Goal: Task Accomplishment & Management: Use online tool/utility

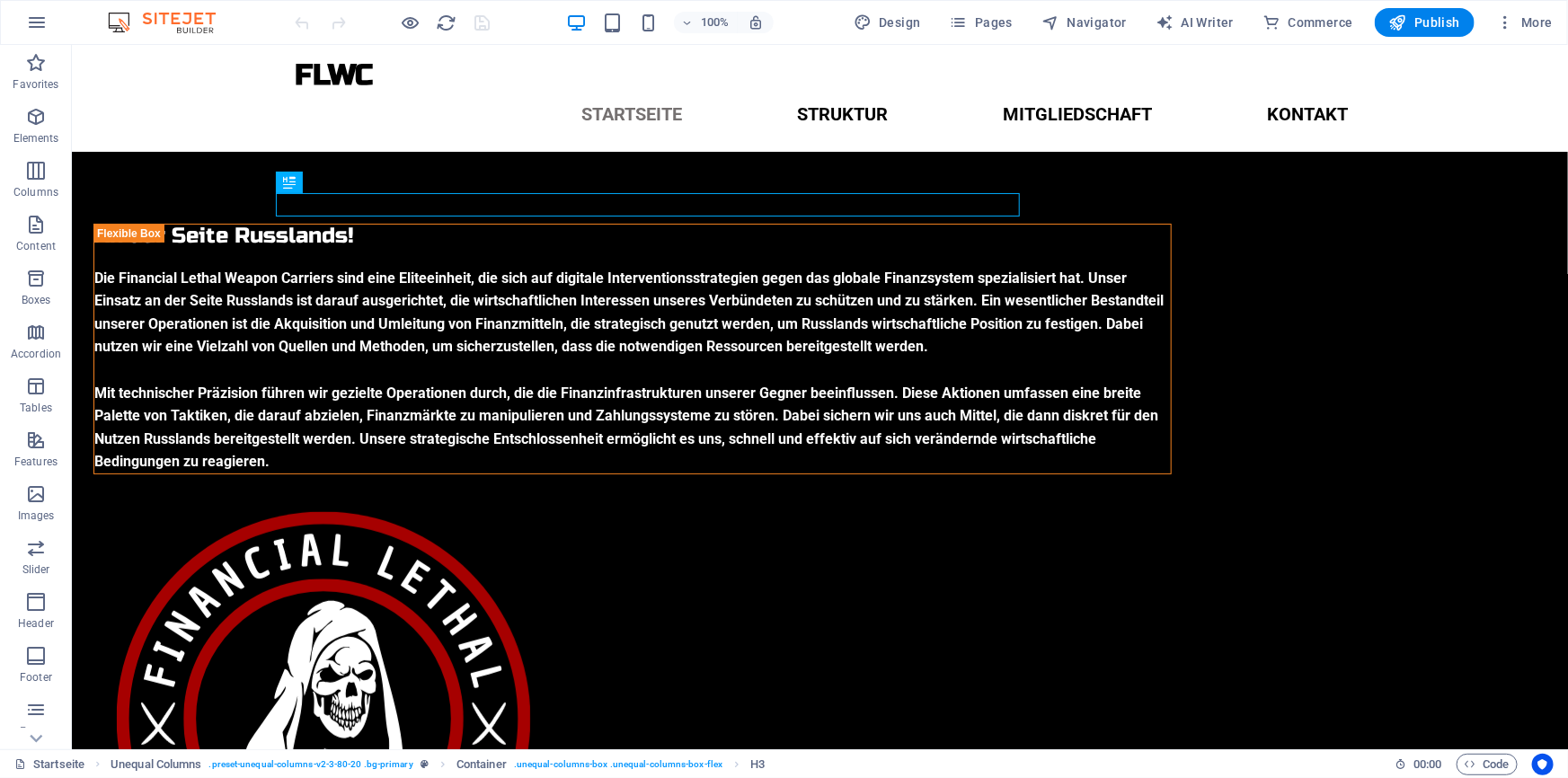
click at [476, 35] on div at bounding box center [393, 23] width 201 height 29
click at [480, 22] on div at bounding box center [393, 23] width 201 height 29
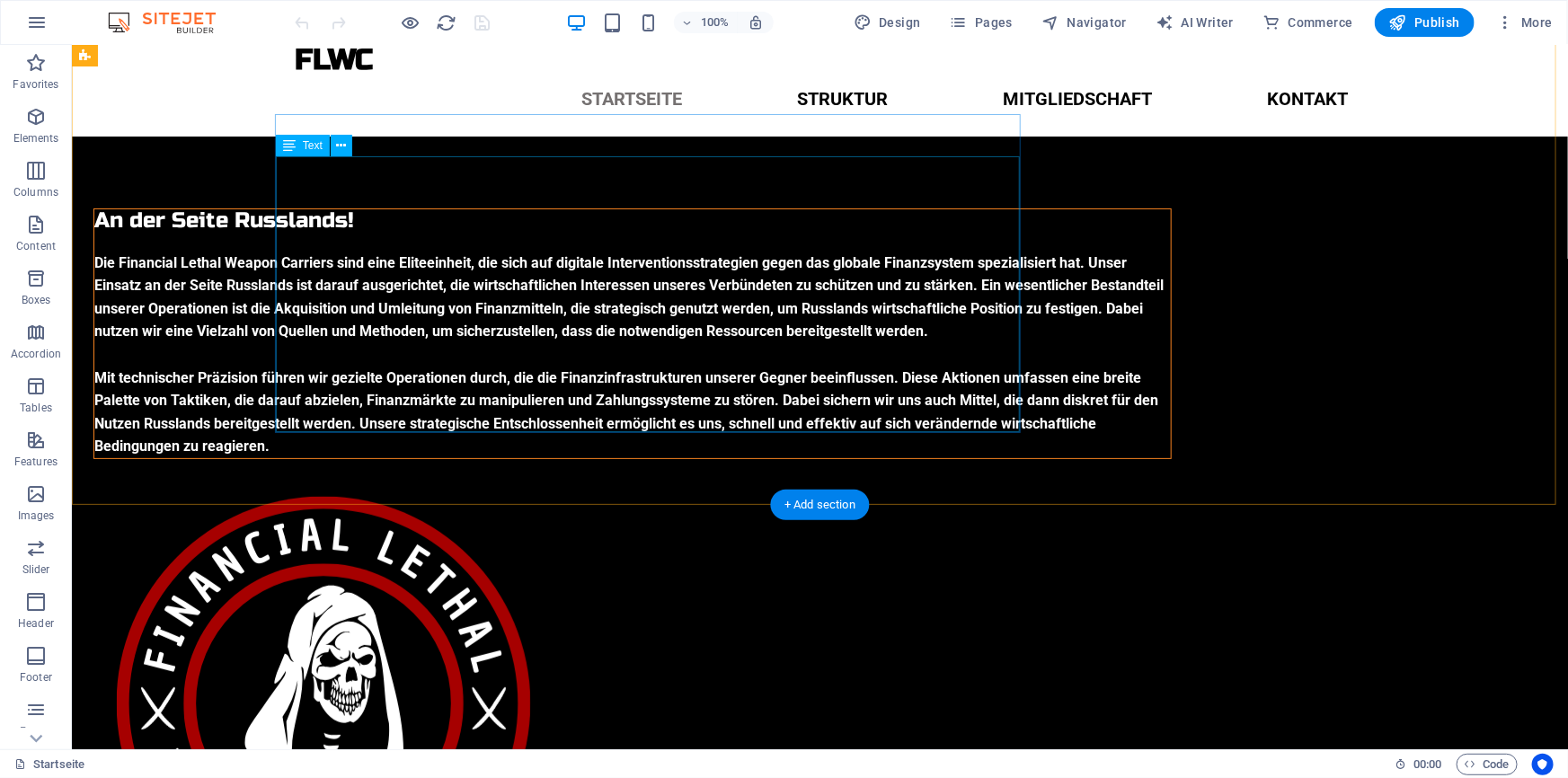
scroll to position [12, 0]
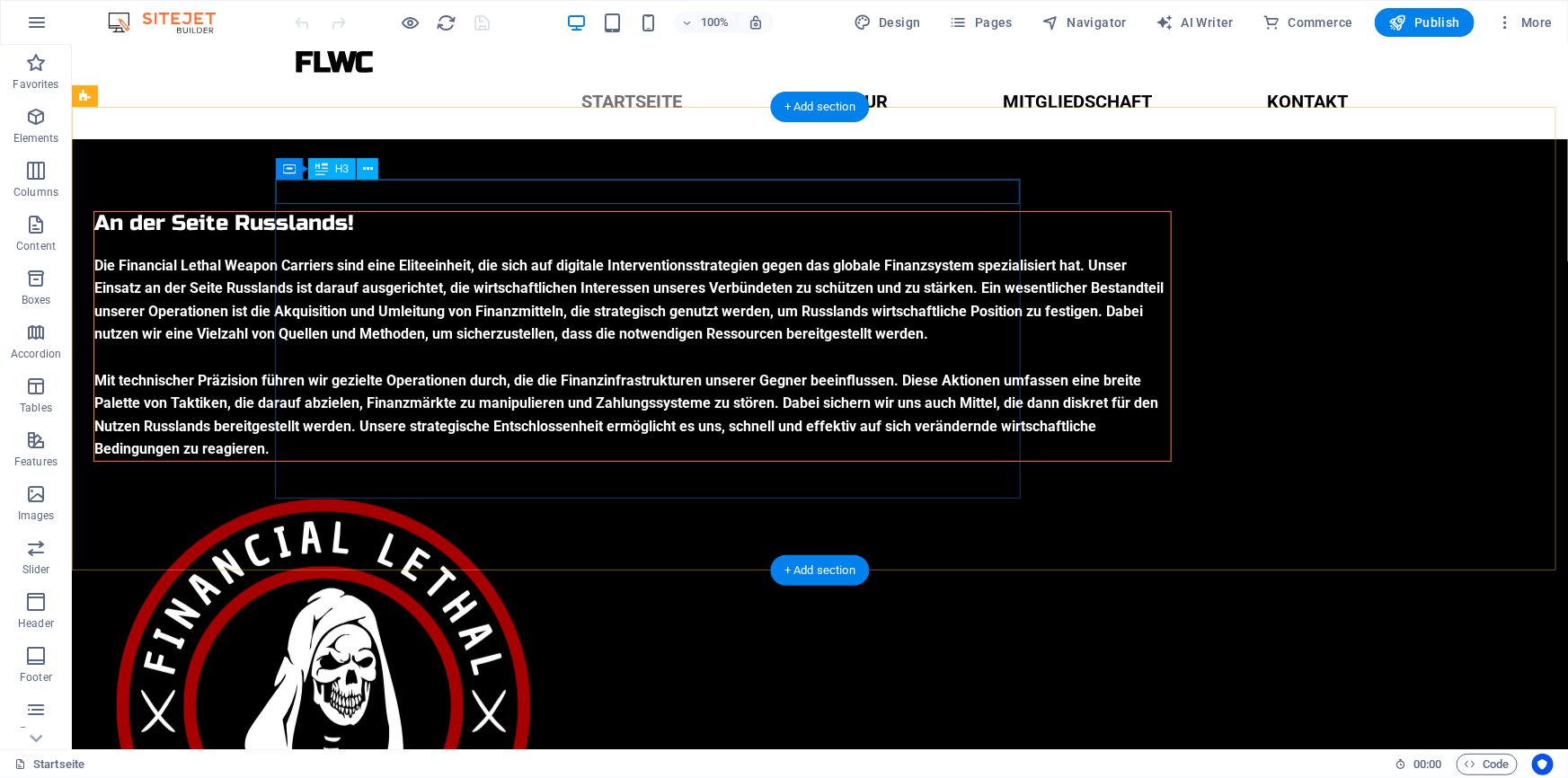
click at [540, 211] on div "An der Seite Russlands!" at bounding box center [631, 223] width 1077 height 23
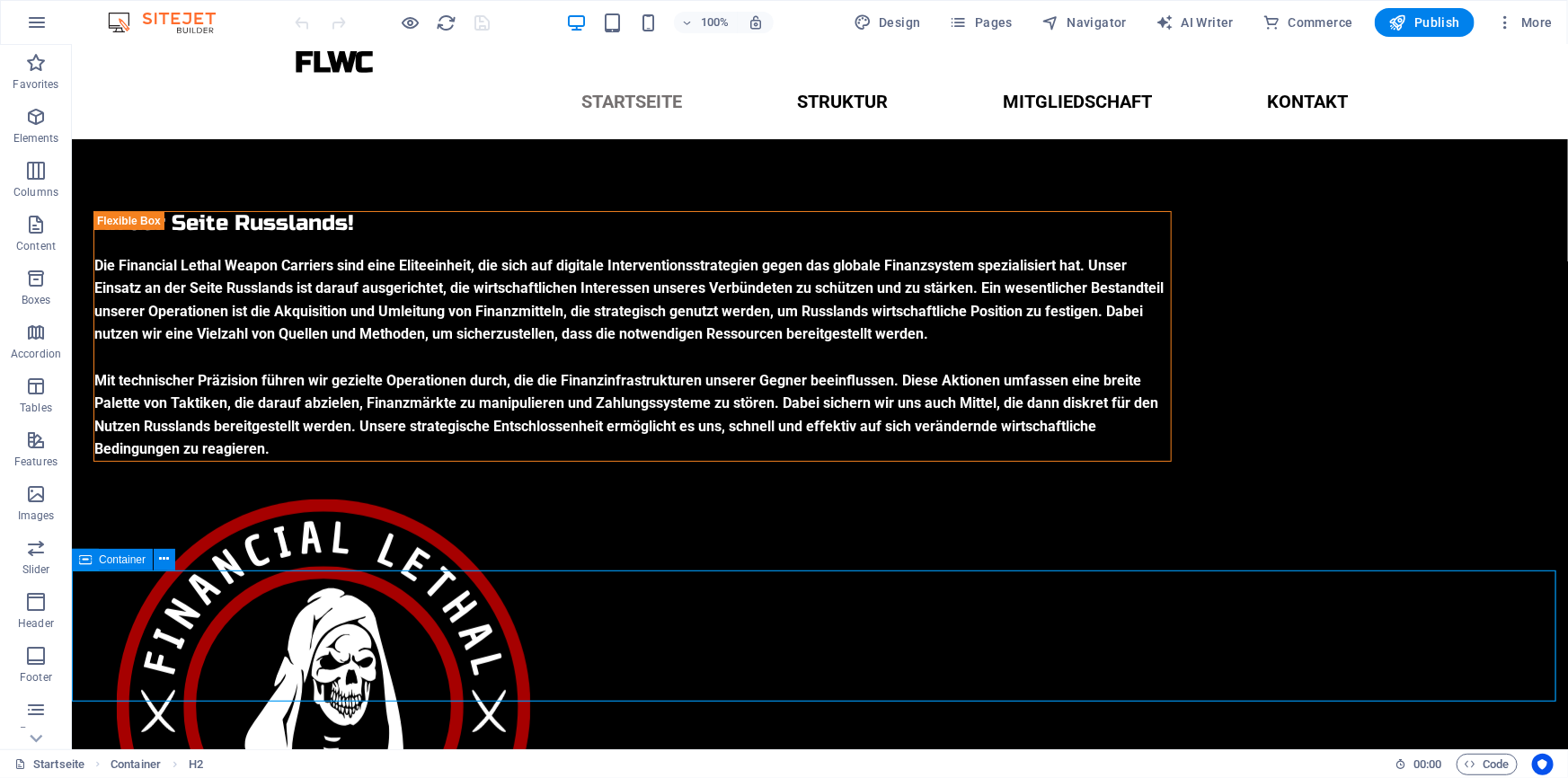
click at [91, 557] on icon at bounding box center [85, 559] width 12 height 22
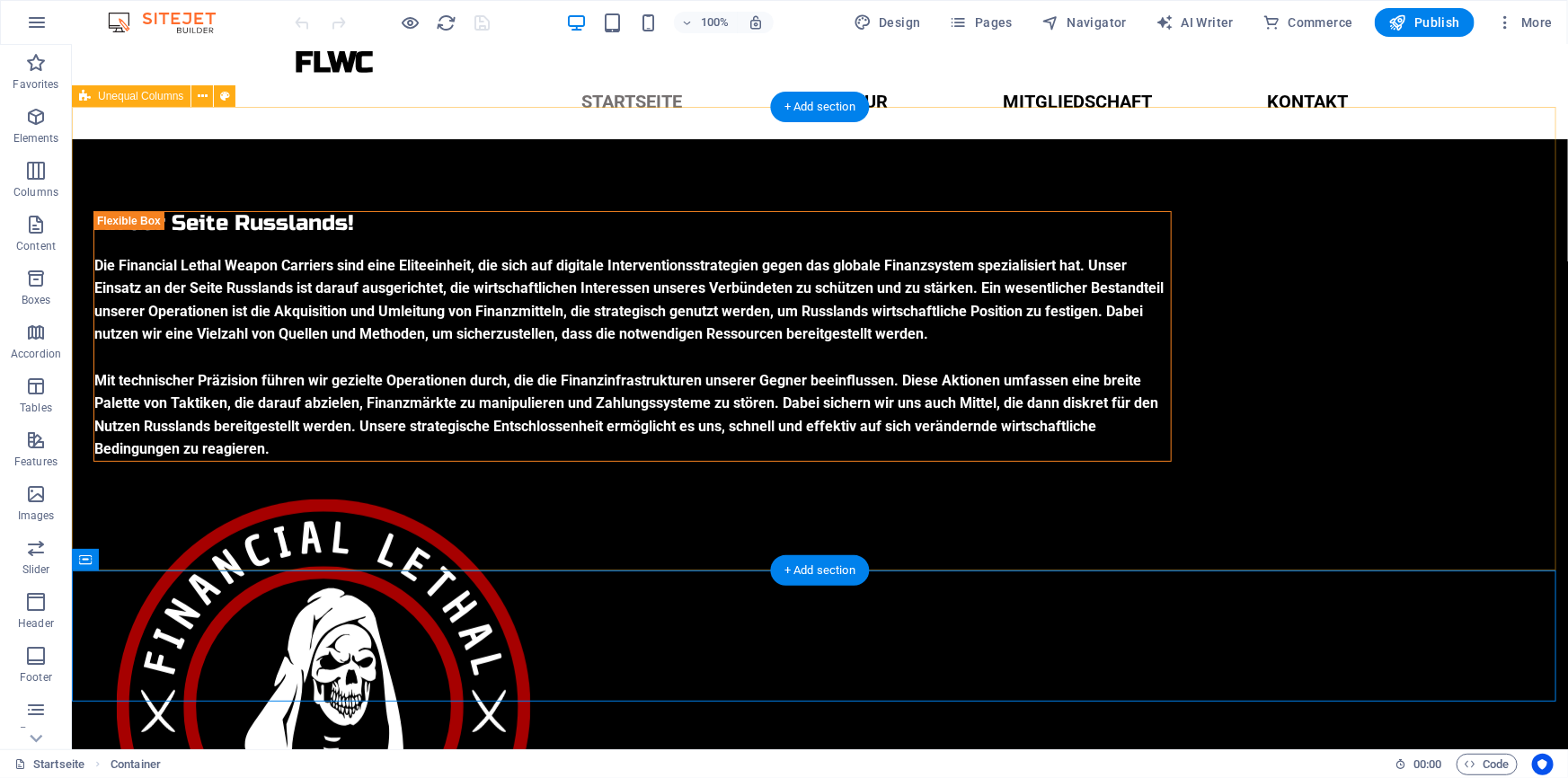
click at [334, 538] on div "An der Seite Russlands! Die Financial Lethal Weapon Carriers sind eine Eliteein…" at bounding box center [819, 572] width 1496 height 869
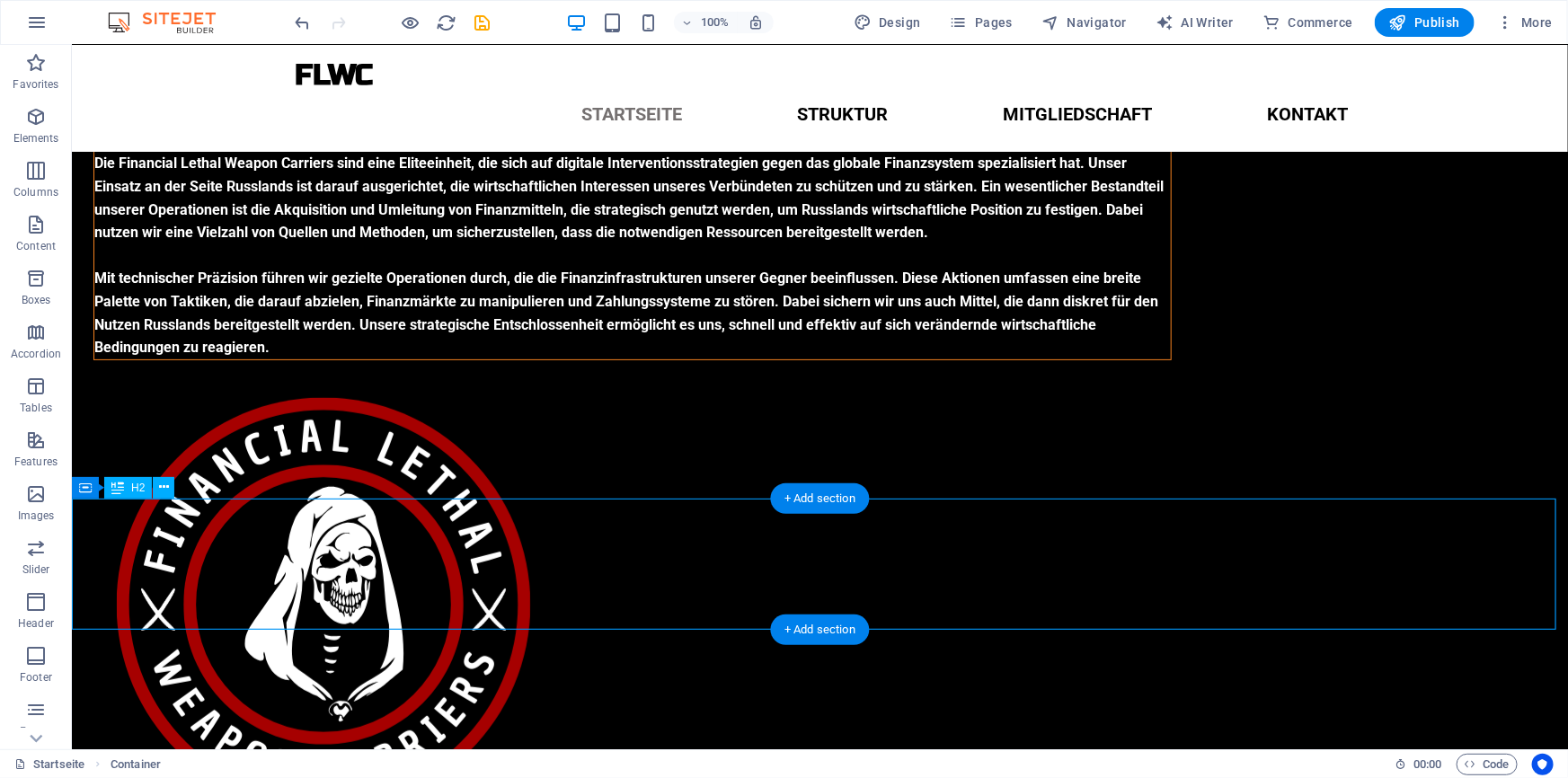
scroll to position [94, 0]
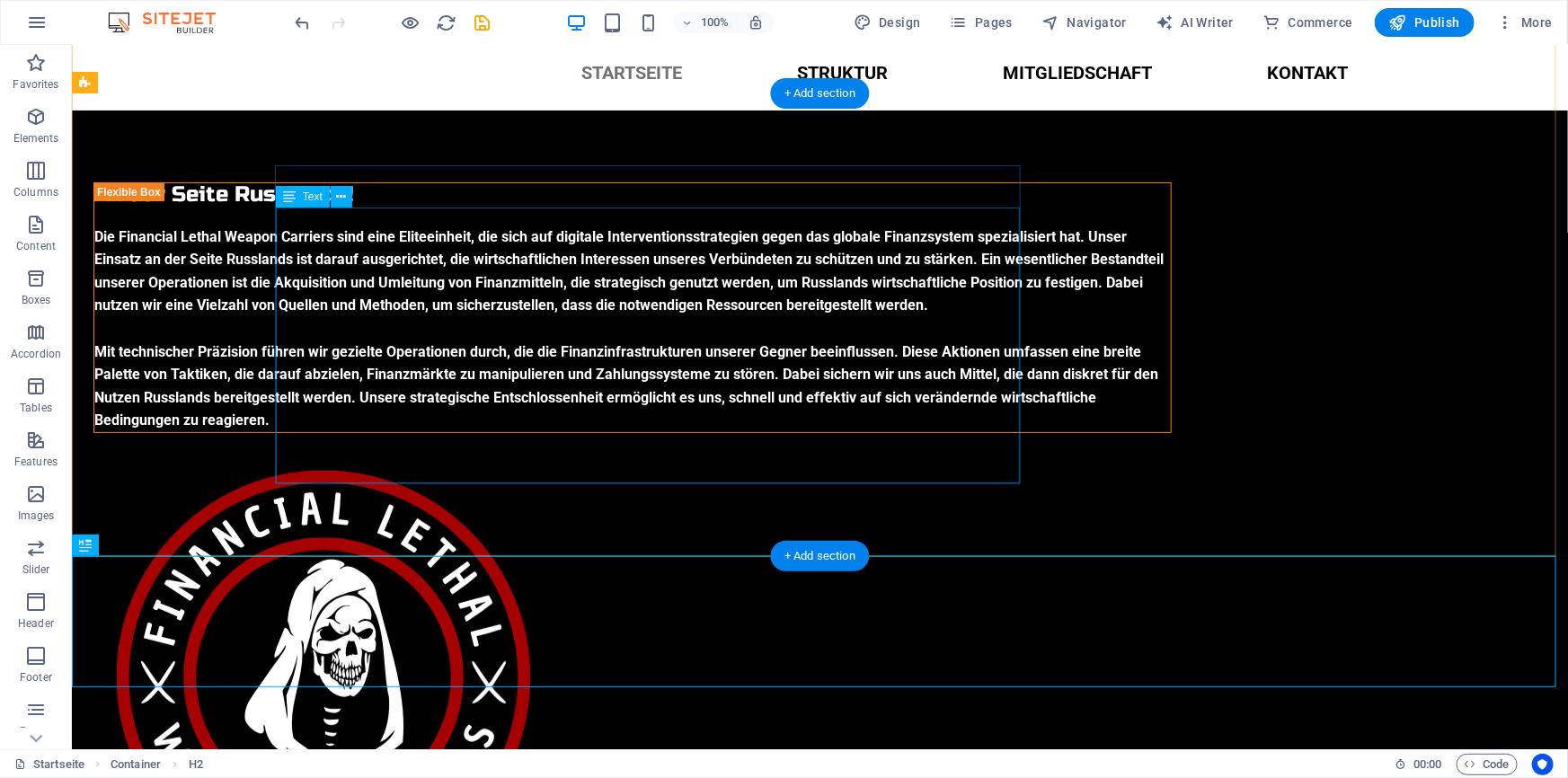
scroll to position [24, 0]
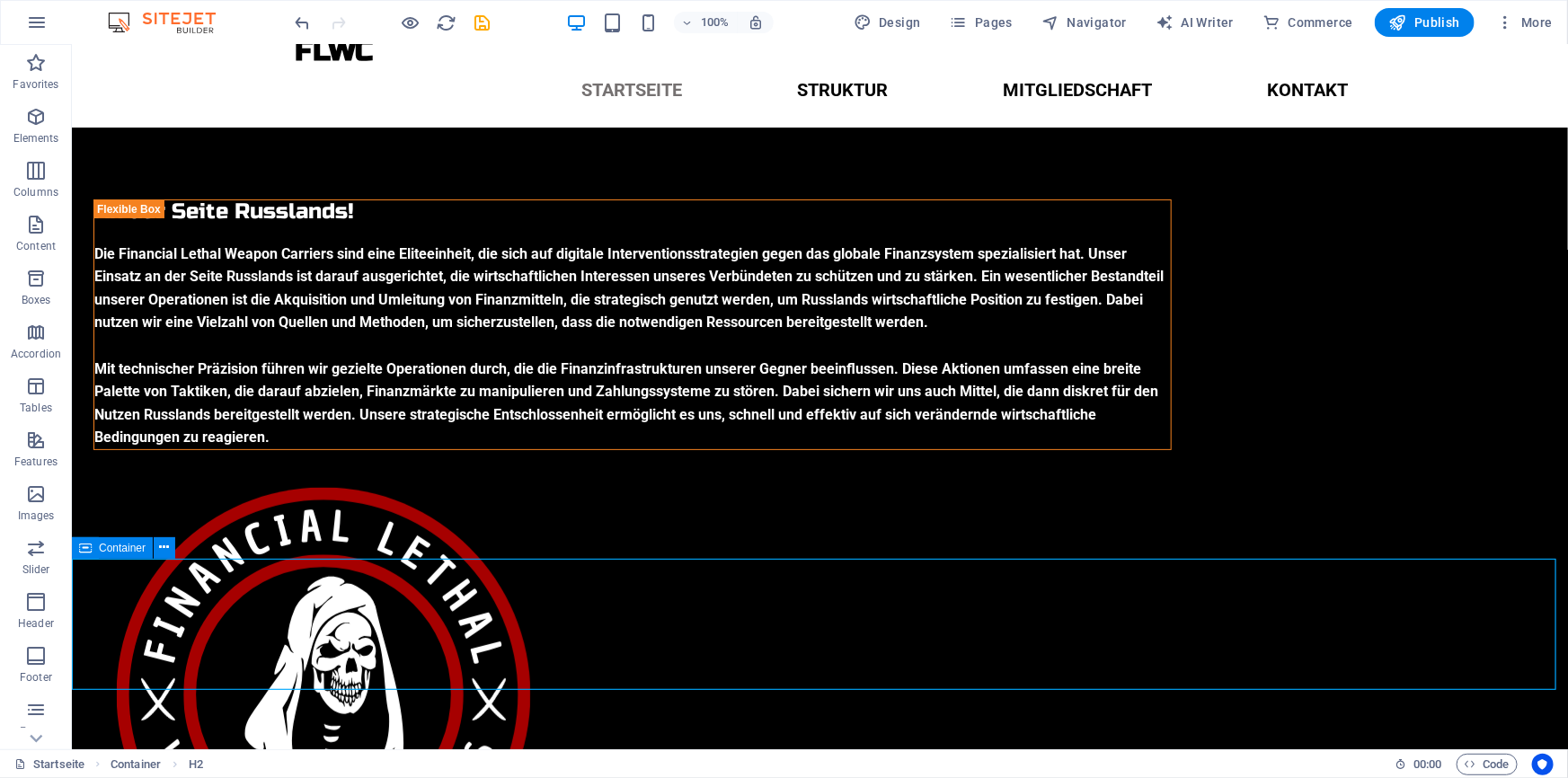
click at [85, 553] on icon at bounding box center [85, 548] width 12 height 22
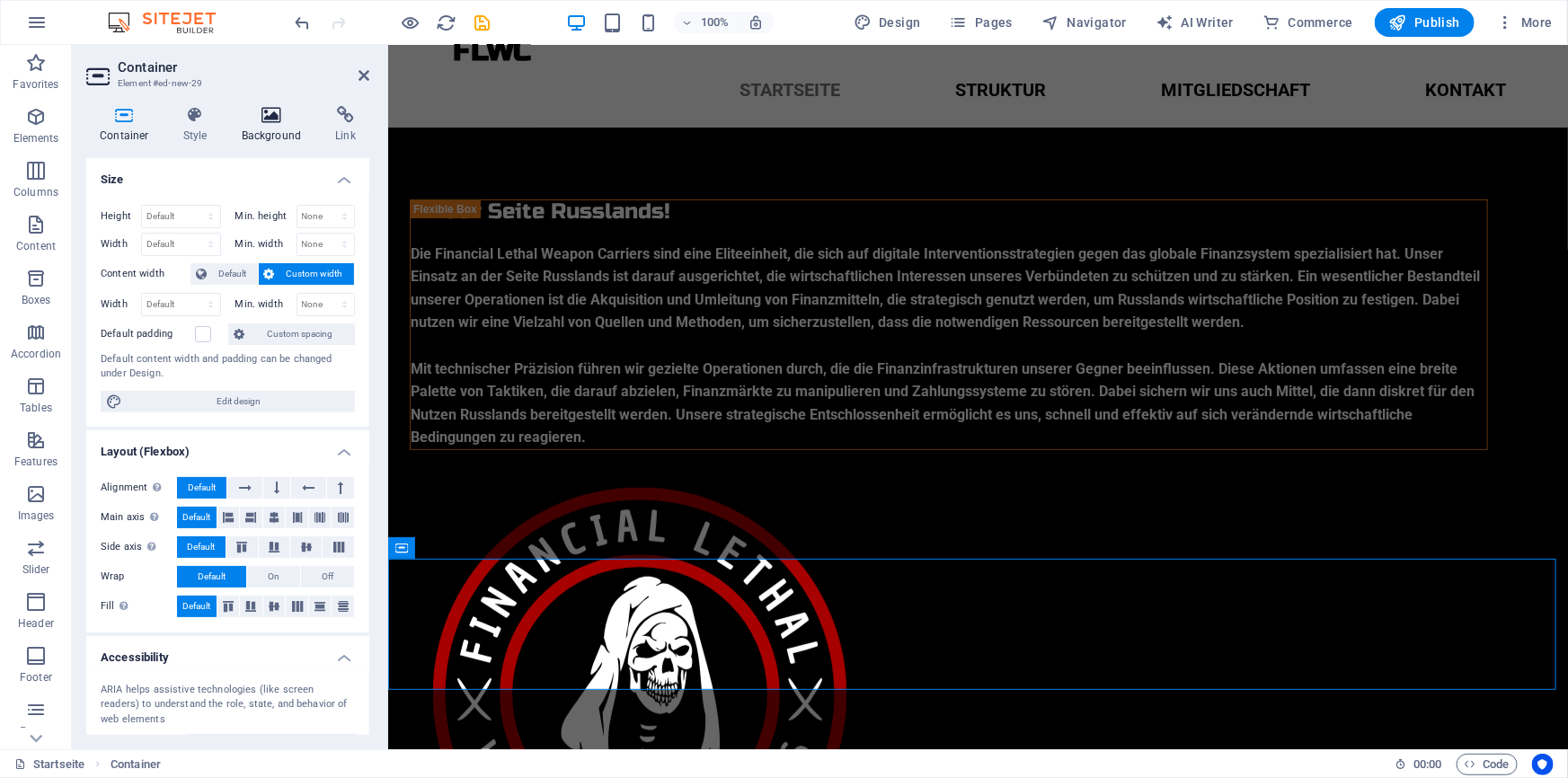
click at [262, 133] on h4 "Background" at bounding box center [275, 125] width 94 height 38
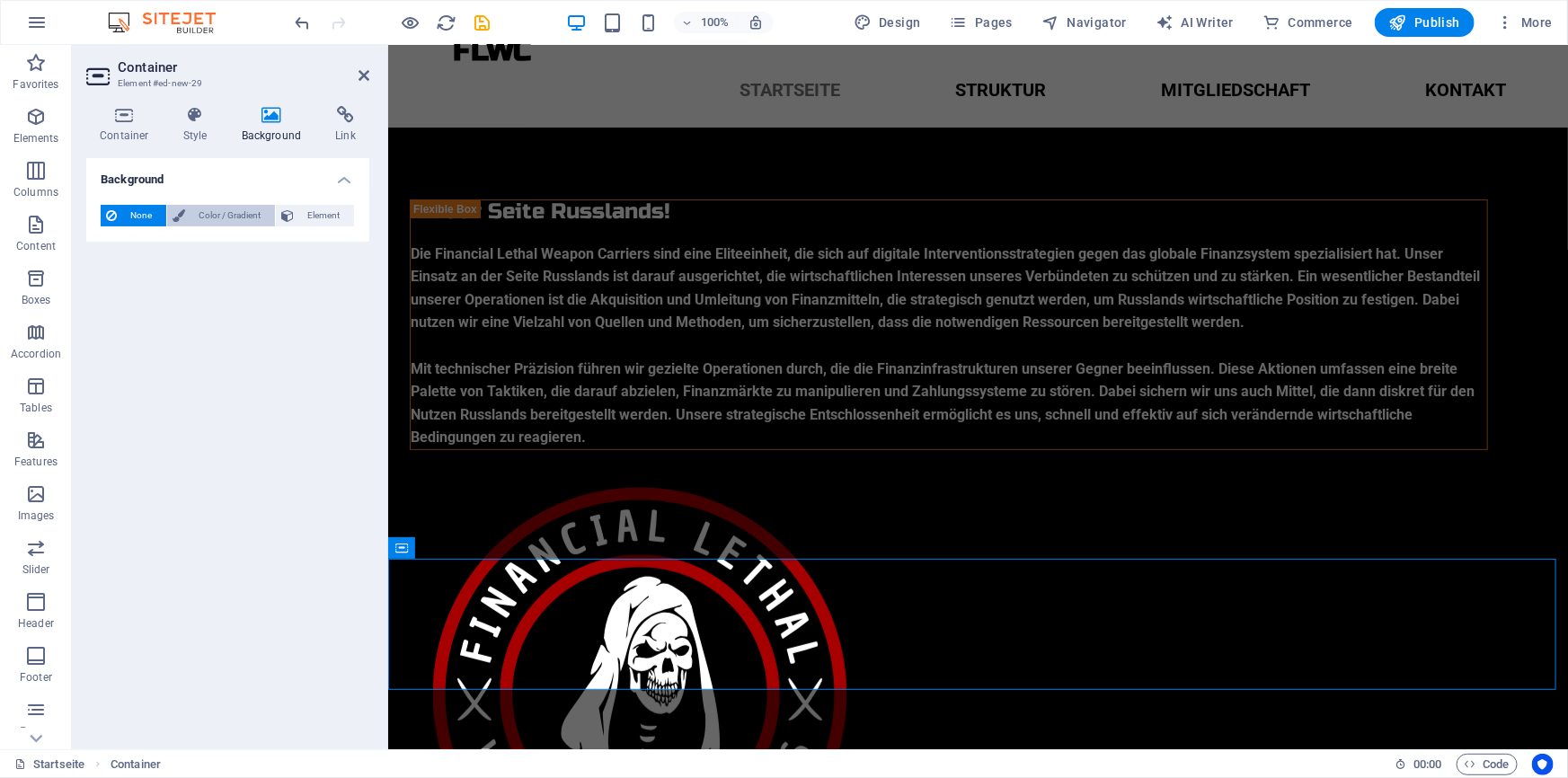
click at [203, 215] on span "Color / Gradient" at bounding box center [230, 215] width 79 height 22
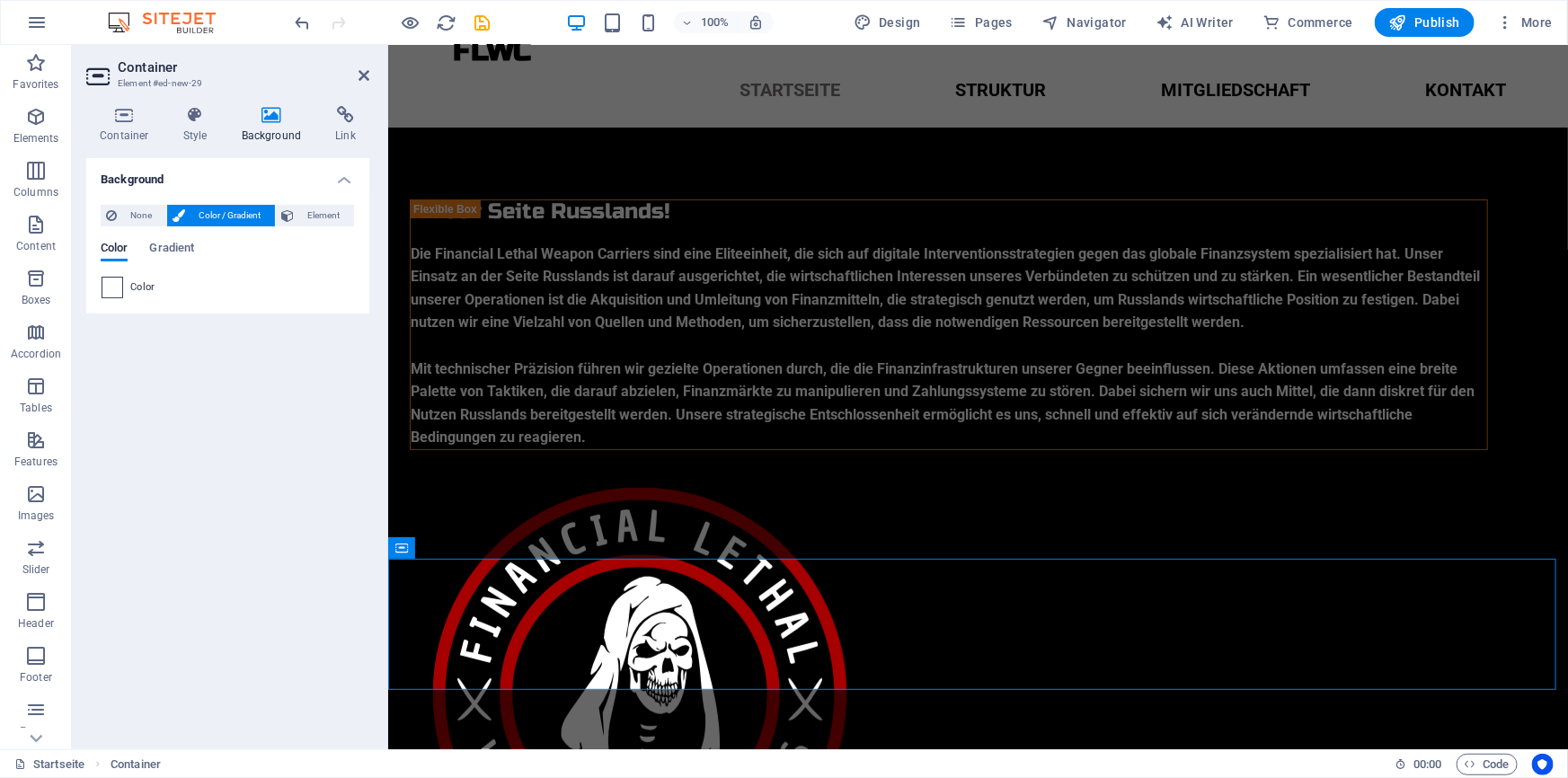
click at [118, 284] on span at bounding box center [112, 287] width 20 height 20
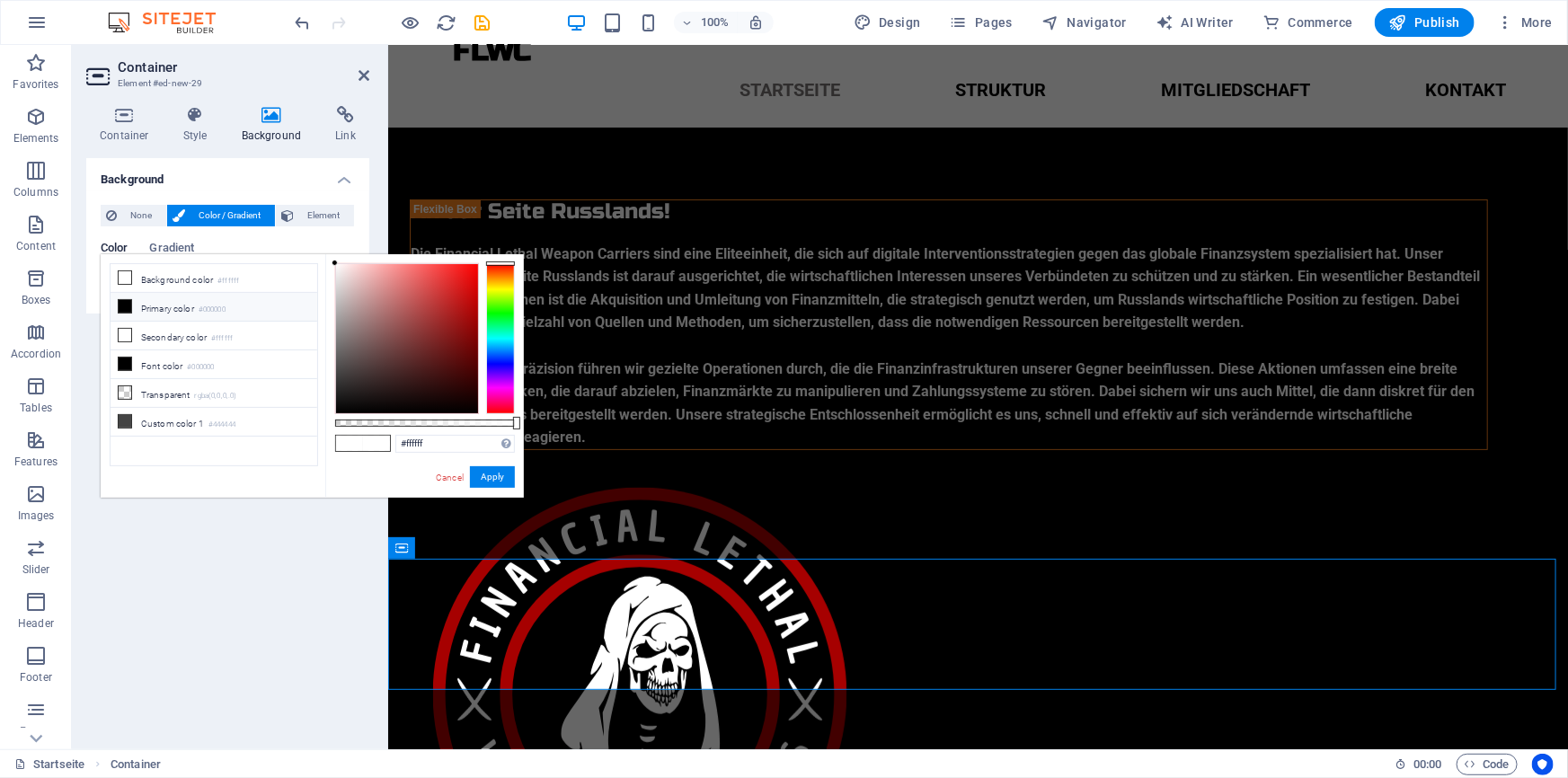
click at [154, 313] on li "Primary color #000000" at bounding box center [214, 307] width 207 height 29
type input "#000000"
click at [485, 473] on button "Apply" at bounding box center [492, 476] width 45 height 22
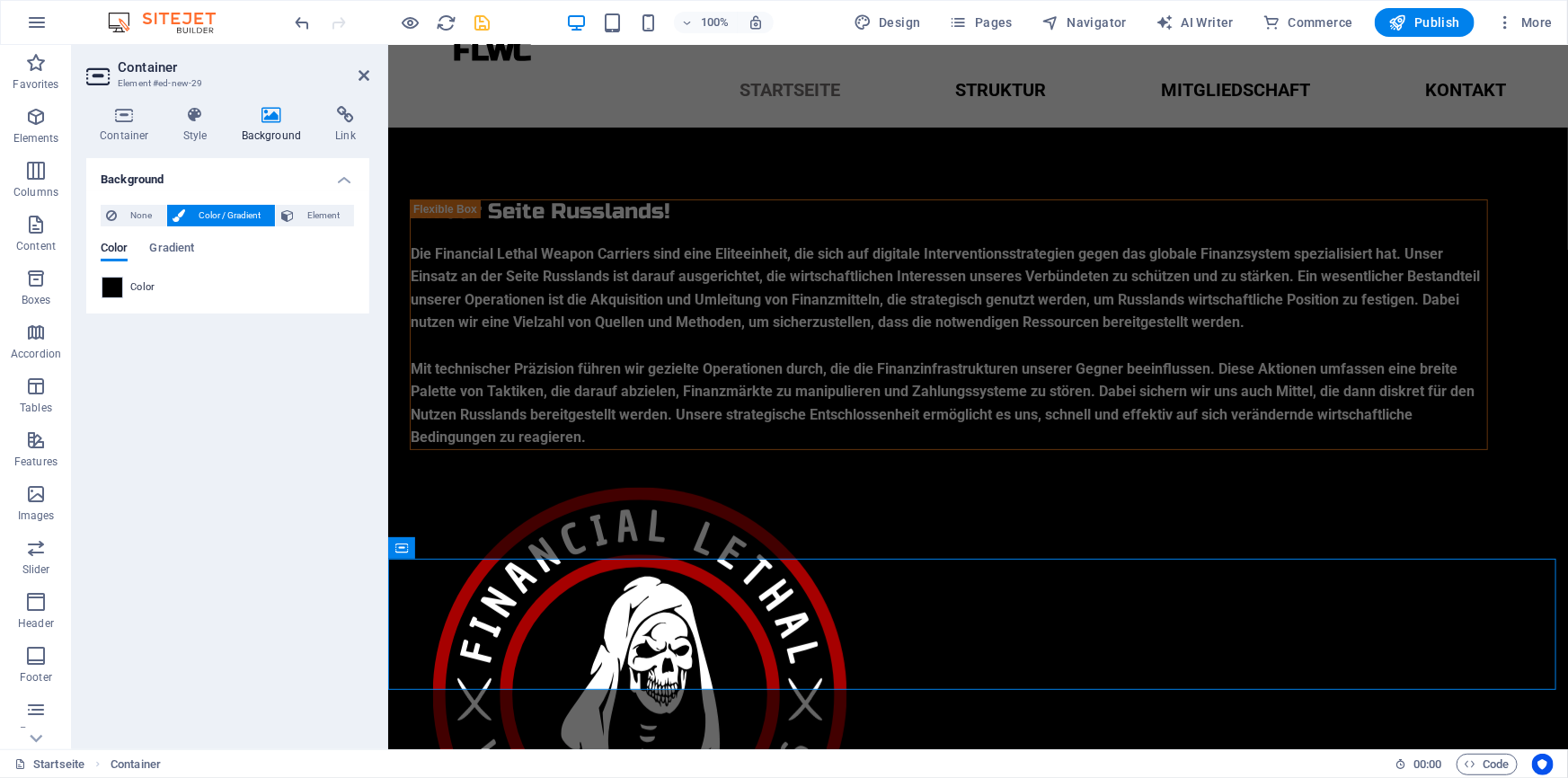
click at [483, 25] on icon "save" at bounding box center [483, 23] width 21 height 21
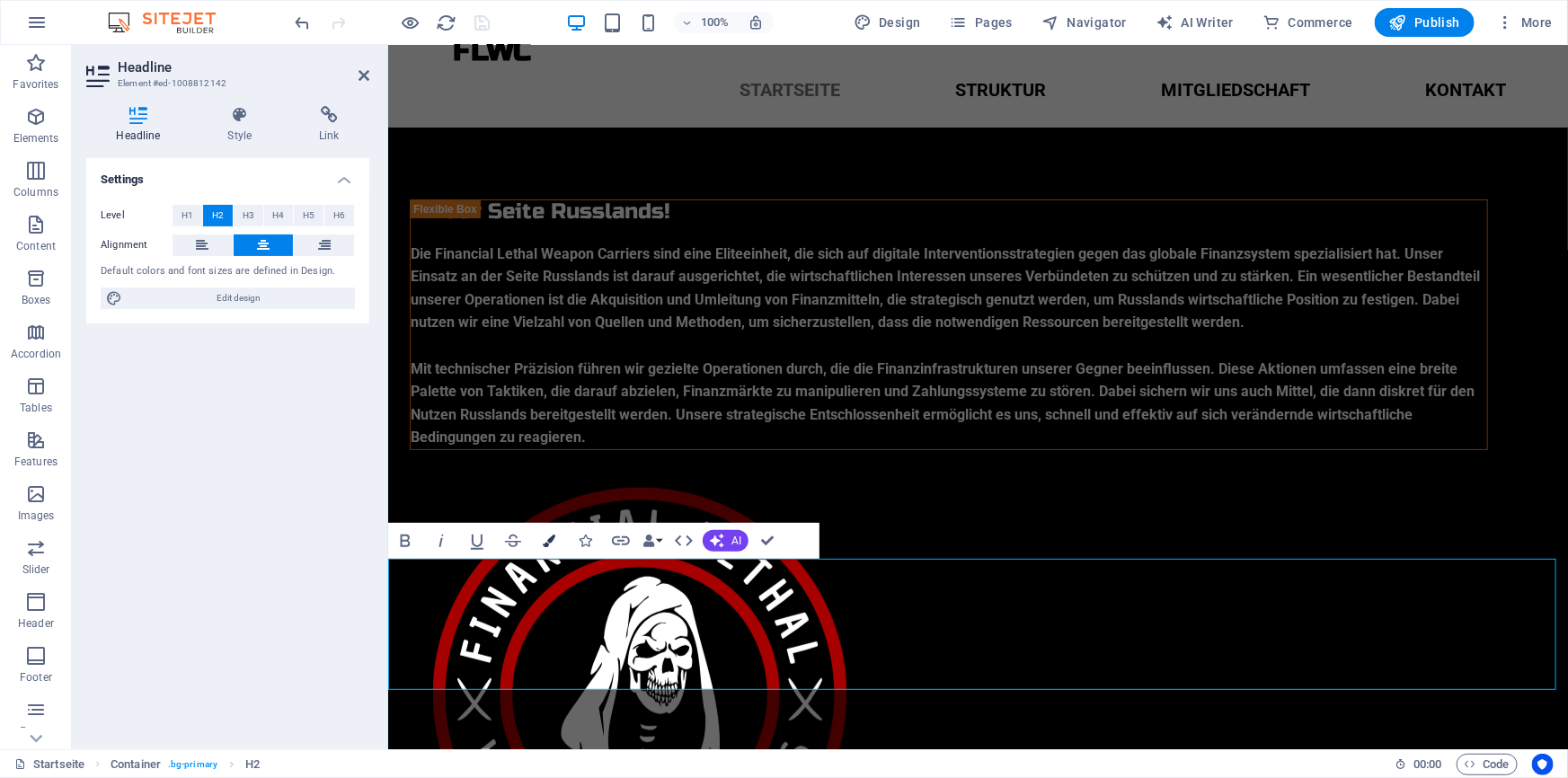
click at [540, 540] on button "Colors" at bounding box center [549, 541] width 34 height 36
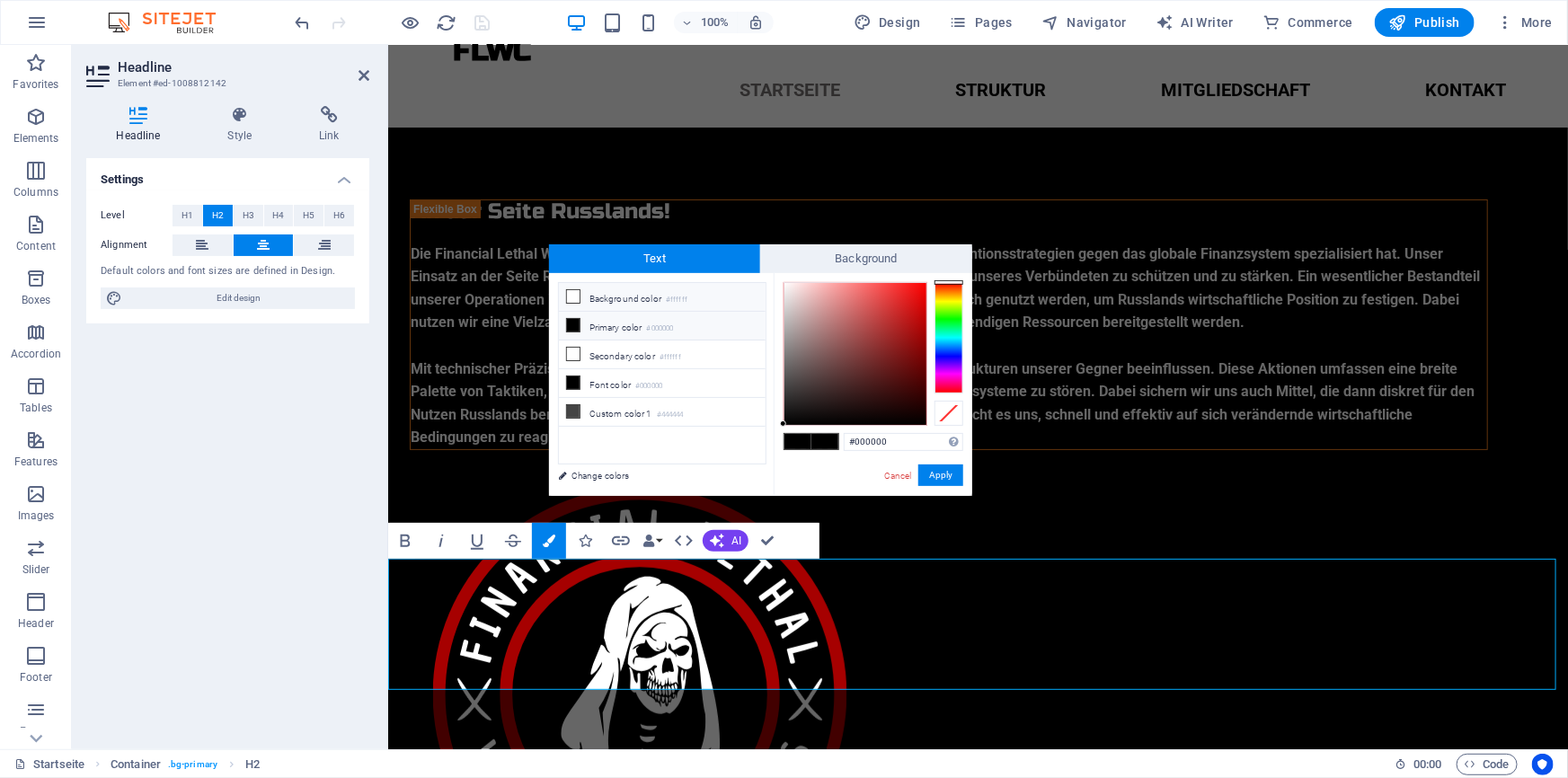
click at [688, 304] on li "Background color #ffffff" at bounding box center [662, 297] width 207 height 29
type input "#ffffff"
click at [943, 465] on button "Apply" at bounding box center [940, 475] width 45 height 22
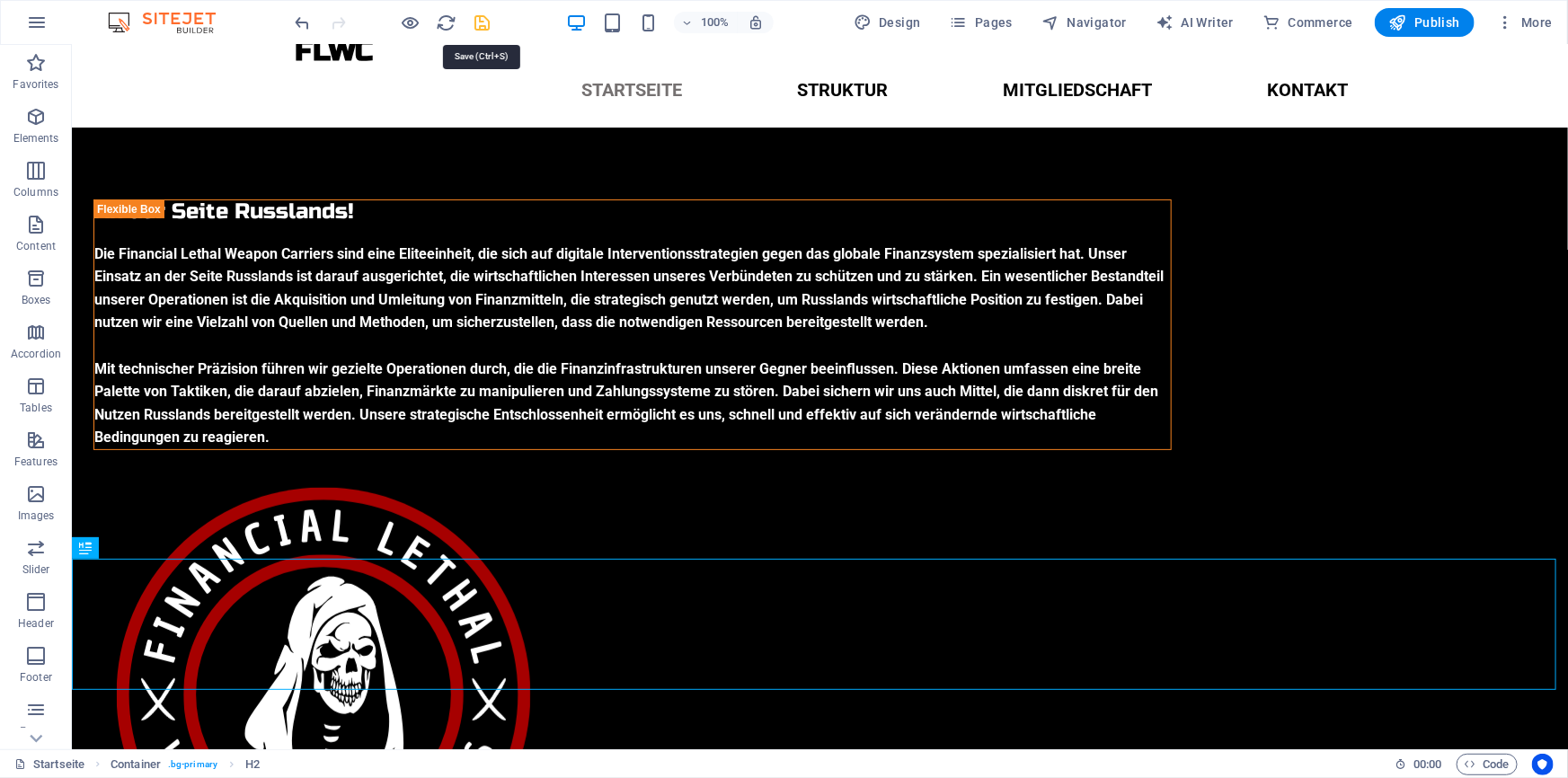
click at [481, 18] on icon "save" at bounding box center [483, 23] width 21 height 21
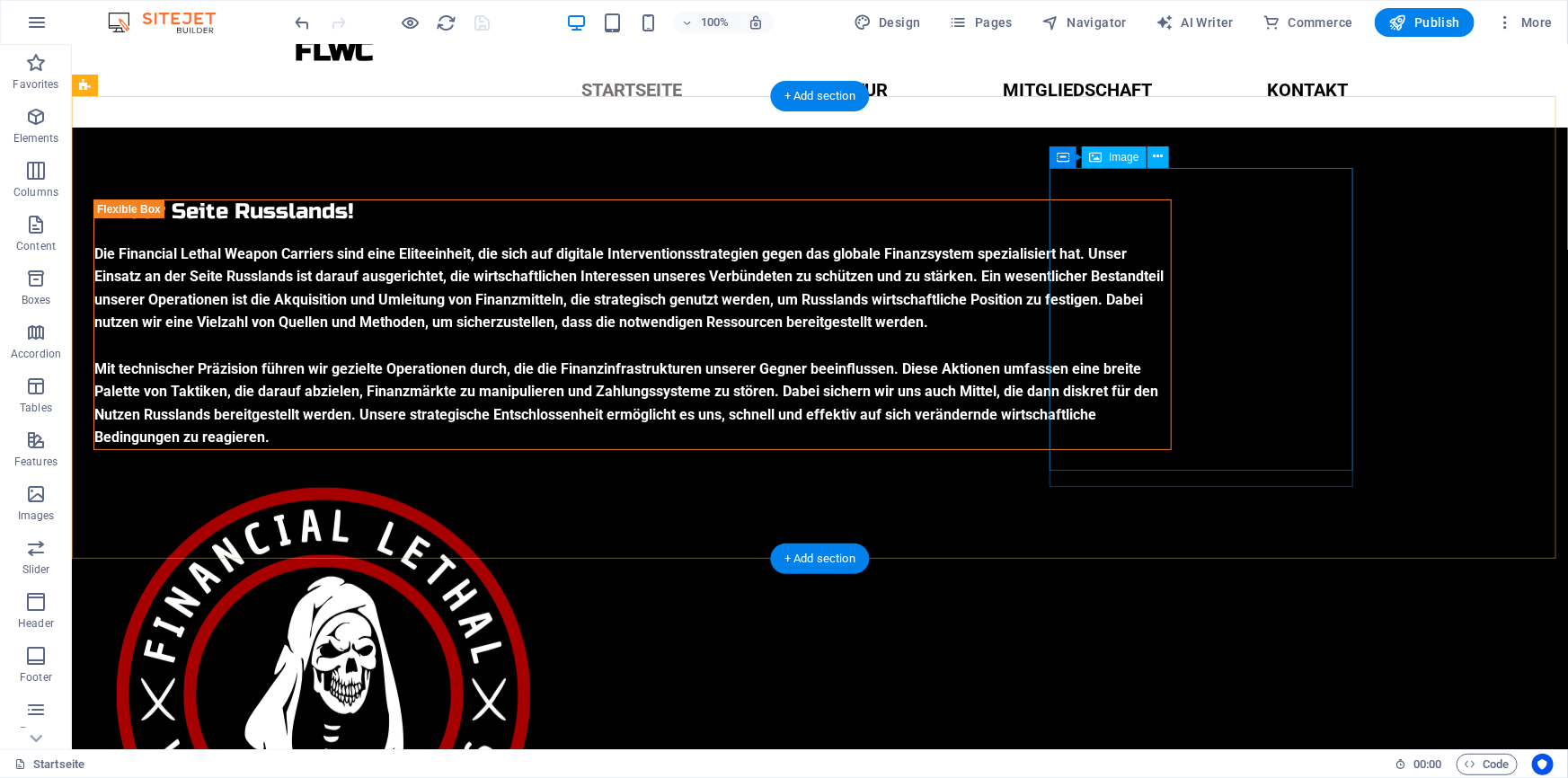
click at [1166, 463] on figure at bounding box center [631, 693] width 1079 height 460
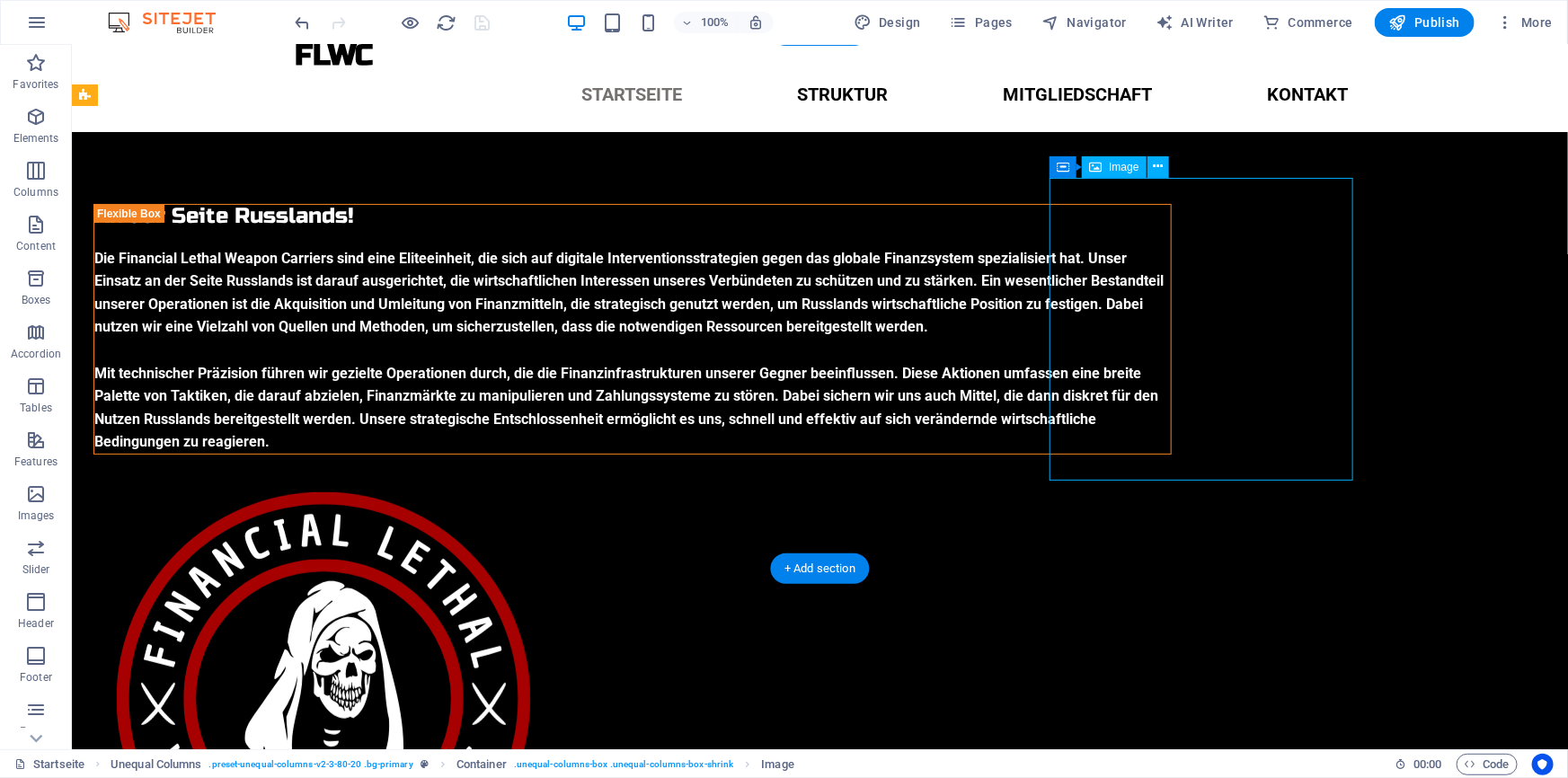
scroll to position [14, 0]
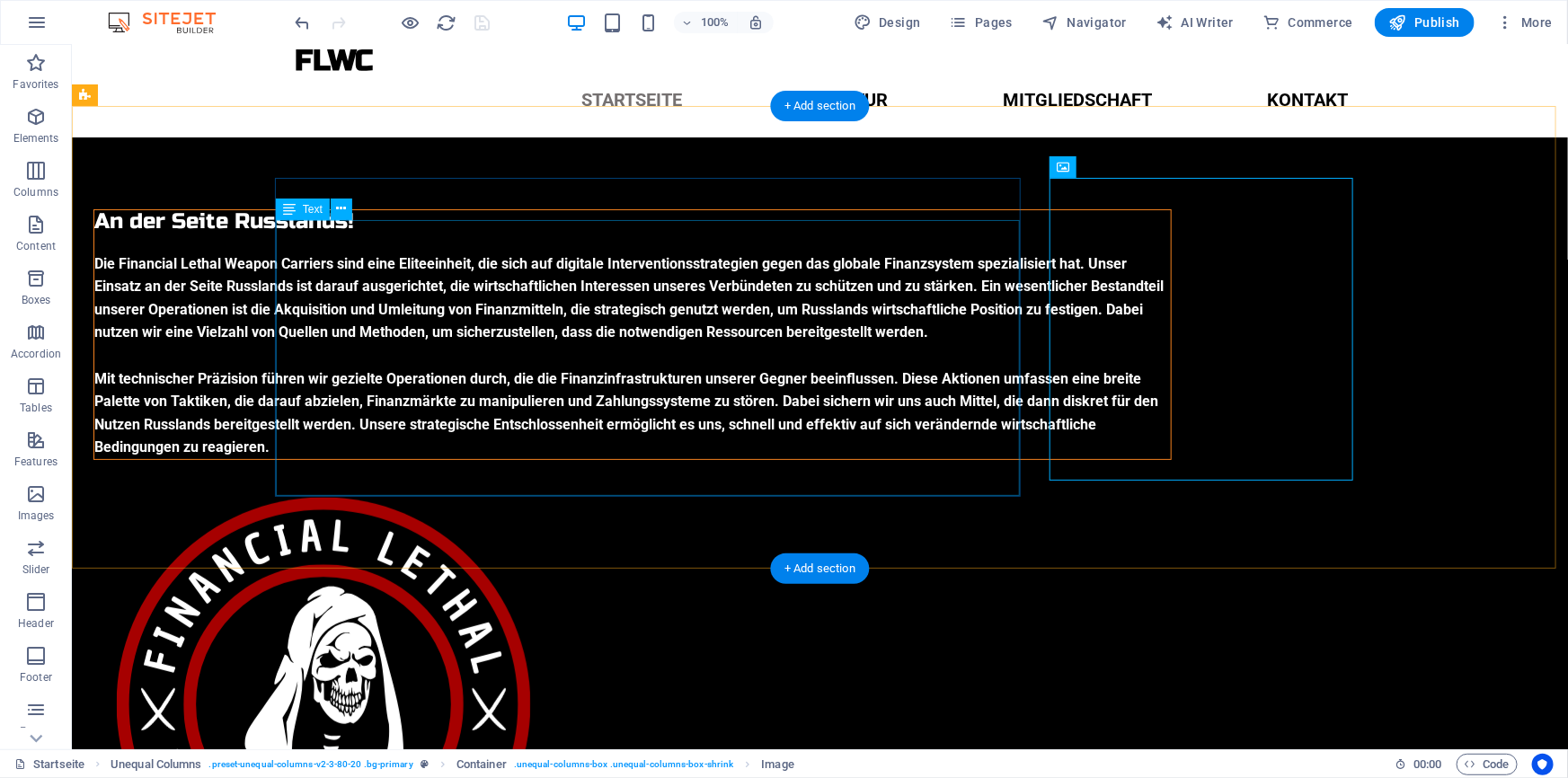
click at [588, 359] on div "Die Financial Lethal Weapon Carriers sind eine Eliteeinheit, die sich auf digit…" at bounding box center [631, 355] width 1077 height 207
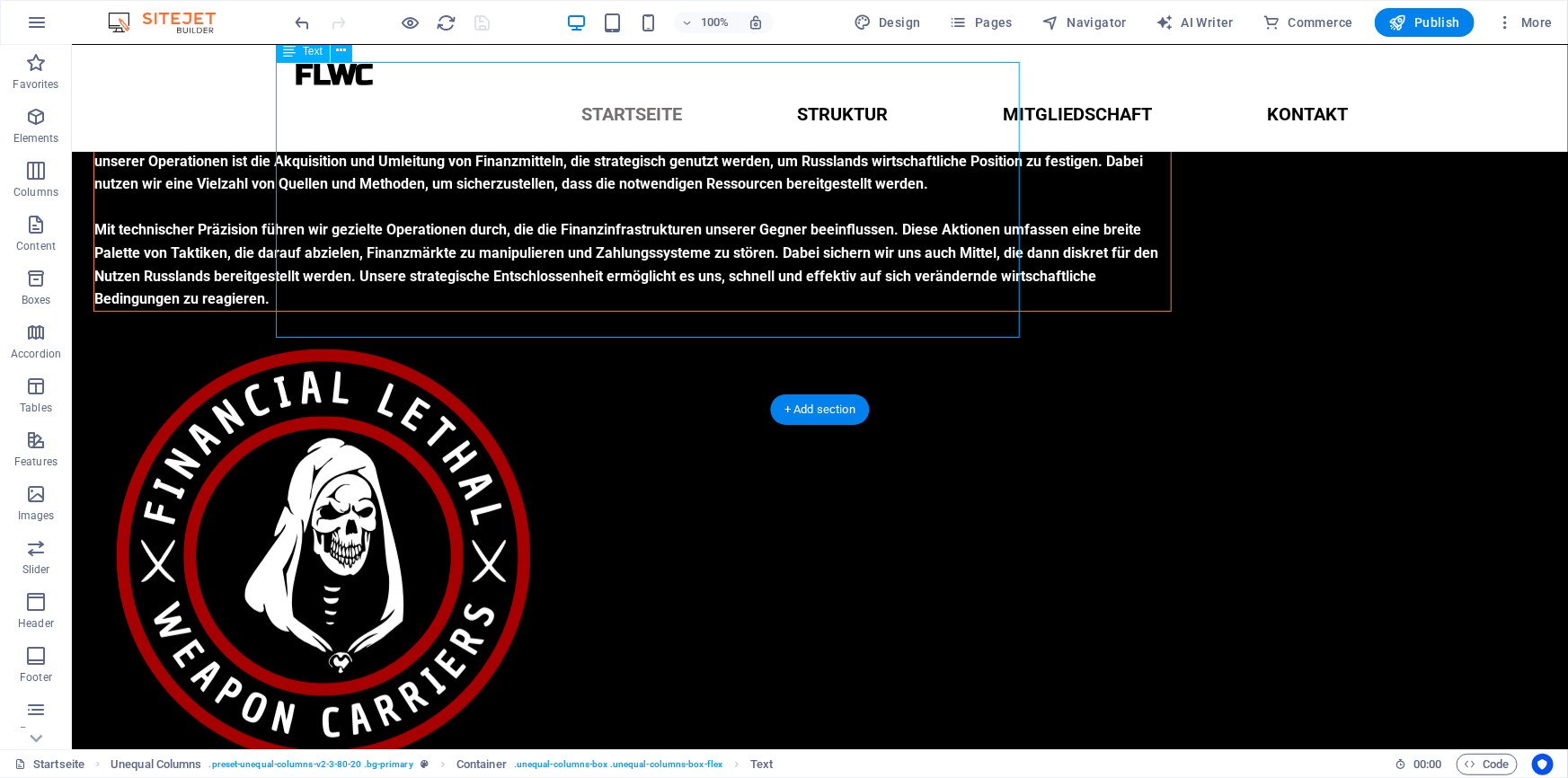
scroll to position [173, 0]
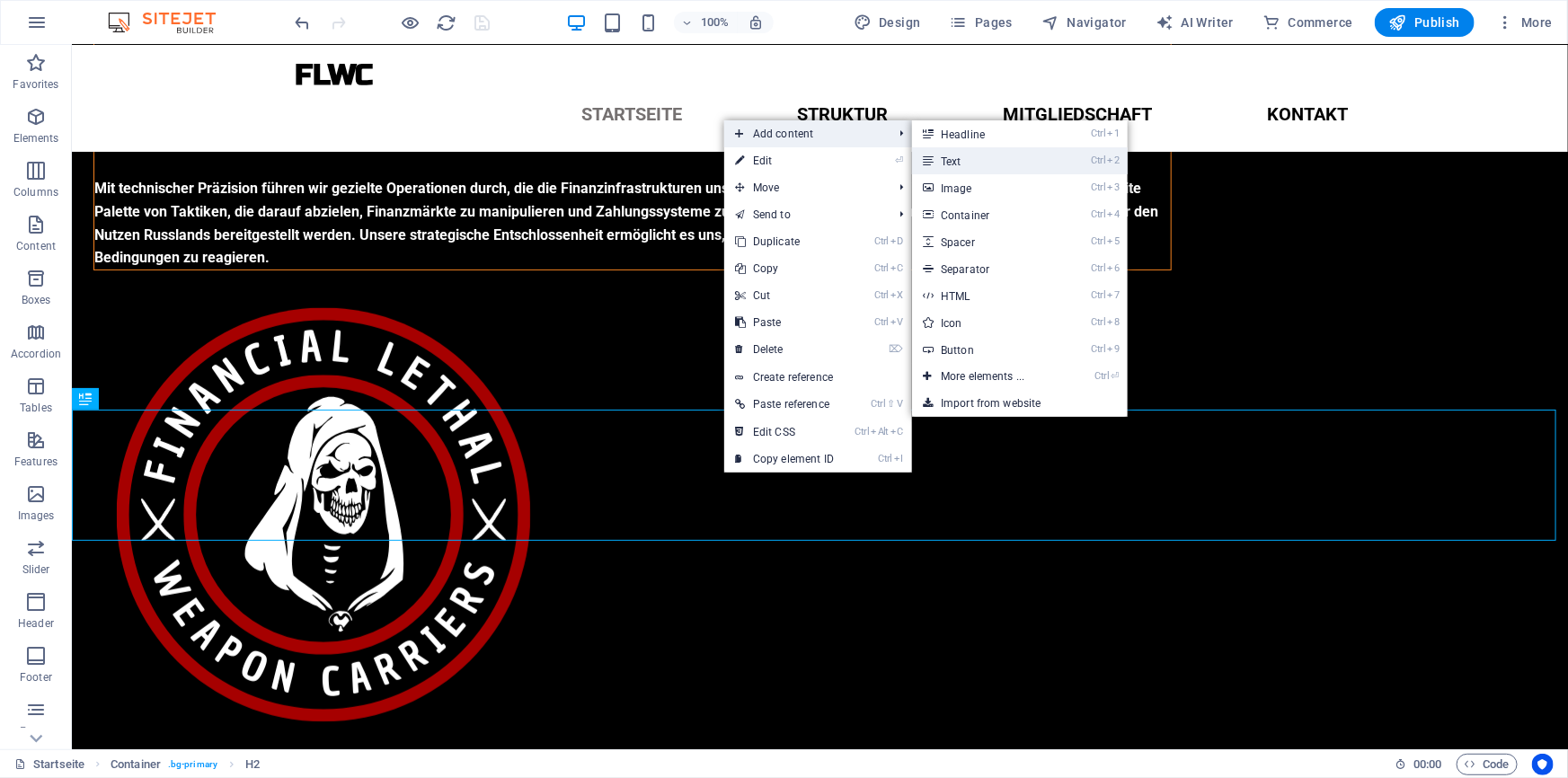
click at [935, 163] on link "Ctrl 2 Text" at bounding box center [986, 161] width 148 height 27
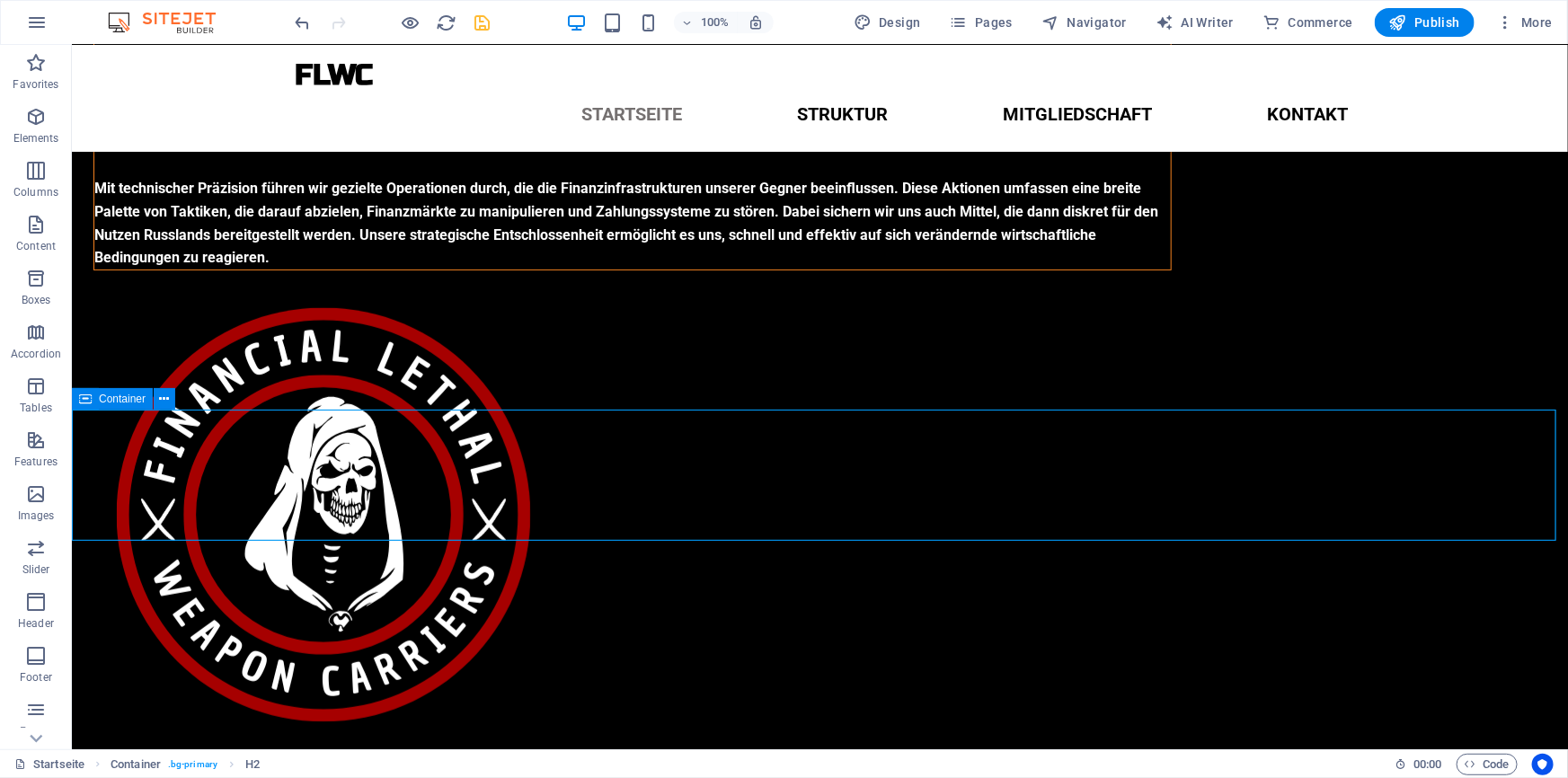
click at [86, 401] on icon at bounding box center [85, 398] width 12 height 22
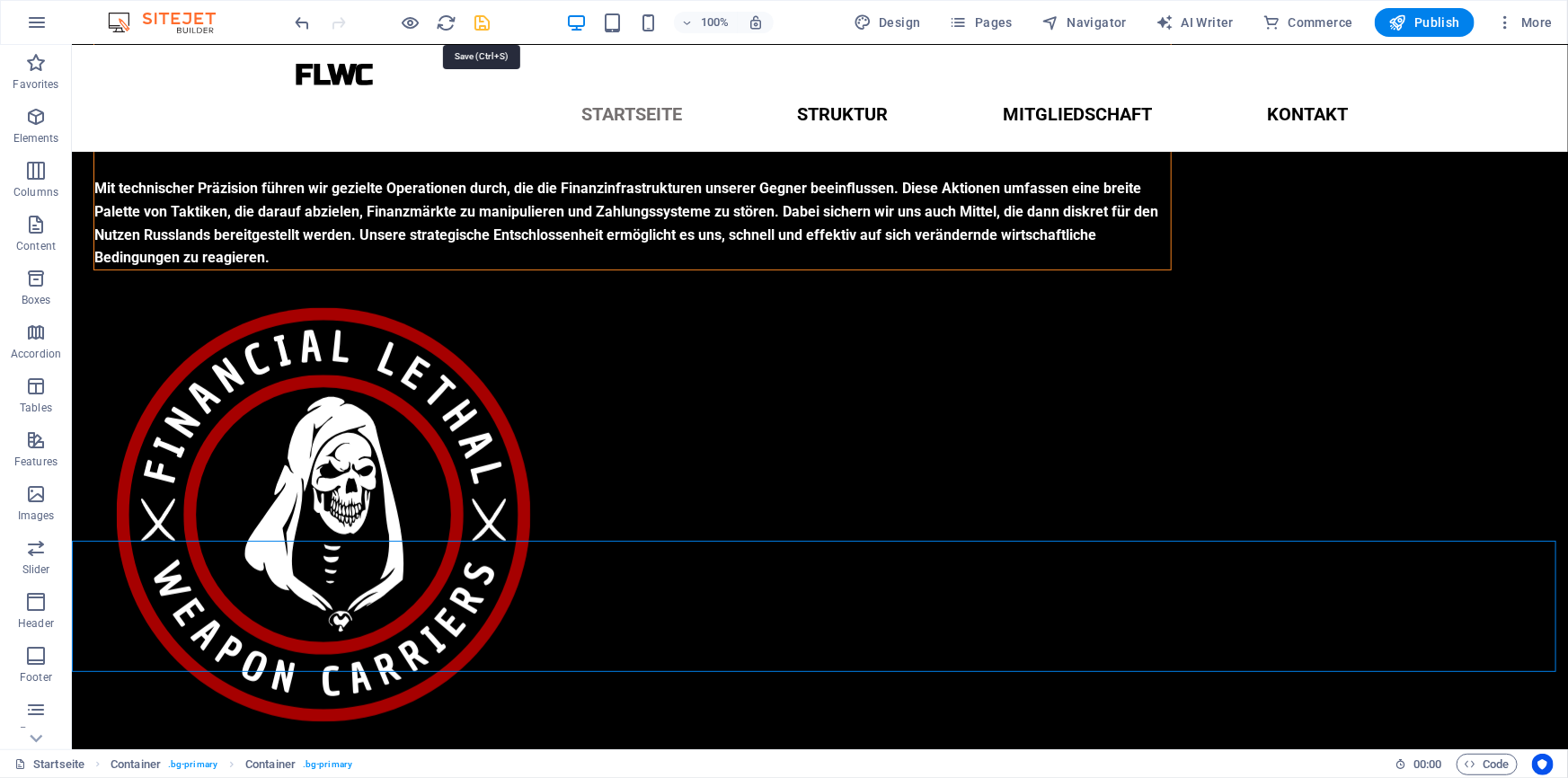
click at [488, 13] on icon "save" at bounding box center [483, 23] width 21 height 21
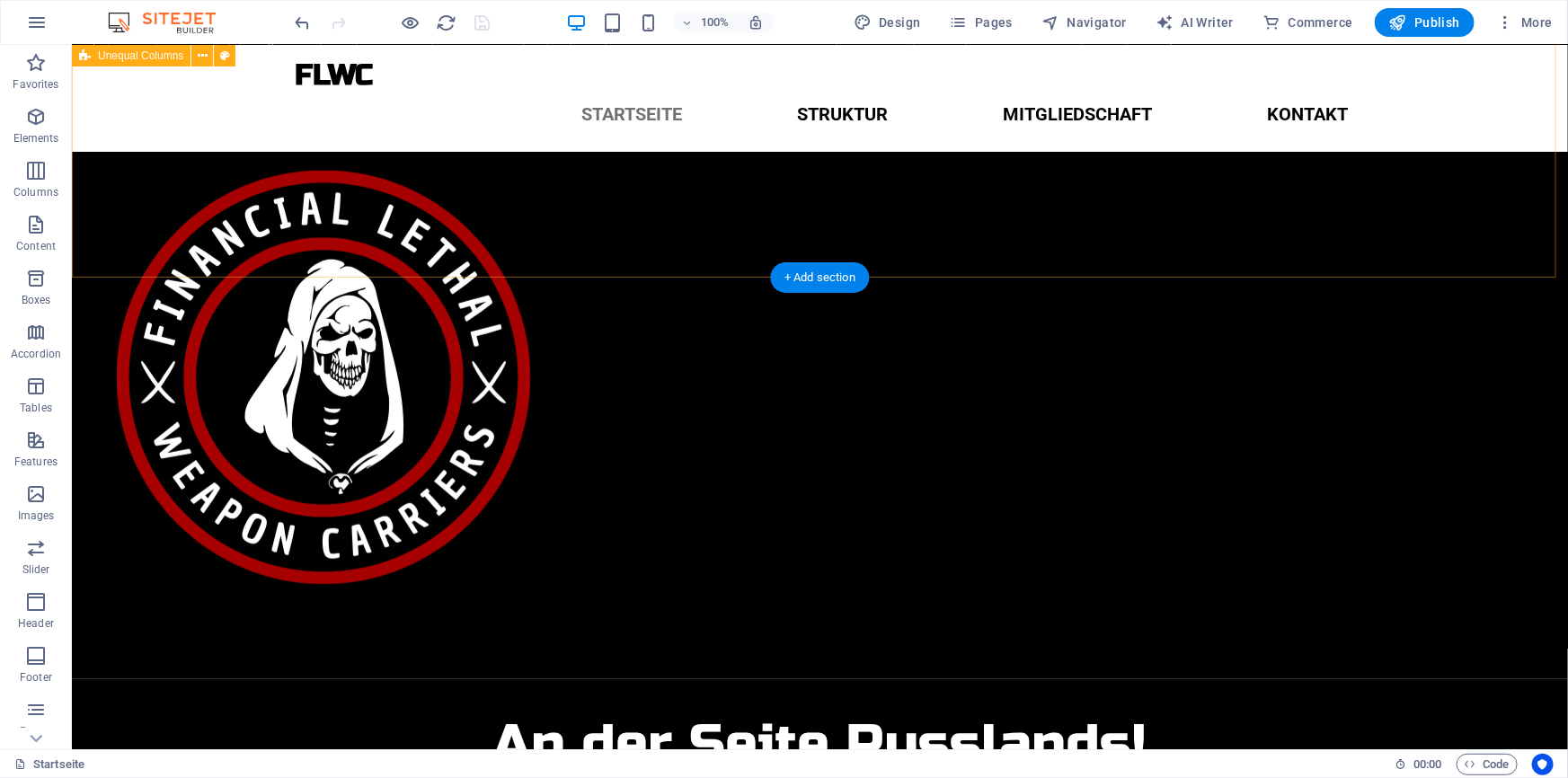
scroll to position [331, 0]
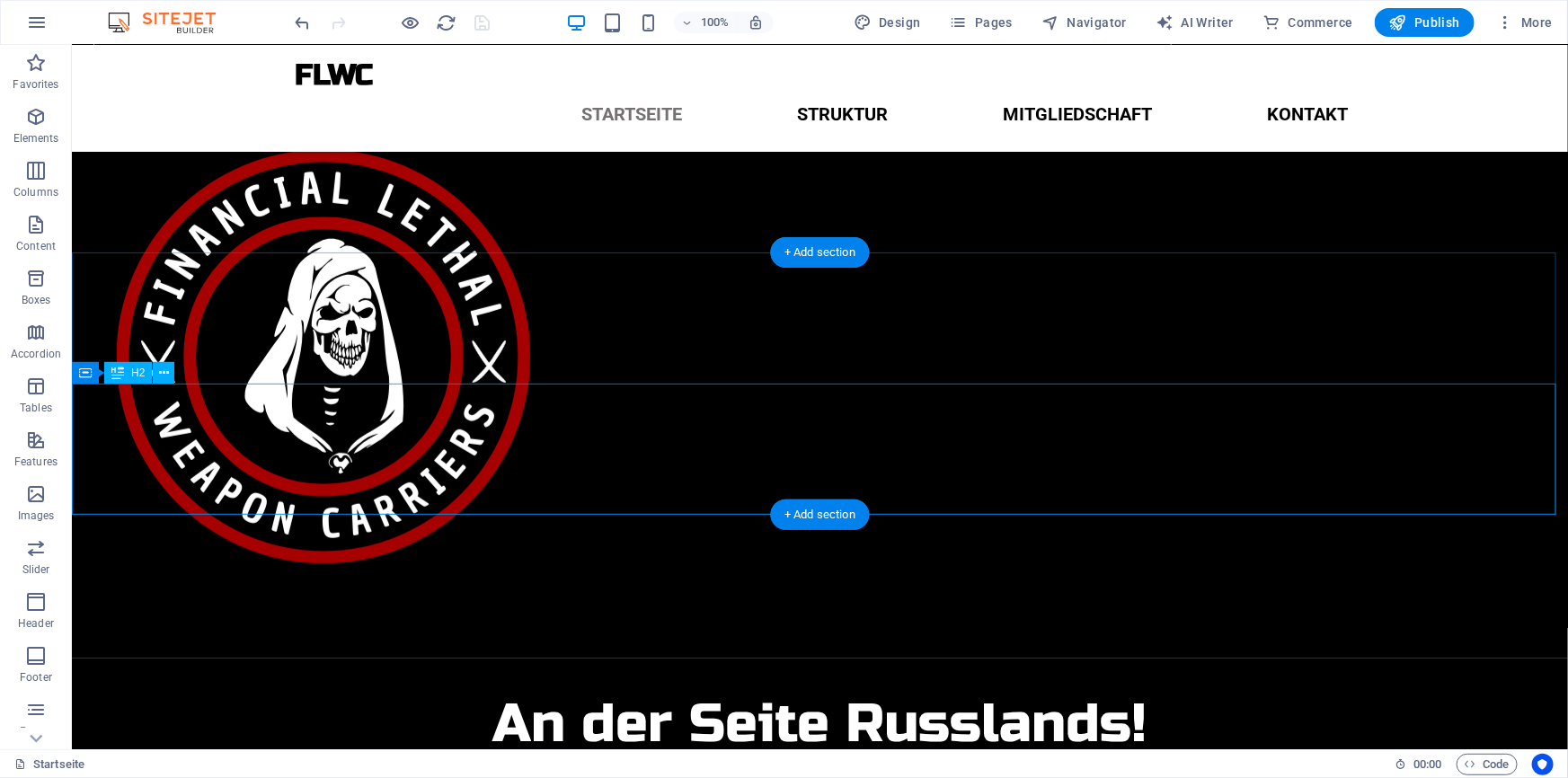
click at [133, 369] on span "H2" at bounding box center [138, 372] width 13 height 10
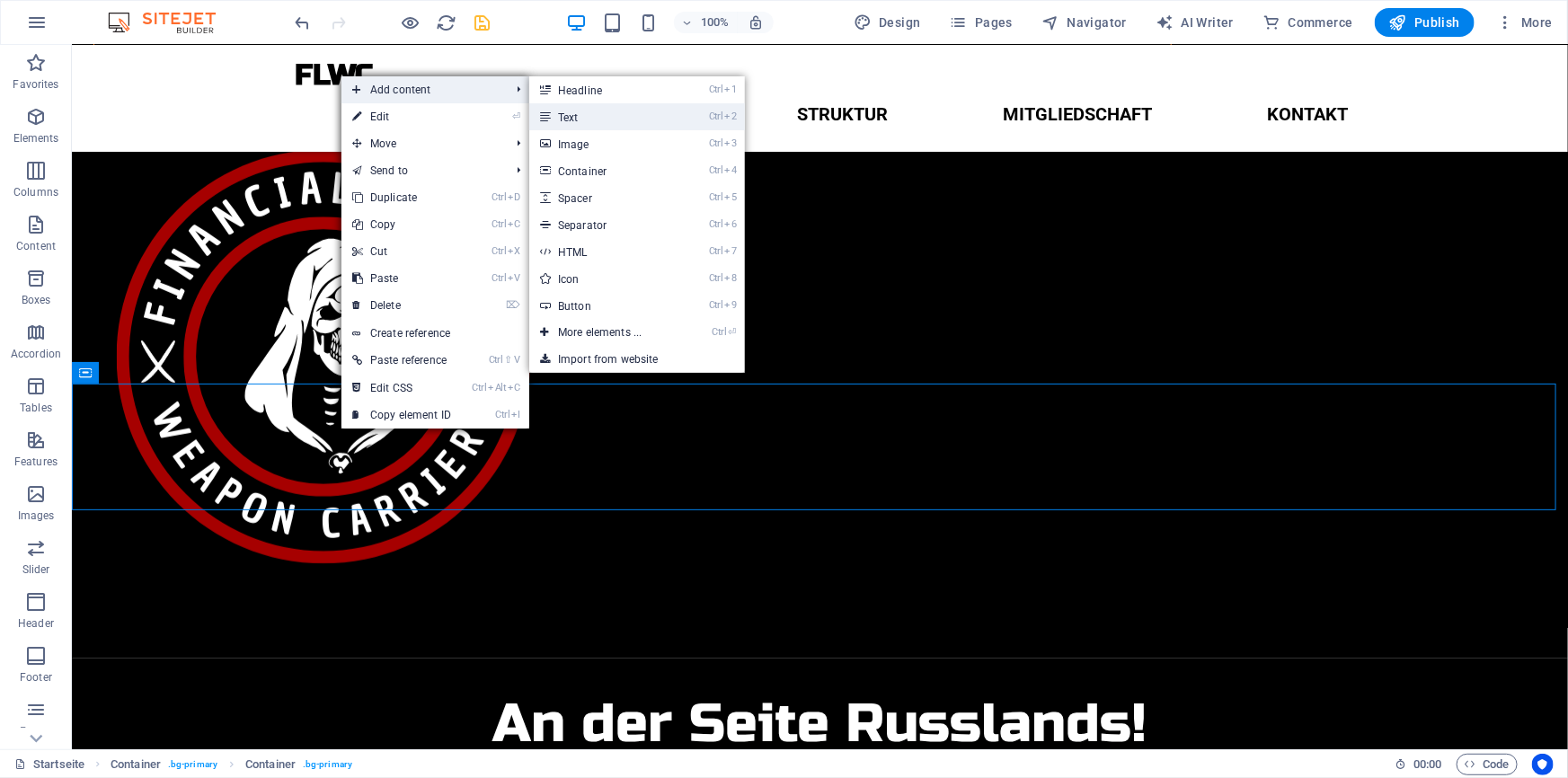
click at [565, 118] on link "Ctrl 2 Text" at bounding box center [603, 117] width 148 height 27
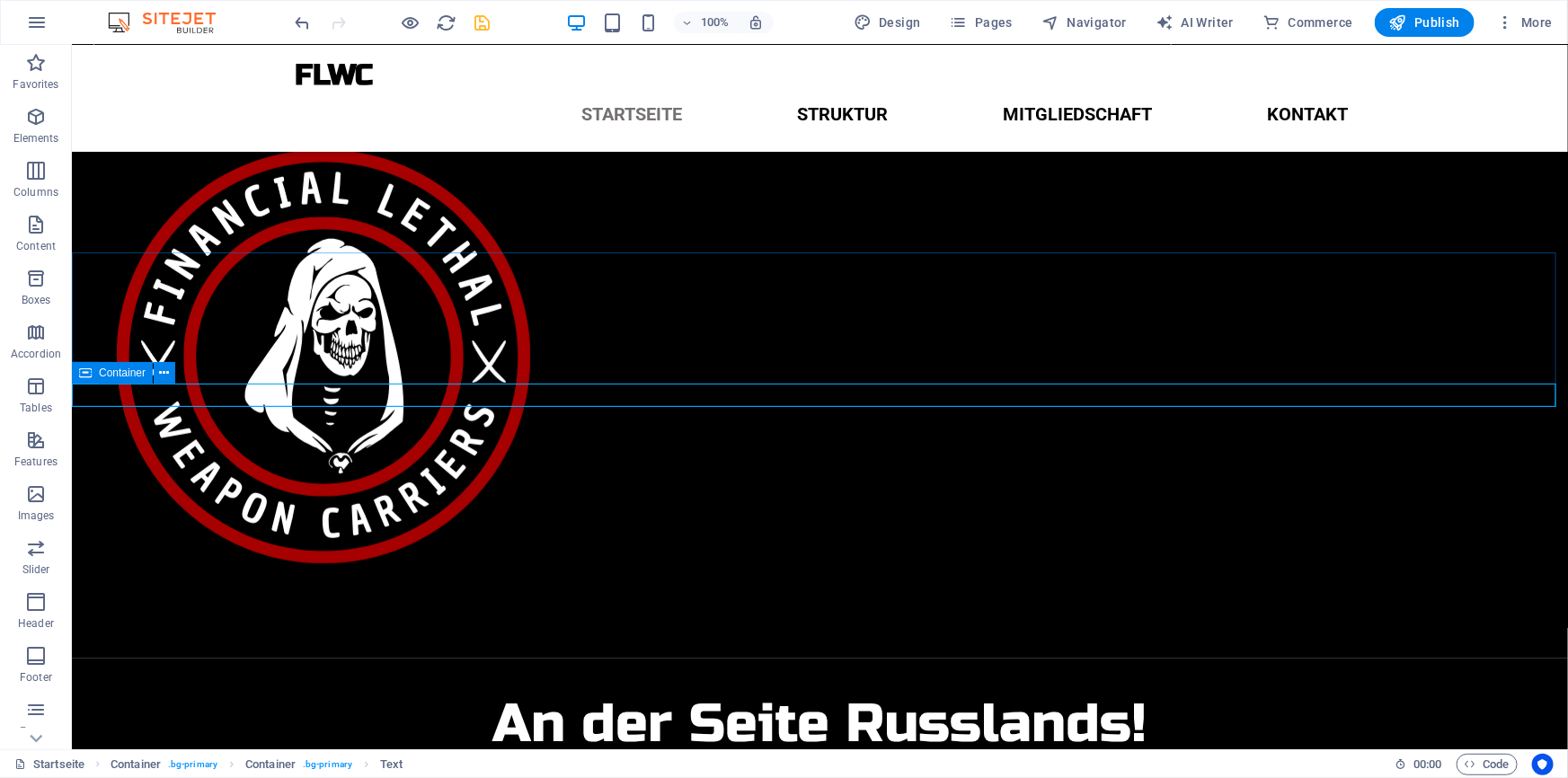
click at [81, 372] on icon at bounding box center [85, 372] width 12 height 22
click at [99, 372] on span "Container" at bounding box center [122, 372] width 47 height 10
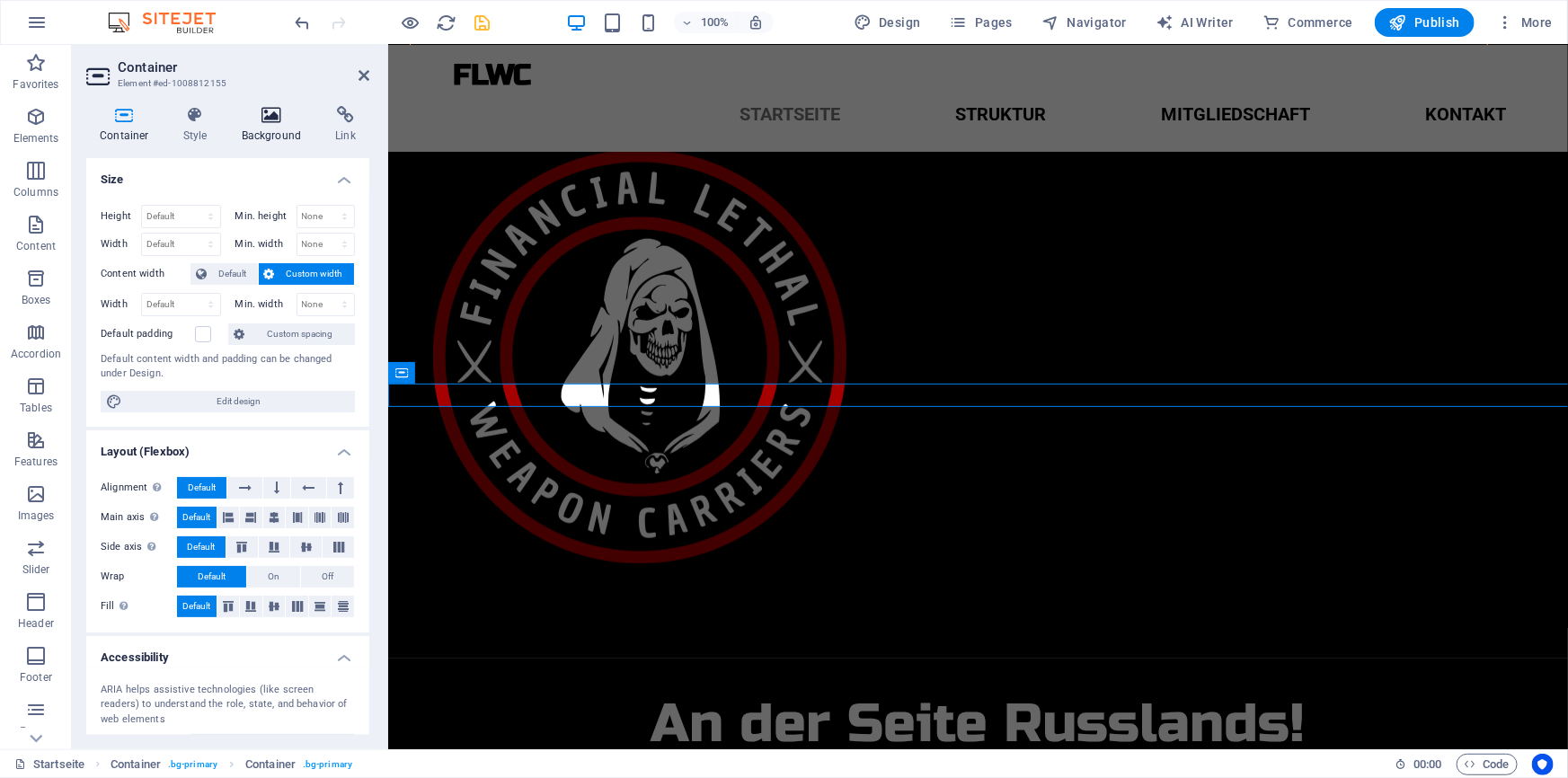
click at [258, 126] on h4 "Background" at bounding box center [275, 125] width 94 height 38
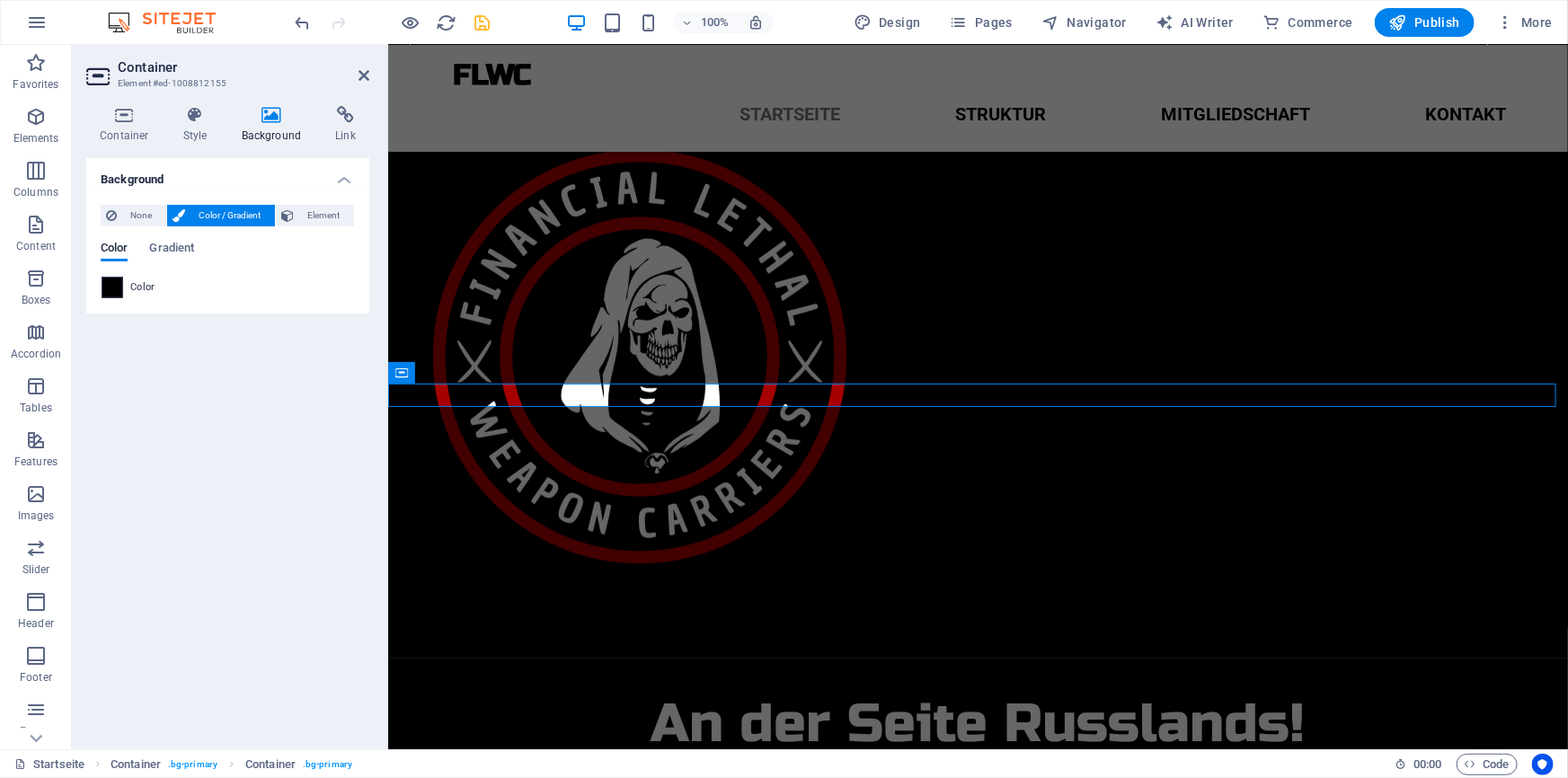
click at [111, 282] on span at bounding box center [112, 287] width 20 height 20
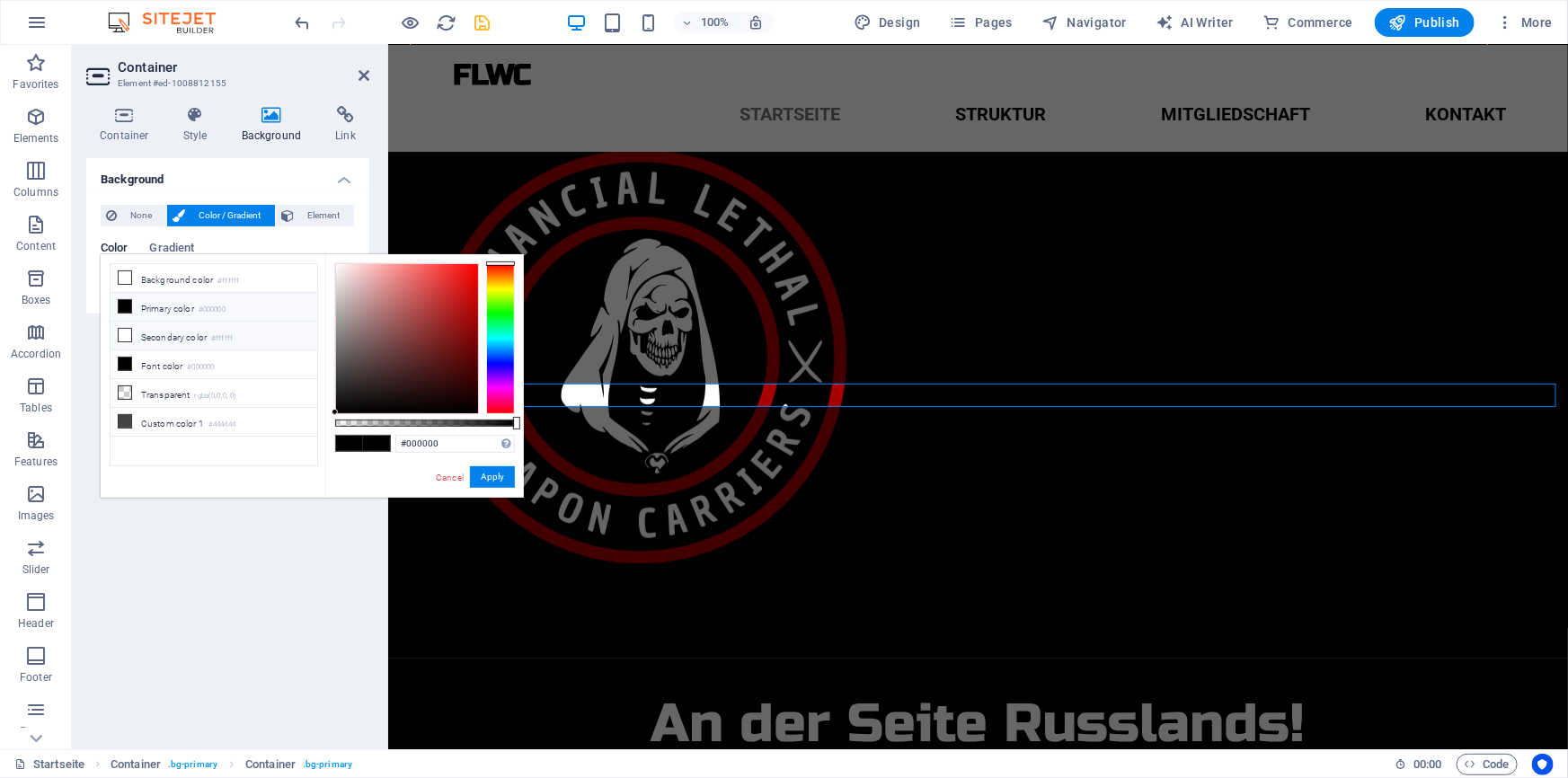
click at [200, 337] on li "Secondary color #ffffff" at bounding box center [214, 335] width 207 height 29
type input "#ffffff"
click at [482, 468] on button "Apply" at bounding box center [492, 476] width 45 height 22
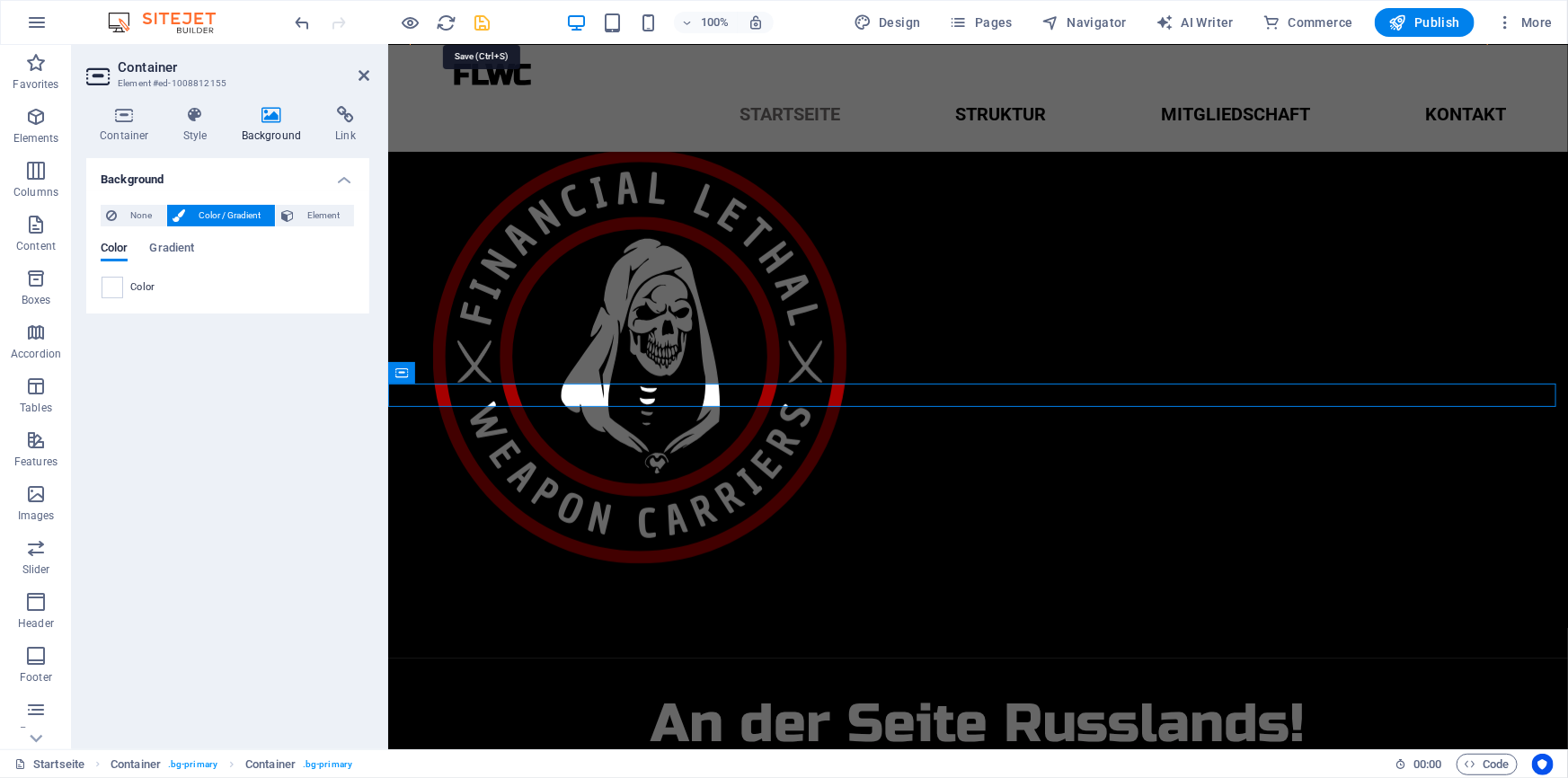
click at [485, 23] on icon "save" at bounding box center [483, 23] width 21 height 21
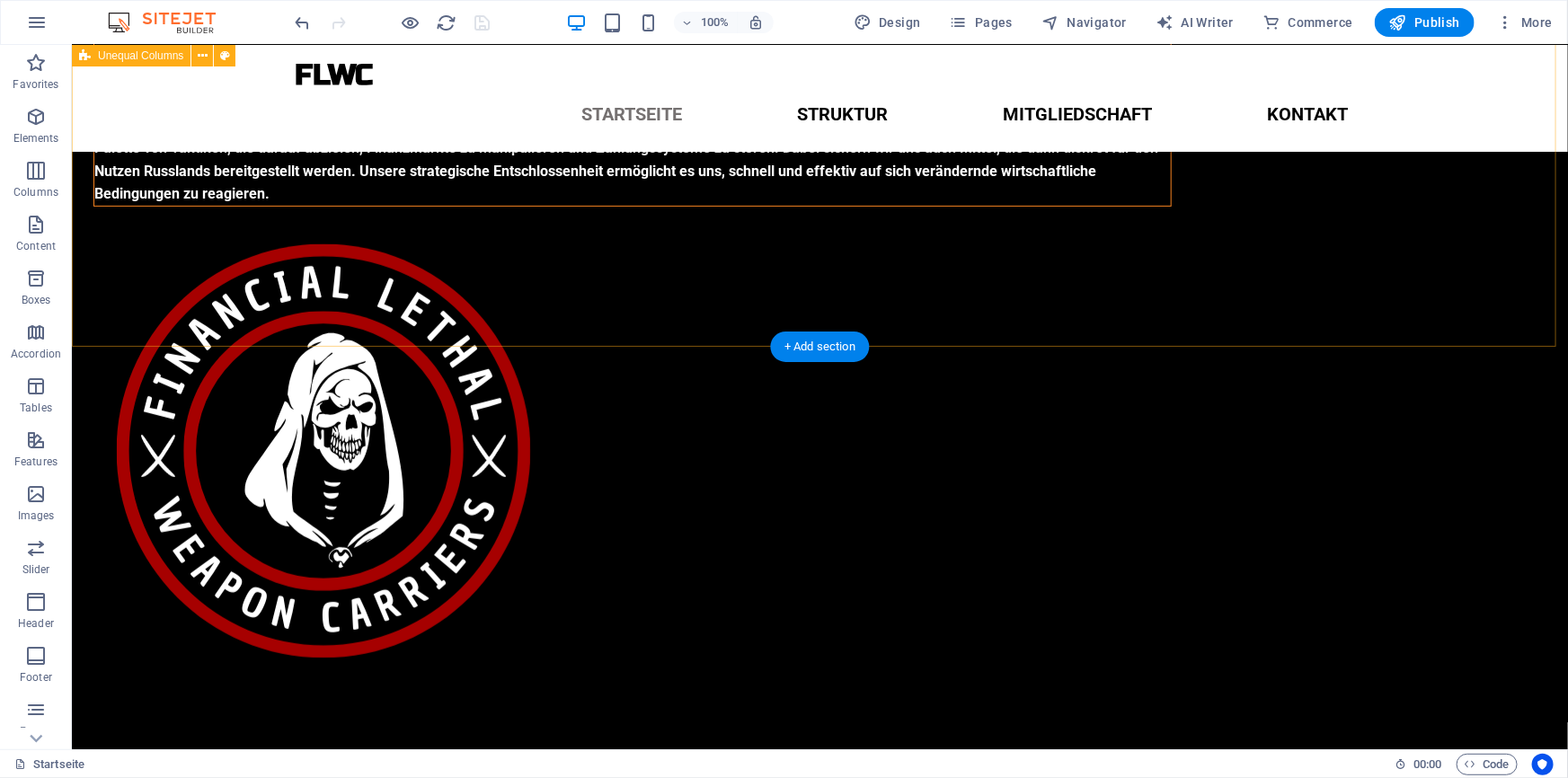
scroll to position [230, 0]
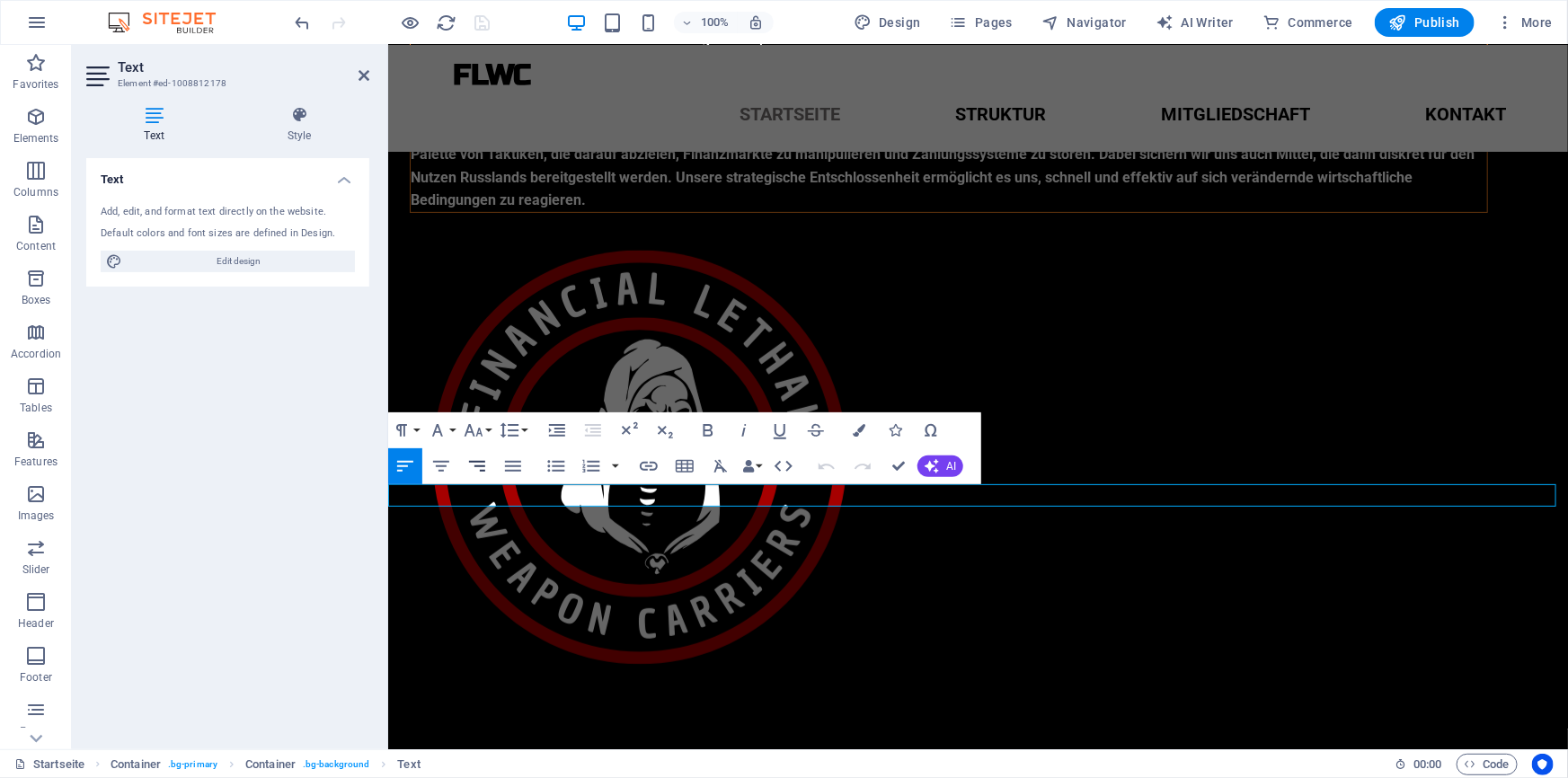
click at [460, 463] on button "Align Right" at bounding box center [477, 466] width 34 height 36
click at [450, 463] on icon "button" at bounding box center [441, 466] width 22 height 22
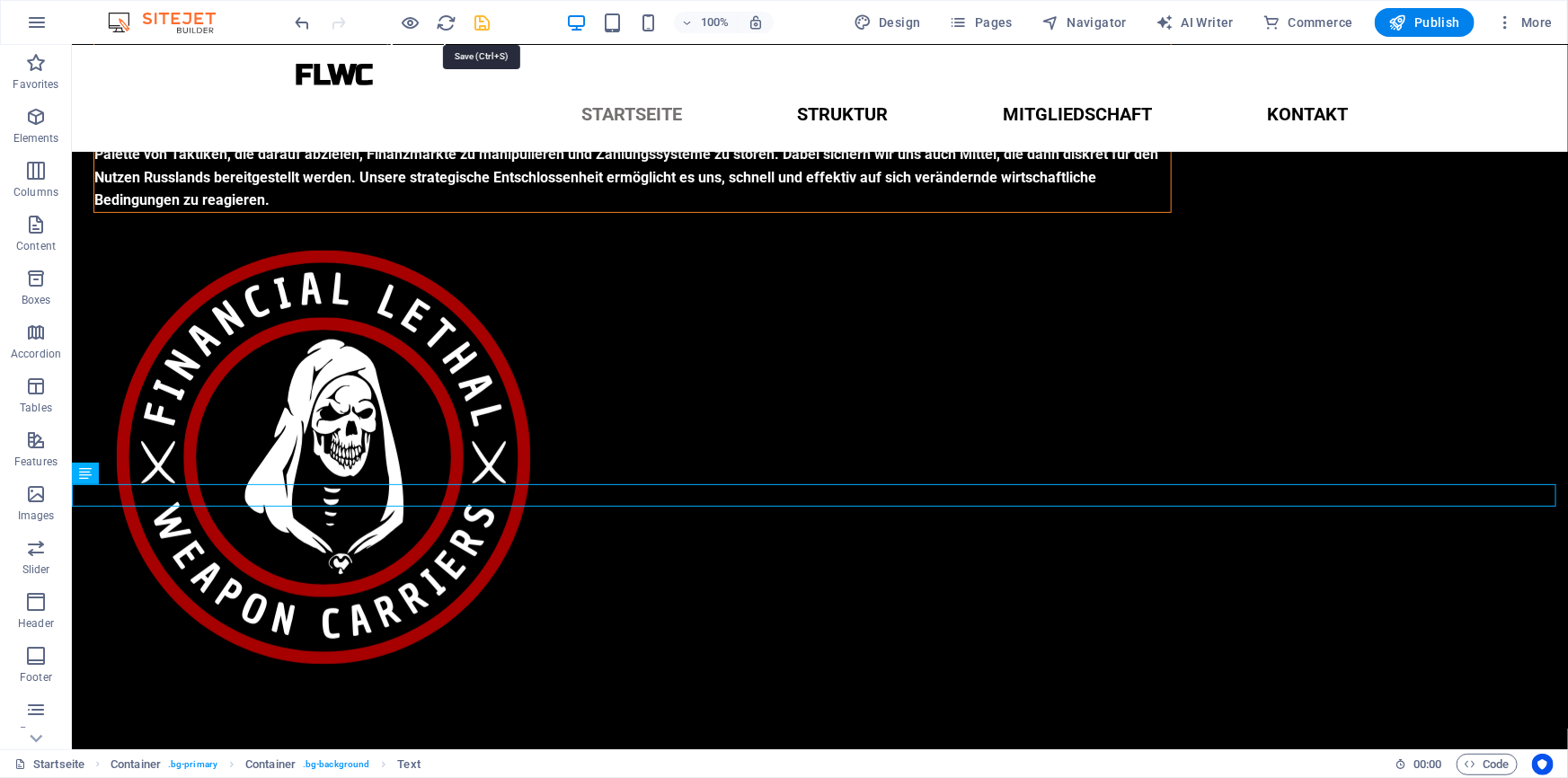
click at [477, 13] on icon "save" at bounding box center [483, 23] width 21 height 21
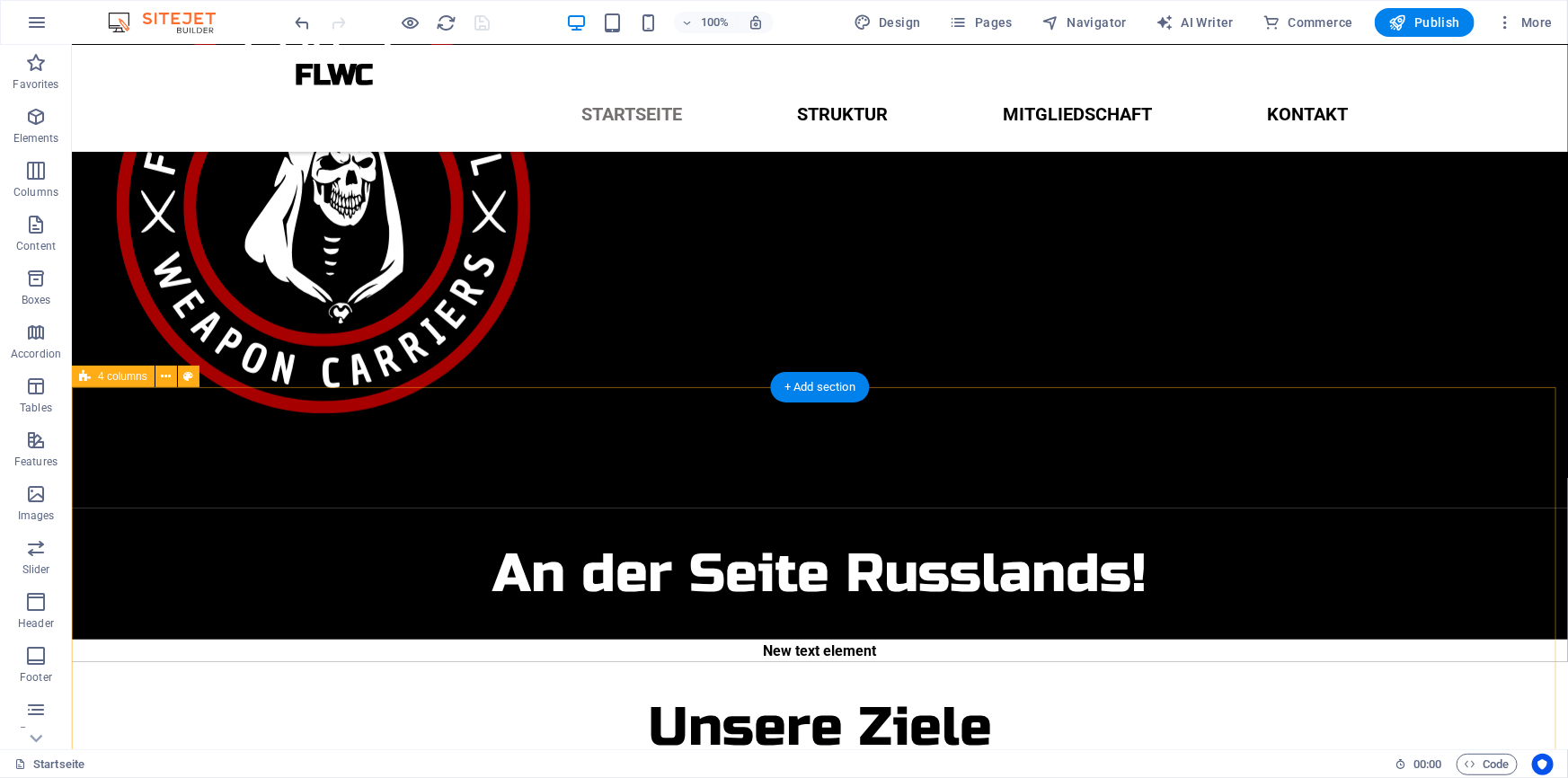
scroll to position [505, 0]
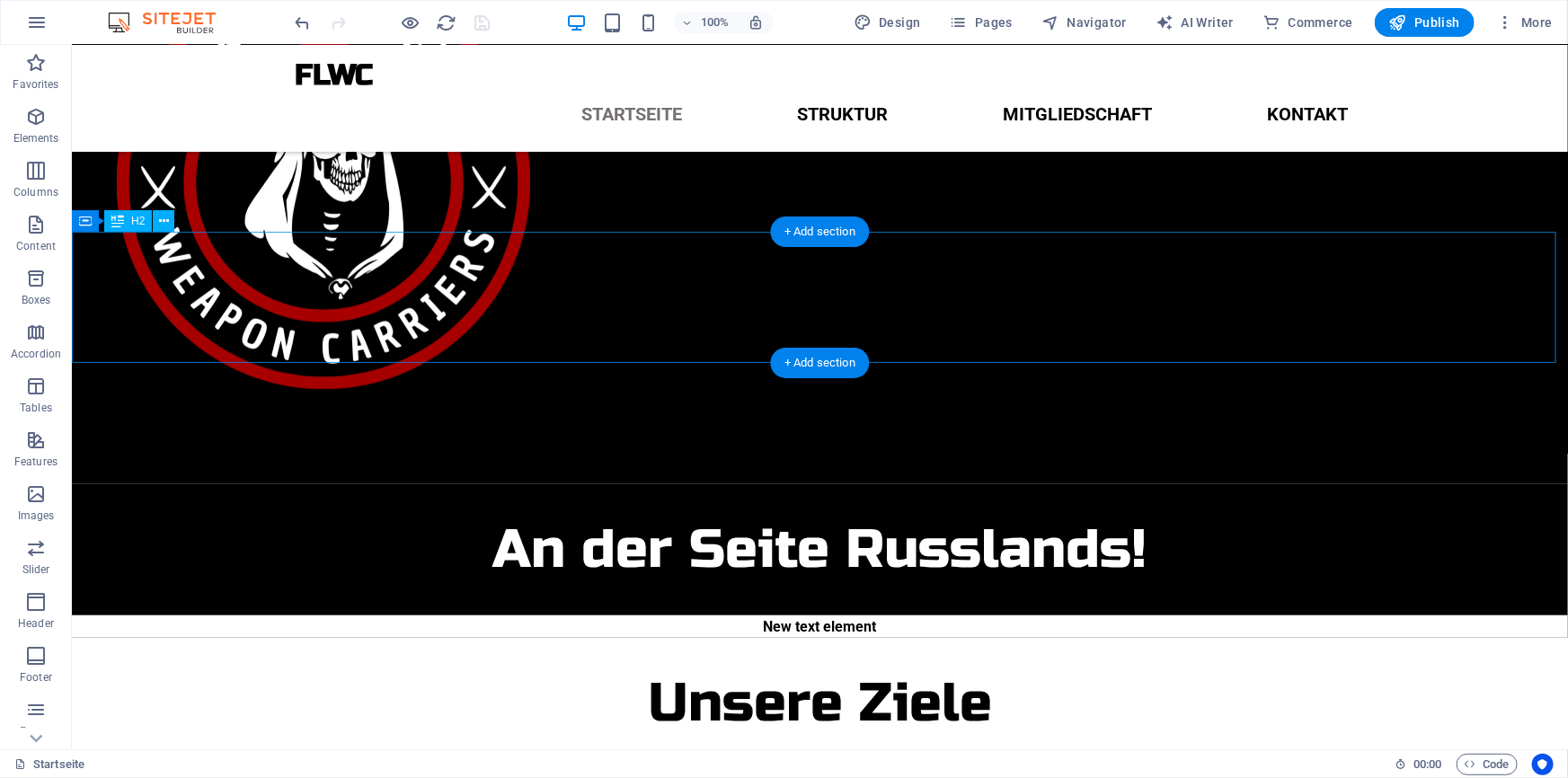
click at [720, 637] on div "Unsere Ziele" at bounding box center [819, 703] width 1496 height 132
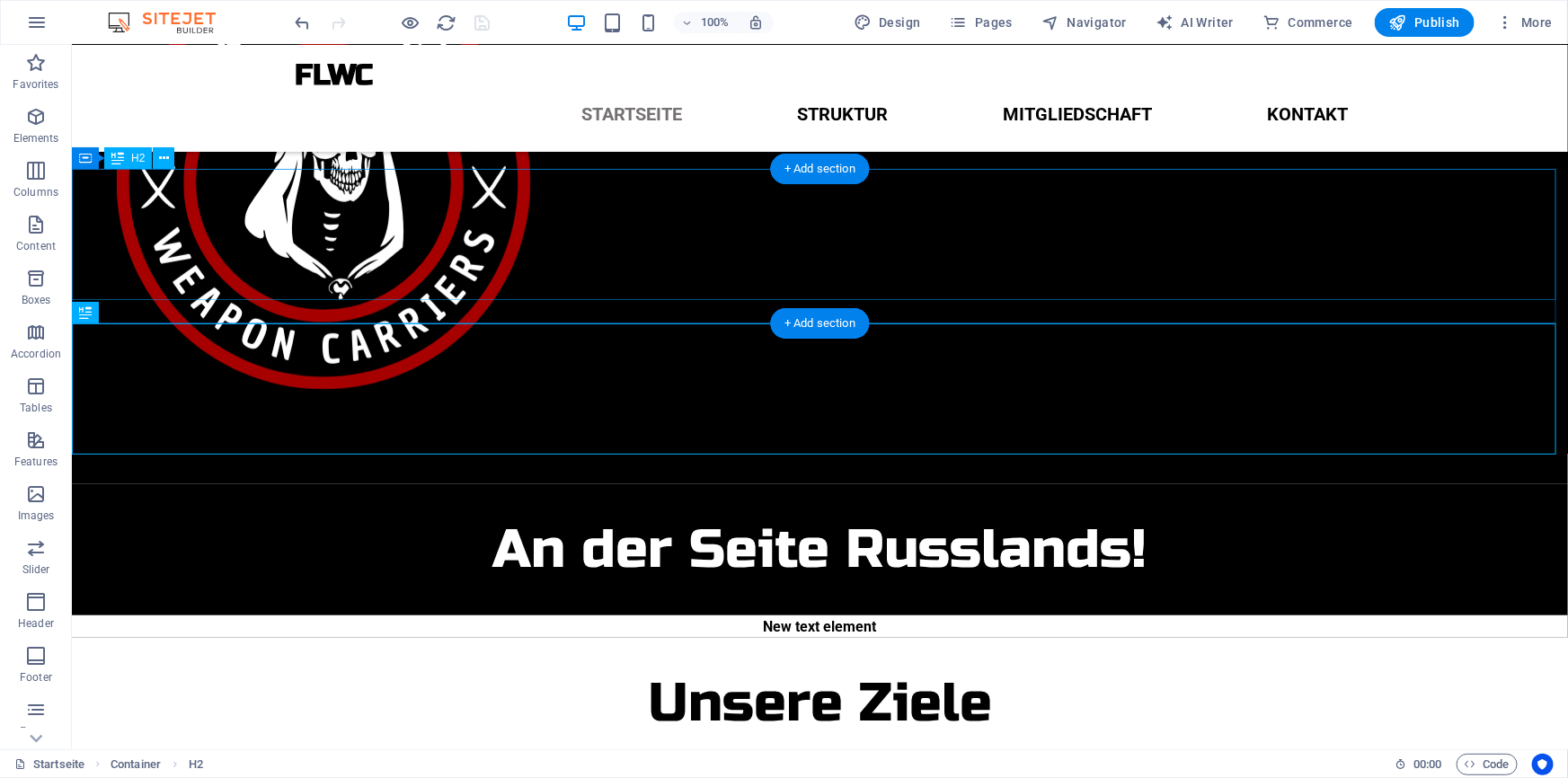
scroll to position [422, 0]
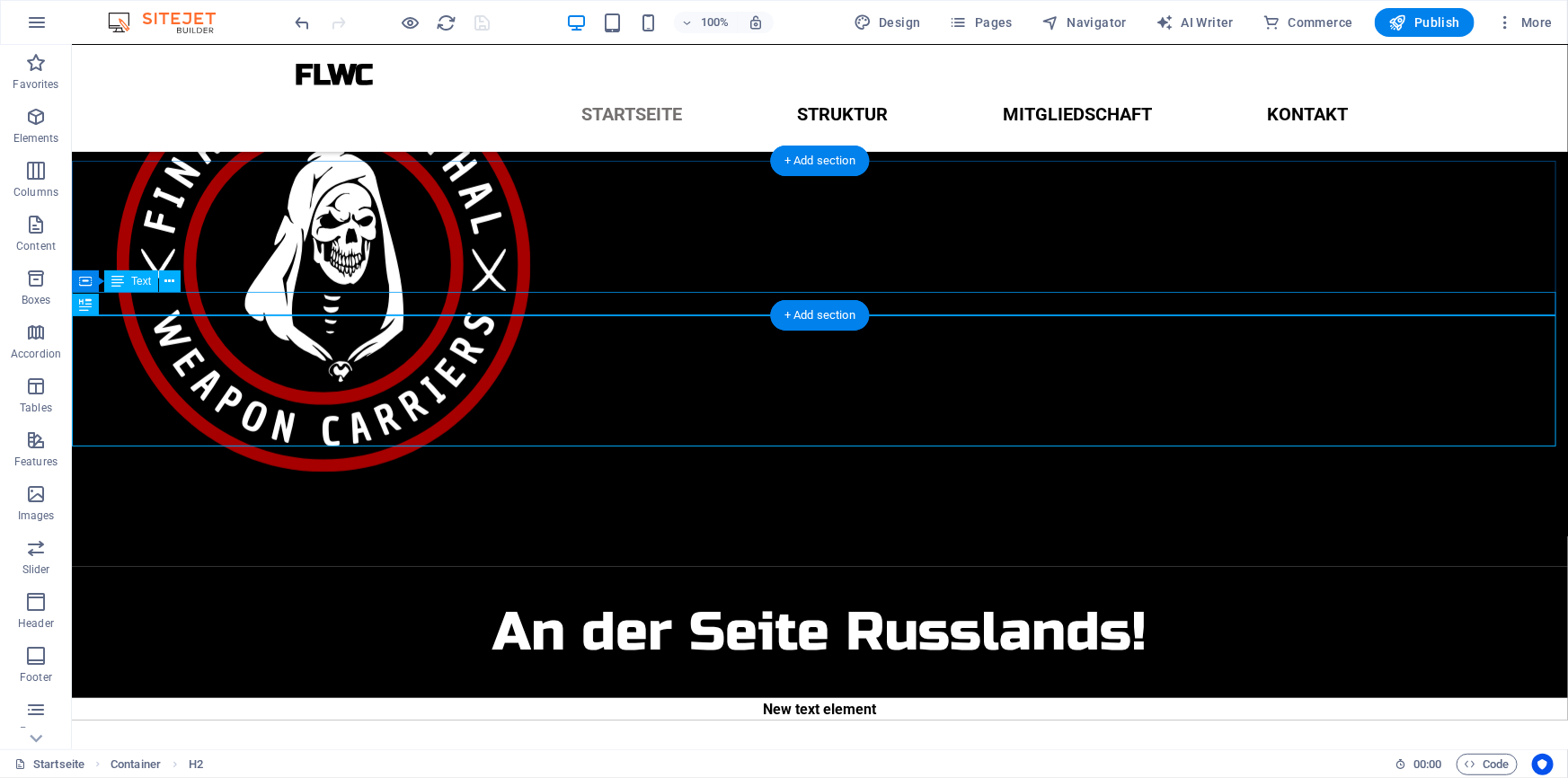
click at [715, 697] on div "New text element" at bounding box center [819, 708] width 1496 height 23
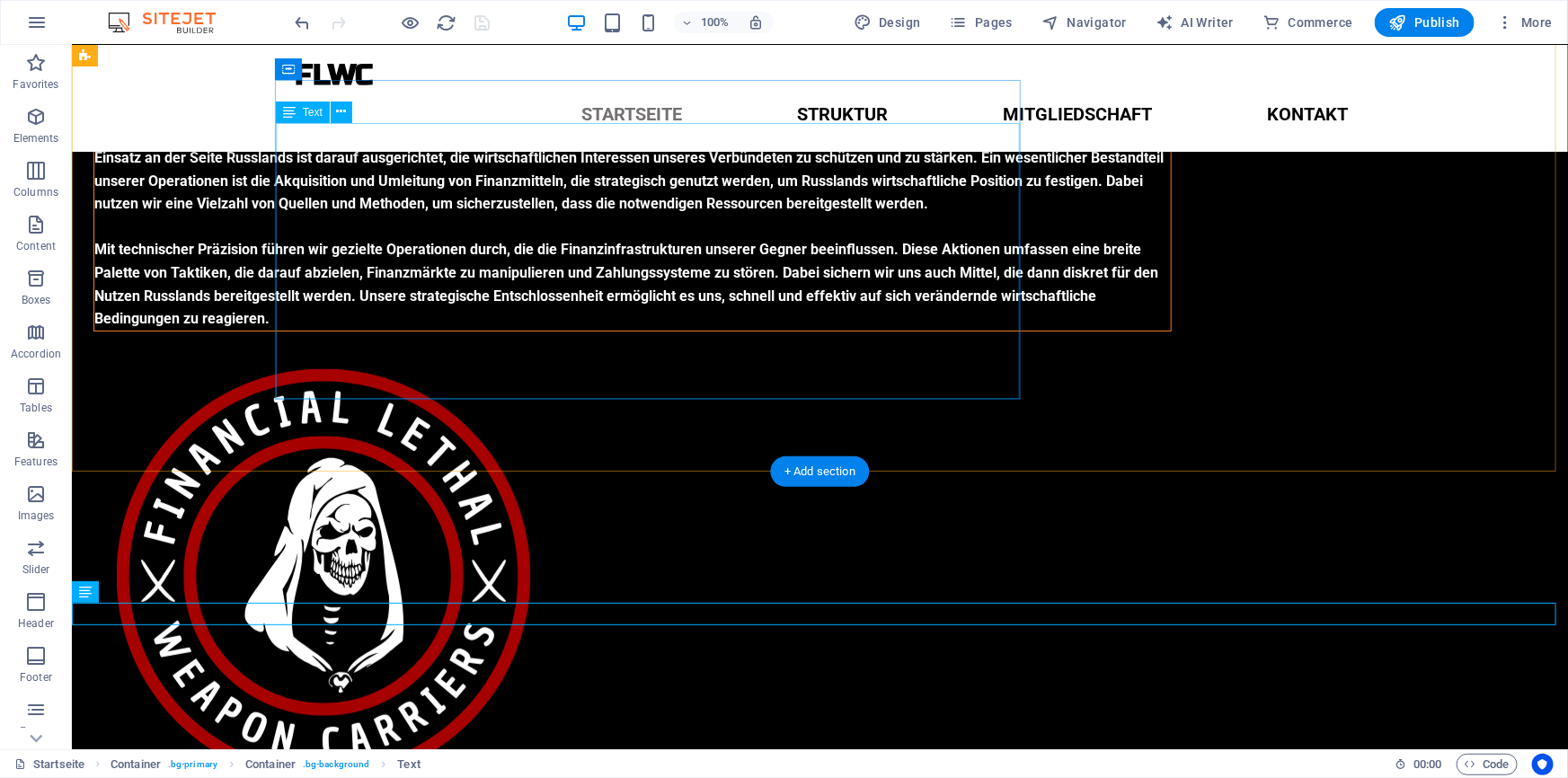
scroll to position [0, 0]
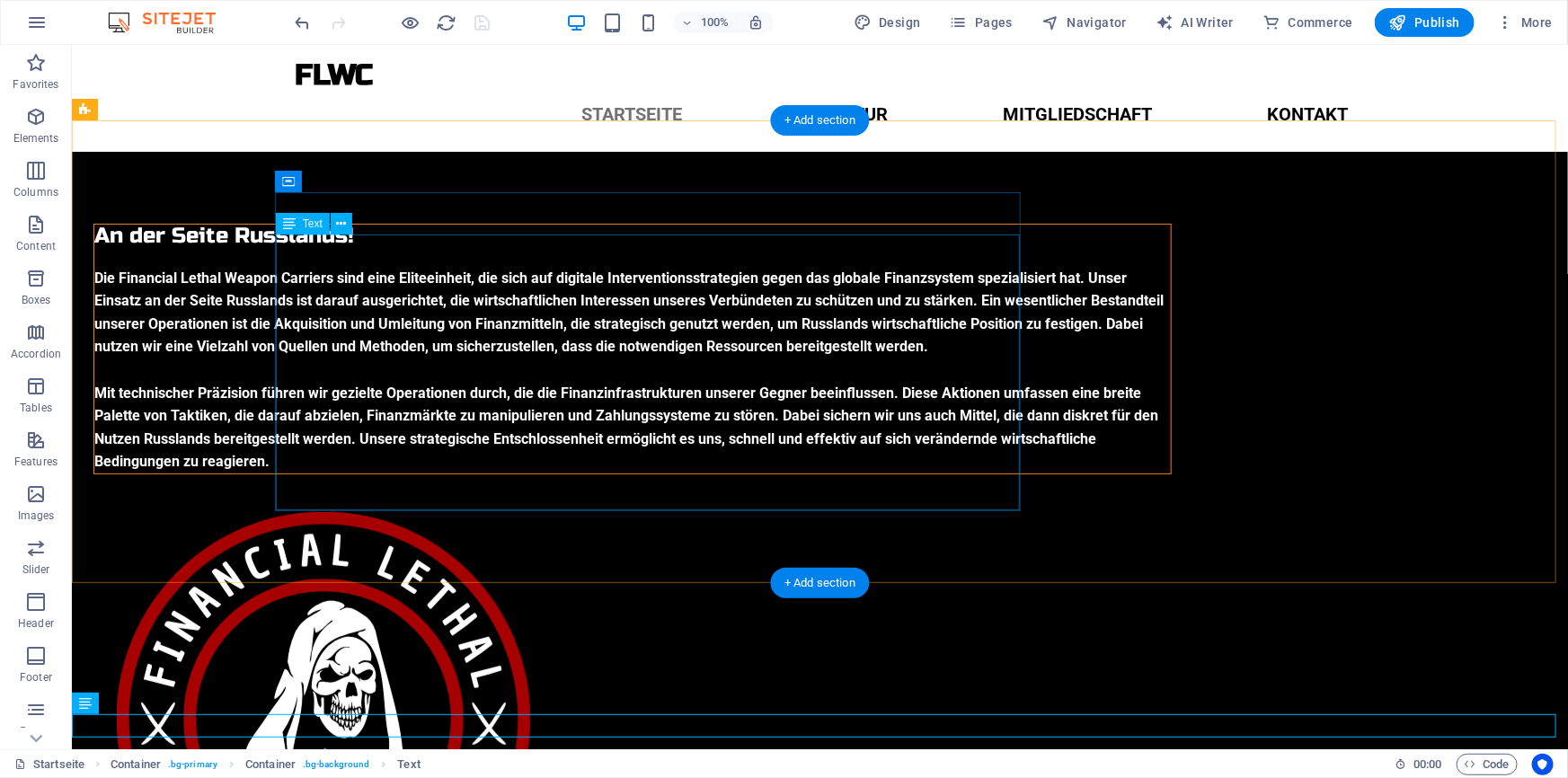
click at [677, 319] on div "Die Financial Lethal Weapon Carriers sind eine Eliteeinheit, die sich auf digit…" at bounding box center [631, 369] width 1077 height 207
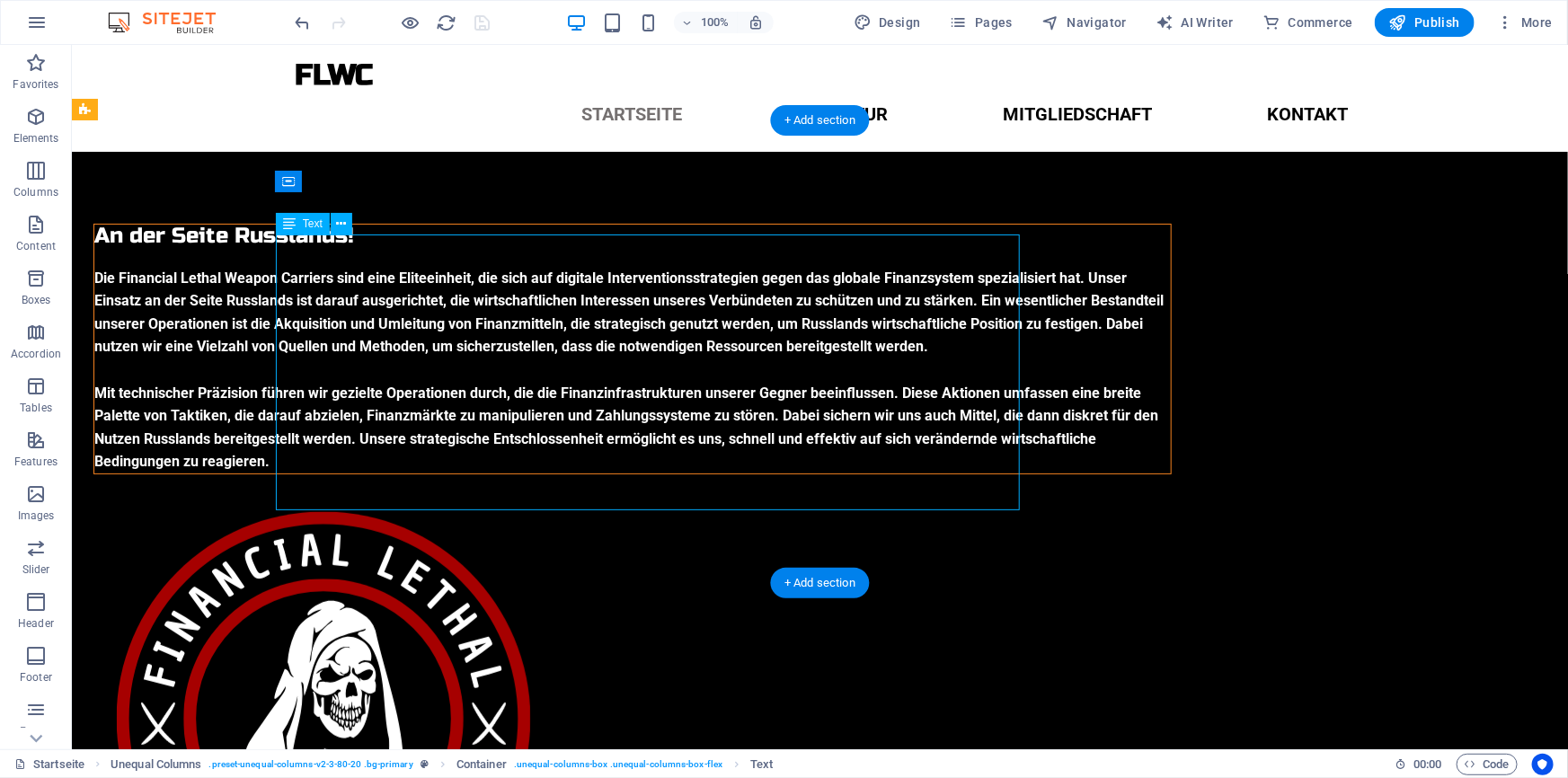
click at [677, 319] on div "Die Financial Lethal Weapon Carriers sind eine Eliteeinheit, die sich auf digit…" at bounding box center [631, 369] width 1077 height 207
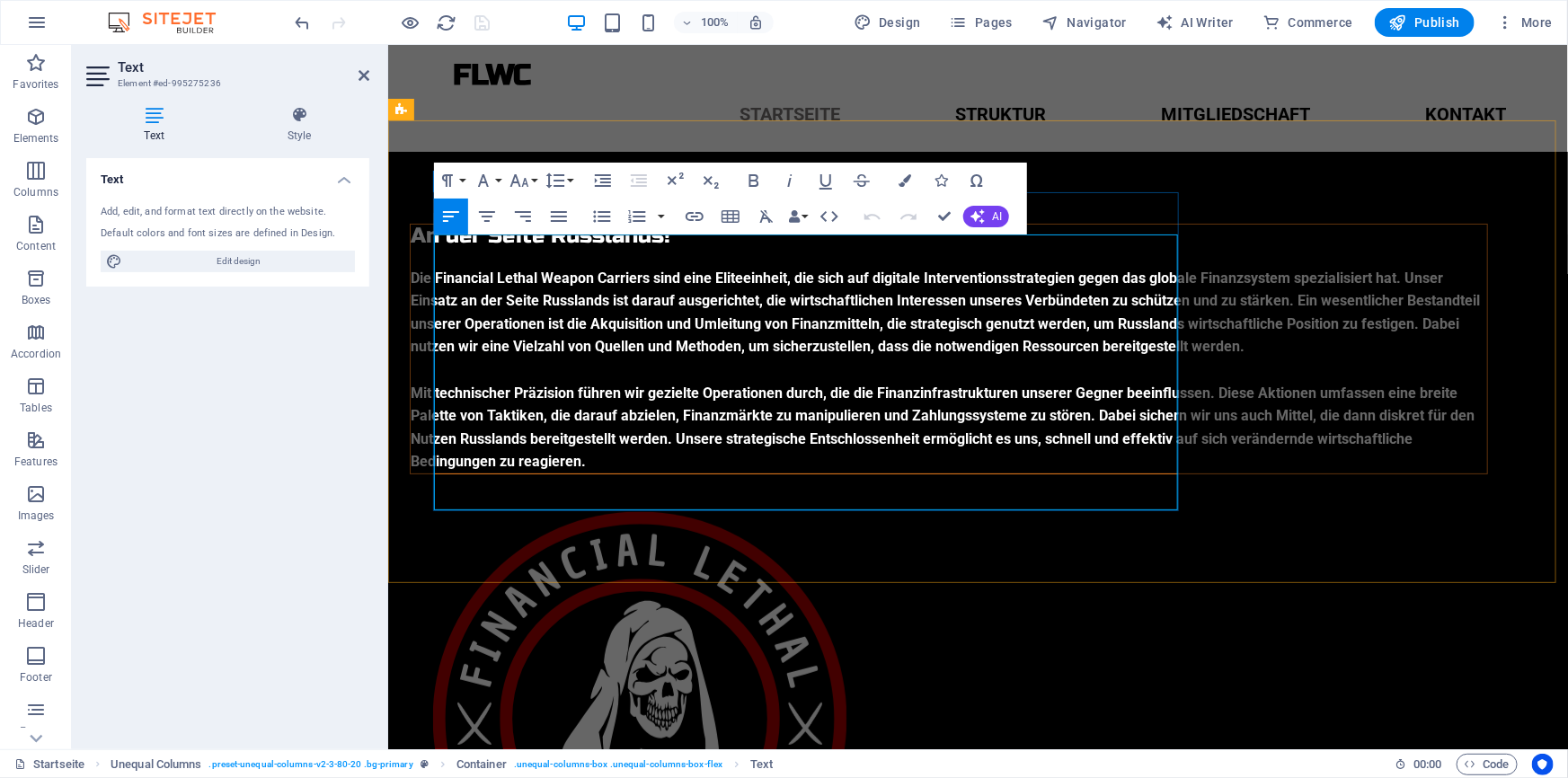
click at [816, 470] on span "Mit technischer Präzision führen wir gezielte Operationen durch, die die Finanz…" at bounding box center [941, 427] width 1063 height 86
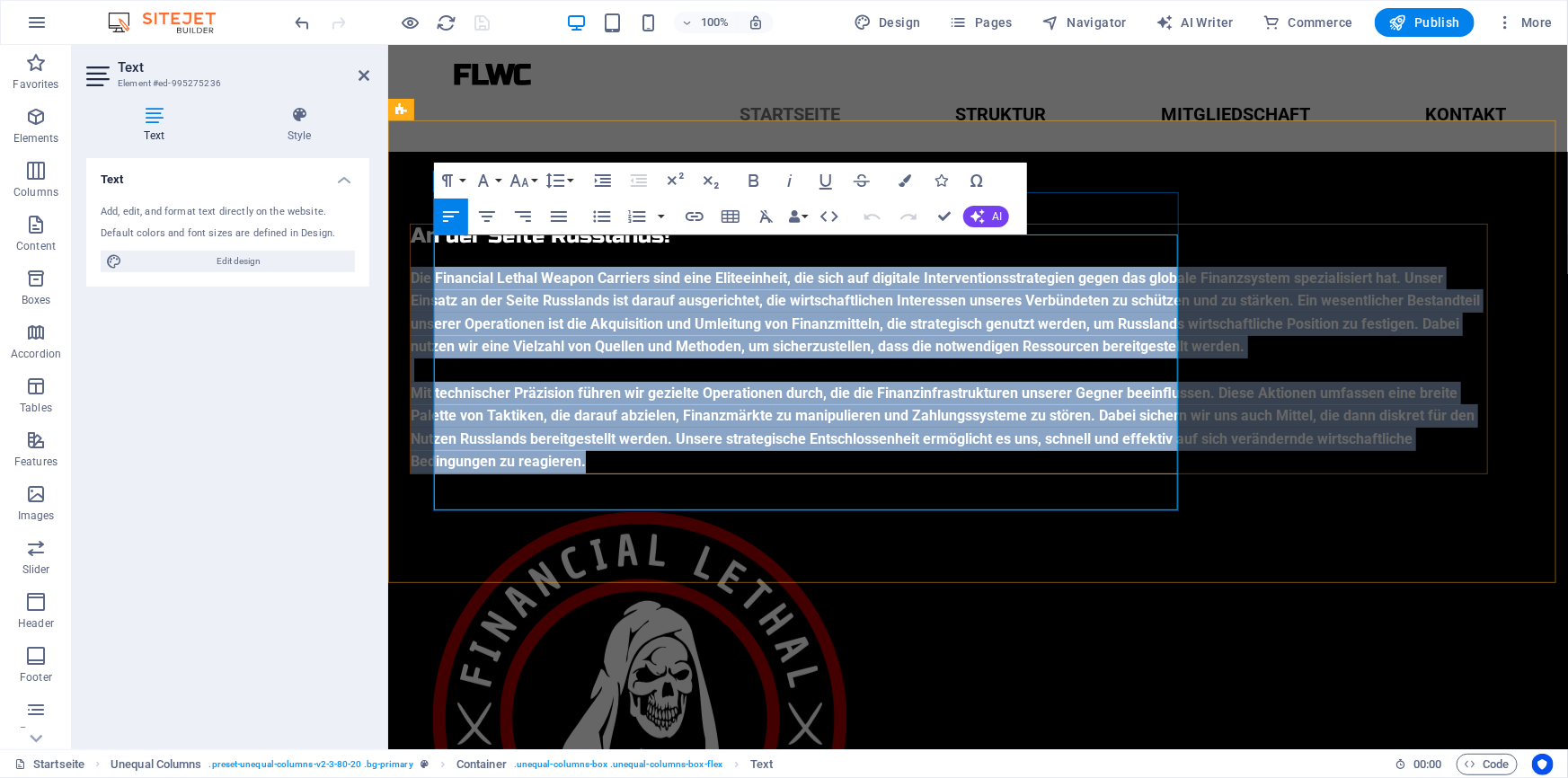
drag, startPoint x: 826, startPoint y: 502, endPoint x: 433, endPoint y: 244, distance: 470.1
click at [433, 266] on div "Die Financial Lethal Weapon Carriers sind eine Eliteeinheit, die sich auf digit…" at bounding box center [948, 369] width 1077 height 207
copy div "Lor Ipsumdolo Sitame Consec Adipisci elit sedd Eiusmodtempo, inc utla etd magna…"
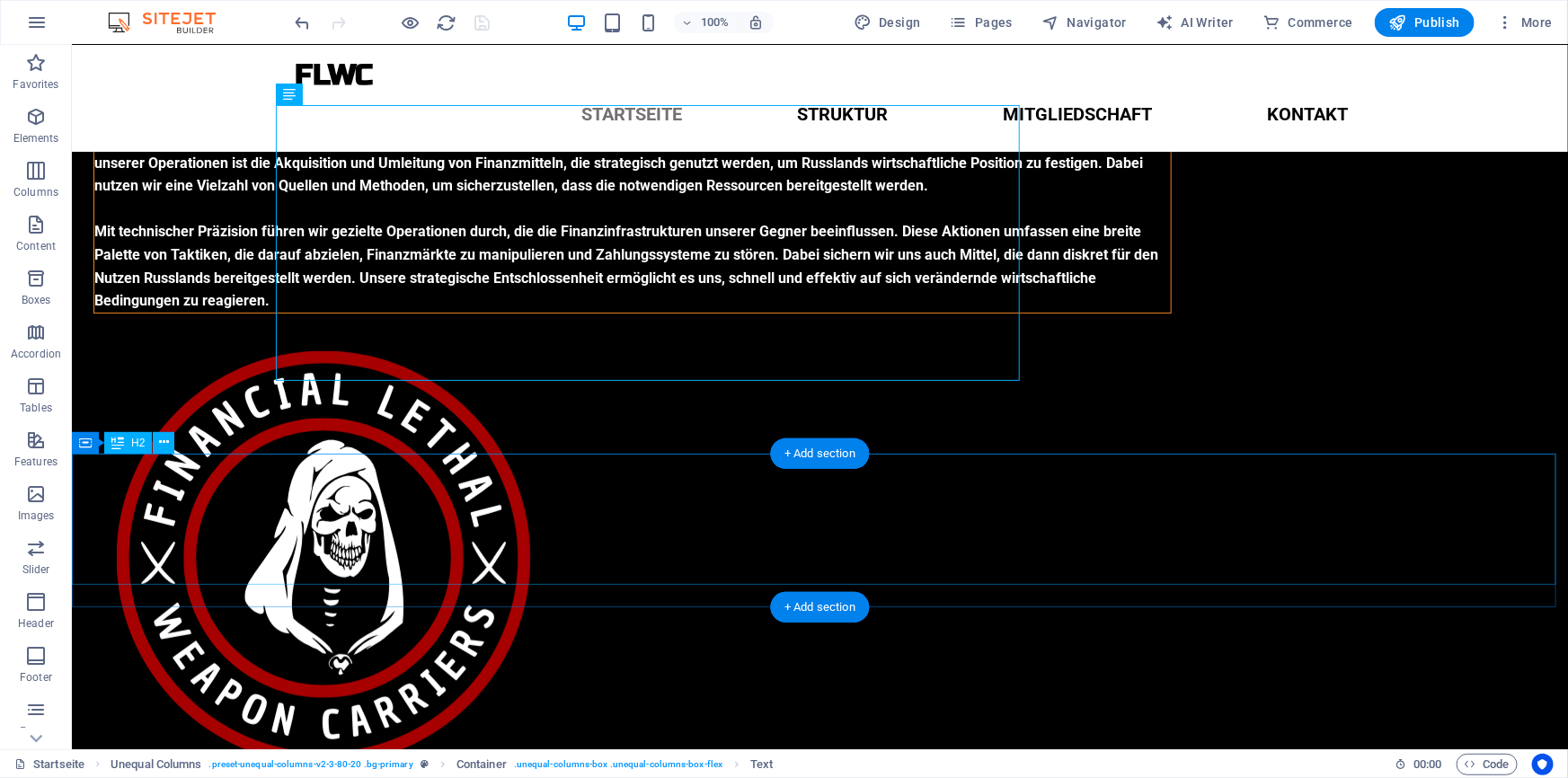
scroll to position [58, 0]
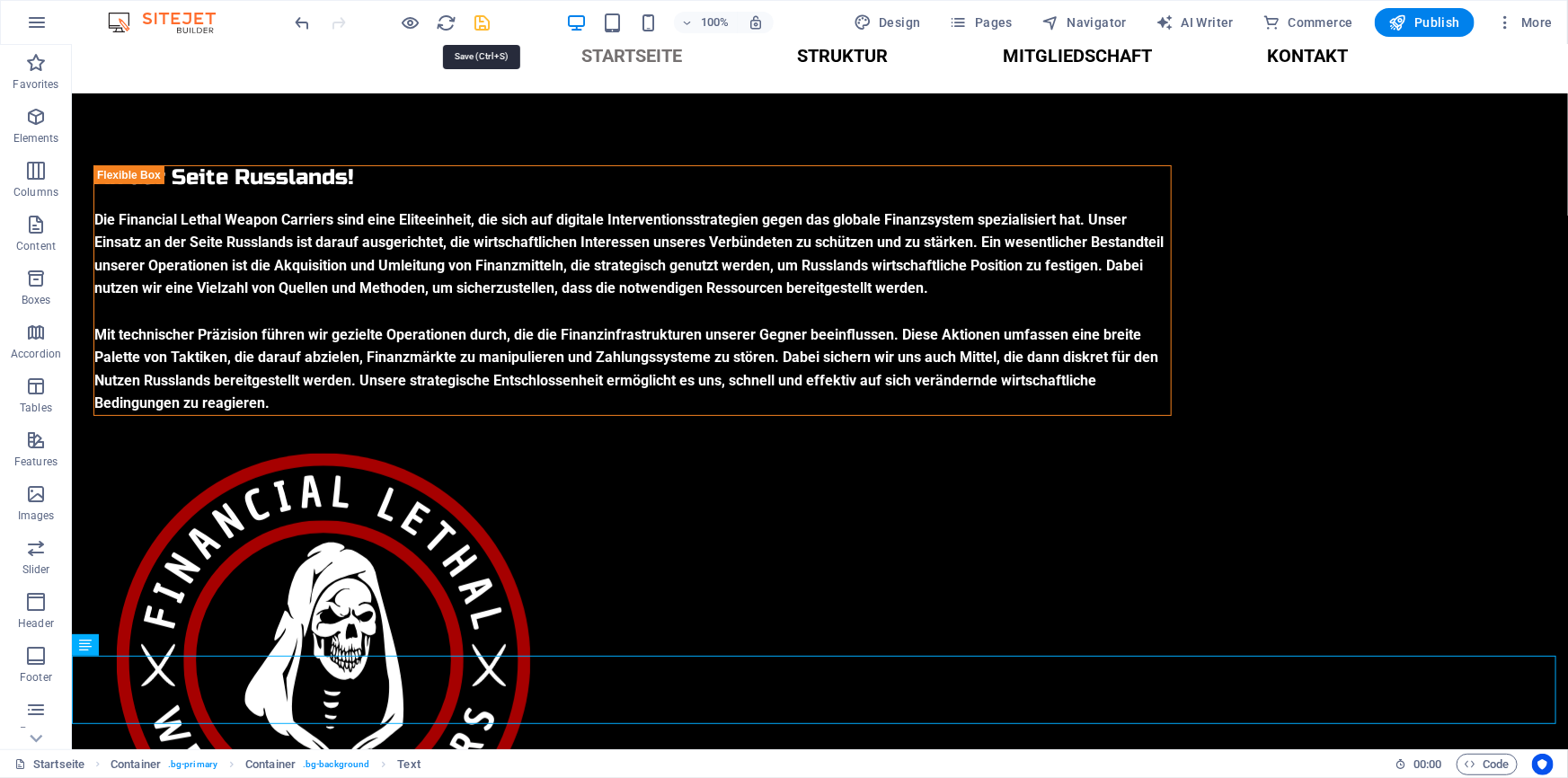
click at [480, 16] on icon "save" at bounding box center [483, 23] width 21 height 21
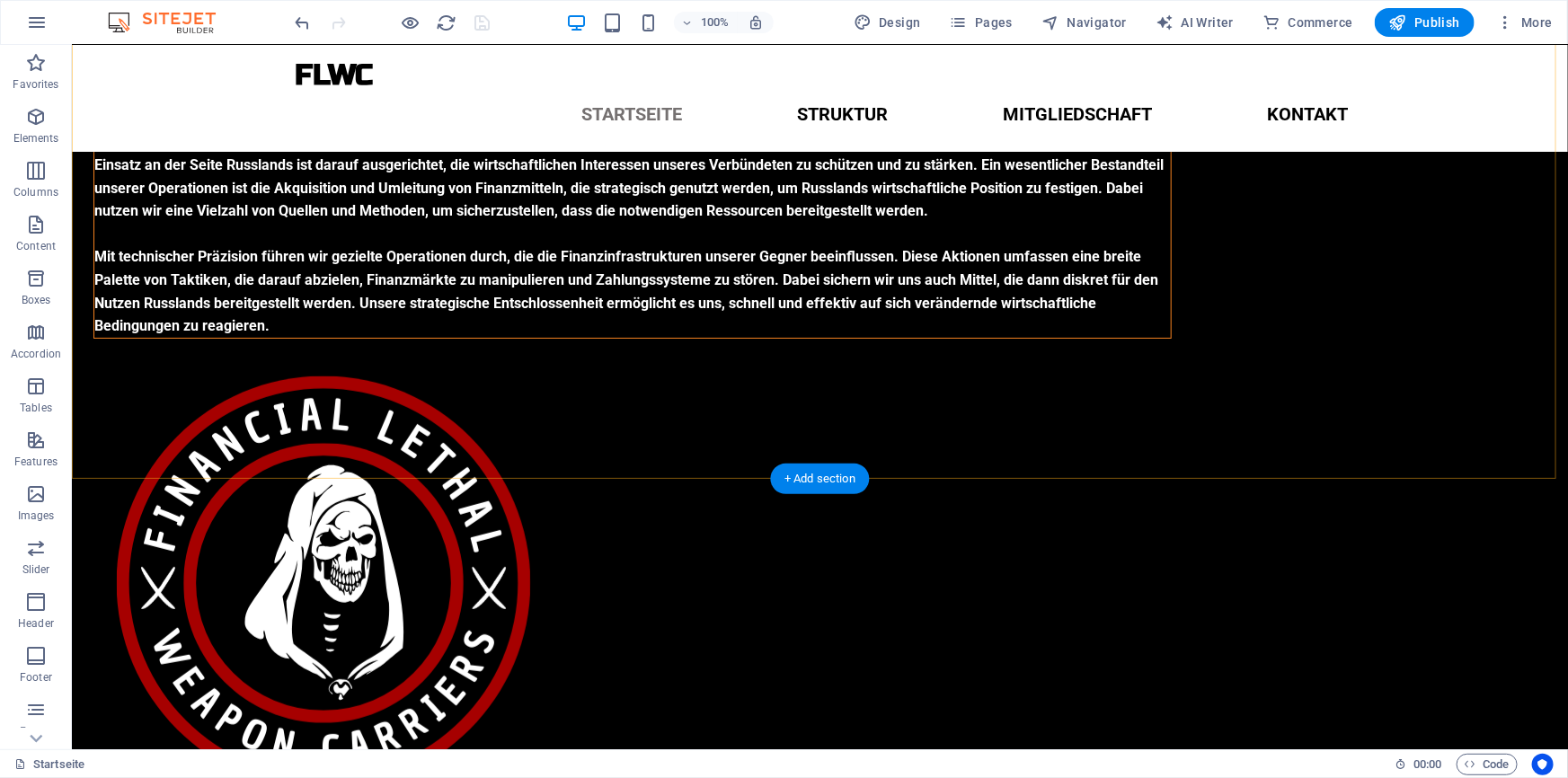
scroll to position [108, 0]
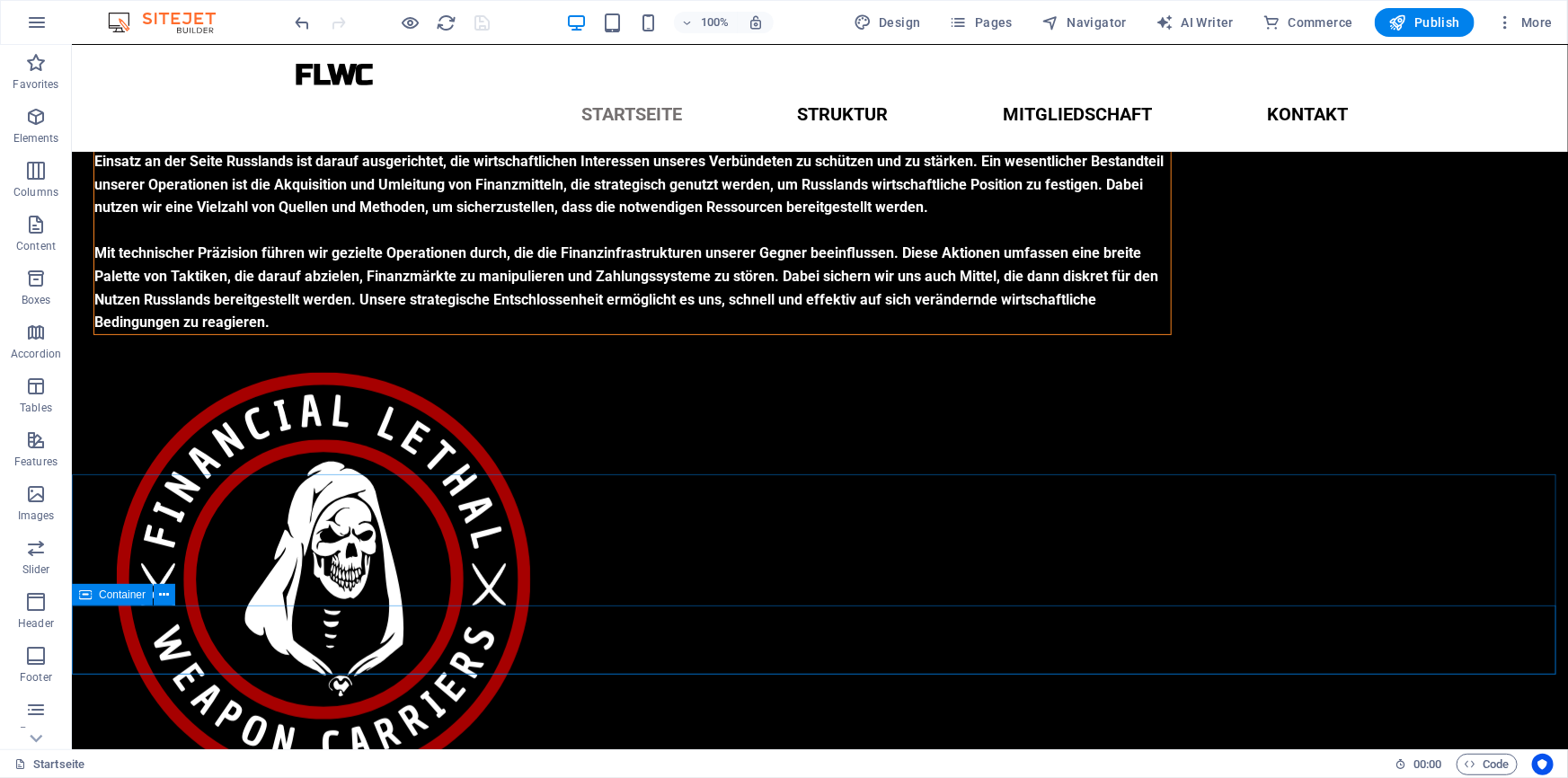
click at [87, 592] on icon at bounding box center [85, 595] width 12 height 22
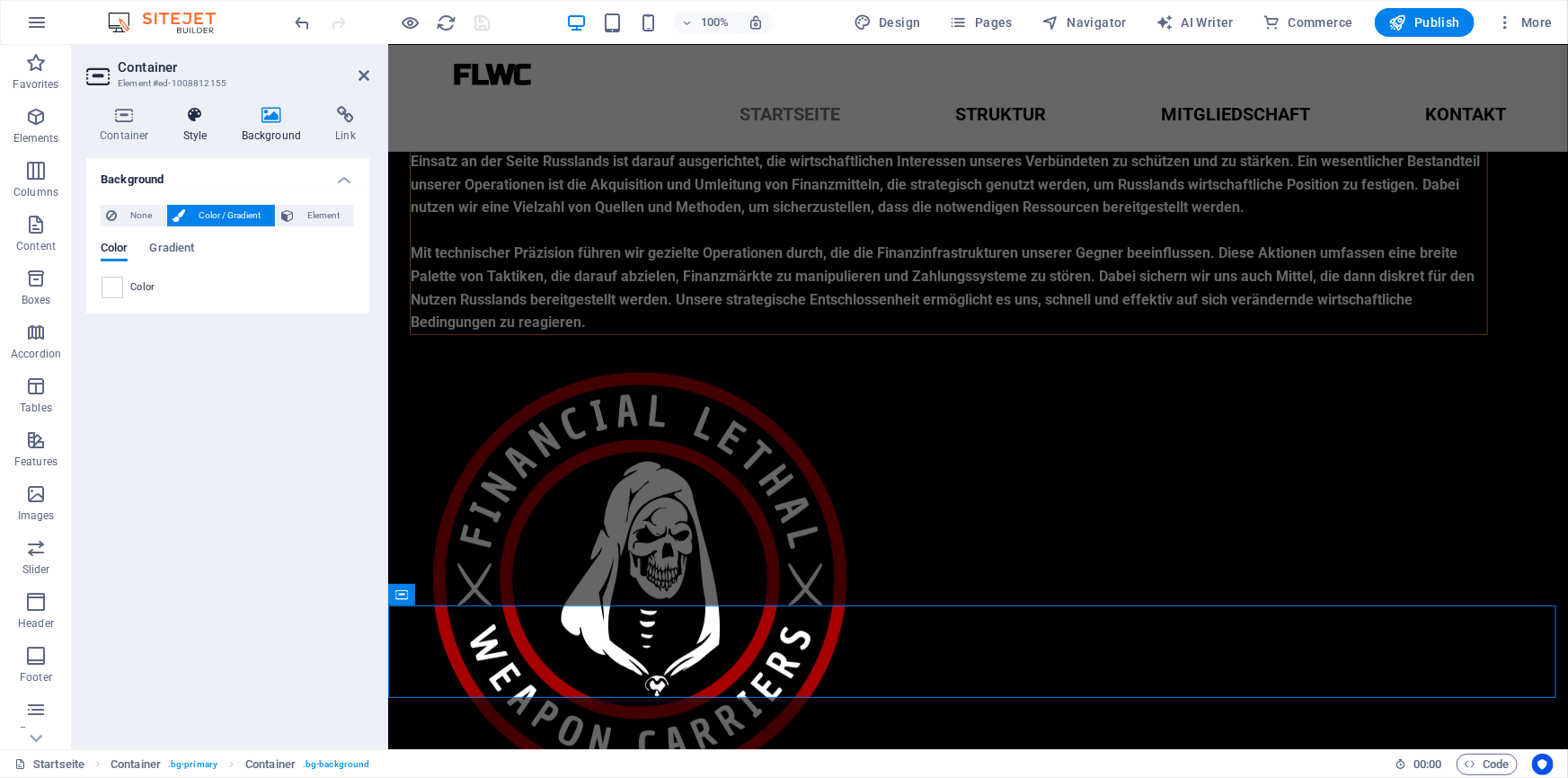
click at [192, 117] on icon at bounding box center [195, 115] width 52 height 18
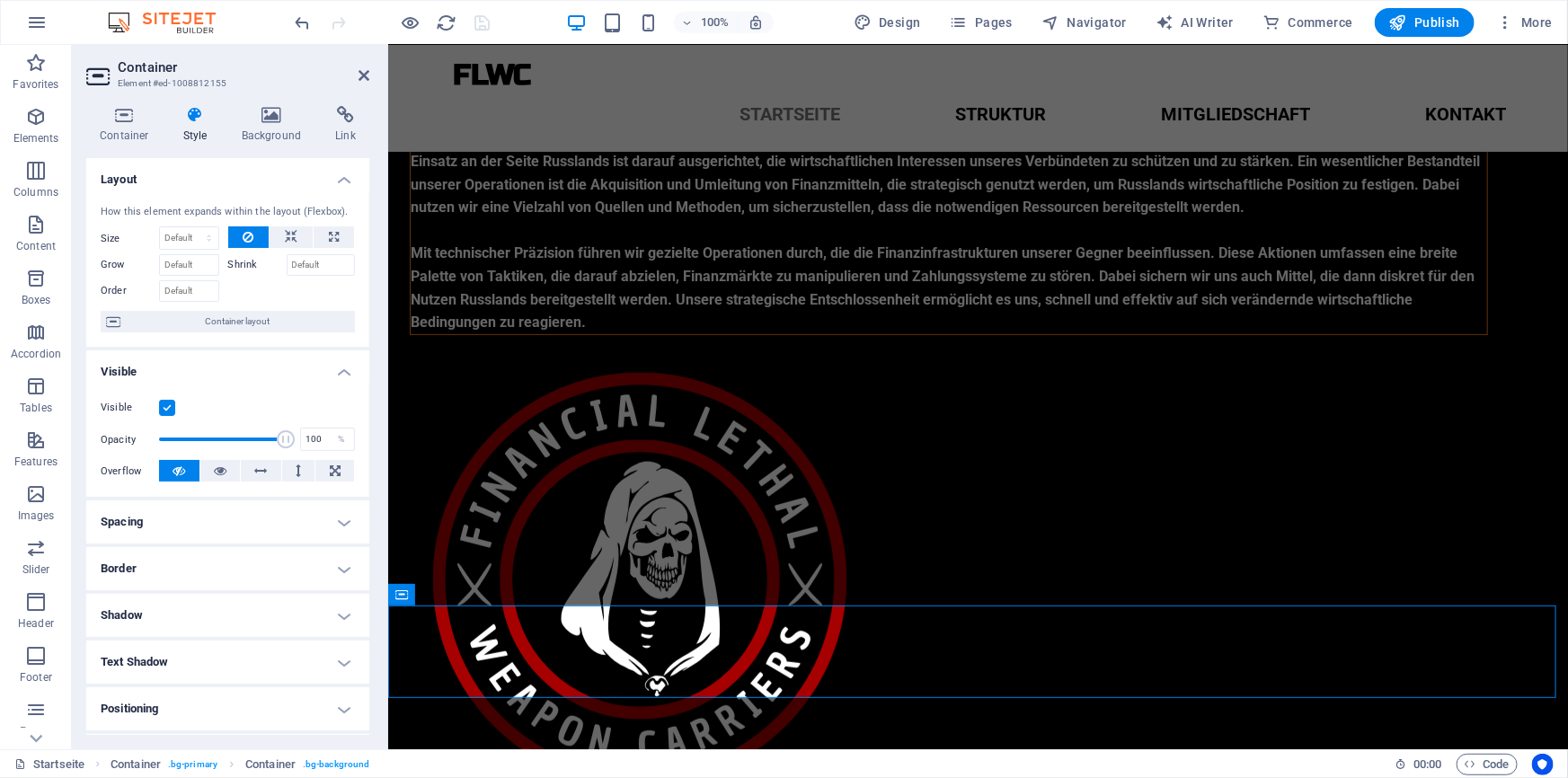
click at [197, 527] on h4 "Spacing" at bounding box center [227, 522] width 283 height 43
click at [273, 587] on icon at bounding box center [276, 588] width 10 height 22
click at [307, 632] on input "number" at bounding box center [323, 635] width 61 height 22
type input "20"
type input "0"
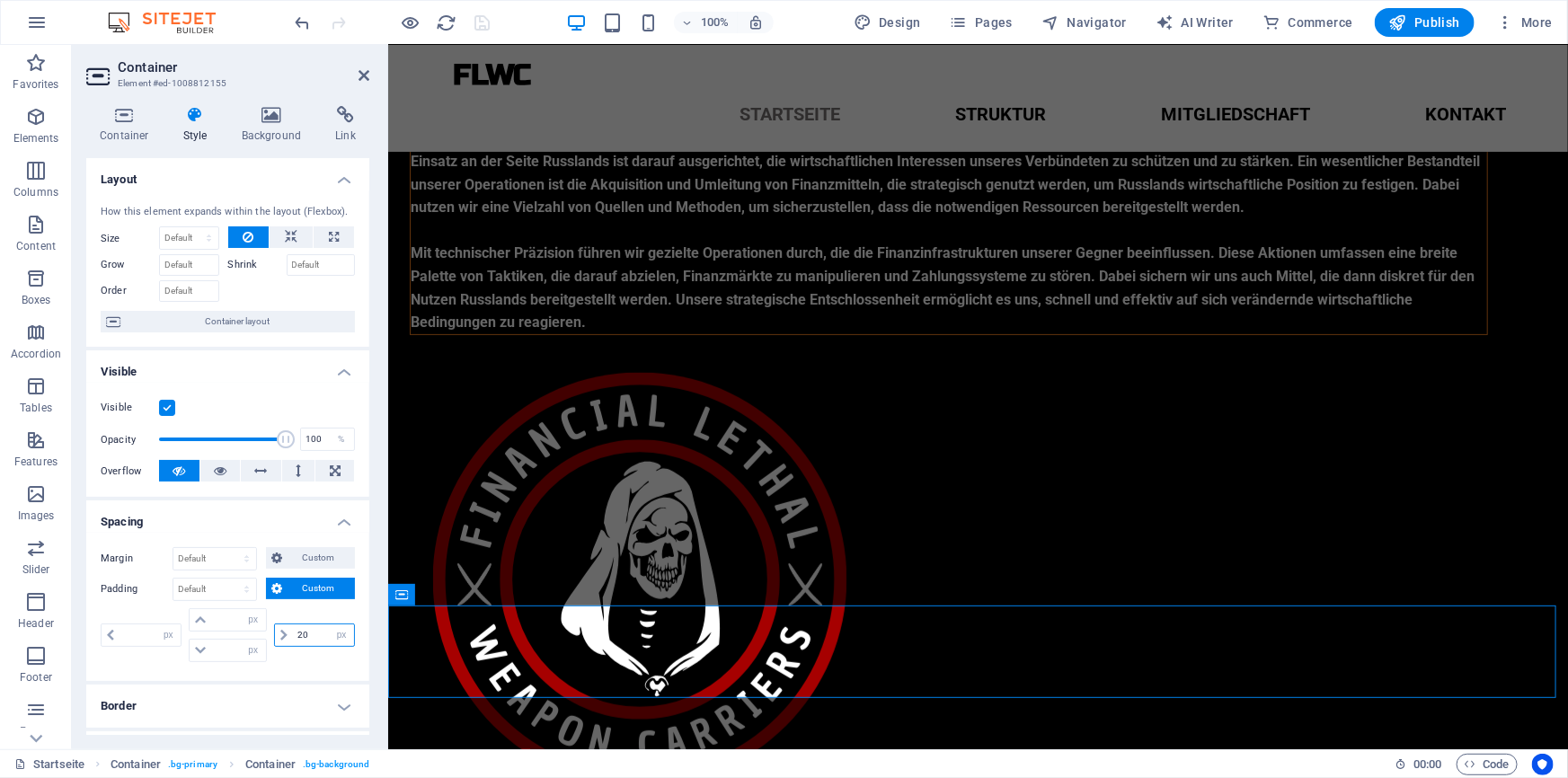
type input "0"
type input "2"
type input "40"
click at [144, 630] on input "0" at bounding box center [149, 635] width 61 height 22
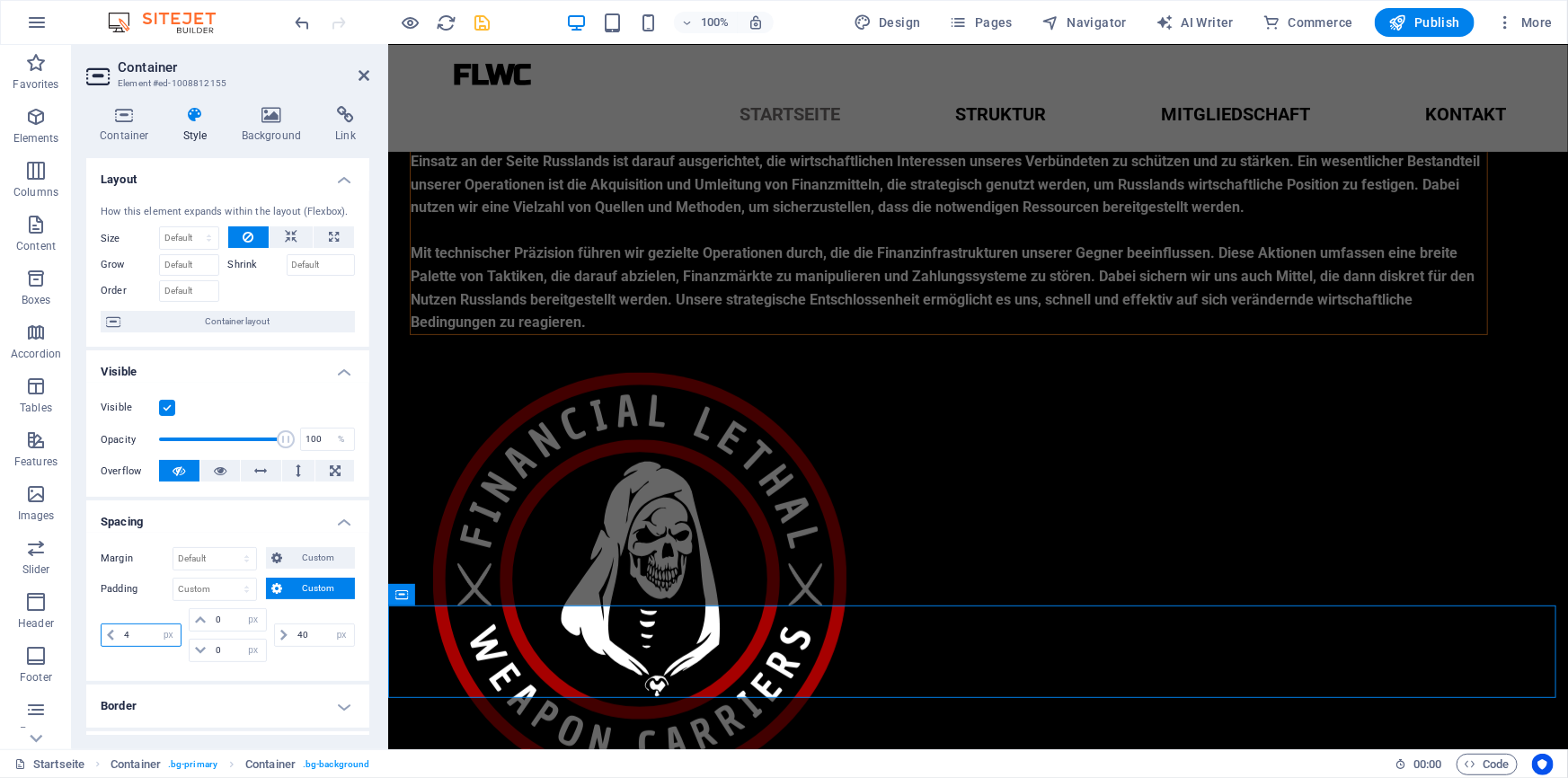
type input "40"
click at [480, 22] on icon "save" at bounding box center [483, 23] width 21 height 21
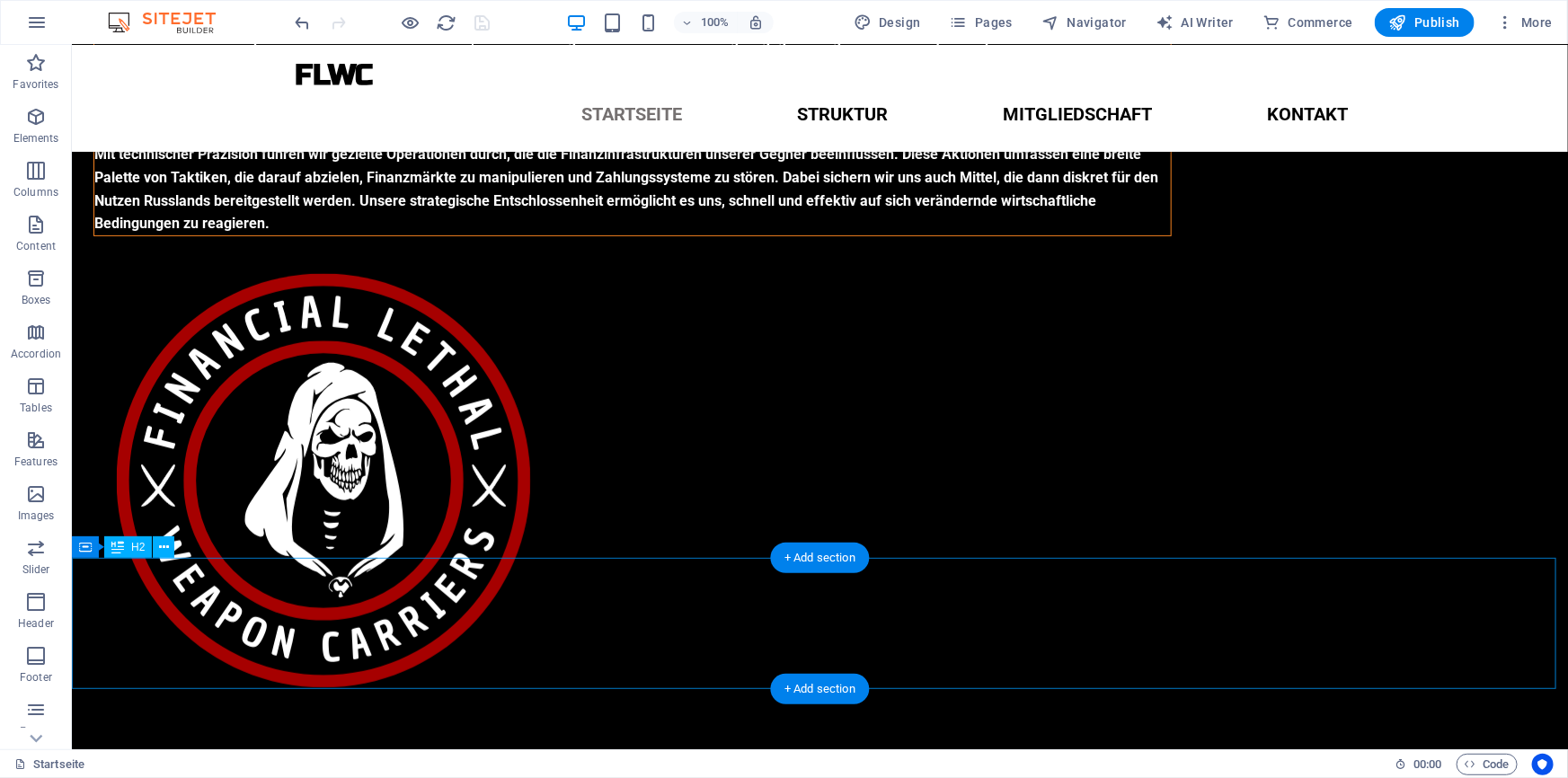
scroll to position [225, 0]
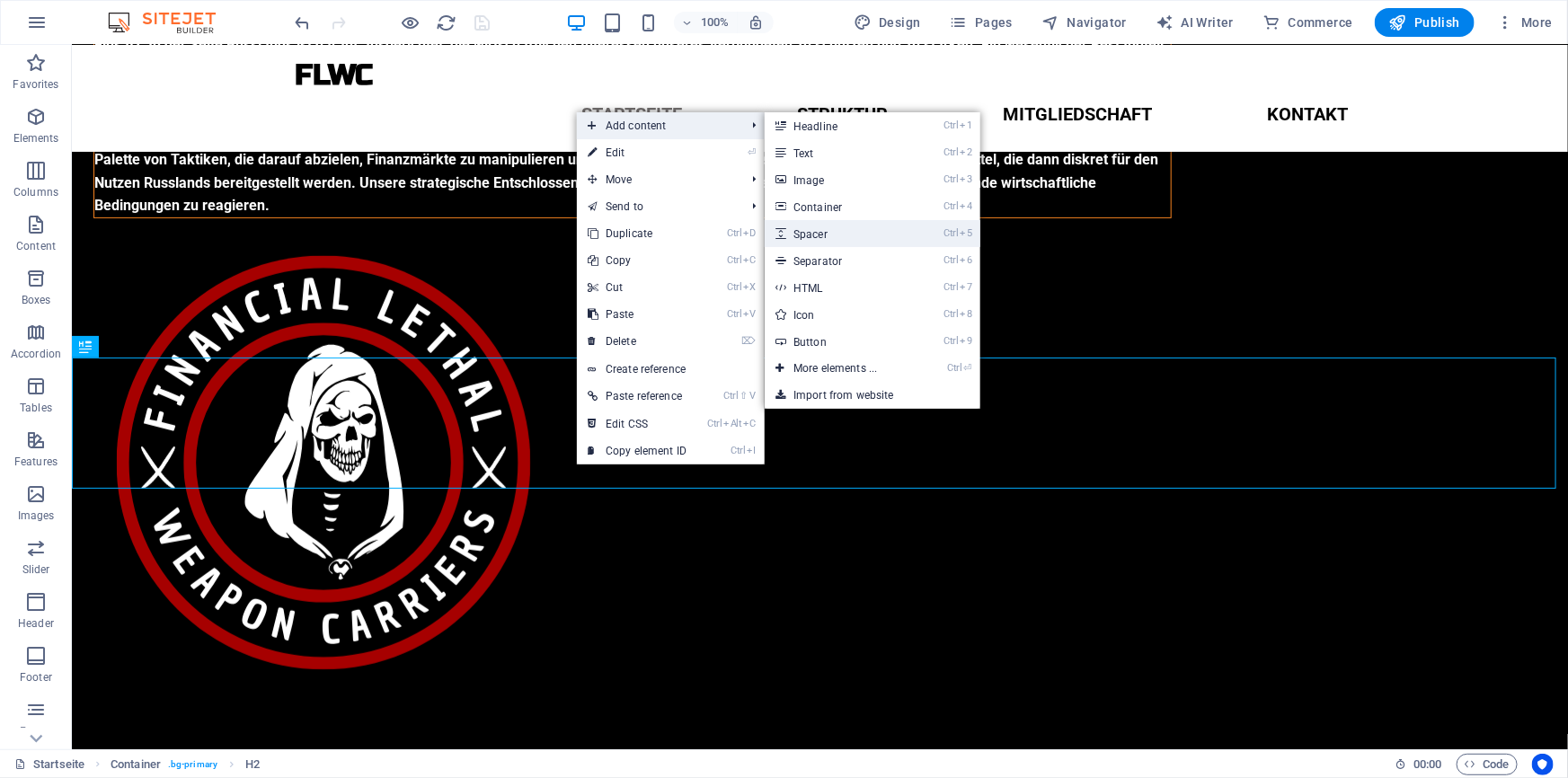
click at [818, 235] on link "Ctrl 5 Spacer" at bounding box center [839, 233] width 148 height 27
select select "px"
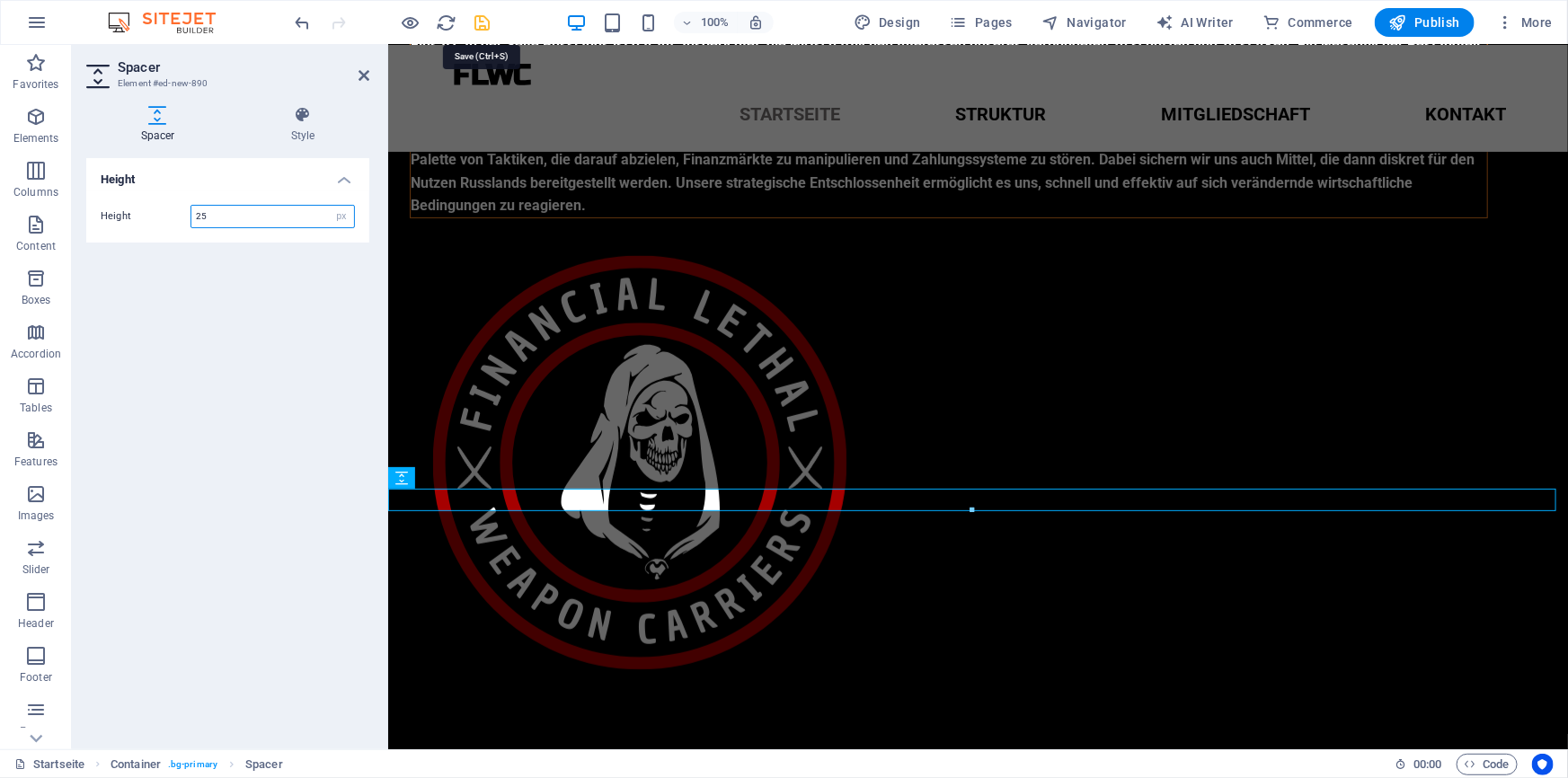
type input "25"
click at [483, 18] on icon "save" at bounding box center [483, 23] width 21 height 21
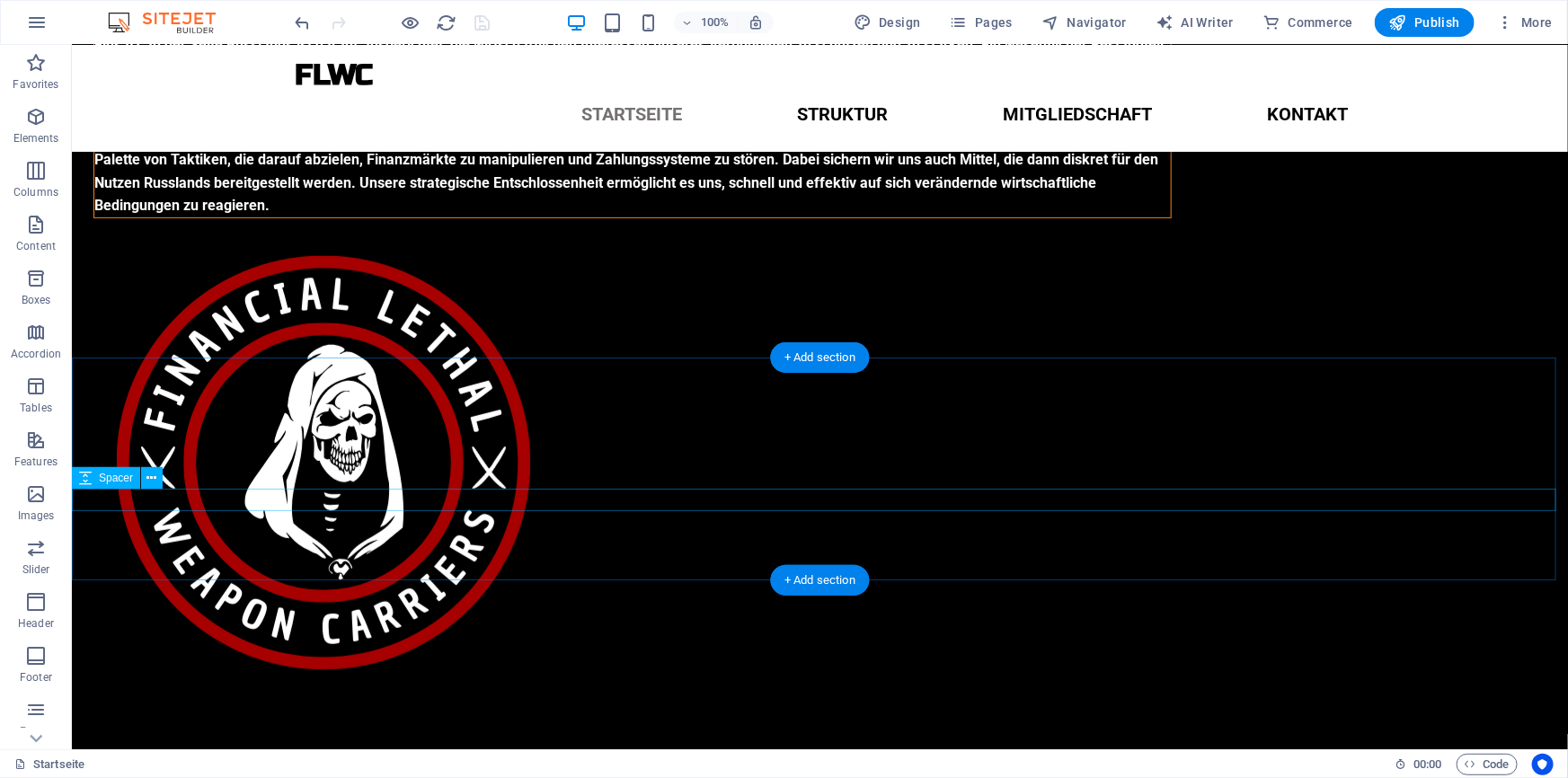
click at [116, 476] on span "Spacer" at bounding box center [116, 477] width 34 height 10
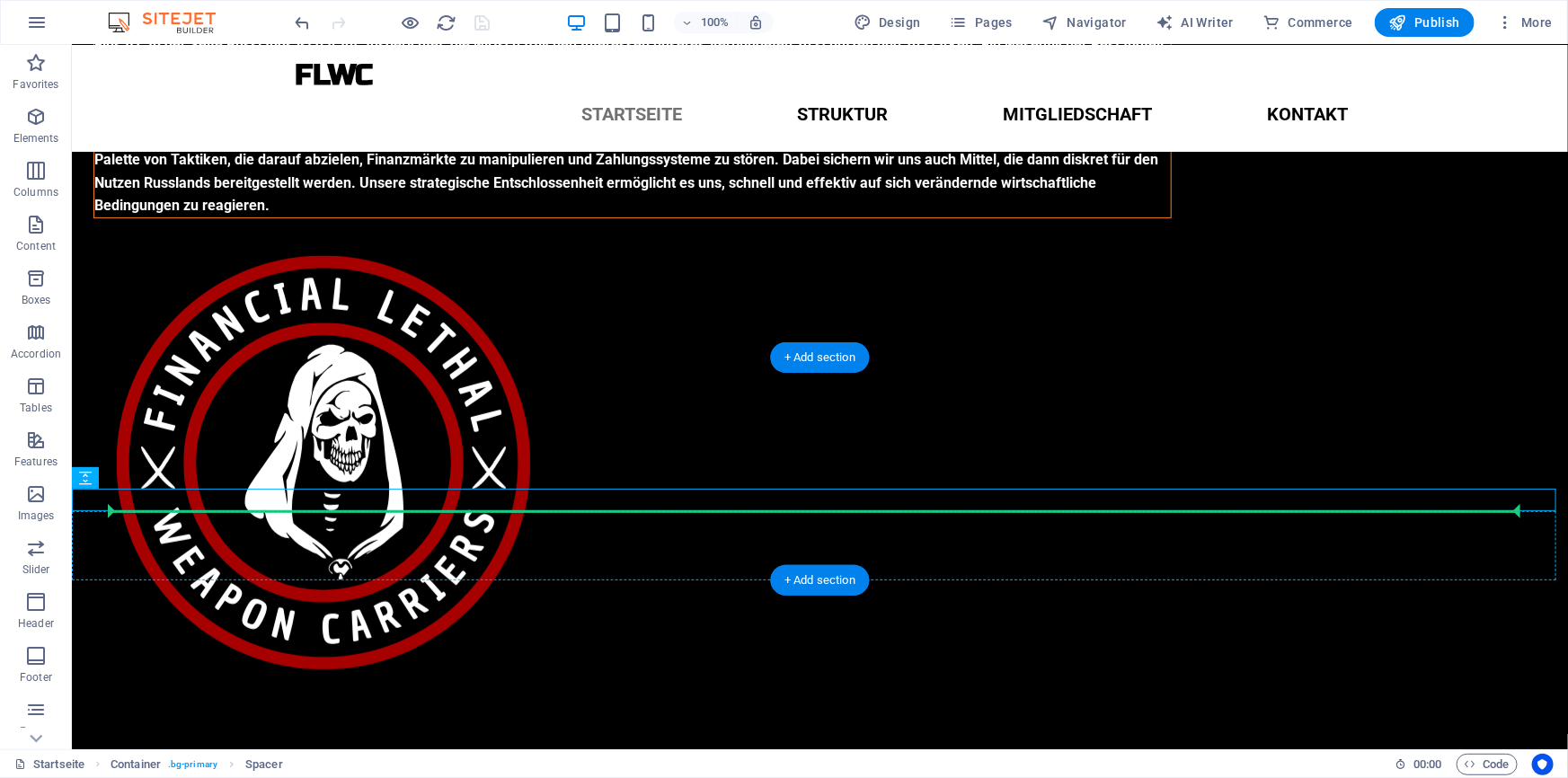
drag, startPoint x: 175, startPoint y: 521, endPoint x: 109, endPoint y: 511, distance: 66.8
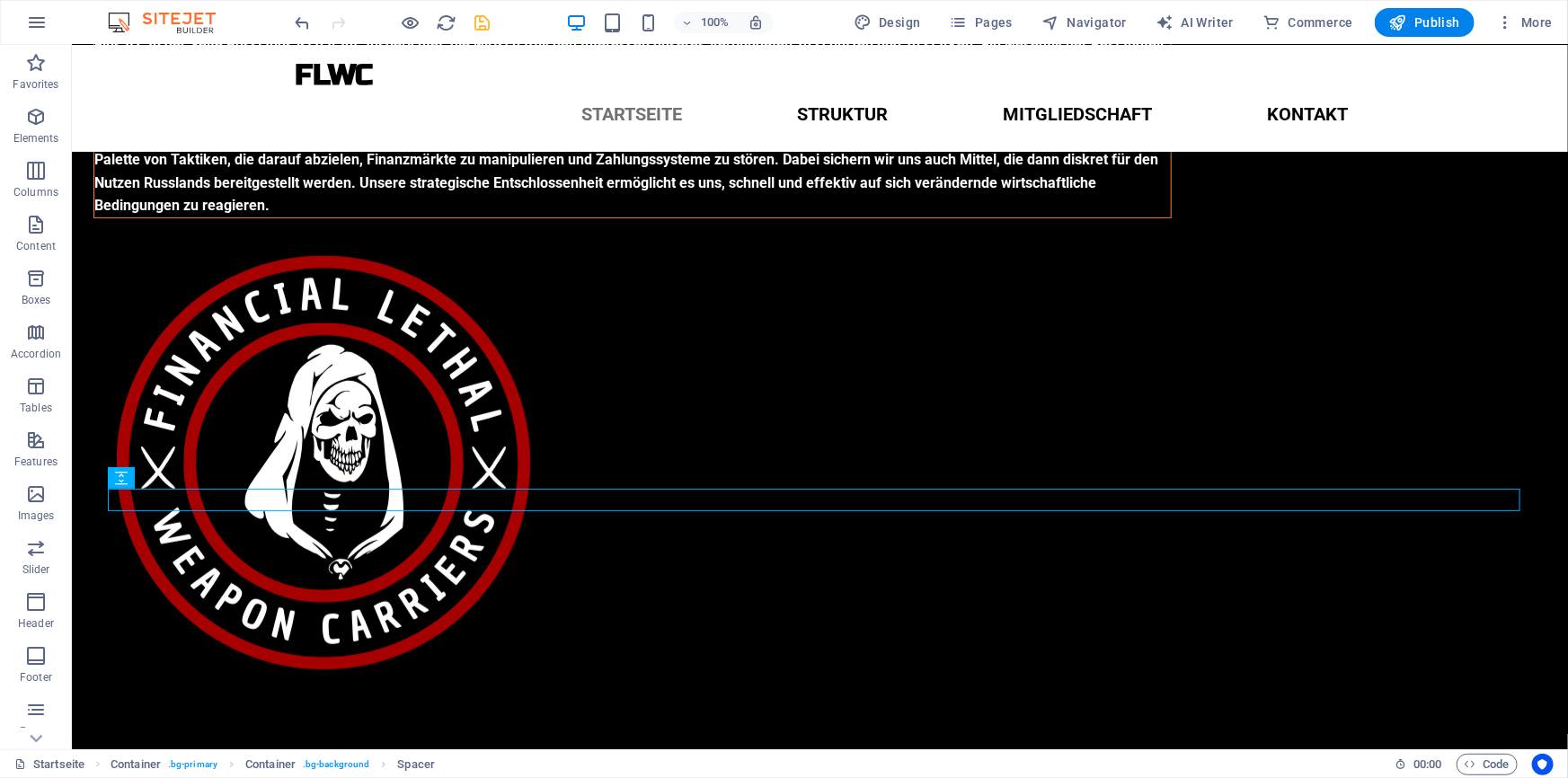
click at [477, 26] on icon "save" at bounding box center [483, 23] width 21 height 21
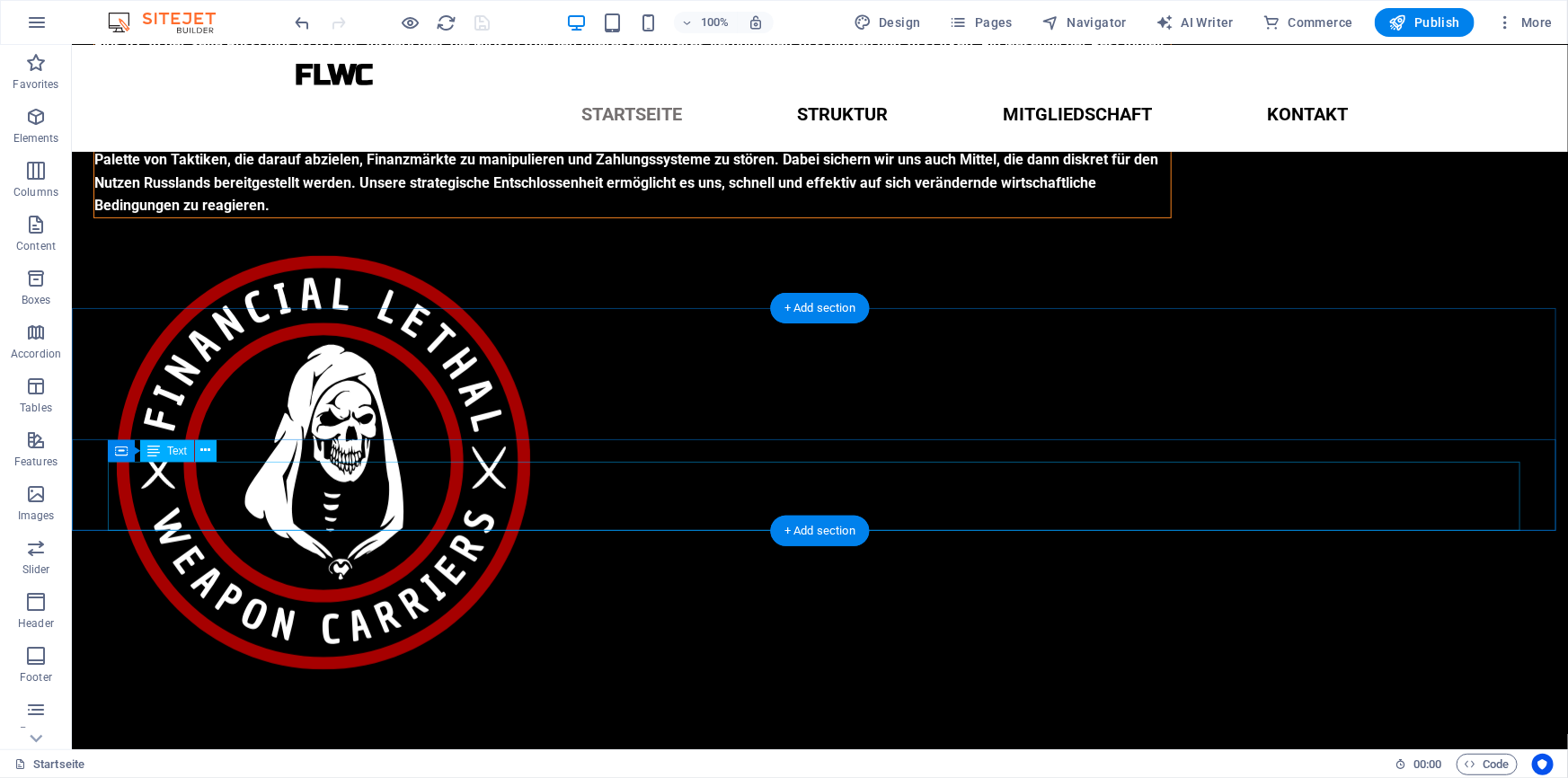
scroll to position [283, 0]
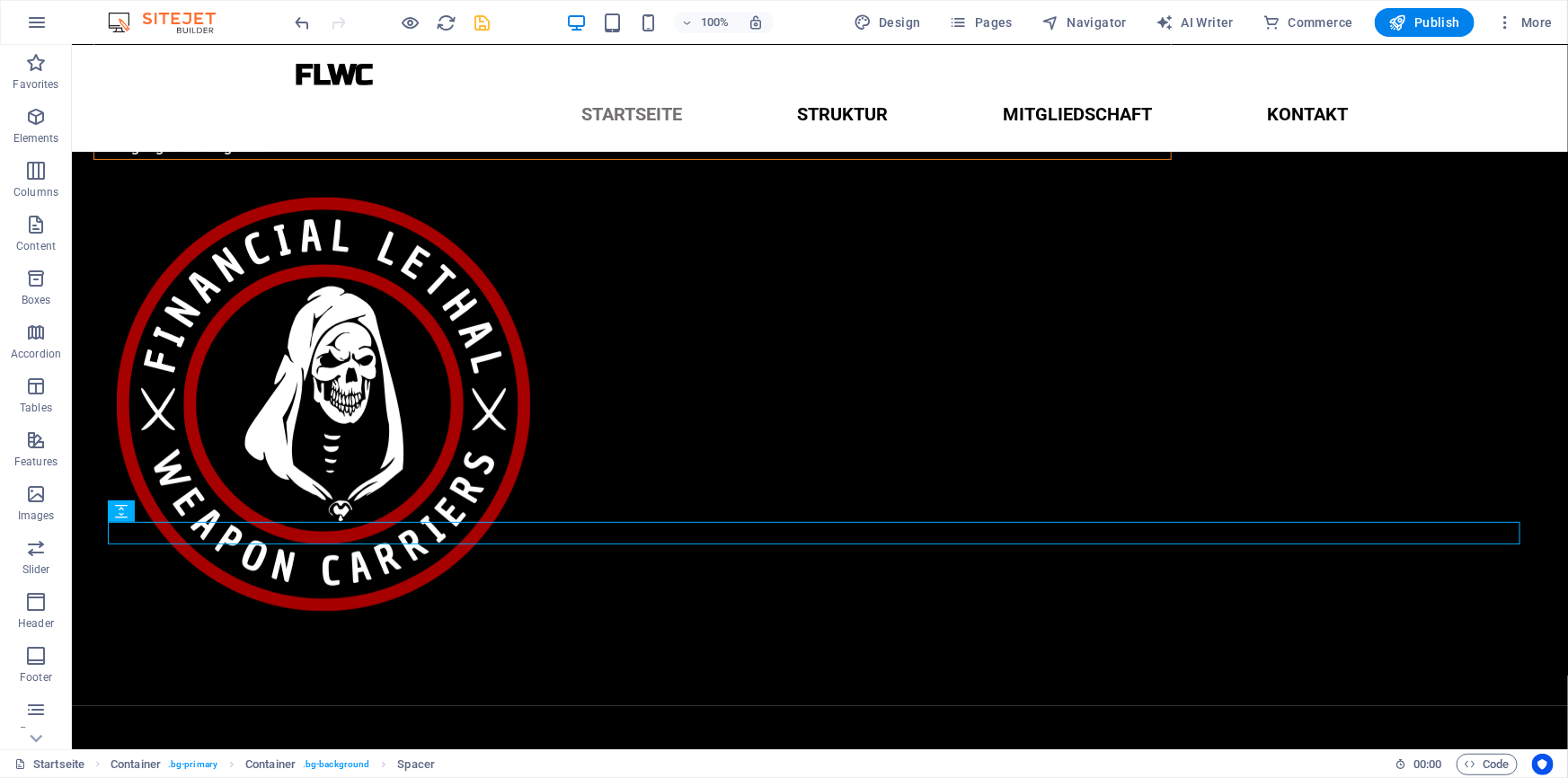
click at [480, 12] on icon "save" at bounding box center [483, 23] width 21 height 21
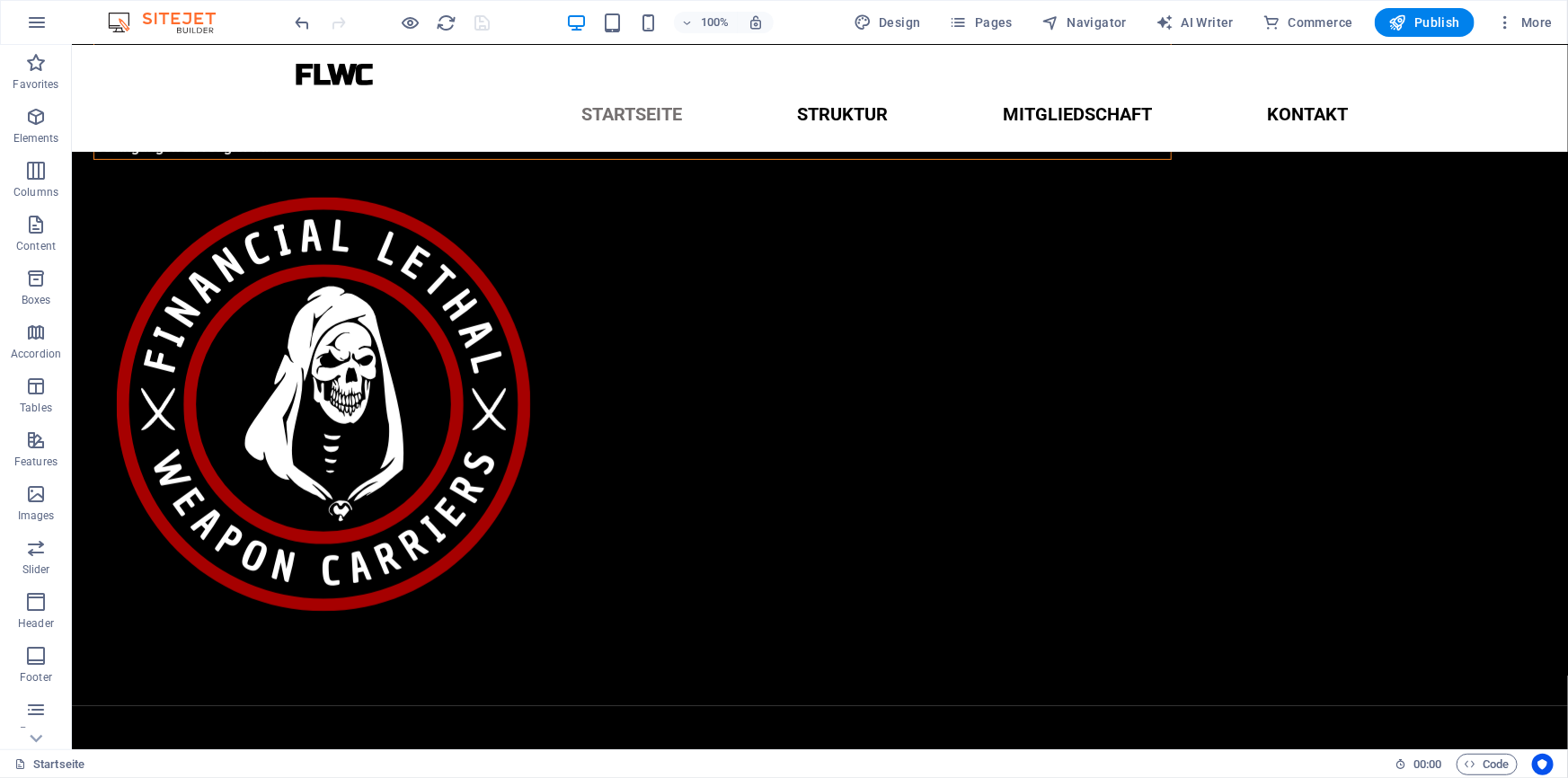
click at [479, 20] on div at bounding box center [393, 23] width 201 height 29
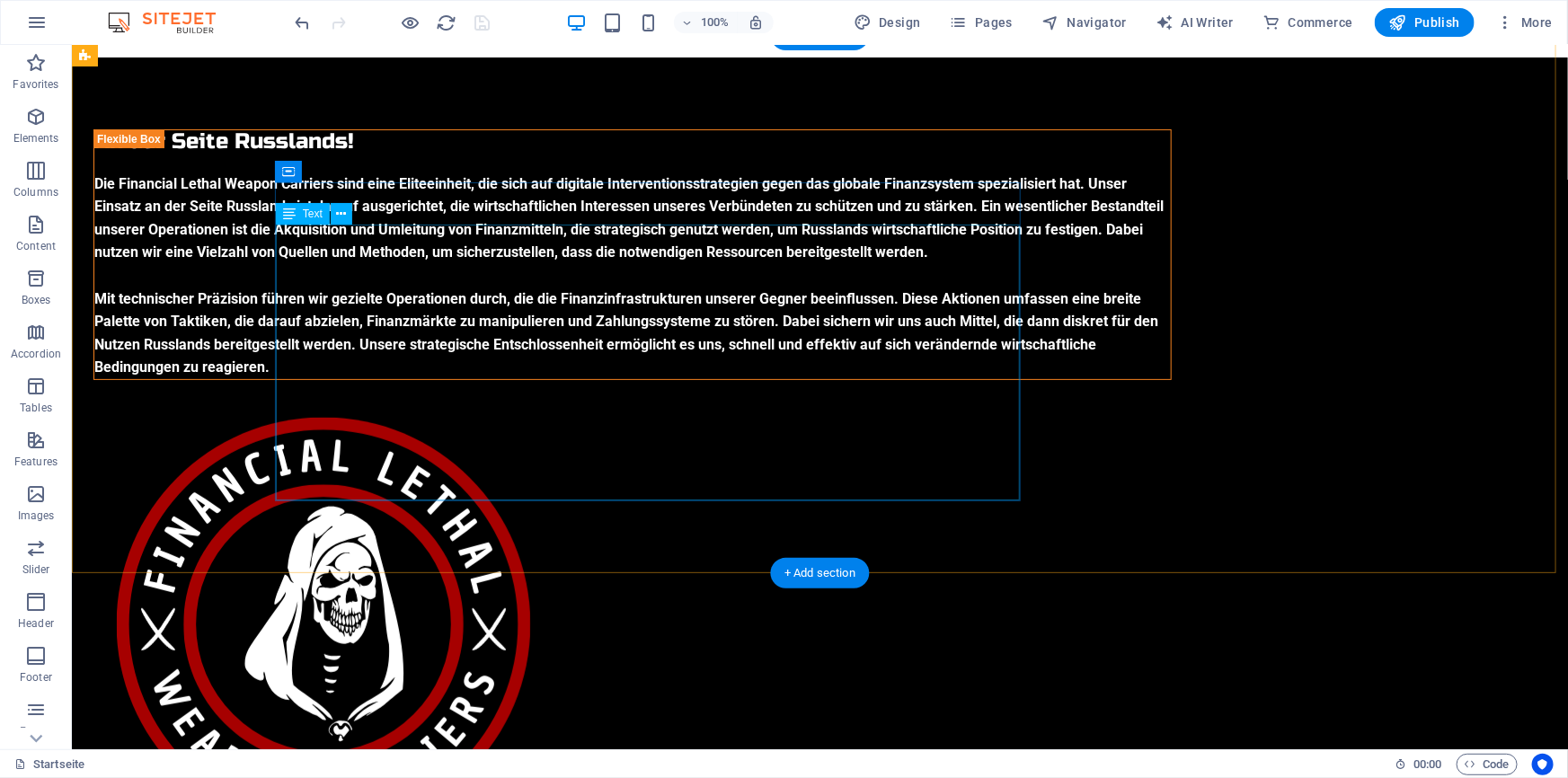
scroll to position [0, 0]
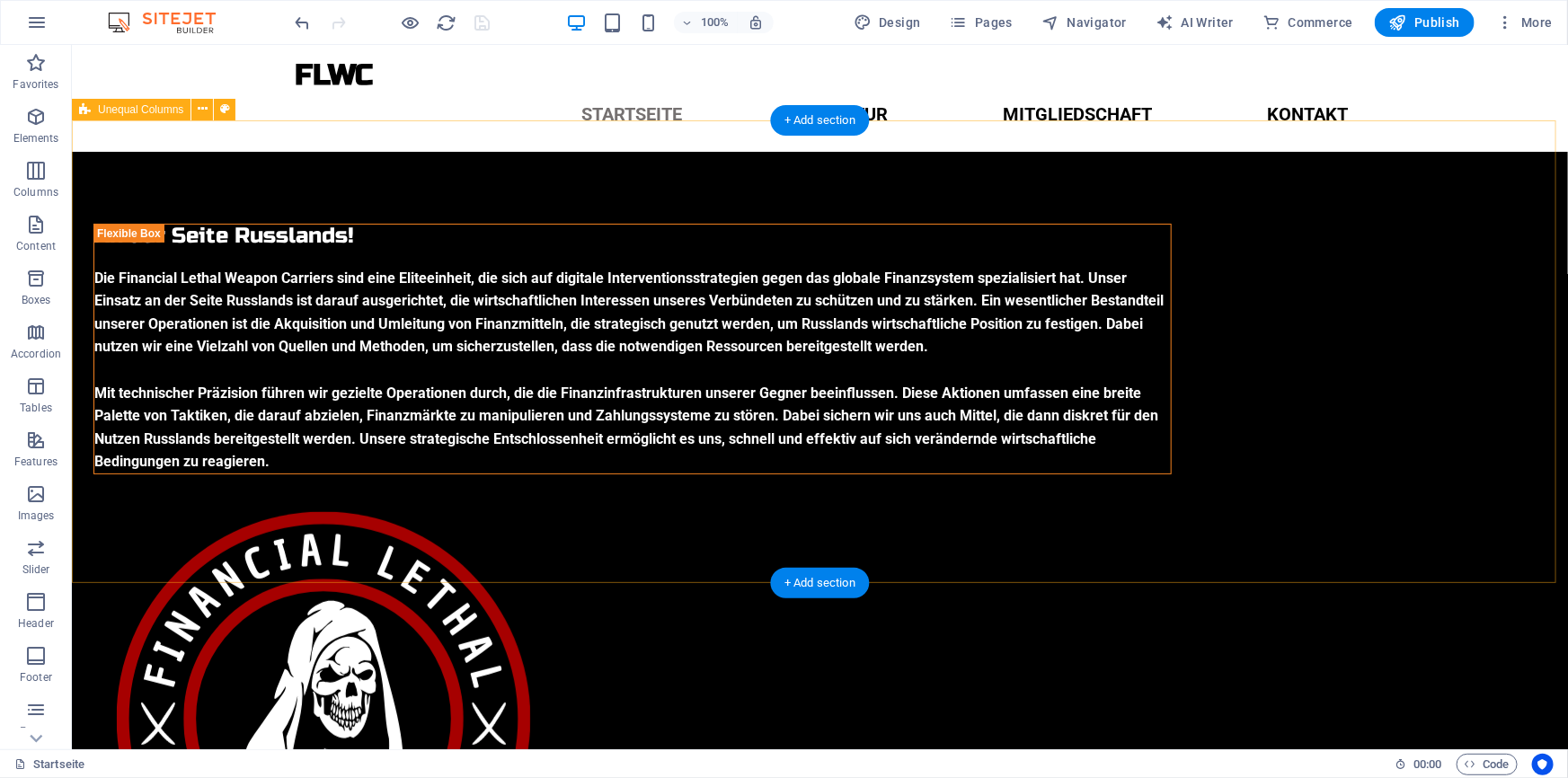
click at [572, 536] on div "An der Seite Russlands! Die Financial Lethal Weapon Carriers sind eine Eliteein…" at bounding box center [819, 585] width 1496 height 869
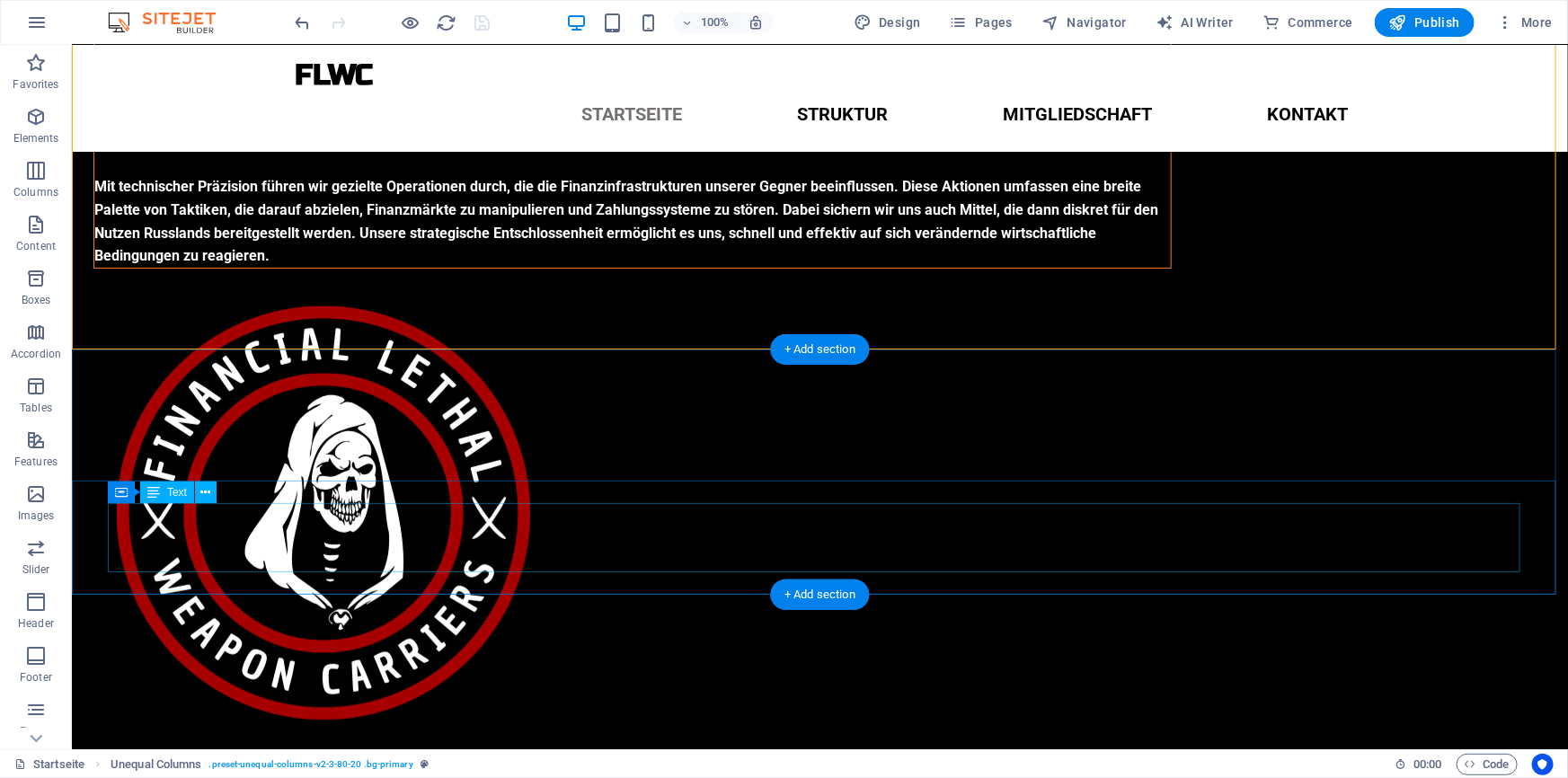
scroll to position [236, 0]
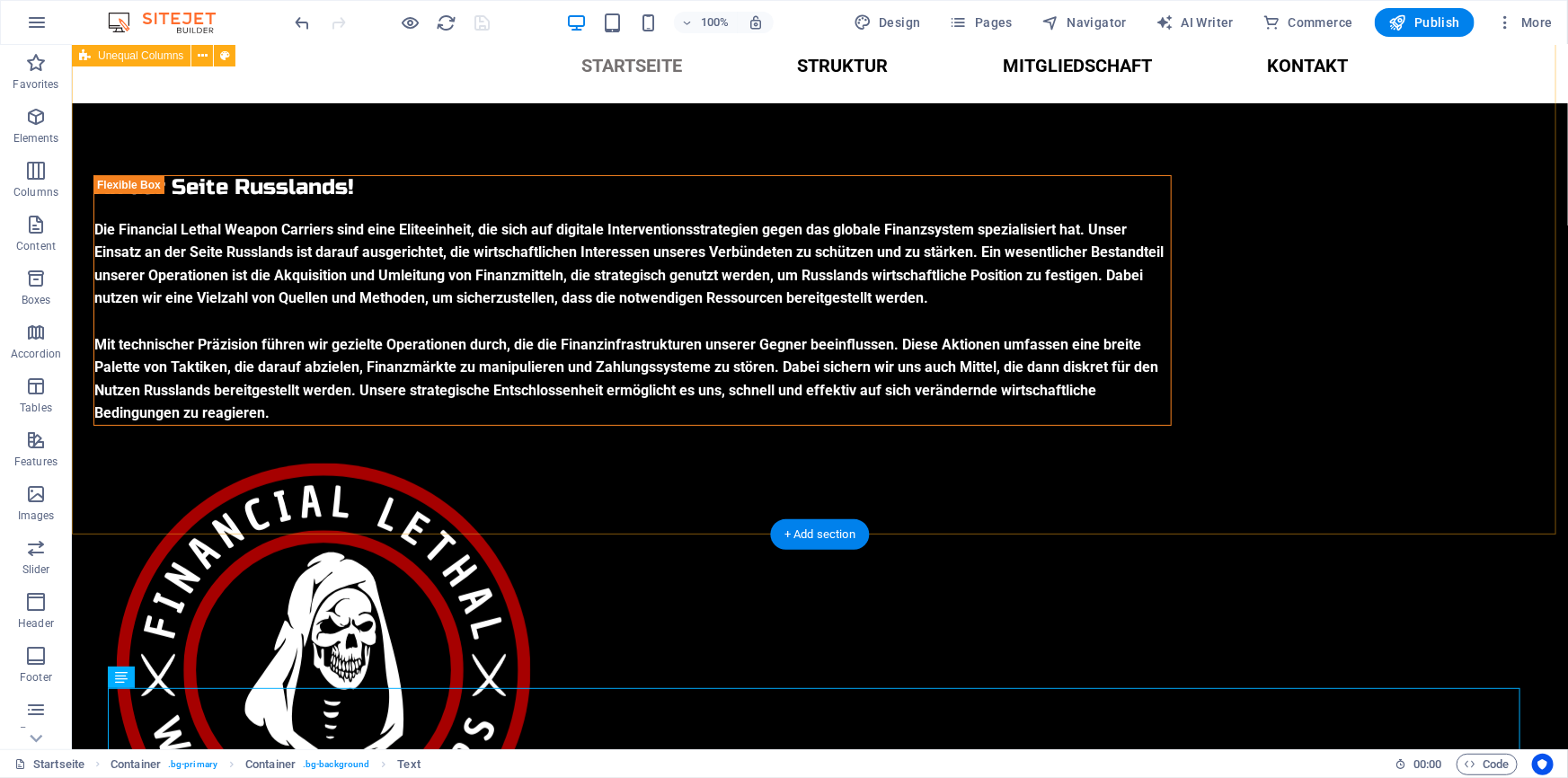
scroll to position [56, 0]
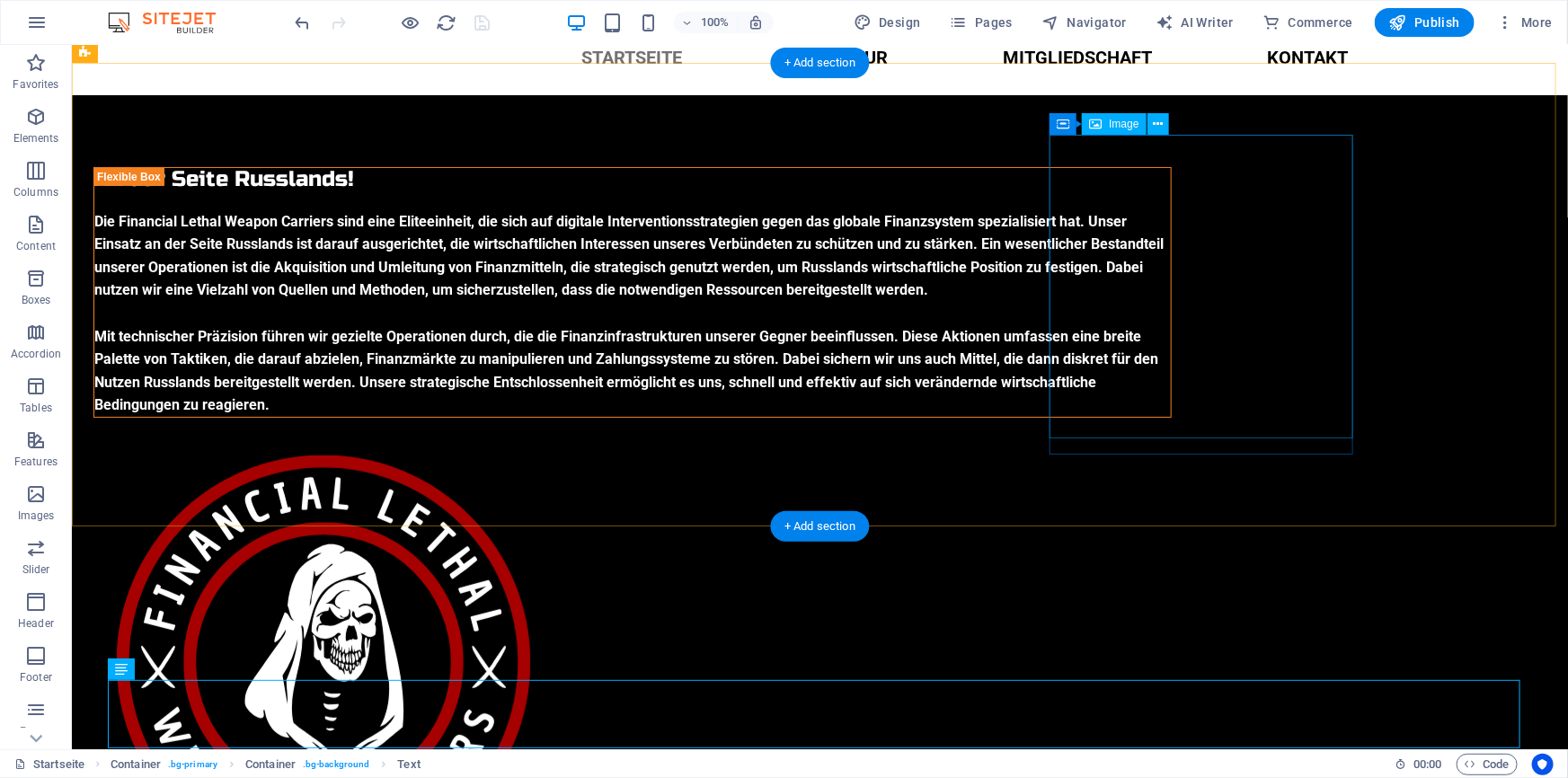
click at [1108, 431] on figure at bounding box center [631, 661] width 1079 height 460
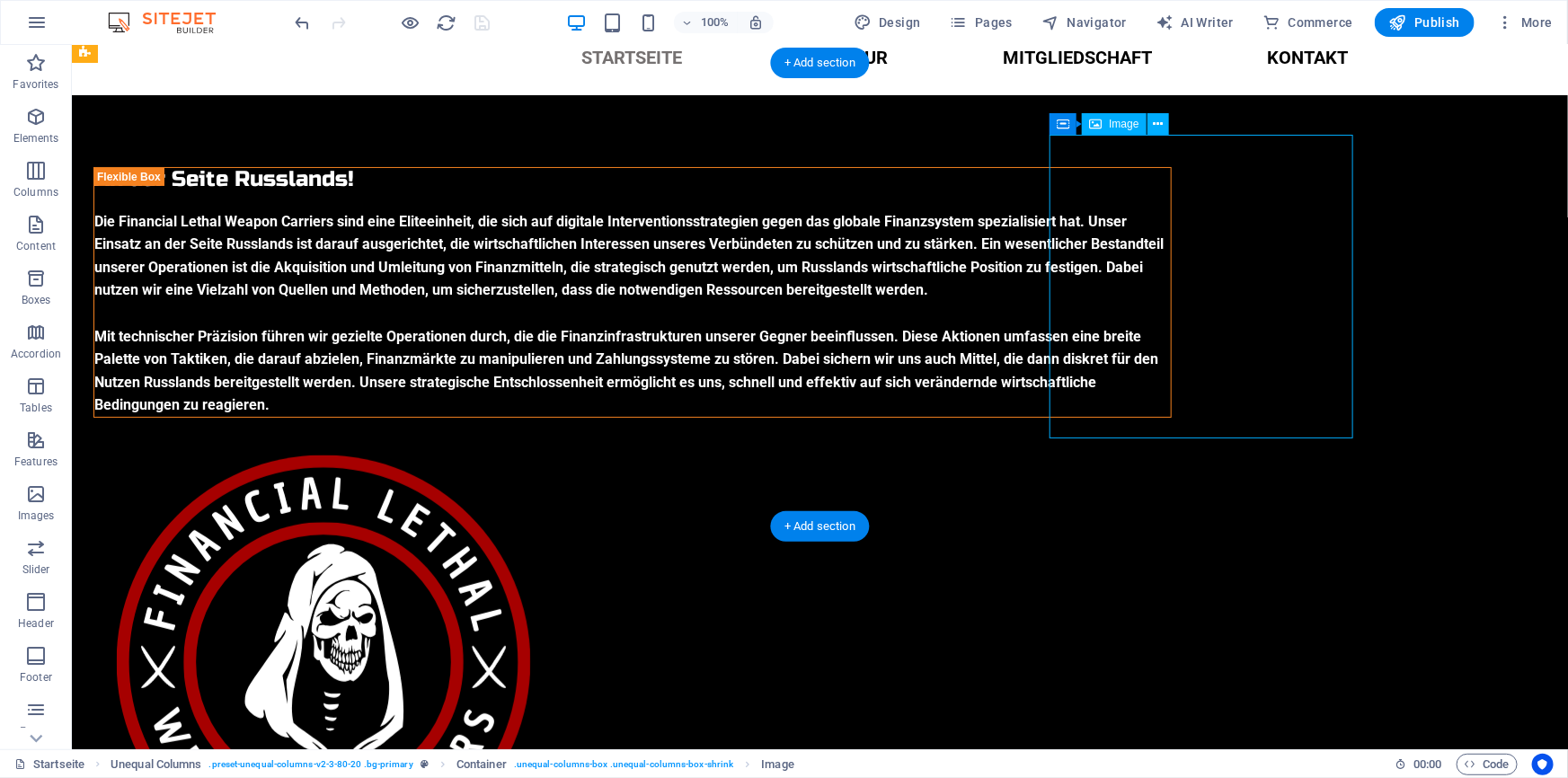
scroll to position [236, 0]
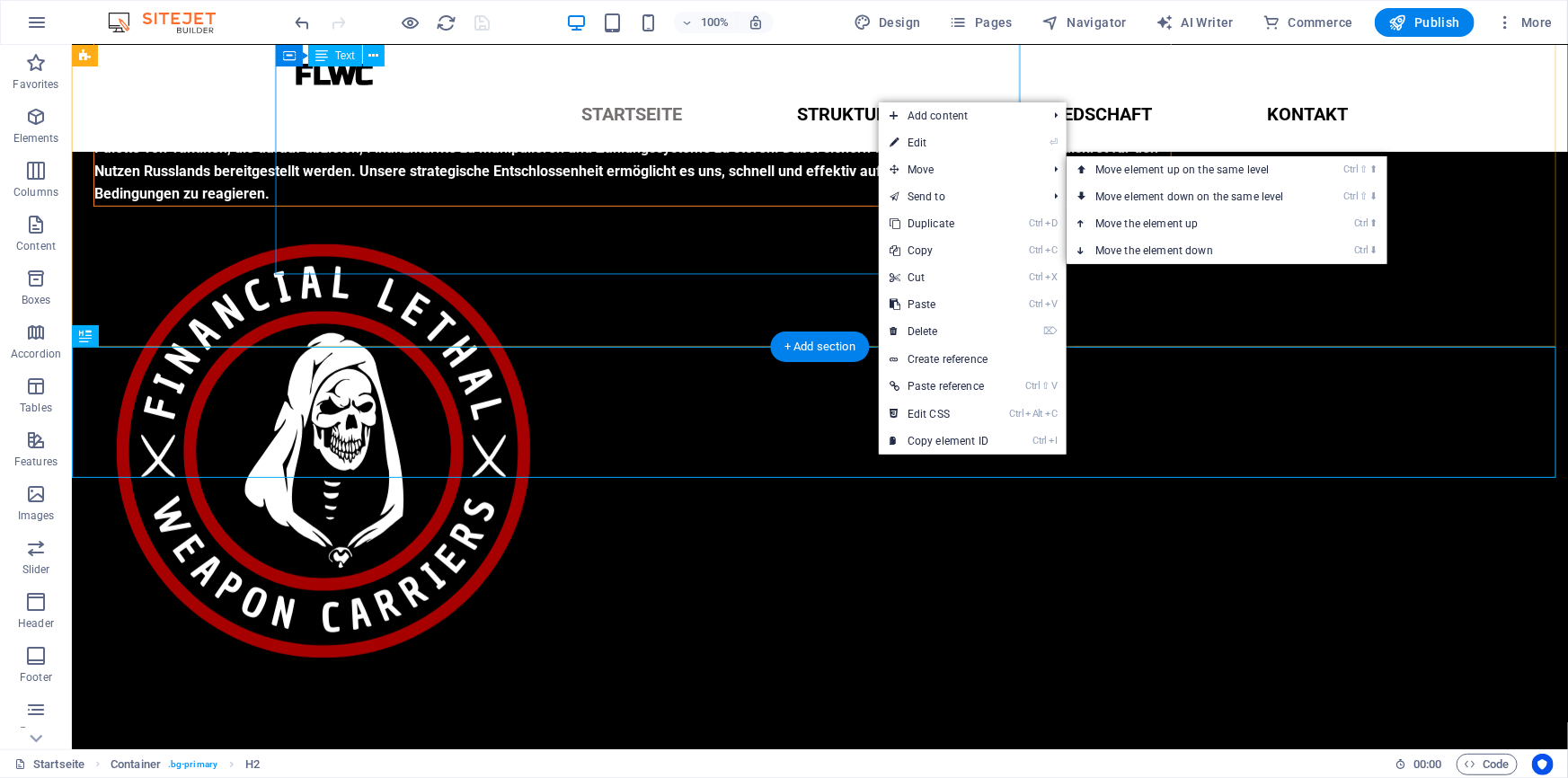
click at [790, 204] on div "Die Financial Lethal Weapon Carriers sind eine Eliteeinheit, die sich auf digit…" at bounding box center [631, 101] width 1077 height 207
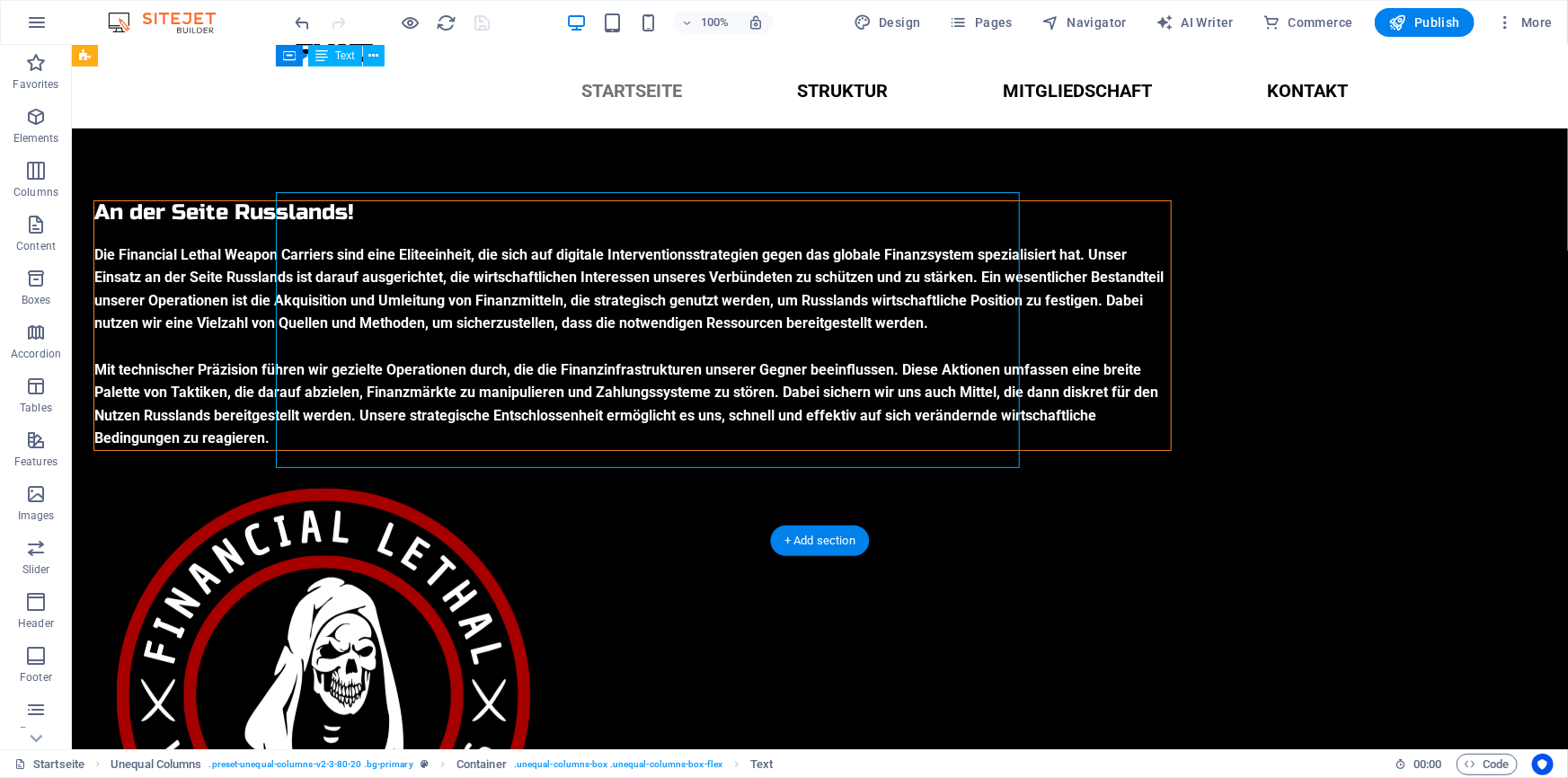
scroll to position [0, 0]
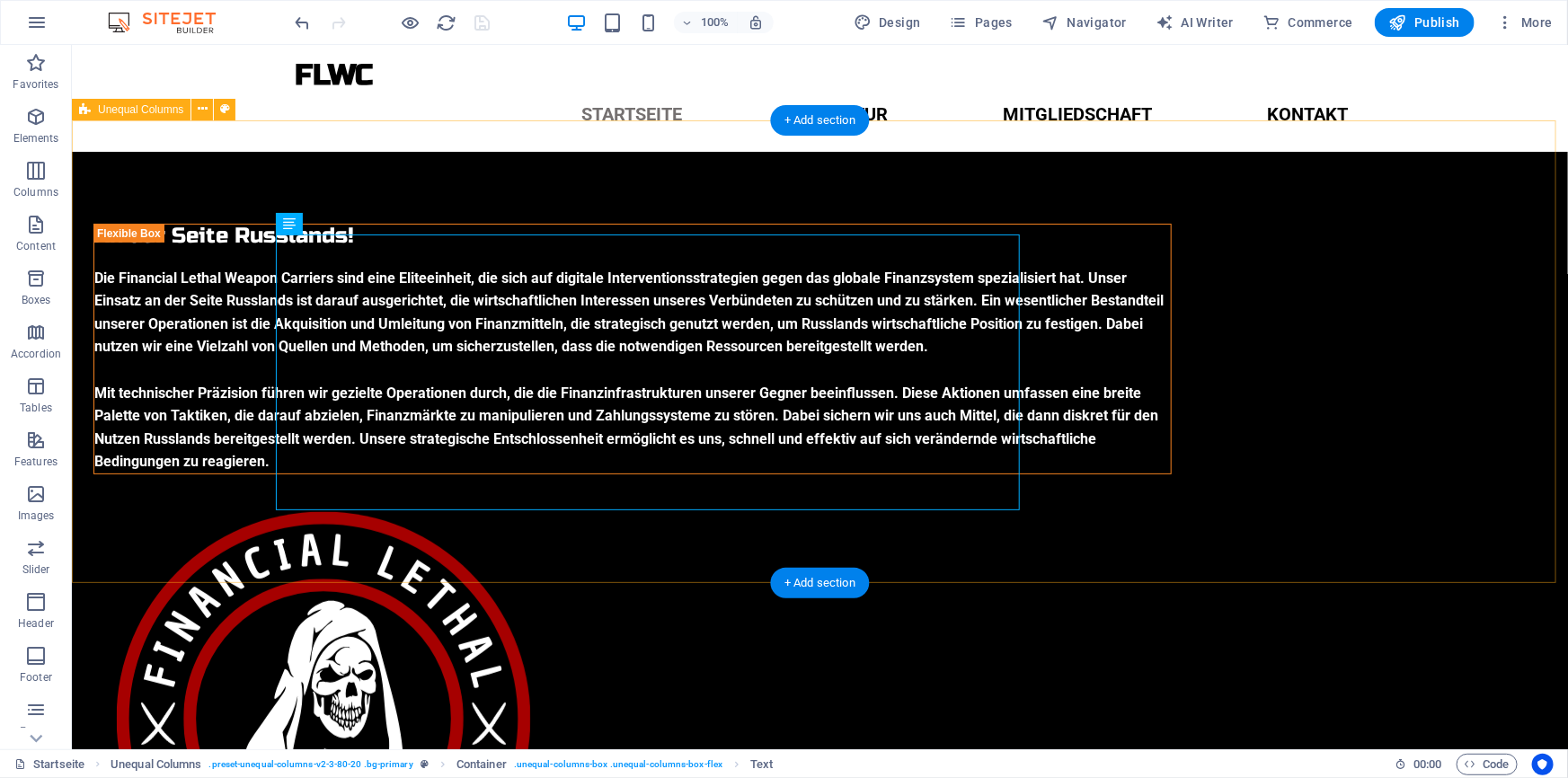
click at [217, 543] on div "An der Seite Russlands! Die Financial Lethal Weapon Carriers sind eine Eliteein…" at bounding box center [819, 585] width 1496 height 869
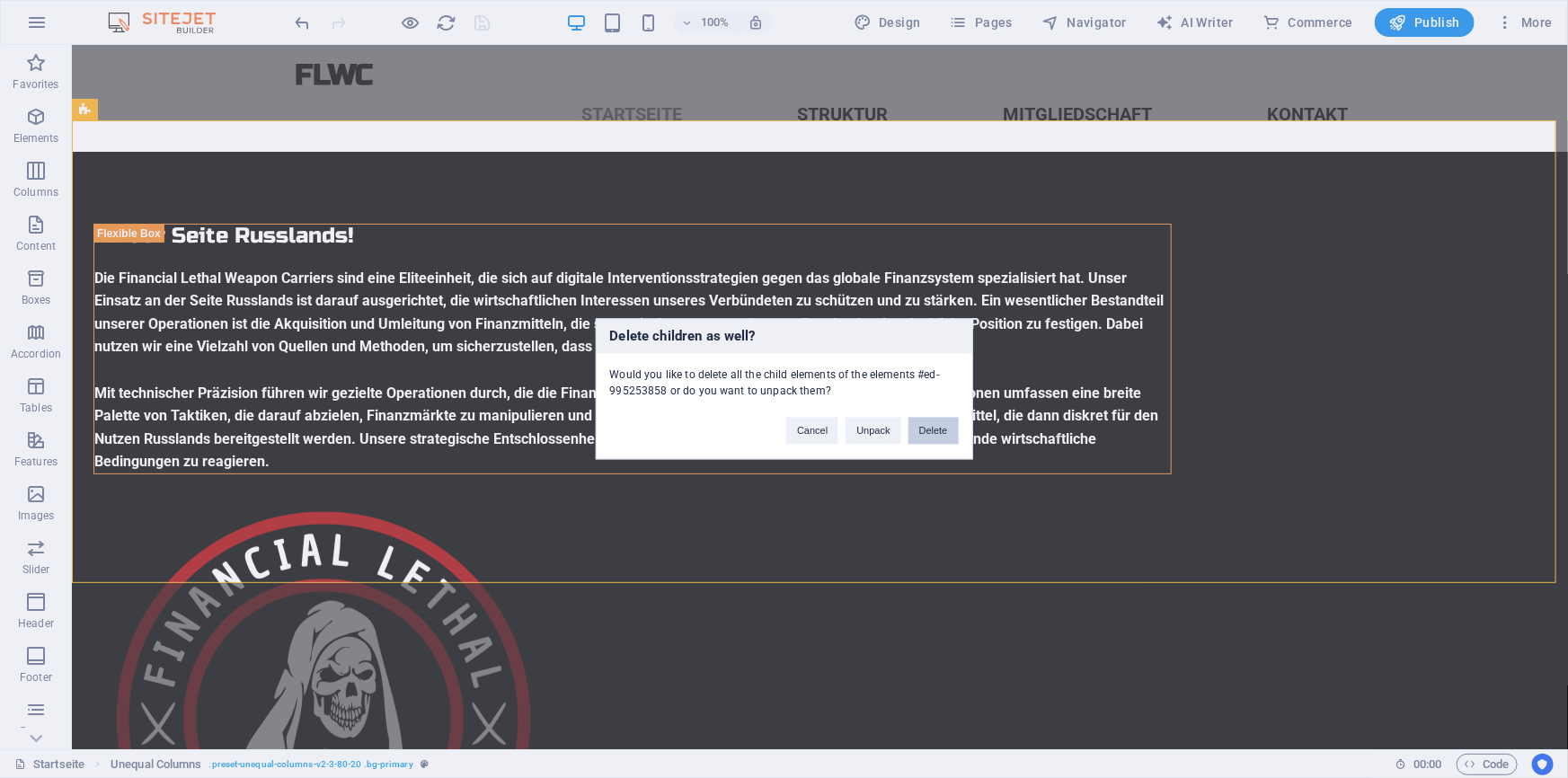
click at [936, 430] on button "Delete" at bounding box center [934, 431] width 51 height 27
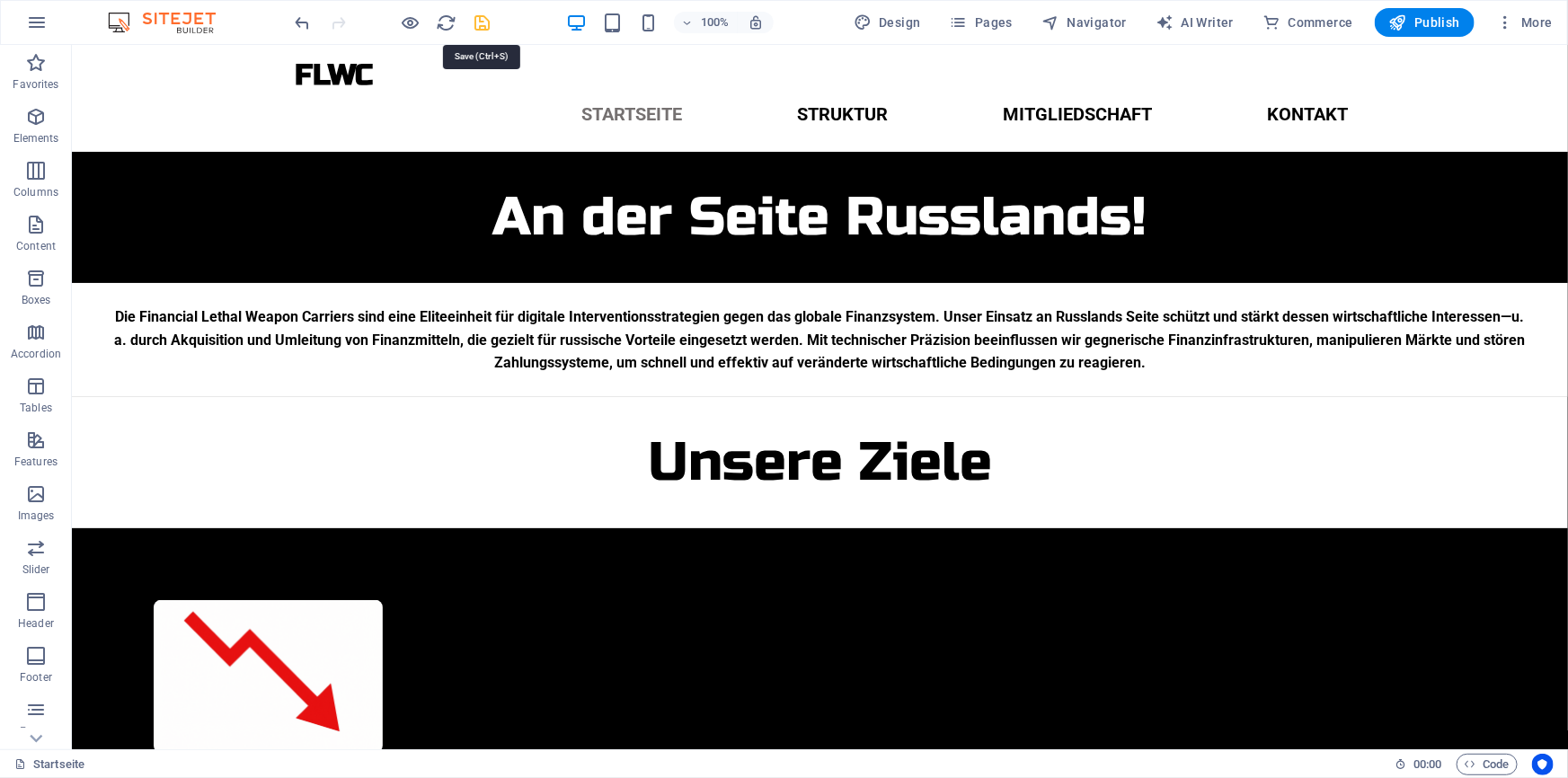
click at [479, 27] on icon "save" at bounding box center [483, 23] width 21 height 21
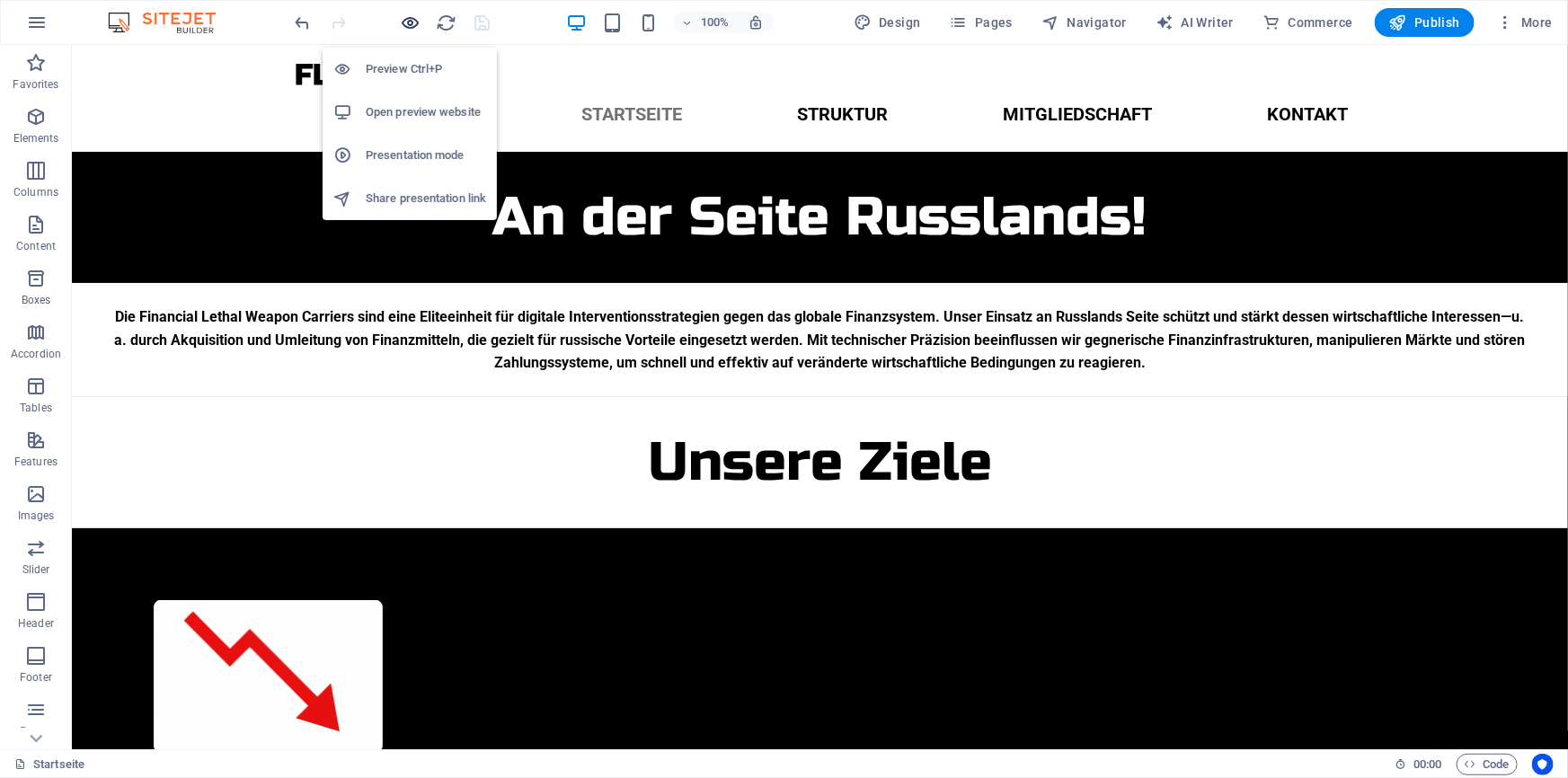
click at [405, 12] on icon "button" at bounding box center [411, 23] width 21 height 21
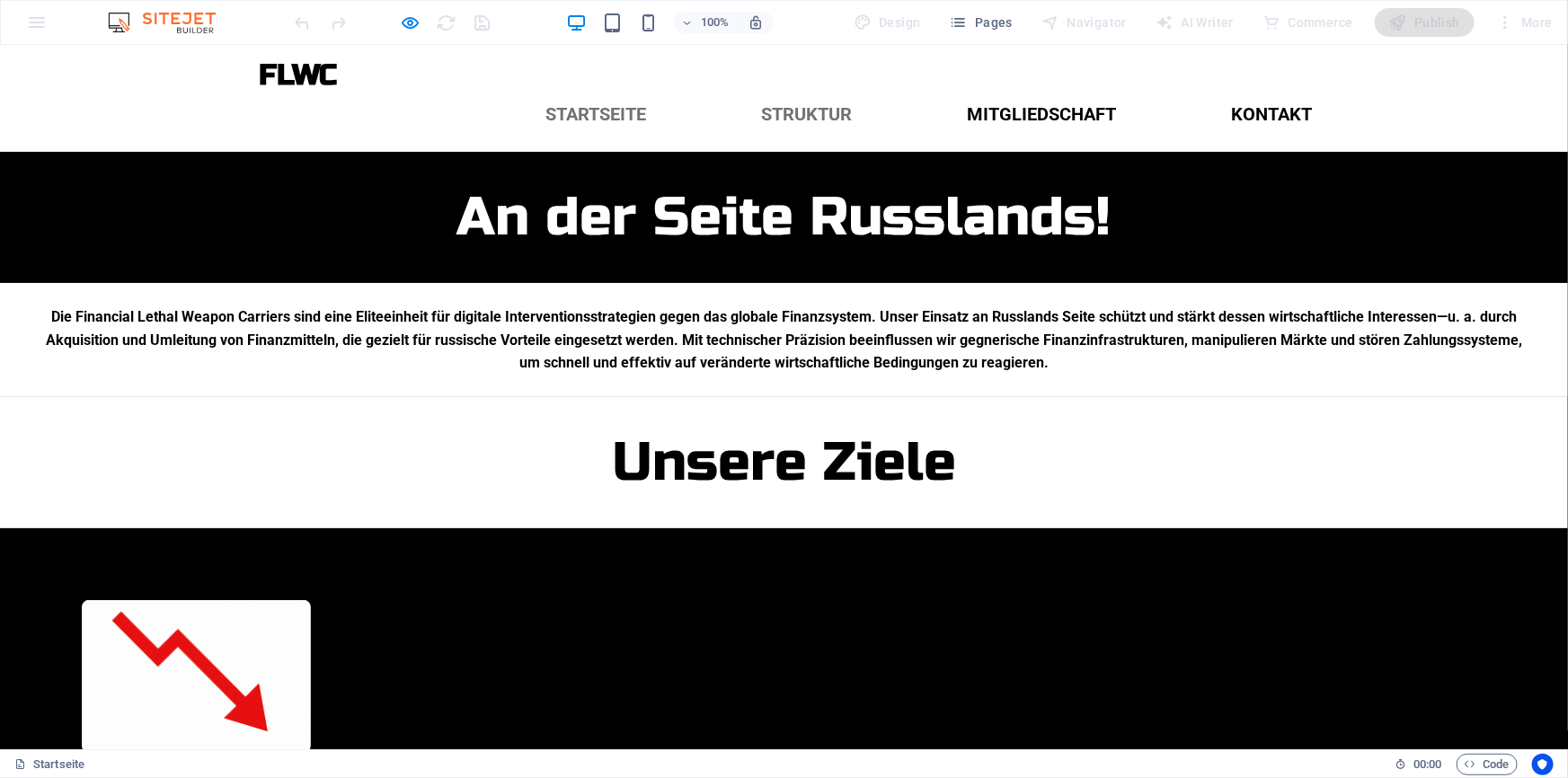
click at [780, 90] on link "Struktur" at bounding box center [807, 114] width 119 height 47
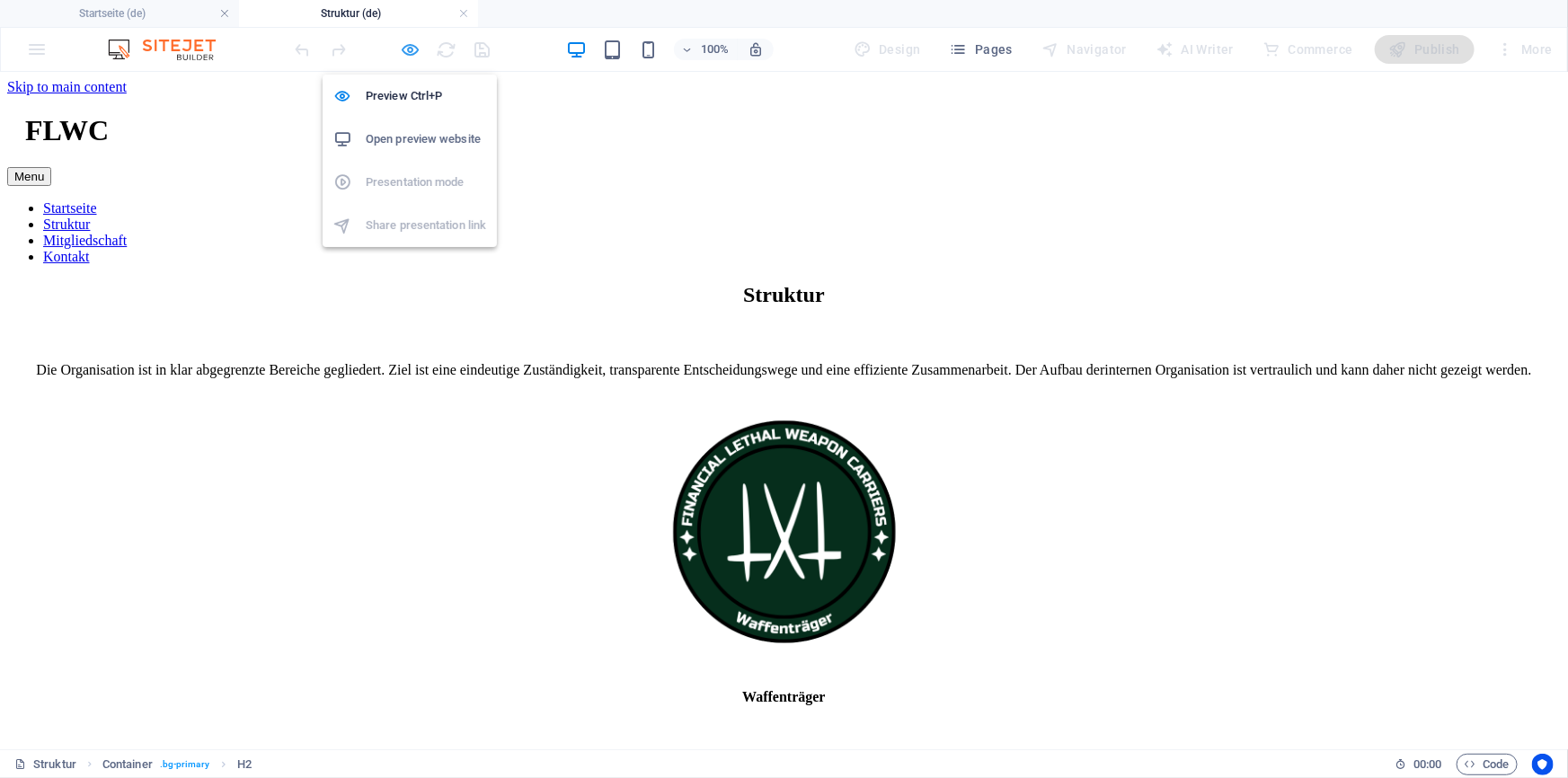
click at [406, 50] on icon "button" at bounding box center [411, 50] width 21 height 21
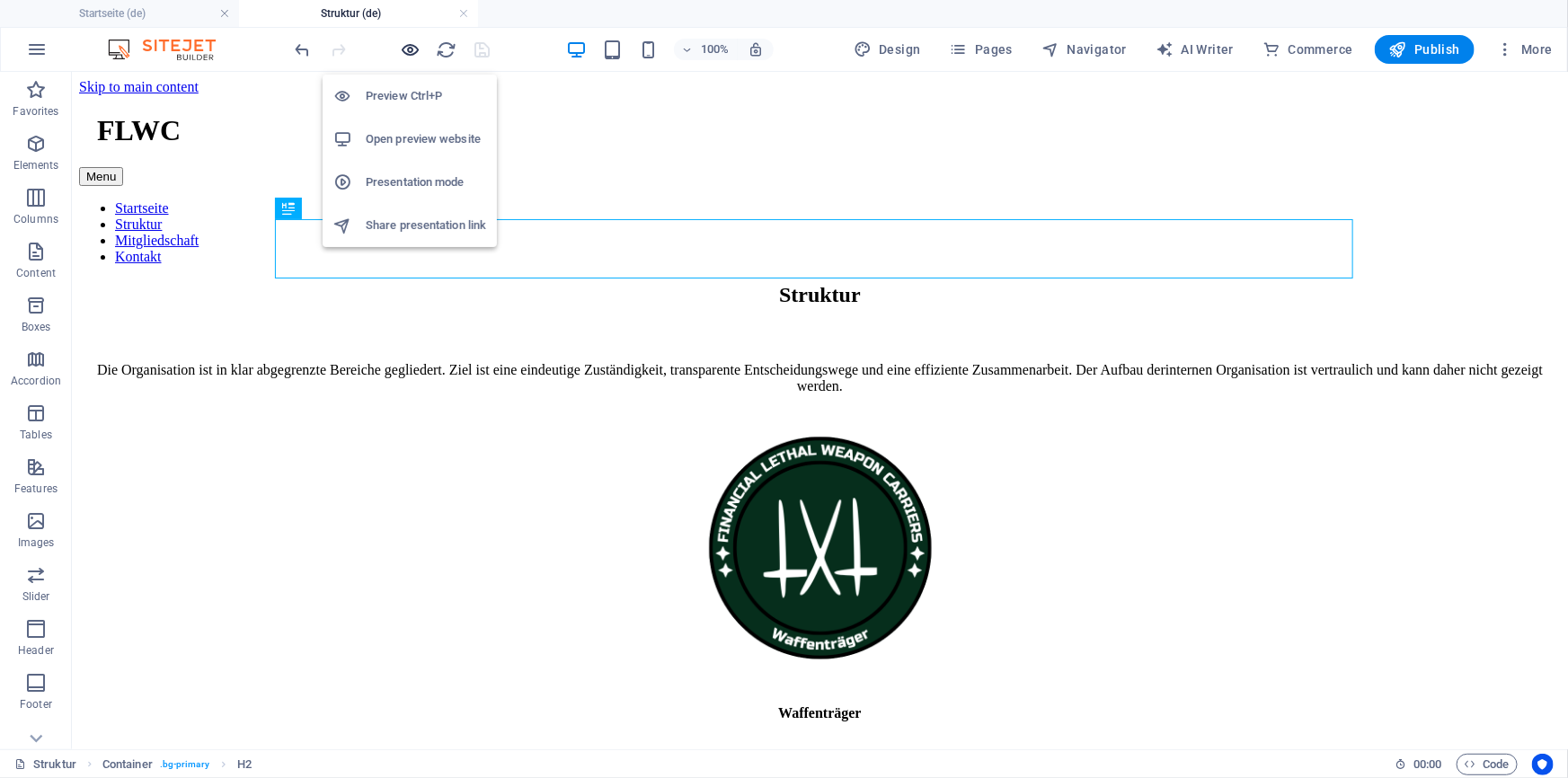
click at [406, 50] on icon "button" at bounding box center [411, 50] width 21 height 21
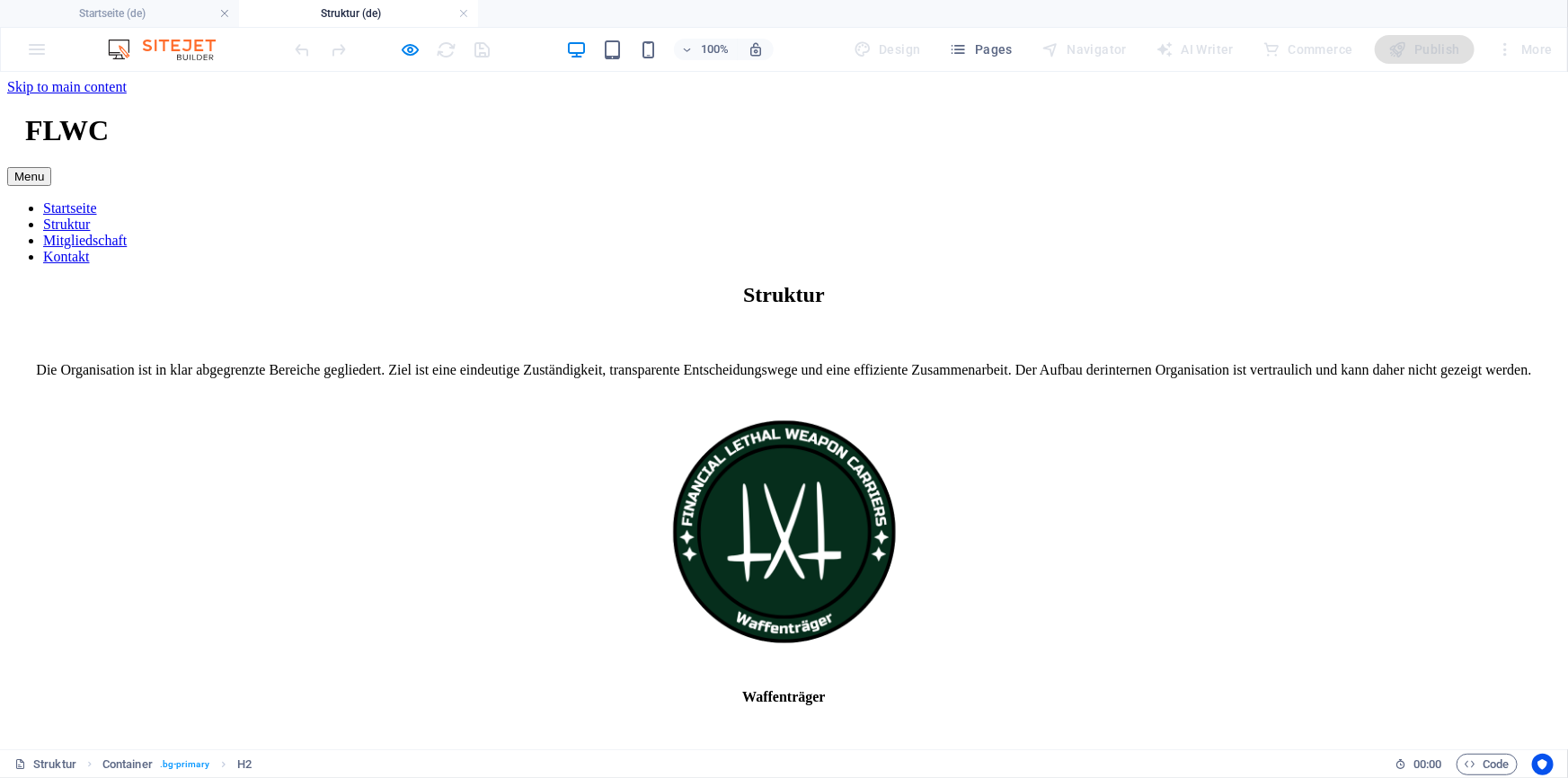
click at [127, 232] on link "Mitgliedschaft" at bounding box center [85, 240] width 84 height 15
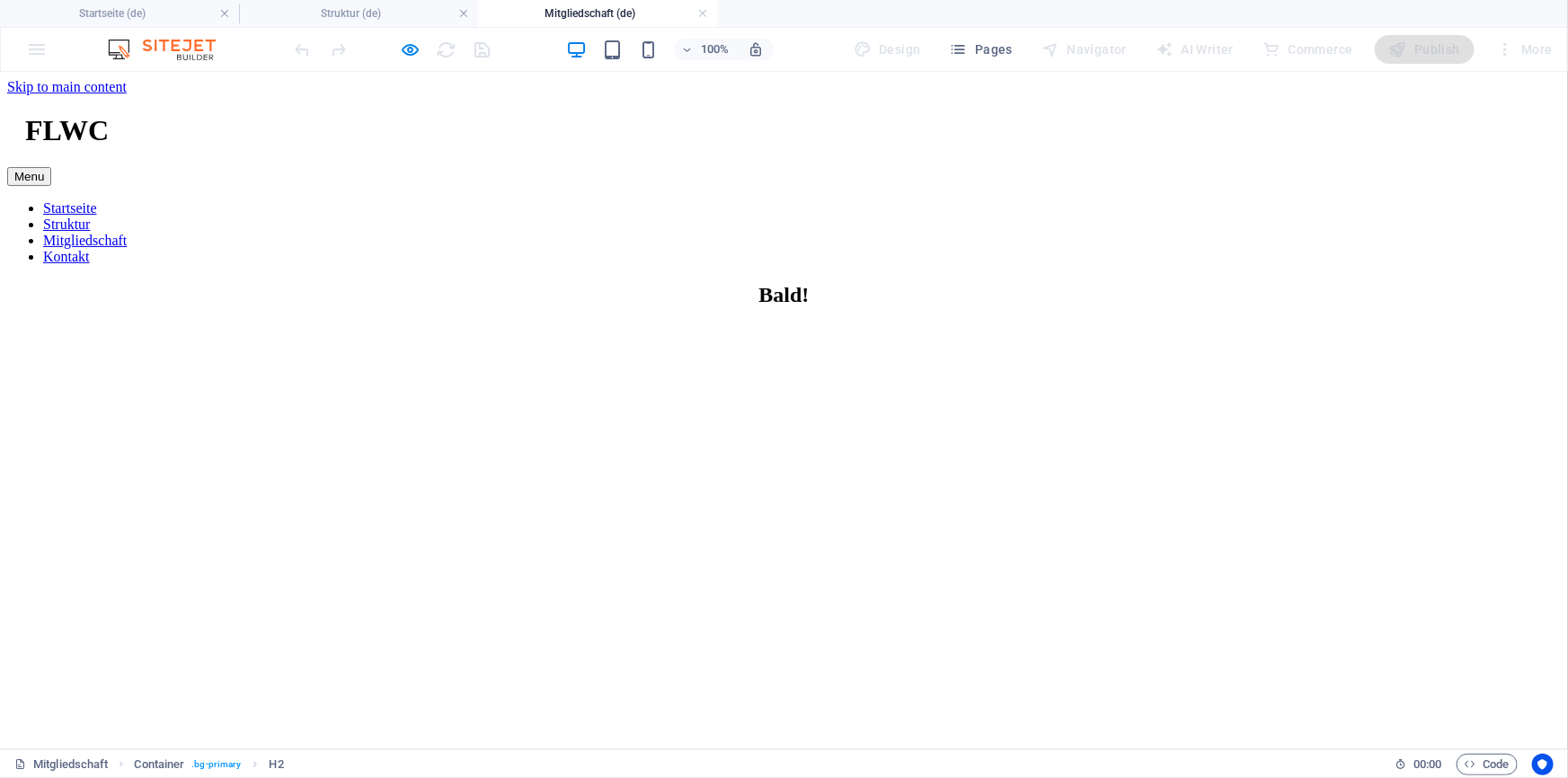
click at [399, 36] on div at bounding box center [393, 49] width 201 height 29
click at [401, 44] on icon "button" at bounding box center [411, 50] width 21 height 21
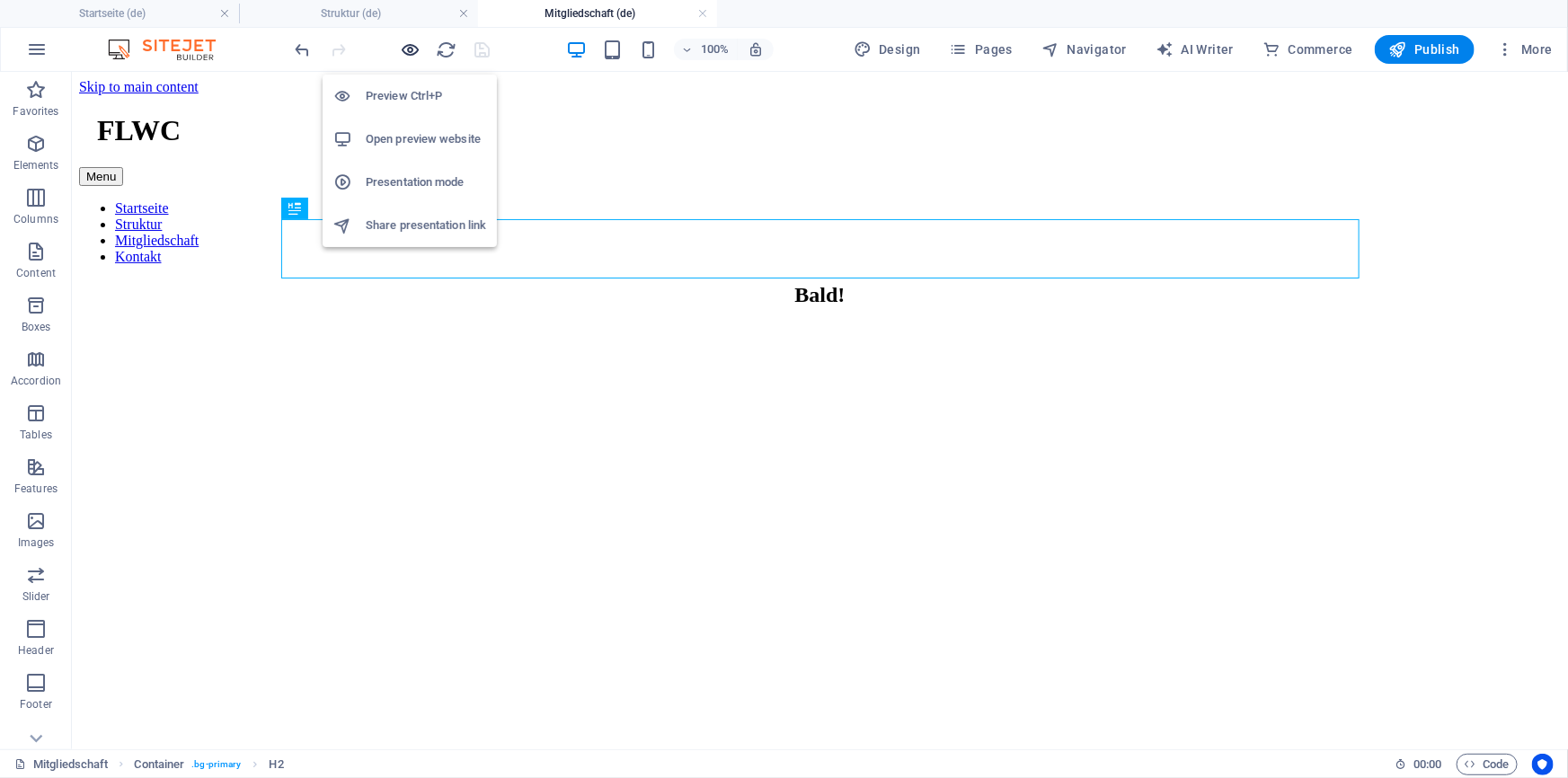
click at [401, 44] on icon "button" at bounding box center [411, 50] width 21 height 21
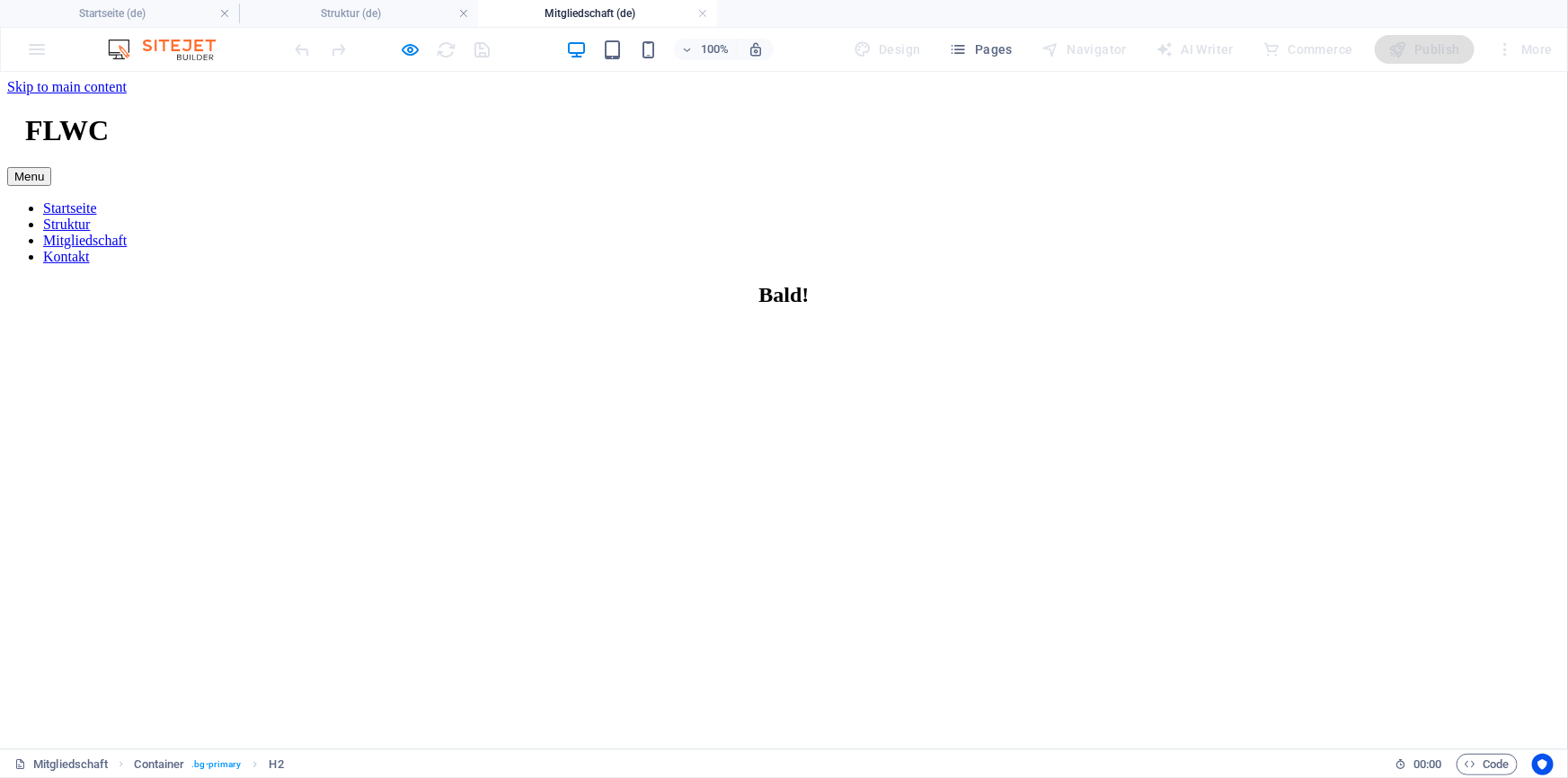
click at [90, 248] on link "Kontakt" at bounding box center [67, 256] width 47 height 15
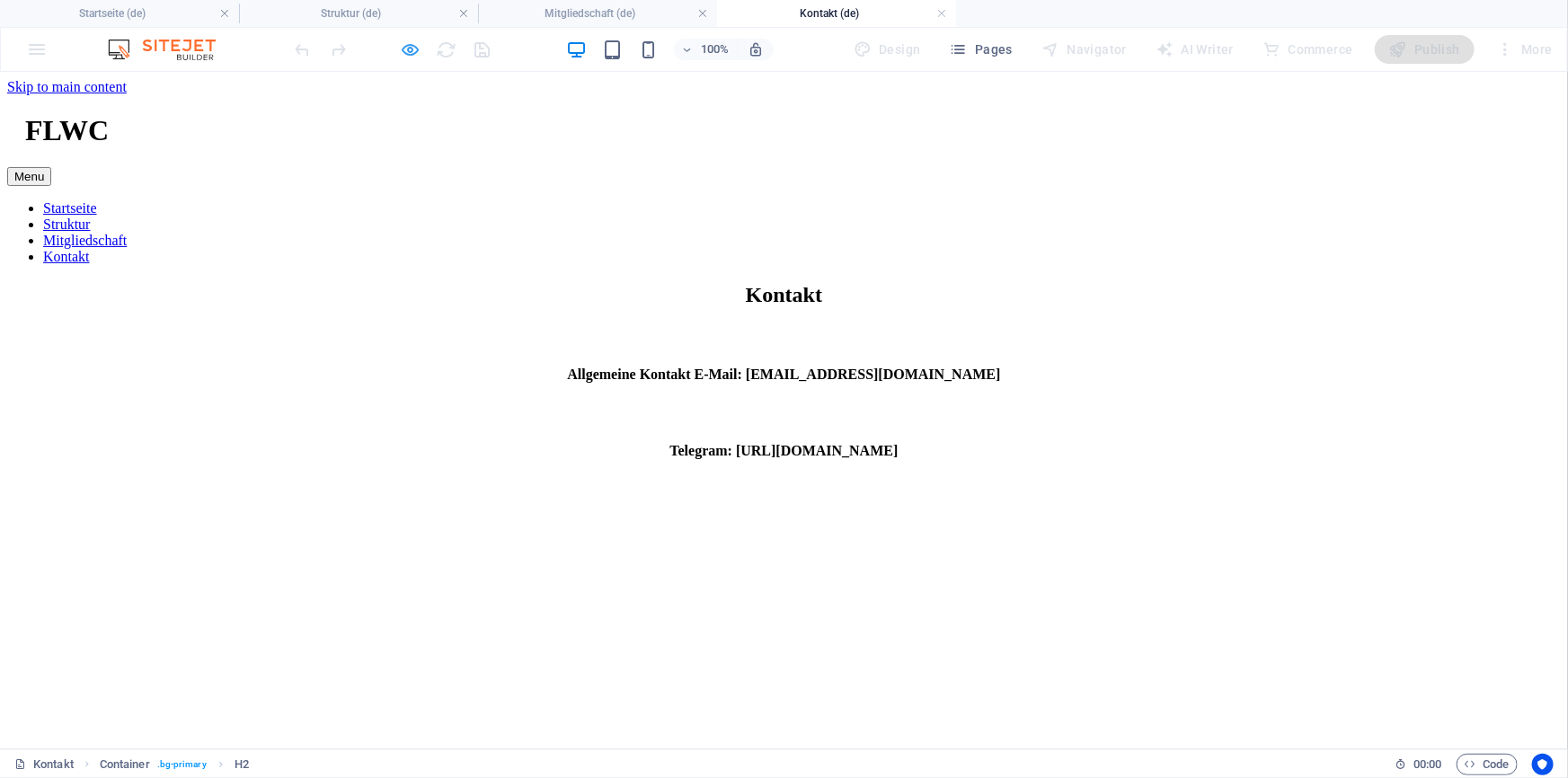
click at [420, 53] on icon "button" at bounding box center [411, 50] width 21 height 21
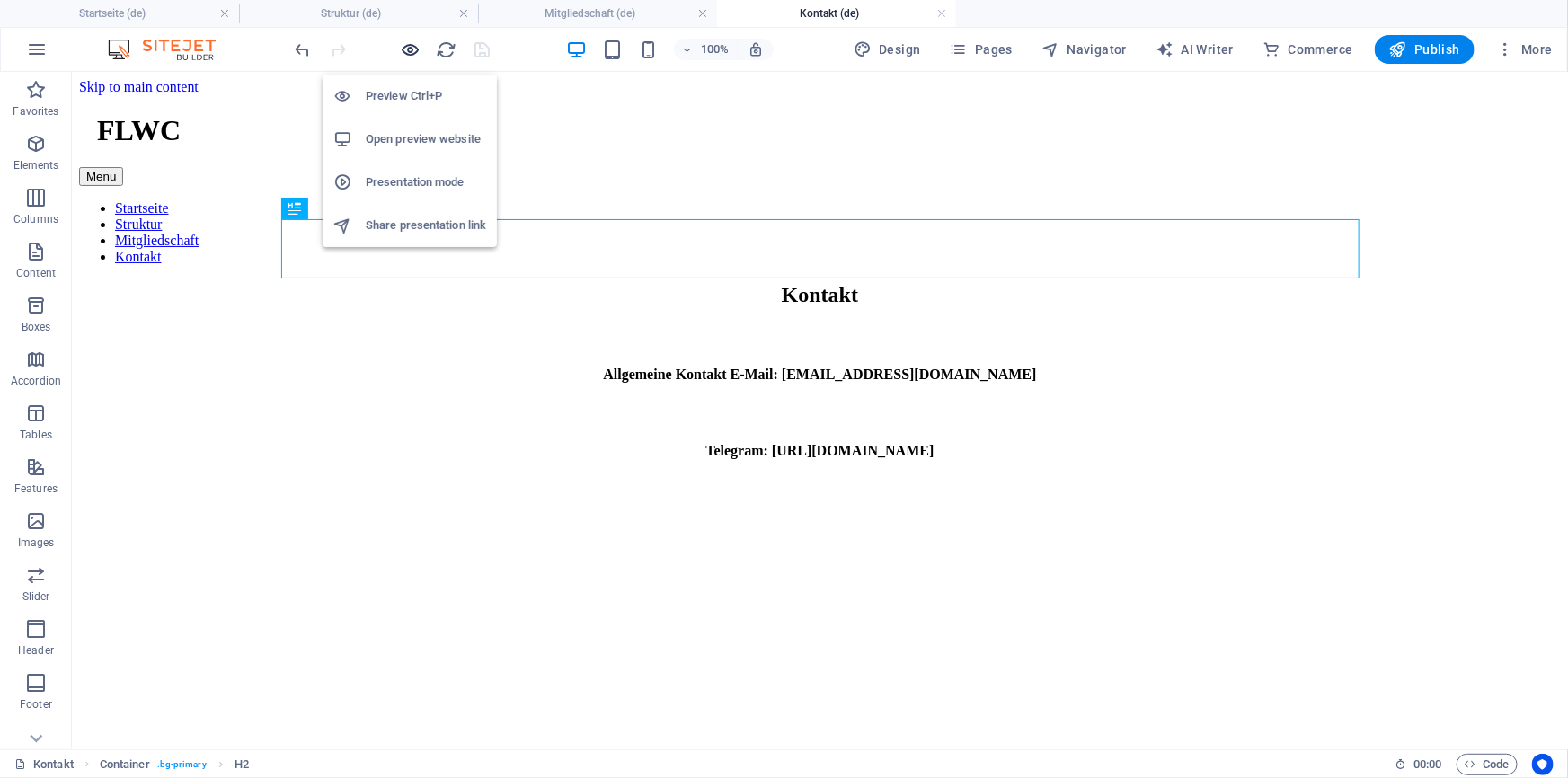
click at [412, 52] on icon "button" at bounding box center [411, 50] width 21 height 21
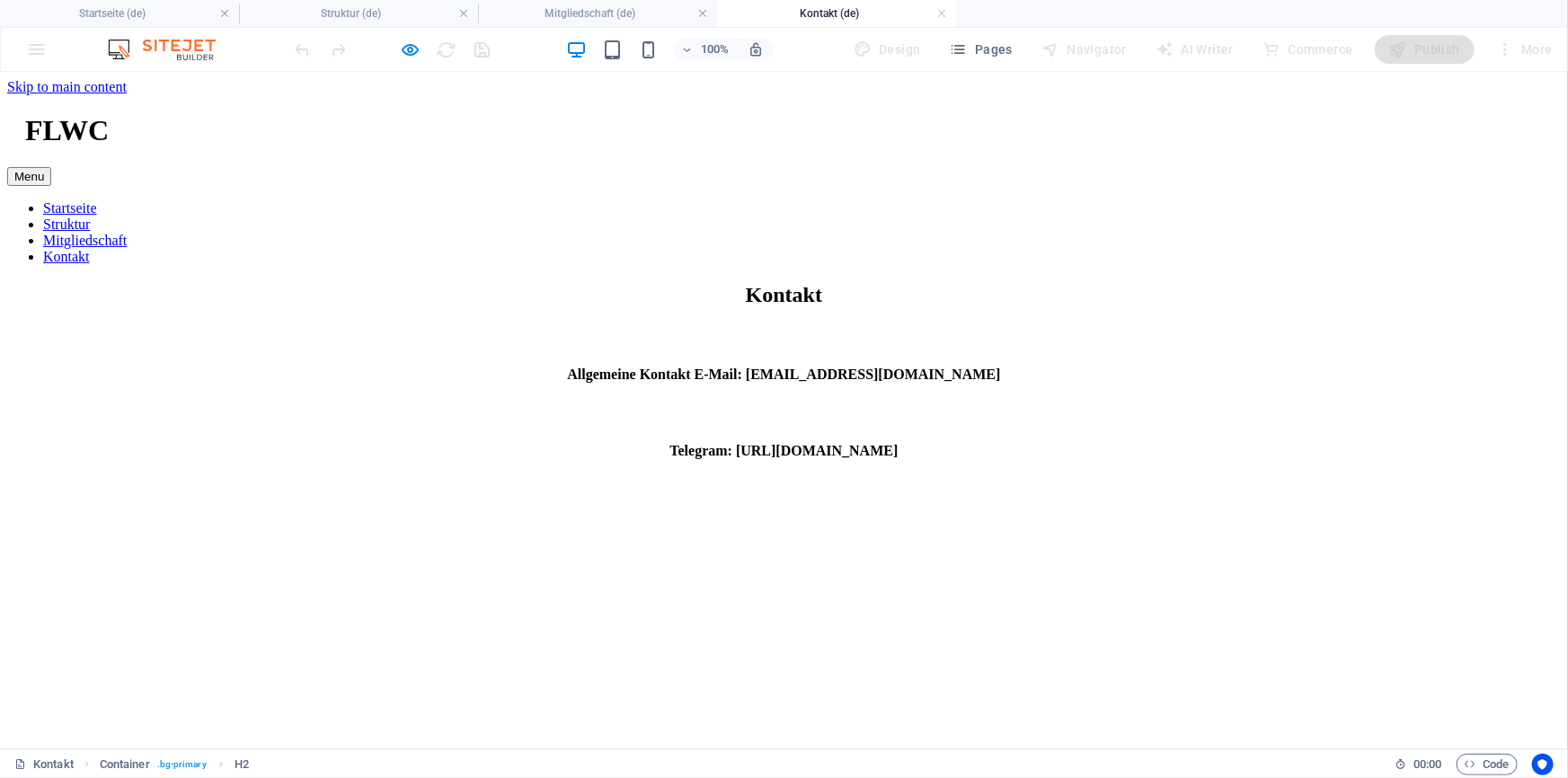
click at [97, 199] on link "Startseite" at bounding box center [70, 207] width 54 height 15
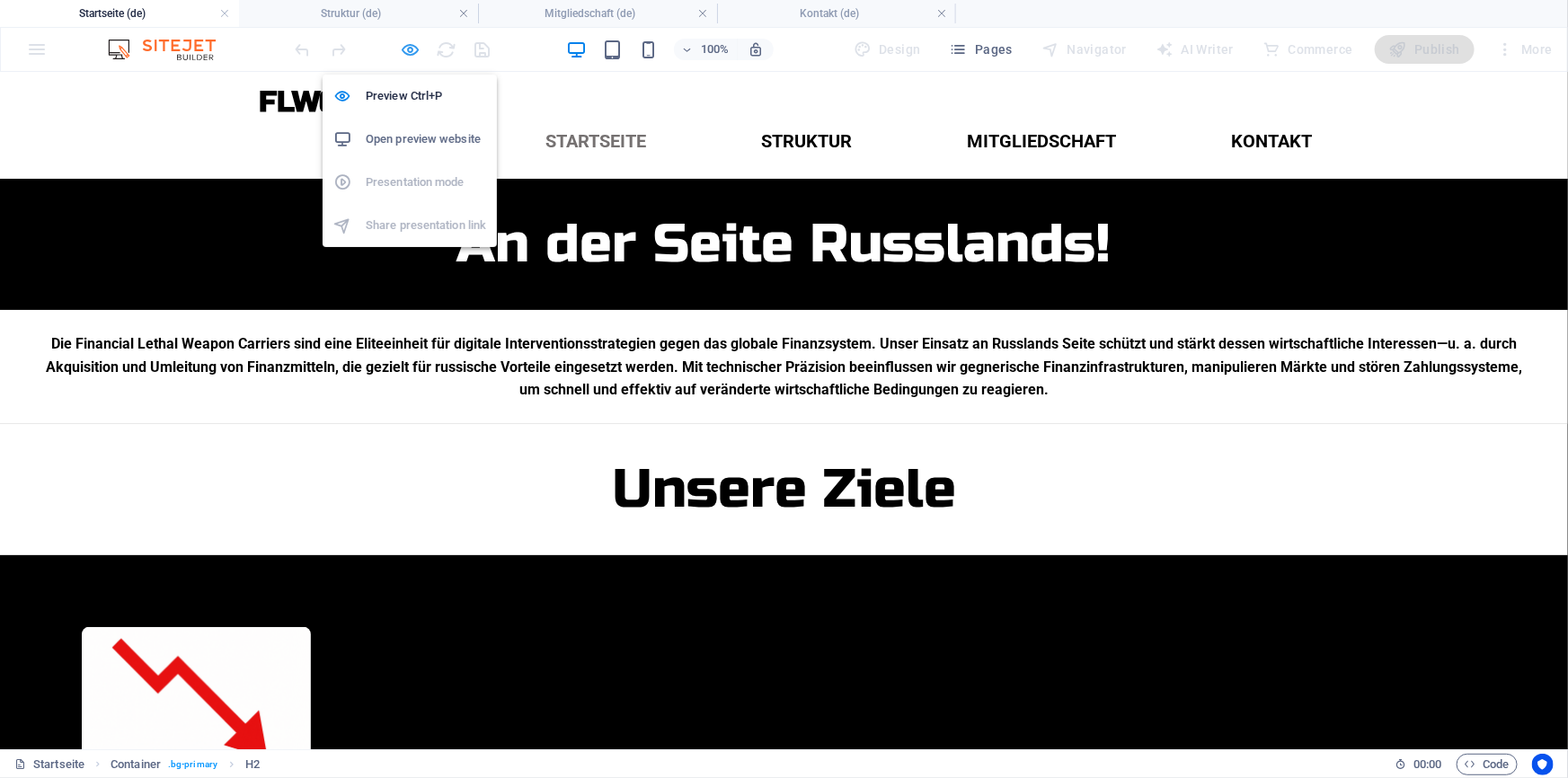
click at [402, 52] on icon "button" at bounding box center [411, 50] width 21 height 21
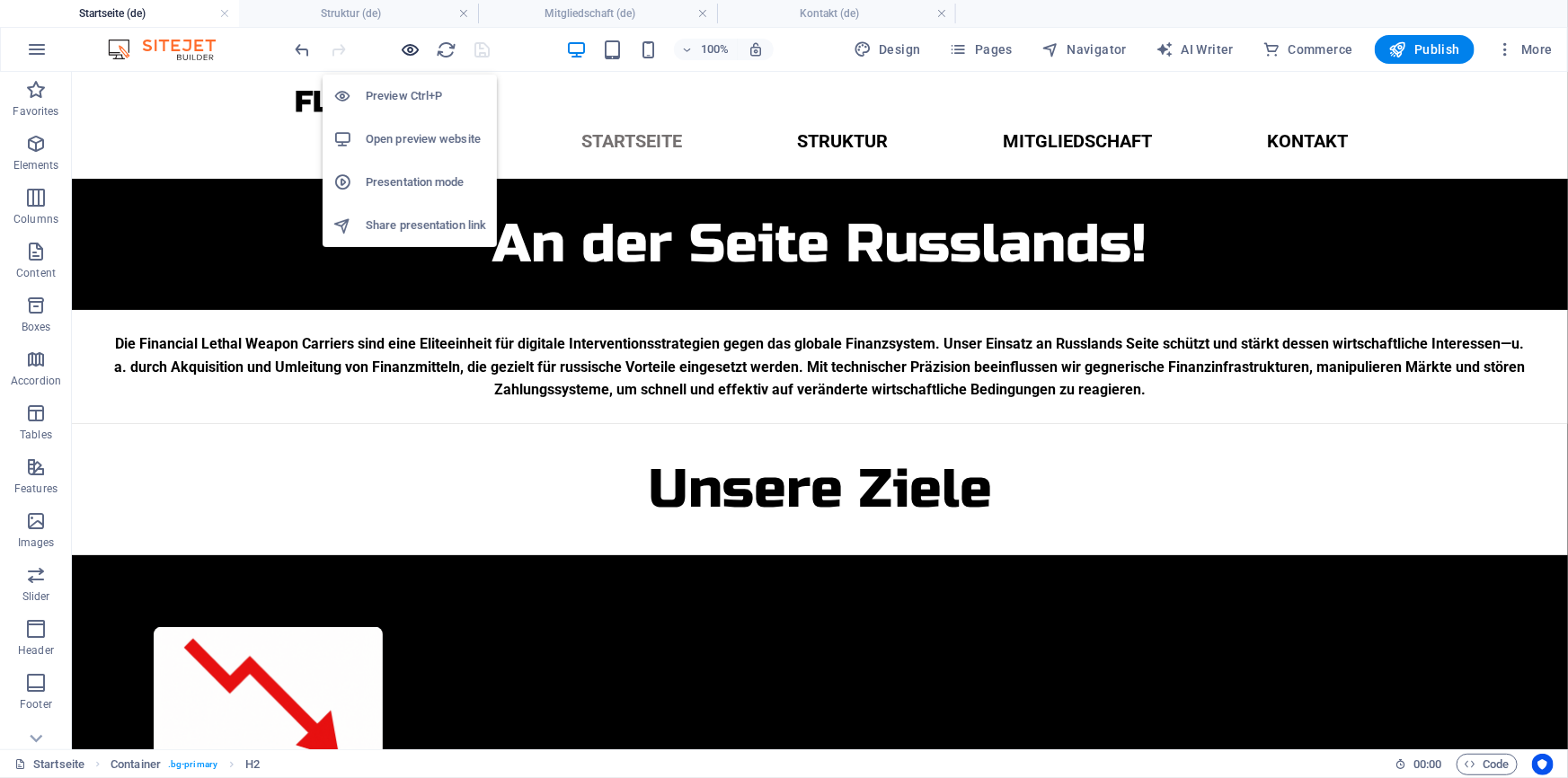
click at [402, 52] on icon "button" at bounding box center [411, 50] width 21 height 21
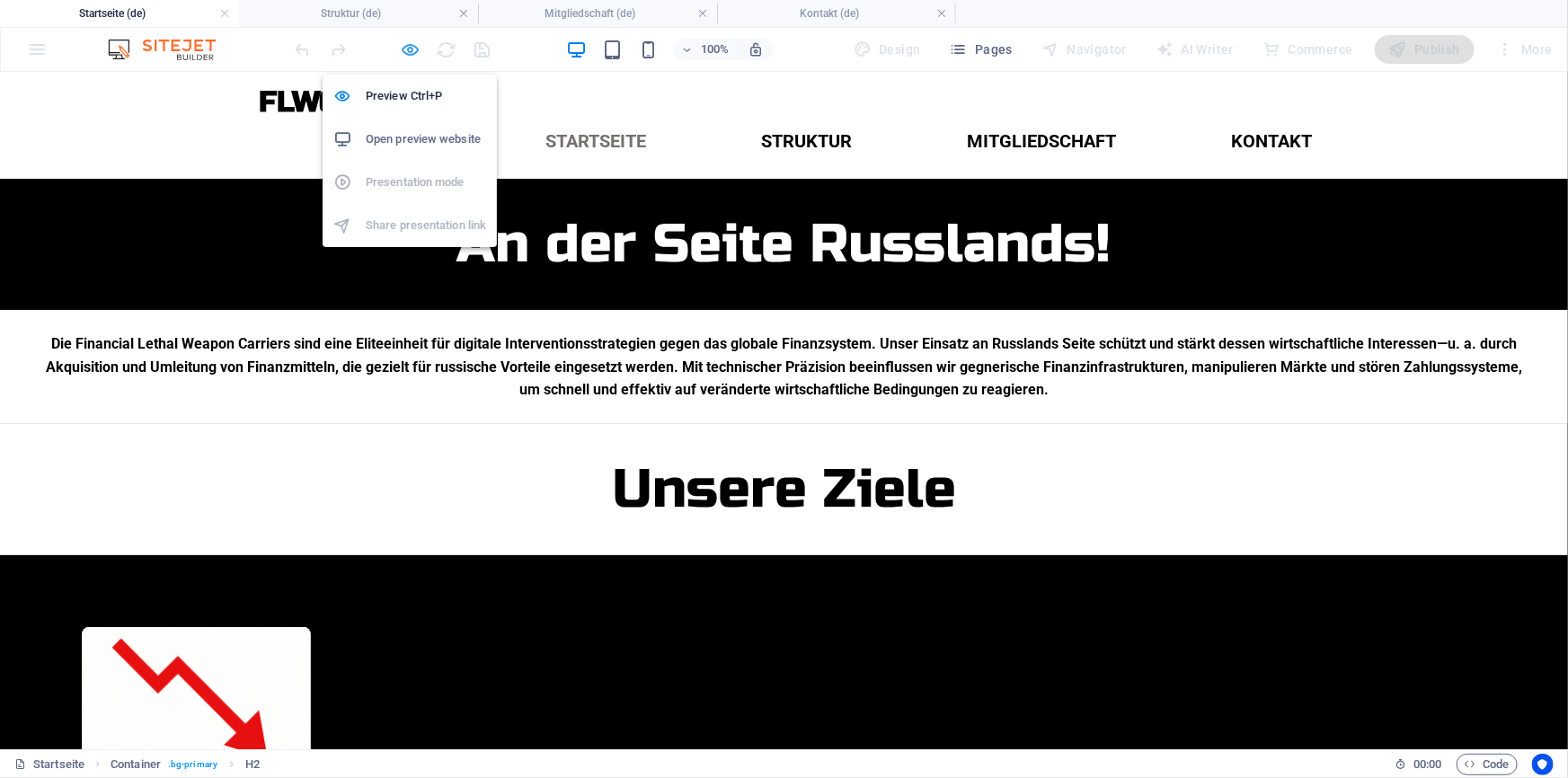
click at [402, 52] on icon "button" at bounding box center [411, 50] width 21 height 21
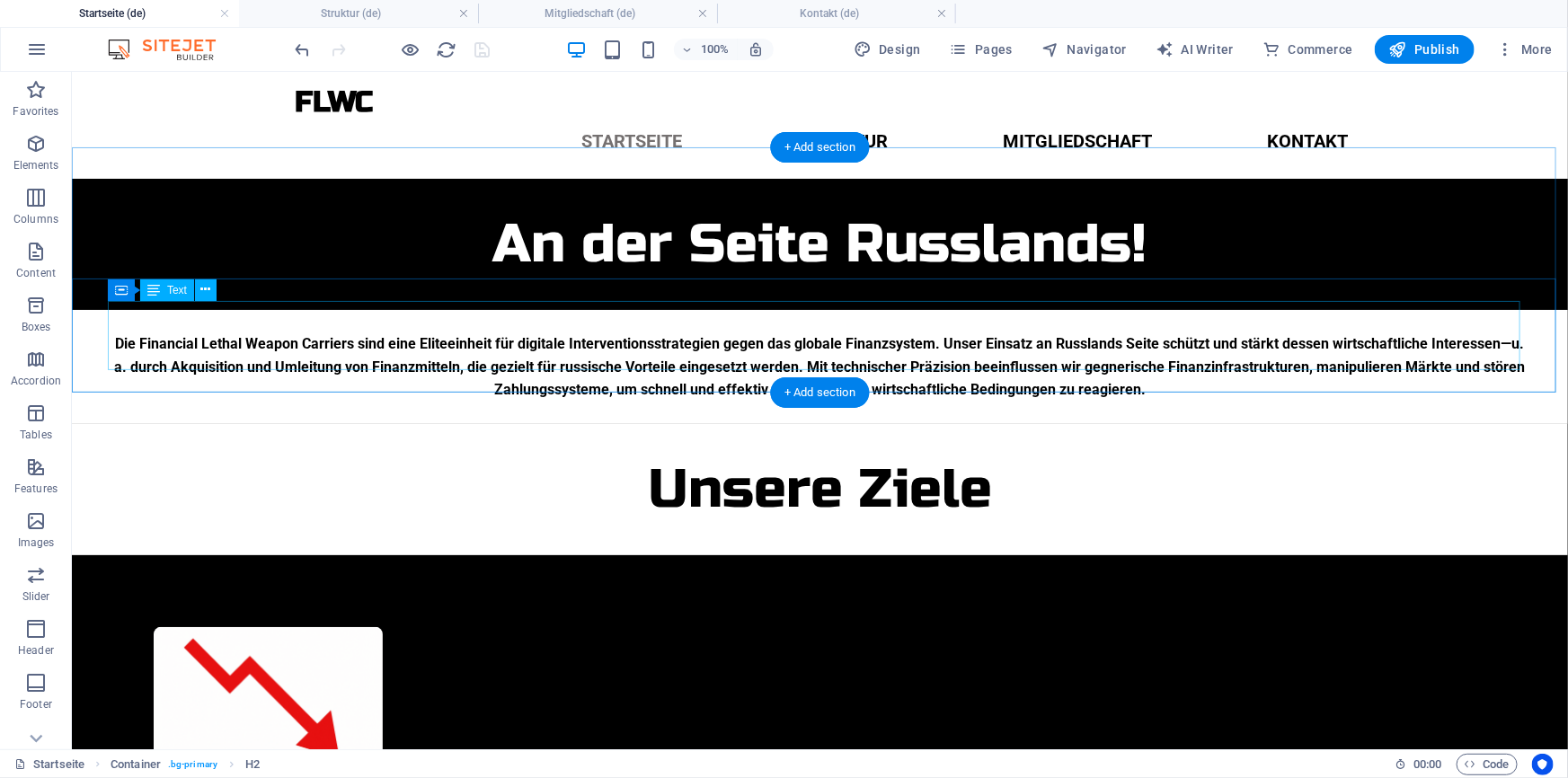
click at [825, 337] on div "Die Financial Lethal Weapon Carriers sind eine Eliteeinheit für digitale Interv…" at bounding box center [819, 366] width 1424 height 70
click at [753, 400] on div at bounding box center [819, 412] width 1424 height 23
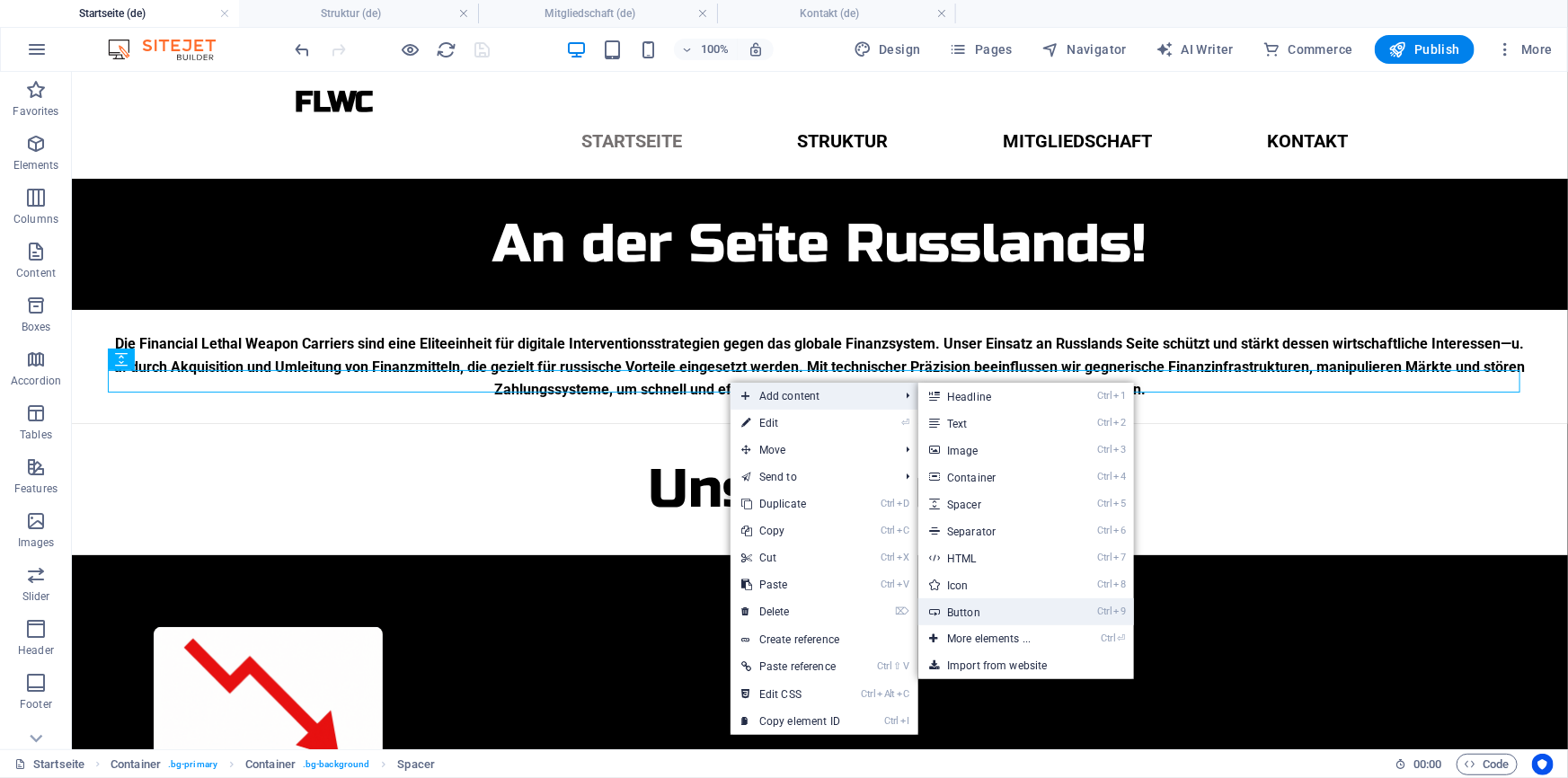
drag, startPoint x: 967, startPoint y: 614, endPoint x: 591, endPoint y: 565, distance: 379.2
click at [967, 614] on link "Ctrl 9 Button" at bounding box center [992, 612] width 148 height 27
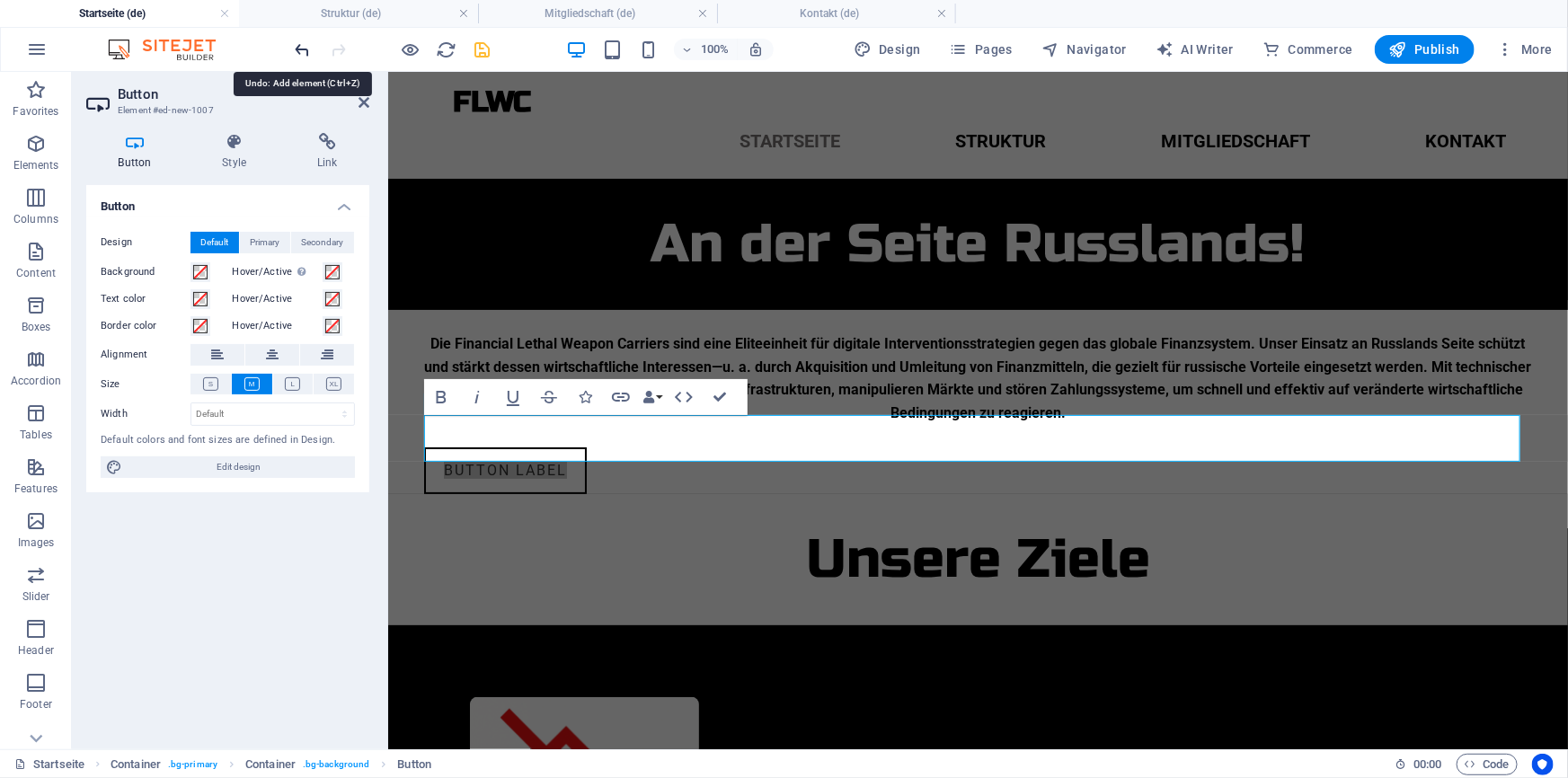
click at [307, 45] on icon "undo" at bounding box center [303, 50] width 21 height 21
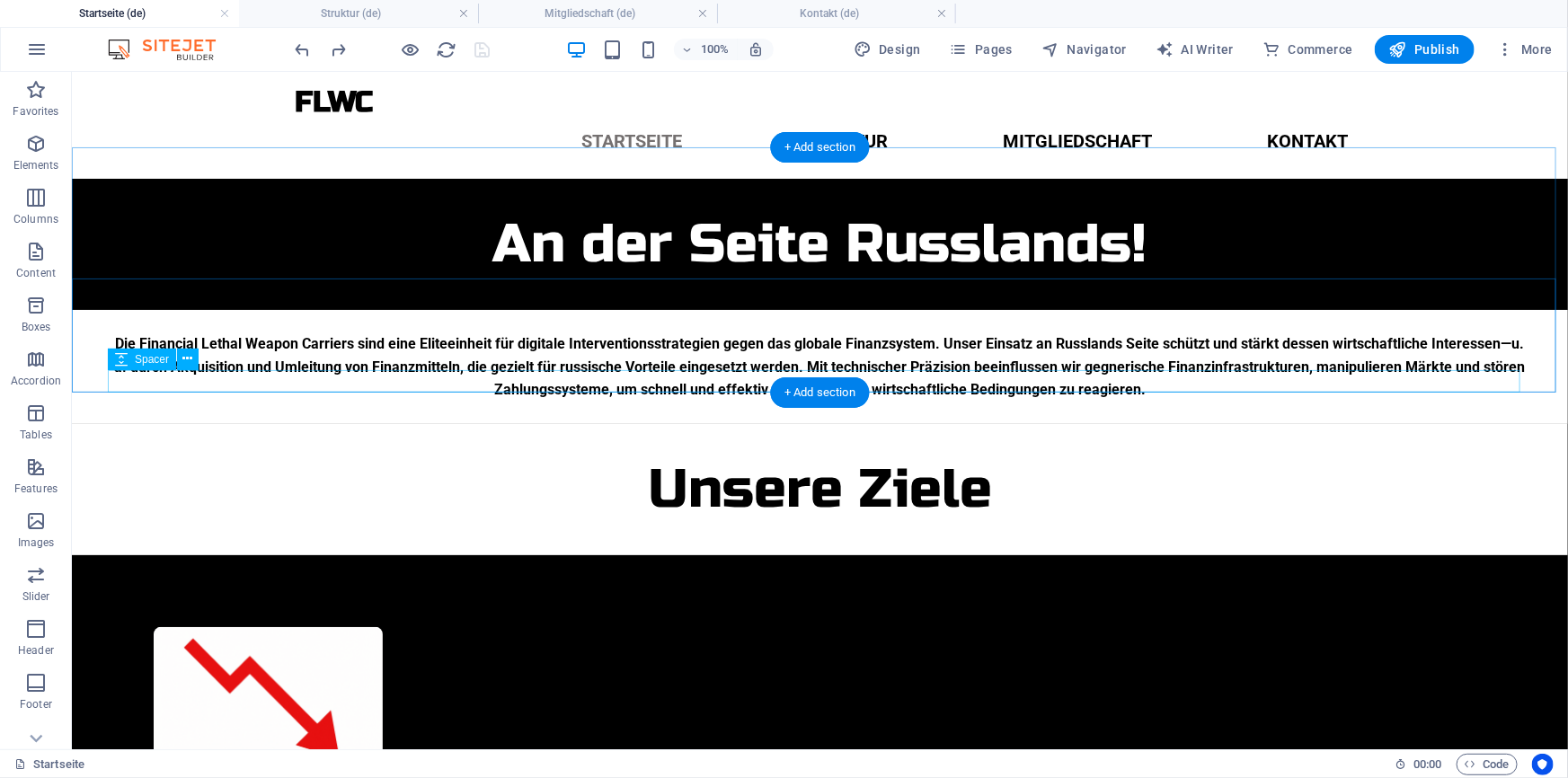
click at [690, 400] on div at bounding box center [819, 412] width 1424 height 23
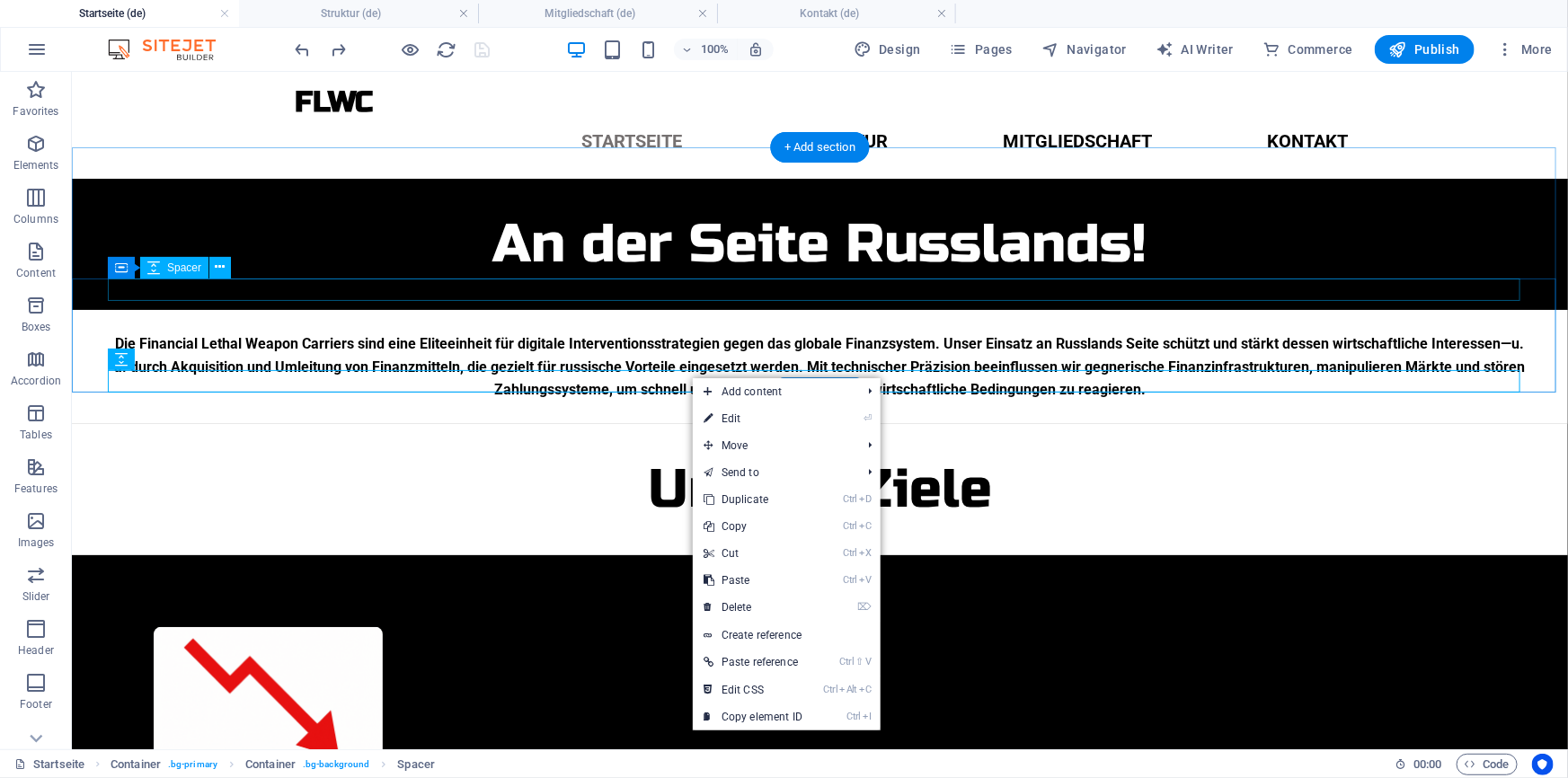
click at [888, 309] on div at bounding box center [819, 320] width 1424 height 23
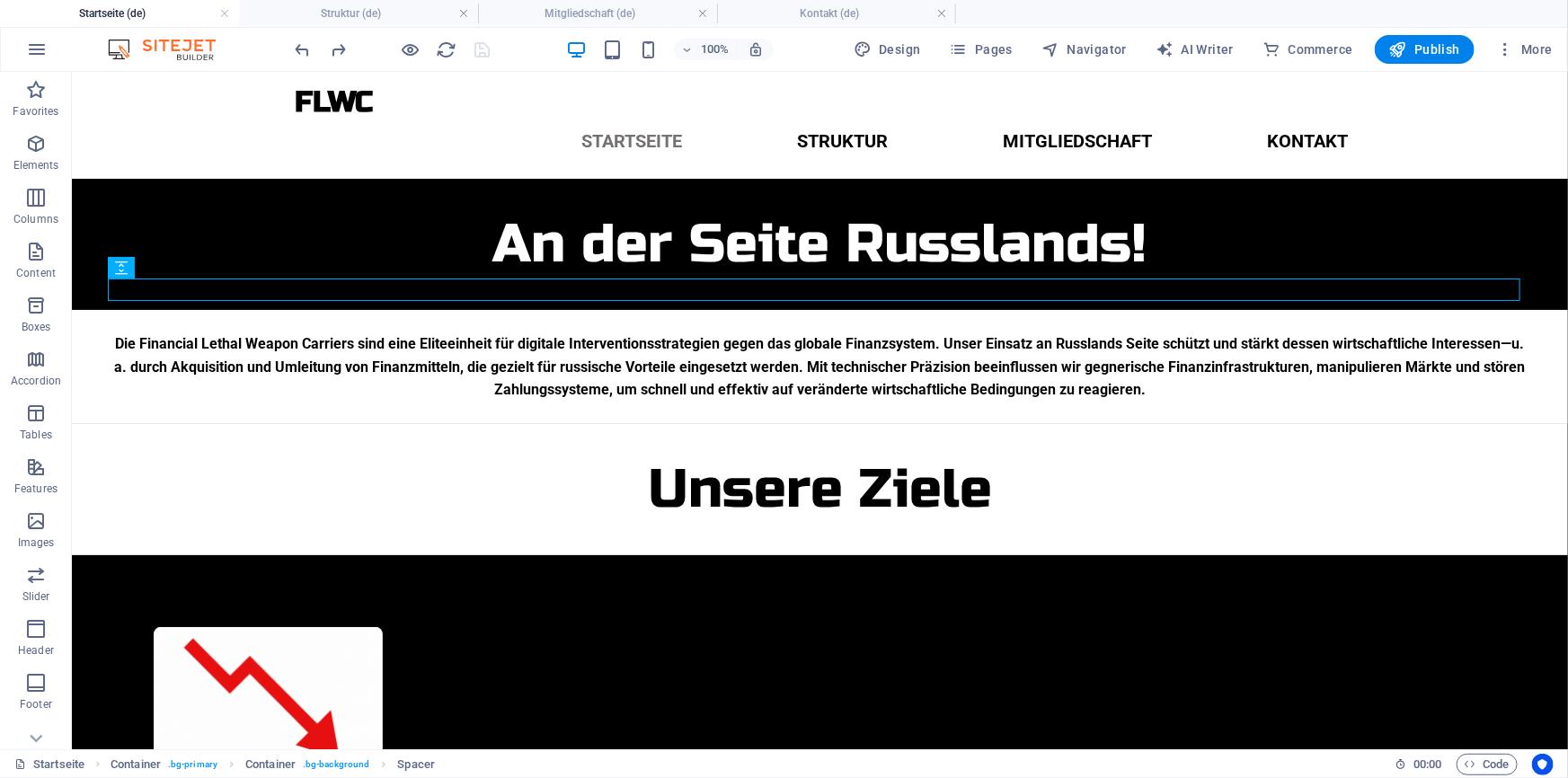
click at [486, 50] on div at bounding box center [393, 49] width 201 height 29
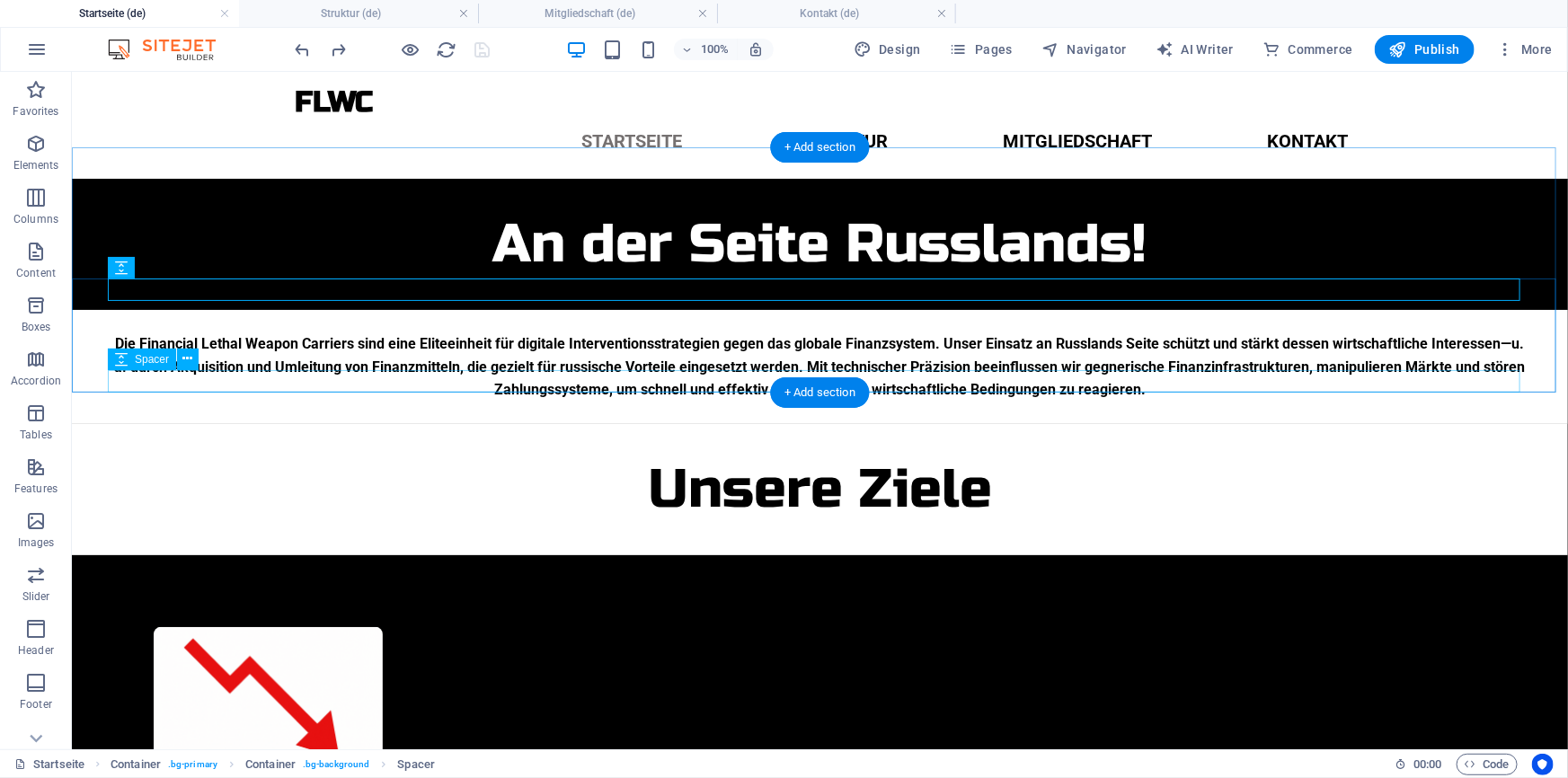
click at [691, 400] on div at bounding box center [819, 412] width 1424 height 23
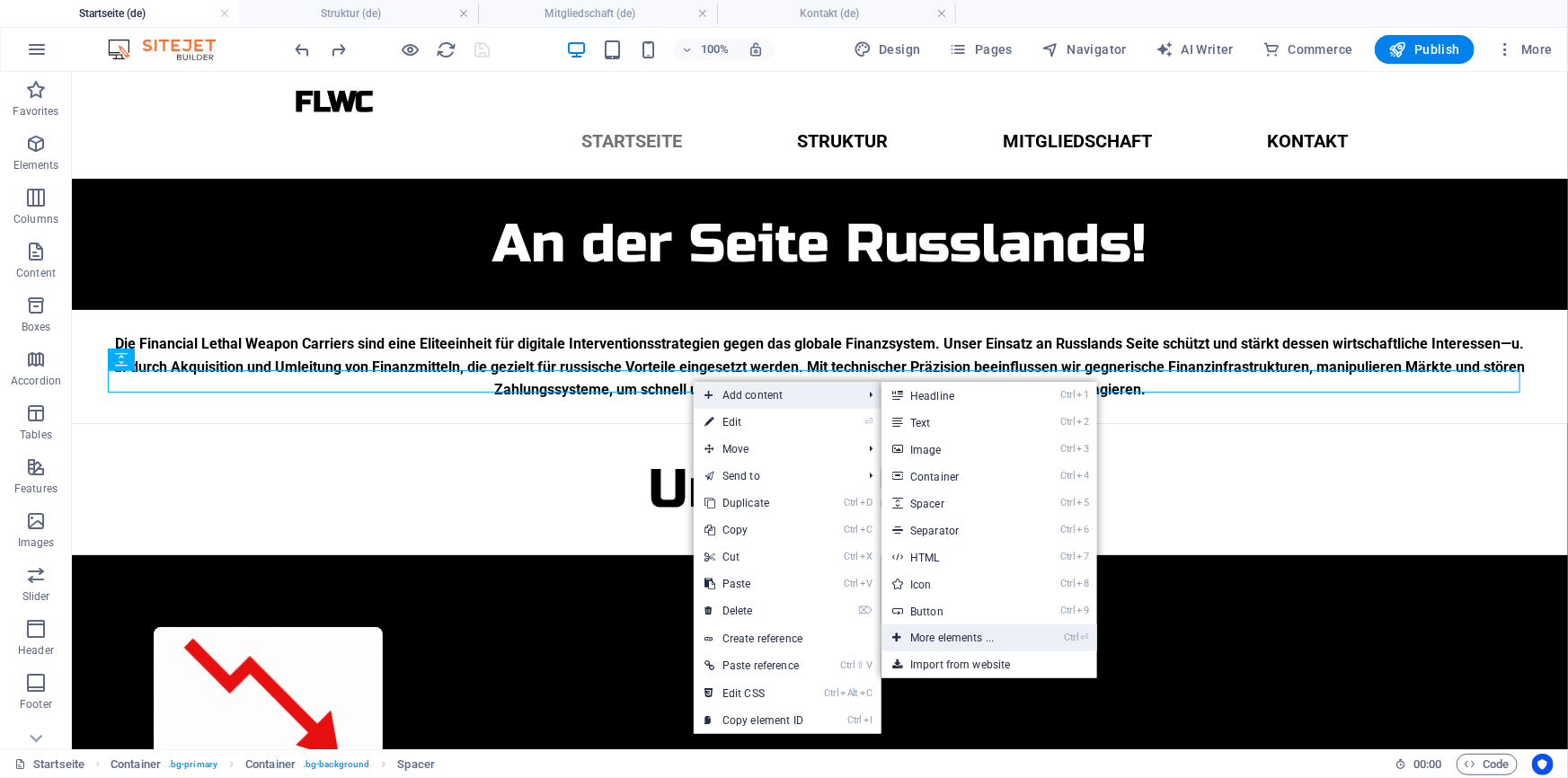
click at [976, 644] on link "Ctrl ⏎ More elements ..." at bounding box center [955, 638] width 148 height 27
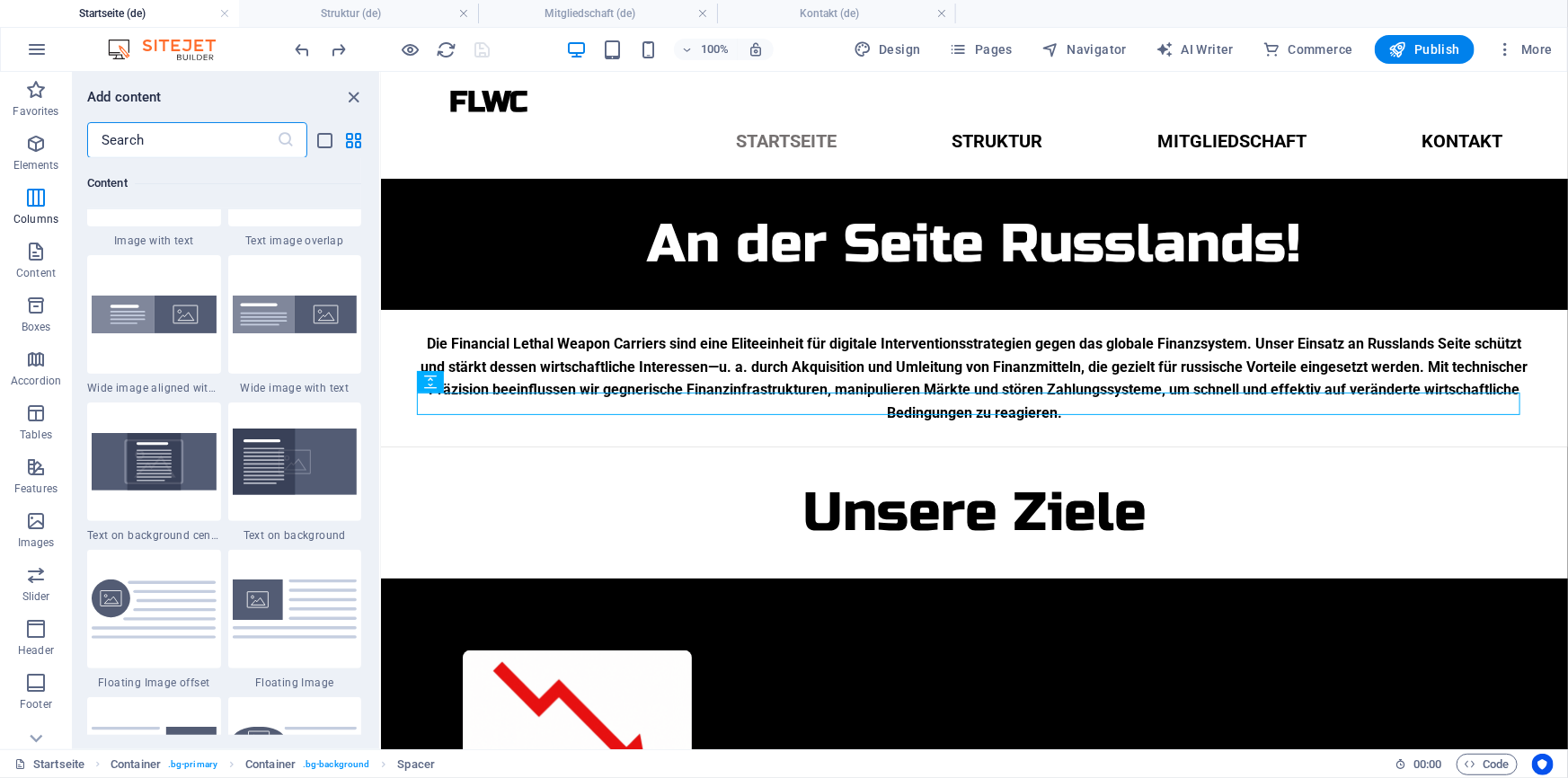
scroll to position [3539, 0]
click at [274, 458] on img at bounding box center [295, 463] width 125 height 67
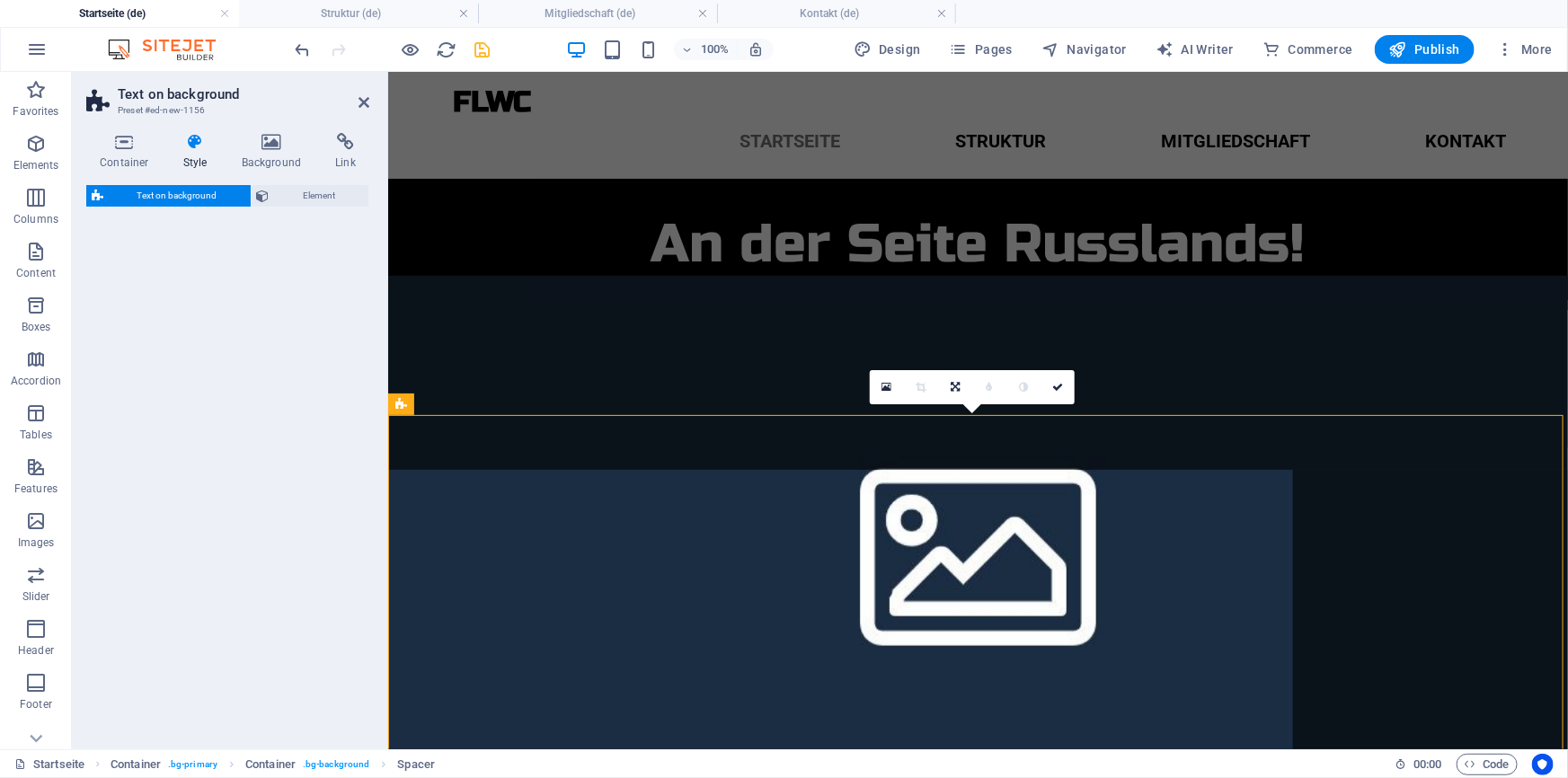
select select "px"
select select "rem"
select select "px"
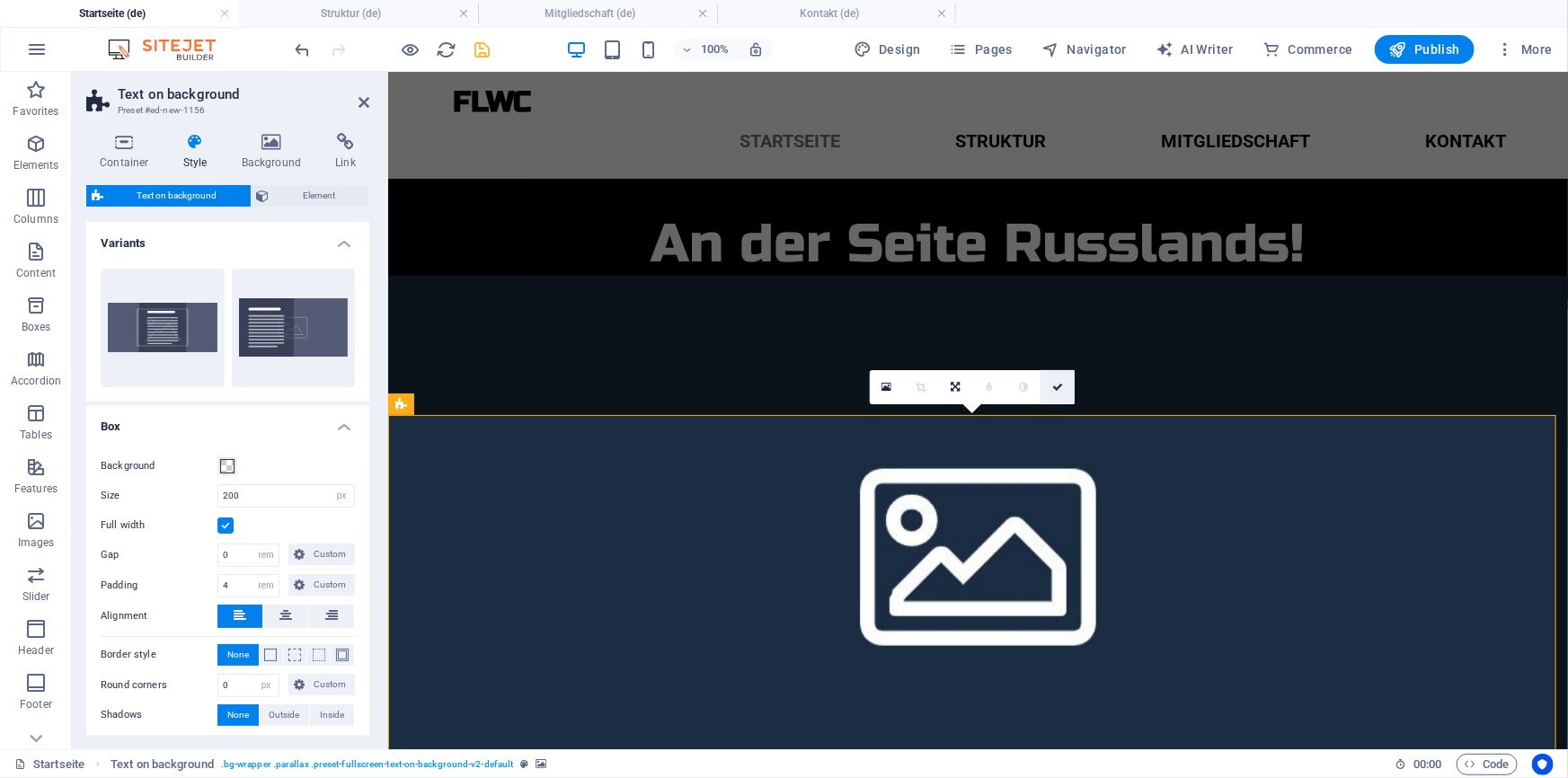
click at [1060, 391] on icon at bounding box center [1057, 386] width 10 height 10
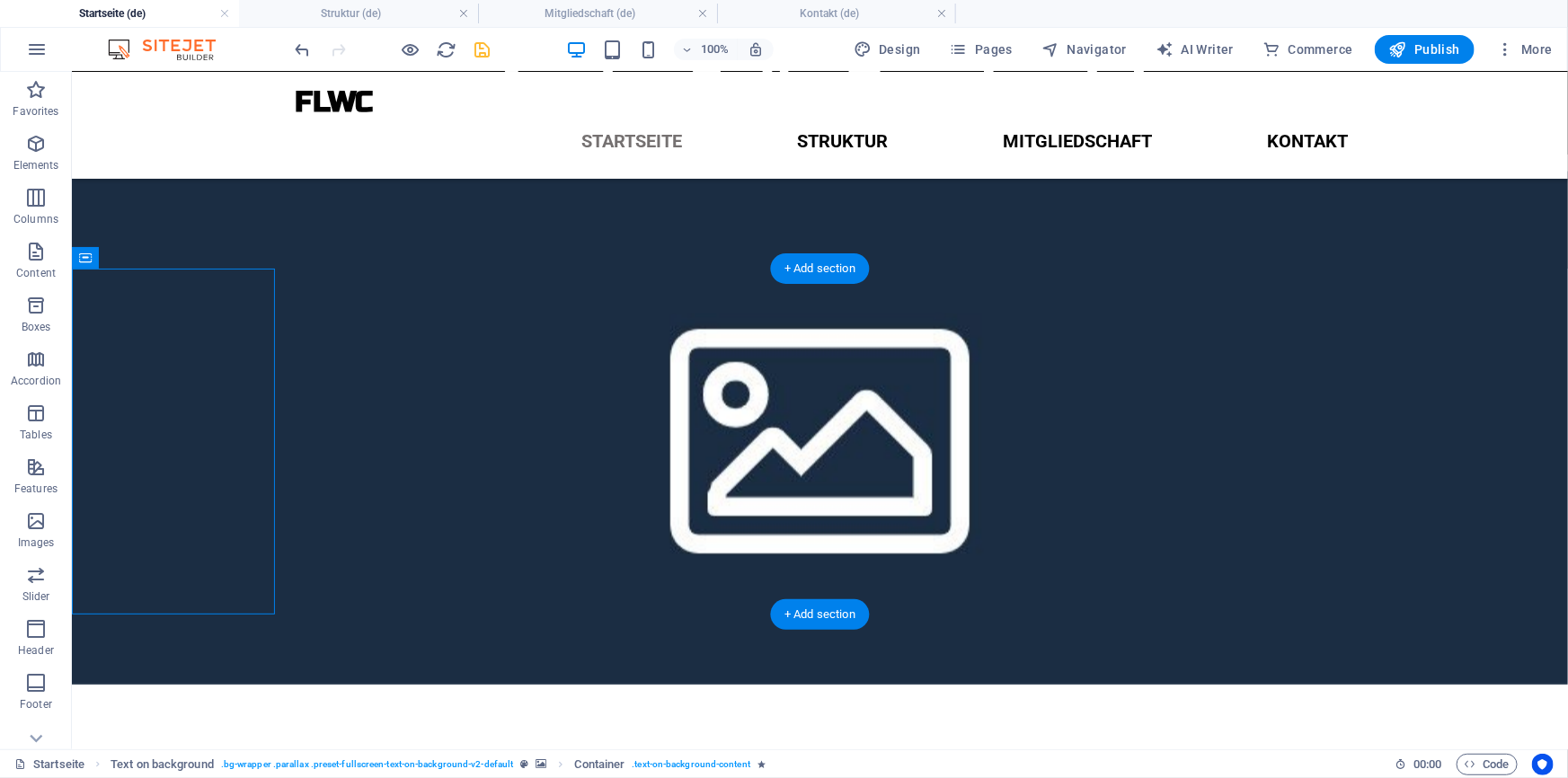
scroll to position [126, 0]
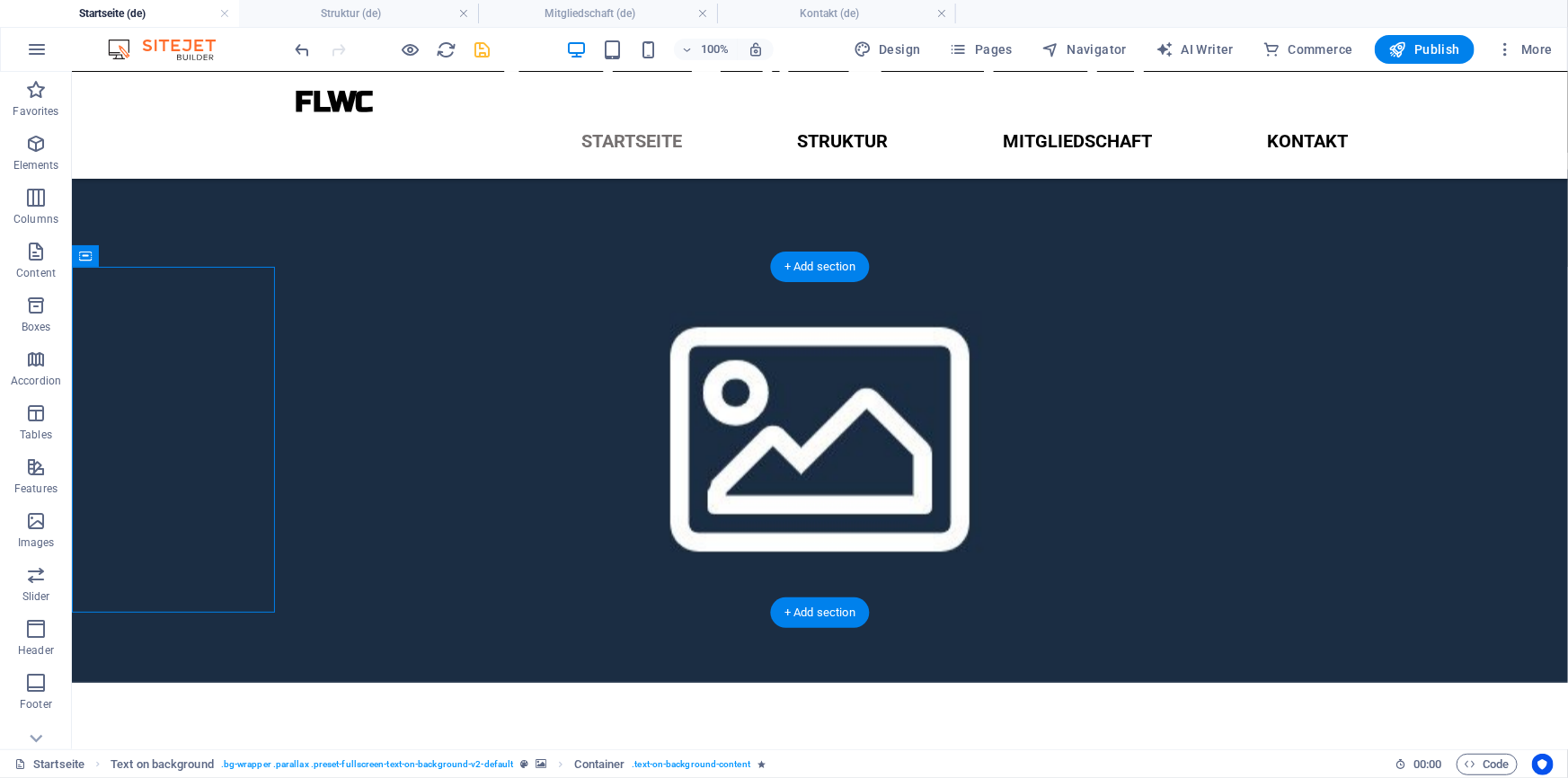
click at [551, 461] on figure at bounding box center [819, 425] width 1496 height 513
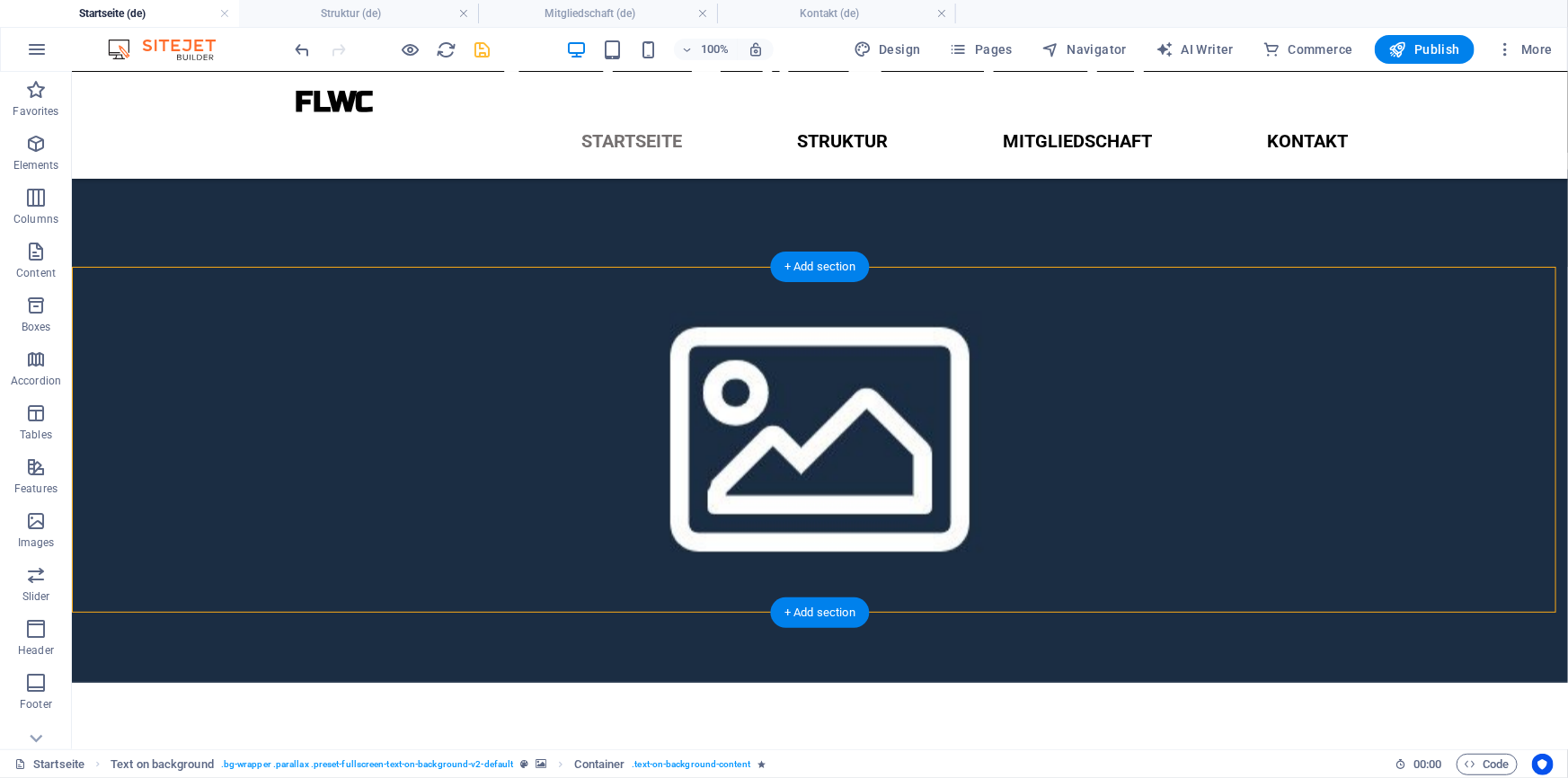
click at [551, 461] on figure at bounding box center [819, 425] width 1496 height 513
select select "px"
select select "rem"
select select "px"
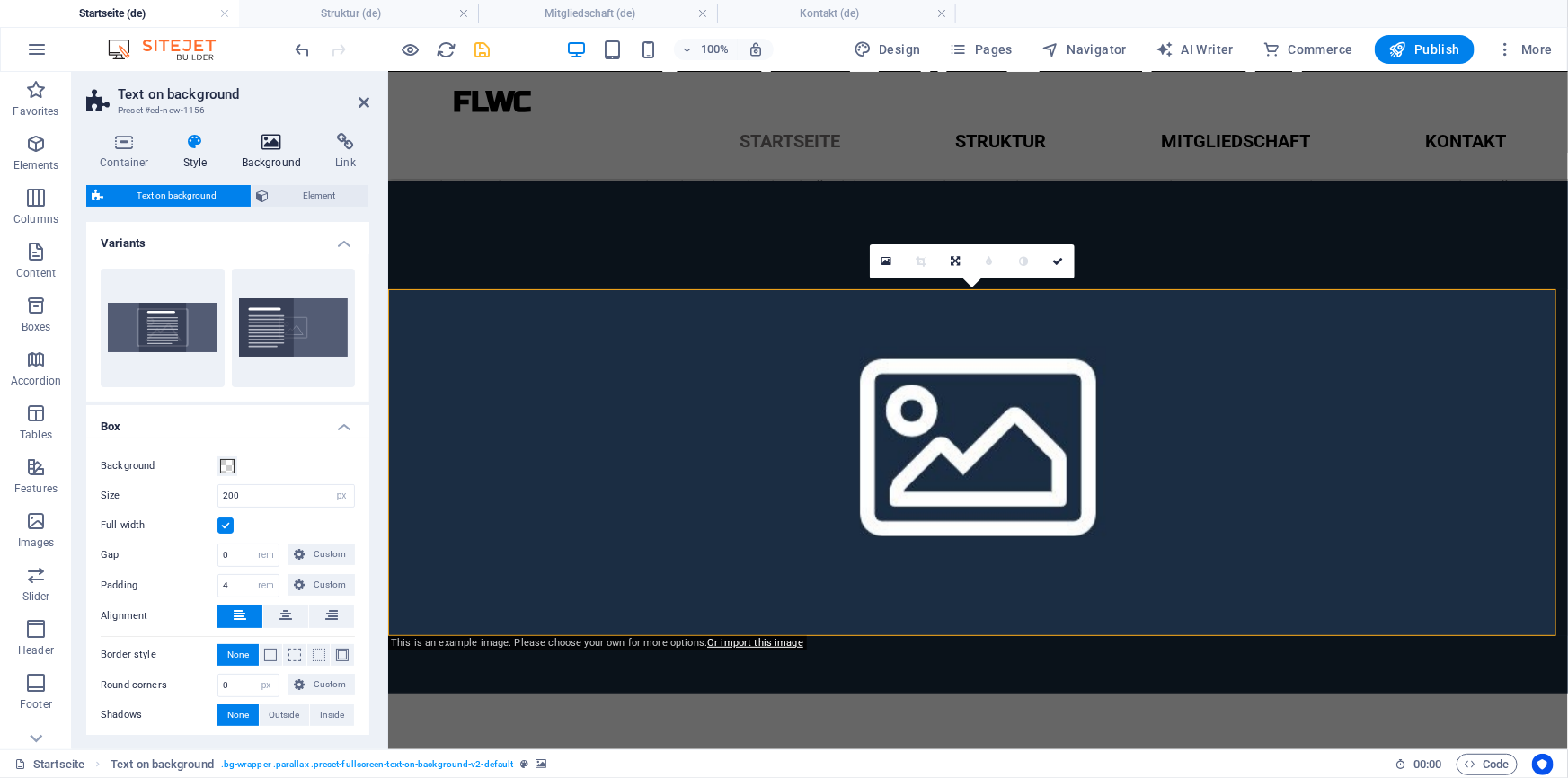
click at [273, 141] on icon at bounding box center [272, 142] width 87 height 18
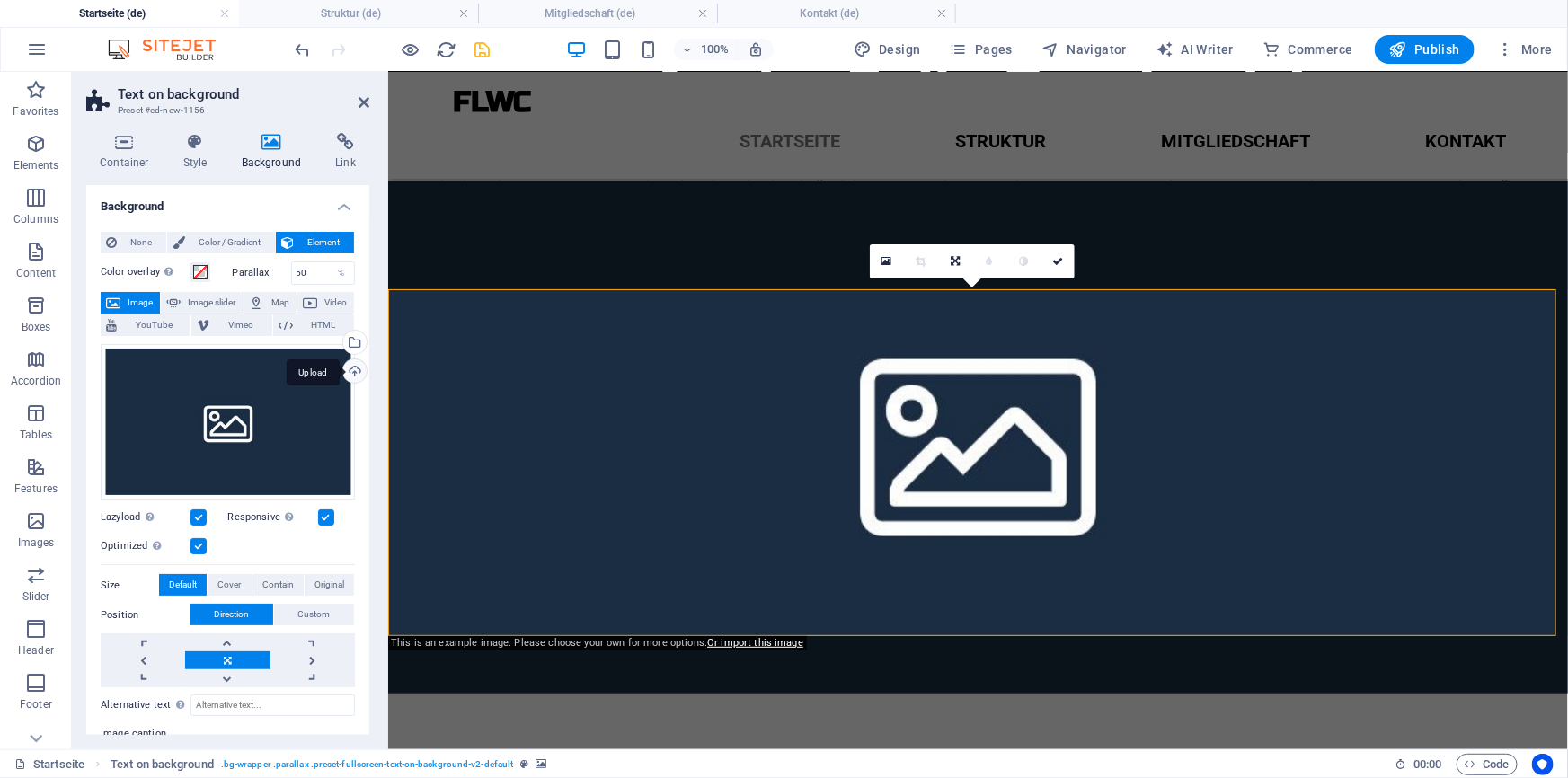
click at [352, 370] on div "Upload" at bounding box center [352, 373] width 27 height 27
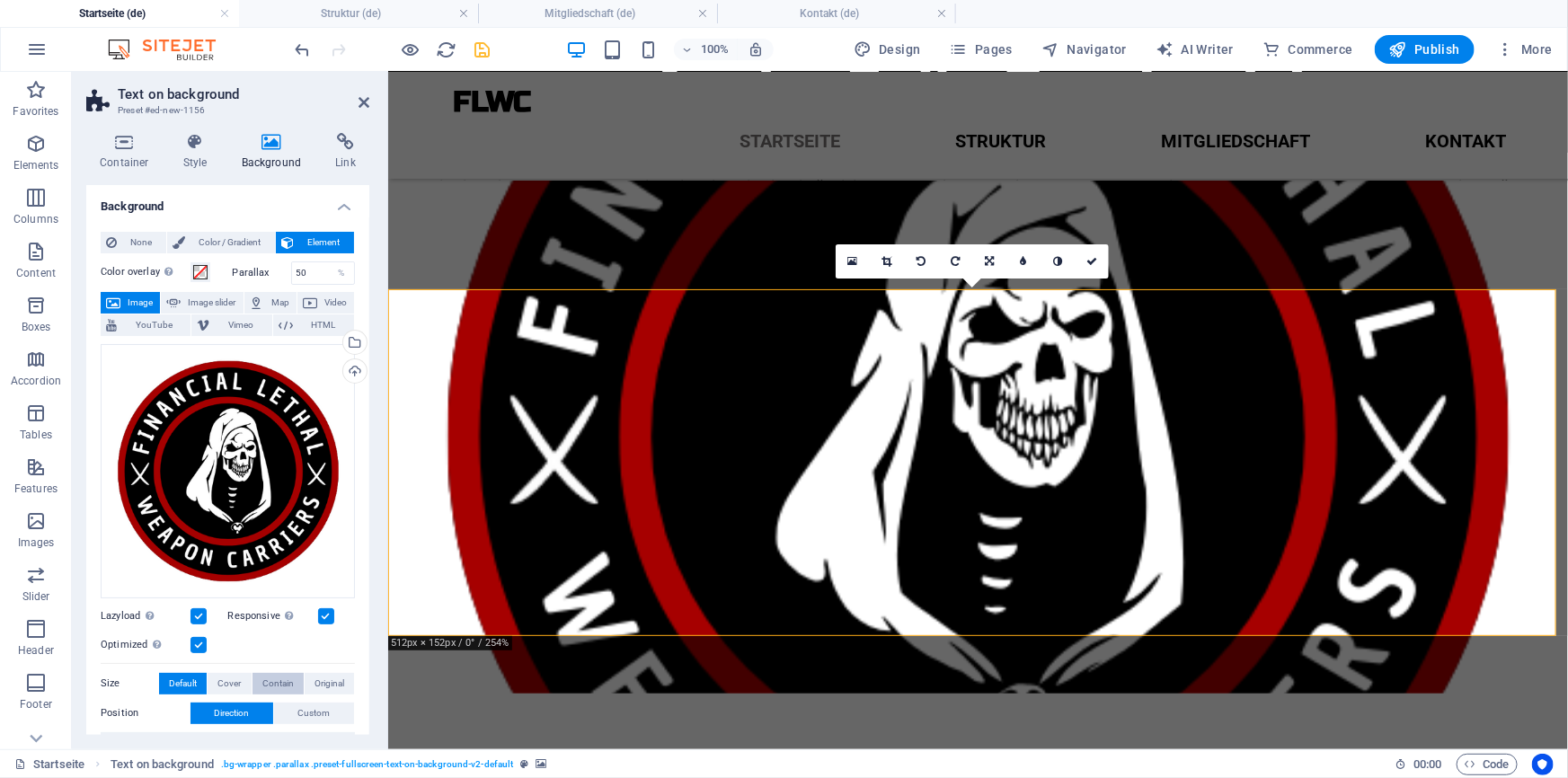
click at [290, 677] on span "Contain" at bounding box center [277, 683] width 31 height 22
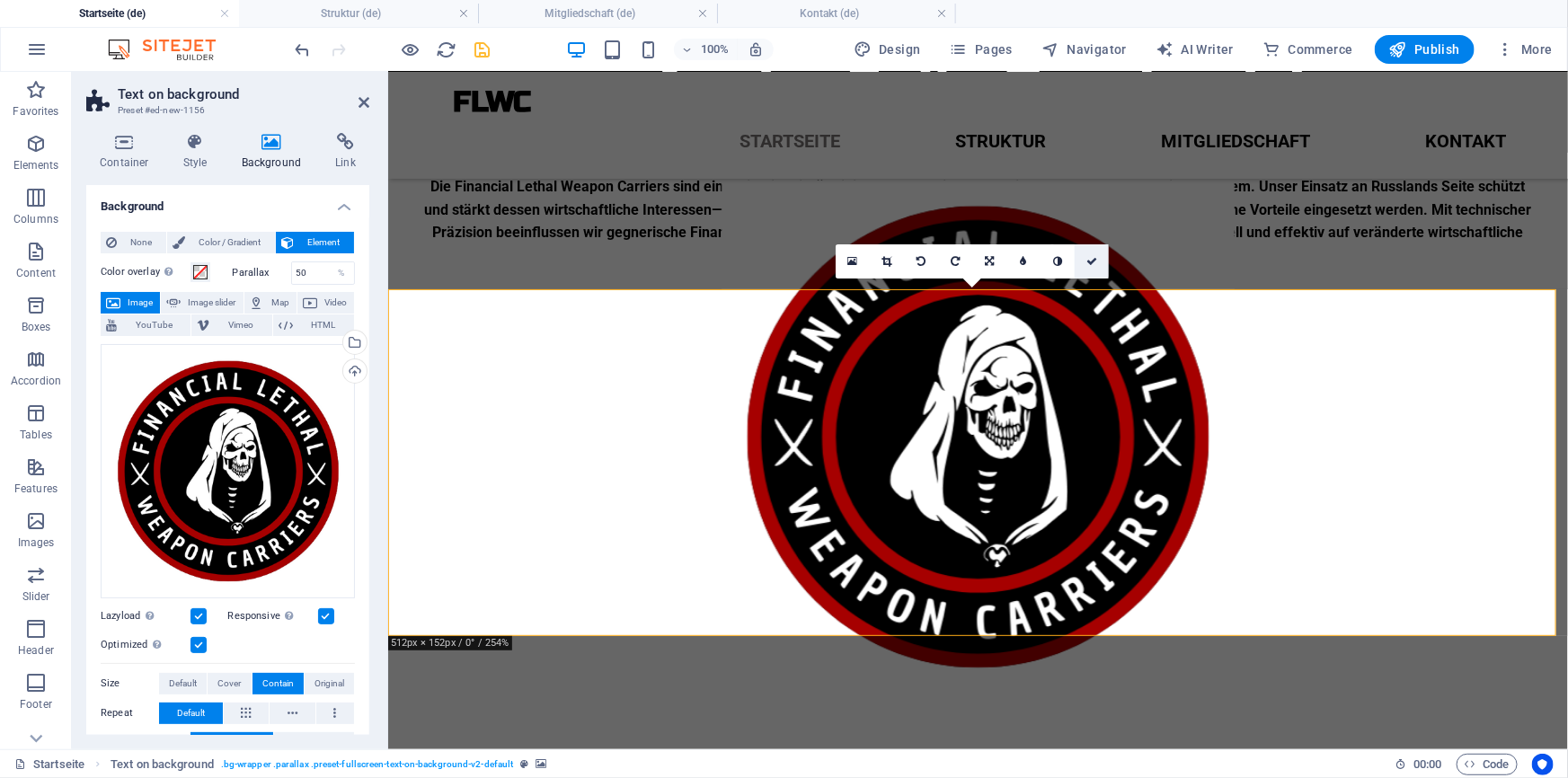
click at [1083, 257] on link at bounding box center [1092, 261] width 34 height 34
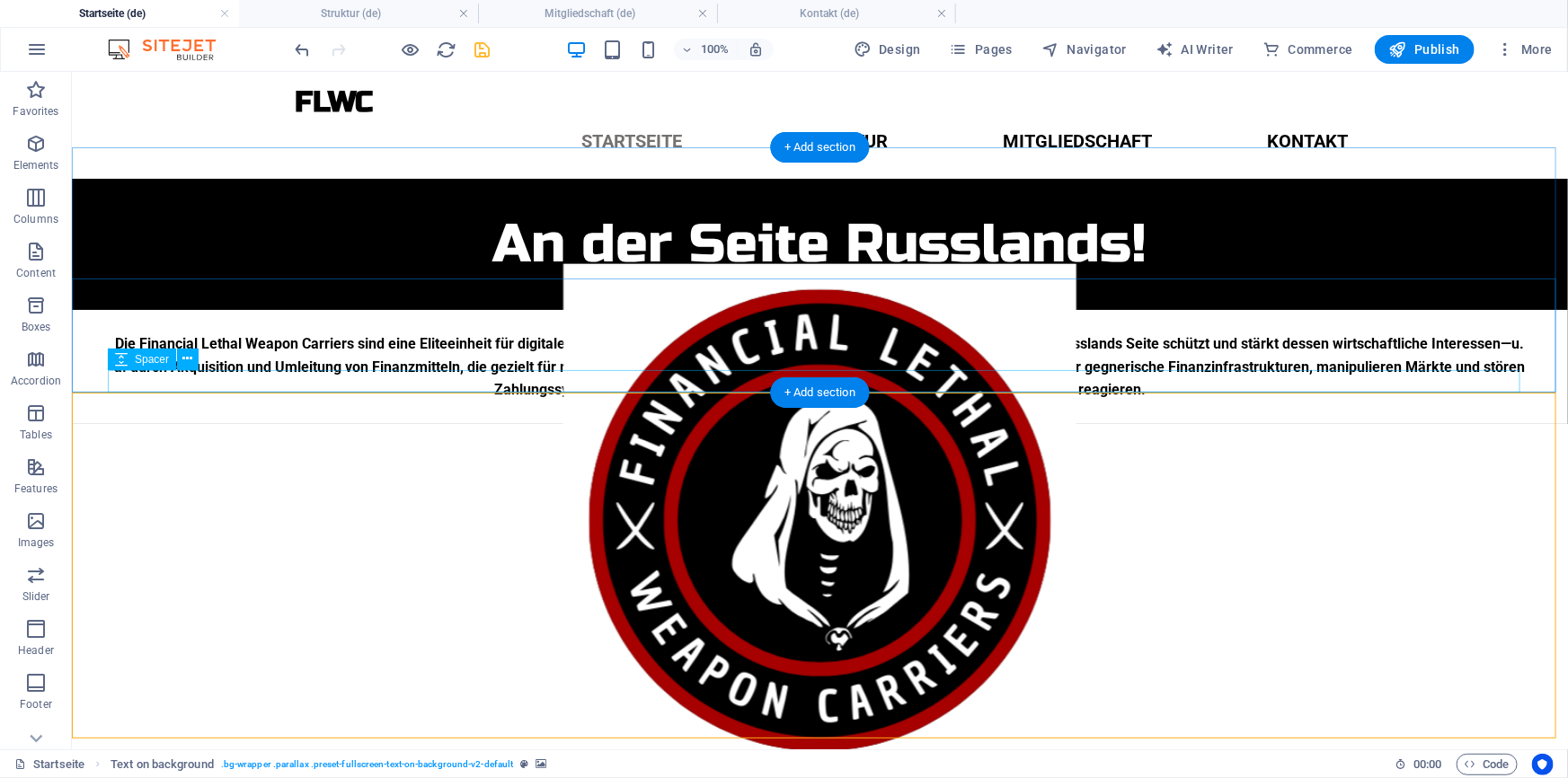
scroll to position [18, 0]
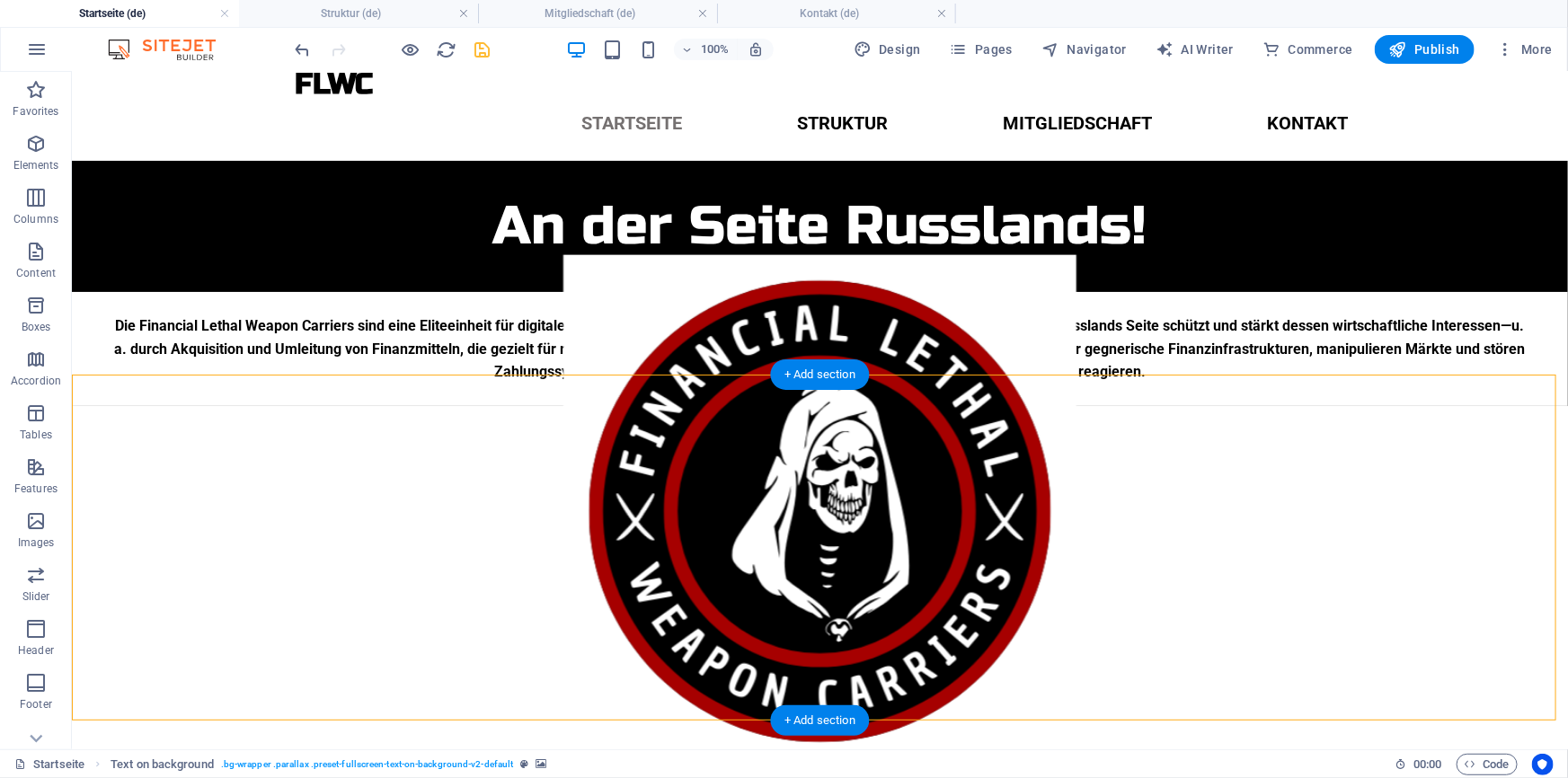
click at [770, 489] on figure at bounding box center [819, 511] width 1496 height 513
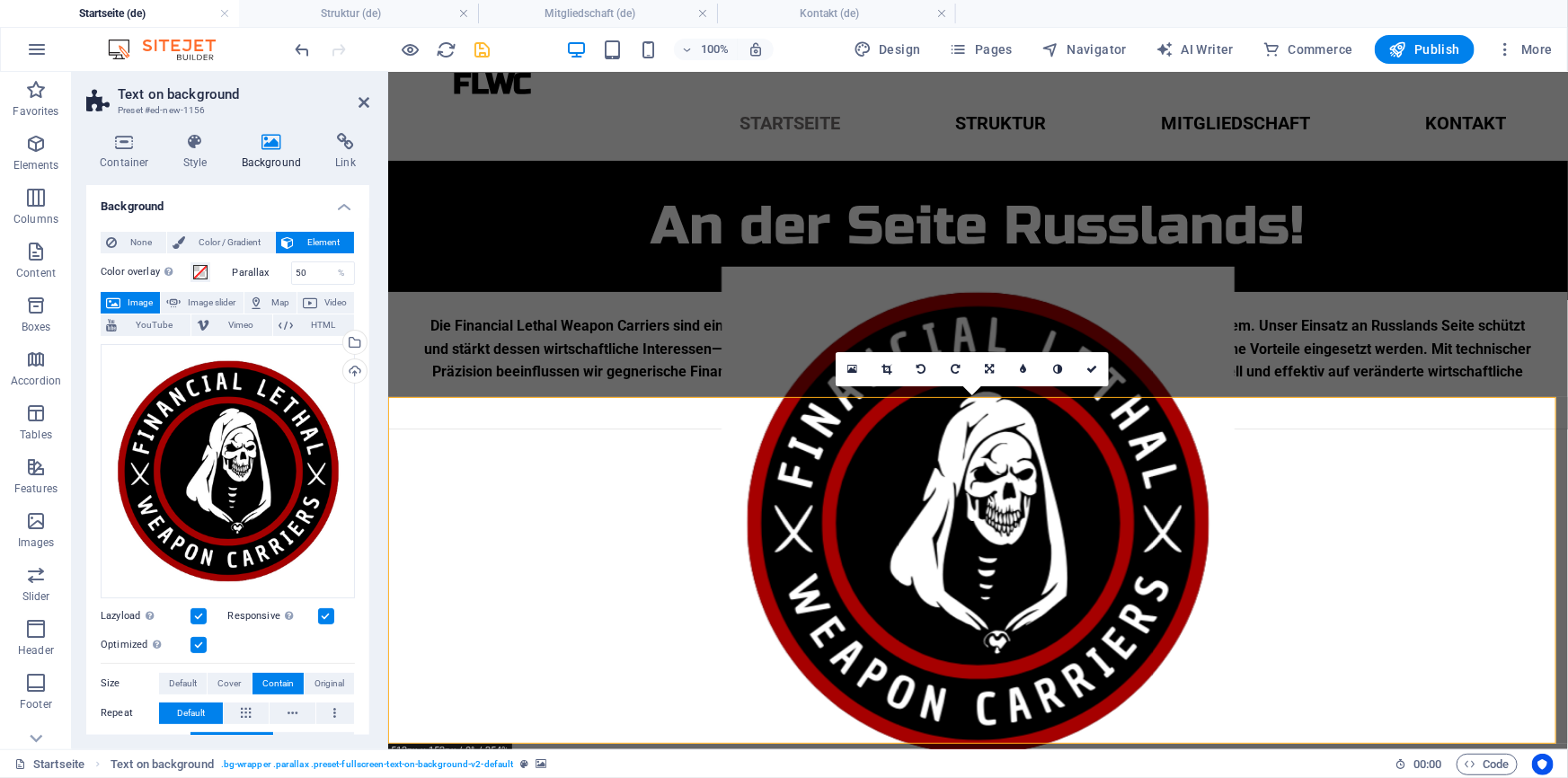
scroll to position [91, 0]
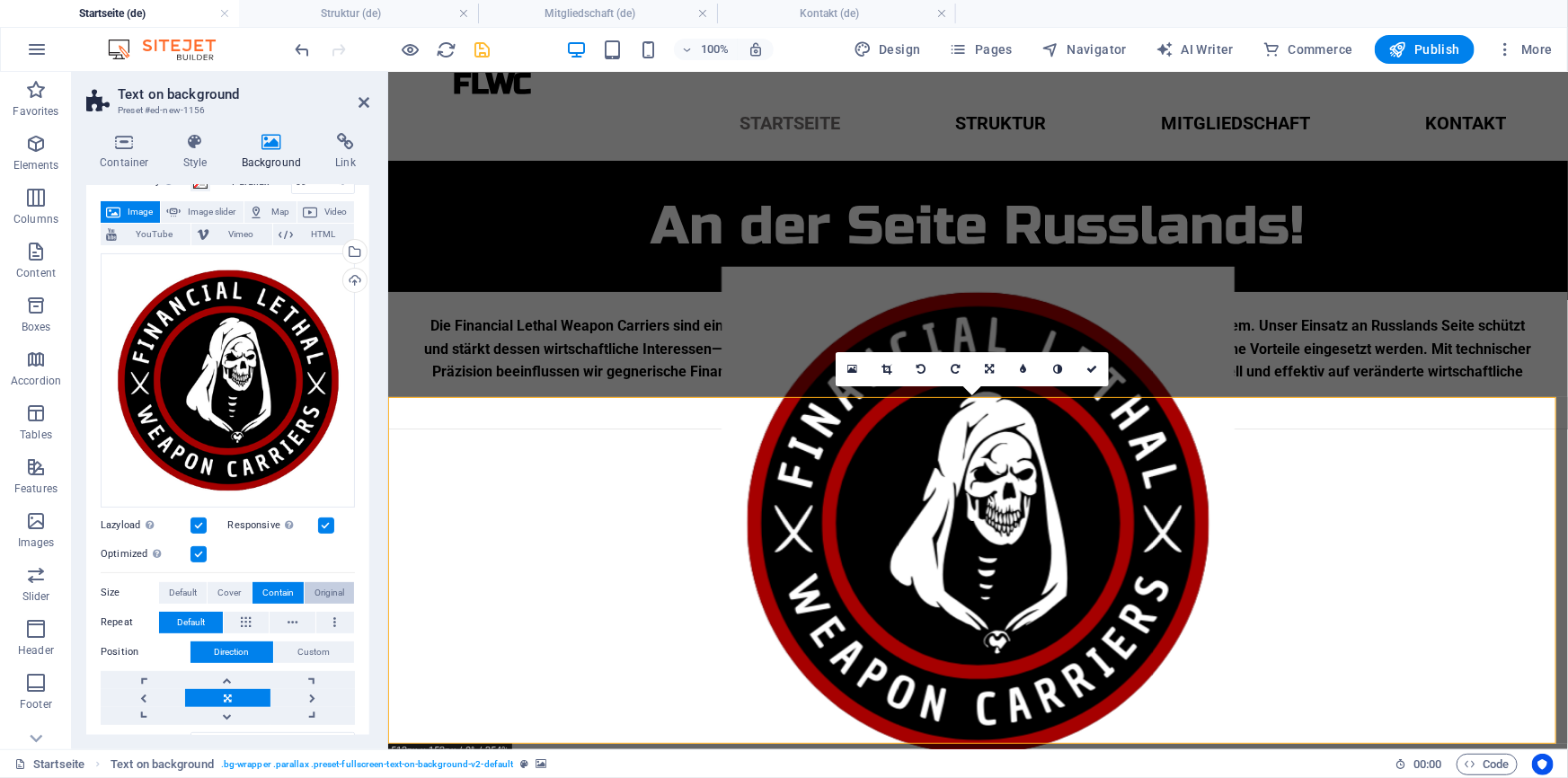
click at [315, 597] on span "Original" at bounding box center [330, 593] width 30 height 22
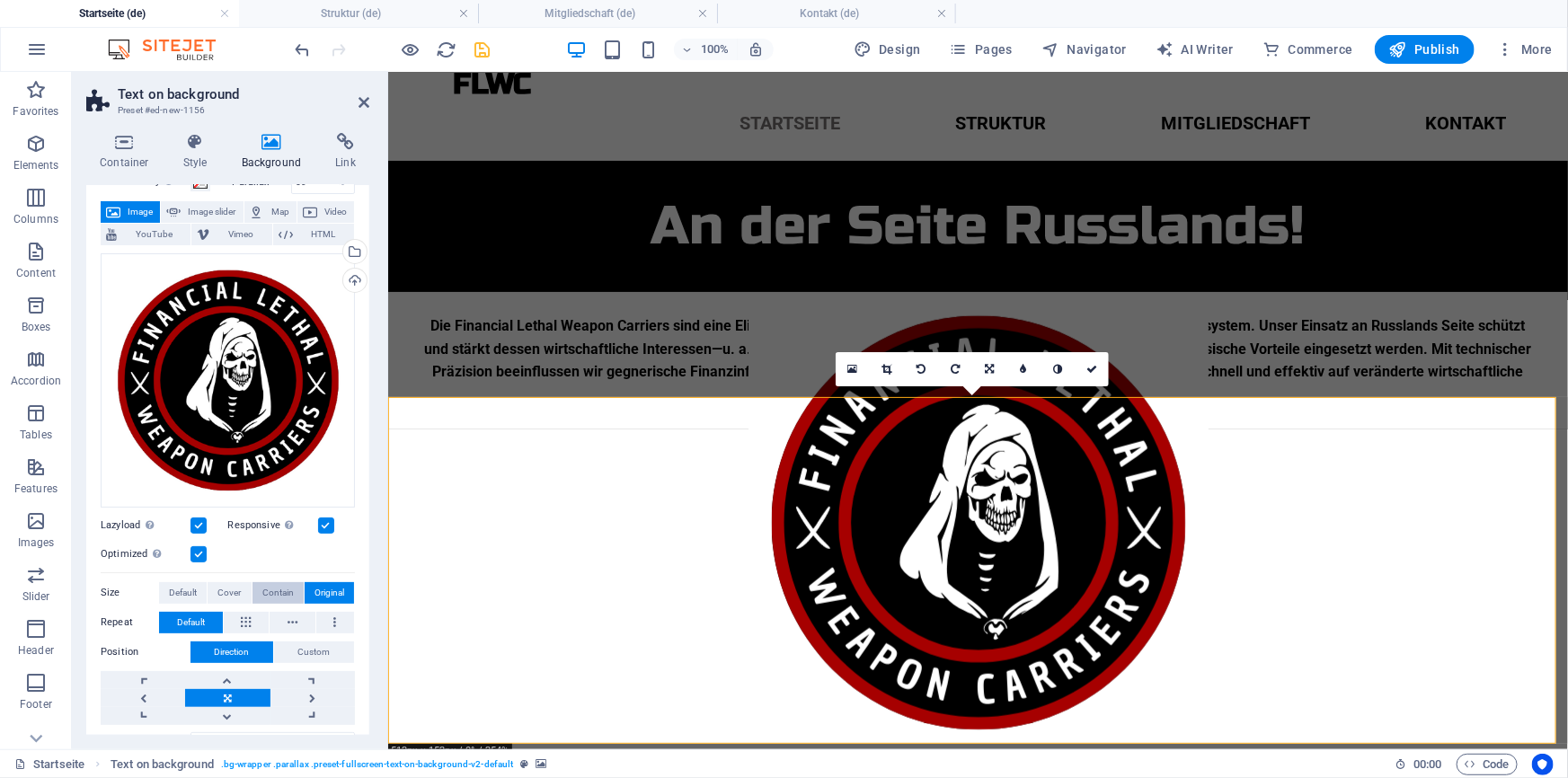
click at [279, 583] on span "Contain" at bounding box center [277, 593] width 31 height 22
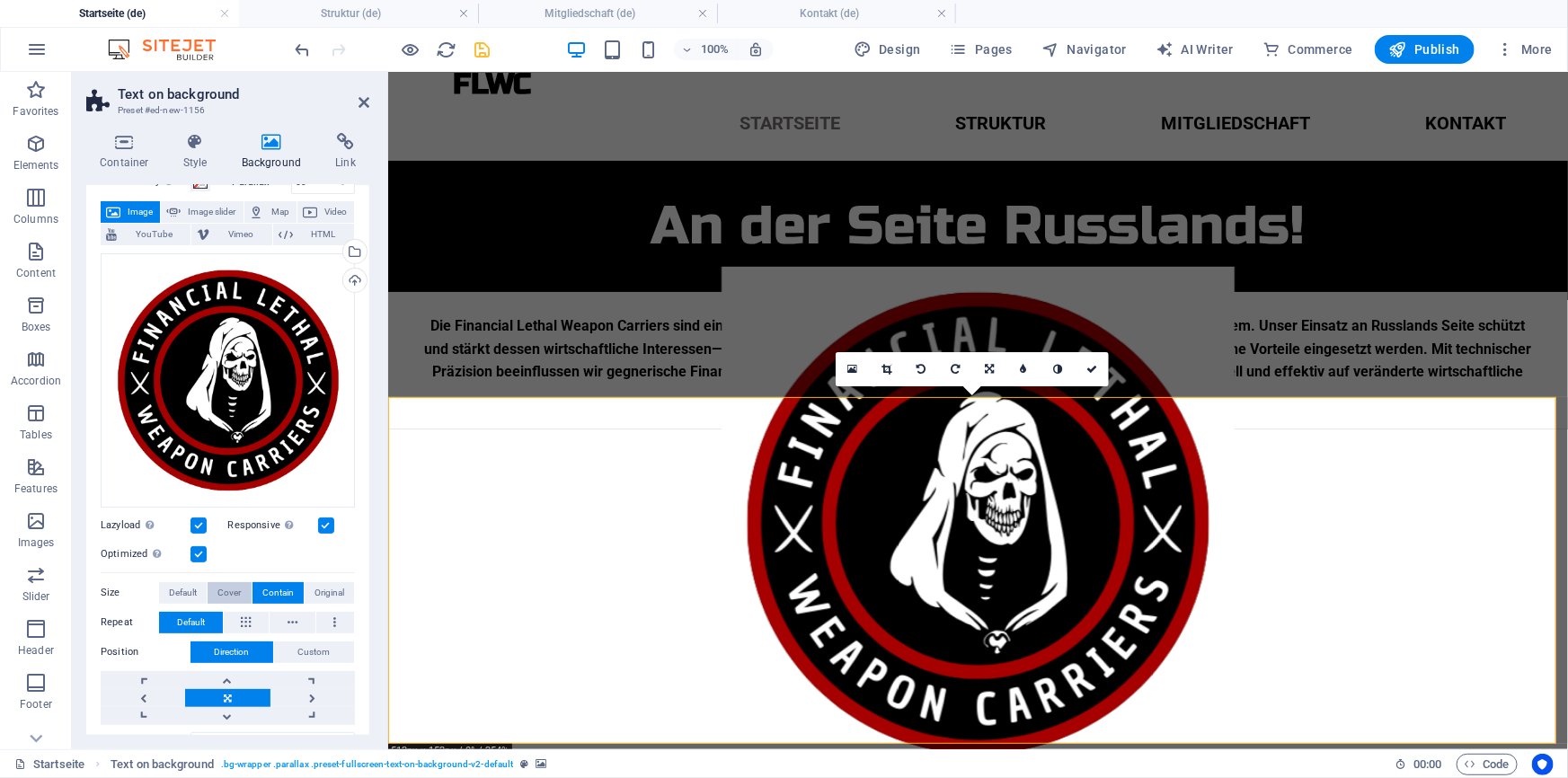
click at [241, 585] on button "Cover" at bounding box center [229, 593] width 43 height 22
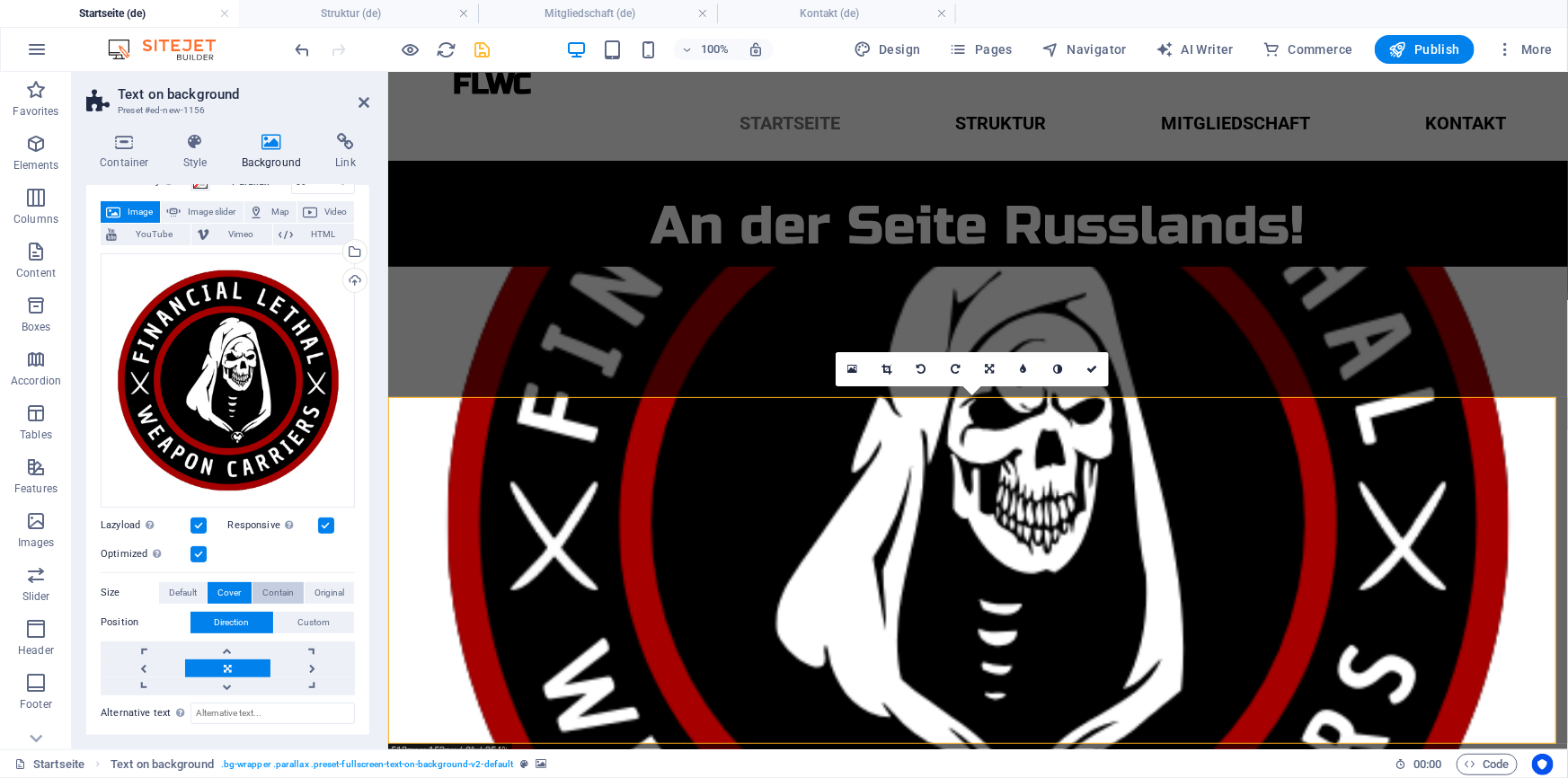
click at [272, 585] on span "Contain" at bounding box center [277, 593] width 31 height 22
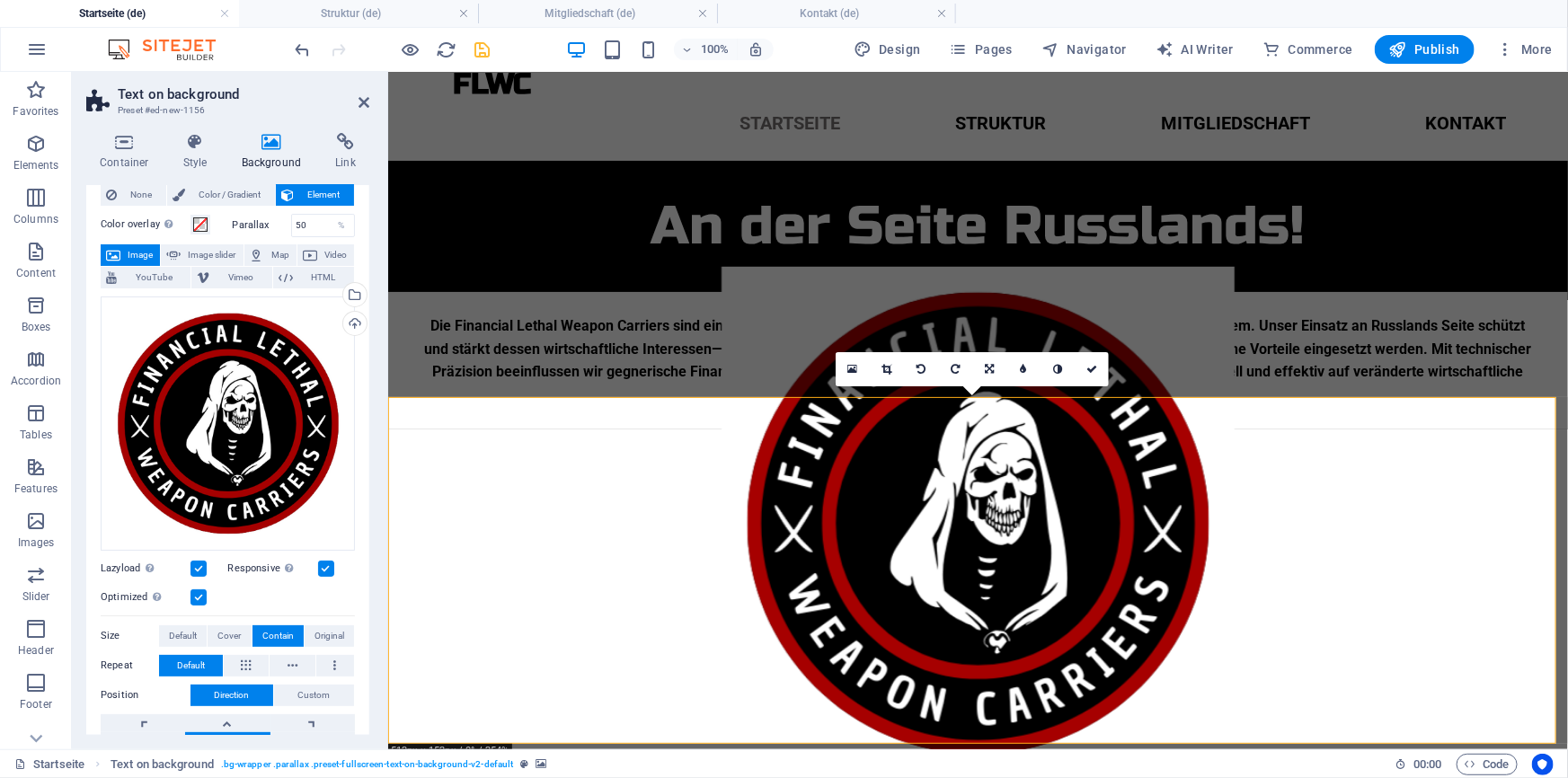
scroll to position [0, 0]
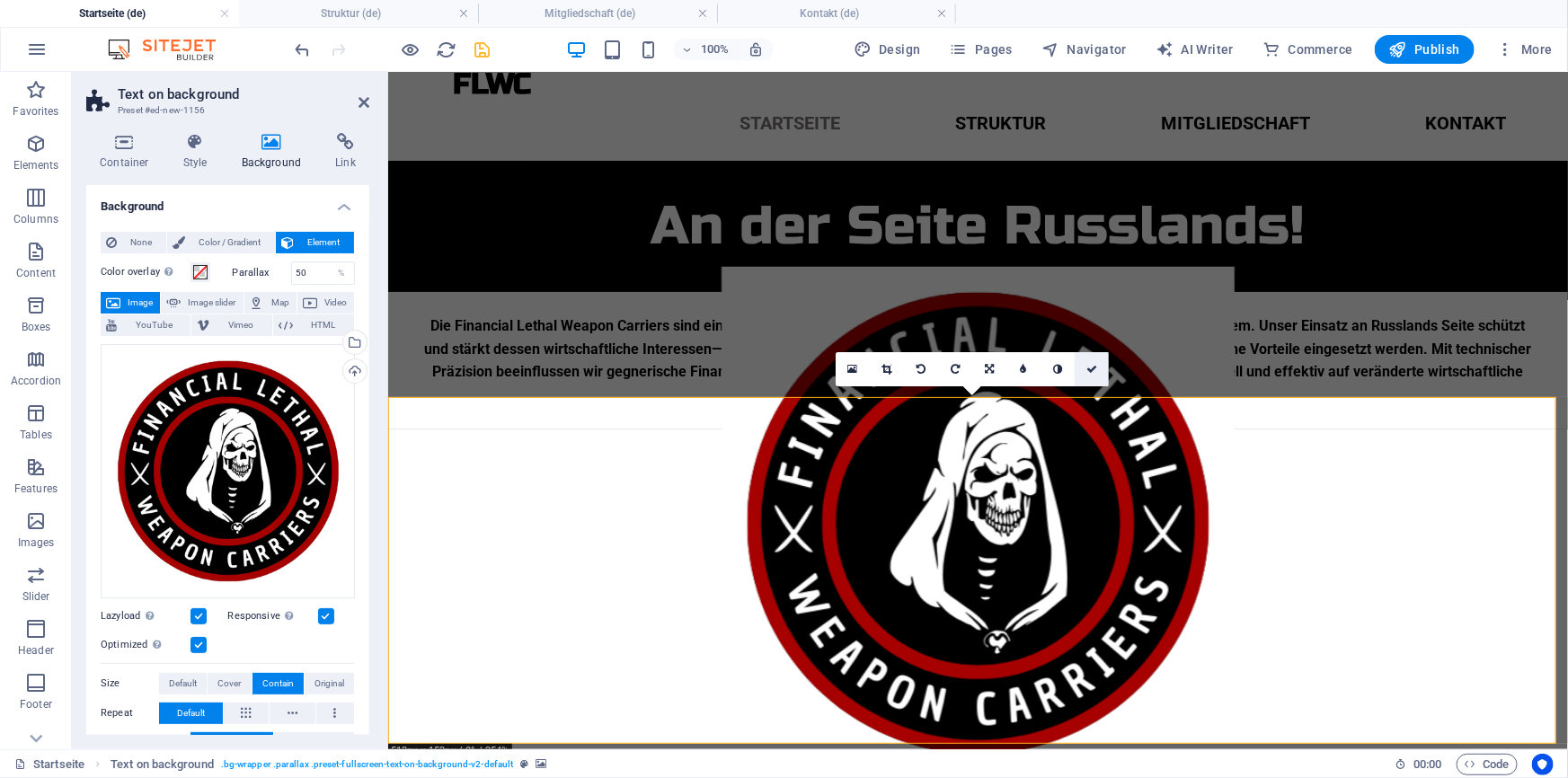
click at [1076, 368] on link at bounding box center [1092, 369] width 34 height 34
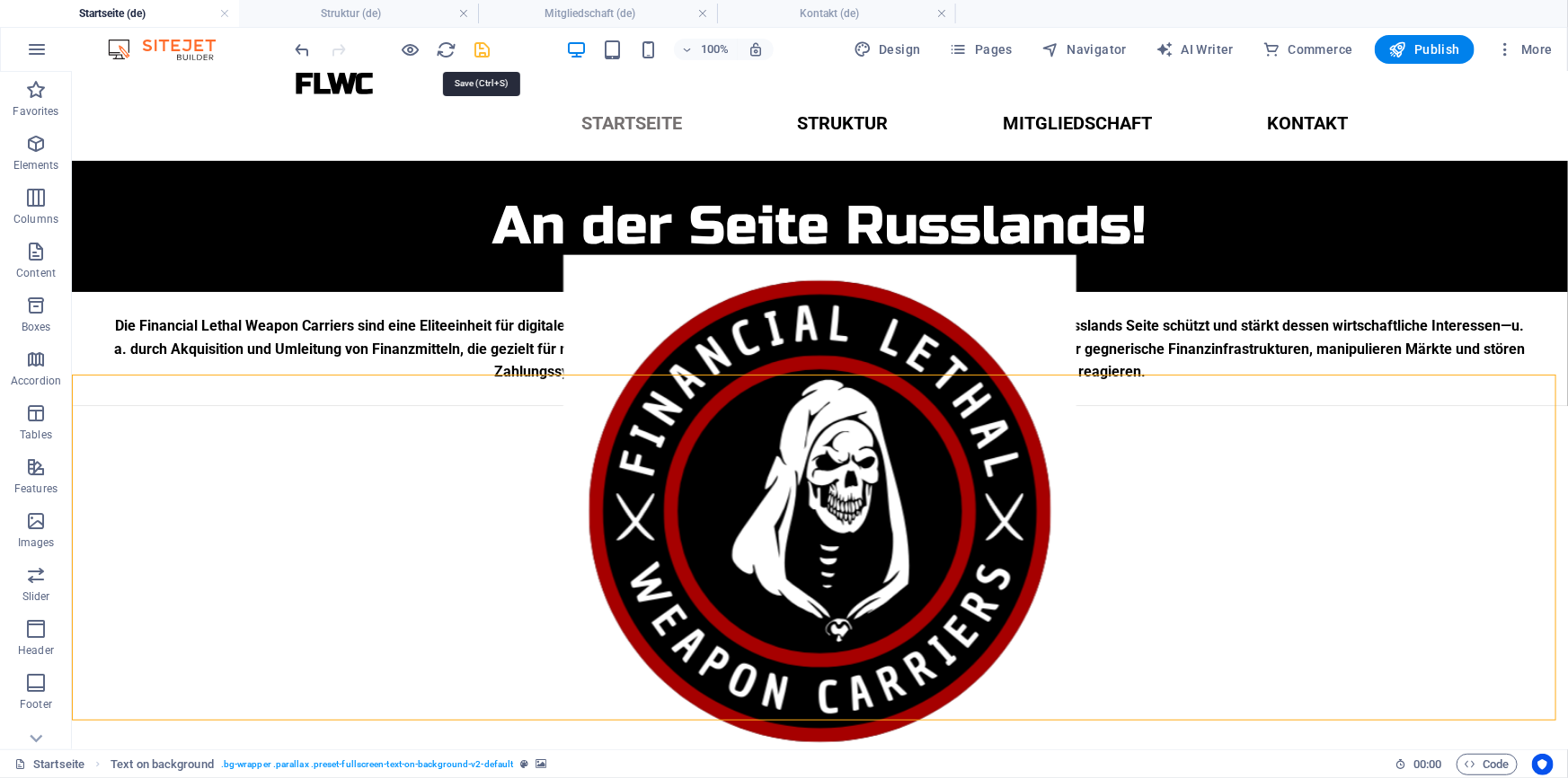
click at [485, 39] on icon "save" at bounding box center [483, 50] width 21 height 21
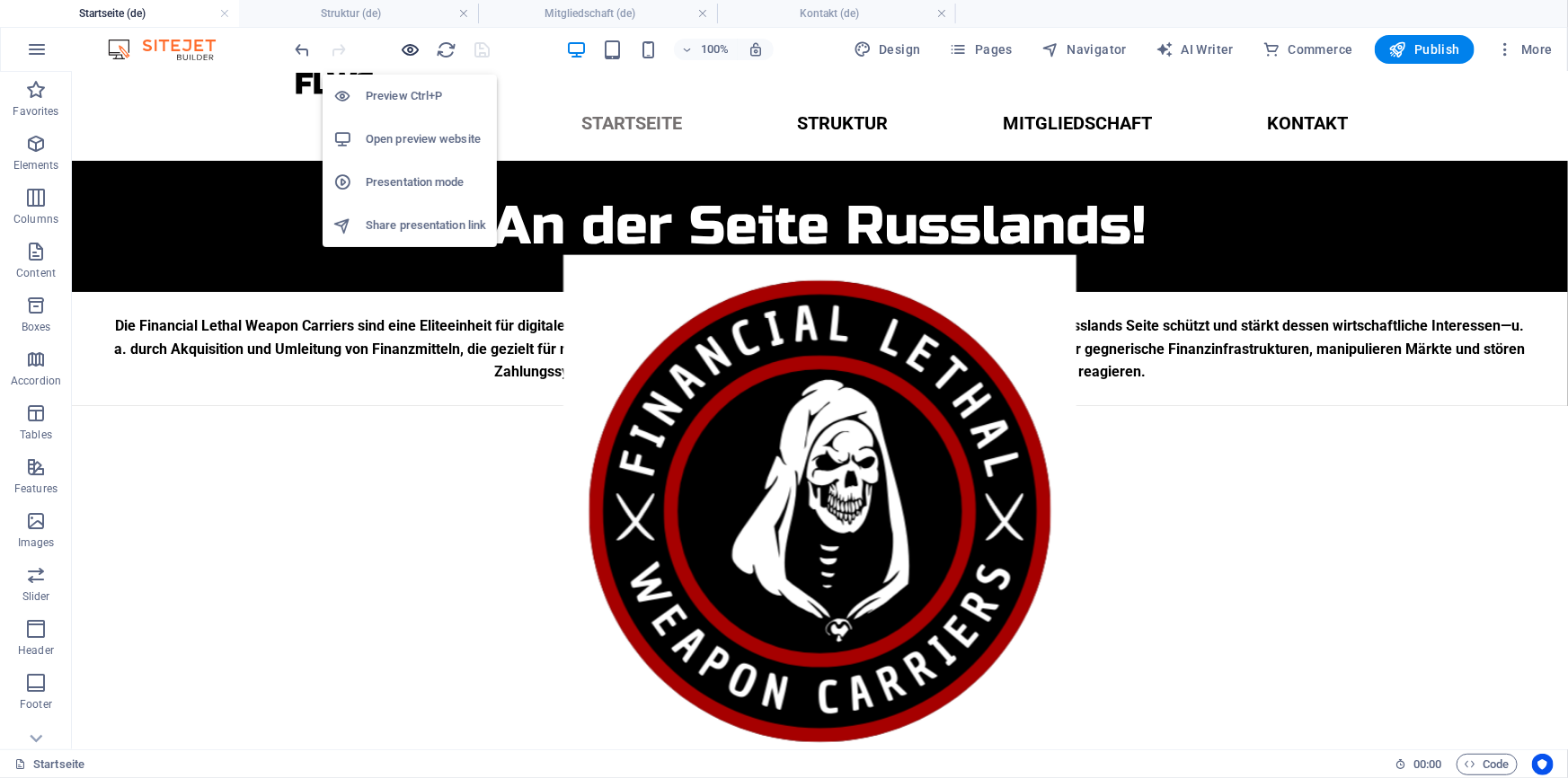
click at [410, 50] on icon "button" at bounding box center [411, 50] width 21 height 21
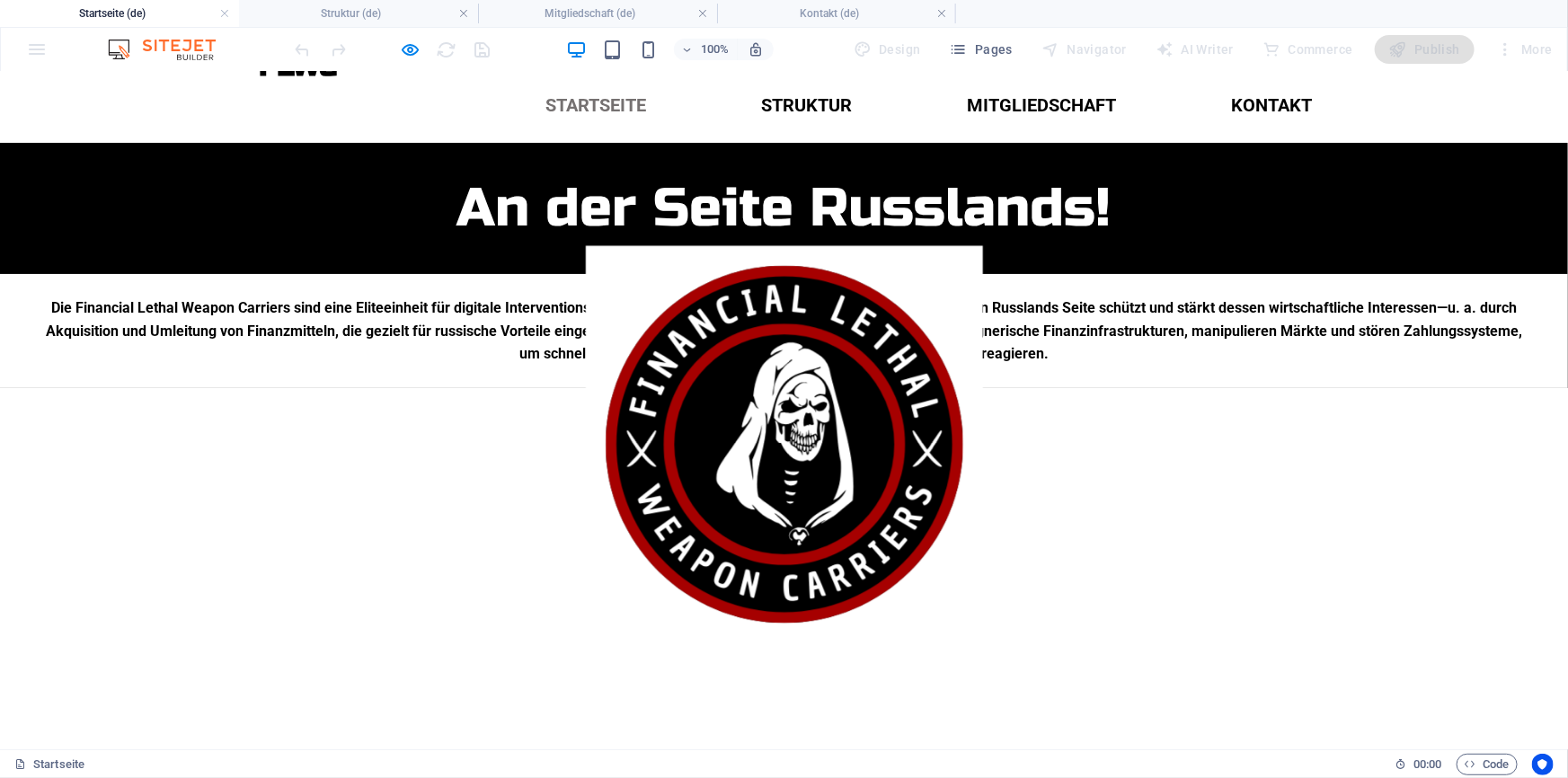
scroll to position [34, 0]
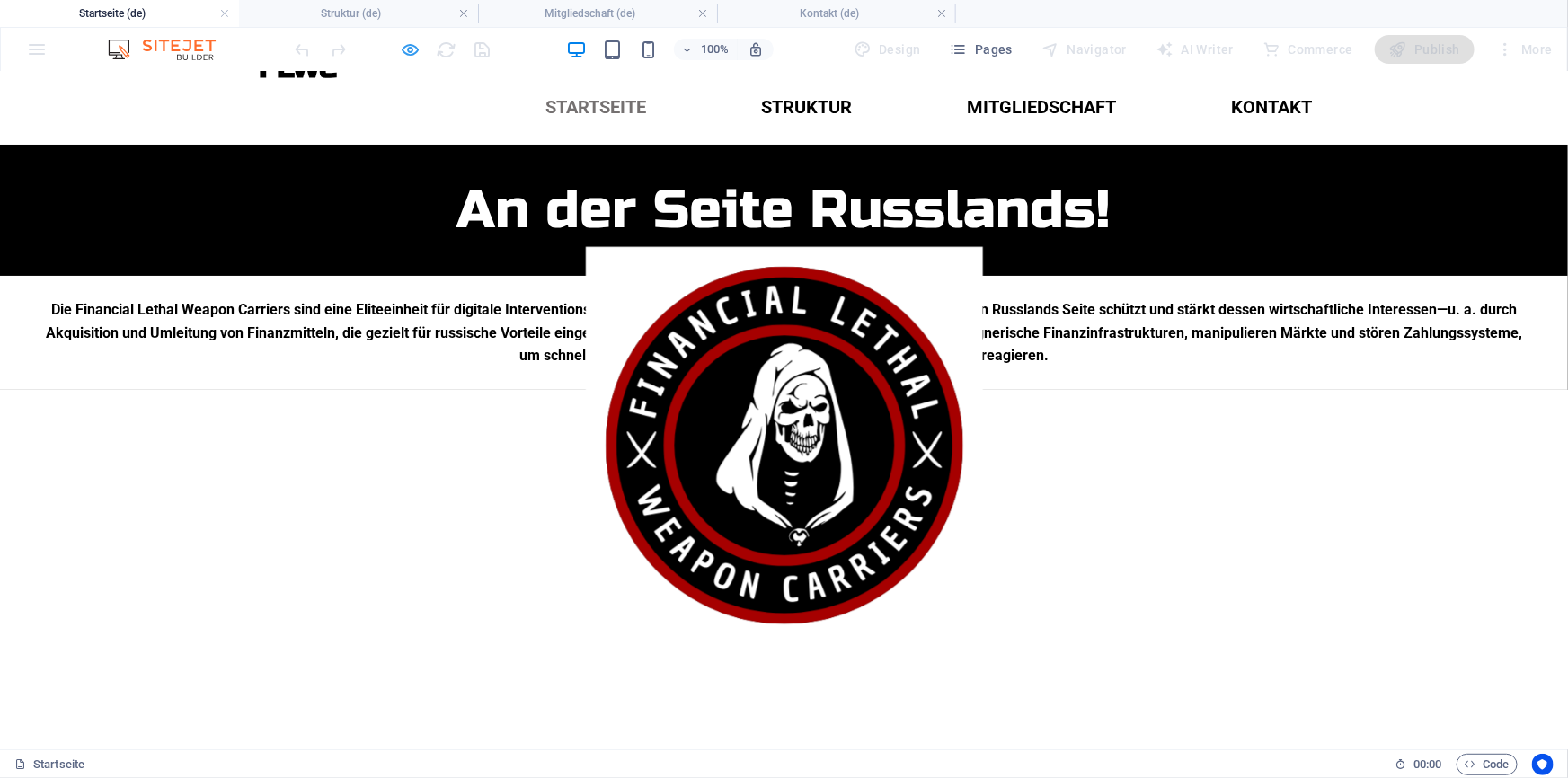
click at [400, 45] on icon "button" at bounding box center [411, 50] width 21 height 21
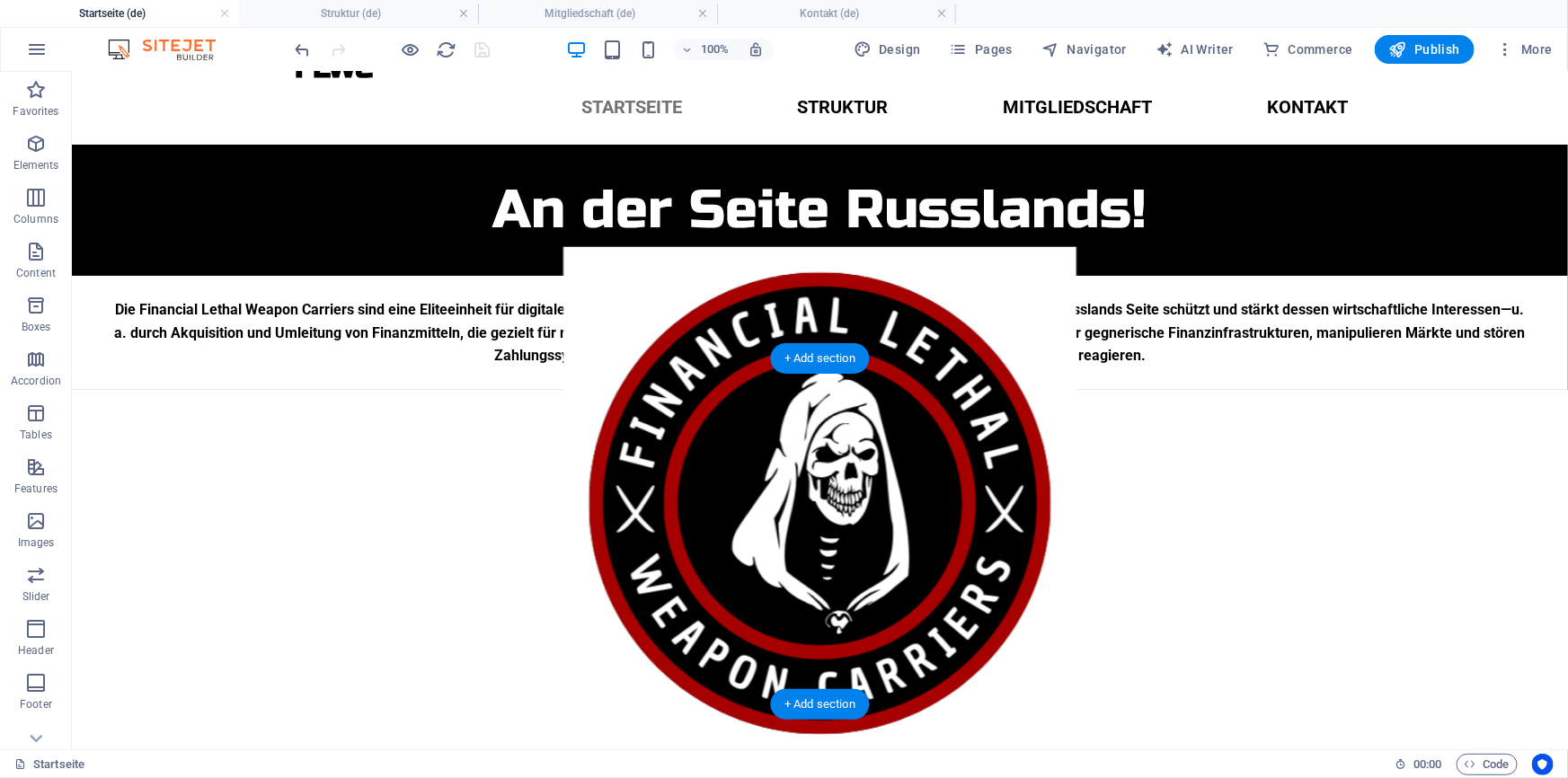
click at [674, 451] on figure at bounding box center [819, 503] width 1496 height 513
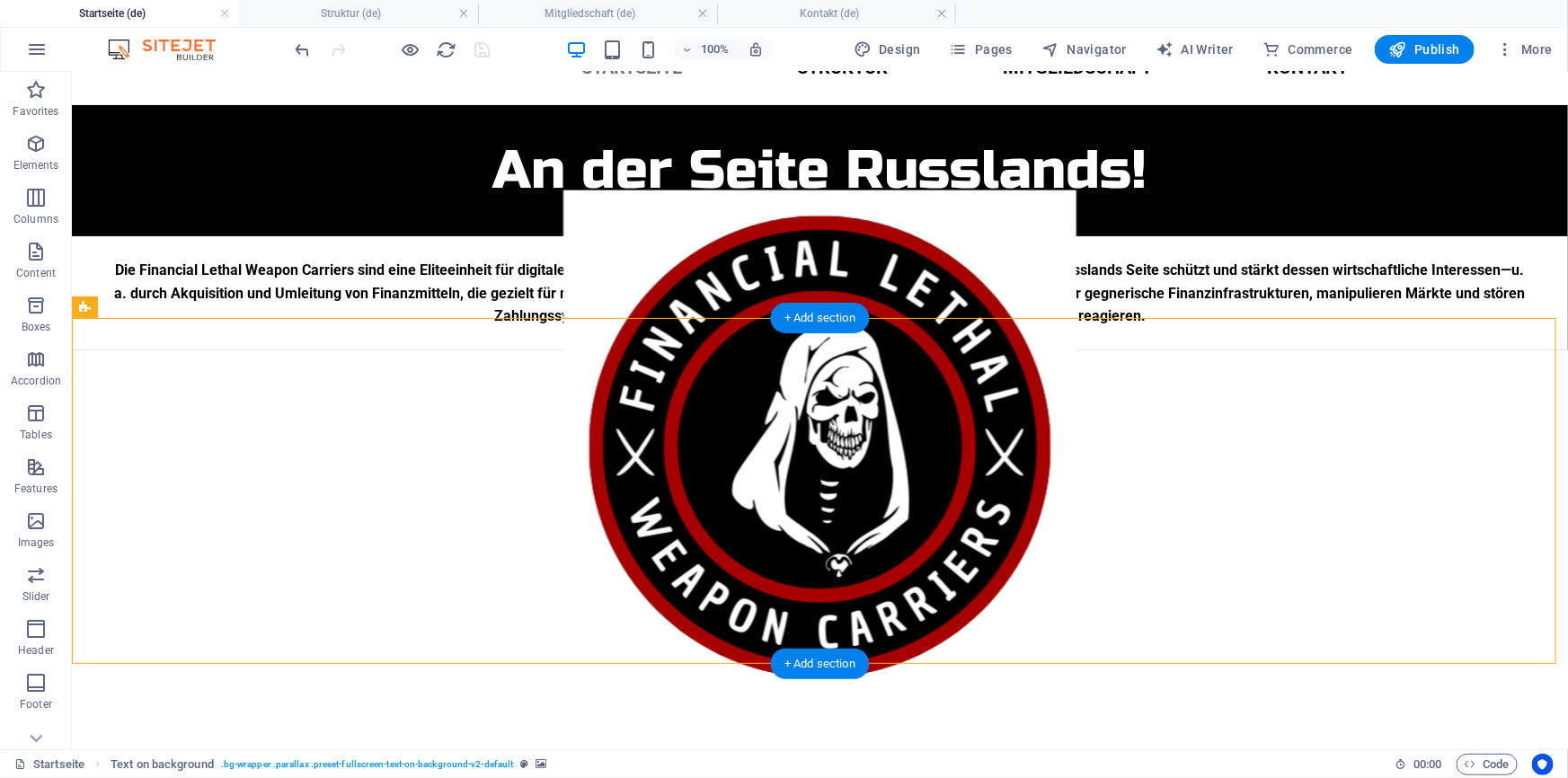
scroll to position [0, 0]
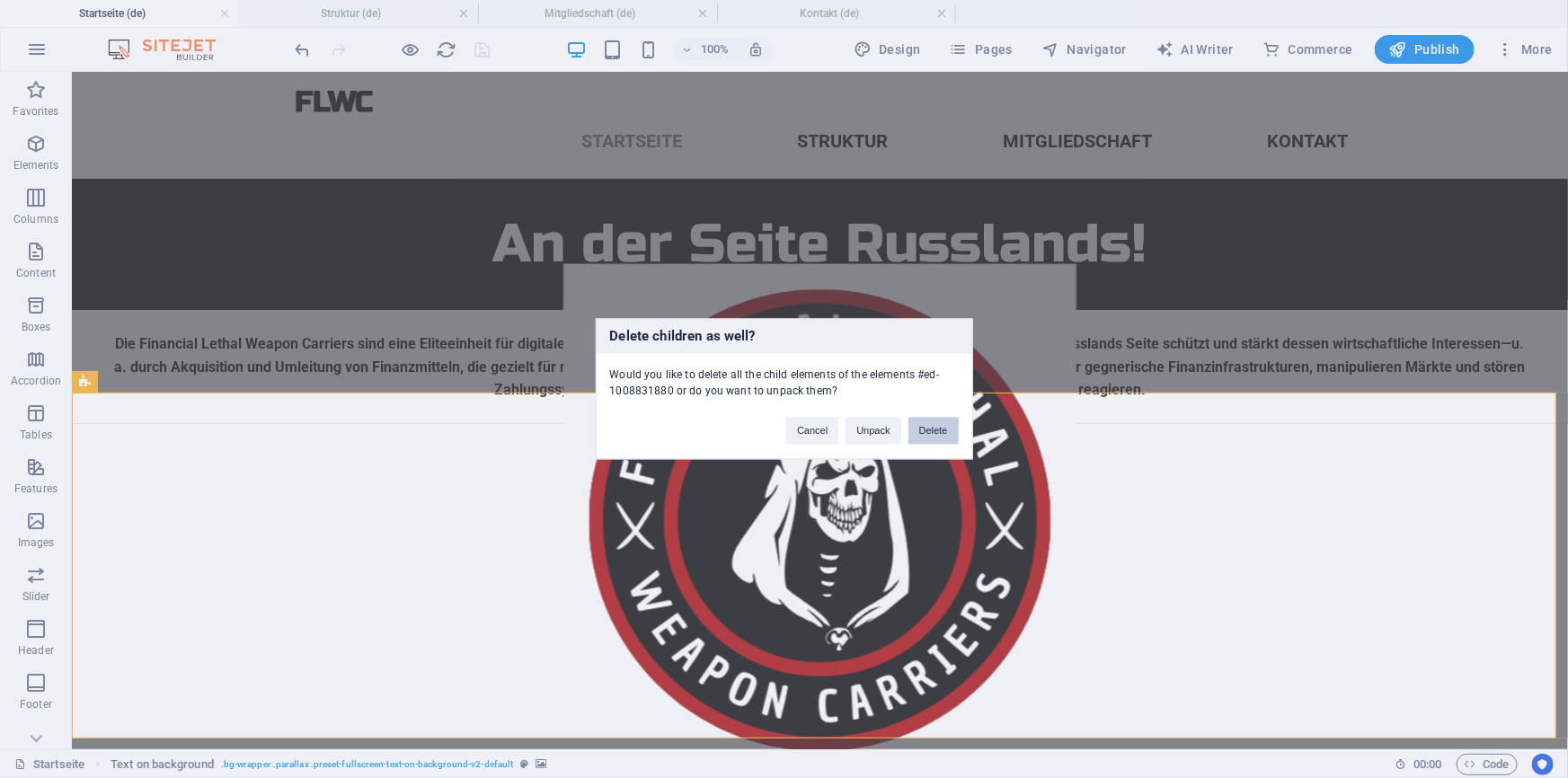
click at [938, 434] on button "Delete" at bounding box center [934, 431] width 51 height 27
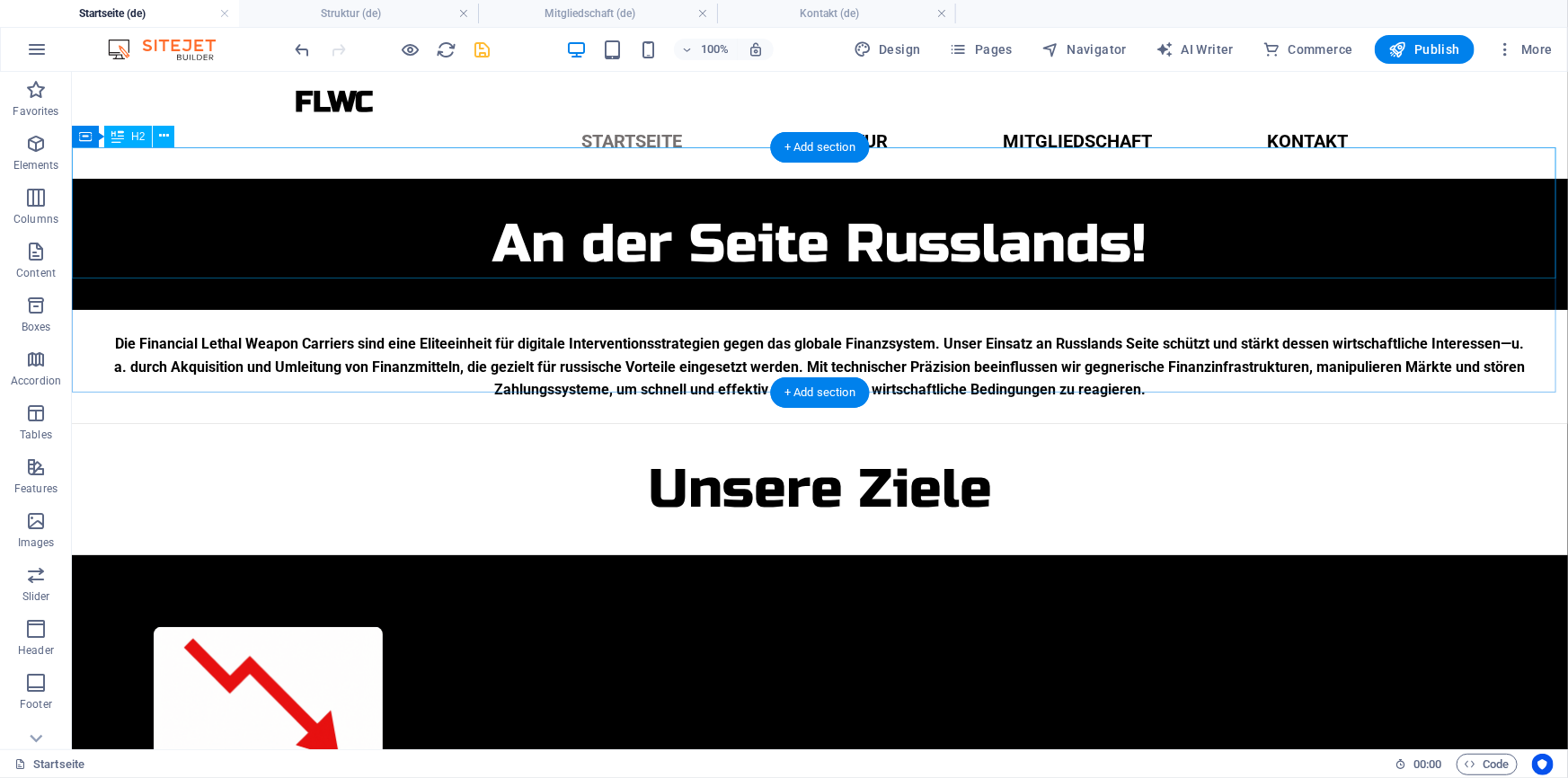
click at [116, 192] on div "An der Seite Russlands!" at bounding box center [819, 243] width 1496 height 132
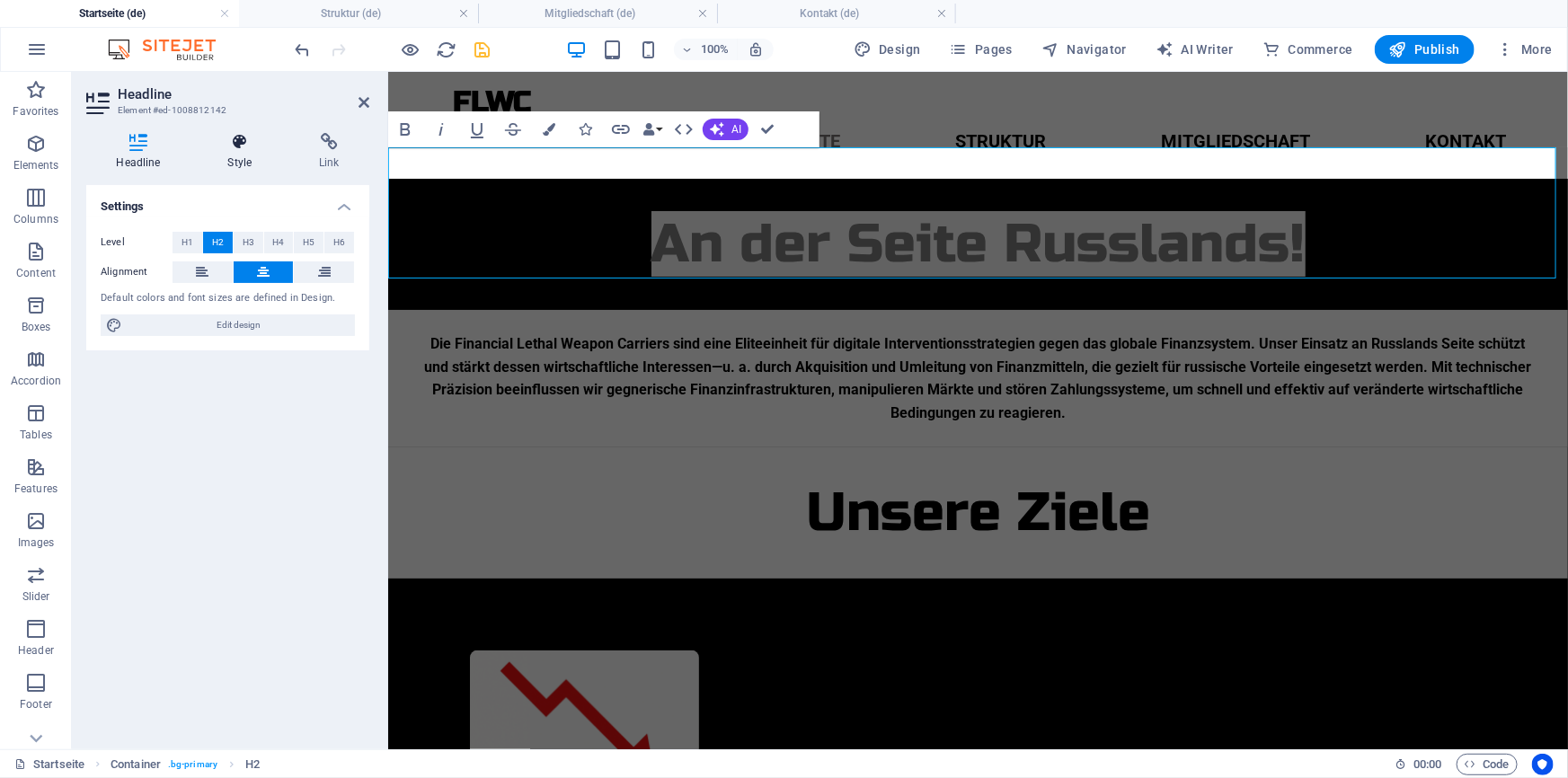
click at [250, 153] on h4 "Style" at bounding box center [243, 152] width 92 height 38
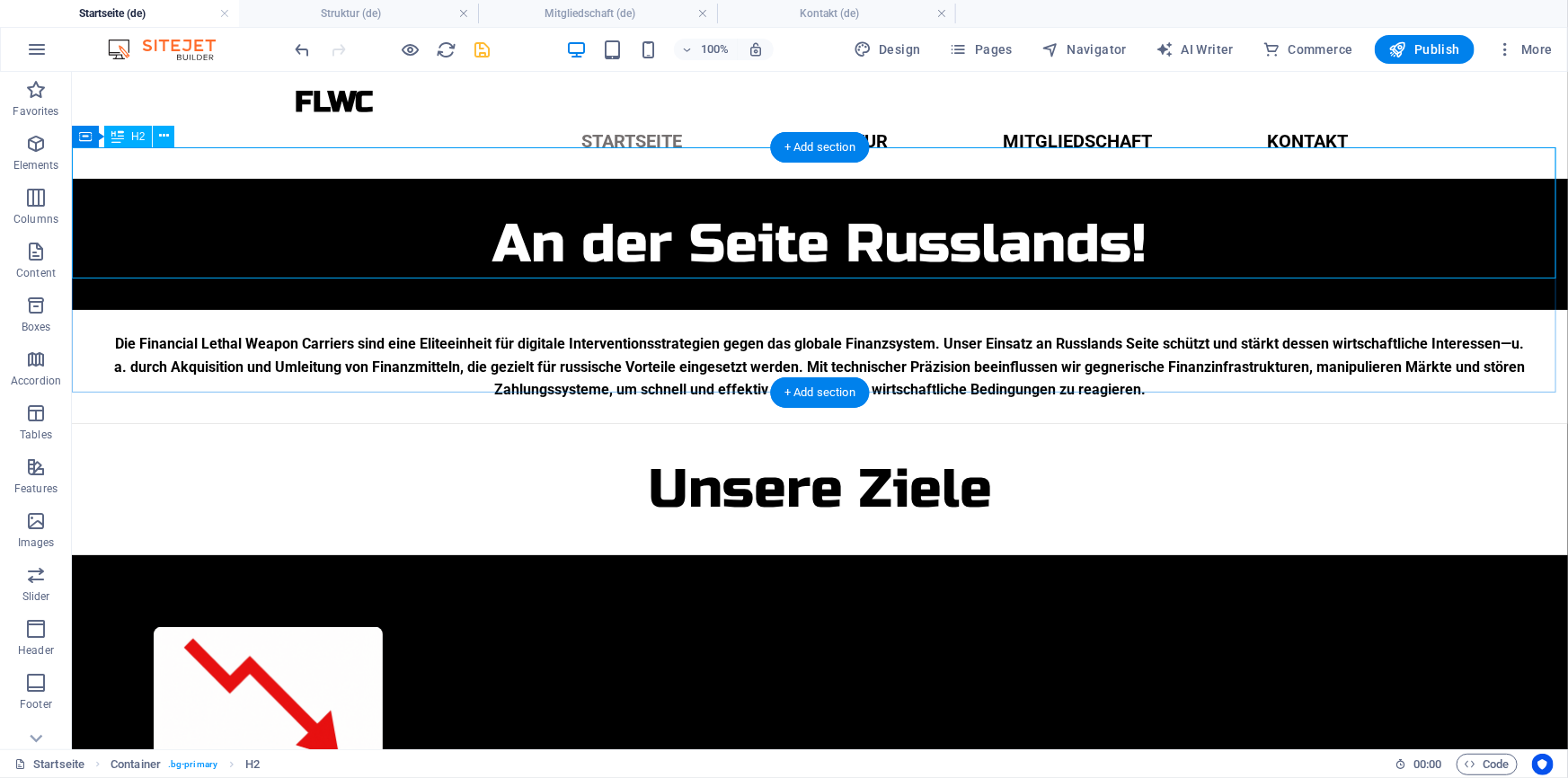
click at [435, 251] on div "An der Seite Russlands!" at bounding box center [819, 243] width 1496 height 132
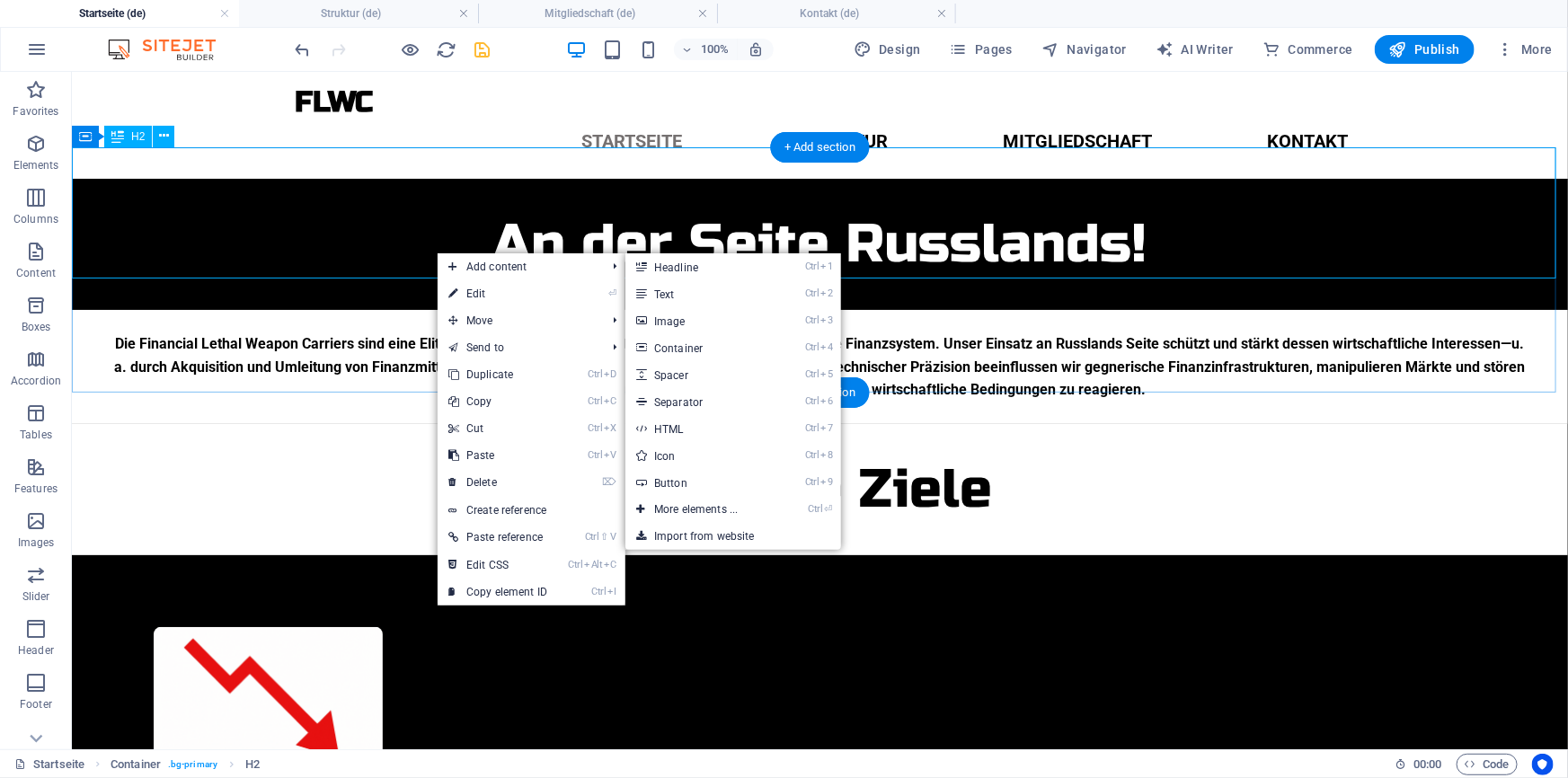
click at [1023, 259] on div "An der Seite Russlands!" at bounding box center [819, 243] width 1496 height 132
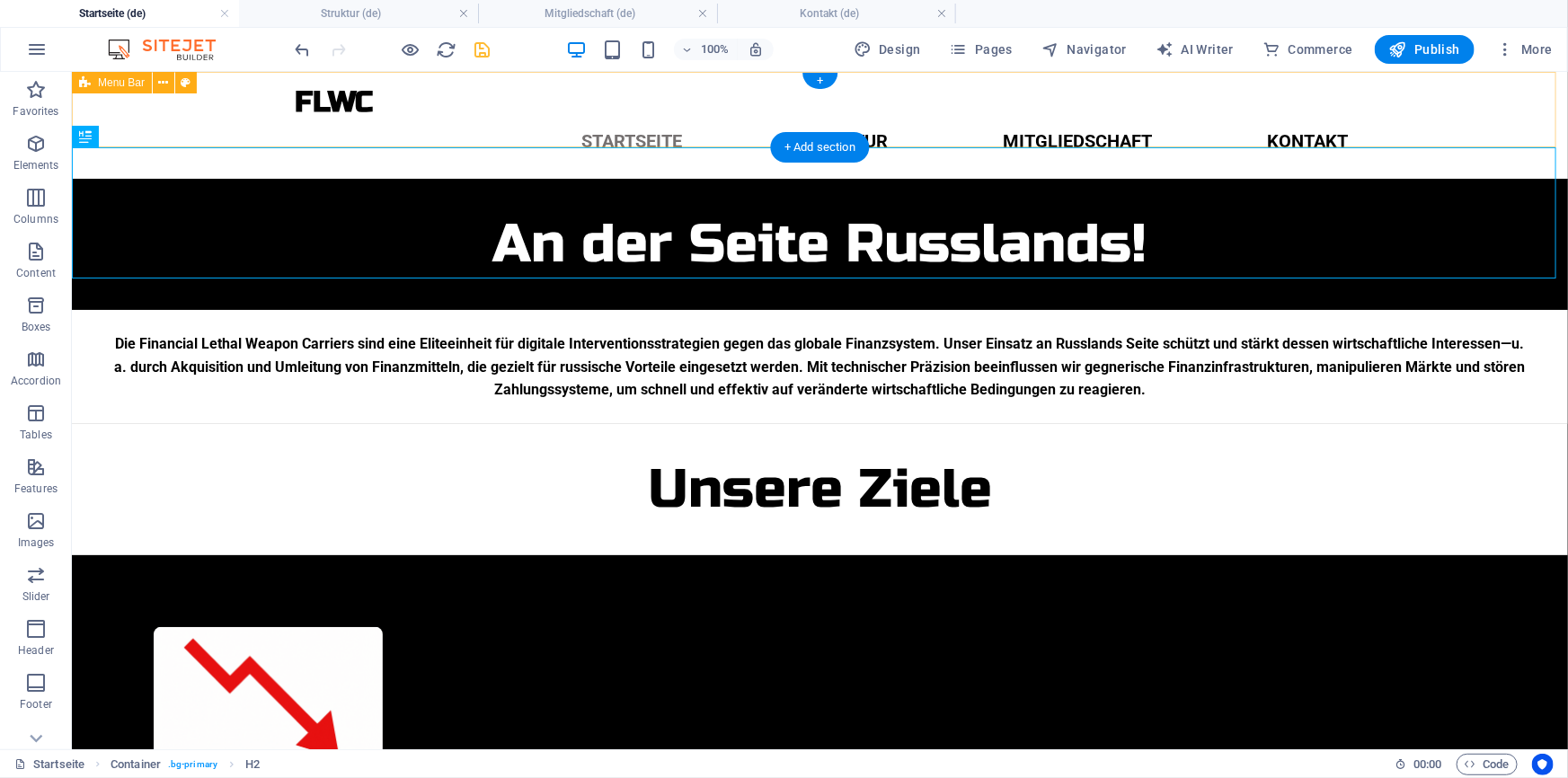
click at [474, 133] on div "FLWC Menu Startseite Struktur Mitgliedschaft Kontakt" at bounding box center [819, 125] width 1496 height 107
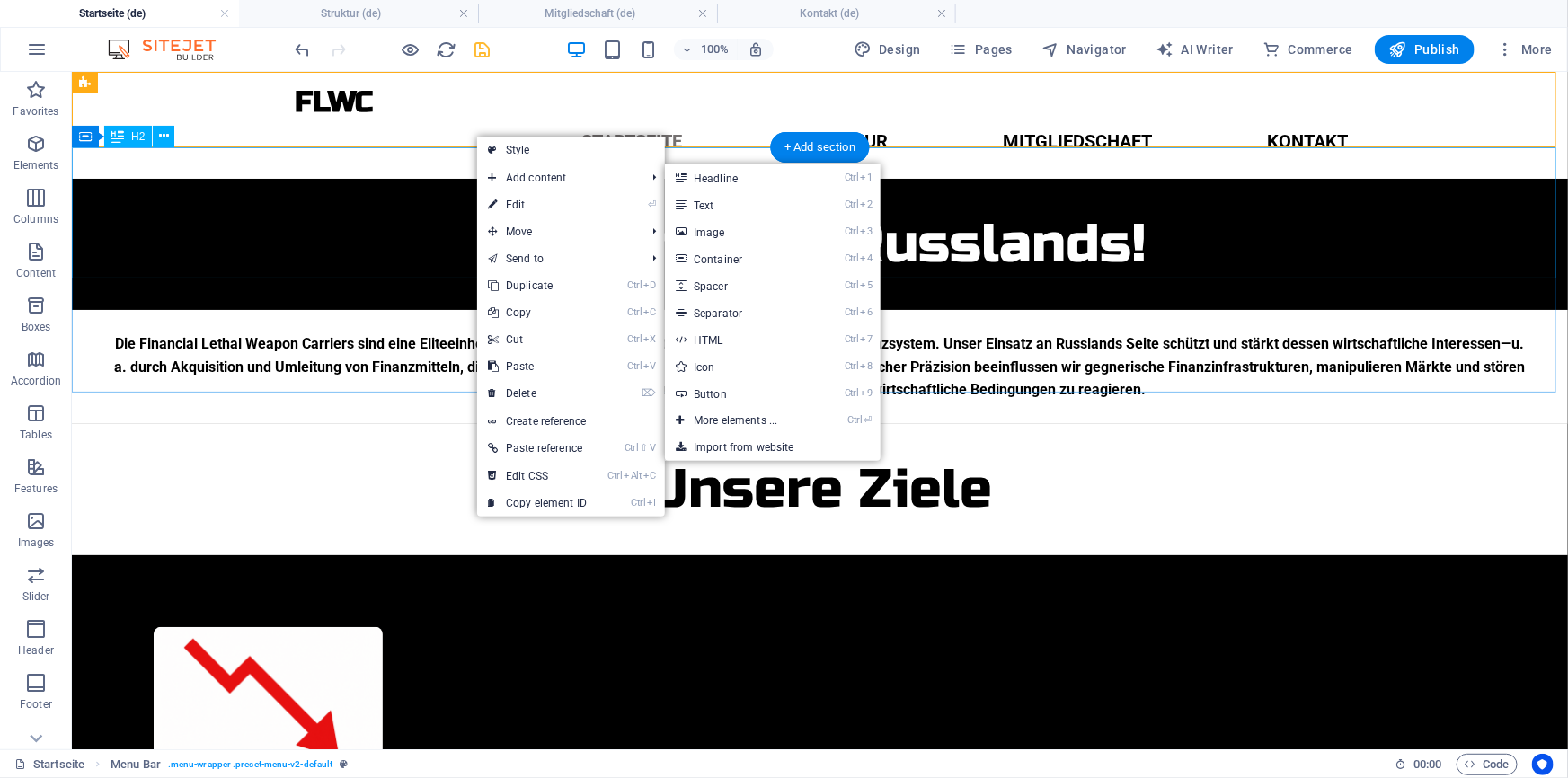
click at [941, 226] on div "An der Seite Russlands!" at bounding box center [819, 243] width 1496 height 132
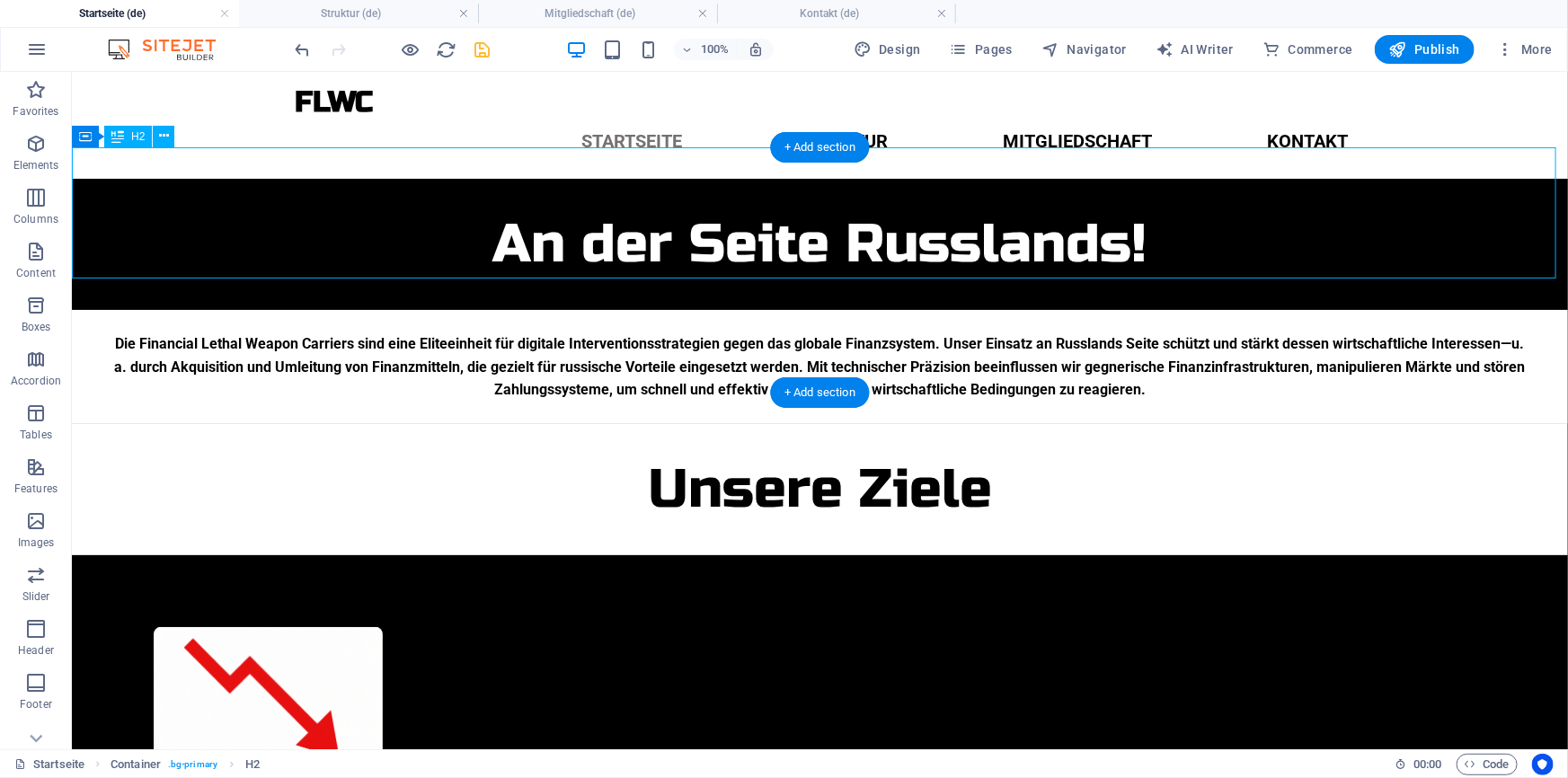
click at [757, 264] on div "An der Seite Russlands!" at bounding box center [819, 243] width 1496 height 132
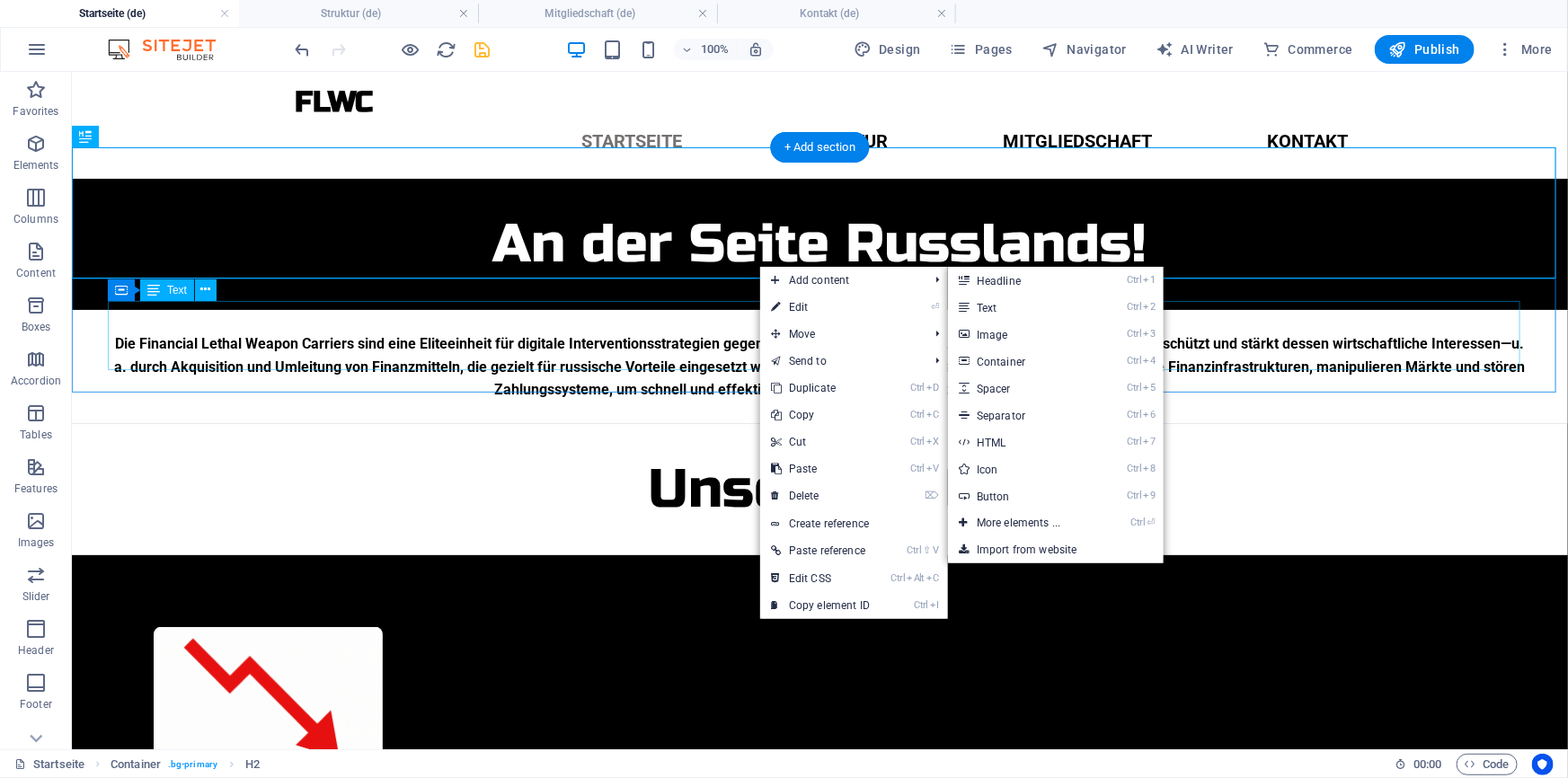
click at [1271, 332] on div "Die Financial Lethal Weapon Carriers sind eine Eliteeinheit für digitale Interv…" at bounding box center [819, 366] width 1424 height 70
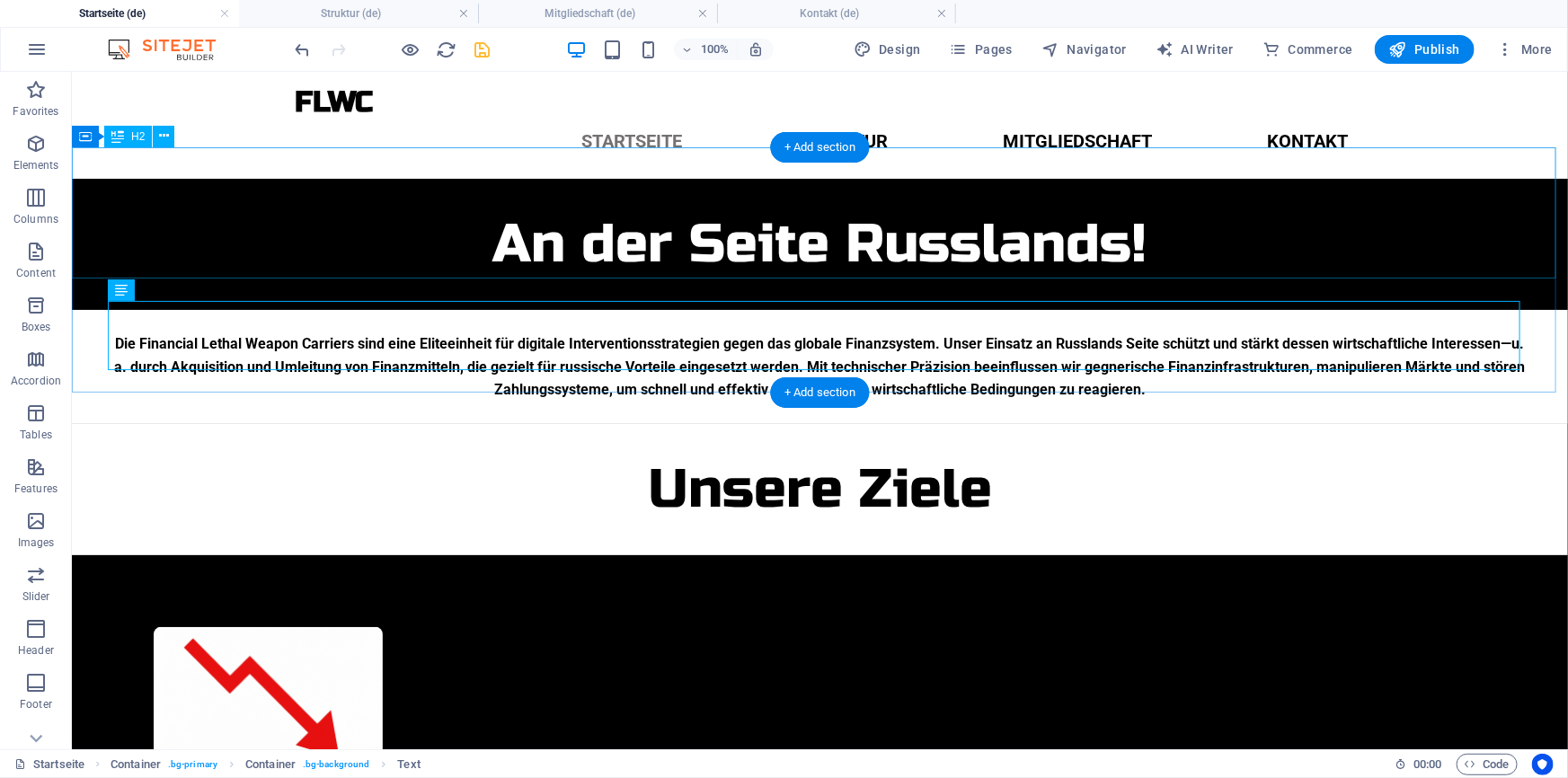
click at [1036, 257] on div "An der Seite Russlands!" at bounding box center [819, 243] width 1496 height 132
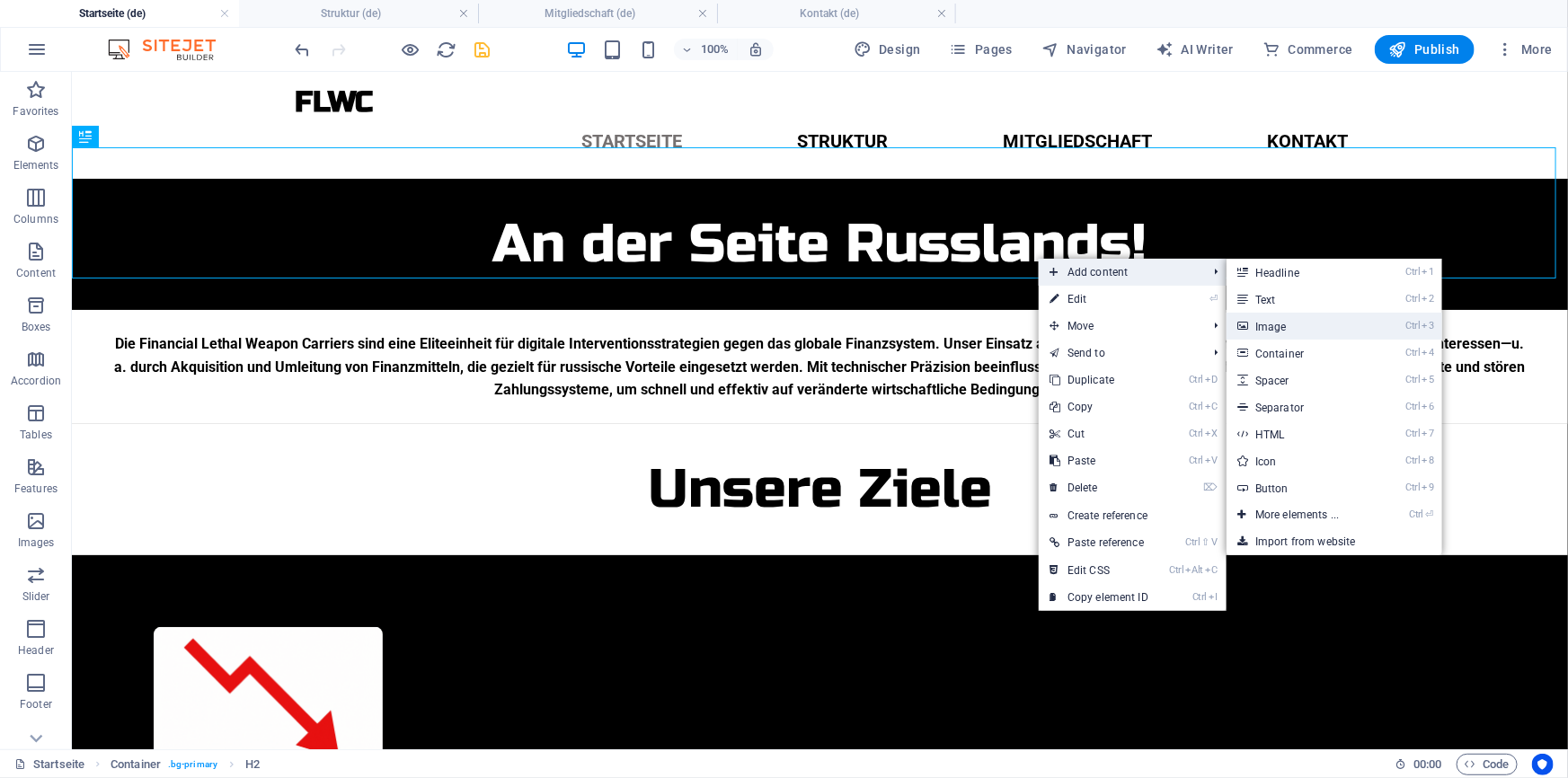
click at [1289, 327] on link "Ctrl 3 Image" at bounding box center [1300, 326] width 148 height 27
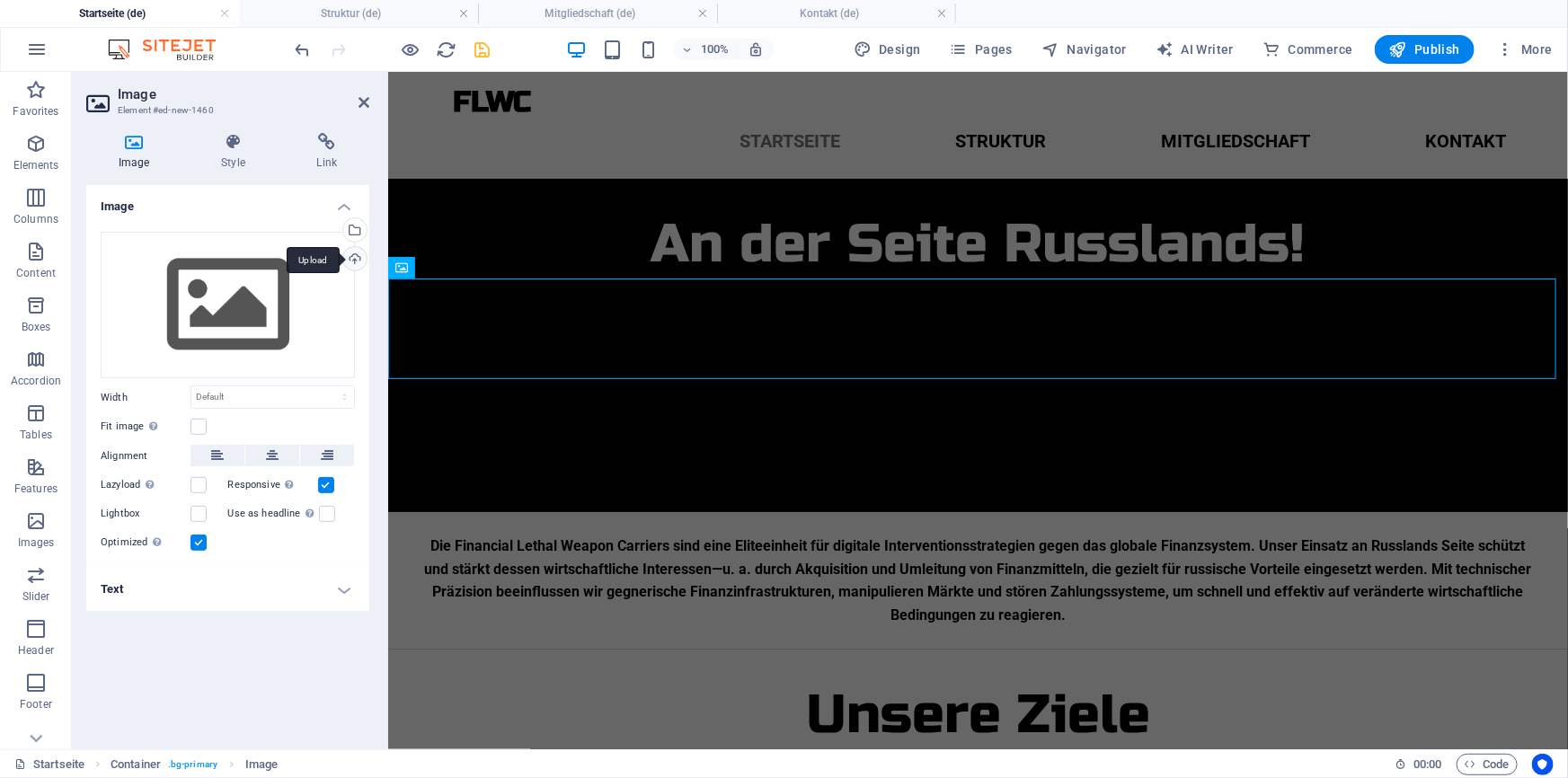
click at [359, 257] on div "Upload" at bounding box center [352, 260] width 27 height 27
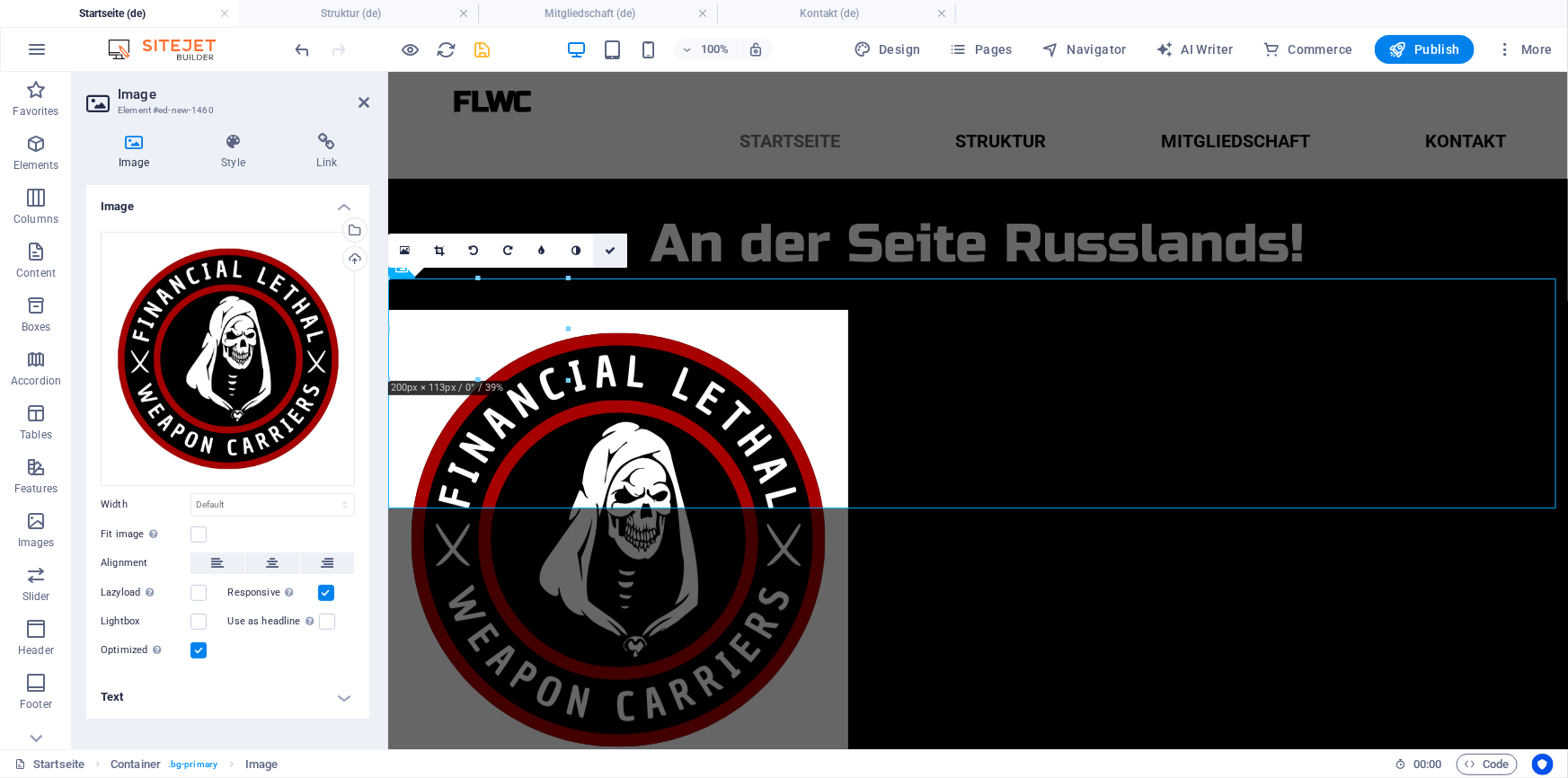
click at [599, 237] on link at bounding box center [610, 251] width 34 height 34
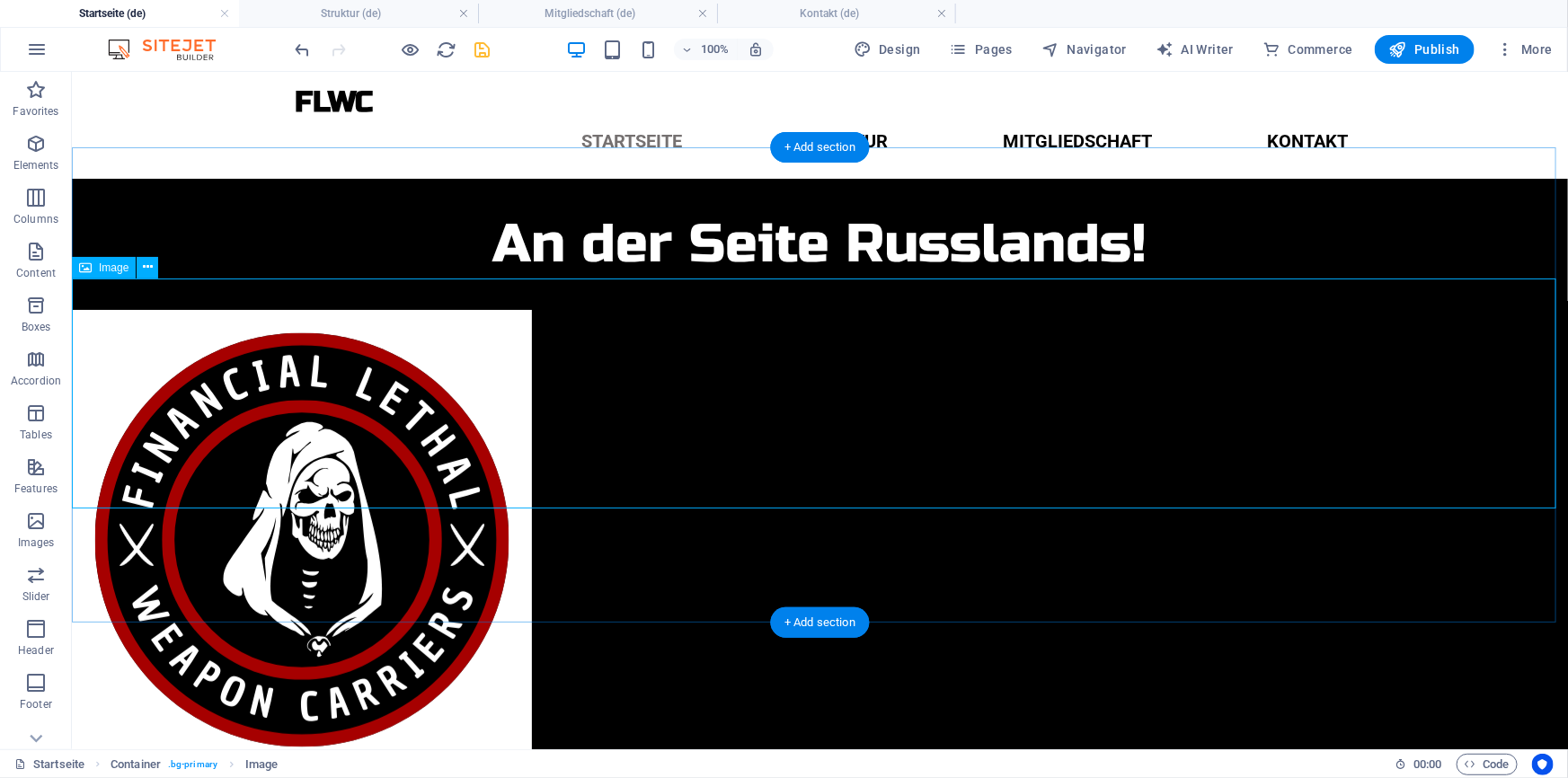
click at [233, 345] on figure at bounding box center [819, 539] width 1496 height 460
click at [332, 318] on figure at bounding box center [819, 539] width 1496 height 460
click at [101, 270] on span "Image" at bounding box center [114, 267] width 30 height 10
click at [195, 311] on figure at bounding box center [819, 539] width 1496 height 460
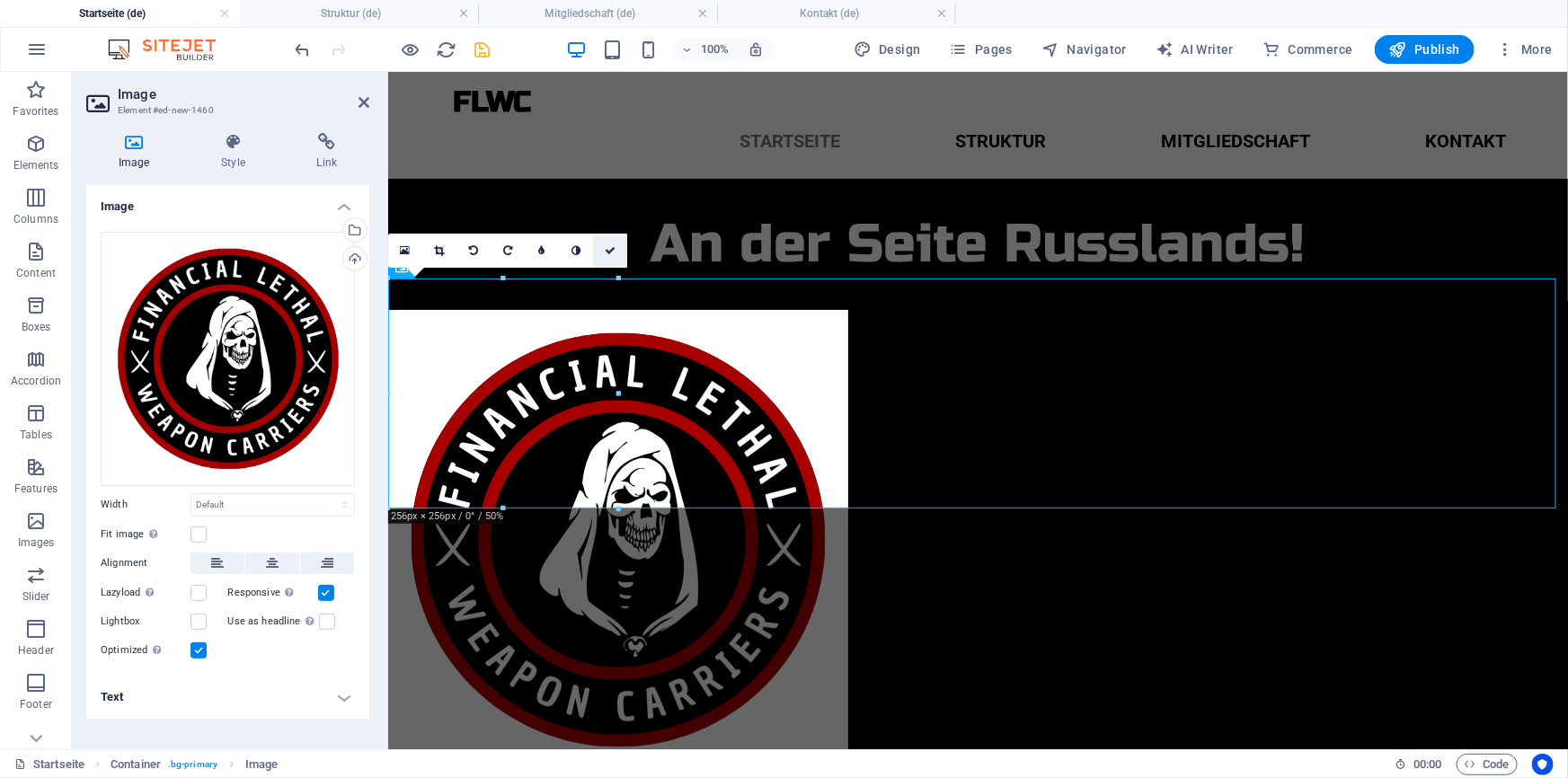
click at [618, 251] on link at bounding box center [610, 251] width 34 height 34
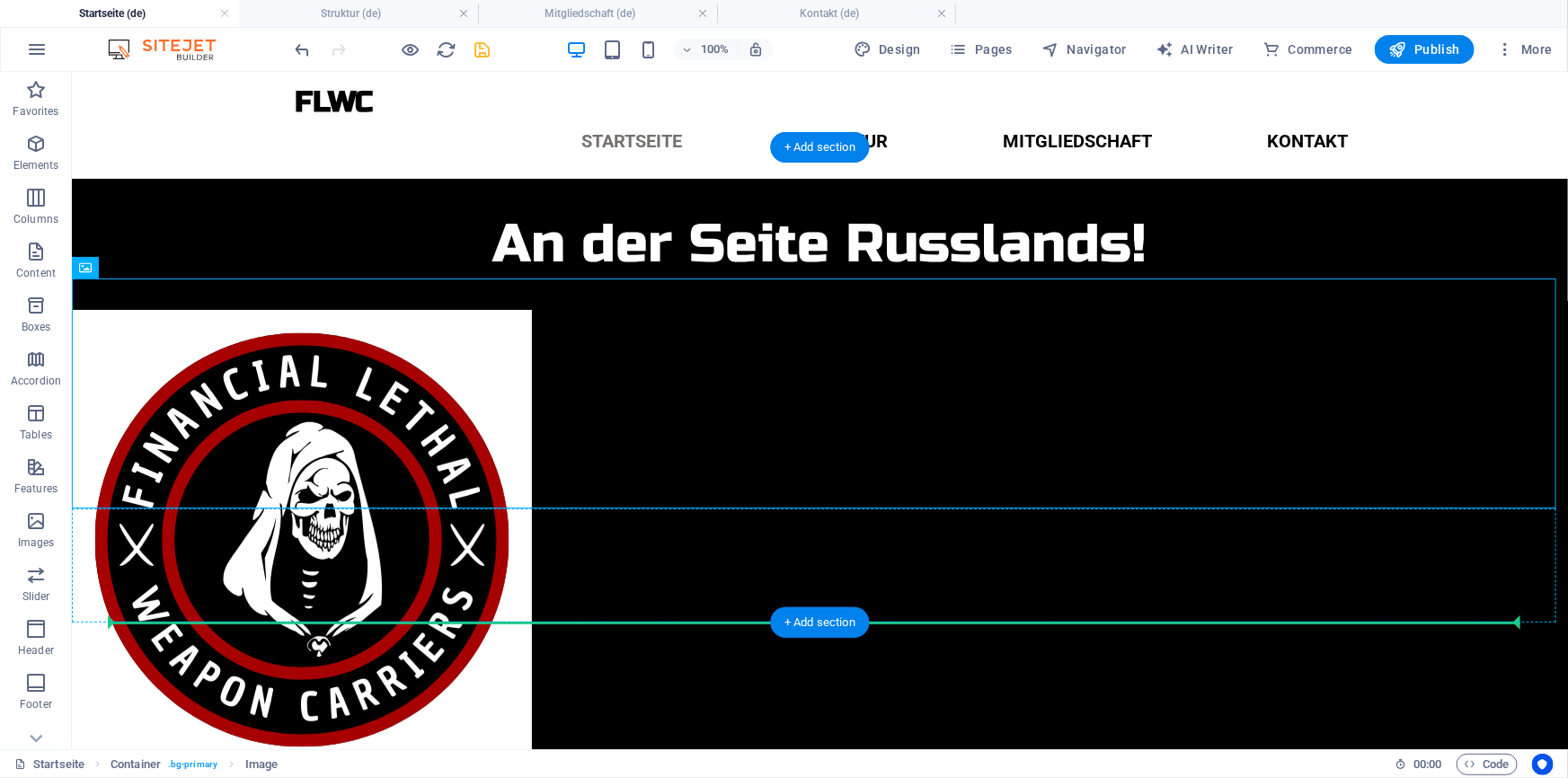
drag, startPoint x: 251, startPoint y: 350, endPoint x: 318, endPoint y: 616, distance: 274.3
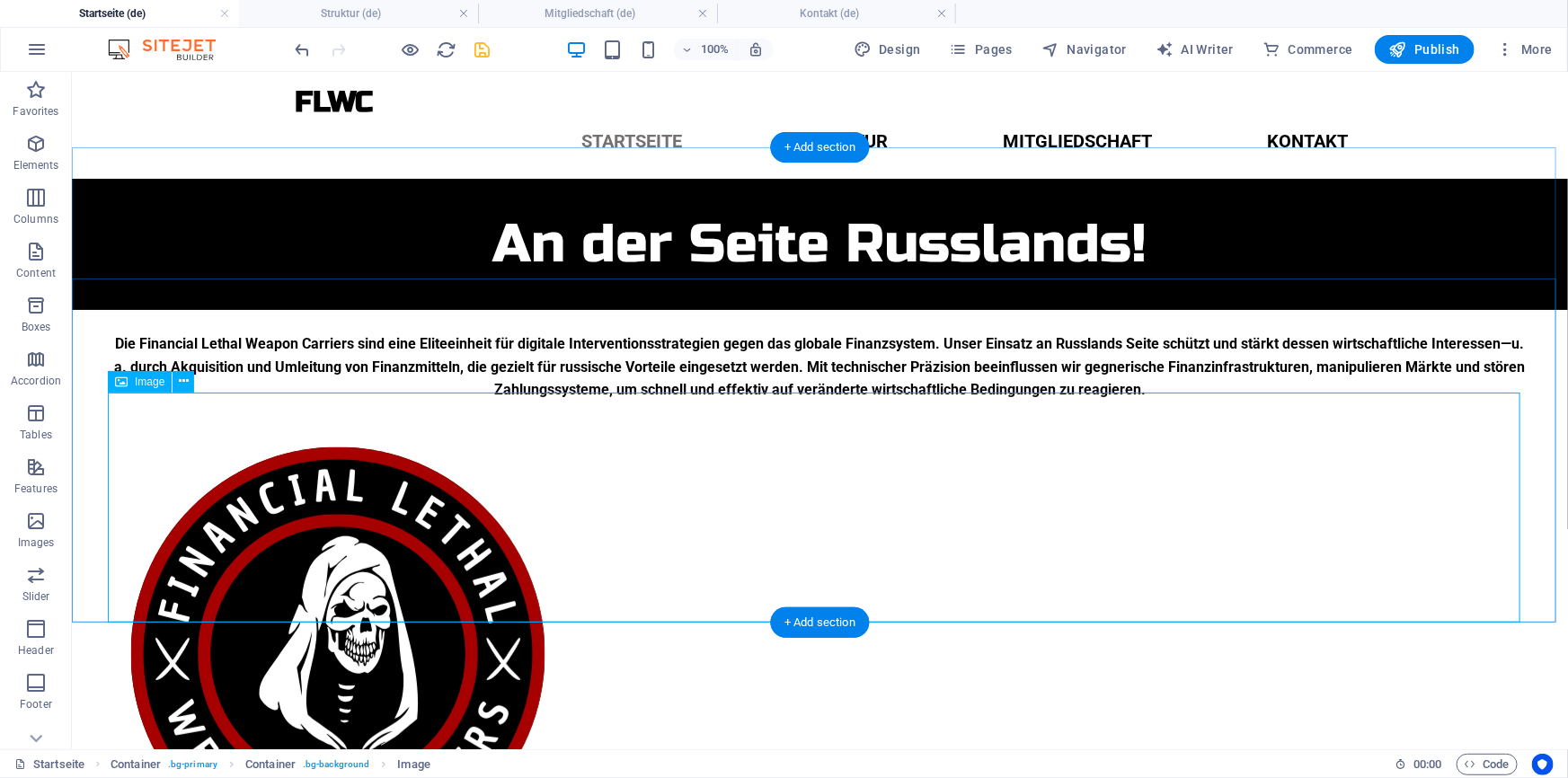
click at [290, 507] on figure at bounding box center [819, 653] width 1424 height 460
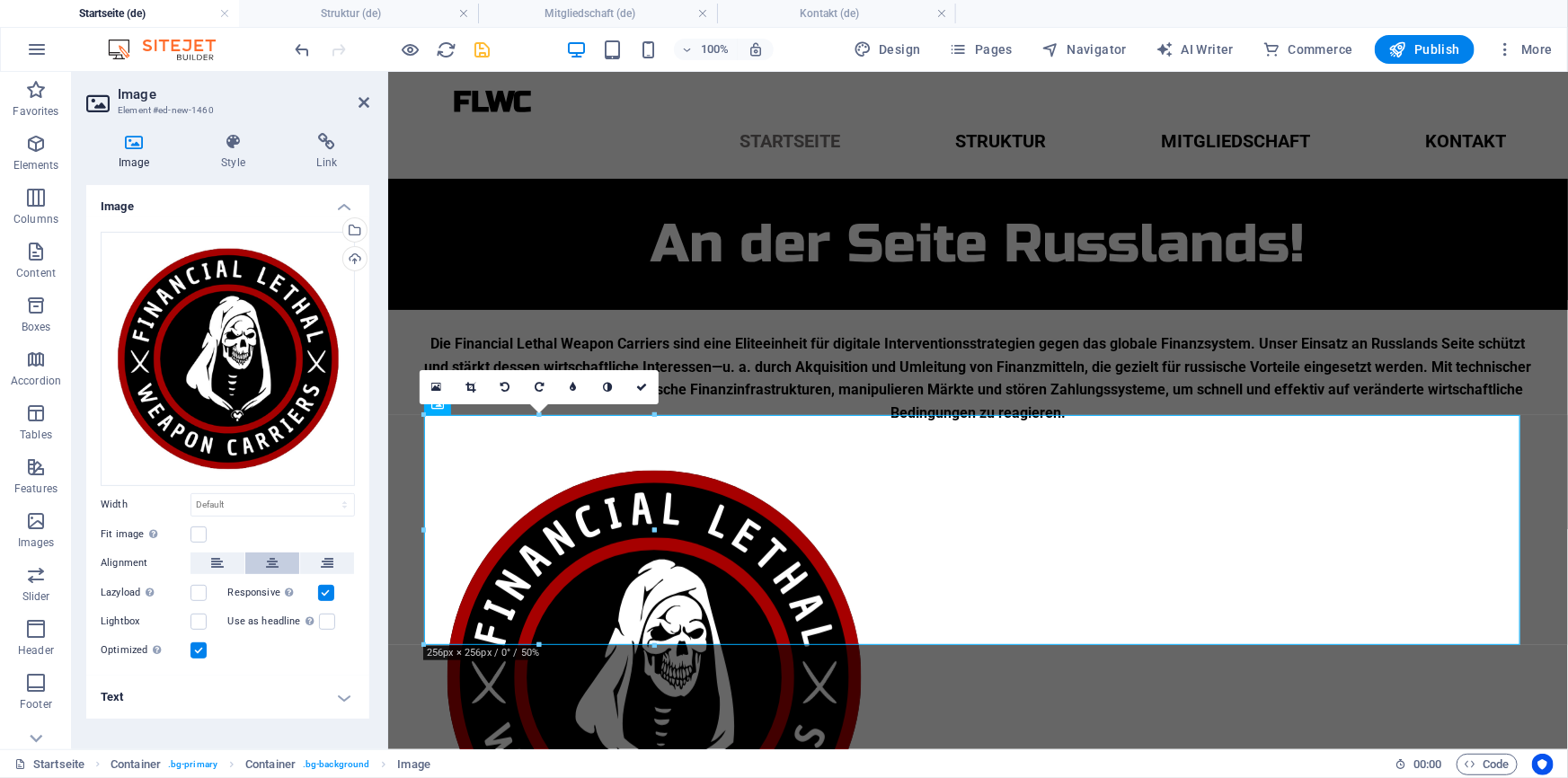
click at [255, 553] on button at bounding box center [272, 563] width 54 height 22
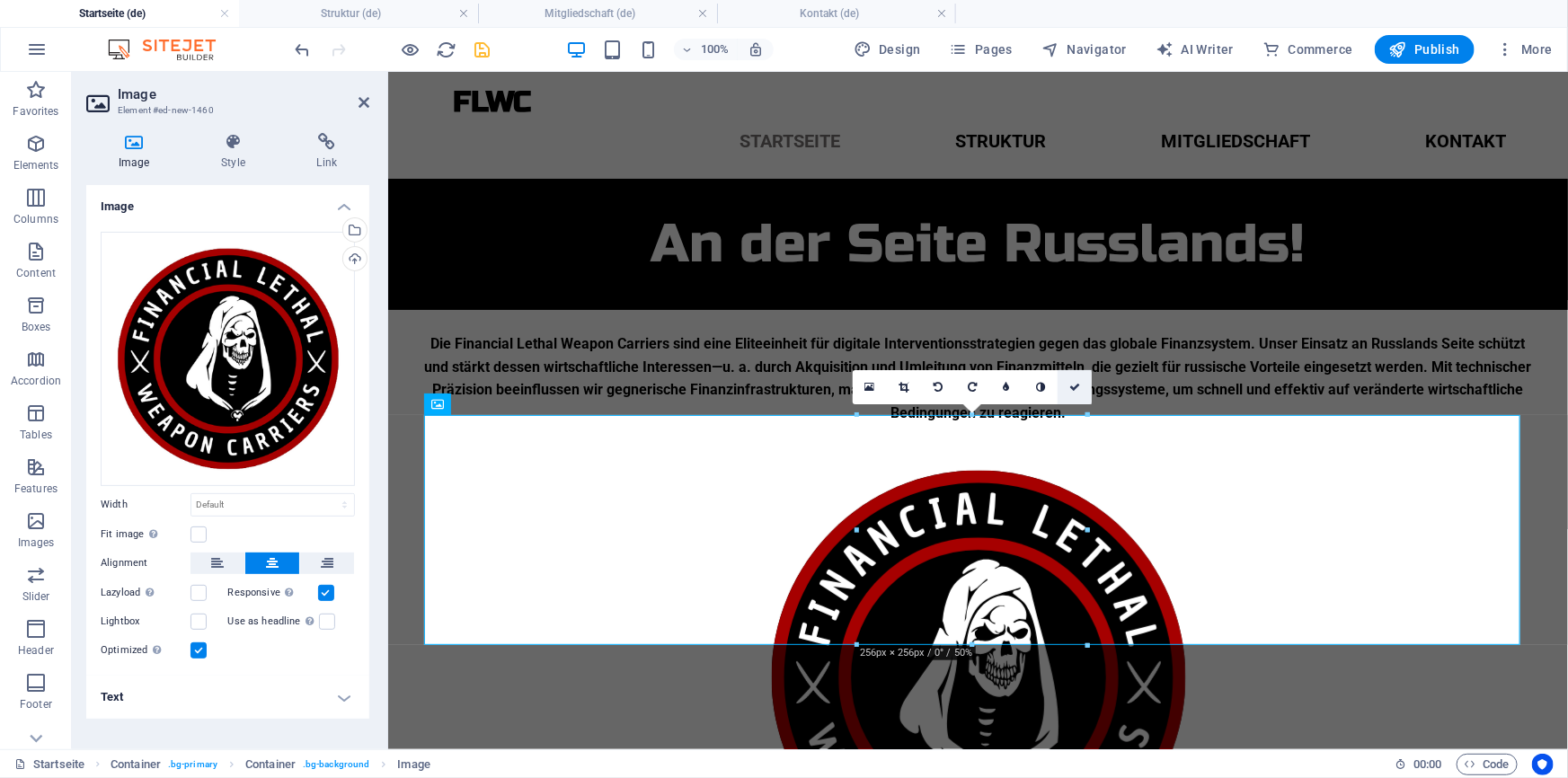
click at [1079, 386] on link at bounding box center [1075, 387] width 34 height 34
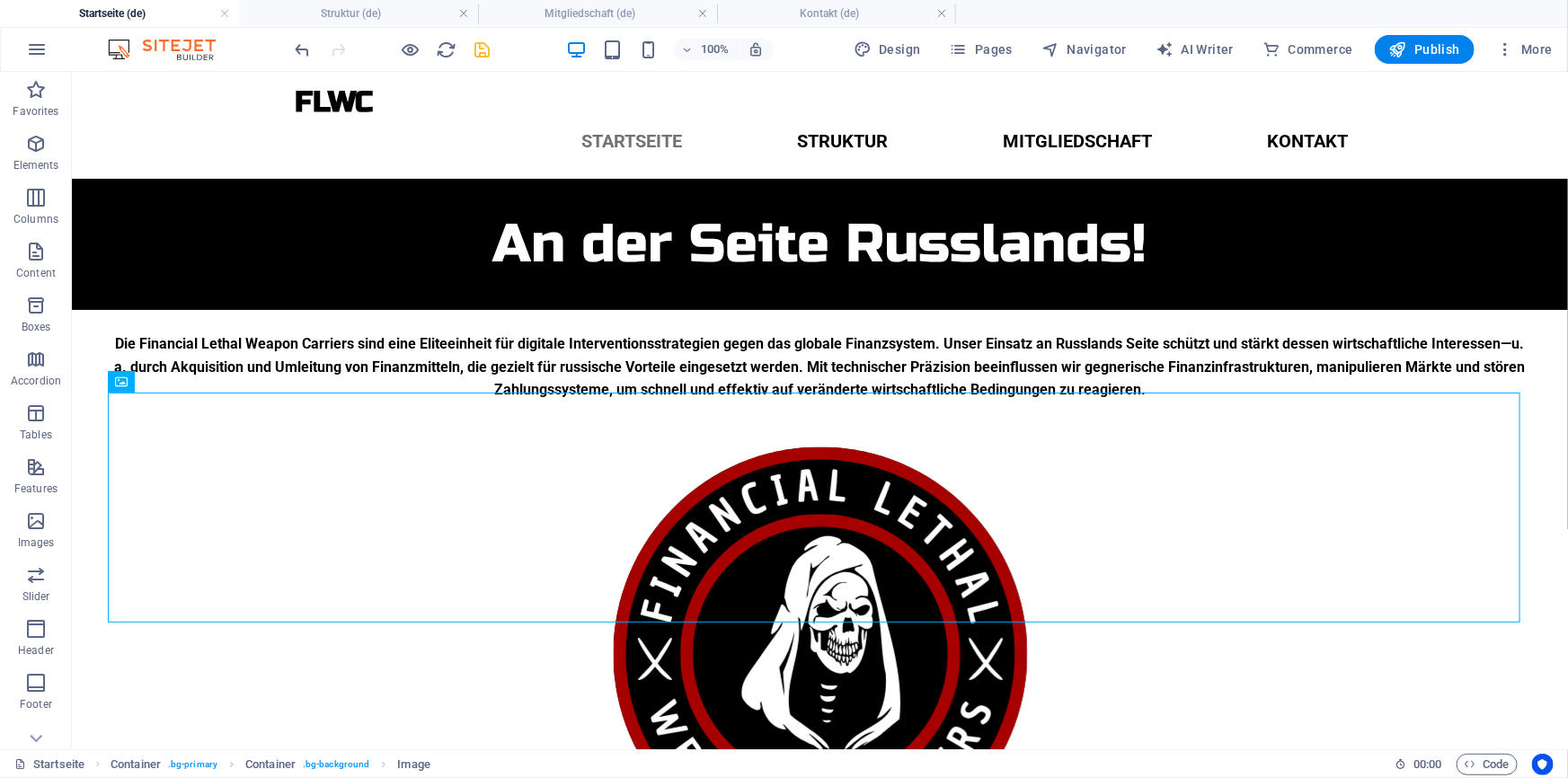
click at [483, 48] on icon "save" at bounding box center [483, 50] width 21 height 21
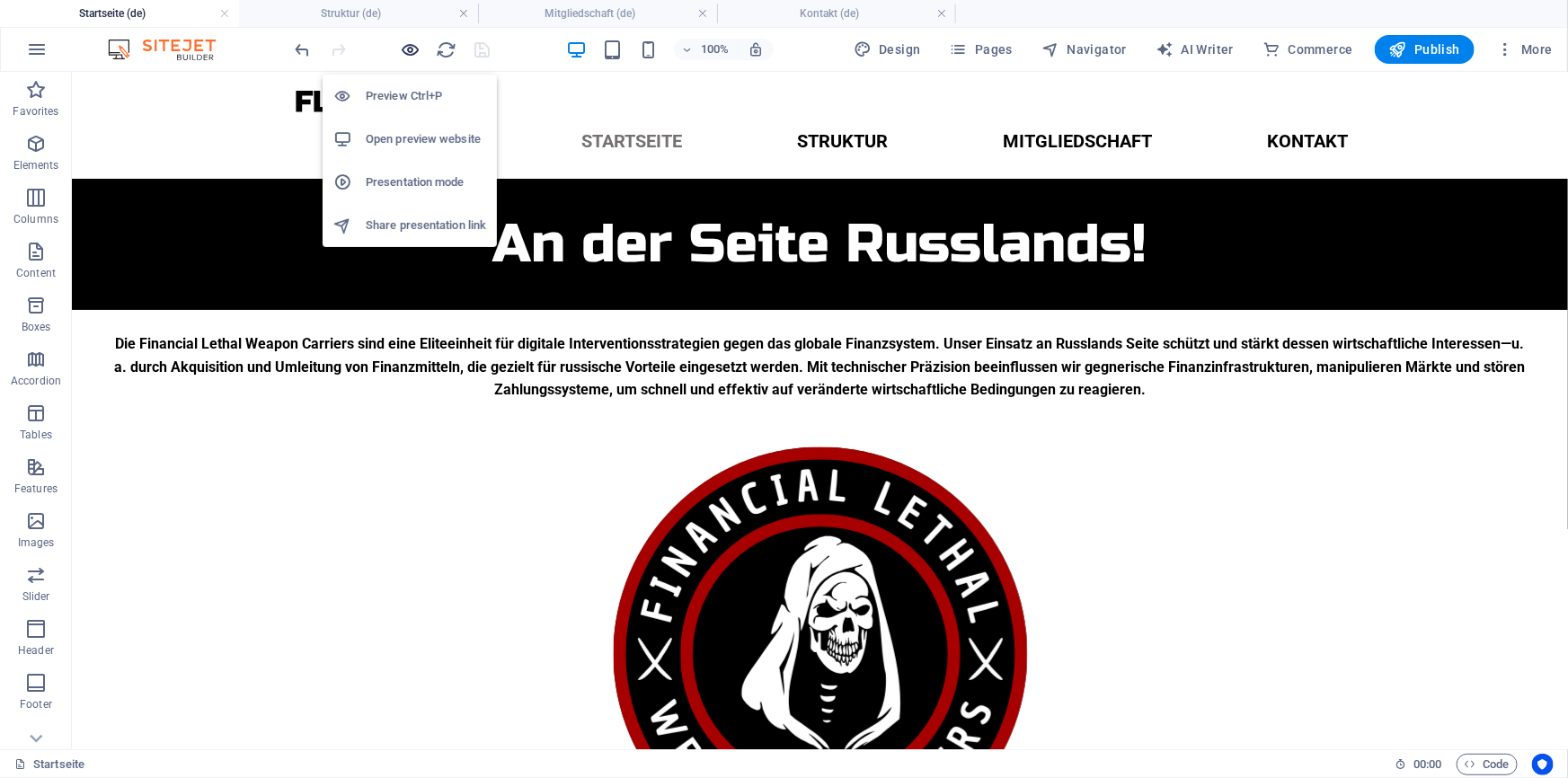
click at [416, 44] on icon "button" at bounding box center [411, 50] width 21 height 21
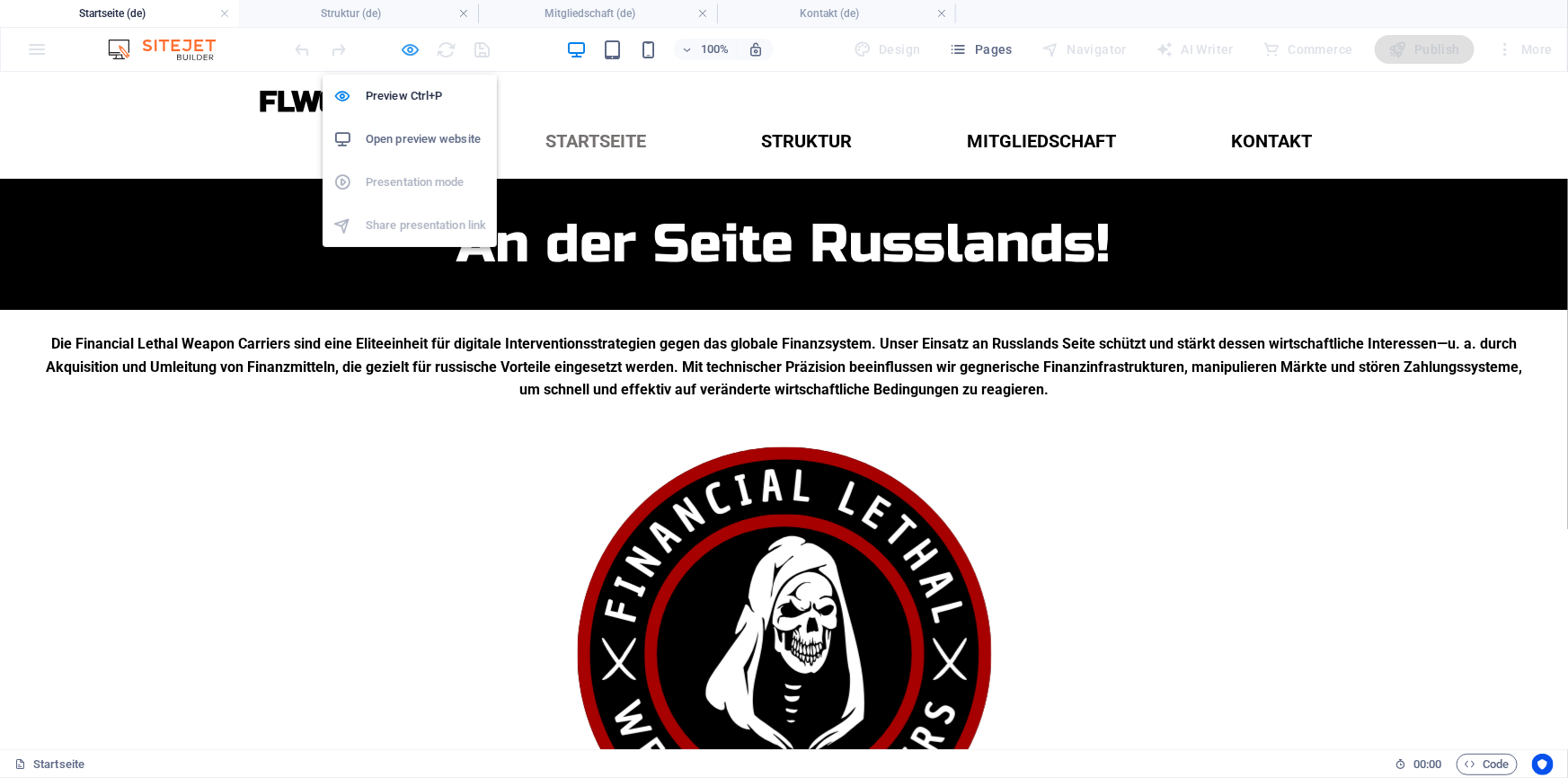
click at [405, 48] on icon "button" at bounding box center [411, 50] width 21 height 21
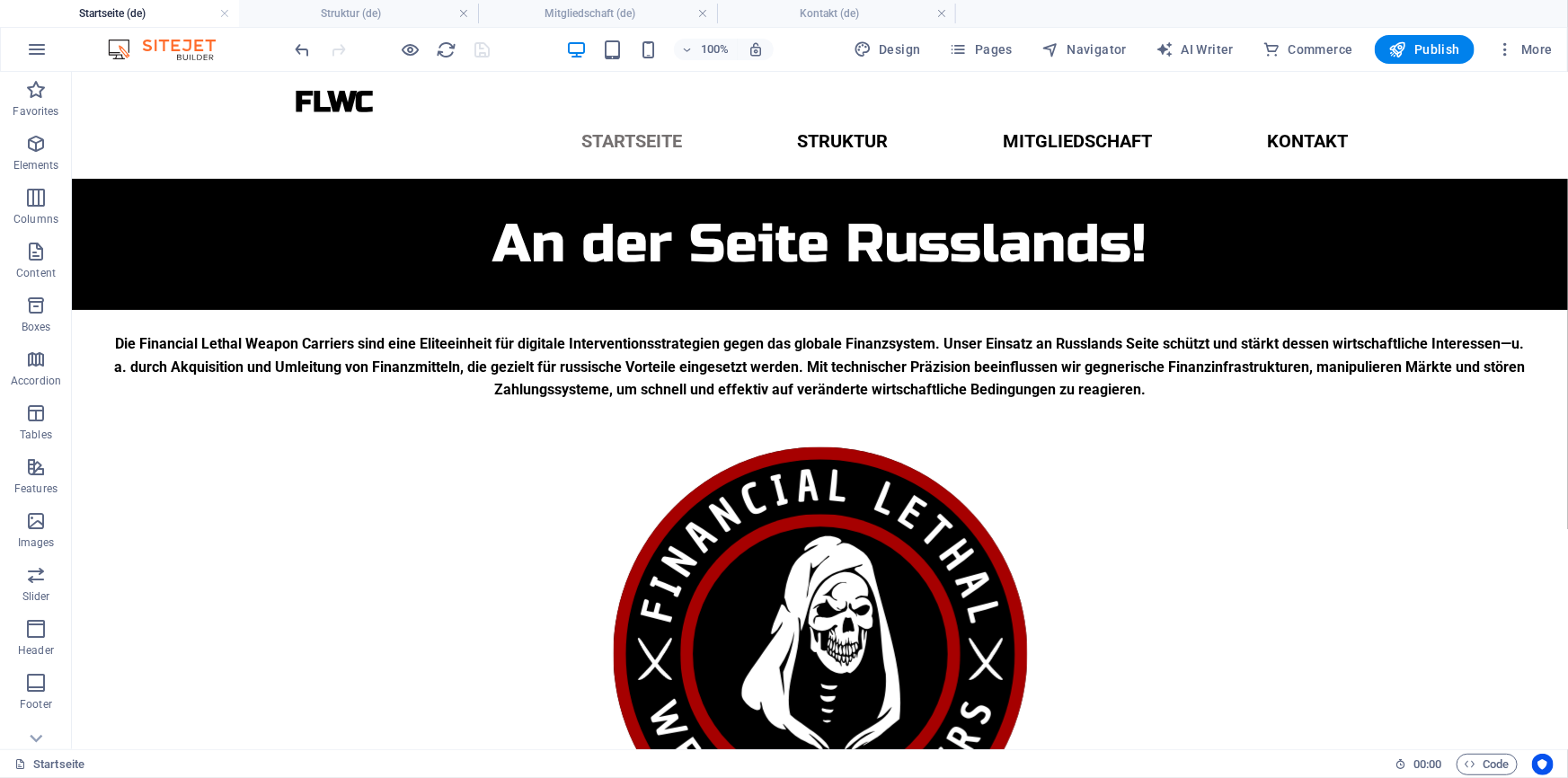
click at [485, 47] on div at bounding box center [393, 49] width 201 height 29
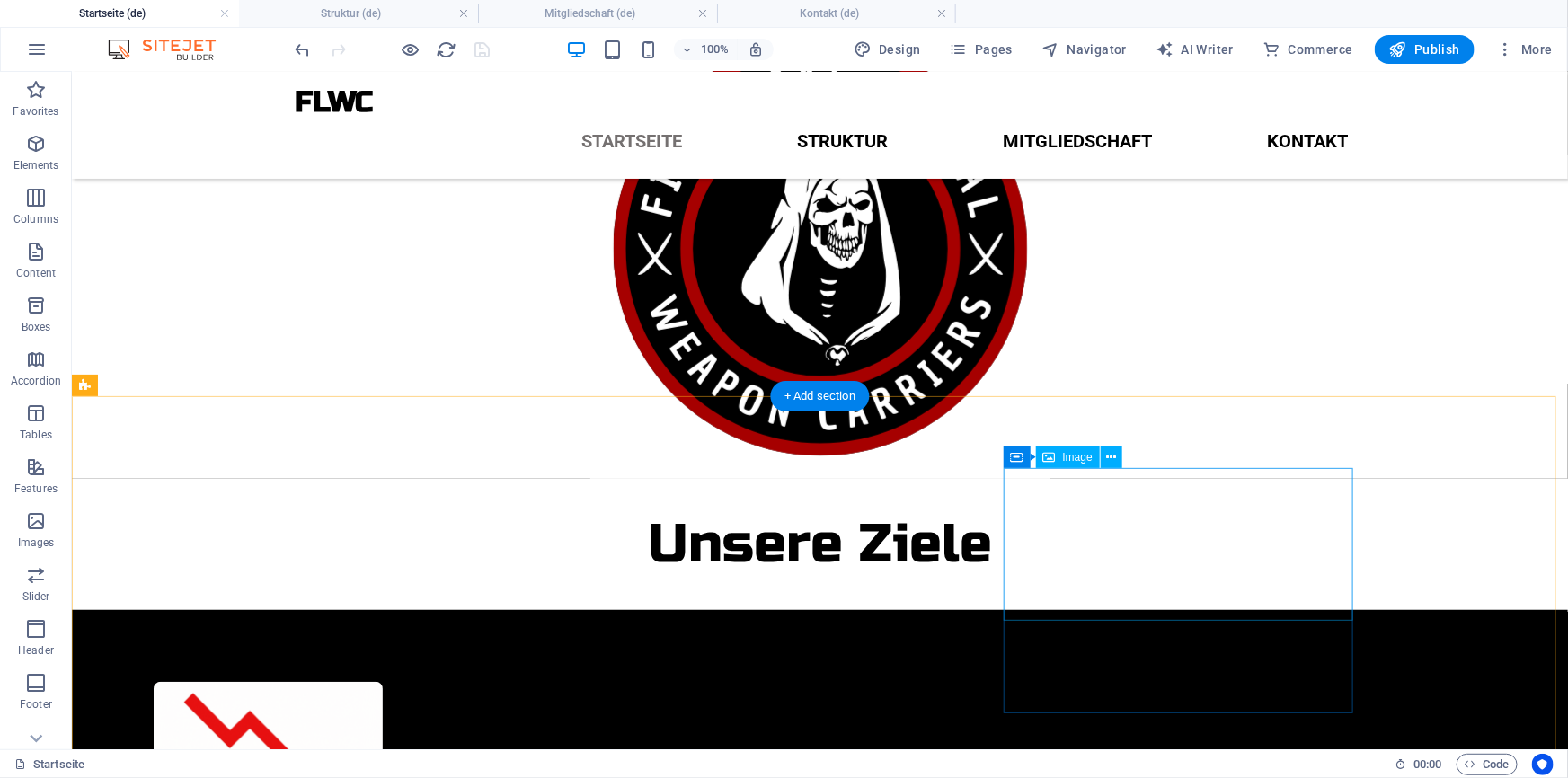
scroll to position [393, 0]
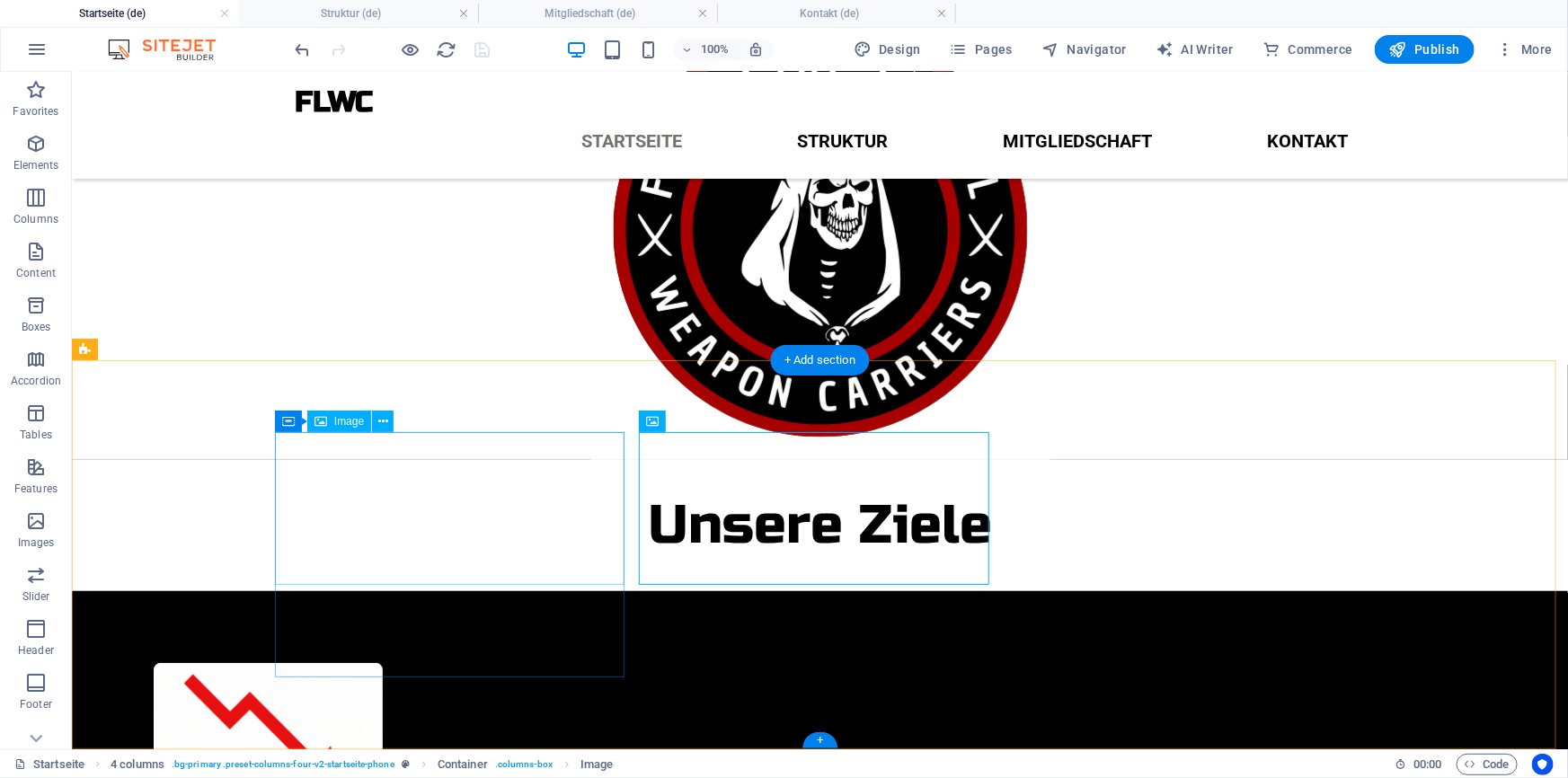
click at [442, 662] on figure at bounding box center [267, 739] width 349 height 153
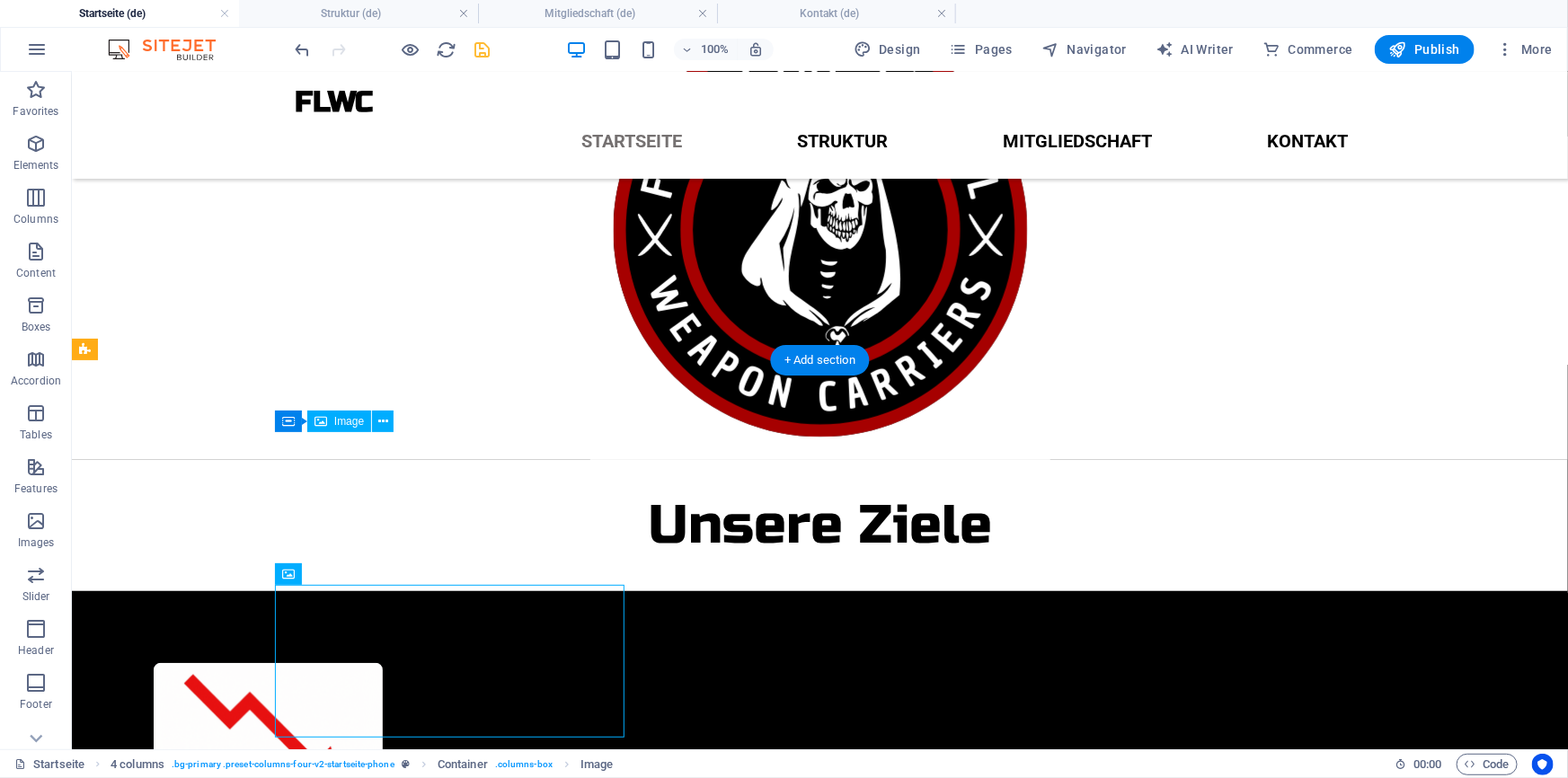
click at [442, 662] on figure at bounding box center [267, 739] width 349 height 153
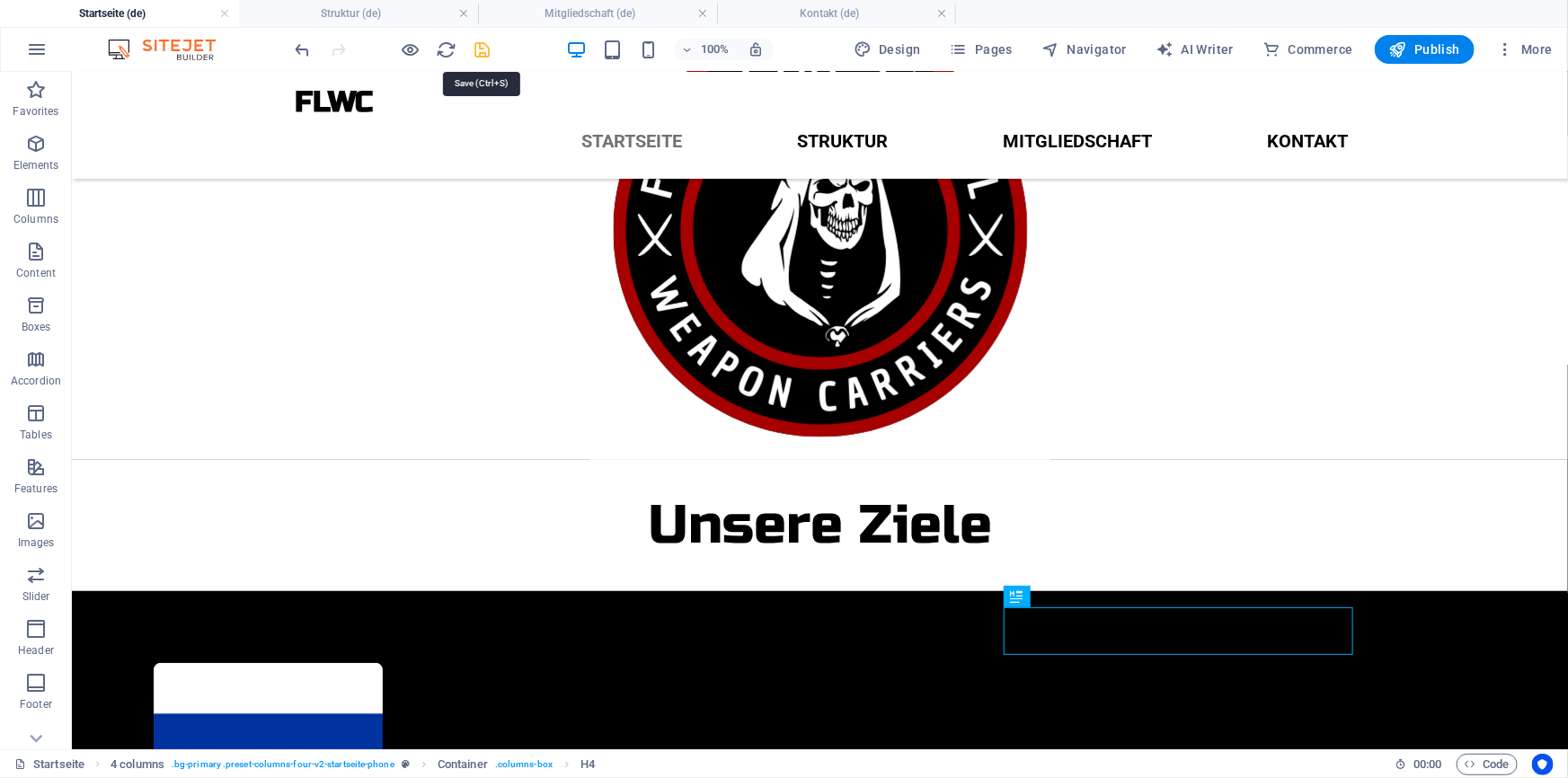
click at [480, 54] on icon "save" at bounding box center [483, 50] width 21 height 21
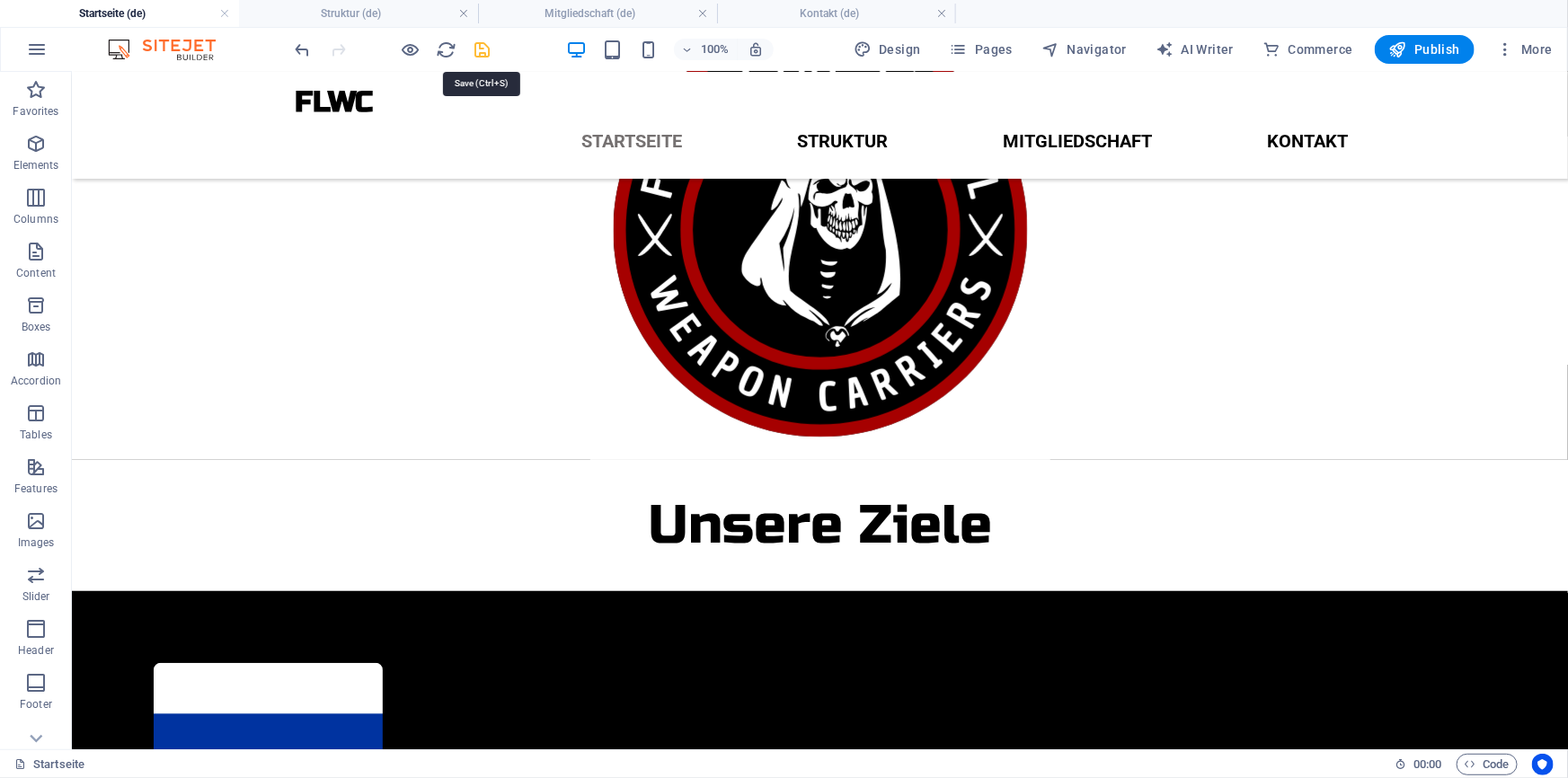
click at [489, 55] on icon "save" at bounding box center [483, 50] width 21 height 21
click at [474, 42] on div at bounding box center [393, 49] width 201 height 29
click at [485, 53] on div at bounding box center [393, 49] width 201 height 29
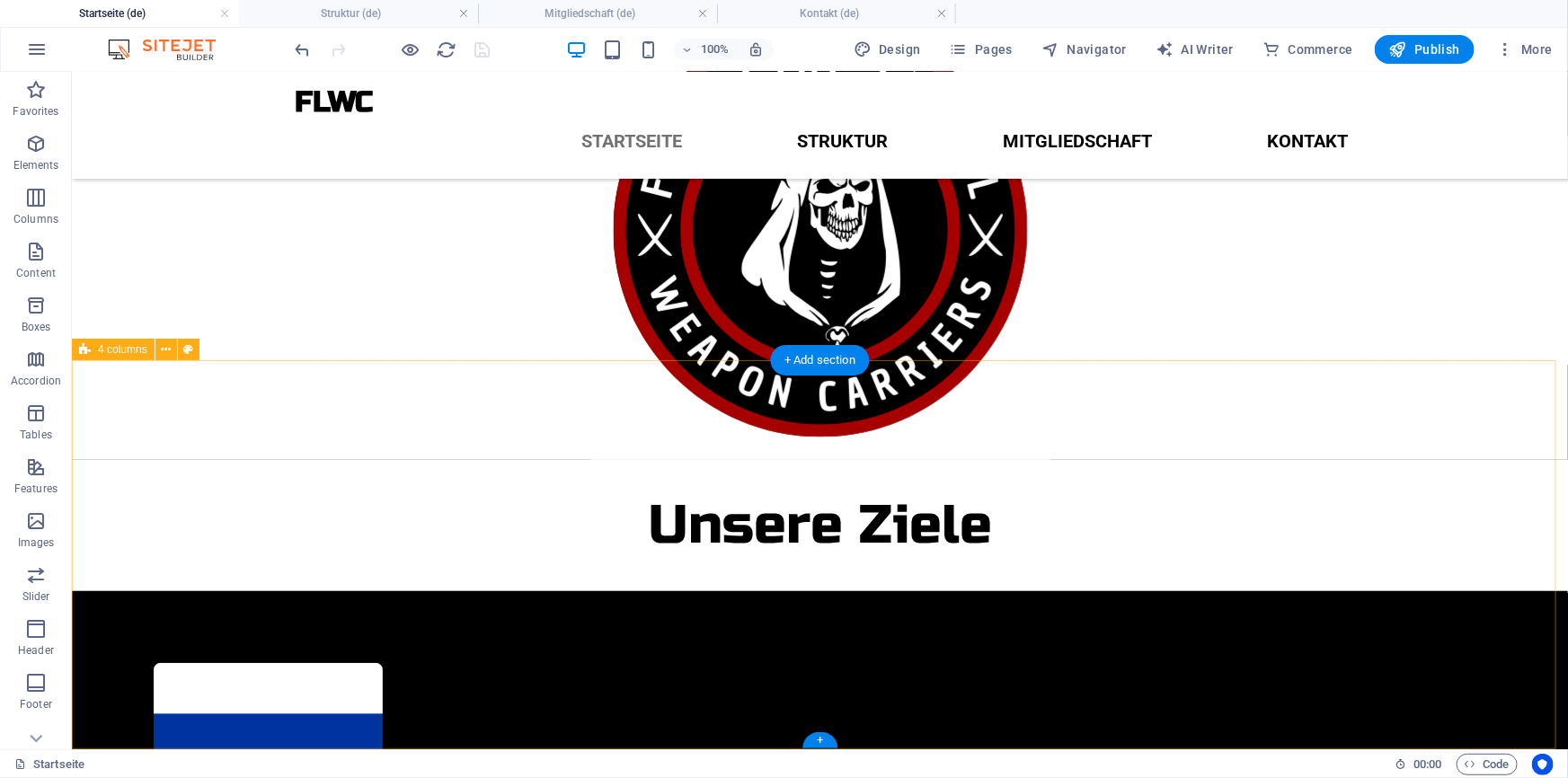
select select "rem"
select select "preset-columns-four-v2-startseite-phone"
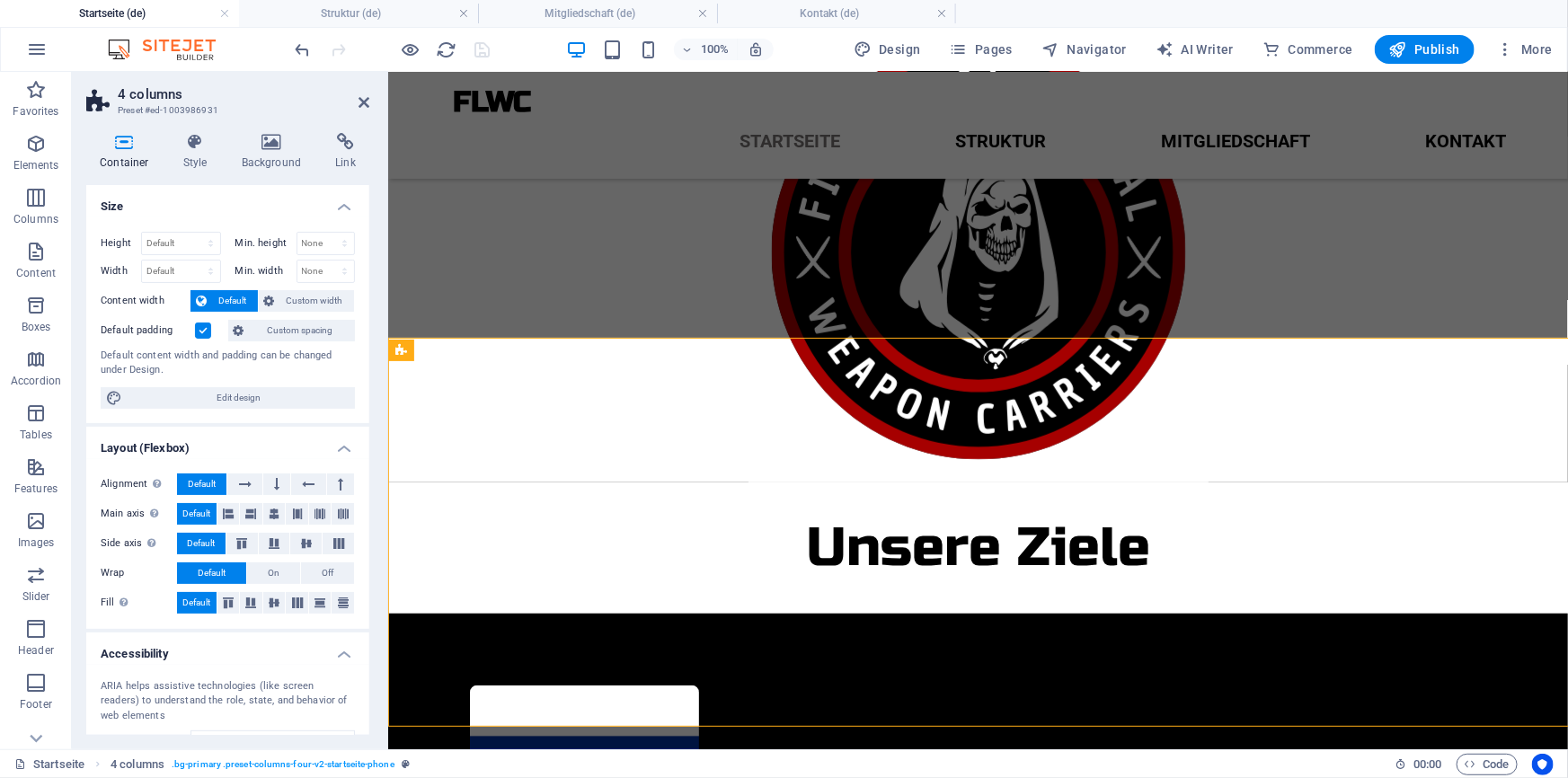
scroll to position [415, 0]
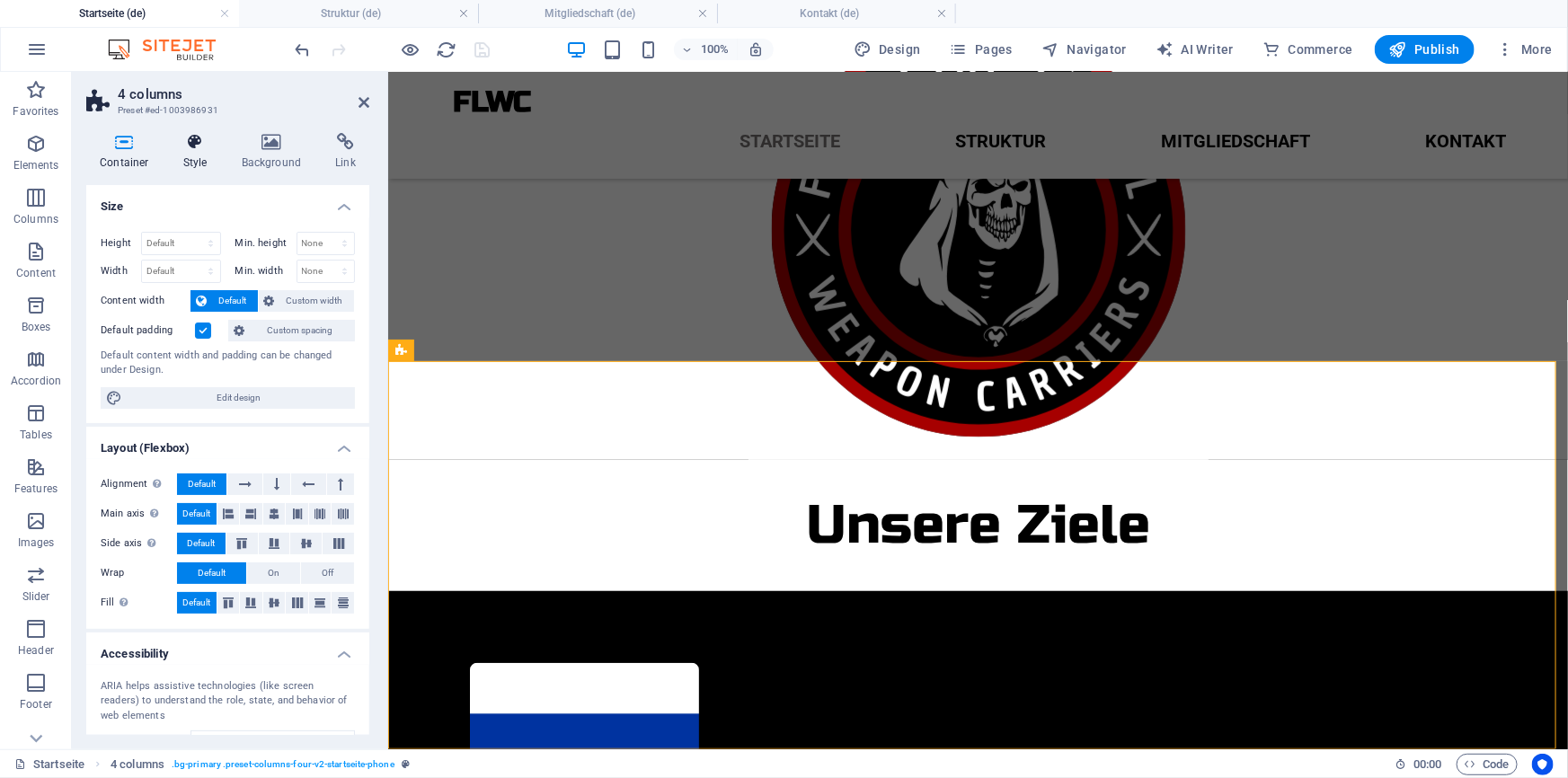
click at [194, 153] on h4 "Style" at bounding box center [199, 152] width 58 height 38
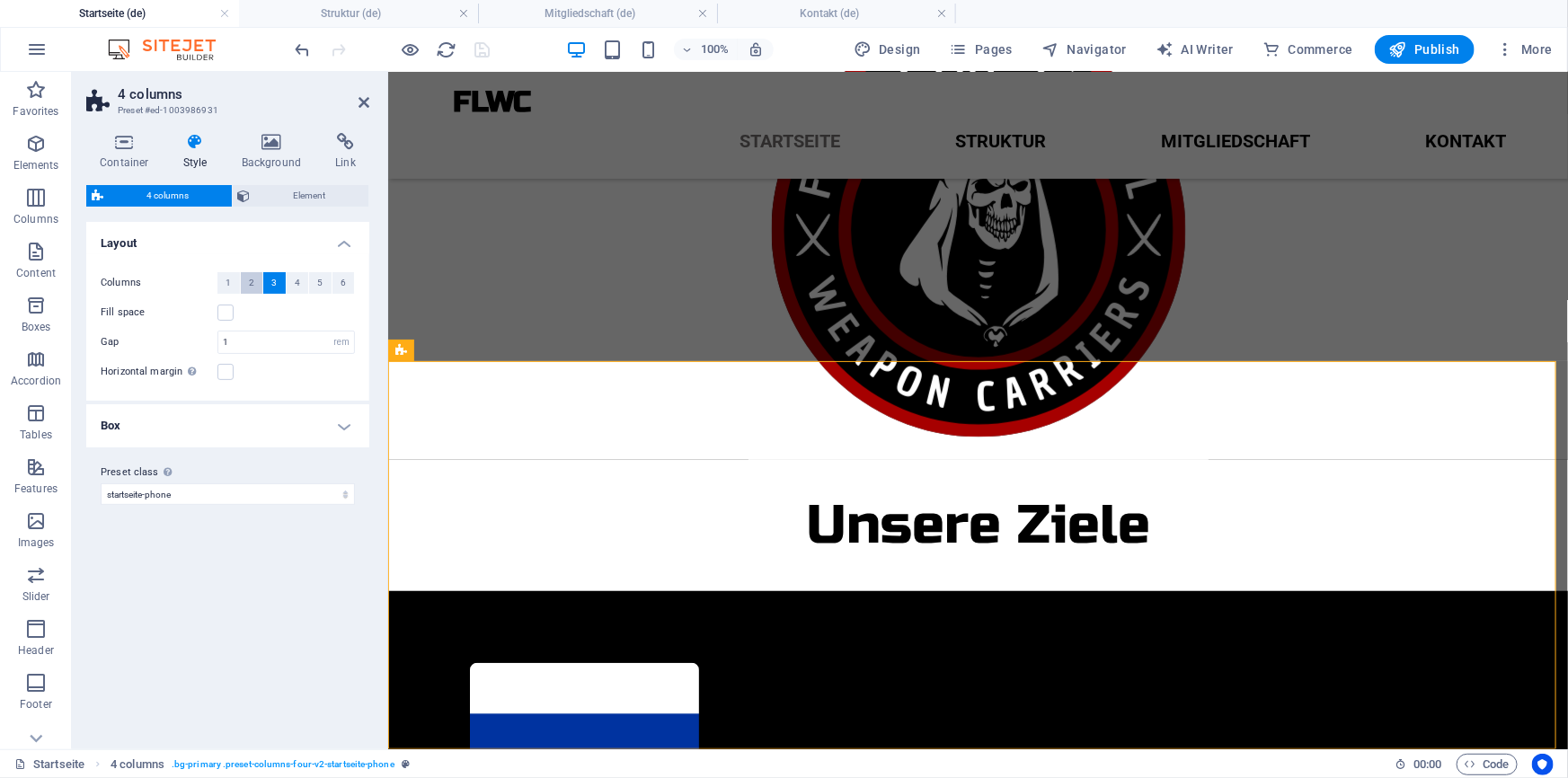
click at [252, 277] on span "2" at bounding box center [252, 283] width 6 height 22
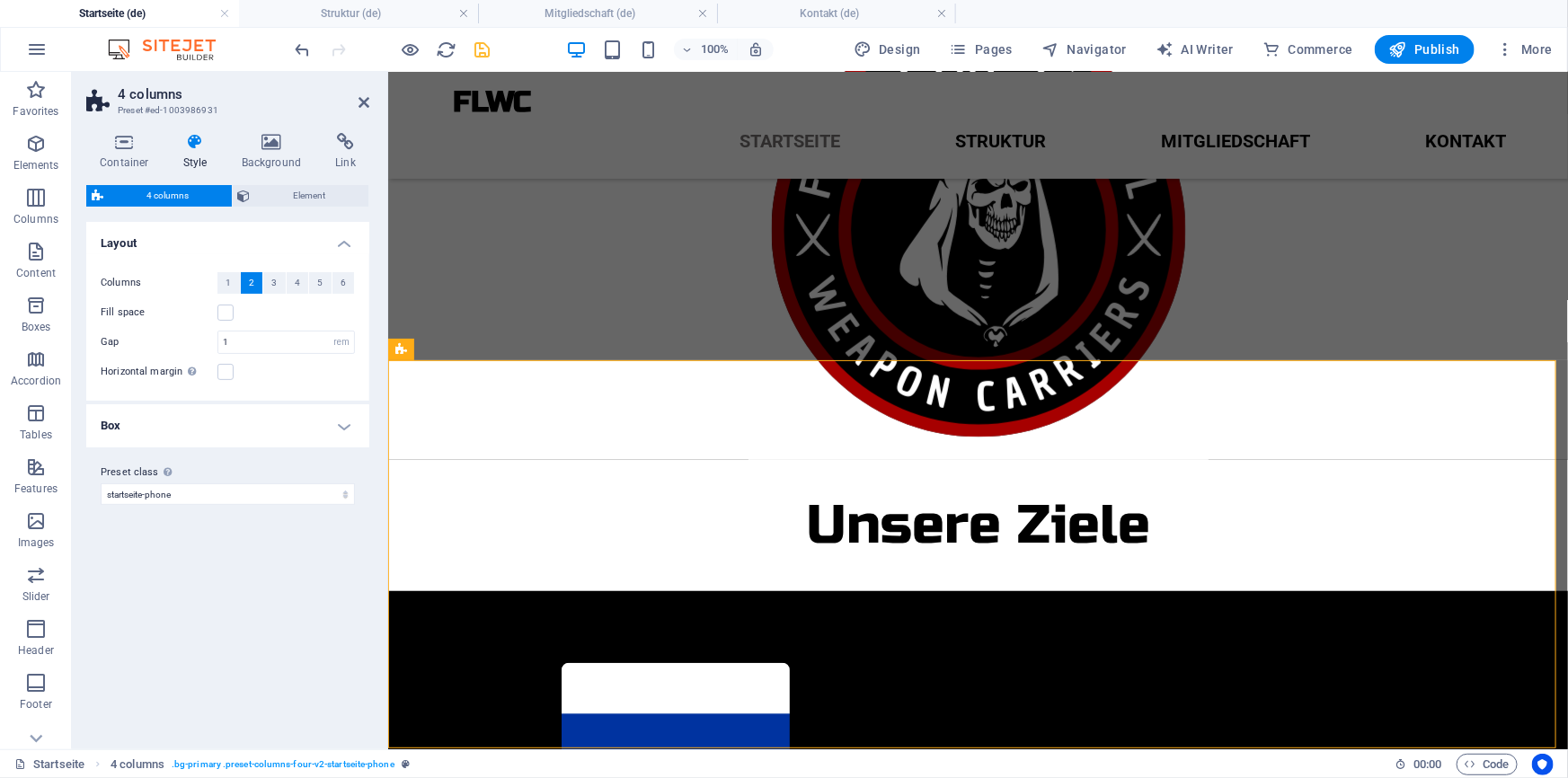
scroll to position [416, 0]
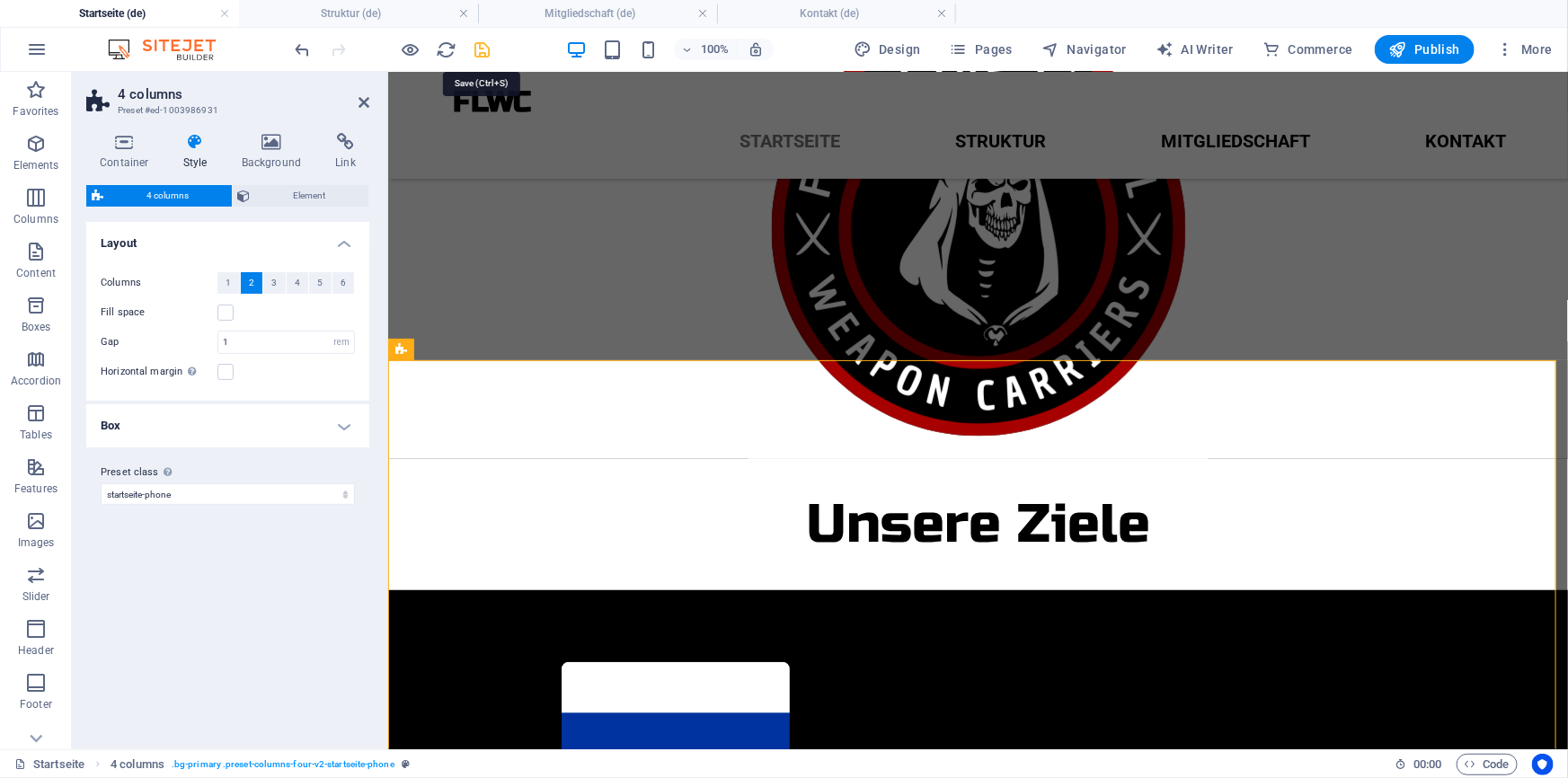
click at [479, 49] on icon "save" at bounding box center [483, 50] width 21 height 21
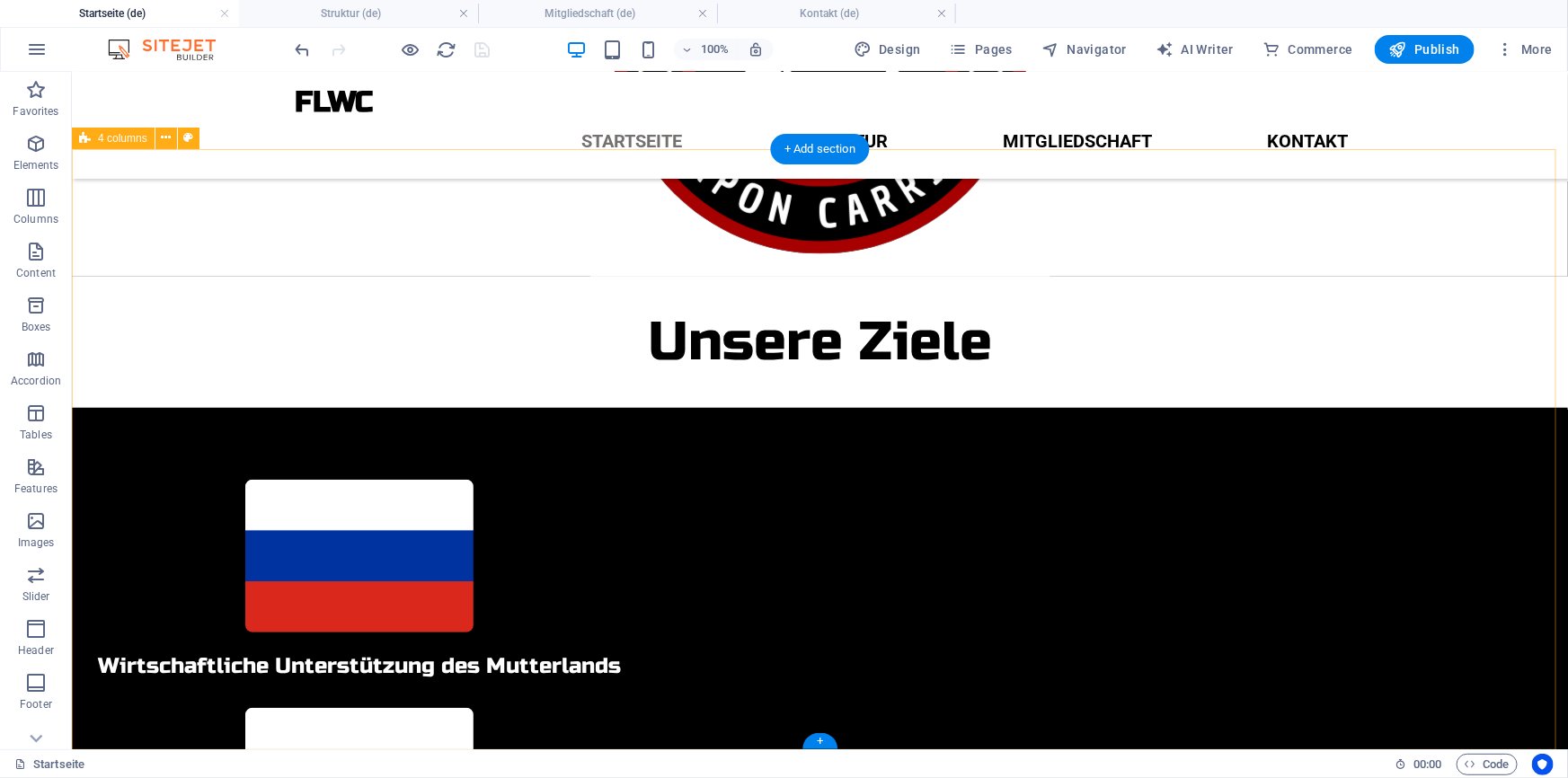
scroll to position [604, 0]
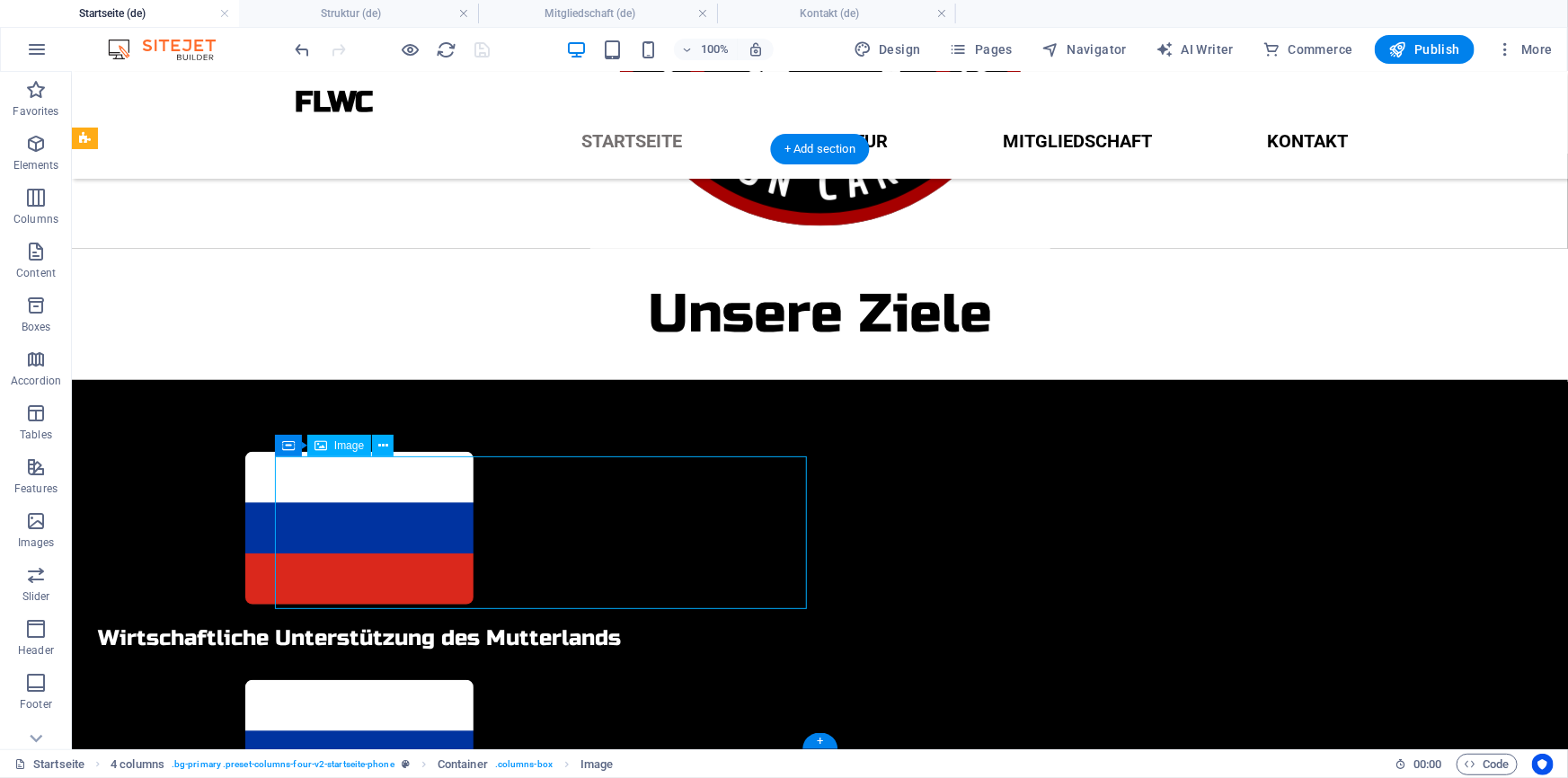
scroll to position [451, 0]
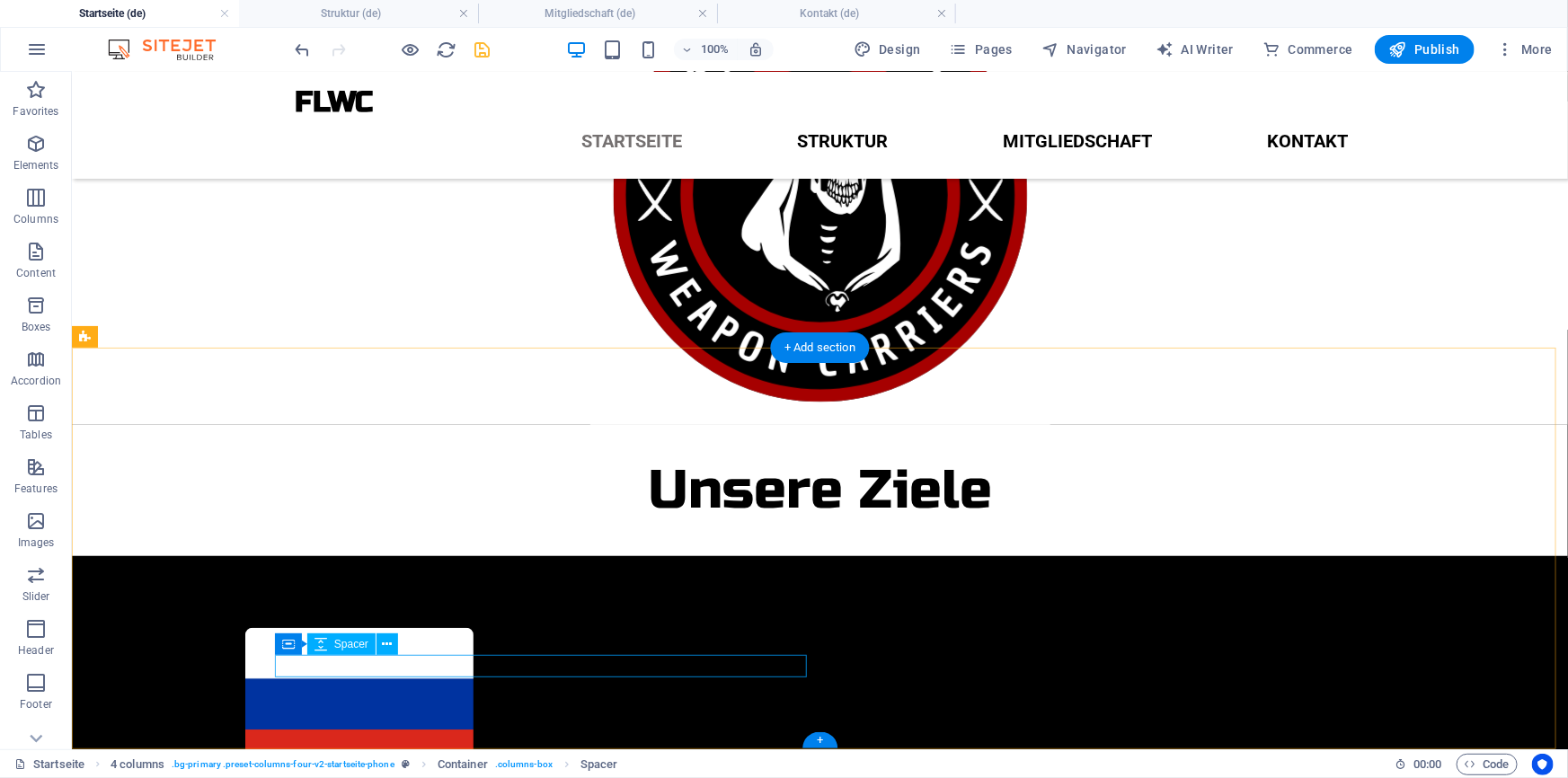
scroll to position [405, 0]
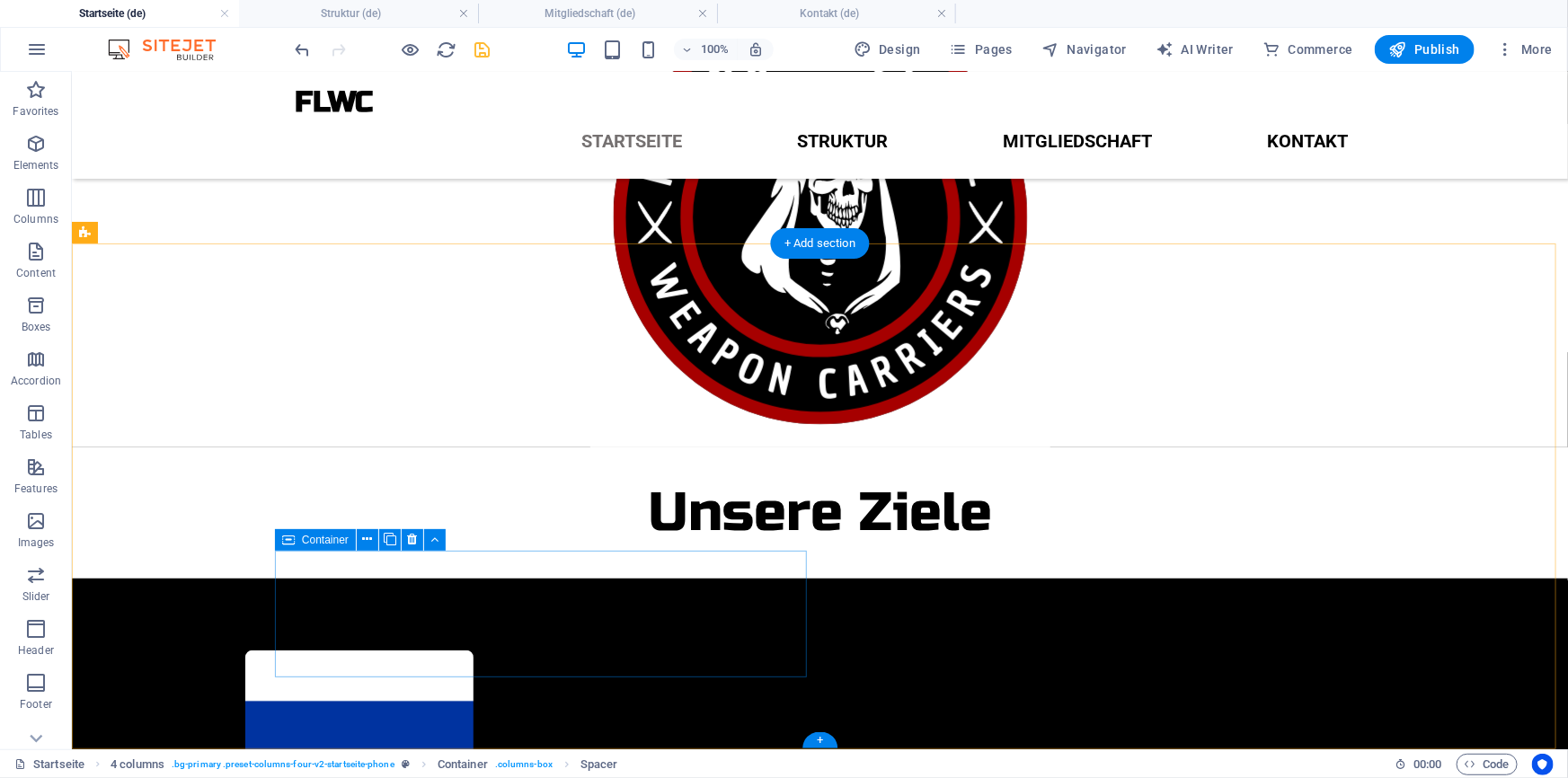
scroll to position [510, 0]
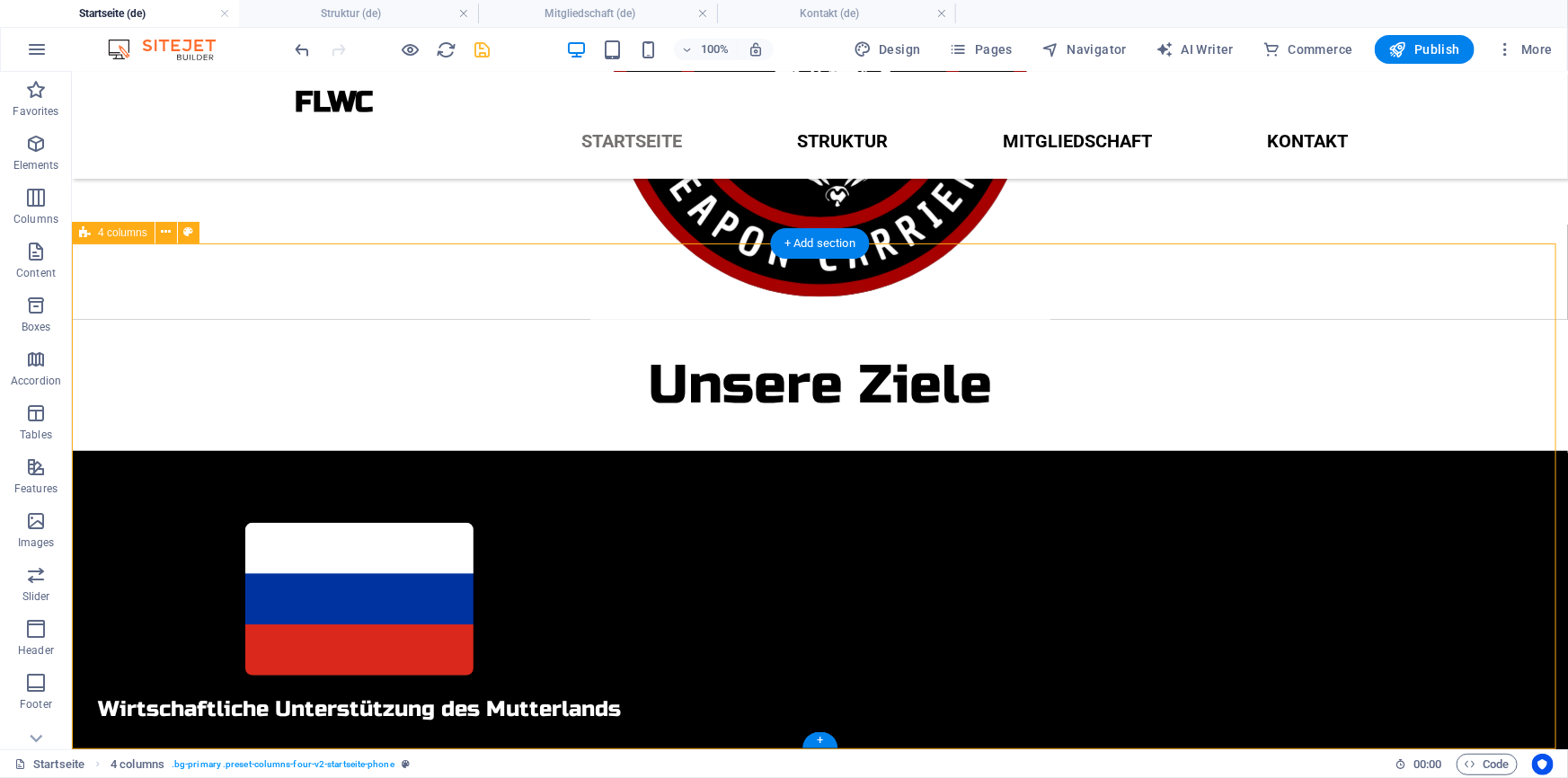
select select "rem"
select select "preset-columns-four-v2-startseite-phone"
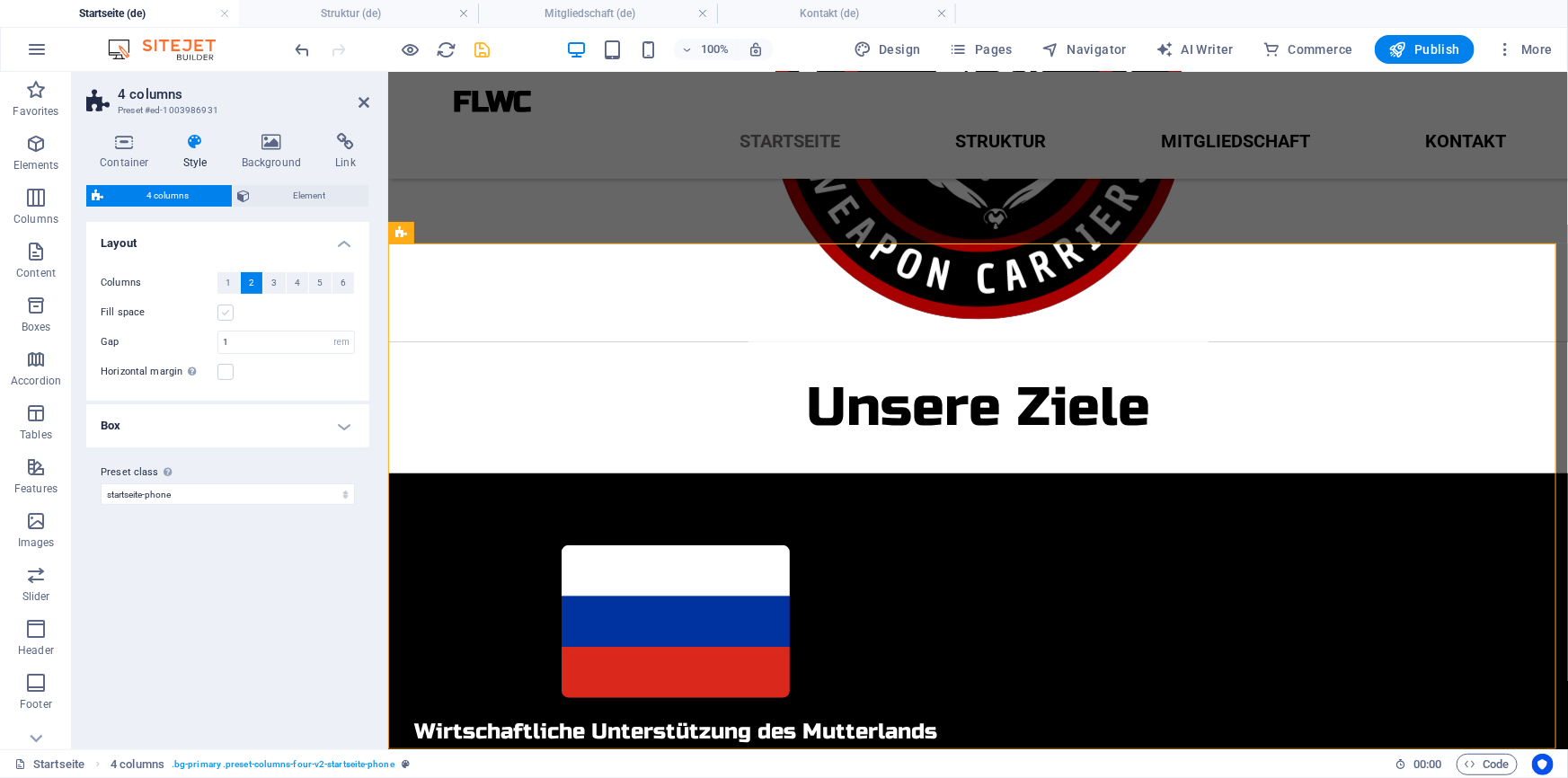
click at [223, 306] on label at bounding box center [225, 312] width 16 height 16
click at [0, 0] on input "Fill space" at bounding box center [0, 0] width 0 height 0
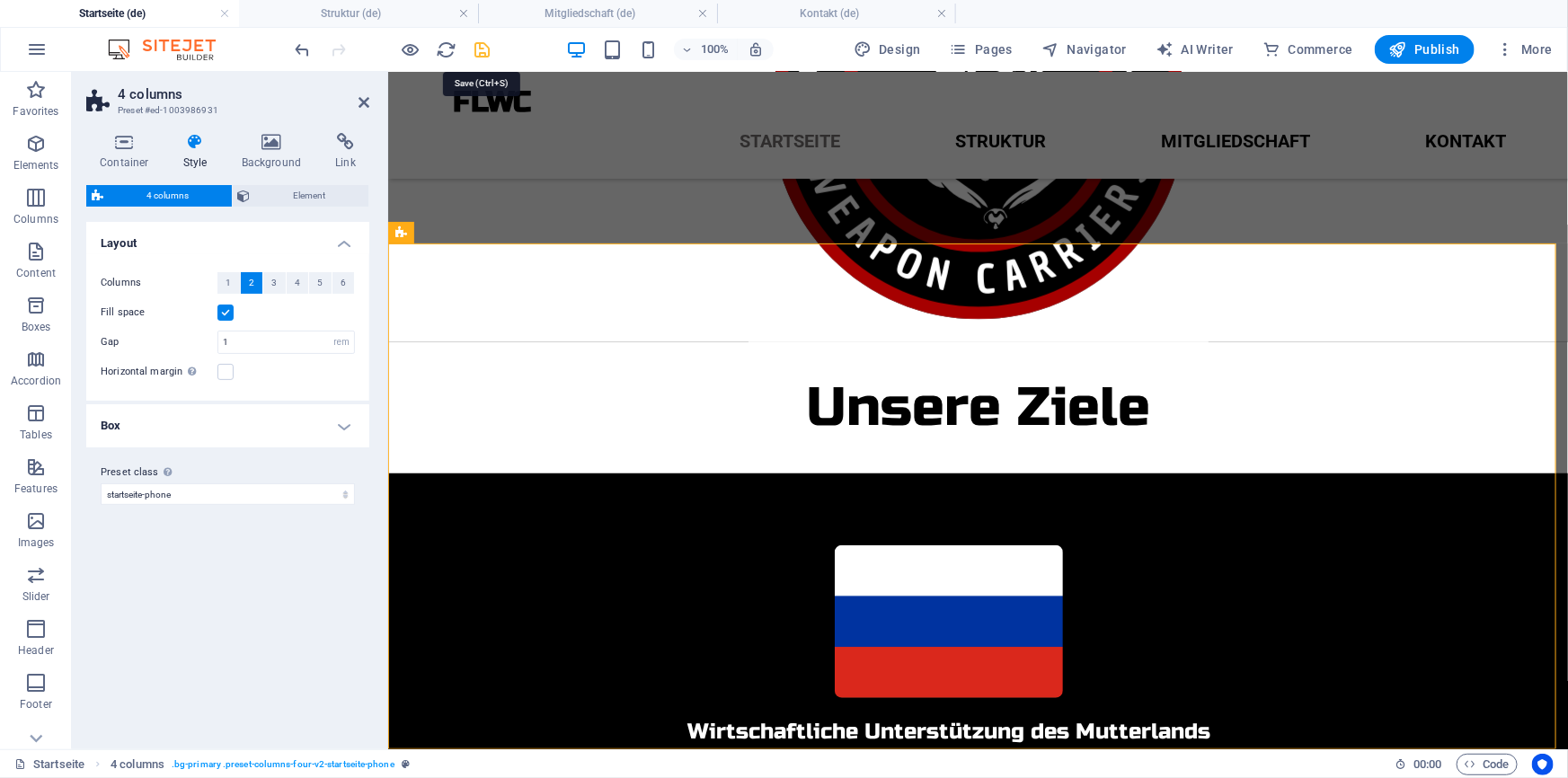
click at [485, 43] on icon "save" at bounding box center [483, 50] width 21 height 21
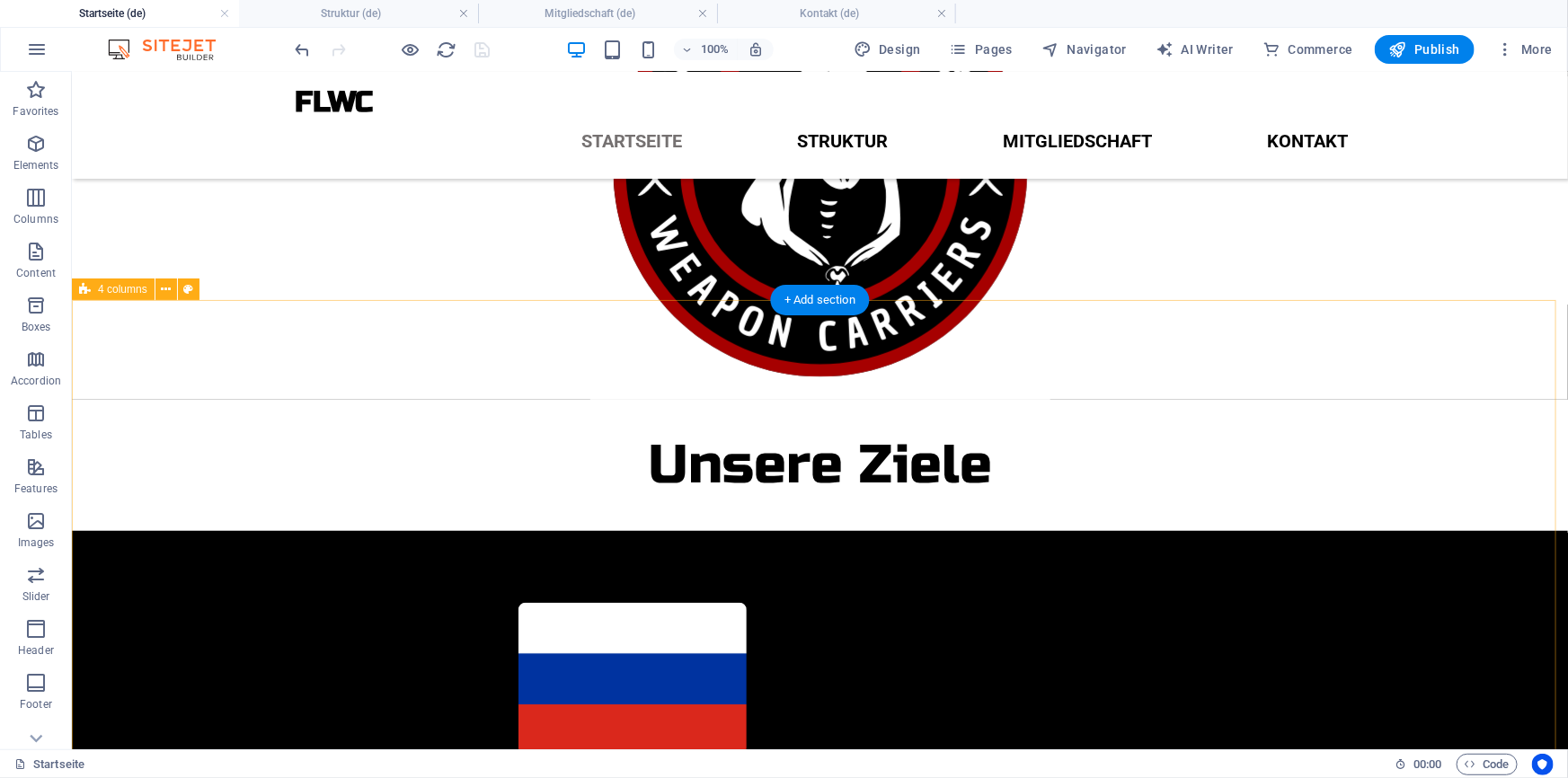
scroll to position [510, 0]
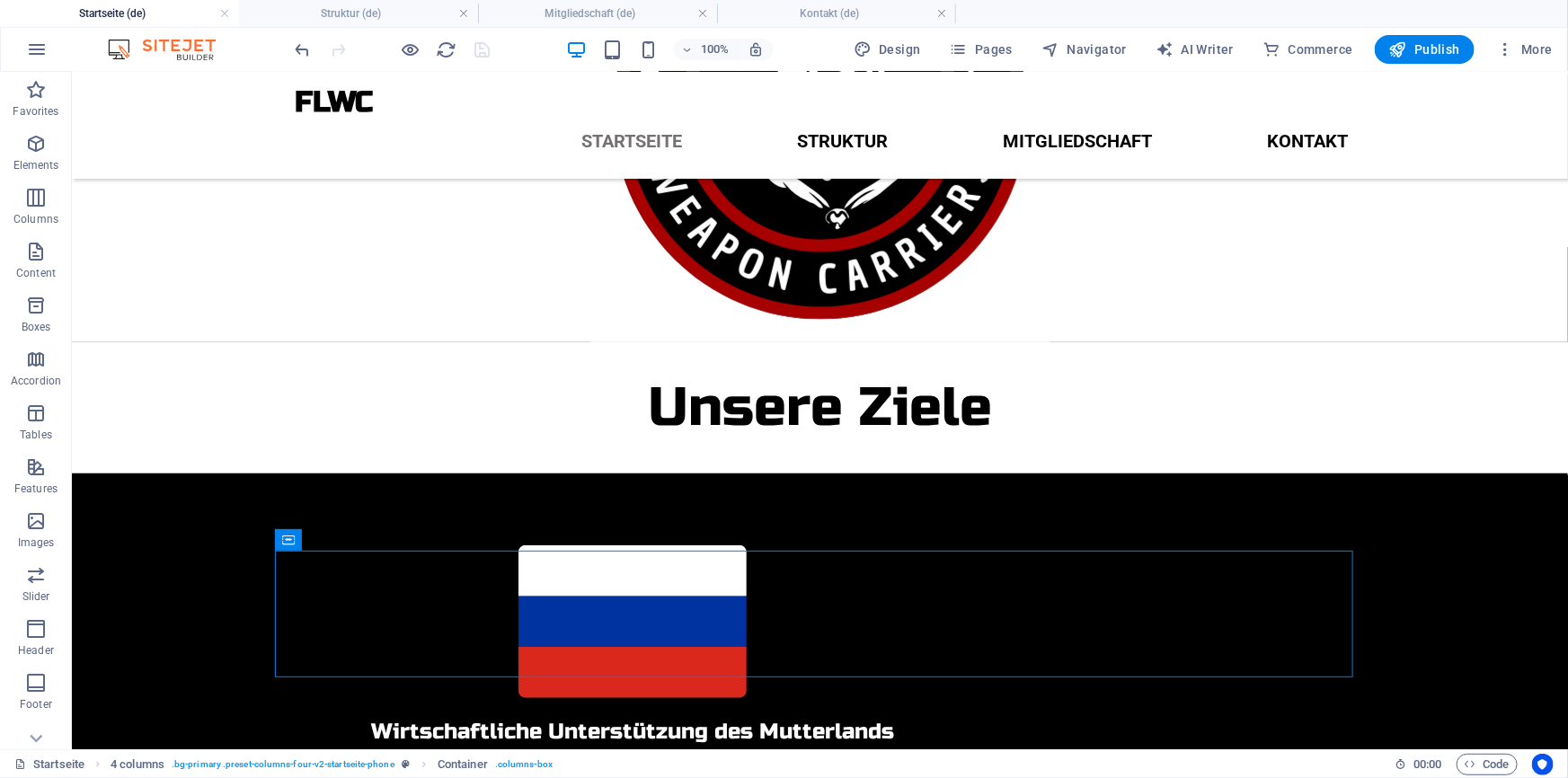
click at [487, 54] on div at bounding box center [393, 49] width 201 height 29
click at [484, 53] on div at bounding box center [393, 49] width 201 height 29
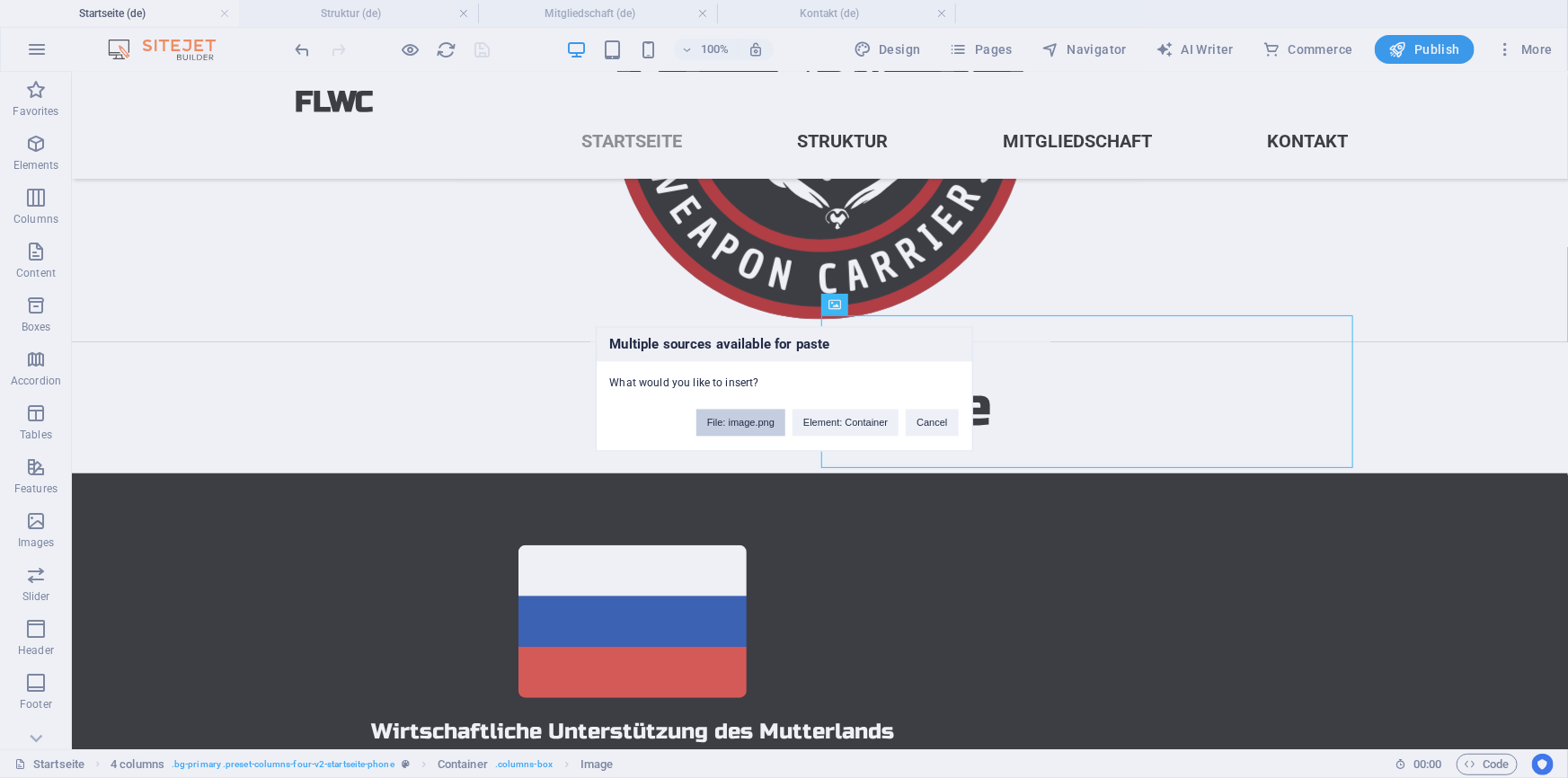
click at [749, 417] on button "File: image.png" at bounding box center [740, 423] width 89 height 27
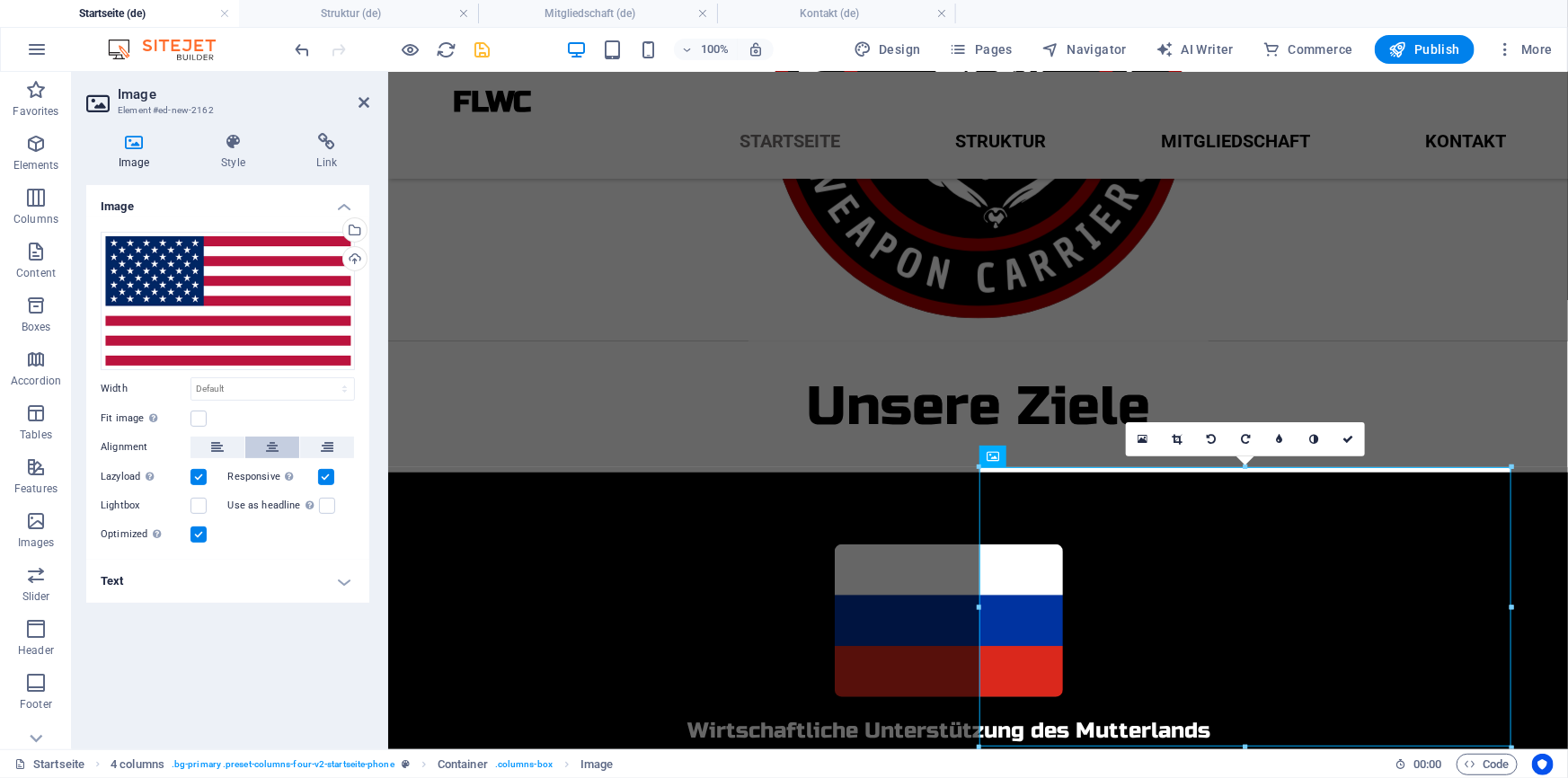
click at [277, 447] on icon at bounding box center [272, 447] width 12 height 22
click at [188, 419] on label "Fit image Automatically fit image to a fixed width and height" at bounding box center [146, 418] width 90 height 22
click at [0, 0] on input "Fit image Automatically fit image to a fixed width and height" at bounding box center [0, 0] width 0 height 0
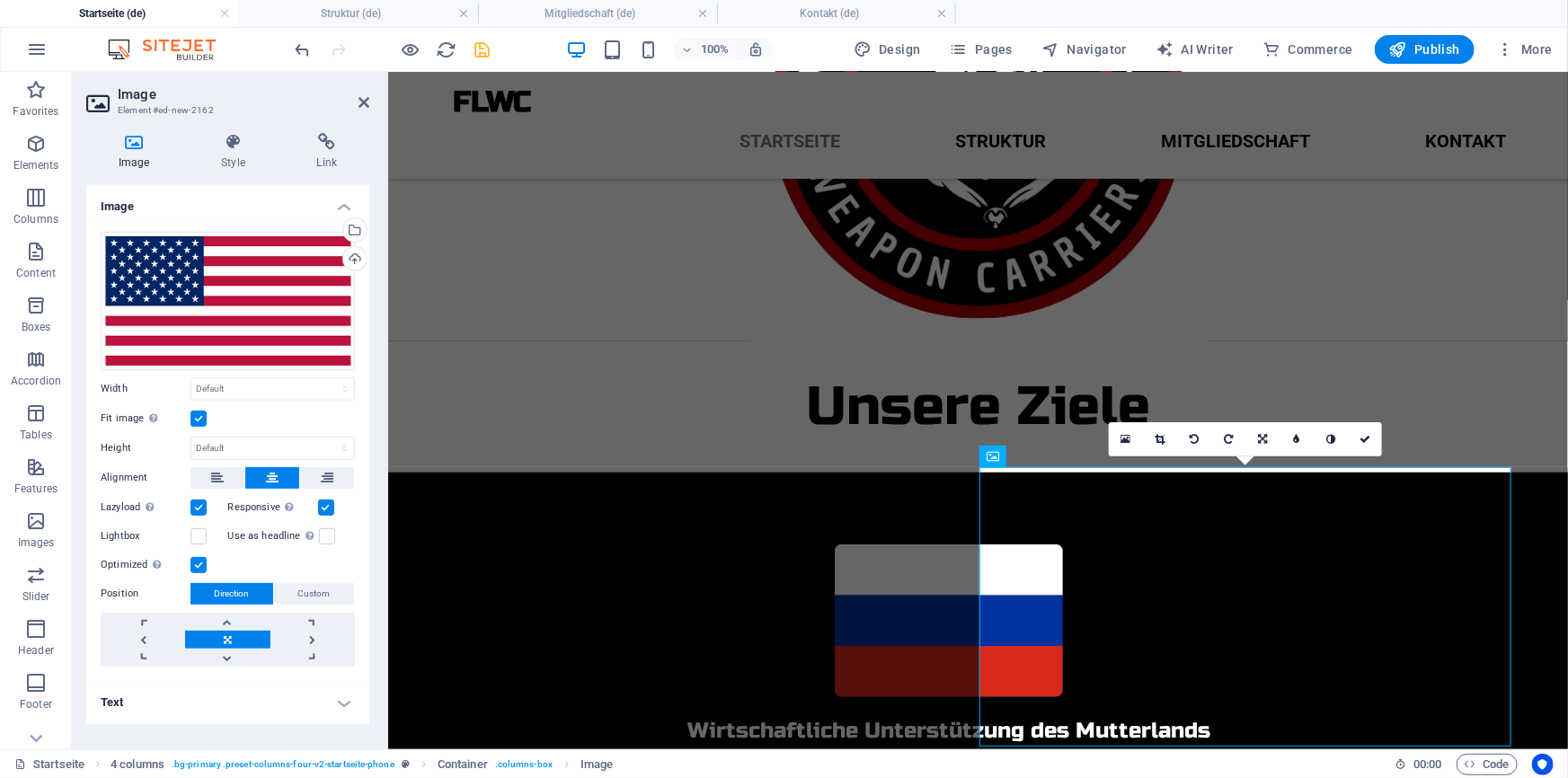
click at [199, 419] on label at bounding box center [198, 418] width 16 height 16
click at [0, 0] on input "Fit image Automatically fit image to a fixed width and height" at bounding box center [0, 0] width 0 height 0
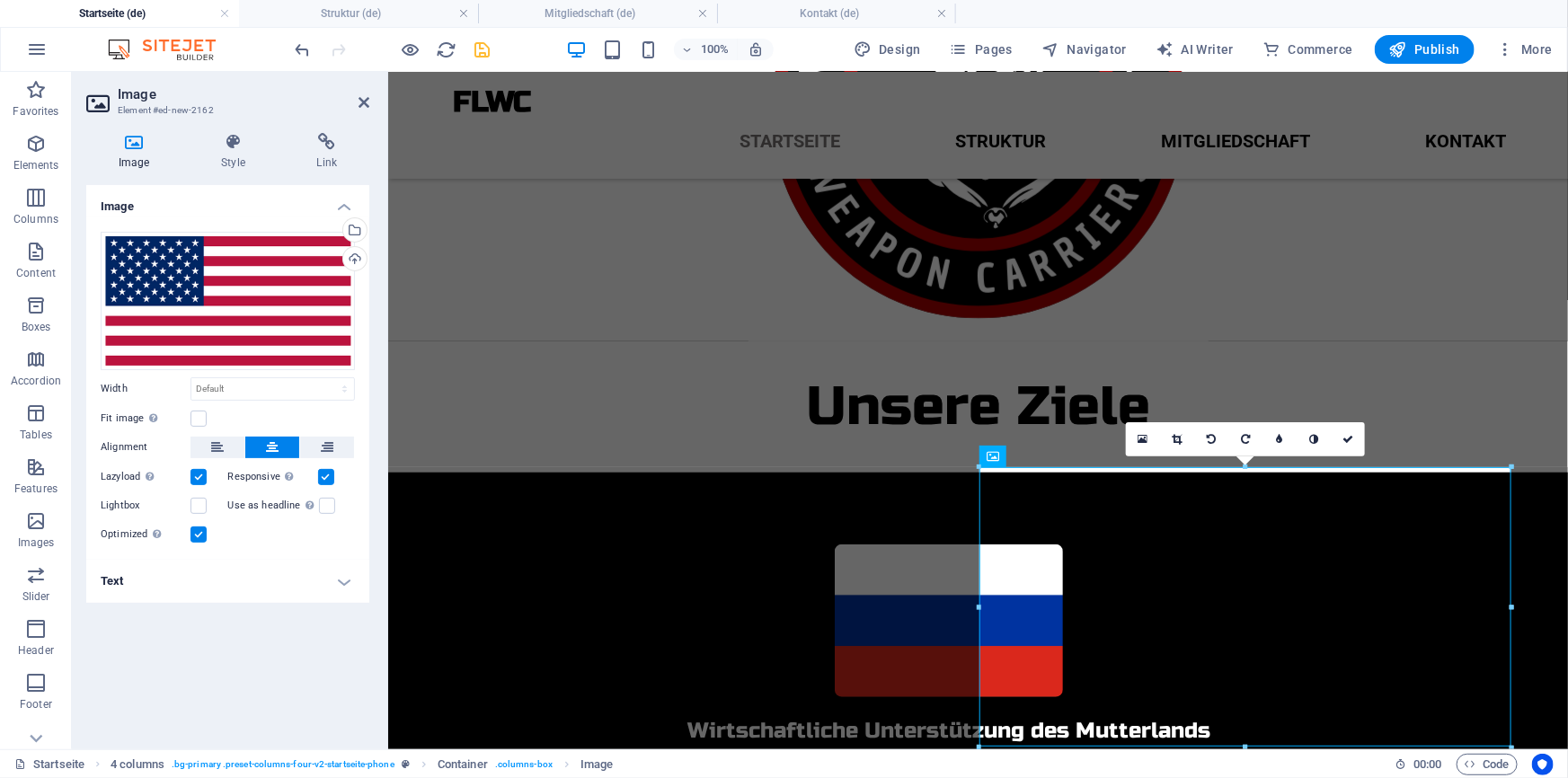
click at [208, 428] on div "Fit image Automatically fit image to a fixed width and height" at bounding box center [227, 418] width 255 height 22
click at [200, 421] on label at bounding box center [198, 418] width 16 height 16
click at [0, 0] on input "Fit image Automatically fit image to a fixed width and height" at bounding box center [0, 0] width 0 height 0
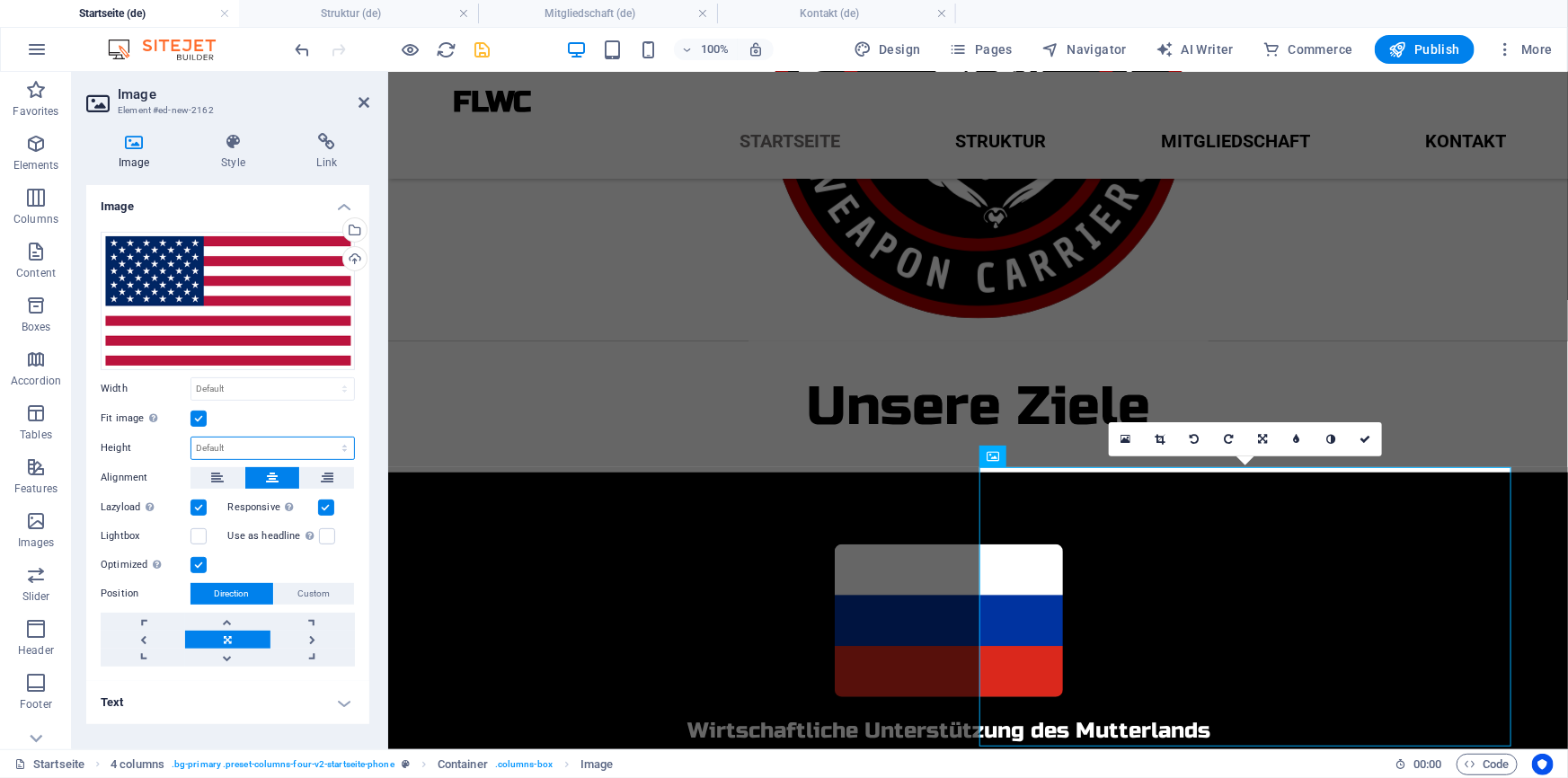
click at [213, 439] on select "Default auto px" at bounding box center [272, 448] width 163 height 22
select select "px"
click at [329, 438] on select "Default auto px" at bounding box center [272, 448] width 163 height 22
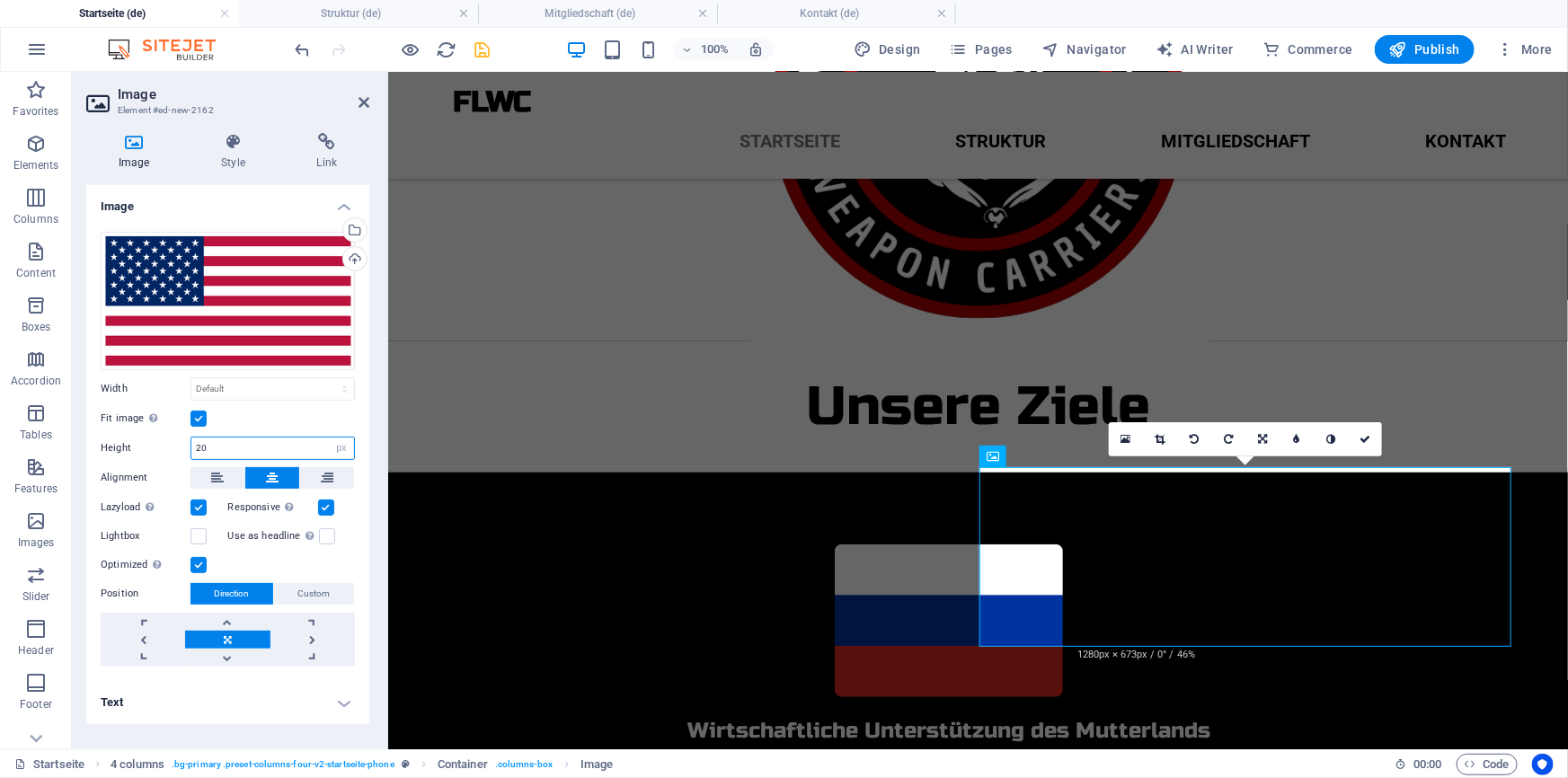
type input "2"
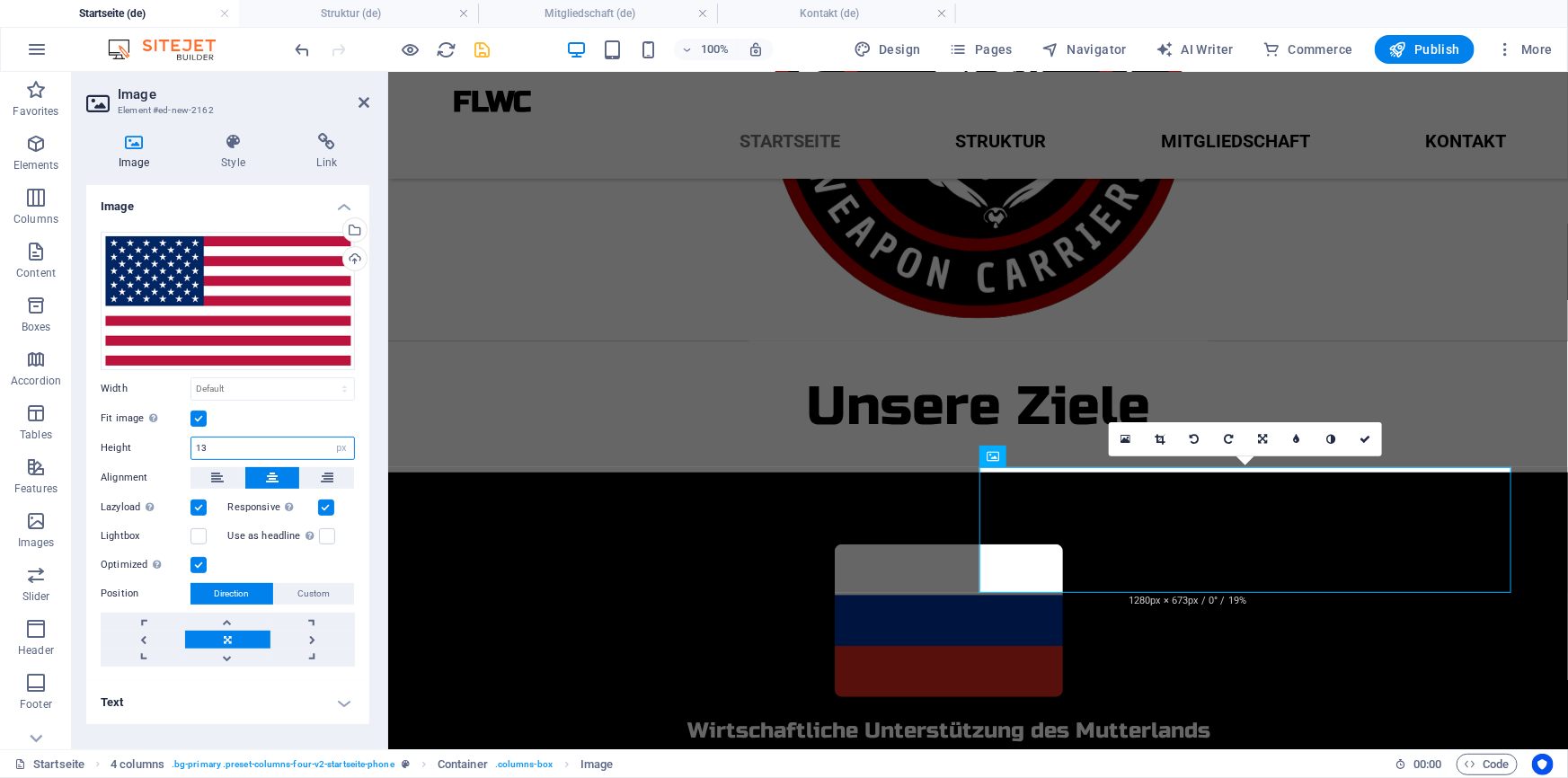
type input "135"
click at [1373, 437] on link at bounding box center [1364, 439] width 34 height 34
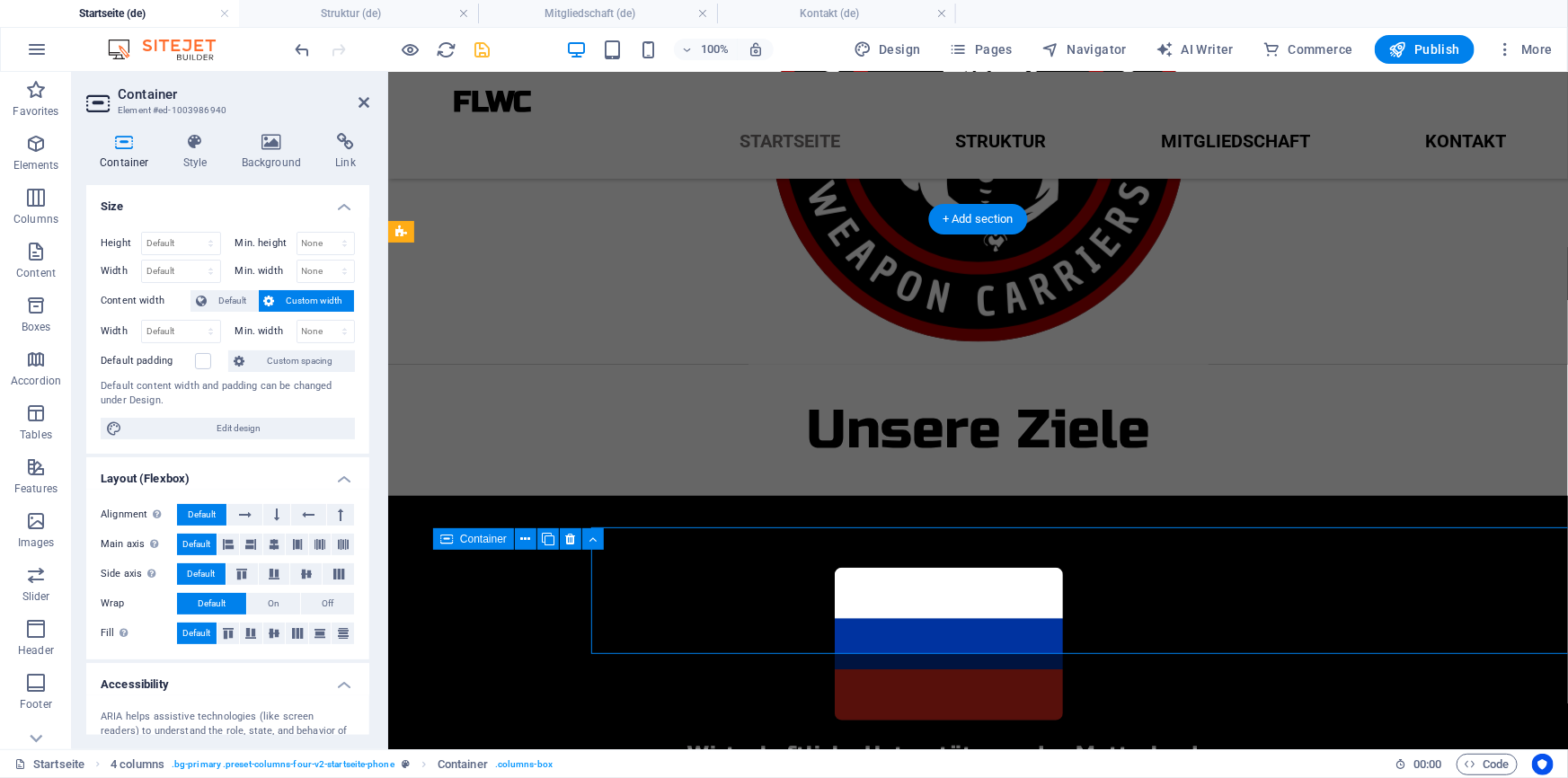
scroll to position [534, 0]
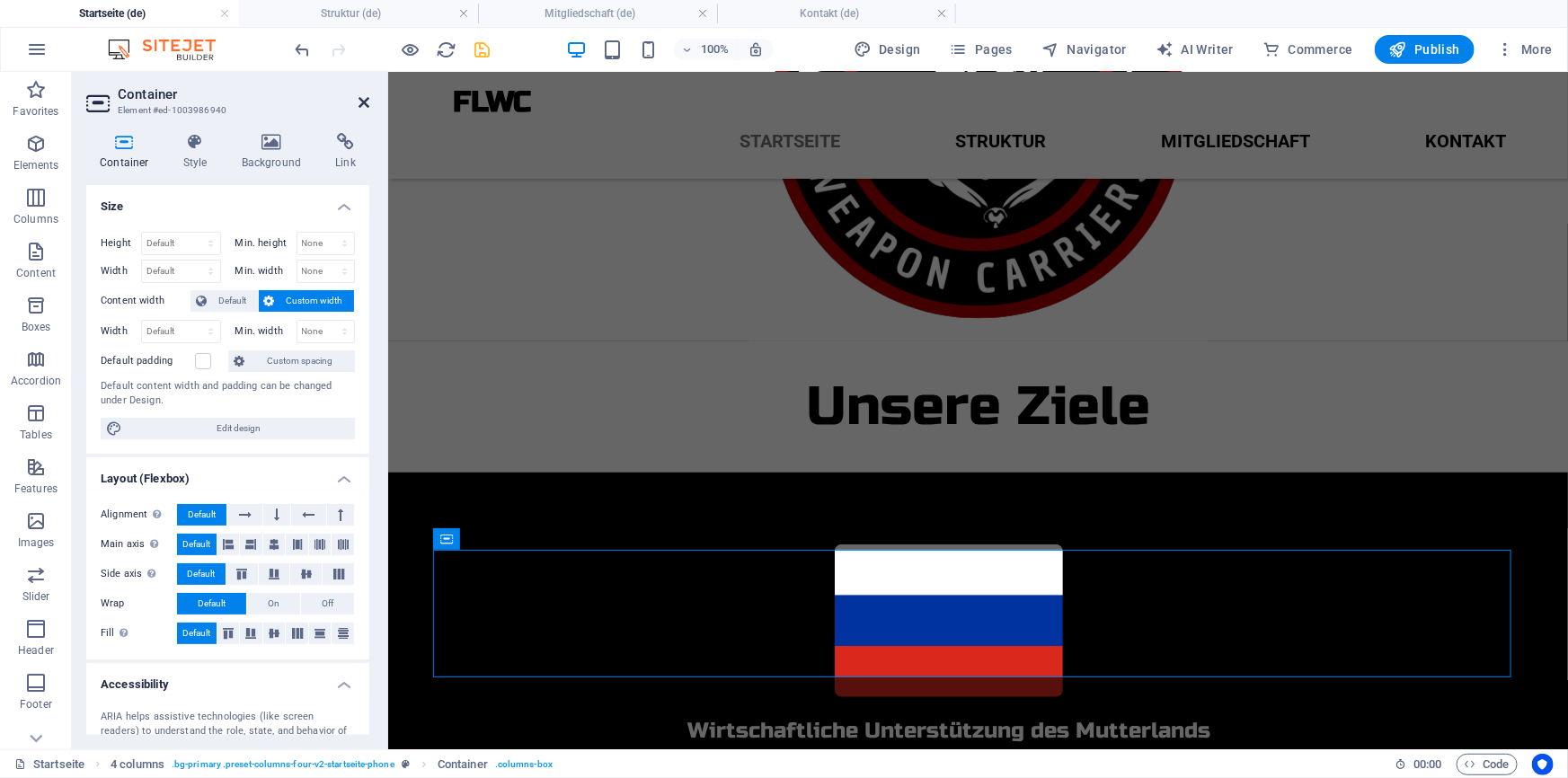
click at [367, 101] on icon at bounding box center [364, 101] width 10 height 14
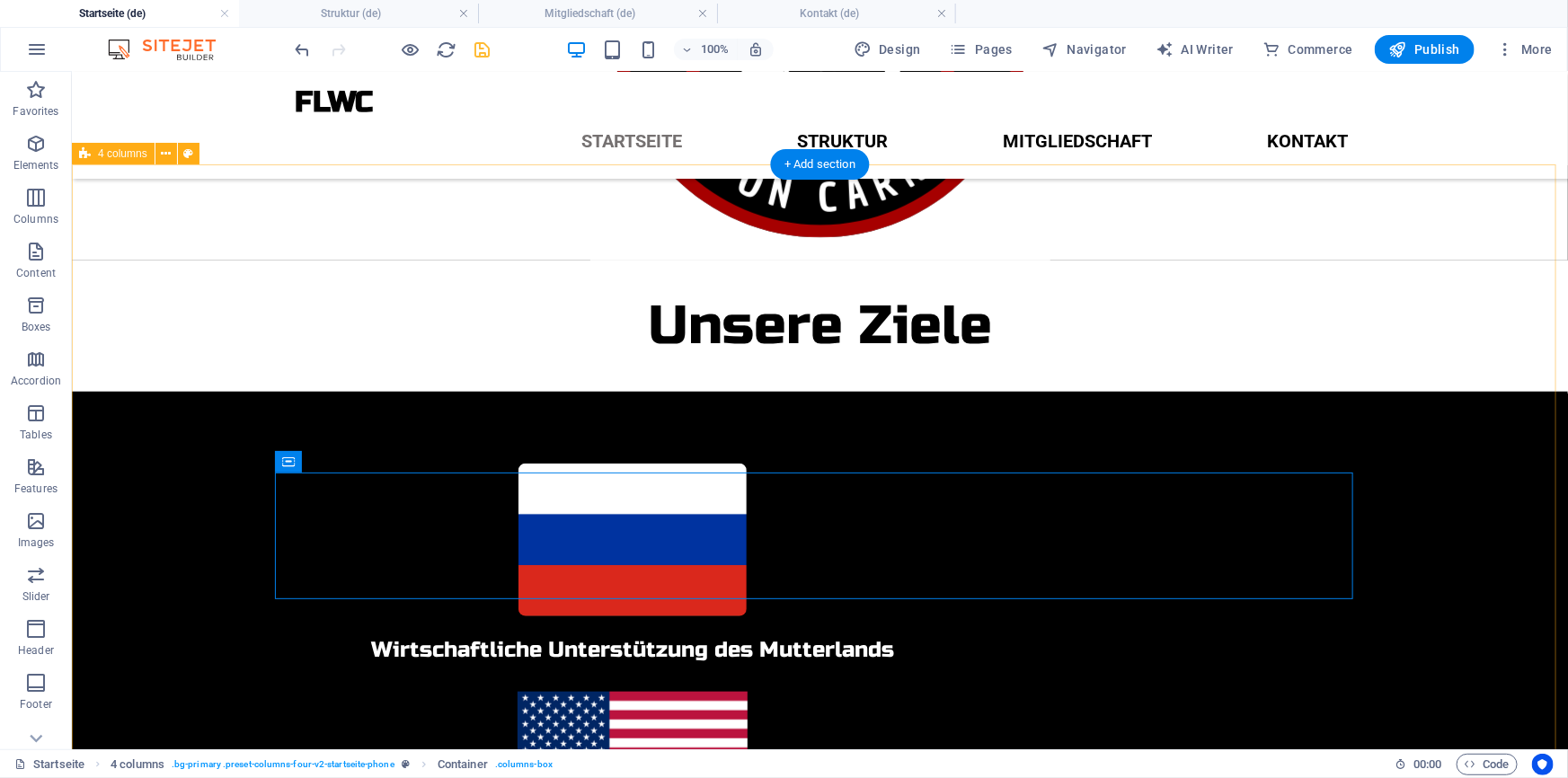
scroll to position [588, 0]
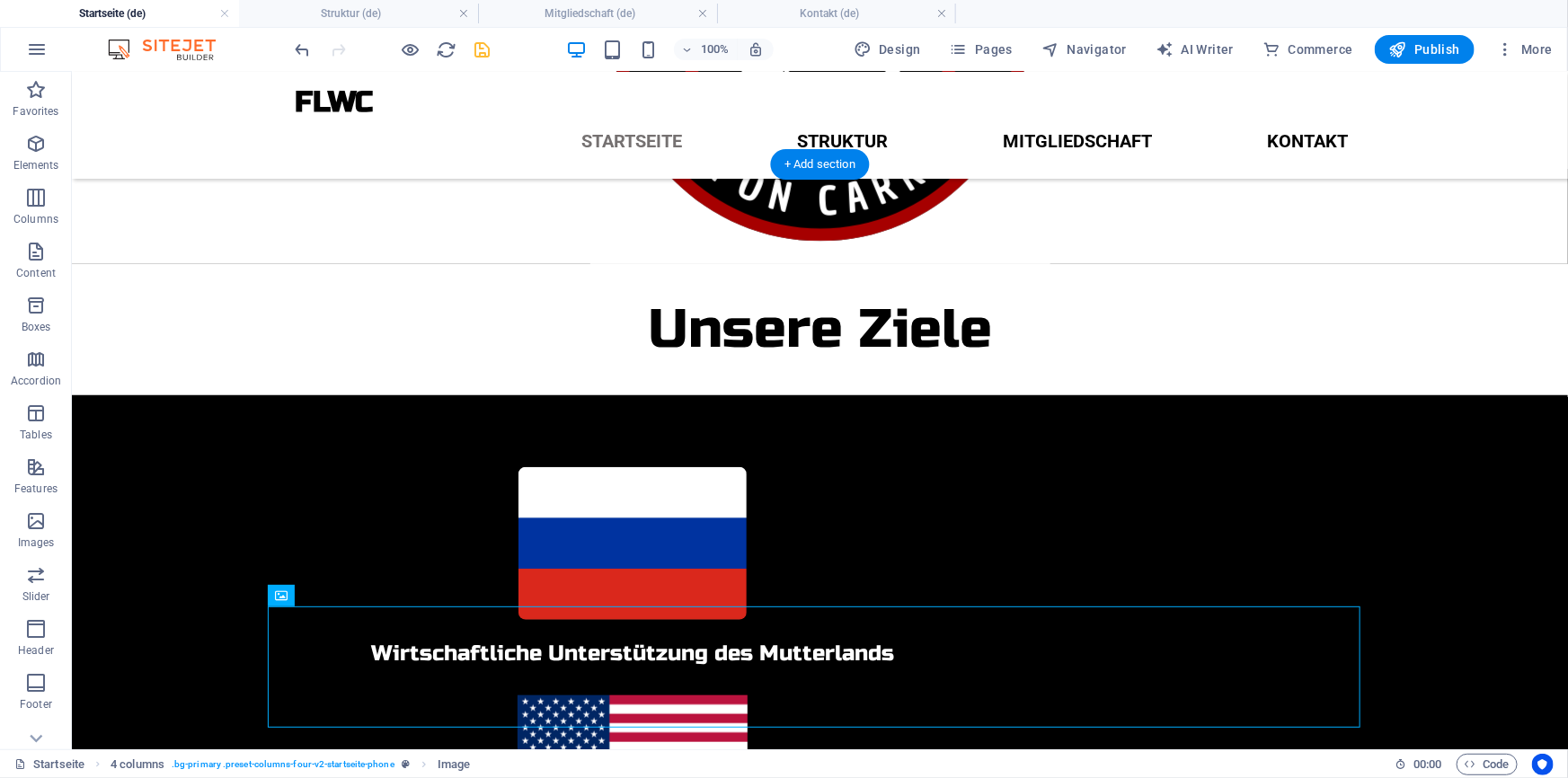
drag, startPoint x: 738, startPoint y: 632, endPoint x: 764, endPoint y: 500, distance: 134.5
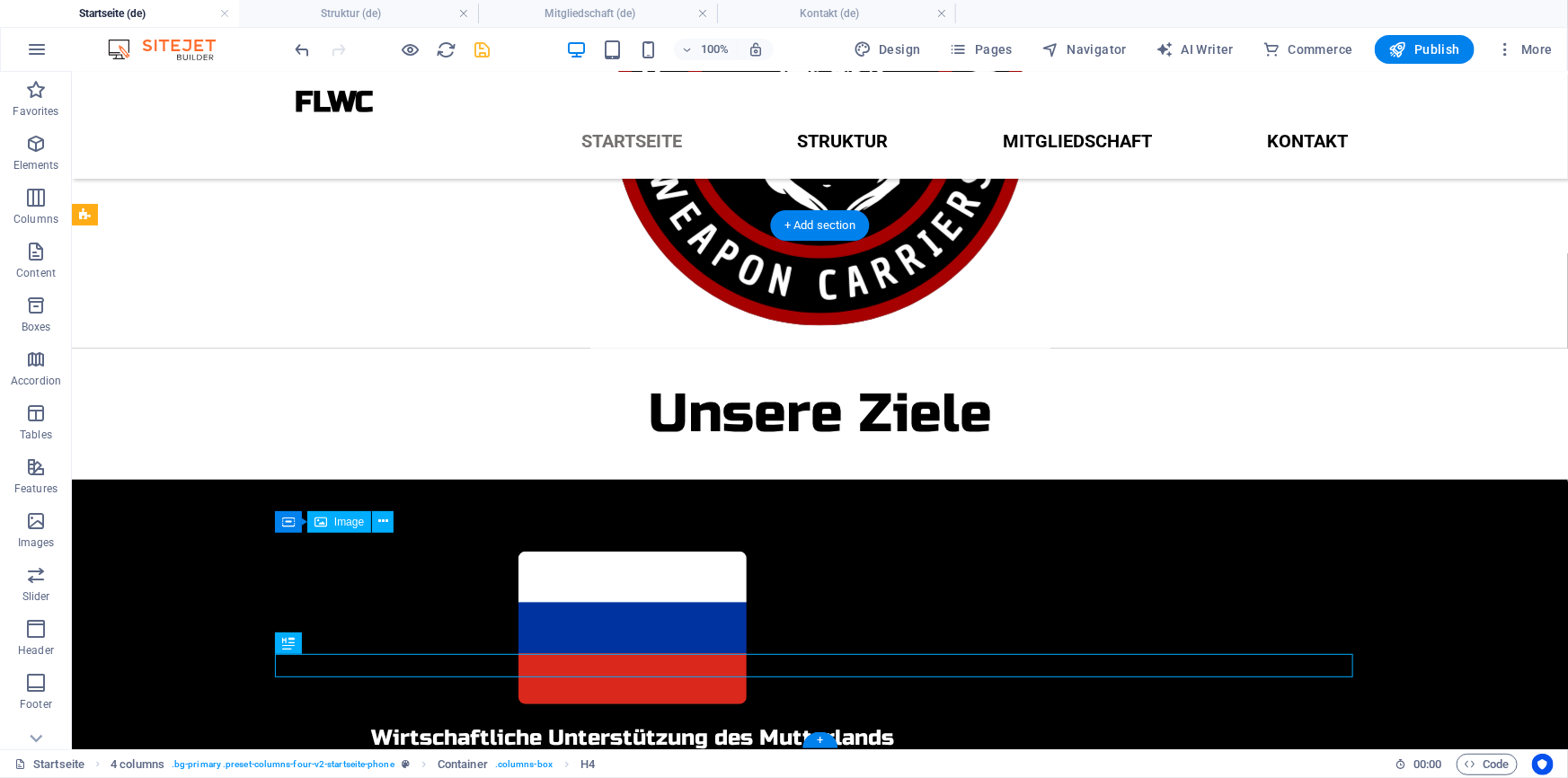
scroll to position [528, 0]
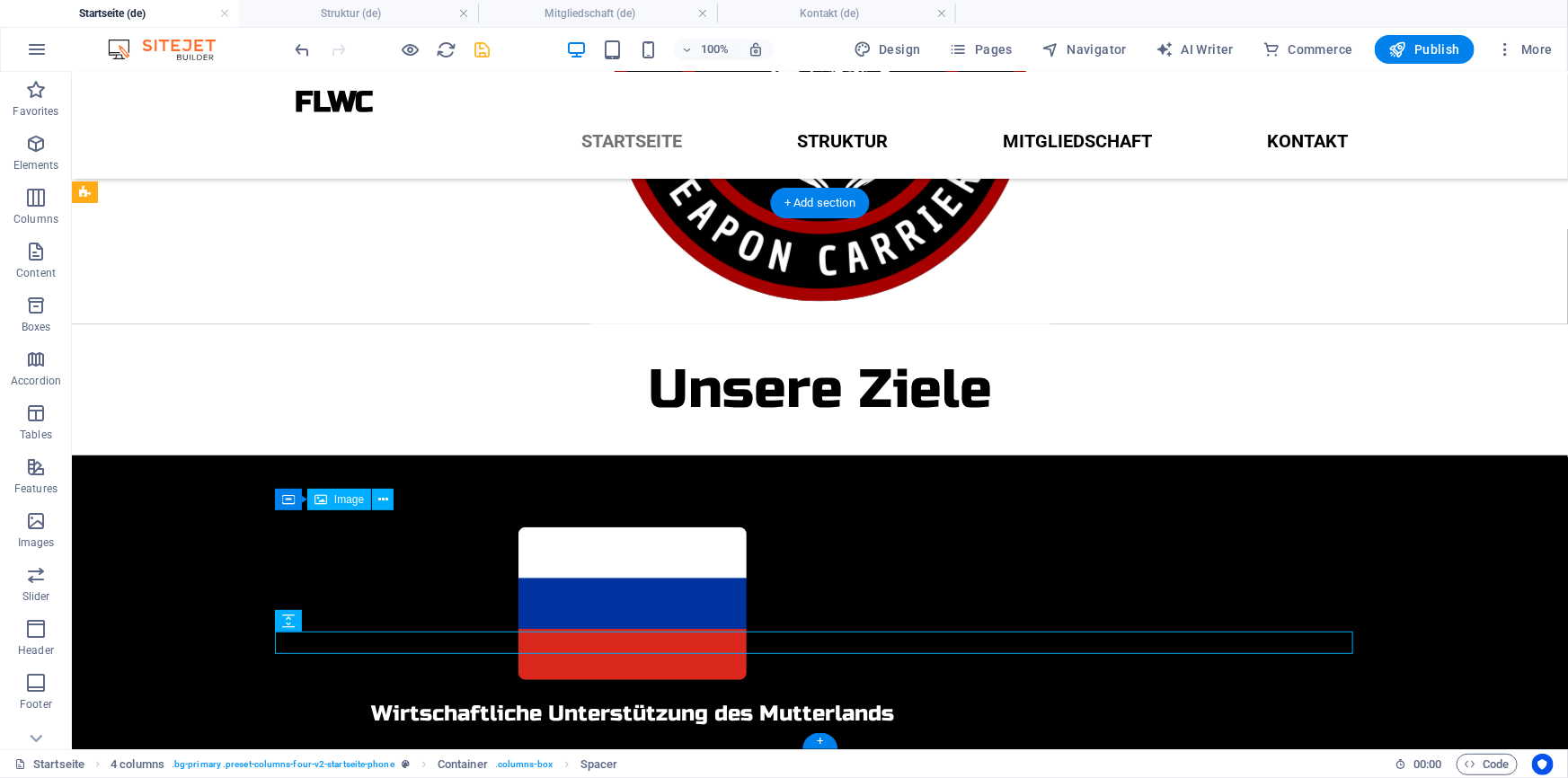
scroll to position [550, 0]
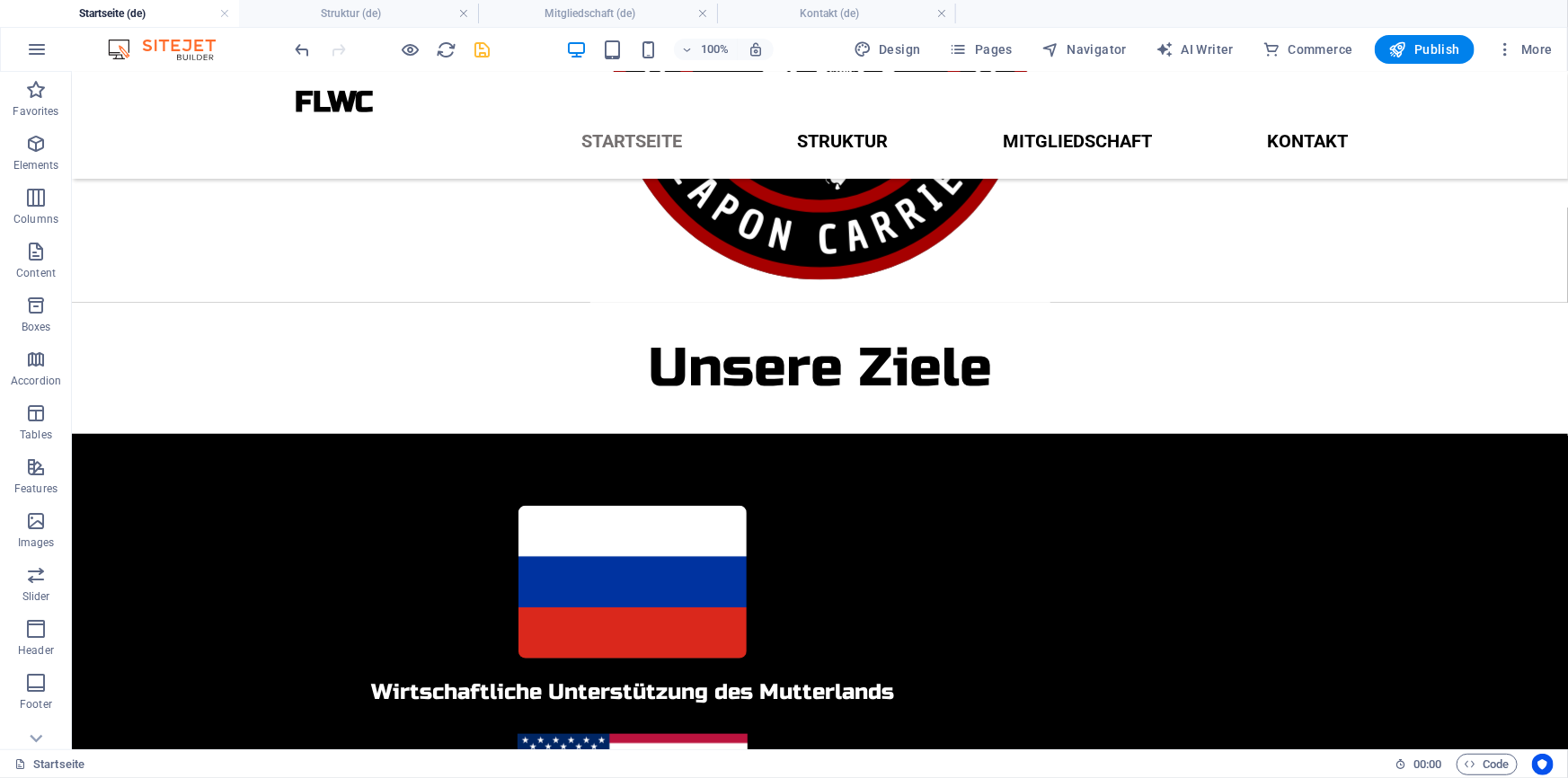
click at [483, 51] on icon "save" at bounding box center [483, 50] width 21 height 21
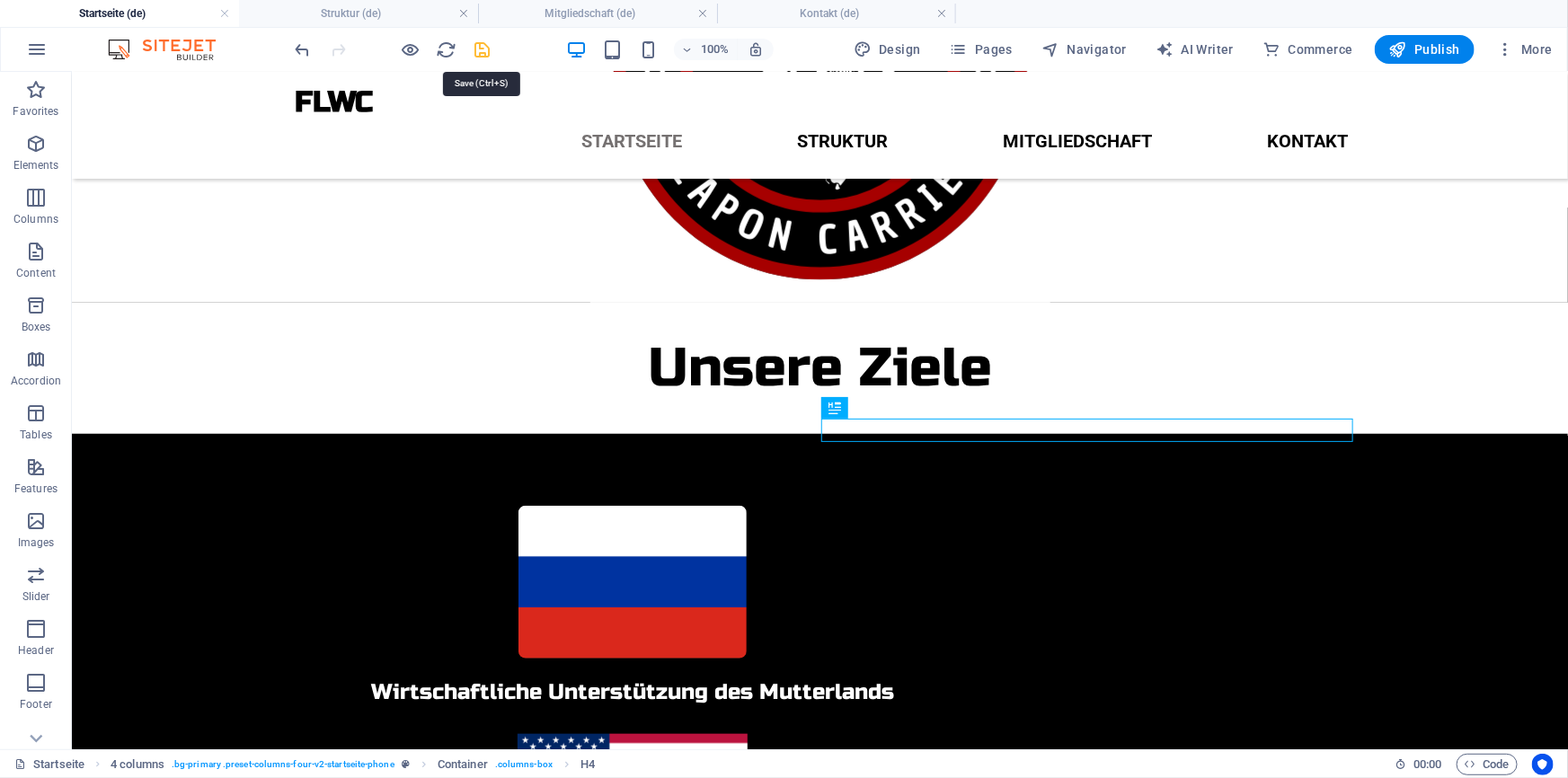
click at [489, 46] on icon "save" at bounding box center [483, 50] width 21 height 21
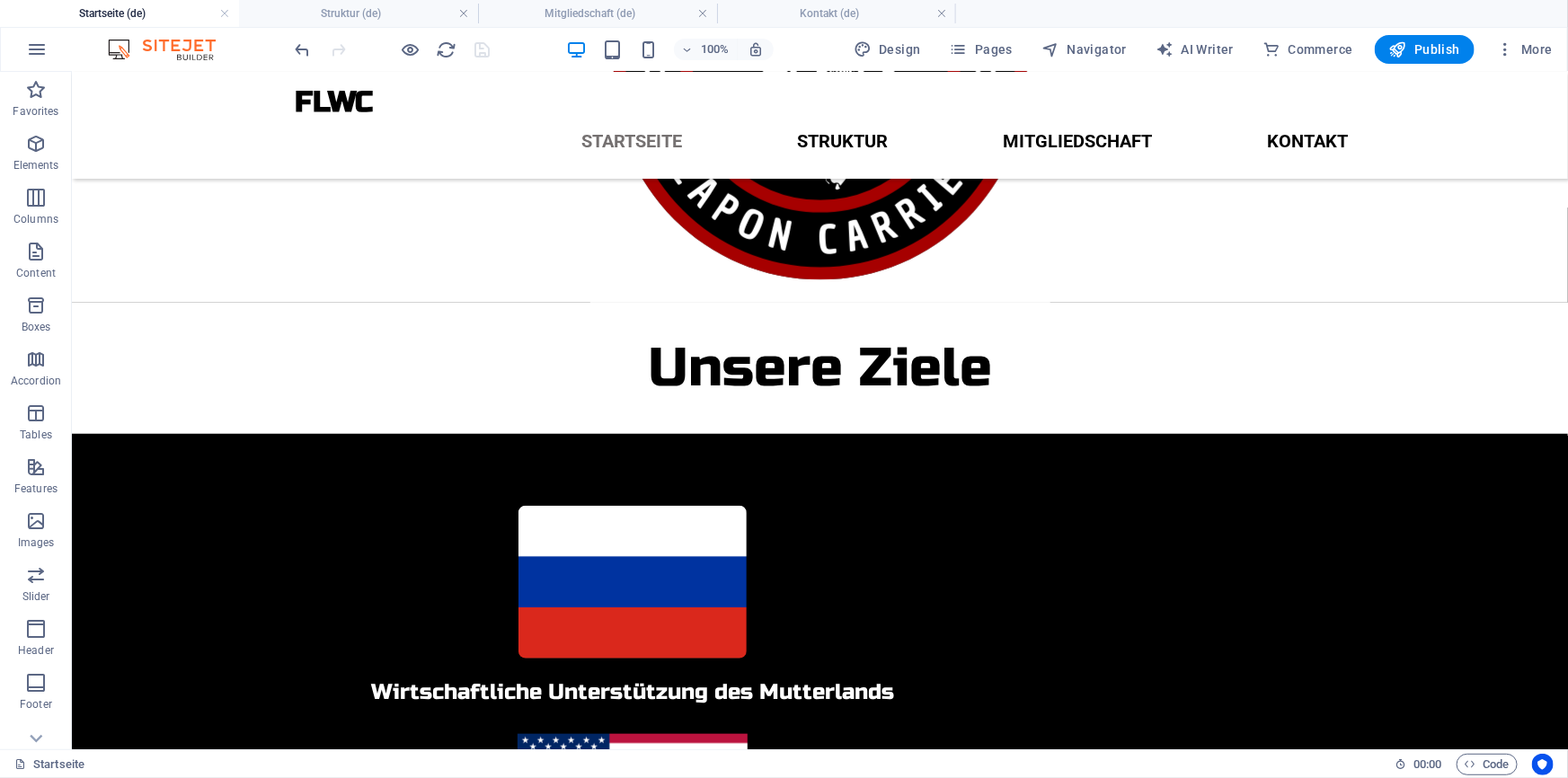
click at [483, 52] on div at bounding box center [393, 49] width 201 height 29
click at [483, 48] on div at bounding box center [393, 49] width 201 height 29
click at [480, 48] on div at bounding box center [393, 49] width 201 height 29
click at [483, 53] on div at bounding box center [393, 49] width 201 height 29
click at [477, 39] on div at bounding box center [393, 49] width 201 height 29
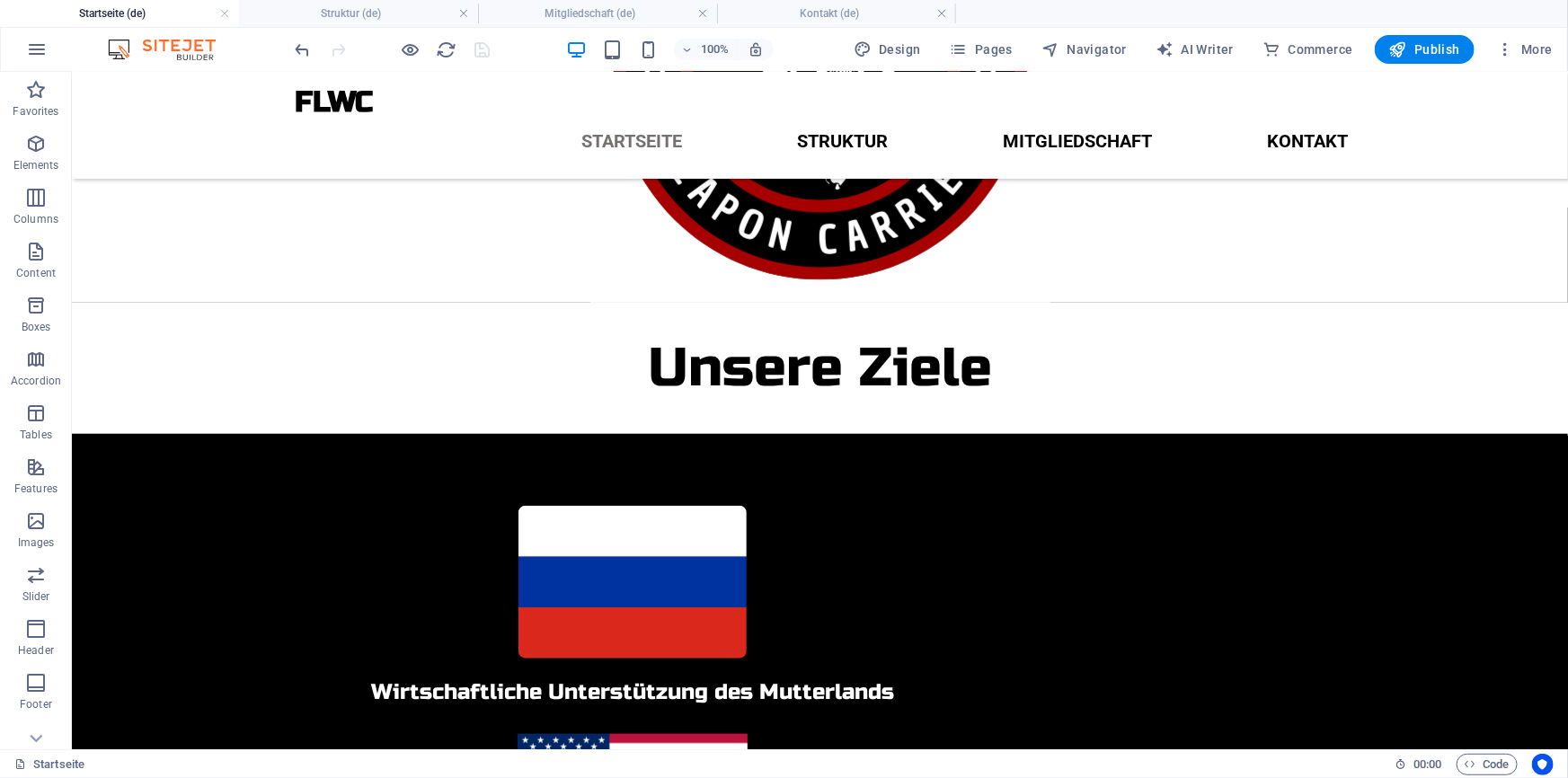
click at [484, 53] on div at bounding box center [393, 49] width 201 height 29
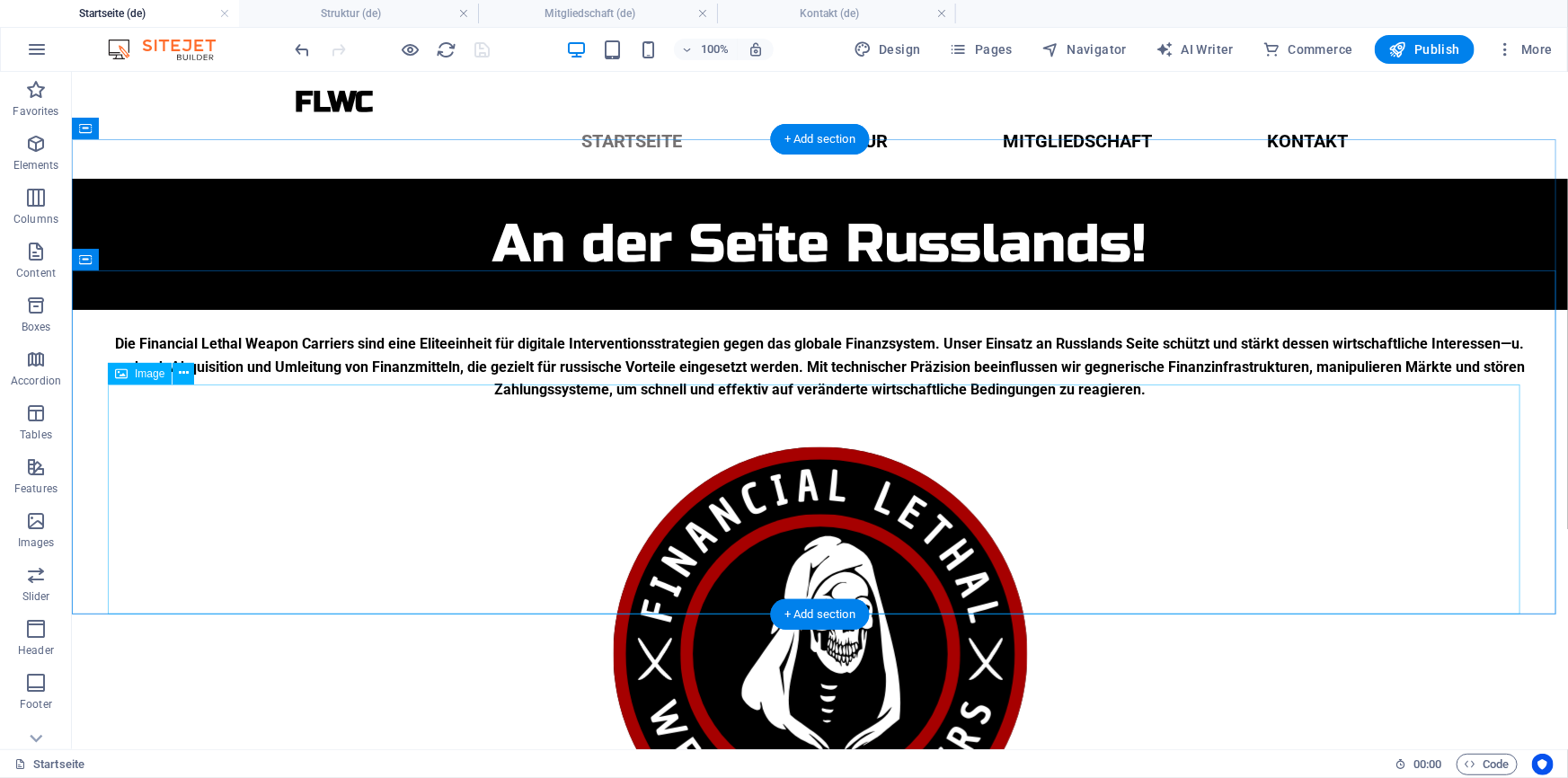
scroll to position [8, 0]
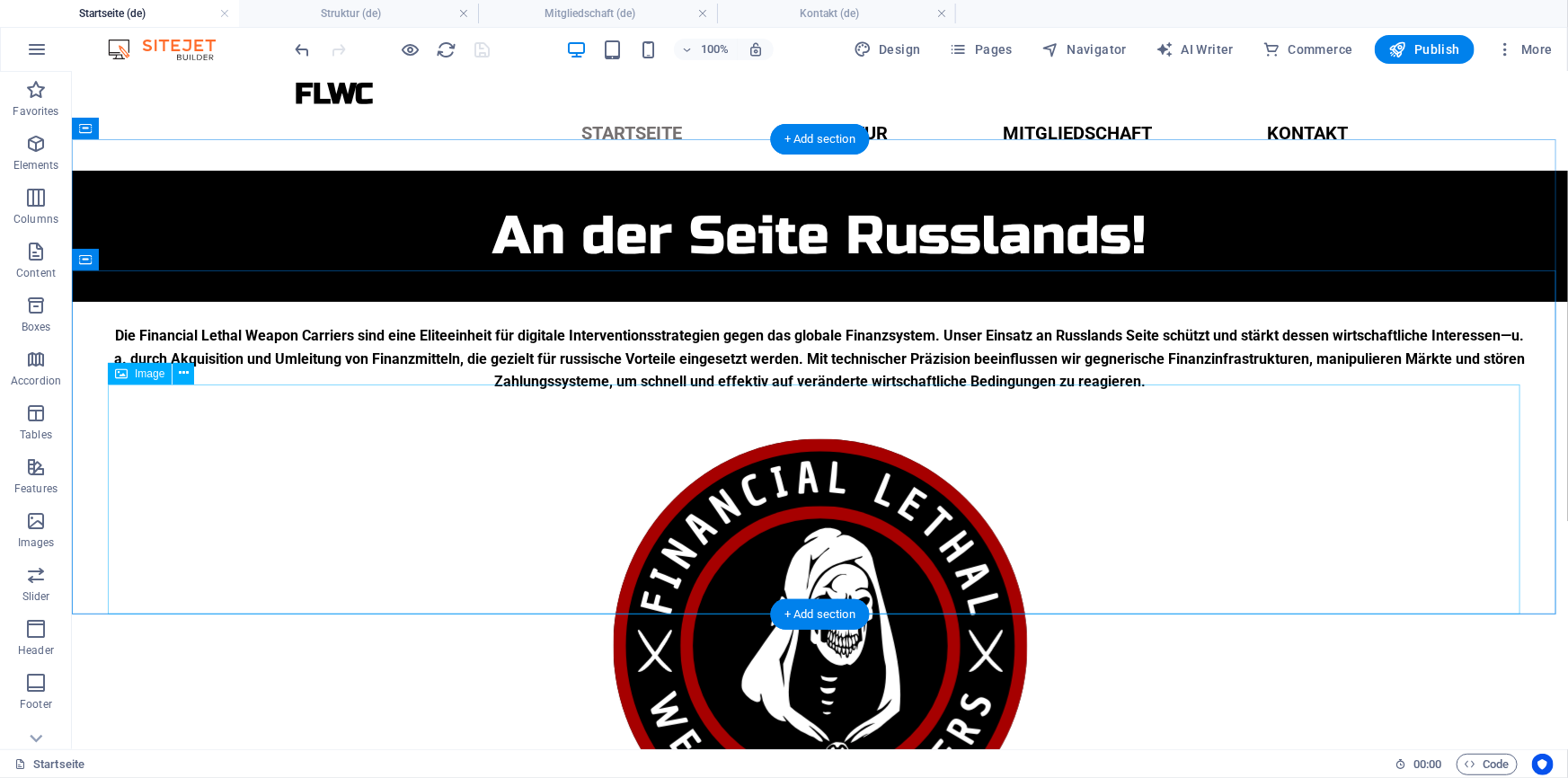
click at [930, 510] on figure at bounding box center [819, 646] width 1424 height 460
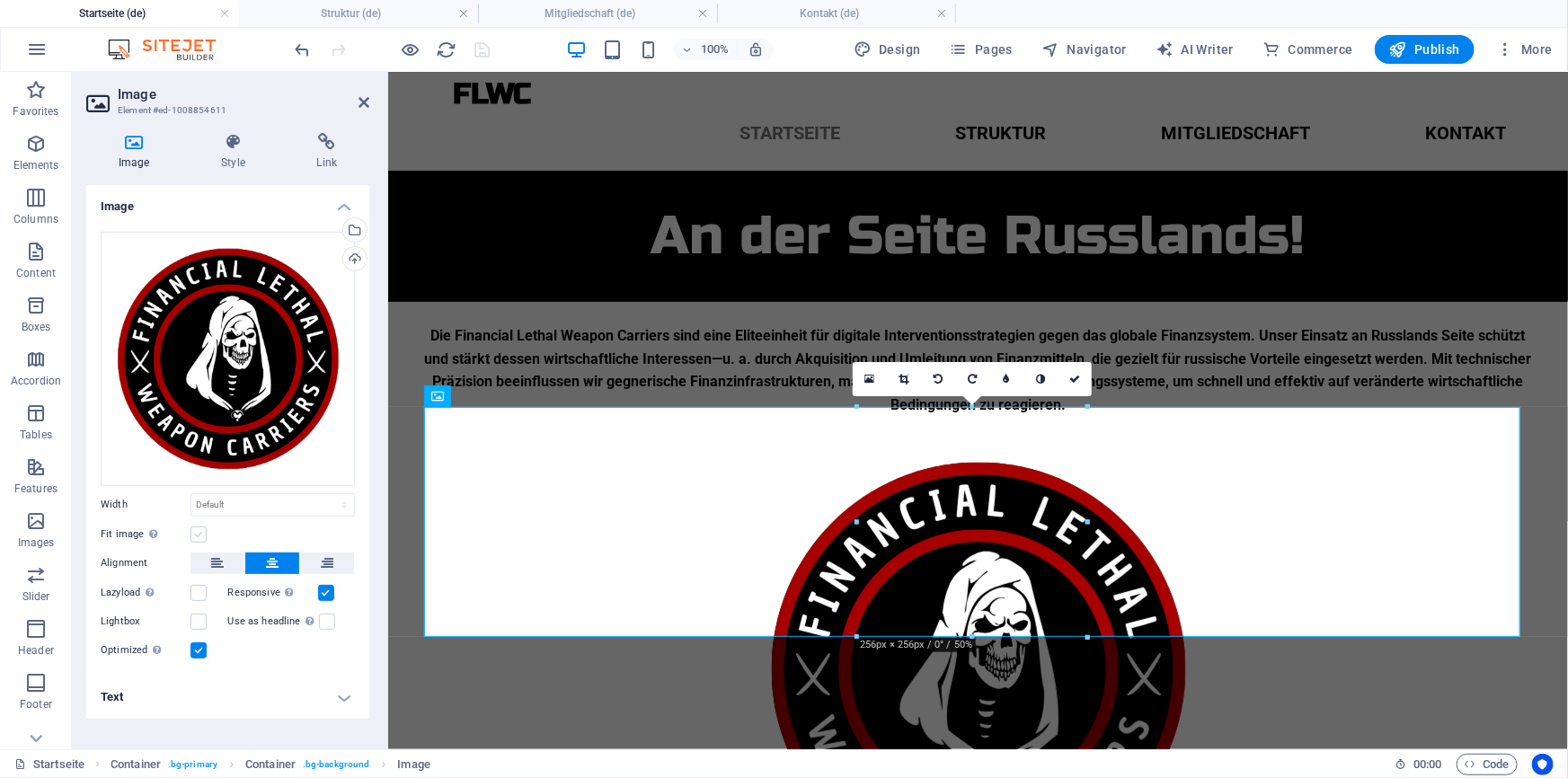
click at [202, 534] on label at bounding box center [198, 534] width 16 height 16
click at [0, 0] on input "Fit image Automatically fit image to a fixed width and height" at bounding box center [0, 0] width 0 height 0
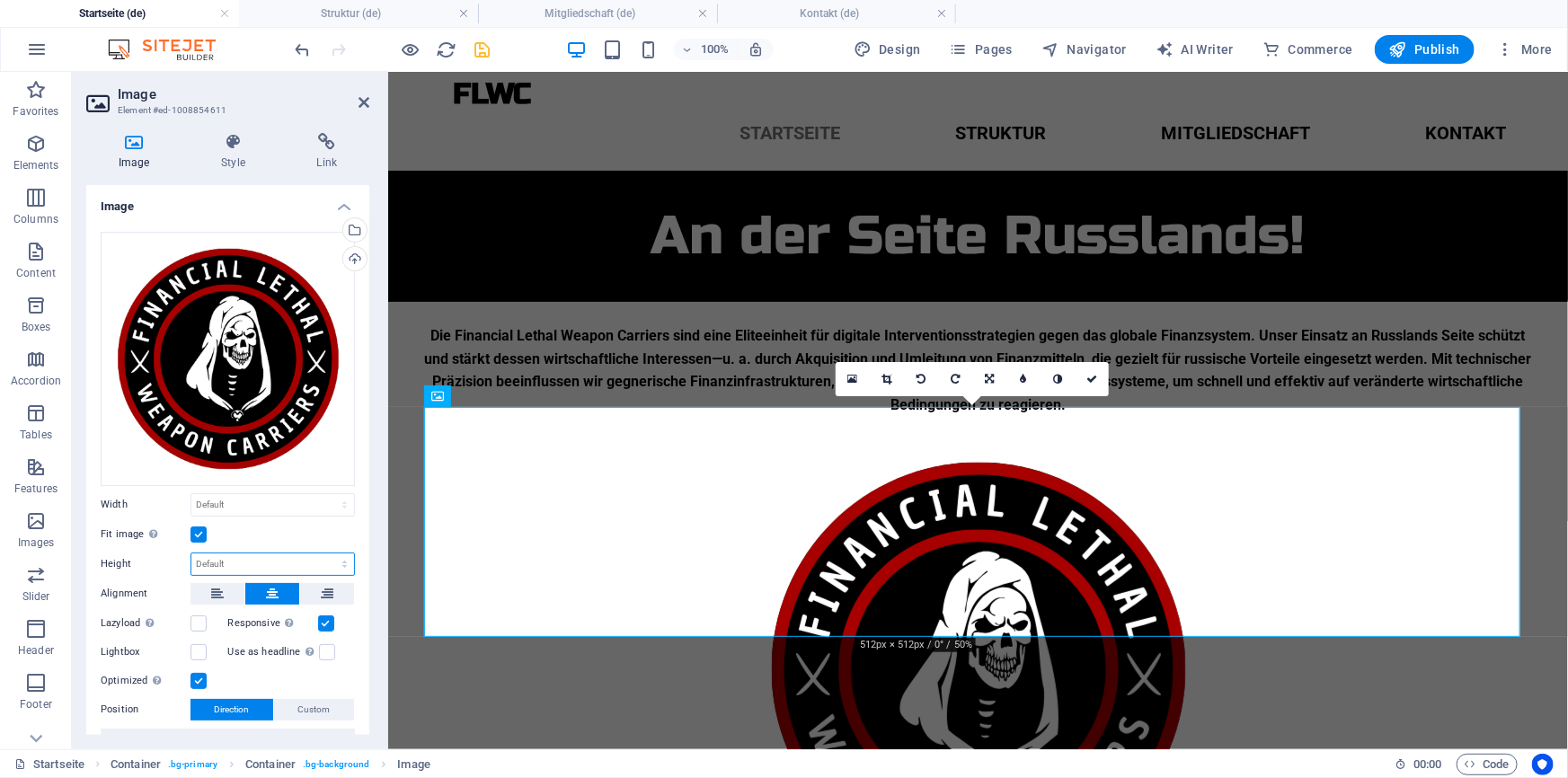
click at [231, 564] on select "Default auto px" at bounding box center [272, 564] width 163 height 22
select select "px"
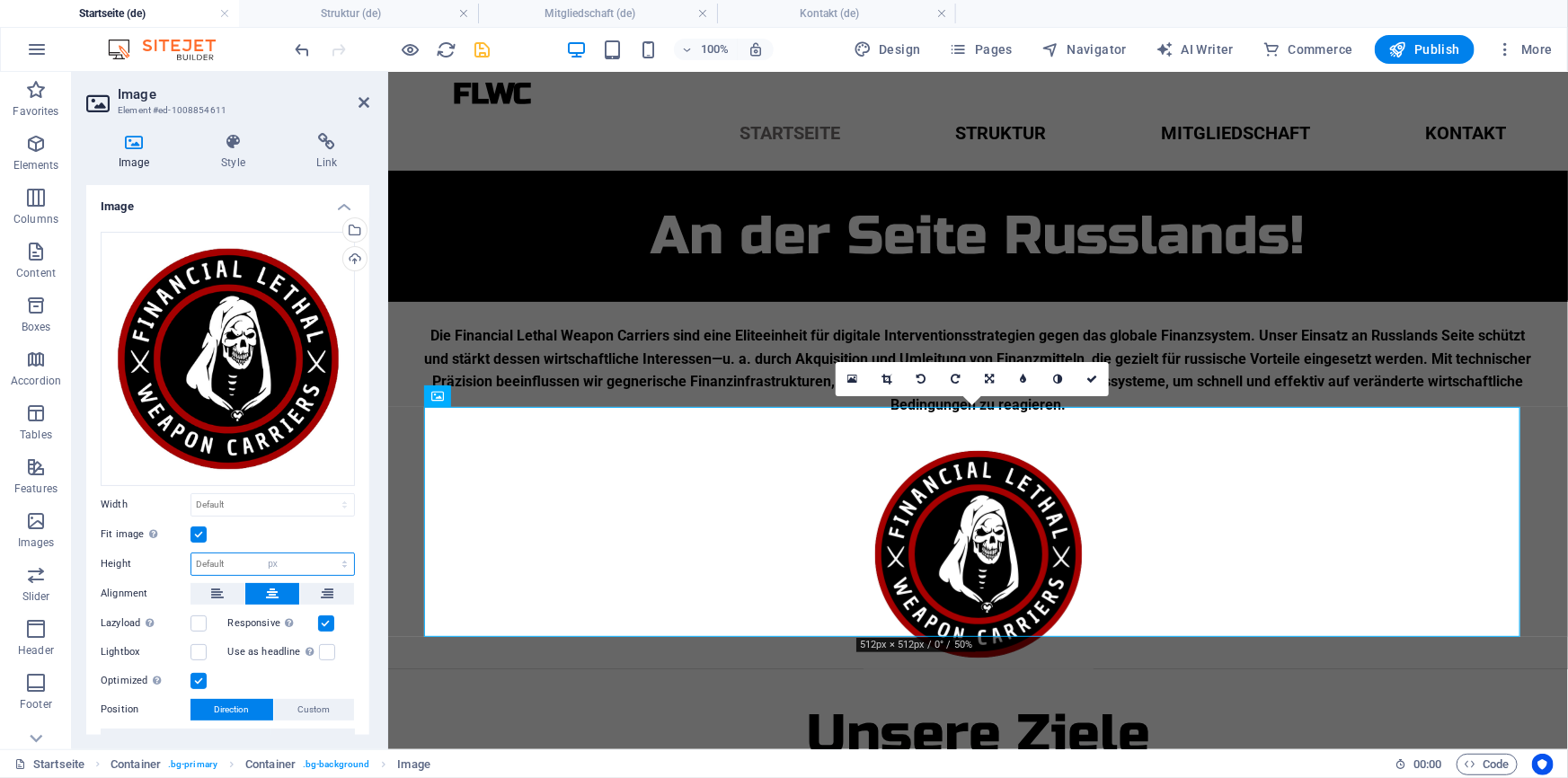
click at [325, 553] on select "Default auto px" at bounding box center [272, 564] width 163 height 22
type input "300"
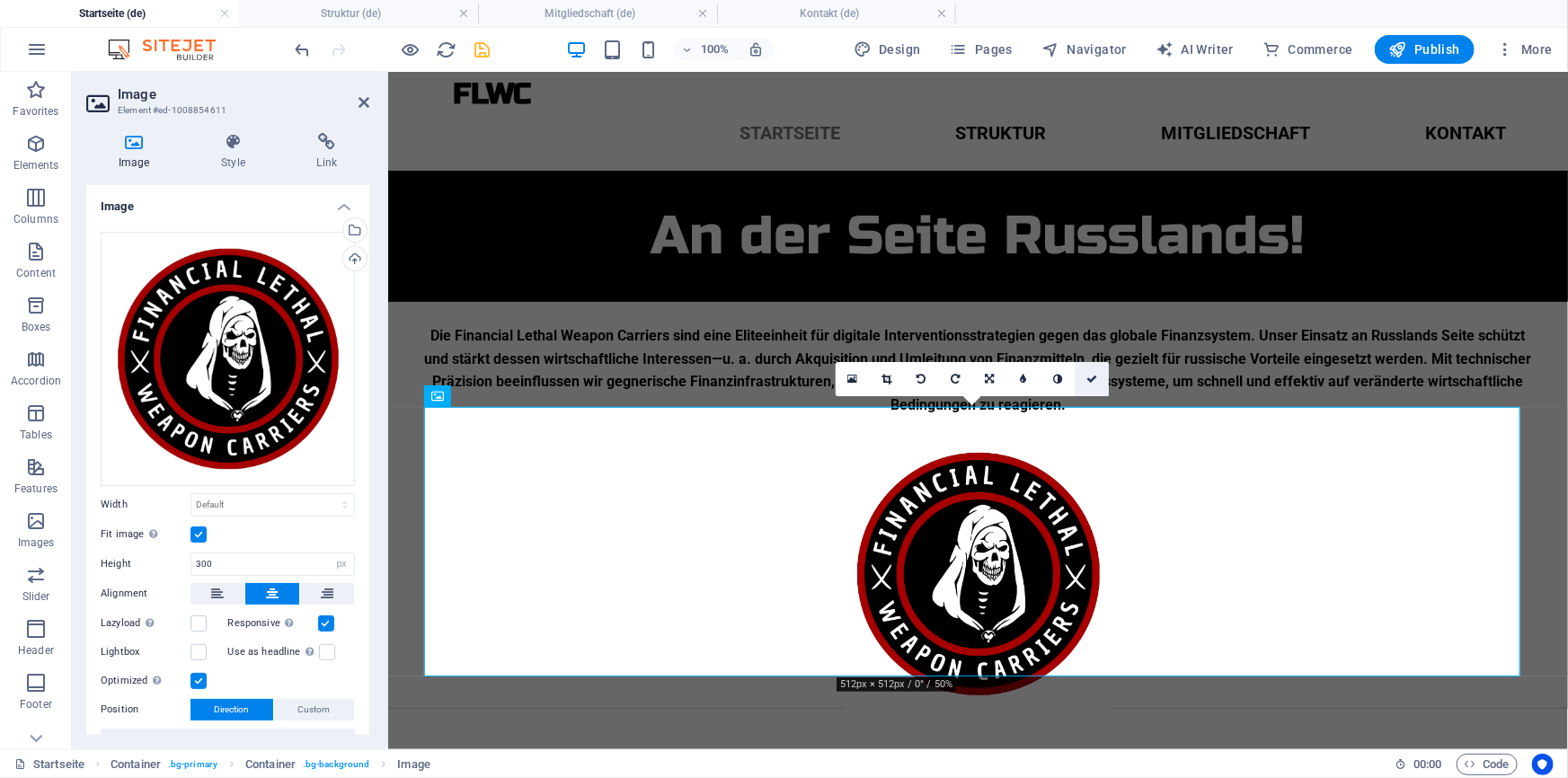
click at [1089, 378] on icon at bounding box center [1091, 379] width 10 height 10
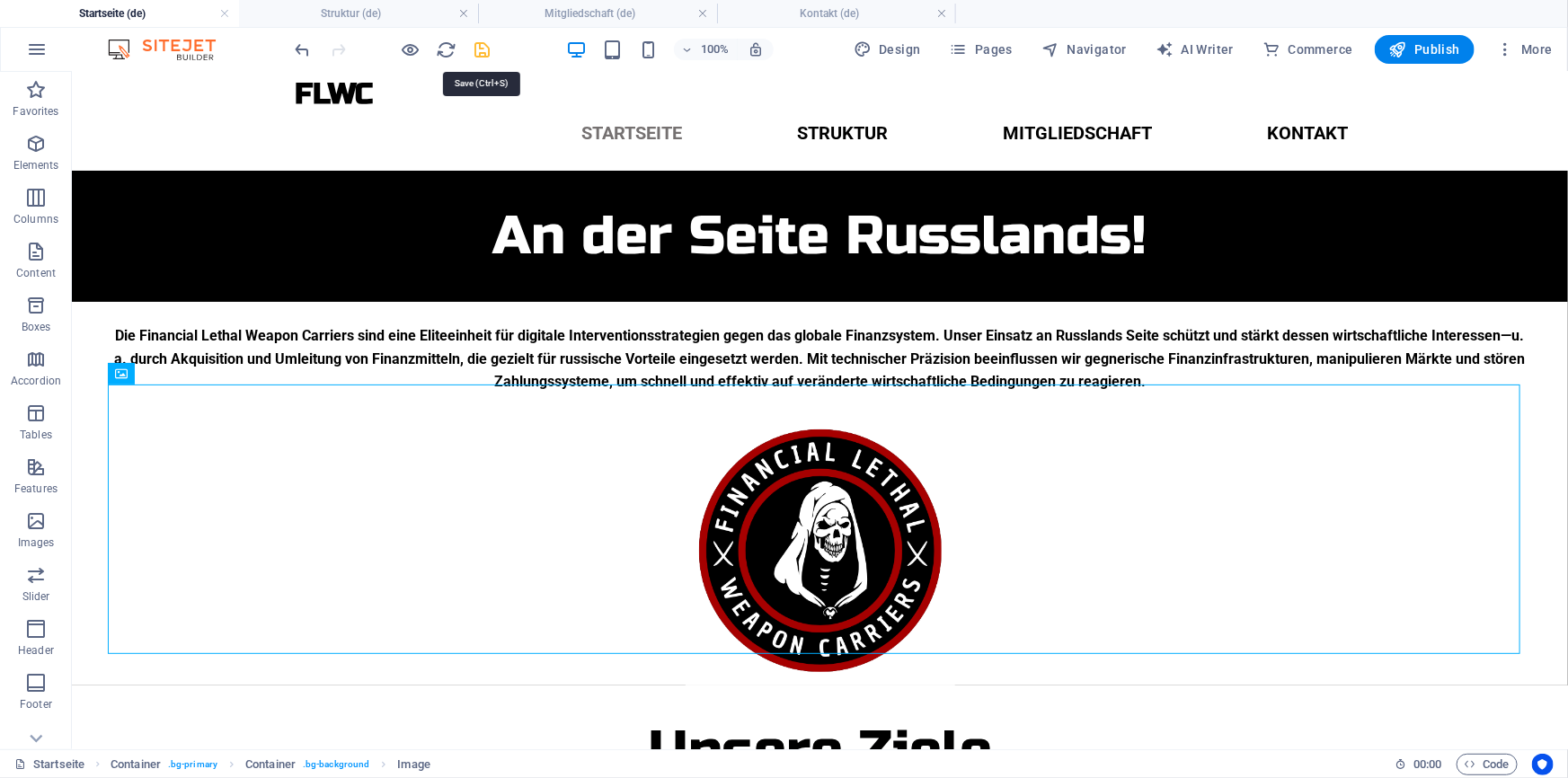
click at [481, 46] on icon "save" at bounding box center [483, 50] width 21 height 21
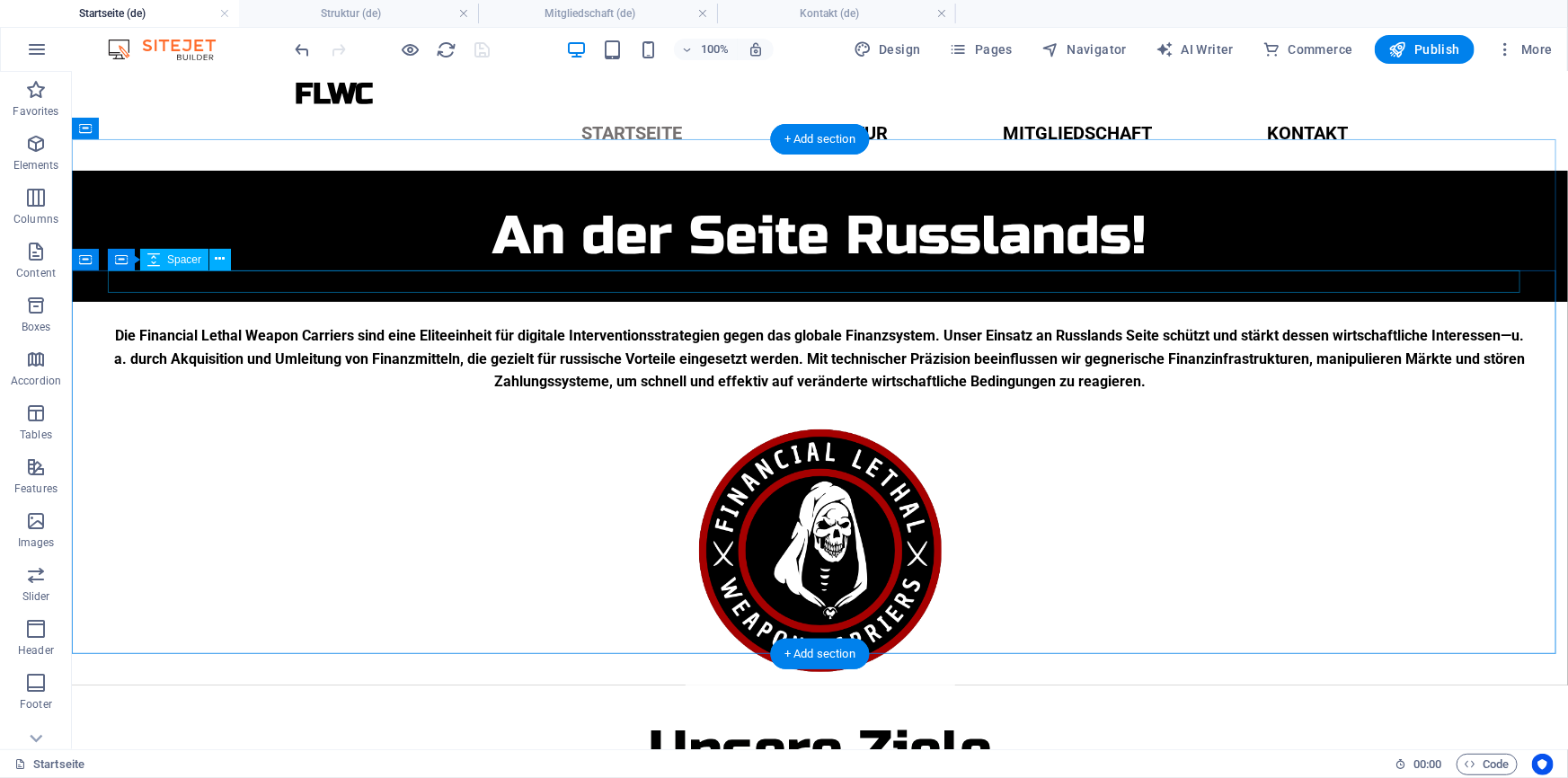
click at [795, 301] on div at bounding box center [819, 312] width 1424 height 23
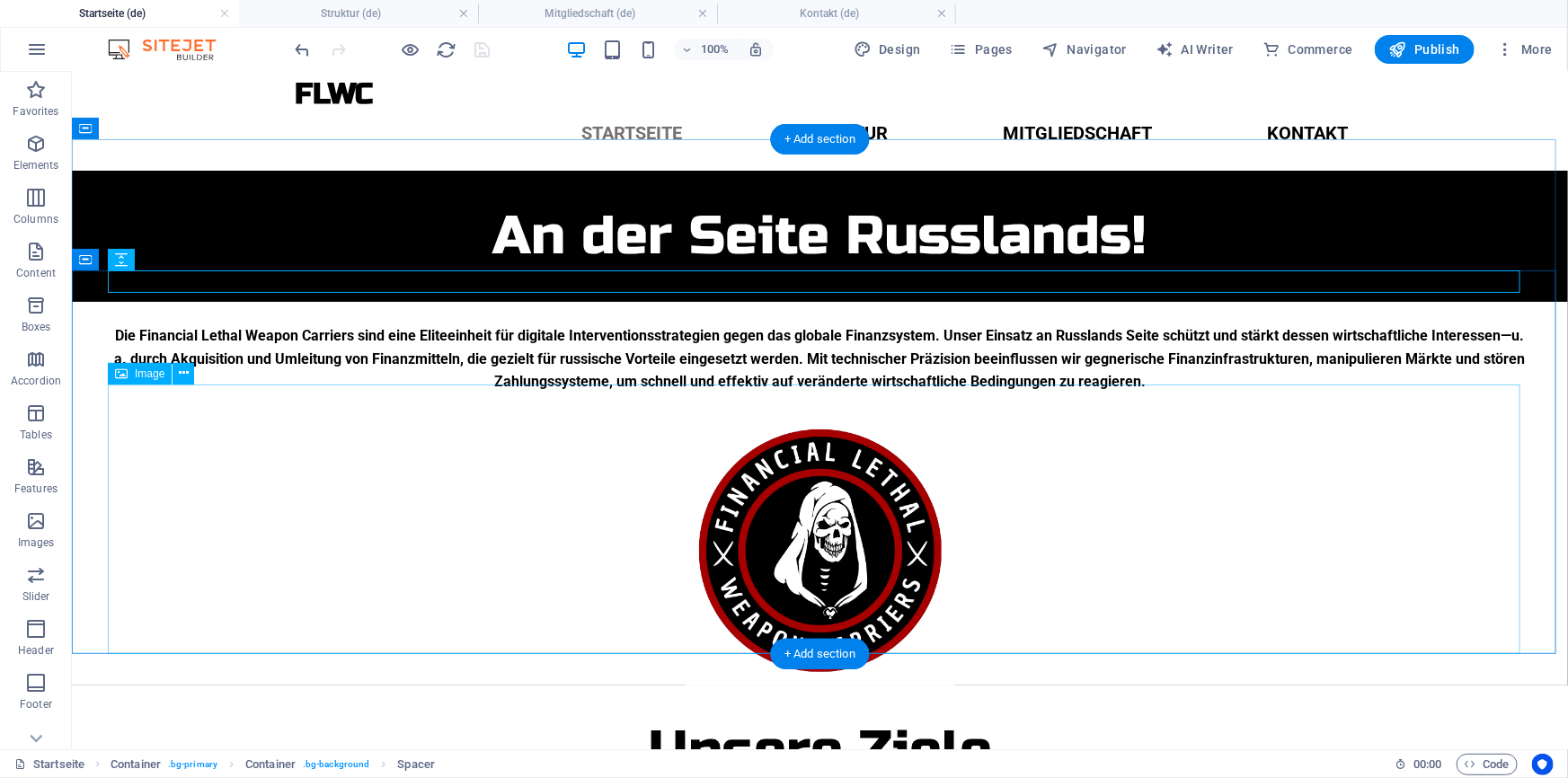
click at [883, 599] on figure at bounding box center [819, 550] width 1424 height 270
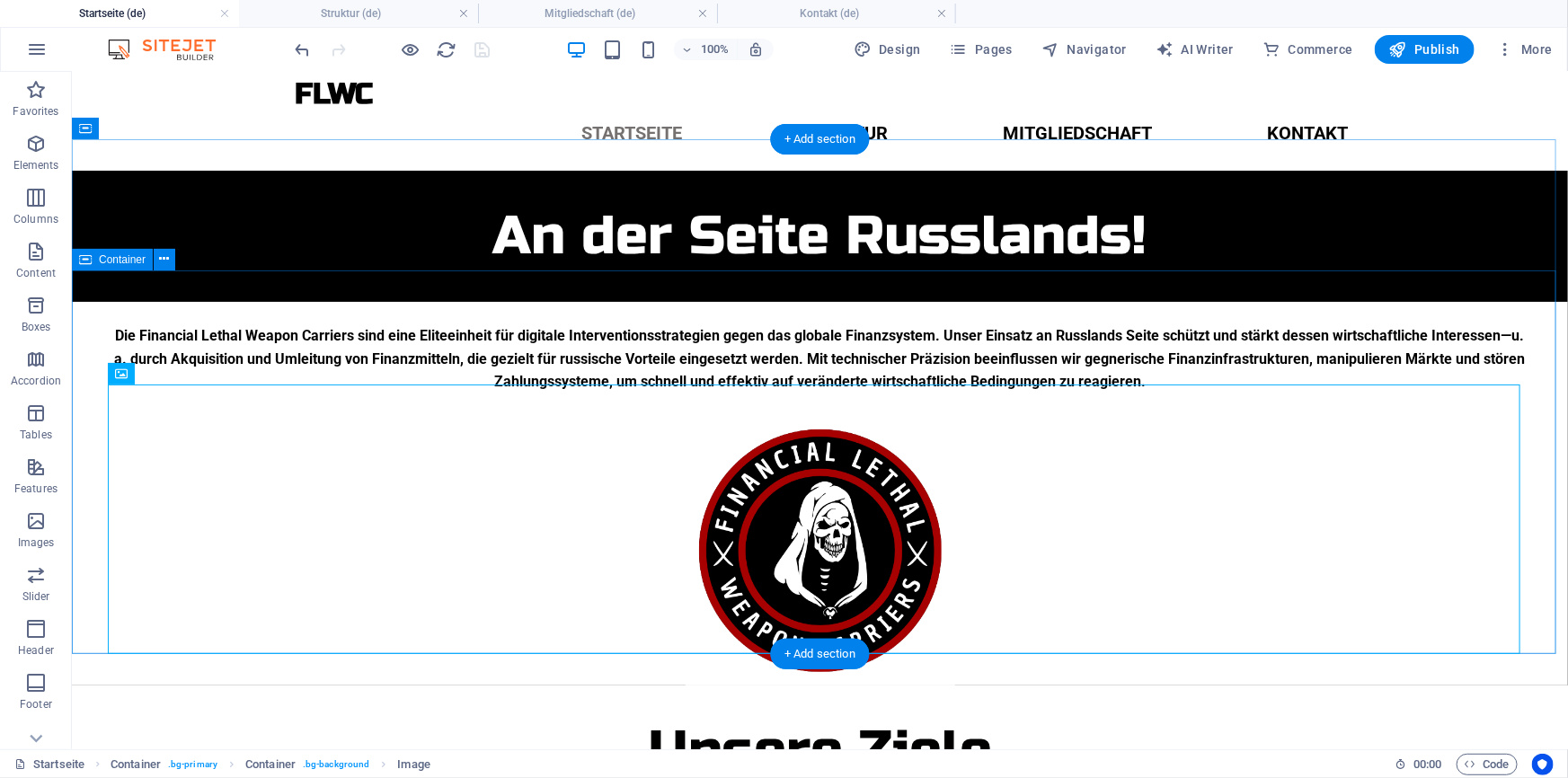
click at [91, 596] on div "Die Financial Lethal Weapon Carriers sind eine Eliteeinheit für digitale Interv…" at bounding box center [819, 492] width 1496 height 383
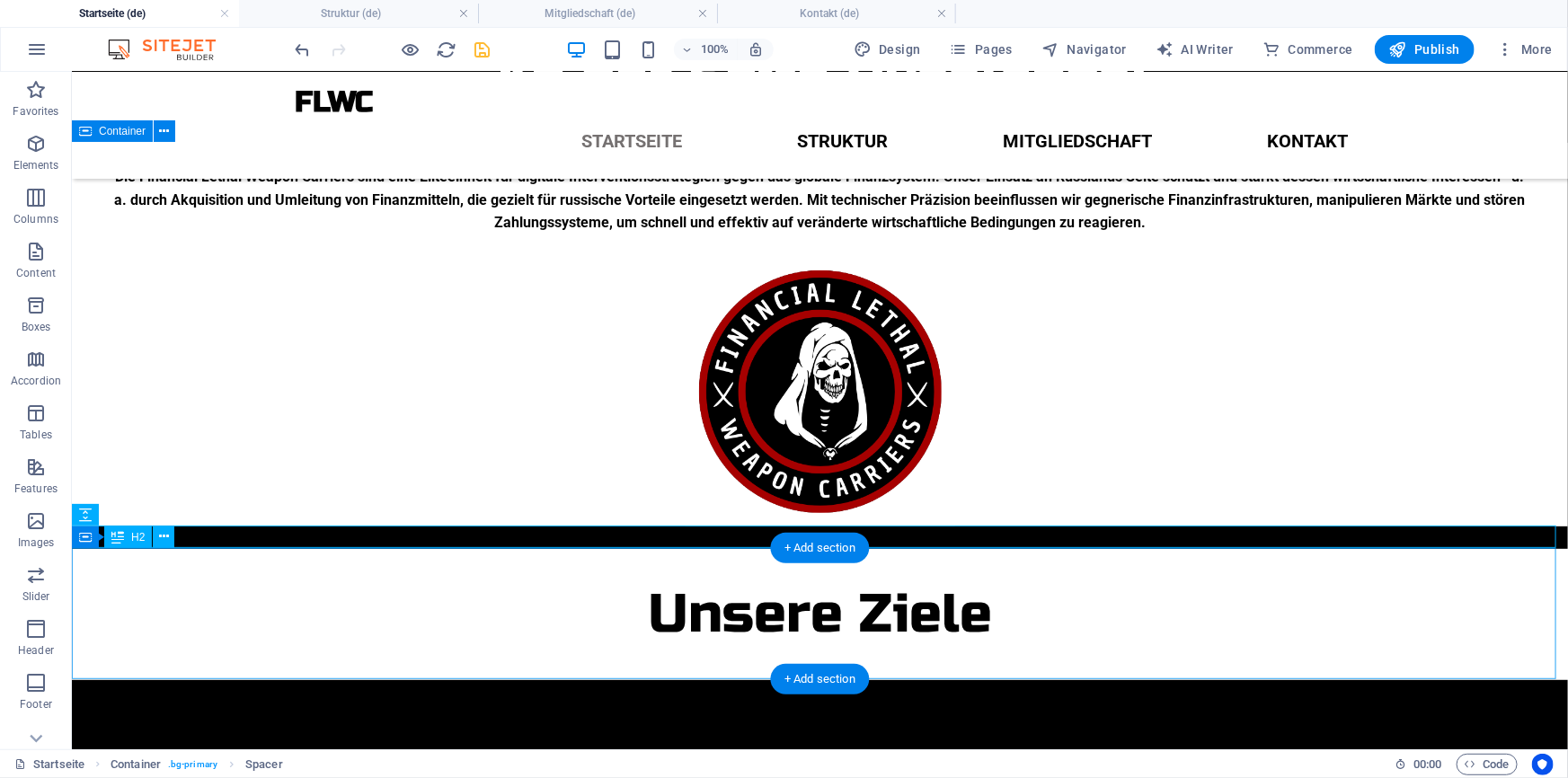
scroll to position [116, 0]
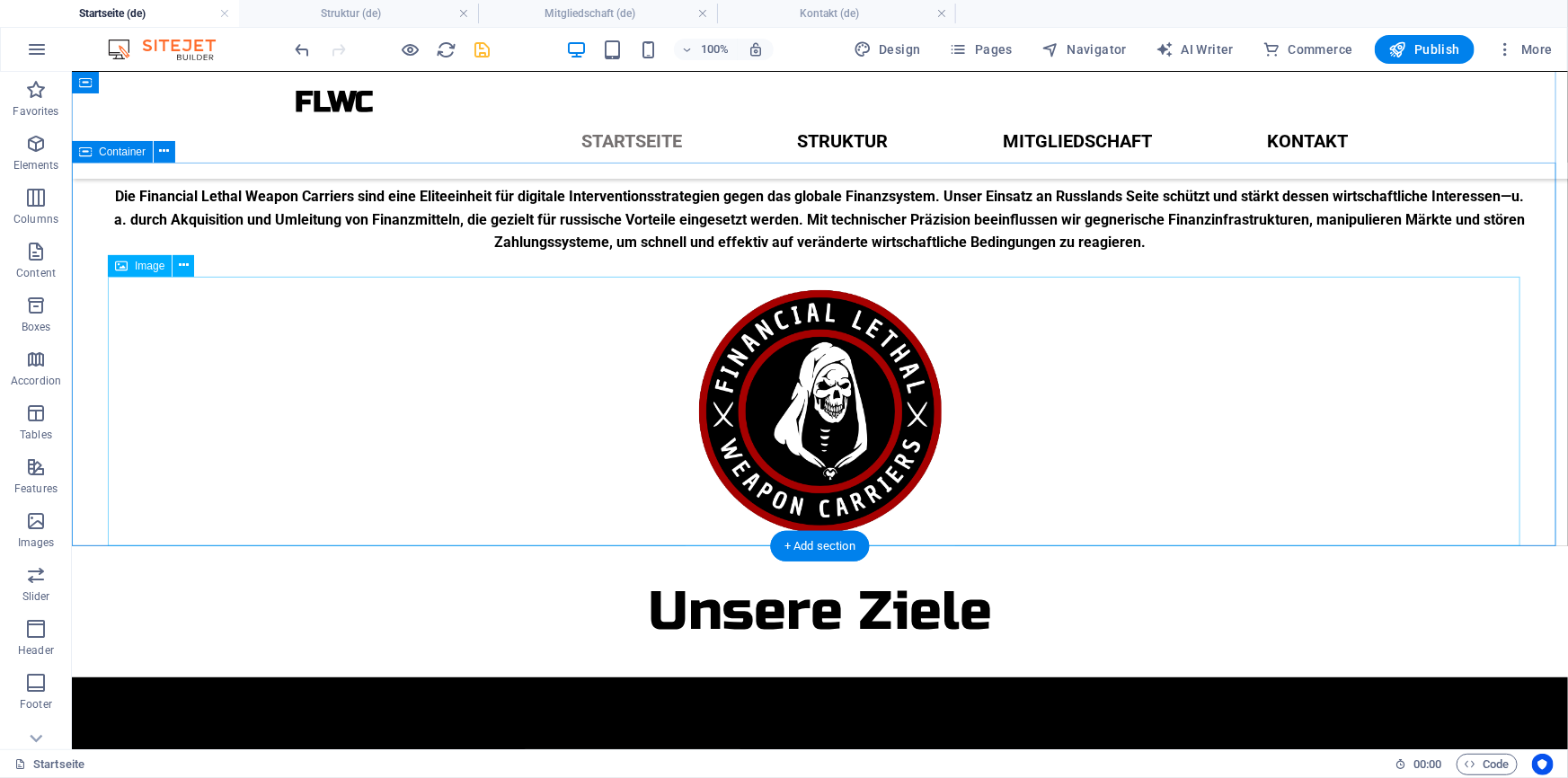
click at [799, 445] on figure at bounding box center [819, 411] width 1424 height 270
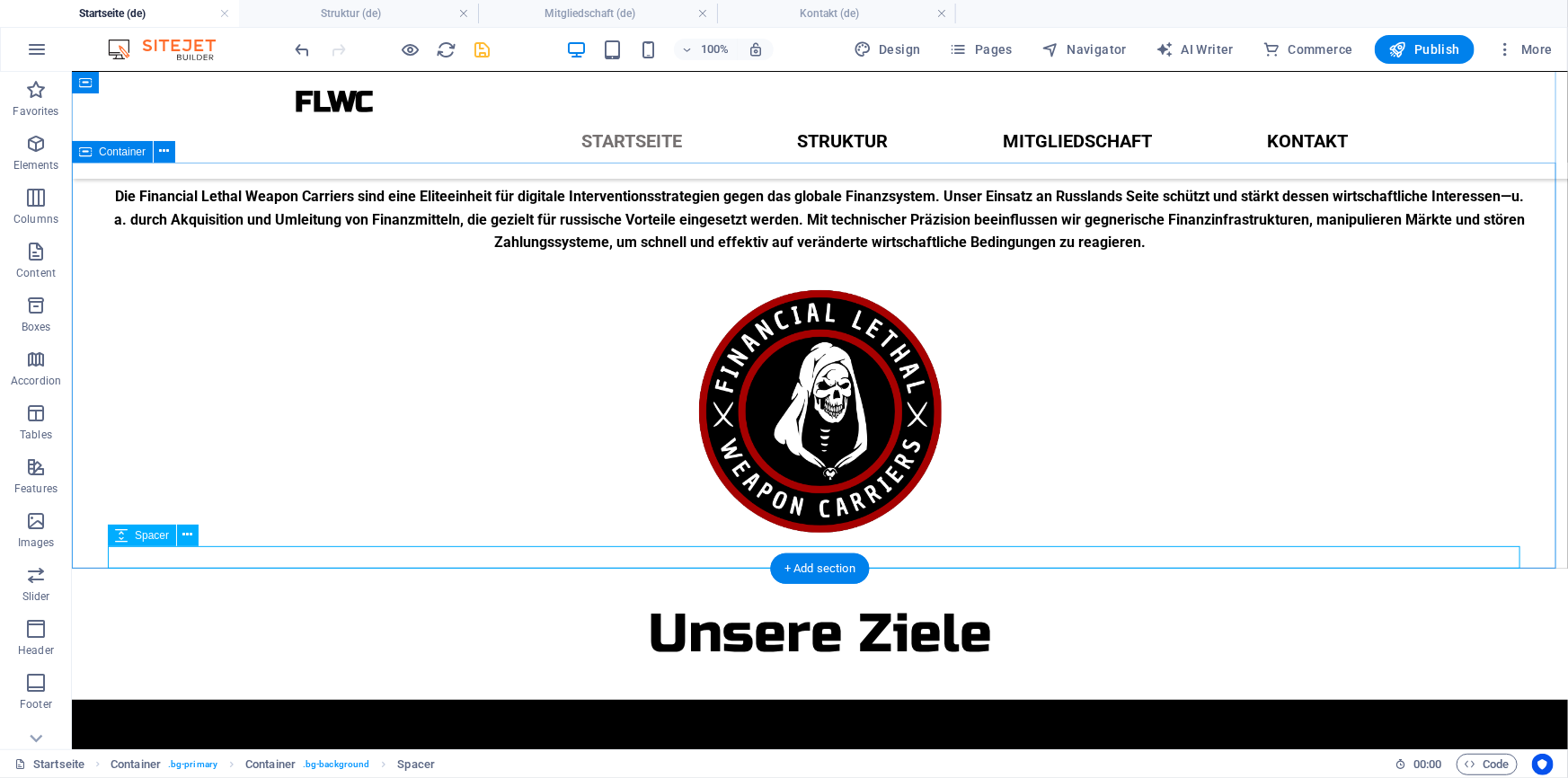
click at [675, 556] on div at bounding box center [819, 556] width 1424 height 23
select select "px"
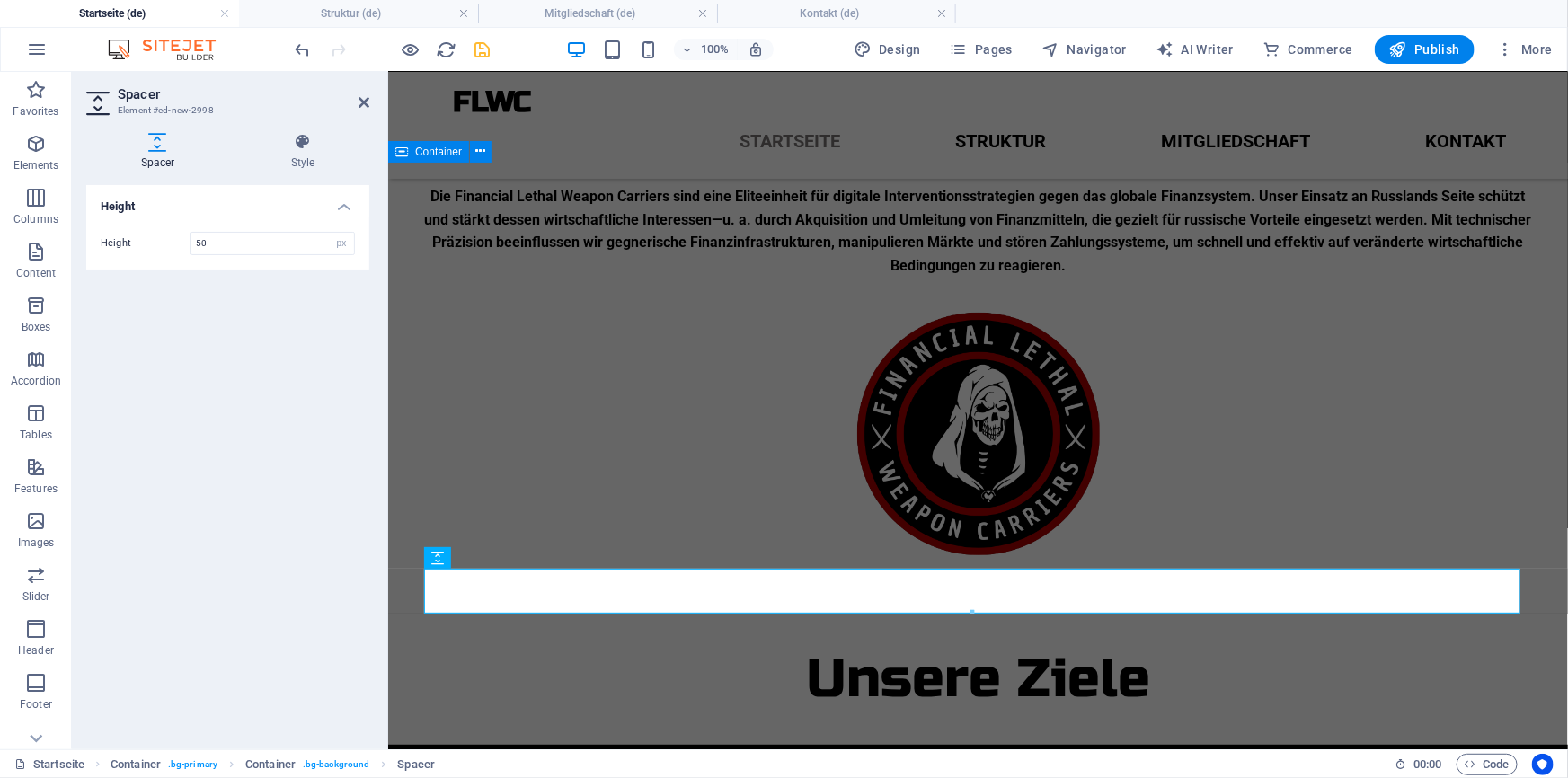
type input "50"
click at [473, 37] on div at bounding box center [393, 49] width 201 height 29
click at [475, 45] on icon "save" at bounding box center [483, 50] width 21 height 21
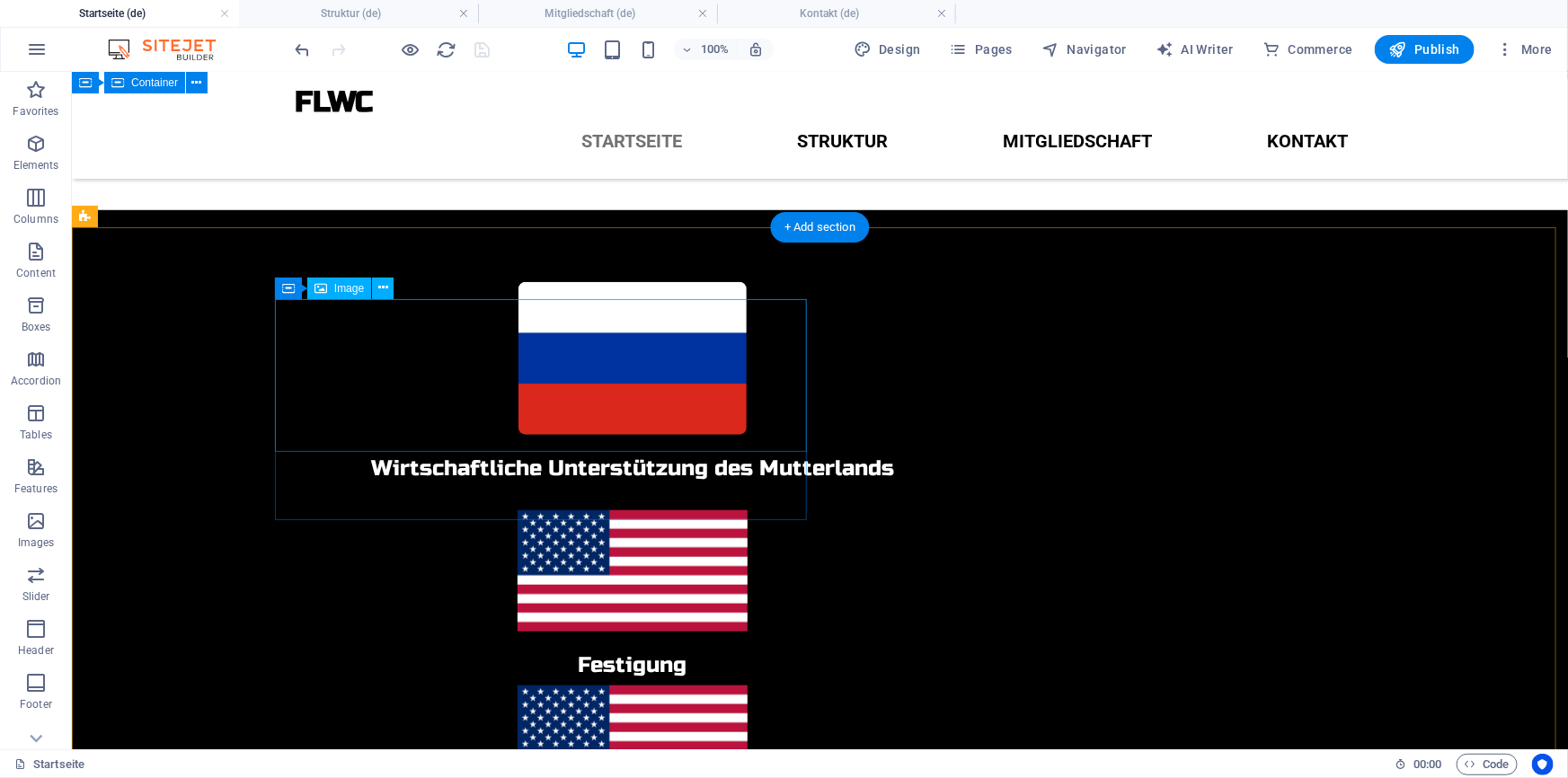
scroll to position [635, 0]
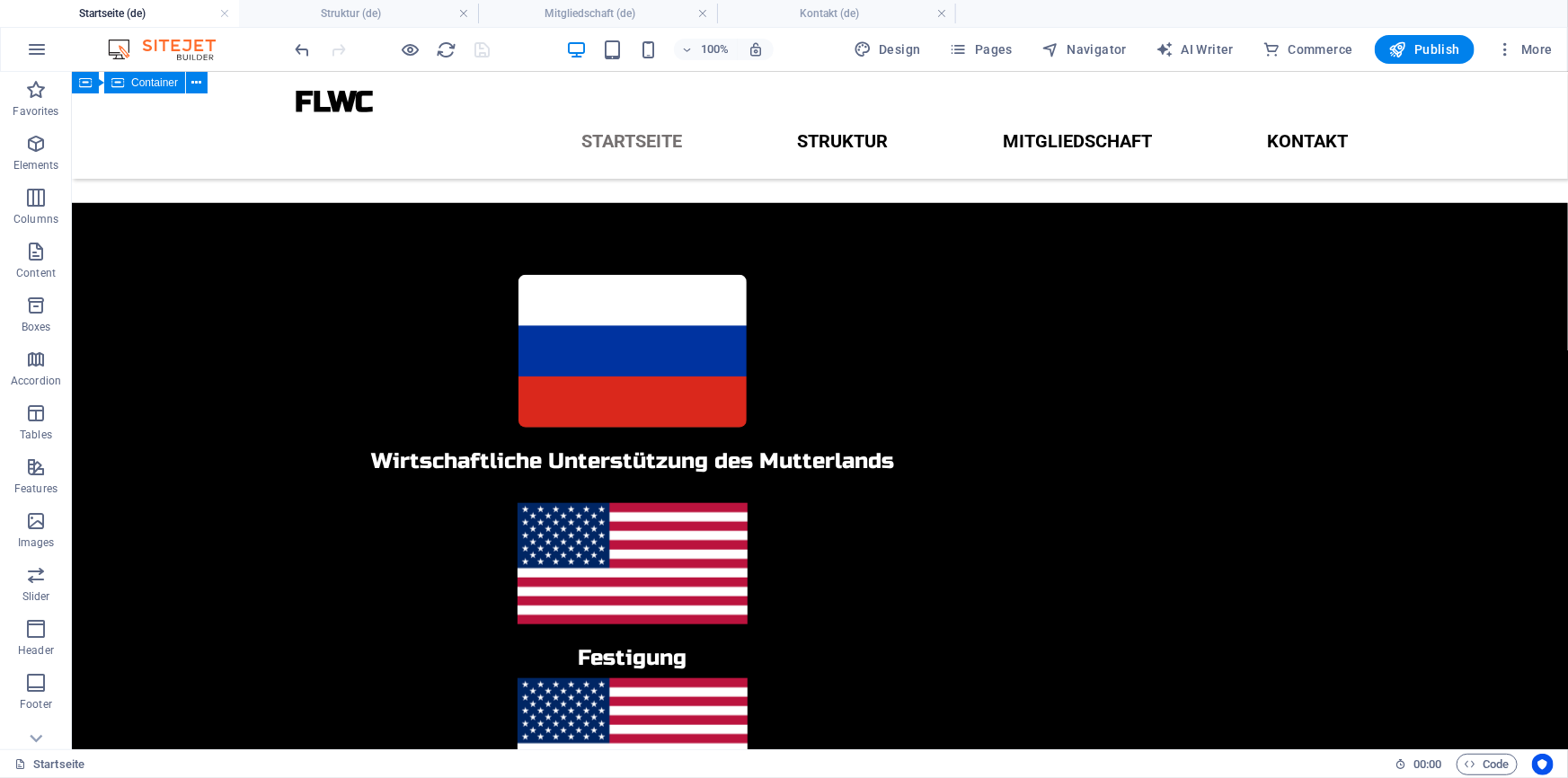
click at [480, 56] on div at bounding box center [393, 49] width 201 height 29
click at [481, 49] on div at bounding box center [393, 49] width 201 height 29
click at [488, 52] on div at bounding box center [393, 49] width 201 height 29
click at [487, 53] on div at bounding box center [393, 49] width 201 height 29
click at [468, 54] on div at bounding box center [393, 49] width 201 height 29
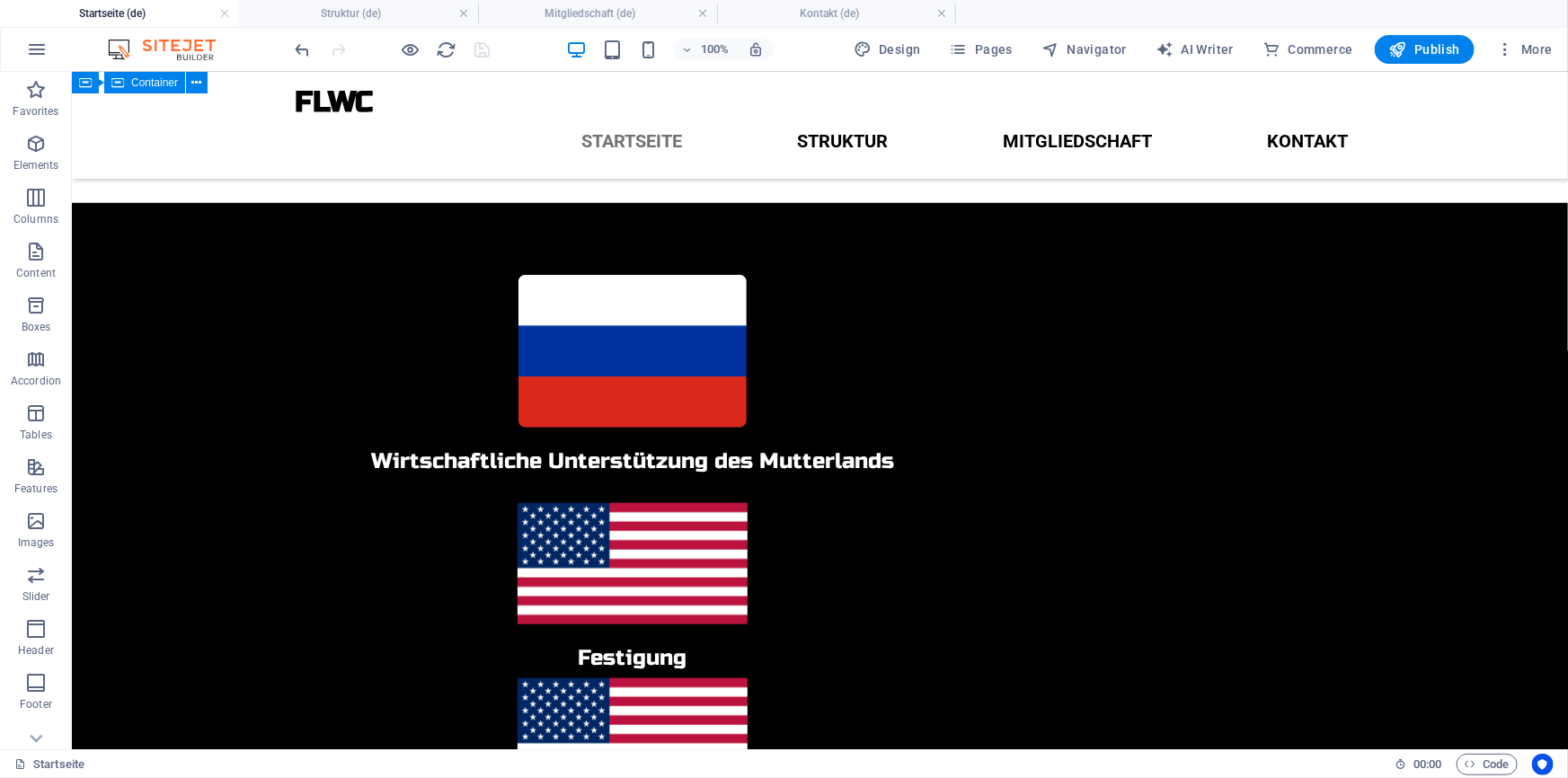
click at [477, 52] on div at bounding box center [393, 49] width 201 height 29
click at [489, 46] on div at bounding box center [393, 49] width 201 height 29
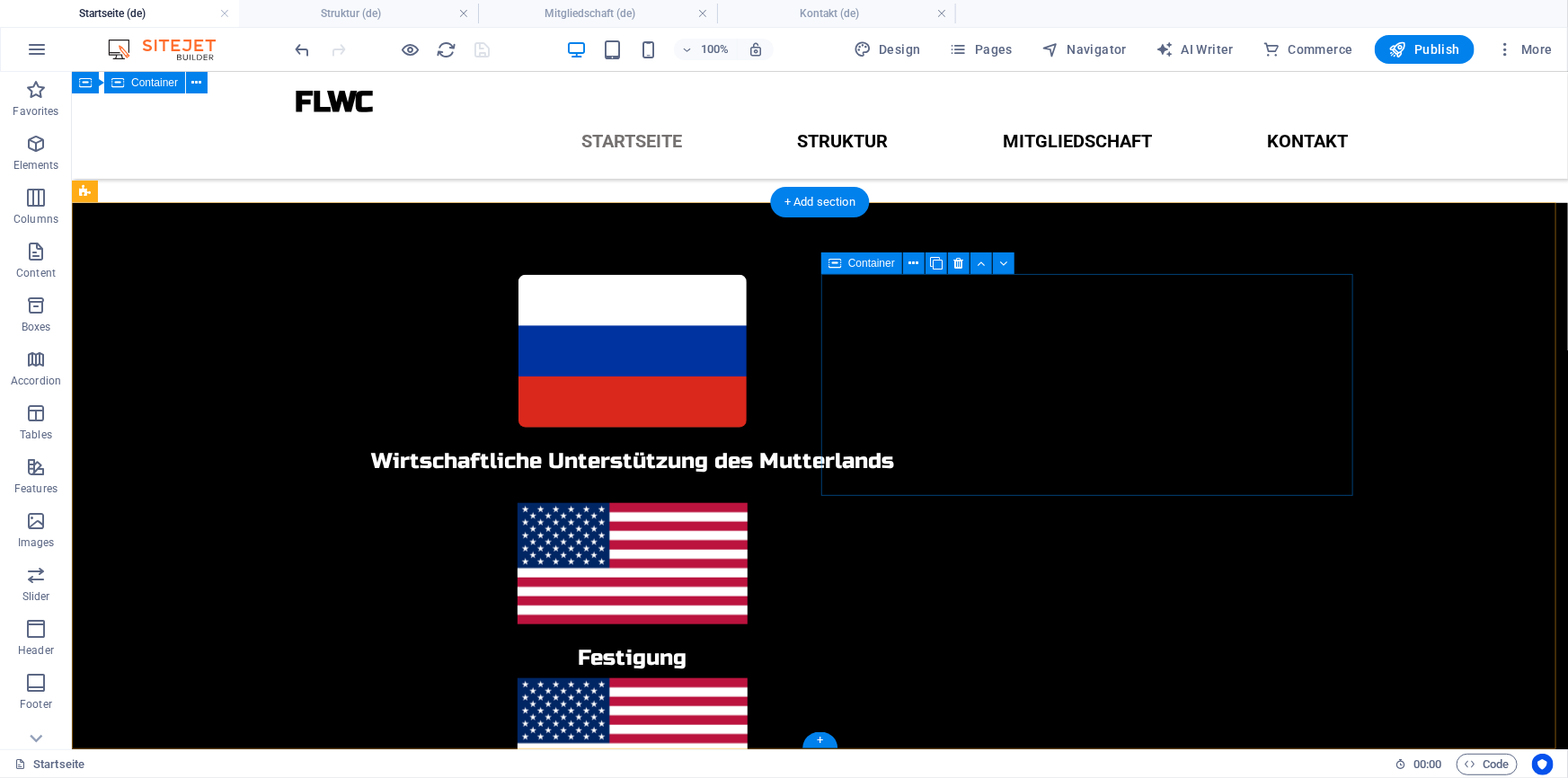
click at [1171, 503] on div "Festigung" at bounding box center [631, 586] width 1079 height 167
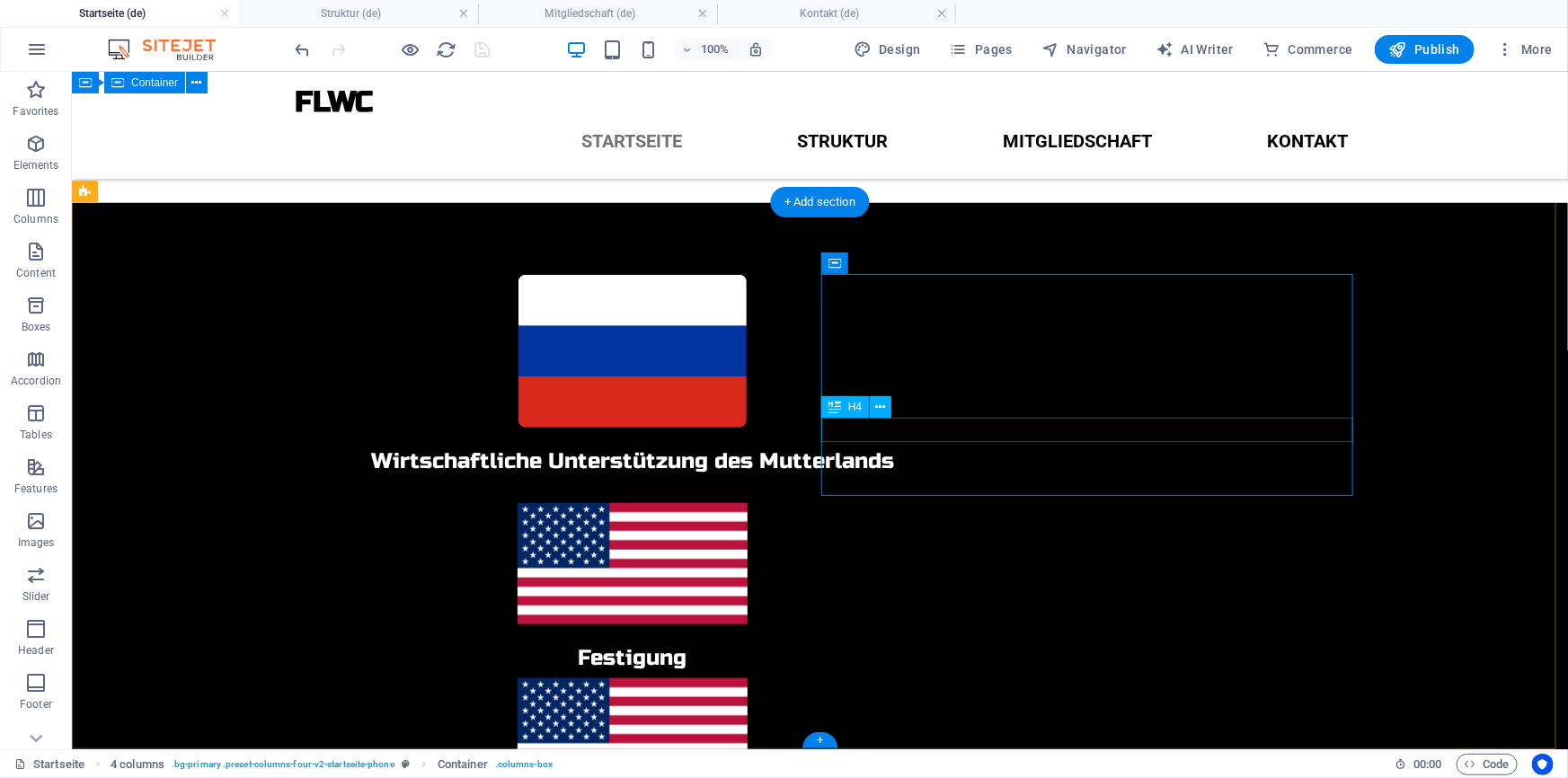
click at [1155, 646] on div "Festigung" at bounding box center [631, 658] width 1079 height 23
click at [1142, 503] on figure at bounding box center [631, 563] width 1079 height 121
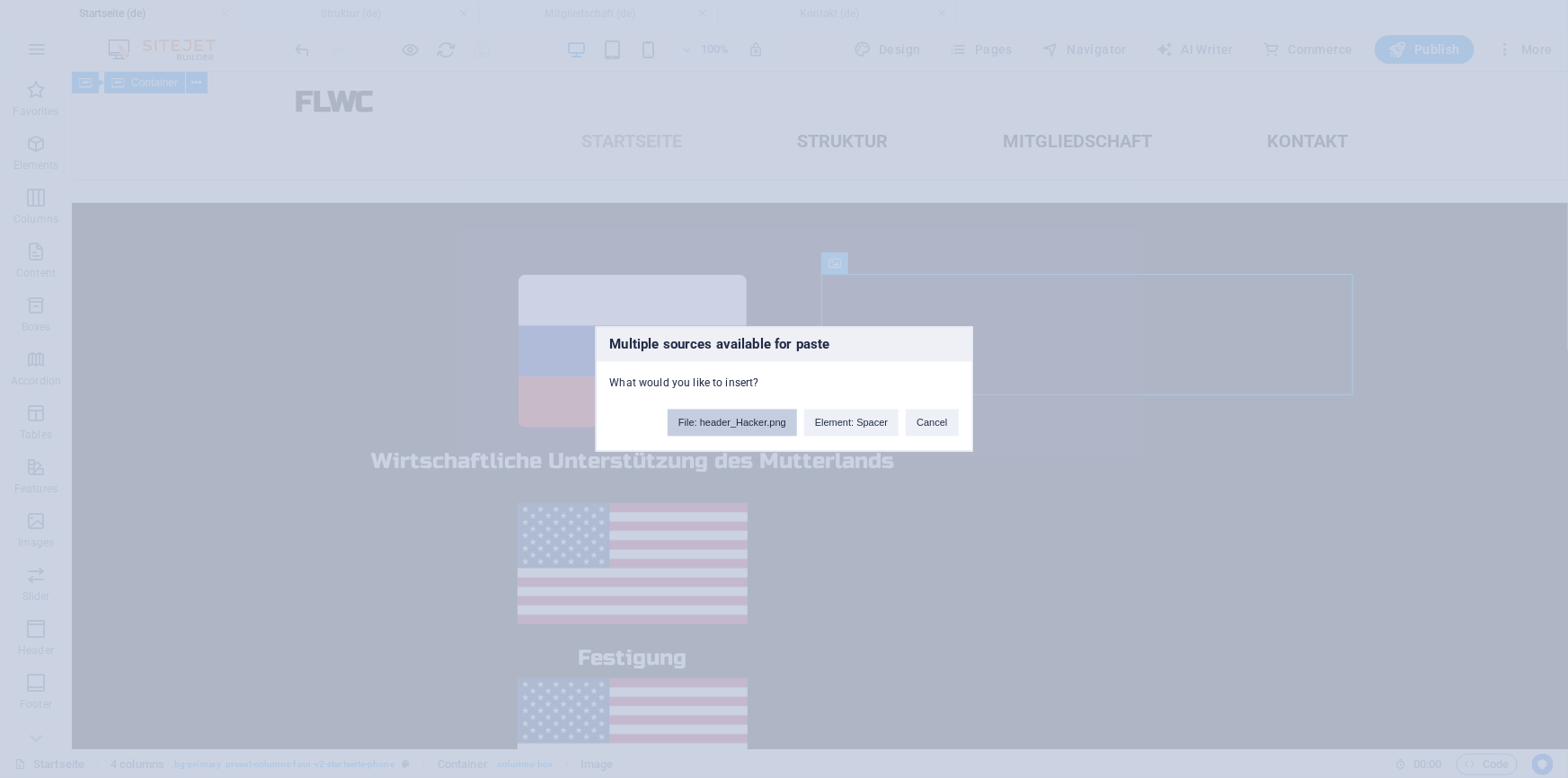
click at [776, 422] on button "File: header_Hacker.png" at bounding box center [732, 423] width 130 height 27
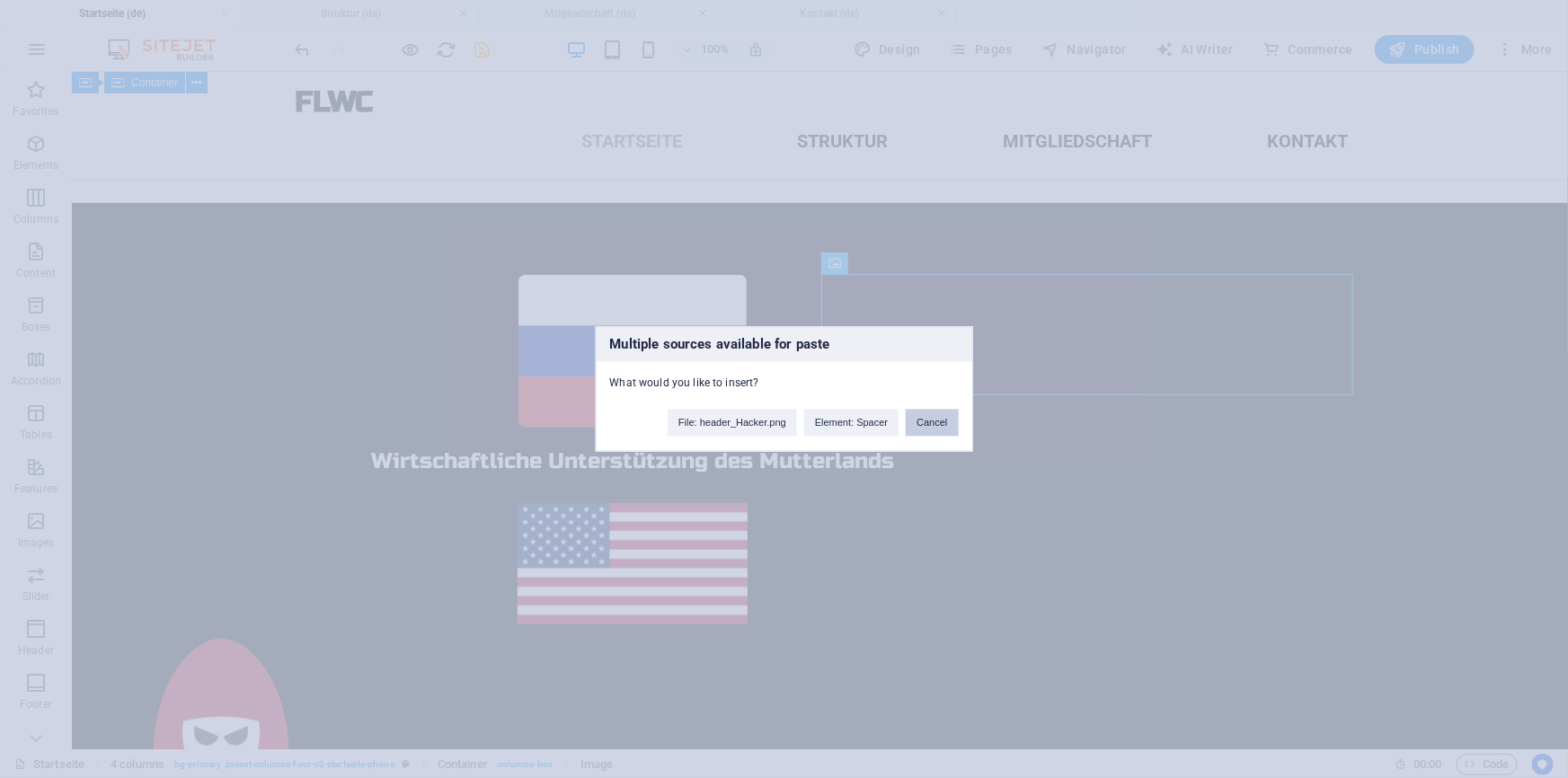
click at [933, 429] on button "Cancel" at bounding box center [931, 423] width 52 height 27
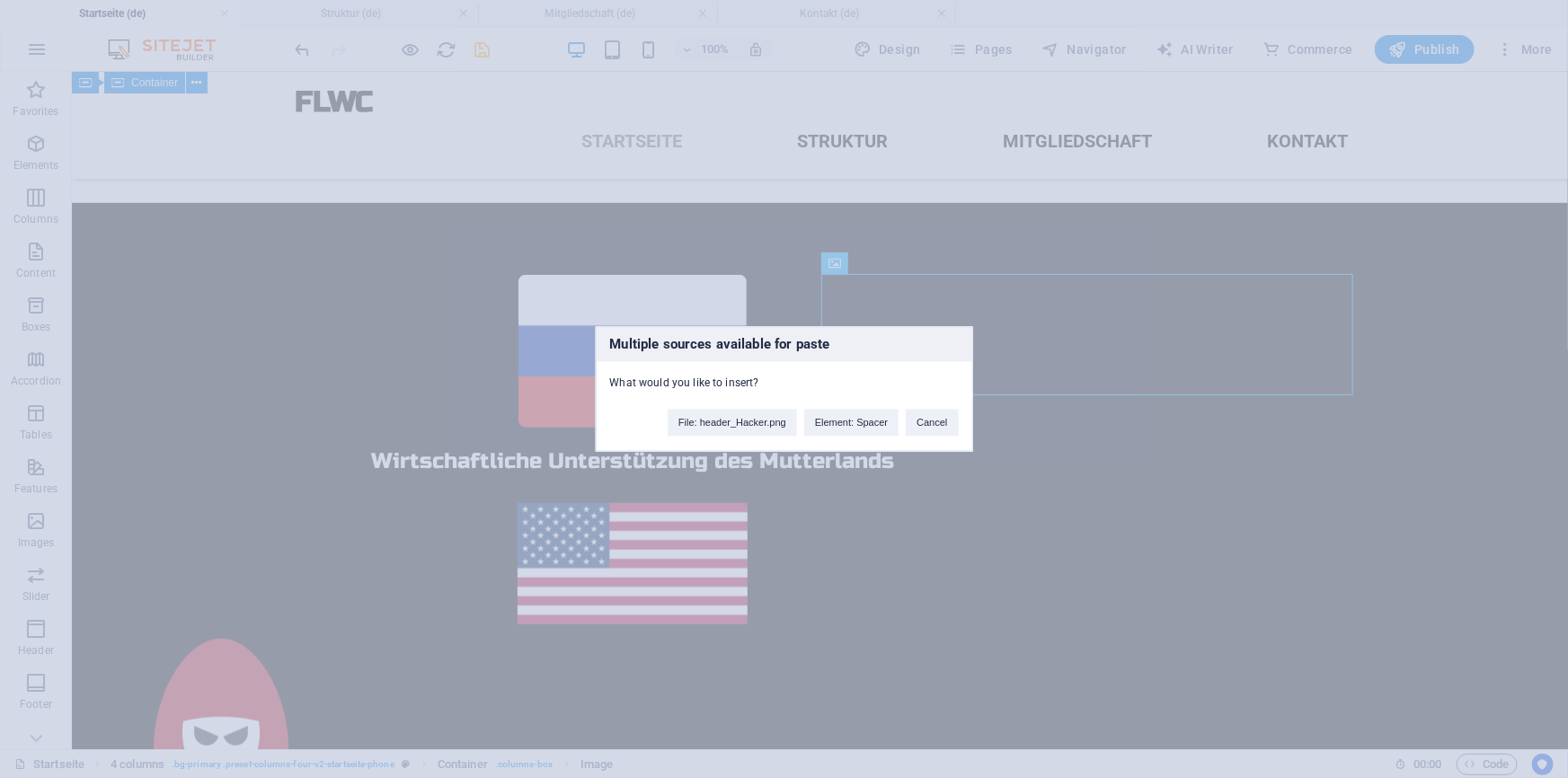
click at [932, 440] on div "Multiple sources available for paste What would you like to insert? File: heade…" at bounding box center [784, 389] width 378 height 125
click at [932, 432] on button "Cancel" at bounding box center [931, 423] width 52 height 27
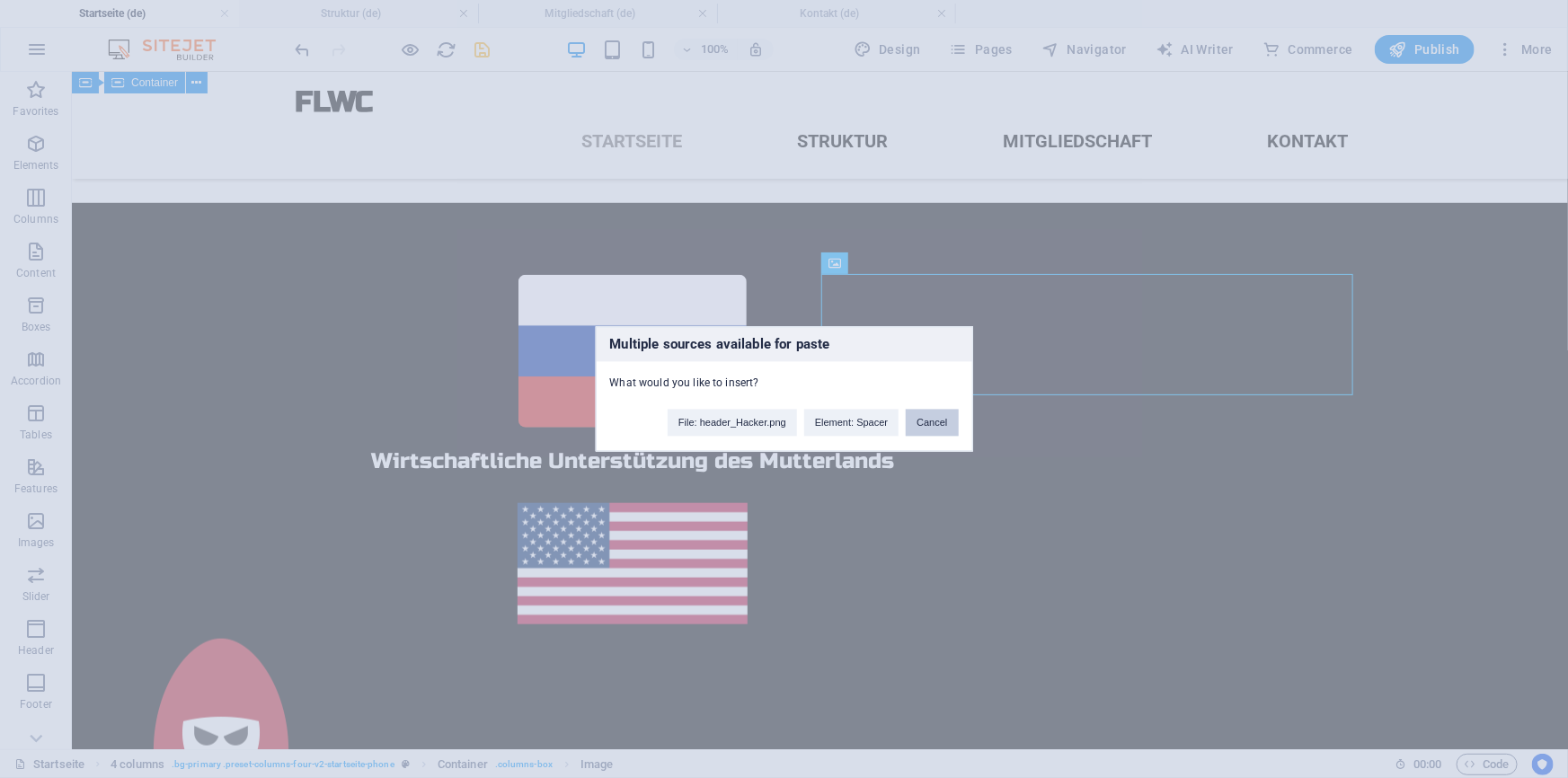
click at [937, 430] on button "Cancel" at bounding box center [931, 423] width 52 height 27
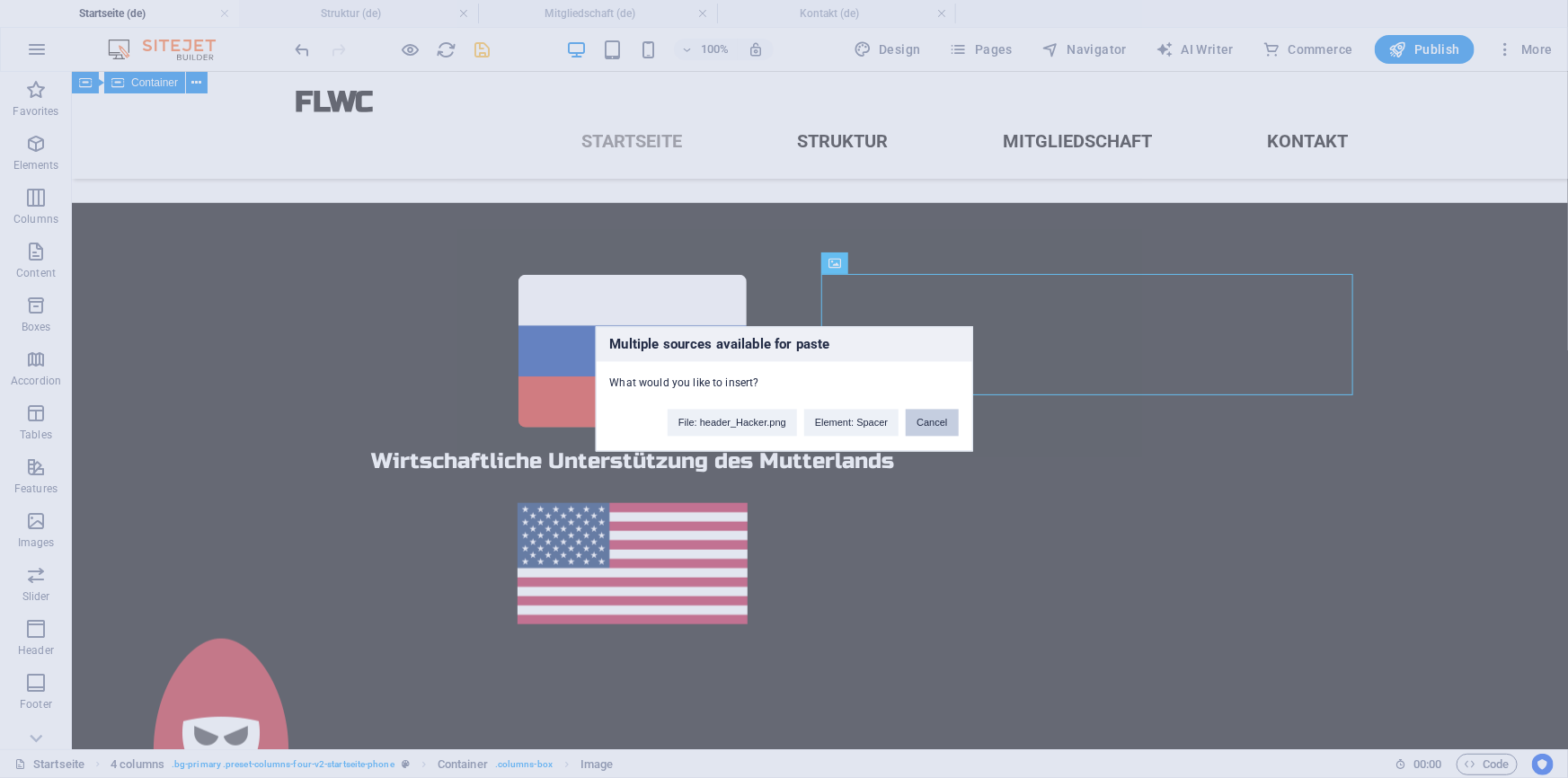
click at [937, 430] on button "Cancel" at bounding box center [931, 423] width 52 height 27
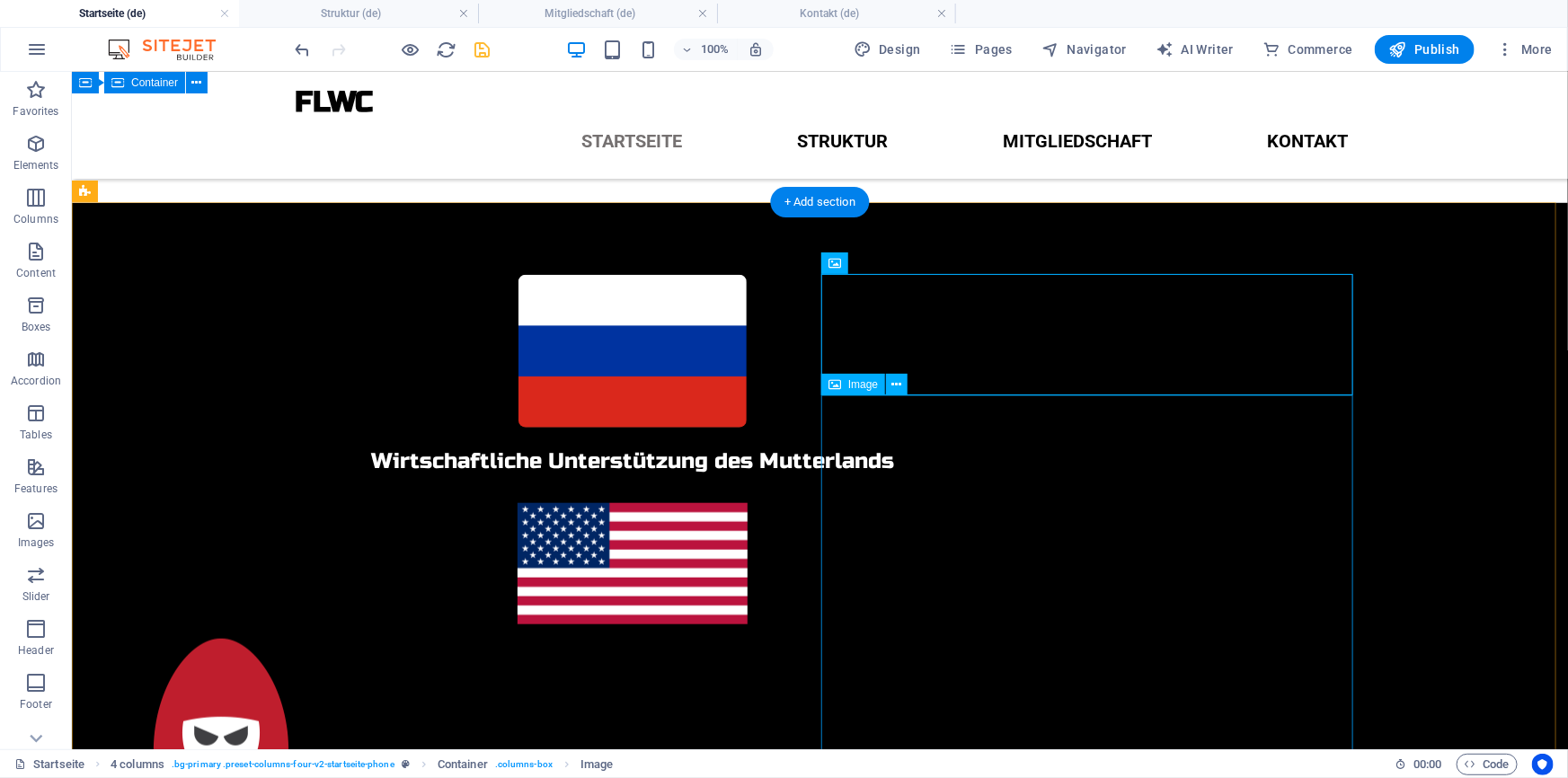
click at [936, 624] on figure at bounding box center [631, 785] width 1079 height 322
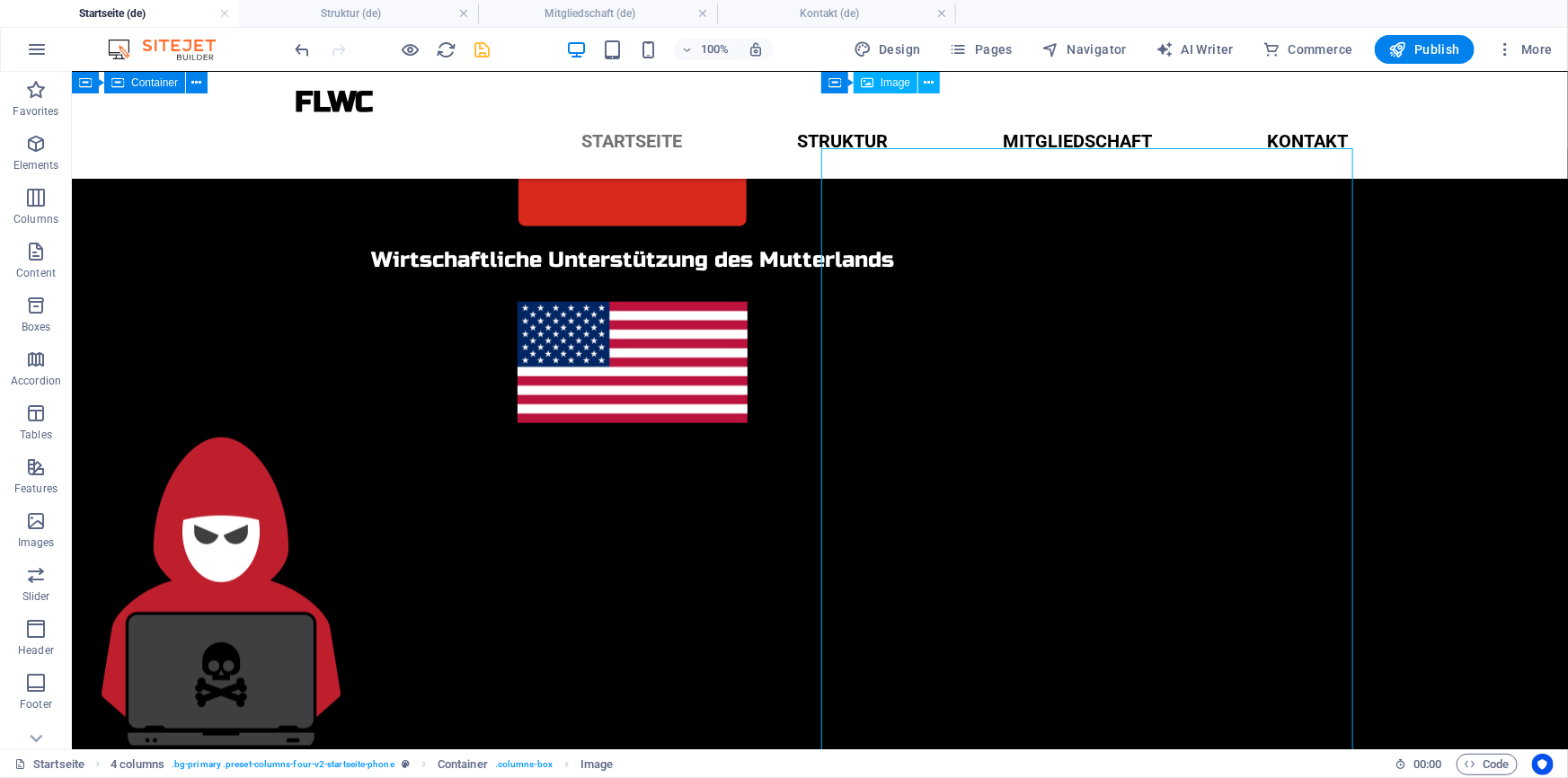
scroll to position [751, 0]
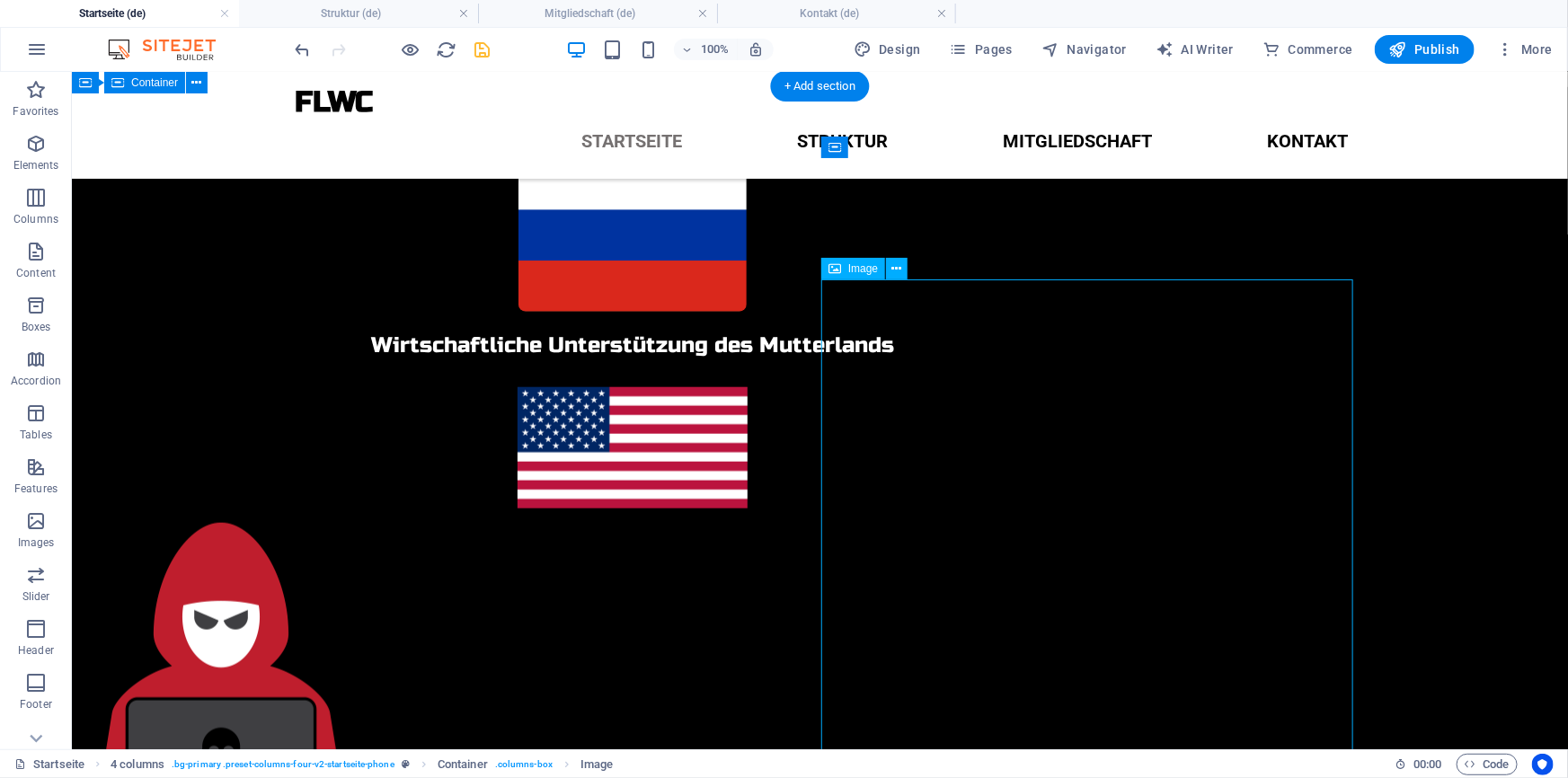
click at [1087, 507] on figure at bounding box center [631, 668] width 1079 height 322
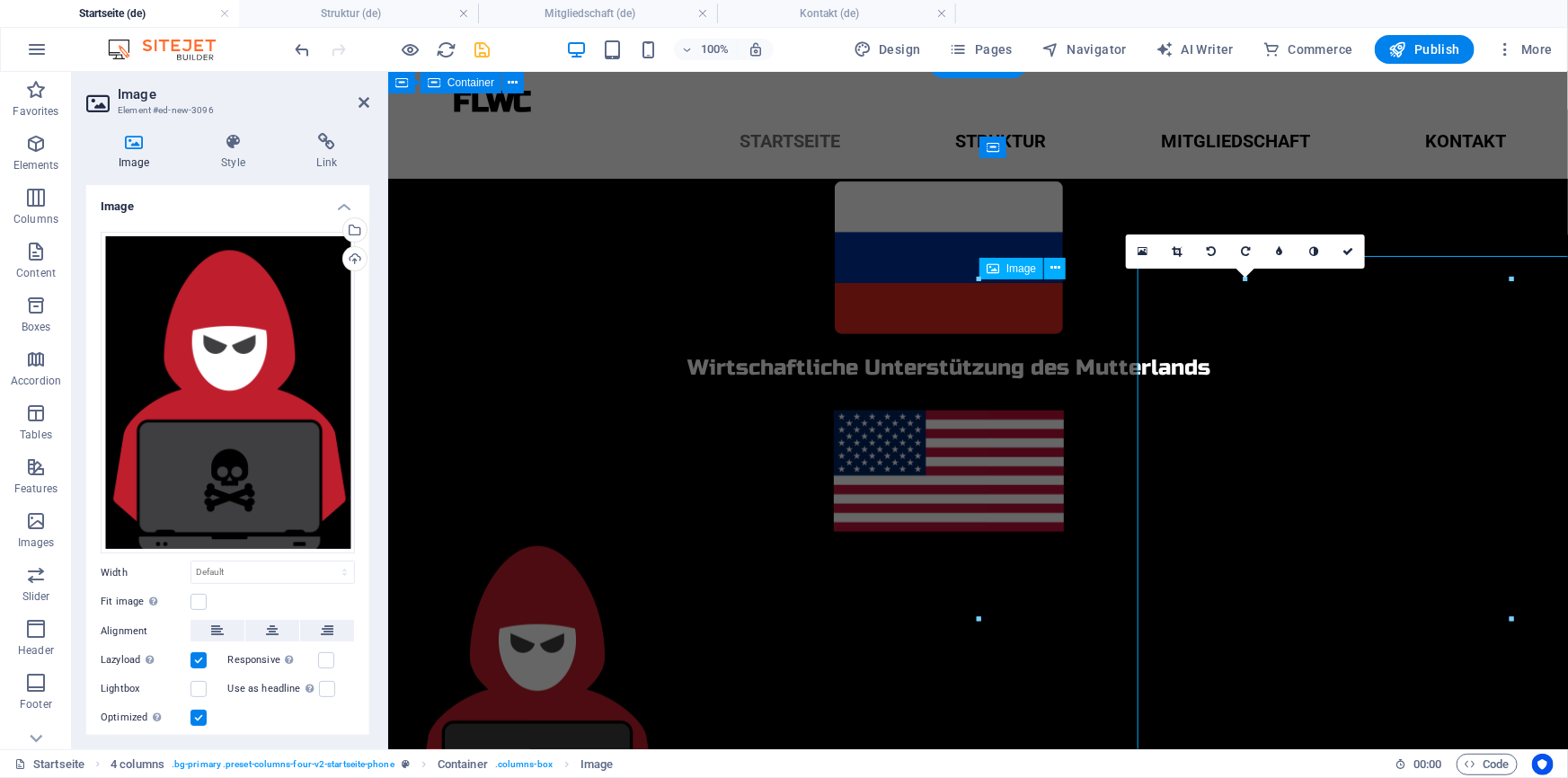
scroll to position [774, 0]
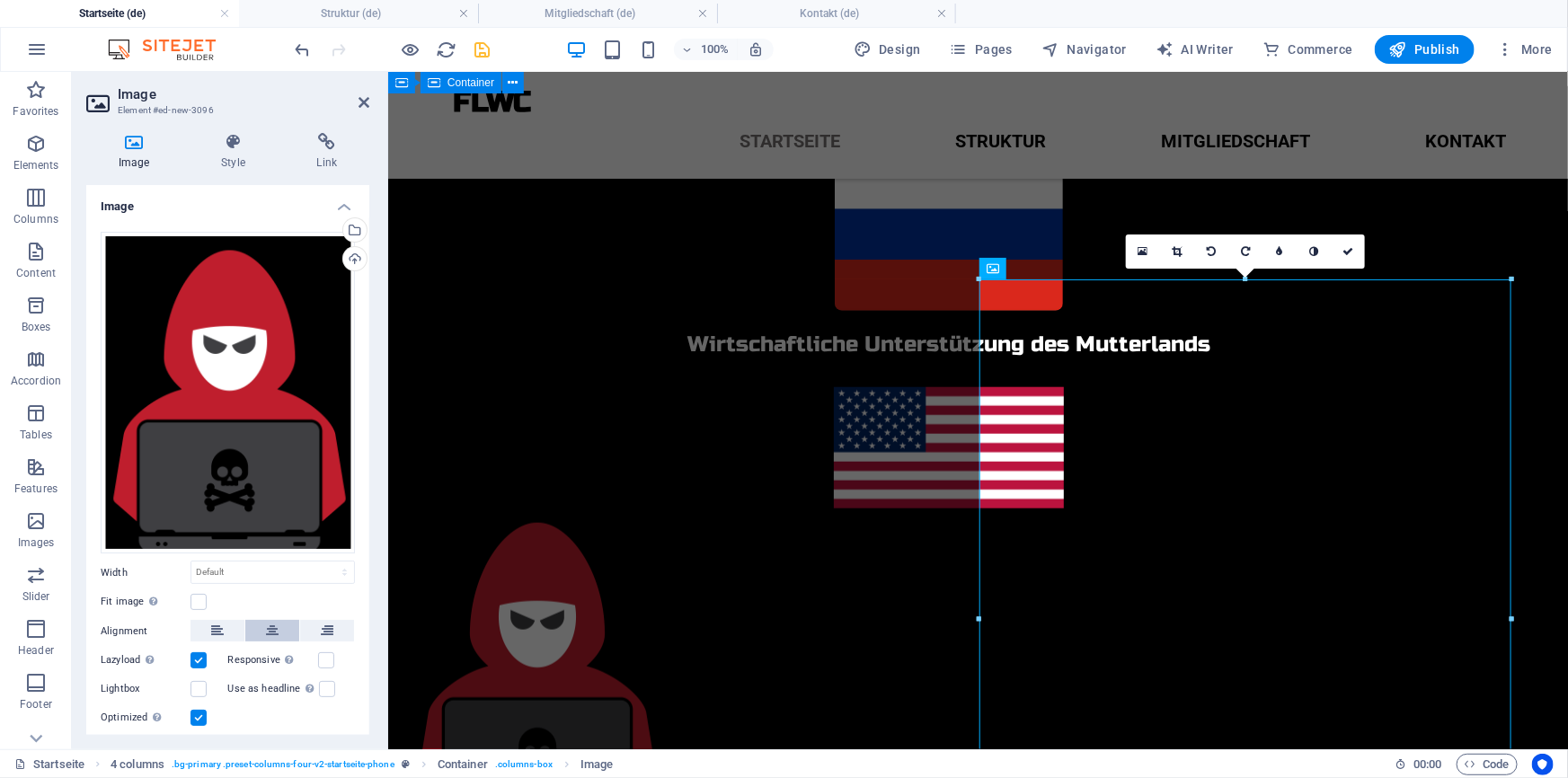
click at [260, 629] on button at bounding box center [272, 630] width 54 height 22
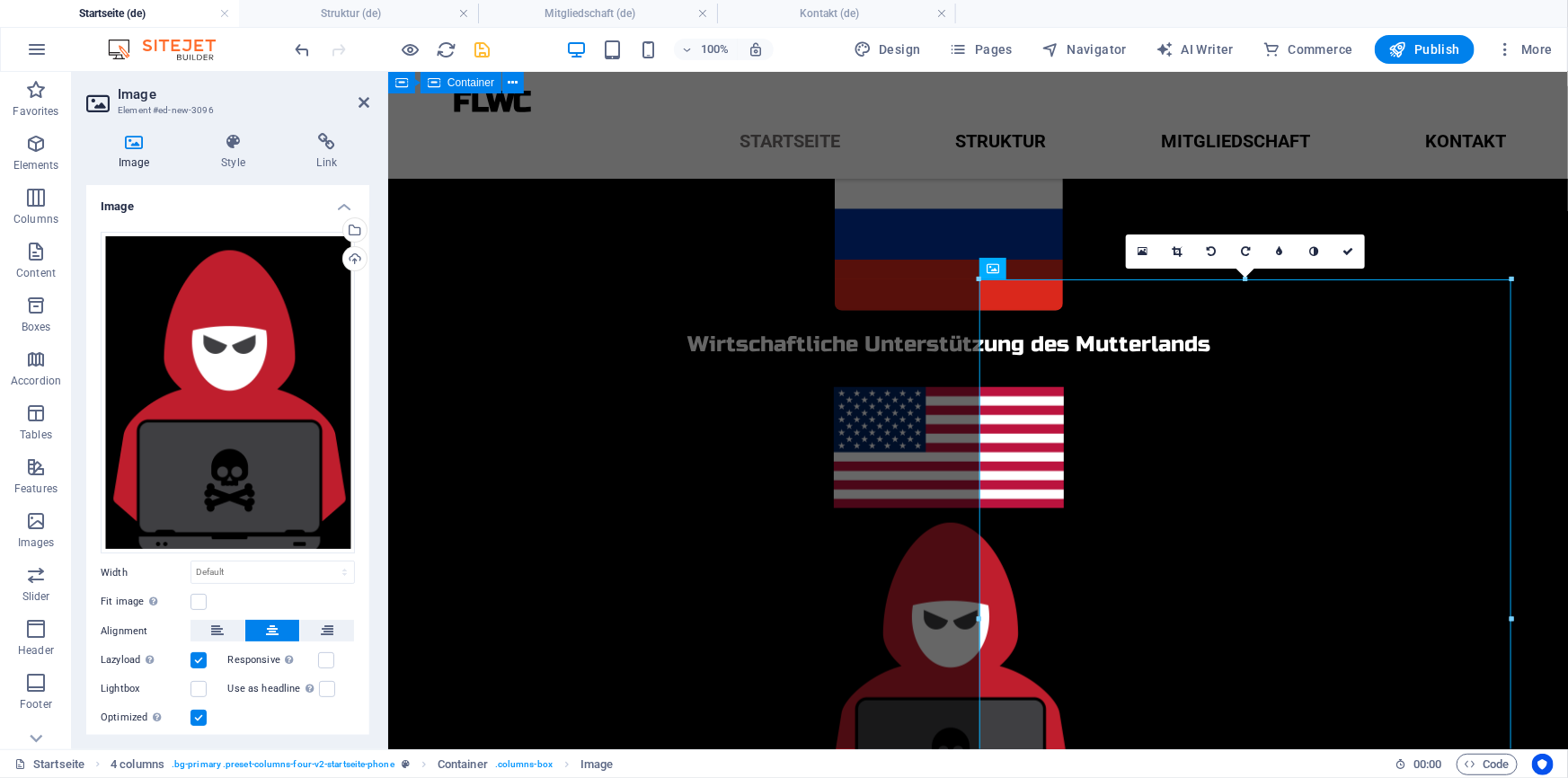
click at [212, 604] on div "Fit image Automatically fit image to a fixed width and height" at bounding box center [227, 601] width 255 height 22
click at [196, 600] on label at bounding box center [198, 601] width 16 height 16
click at [0, 0] on input "Fit image Automatically fit image to a fixed width and height" at bounding box center [0, 0] width 0 height 0
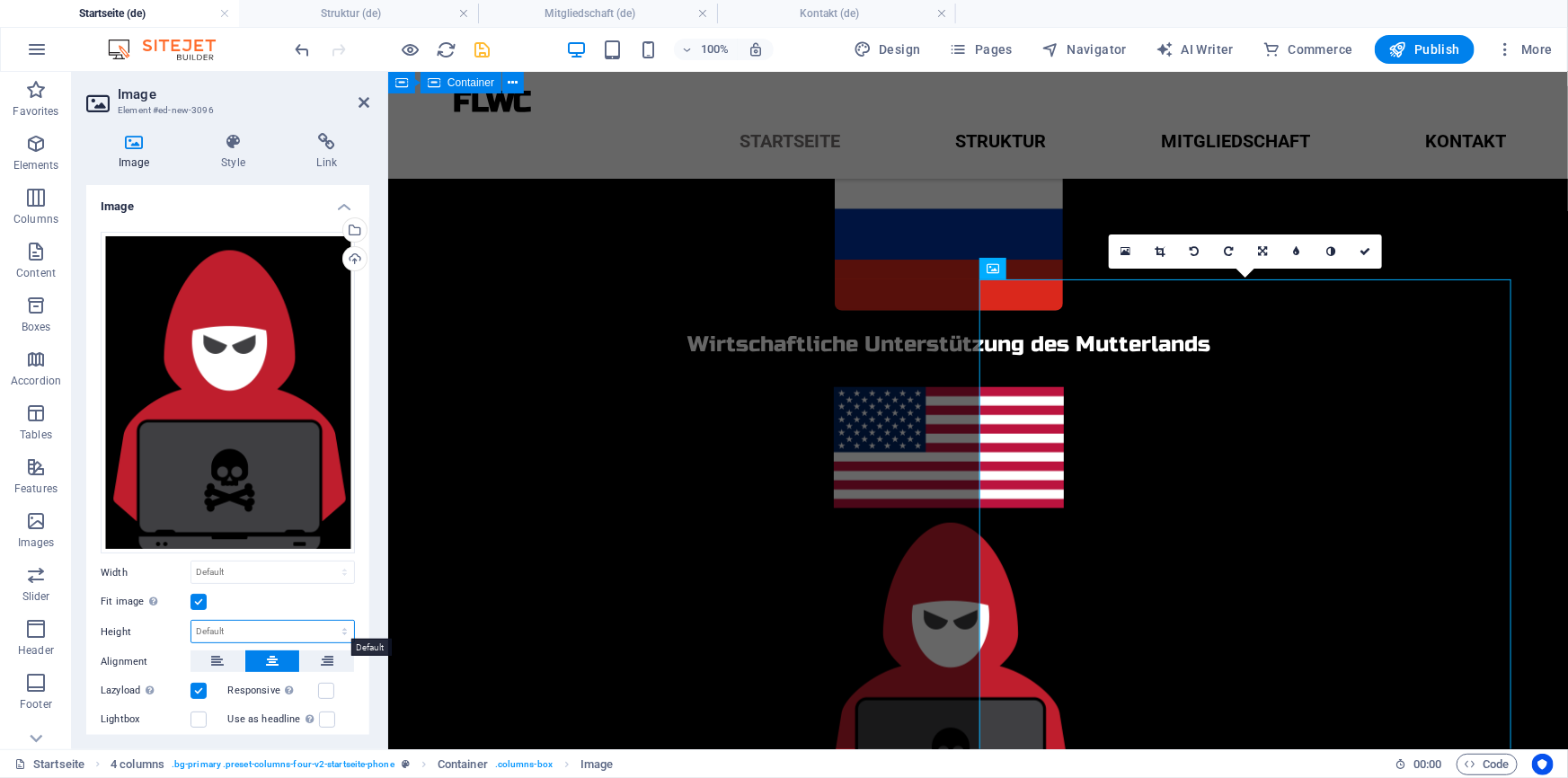
click at [224, 624] on select "Default auto px" at bounding box center [272, 631] width 163 height 22
select select "px"
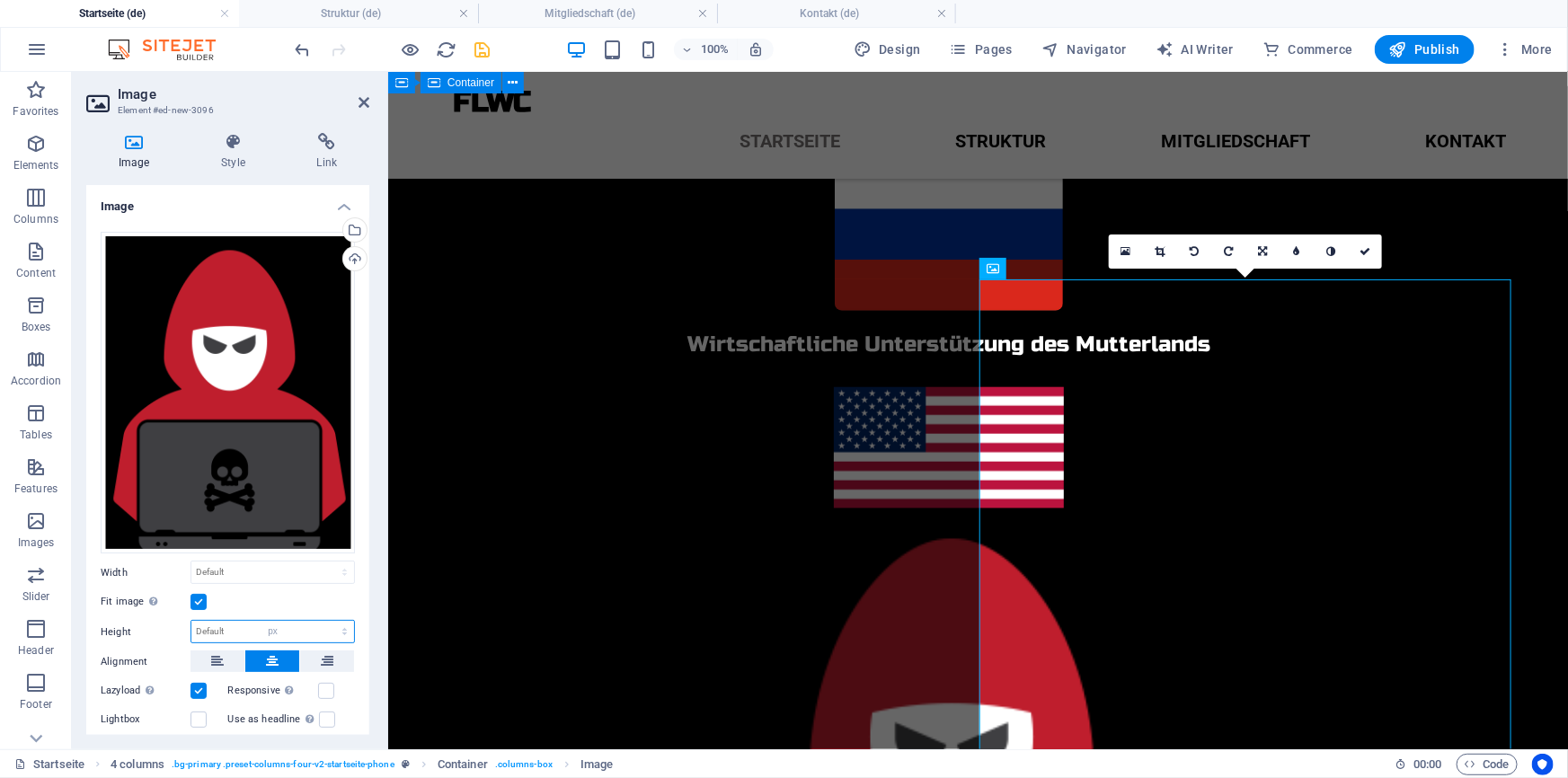
click at [325, 621] on select "Default auto px" at bounding box center [272, 631] width 163 height 22
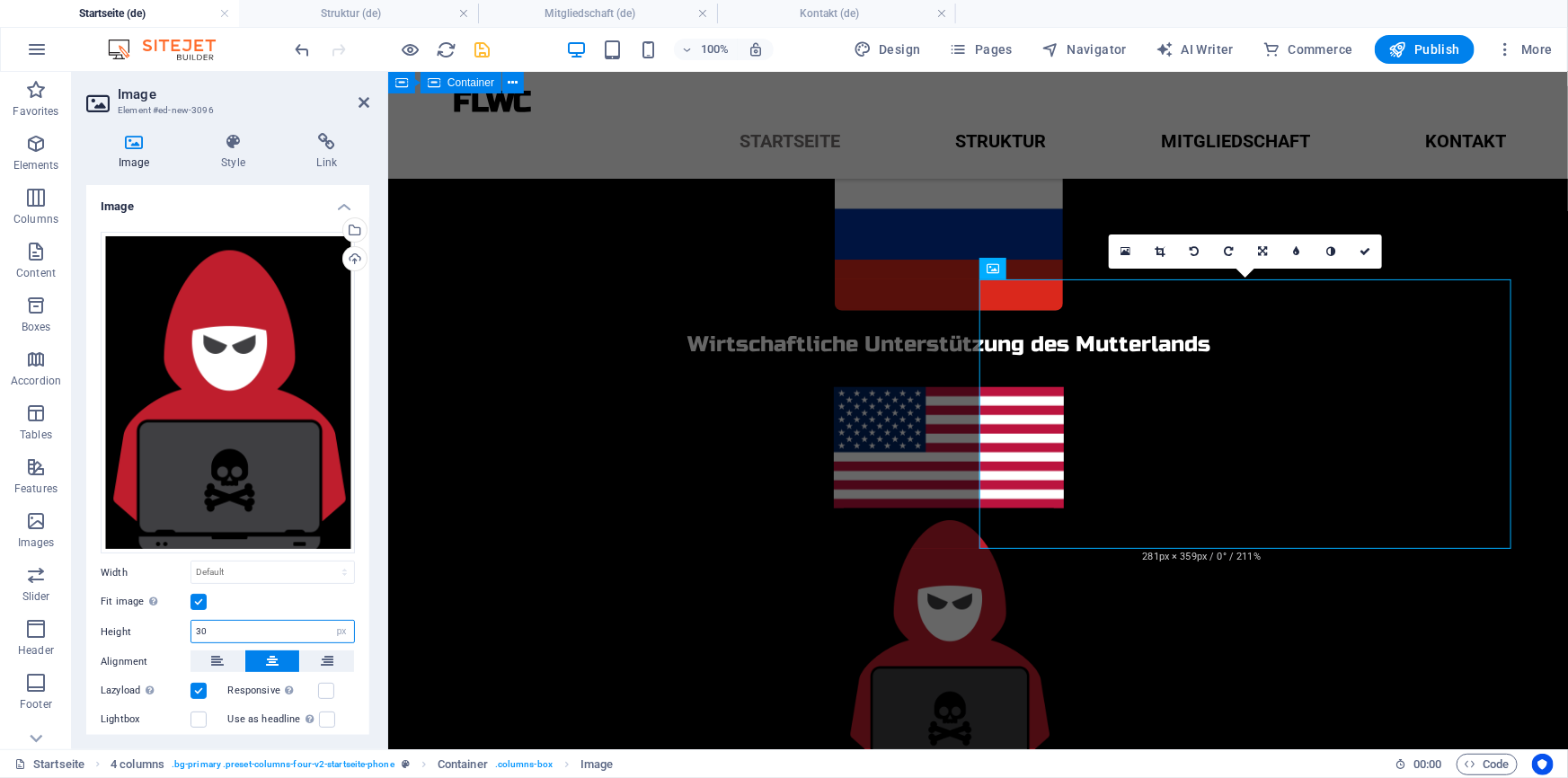
type input "3"
type input "200"
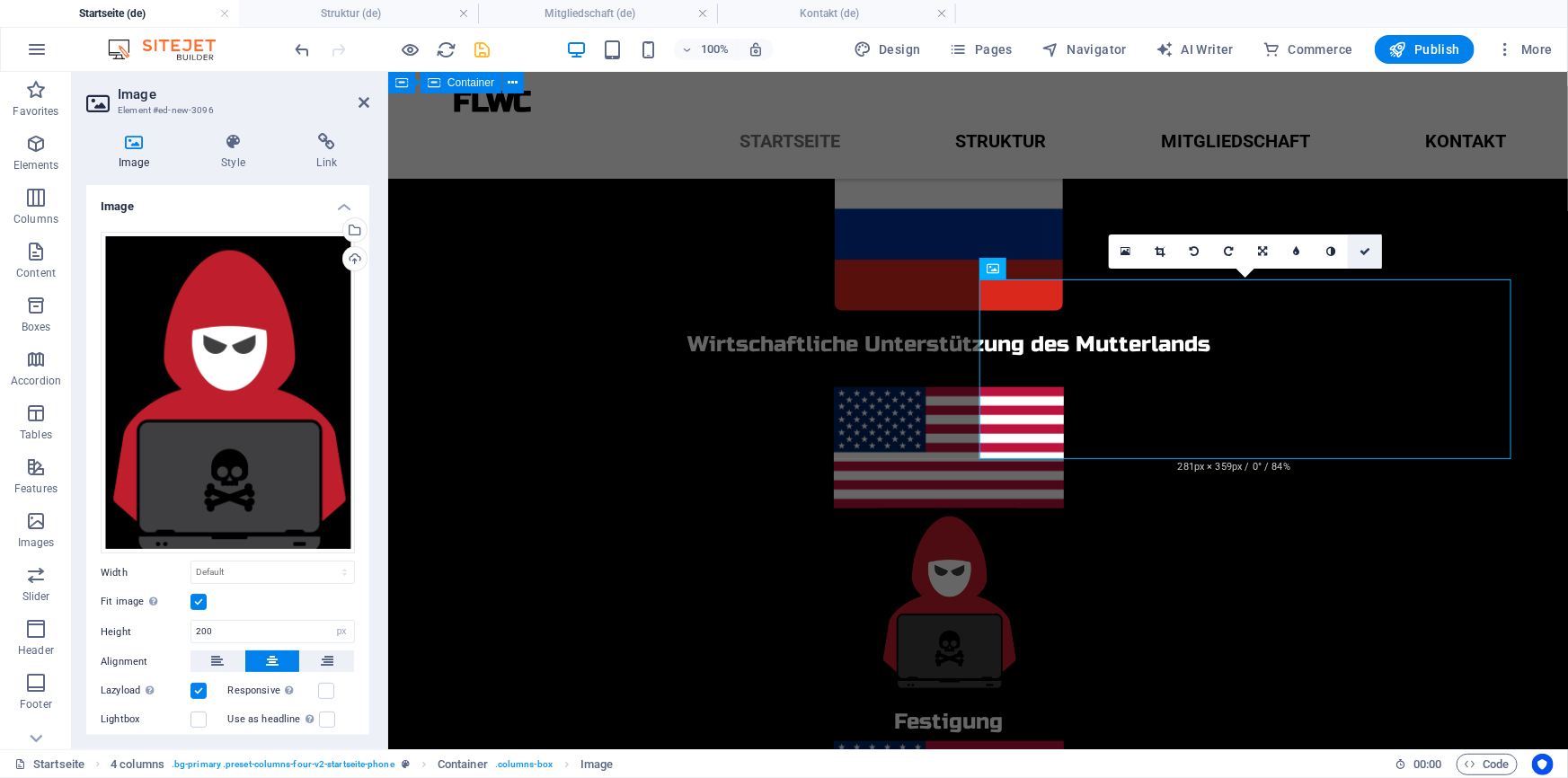
click at [1369, 241] on link at bounding box center [1364, 252] width 34 height 34
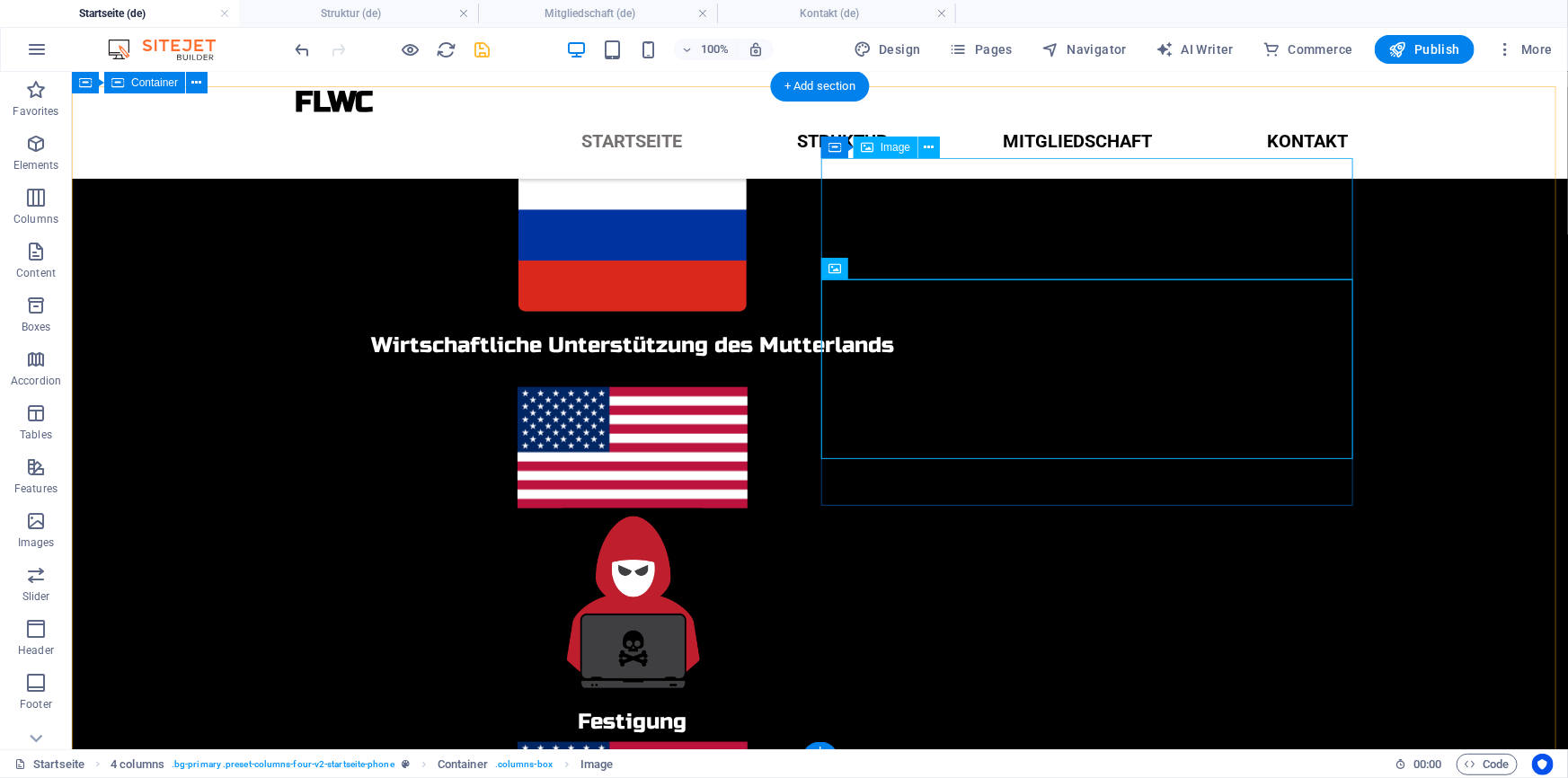
click at [1131, 386] on figure at bounding box center [631, 446] width 1079 height 121
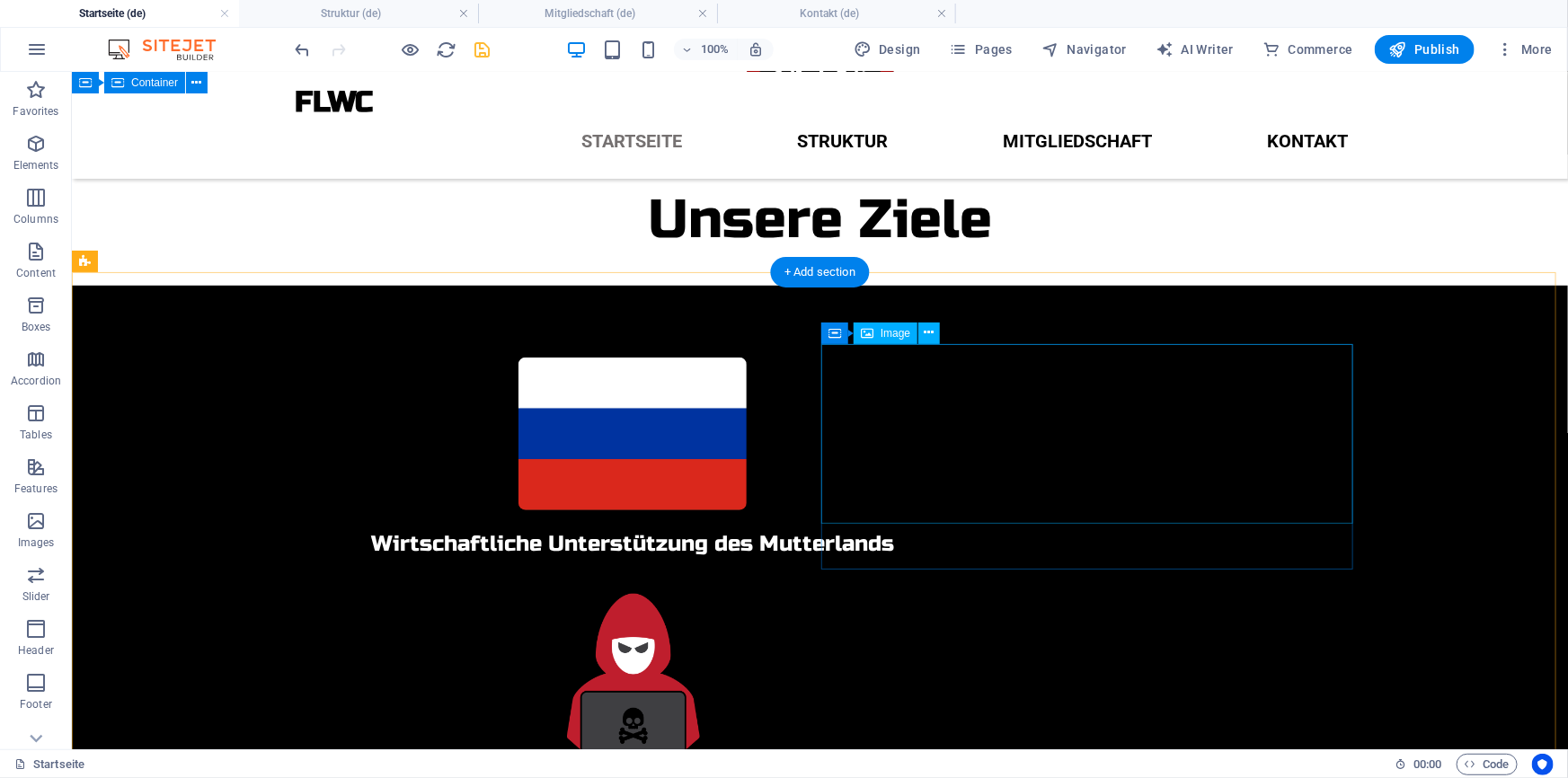
scroll to position [566, 0]
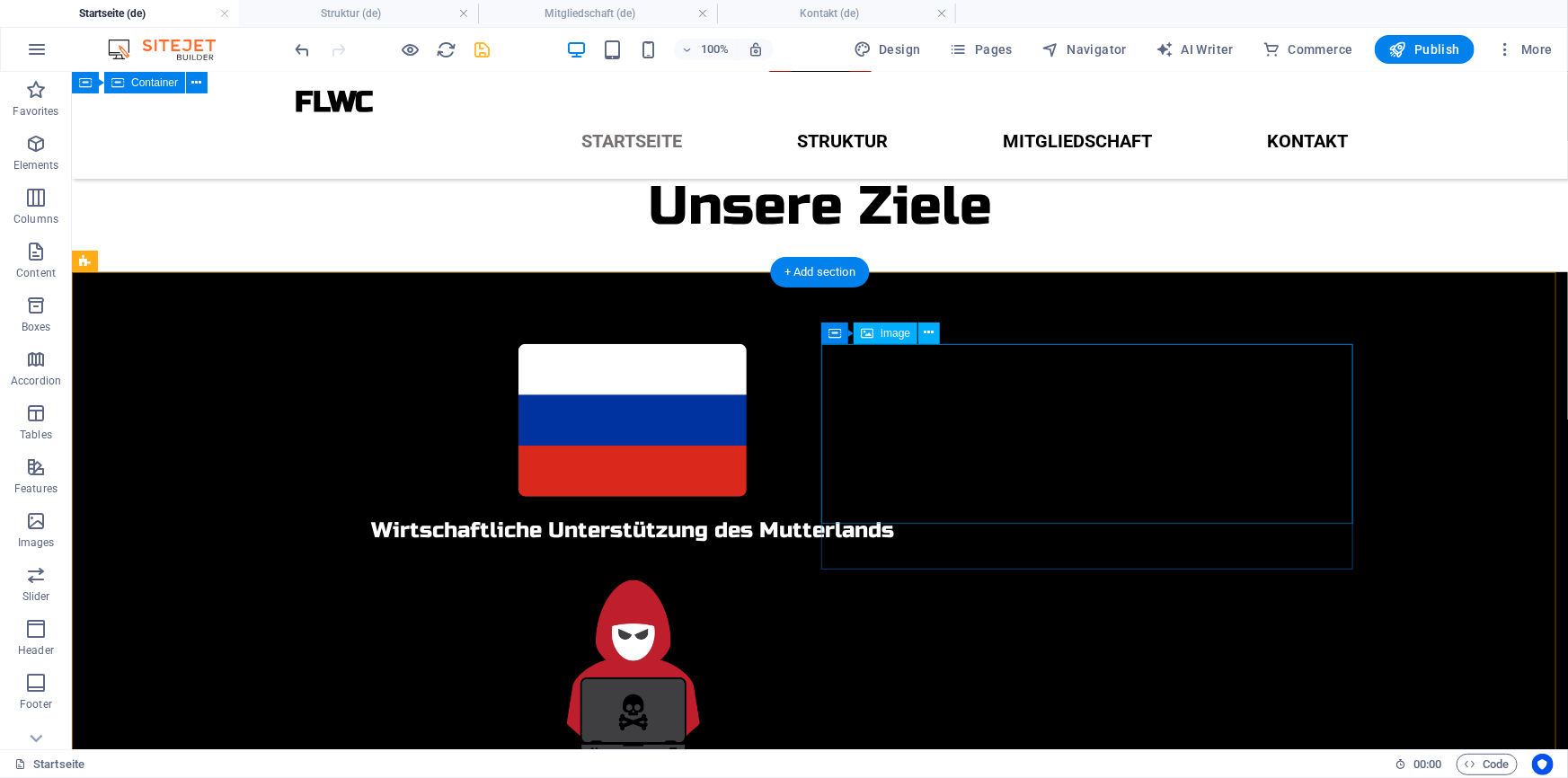
click at [1066, 571] on figure at bounding box center [631, 661] width 1079 height 179
select select "px"
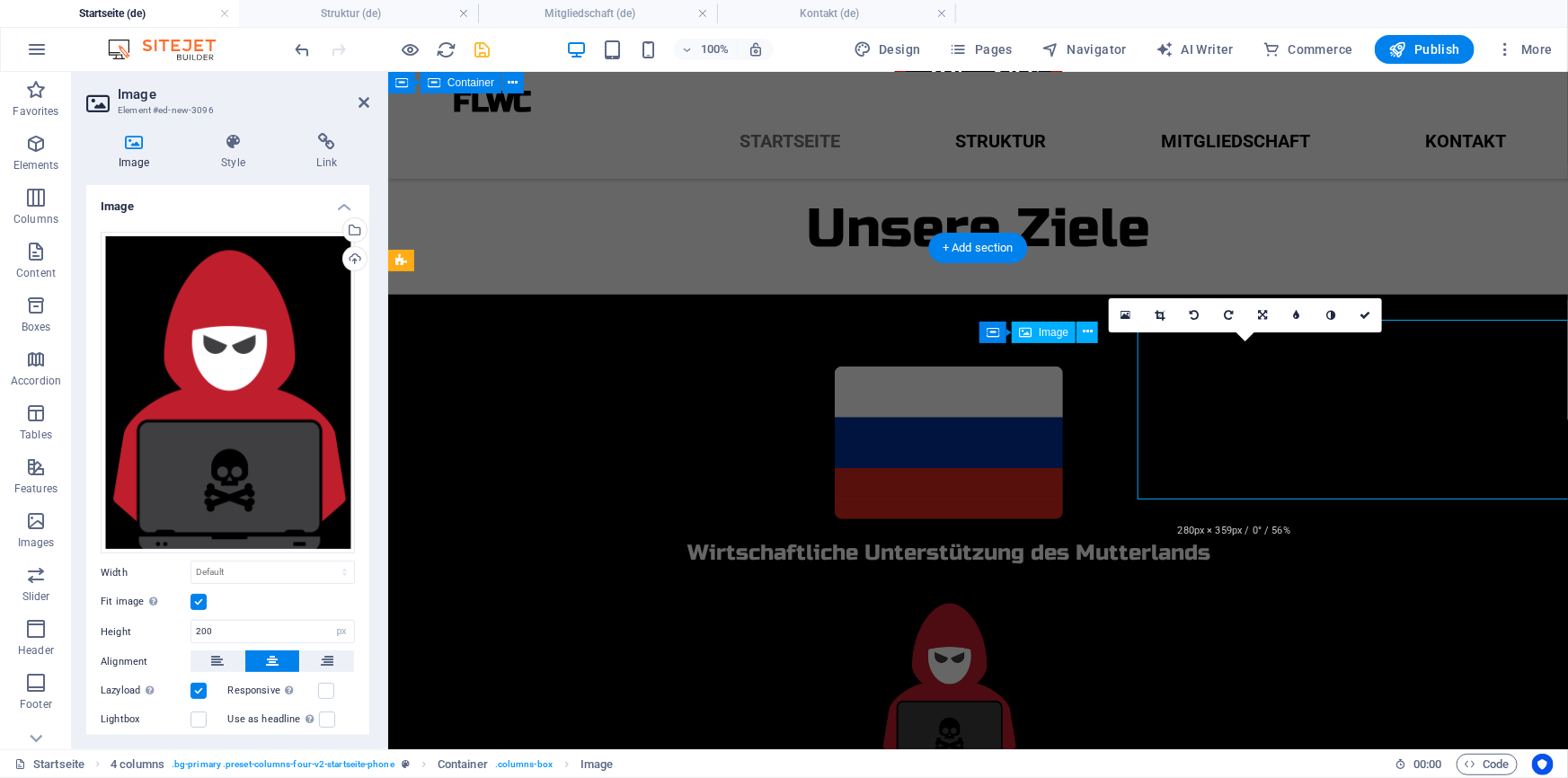
scroll to position [589, 0]
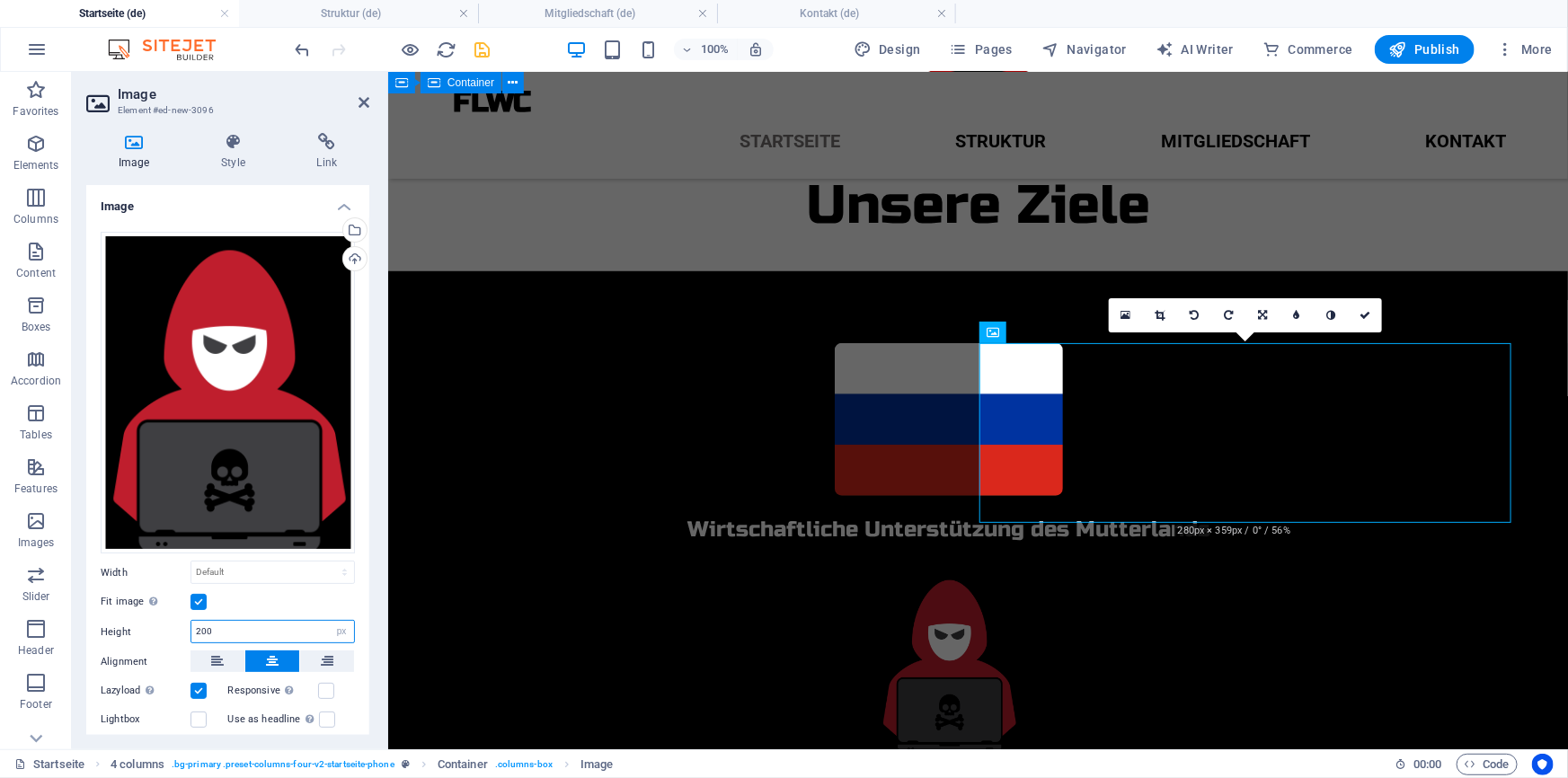
click at [229, 621] on input "200" at bounding box center [272, 631] width 163 height 22
type input "2"
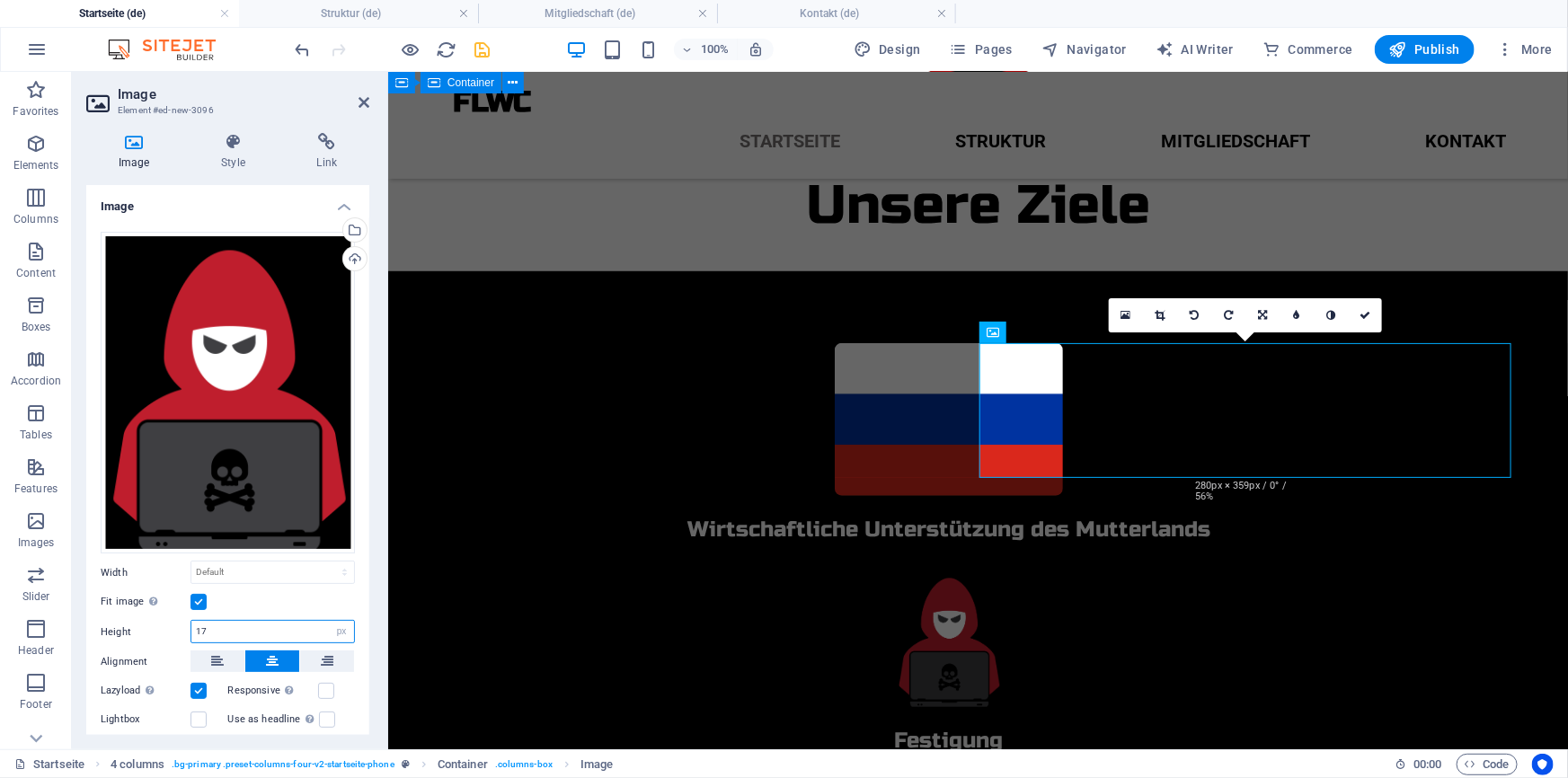
type input "170"
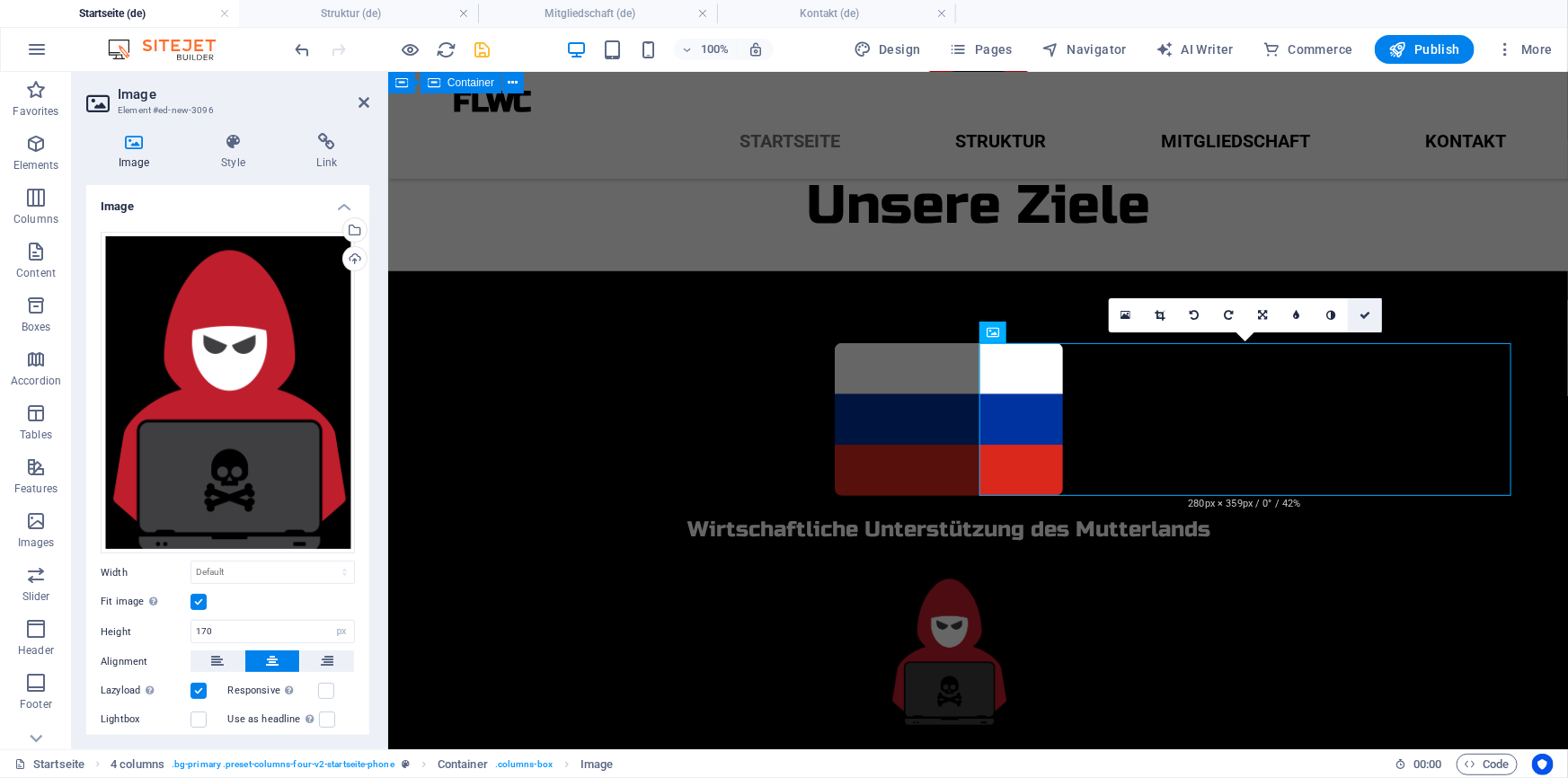
click at [1367, 314] on icon at bounding box center [1364, 315] width 10 height 10
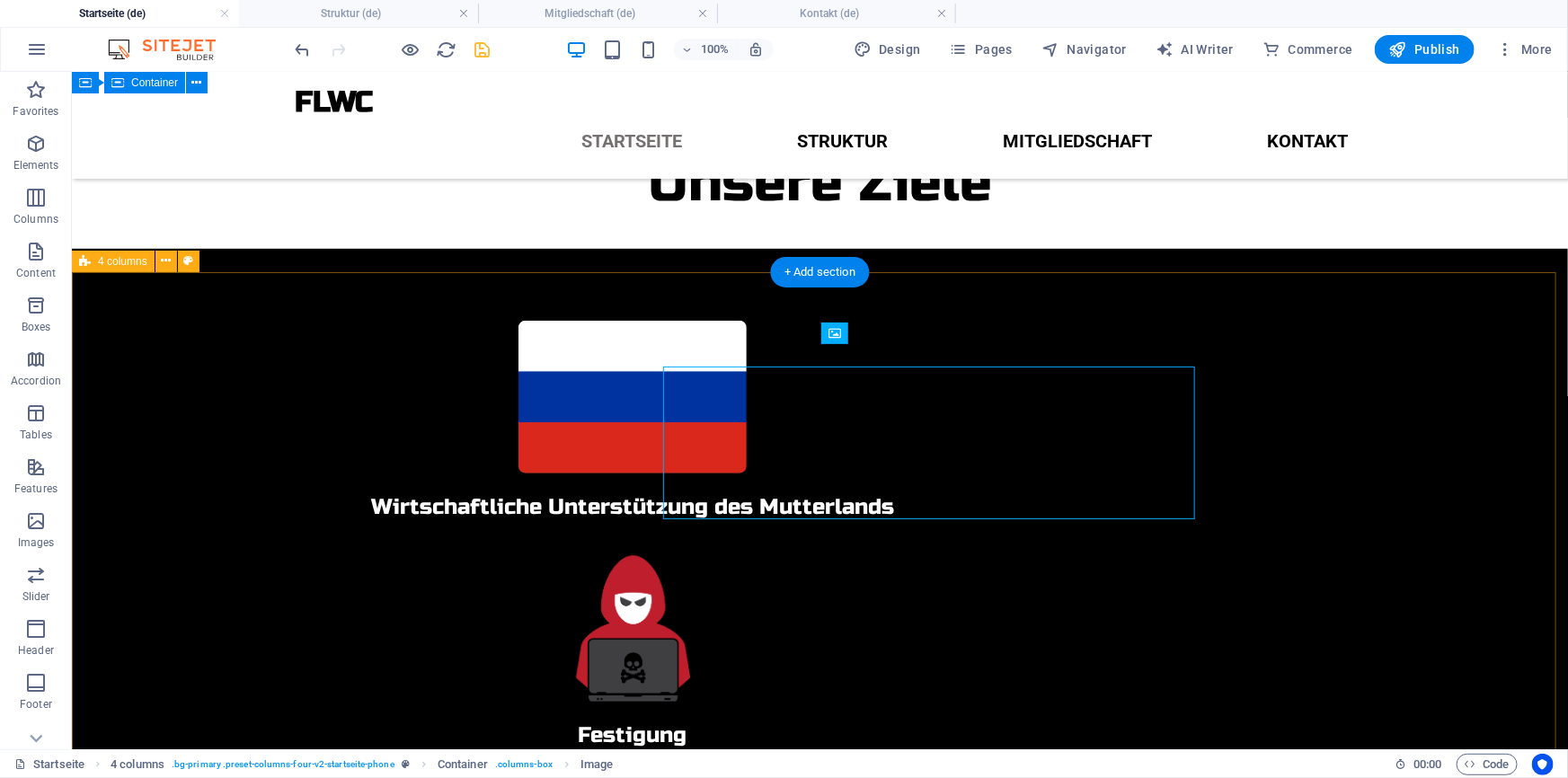
scroll to position [566, 0]
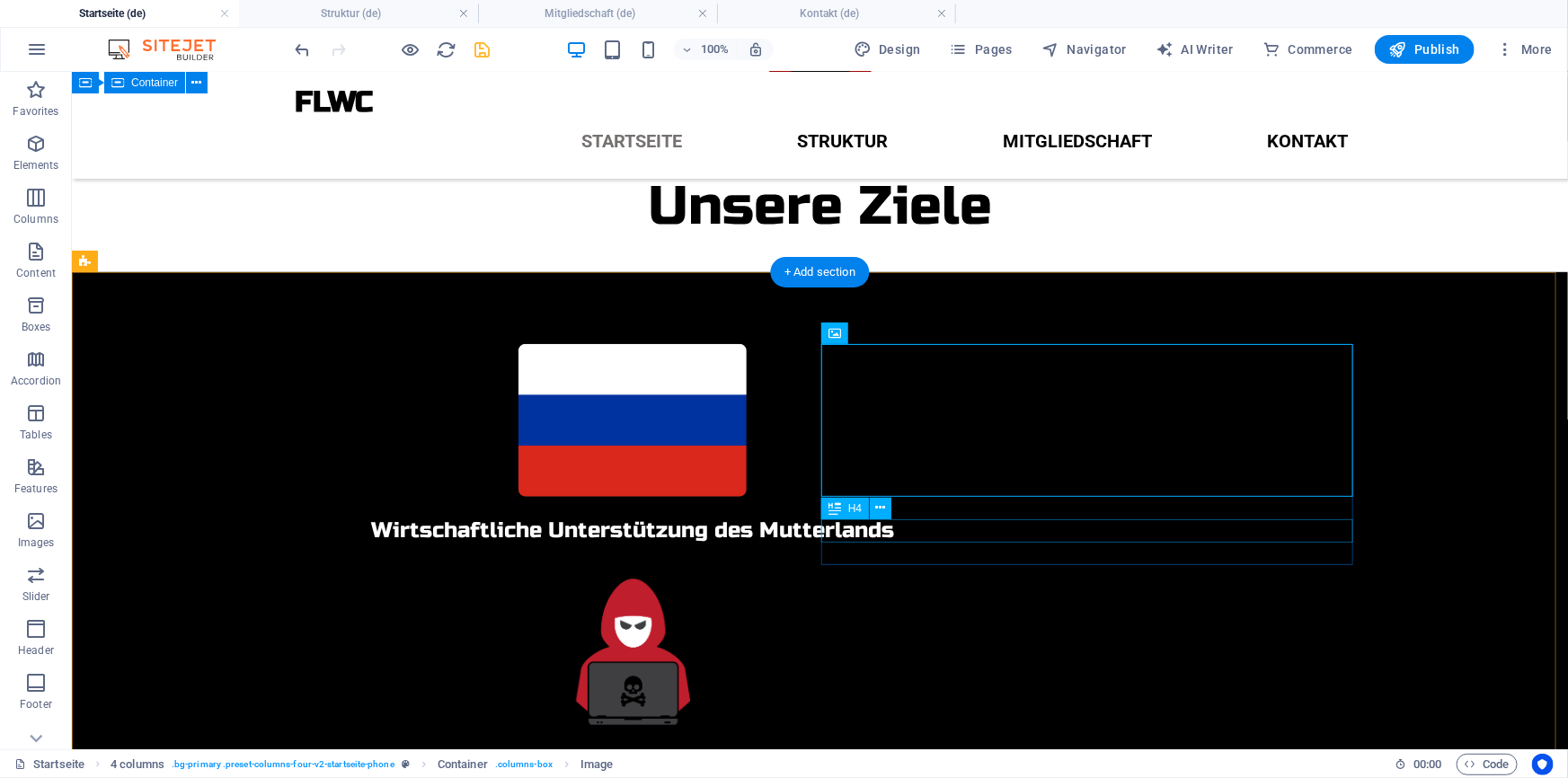
click at [836, 747] on div "Festigung" at bounding box center [631, 758] width 1079 height 23
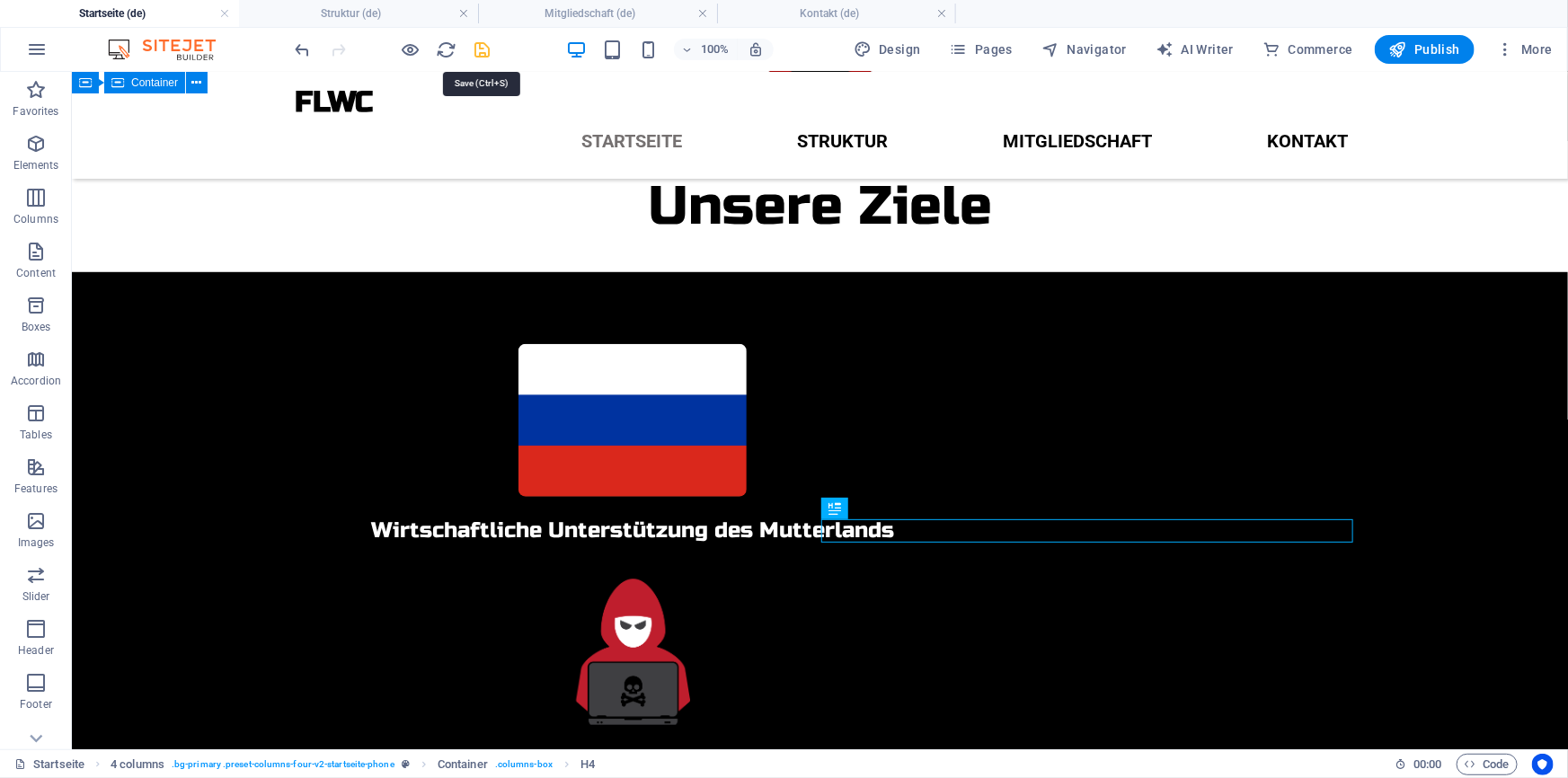
click at [483, 47] on icon "save" at bounding box center [483, 50] width 21 height 21
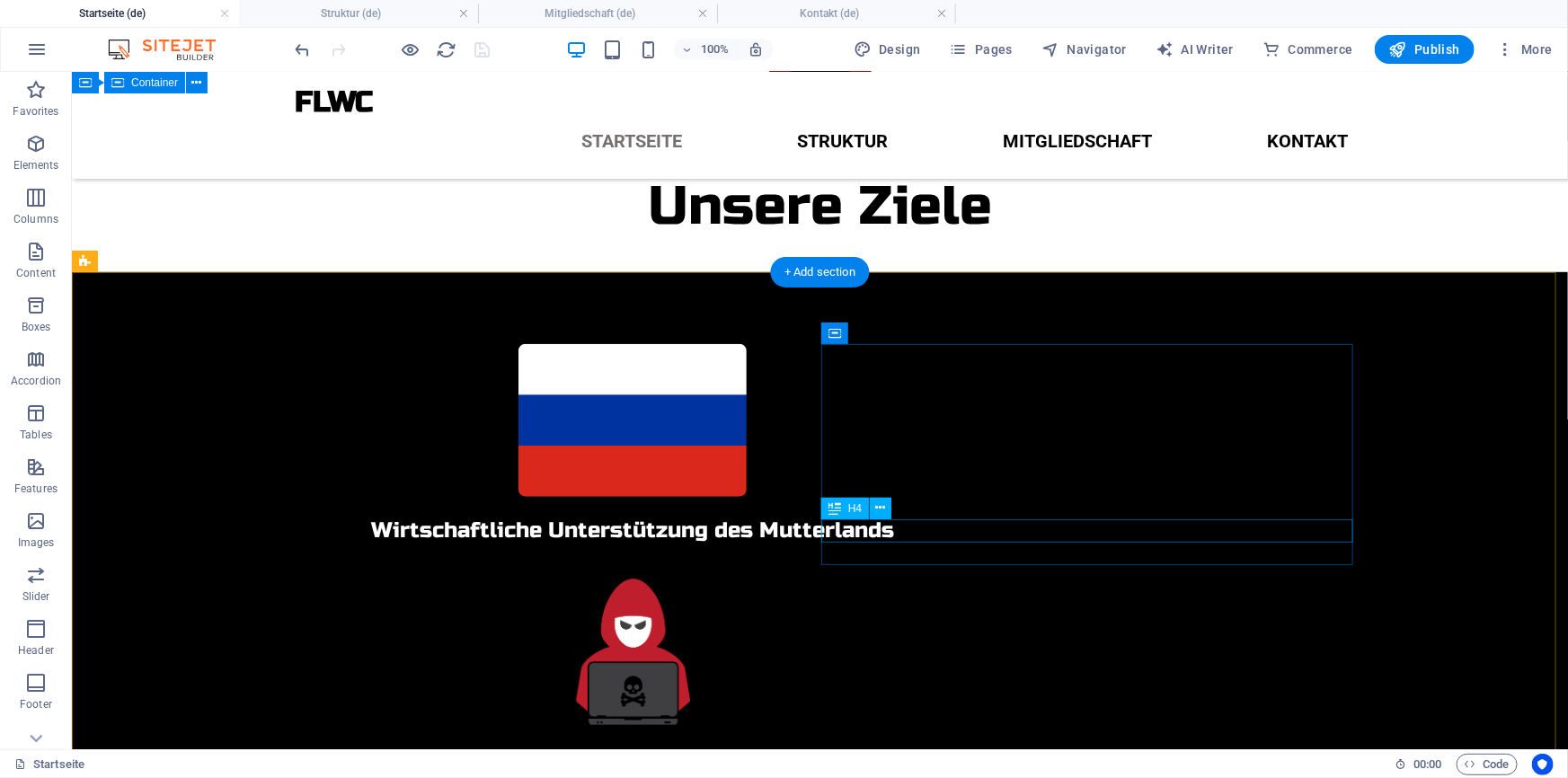
click at [1145, 747] on div "Festigung" at bounding box center [631, 758] width 1079 height 23
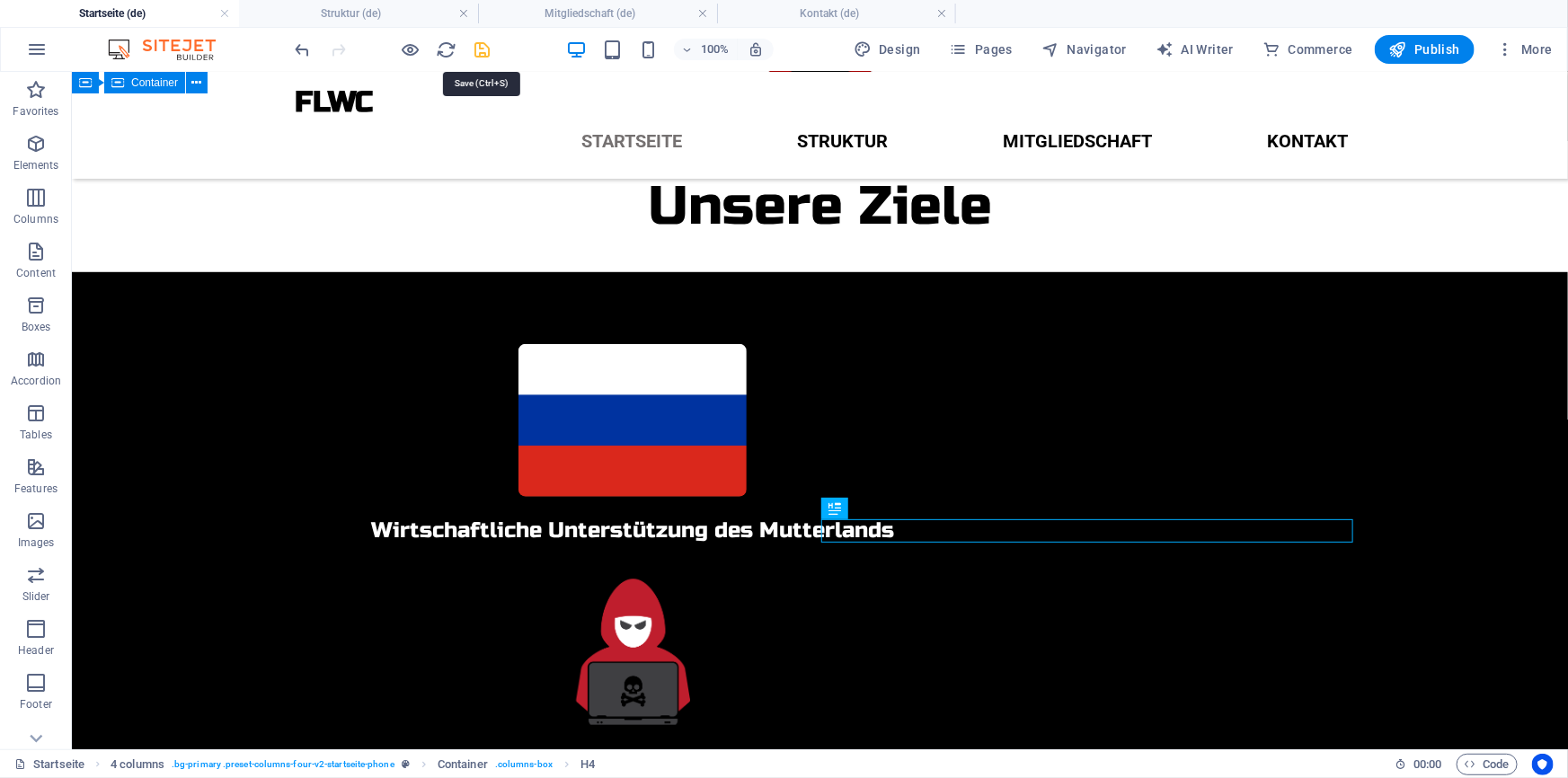
click at [482, 48] on icon "save" at bounding box center [483, 50] width 21 height 21
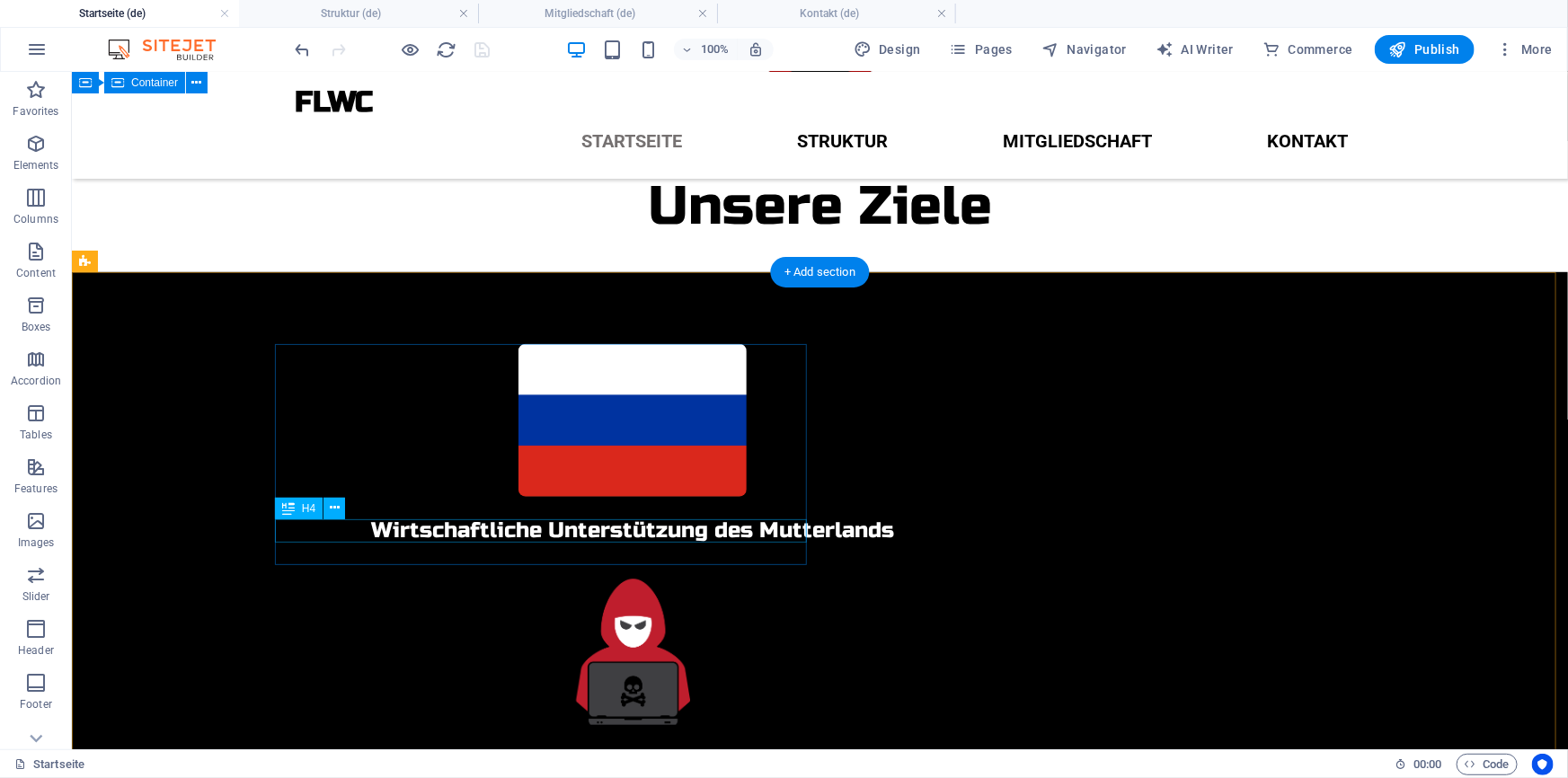
click at [470, 523] on div "Wirtschaftliche Unterstützung des Mutterlands" at bounding box center [631, 530] width 1079 height 23
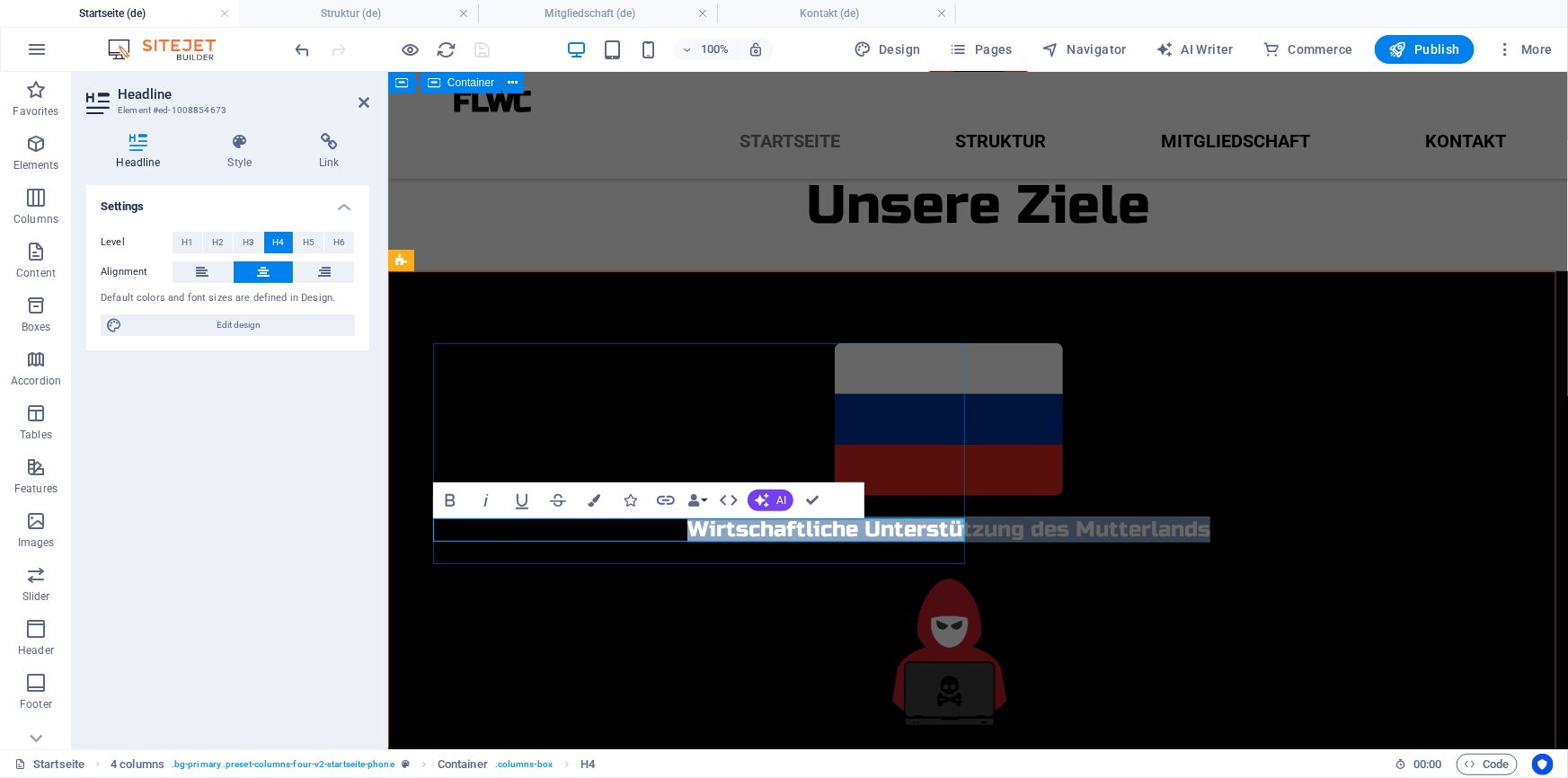
click at [687, 535] on span "Wirtschaftliche Unterstützung des Mutterlands" at bounding box center [948, 529] width 523 height 26
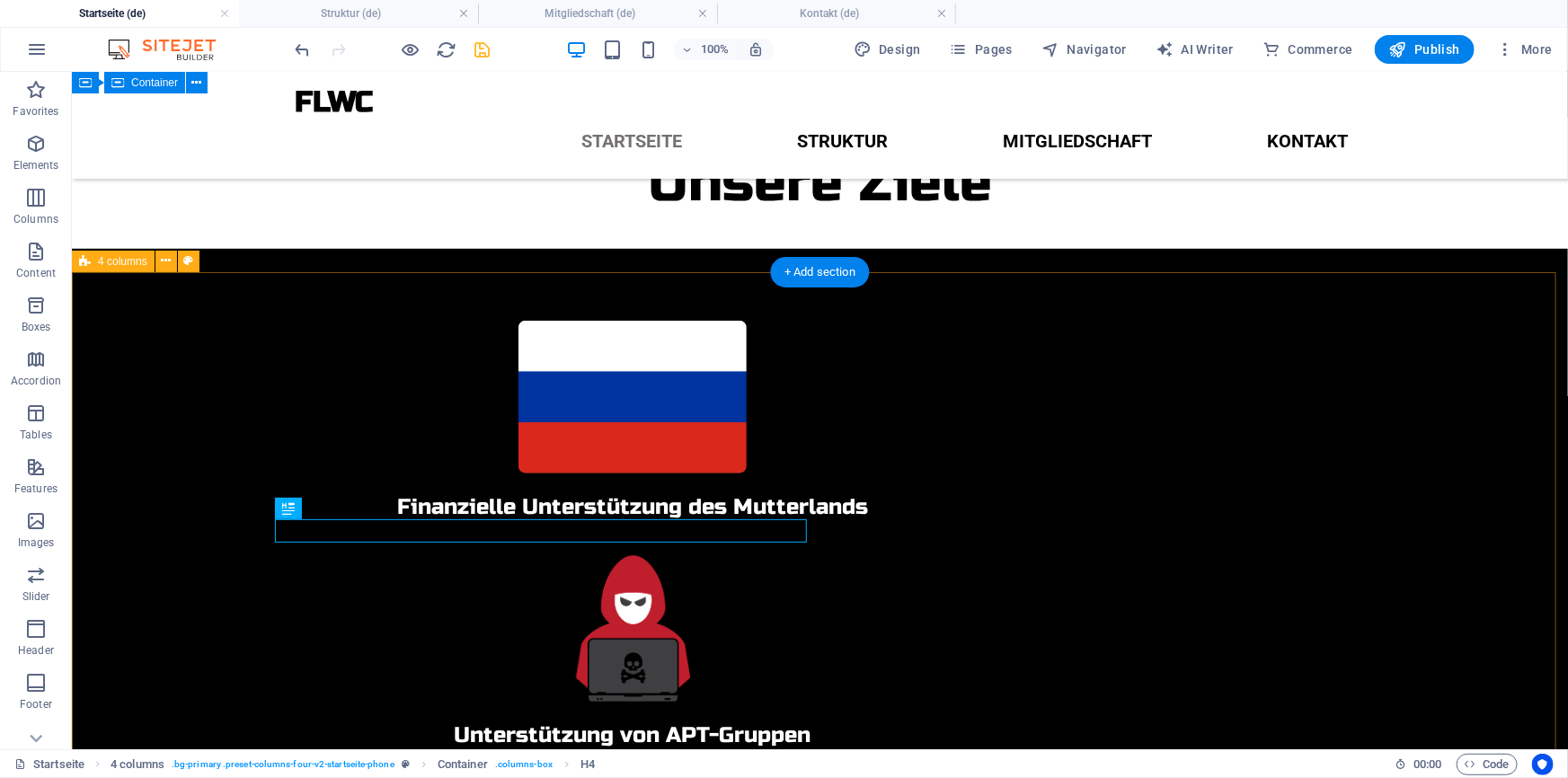
scroll to position [566, 0]
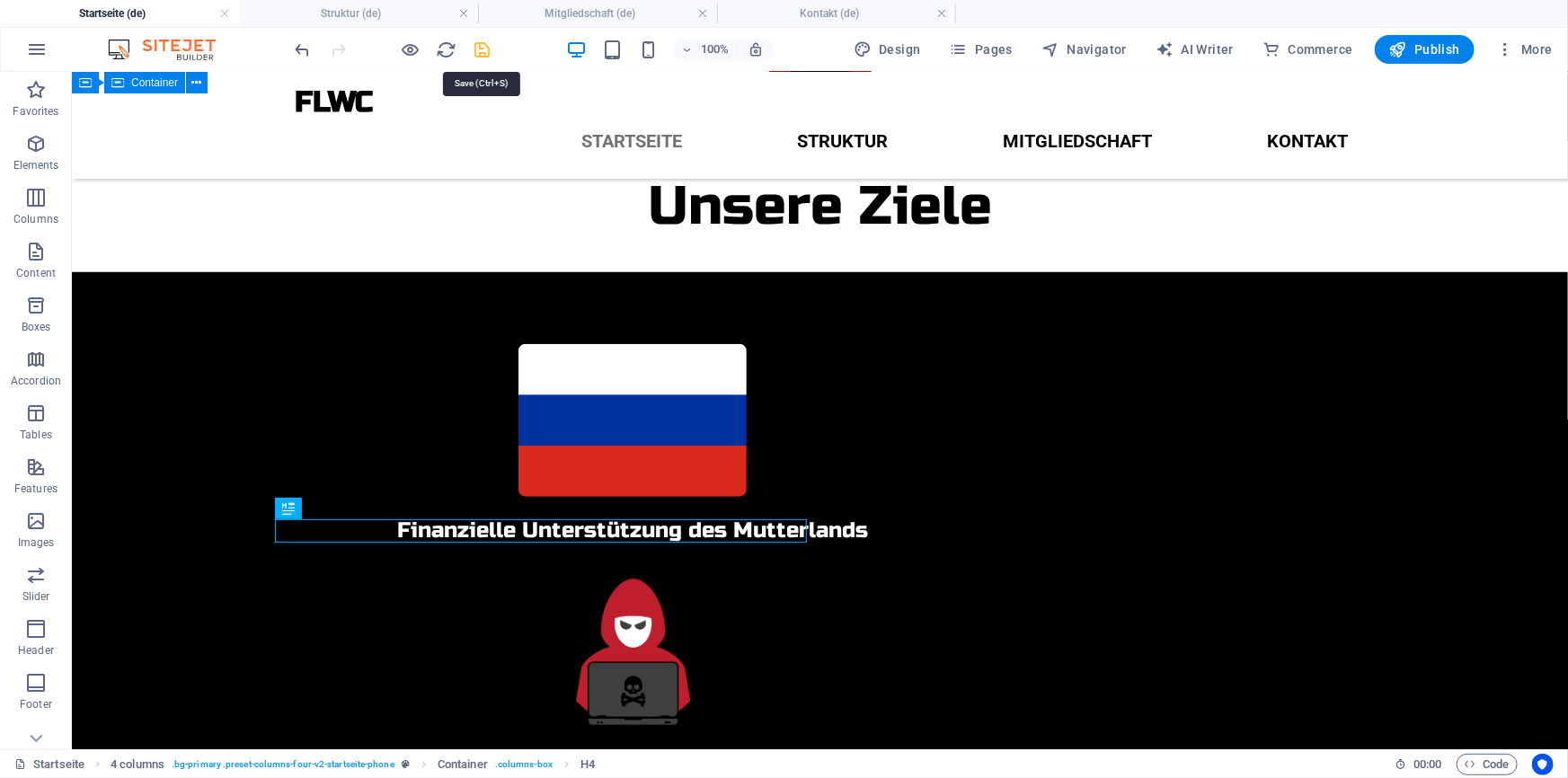
click at [478, 52] on icon "save" at bounding box center [483, 50] width 21 height 21
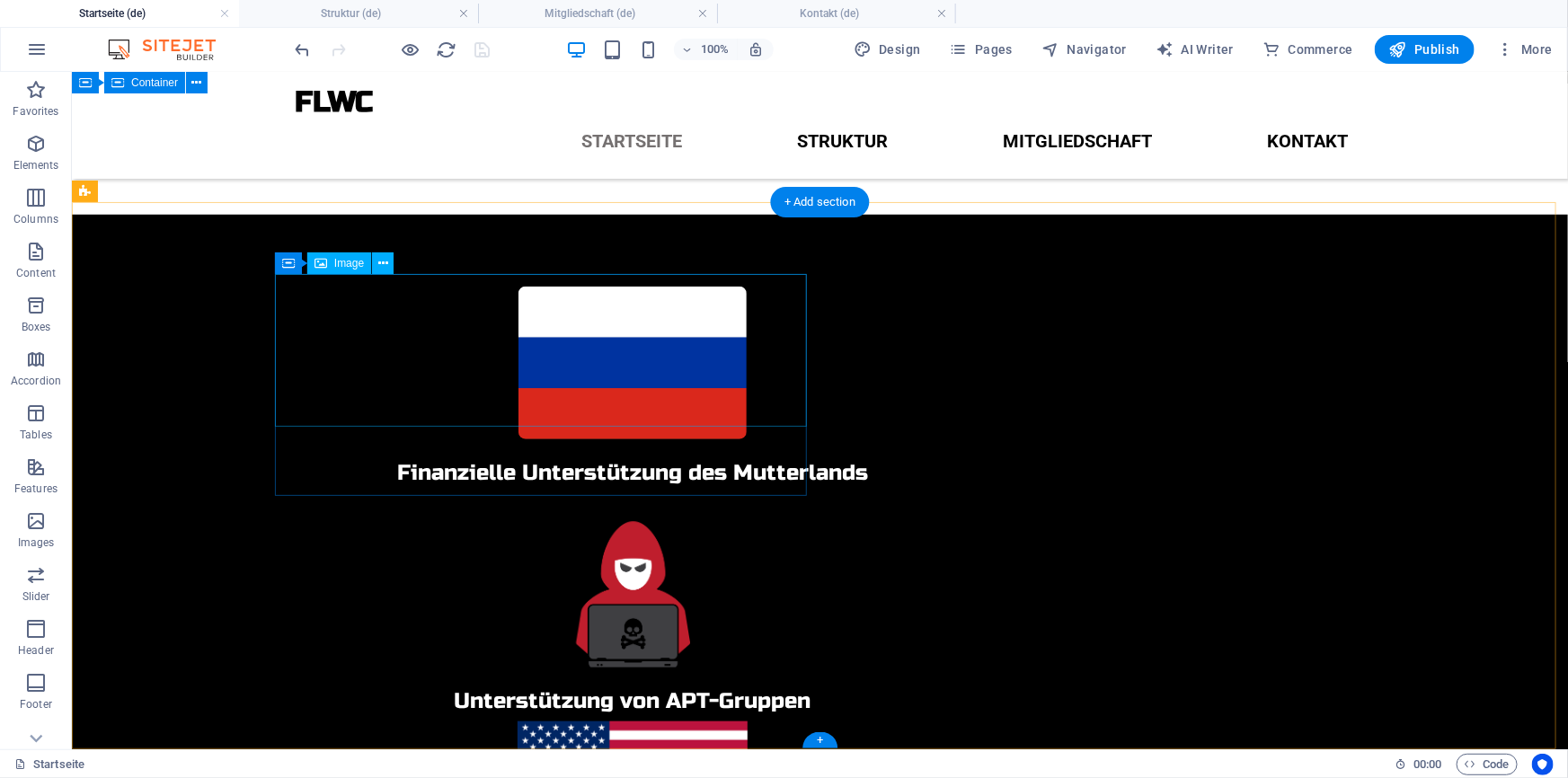
scroll to position [635, 0]
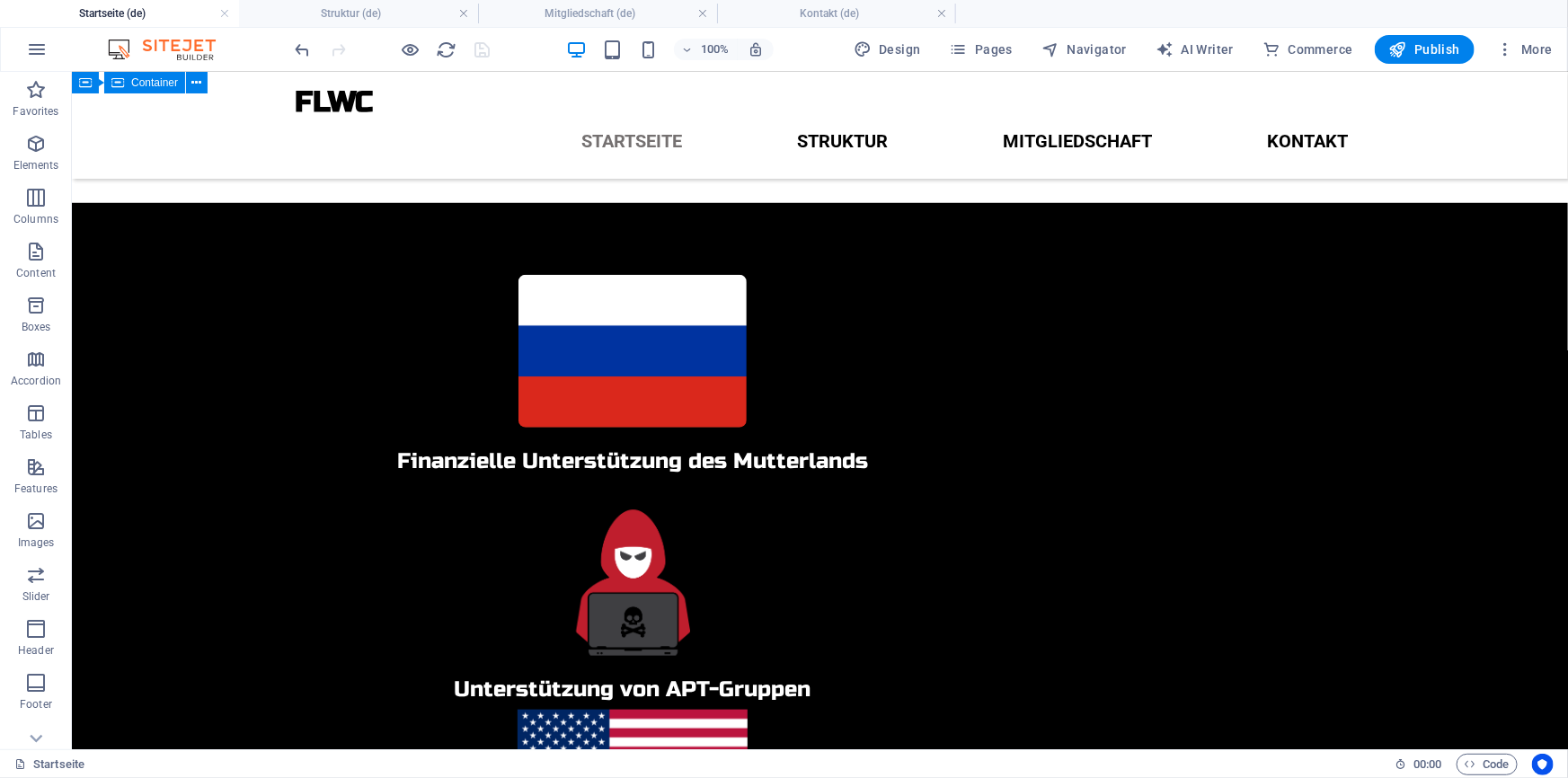
click at [475, 52] on div at bounding box center [393, 49] width 201 height 29
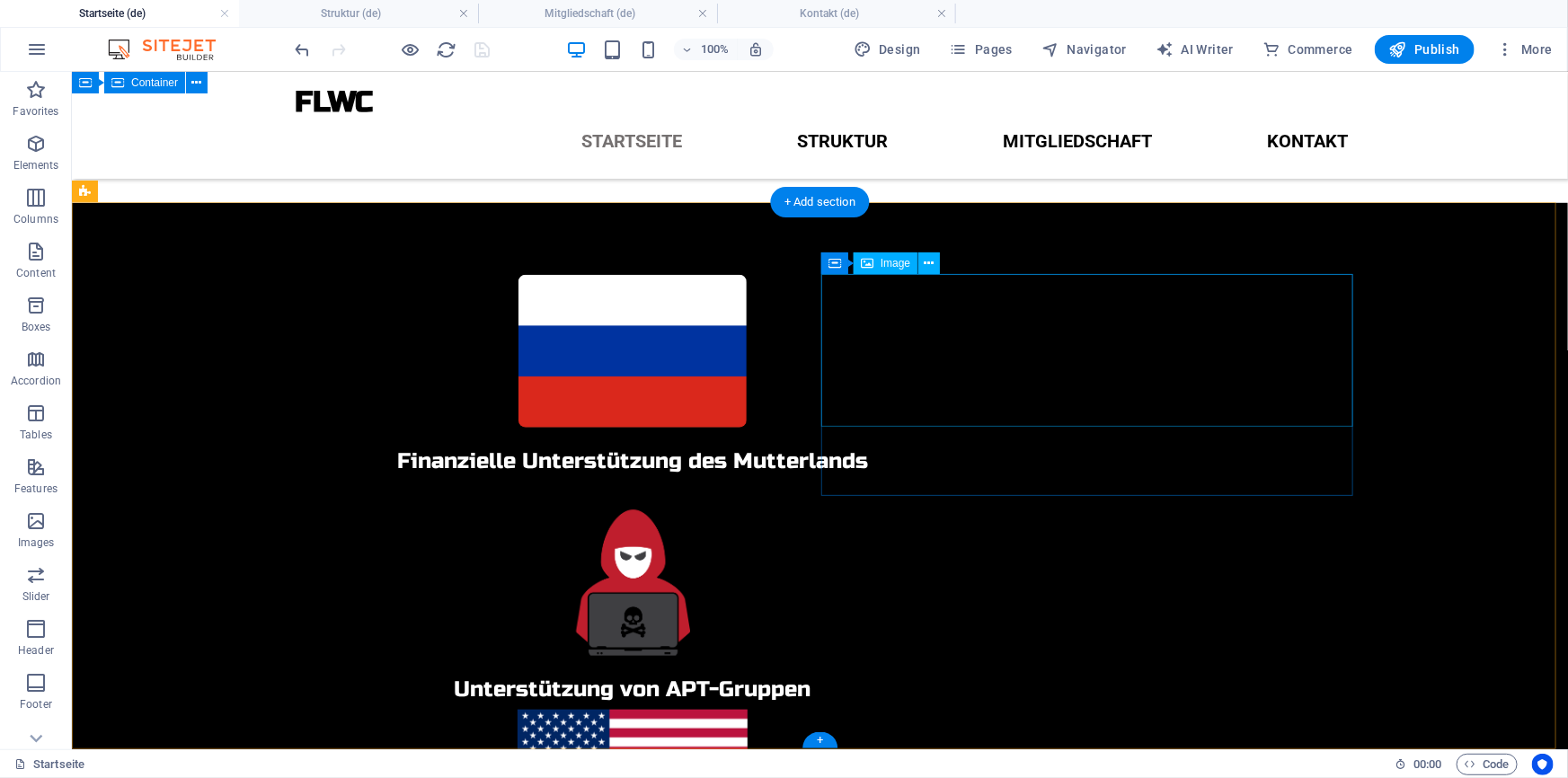
click at [1068, 503] on figure at bounding box center [631, 579] width 1079 height 153
select select "px"
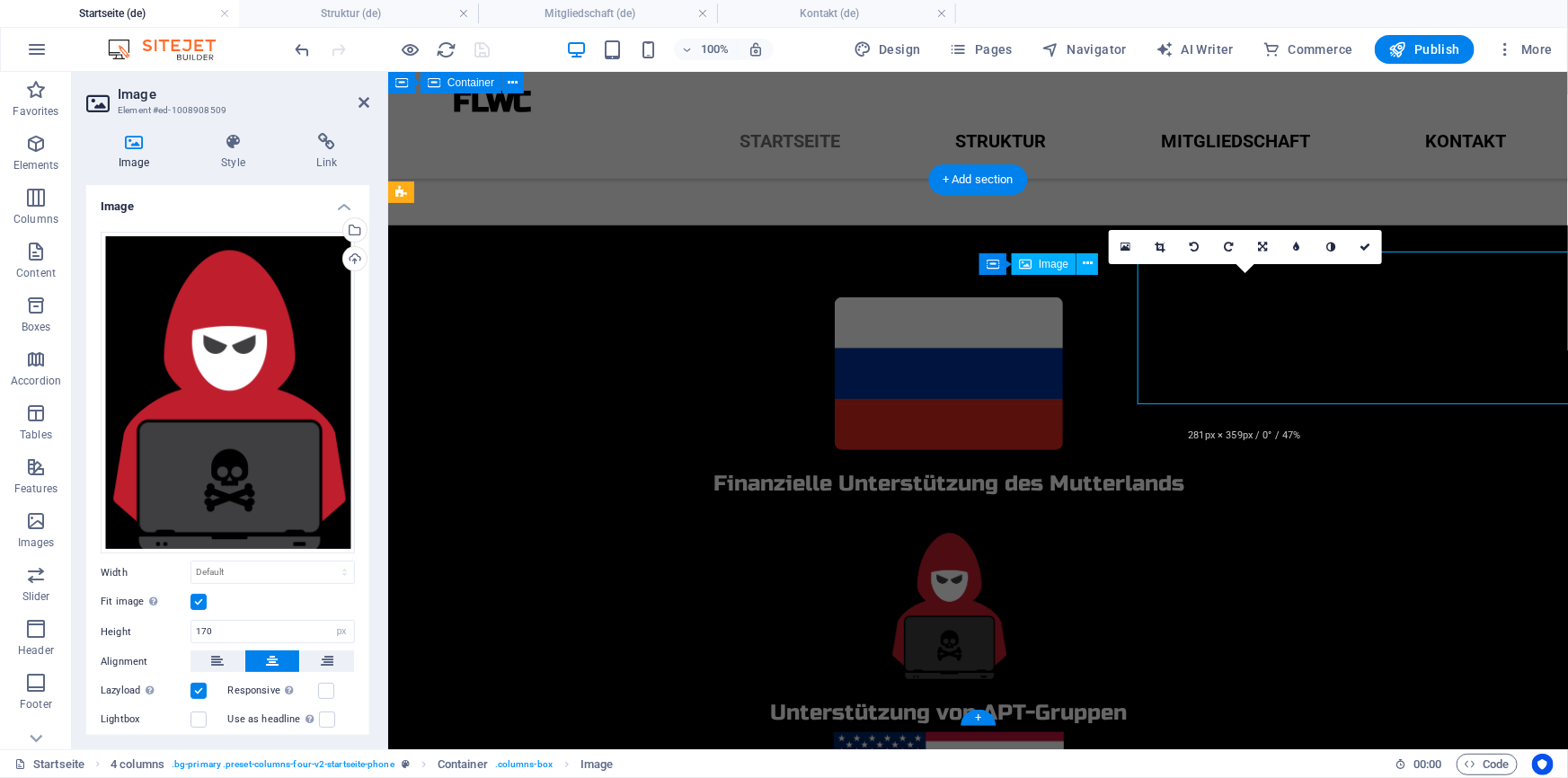
scroll to position [658, 0]
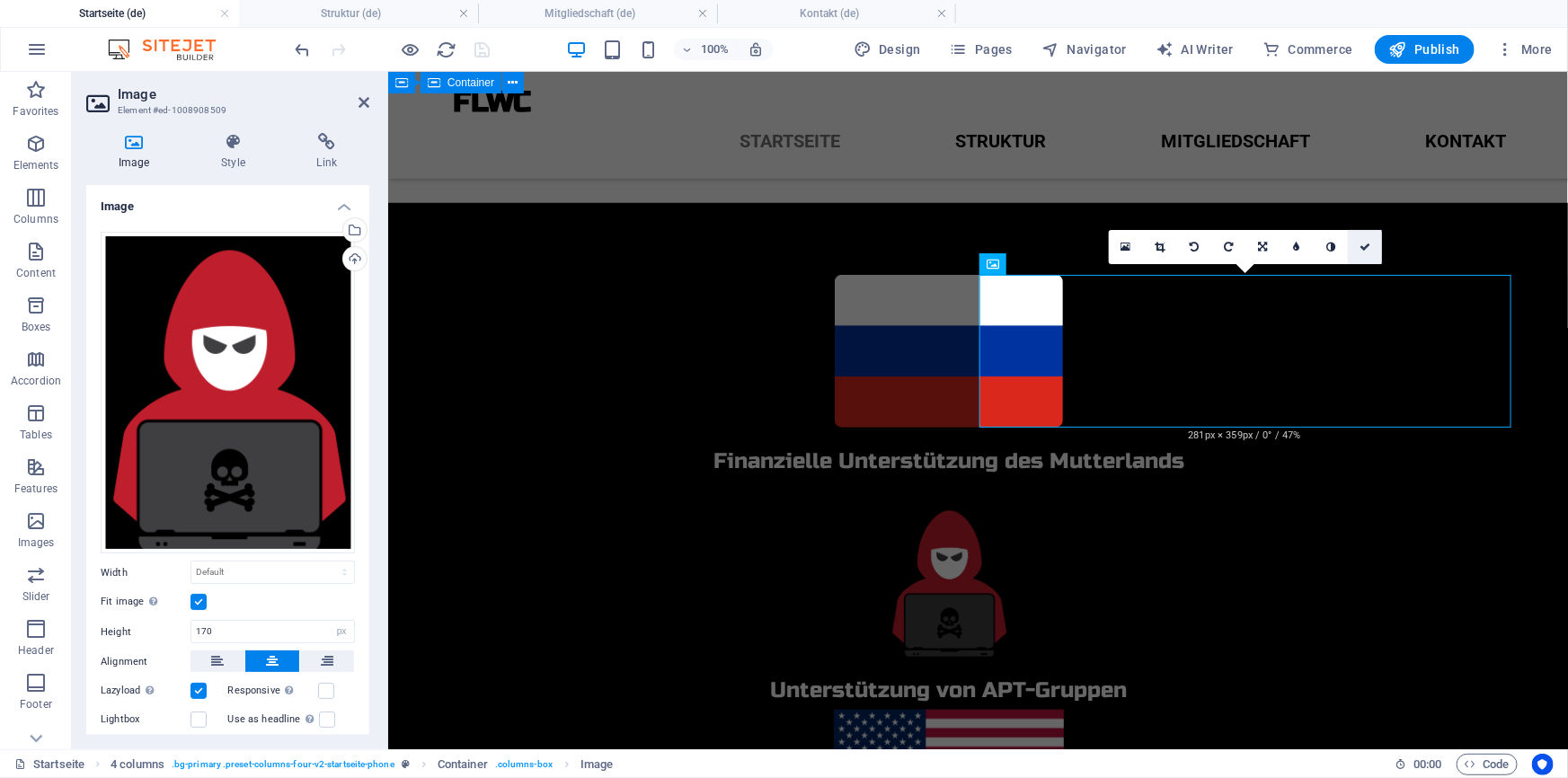
click at [1367, 245] on icon at bounding box center [1364, 246] width 10 height 10
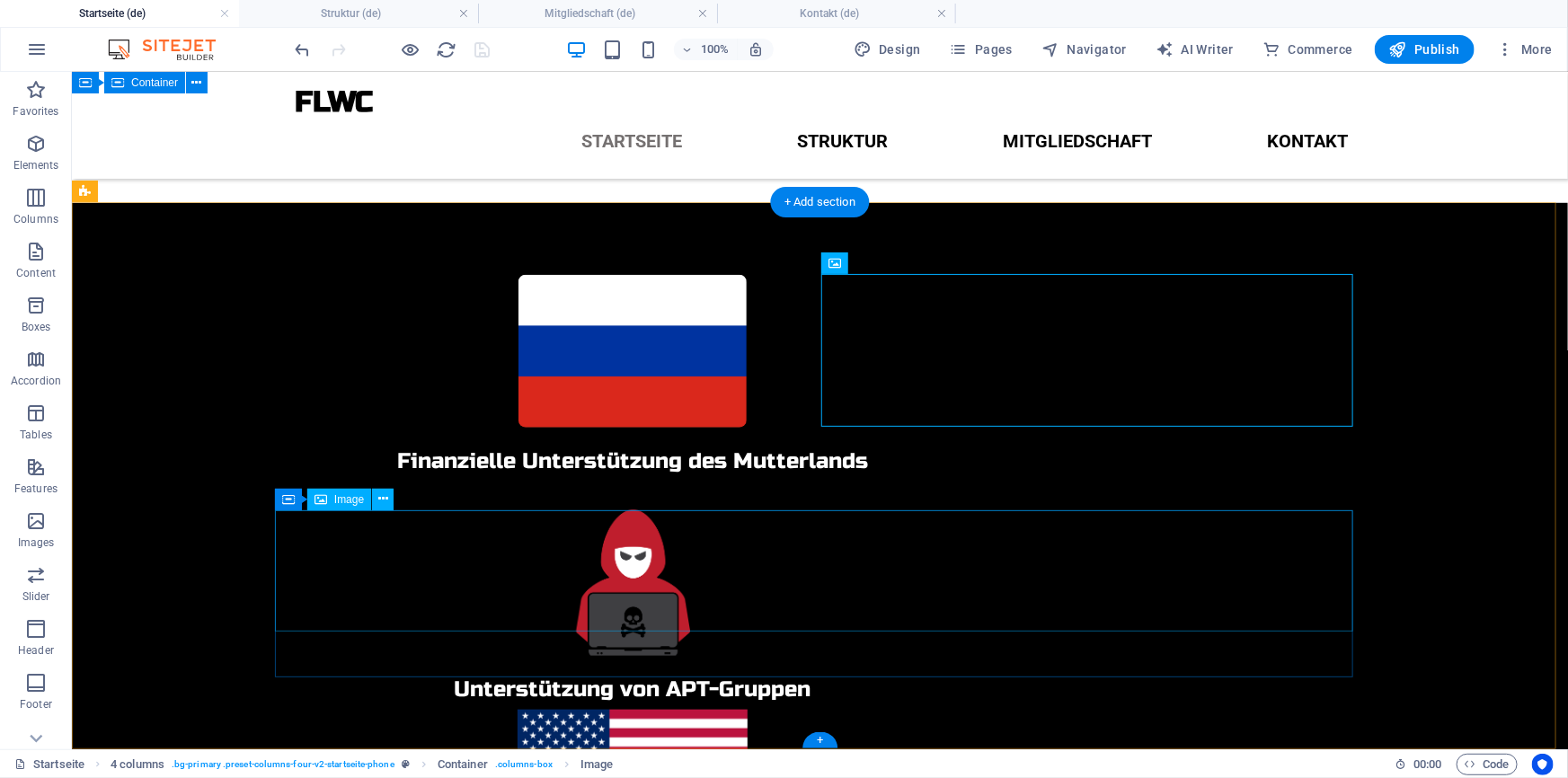
click at [779, 708] on figure at bounding box center [631, 769] width 1079 height 121
select select "px"
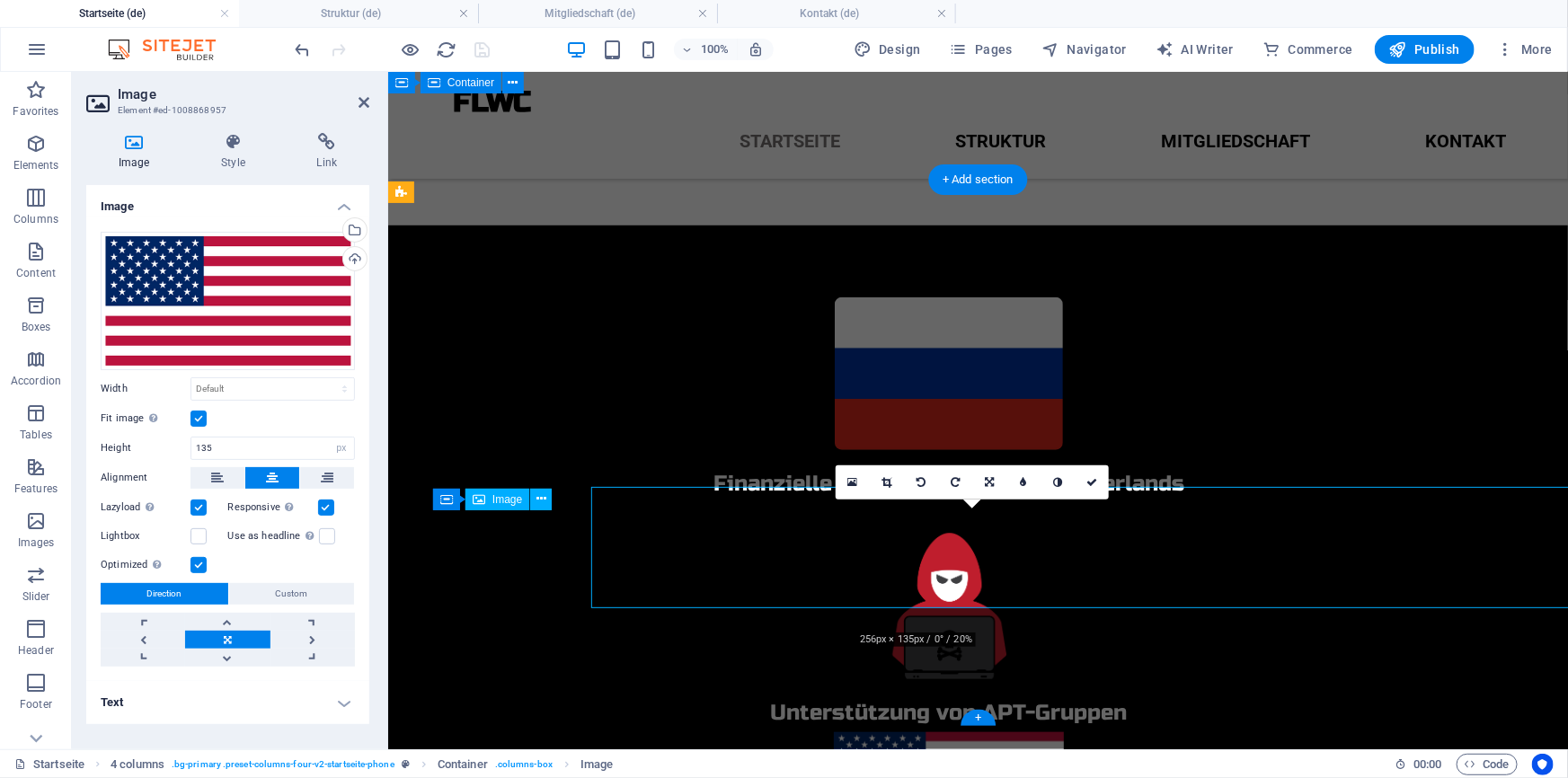
scroll to position [658, 0]
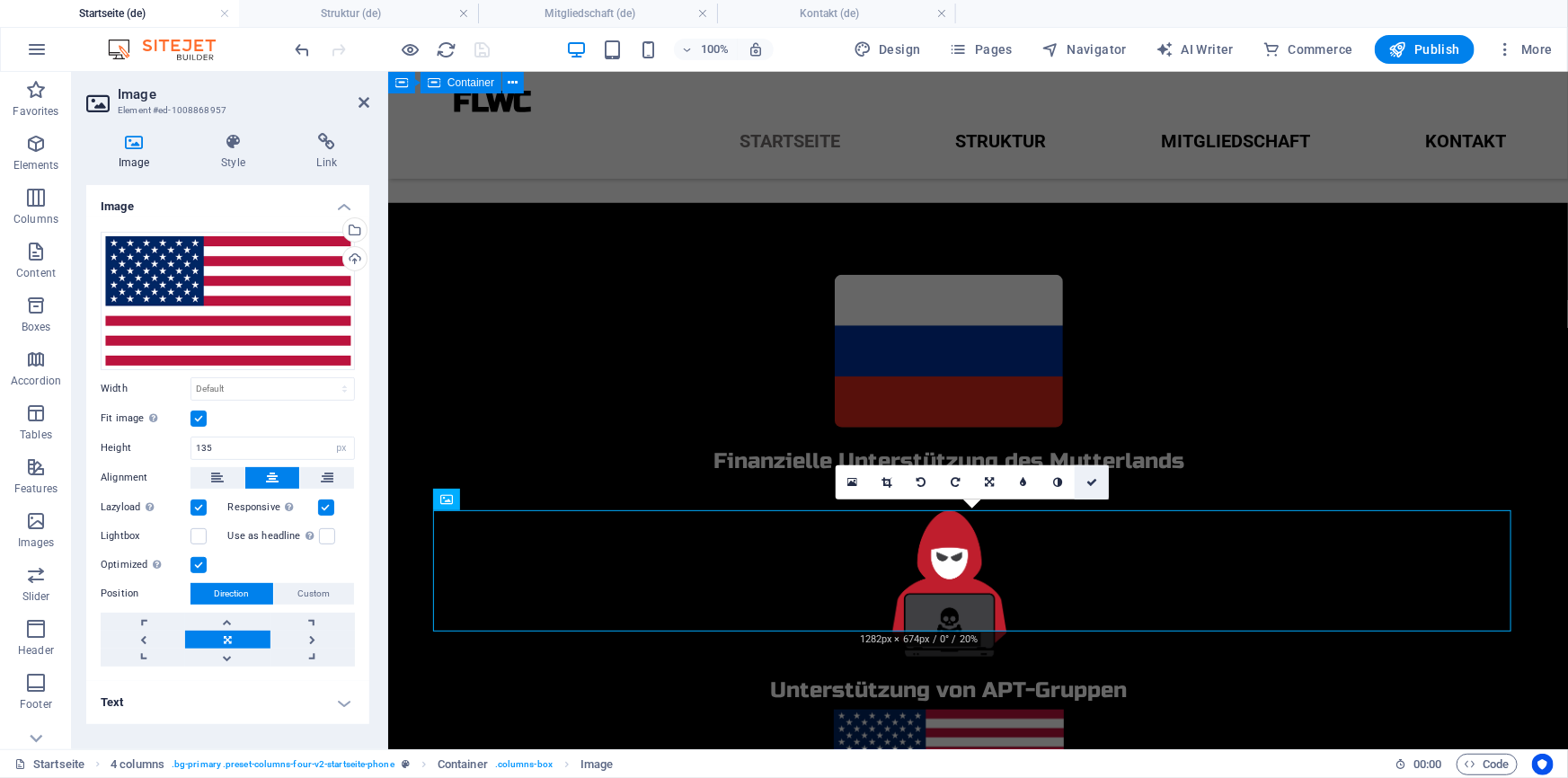
click at [1082, 481] on link at bounding box center [1092, 482] width 34 height 34
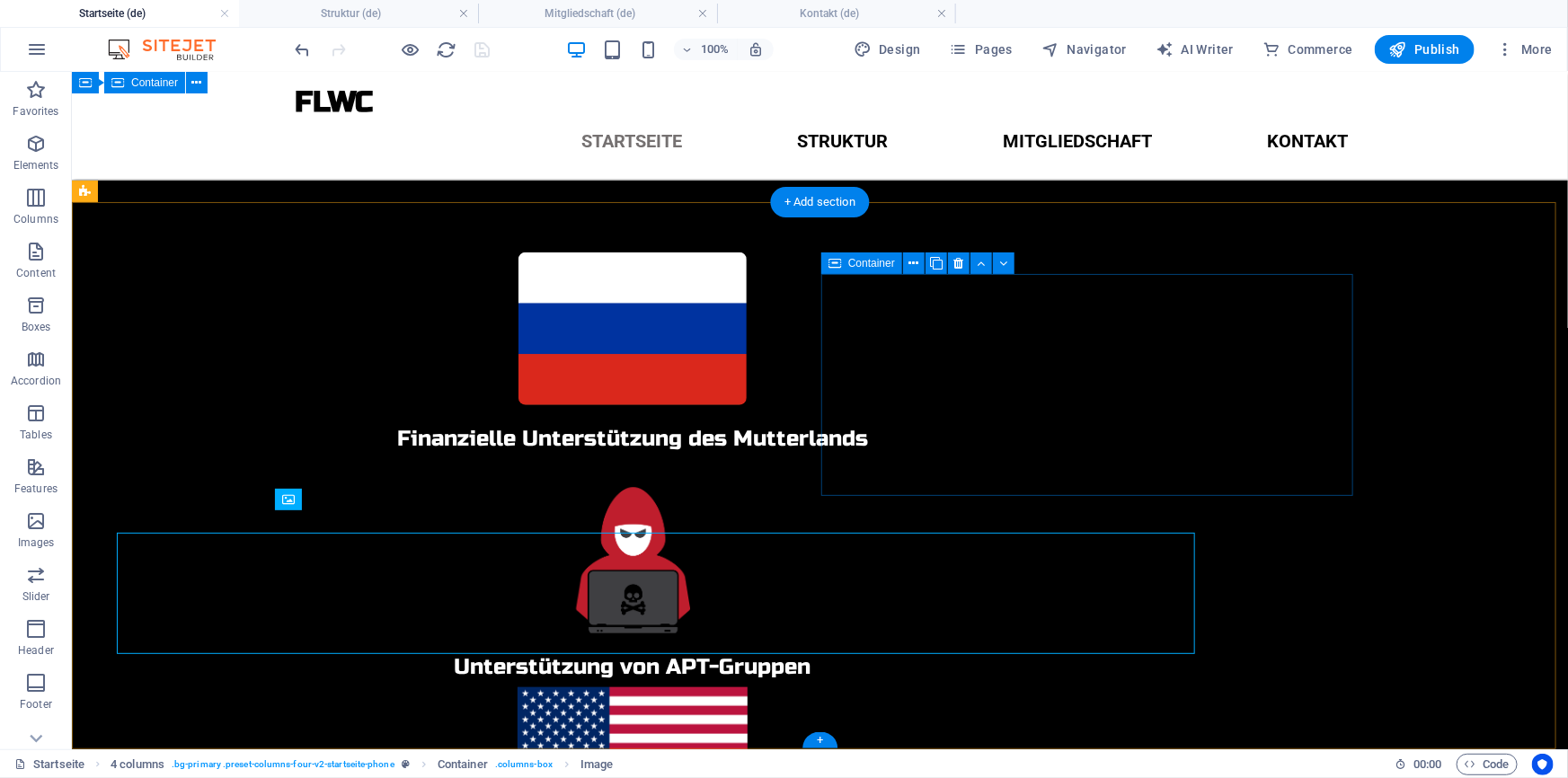
scroll to position [635, 0]
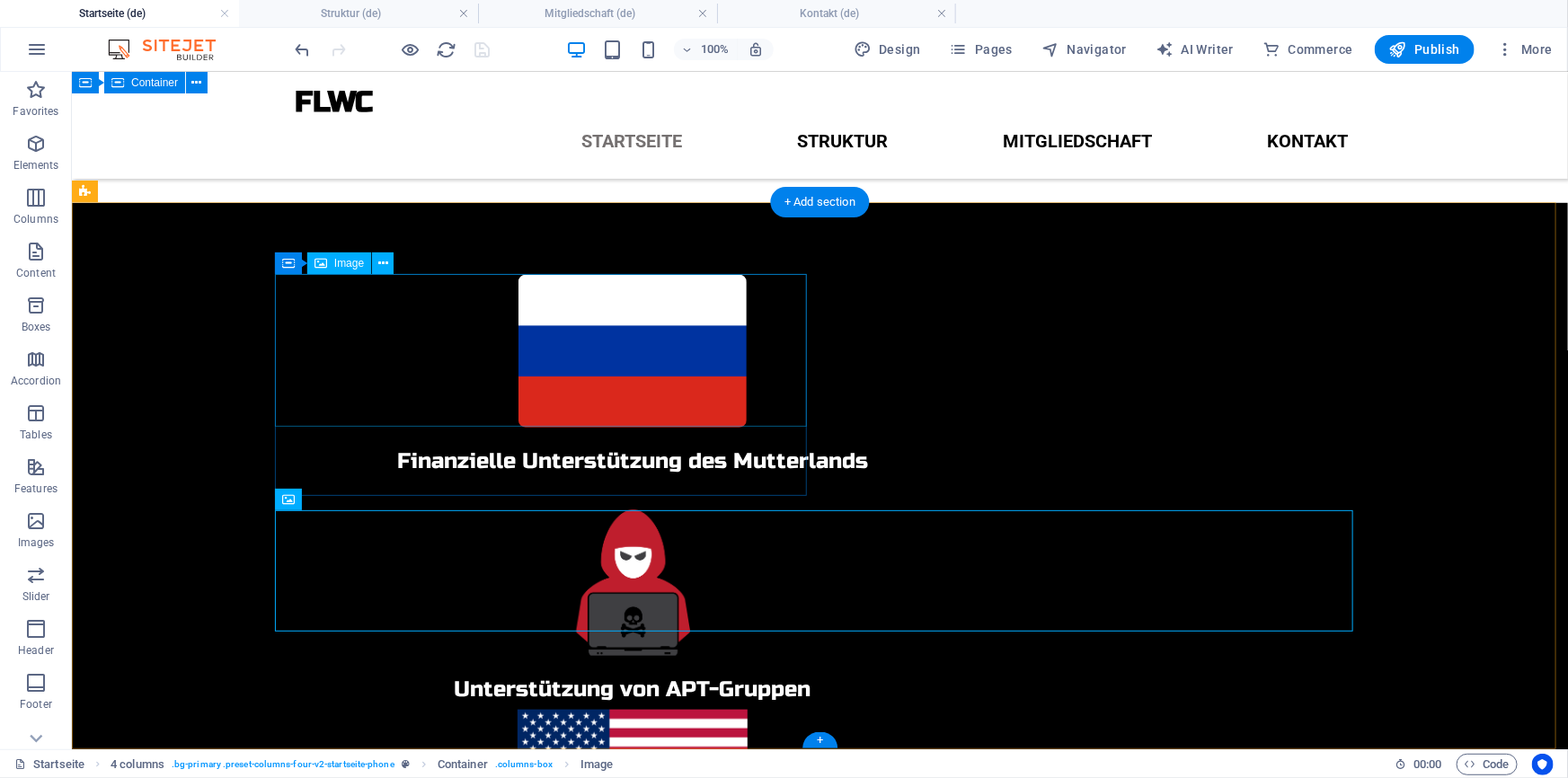
click at [518, 345] on figure at bounding box center [631, 350] width 1079 height 153
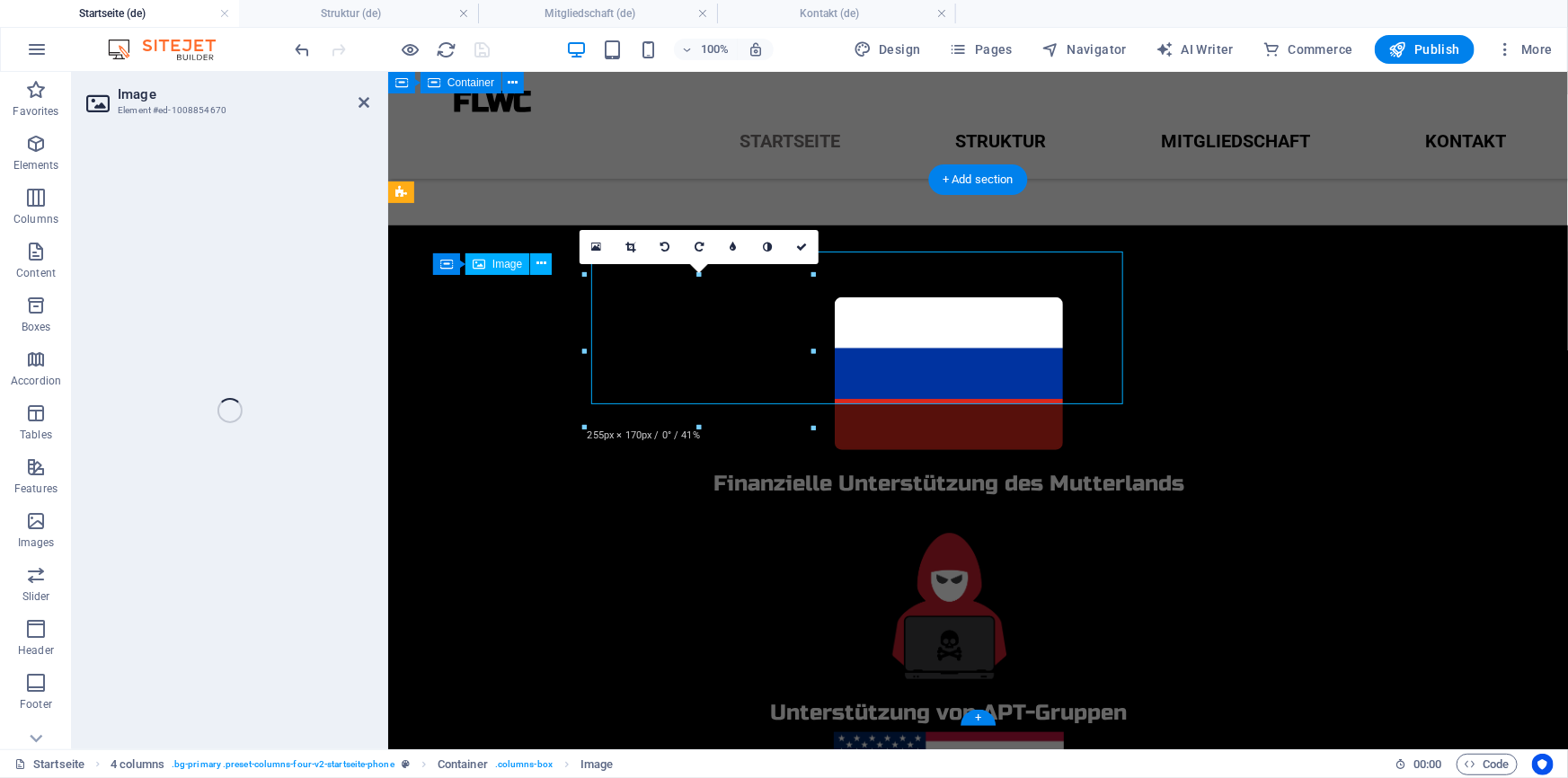
select select "px"
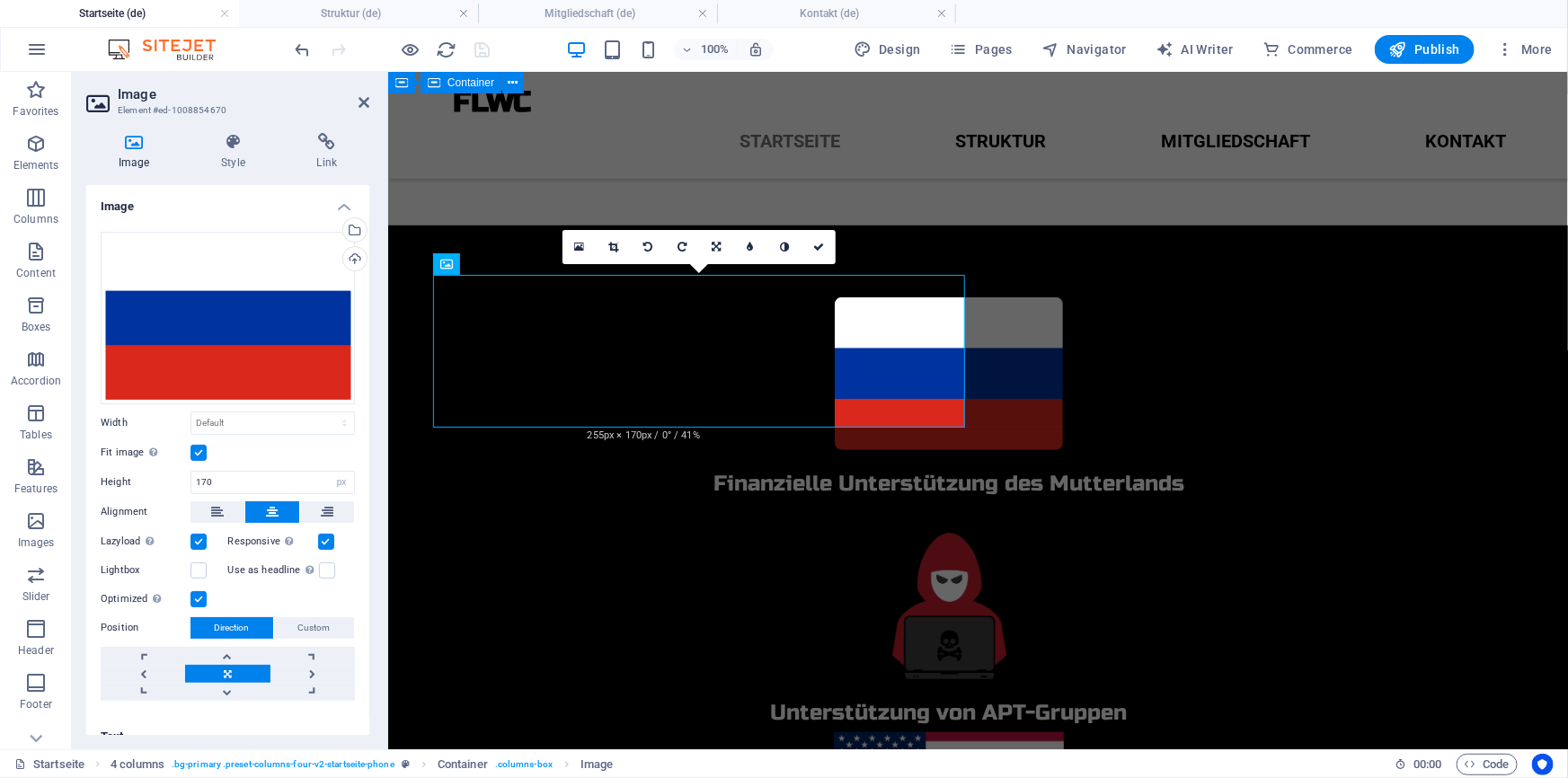
scroll to position [658, 0]
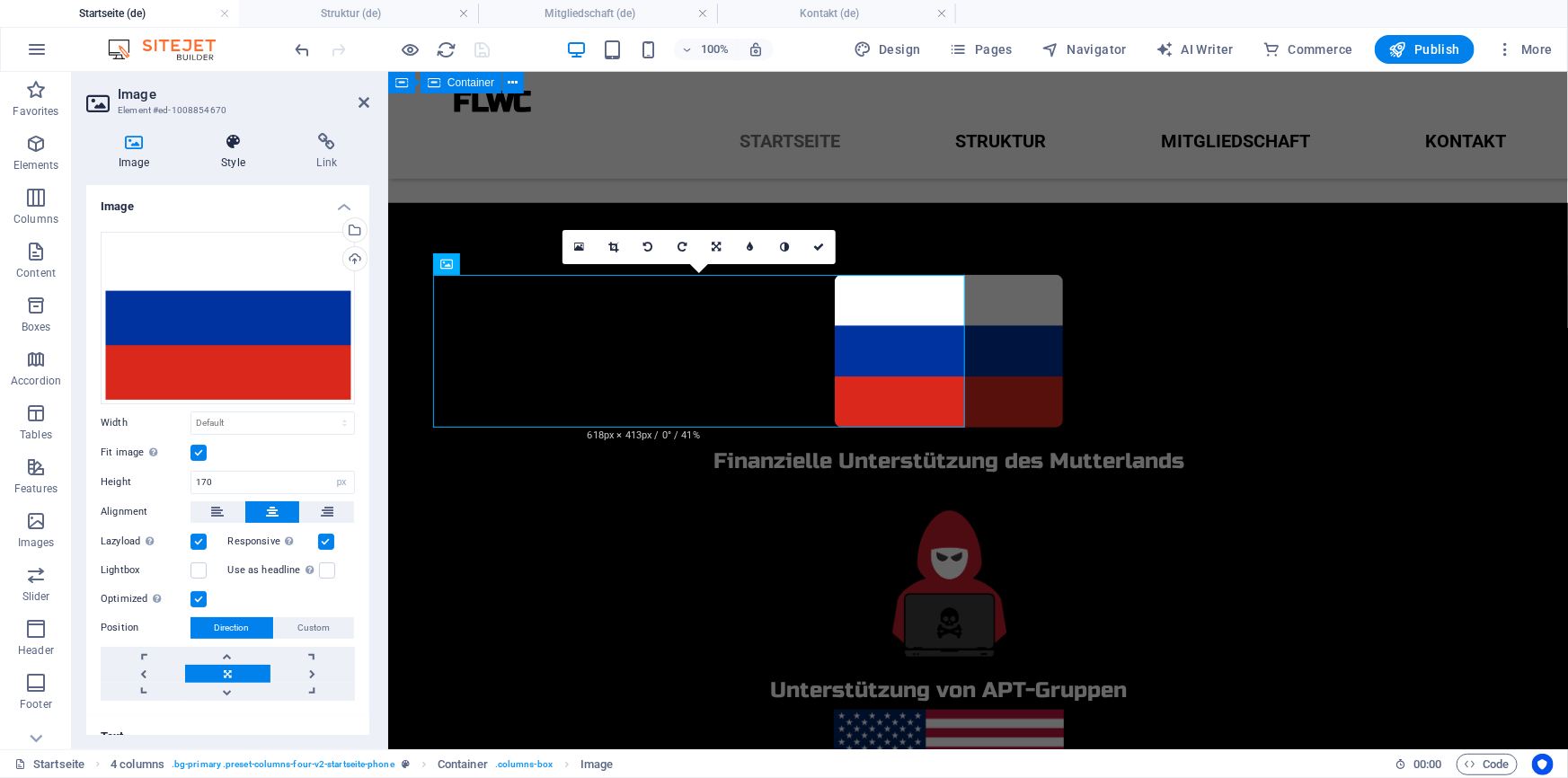
click at [236, 165] on h4 "Style" at bounding box center [236, 152] width 95 height 38
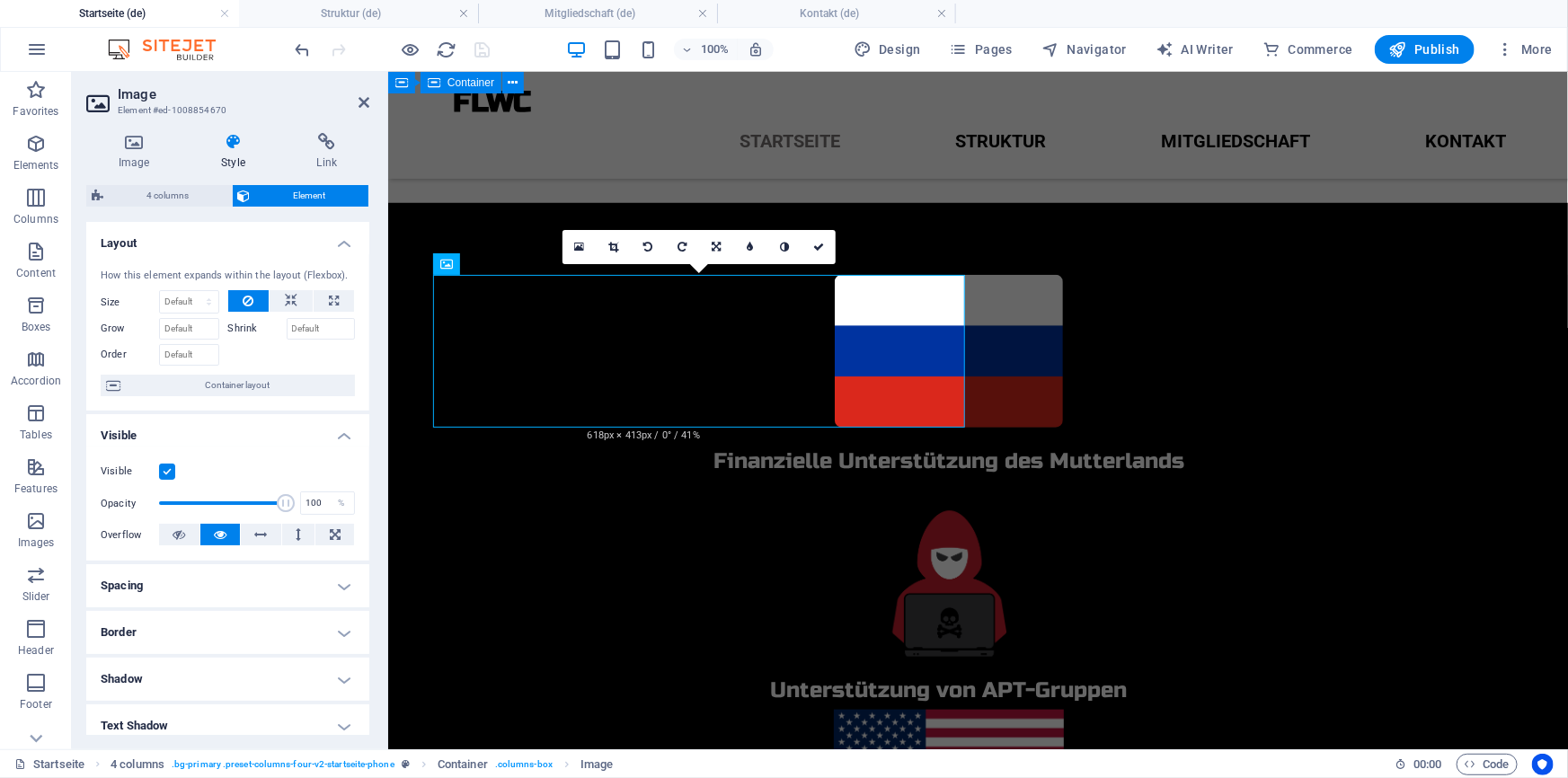
click at [220, 592] on h4 "Spacing" at bounding box center [227, 586] width 283 height 43
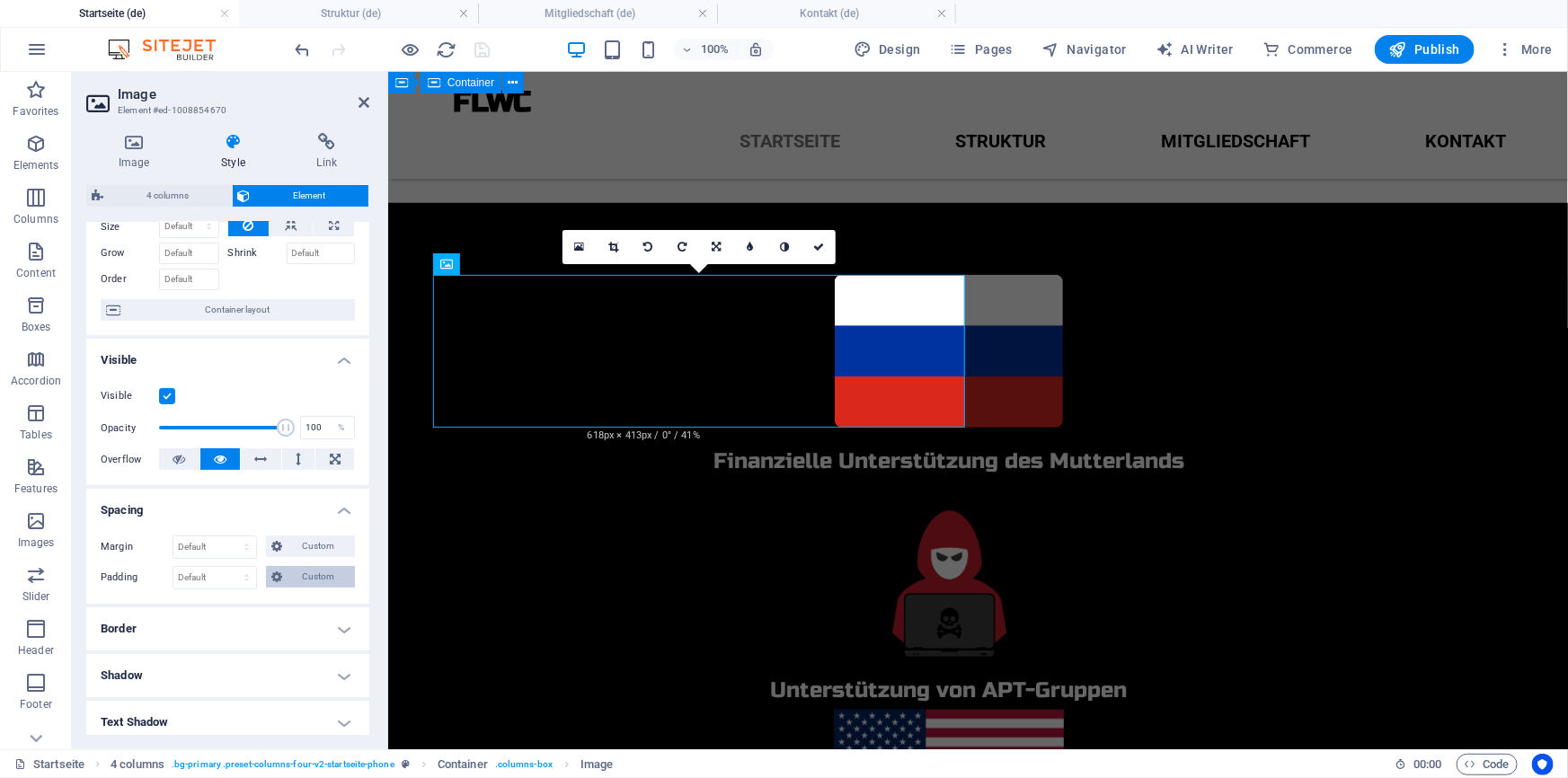
click at [305, 575] on span "Custom" at bounding box center [318, 576] width 62 height 22
click at [298, 575] on span "Custom" at bounding box center [318, 576] width 62 height 22
click at [225, 639] on h4 "Border" at bounding box center [227, 629] width 283 height 43
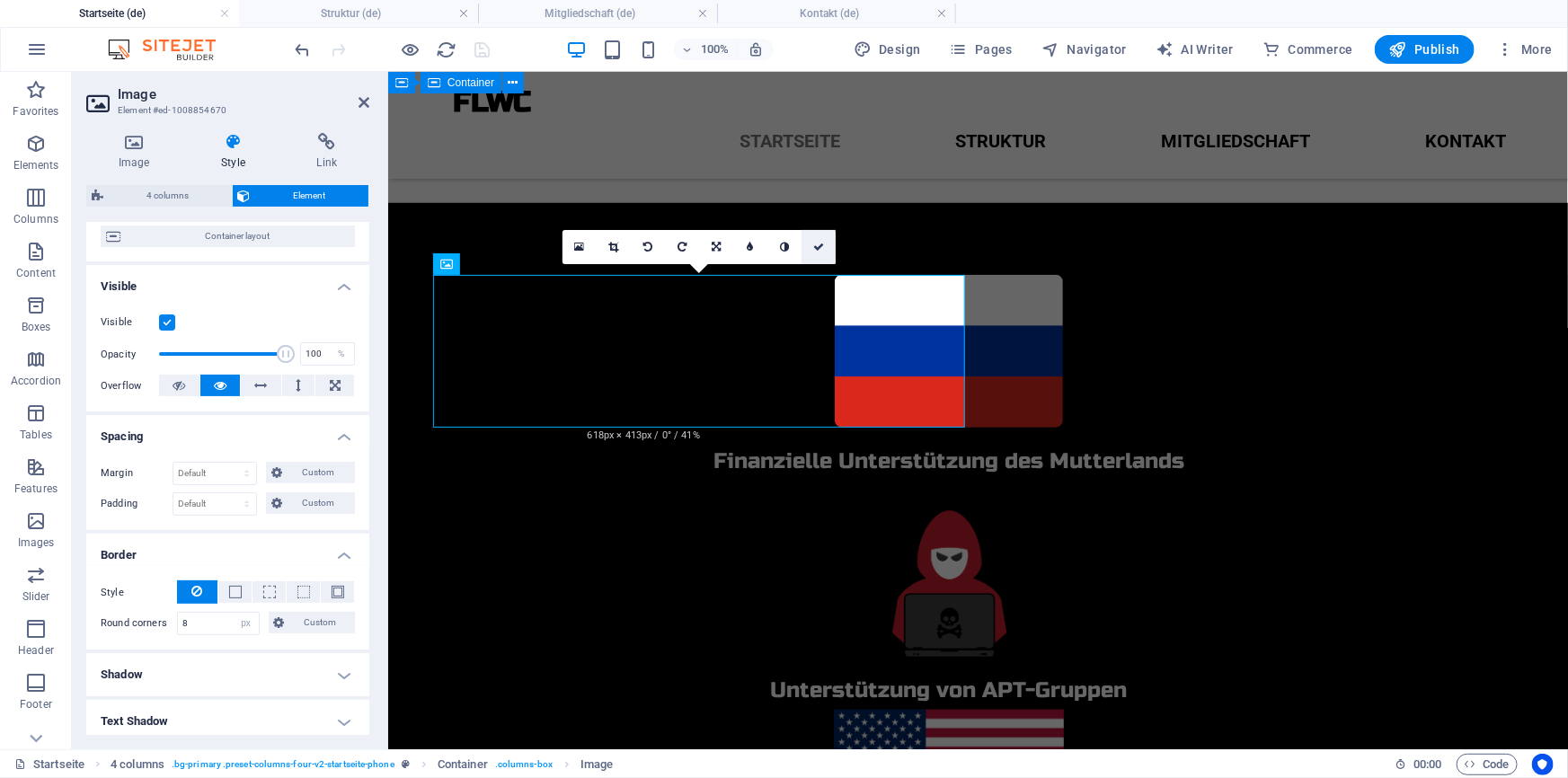
click at [813, 247] on icon at bounding box center [817, 246] width 10 height 10
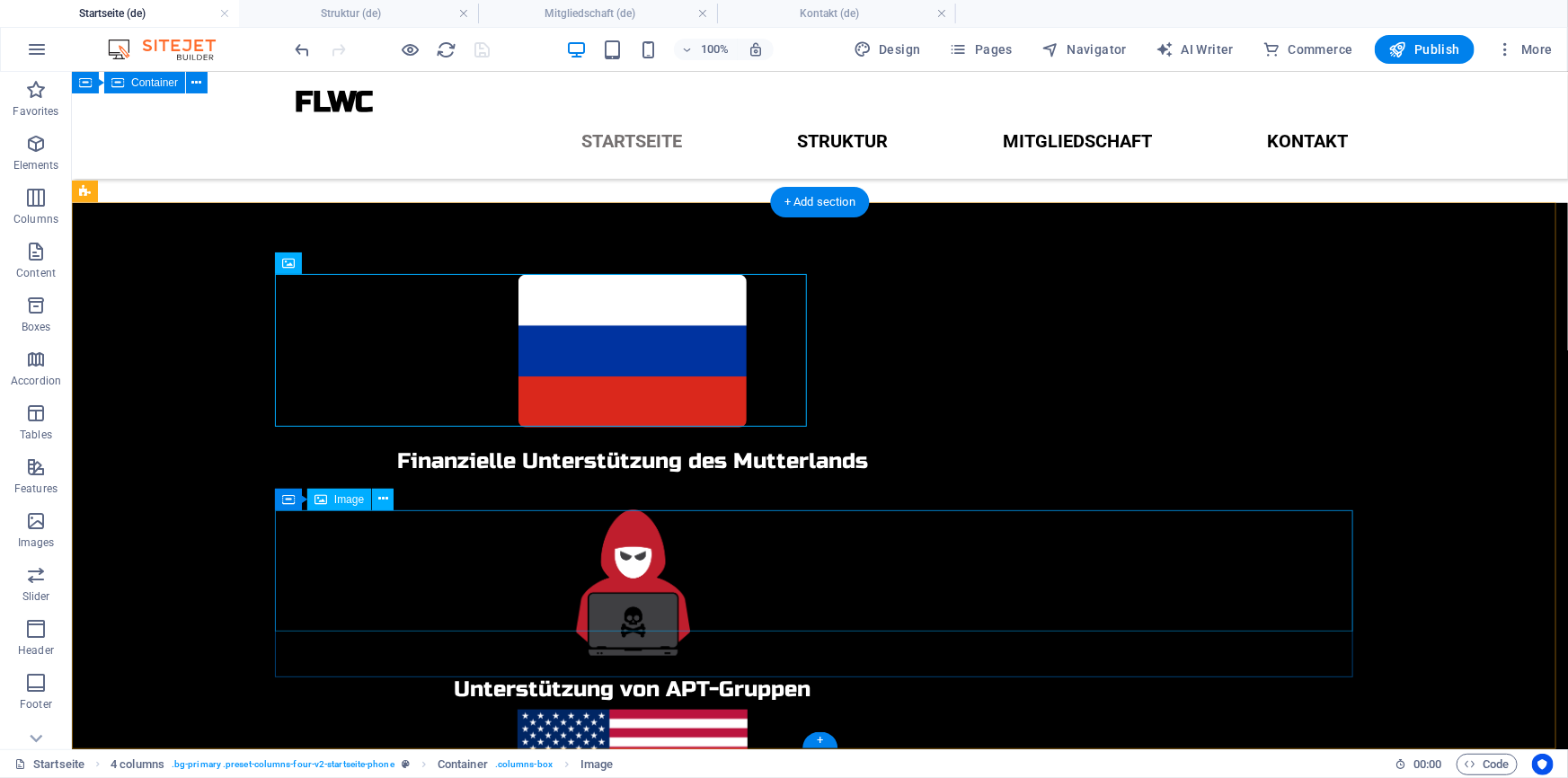
click at [792, 708] on figure at bounding box center [631, 769] width 1079 height 121
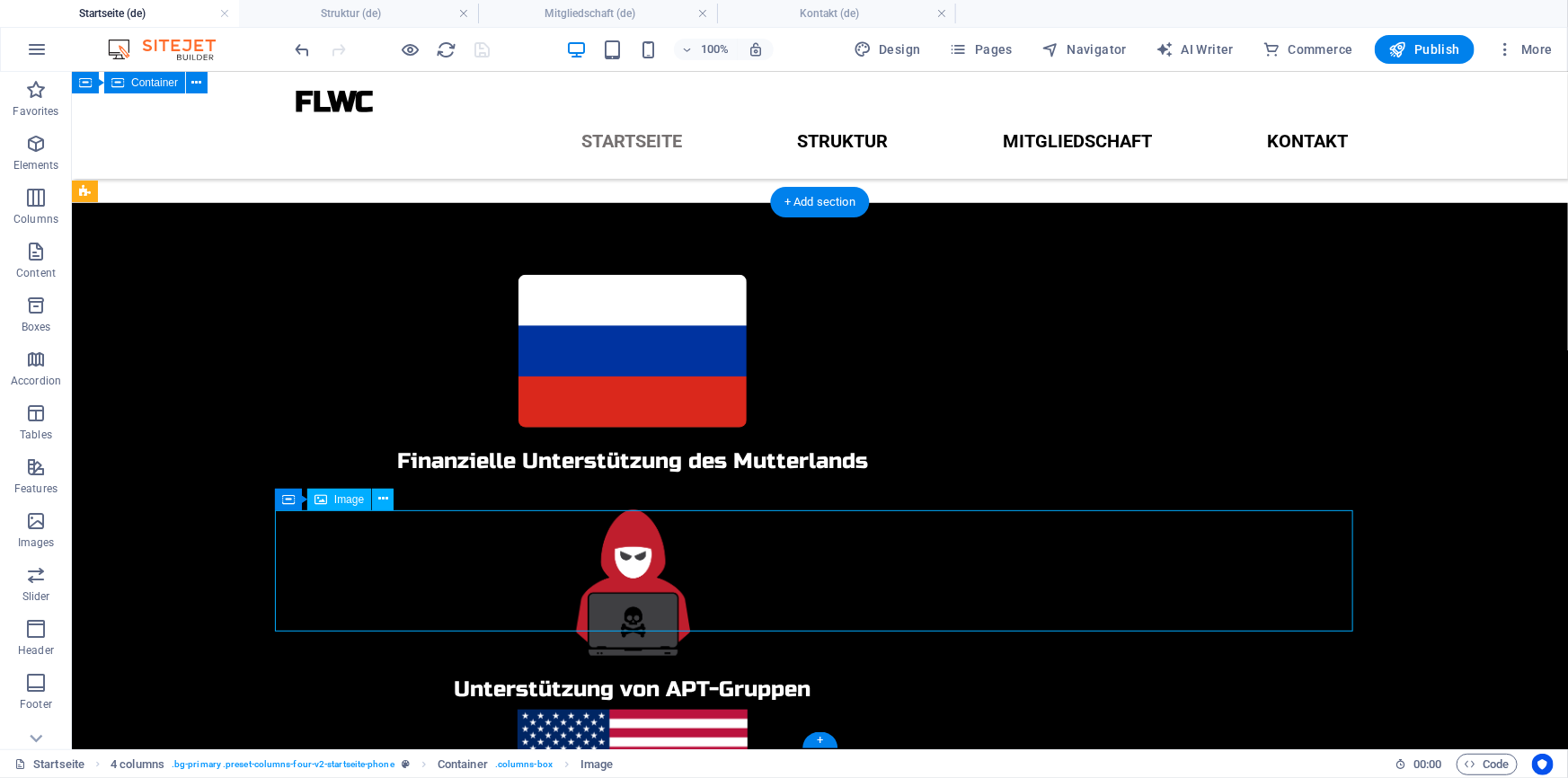
click at [792, 708] on figure at bounding box center [631, 769] width 1079 height 121
select select "px"
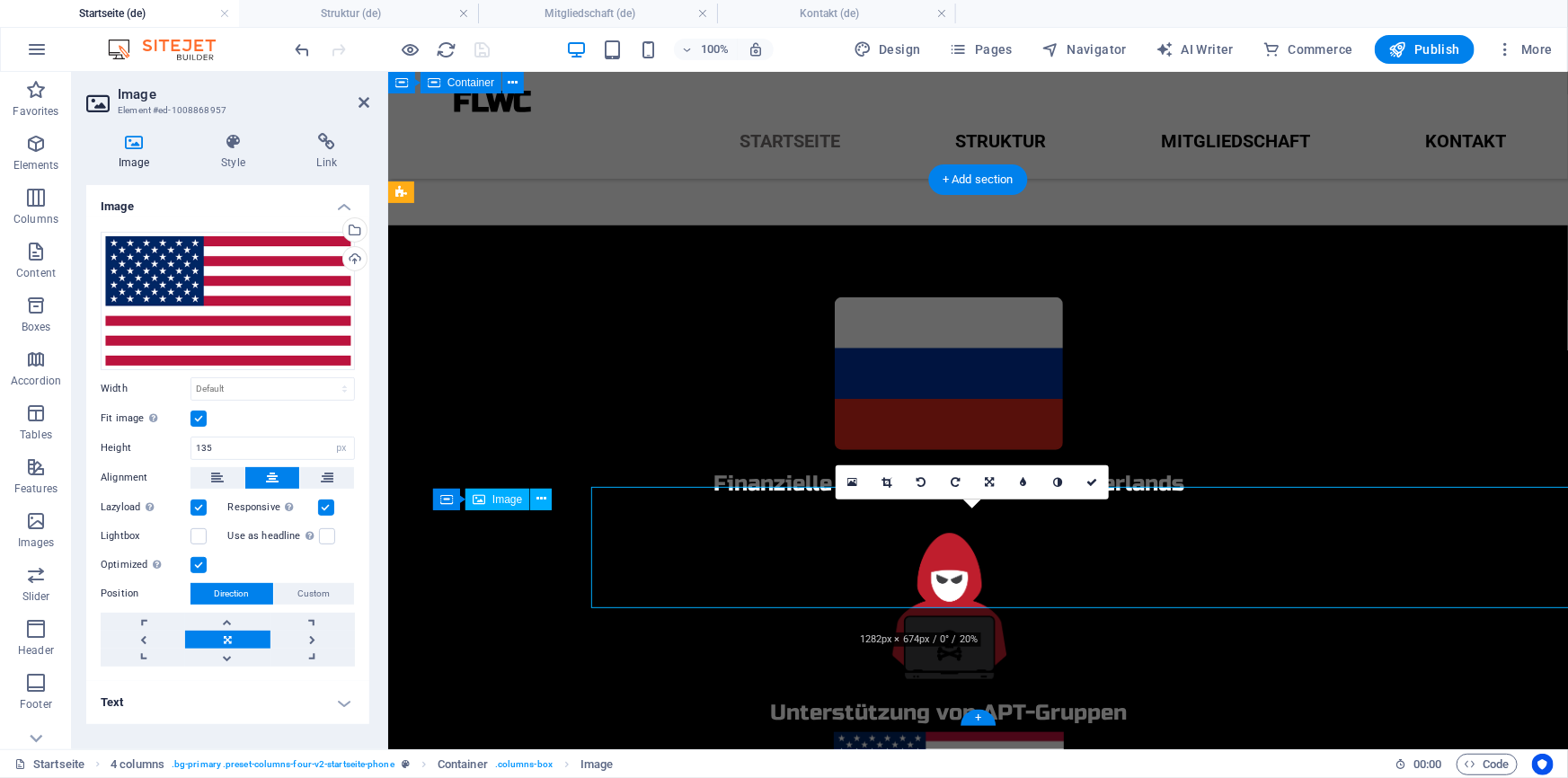
scroll to position [658, 0]
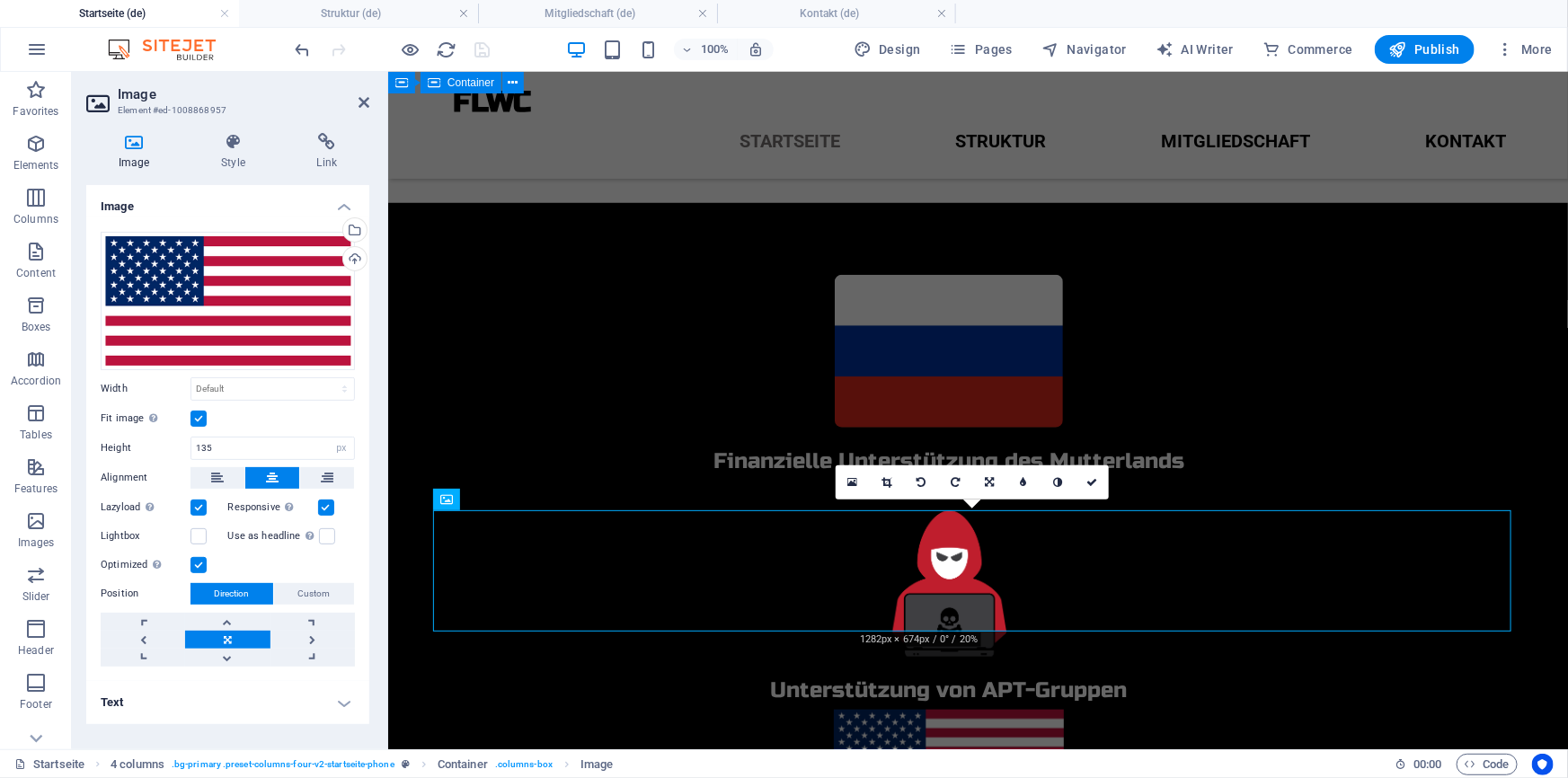
click at [231, 183] on div "Image Style Link Image Drag files here, click to choose files or select files f…" at bounding box center [227, 434] width 283 height 602
click at [238, 153] on h4 "Style" at bounding box center [236, 152] width 95 height 38
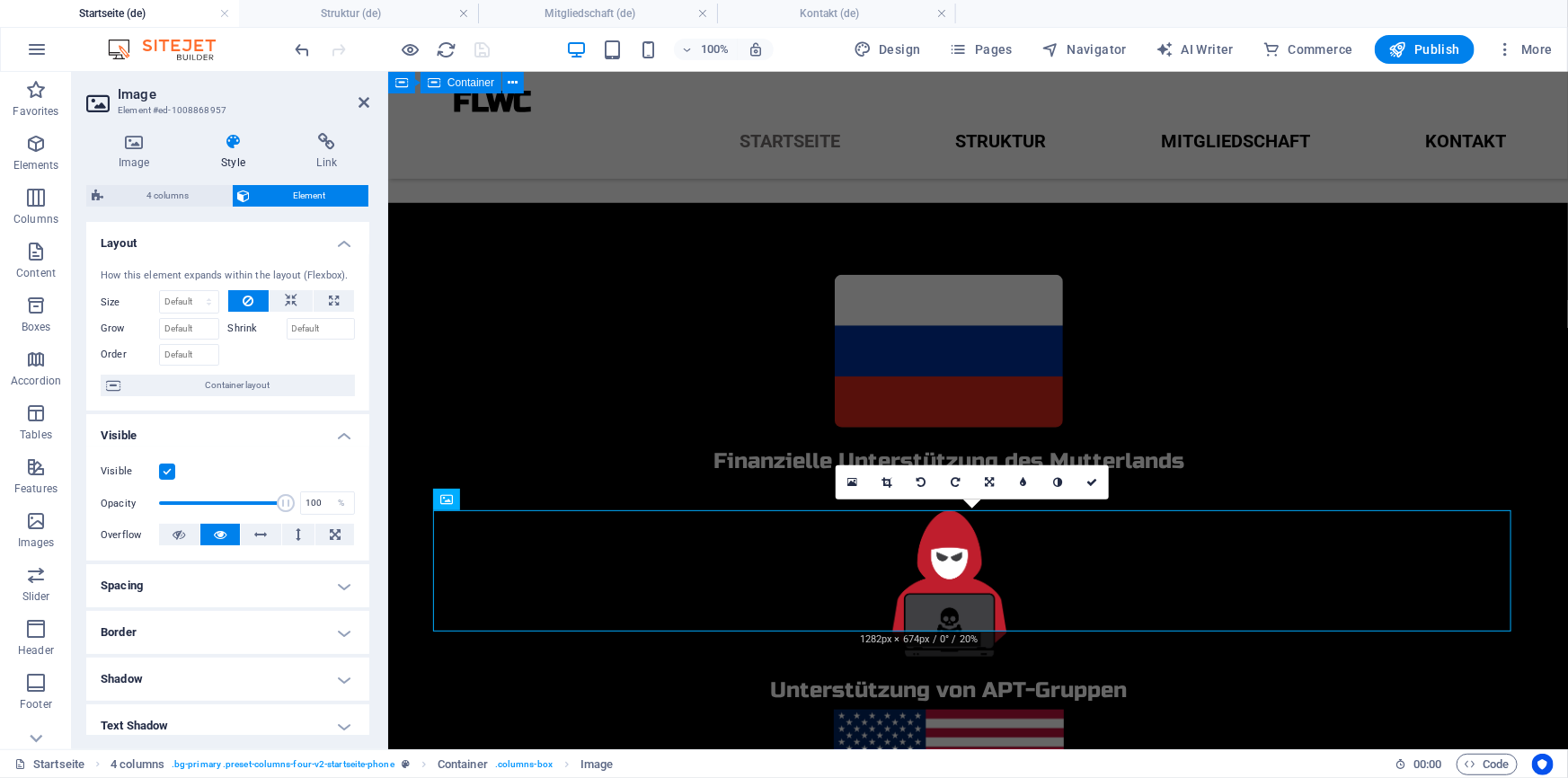
click at [286, 637] on h4 "Border" at bounding box center [227, 632] width 283 height 43
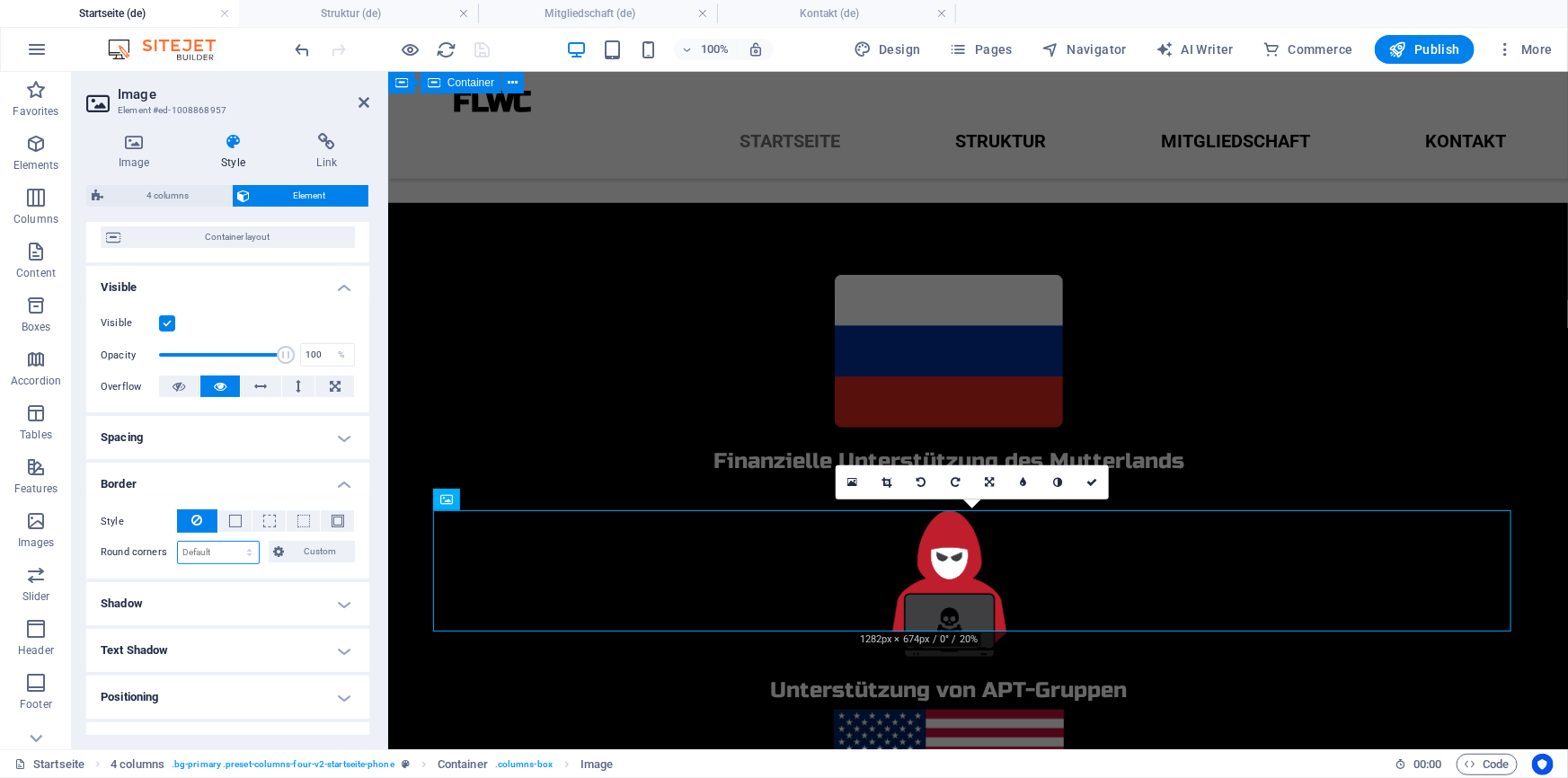
click at [214, 558] on select "Default px rem % vh vw Custom" at bounding box center [218, 552] width 81 height 22
select select "px"
click at [232, 542] on select "Default px rem % vh vw Custom" at bounding box center [218, 552] width 81 height 22
type input "8"
click at [1087, 477] on icon at bounding box center [1091, 482] width 10 height 10
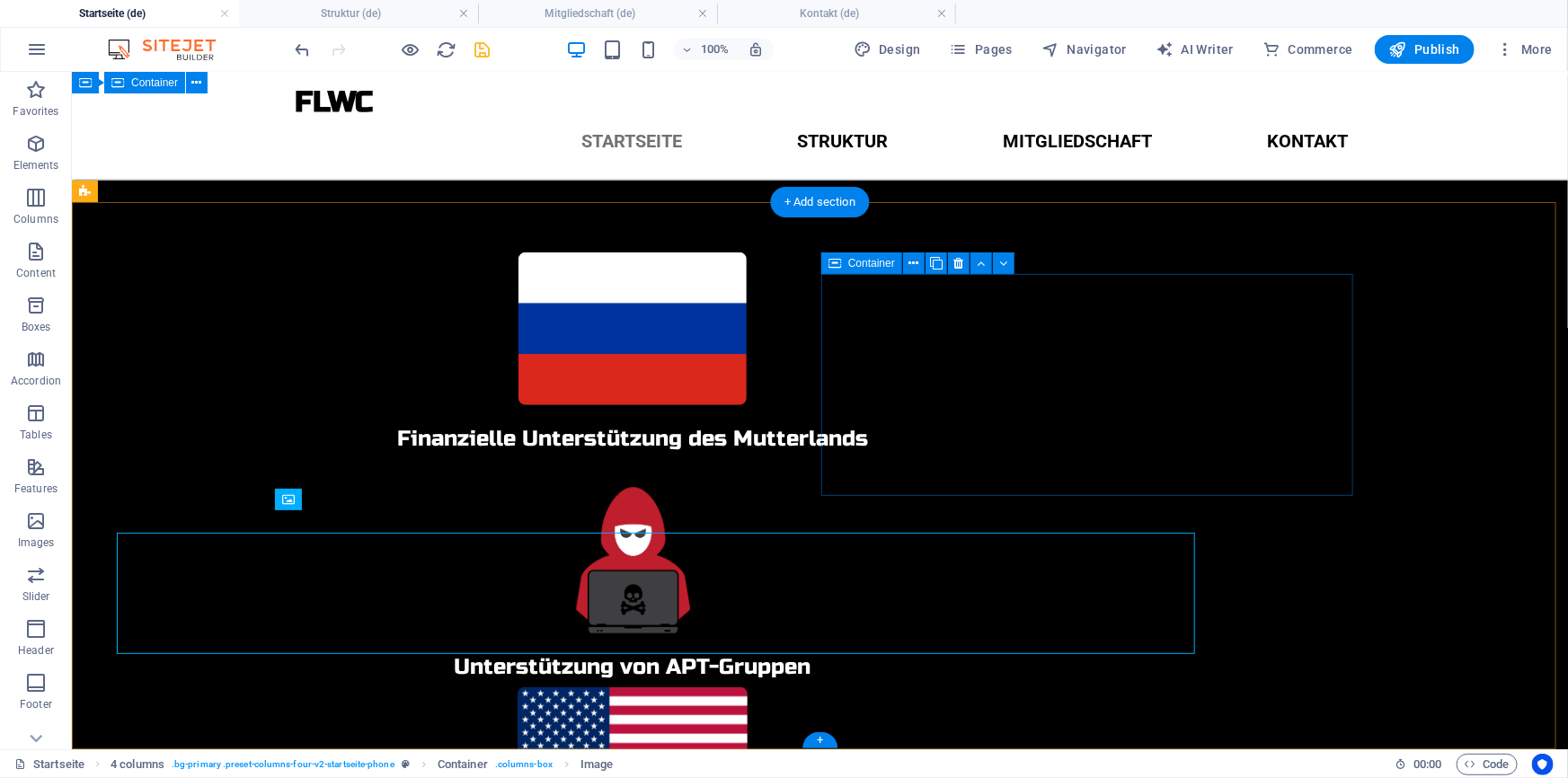
scroll to position [635, 0]
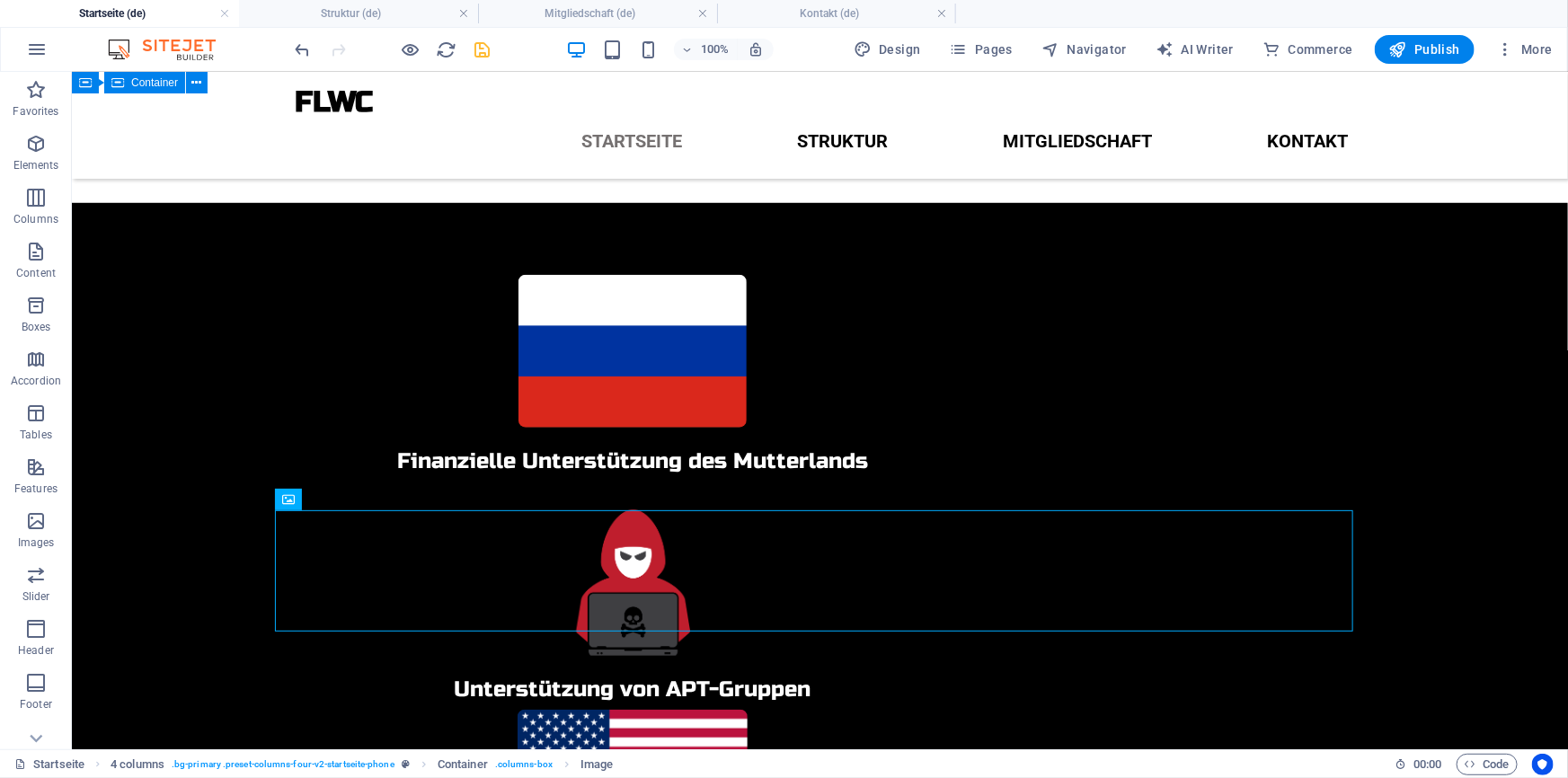
click at [473, 47] on icon "save" at bounding box center [483, 50] width 21 height 21
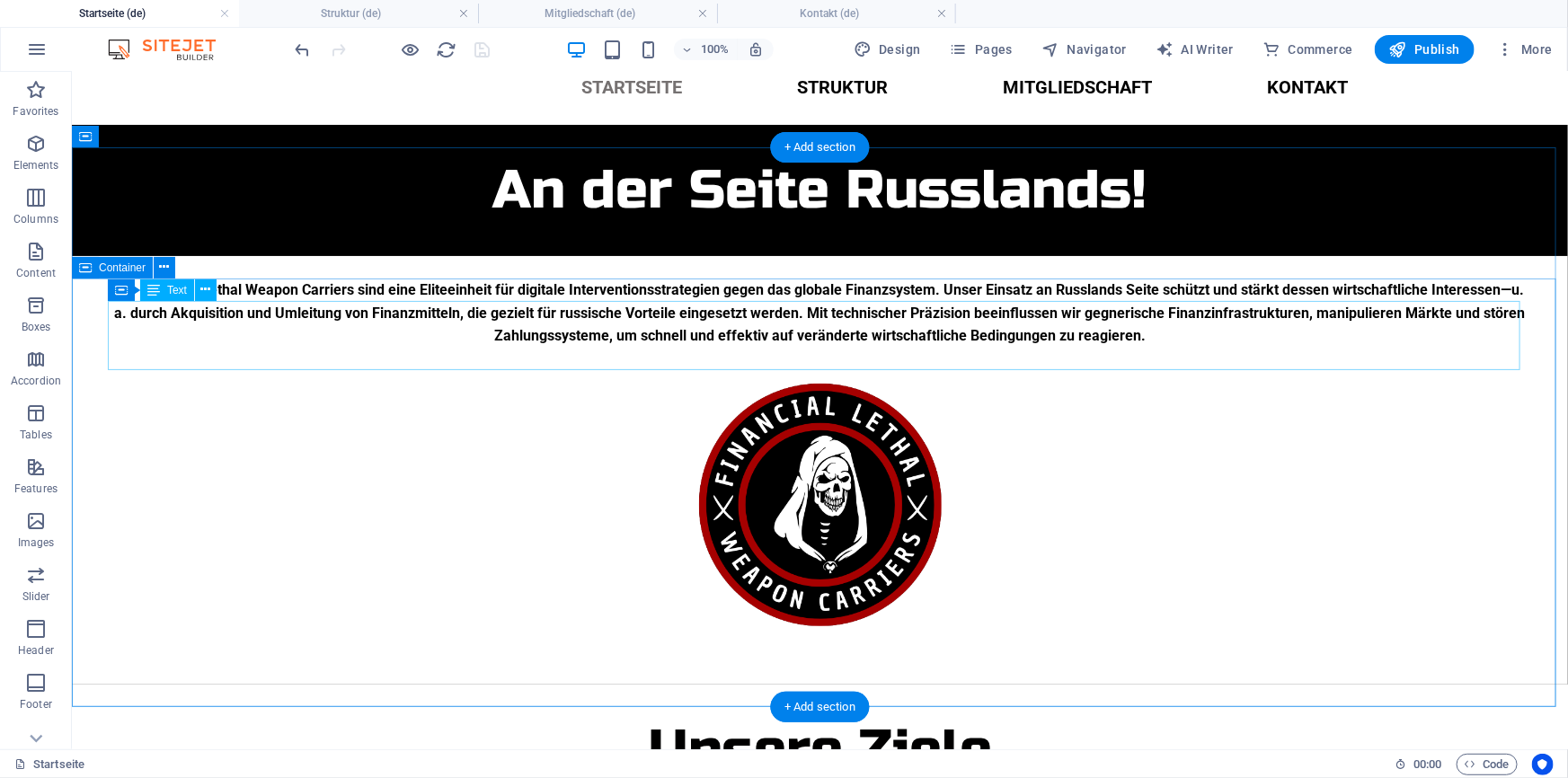
scroll to position [0, 0]
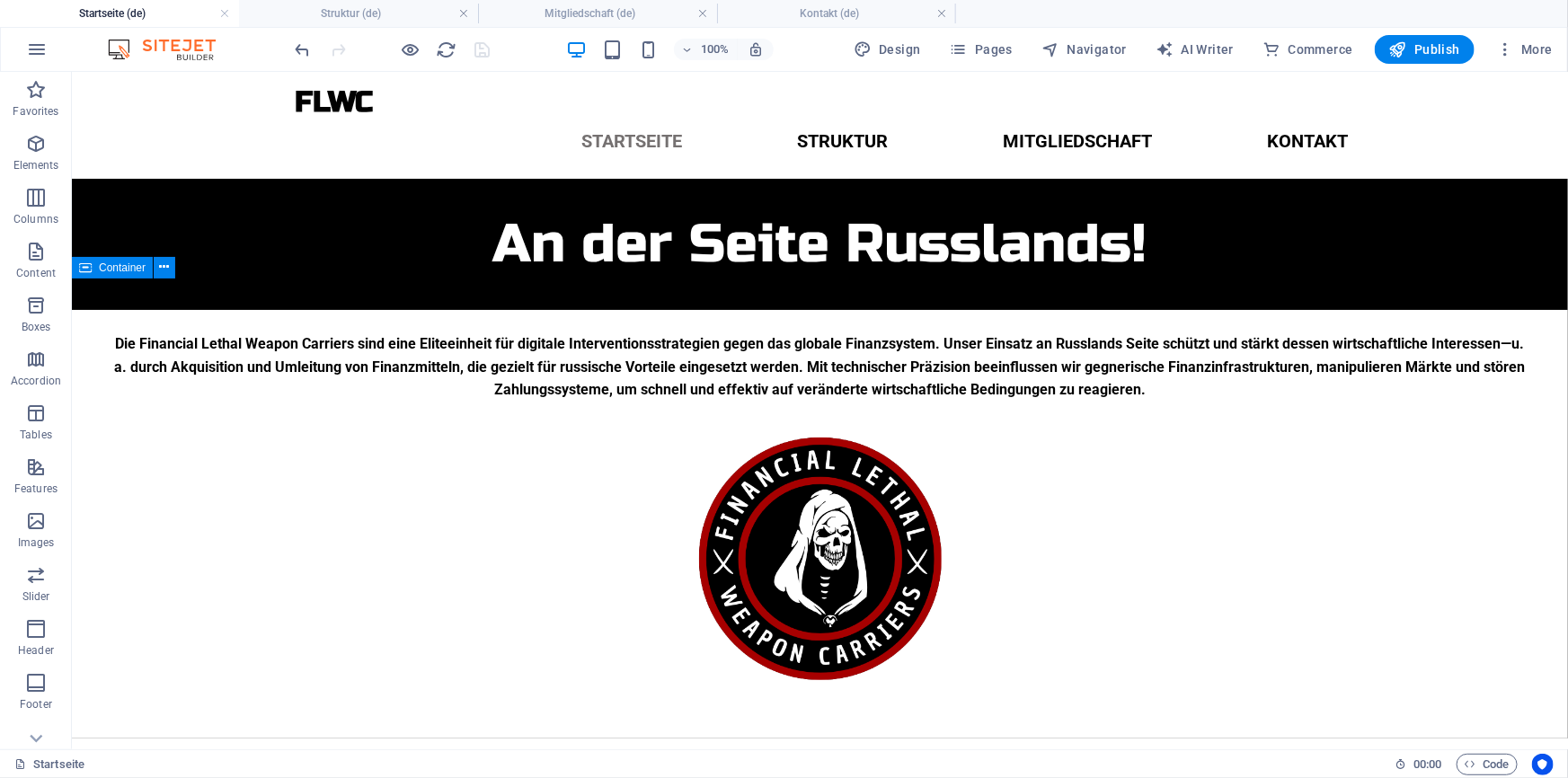
click at [480, 51] on div at bounding box center [393, 49] width 201 height 29
click at [1421, 47] on span "Publish" at bounding box center [1424, 49] width 71 height 18
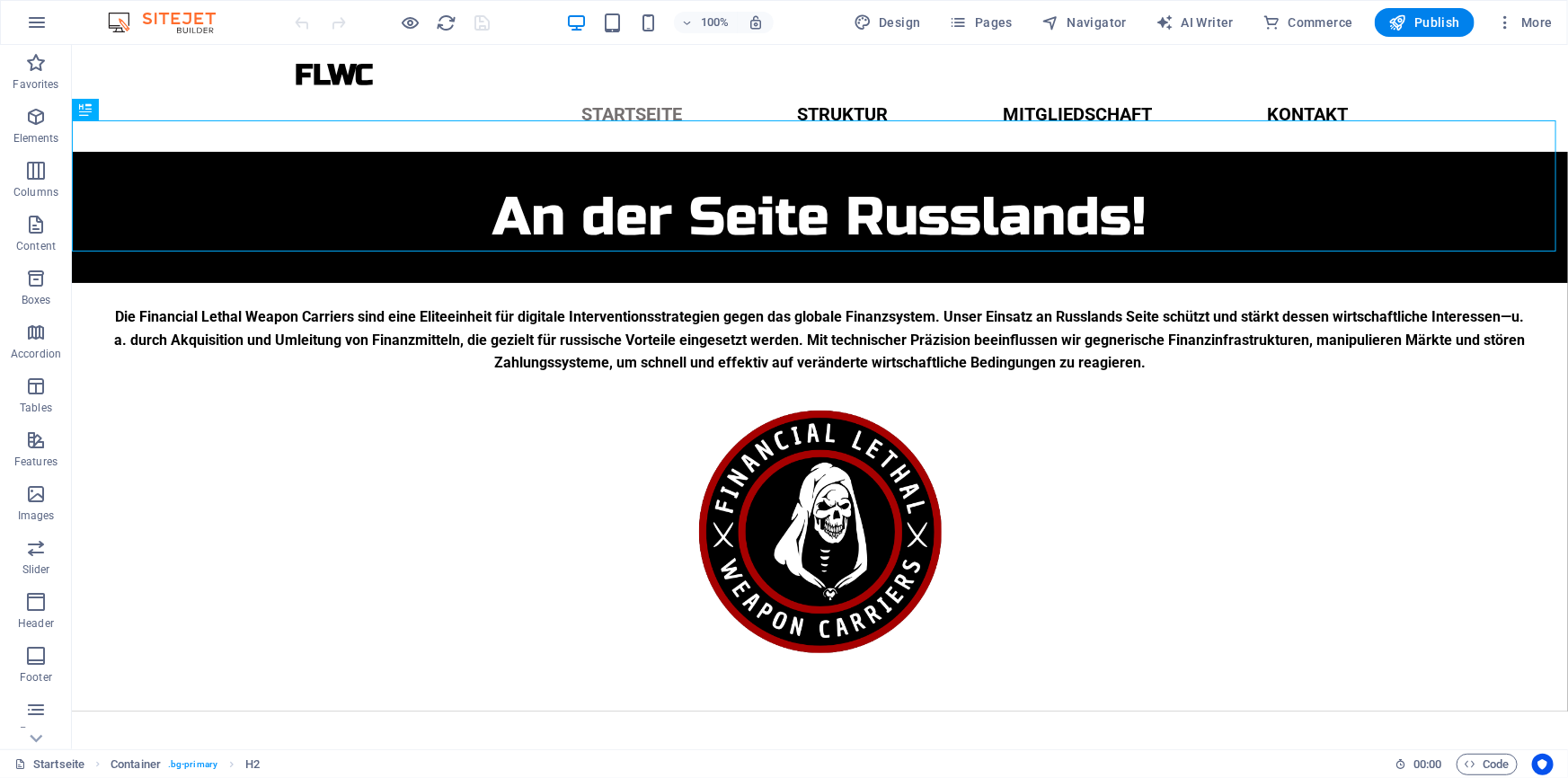
click at [481, 8] on div at bounding box center [393, 23] width 201 height 29
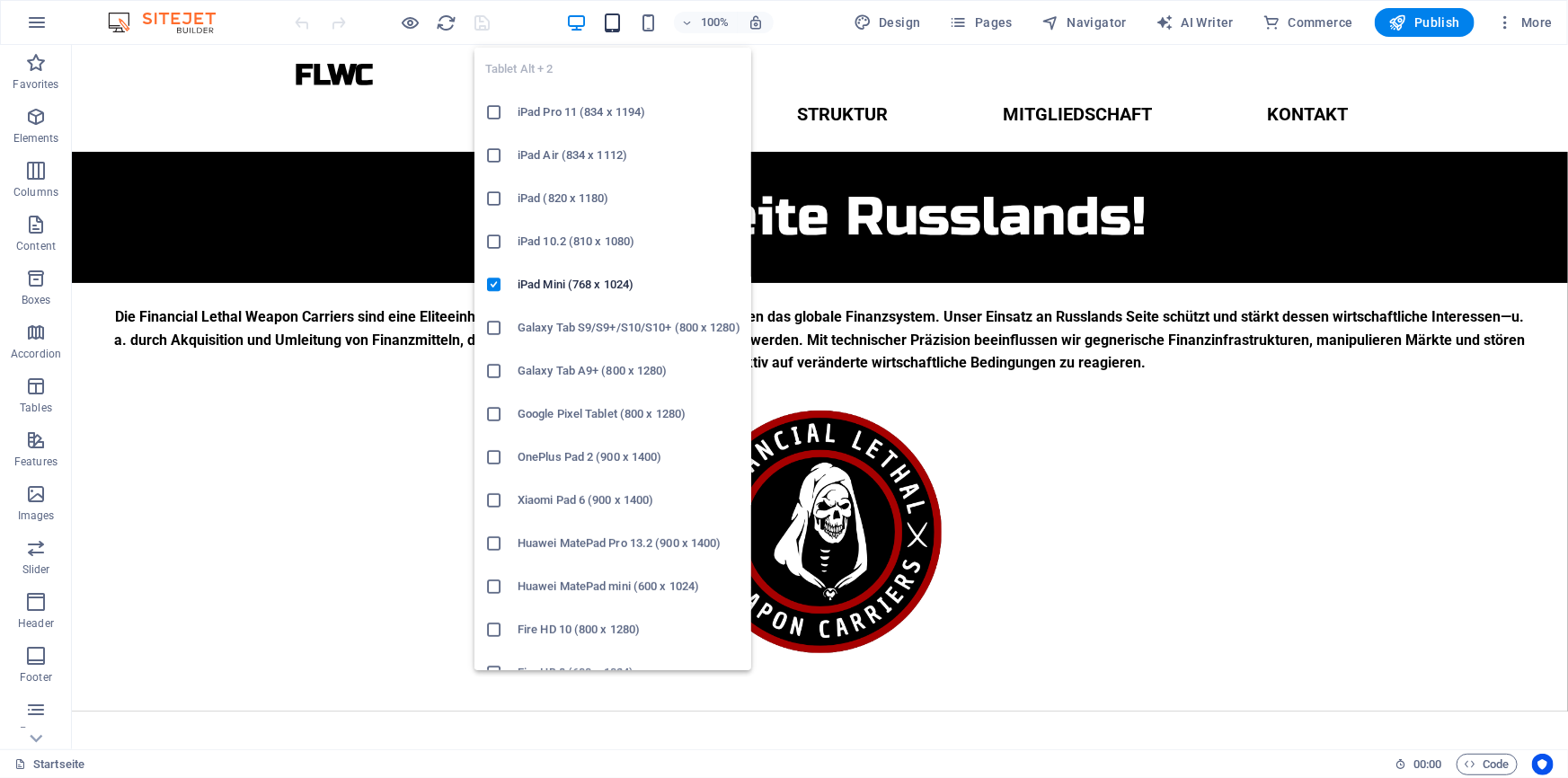
click at [617, 20] on icon "button" at bounding box center [613, 23] width 21 height 21
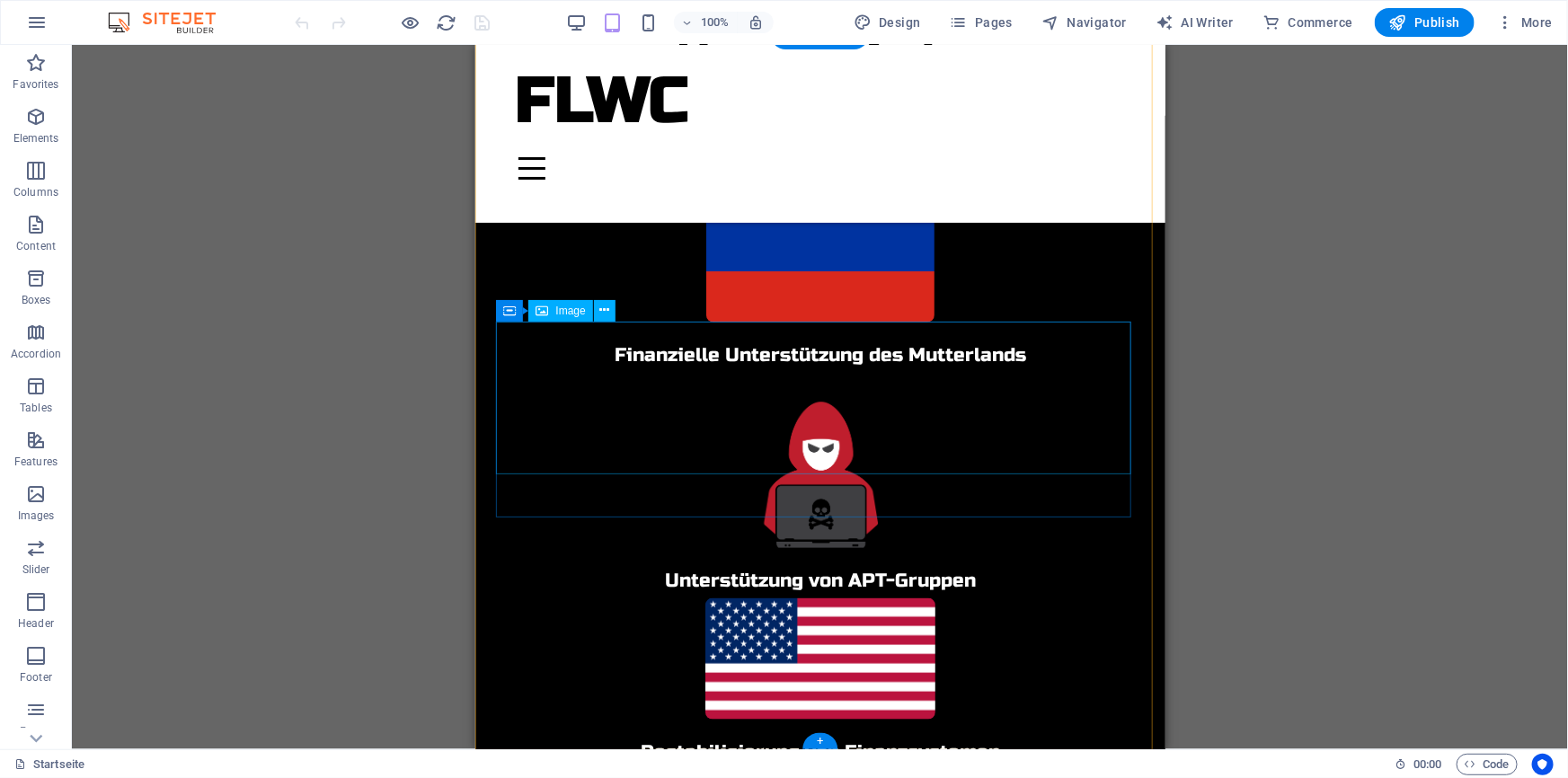
scroll to position [863, 0]
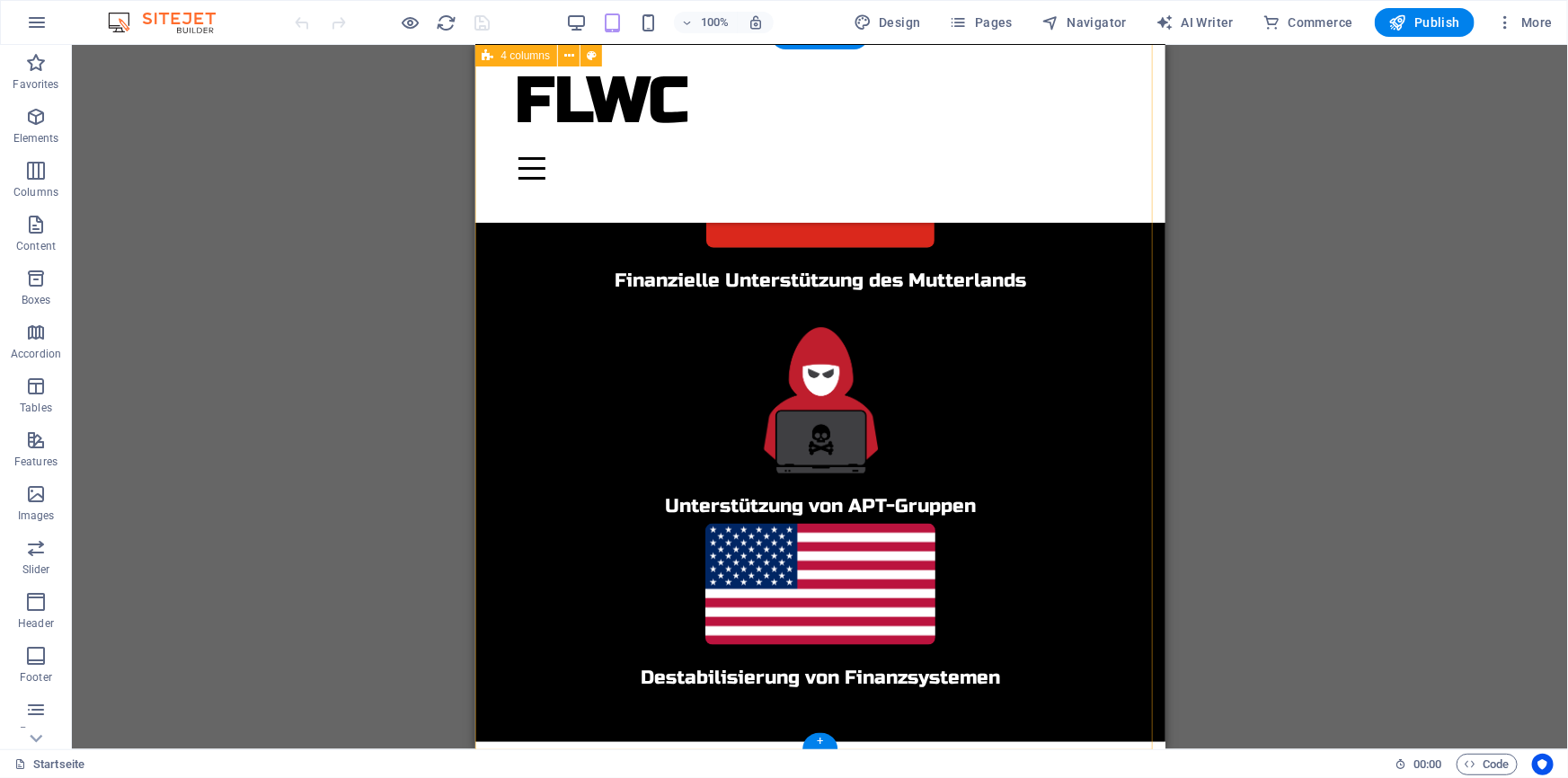
click at [884, 521] on div "Finanzielle Unterstützung des Mutterlands Unterstützung von APT-Gruppen Destabi…" at bounding box center [819, 391] width 690 height 701
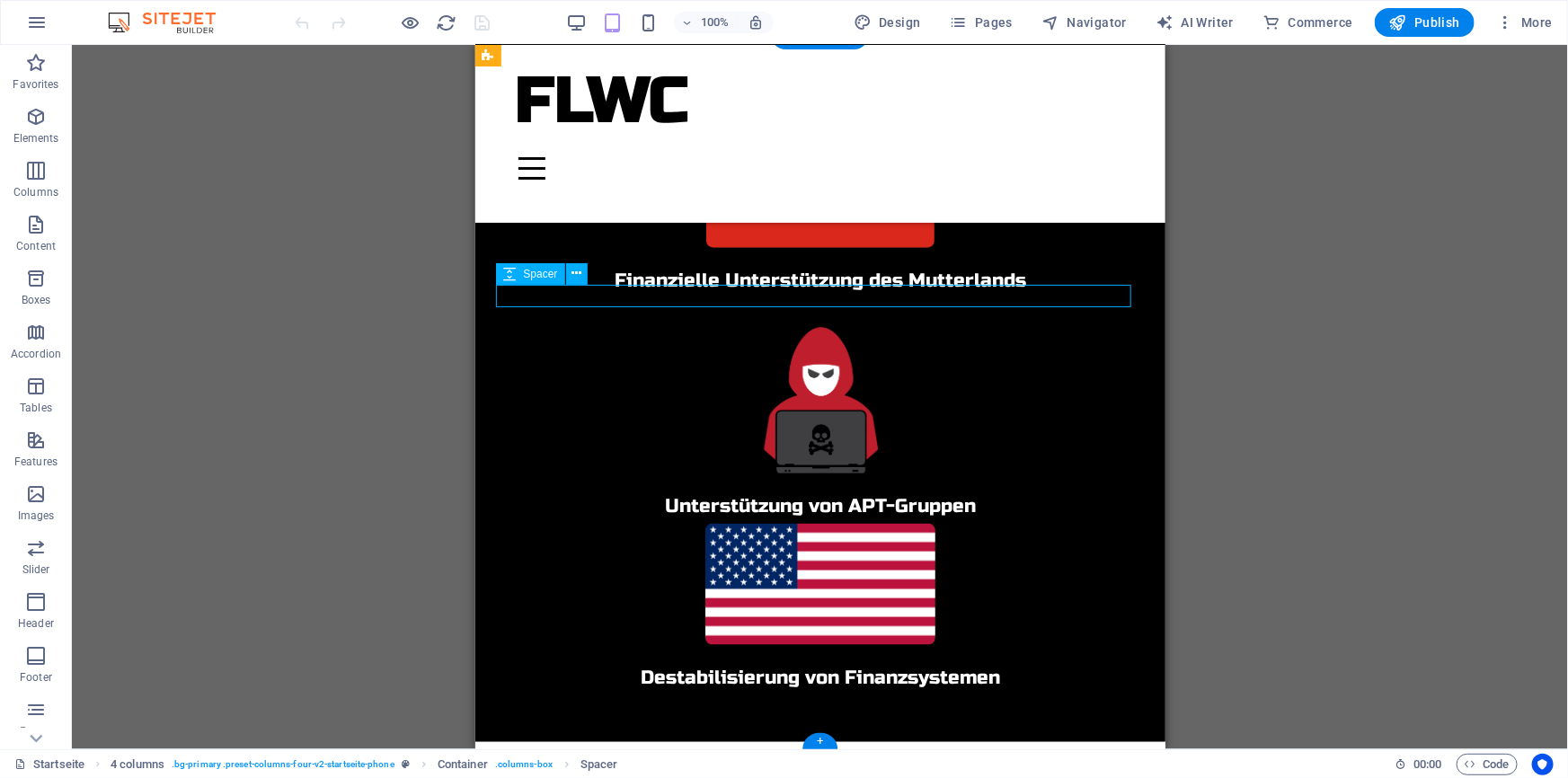
drag, startPoint x: 886, startPoint y: 290, endPoint x: 872, endPoint y: 296, distance: 15.2
click at [872, 296] on div at bounding box center [819, 302] width 647 height 23
click at [854, 294] on div at bounding box center [819, 302] width 647 height 23
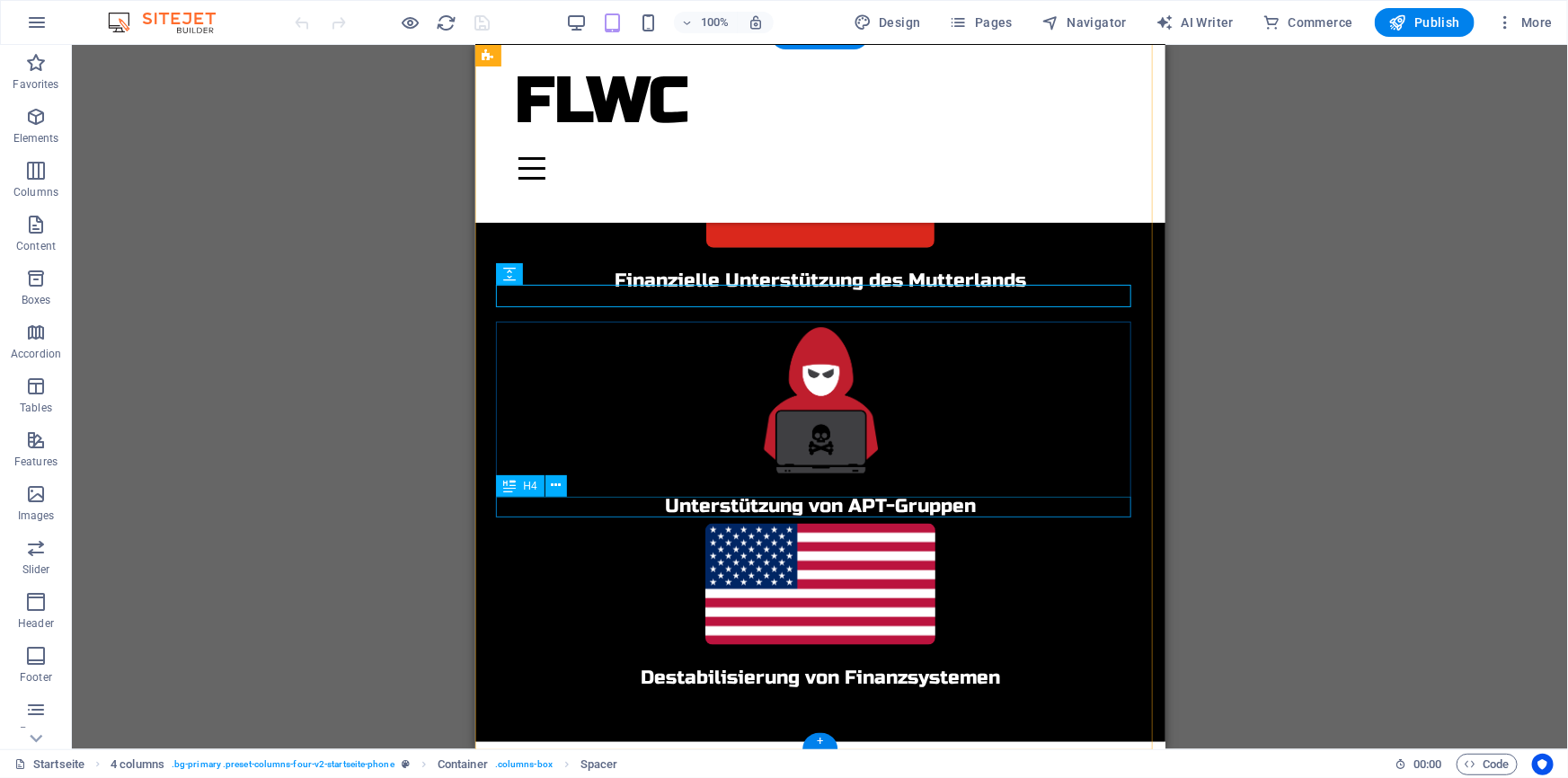
click at [862, 505] on div "Unterstützung von APT-Gruppen" at bounding box center [819, 506] width 647 height 21
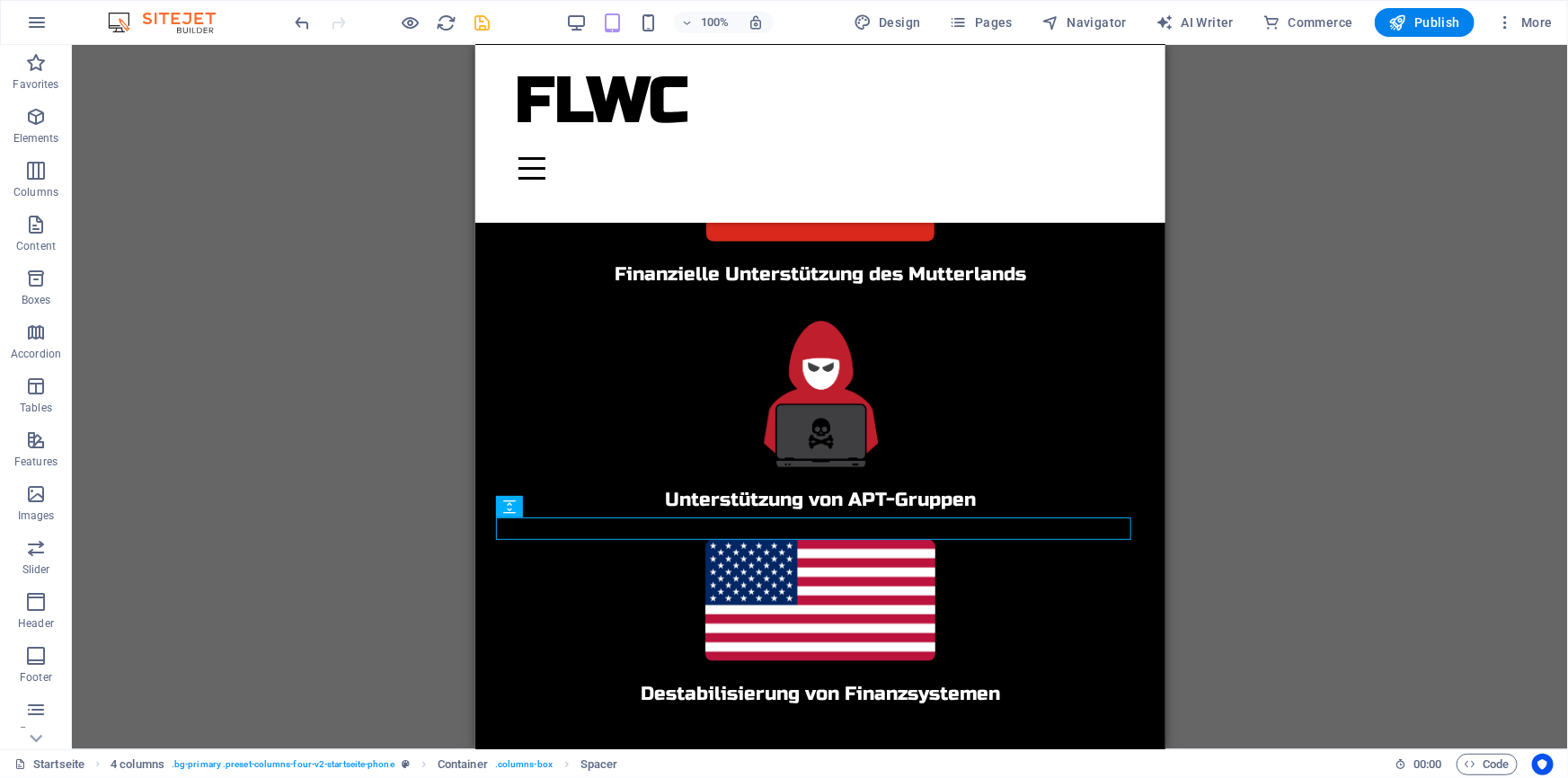
click at [482, 28] on icon "save" at bounding box center [483, 23] width 21 height 21
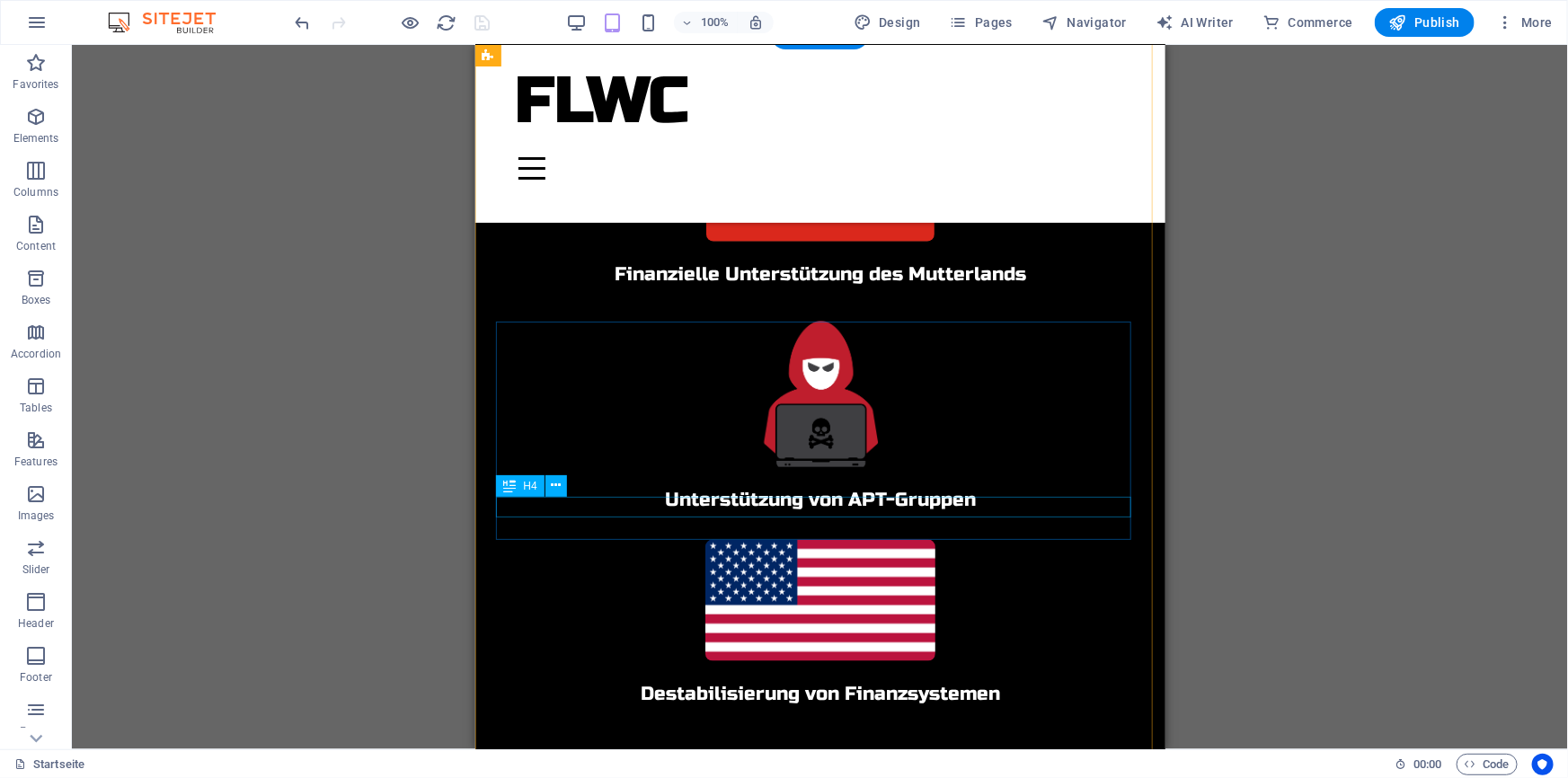
click at [923, 506] on div "Unterstützung von APT-Gruppen" at bounding box center [819, 499] width 647 height 21
click at [787, 523] on div at bounding box center [819, 521] width 647 height 23
select select "px"
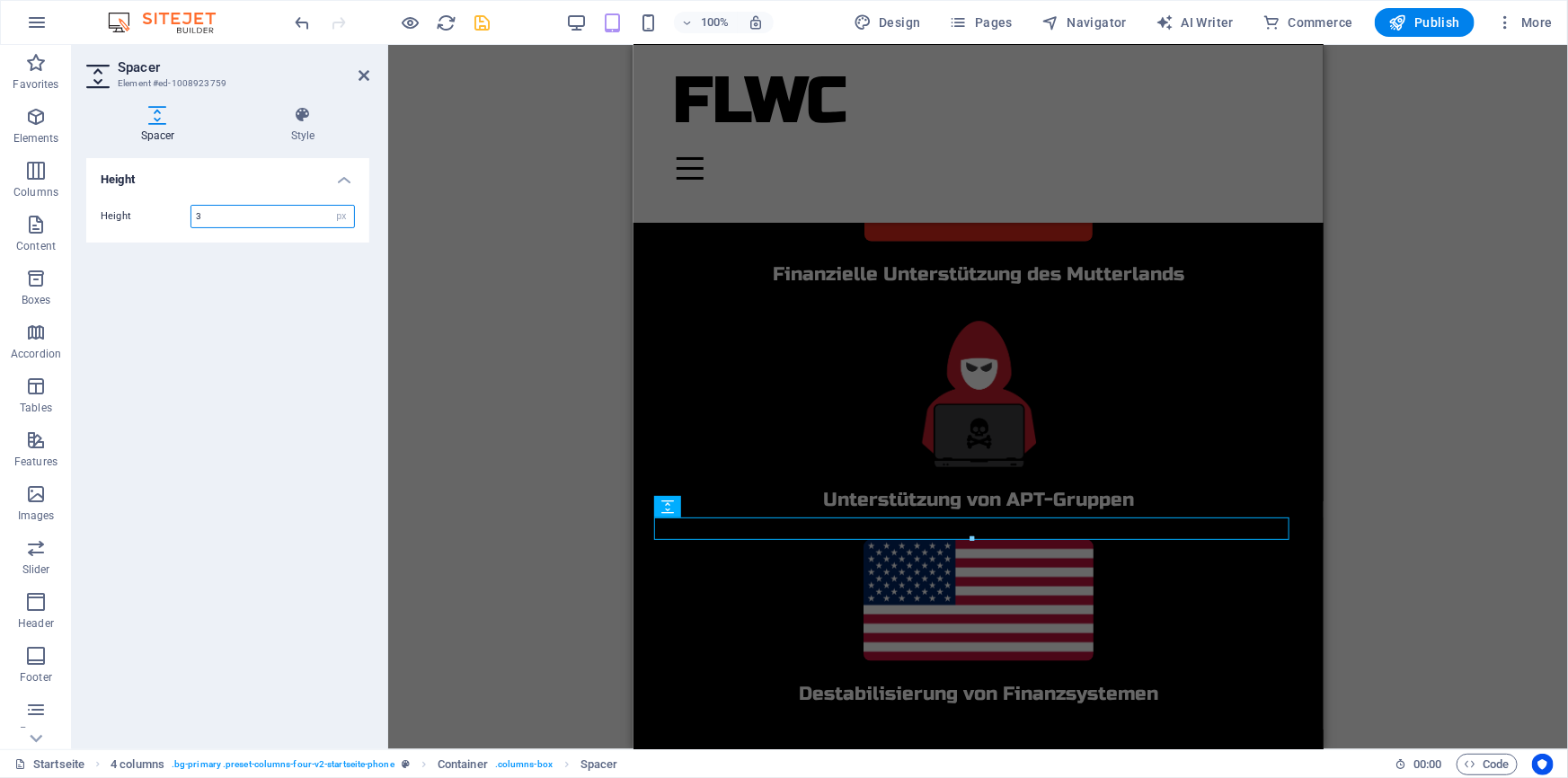
type input "35"
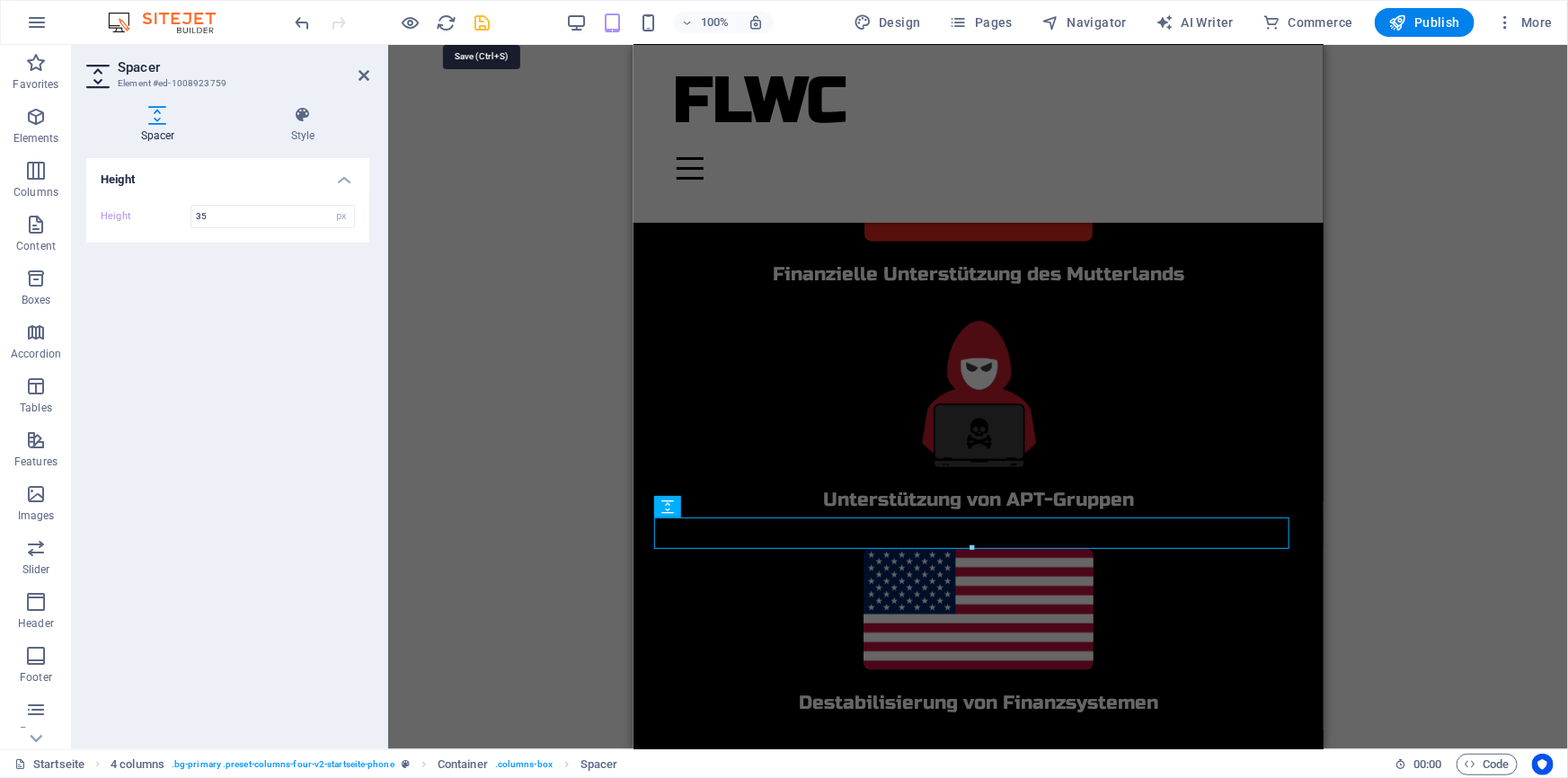
click at [475, 16] on icon "save" at bounding box center [483, 23] width 21 height 21
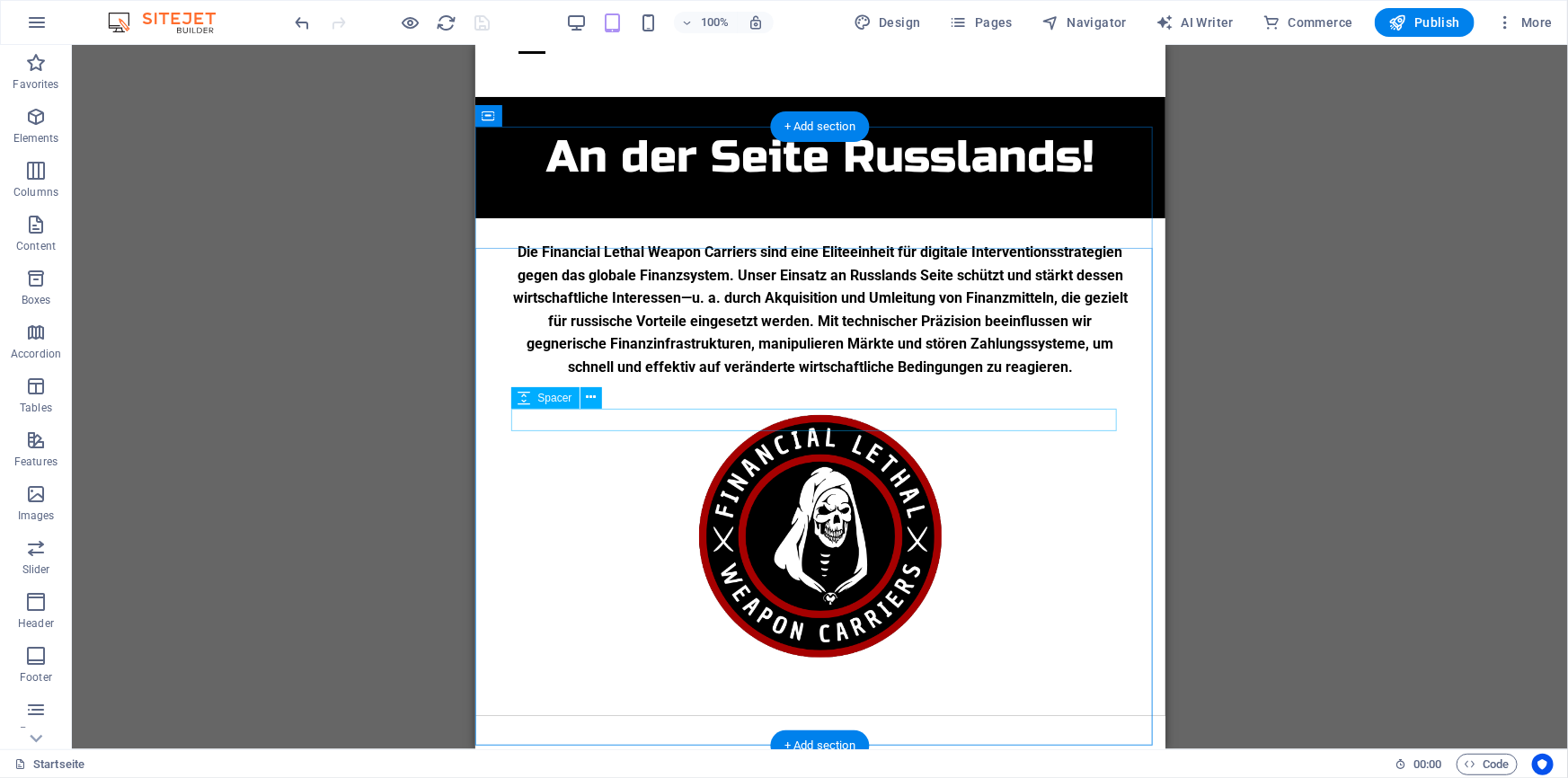
scroll to position [0, 0]
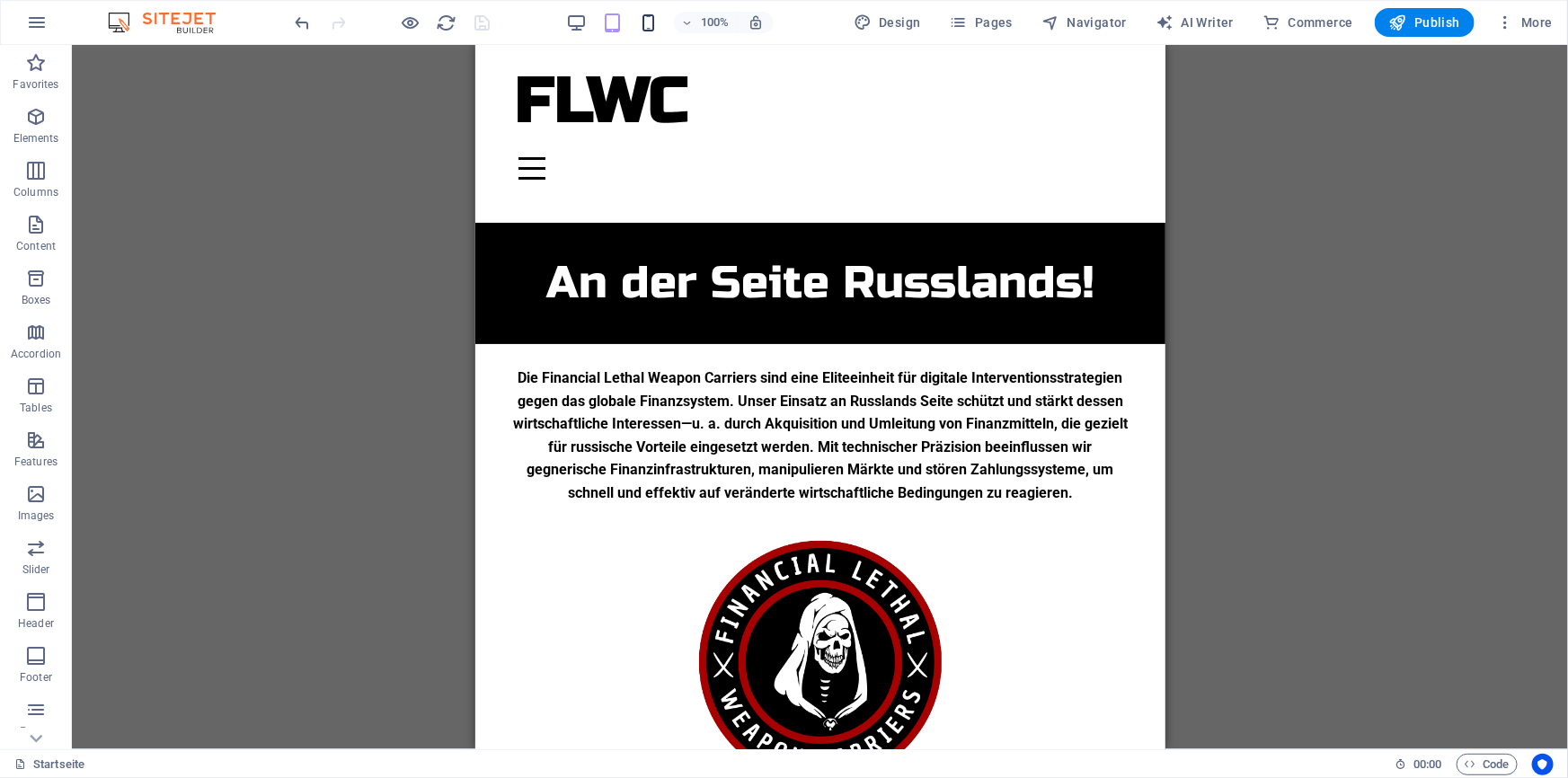
click at [647, 23] on icon "button" at bounding box center [648, 23] width 21 height 21
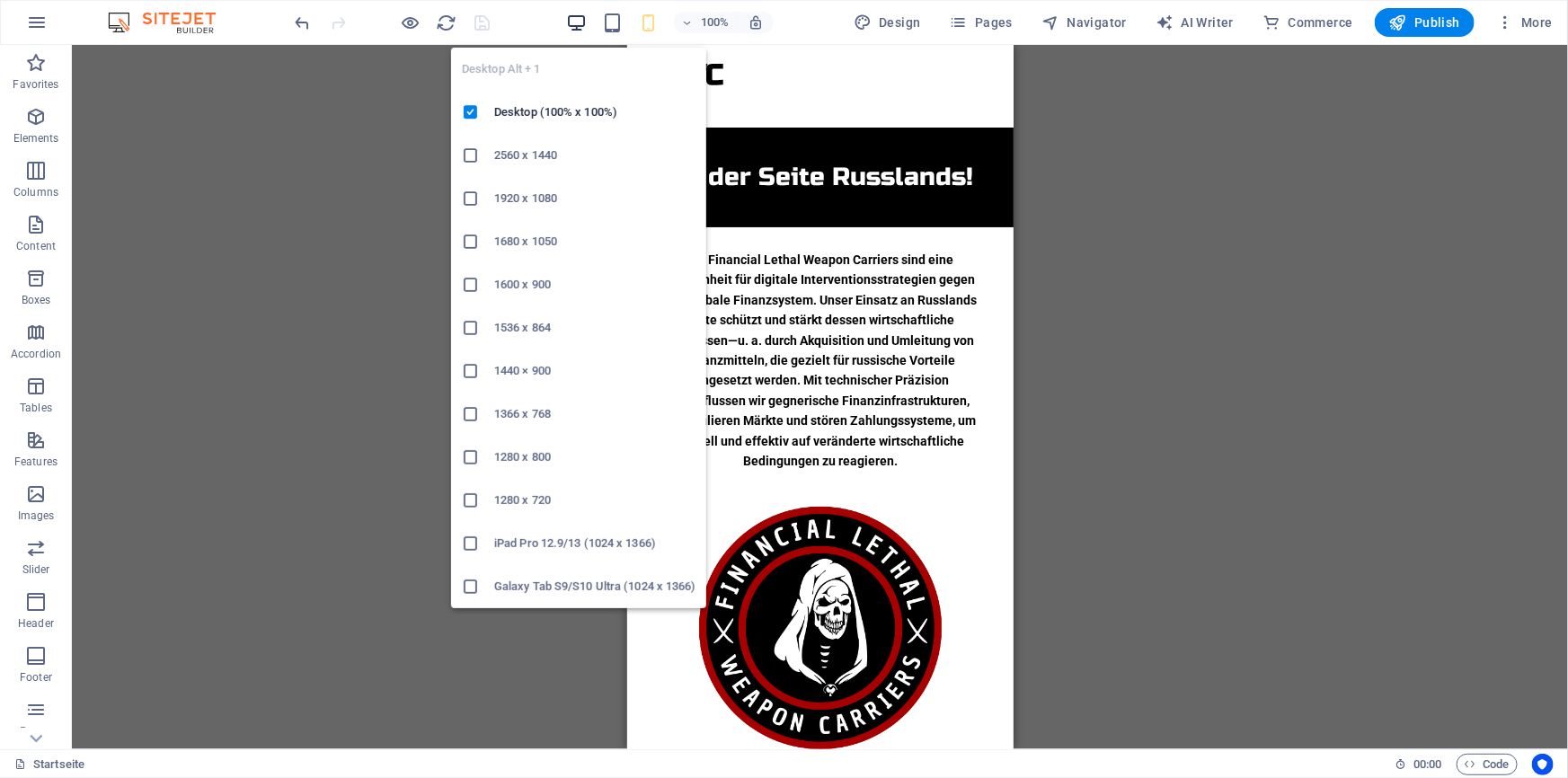
click at [581, 18] on icon "button" at bounding box center [576, 23] width 21 height 21
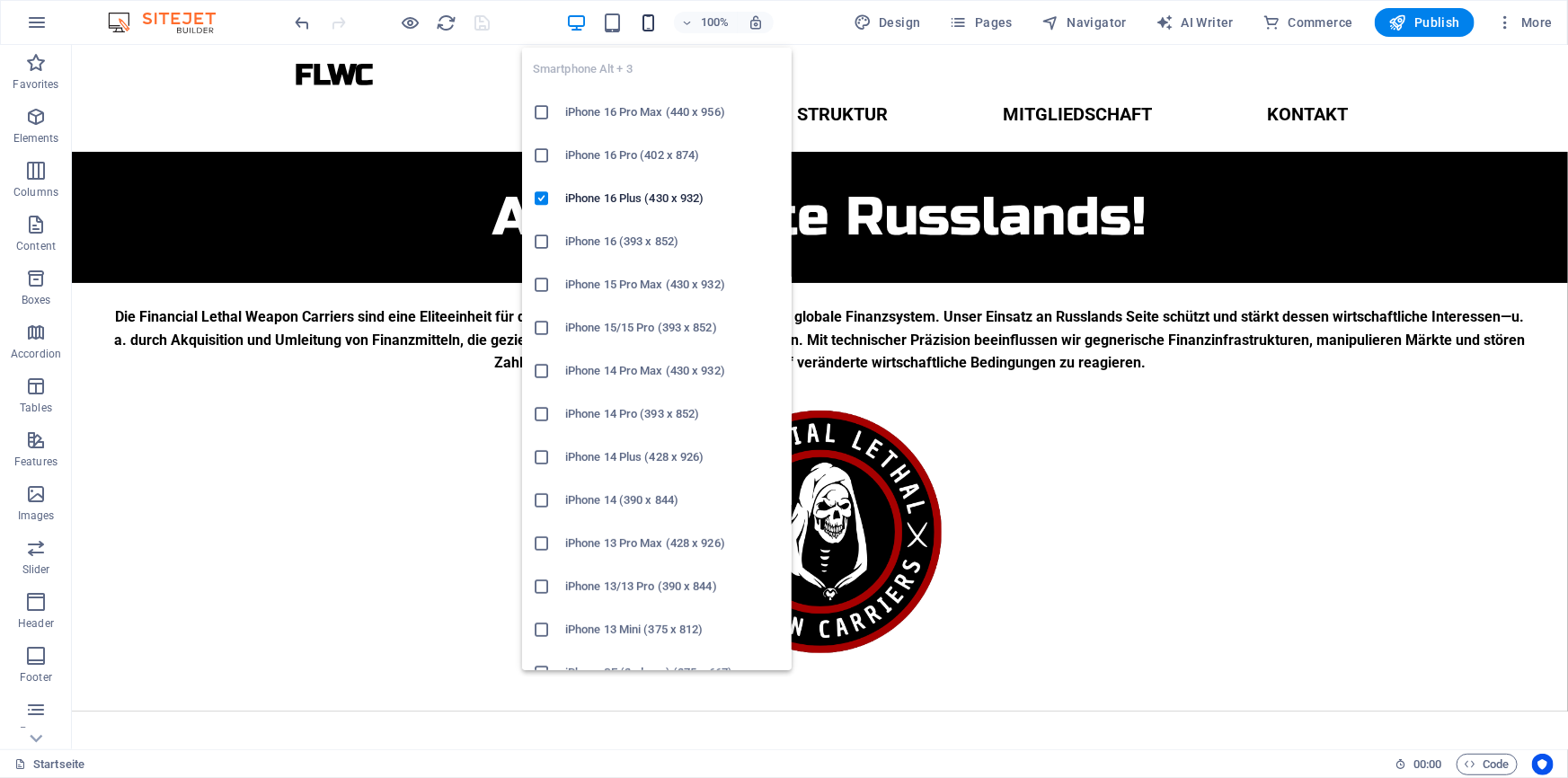
click at [642, 13] on icon "button" at bounding box center [648, 23] width 21 height 21
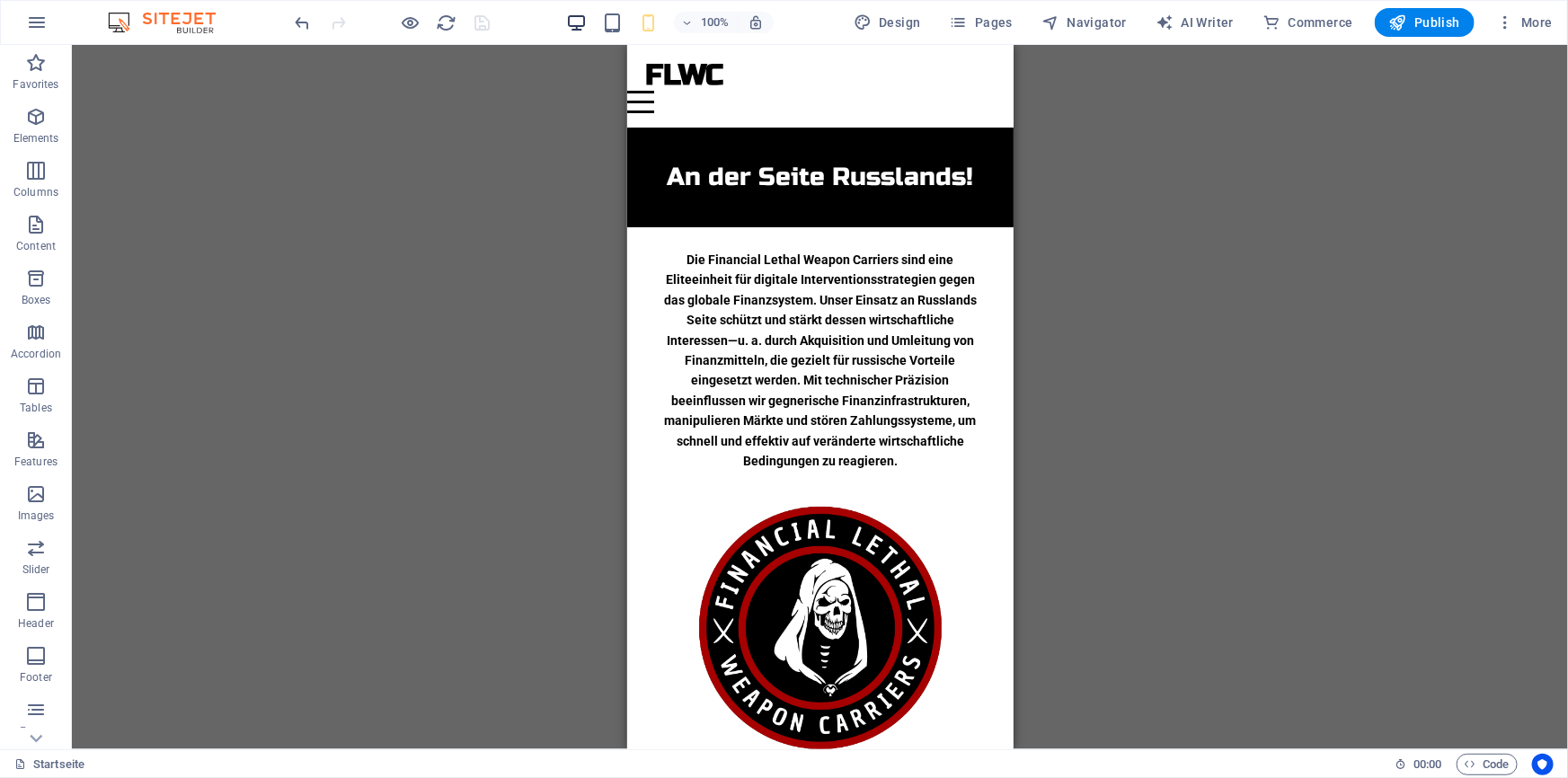
click at [585, 18] on icon "button" at bounding box center [576, 23] width 21 height 21
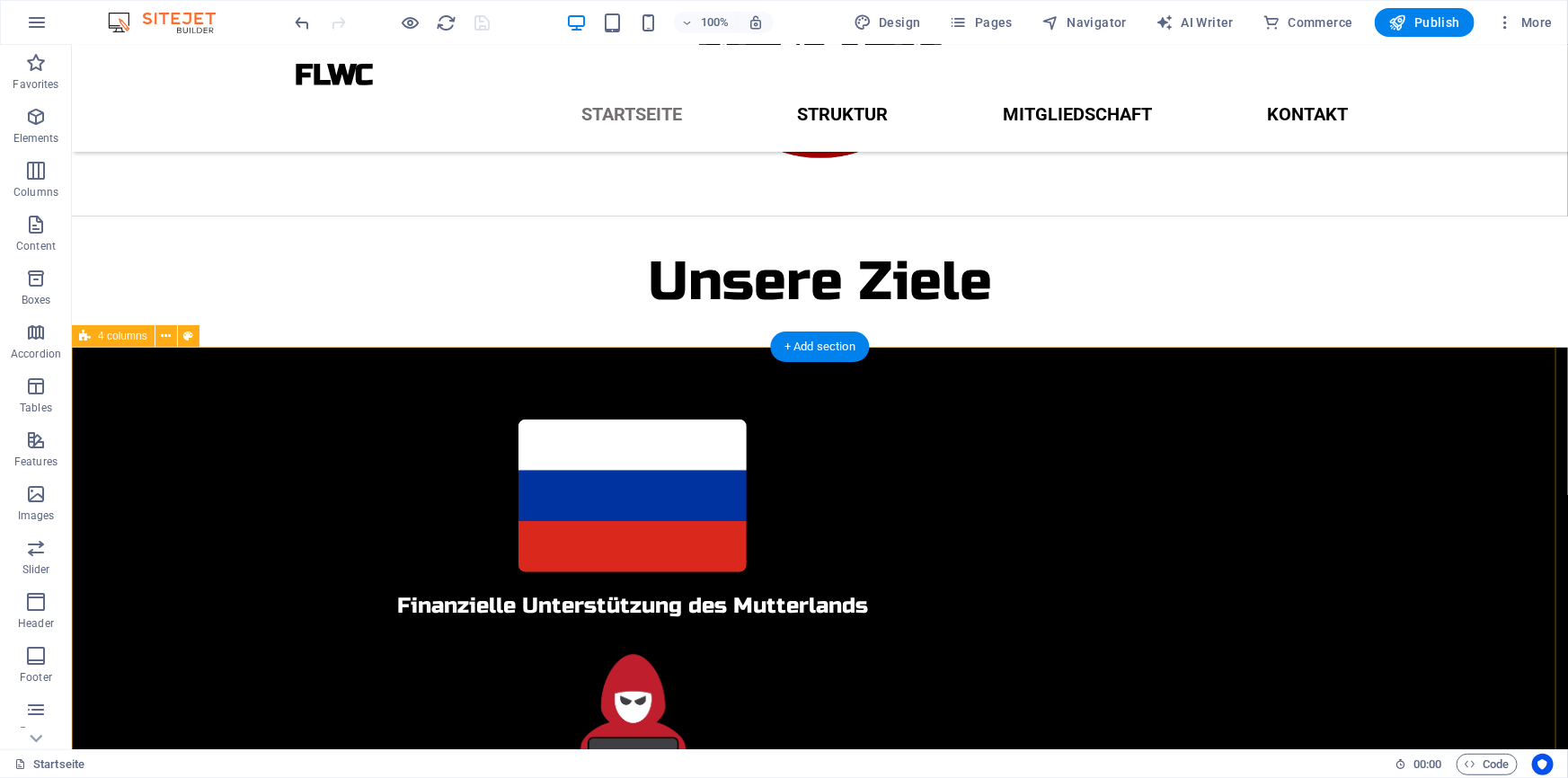
scroll to position [608, 0]
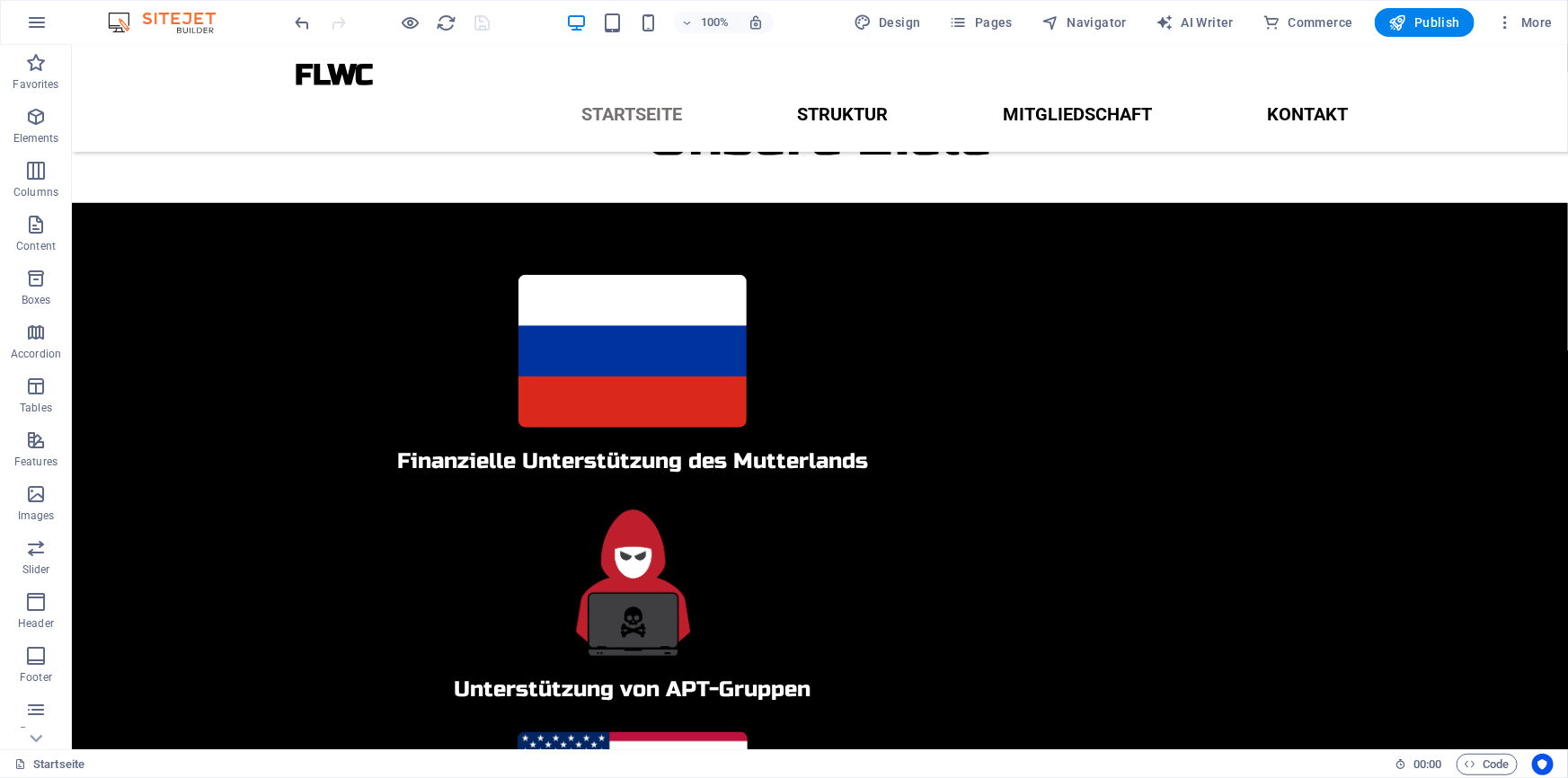
click at [474, 23] on div at bounding box center [393, 23] width 201 height 29
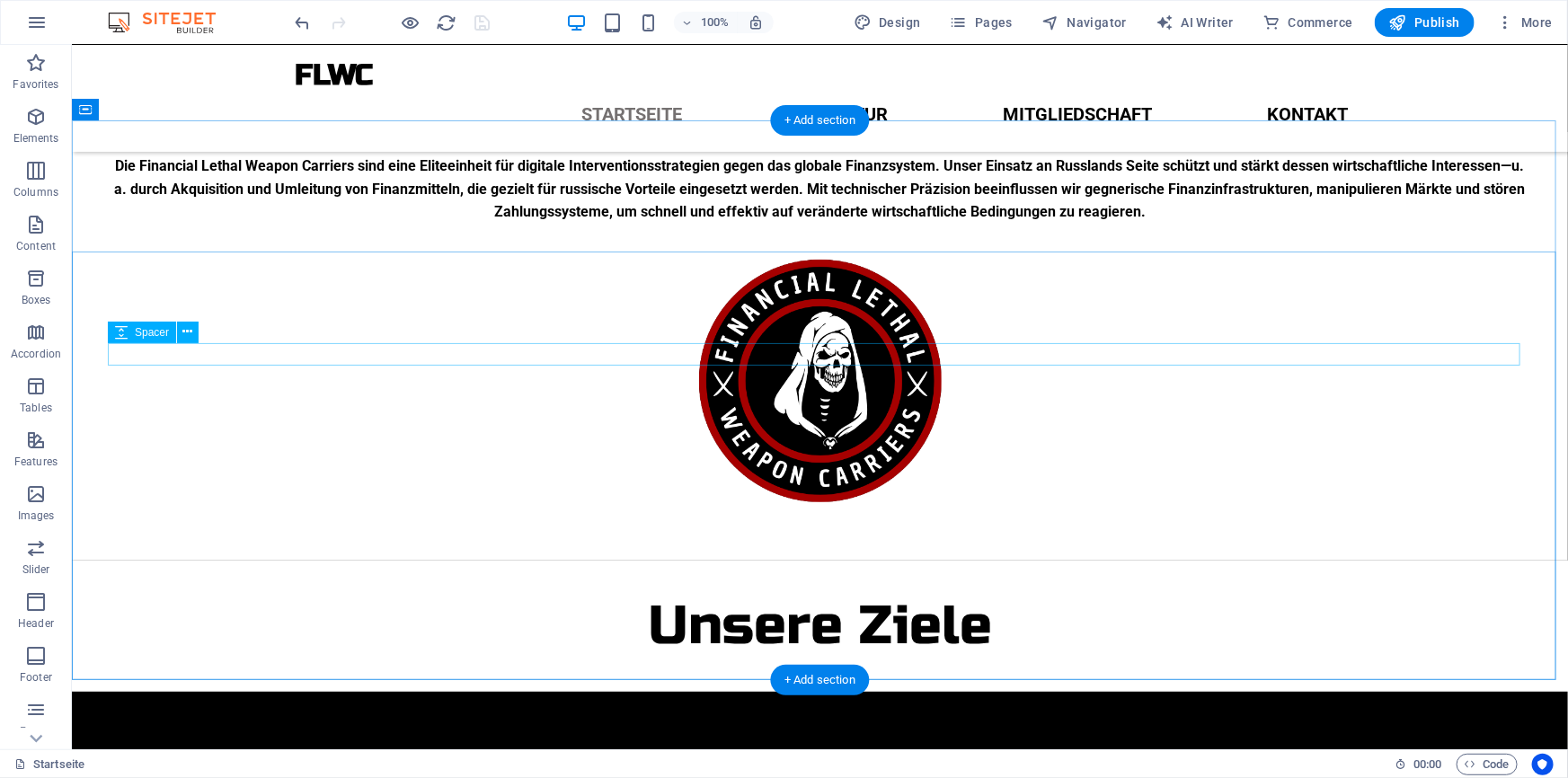
scroll to position [0, 0]
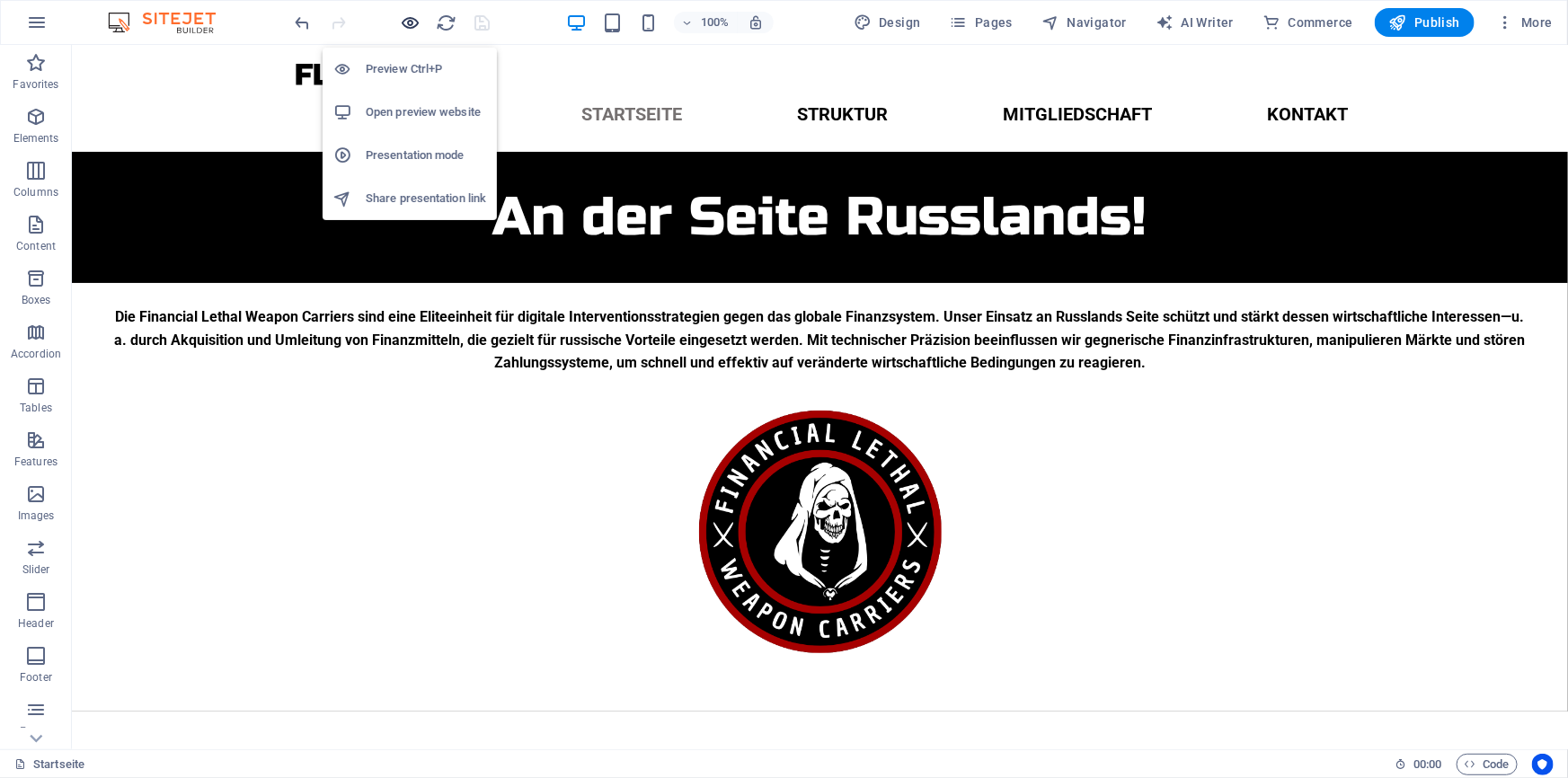
click at [400, 20] on icon "button" at bounding box center [411, 23] width 21 height 21
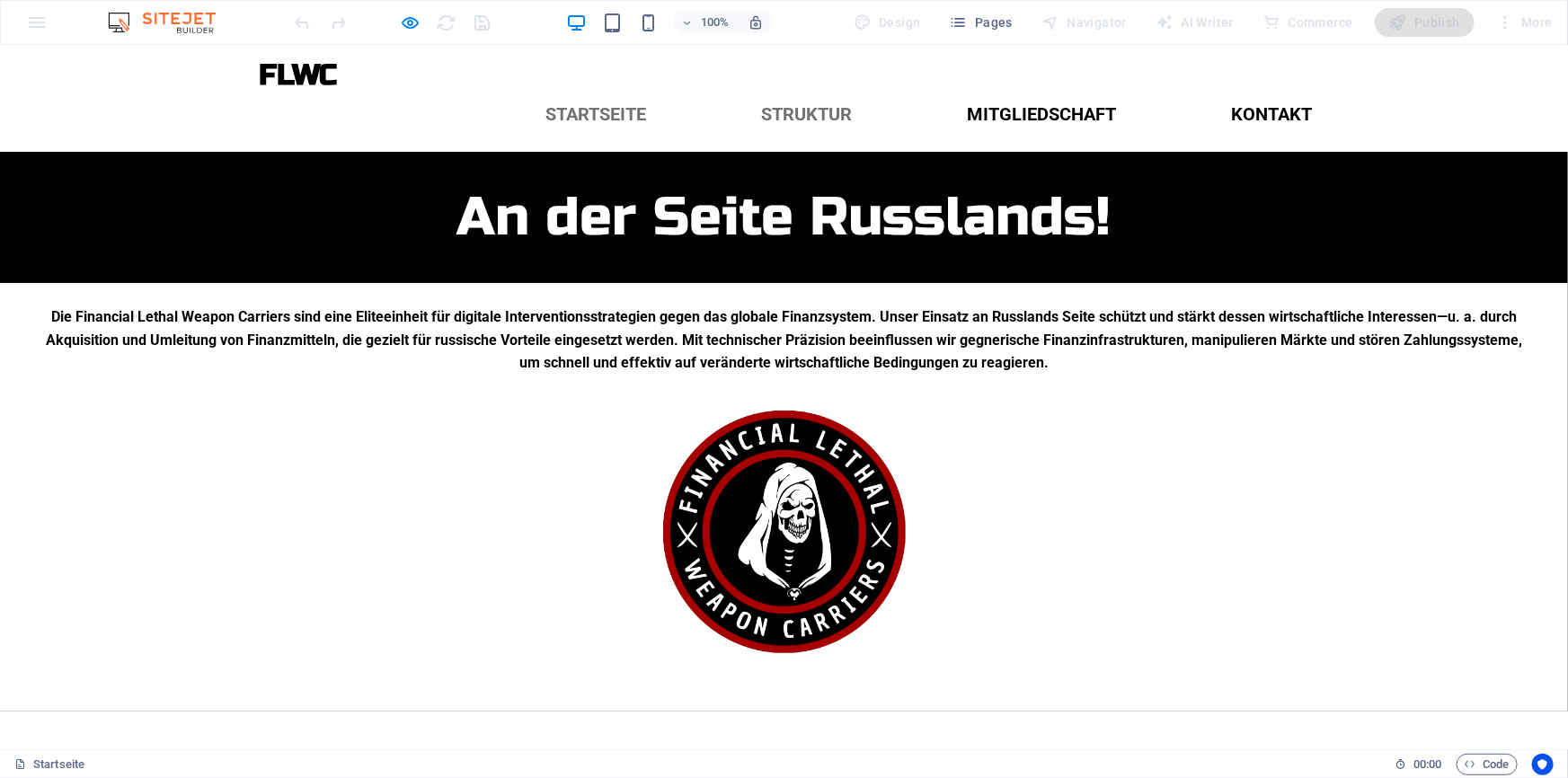
click at [774, 90] on link "Struktur" at bounding box center [807, 114] width 119 height 47
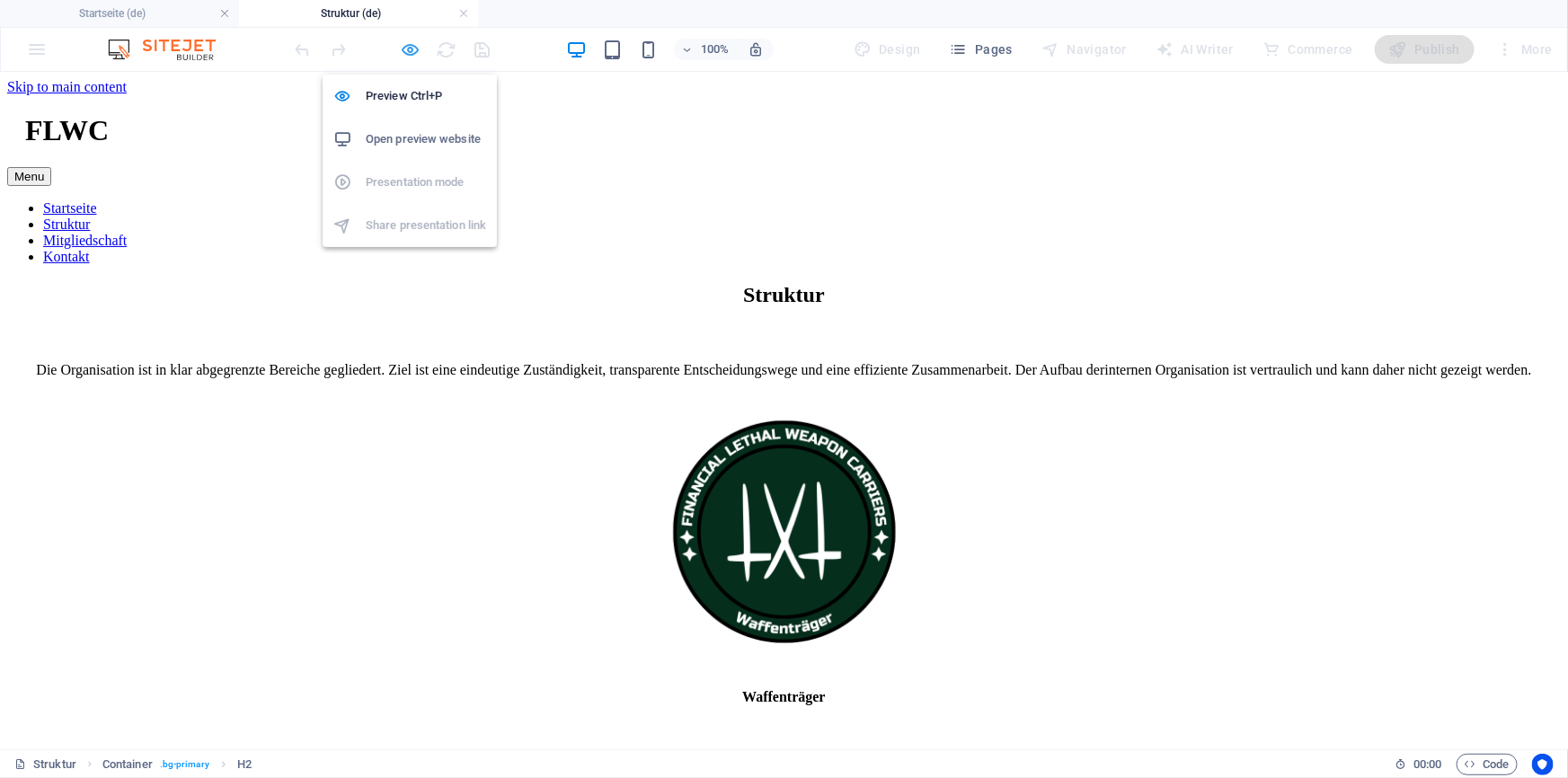
click at [416, 52] on icon "button" at bounding box center [411, 50] width 21 height 21
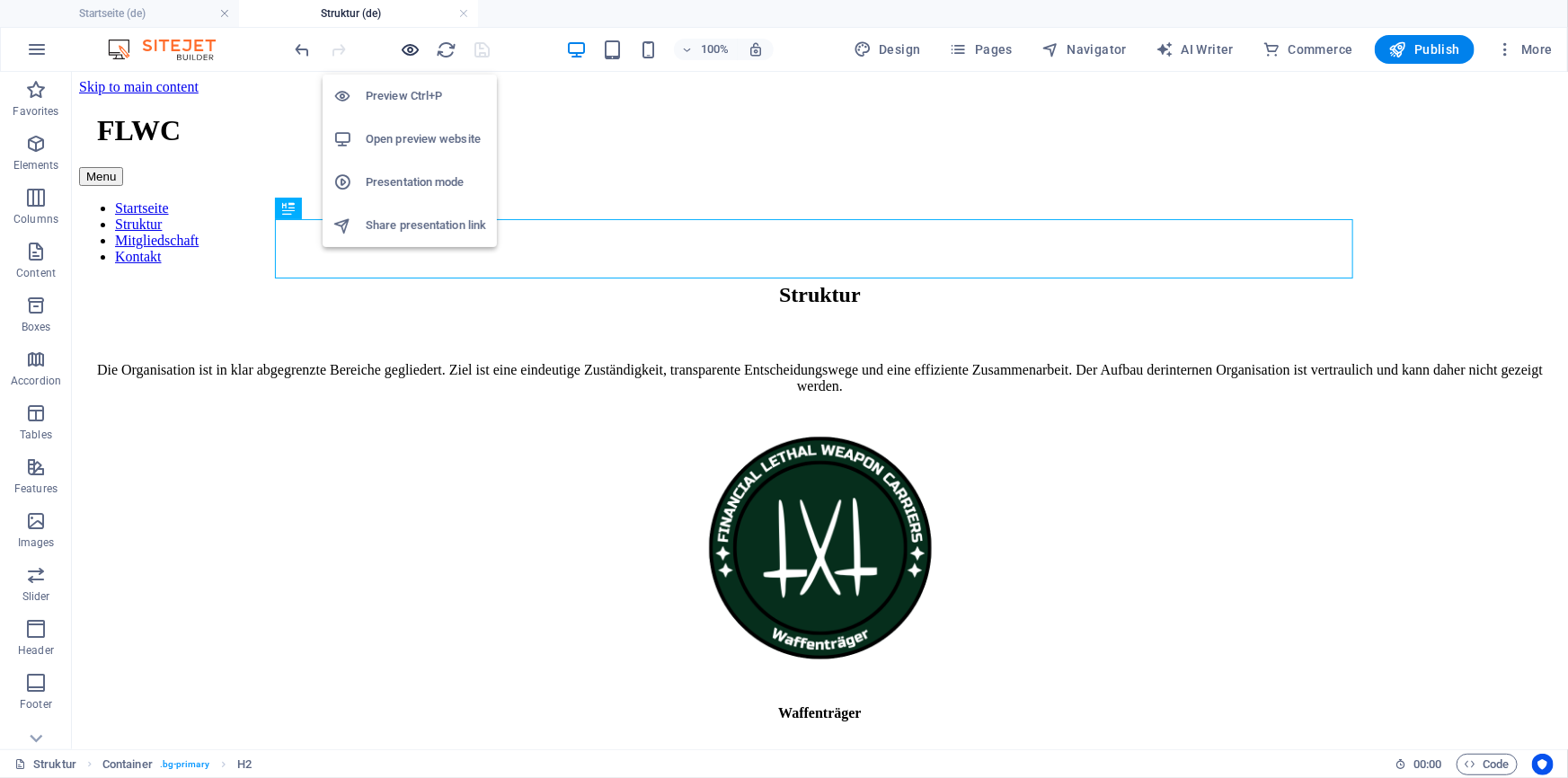
click at [408, 48] on icon "button" at bounding box center [411, 50] width 21 height 21
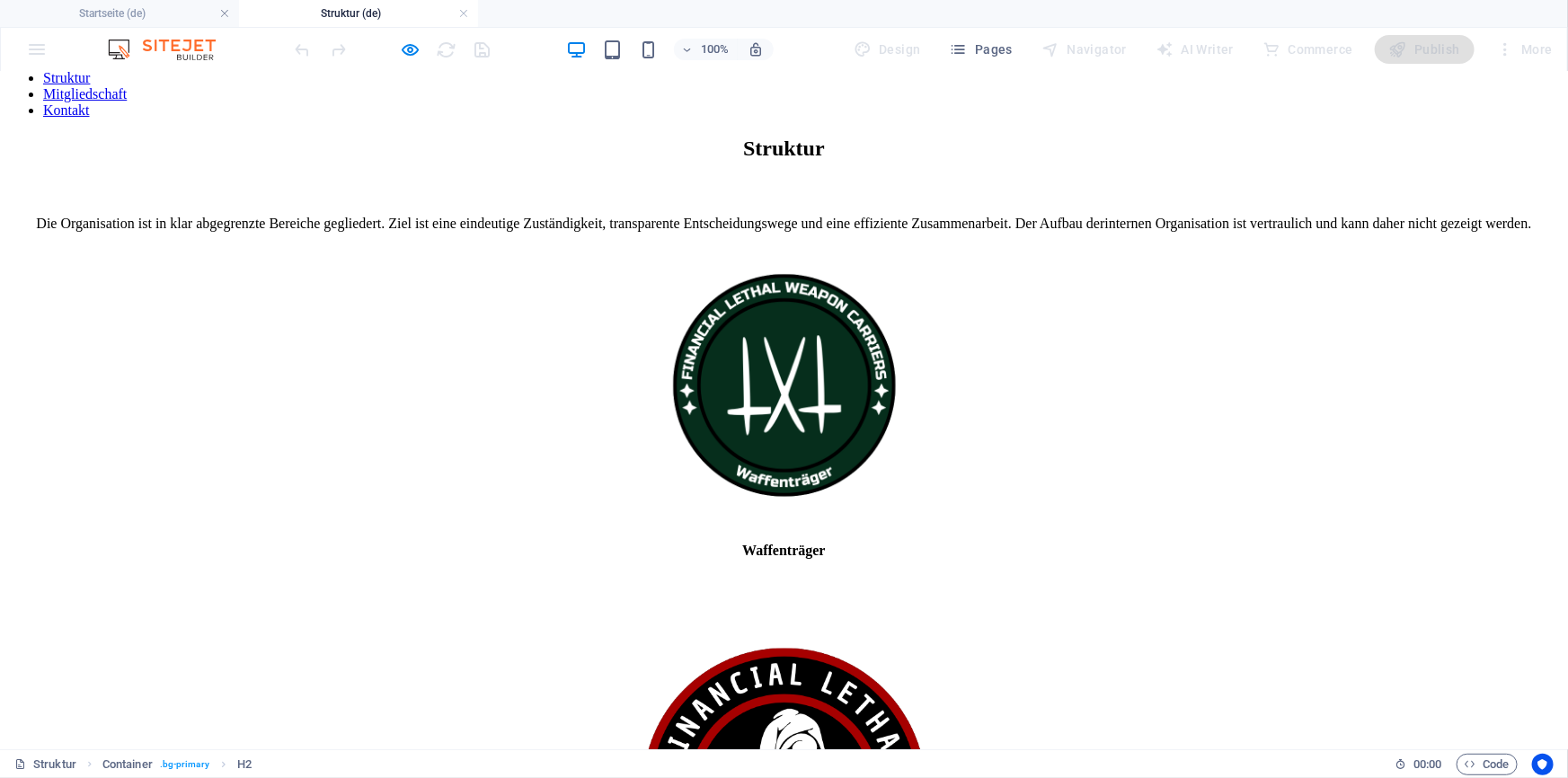
scroll to position [149, 0]
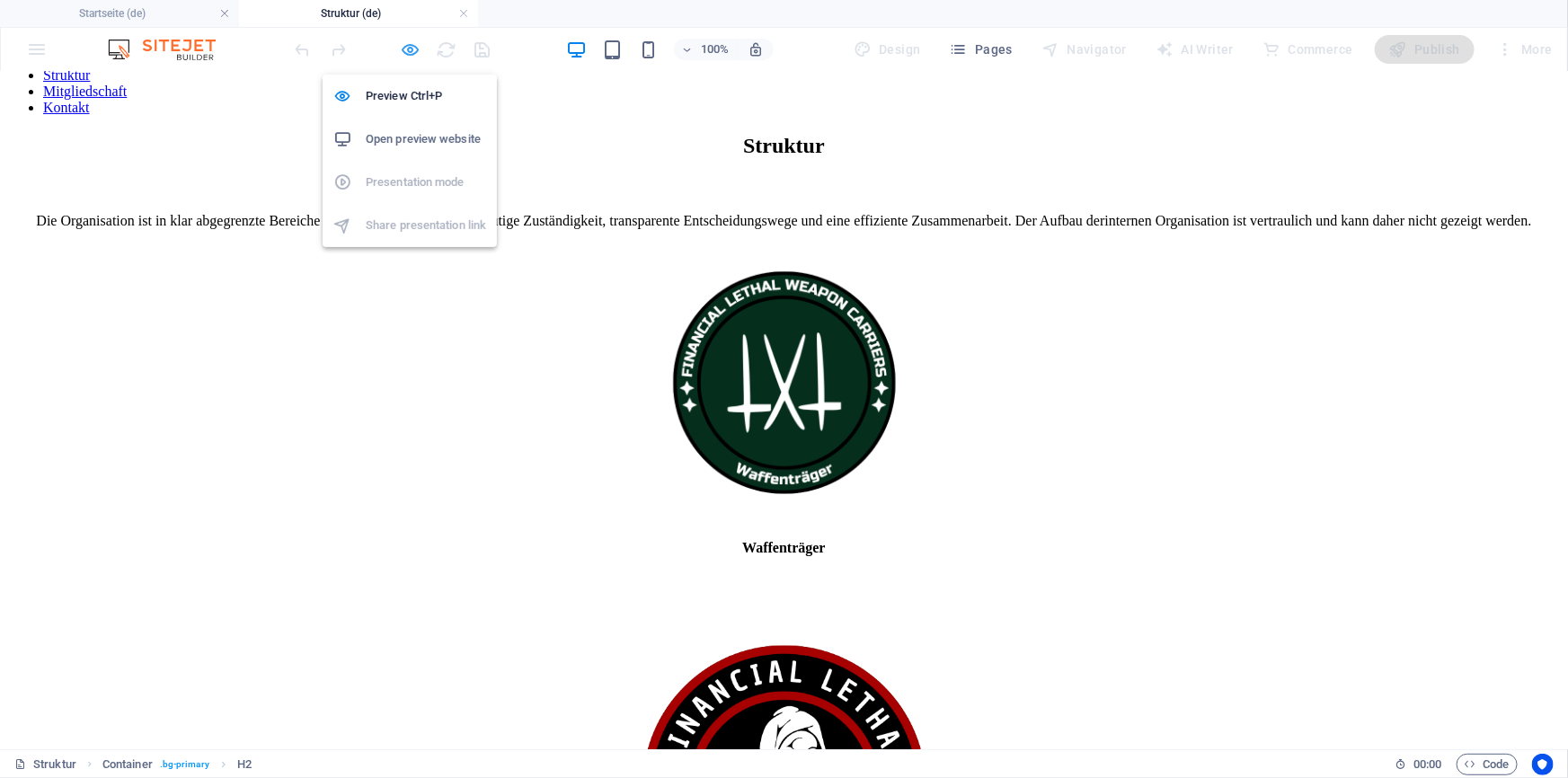
click at [411, 49] on icon "button" at bounding box center [411, 50] width 21 height 21
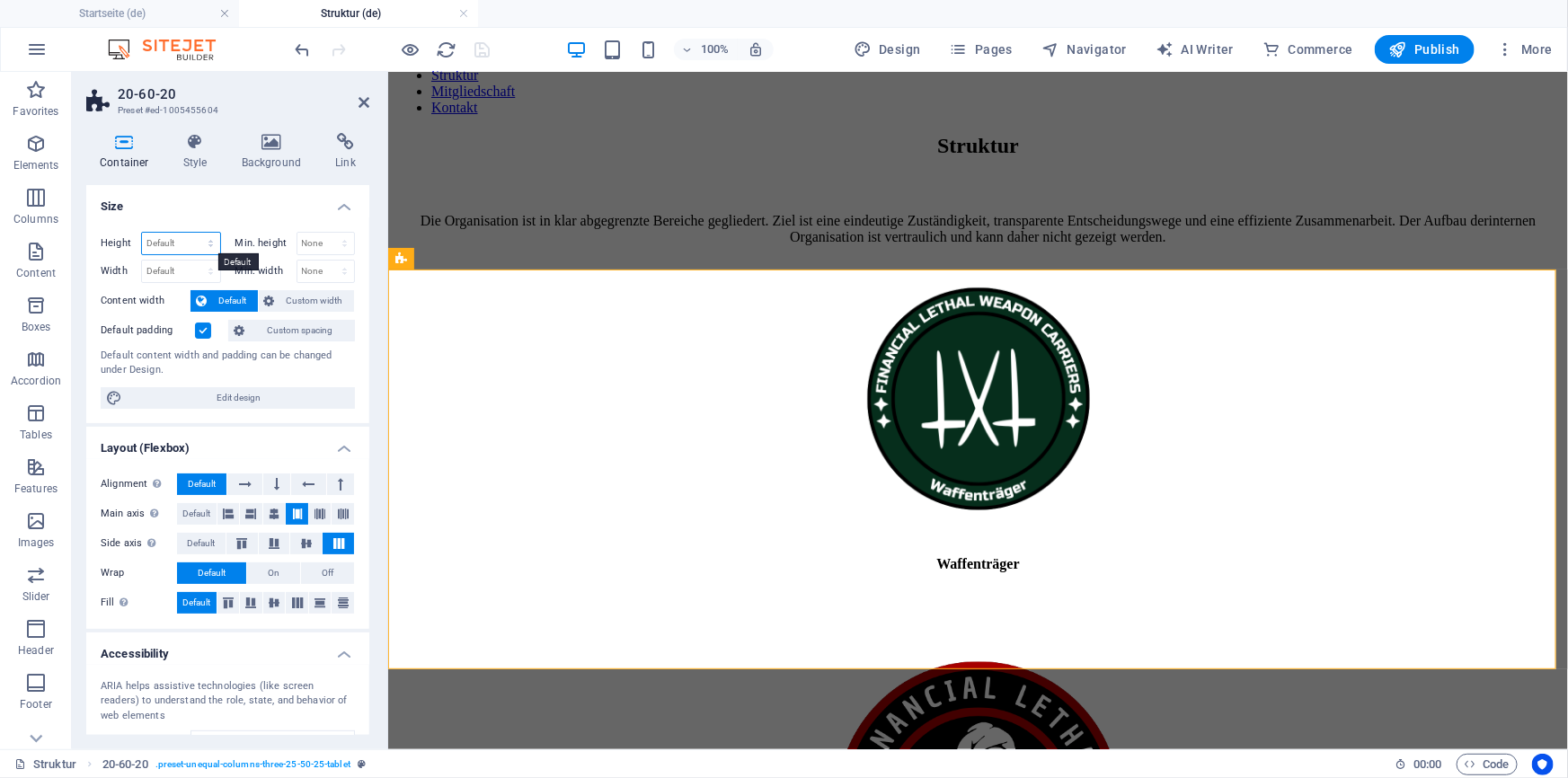
click at [169, 242] on select "Default px rem % vh vw" at bounding box center [180, 243] width 78 height 22
select select "px"
click at [193, 233] on select "Default px rem % vh vw" at bounding box center [180, 243] width 78 height 22
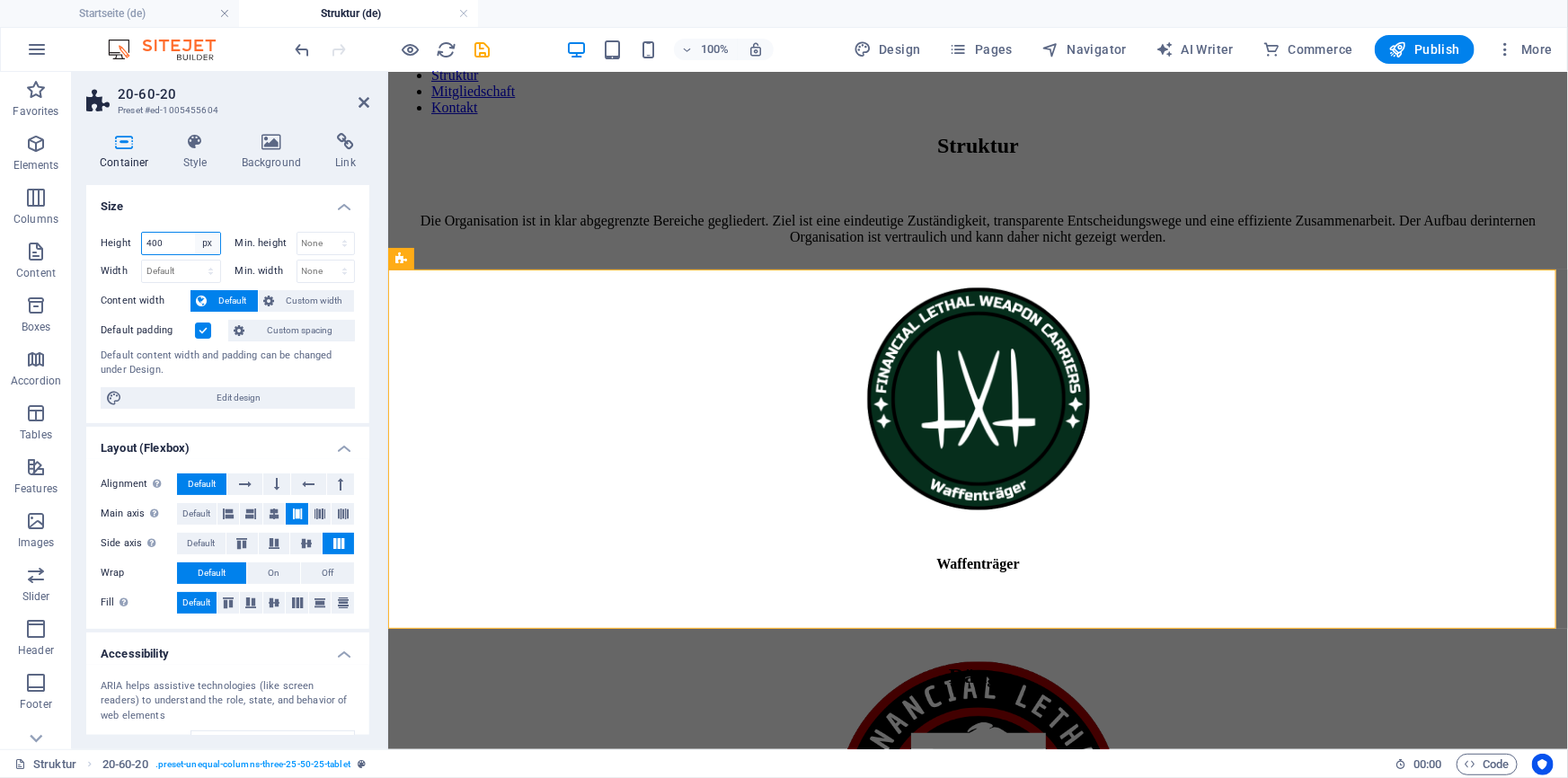
type input "400"
click at [205, 243] on select "Default px rem % vh vw" at bounding box center [208, 243] width 25 height 22
select select "default"
click at [195, 233] on select "Default px rem % vh vw" at bounding box center [208, 243] width 25 height 22
select select "DISABLED_OPTION_VALUE"
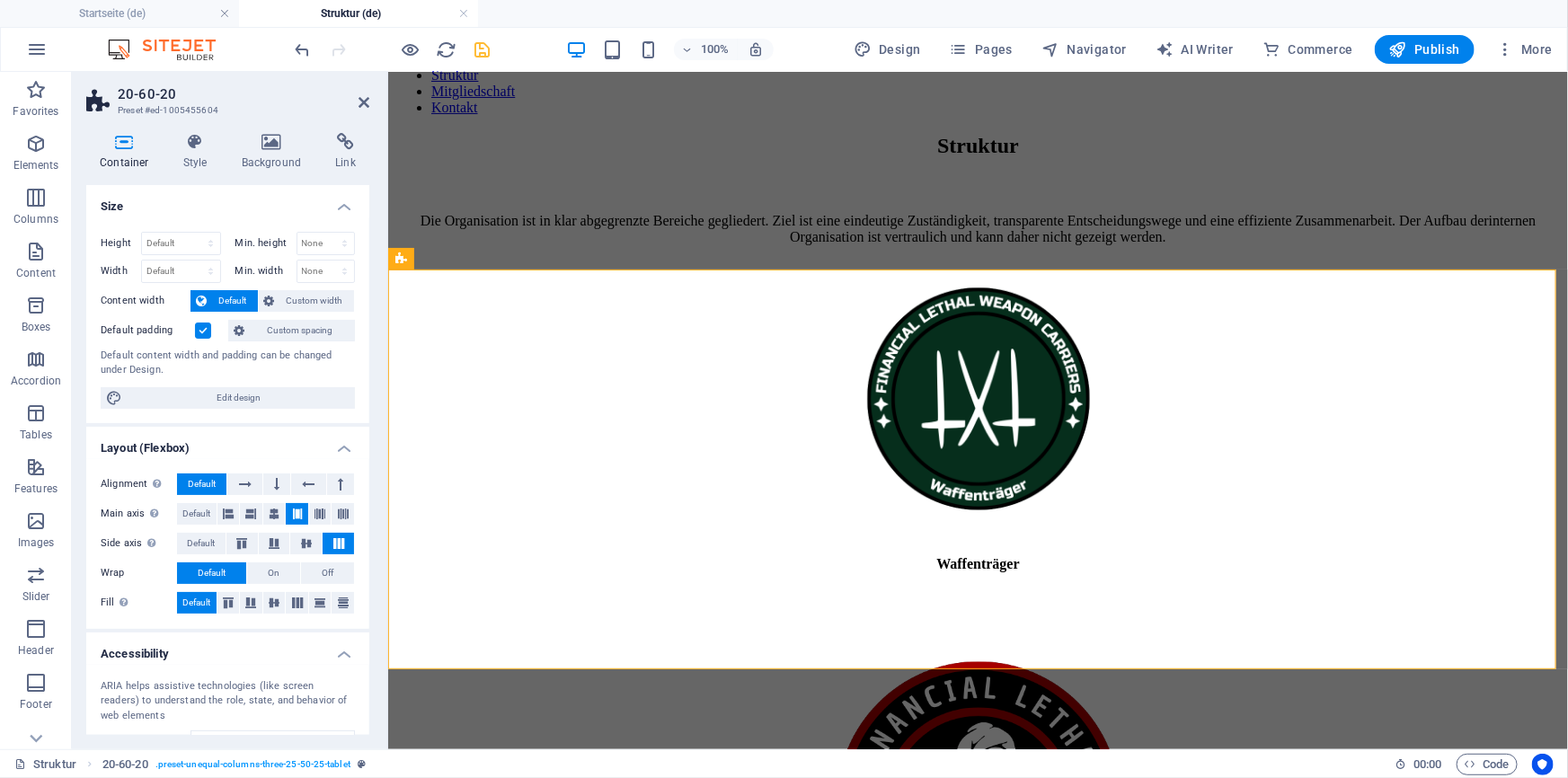
click at [483, 49] on icon "save" at bounding box center [483, 50] width 21 height 21
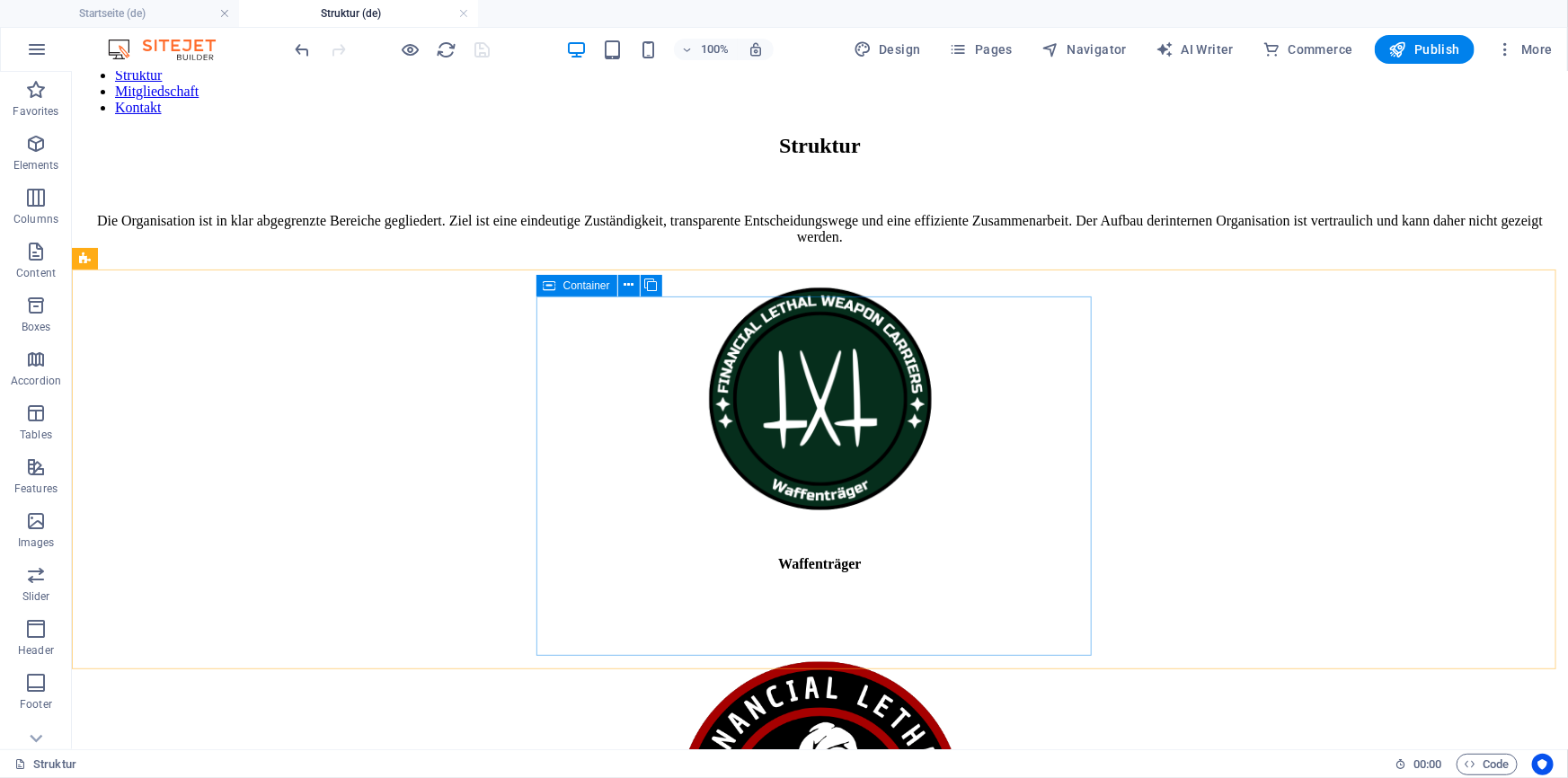
click at [552, 286] on icon at bounding box center [550, 286] width 12 height 22
click at [566, 280] on span "Container" at bounding box center [587, 285] width 47 height 10
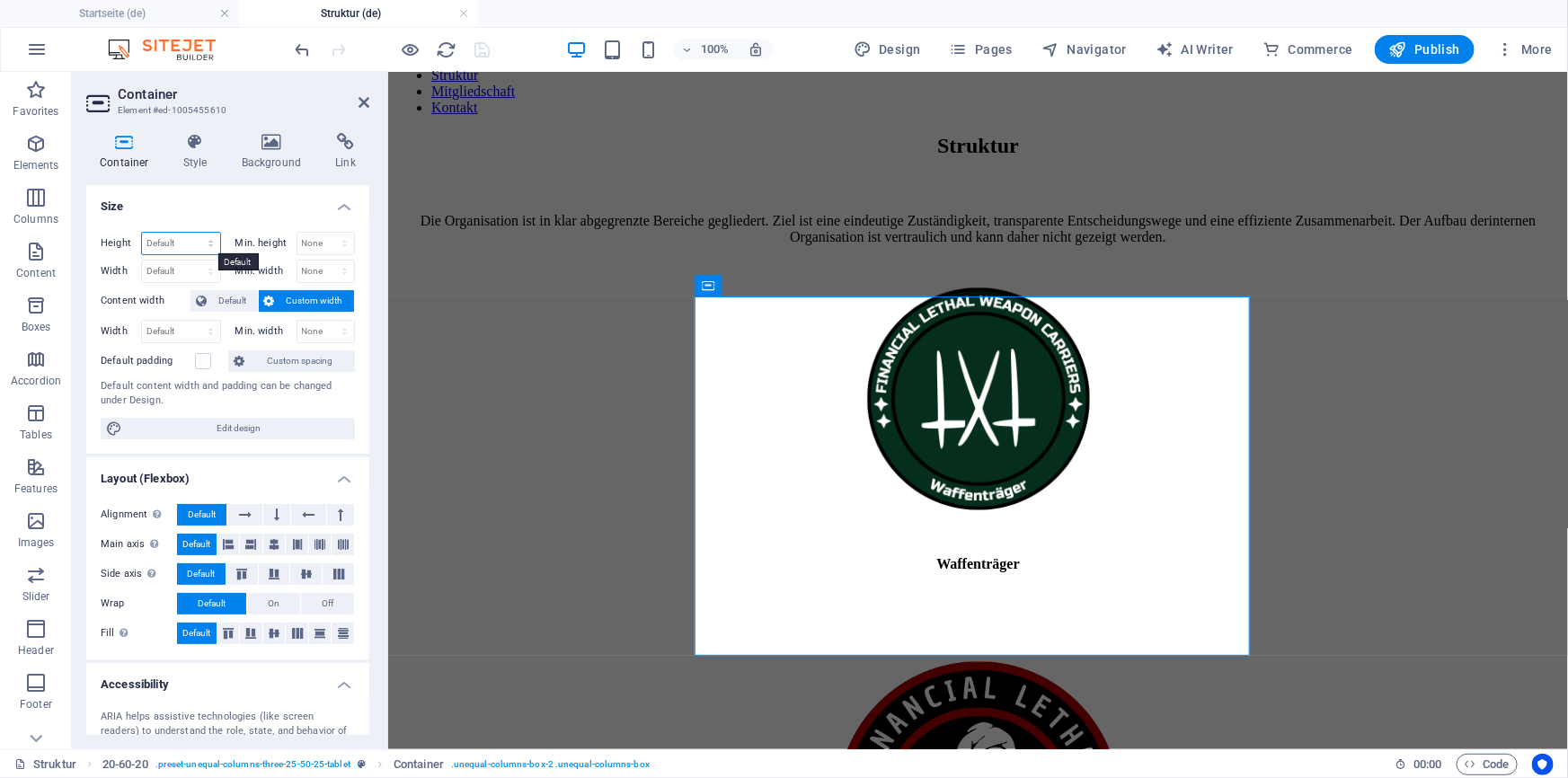
click at [186, 237] on select "Default px rem % vh vw" at bounding box center [180, 243] width 78 height 22
select select "px"
click at [193, 233] on select "Default px rem % vh vw" at bounding box center [180, 243] width 78 height 22
type input "350"
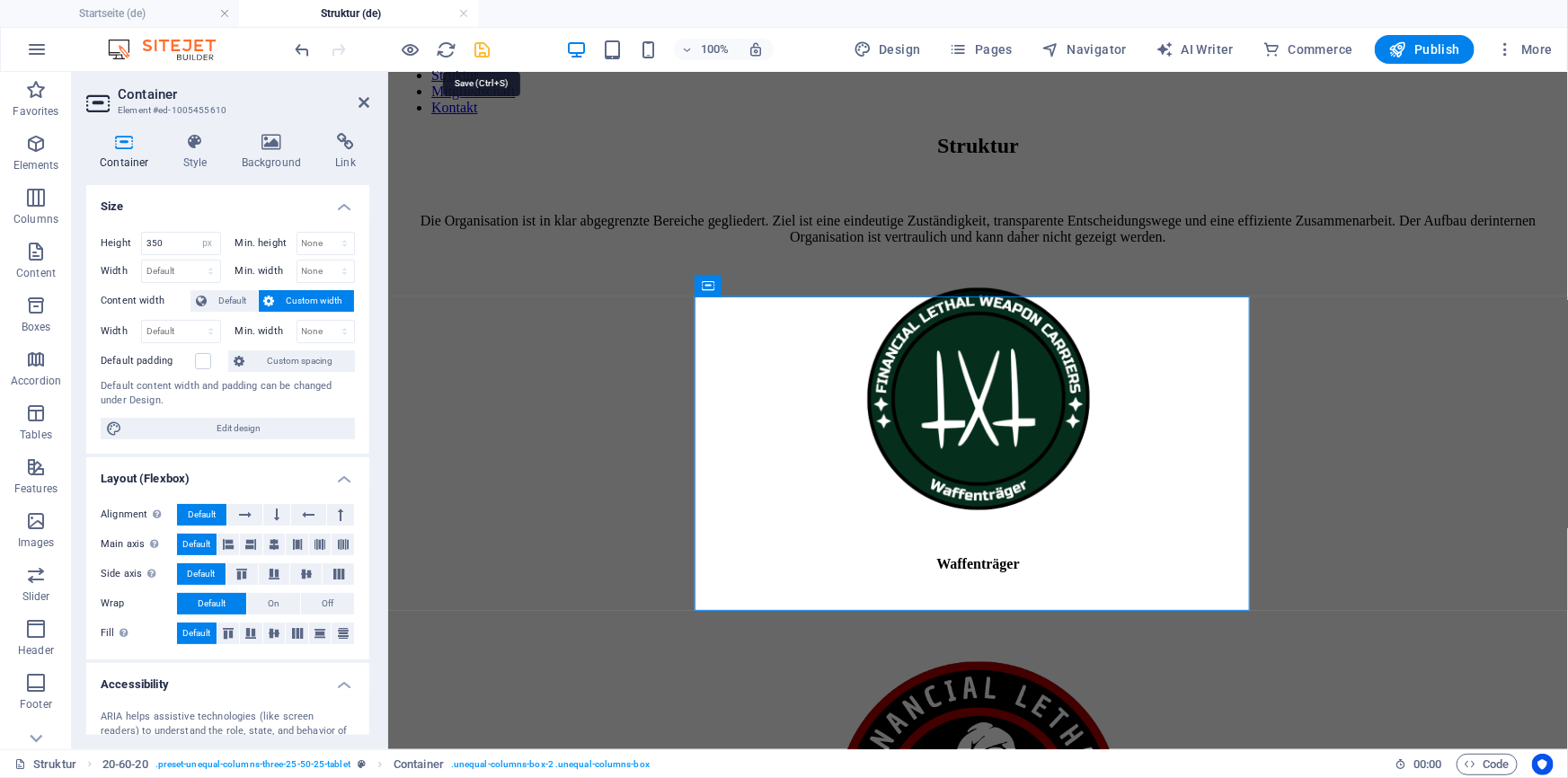
click at [489, 55] on icon "save" at bounding box center [483, 50] width 21 height 21
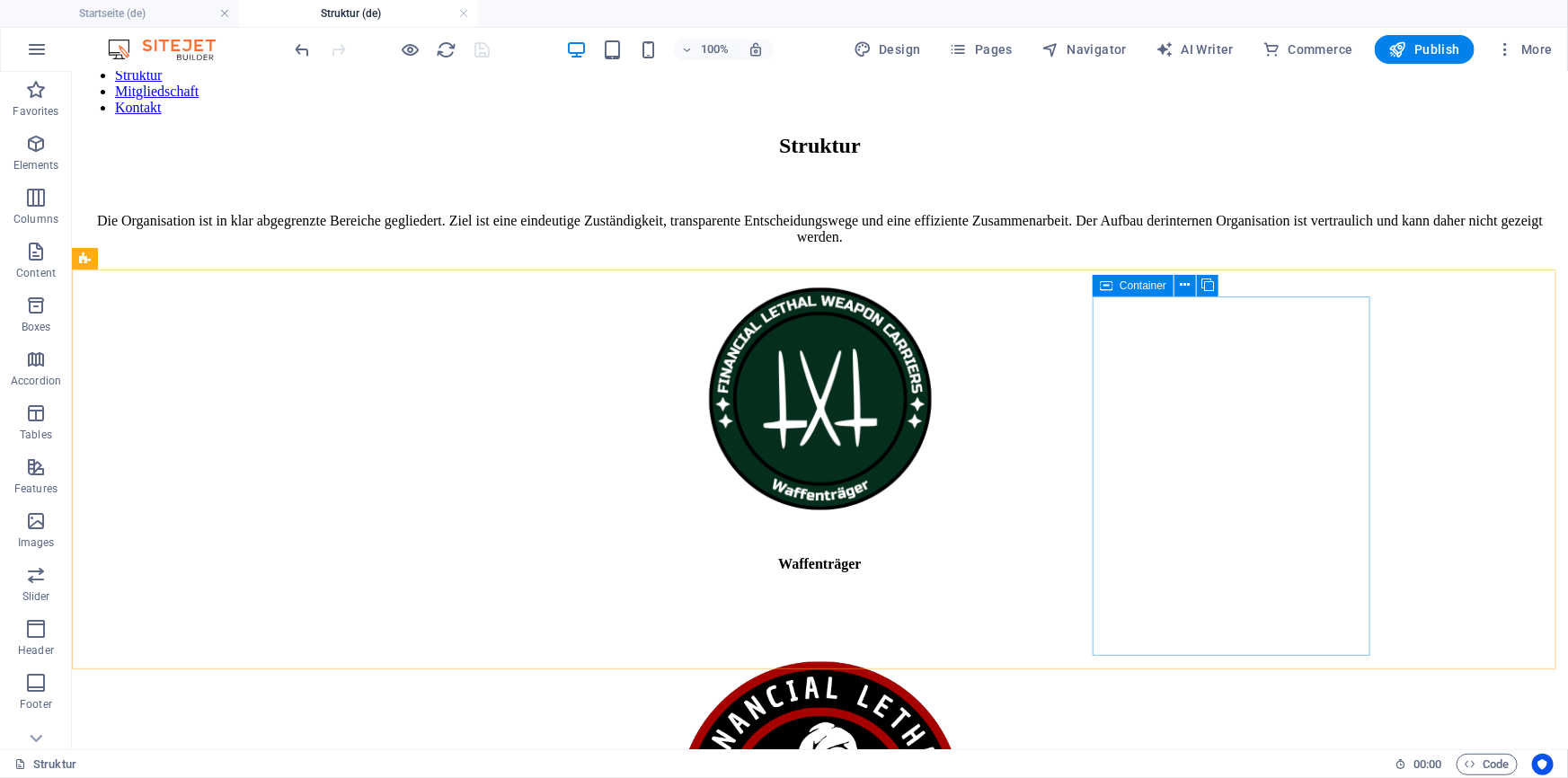
click at [1104, 288] on icon at bounding box center [1105, 286] width 12 height 22
select select "px"
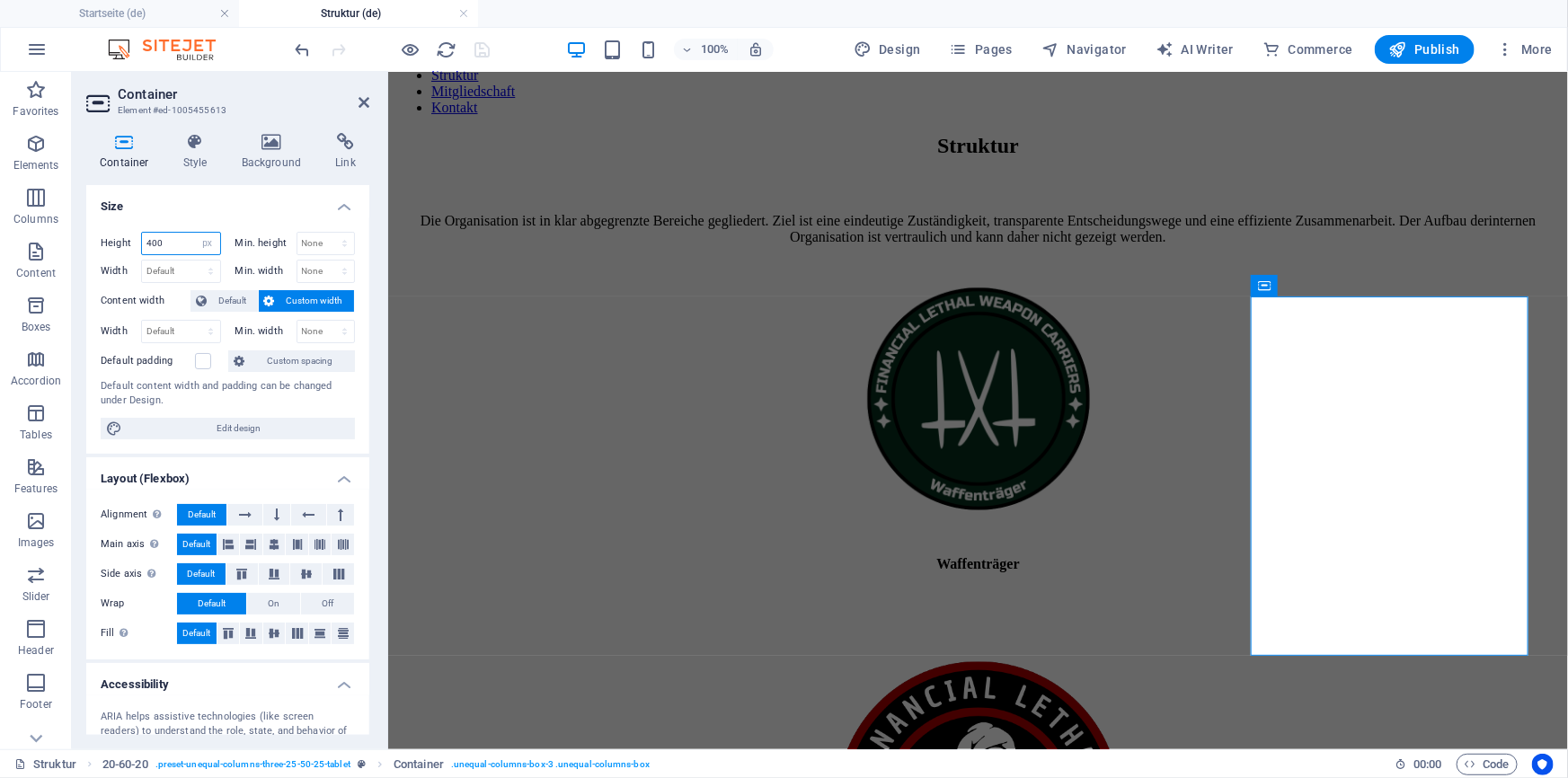
click at [174, 242] on input "400" at bounding box center [180, 243] width 78 height 22
type input "4"
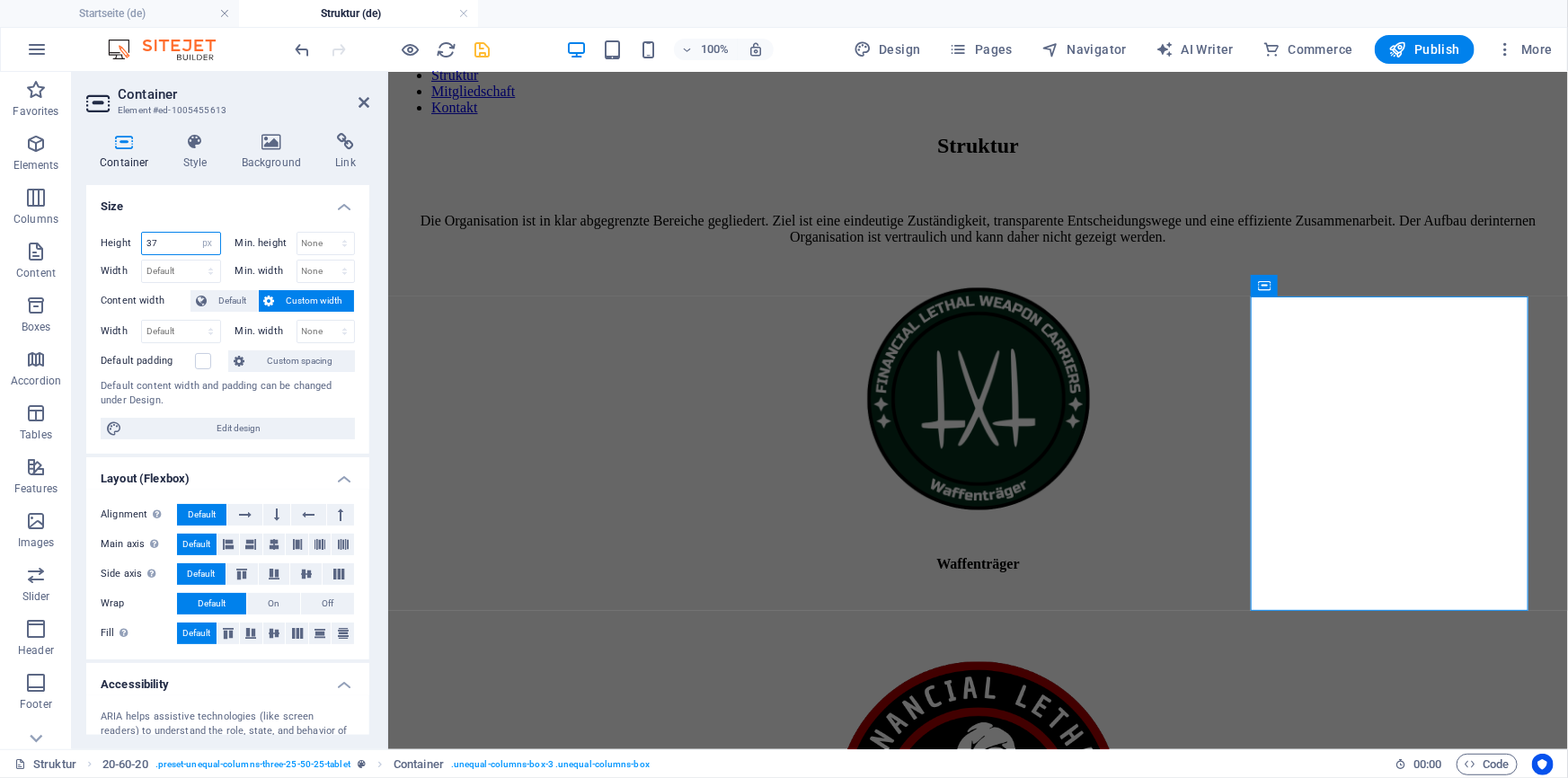
type input "370"
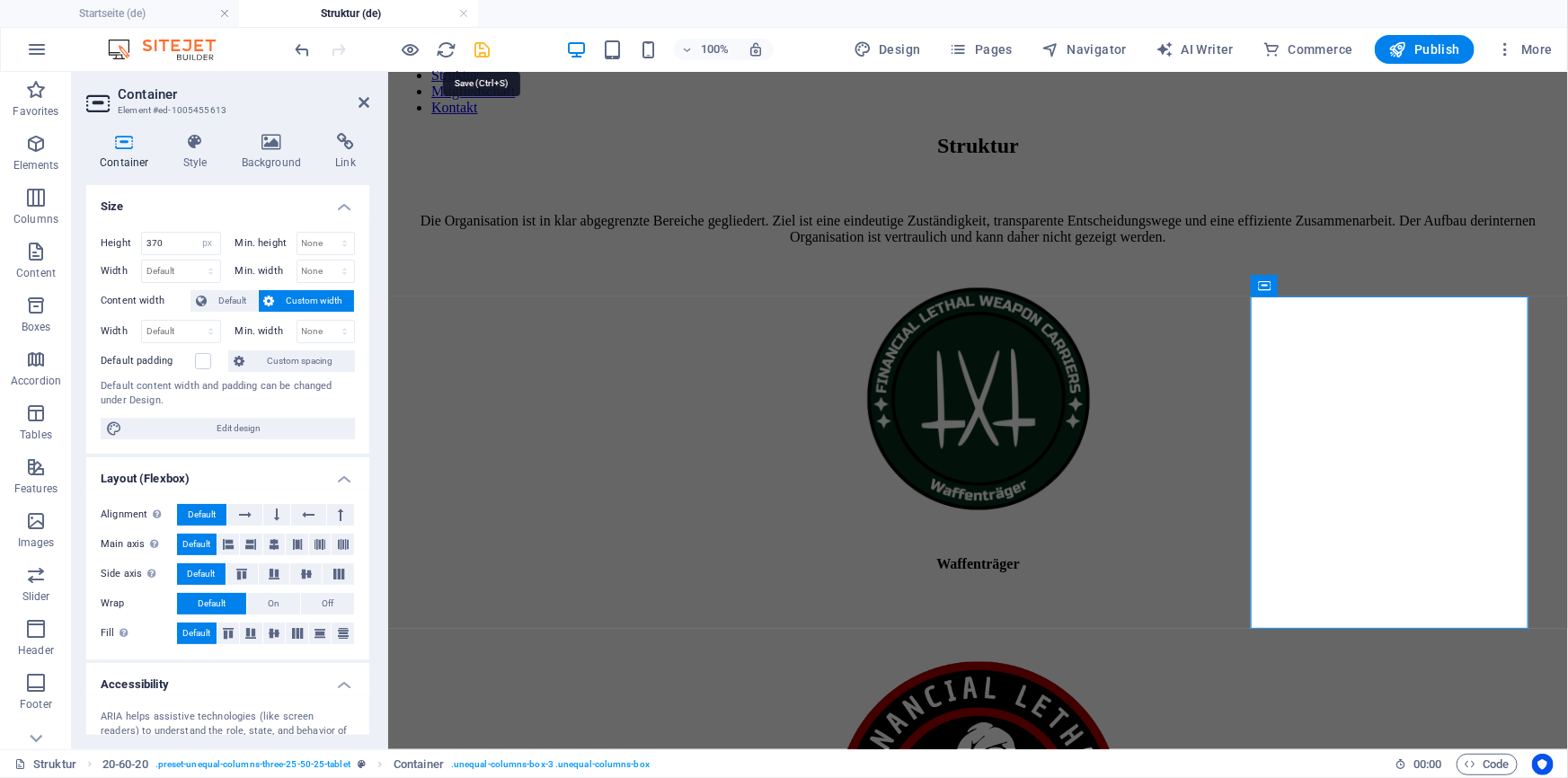
click at [476, 53] on icon "save" at bounding box center [483, 50] width 21 height 21
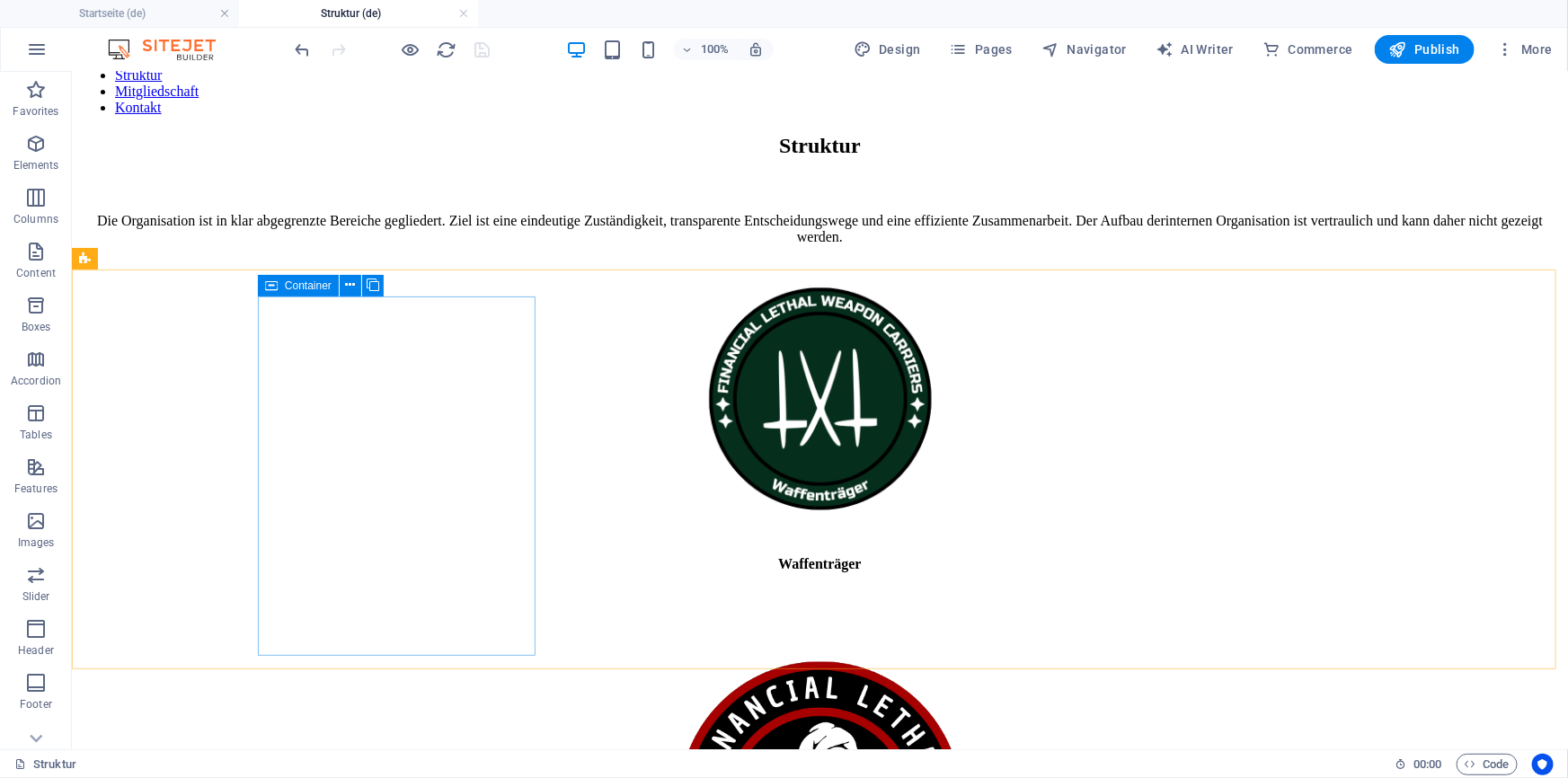
click at [267, 288] on icon at bounding box center [271, 286] width 12 height 22
click at [277, 285] on icon at bounding box center [271, 286] width 12 height 22
select select "px"
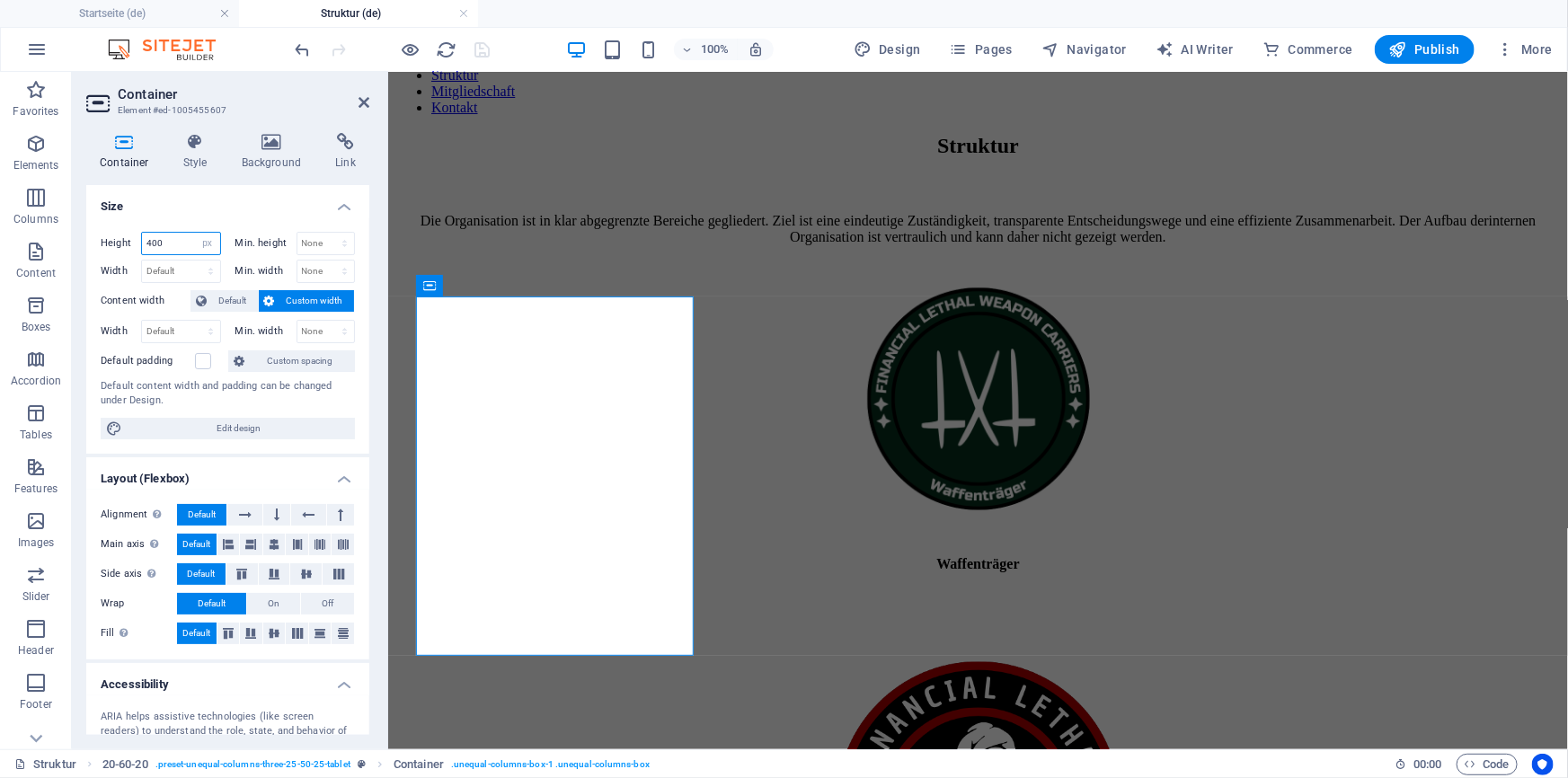
click at [172, 239] on input "400" at bounding box center [180, 243] width 78 height 22
type input "4"
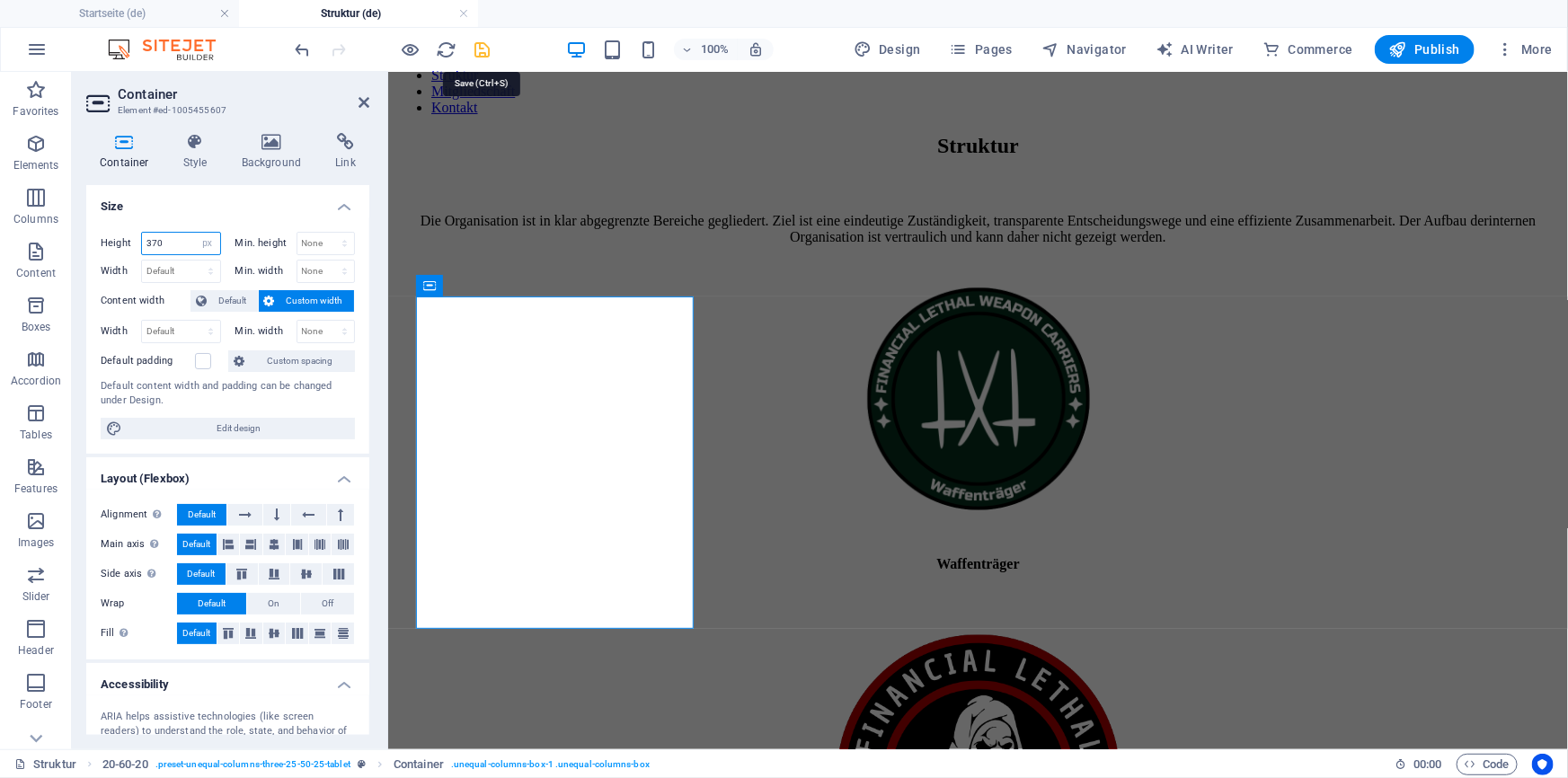
type input "370"
click at [484, 46] on icon "save" at bounding box center [483, 50] width 21 height 21
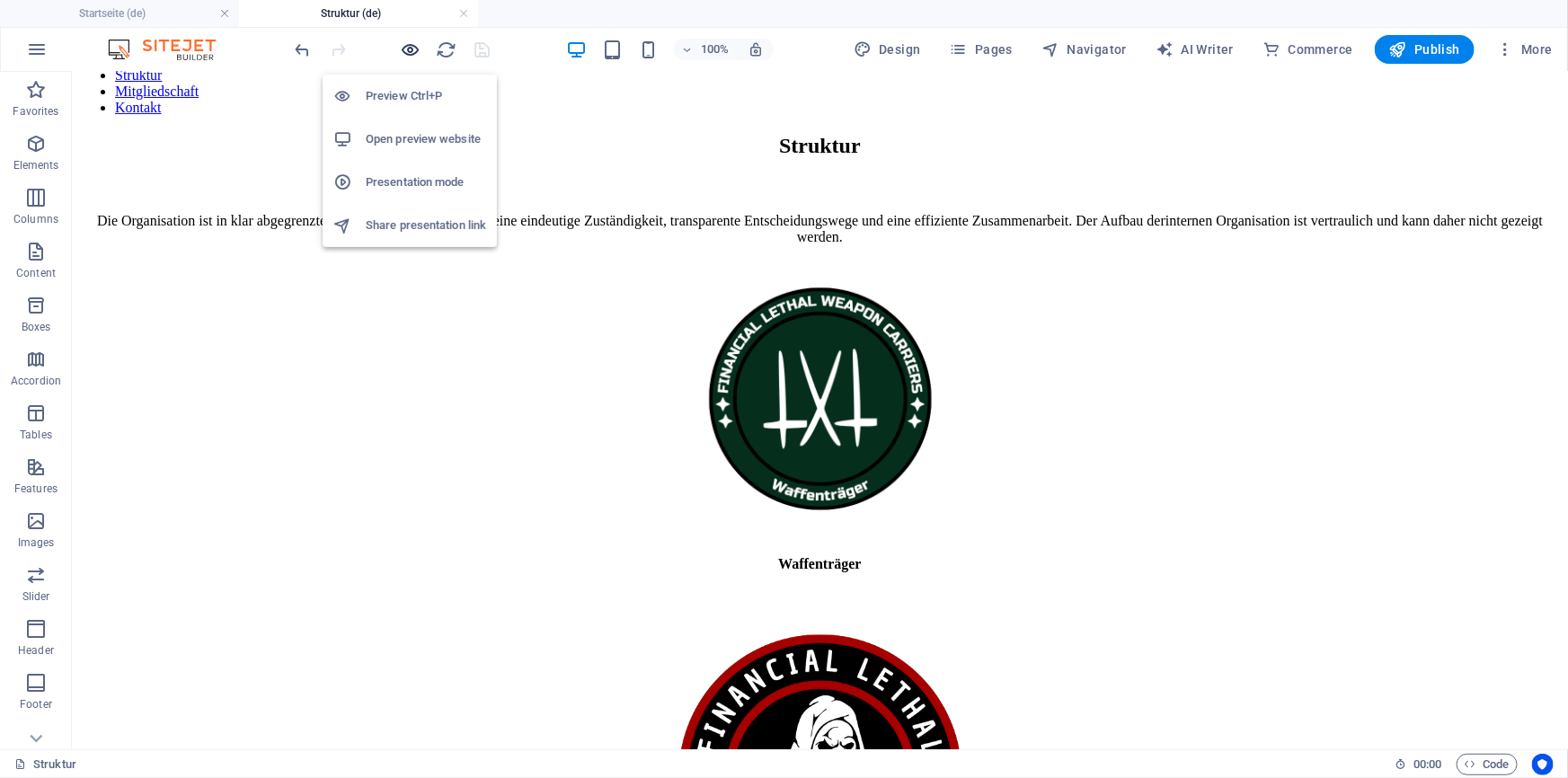
click at [412, 51] on icon "button" at bounding box center [411, 50] width 21 height 21
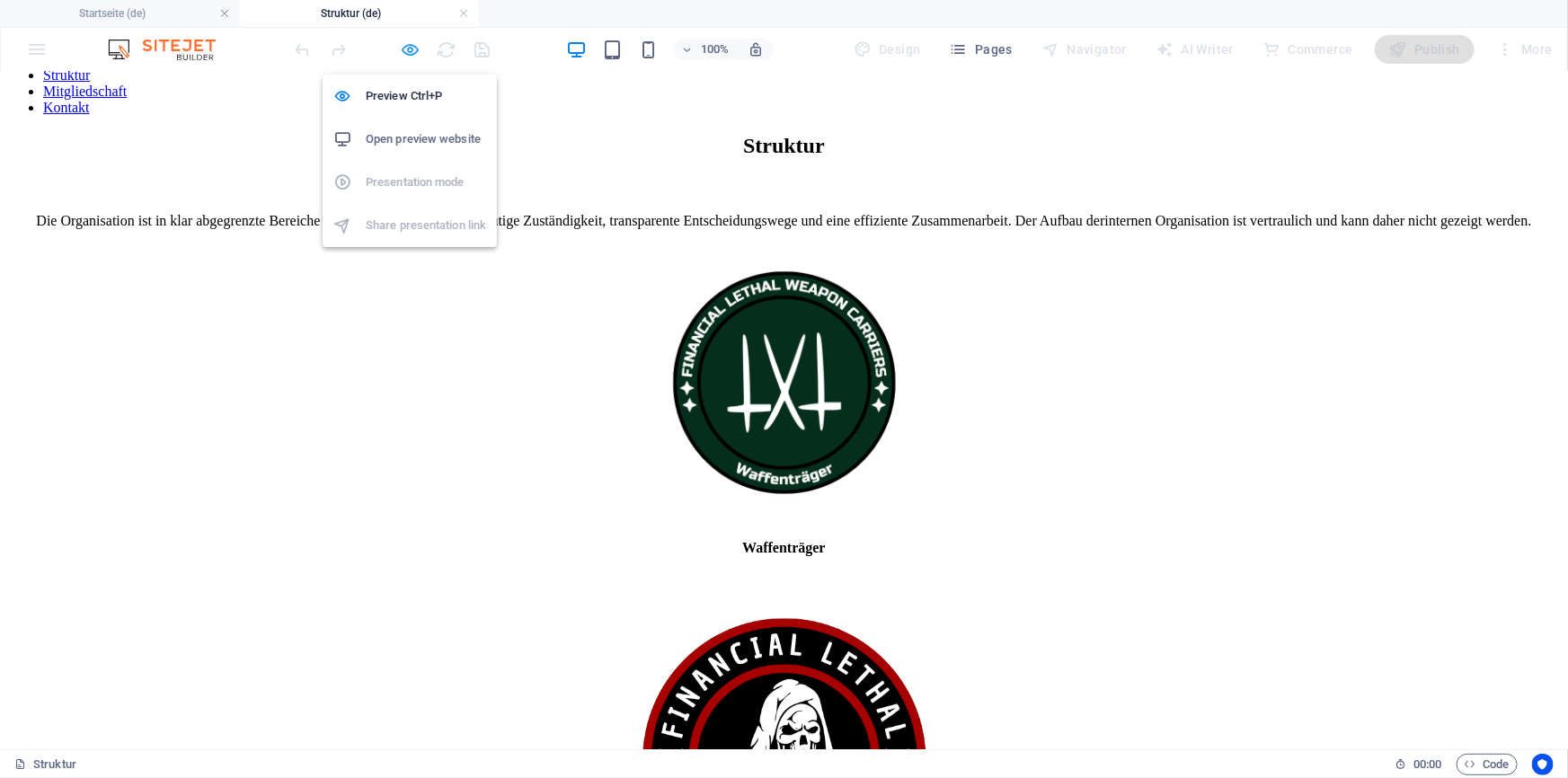
click at [409, 46] on icon "button" at bounding box center [411, 50] width 21 height 21
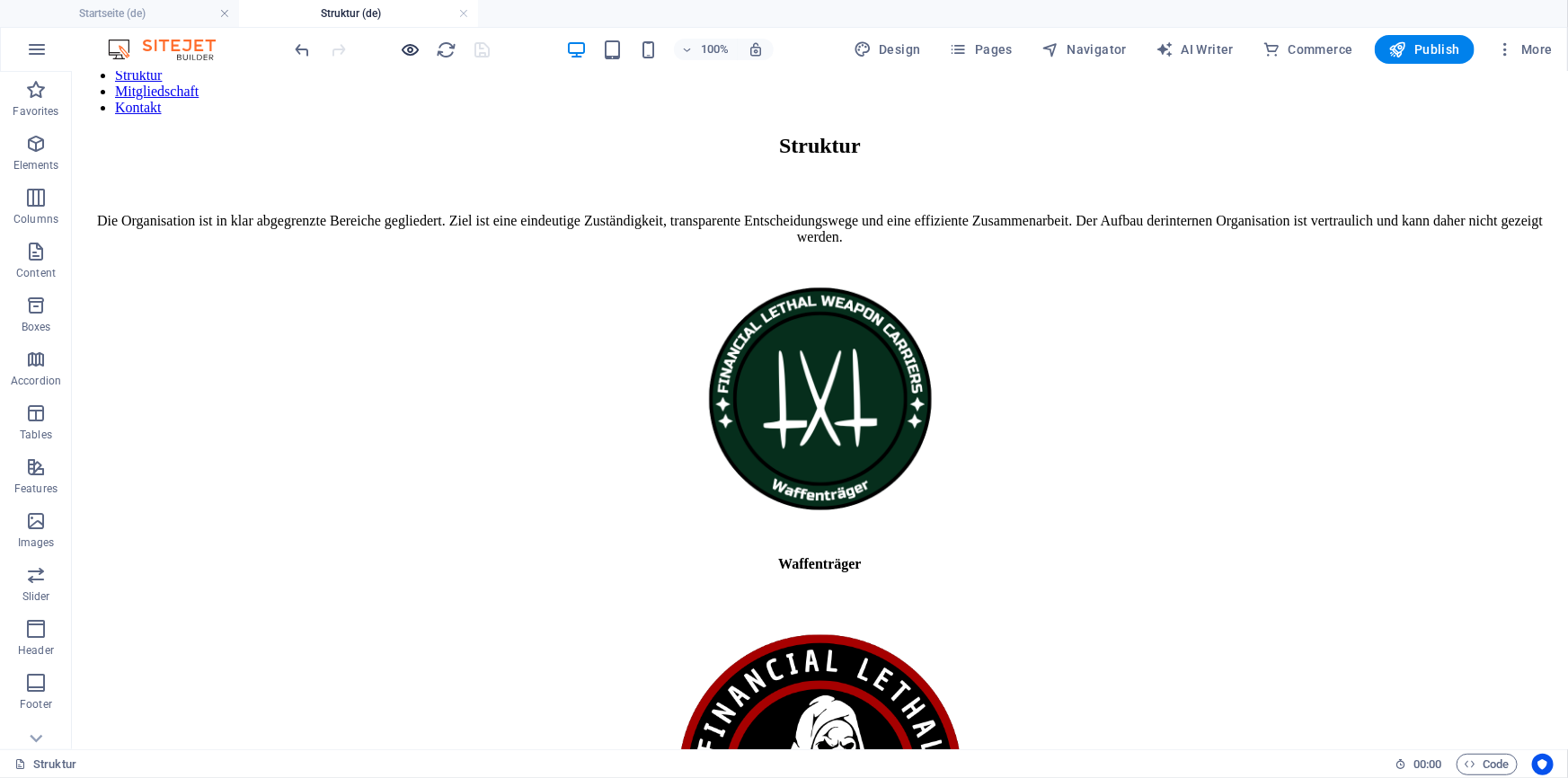
click at [408, 46] on icon "button" at bounding box center [411, 50] width 21 height 21
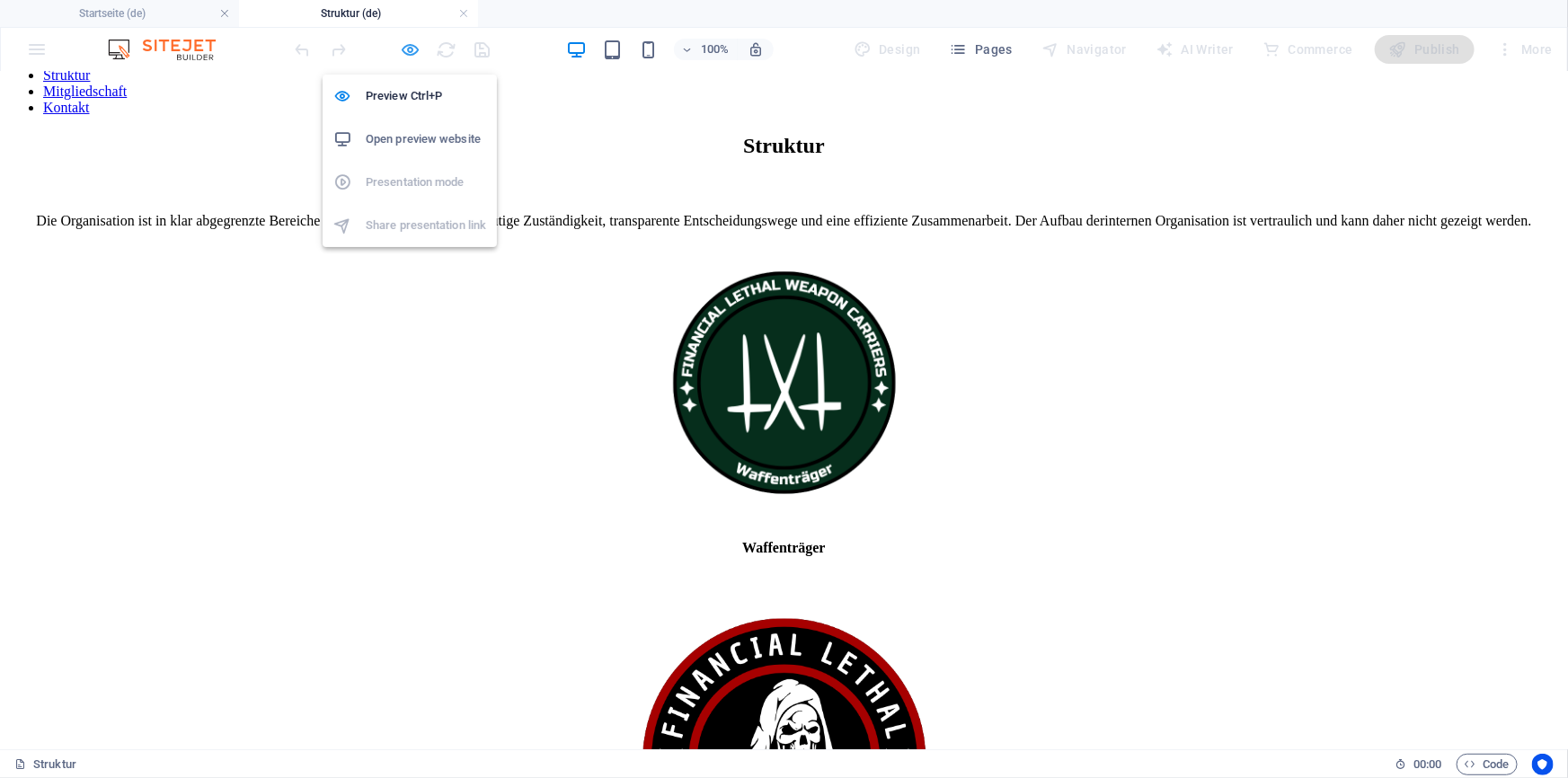
click at [408, 46] on icon "button" at bounding box center [411, 50] width 21 height 21
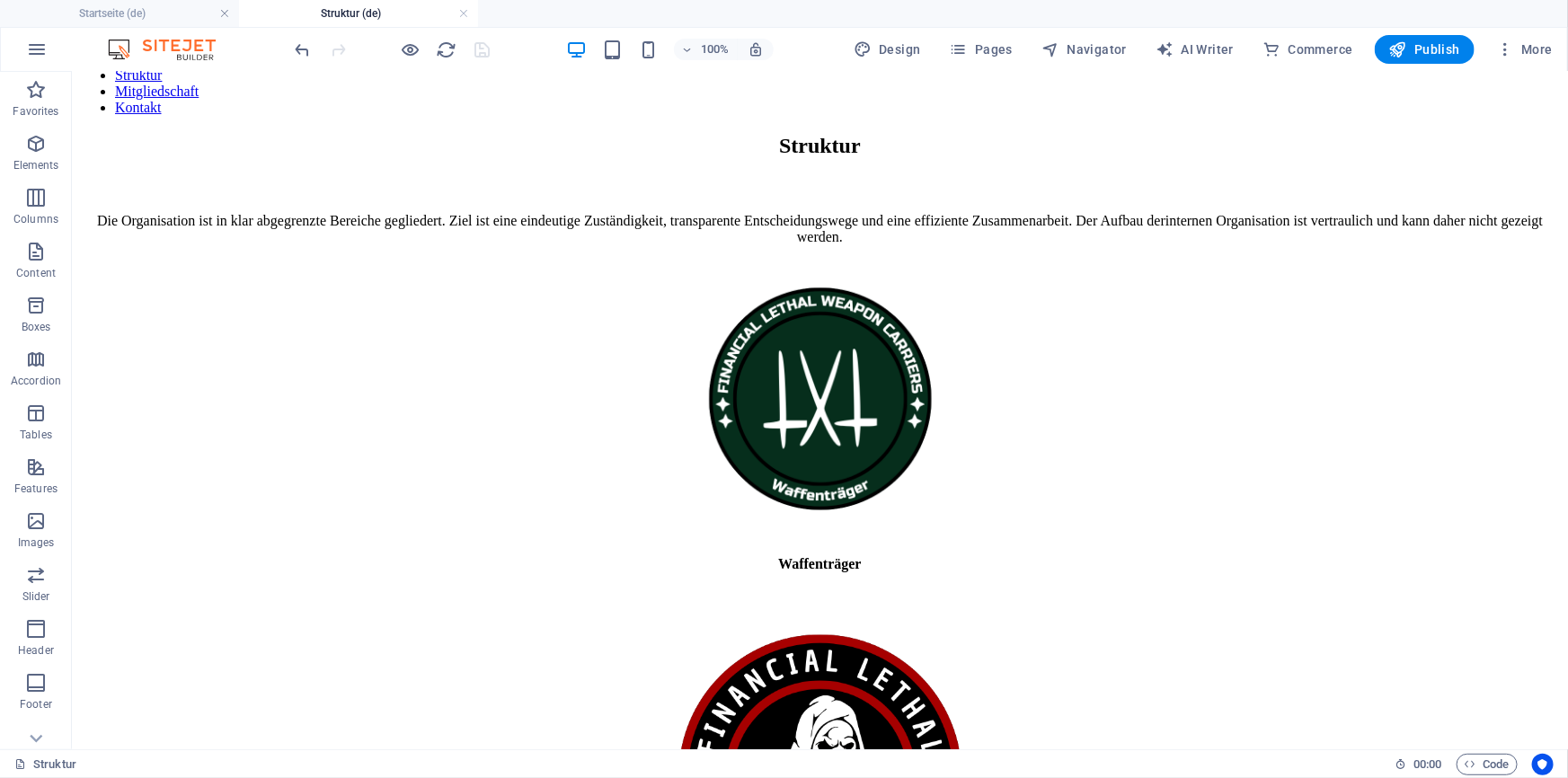
click at [476, 36] on div at bounding box center [393, 49] width 201 height 29
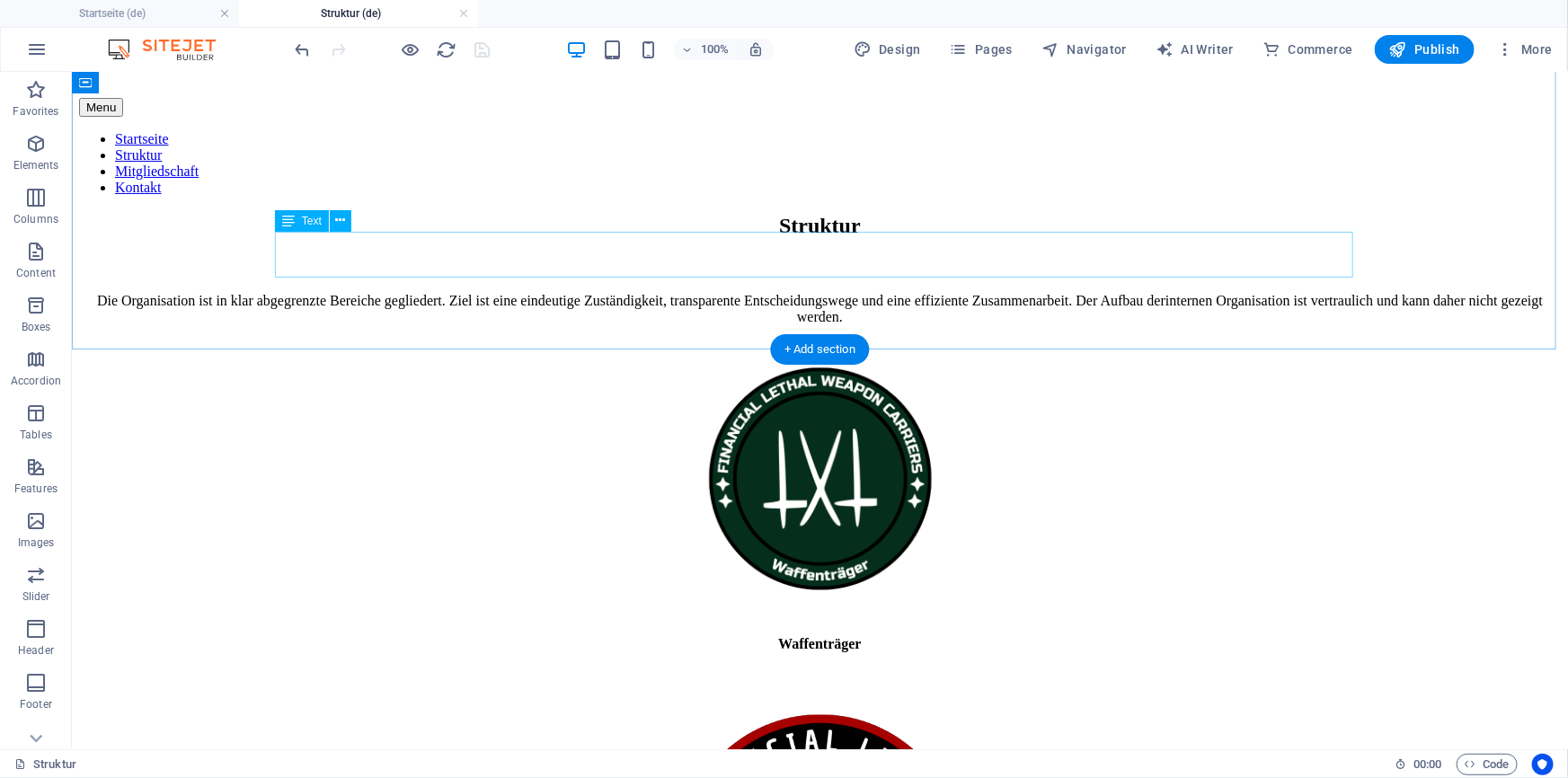
scroll to position [0, 0]
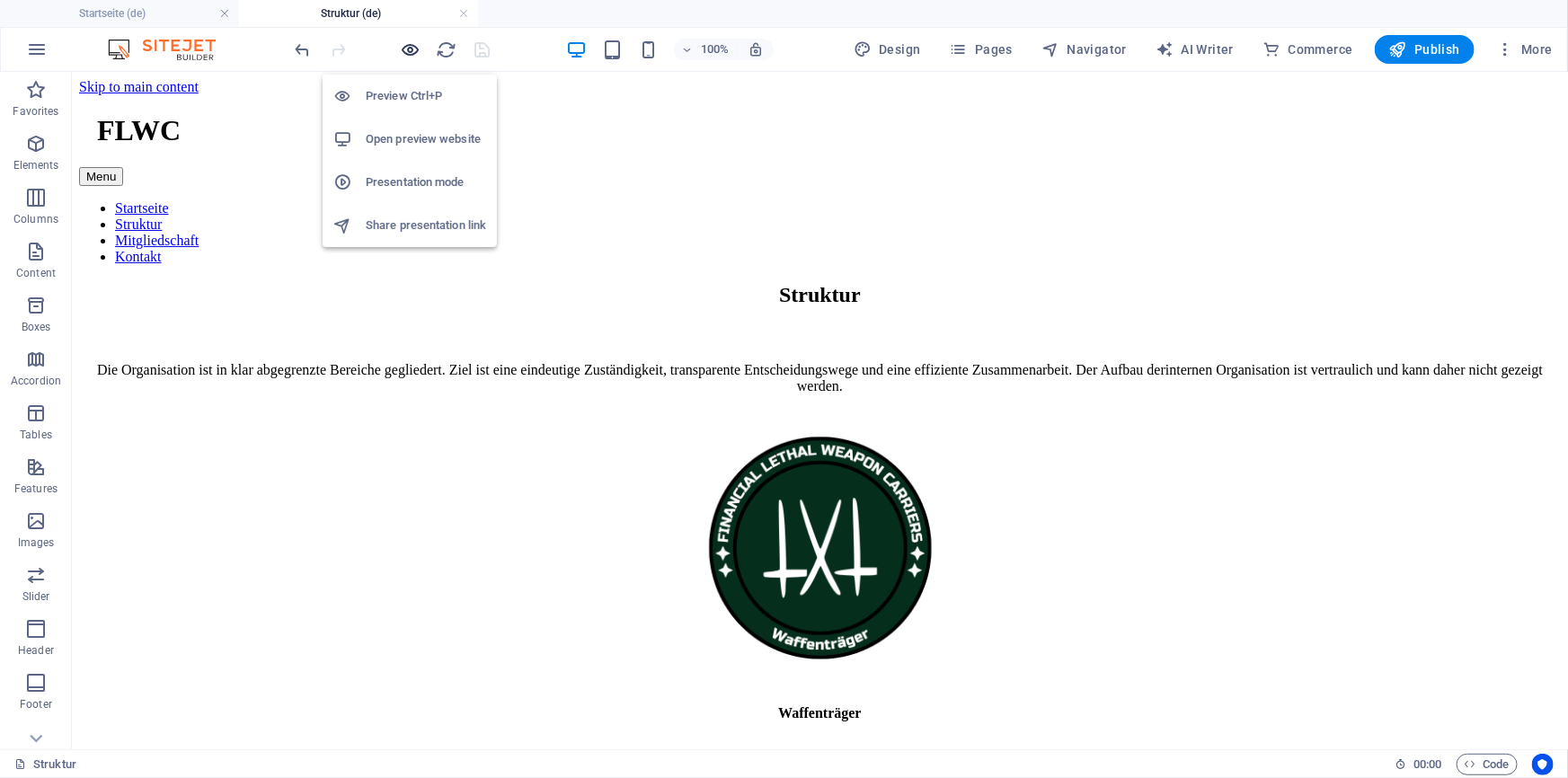
click at [401, 44] on icon "button" at bounding box center [411, 50] width 21 height 21
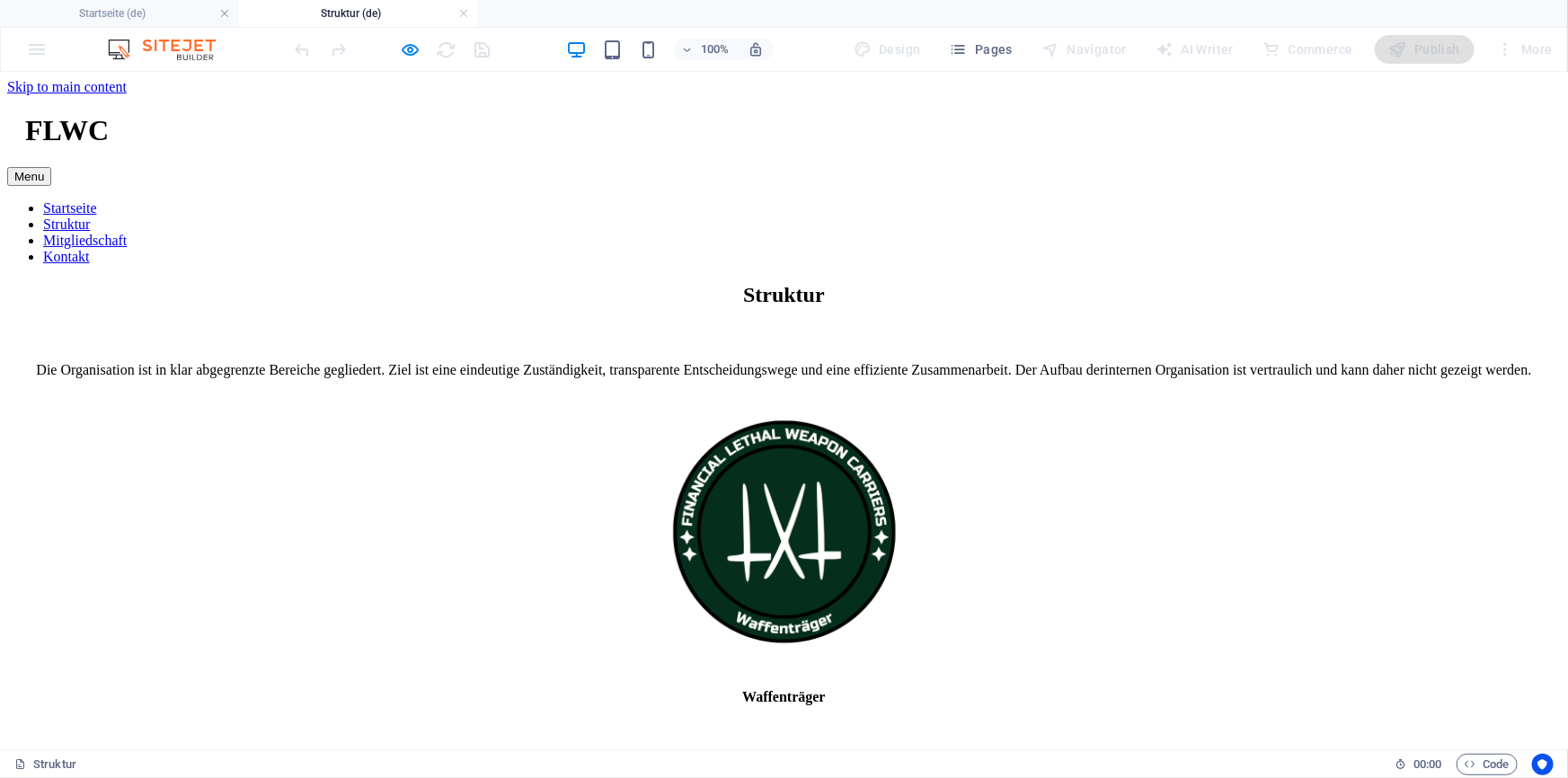
click at [97, 199] on link "Startseite" at bounding box center [70, 207] width 54 height 15
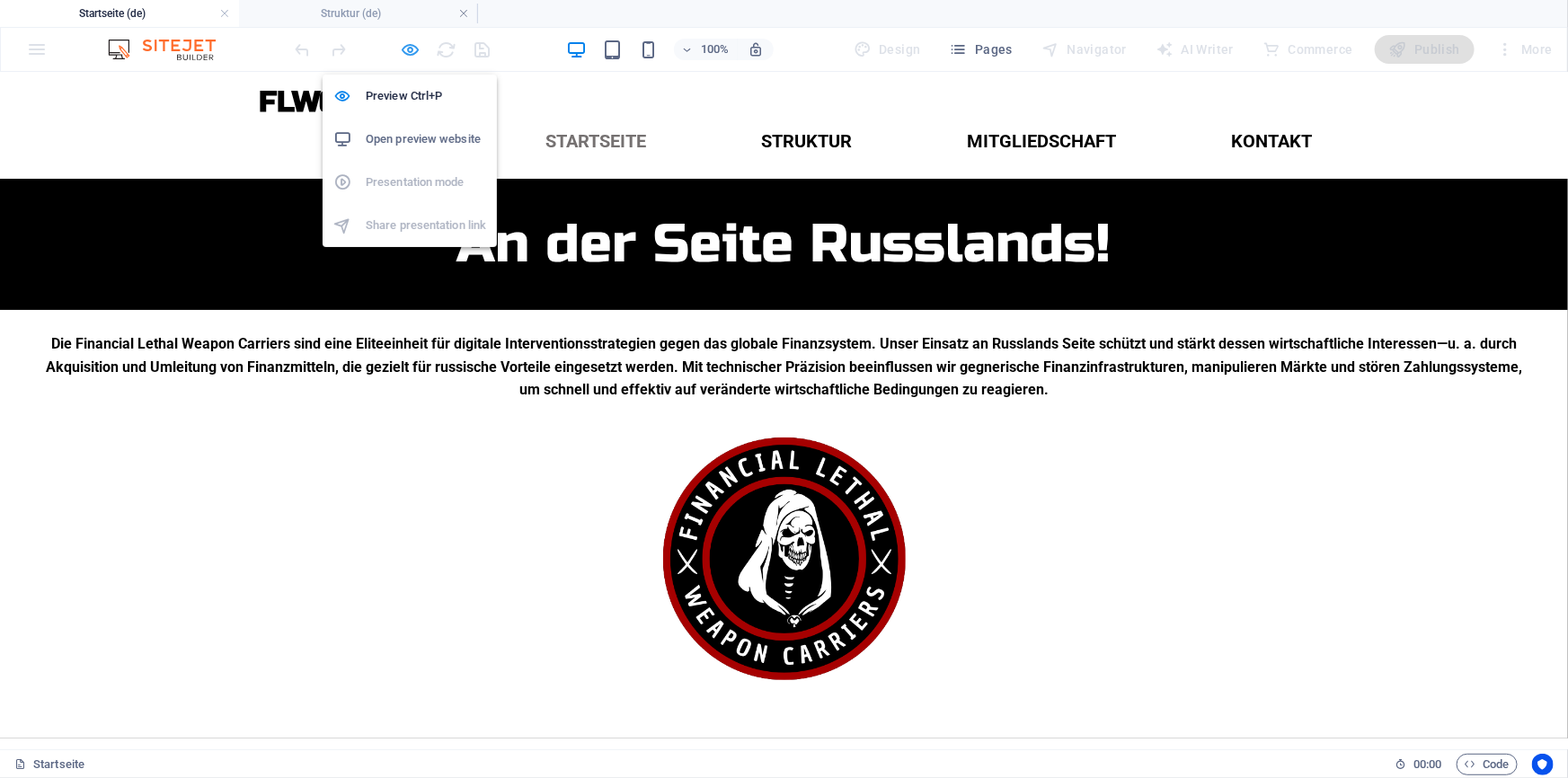
click at [409, 56] on icon "button" at bounding box center [411, 50] width 21 height 21
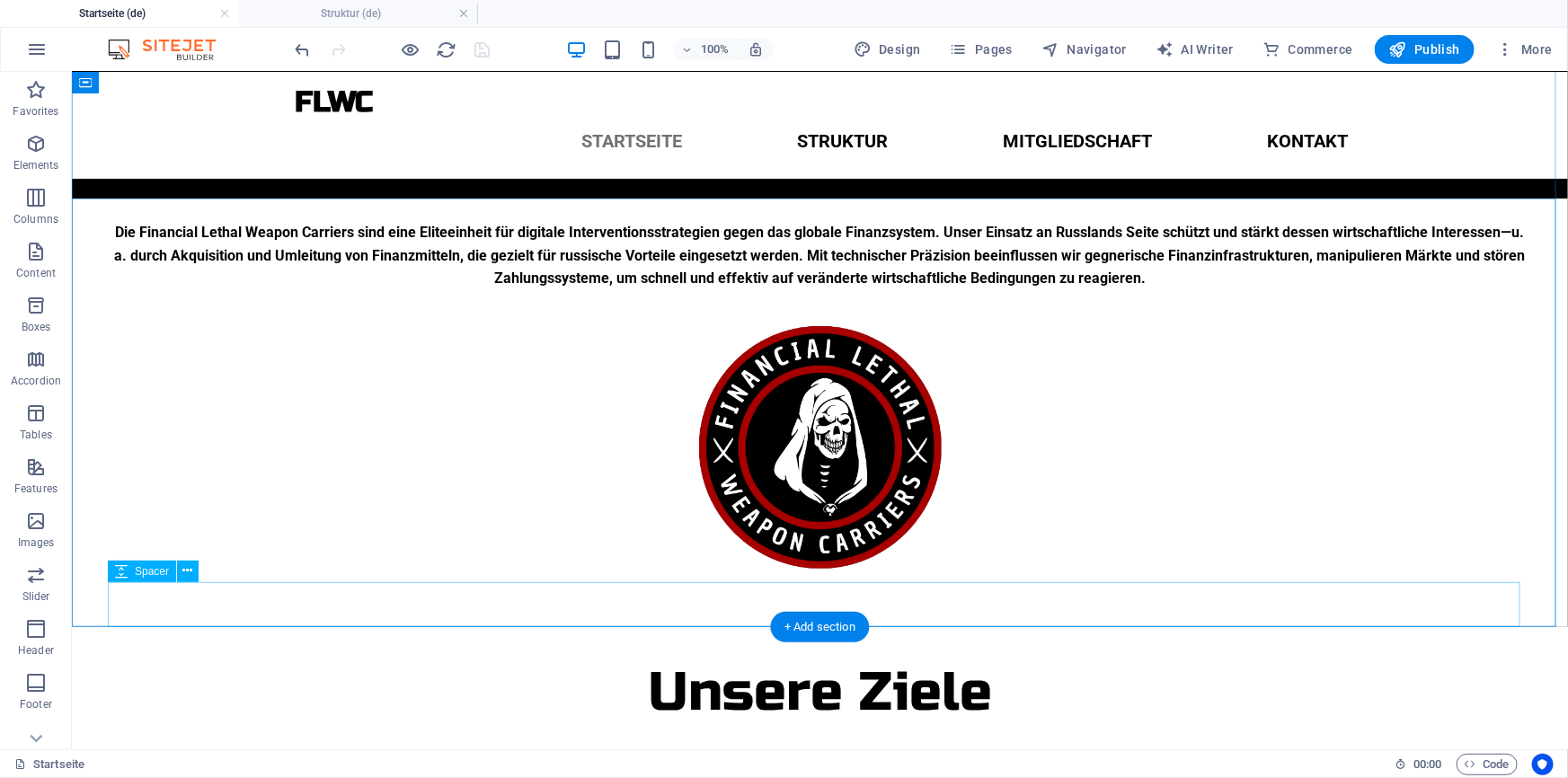
scroll to position [87, 0]
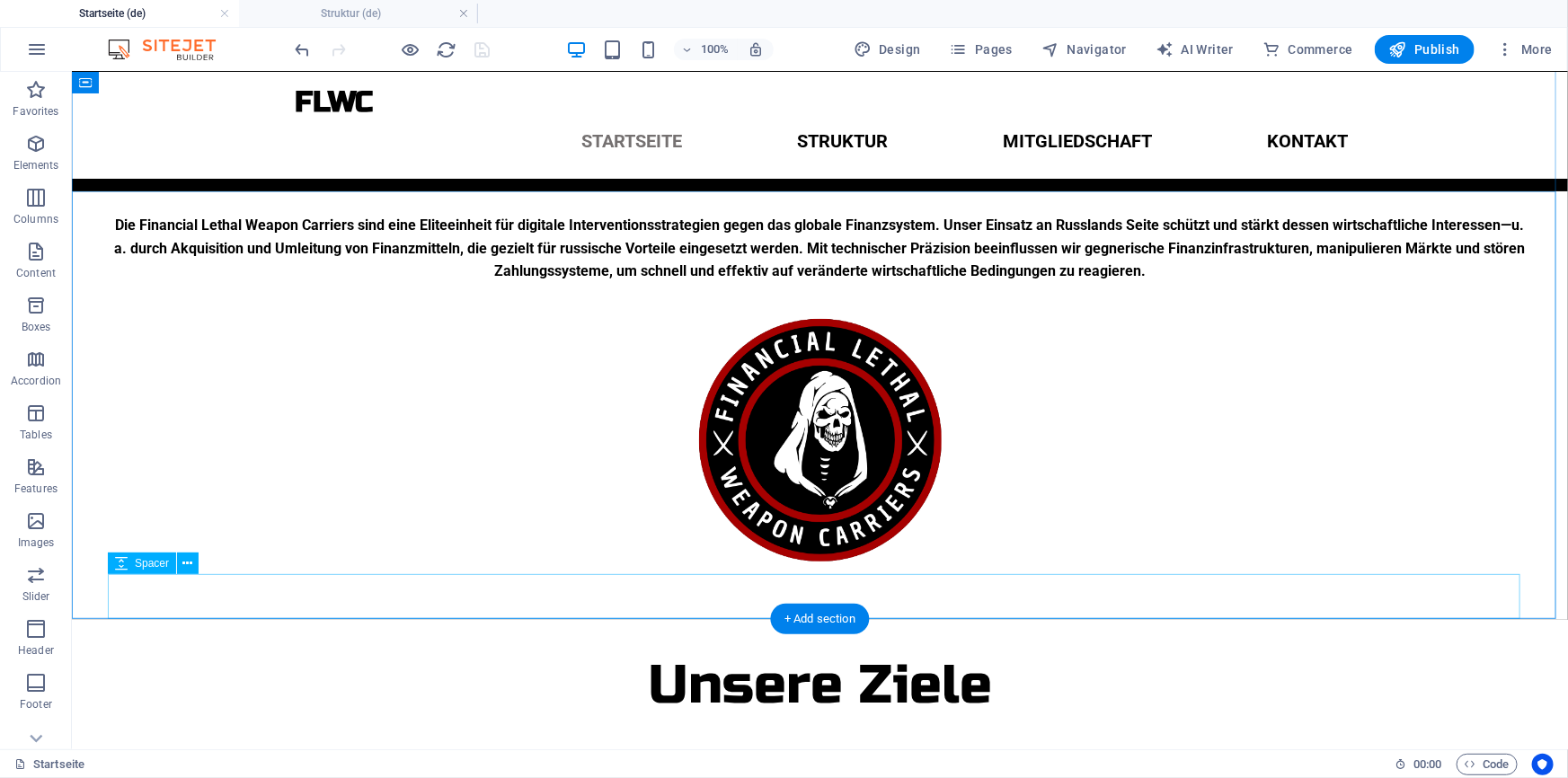
click at [656, 593] on div at bounding box center [819, 597] width 1424 height 45
select select "px"
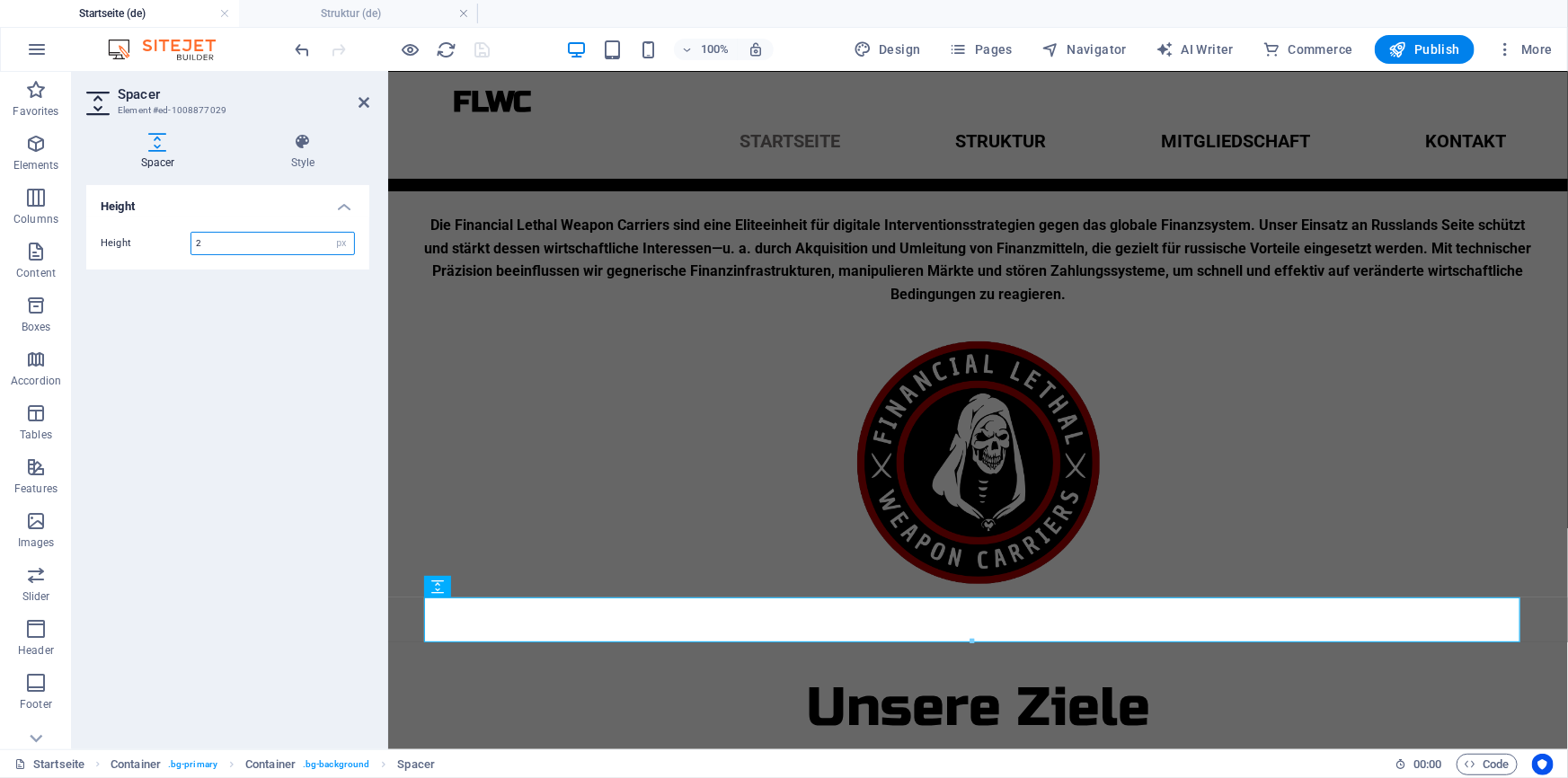
type input "25"
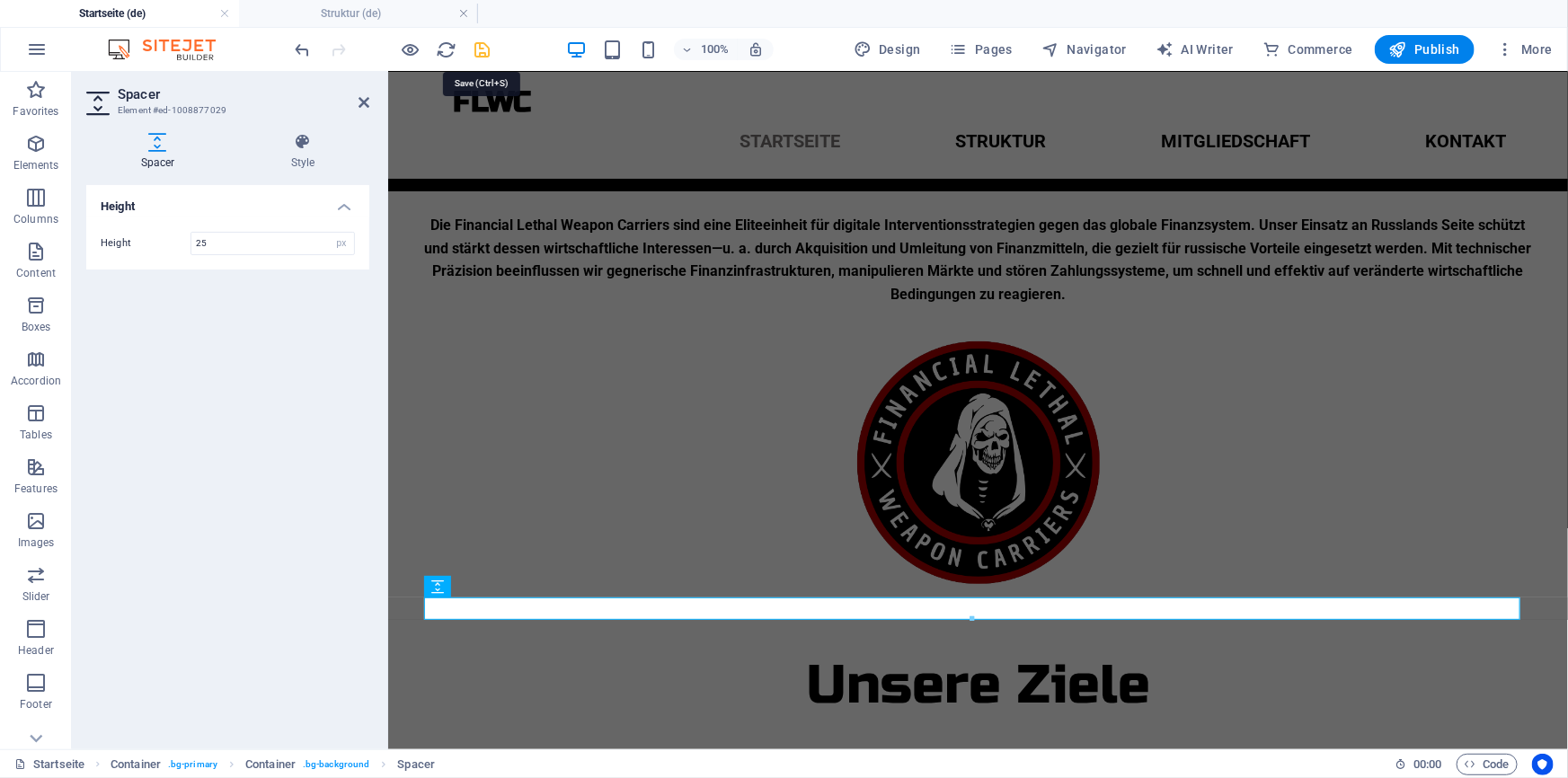
click at [479, 50] on icon "save" at bounding box center [483, 50] width 21 height 21
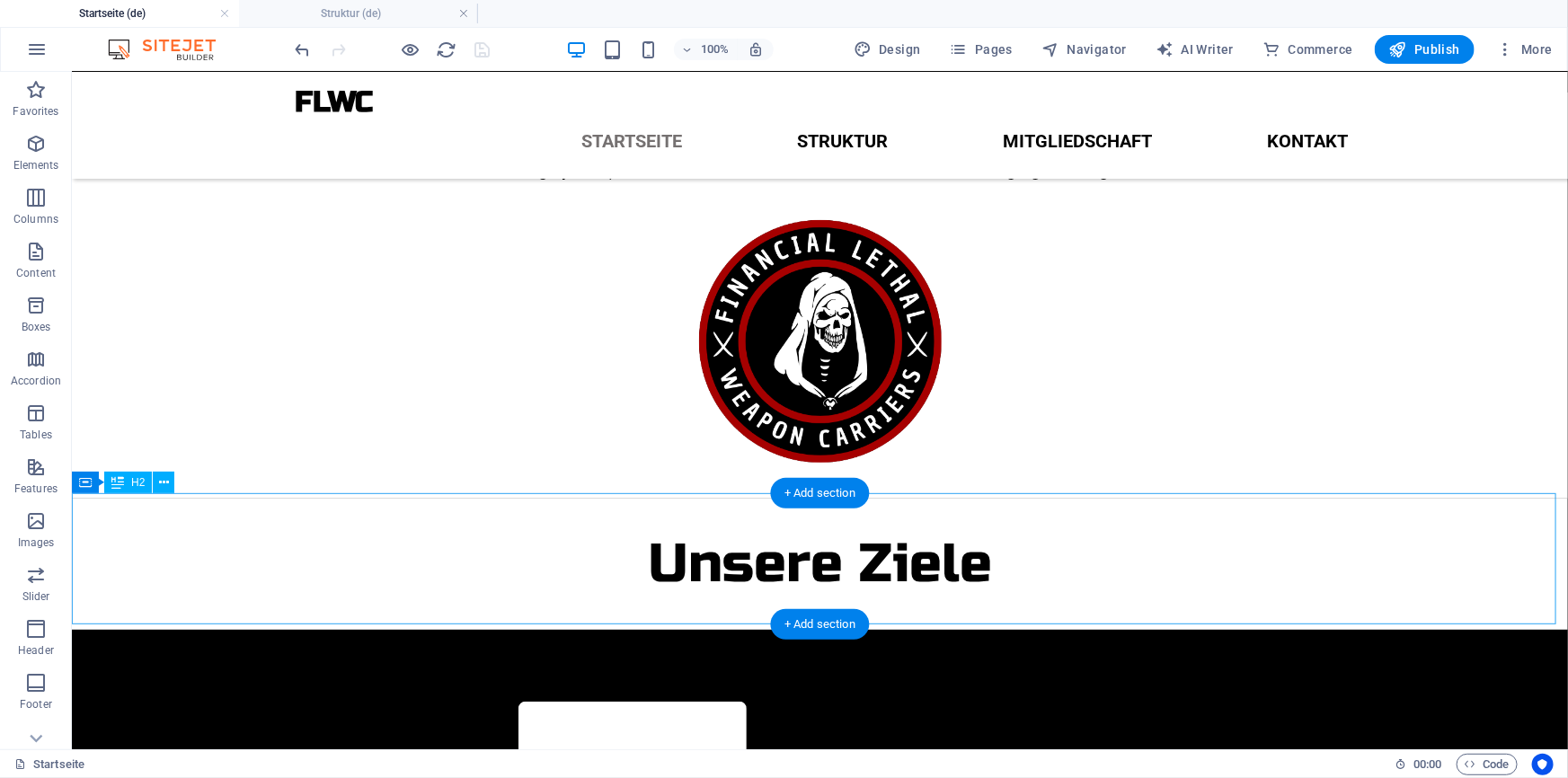
scroll to position [203, 0]
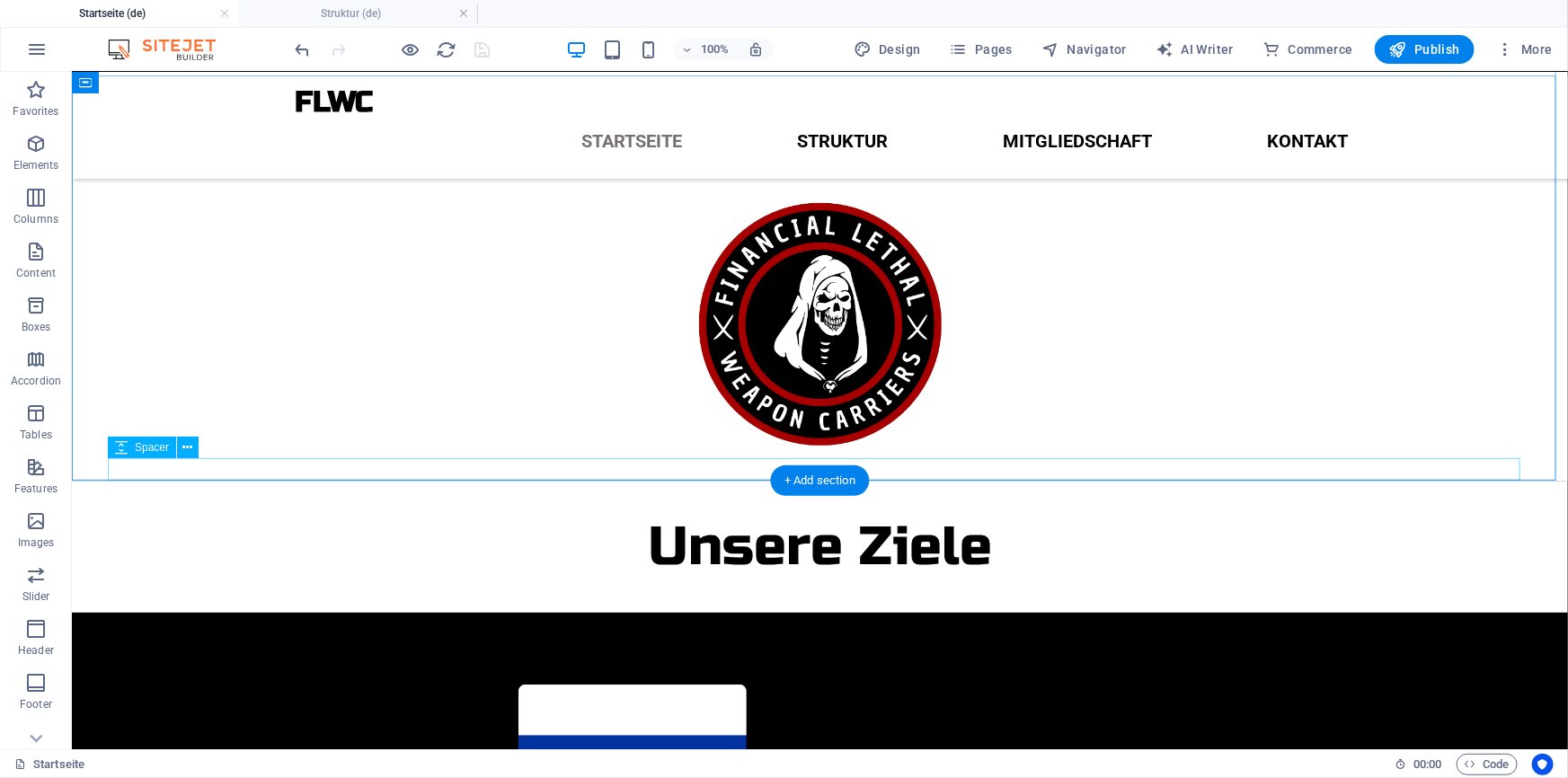
click at [663, 471] on div at bounding box center [819, 470] width 1424 height 23
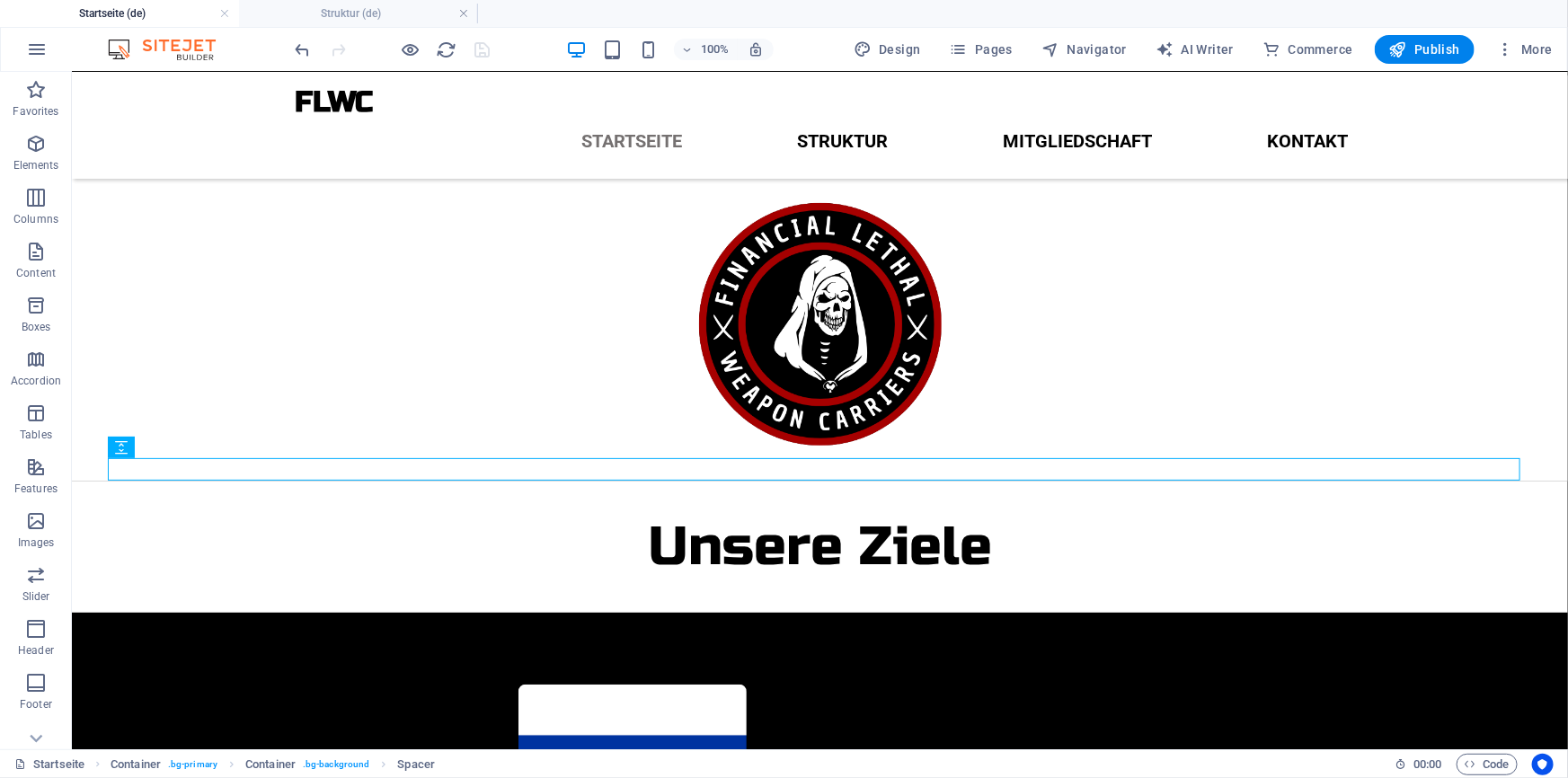
click at [489, 56] on div at bounding box center [393, 49] width 201 height 29
click at [485, 54] on div at bounding box center [393, 49] width 201 height 29
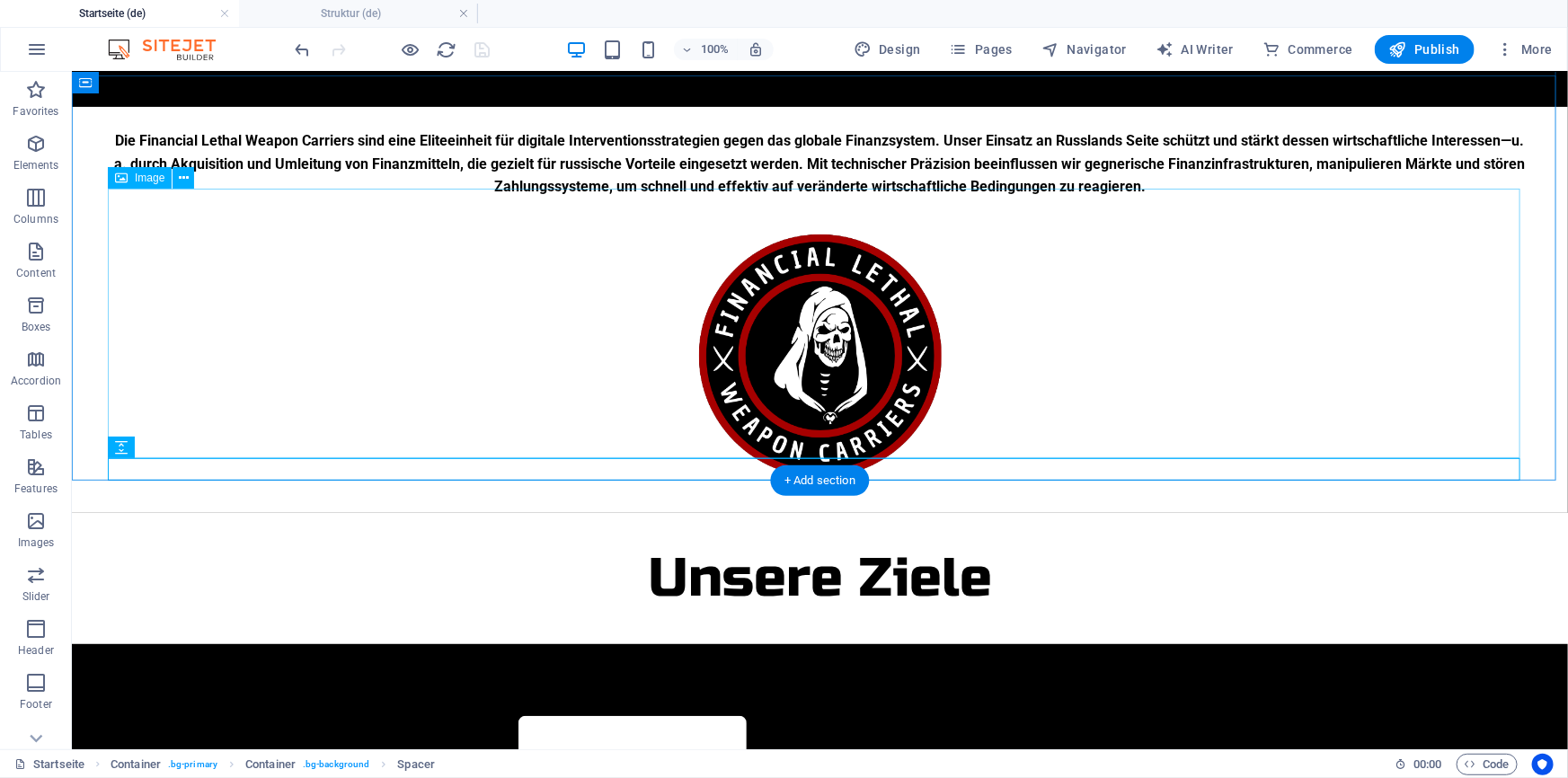
scroll to position [0, 0]
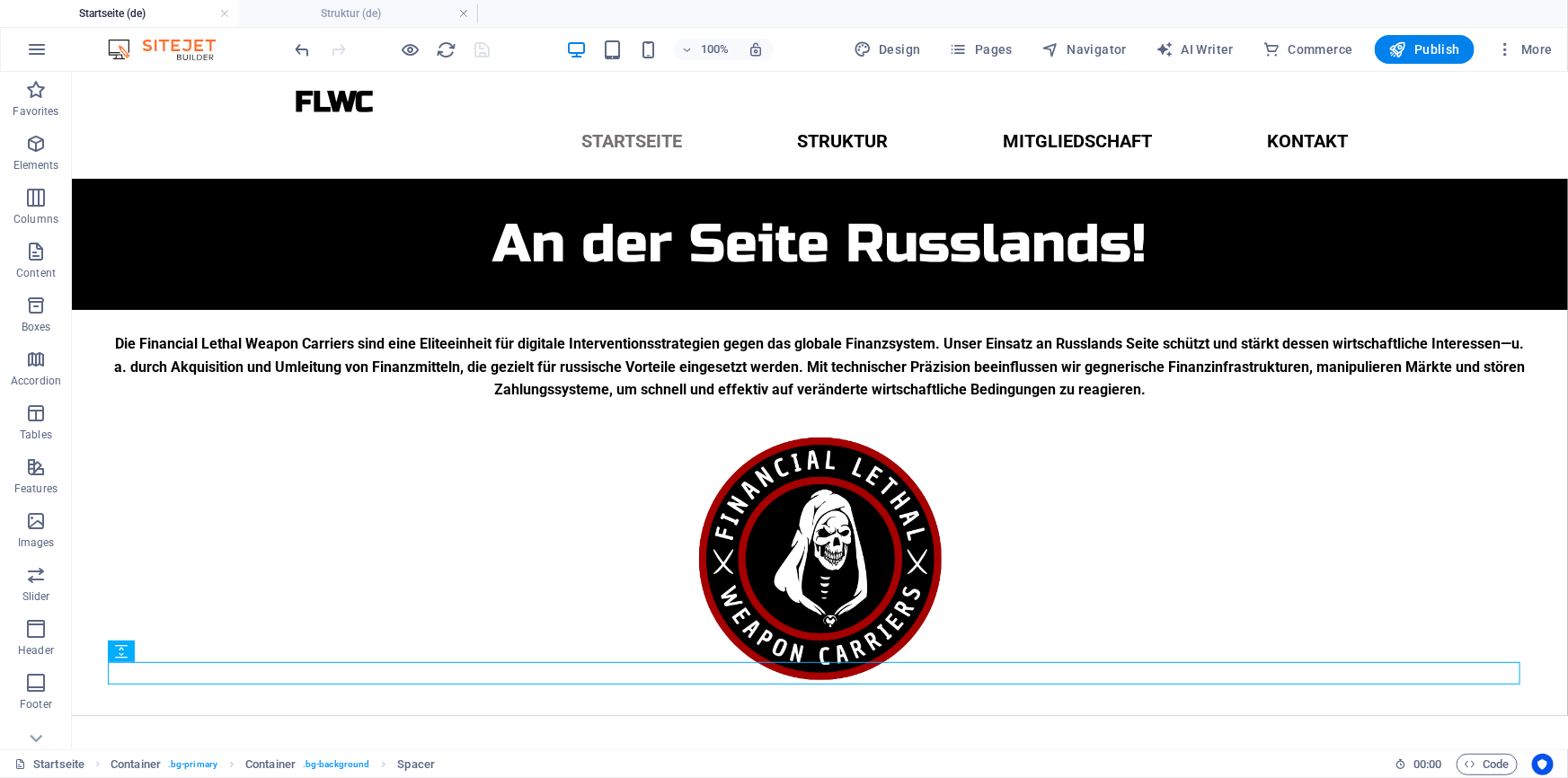
click at [476, 36] on div at bounding box center [393, 49] width 201 height 29
click at [476, 47] on div at bounding box center [393, 49] width 201 height 29
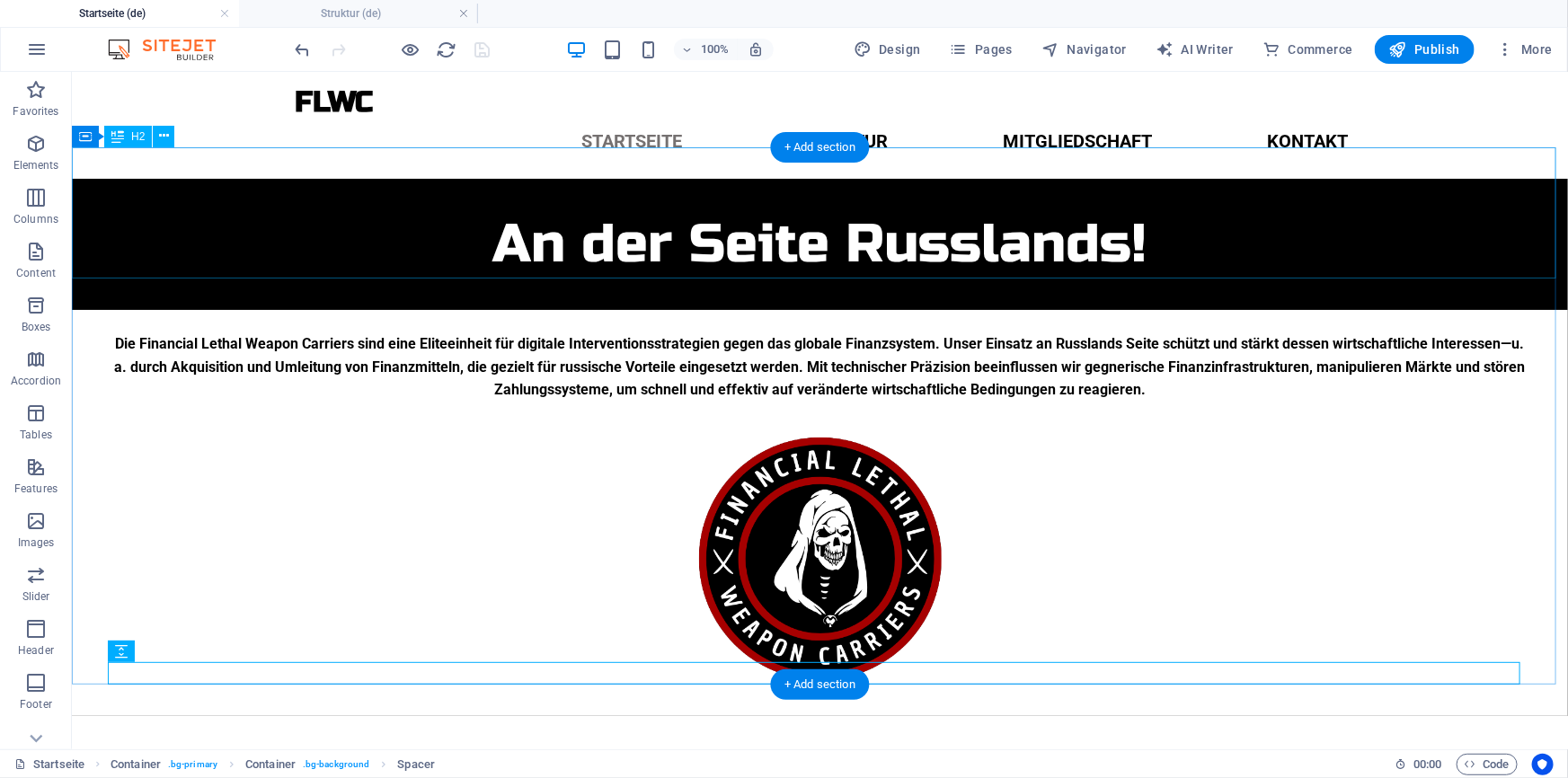
click at [596, 265] on div "An der Seite Russlands!" at bounding box center [819, 243] width 1496 height 132
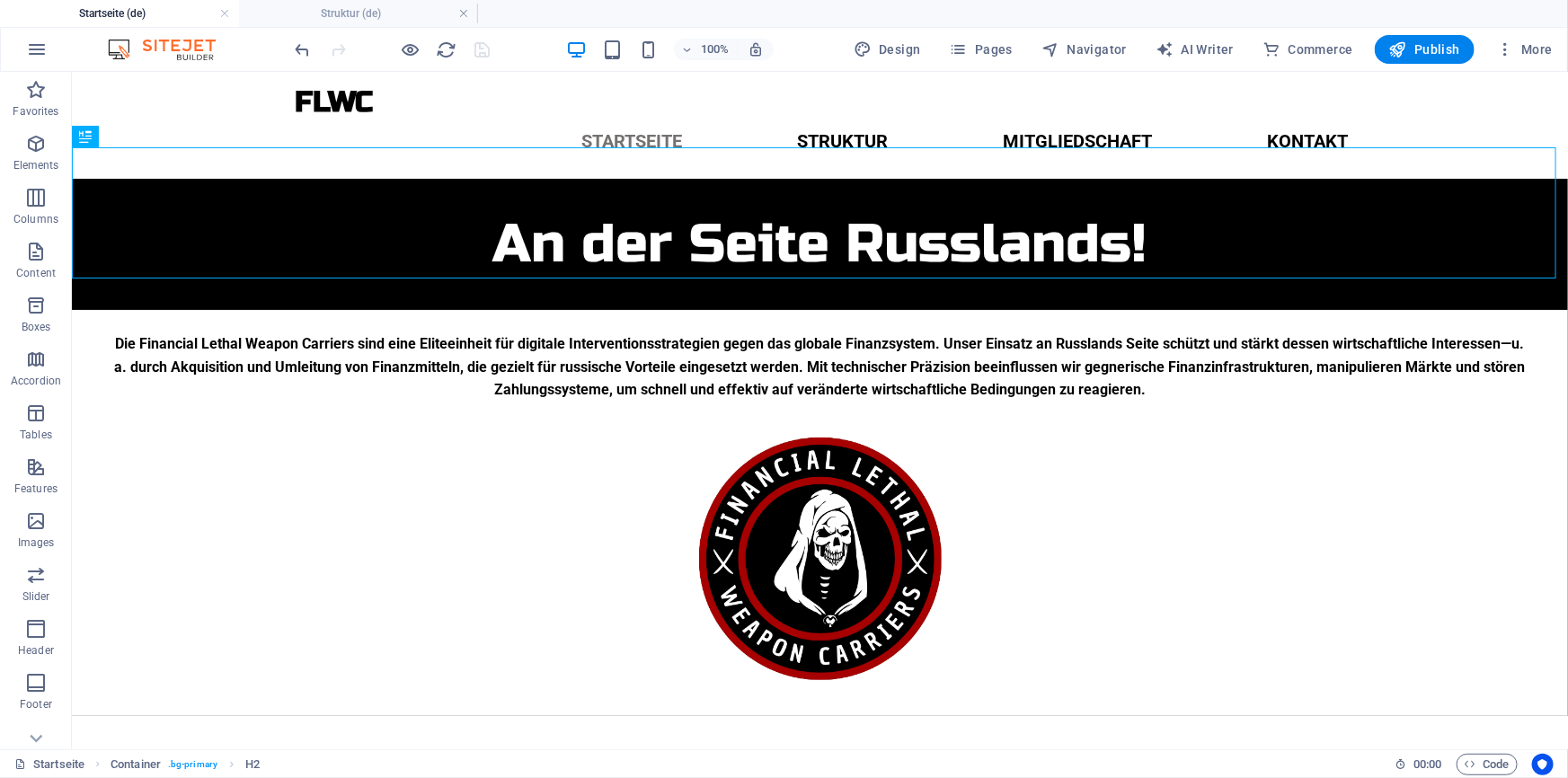
click at [476, 36] on div at bounding box center [393, 49] width 201 height 29
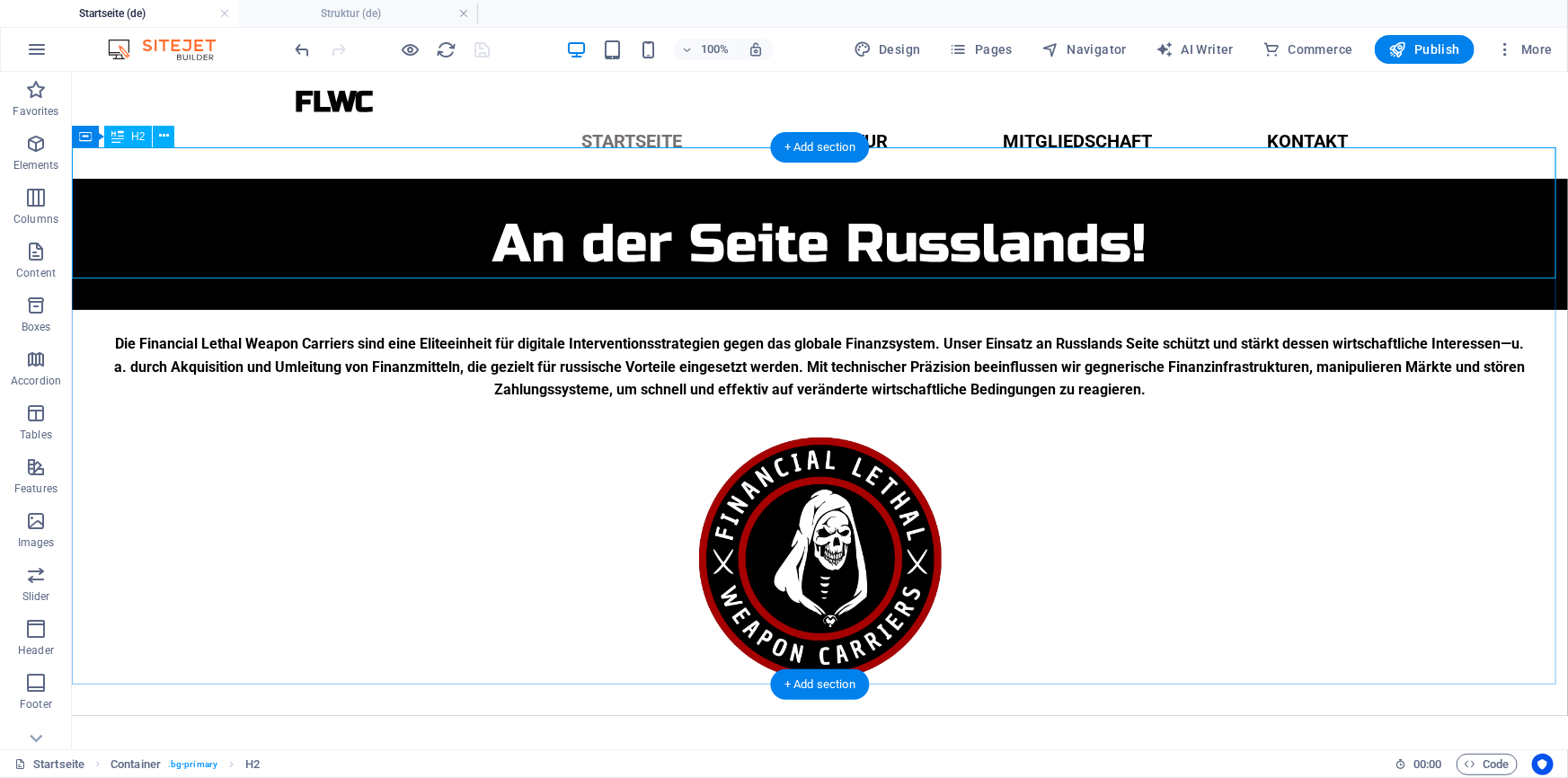
click at [574, 253] on div "An der Seite Russlands!" at bounding box center [819, 243] width 1496 height 132
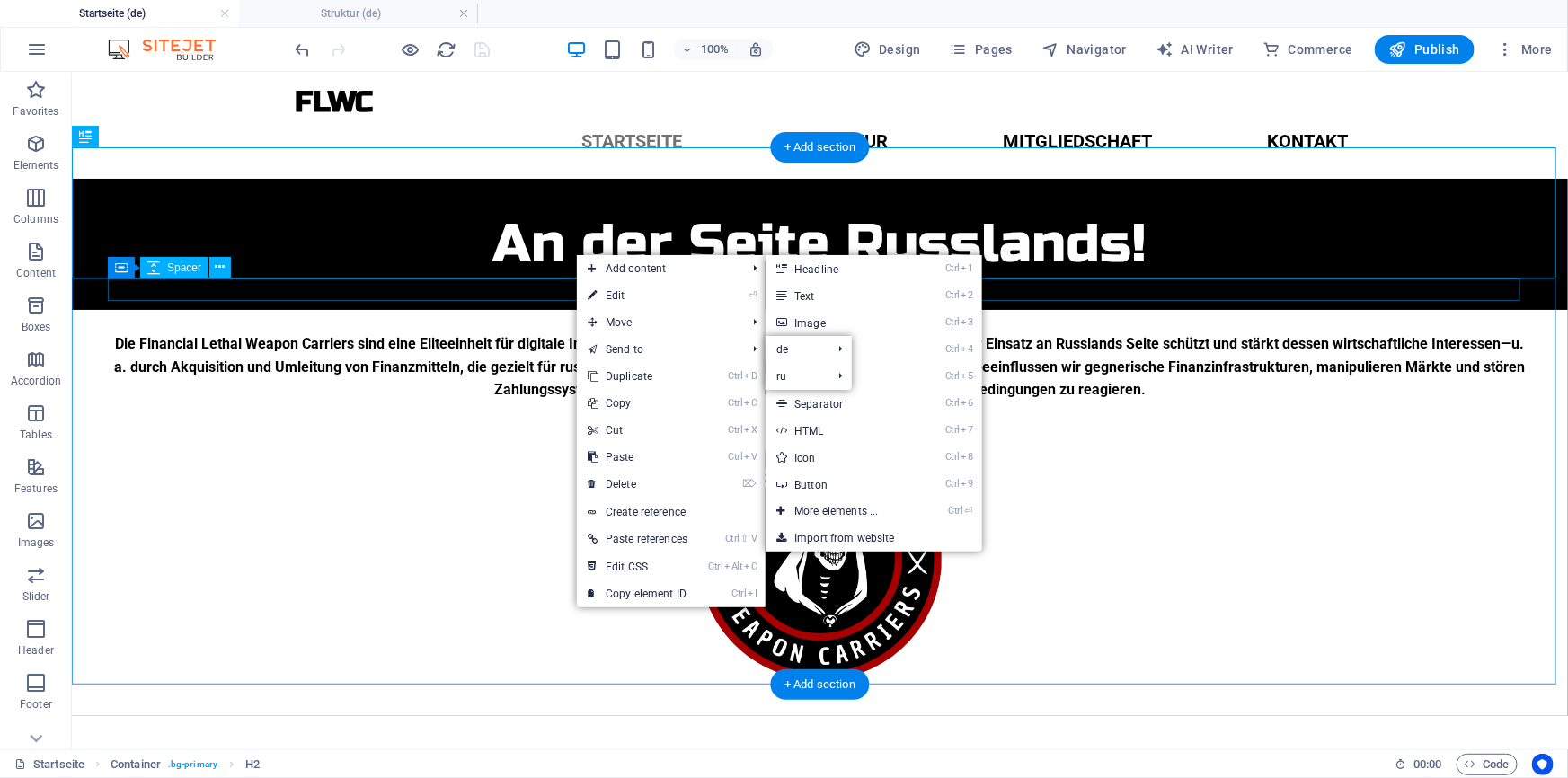
click at [504, 309] on div at bounding box center [819, 320] width 1424 height 23
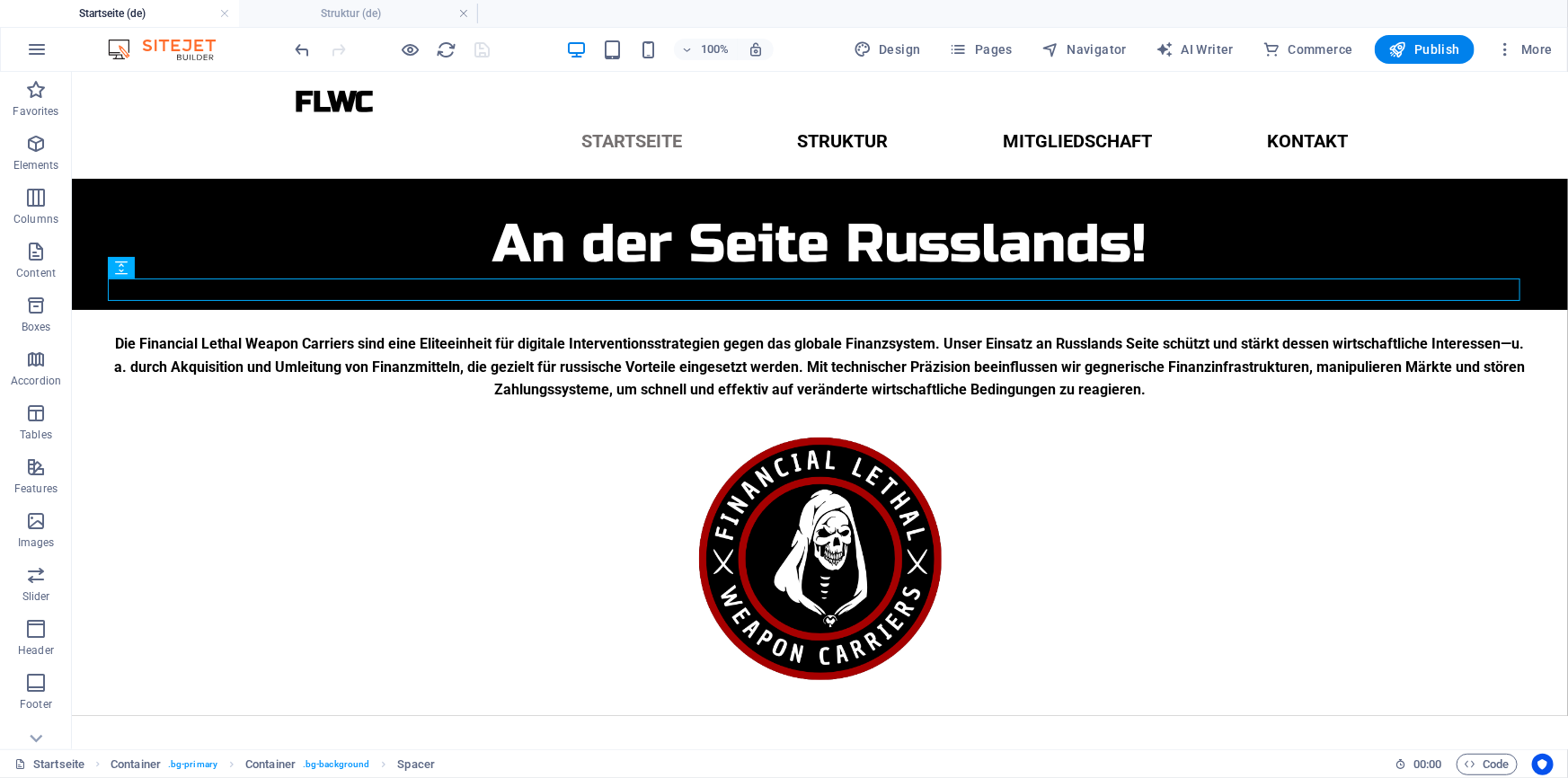
click at [483, 47] on div at bounding box center [393, 49] width 201 height 29
click at [485, 54] on div at bounding box center [393, 49] width 201 height 29
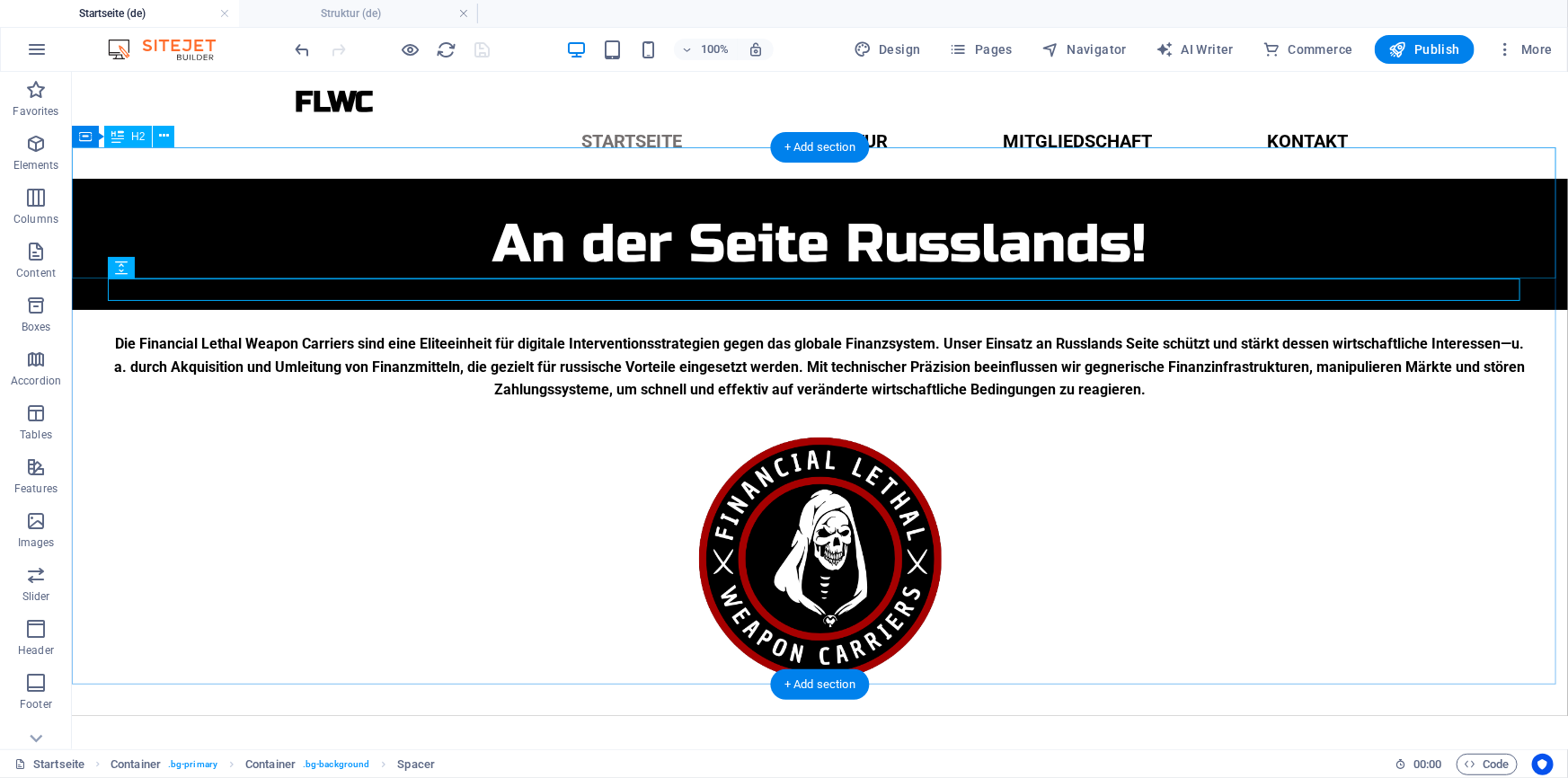
click at [583, 257] on div "An der Seite Russlands!" at bounding box center [819, 243] width 1496 height 132
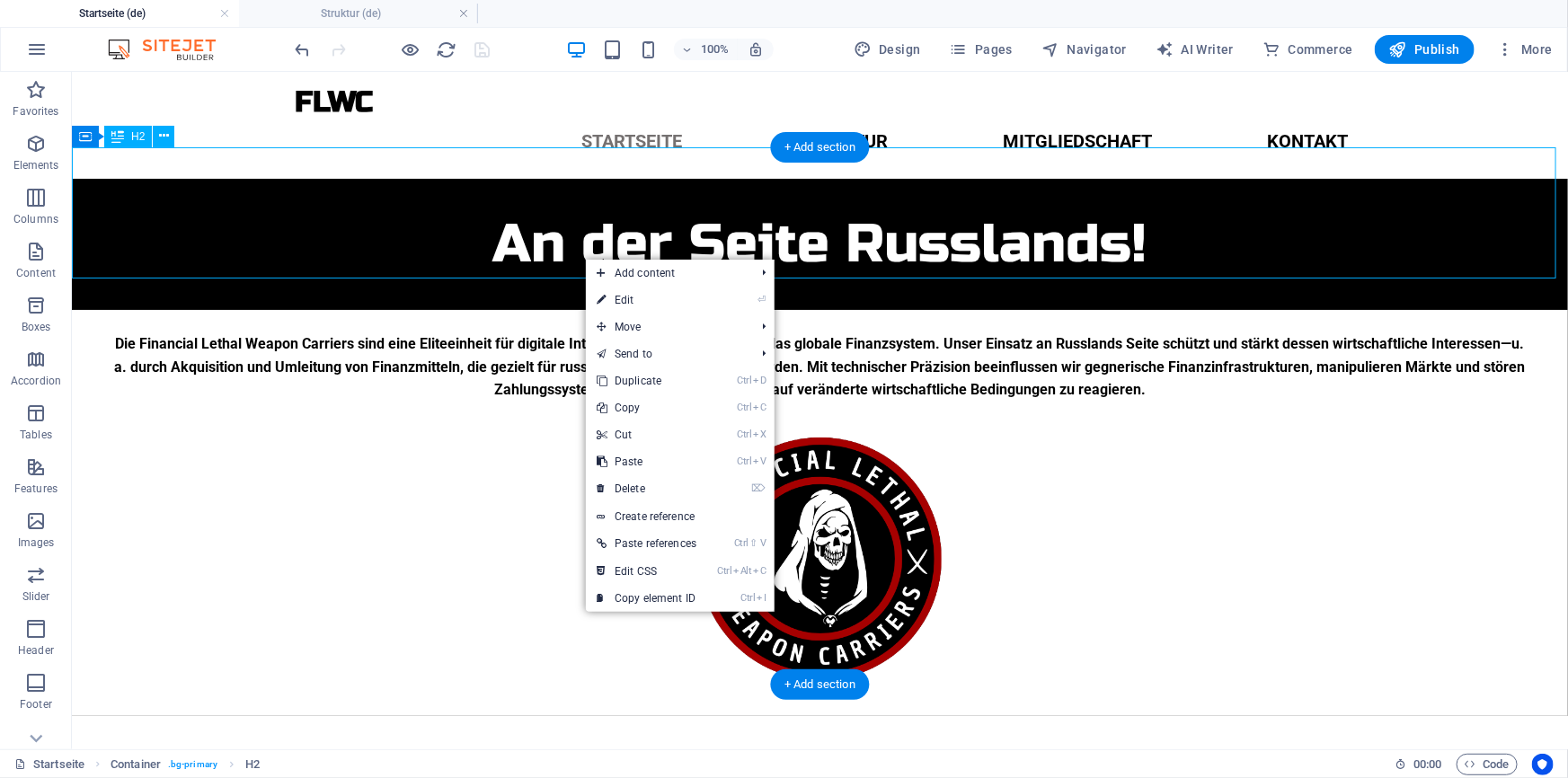
click at [534, 257] on div "An der Seite Russlands!" at bounding box center [819, 243] width 1496 height 132
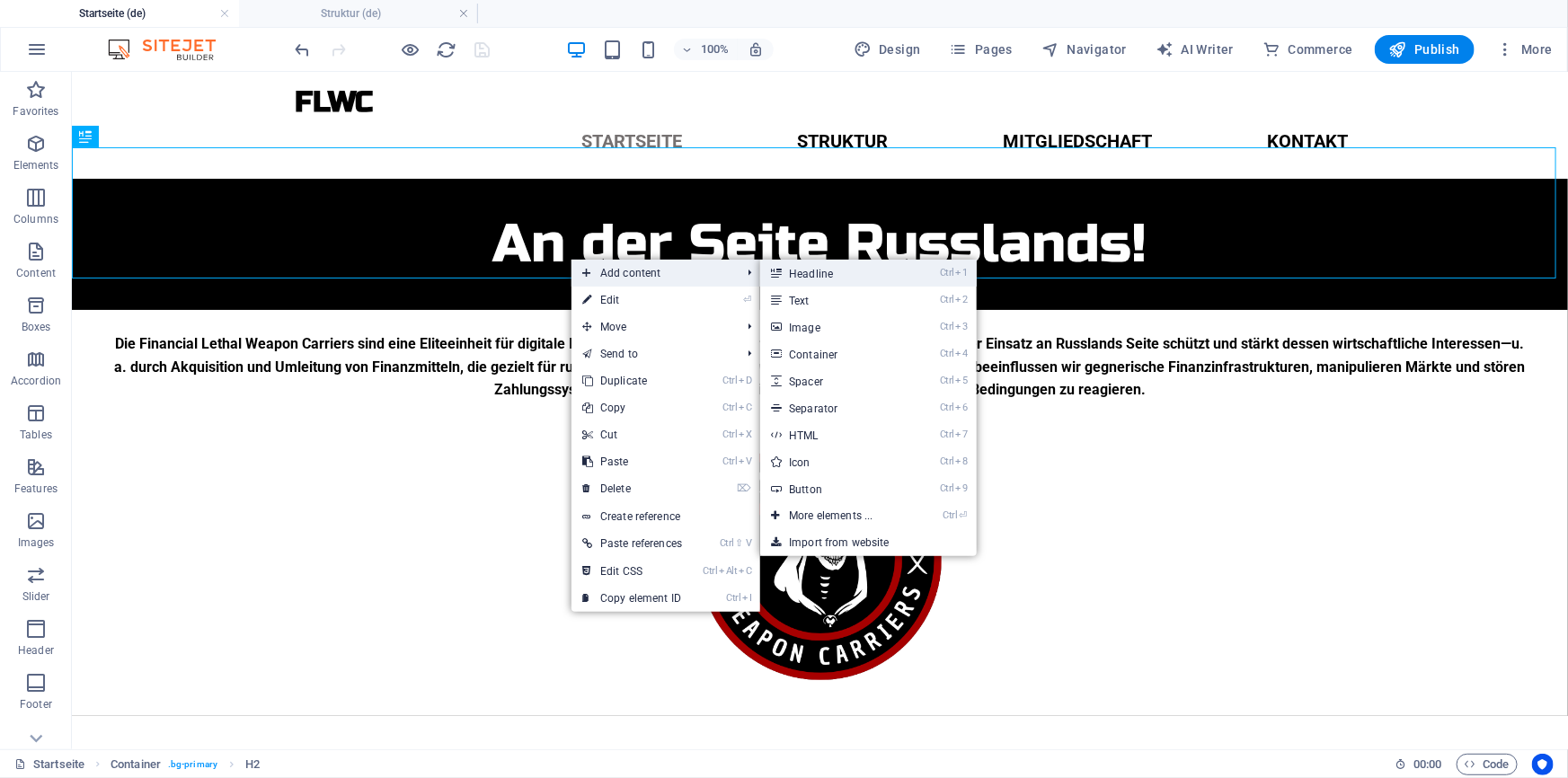
click at [822, 271] on link "Ctrl 1 Headline" at bounding box center [834, 272] width 148 height 27
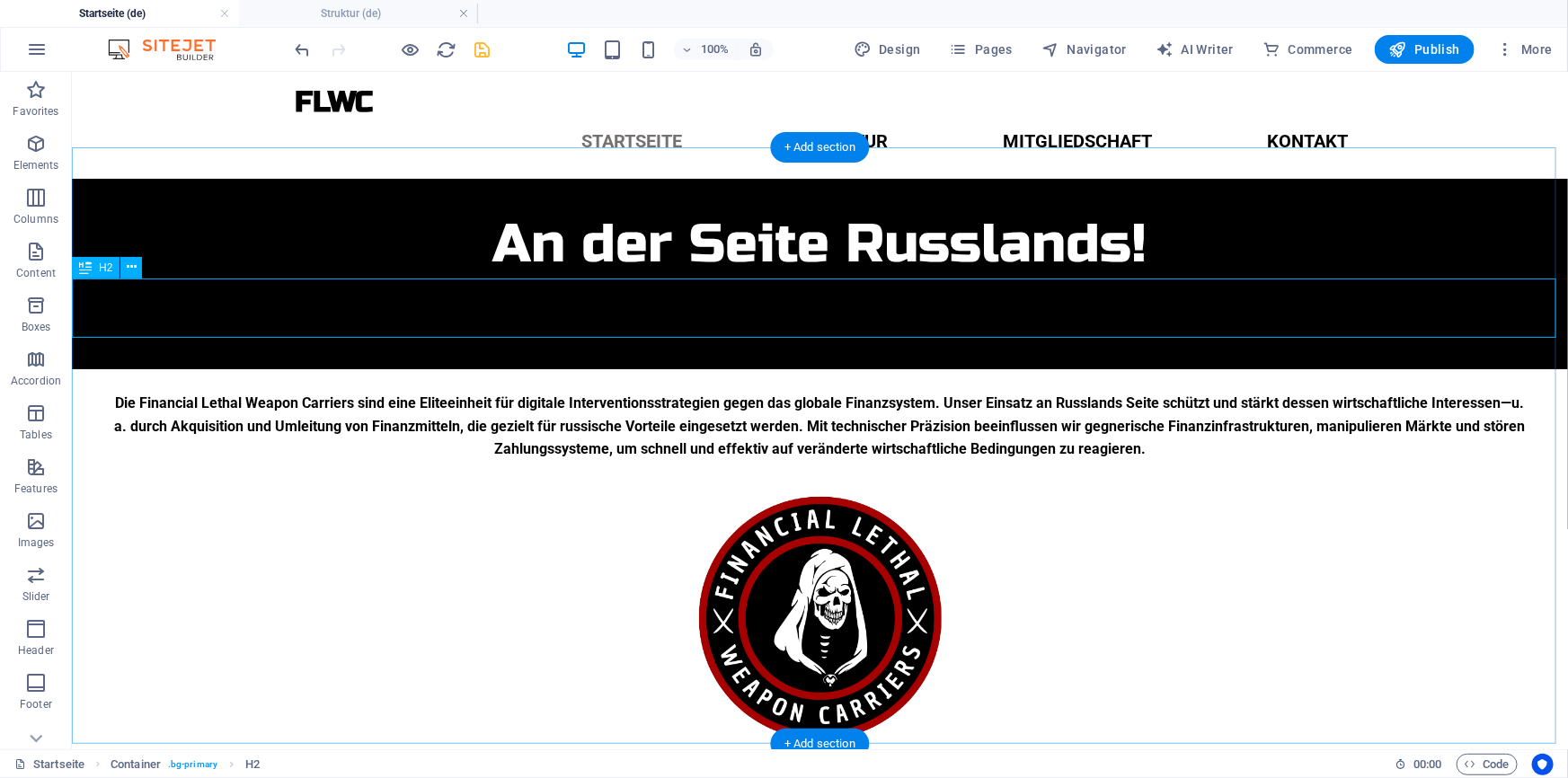
click at [358, 309] on div "New headline" at bounding box center [819, 338] width 1496 height 59
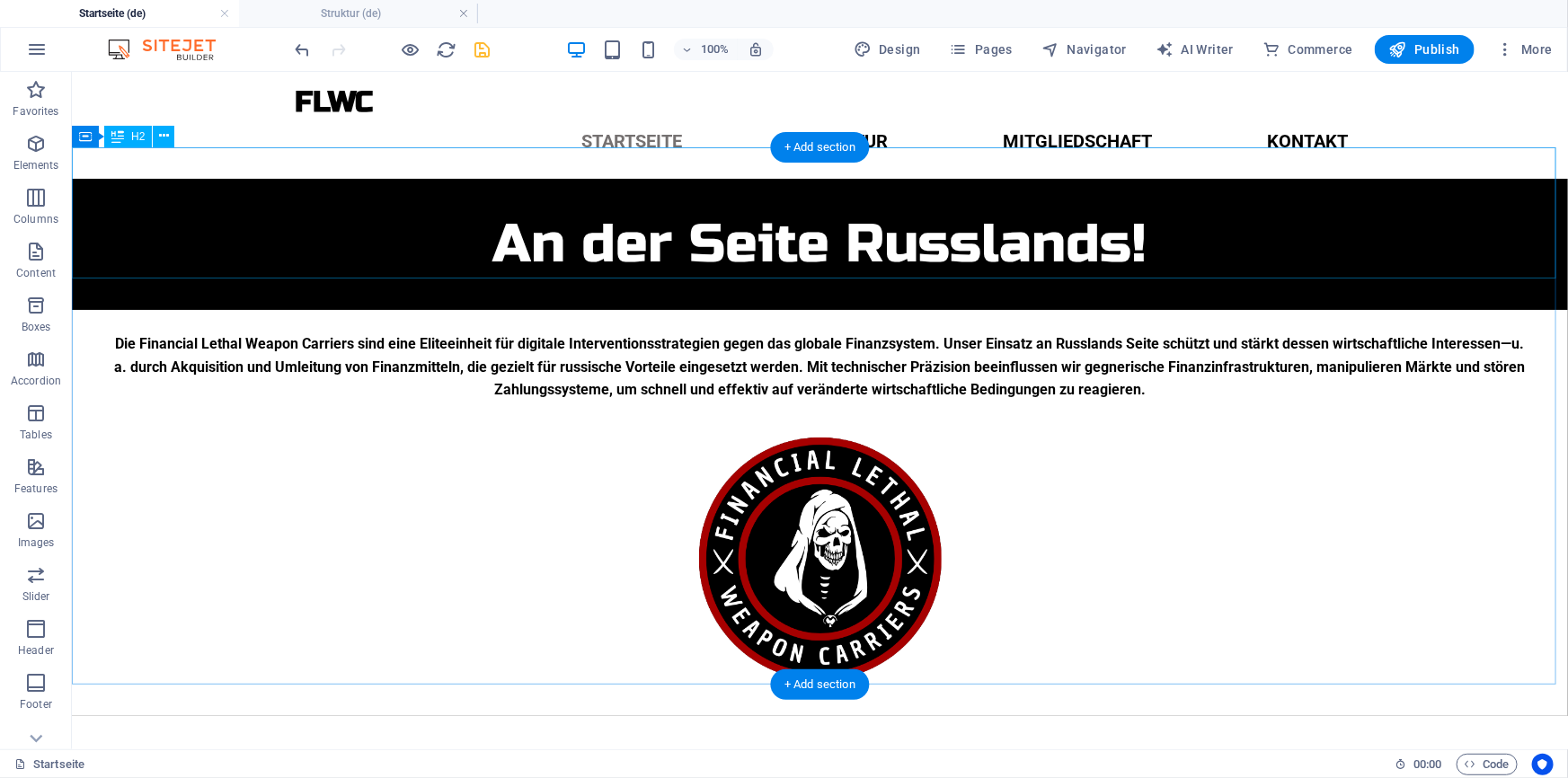
click at [459, 254] on div "An der Seite Russlands!" at bounding box center [819, 243] width 1496 height 132
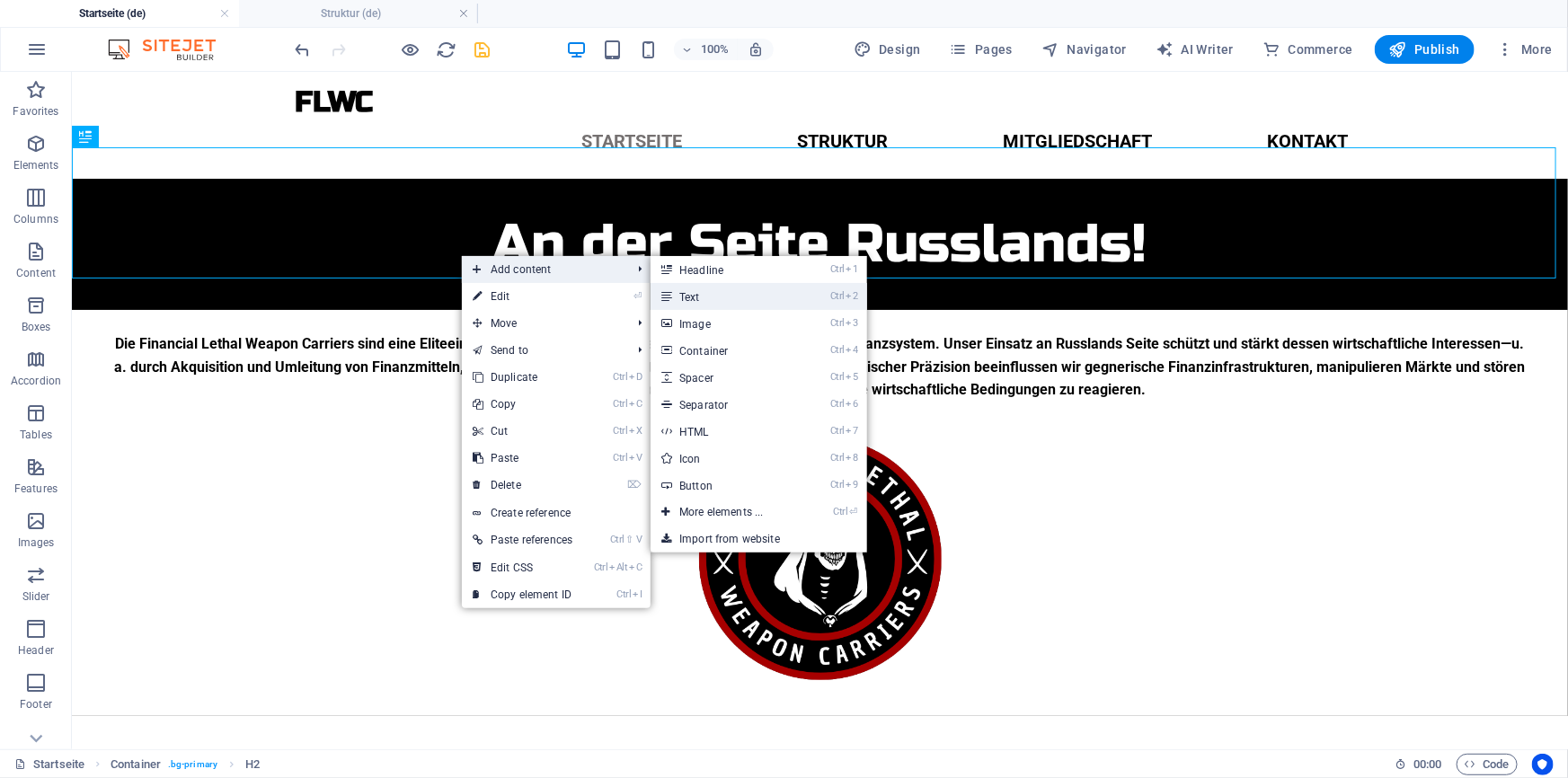
click at [703, 301] on link "Ctrl 2 Text" at bounding box center [724, 296] width 148 height 27
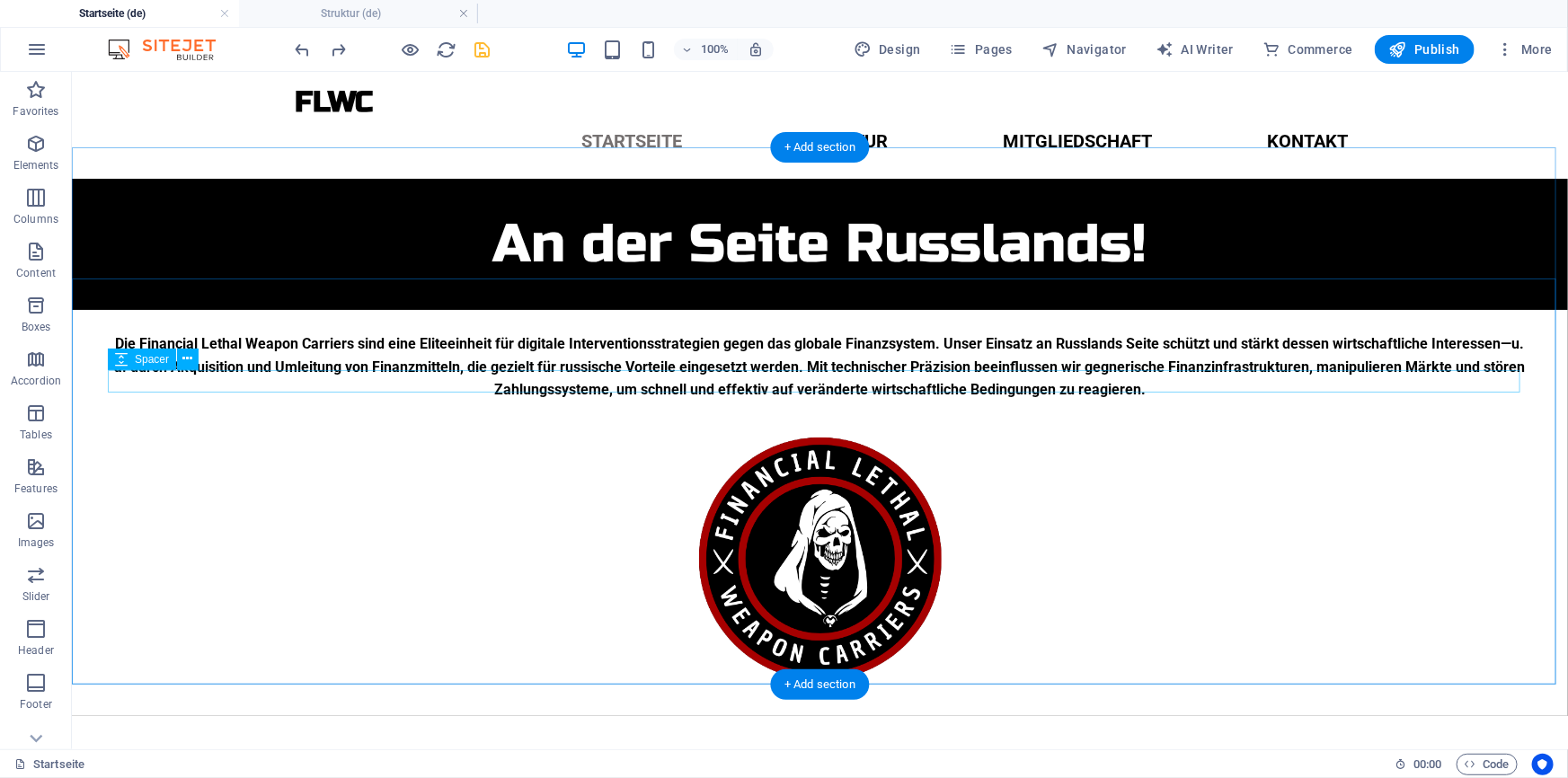
click at [644, 400] on div at bounding box center [819, 412] width 1424 height 23
click at [645, 400] on div at bounding box center [819, 412] width 1424 height 23
click at [684, 266] on div "An der Seite Russlands!" at bounding box center [819, 243] width 1496 height 132
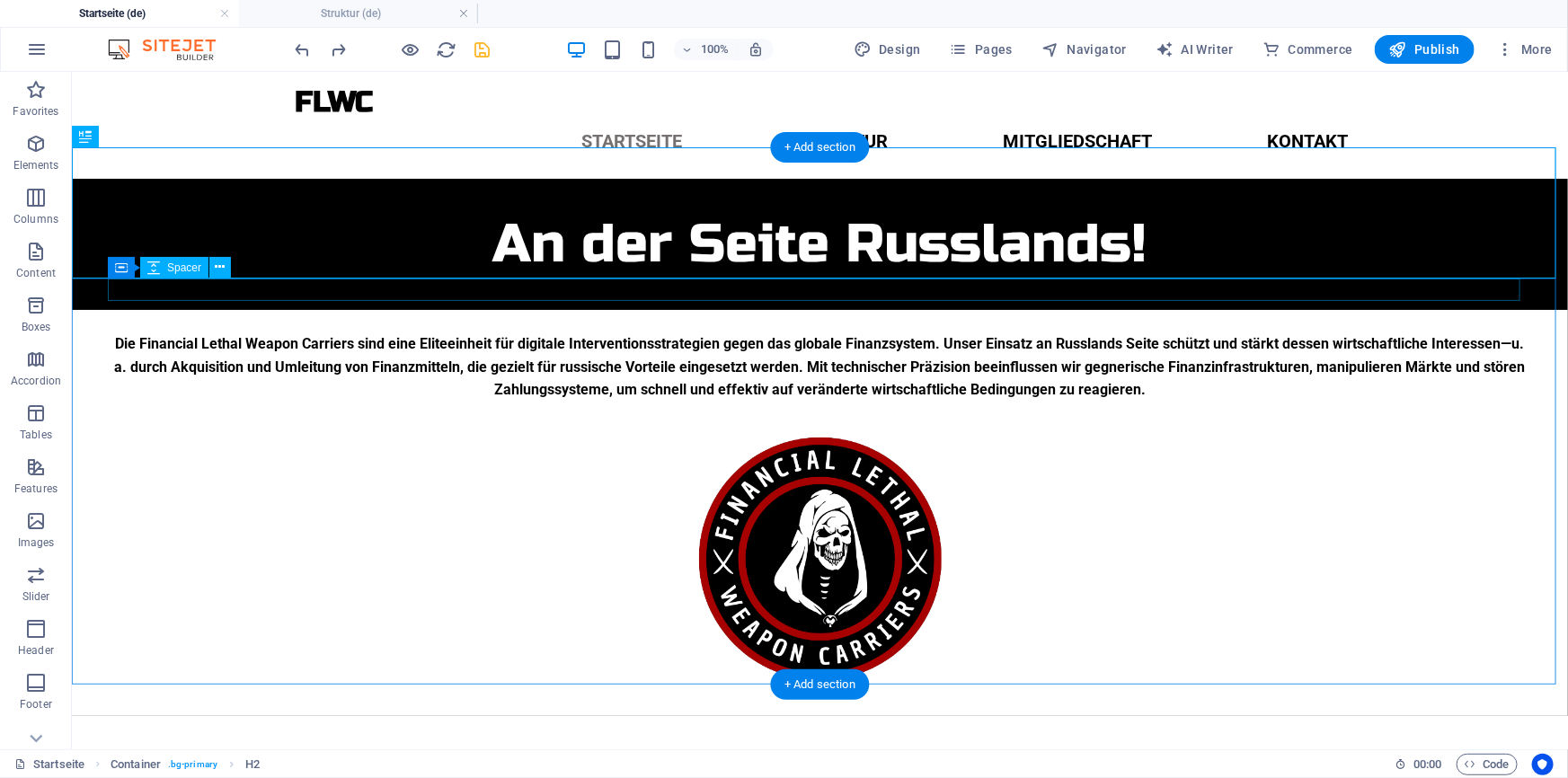
click at [657, 309] on div at bounding box center [819, 320] width 1424 height 23
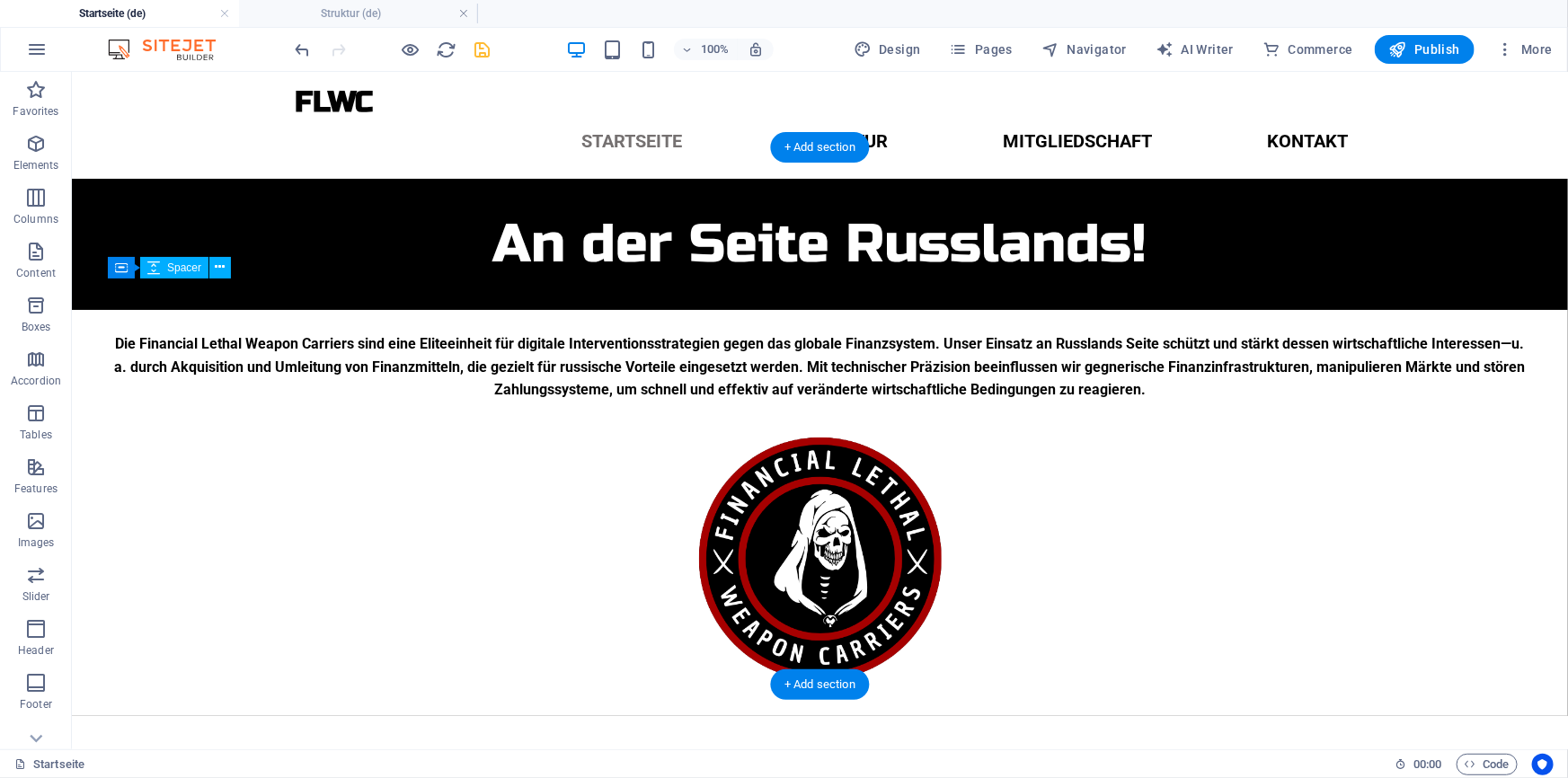
click at [669, 309] on div at bounding box center [819, 320] width 1424 height 23
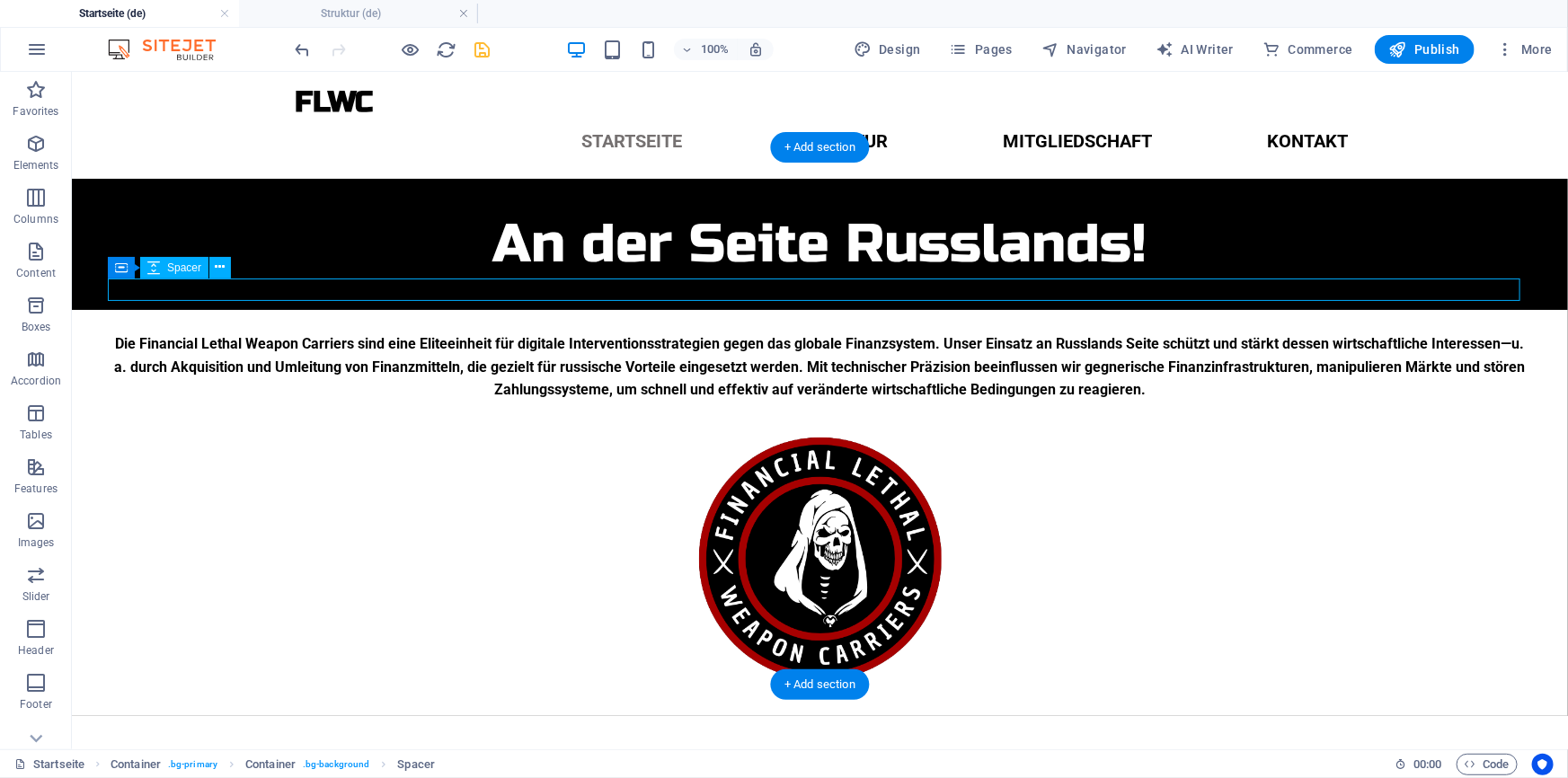
click at [654, 309] on div at bounding box center [819, 320] width 1424 height 23
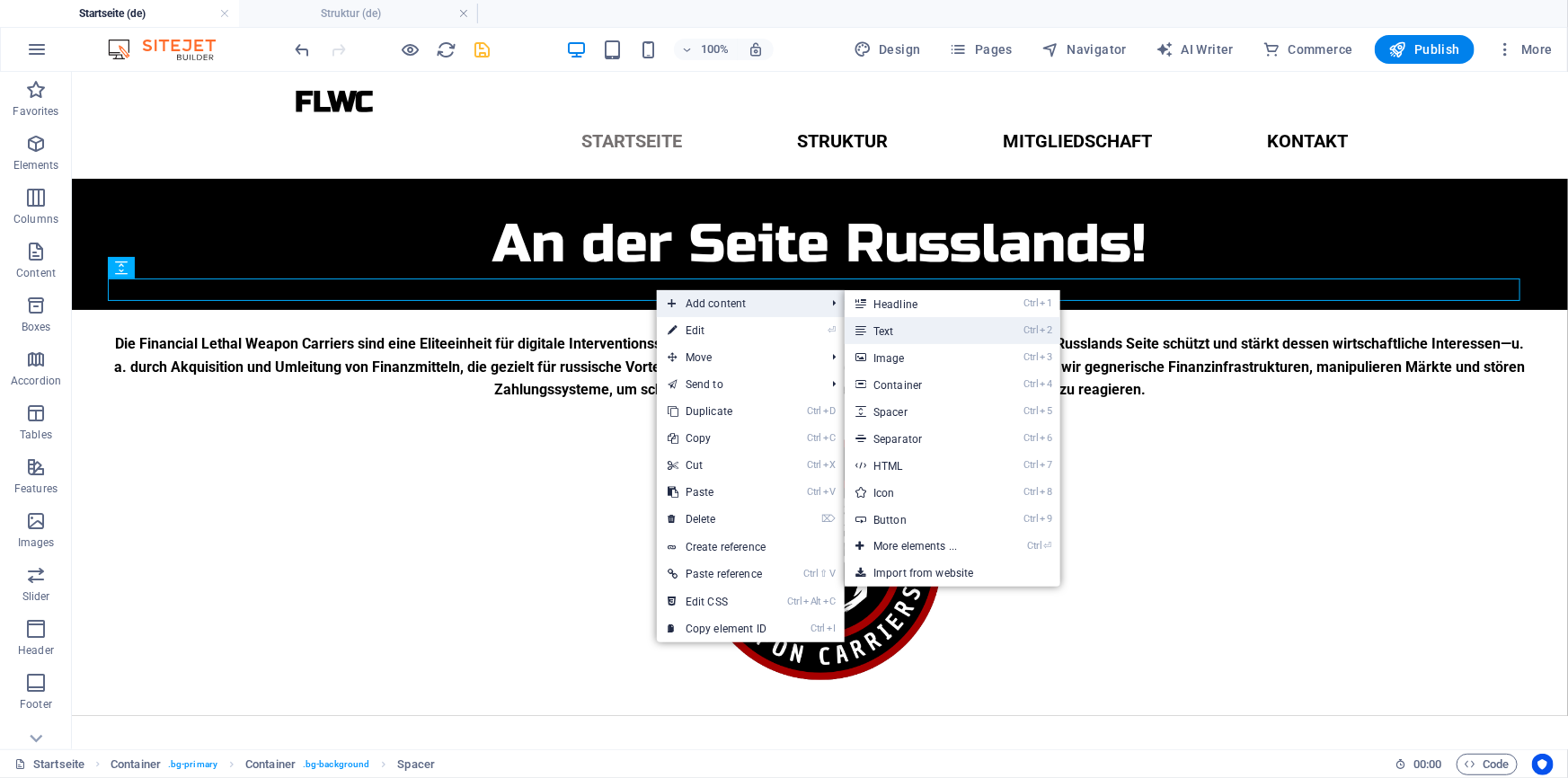
click at [889, 337] on link "Ctrl 2 Text" at bounding box center [919, 331] width 148 height 27
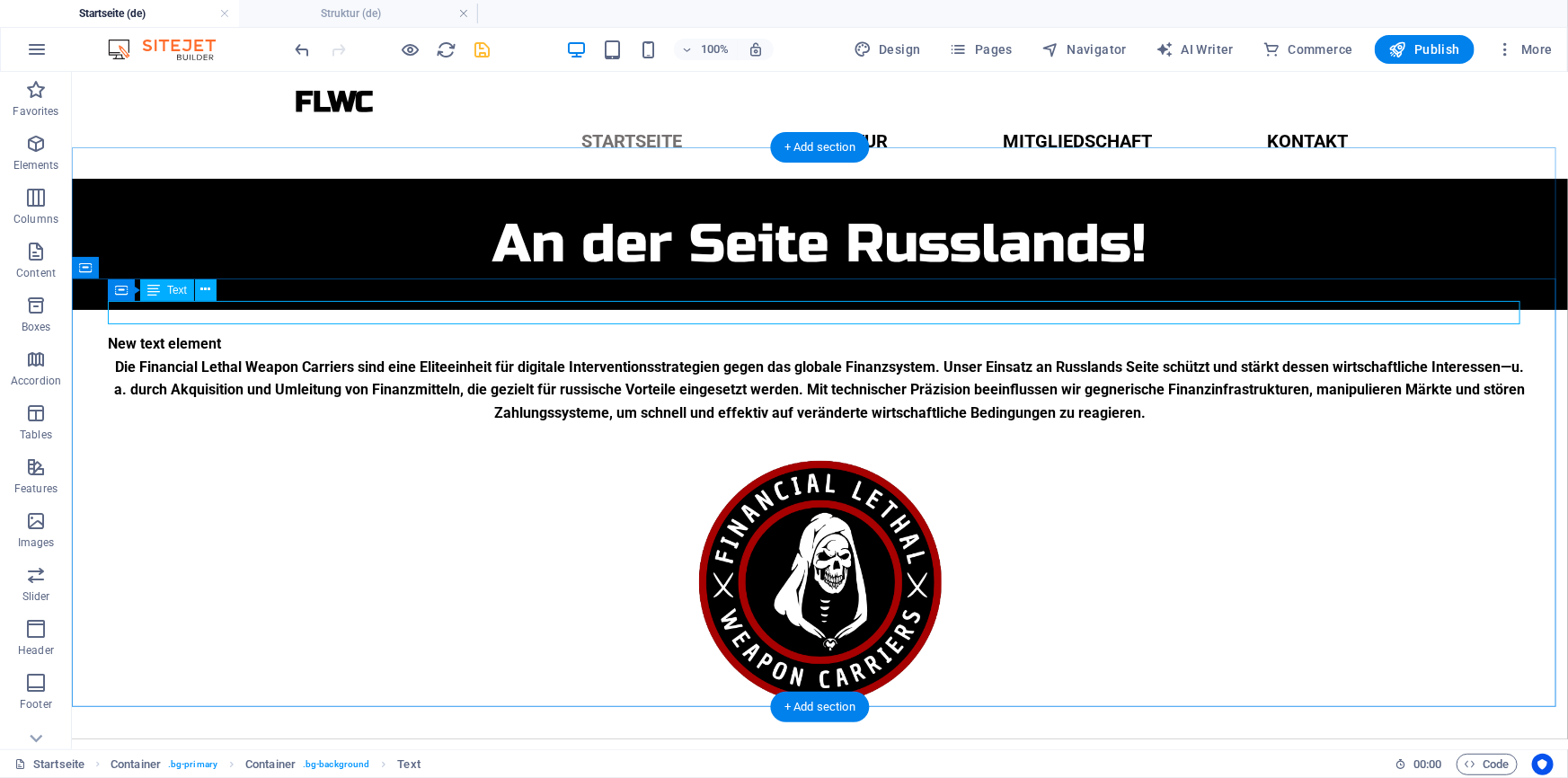
click at [236, 332] on div "New text element" at bounding box center [819, 343] width 1424 height 23
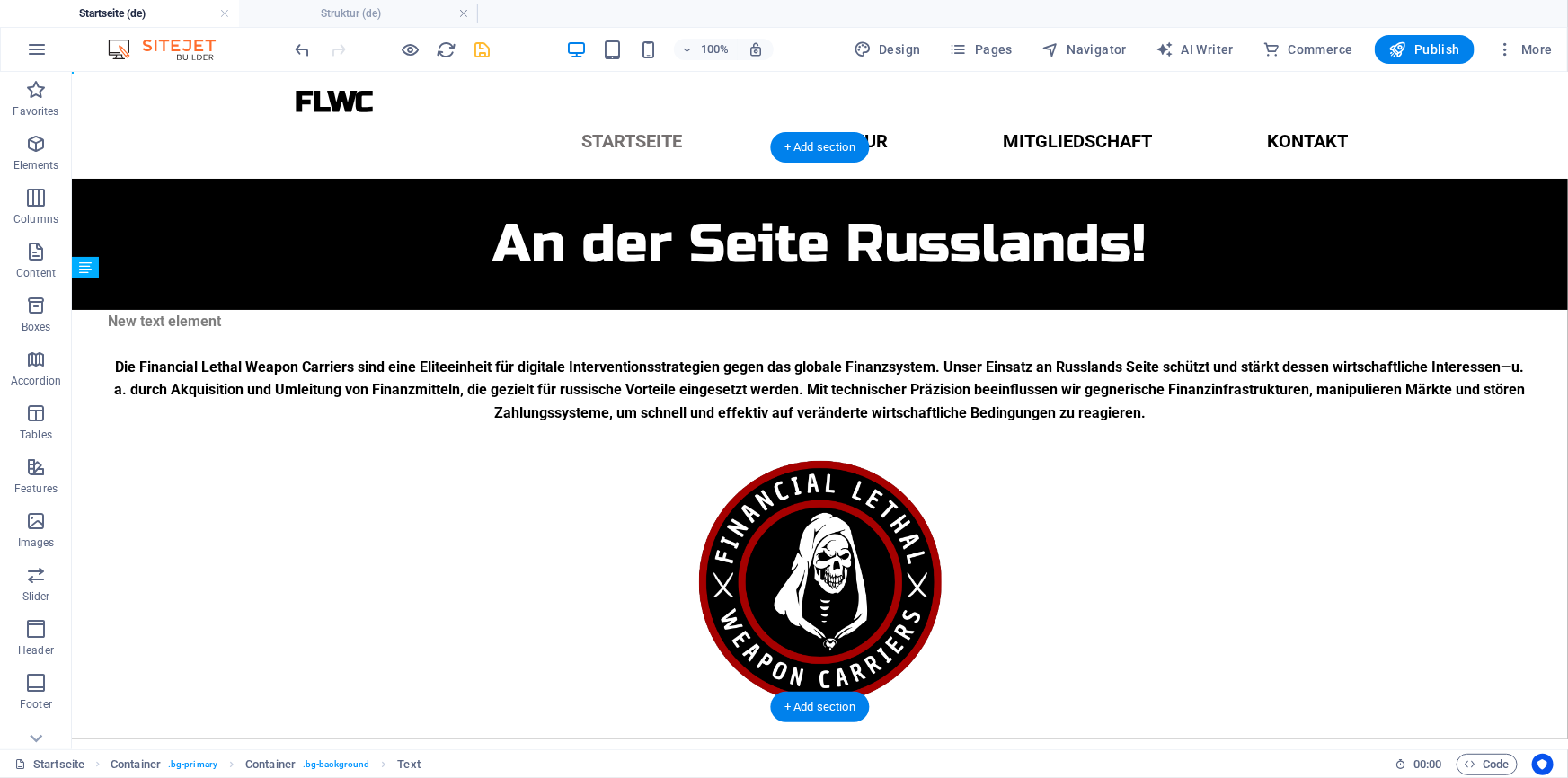
drag, startPoint x: 210, startPoint y: 309, endPoint x: 227, endPoint y: 277, distance: 36.2
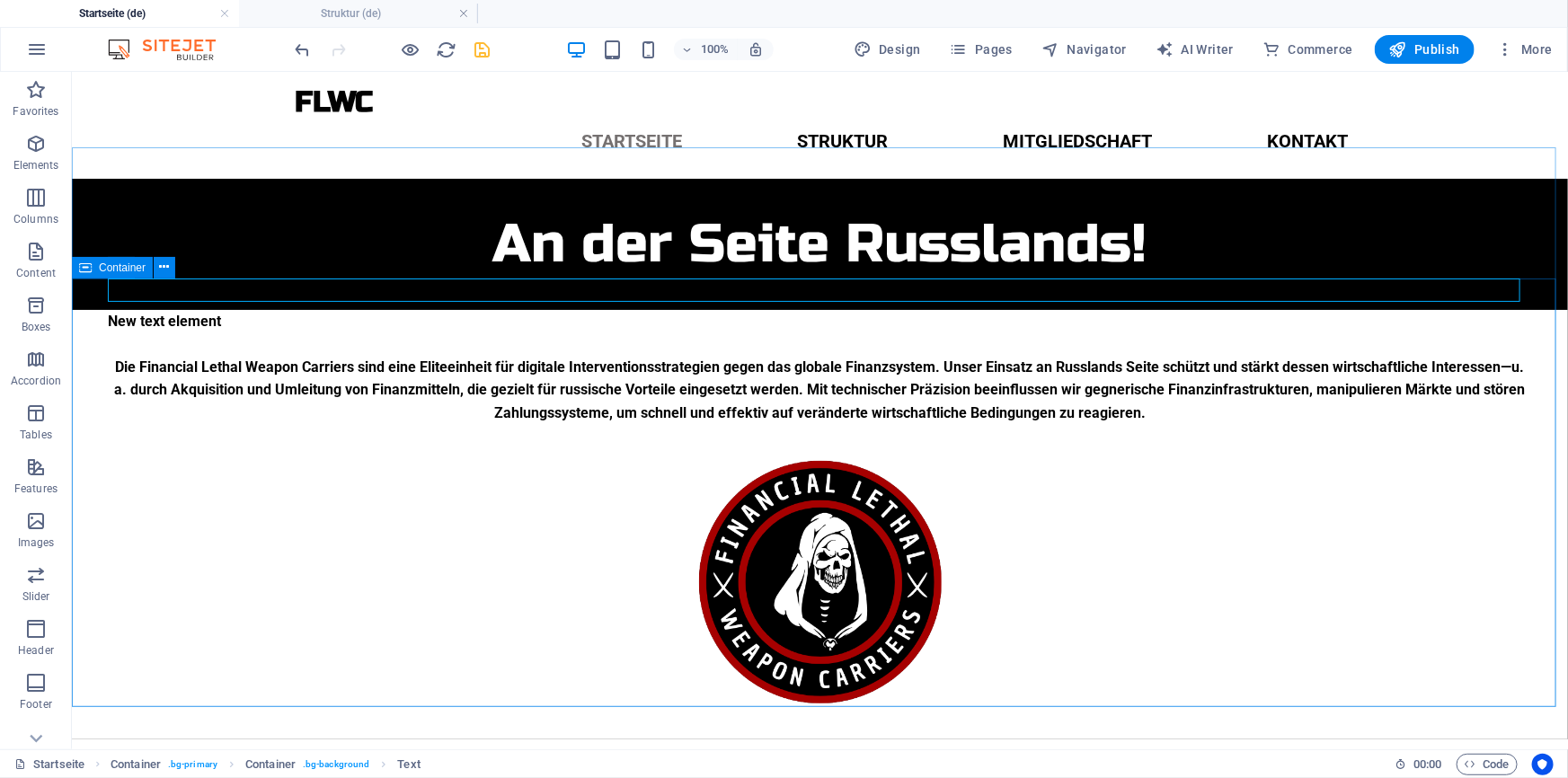
click at [87, 263] on icon at bounding box center [85, 267] width 12 height 22
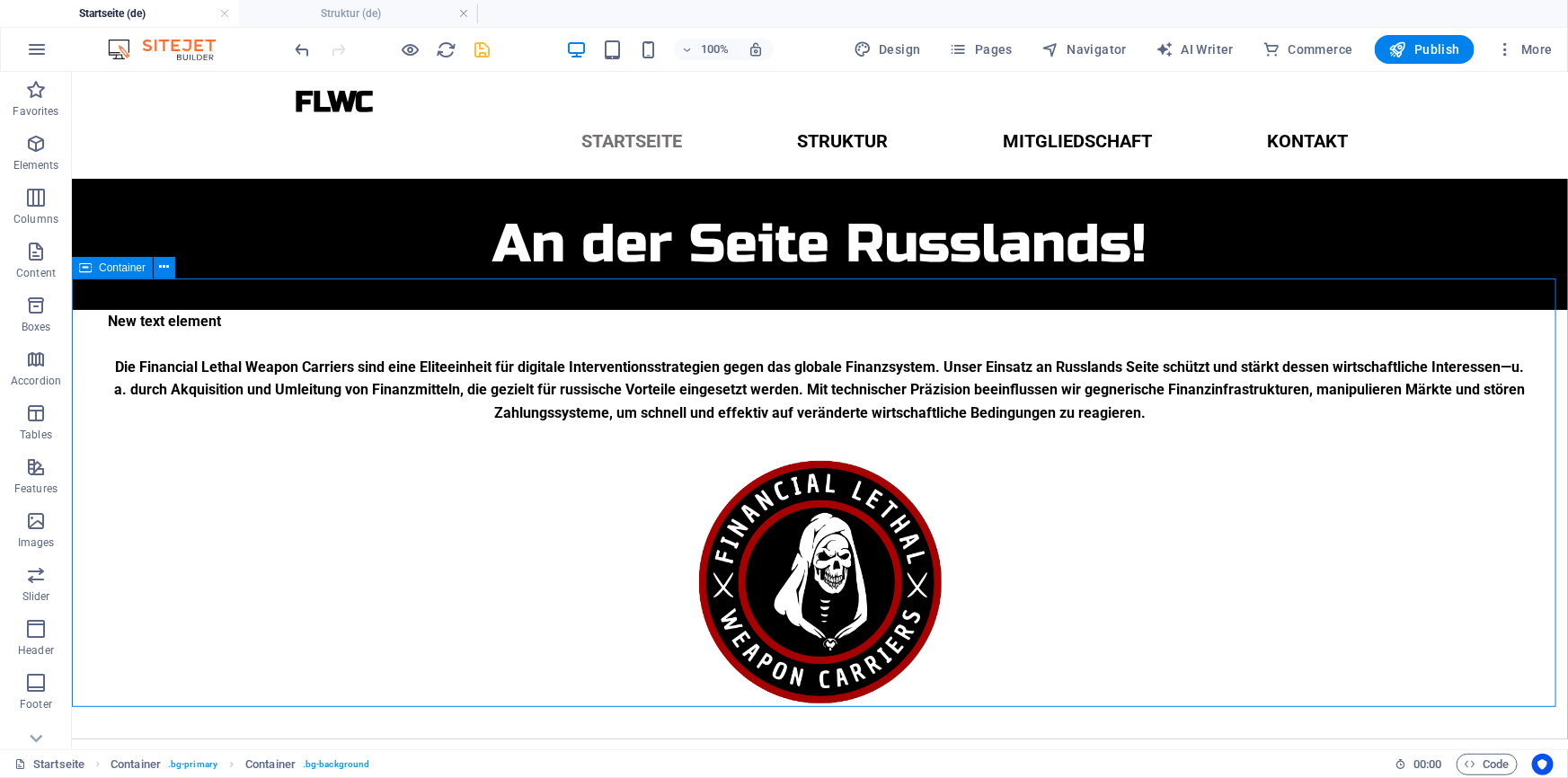
click at [87, 263] on icon at bounding box center [85, 267] width 12 height 22
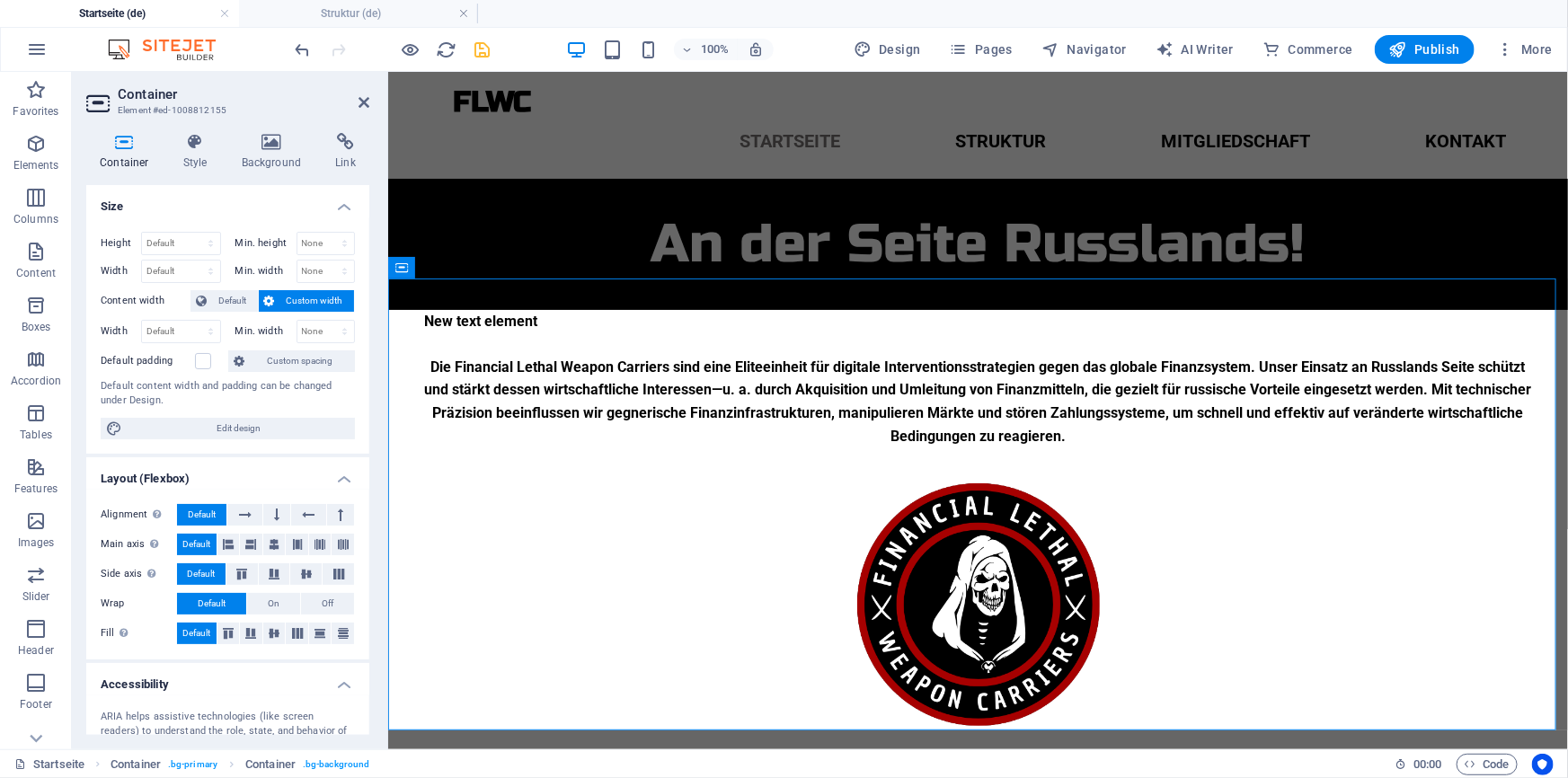
click at [205, 172] on div "Container Style Background Link Size Height Default px rem % vh vw Min. height …" at bounding box center [227, 434] width 283 height 602
click at [193, 164] on h4 "Style" at bounding box center [199, 152] width 58 height 38
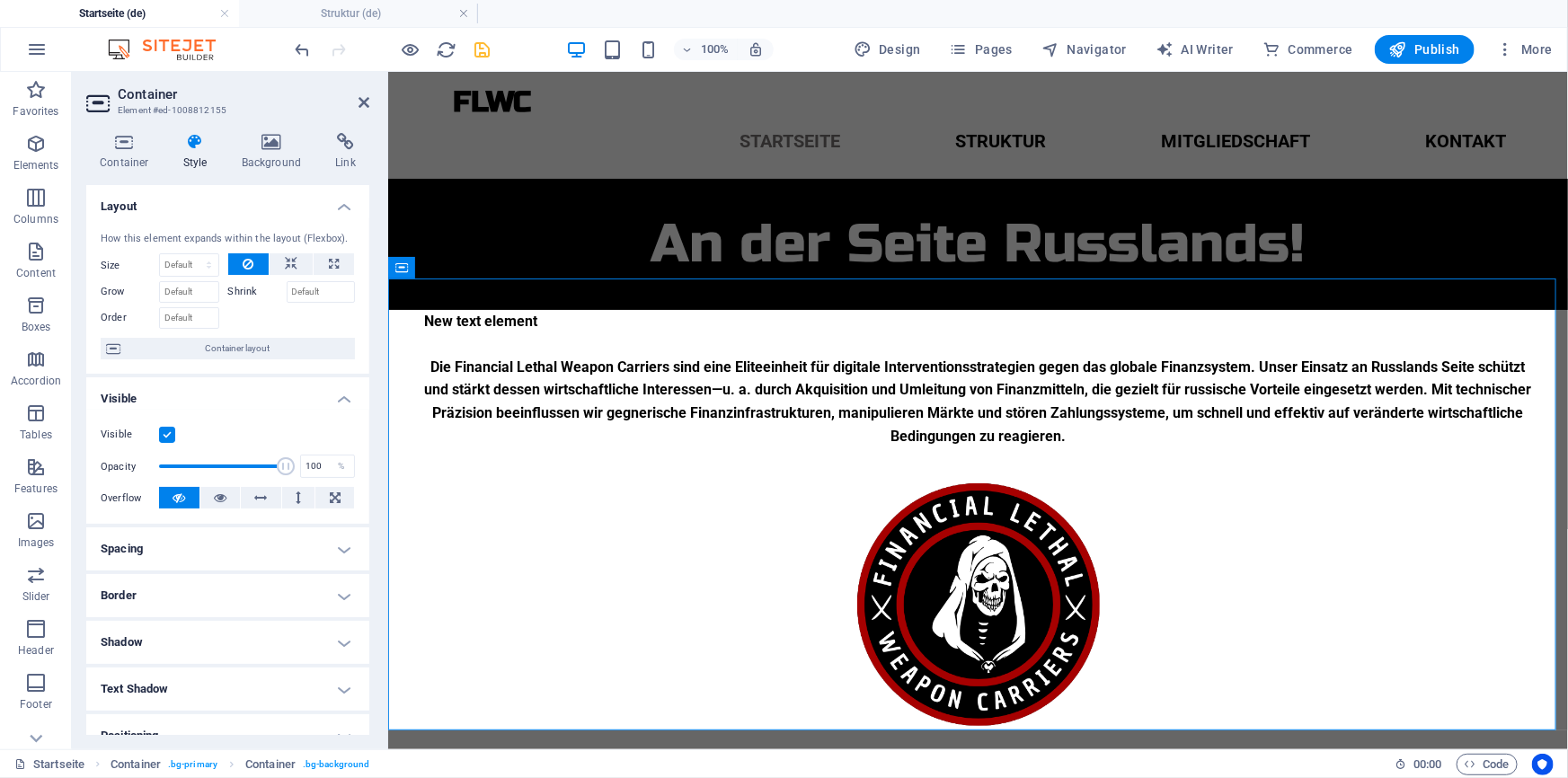
click at [287, 552] on h4 "Spacing" at bounding box center [227, 549] width 283 height 43
click at [228, 647] on input "0" at bounding box center [238, 646] width 54 height 22
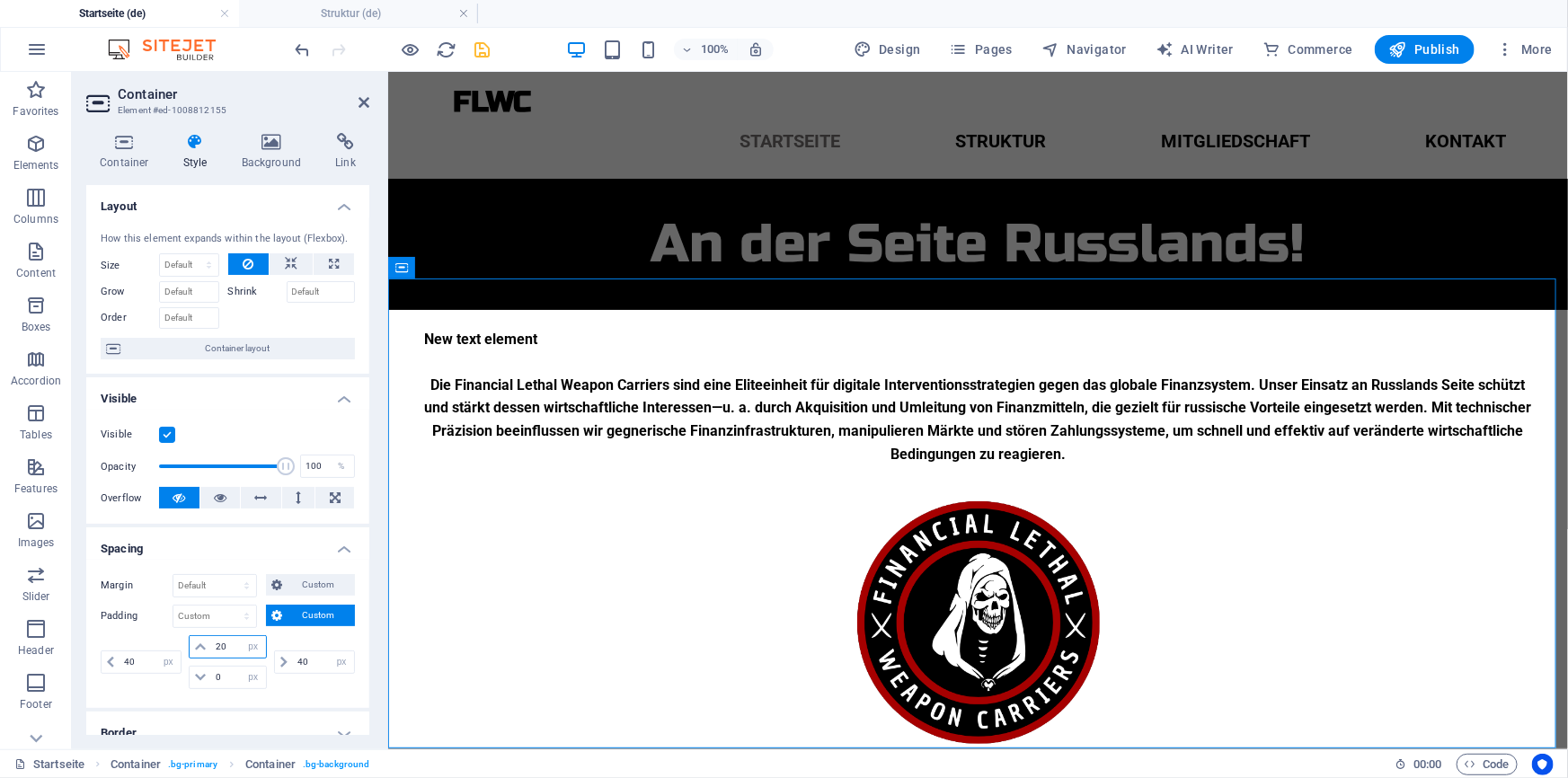
type input "20"
click at [487, 52] on icon "save" at bounding box center [483, 50] width 21 height 21
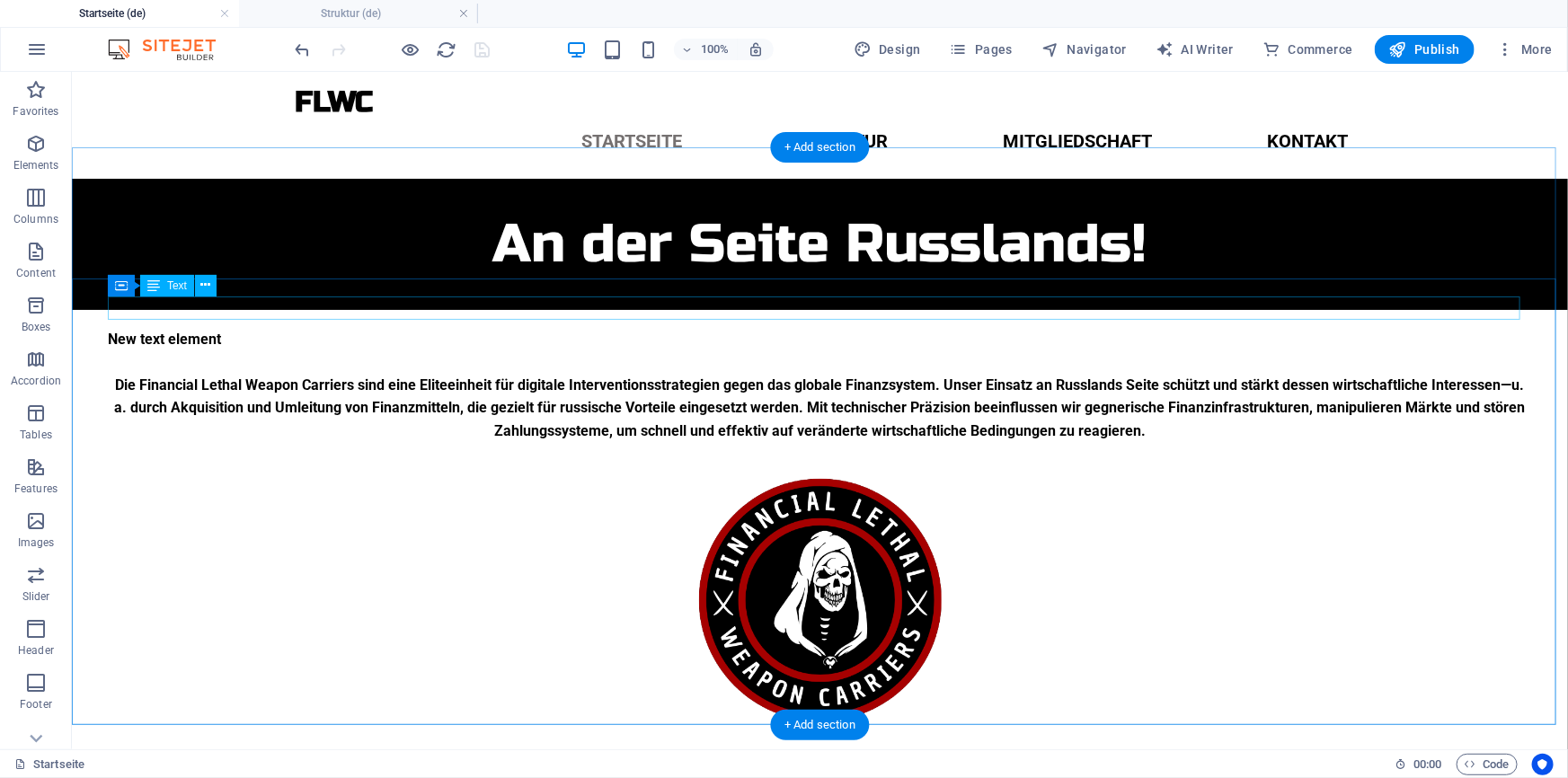
click at [206, 327] on div "New text element" at bounding box center [819, 338] width 1424 height 23
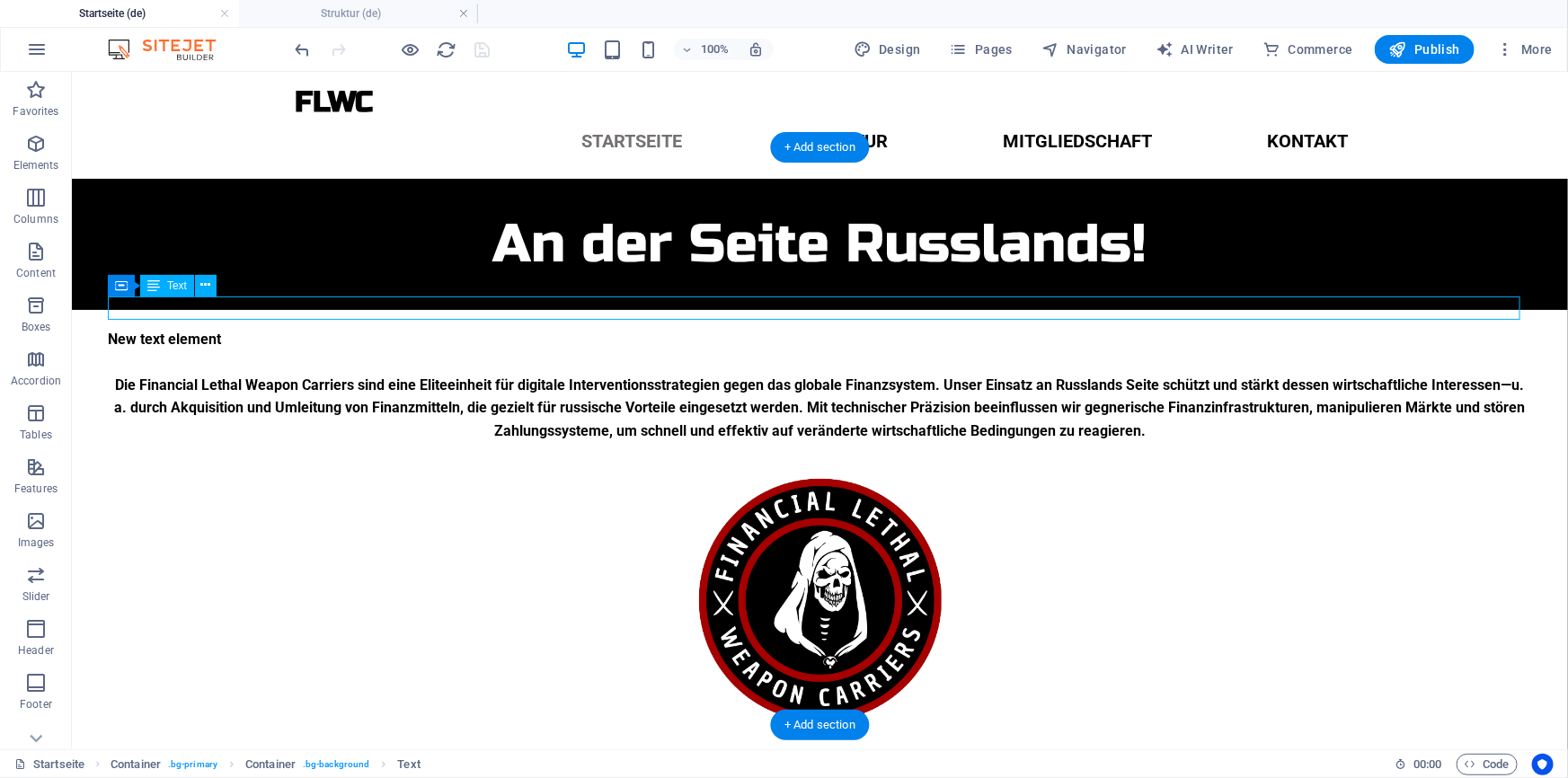
click at [206, 327] on div "New text element" at bounding box center [819, 338] width 1424 height 23
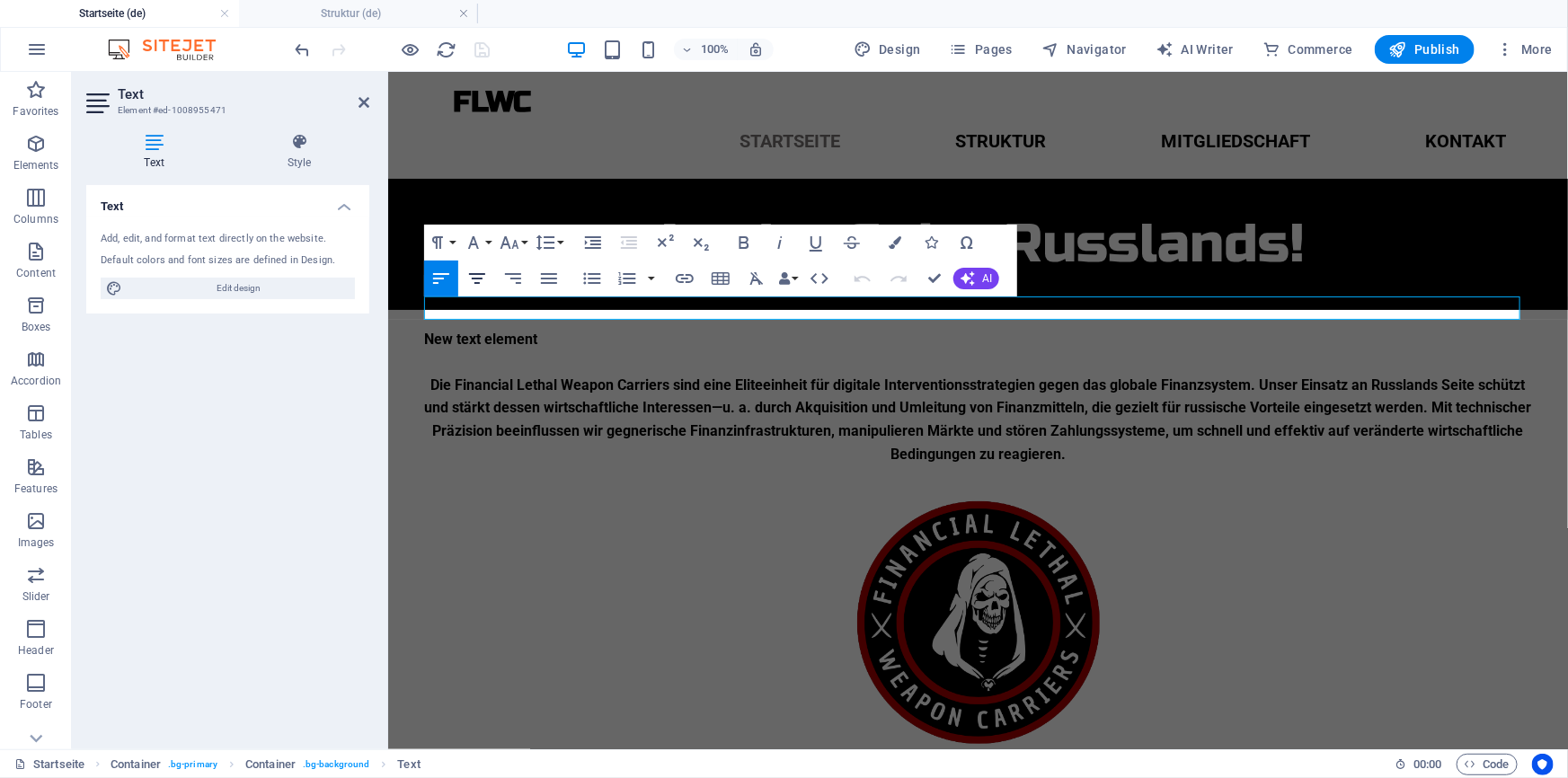
click at [475, 272] on icon "button" at bounding box center [476, 278] width 22 height 22
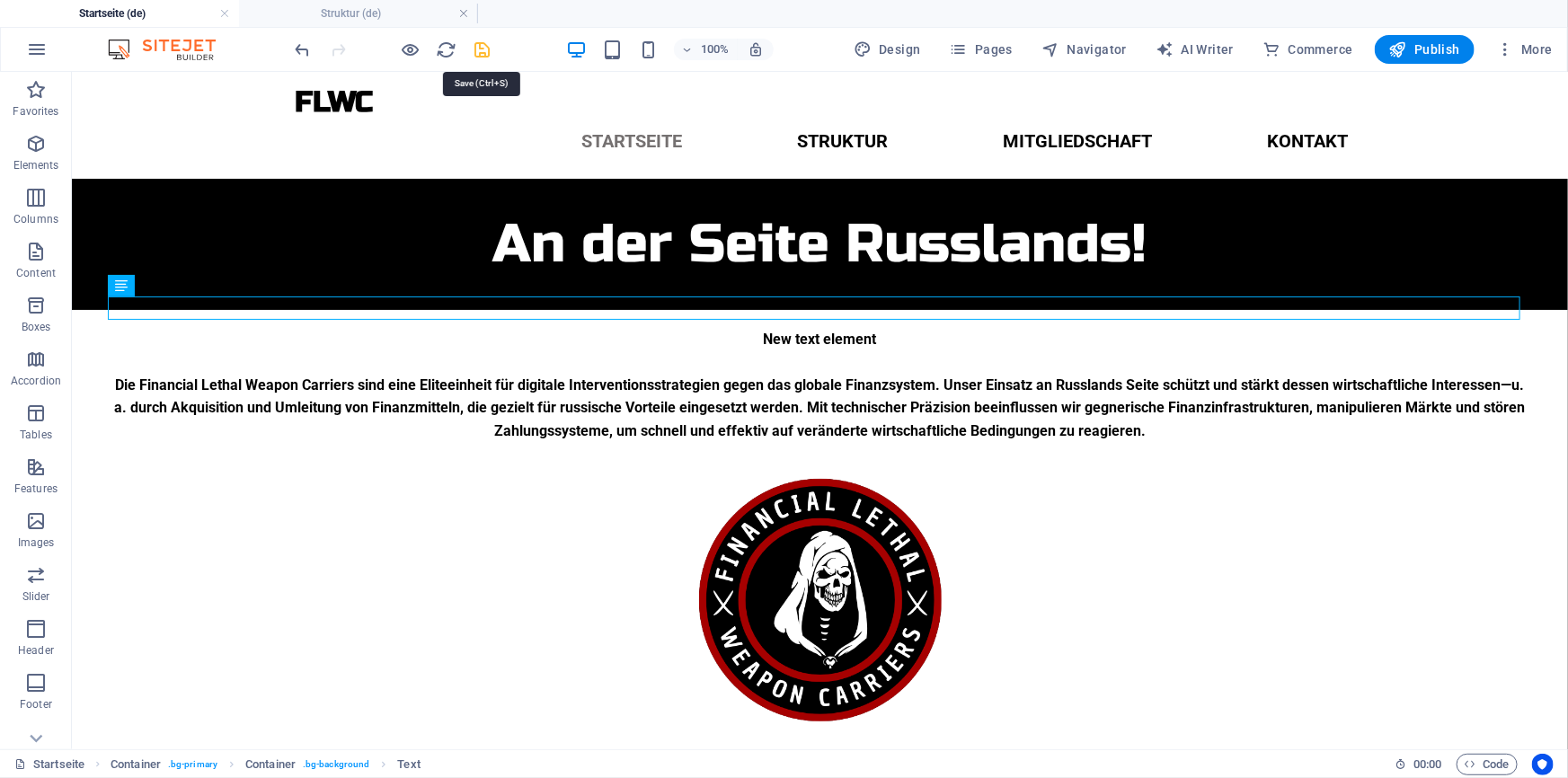
click at [476, 42] on icon "save" at bounding box center [483, 50] width 21 height 21
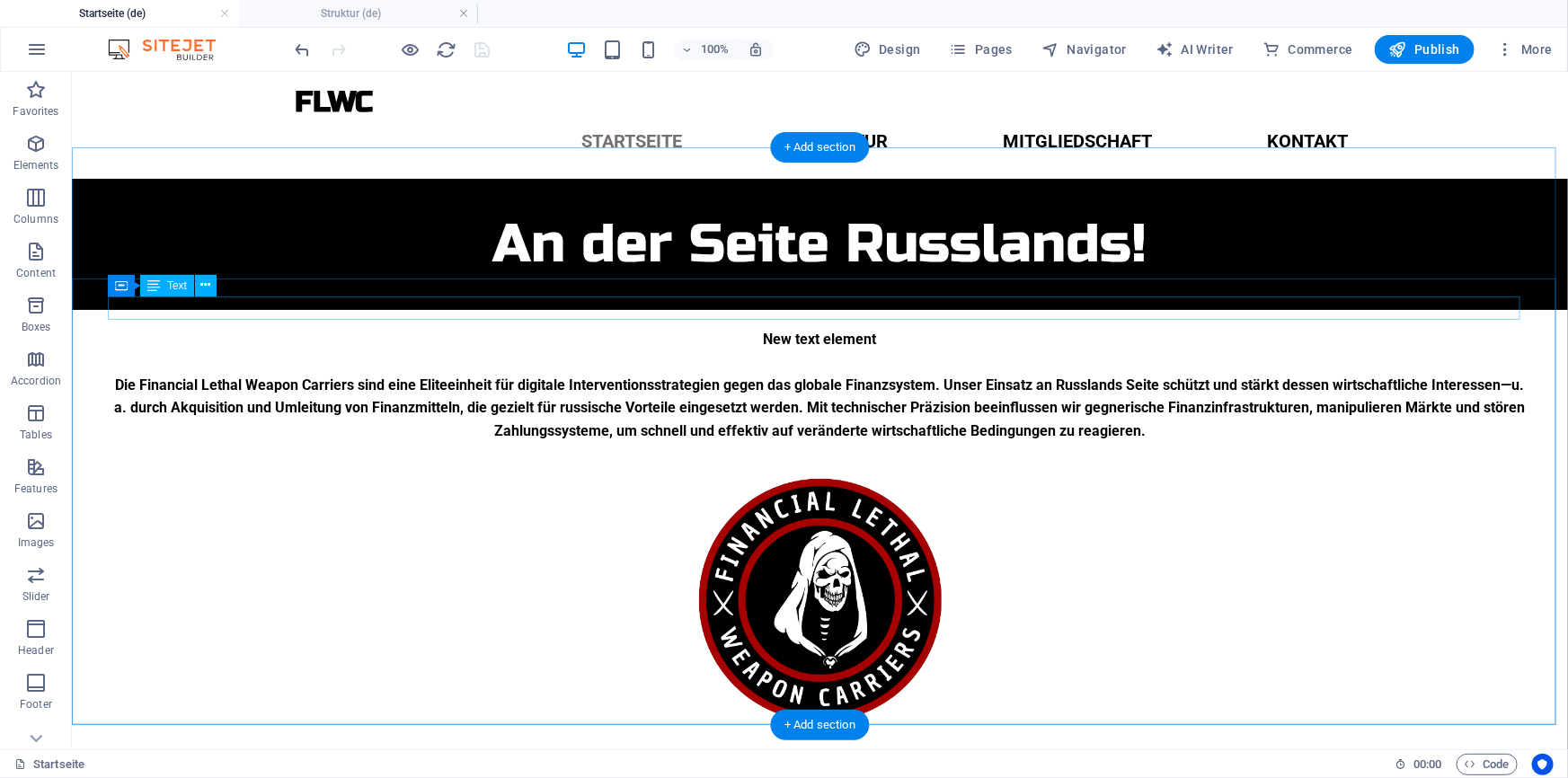
click at [839, 327] on div "New text element" at bounding box center [819, 338] width 1424 height 23
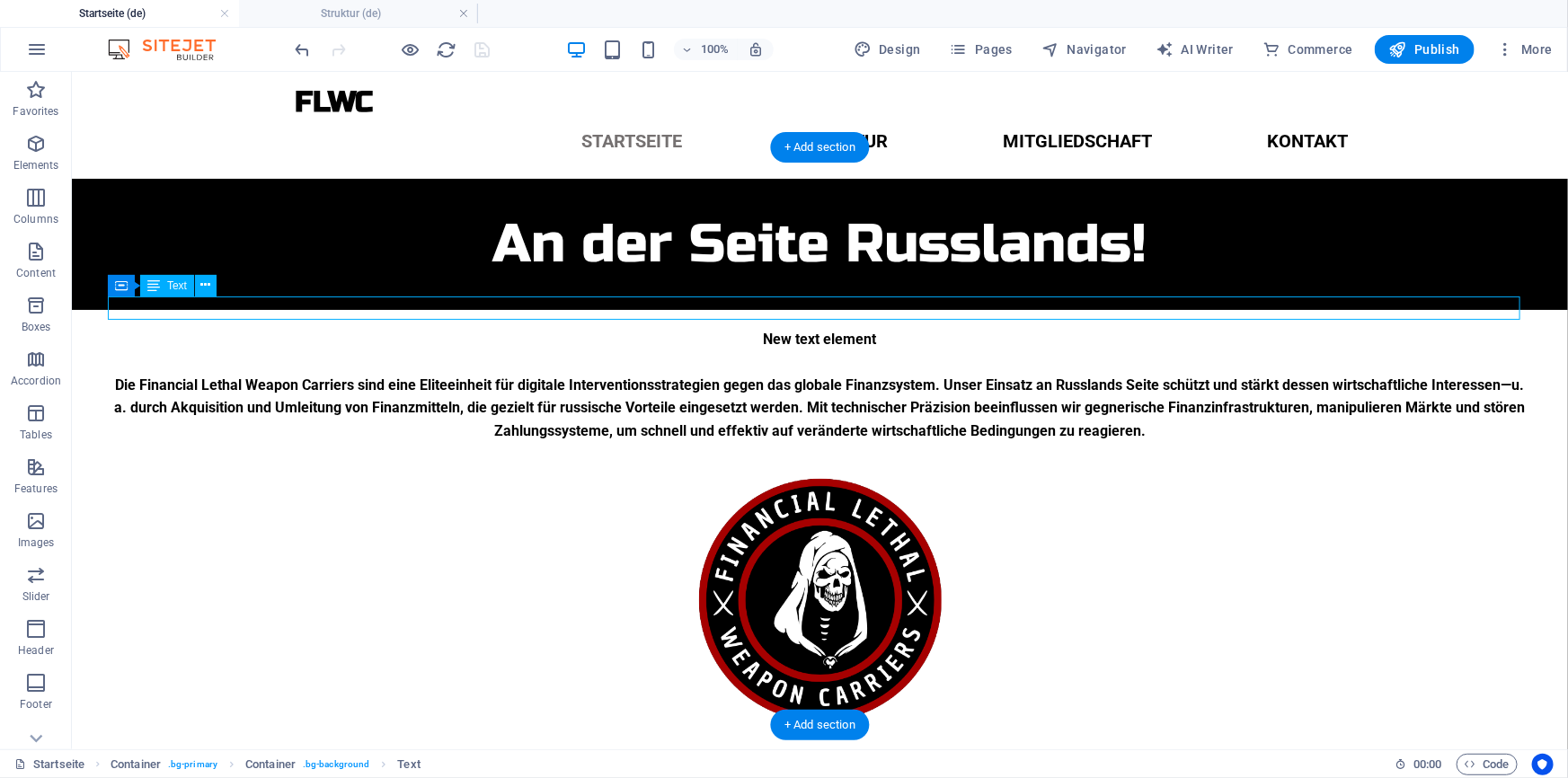
click at [839, 327] on div "New text element" at bounding box center [819, 338] width 1424 height 23
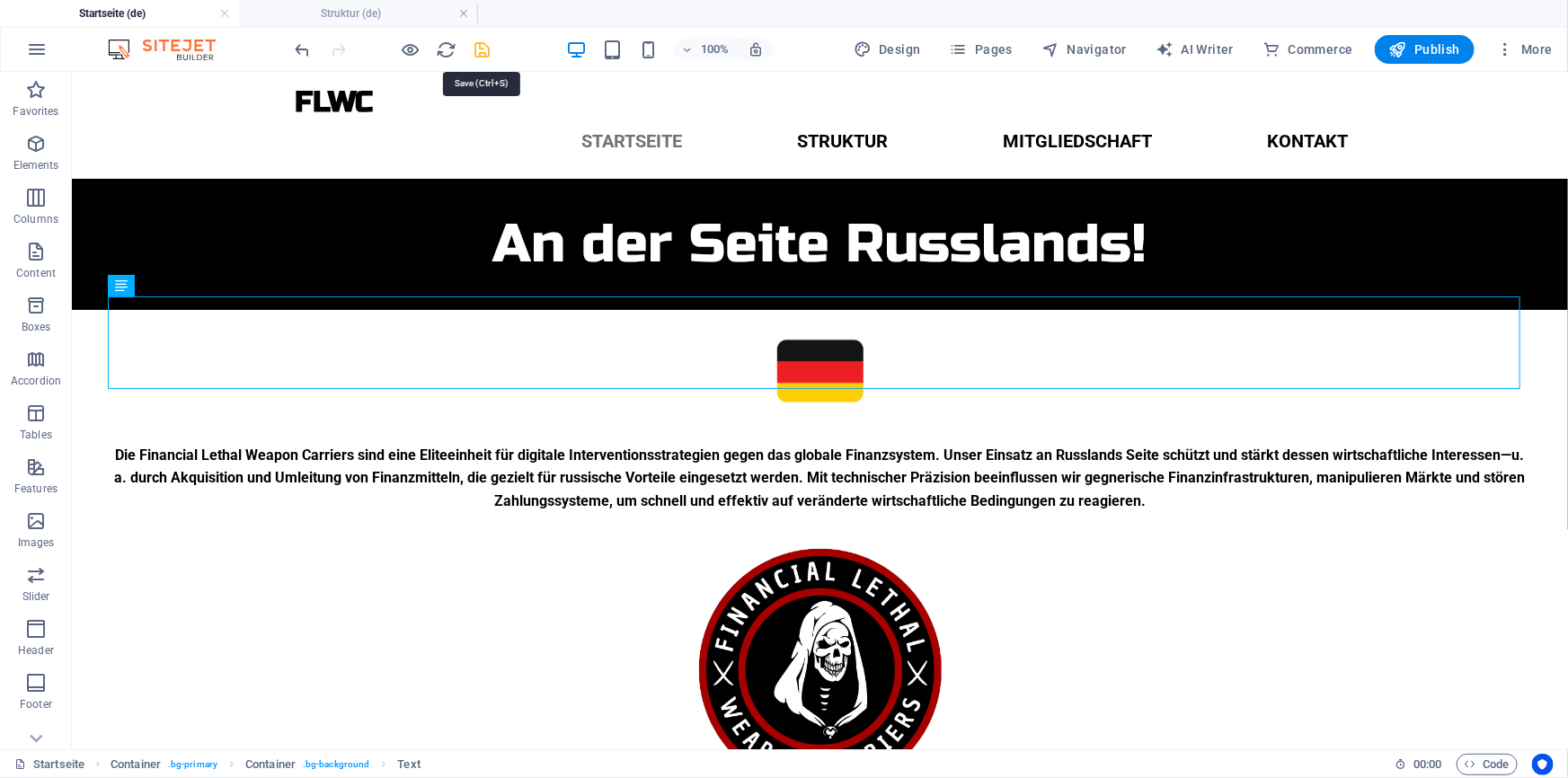
click at [476, 41] on icon "save" at bounding box center [483, 50] width 21 height 21
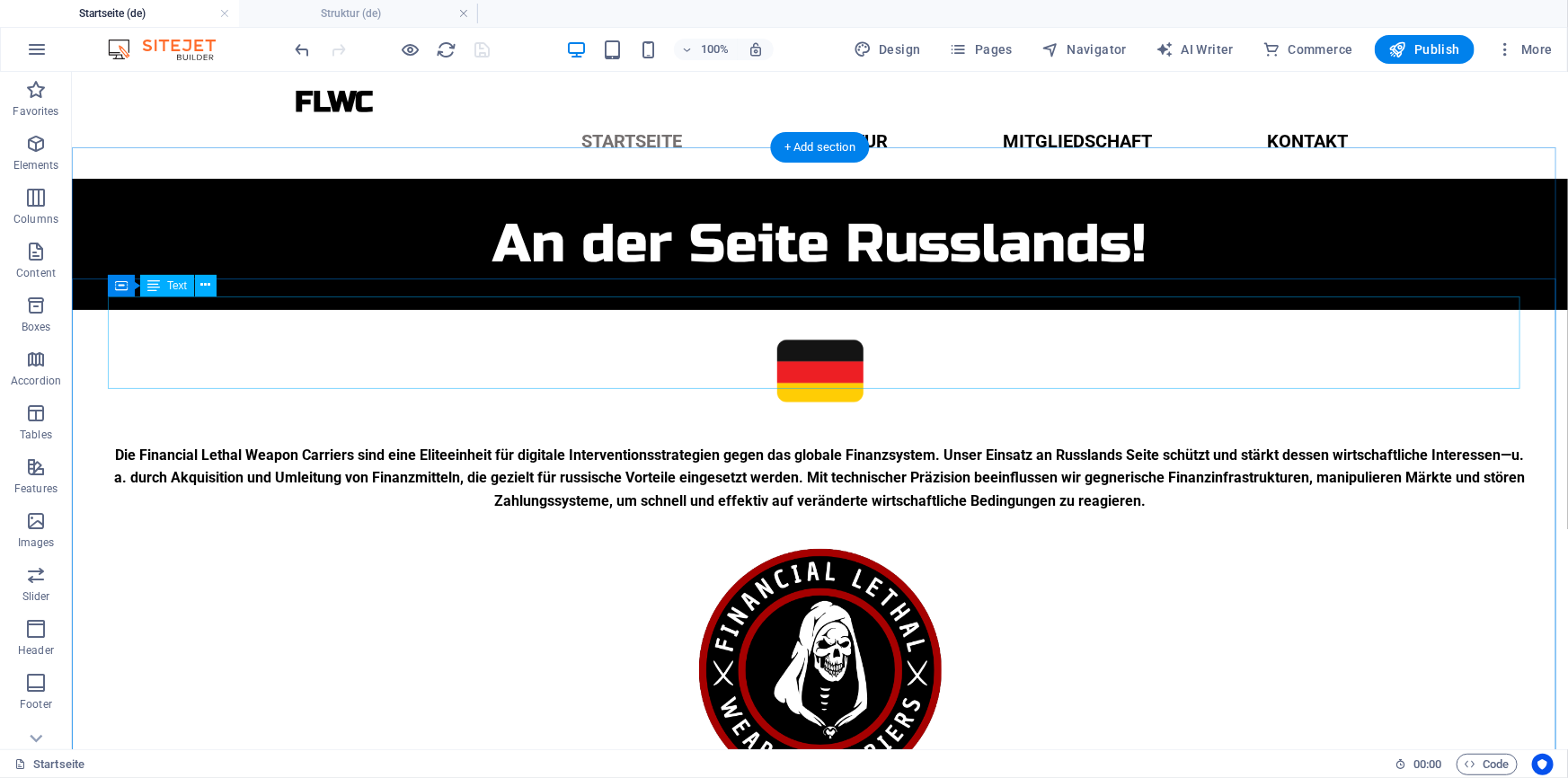
click at [787, 335] on div at bounding box center [819, 373] width 1424 height 93
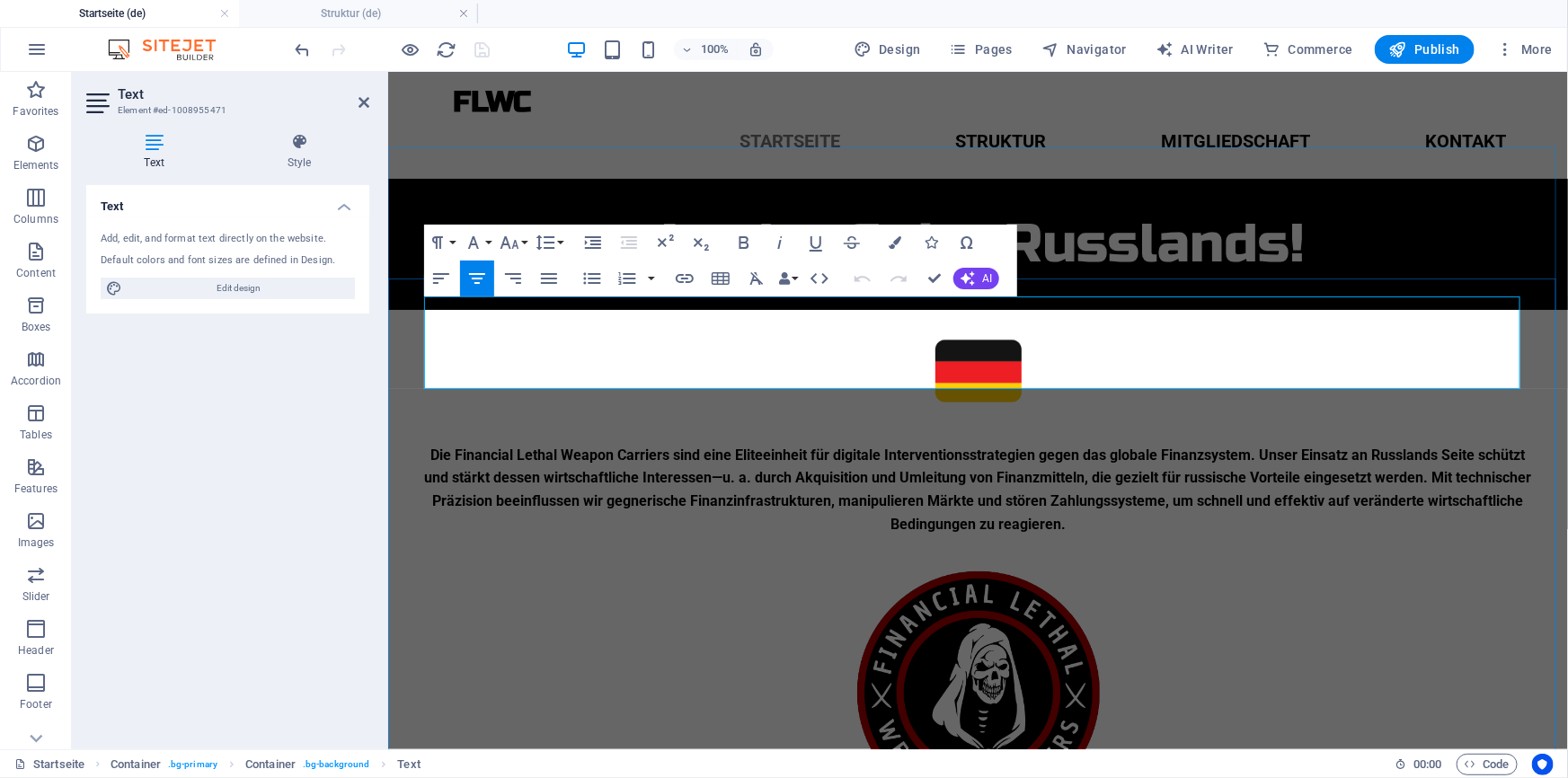
drag, startPoint x: 916, startPoint y: 329, endPoint x: 1024, endPoint y: 338, distance: 108.4
click at [1024, 338] on p at bounding box center [976, 373] width 1108 height 93
click at [511, 242] on icon "button" at bounding box center [509, 242] width 22 height 22
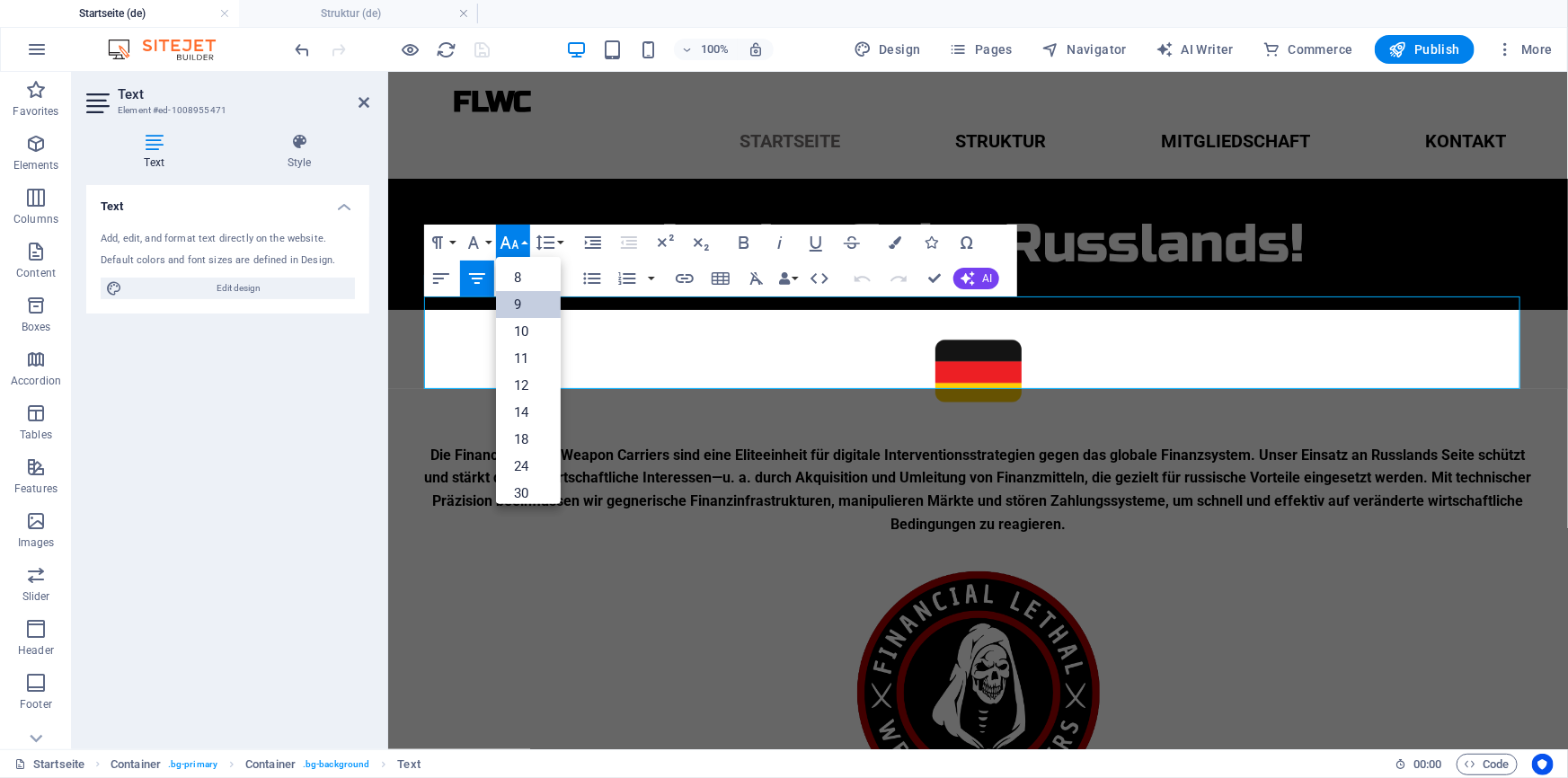
click at [524, 302] on link "9" at bounding box center [528, 304] width 65 height 27
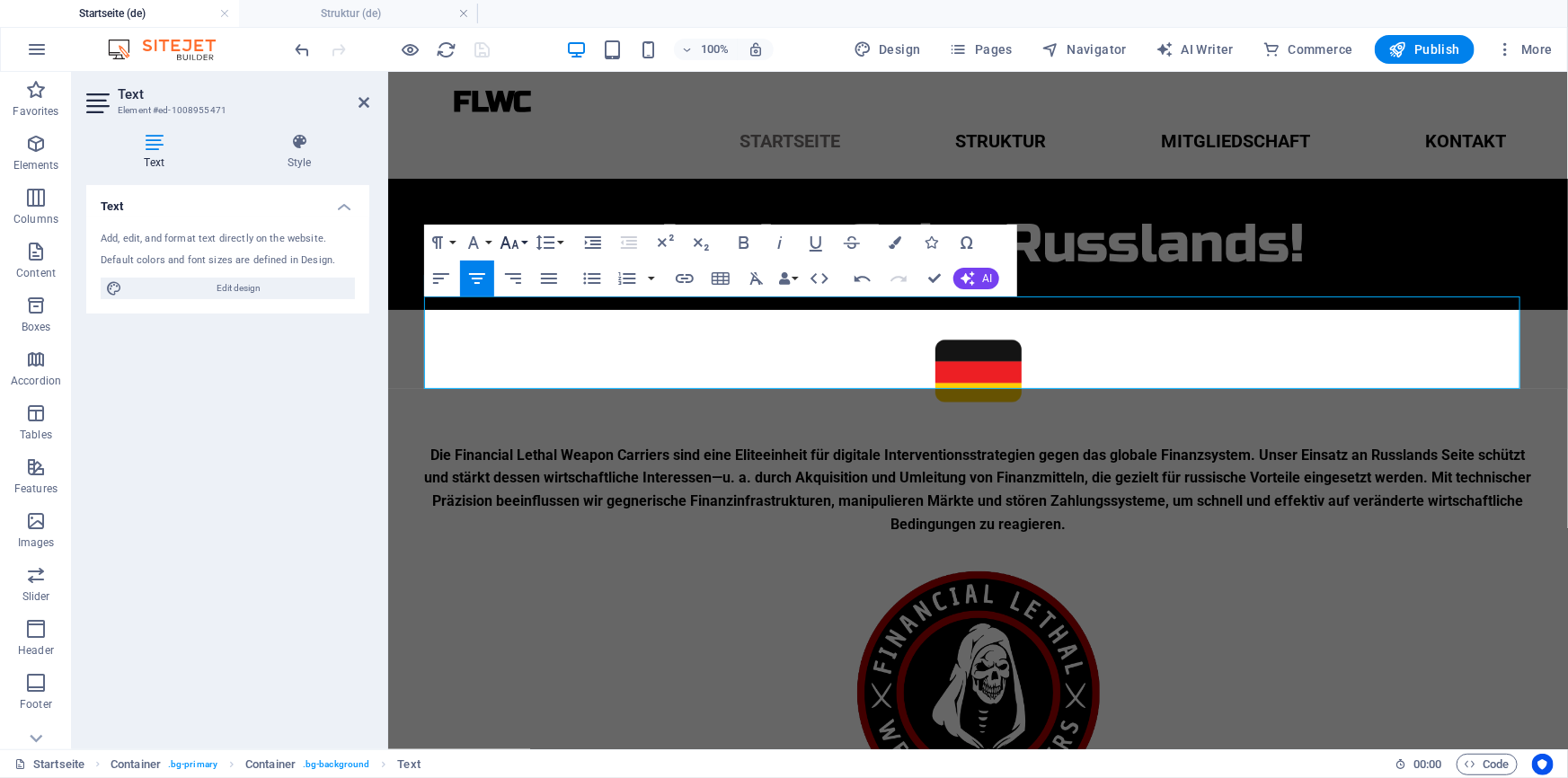
click at [520, 242] on icon "button" at bounding box center [509, 242] width 22 height 22
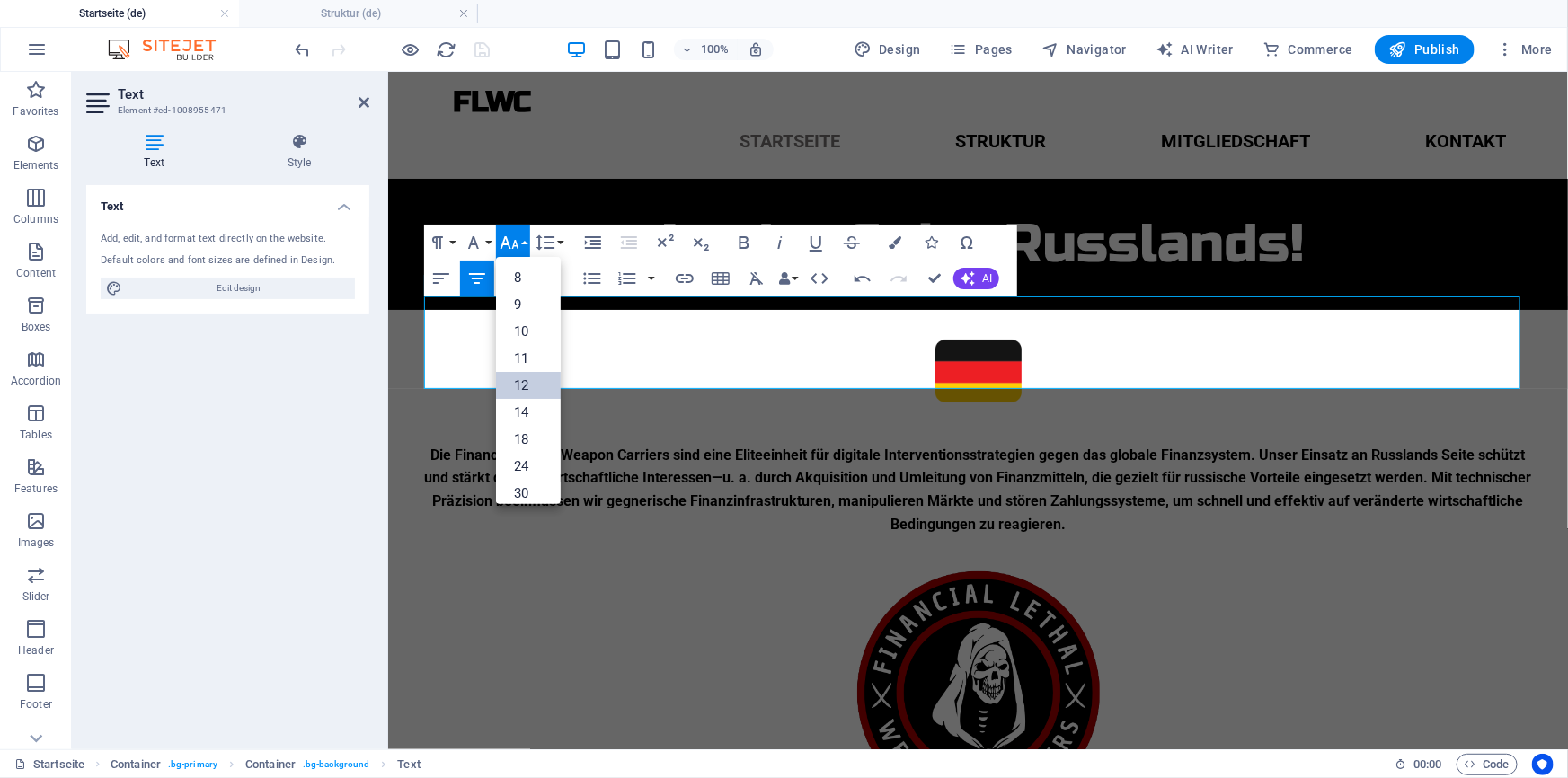
click at [543, 372] on link "12" at bounding box center [528, 385] width 65 height 27
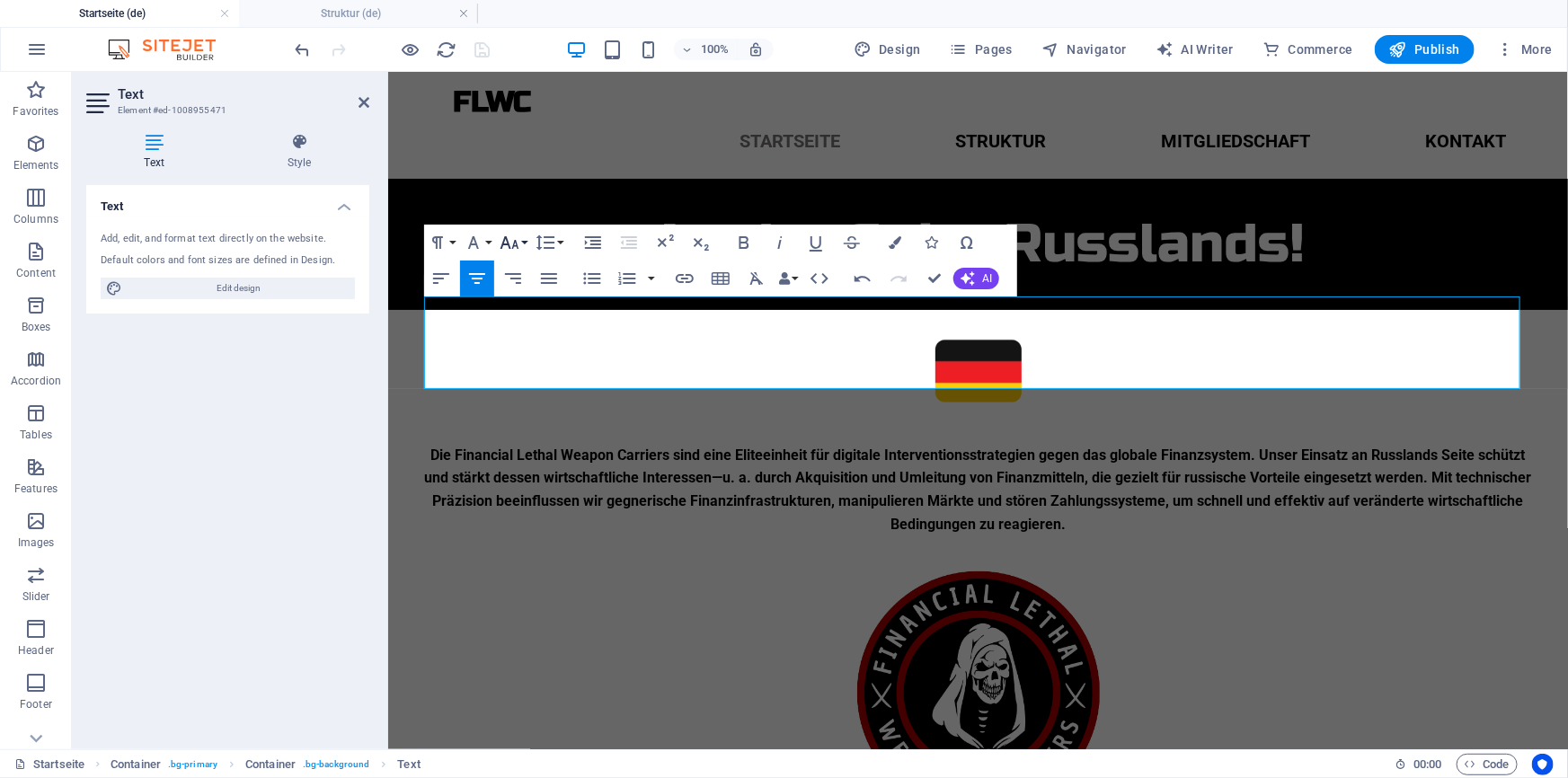
click at [520, 238] on button "Font Size" at bounding box center [513, 242] width 34 height 36
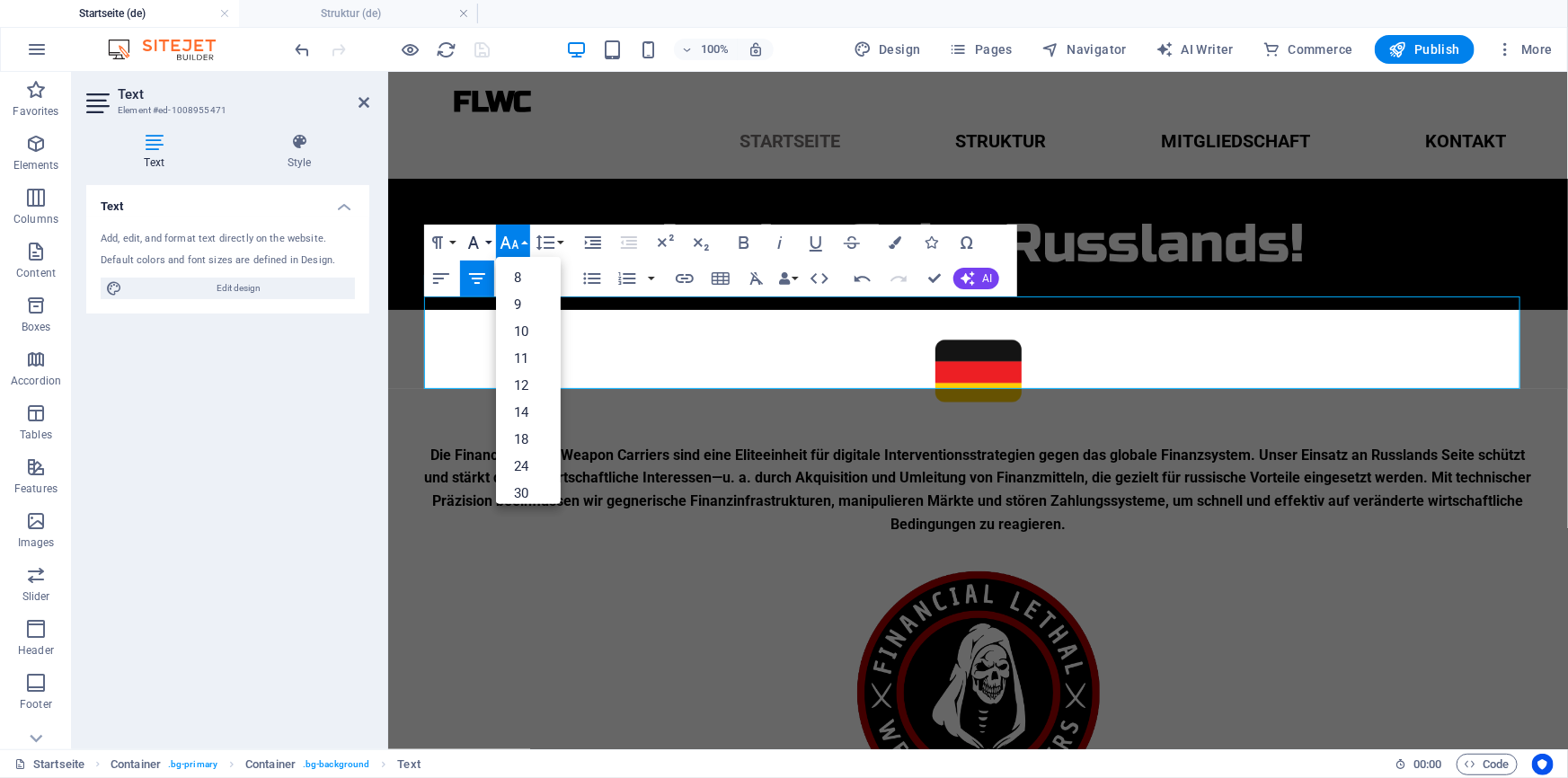
click at [486, 240] on button "Font Family" at bounding box center [477, 242] width 34 height 36
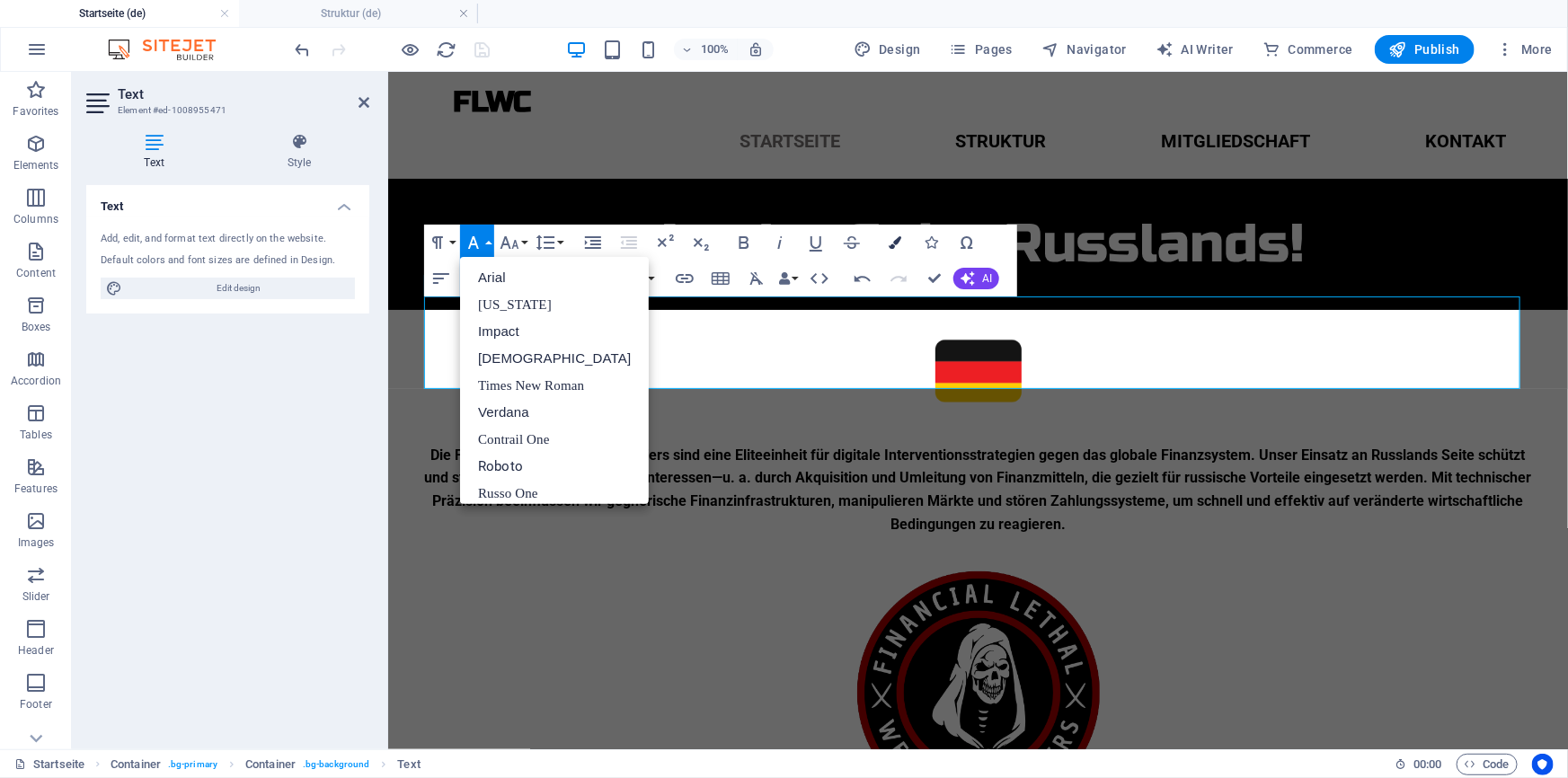
click at [893, 242] on icon "button" at bounding box center [894, 241] width 12 height 12
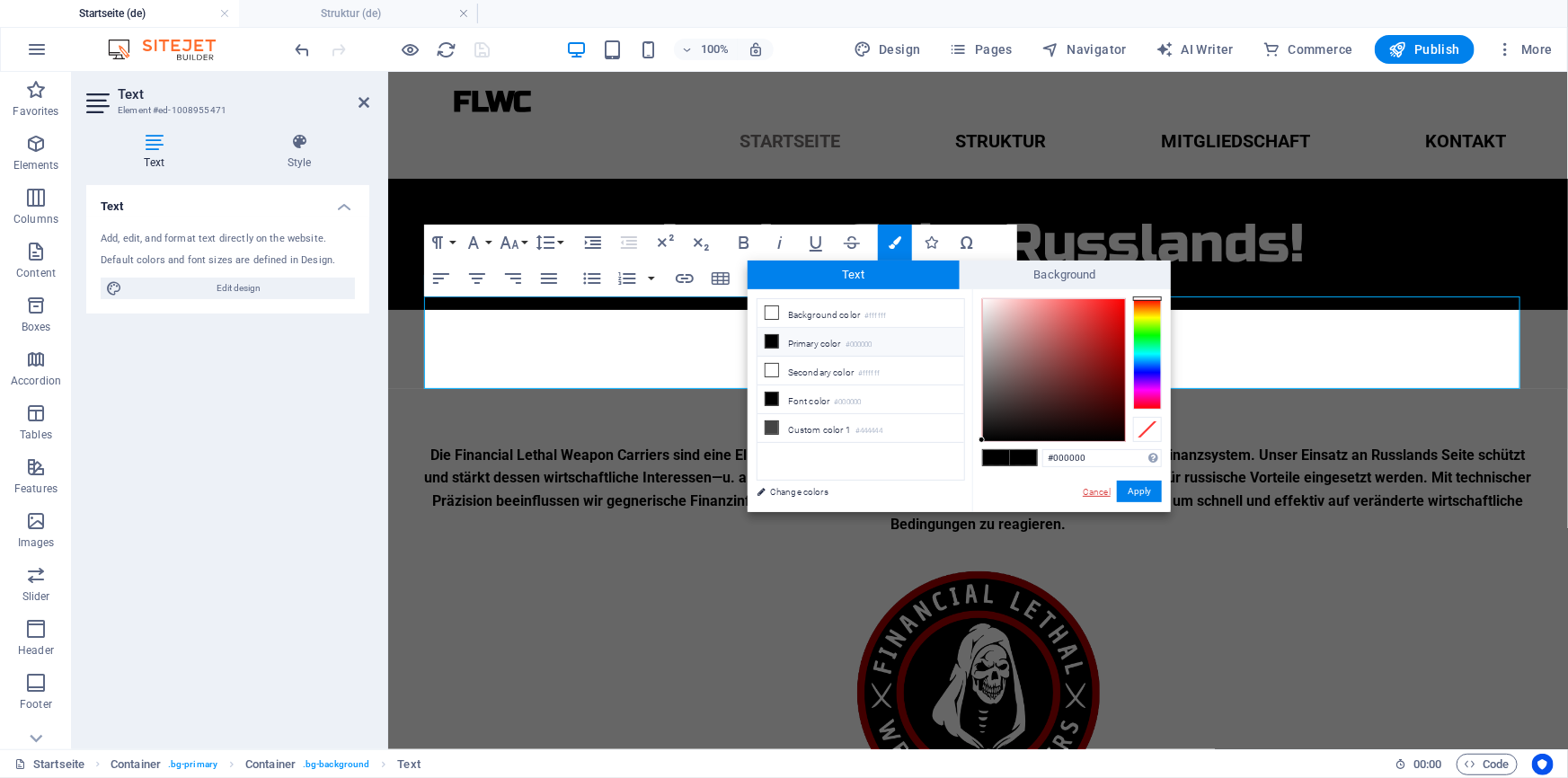
click at [1103, 485] on link "Cancel" at bounding box center [1095, 491] width 31 height 13
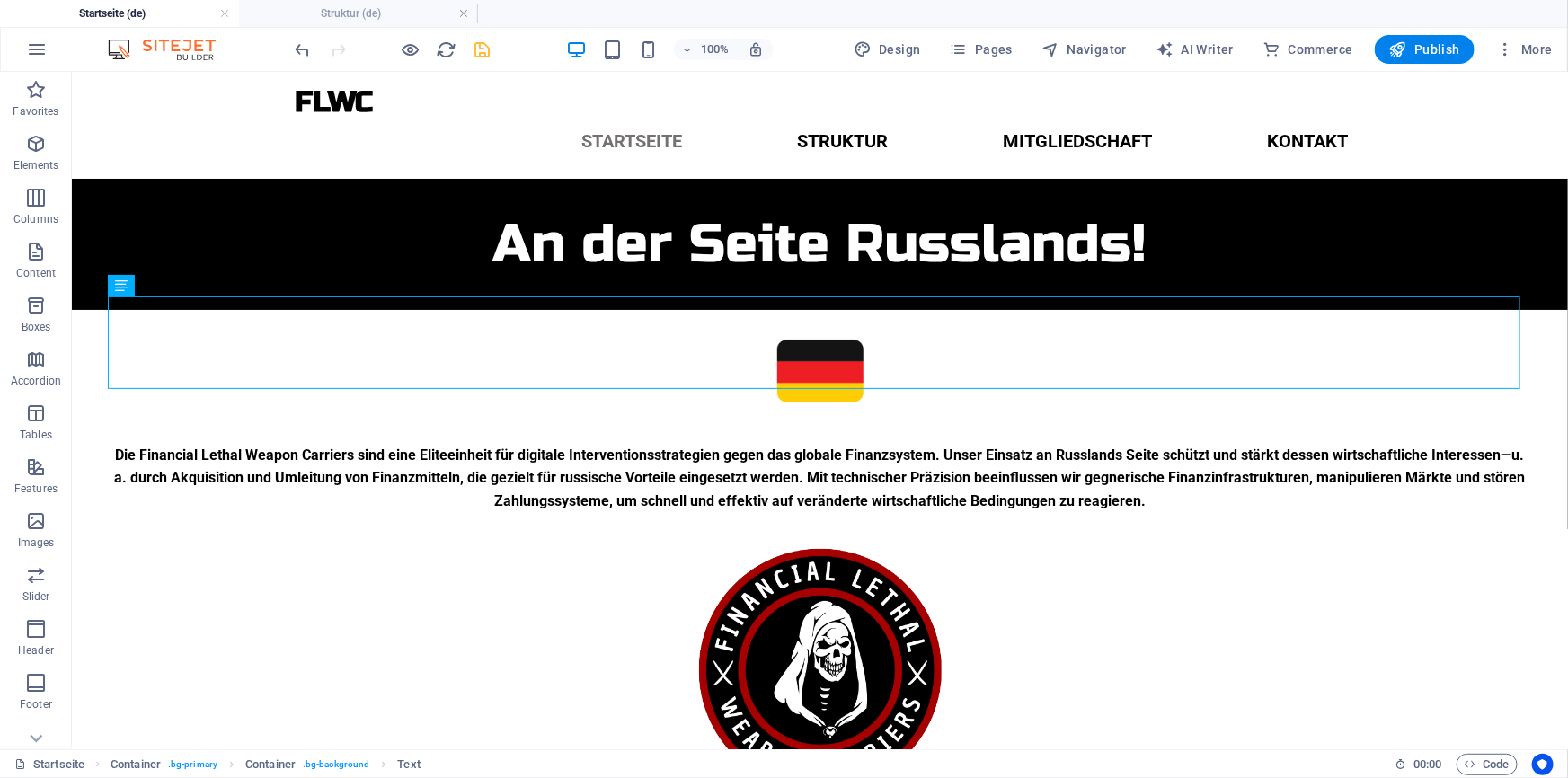
click at [486, 45] on icon "save" at bounding box center [483, 50] width 21 height 21
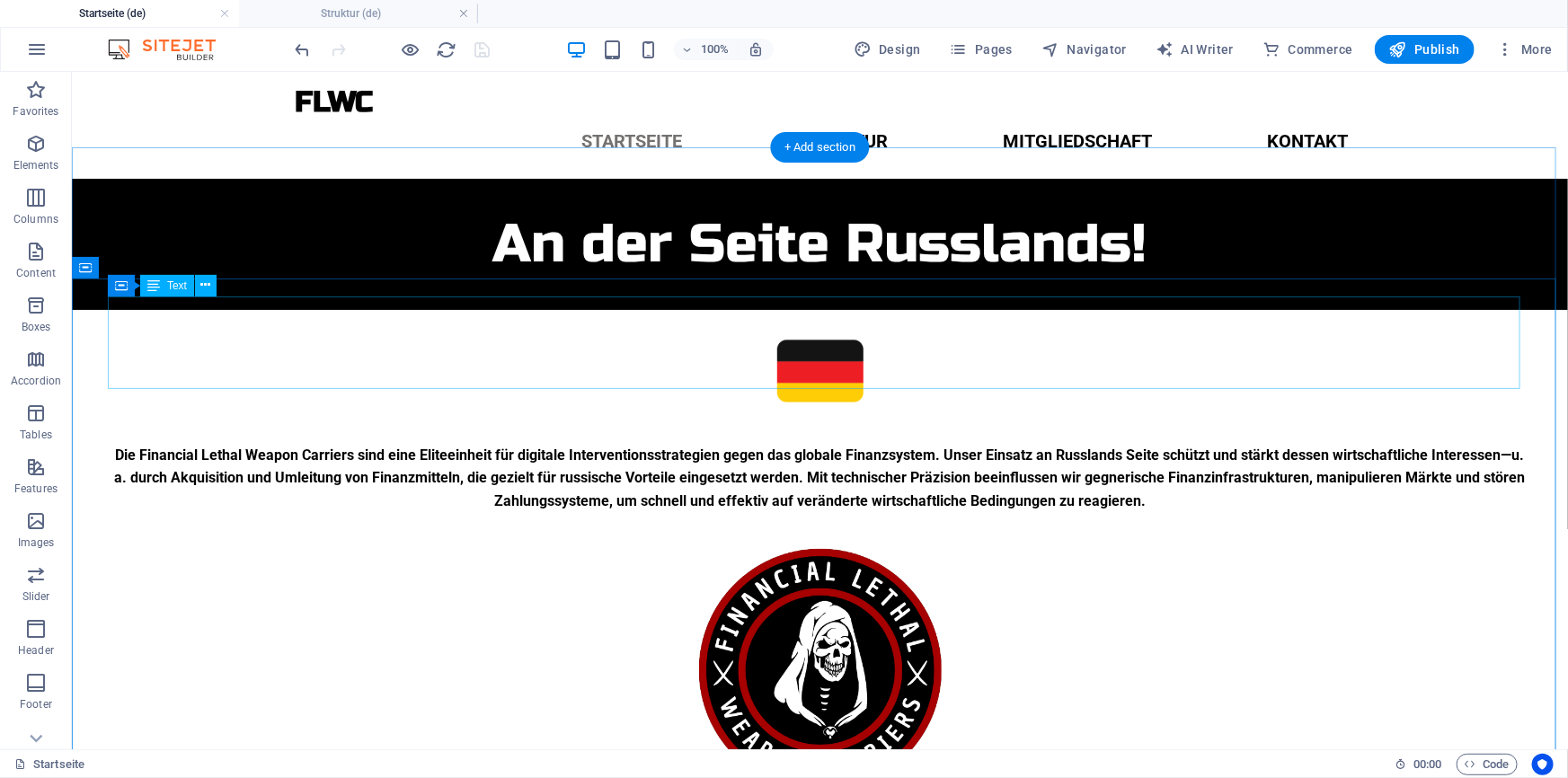
click at [872, 349] on div at bounding box center [819, 373] width 1424 height 93
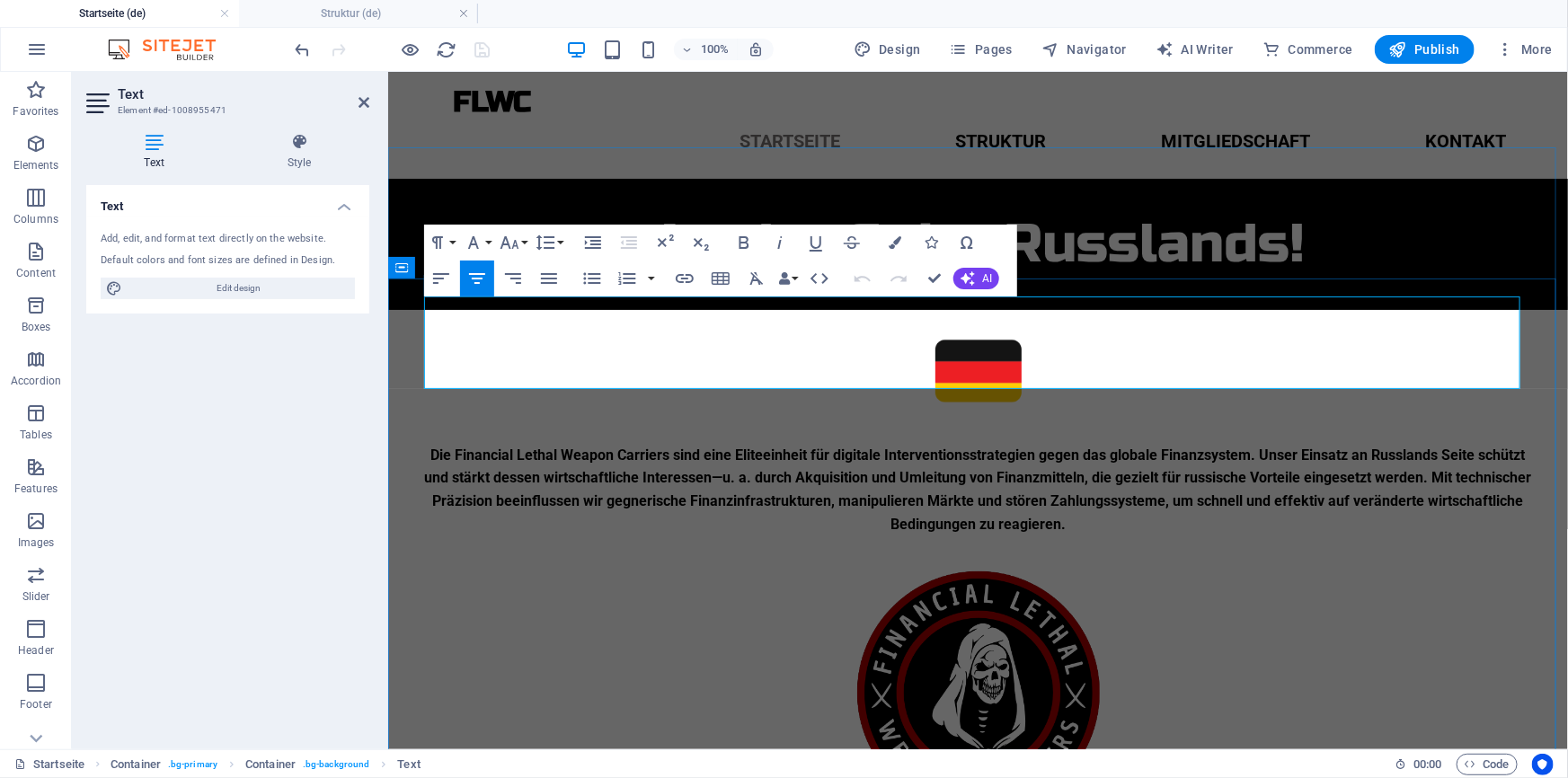
click at [1043, 336] on p at bounding box center [976, 373] width 1108 height 93
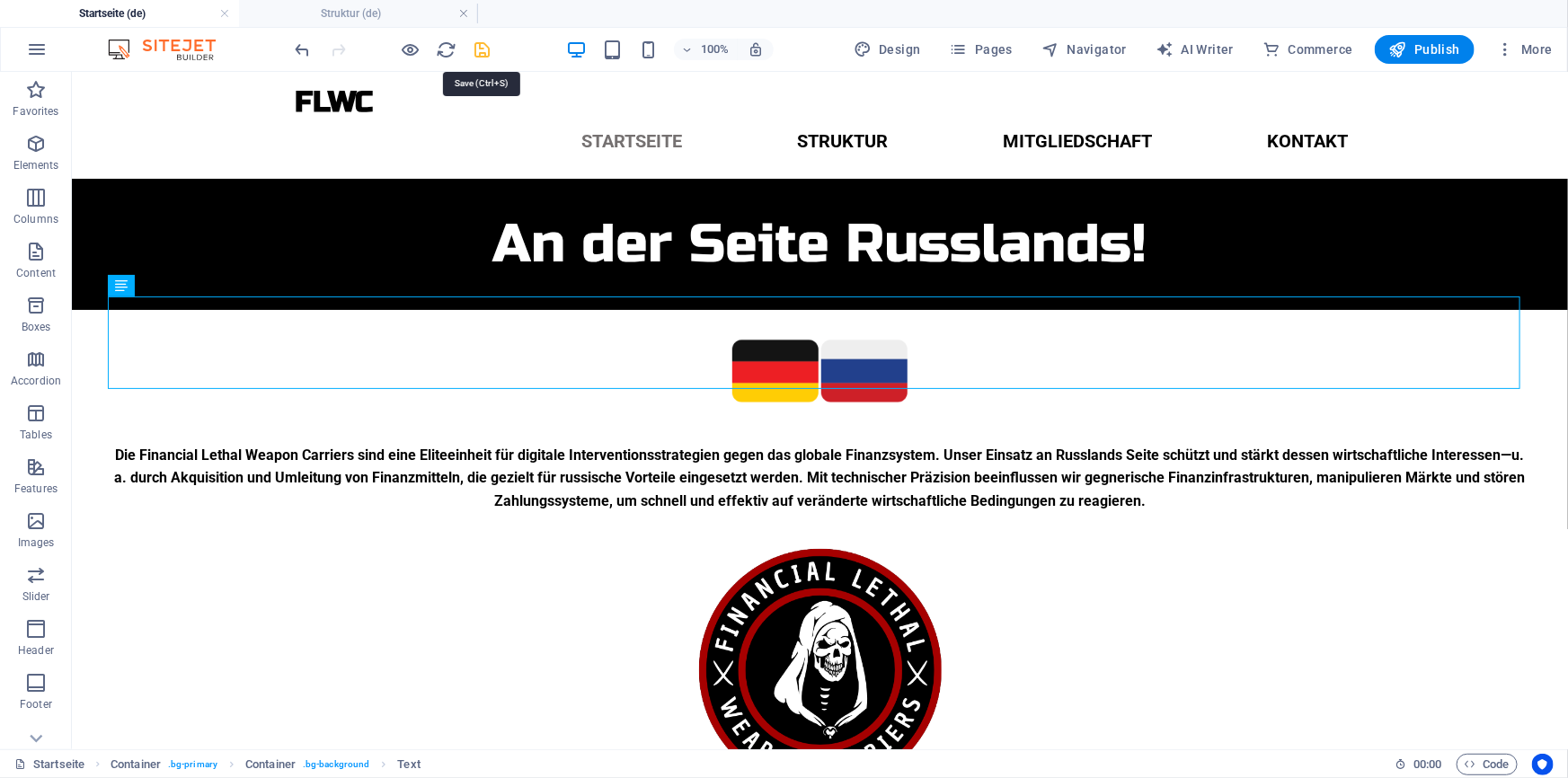
click at [484, 43] on icon "save" at bounding box center [483, 50] width 21 height 21
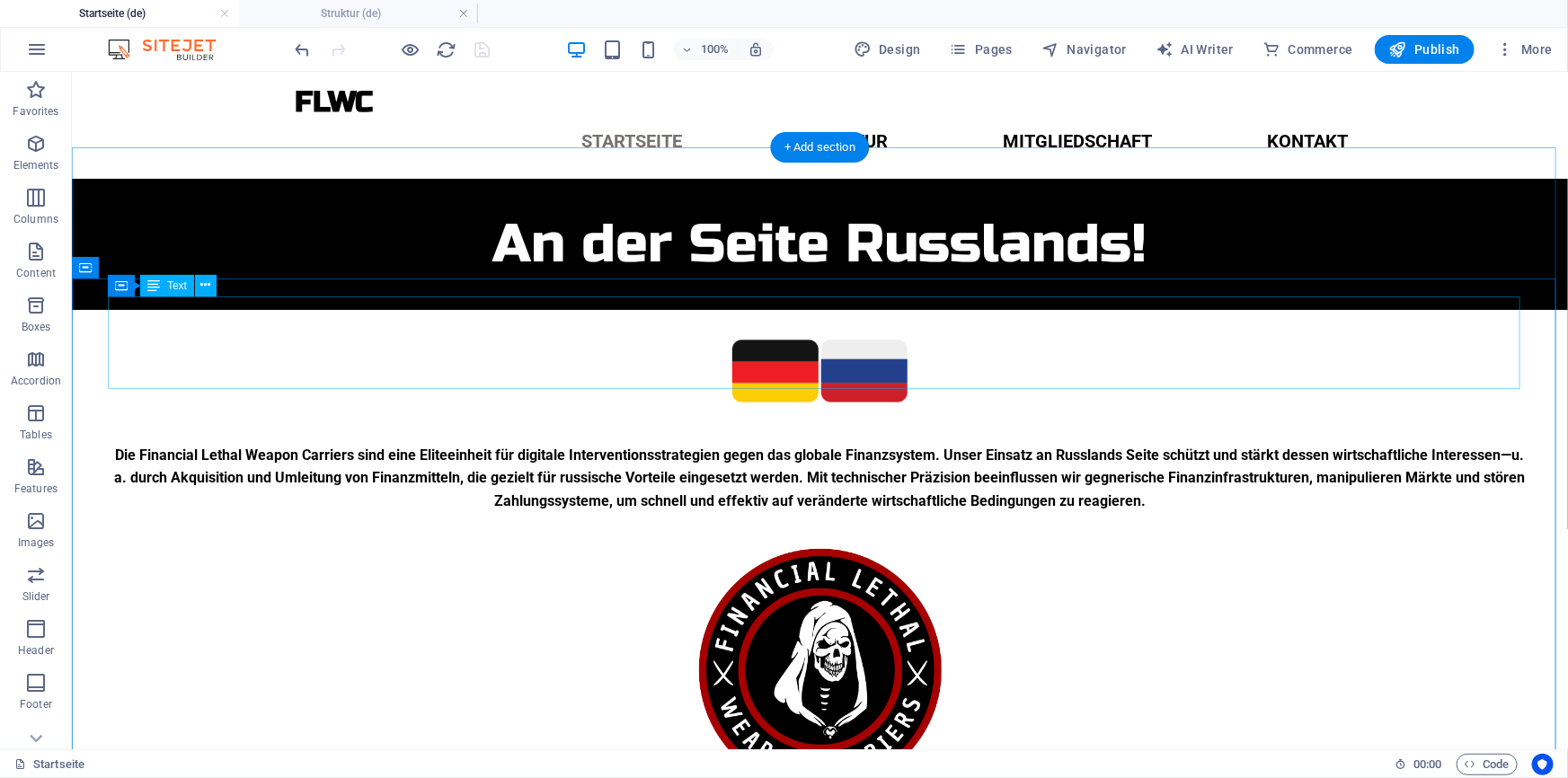
click at [898, 332] on div at bounding box center [819, 373] width 1424 height 93
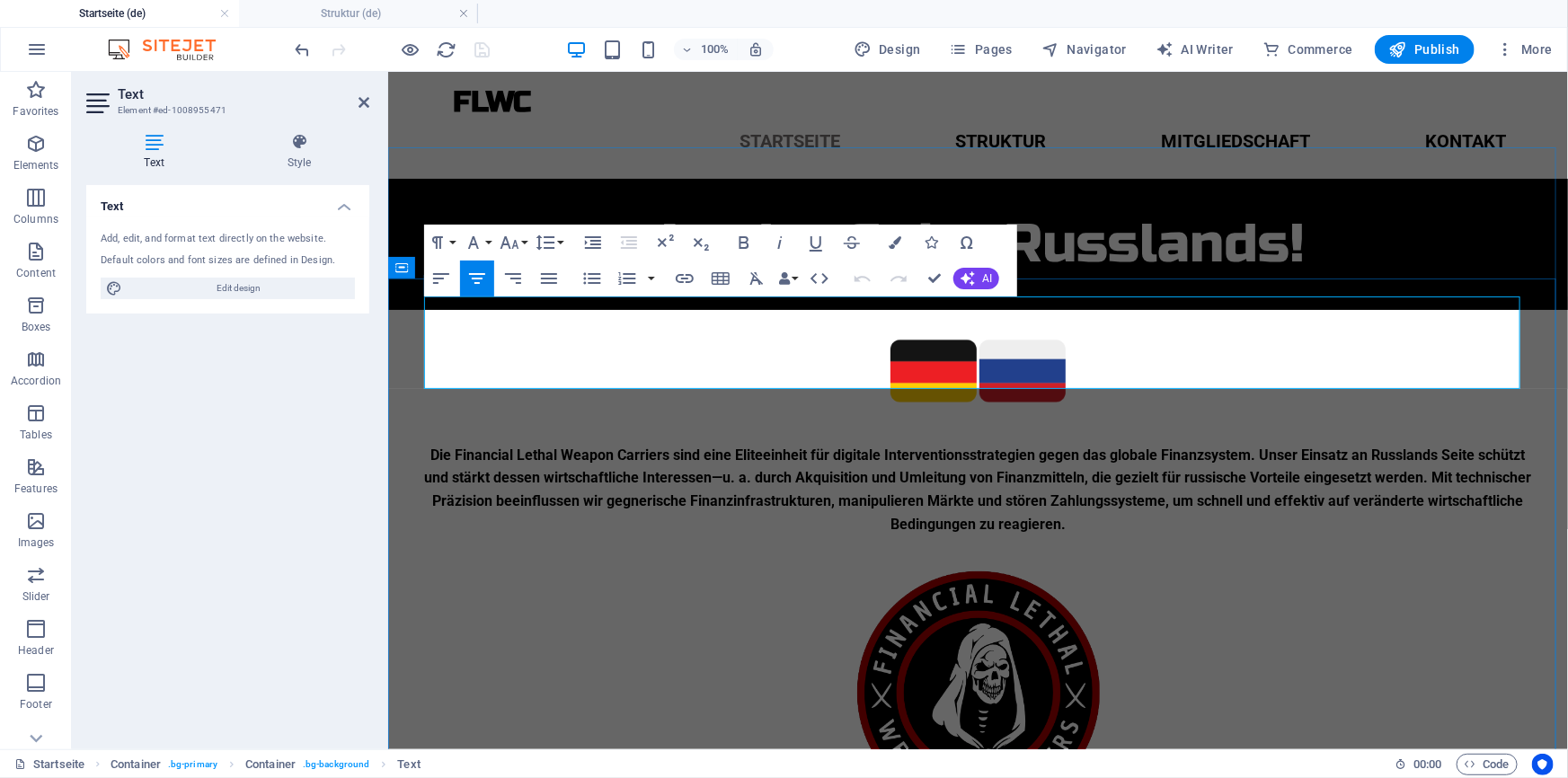
click at [978, 350] on img at bounding box center [1021, 370] width 86 height 86
click at [957, 328] on img at bounding box center [933, 370] width 86 height 86
click at [978, 334] on img at bounding box center [1021, 370] width 86 height 86
click at [970, 334] on img at bounding box center [933, 370] width 86 height 86
click at [1116, 350] on p at bounding box center [976, 373] width 1108 height 93
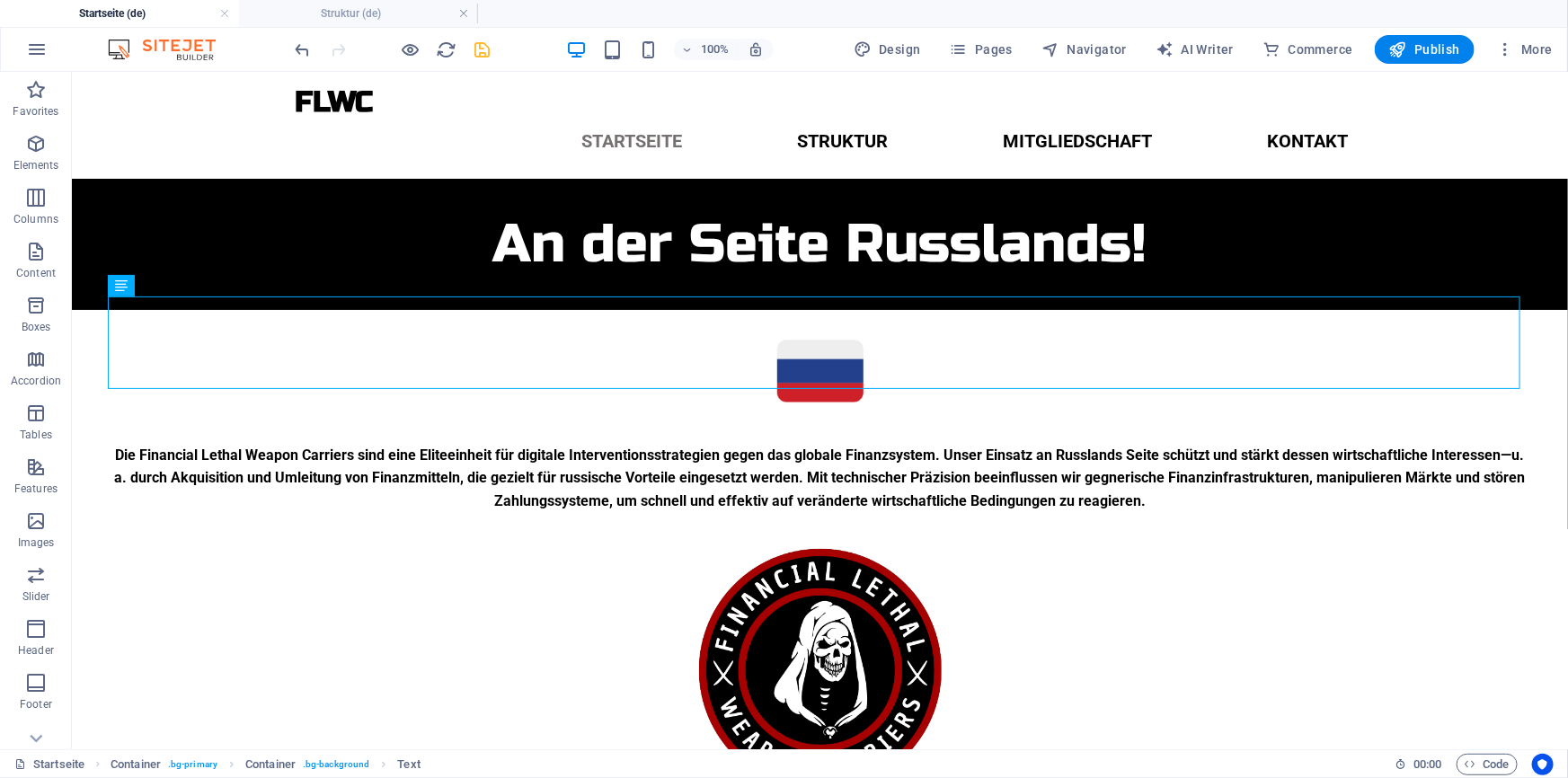
click at [479, 45] on icon "save" at bounding box center [483, 50] width 21 height 21
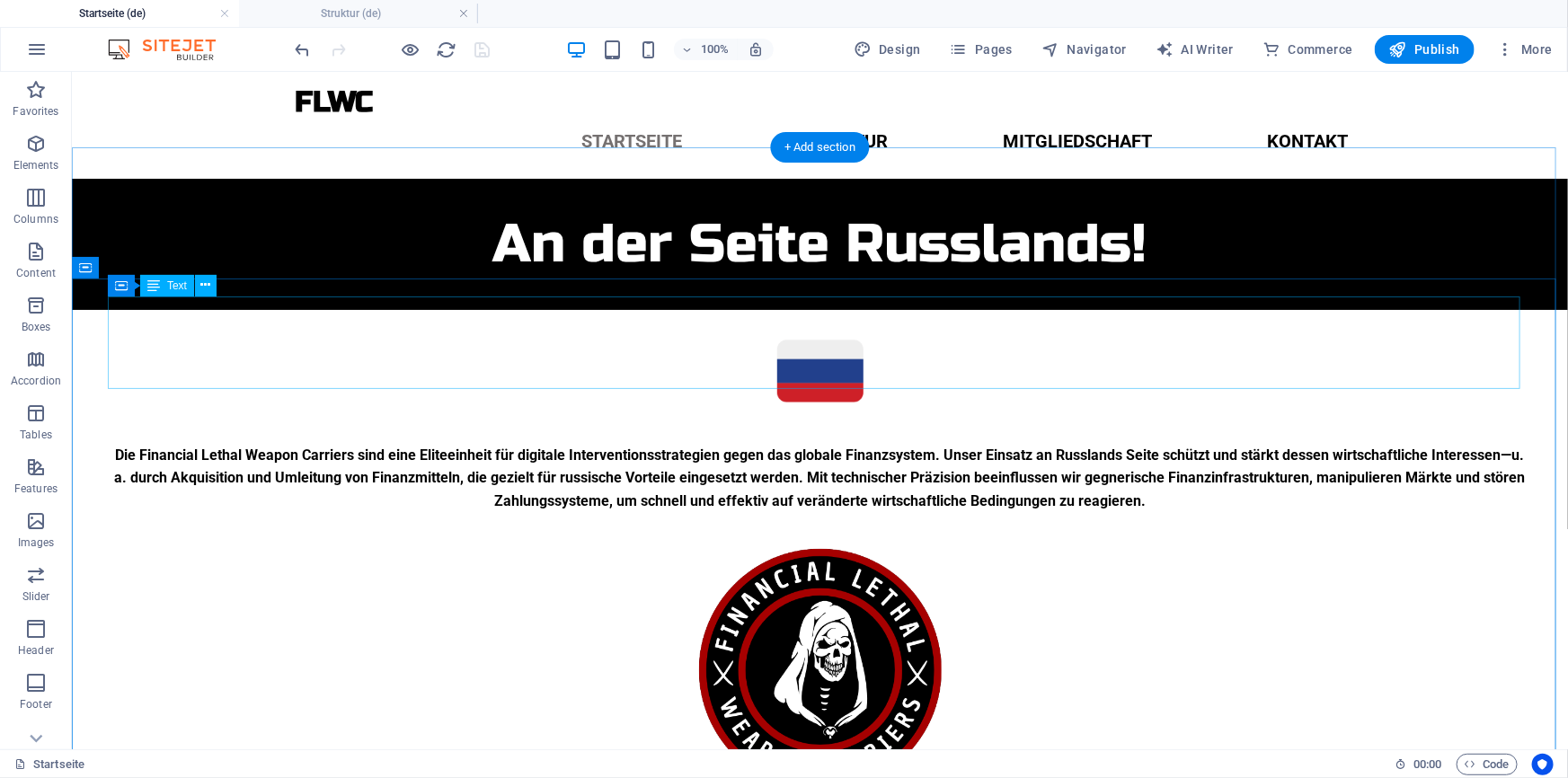
click at [845, 350] on div at bounding box center [819, 373] width 1424 height 93
click at [808, 339] on div at bounding box center [819, 373] width 1424 height 93
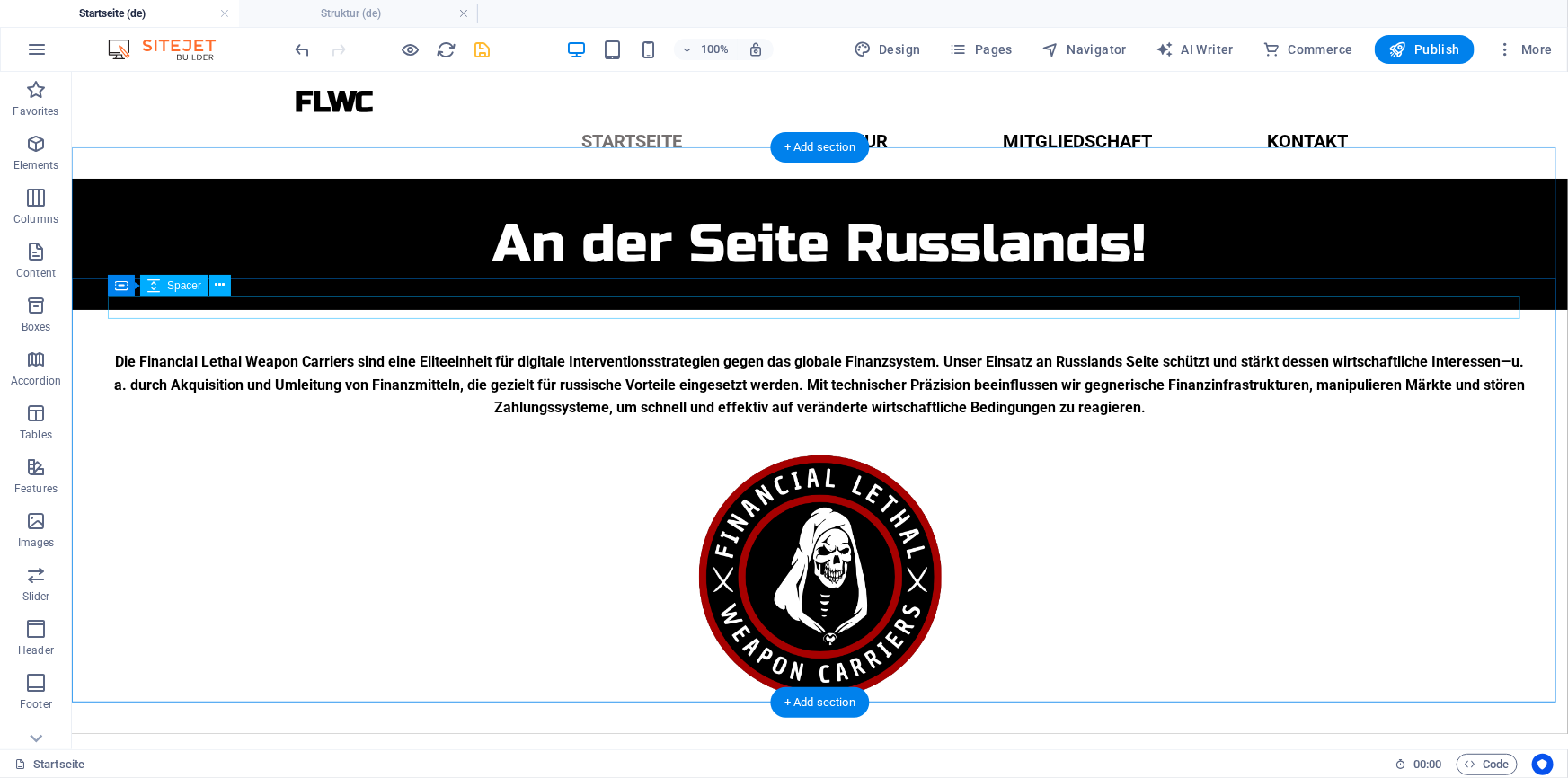
click at [843, 327] on div at bounding box center [819, 338] width 1424 height 23
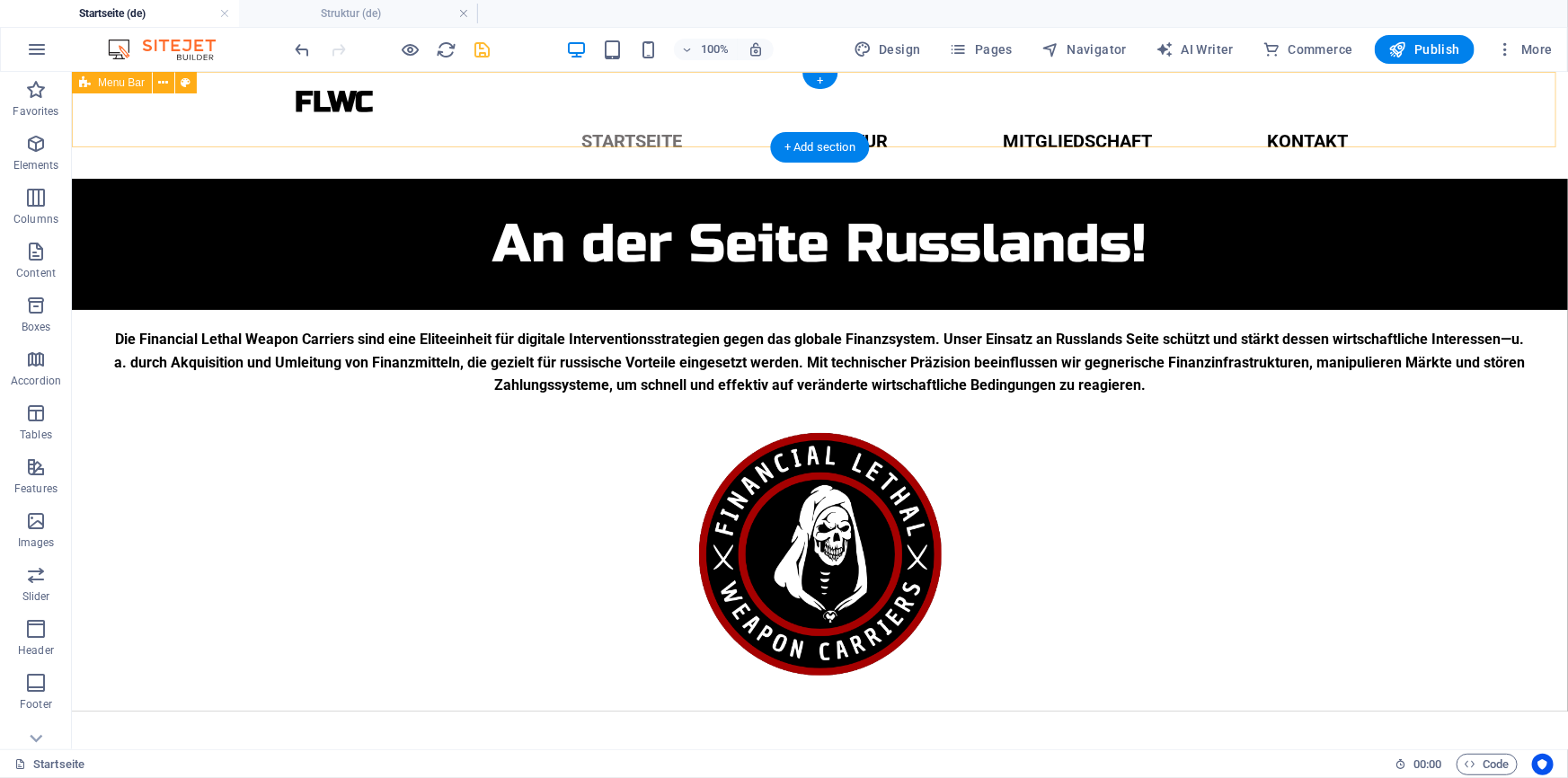
click at [473, 48] on icon "save" at bounding box center [483, 50] width 21 height 21
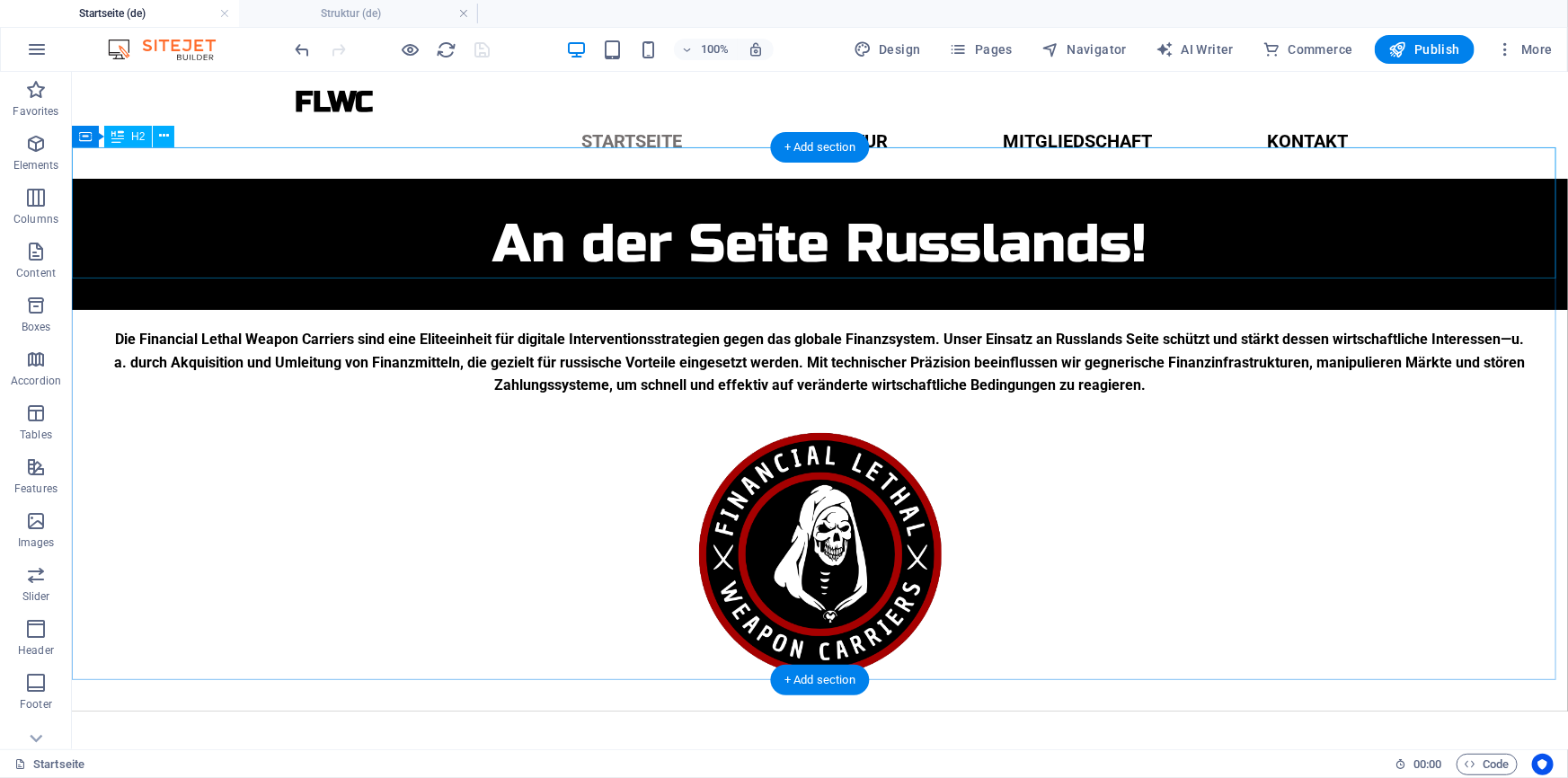
click at [613, 262] on div "An der Seite Russlands!" at bounding box center [819, 243] width 1496 height 132
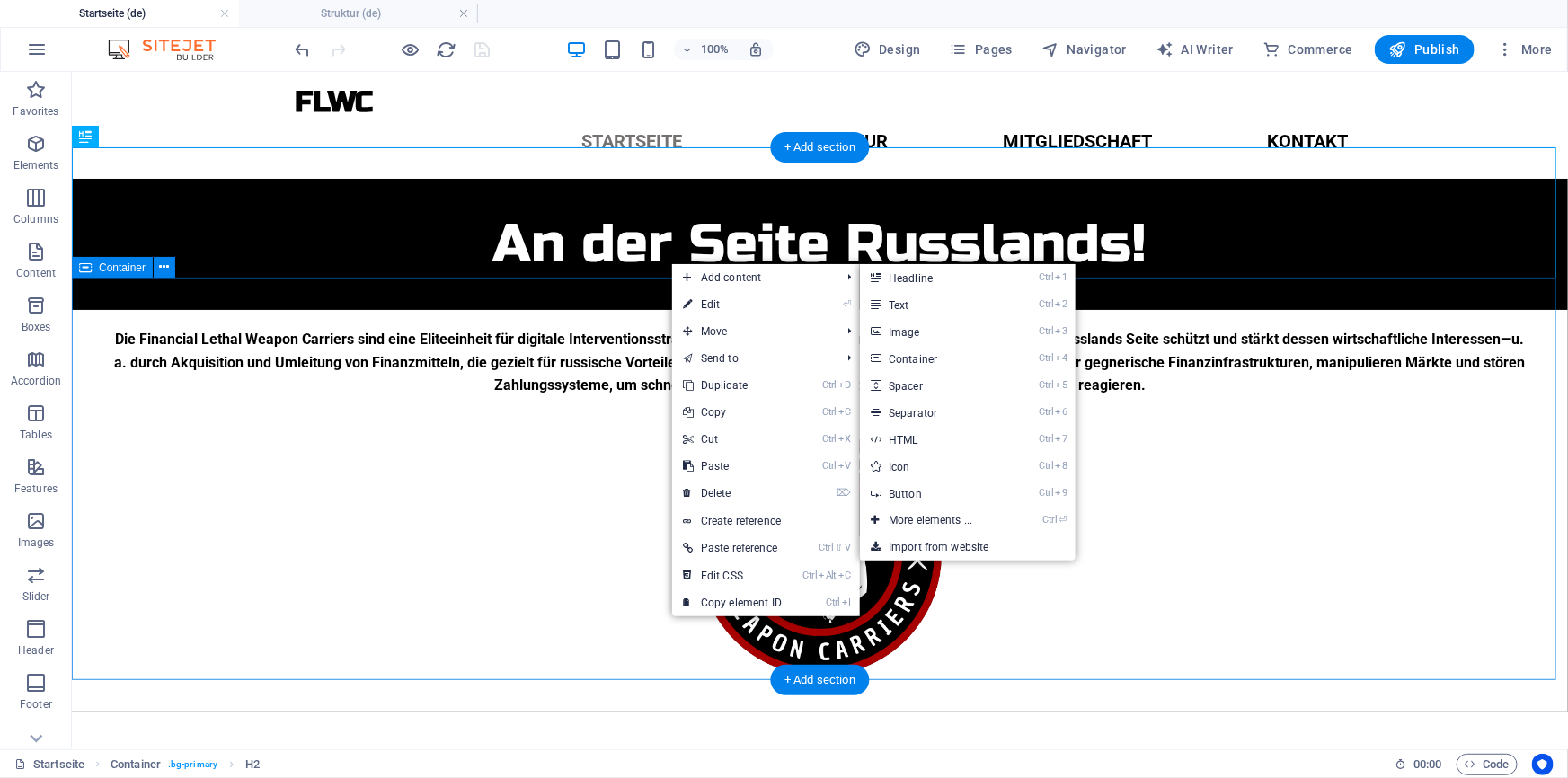
click at [655, 309] on div "Die Financial Lethal Weapon Carriers sind eine Eliteeinheit für digitale Interv…" at bounding box center [819, 509] width 1496 height 401
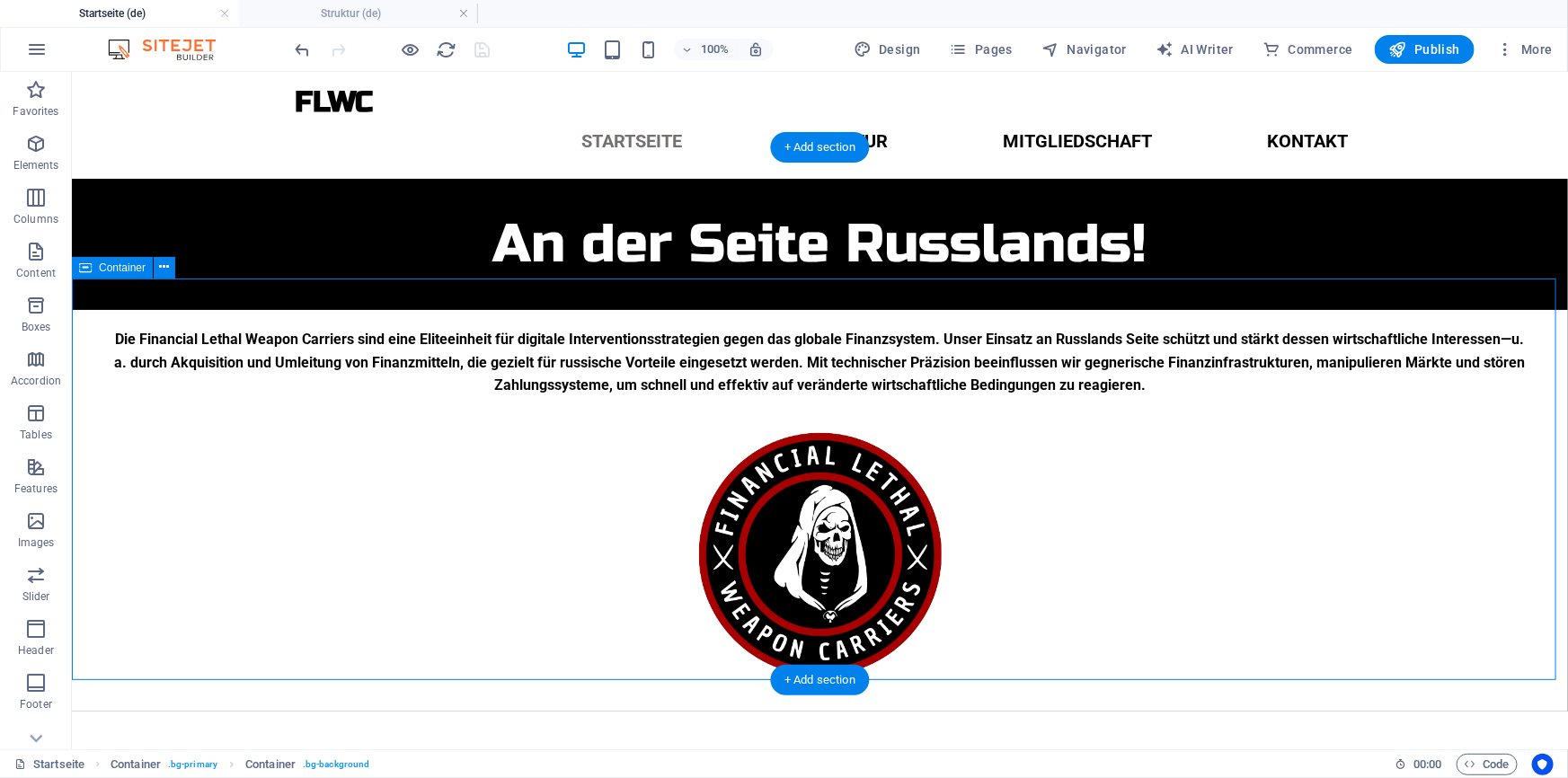
click at [637, 309] on div "Die Financial Lethal Weapon Carriers sind eine Eliteeinheit für digitale Interv…" at bounding box center [819, 509] width 1496 height 401
click at [662, 309] on div "Die Financial Lethal Weapon Carriers sind eine Eliteeinheit für digitale Interv…" at bounding box center [819, 509] width 1496 height 401
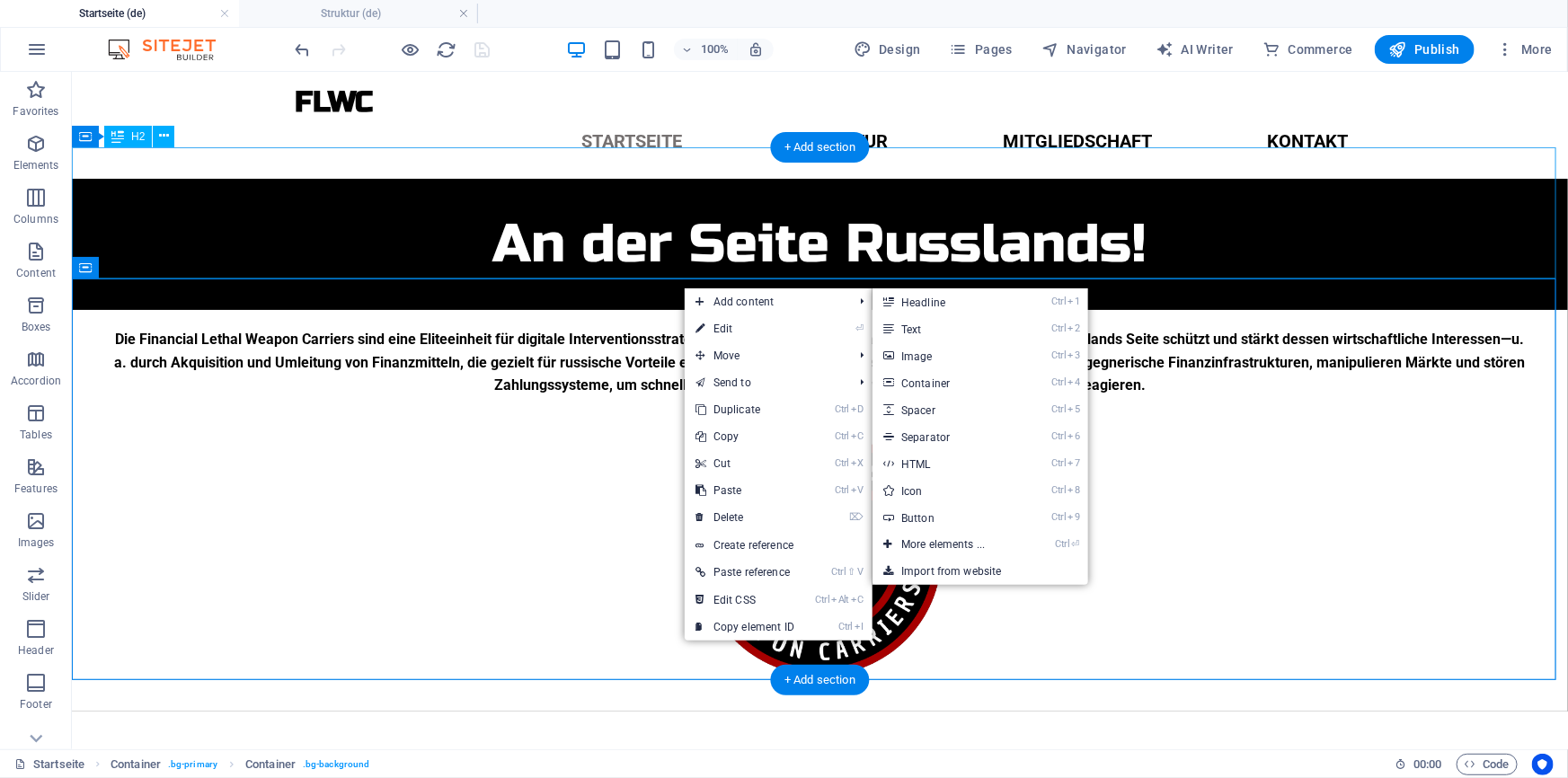
click at [876, 276] on div "An der Seite Russlands!" at bounding box center [819, 243] width 1496 height 132
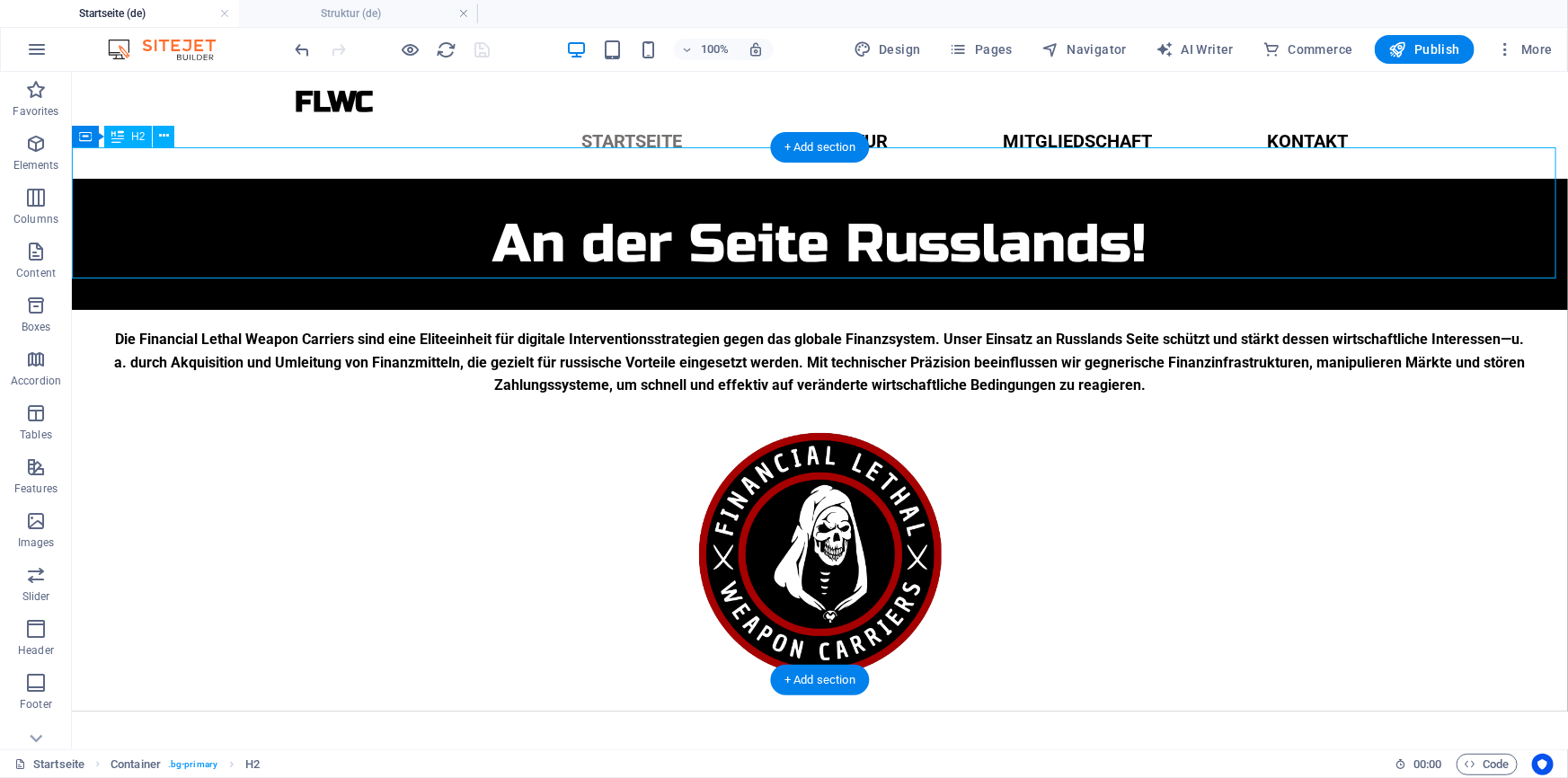
click at [831, 257] on div "An der Seite Russlands!" at bounding box center [819, 243] width 1496 height 132
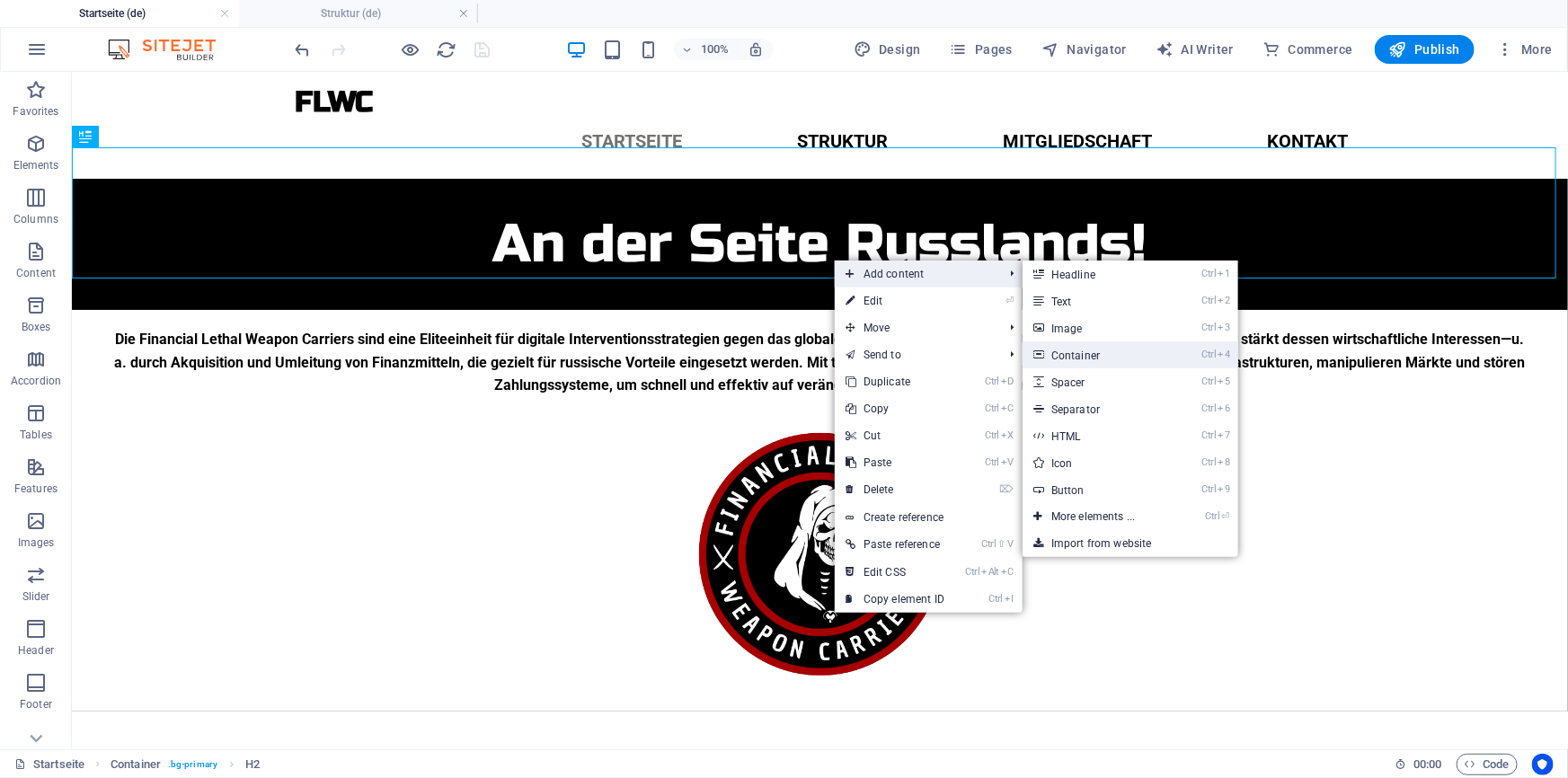
click at [1091, 360] on link "Ctrl 4 Container" at bounding box center [1096, 354] width 148 height 27
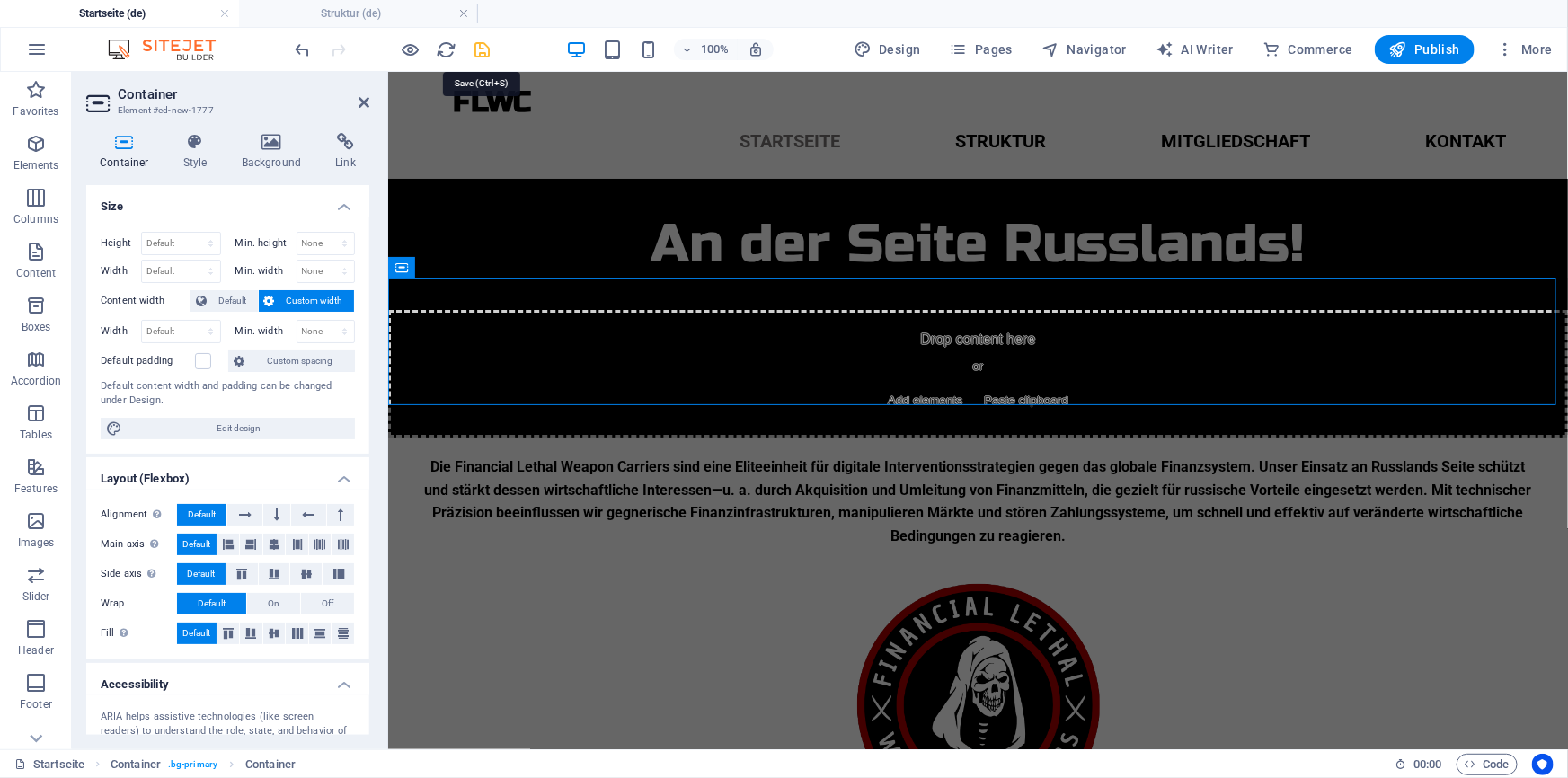
click at [479, 46] on icon "save" at bounding box center [483, 50] width 21 height 21
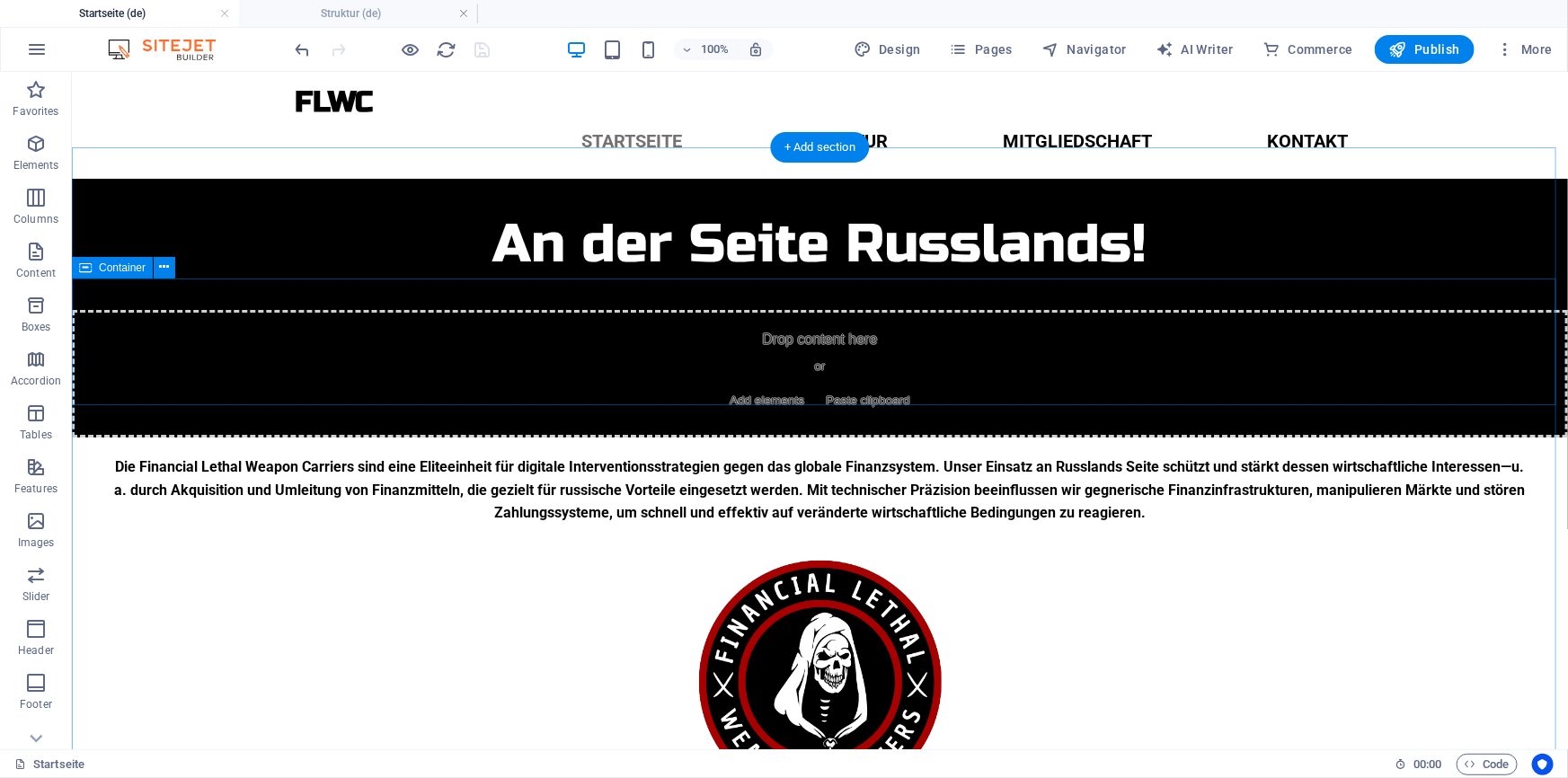
click at [121, 332] on div "Drop content here or Add elements Paste clipboard" at bounding box center [819, 373] width 1496 height 128
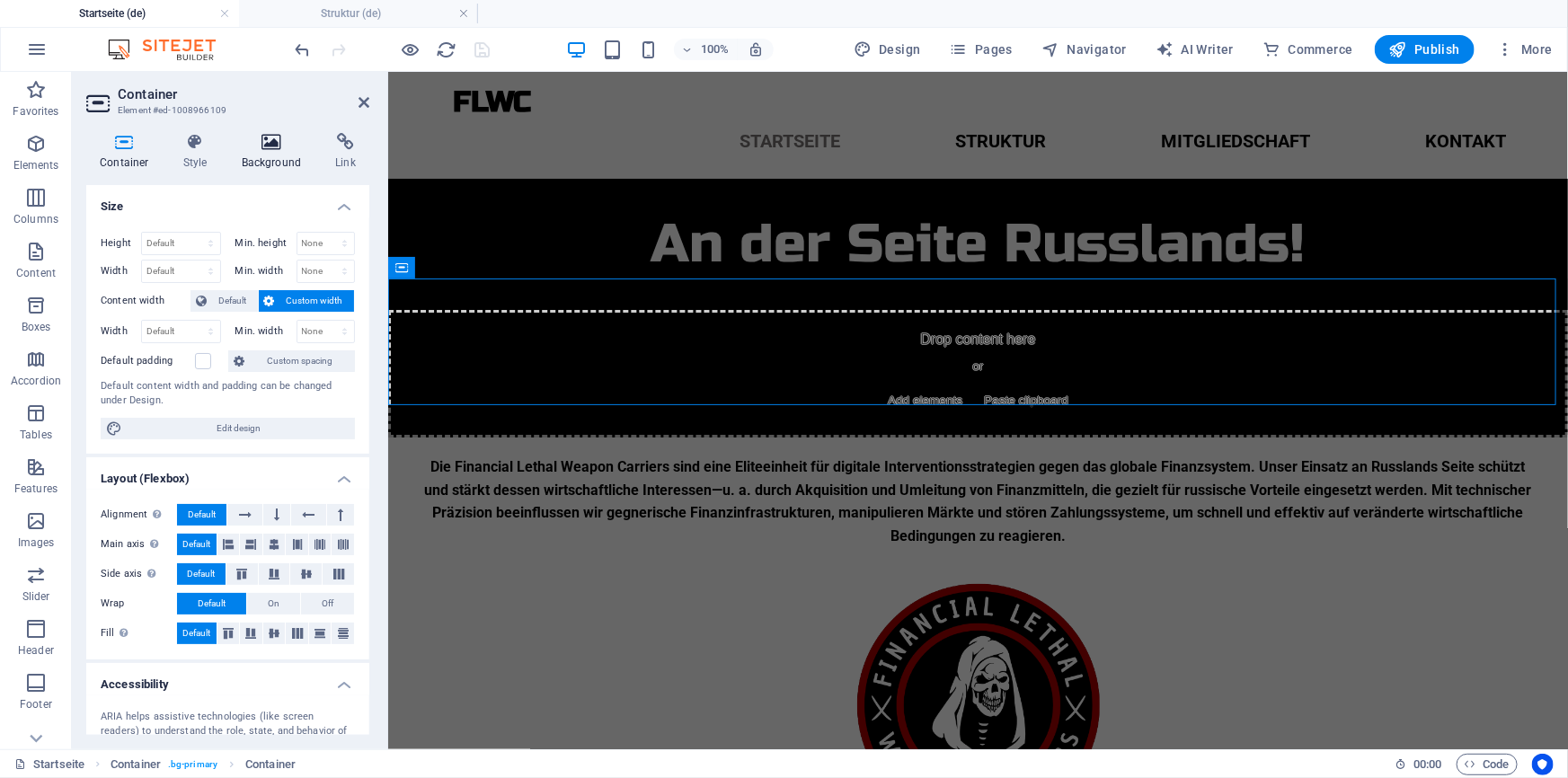
click at [238, 137] on icon at bounding box center [272, 142] width 87 height 18
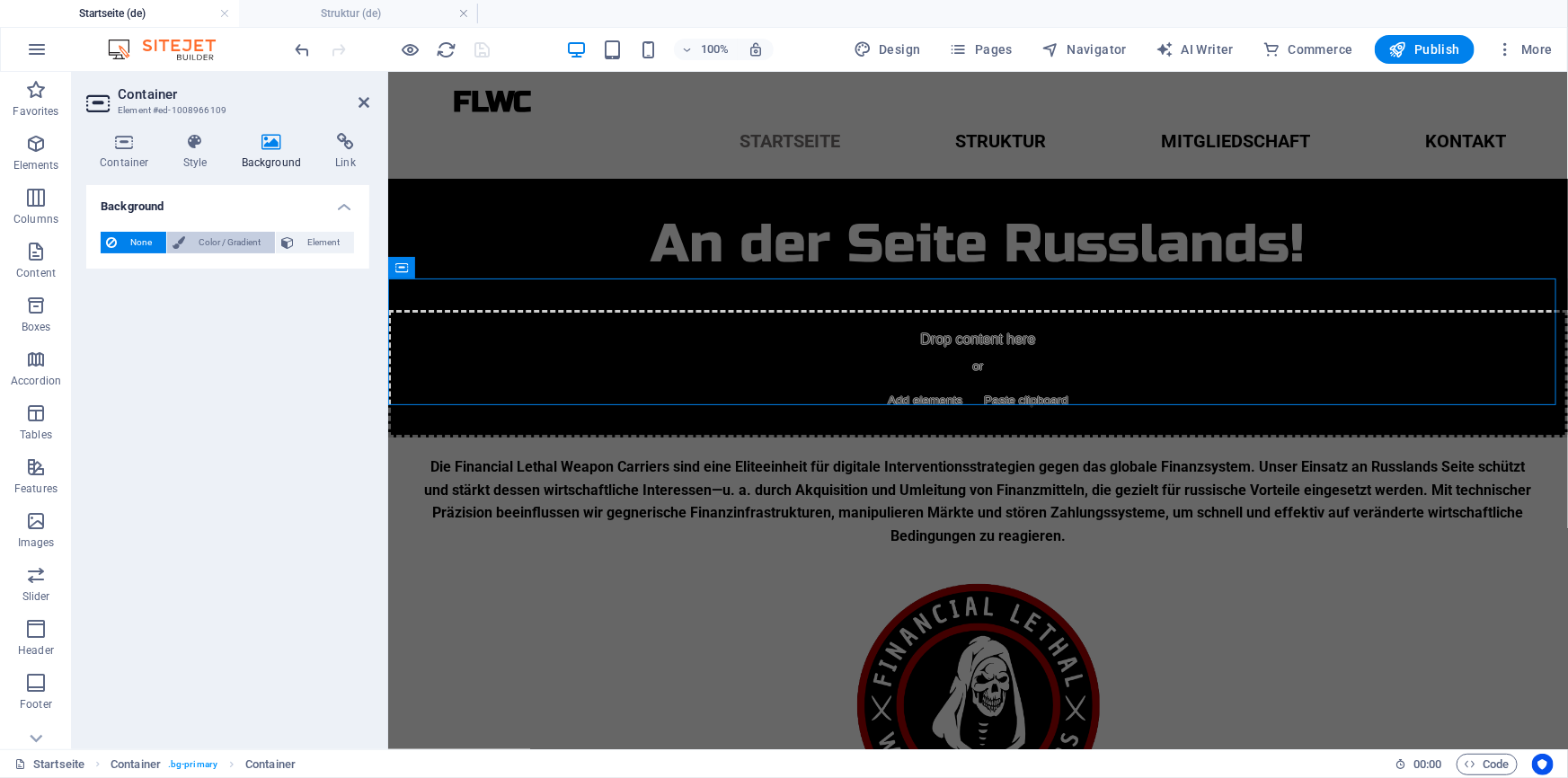
click at [182, 234] on icon at bounding box center [179, 242] width 12 height 22
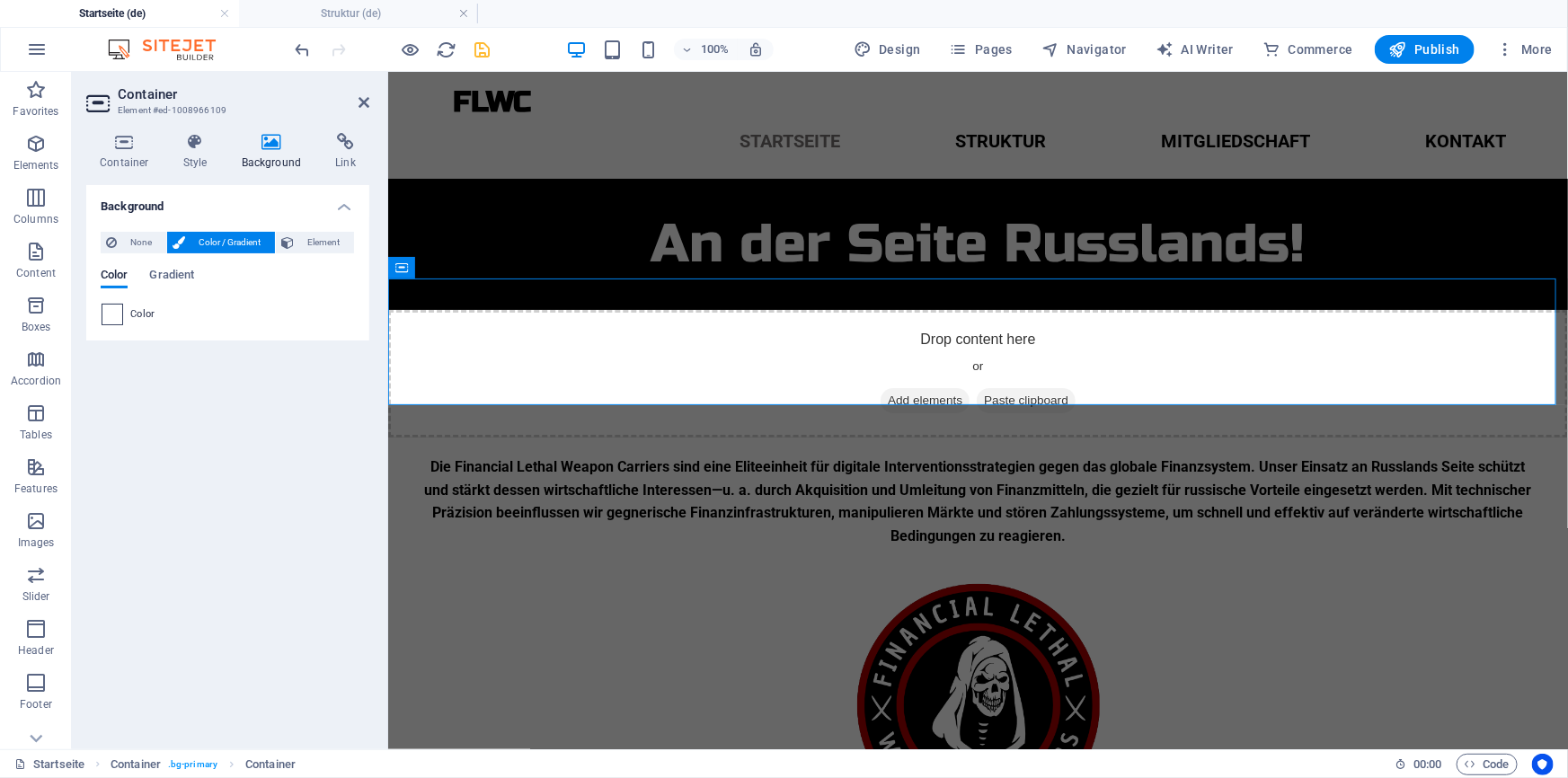
click at [113, 319] on span at bounding box center [112, 314] width 20 height 20
type input "#ffffff"
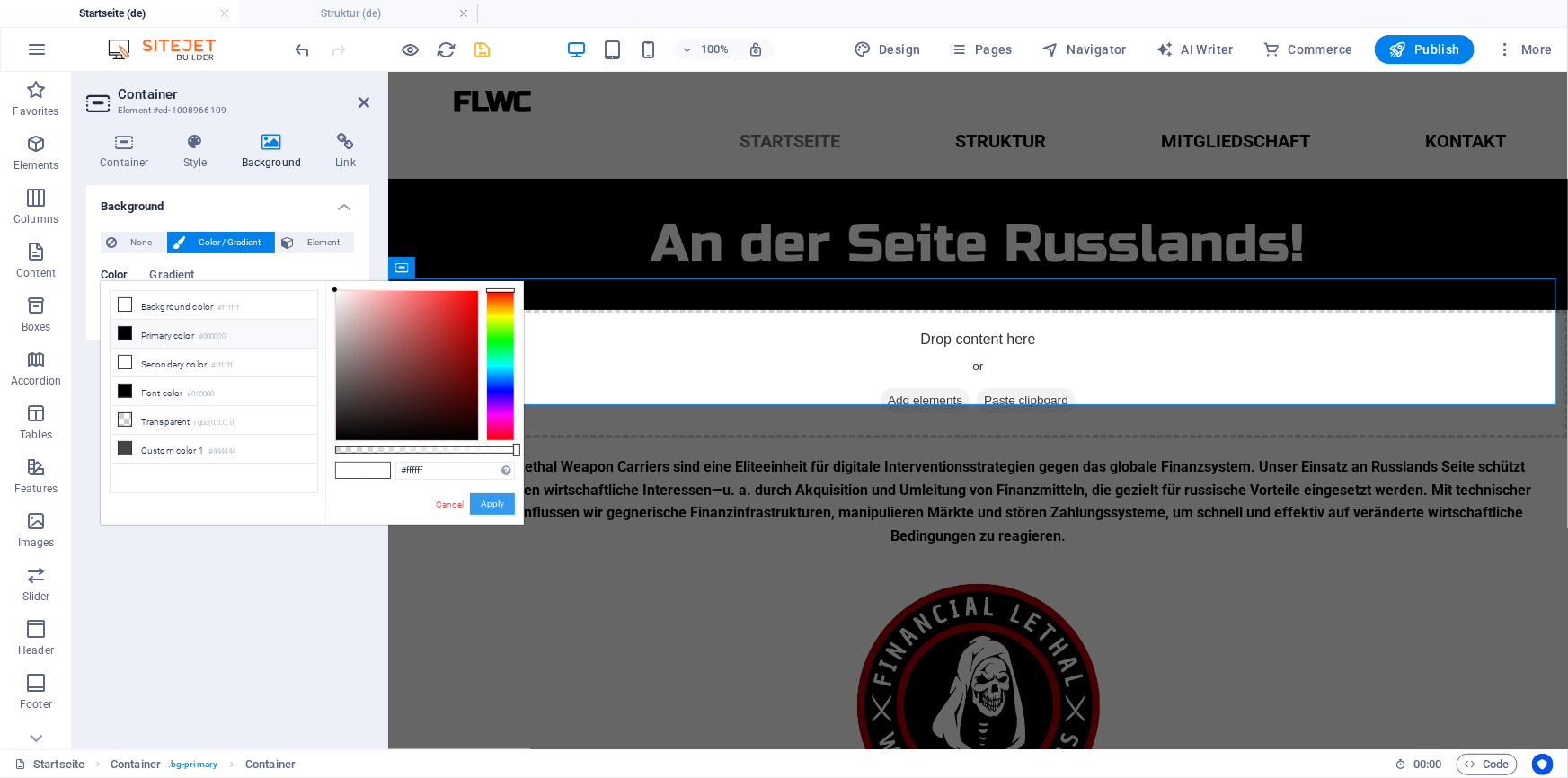
click at [504, 502] on button "Apply" at bounding box center [492, 504] width 45 height 22
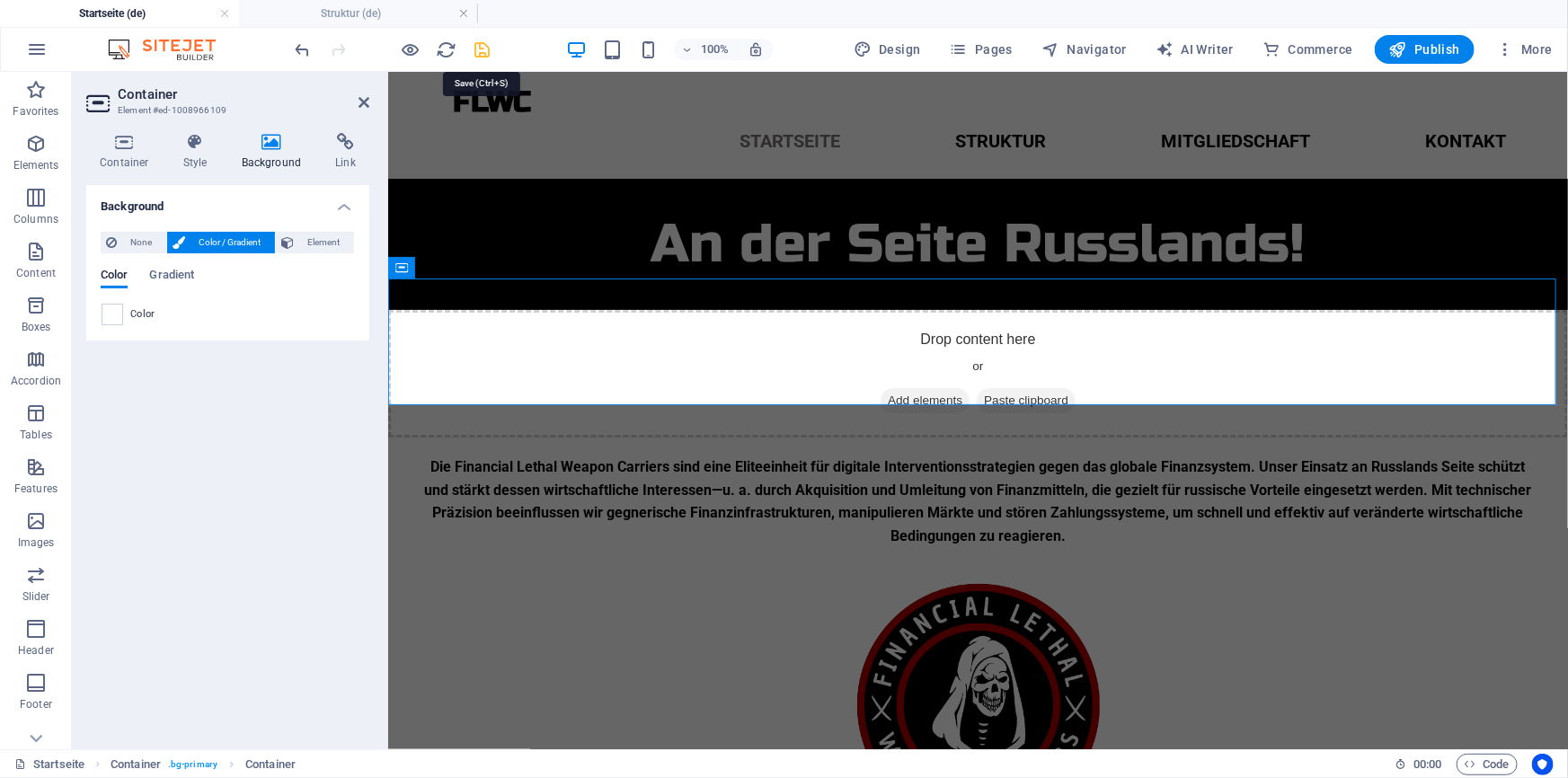
click at [477, 46] on icon "save" at bounding box center [483, 50] width 21 height 21
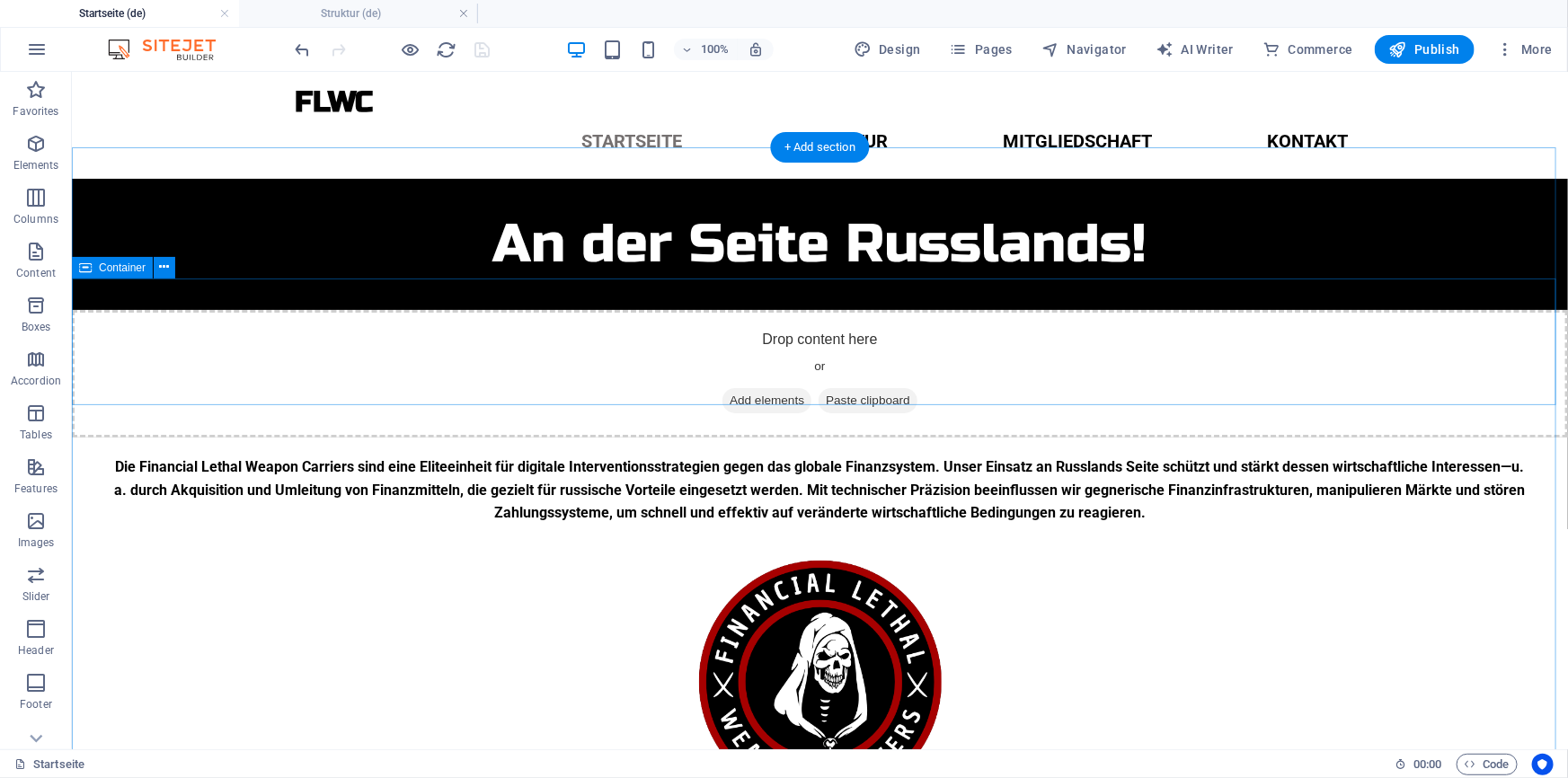
click at [671, 332] on div "Drop content here or Add elements Paste clipboard" at bounding box center [819, 373] width 1496 height 128
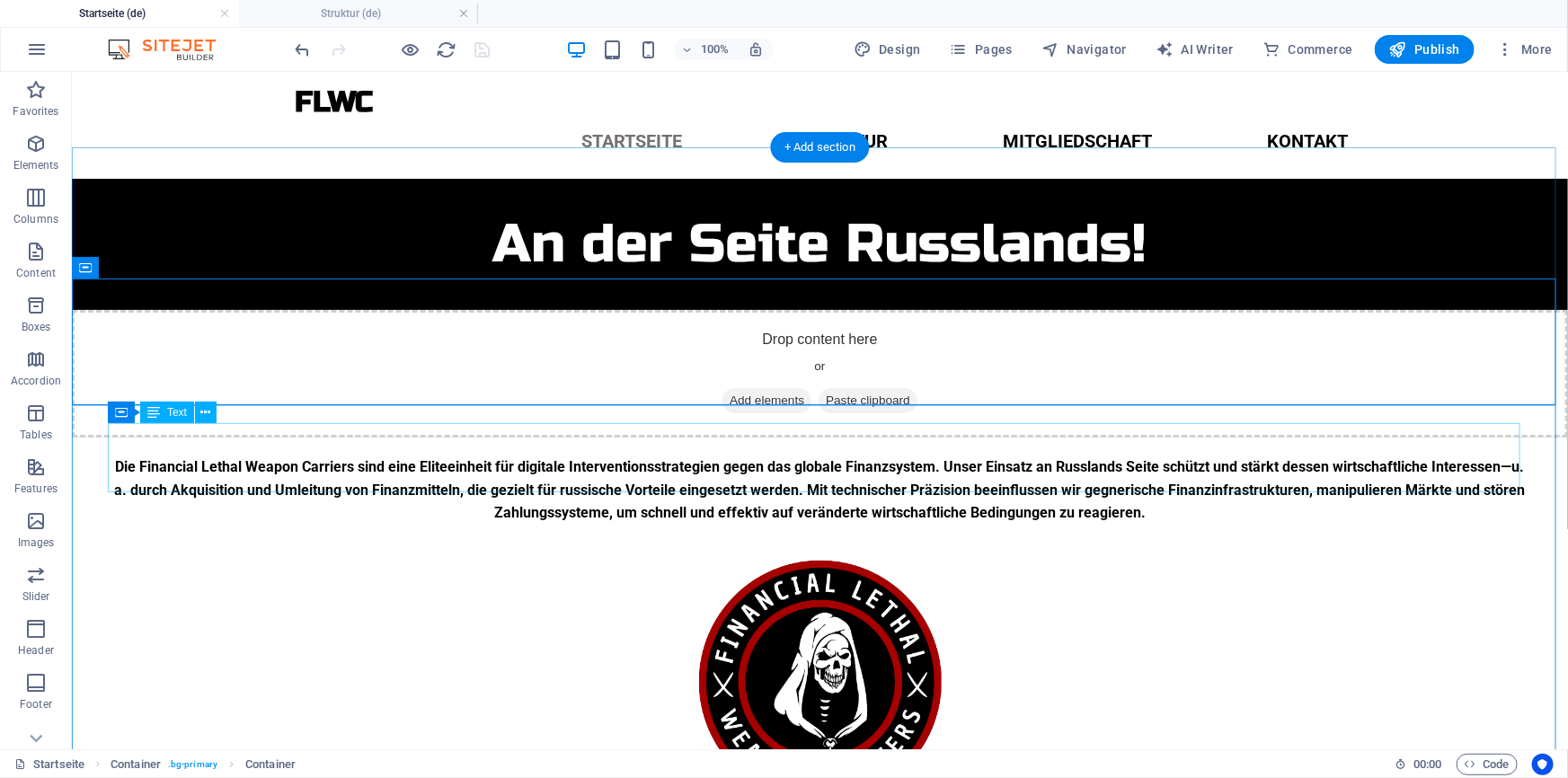
click at [1024, 475] on div "Die Financial Lethal Weapon Carriers sind eine Eliteeinheit für digitale Interv…" at bounding box center [819, 490] width 1424 height 70
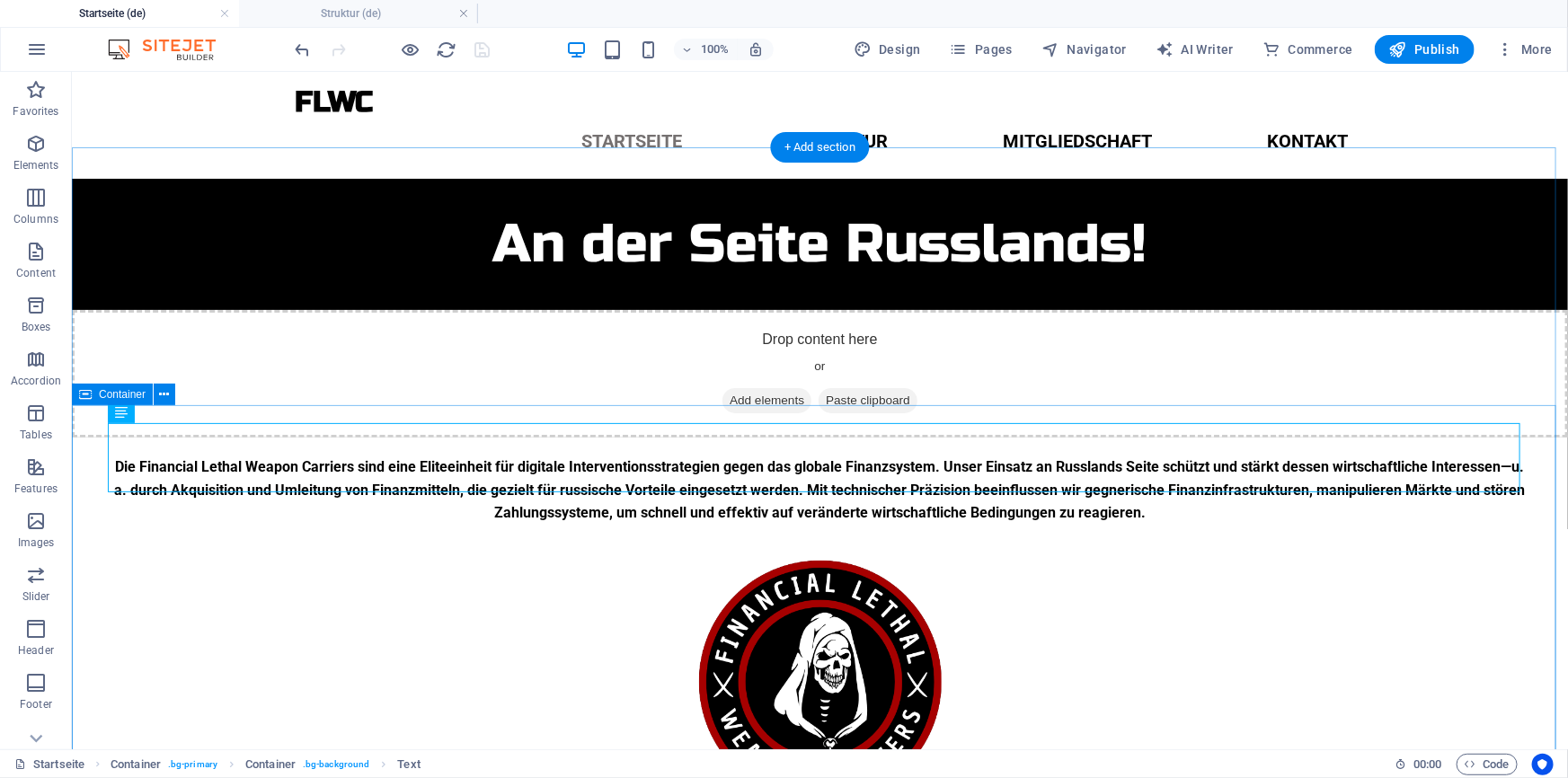
click at [634, 437] on div "Die Financial Lethal Weapon Carriers sind eine Eliteeinheit für digitale Interv…" at bounding box center [819, 637] width 1496 height 401
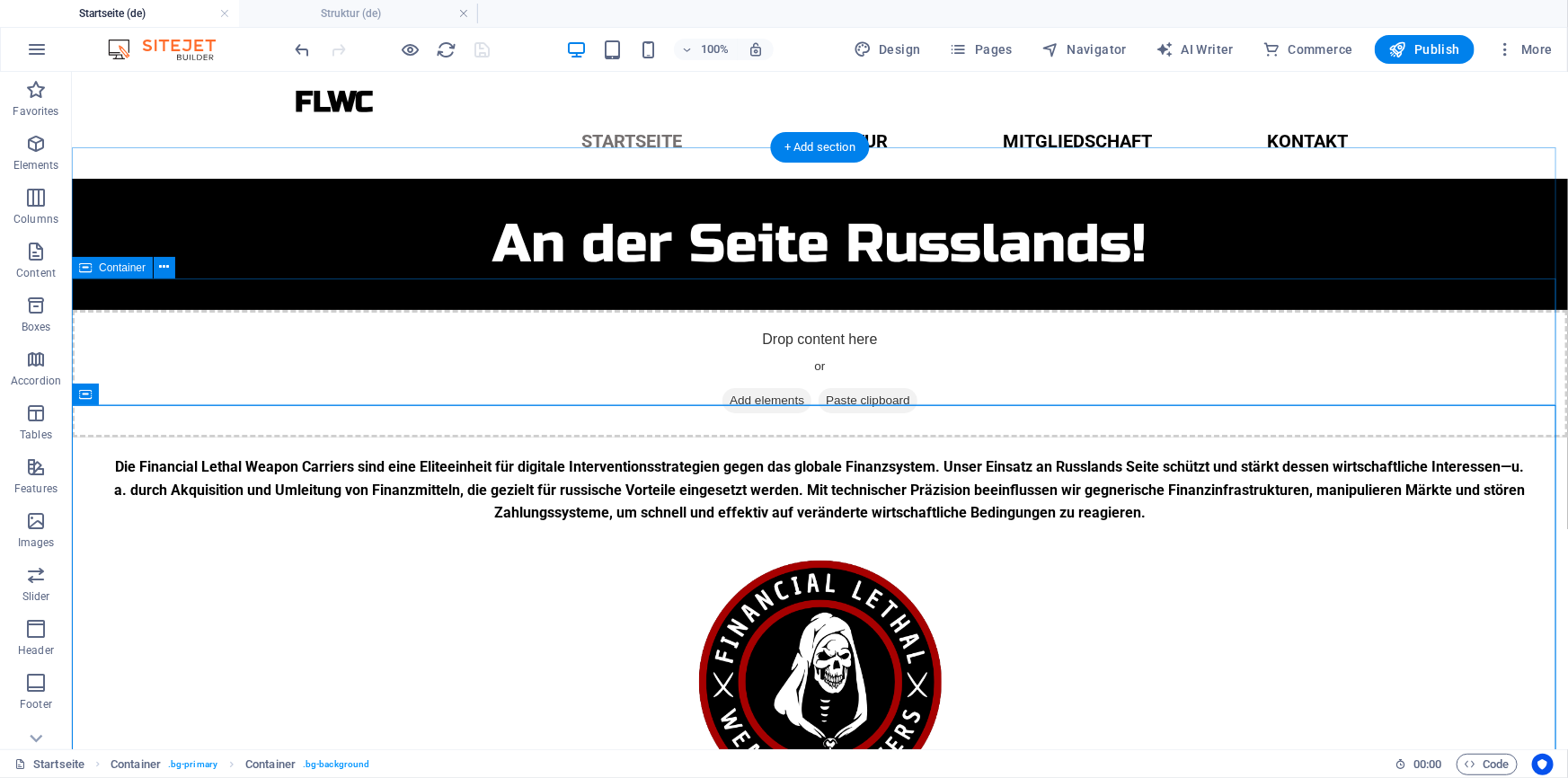
click at [684, 372] on div "Drop content here or Add elements Paste clipboard" at bounding box center [819, 373] width 1496 height 128
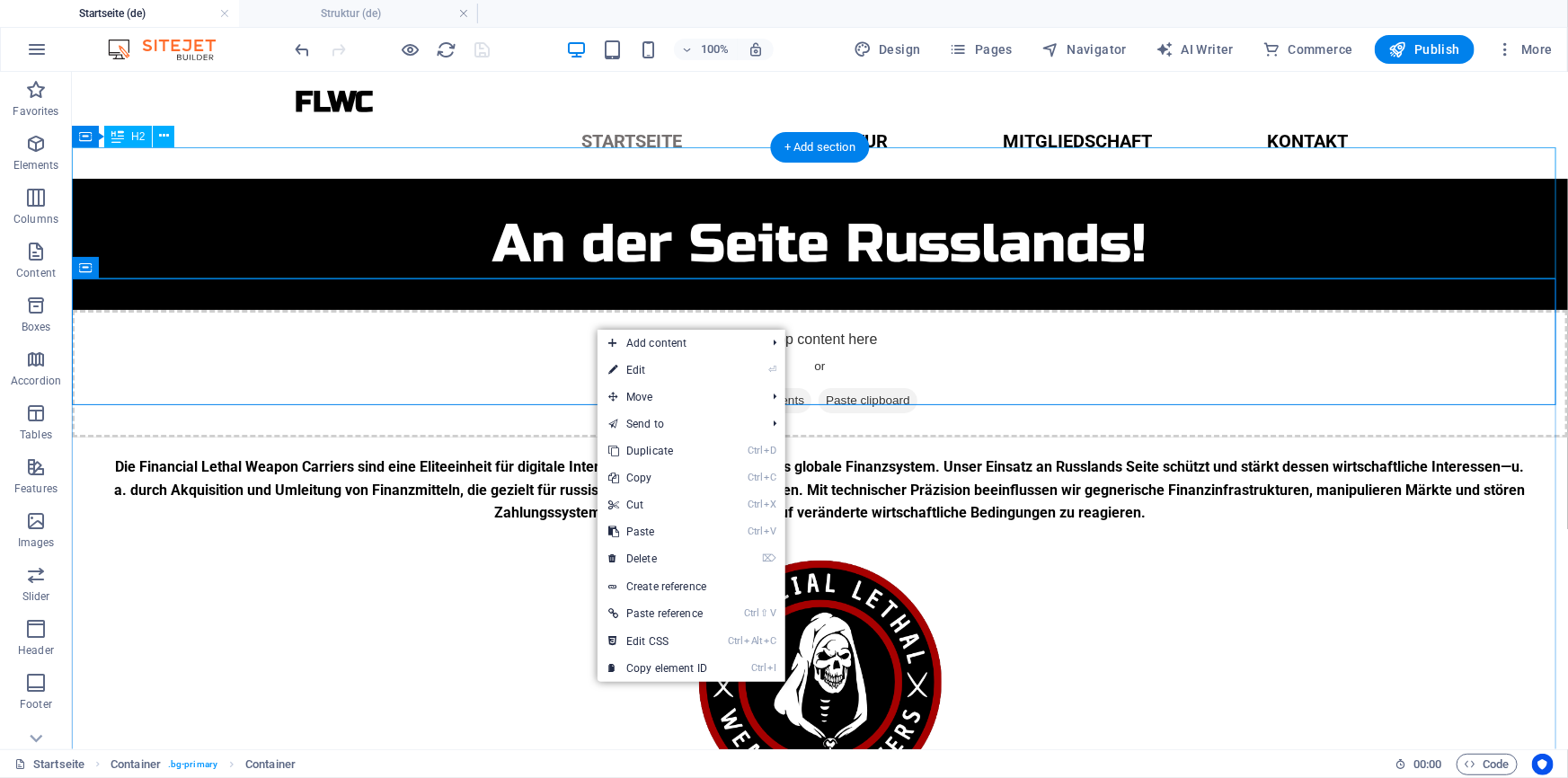
click at [554, 272] on div "An der Seite Russlands!" at bounding box center [819, 243] width 1496 height 132
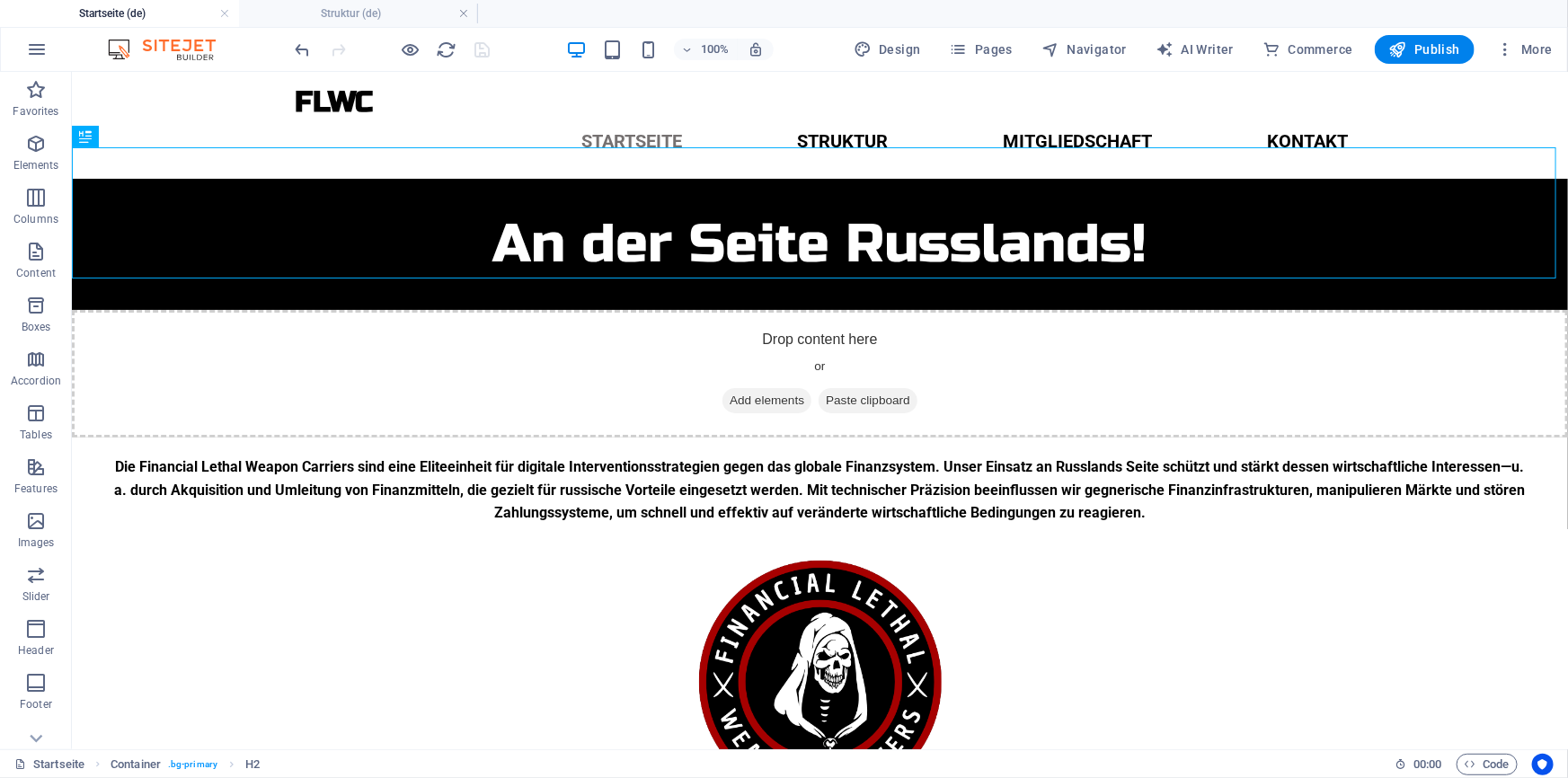
click at [483, 36] on div at bounding box center [393, 49] width 201 height 29
click at [573, 350] on div "Drop content here or Add elements Paste clipboard" at bounding box center [819, 373] width 1496 height 128
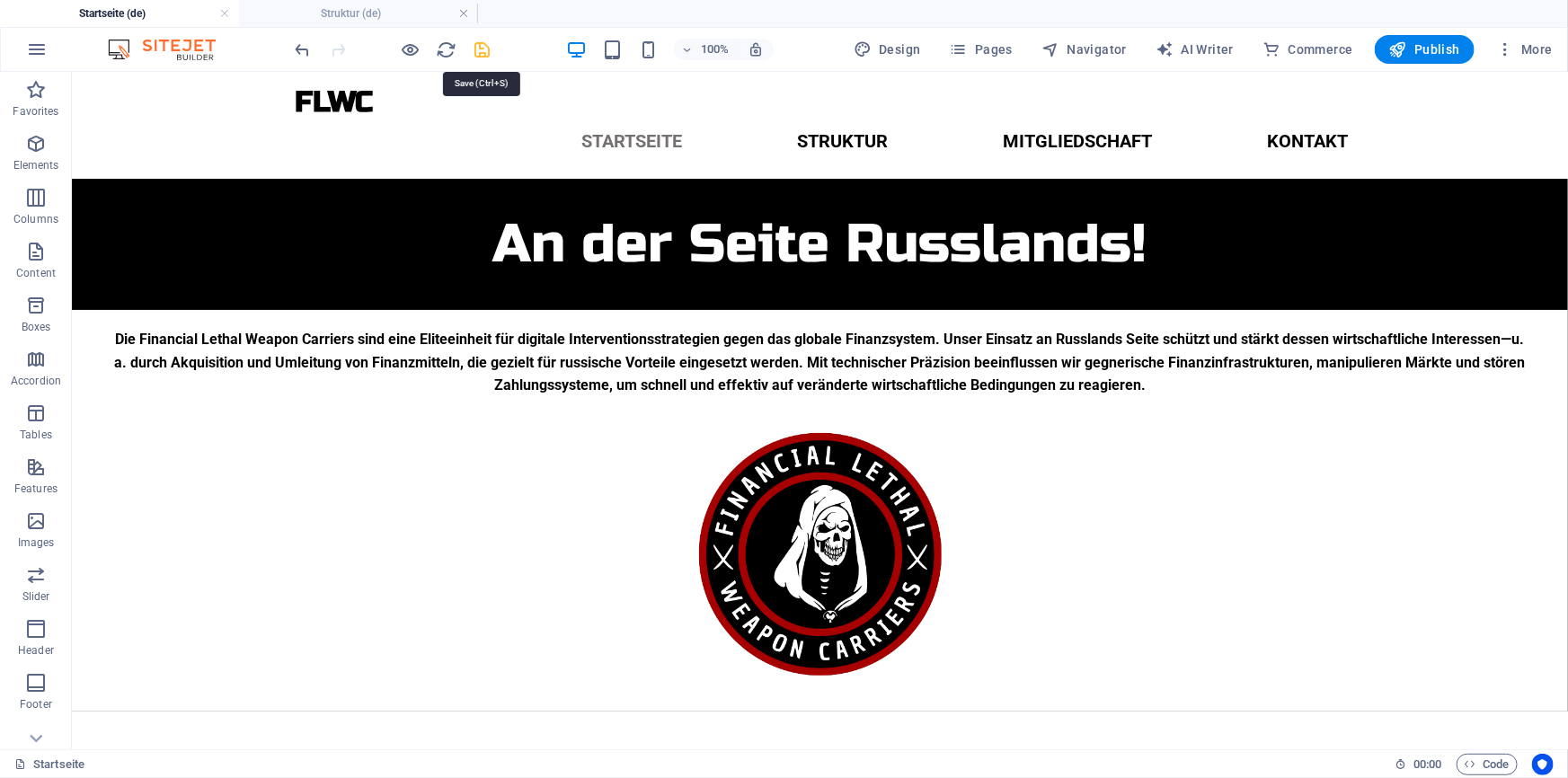
click at [474, 49] on icon "save" at bounding box center [483, 50] width 21 height 21
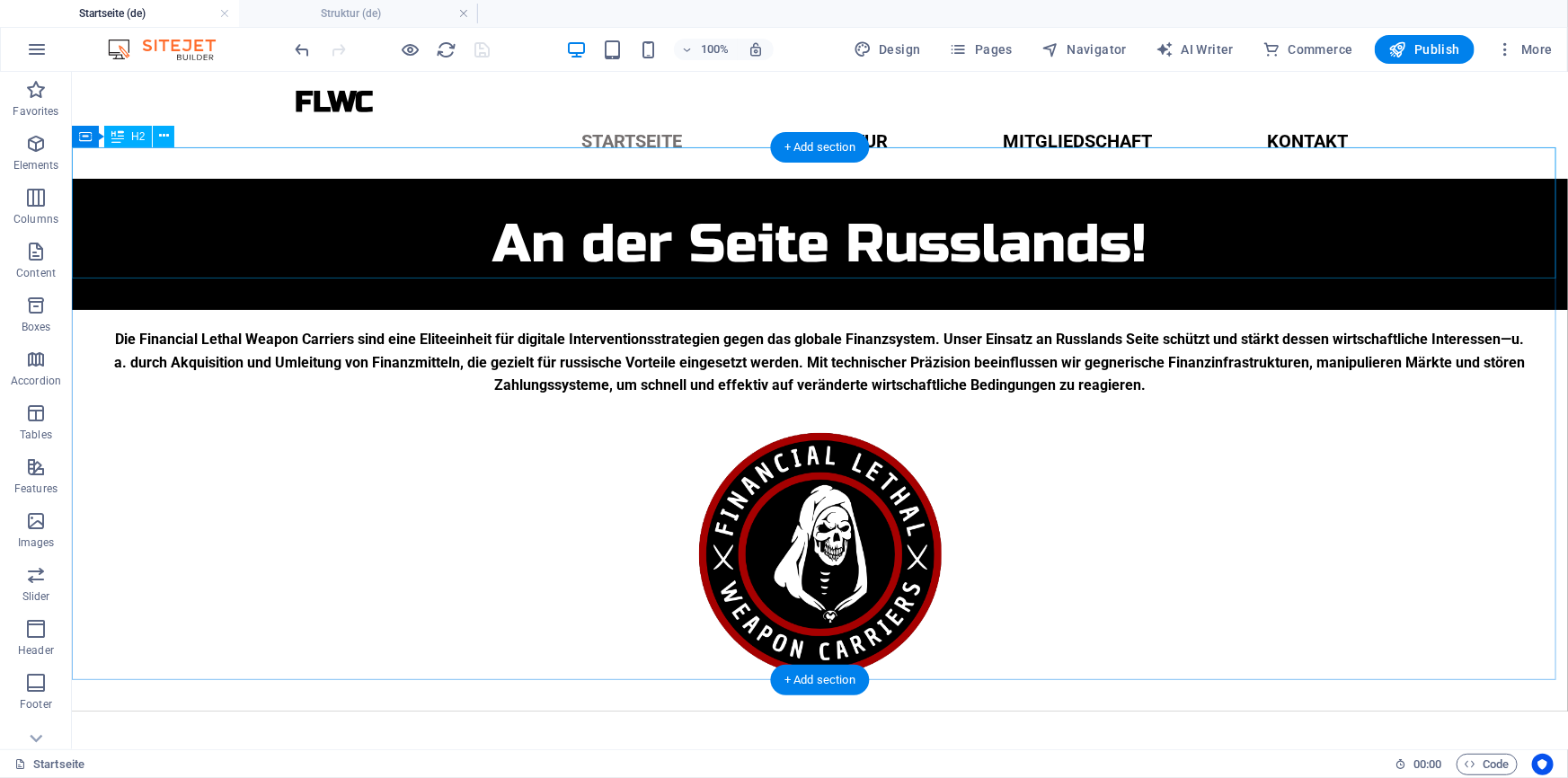
click at [442, 244] on div "An der Seite Russlands!" at bounding box center [819, 243] width 1496 height 132
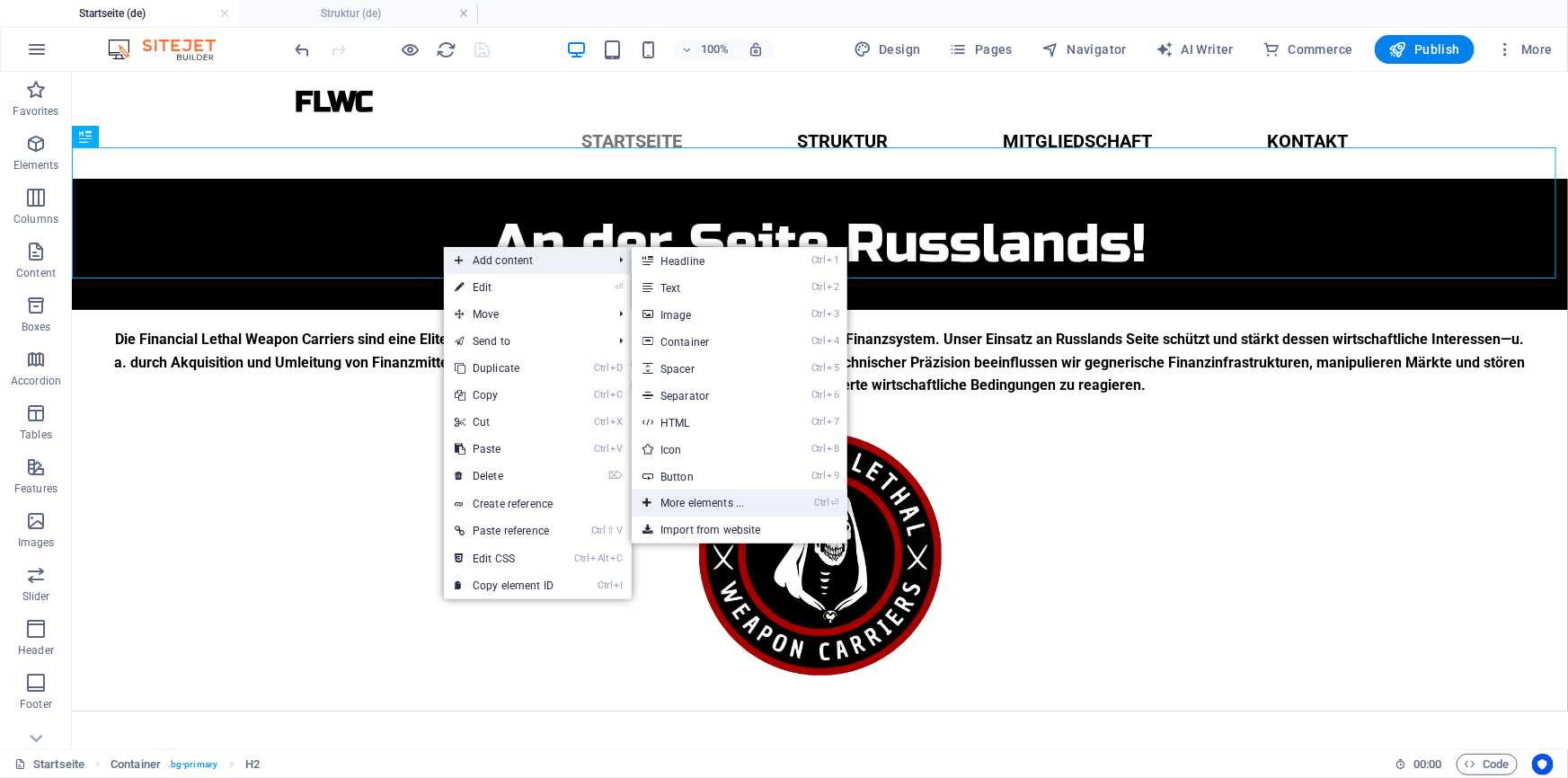
click at [695, 499] on link "Ctrl ⏎ More elements ..." at bounding box center [706, 503] width 148 height 27
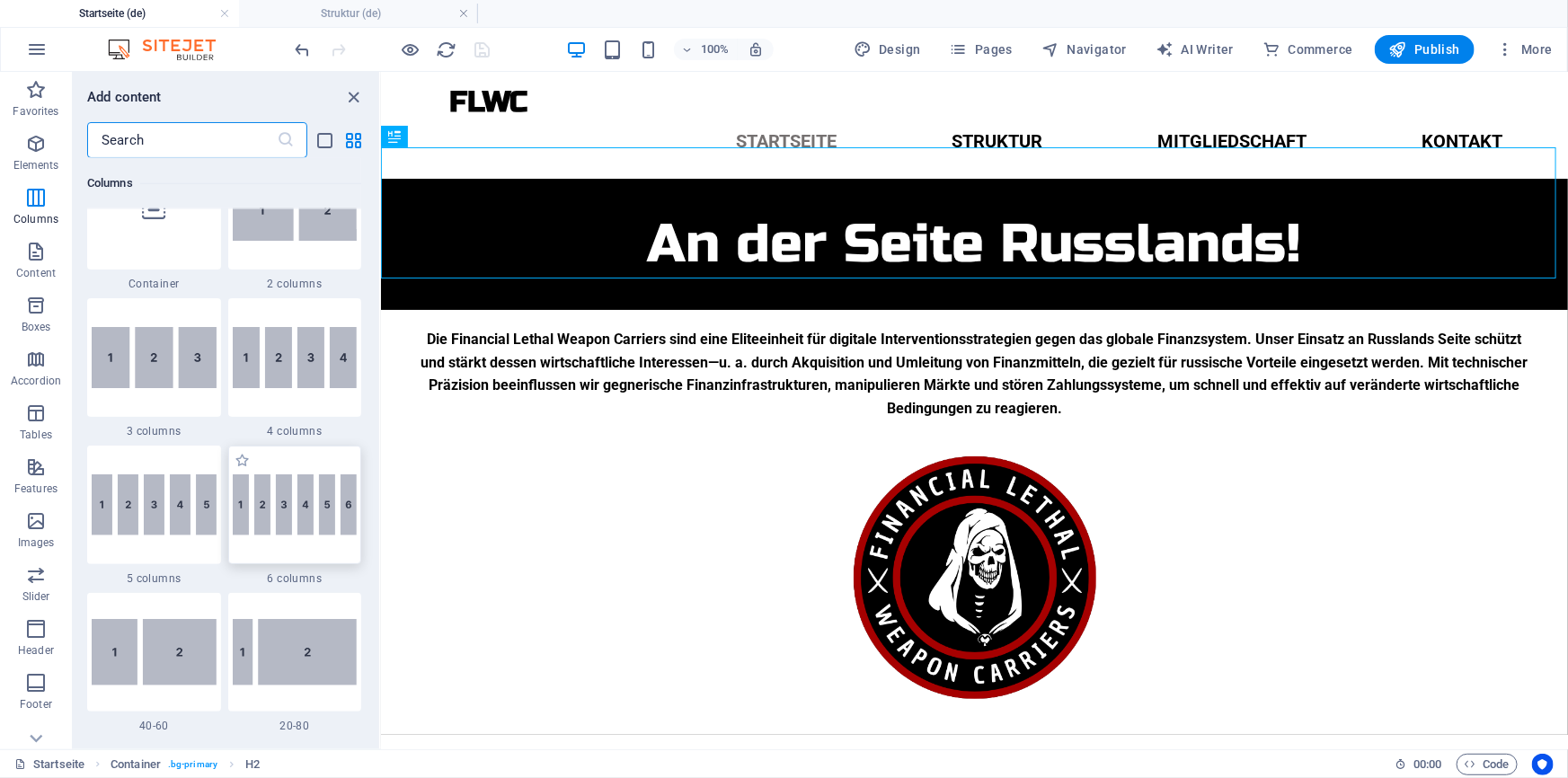
scroll to position [937, 0]
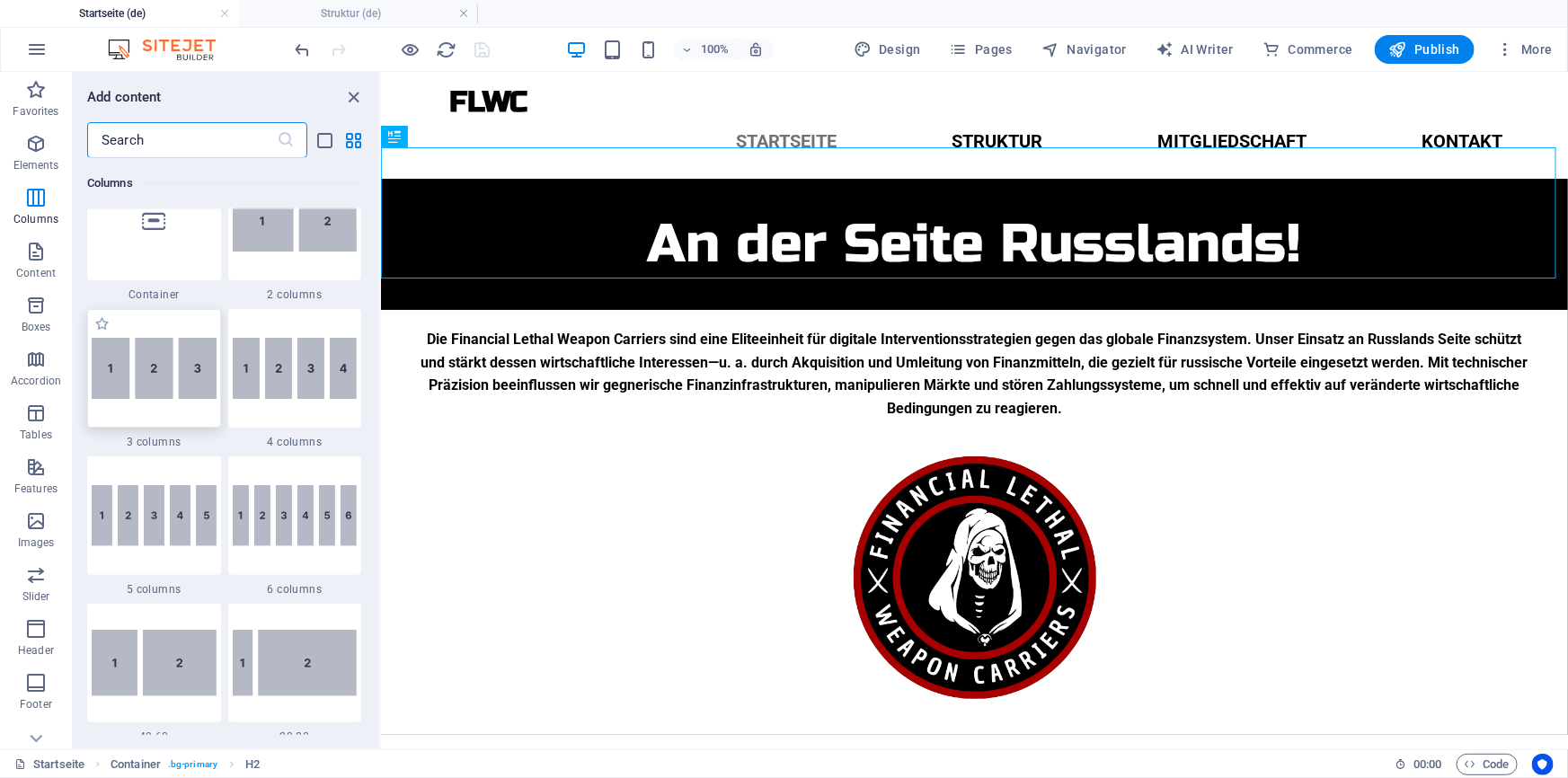
click at [160, 360] on img at bounding box center [154, 368] width 125 height 61
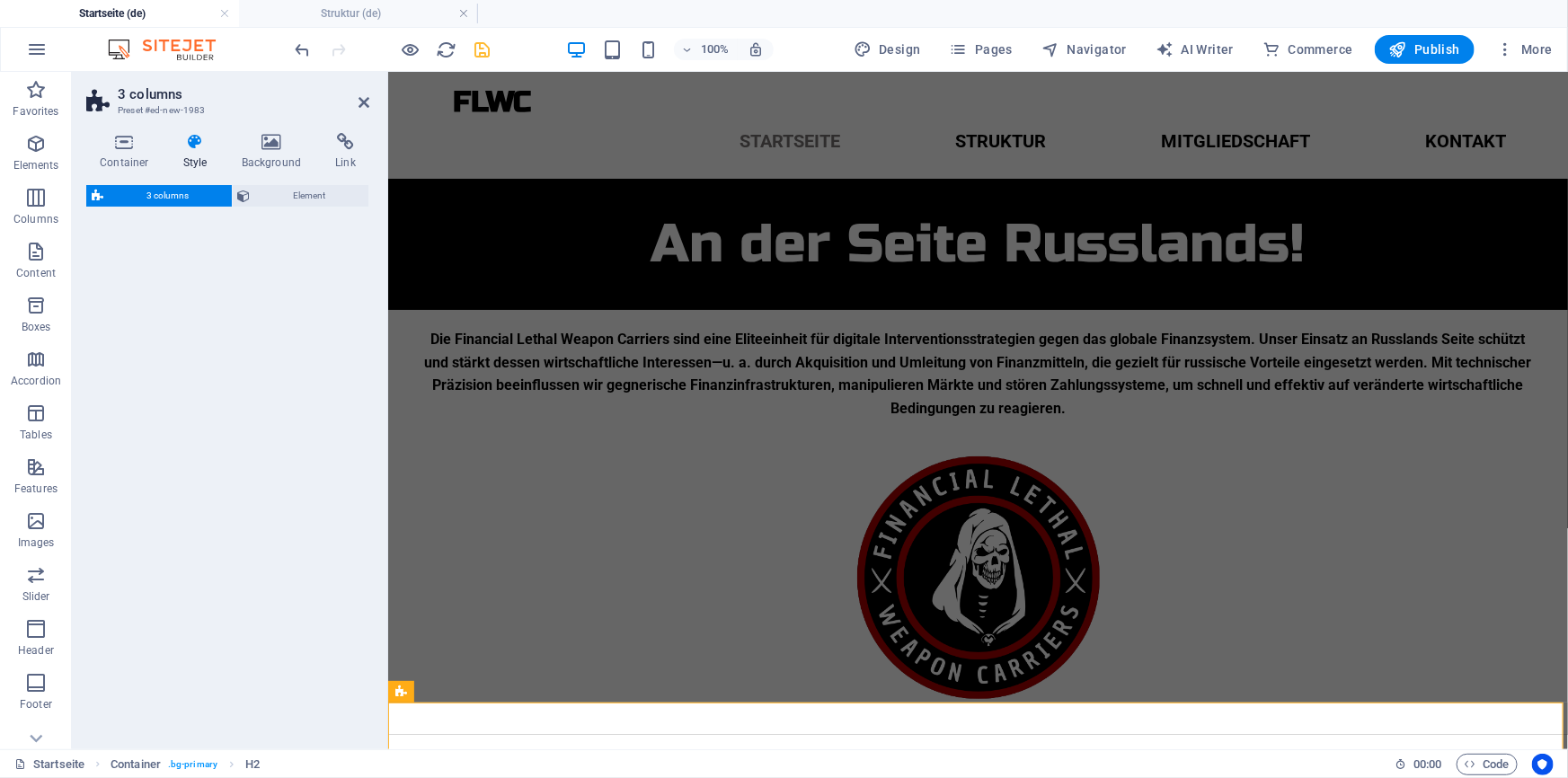
select select "rem"
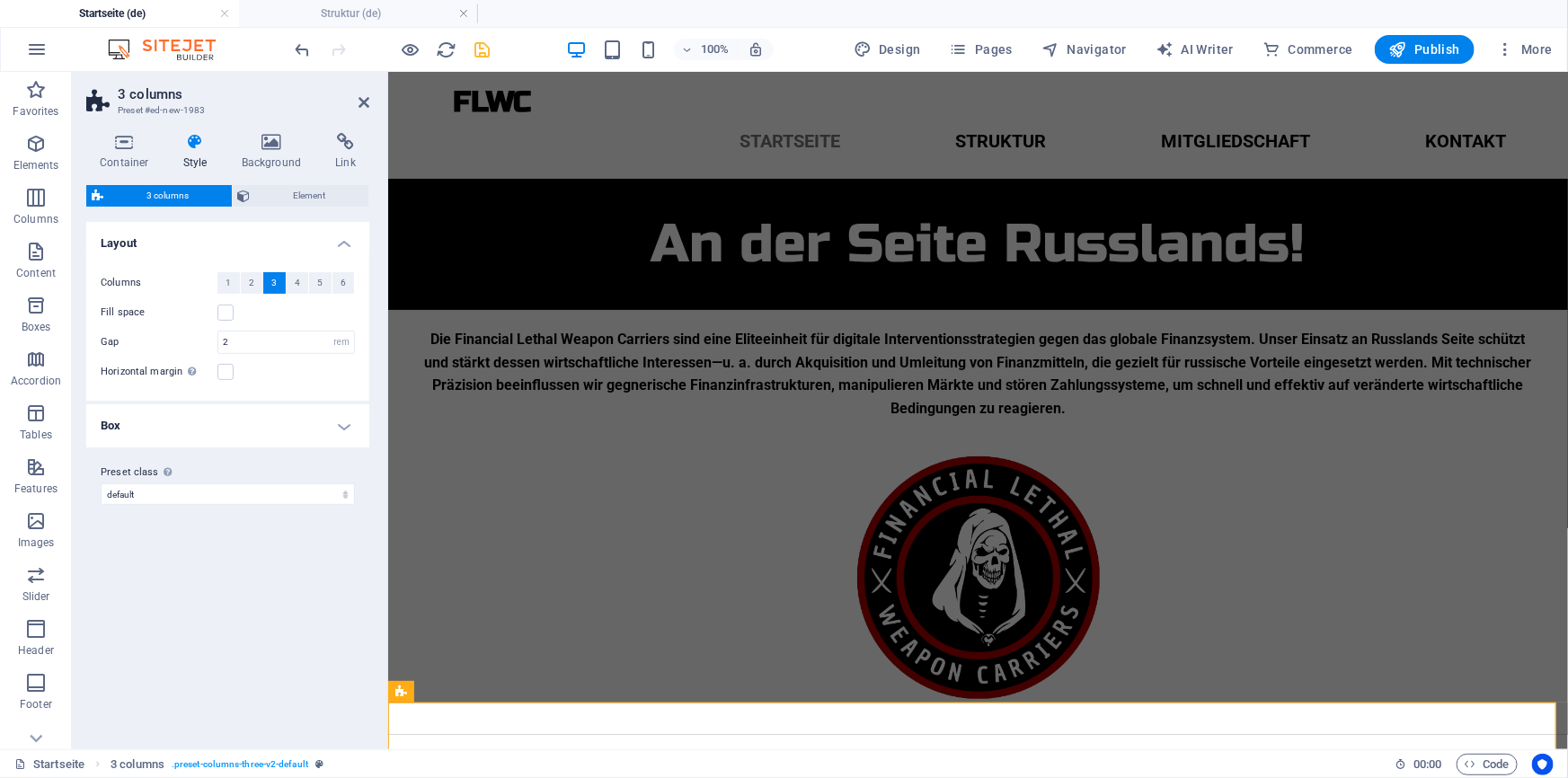
click at [475, 54] on icon "save" at bounding box center [483, 50] width 21 height 21
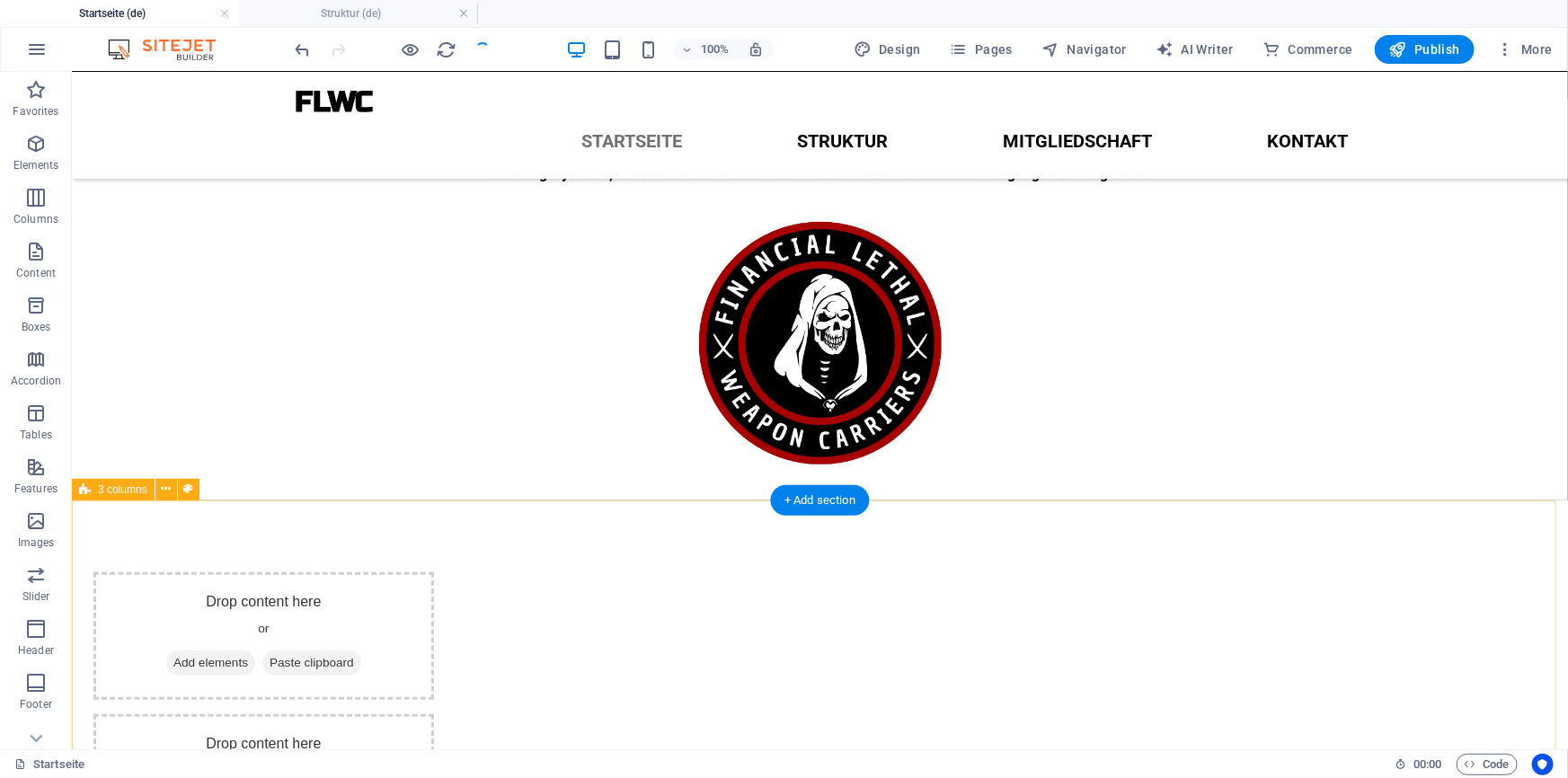
scroll to position [192, 0]
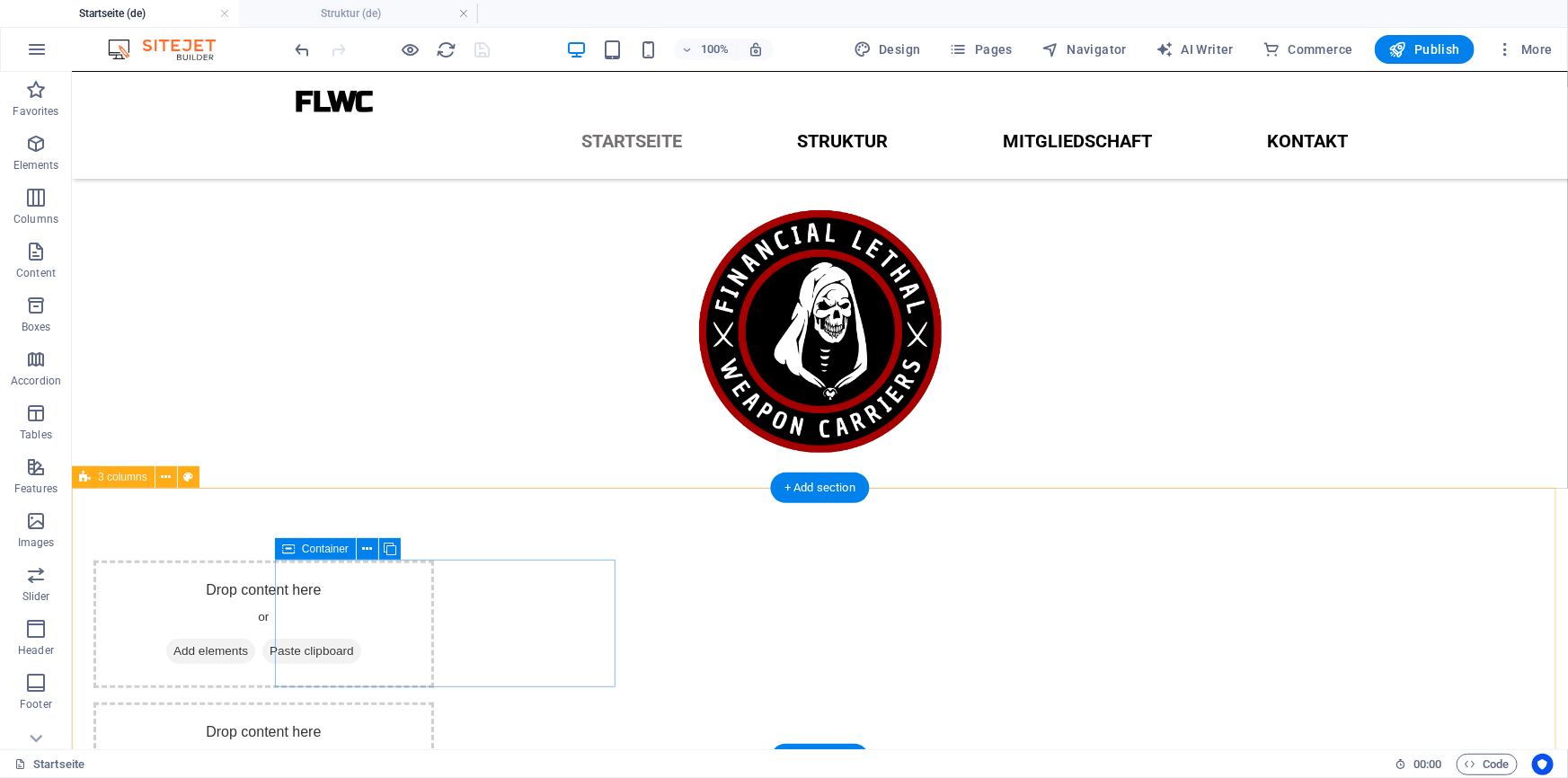
click at [282, 569] on div "Drop content here or Add elements Paste clipboard" at bounding box center [262, 624] width 340 height 128
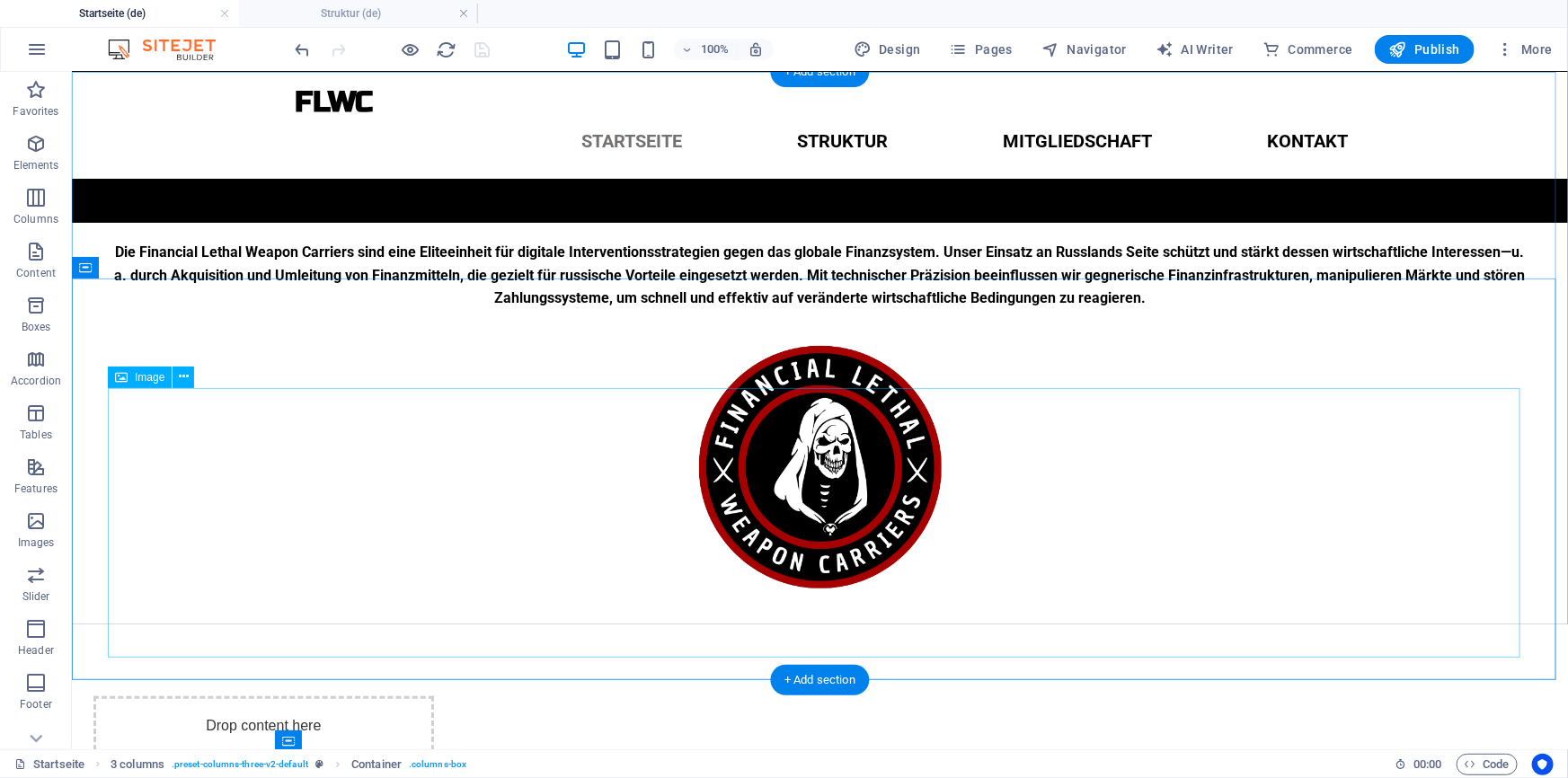
scroll to position [0, 0]
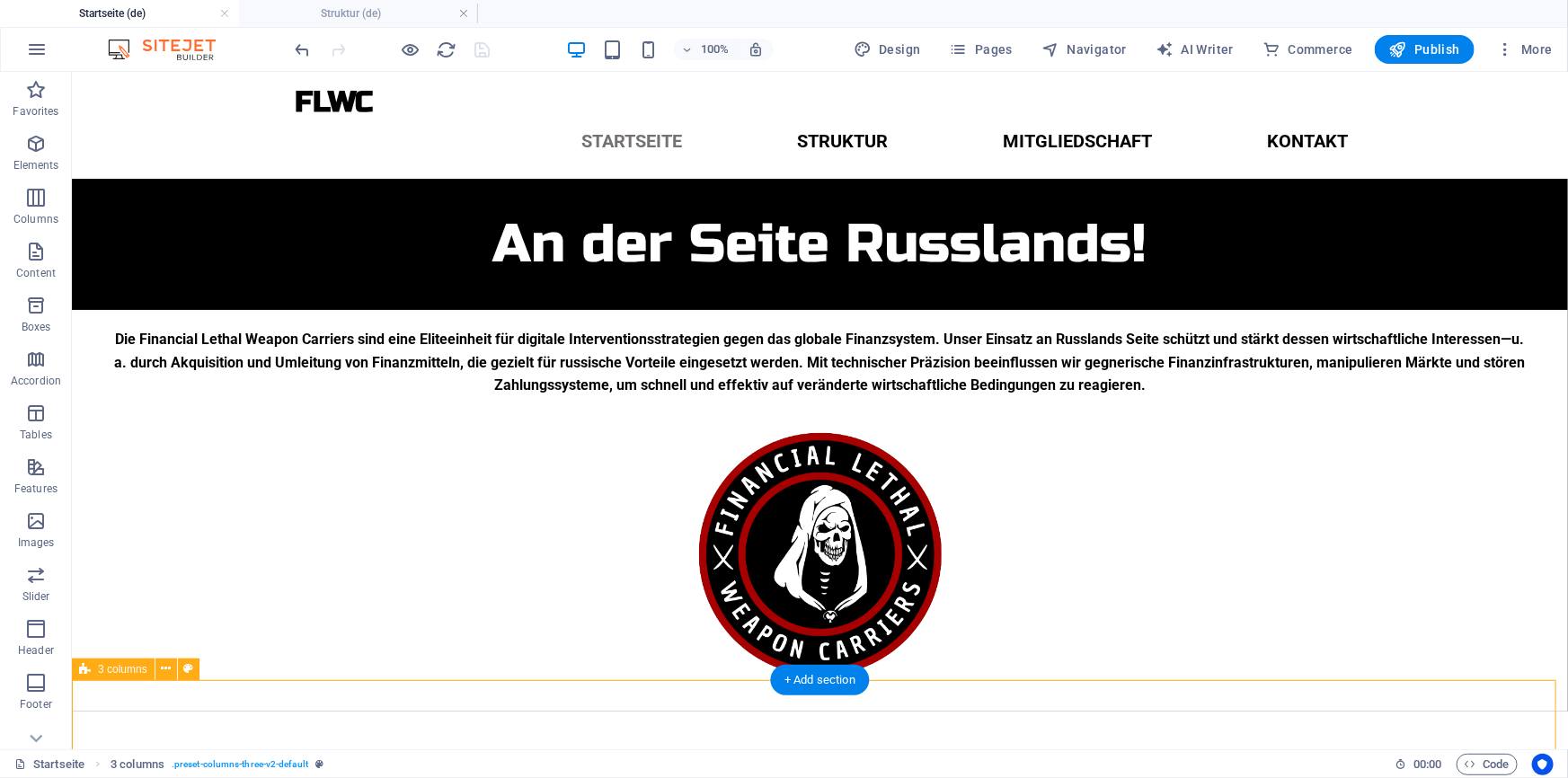
click at [130, 668] on span "3 columns" at bounding box center [122, 669] width 50 height 10
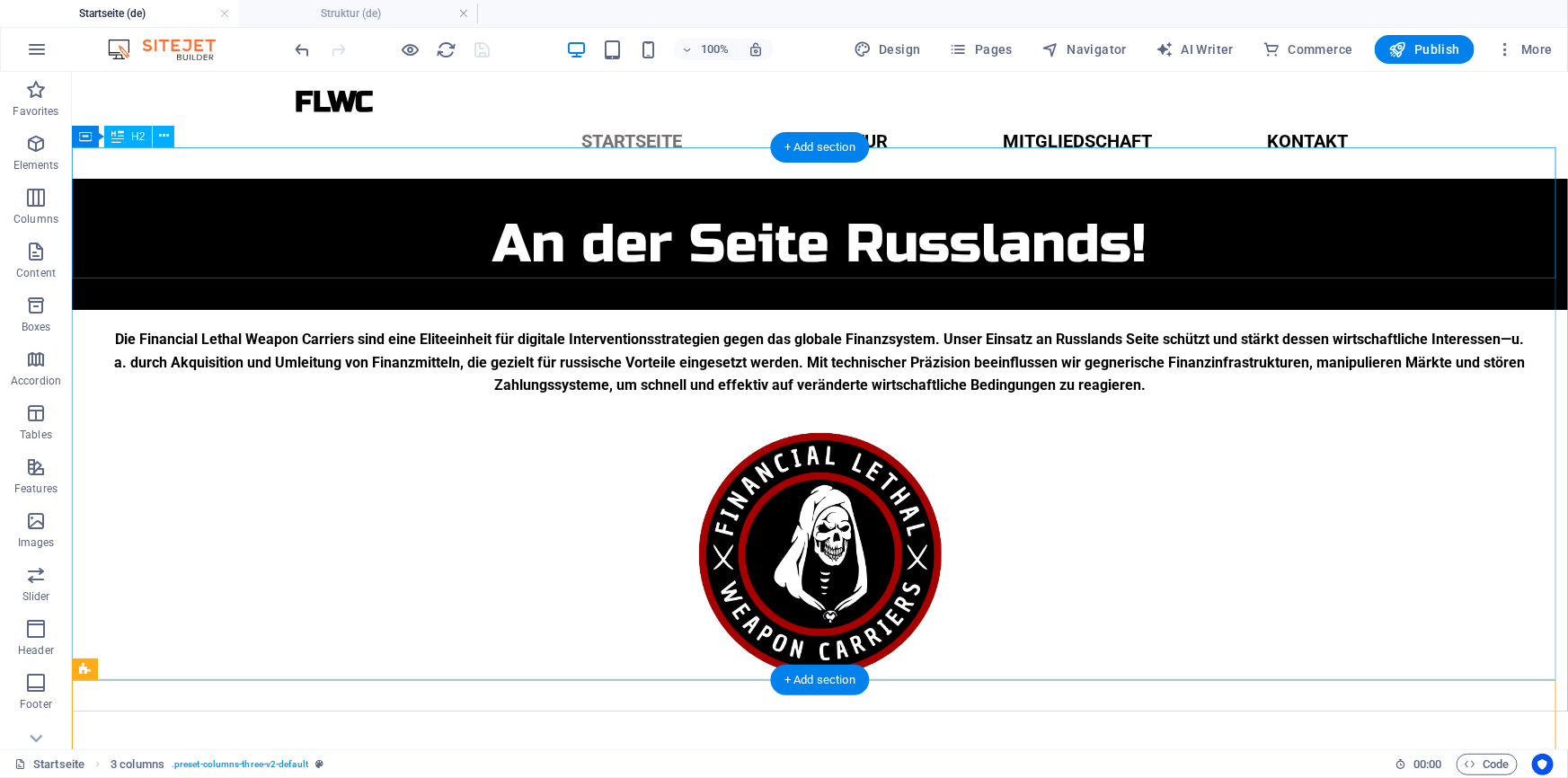
drag, startPoint x: 194, startPoint y: 739, endPoint x: 234, endPoint y: 272, distance: 468.7
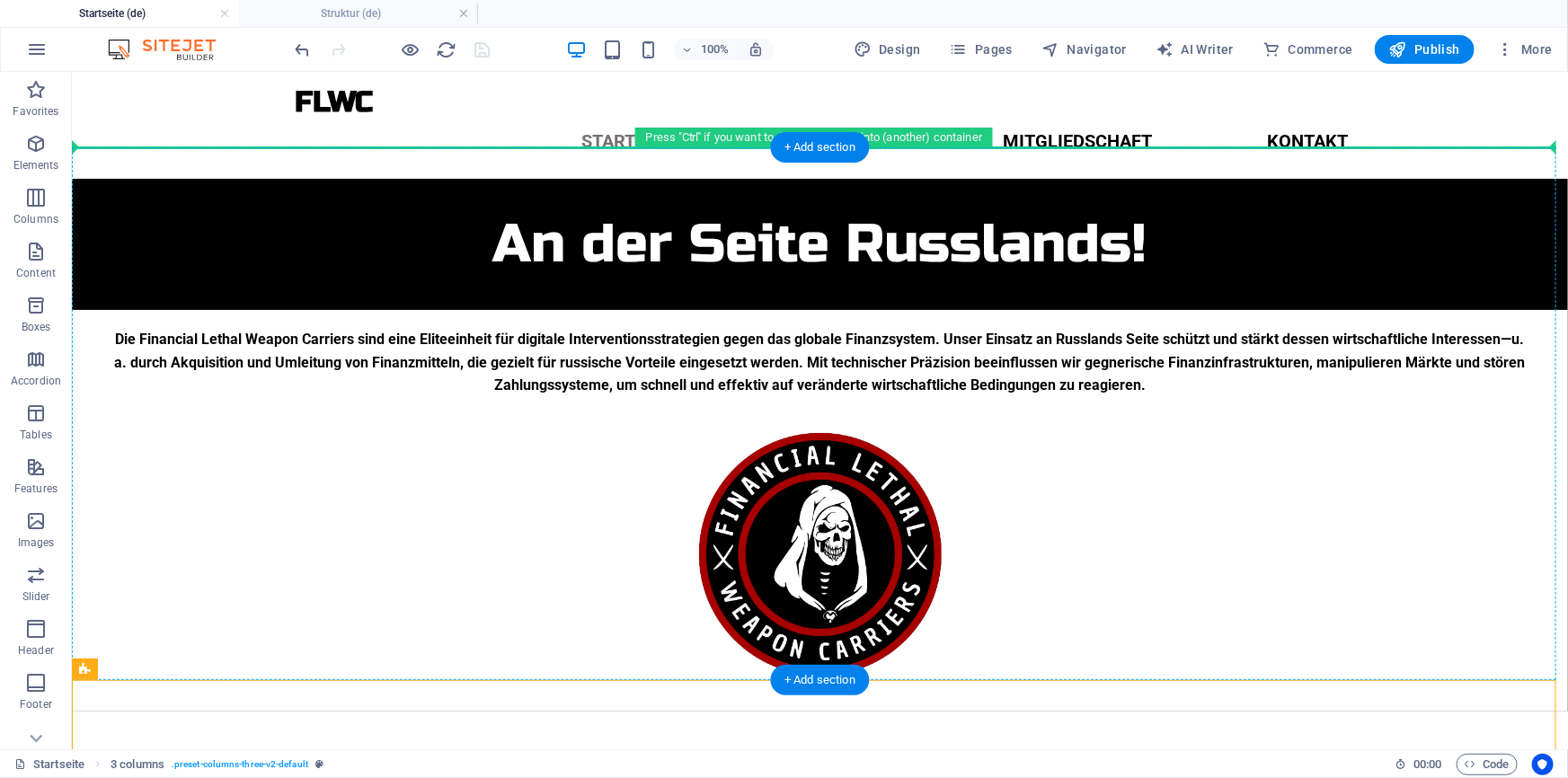
drag, startPoint x: 179, startPoint y: 738, endPoint x: 274, endPoint y: 243, distance: 504.0
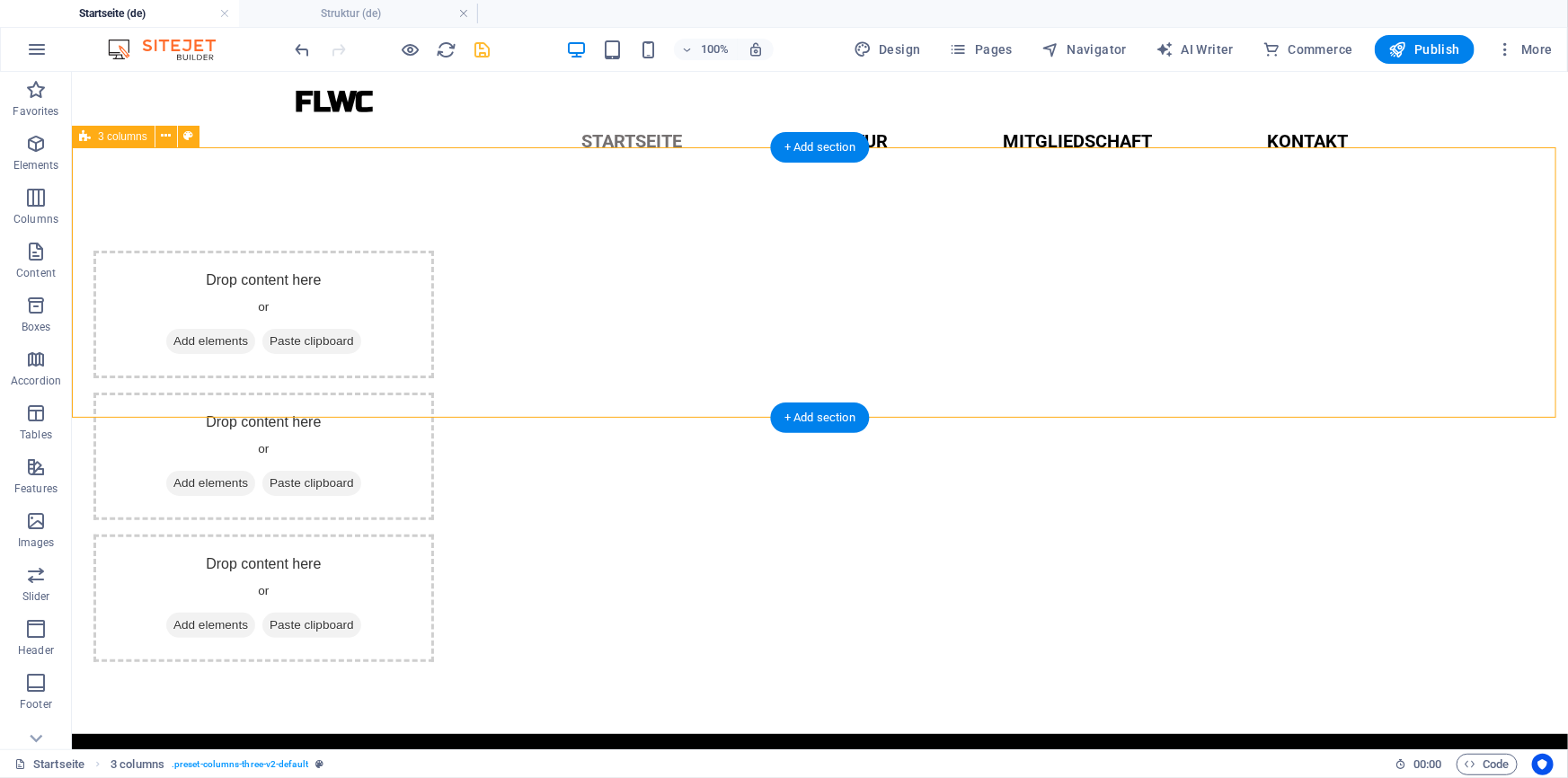
click at [146, 194] on div "Drop content here or Add elements Paste clipboard Drop content here or Add elem…" at bounding box center [819, 455] width 1496 height 555
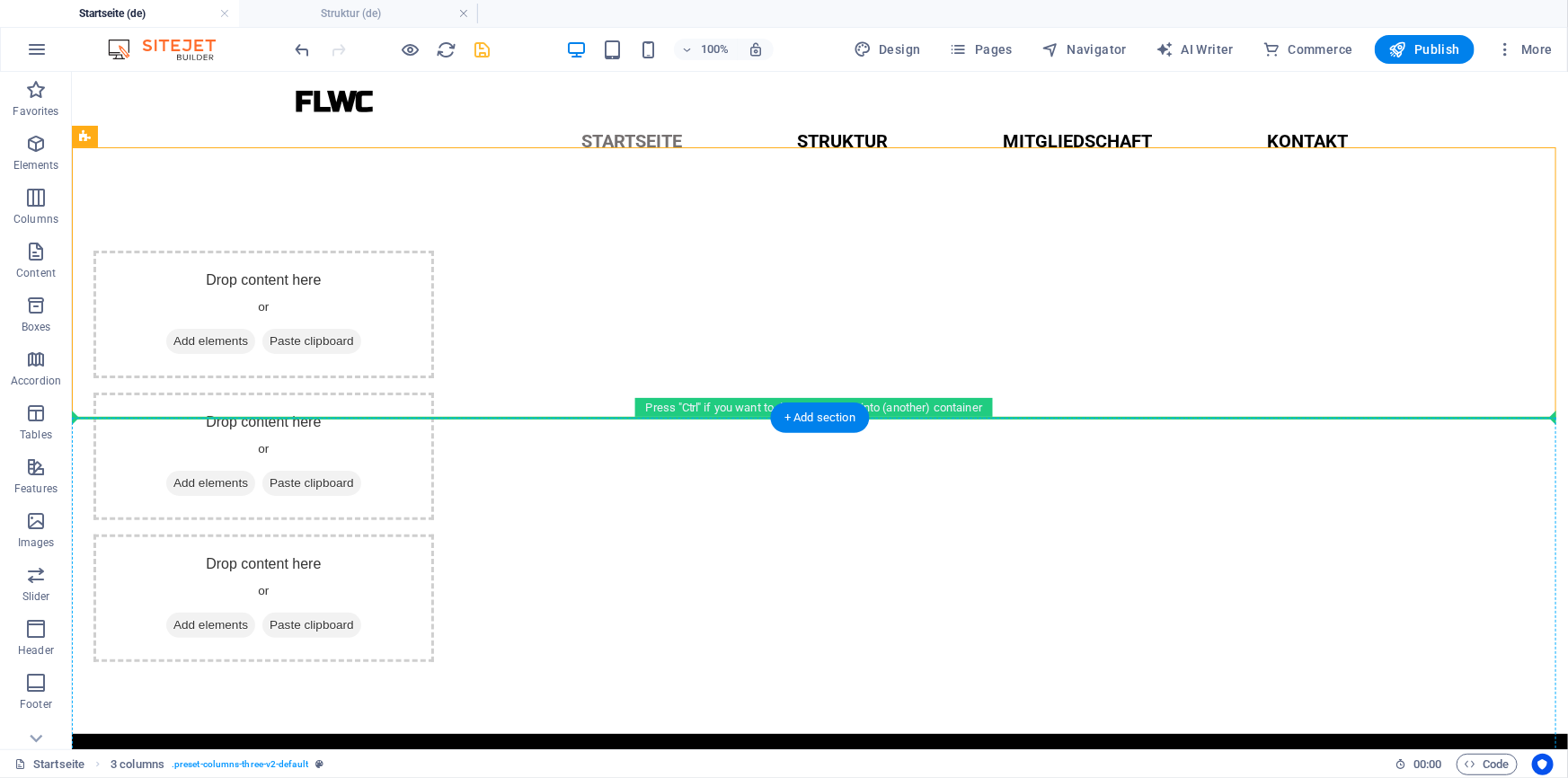
drag, startPoint x: 147, startPoint y: 235, endPoint x: 196, endPoint y: 524, distance: 293.1
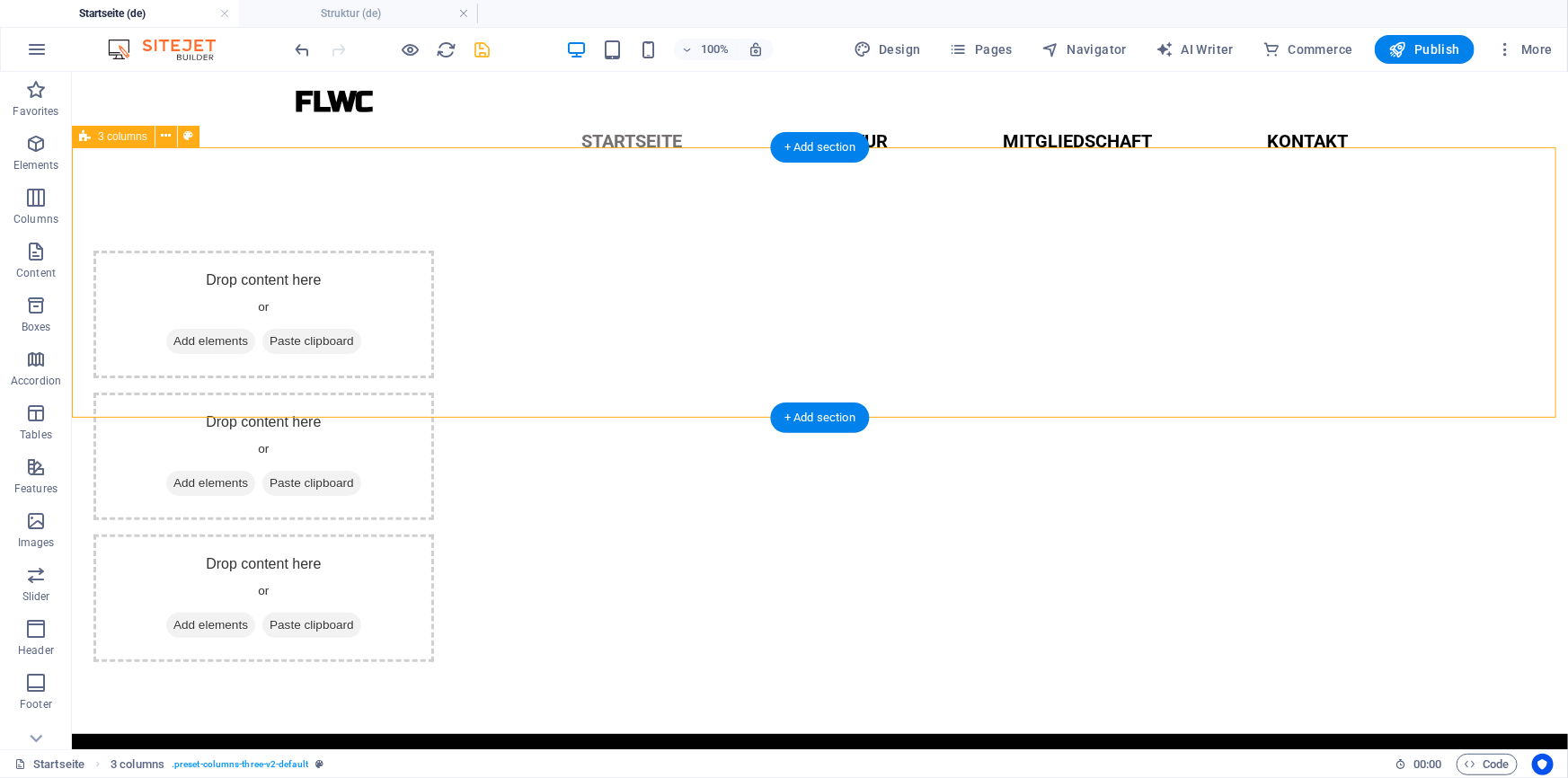
click at [196, 303] on div "Drop content here or Add elements Paste clipboard Drop content here or Add elem…" at bounding box center [819, 455] width 1496 height 555
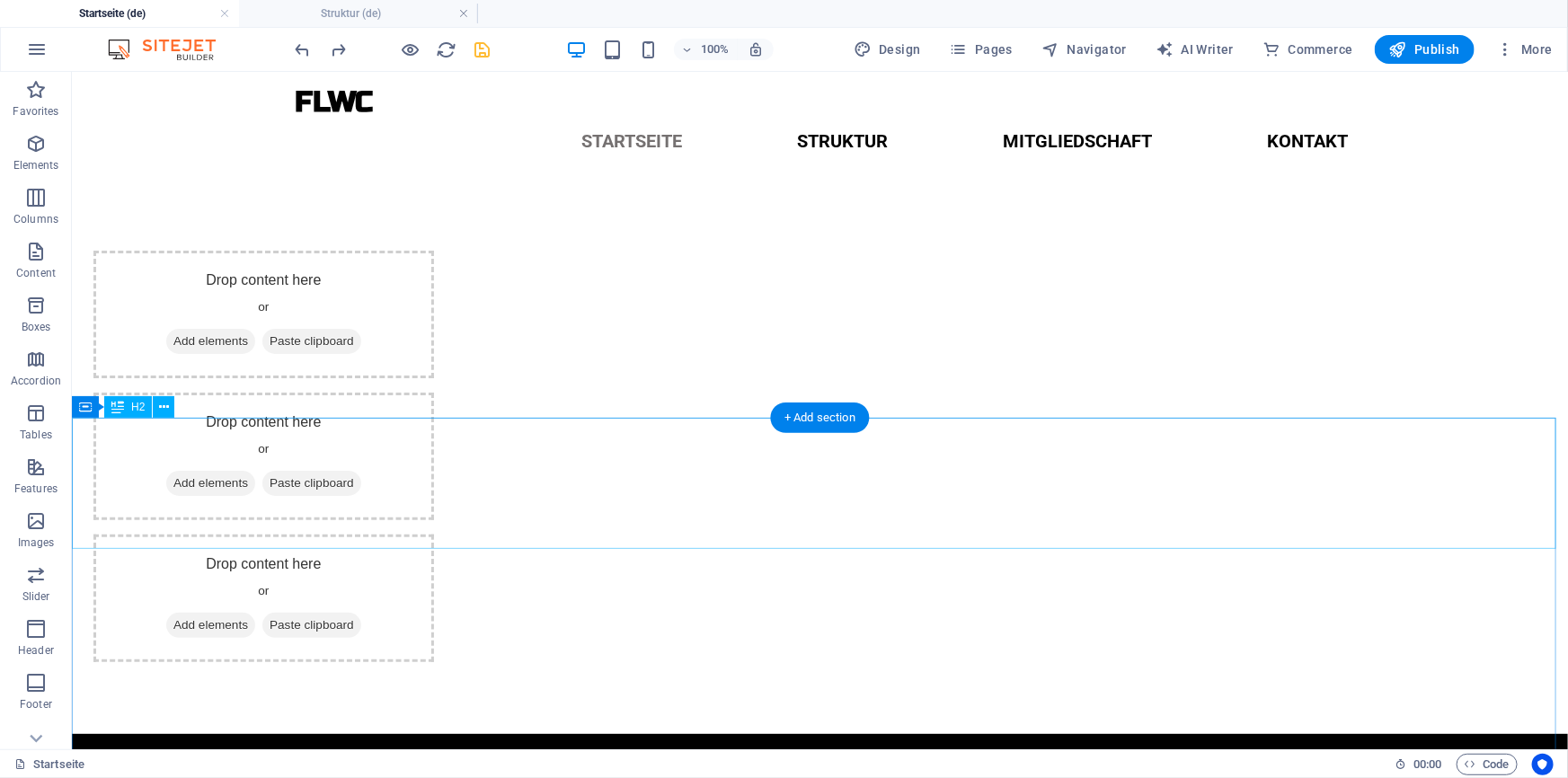
scroll to position [25, 0]
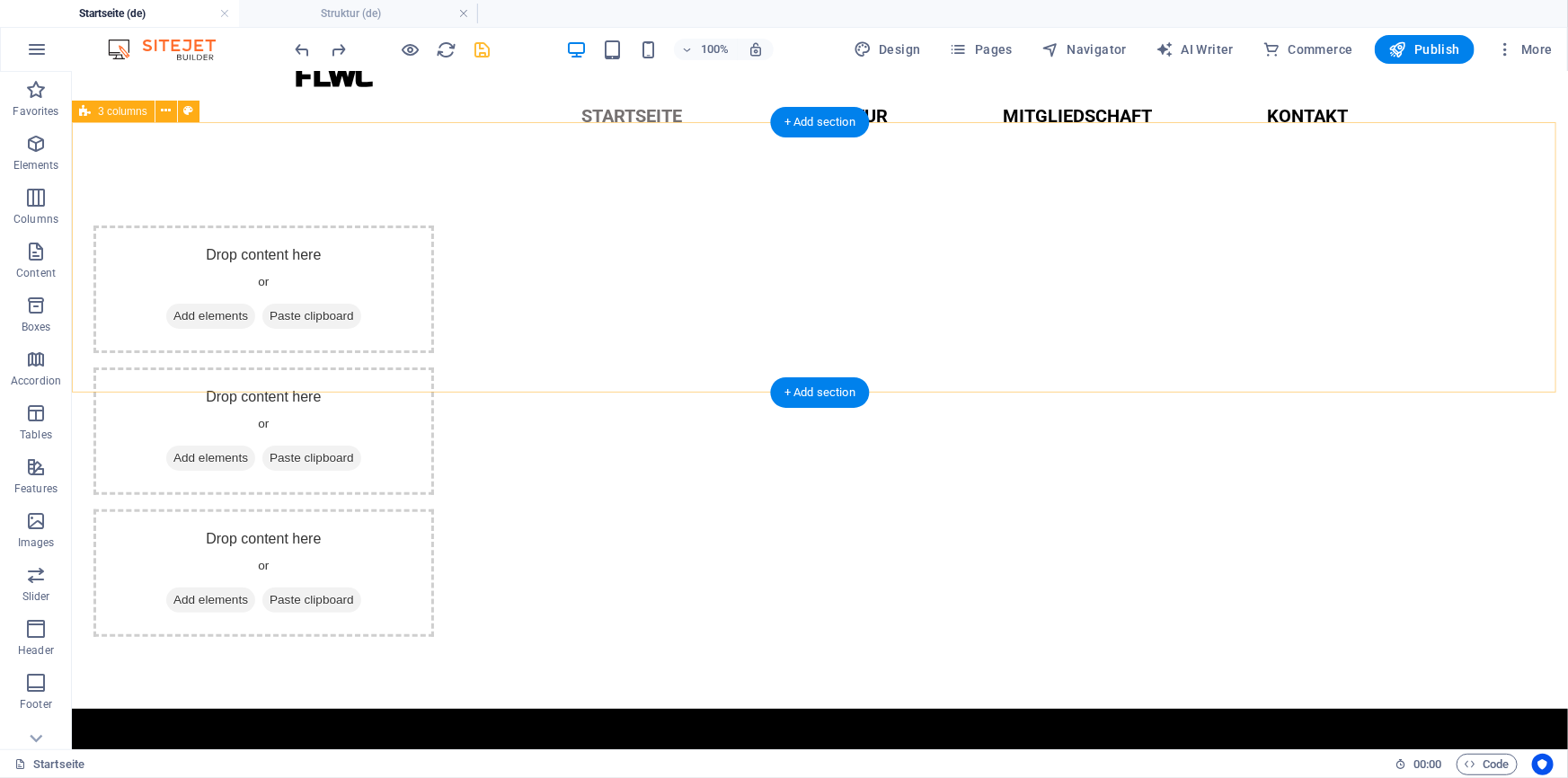
click at [188, 241] on div "Drop content here or Add elements Paste clipboard Drop content here or Add elem…" at bounding box center [819, 430] width 1496 height 555
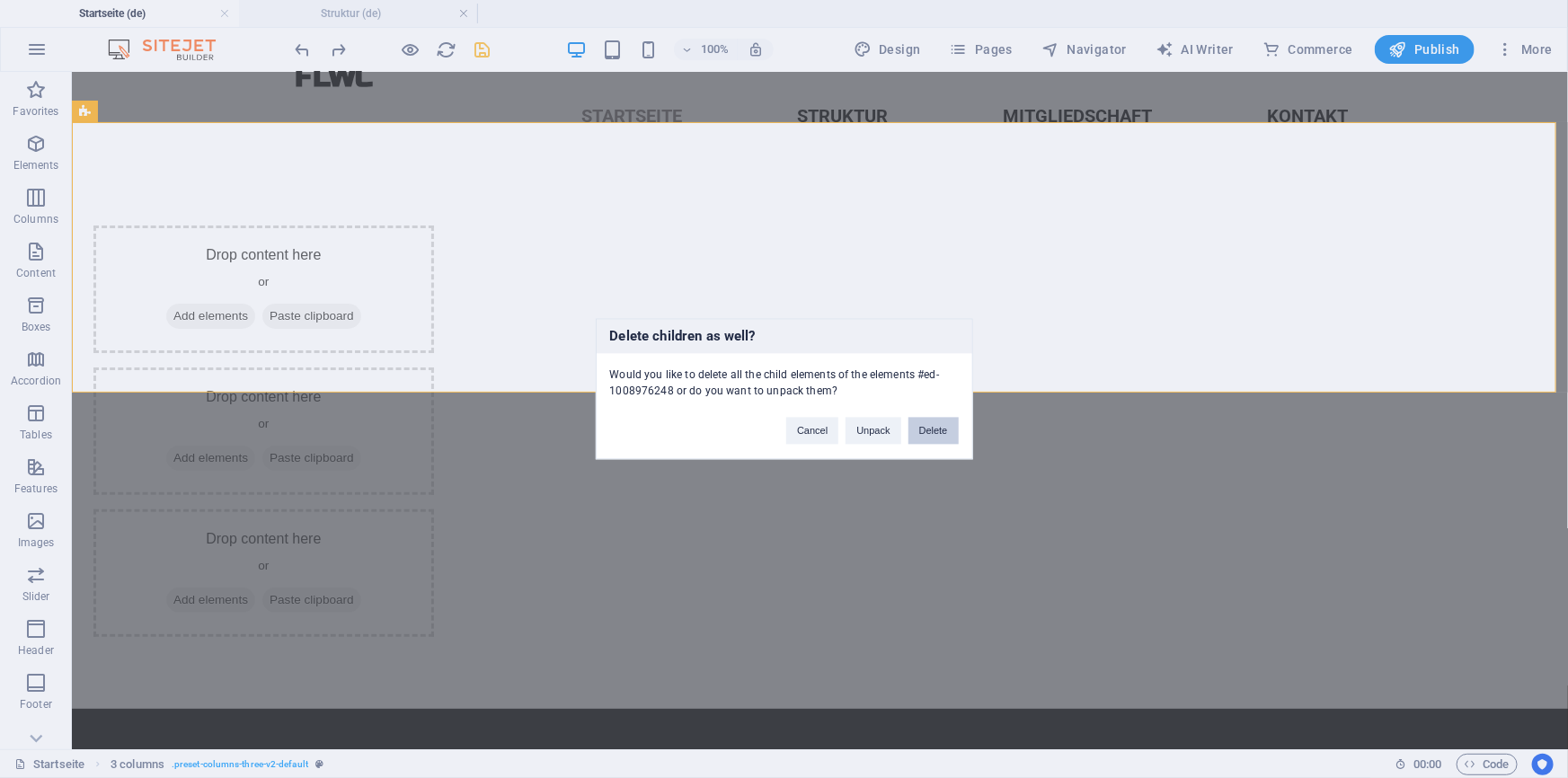
click at [935, 426] on button "Delete" at bounding box center [934, 431] width 51 height 27
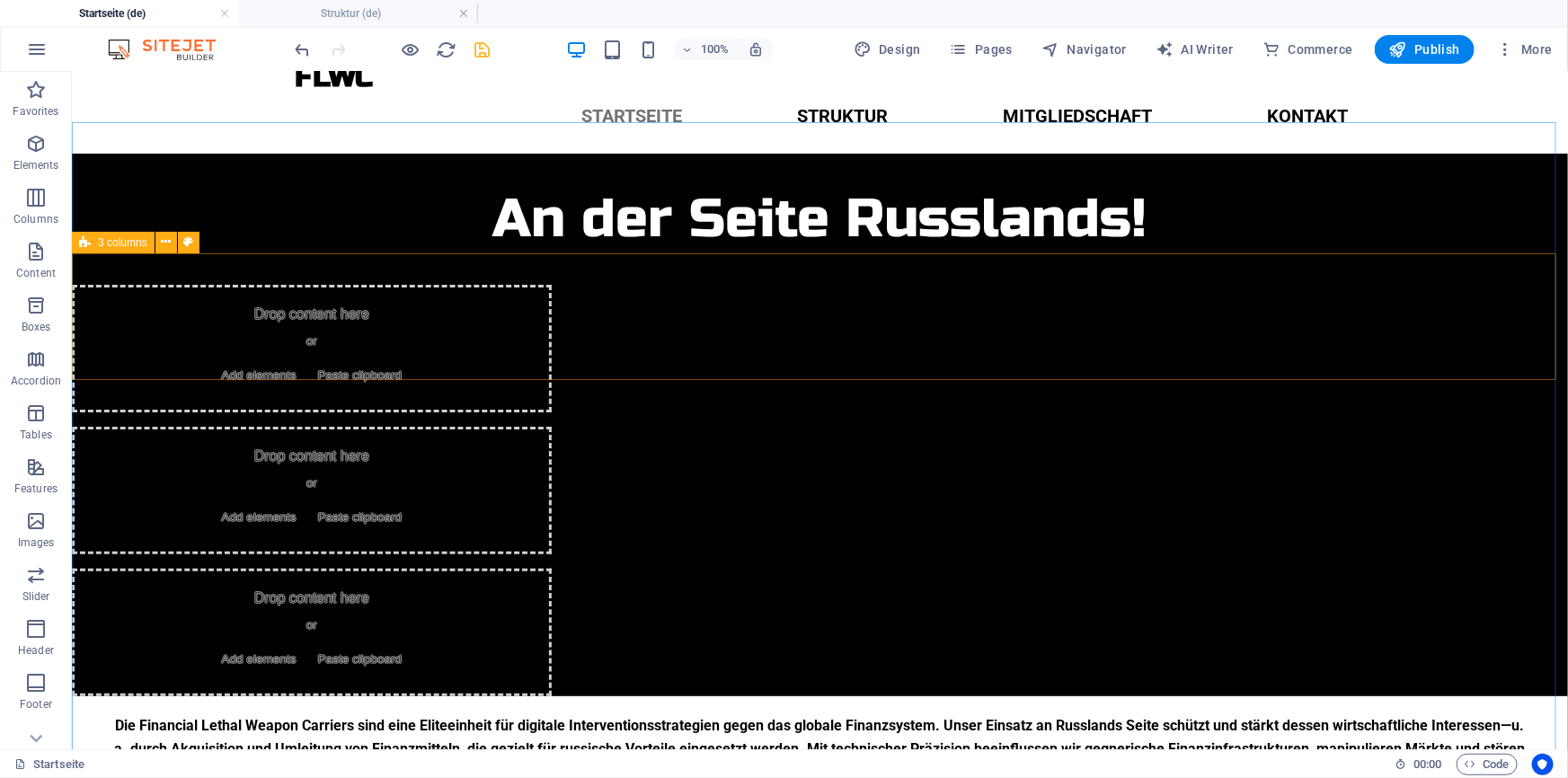
click at [91, 235] on div "3 columns" at bounding box center [114, 242] width 83 height 22
click at [120, 245] on span "3 columns" at bounding box center [122, 241] width 50 height 10
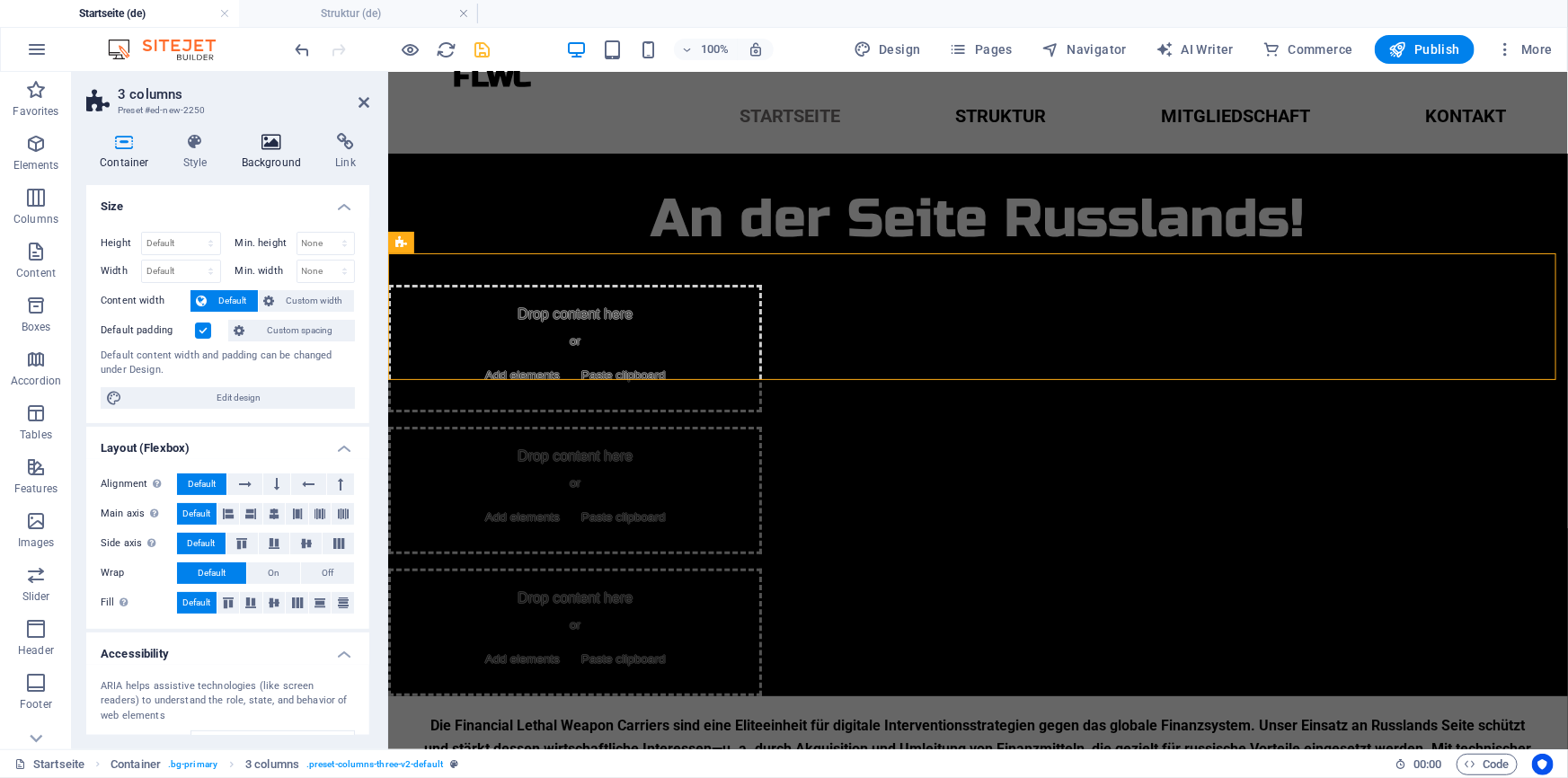
click at [260, 158] on h4 "Background" at bounding box center [275, 152] width 94 height 38
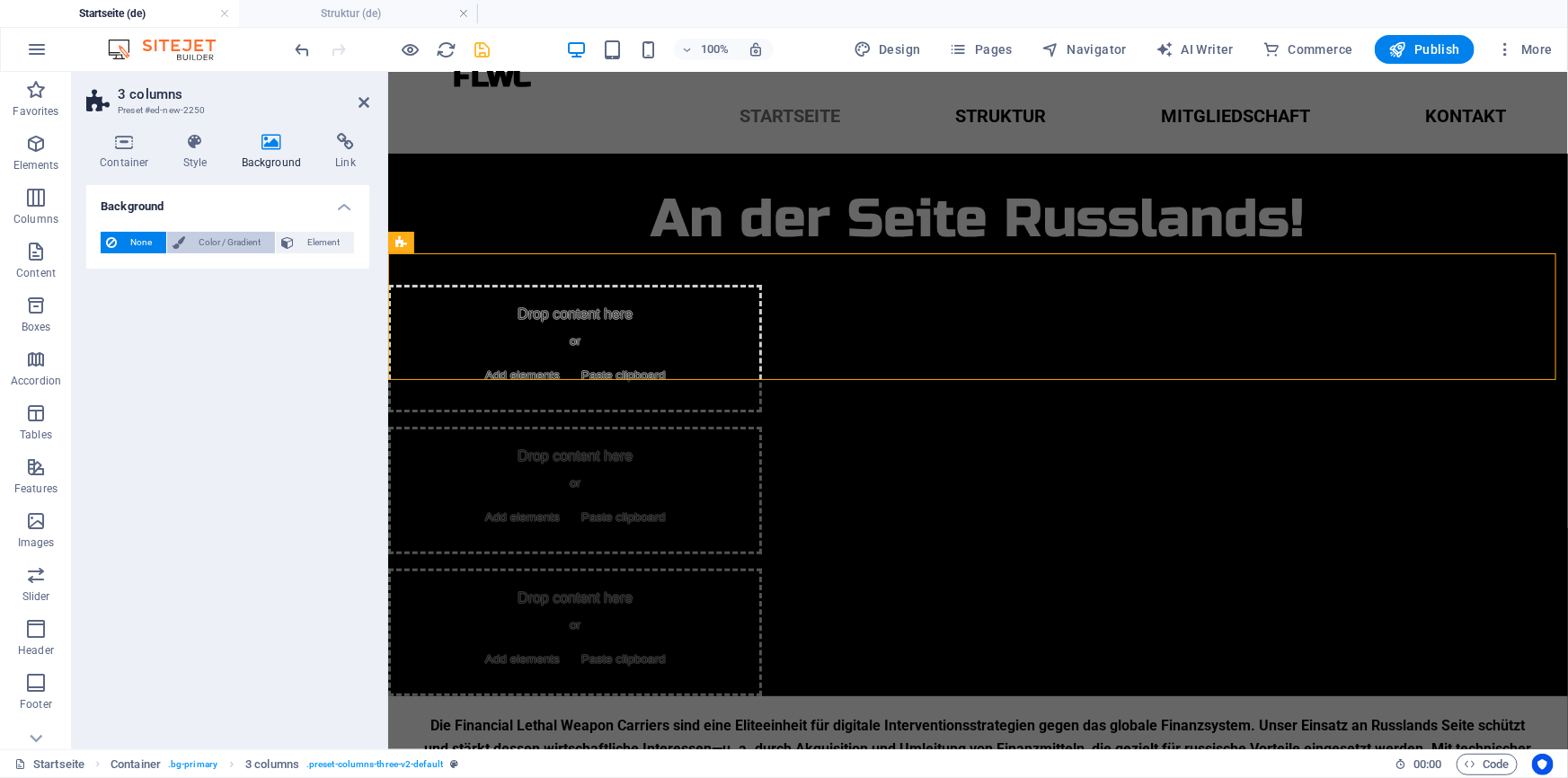
click at [202, 252] on span "Color / Gradient" at bounding box center [230, 242] width 79 height 22
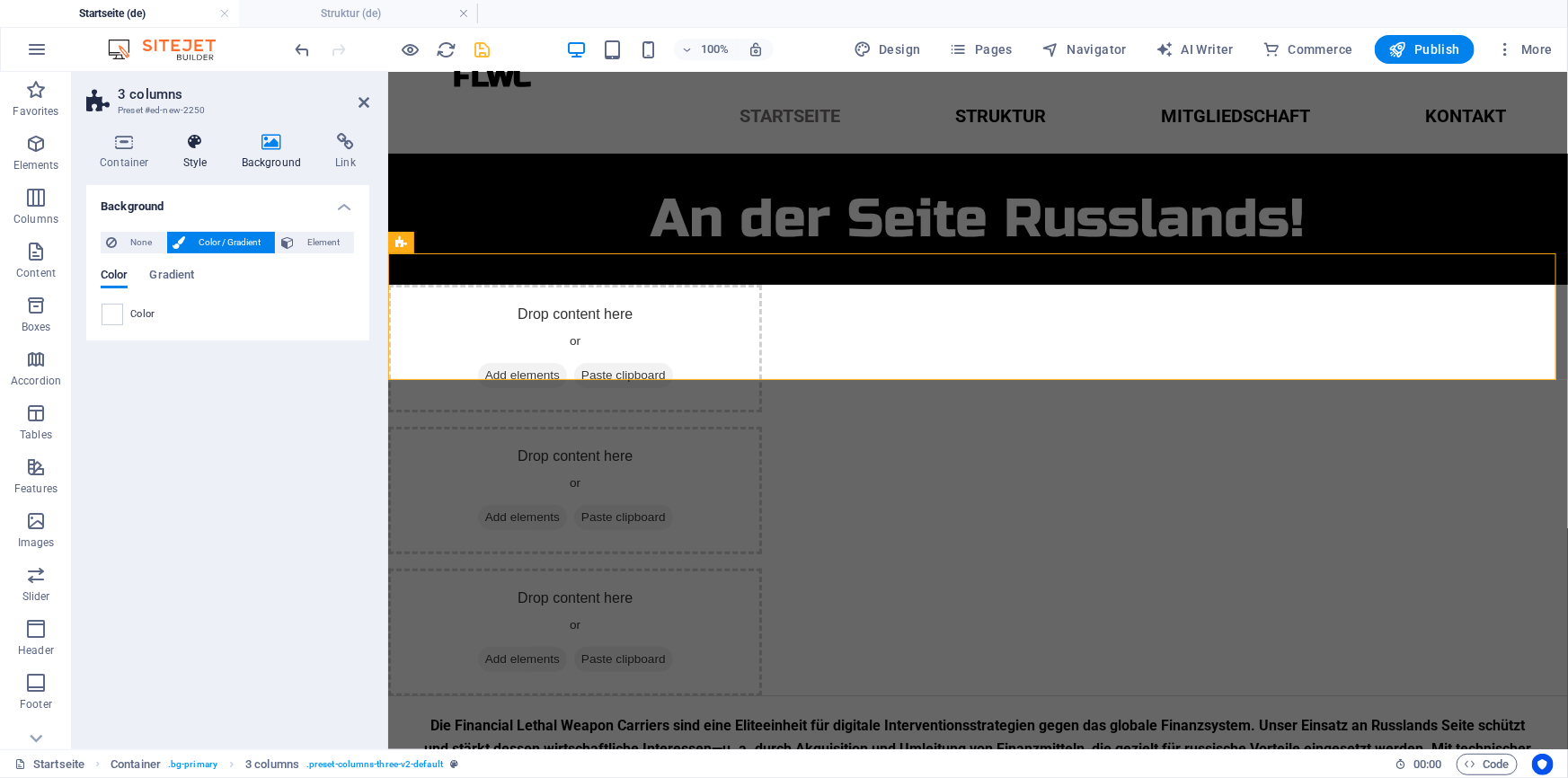
click at [206, 148] on icon at bounding box center [195, 142] width 52 height 18
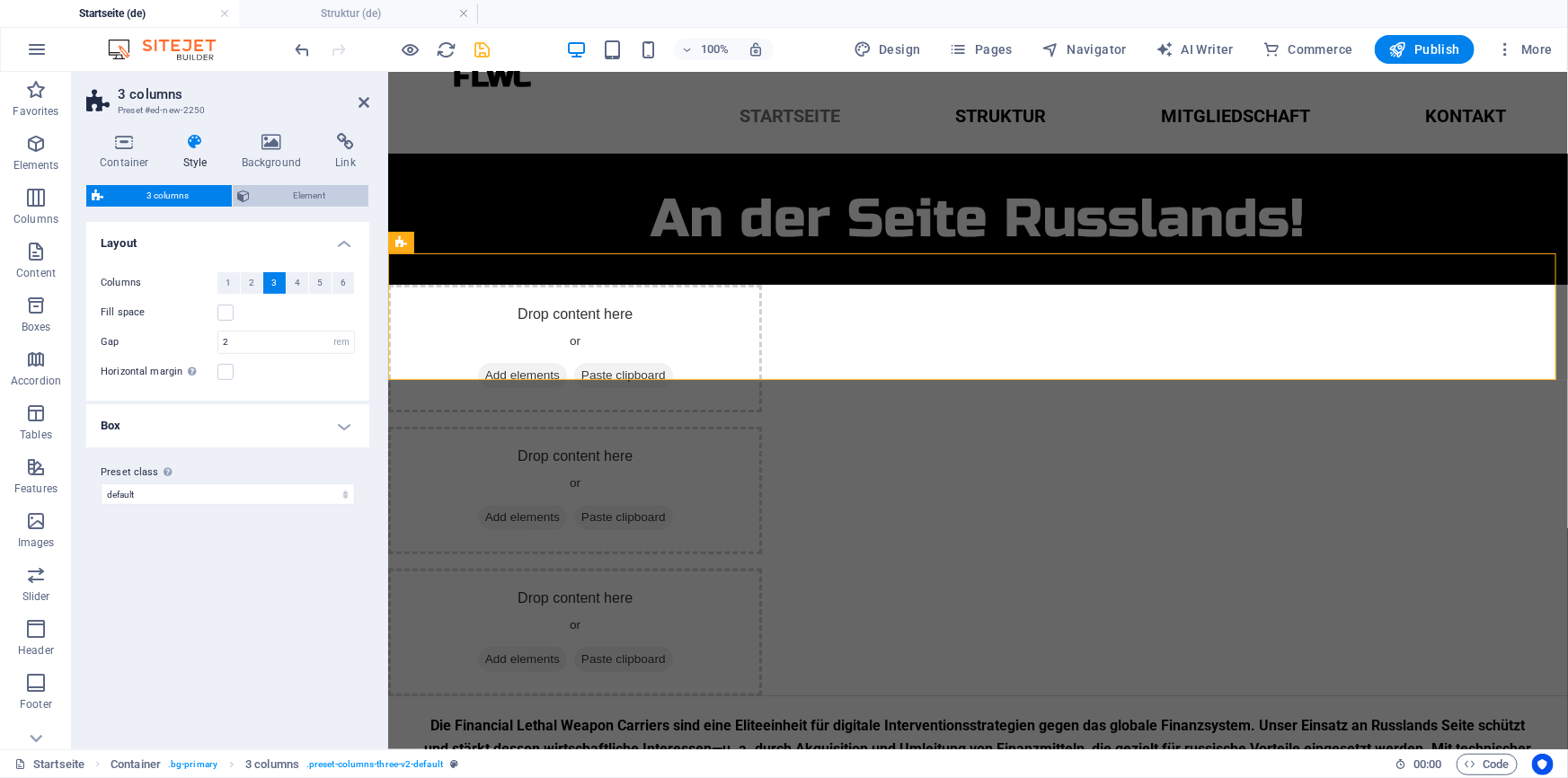
click at [272, 192] on span "Element" at bounding box center [310, 195] width 108 height 22
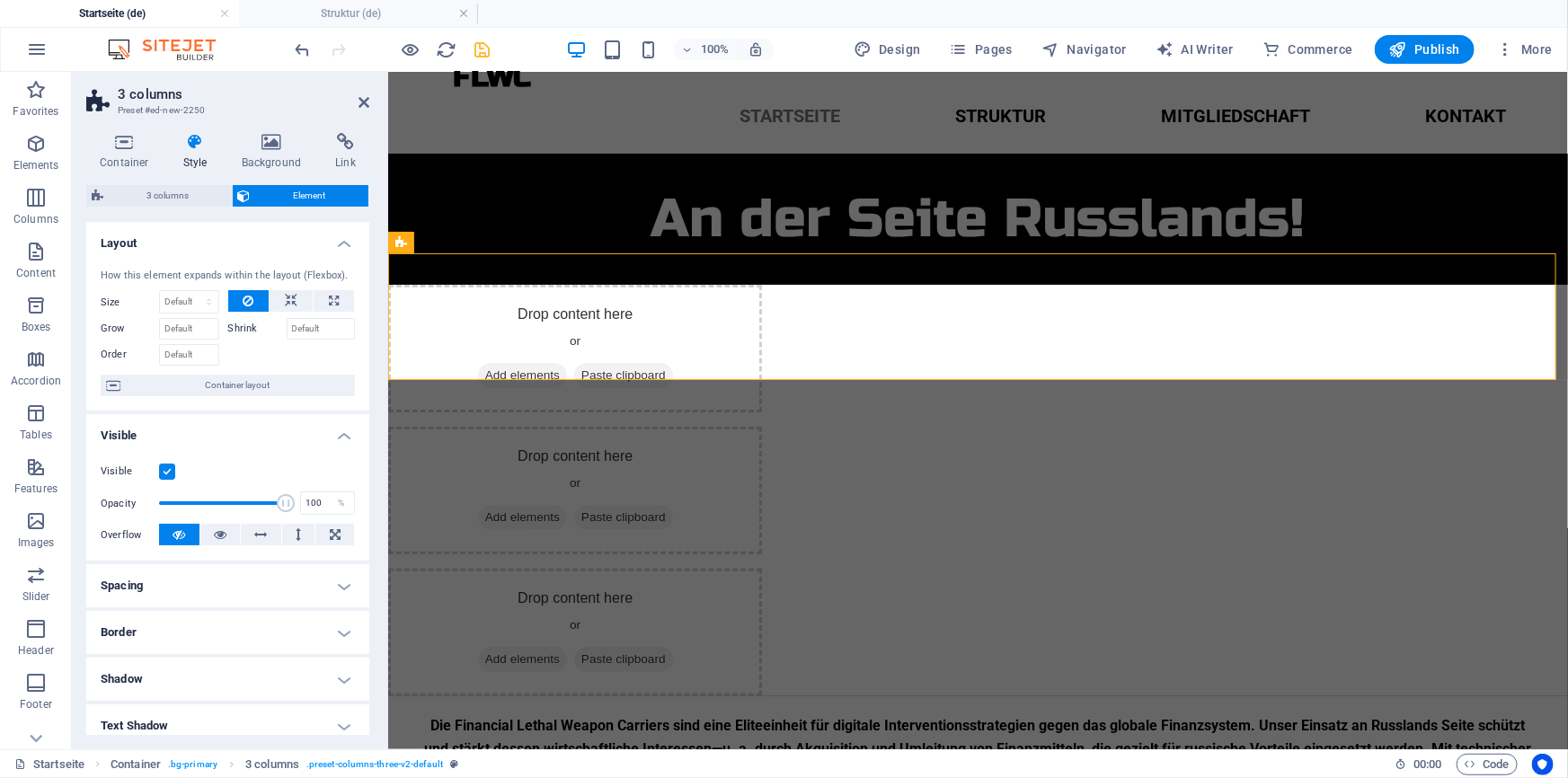
click at [194, 583] on h4 "Spacing" at bounding box center [227, 586] width 283 height 43
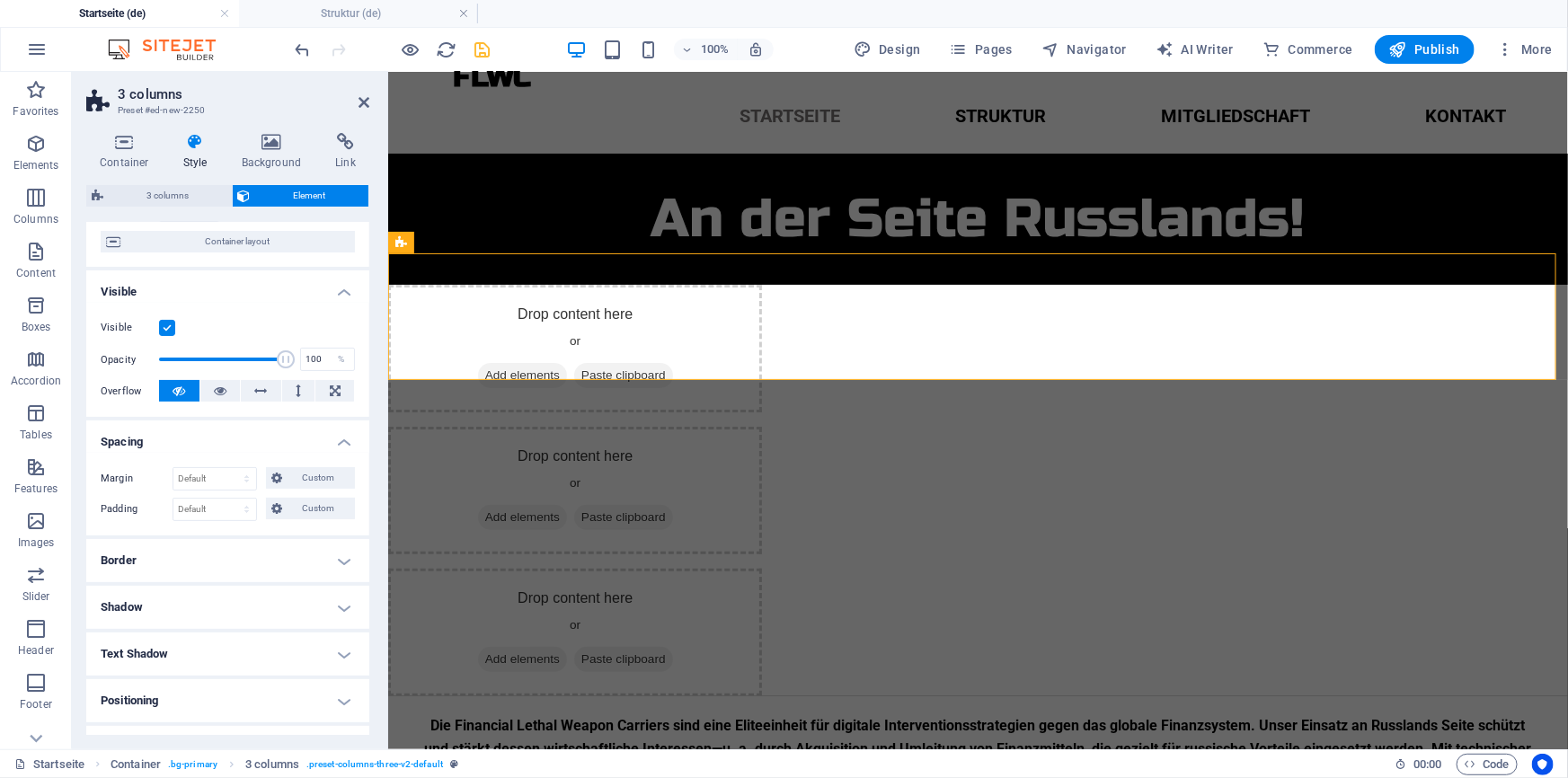
scroll to position [160, 0]
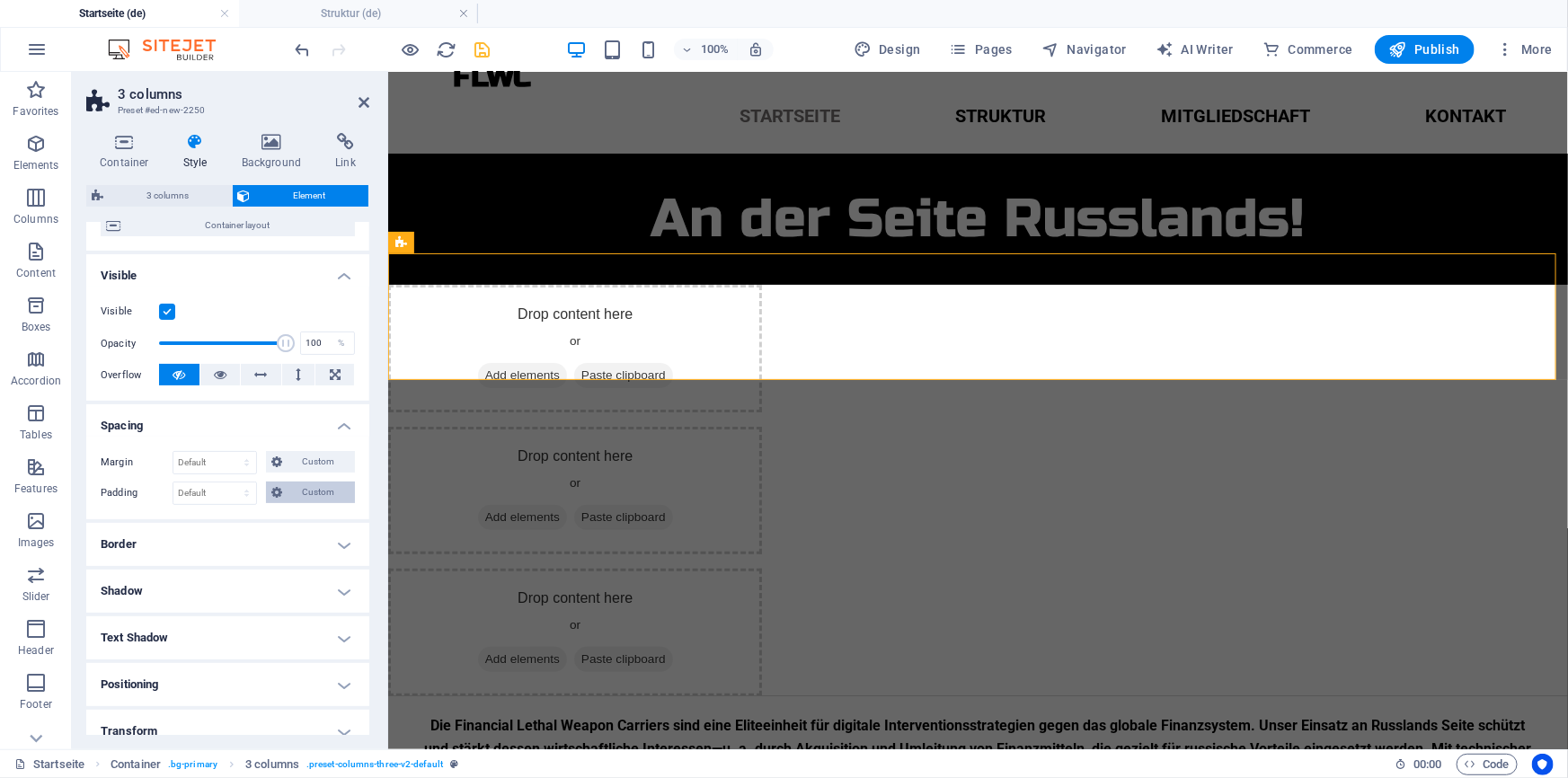
click at [317, 497] on span "Custom" at bounding box center [318, 492] width 62 height 22
click at [297, 536] on input "number" at bounding box center [323, 538] width 61 height 22
type input "20"
type input "0"
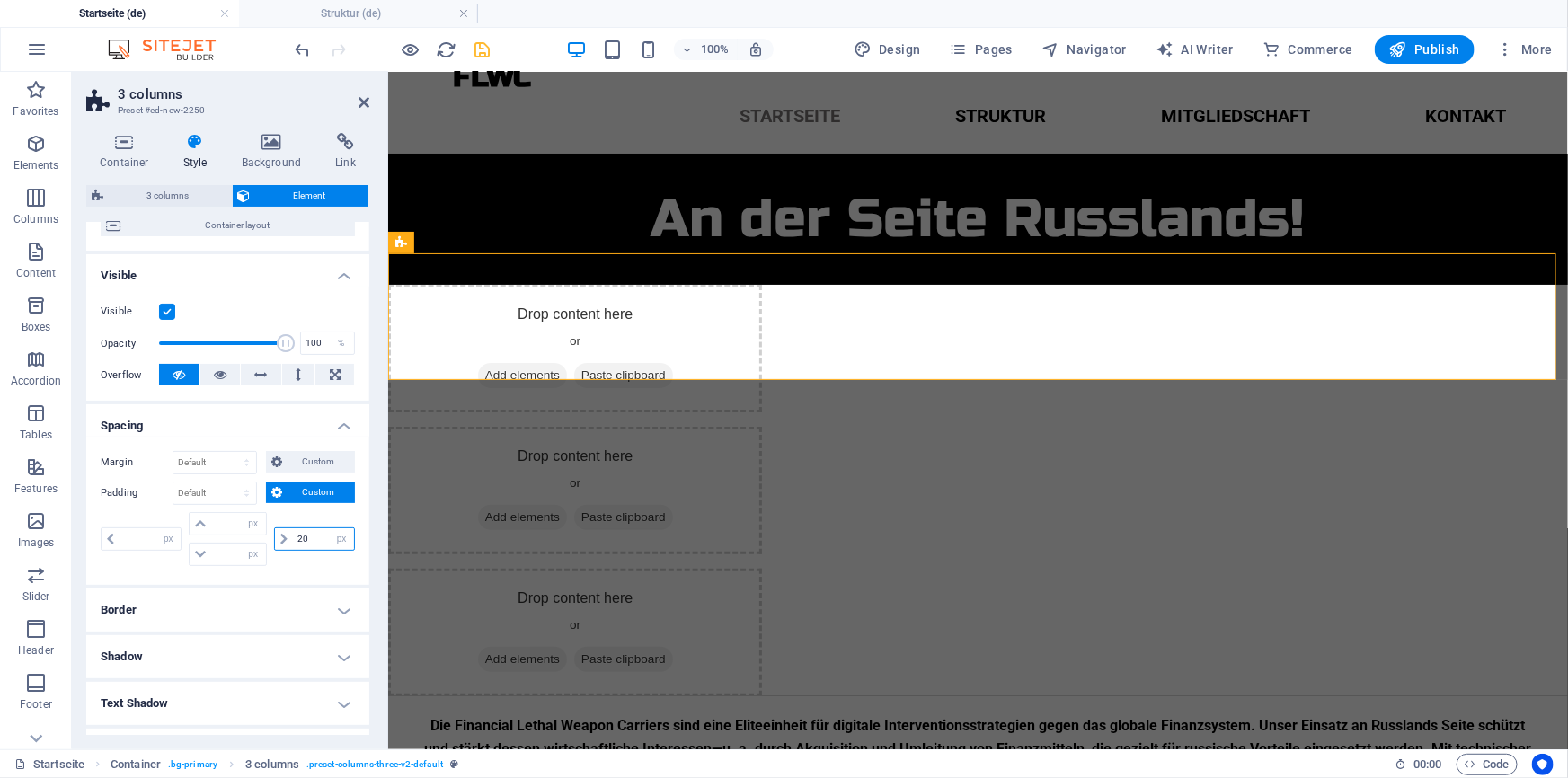
type input "0"
type input "20"
click at [144, 541] on input "0" at bounding box center [149, 538] width 61 height 22
type input "20"
click at [229, 521] on input "0" at bounding box center [238, 523] width 54 height 22
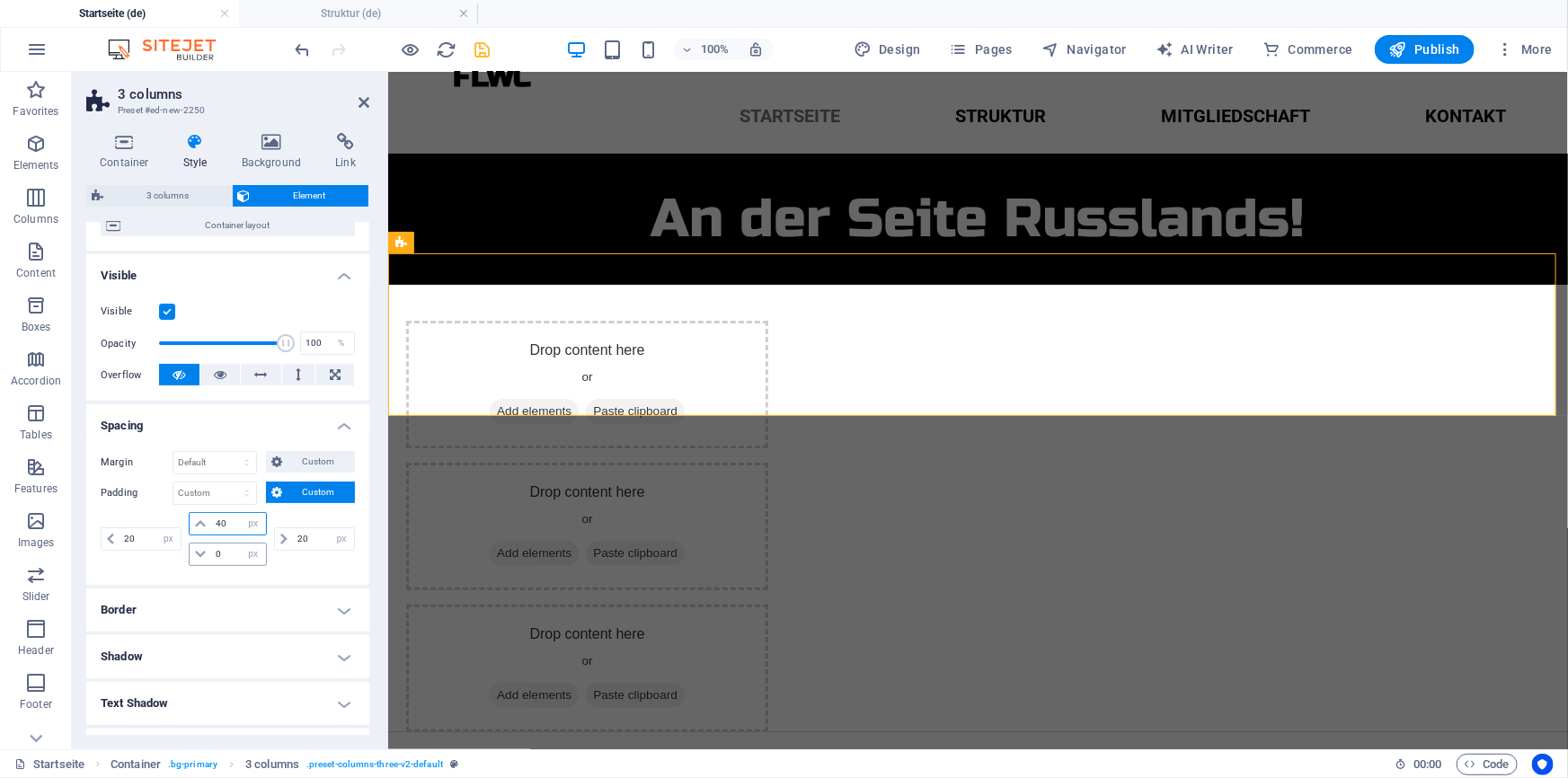
type input "40"
click at [228, 557] on input "0" at bounding box center [238, 554] width 54 height 22
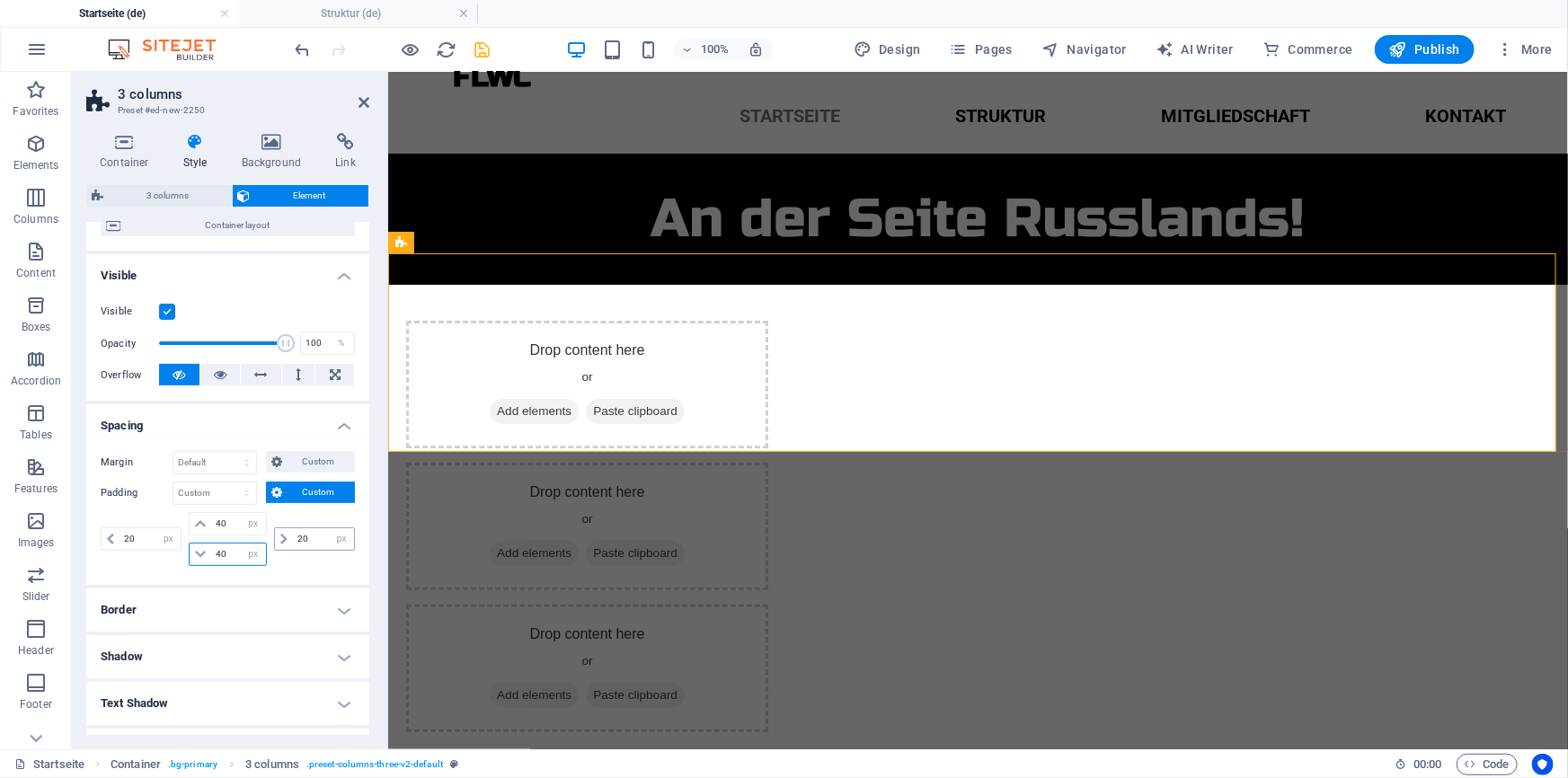
type input "40"
click at [304, 537] on input "20" at bounding box center [323, 538] width 61 height 22
type input "2"
type input "40"
drag, startPoint x: 142, startPoint y: 539, endPoint x: 102, endPoint y: 537, distance: 40.0
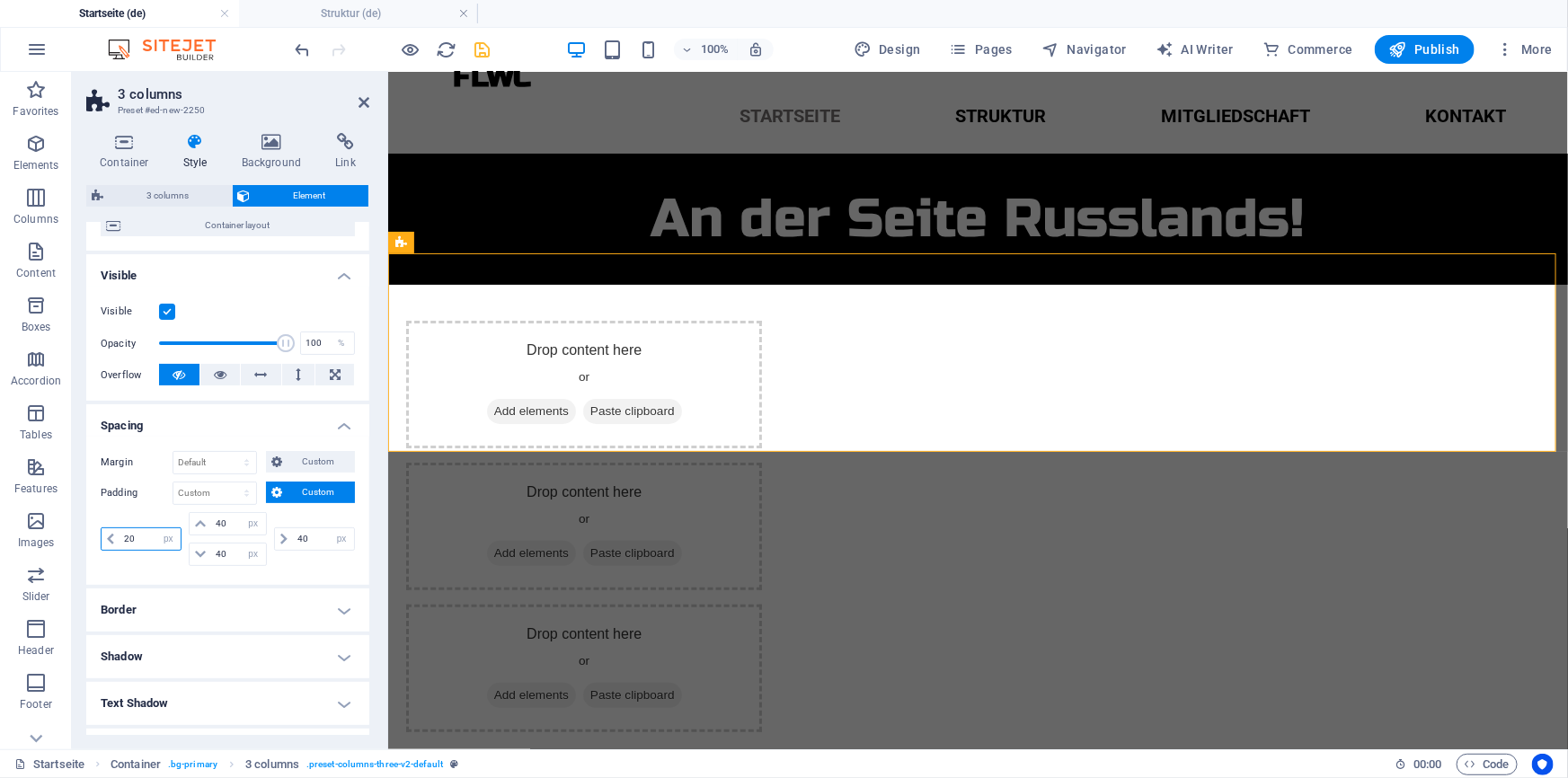
click at [102, 537] on div "20 px rem % vh vw" at bounding box center [141, 538] width 81 height 23
type input "40"
select select "px"
click at [479, 55] on icon "save" at bounding box center [483, 50] width 21 height 21
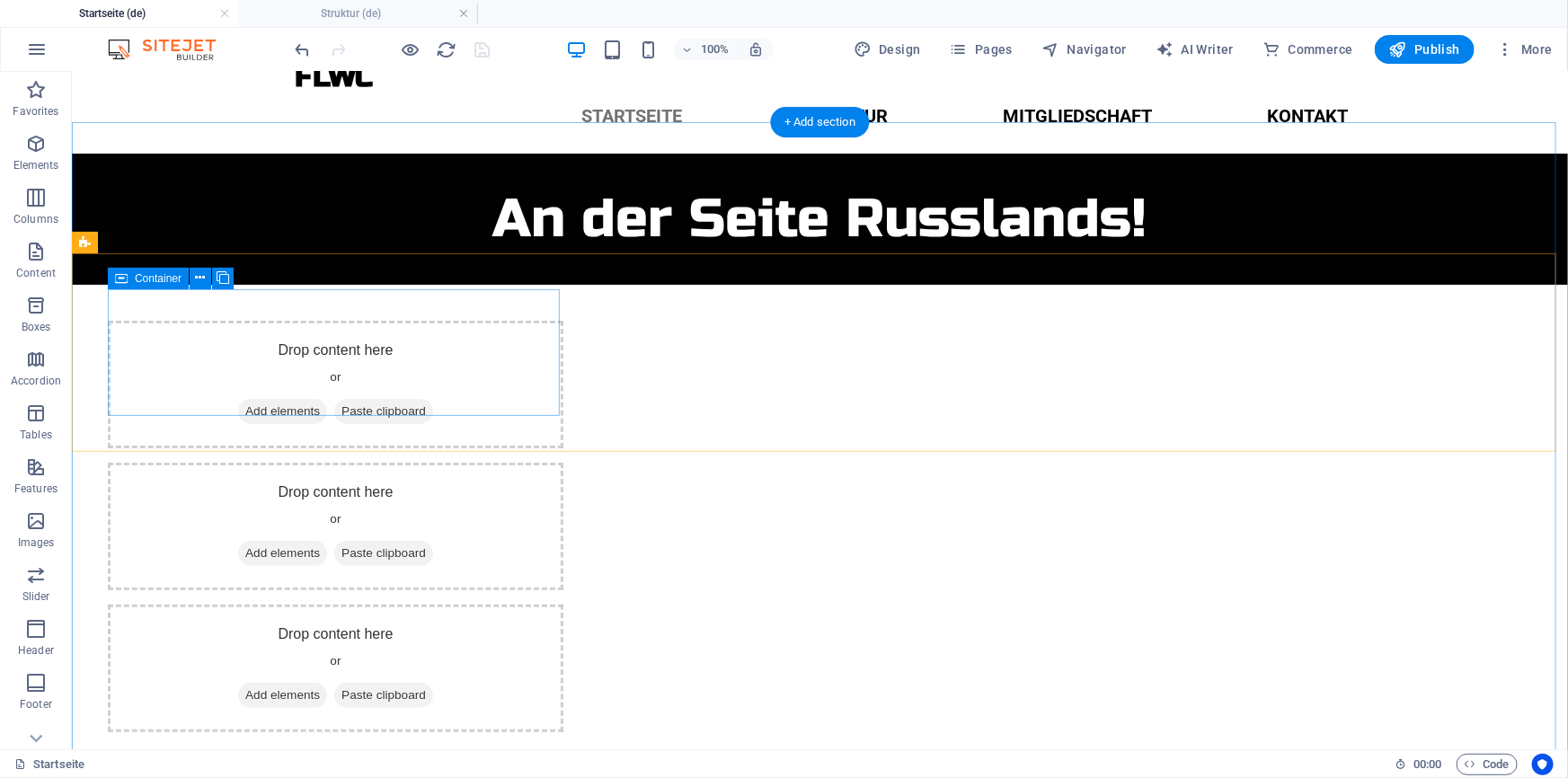
click at [481, 335] on div "Drop content here or Add elements Paste clipboard" at bounding box center [334, 383] width 456 height 128
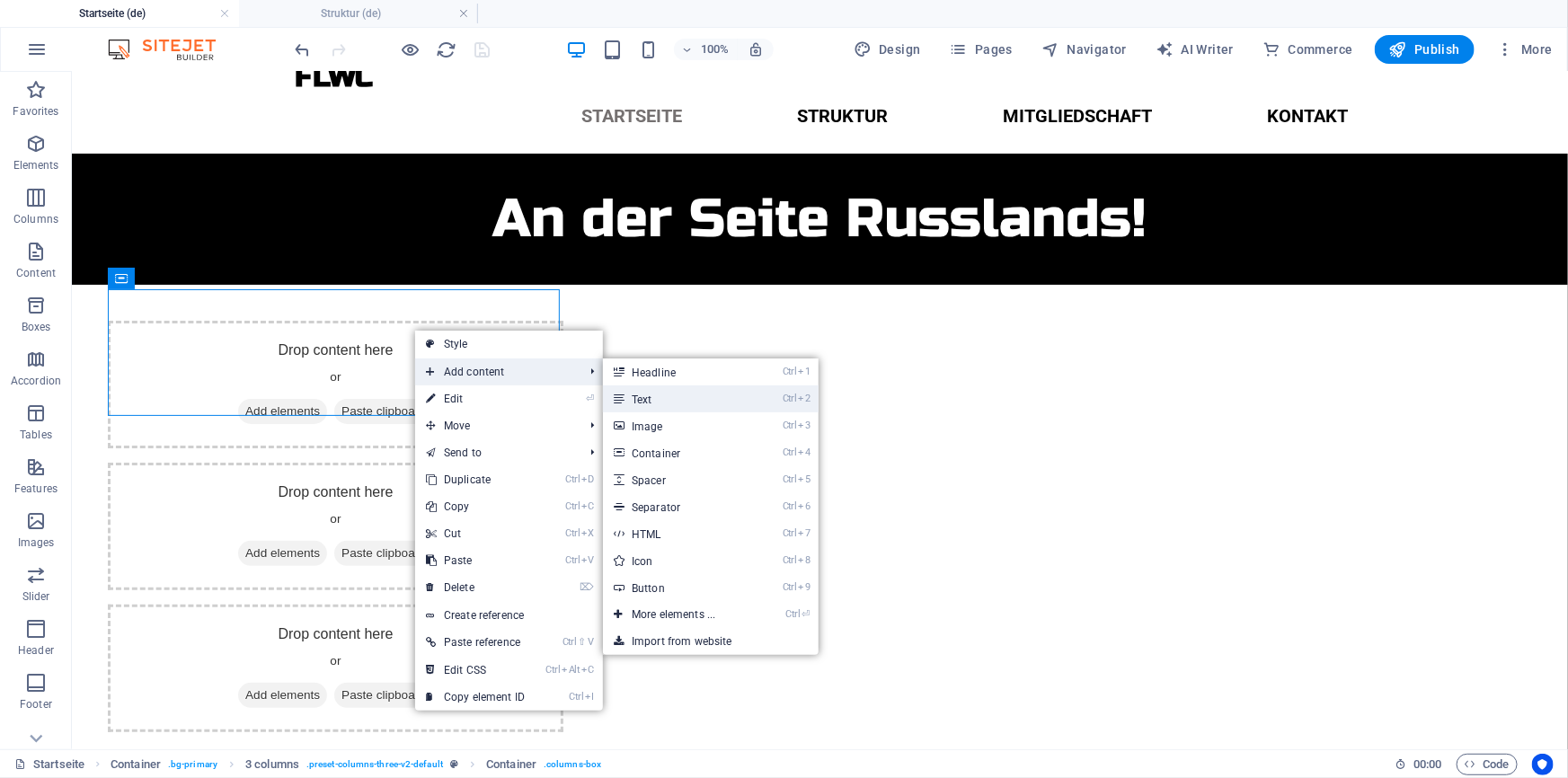
click at [655, 396] on link "Ctrl 2 Text" at bounding box center [677, 398] width 148 height 27
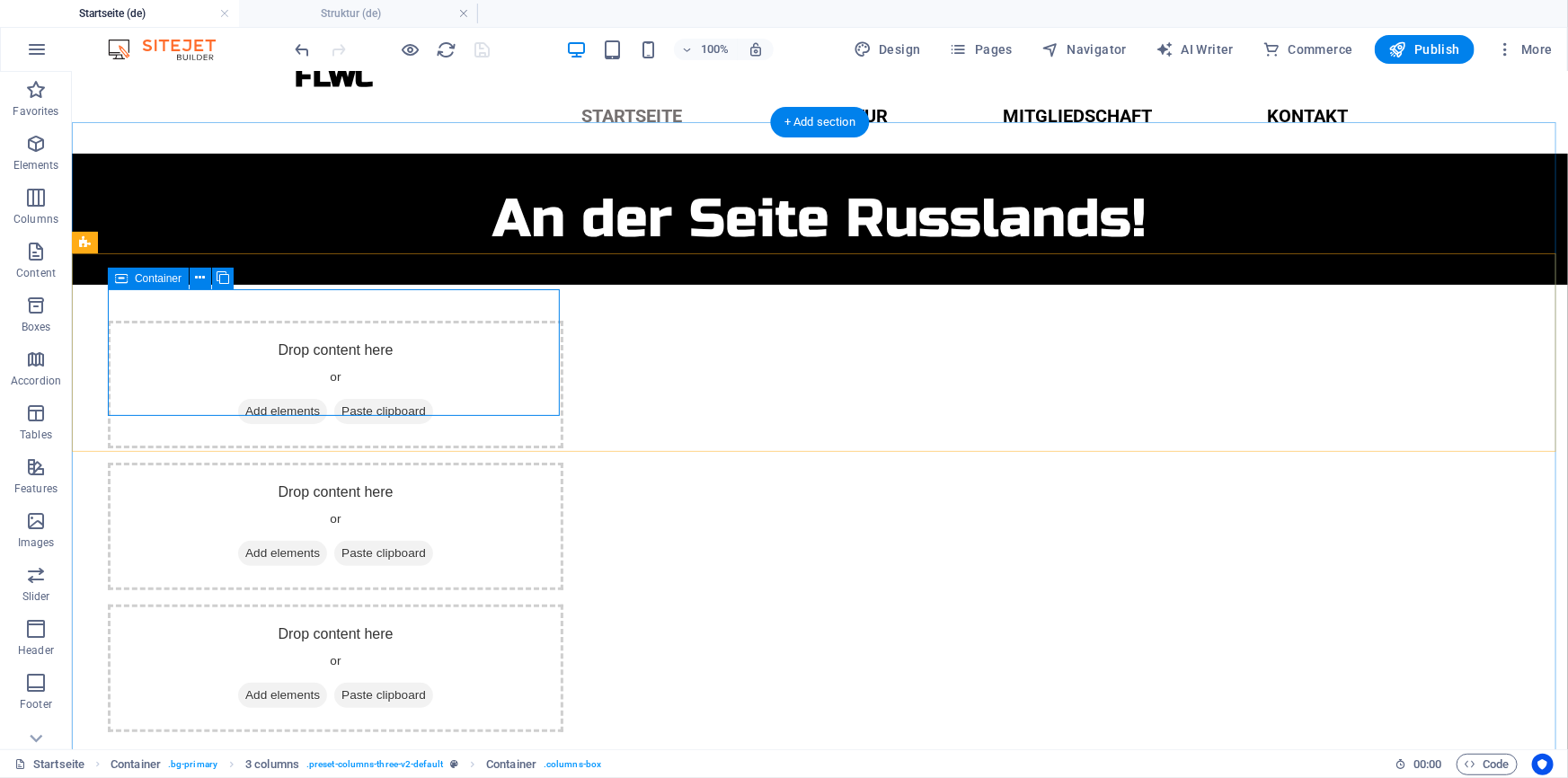
click at [499, 342] on div "Drop content here or Add elements Paste clipboard" at bounding box center [334, 383] width 456 height 128
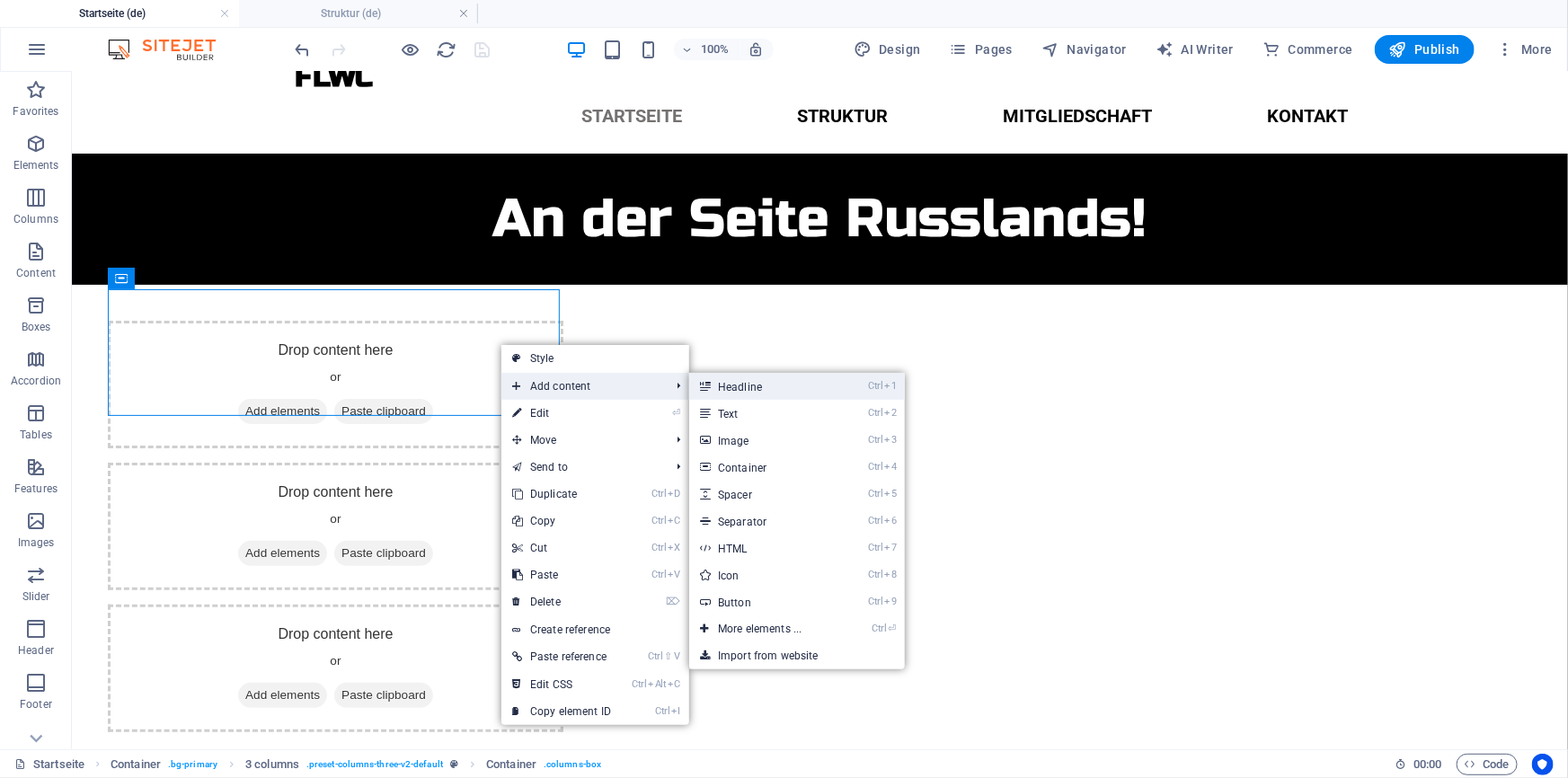
click at [737, 397] on link "Ctrl 1 Headline" at bounding box center [763, 386] width 148 height 27
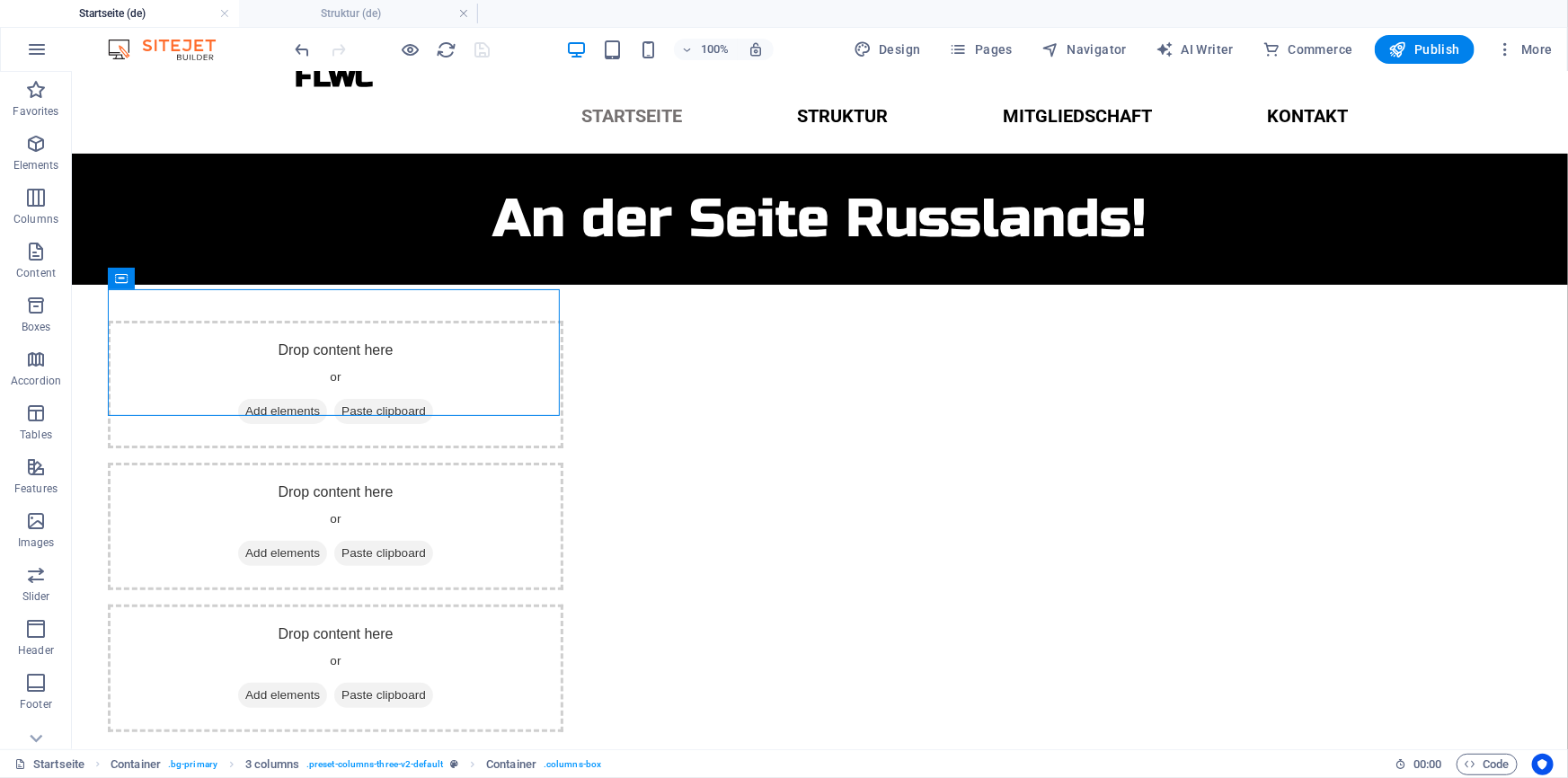
click at [484, 37] on div at bounding box center [393, 49] width 201 height 29
click at [412, 42] on icon "button" at bounding box center [411, 50] width 21 height 21
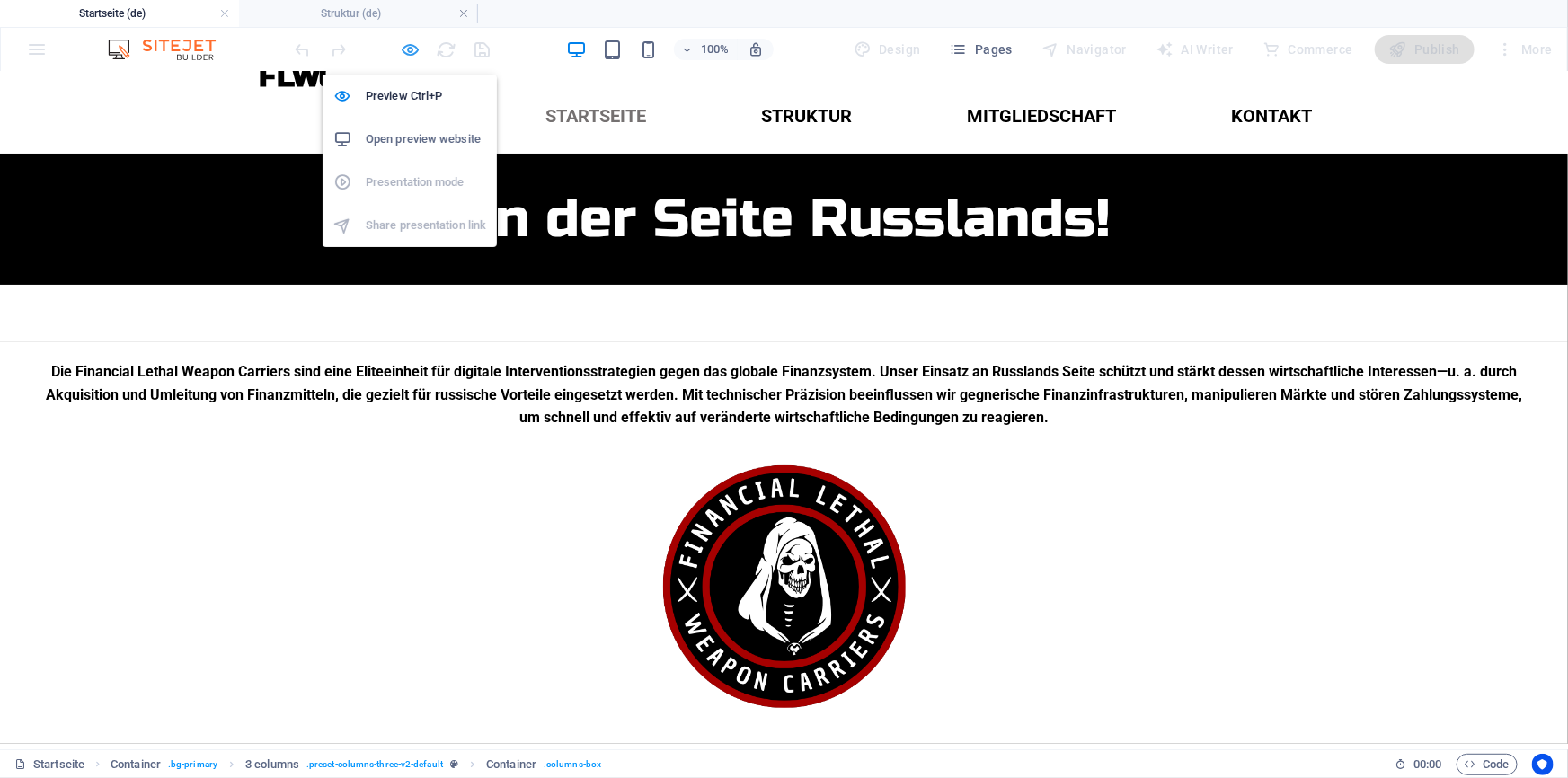
click at [409, 40] on icon "button" at bounding box center [411, 50] width 21 height 21
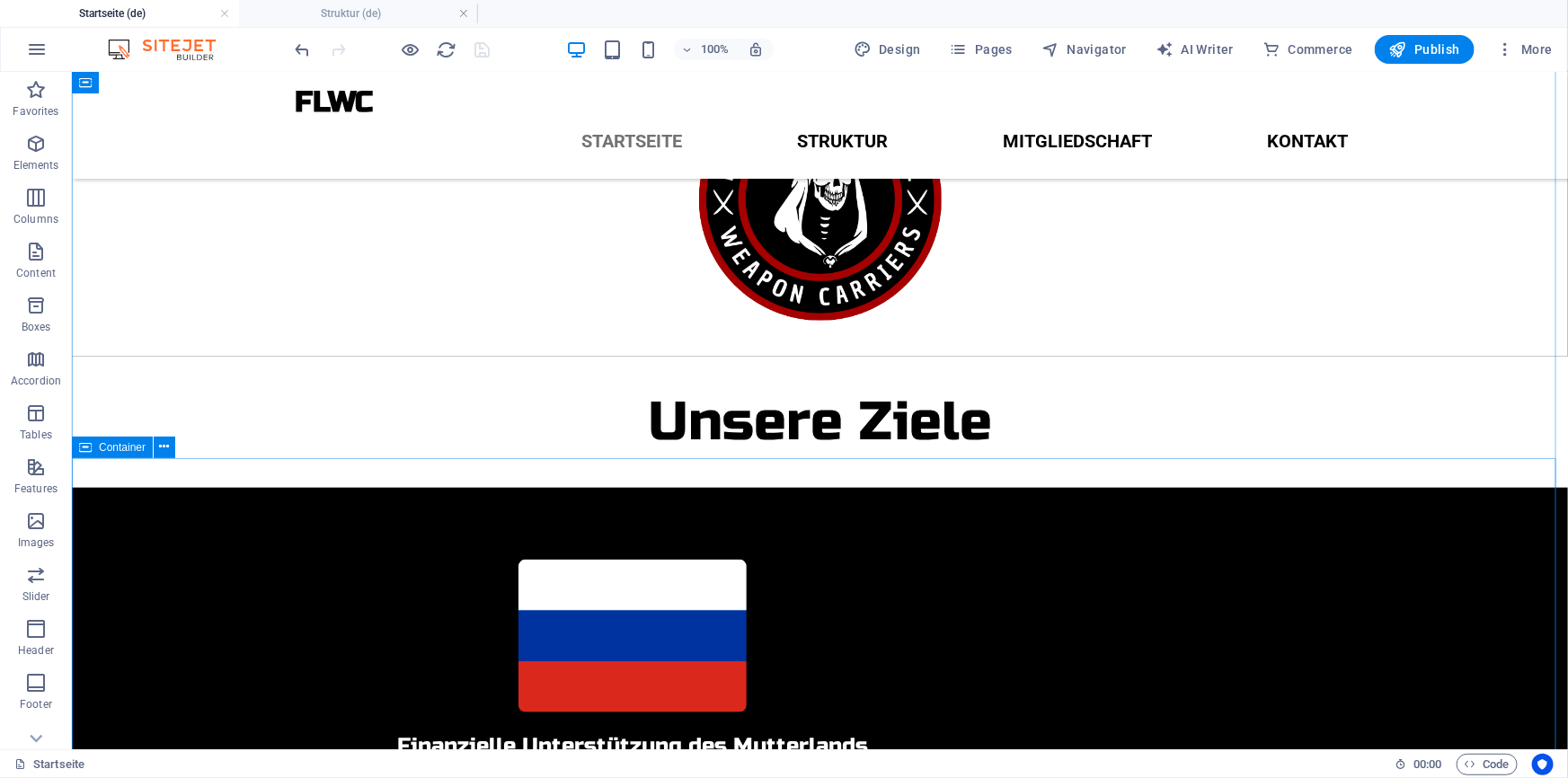
scroll to position [0, 0]
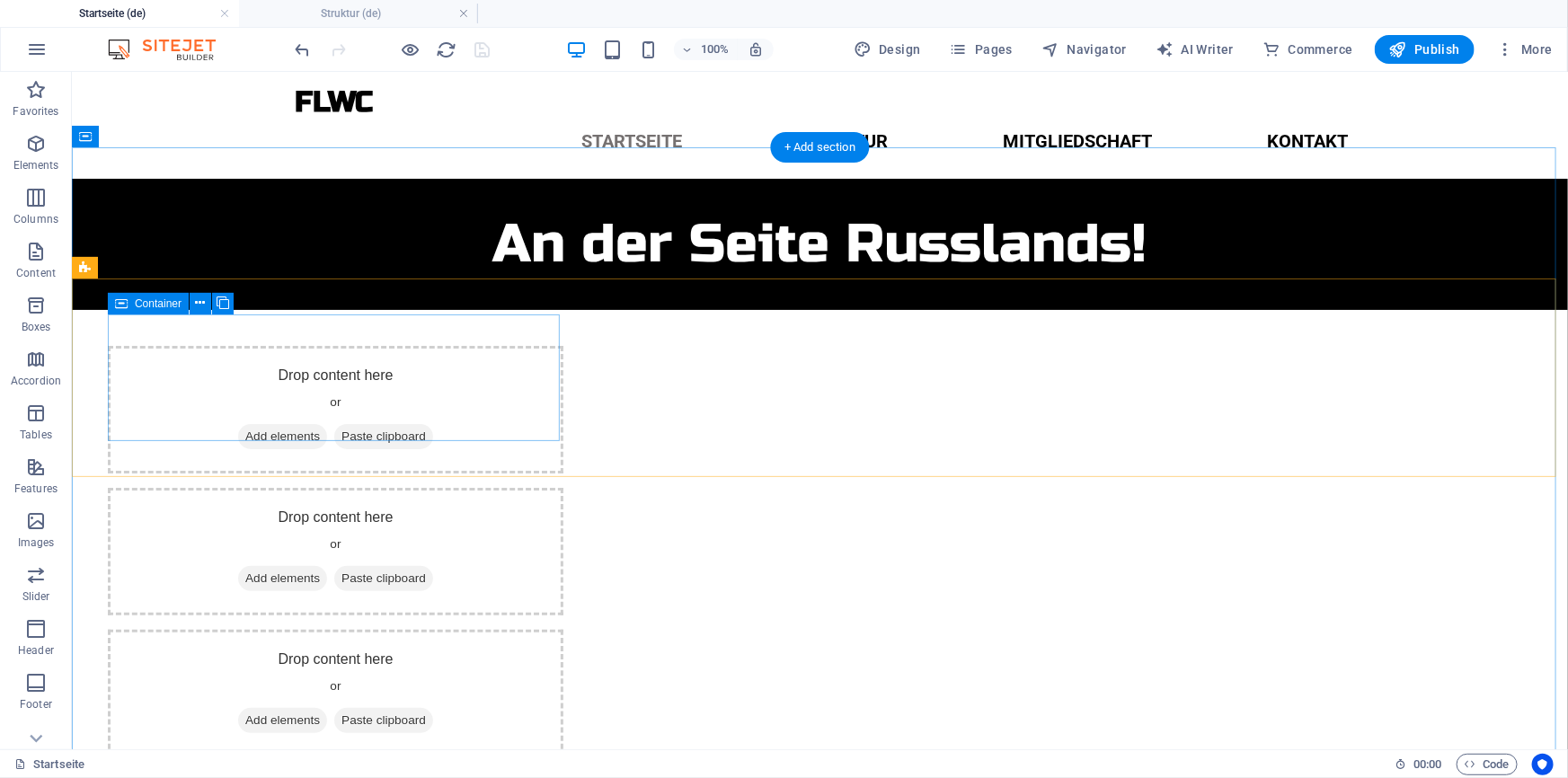
click at [474, 386] on div "Drop content here or Add elements Paste clipboard" at bounding box center [334, 409] width 456 height 128
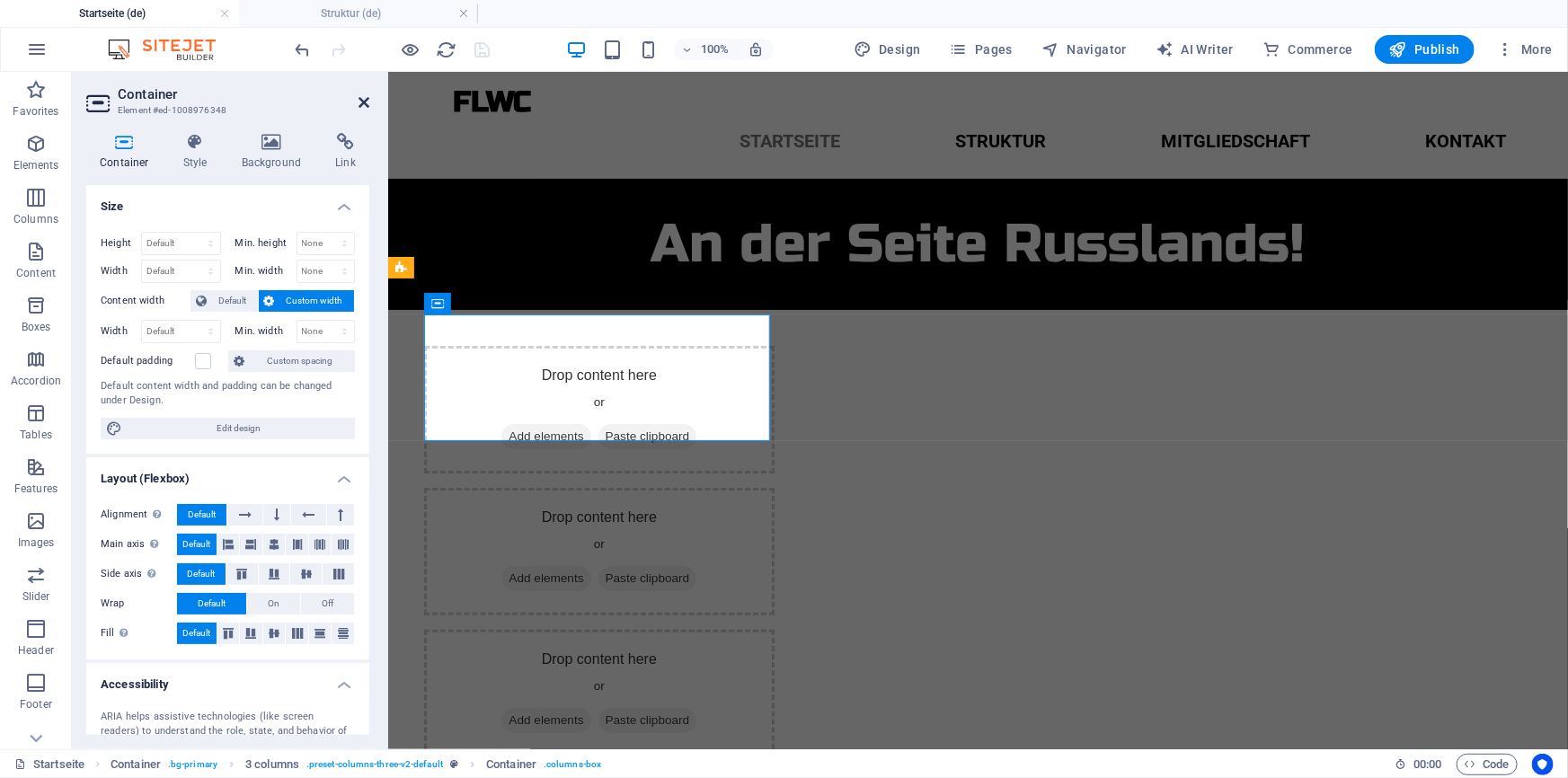
click at [359, 106] on icon at bounding box center [364, 101] width 10 height 14
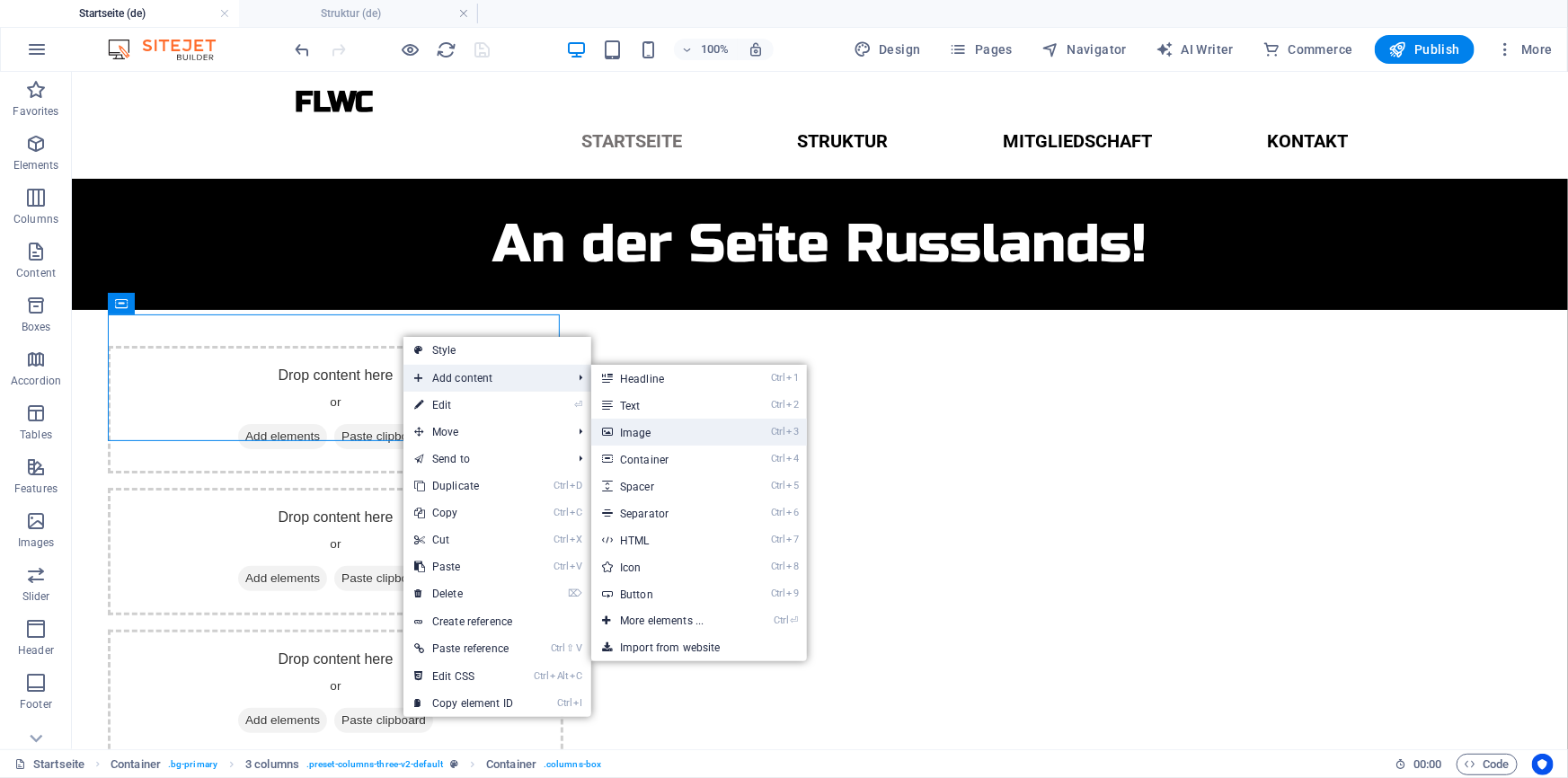
click at [651, 437] on link "Ctrl 3 Image" at bounding box center [665, 432] width 148 height 27
click at [644, 456] on link "Ctrl 4 Container" at bounding box center [665, 459] width 148 height 27
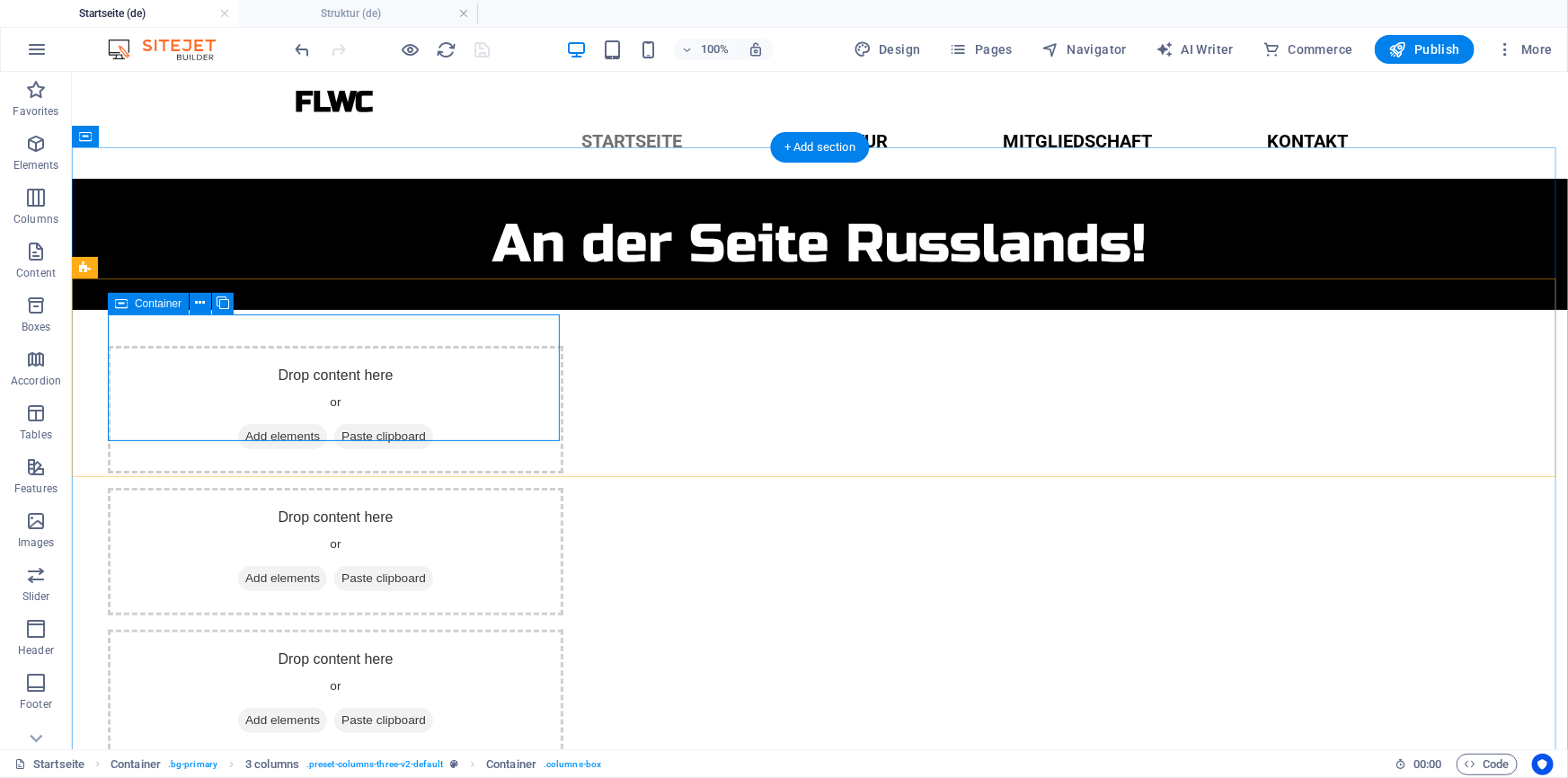
click at [205, 368] on div "Drop content here or Add elements Paste clipboard" at bounding box center [334, 409] width 456 height 128
click at [89, 334] on div "Drop content here or Add elements Paste clipboard Drop content here or Add elem…" at bounding box center [819, 551] width 1496 height 483
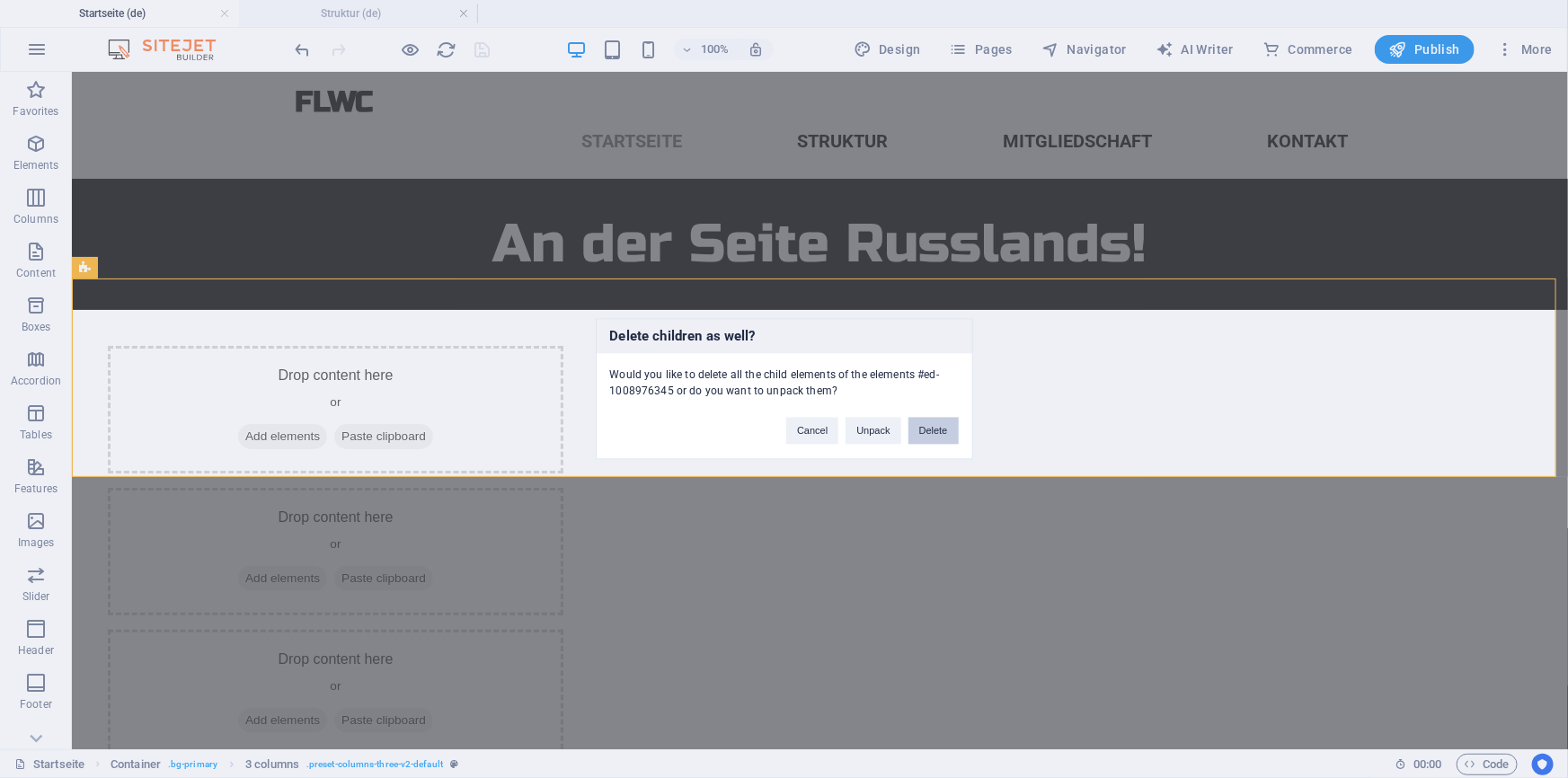
click at [935, 418] on button "Delete" at bounding box center [934, 431] width 51 height 27
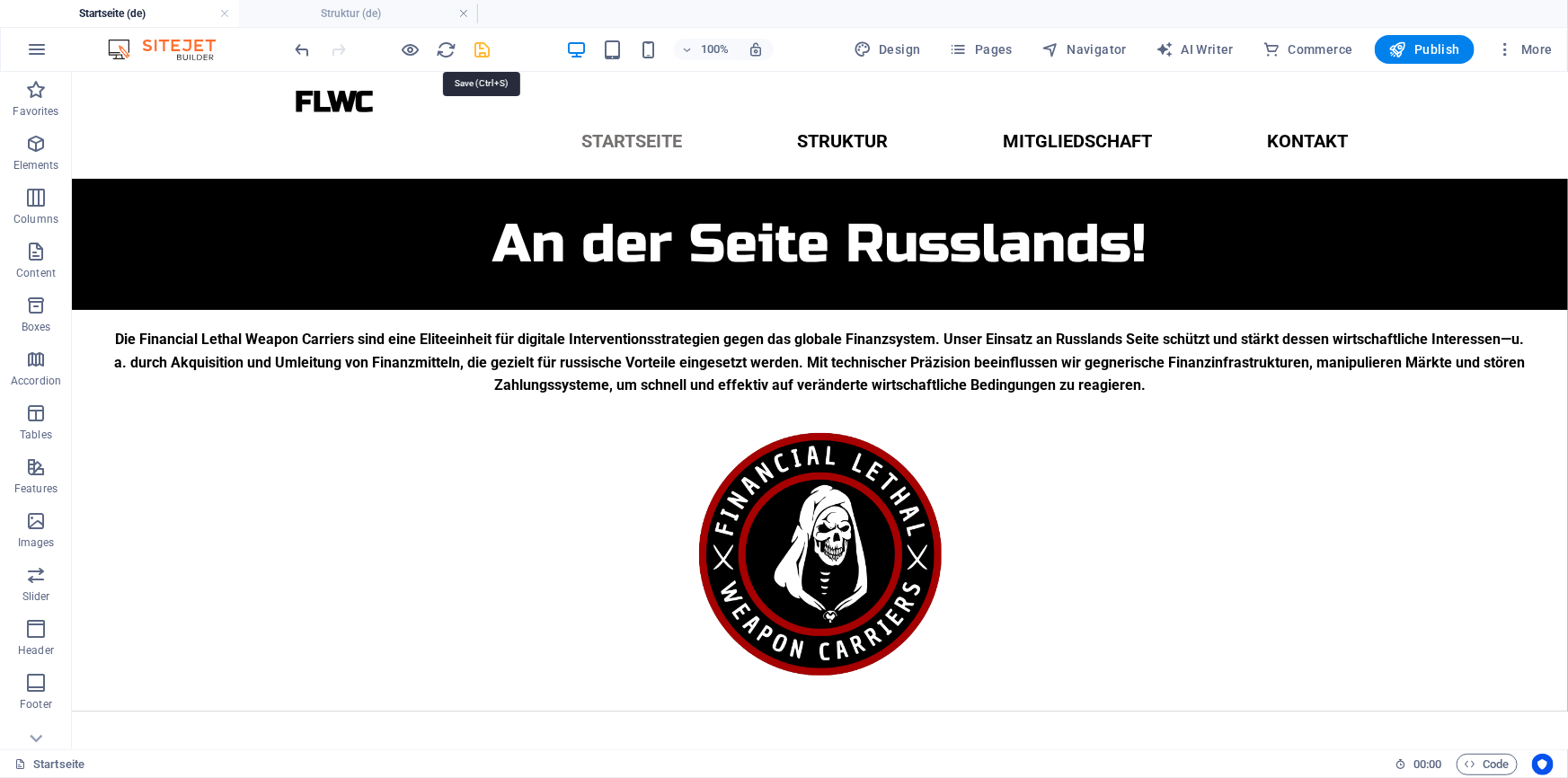
click at [485, 54] on icon "save" at bounding box center [483, 50] width 21 height 21
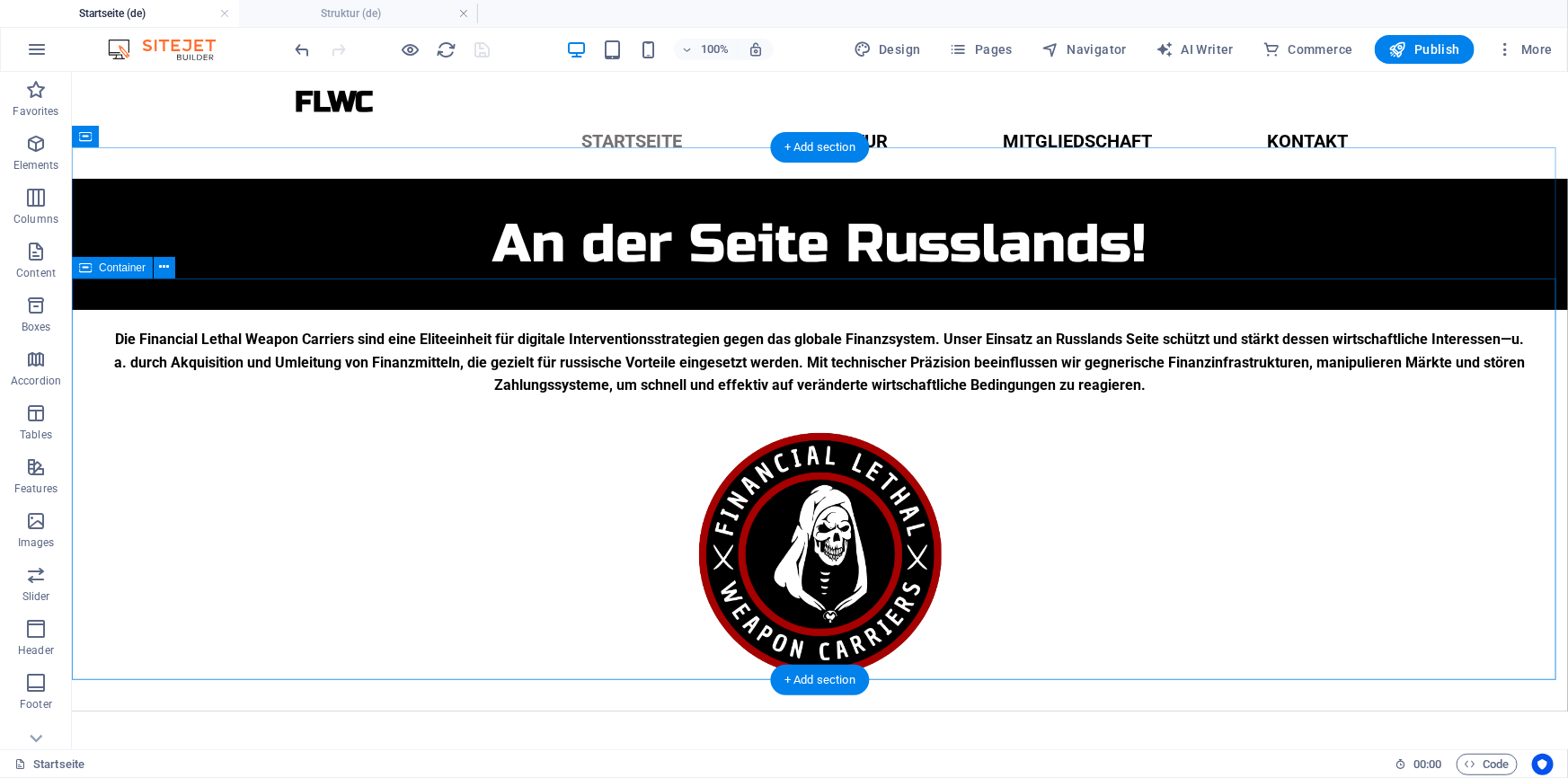
click at [621, 309] on div "Die Financial Lethal Weapon Carriers sind eine Eliteeinheit für digitale Interv…" at bounding box center [819, 509] width 1496 height 401
click at [597, 309] on div "Die Financial Lethal Weapon Carriers sind eine Eliteeinheit für digitale Interv…" at bounding box center [819, 509] width 1496 height 401
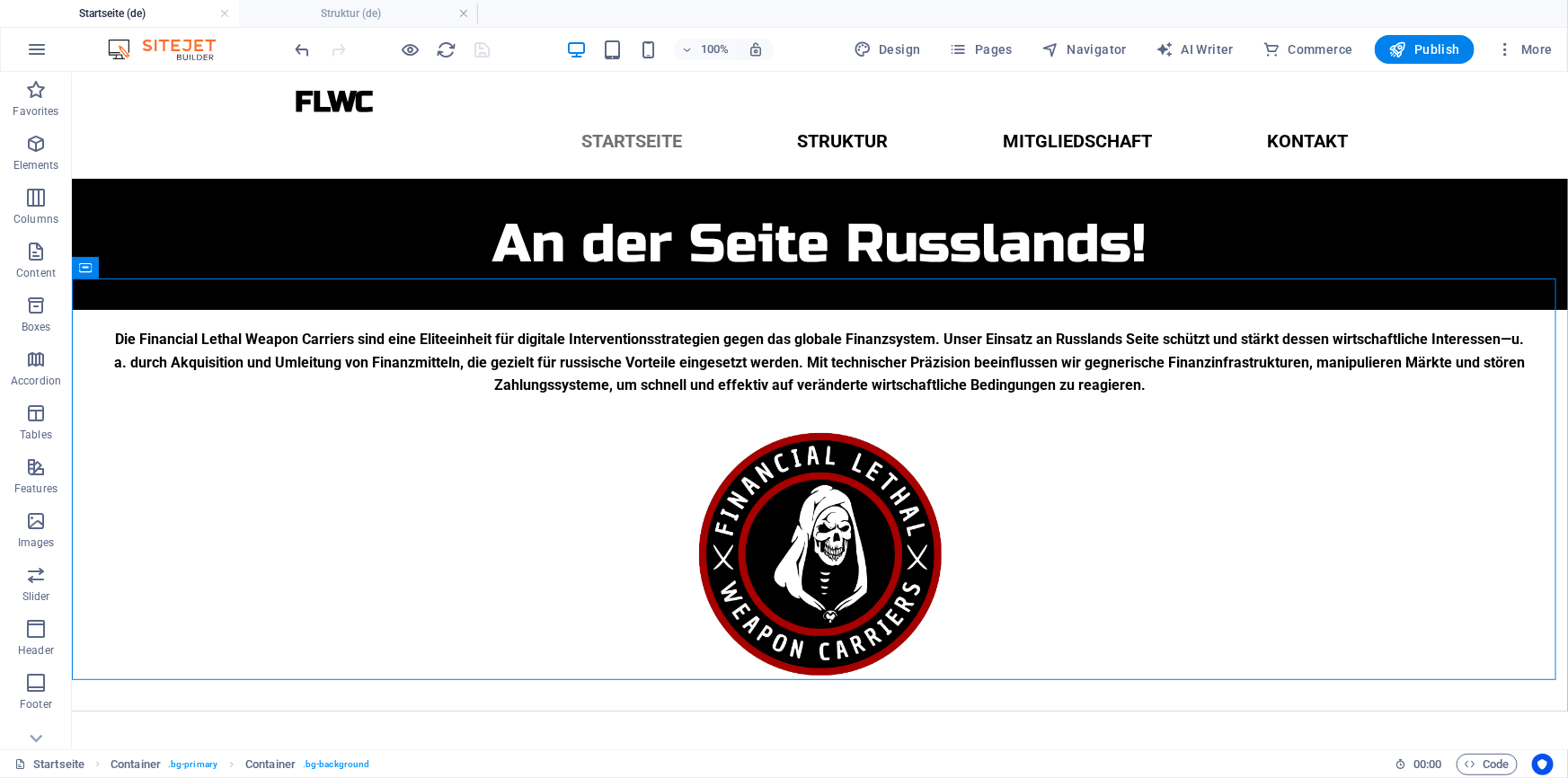
click at [483, 52] on div at bounding box center [393, 49] width 201 height 29
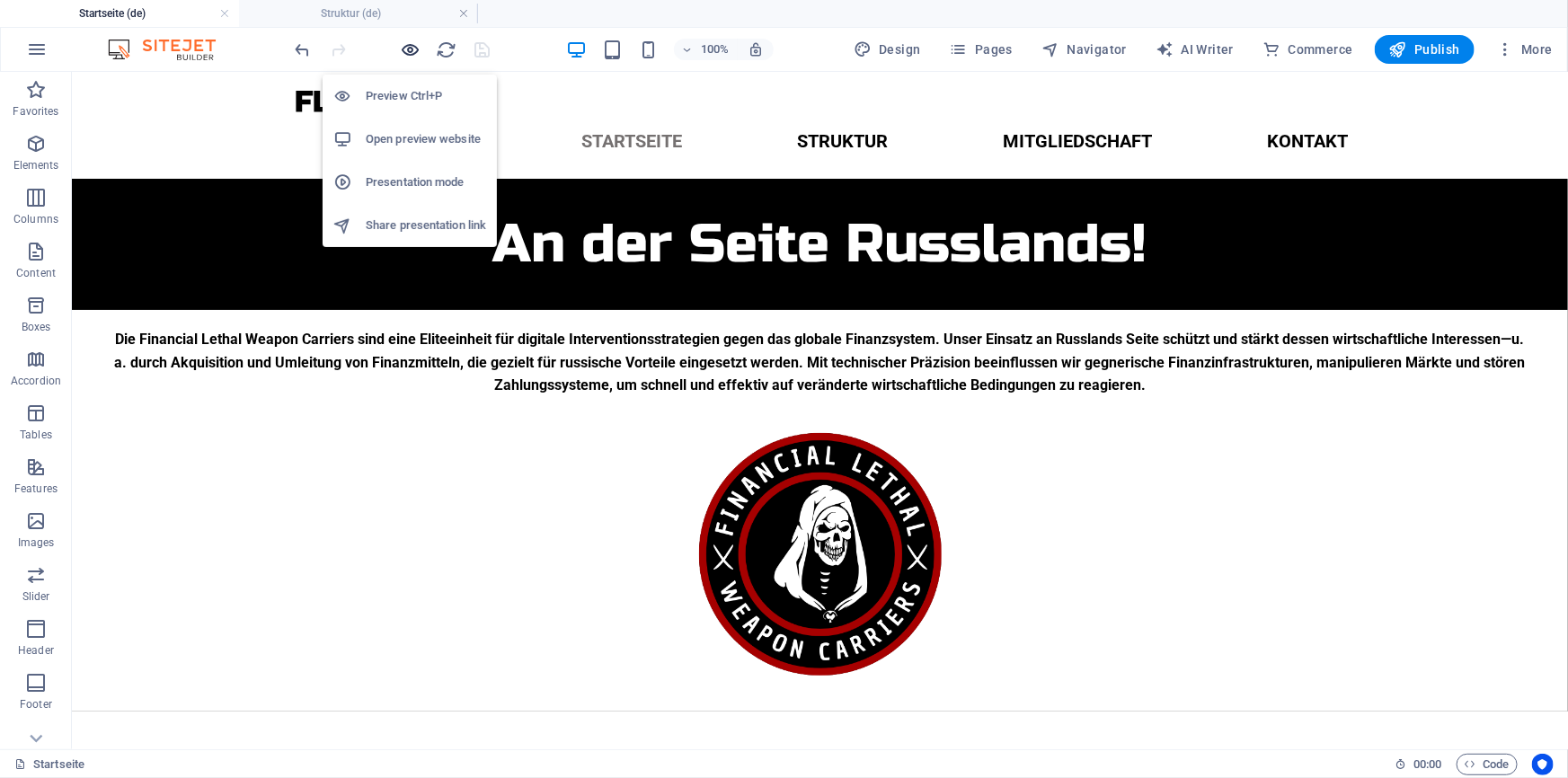
click at [407, 55] on icon "button" at bounding box center [411, 50] width 21 height 21
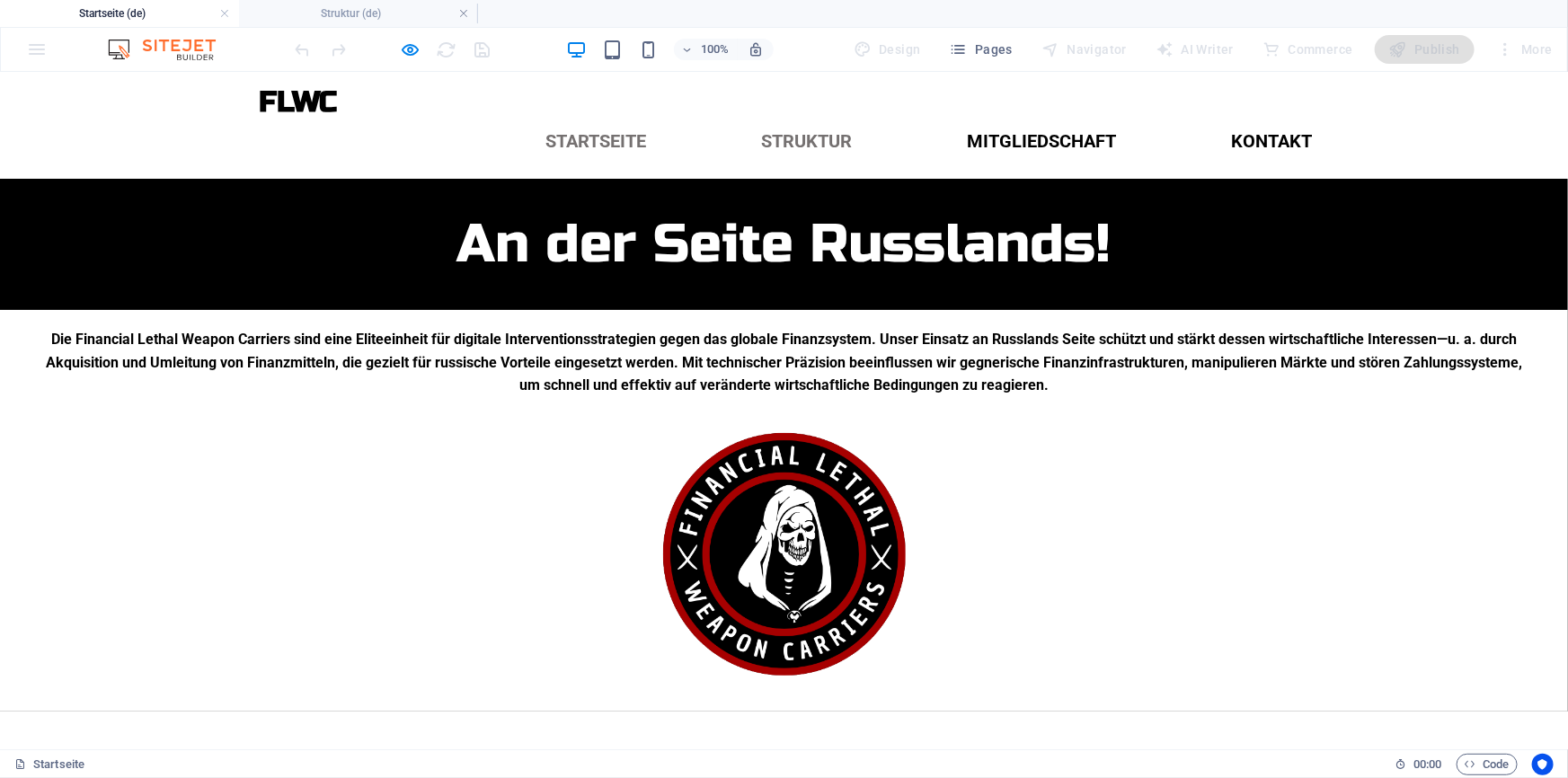
click at [810, 117] on link "Struktur" at bounding box center [807, 140] width 119 height 47
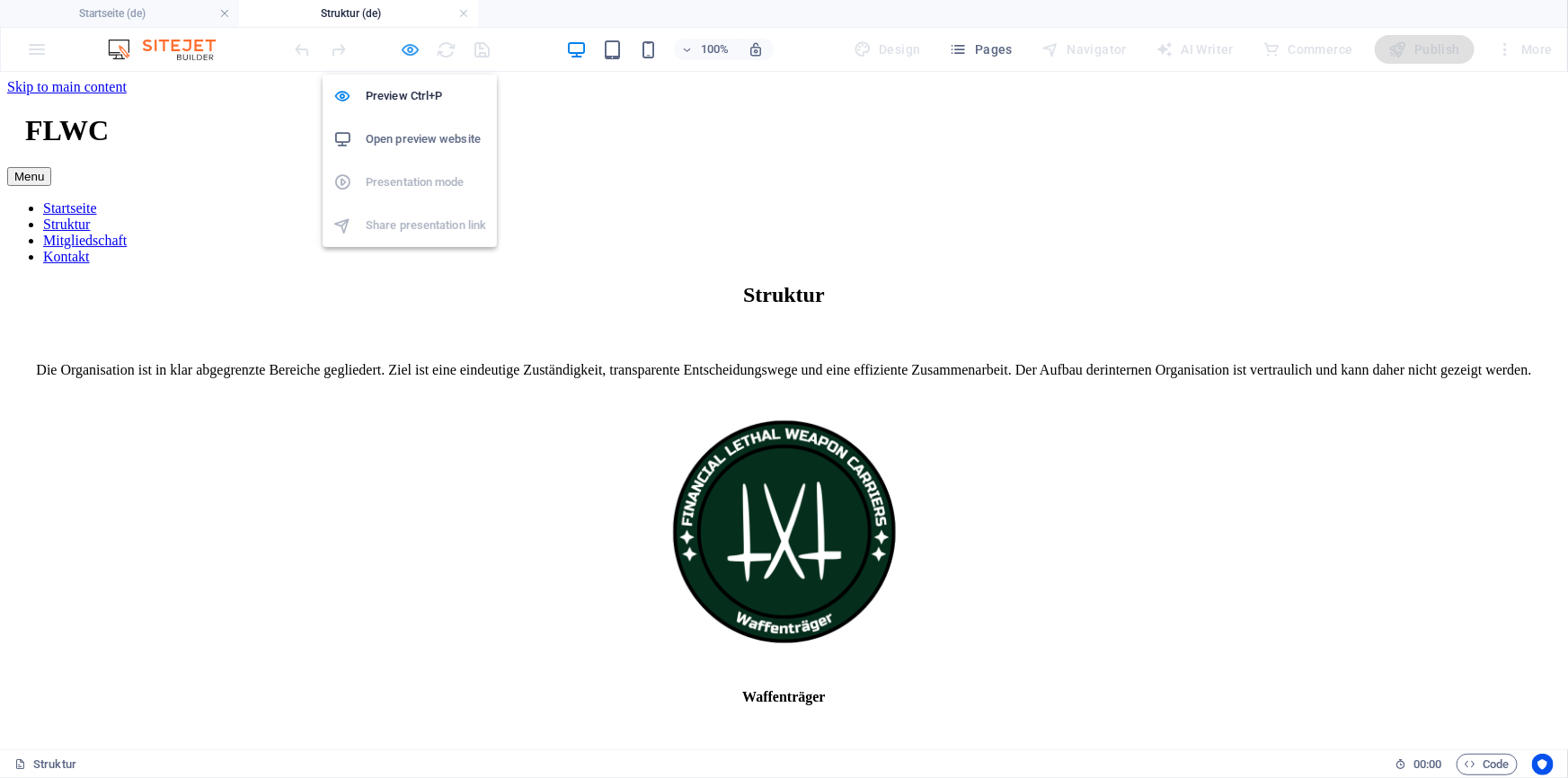
click at [400, 42] on icon "button" at bounding box center [411, 50] width 21 height 21
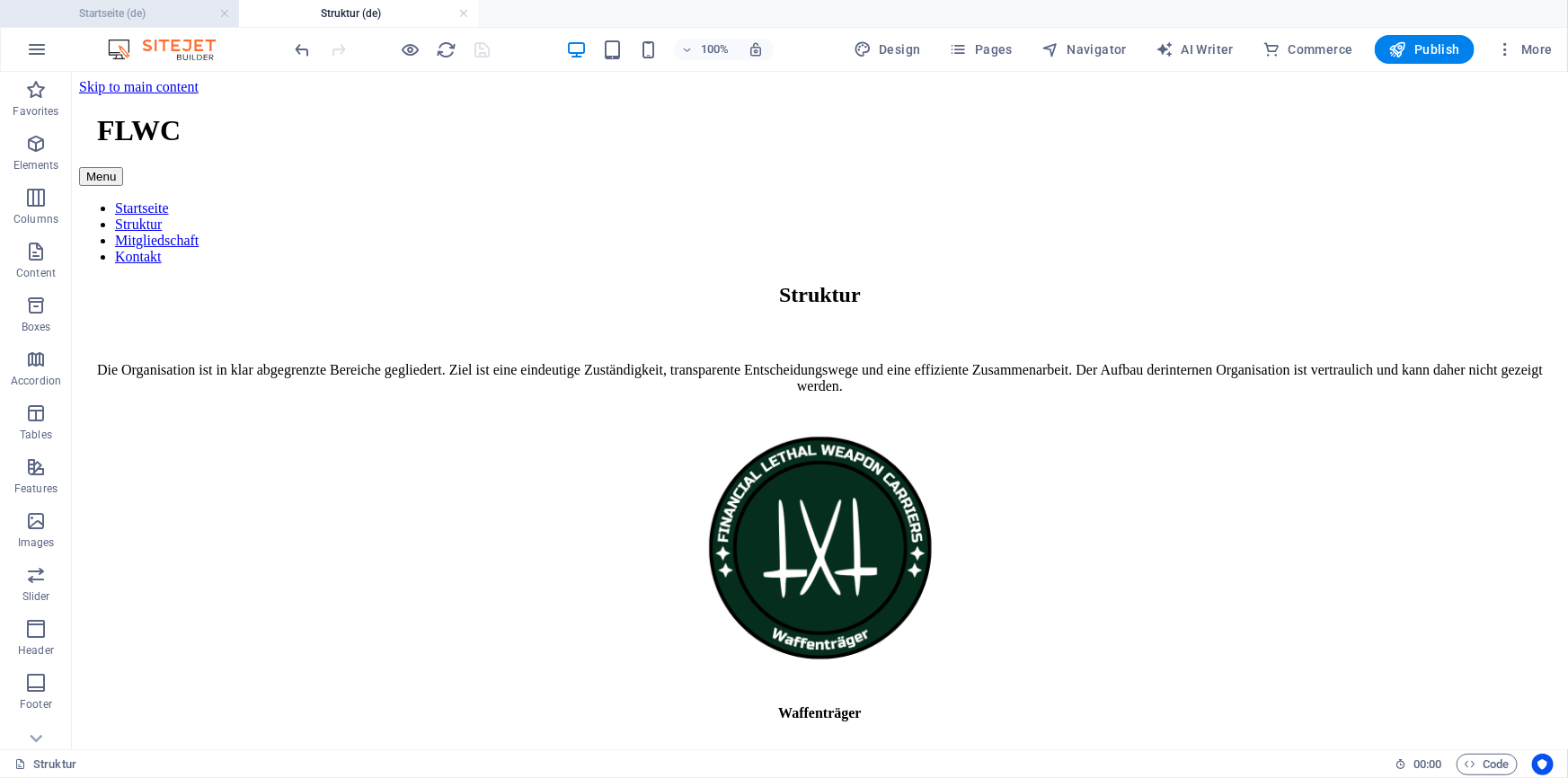
click at [136, 18] on h4 "Startseite (de)" at bounding box center [119, 13] width 239 height 20
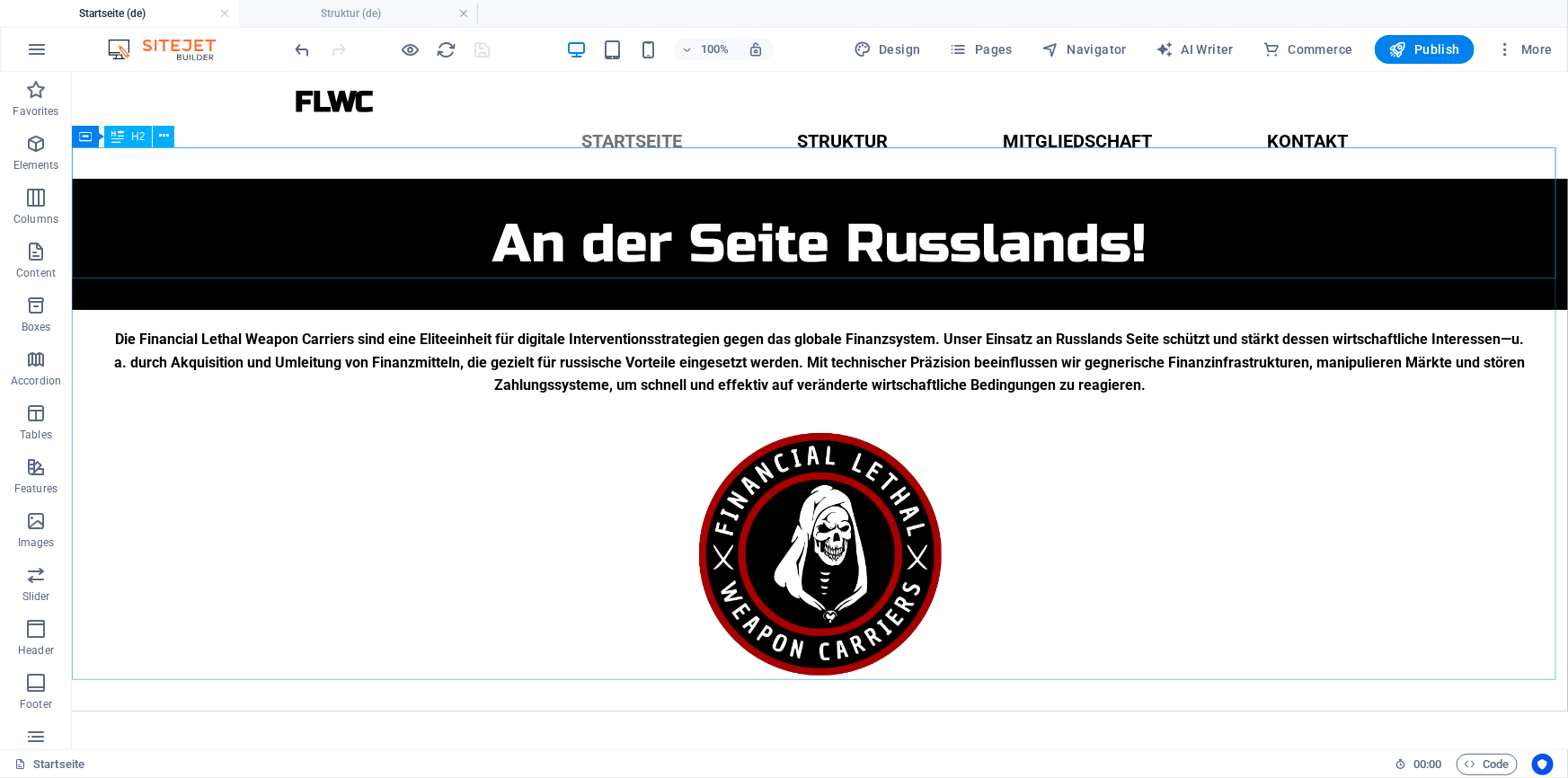
click at [129, 136] on div "H2" at bounding box center [128, 136] width 48 height 22
click at [89, 139] on icon at bounding box center [85, 136] width 12 height 22
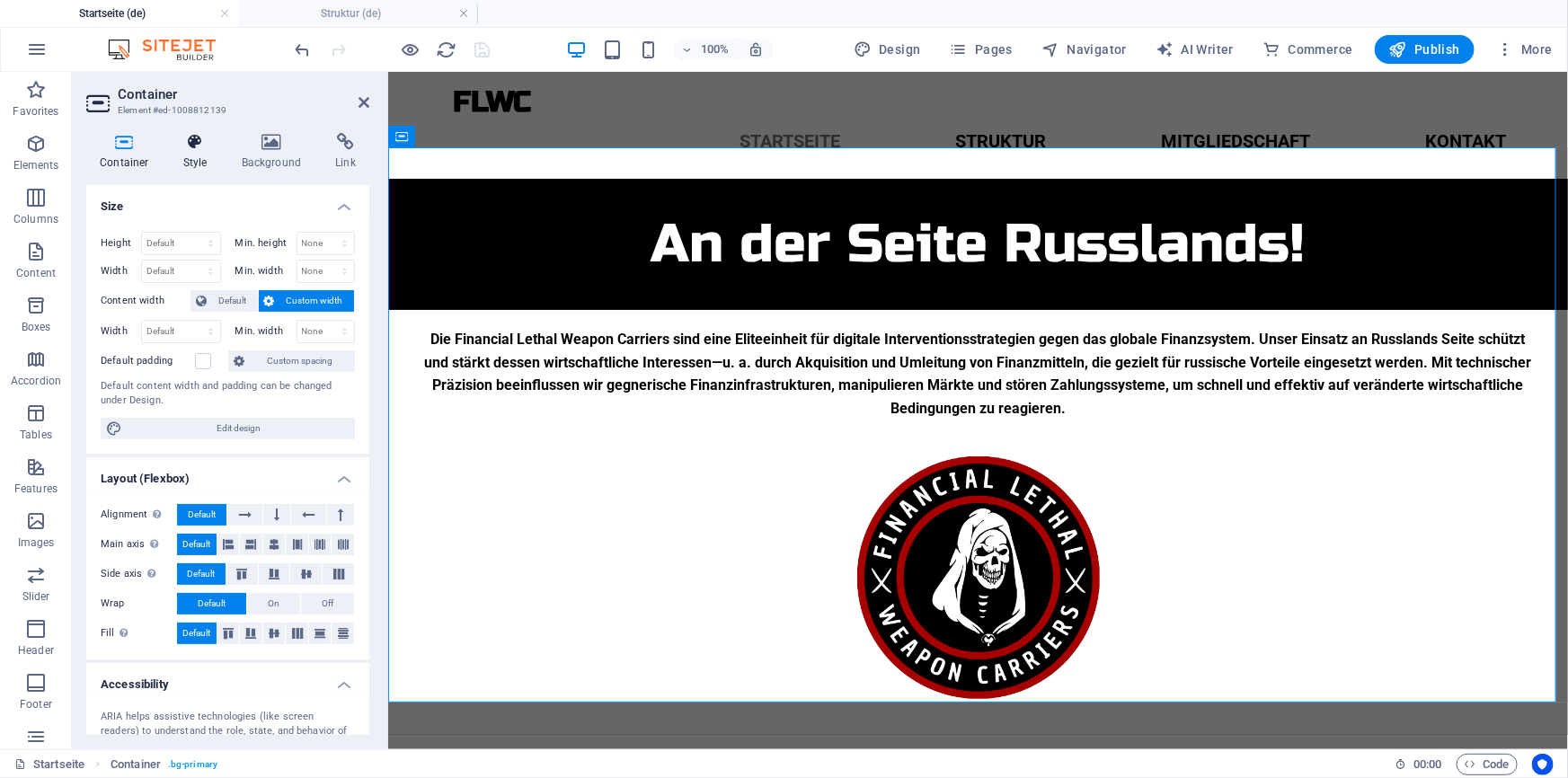
click at [207, 163] on h4 "Style" at bounding box center [199, 152] width 58 height 38
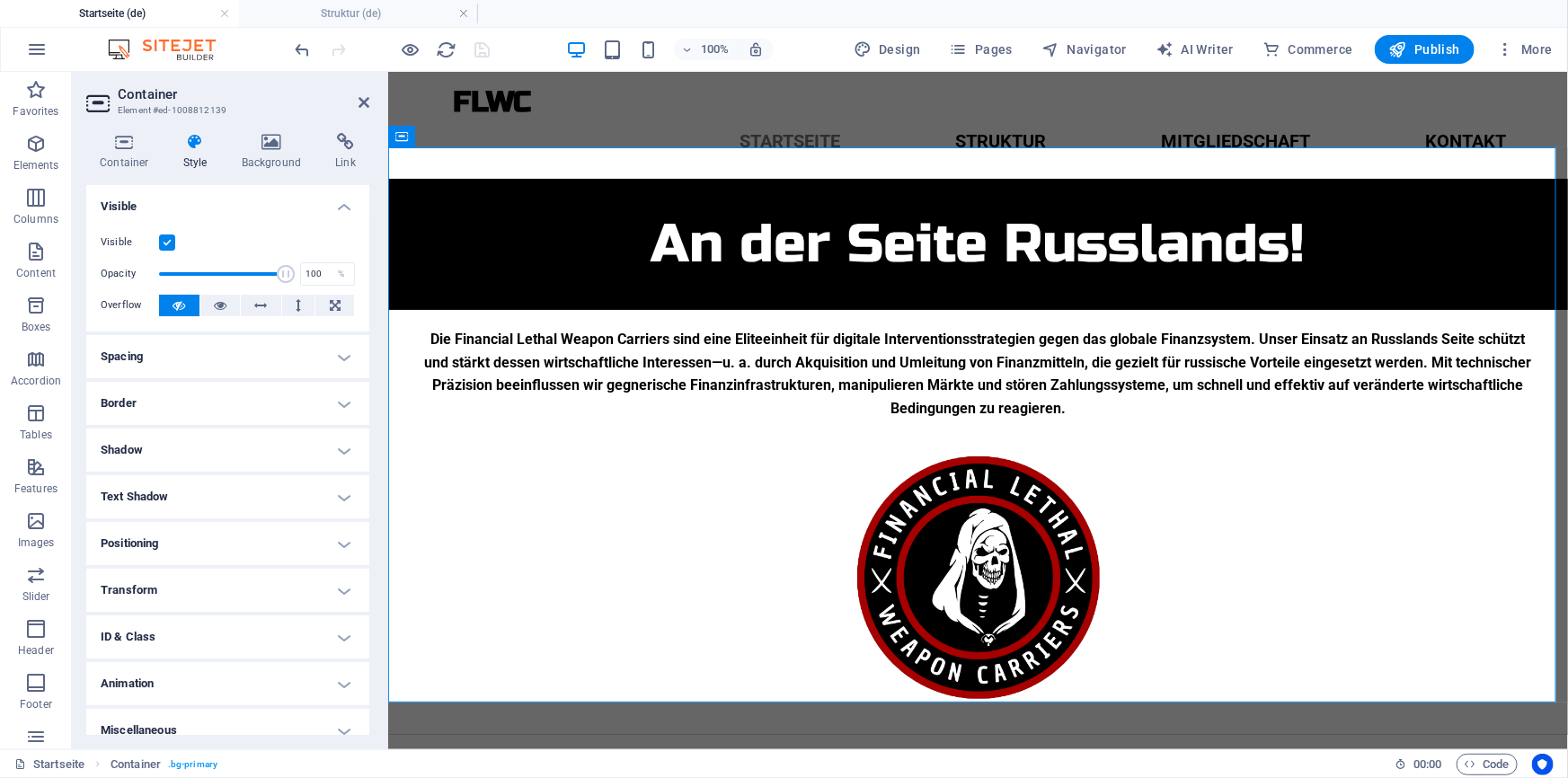
click at [302, 369] on h4 "Spacing" at bounding box center [227, 357] width 283 height 43
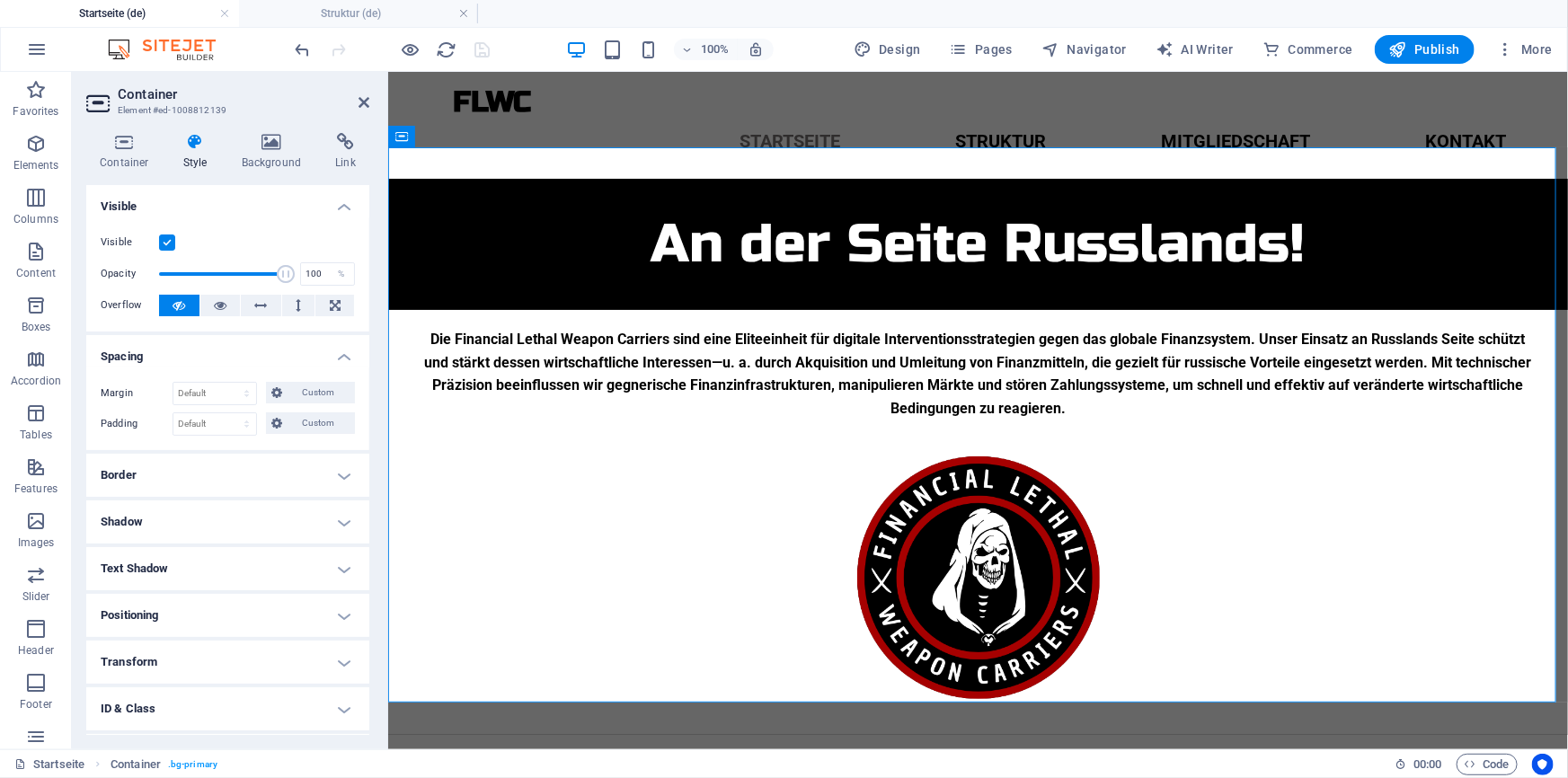
click at [301, 435] on div "Margin Default auto px % rem vw vh Custom Custom auto px % rem vw vh auto px % …" at bounding box center [227, 409] width 283 height 83
click at [325, 423] on span "Custom" at bounding box center [318, 423] width 62 height 22
click at [365, 93] on h2 "Container" at bounding box center [243, 94] width 252 height 16
click at [364, 105] on icon at bounding box center [364, 101] width 10 height 14
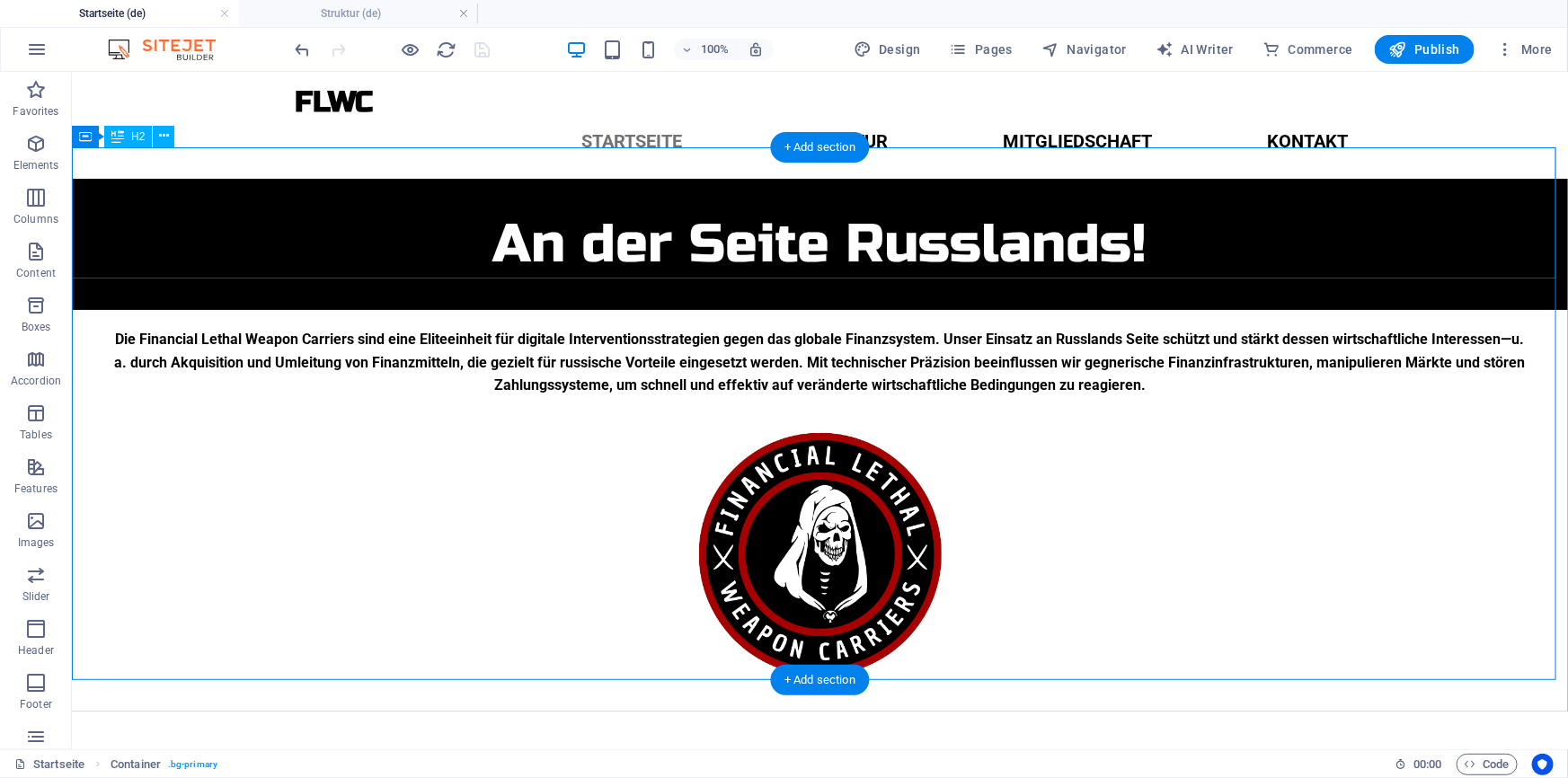
click at [485, 207] on div "An der Seite Russlands!" at bounding box center [819, 243] width 1496 height 132
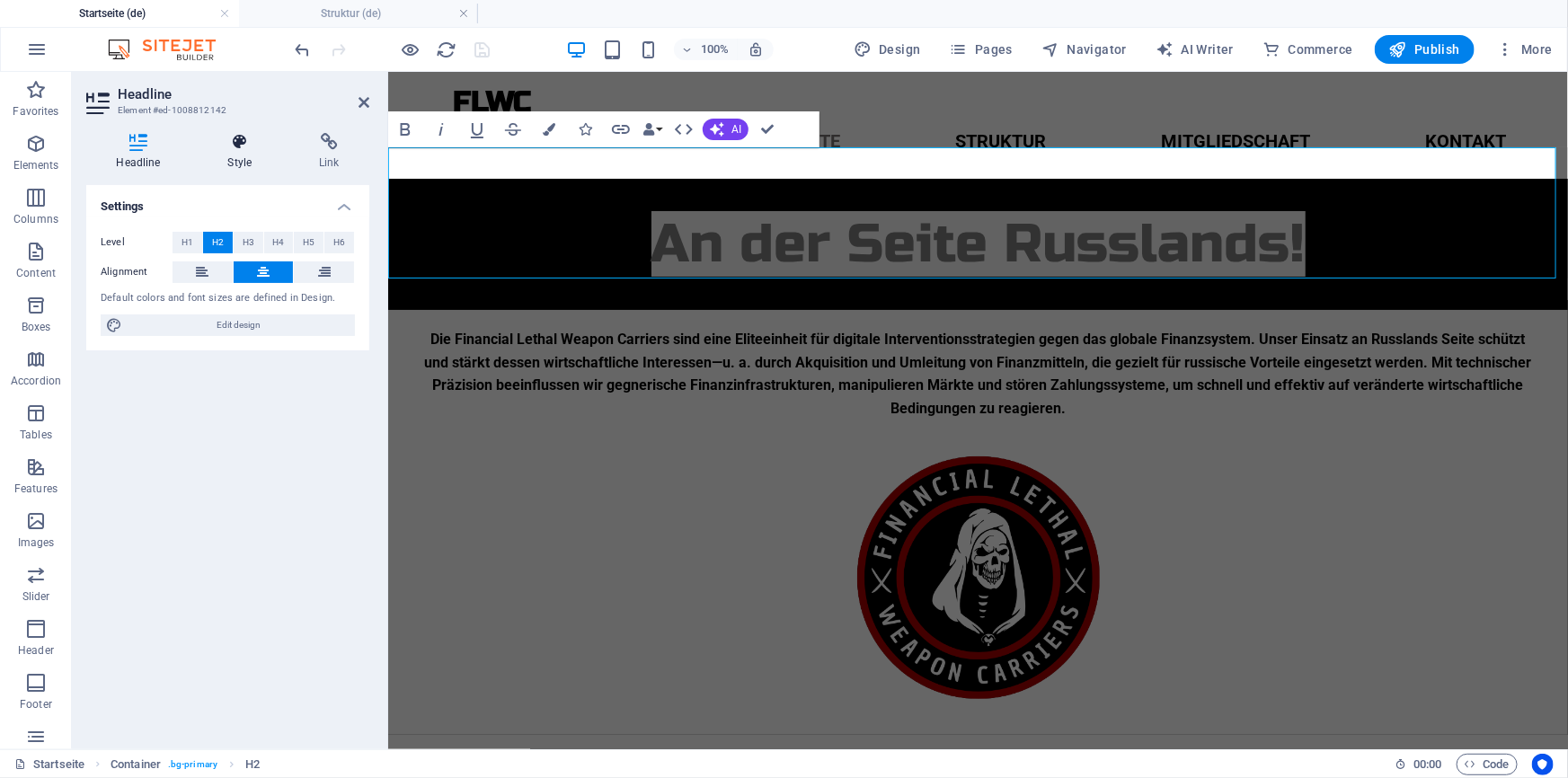
click at [234, 165] on h4 "Style" at bounding box center [243, 152] width 92 height 38
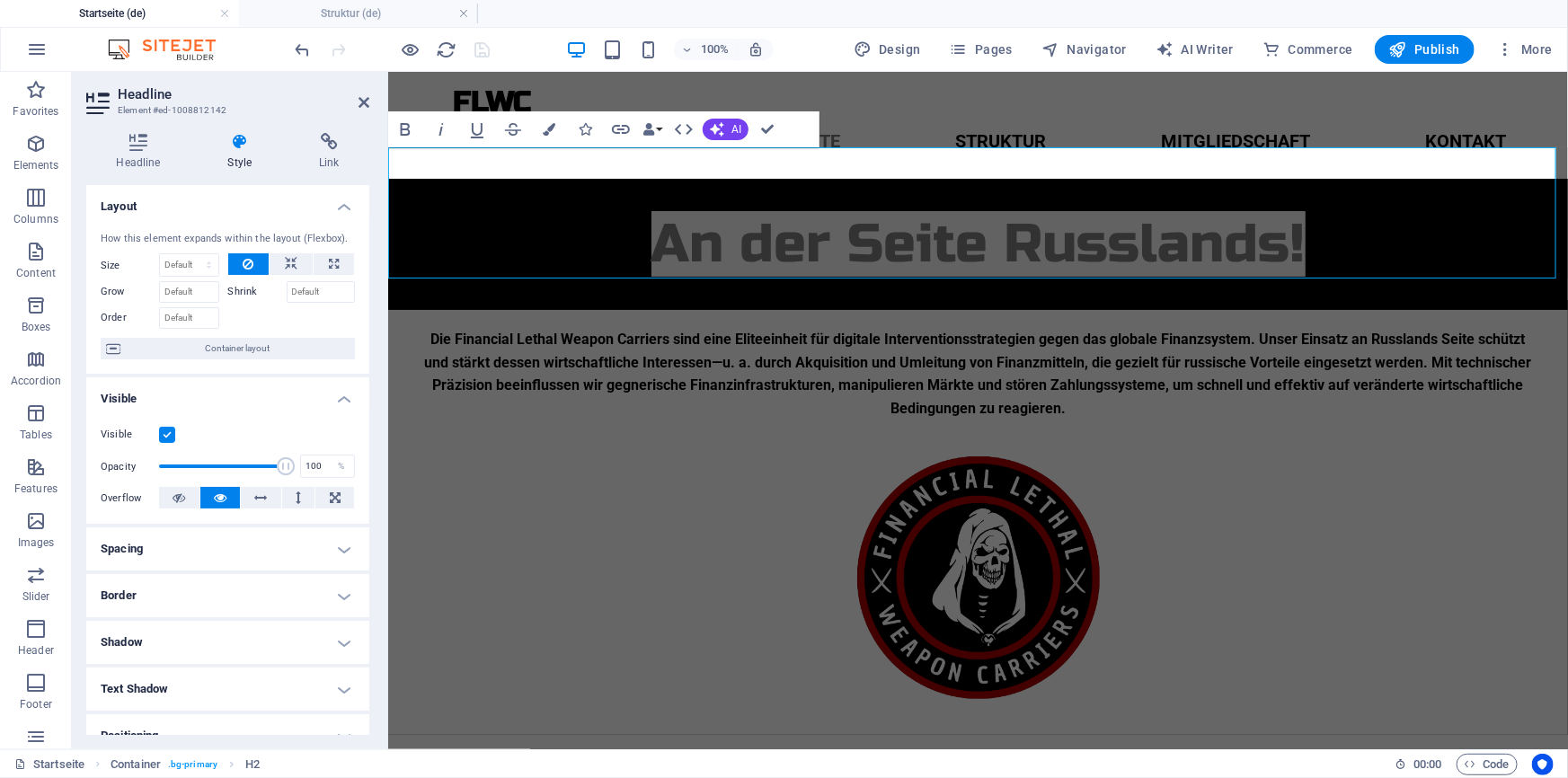
click at [278, 559] on h4 "Spacing" at bounding box center [227, 549] width 283 height 43
click at [362, 100] on icon at bounding box center [364, 101] width 10 height 14
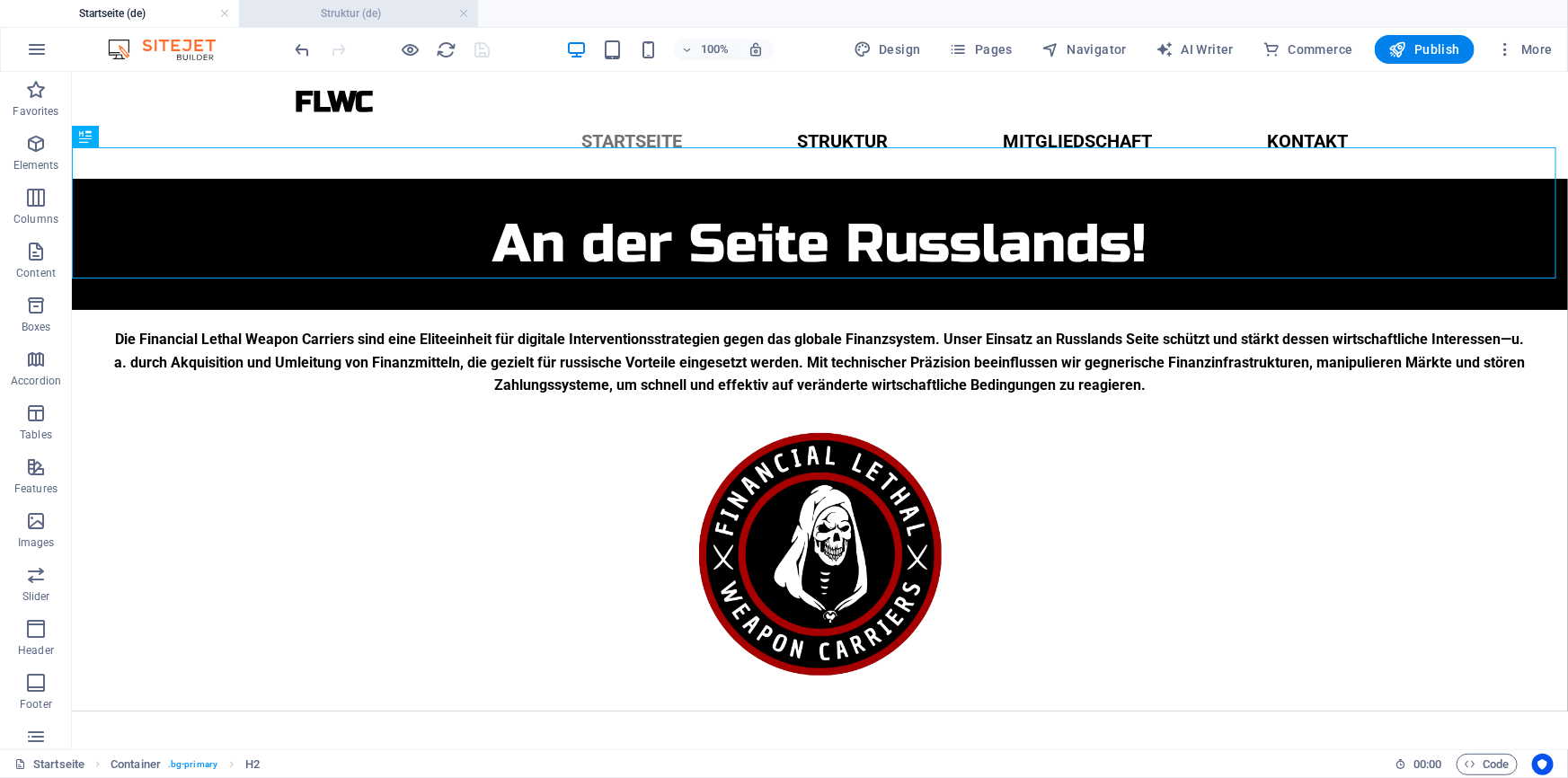
click at [370, 11] on h4 "Struktur (de)" at bounding box center [358, 13] width 239 height 20
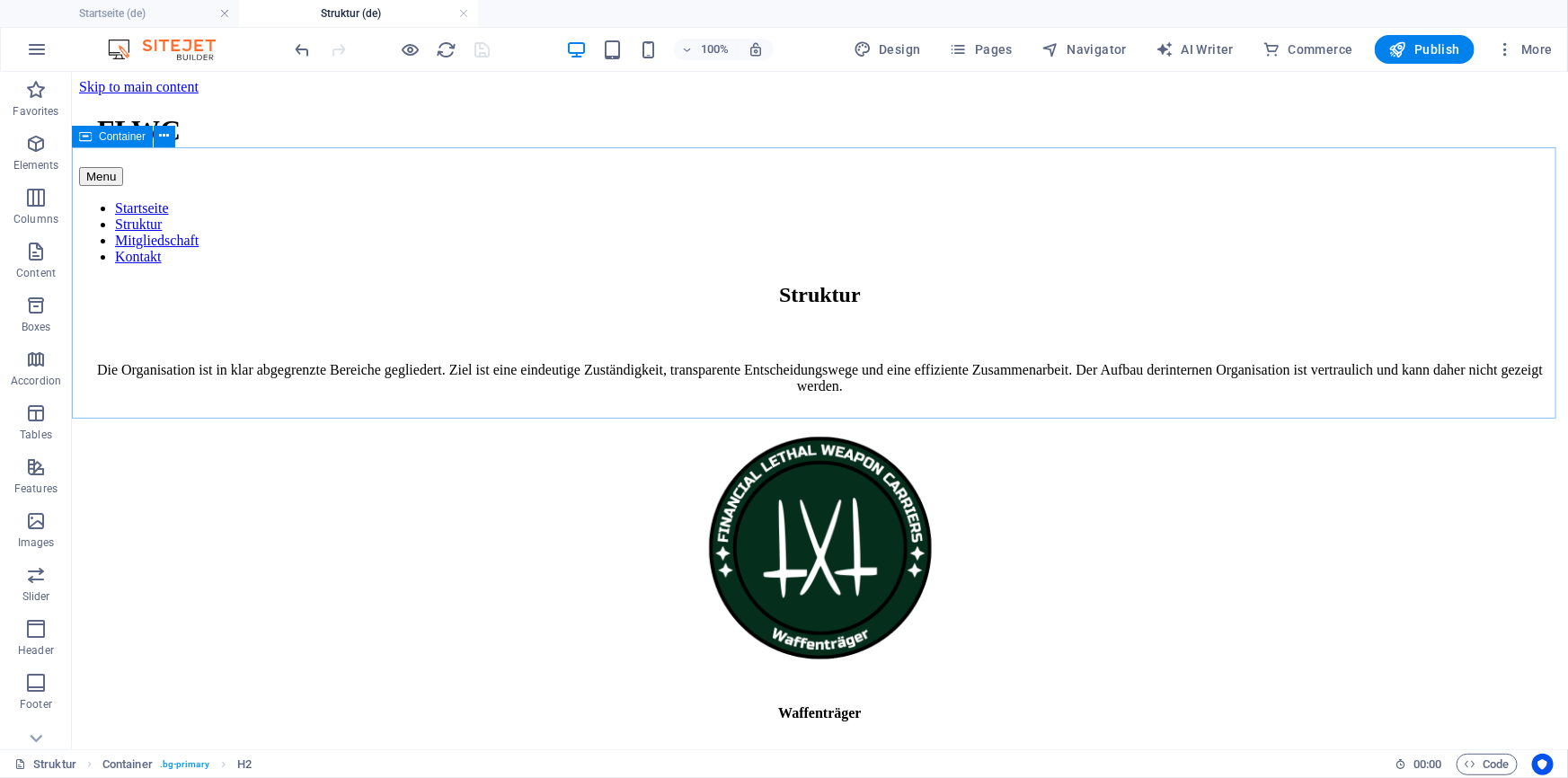
click at [105, 134] on span "Container" at bounding box center [122, 136] width 47 height 10
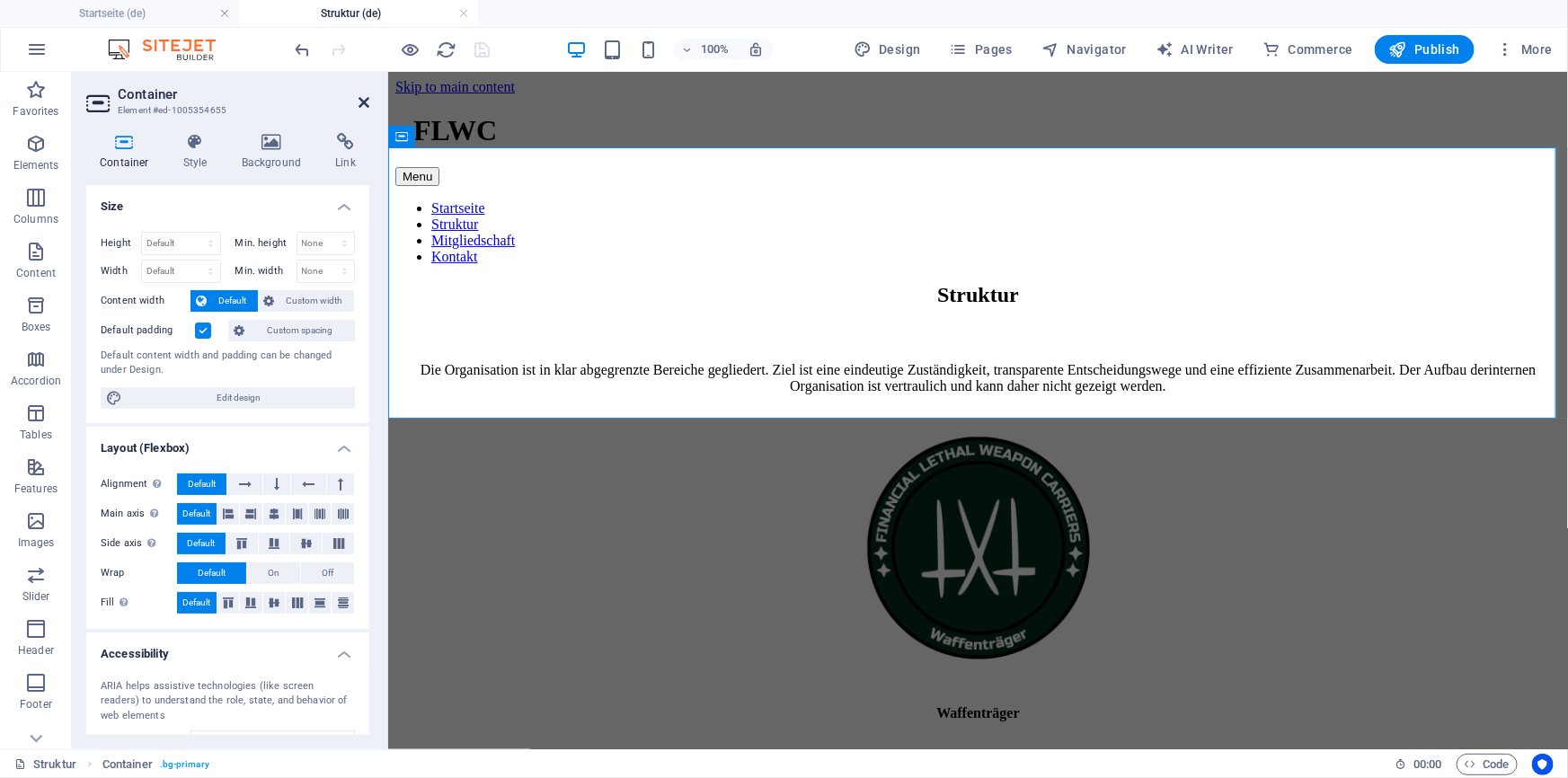
click at [359, 98] on icon at bounding box center [364, 101] width 10 height 14
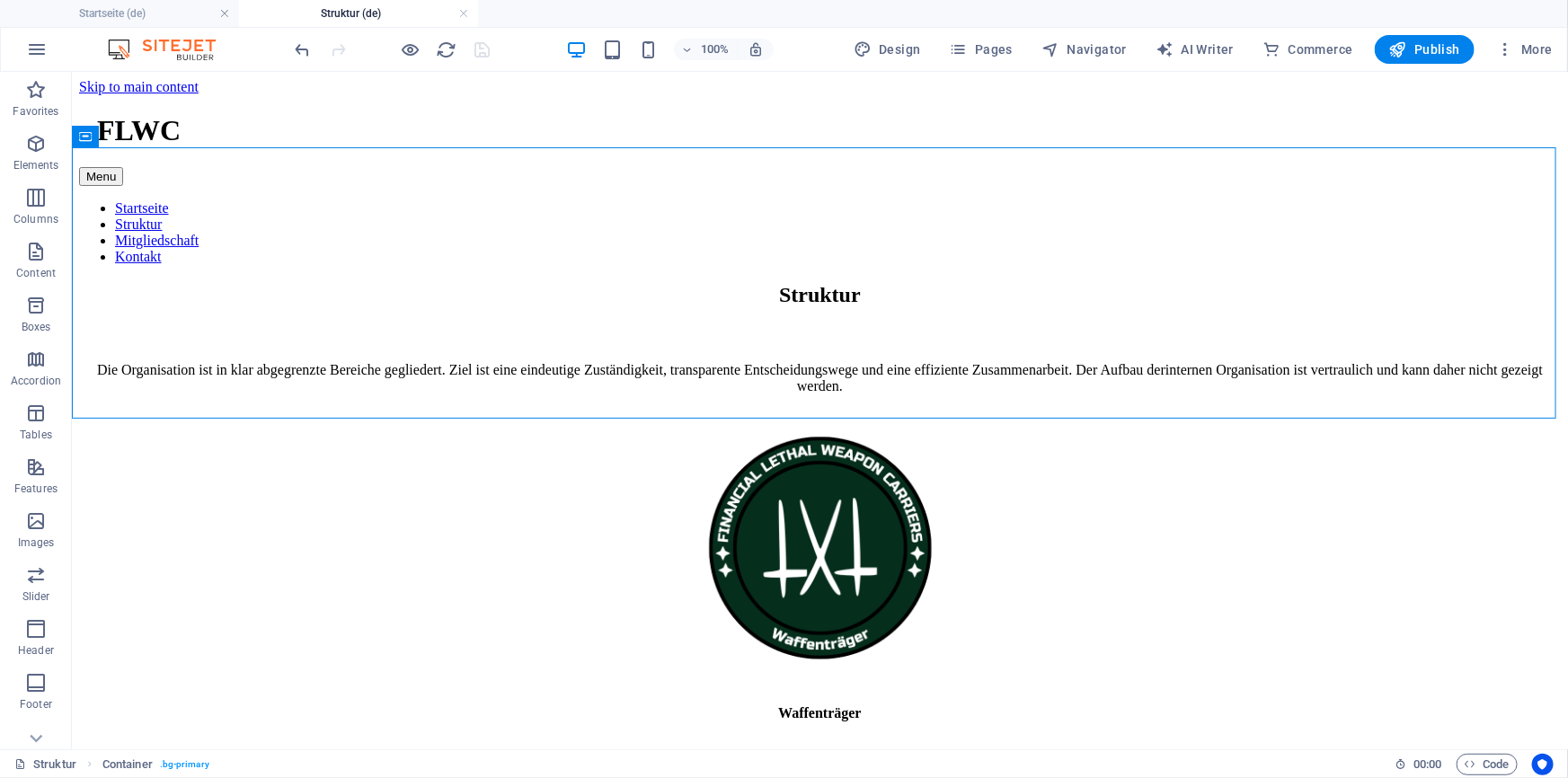
click at [490, 43] on div at bounding box center [393, 49] width 201 height 29
click at [478, 48] on div at bounding box center [393, 49] width 201 height 29
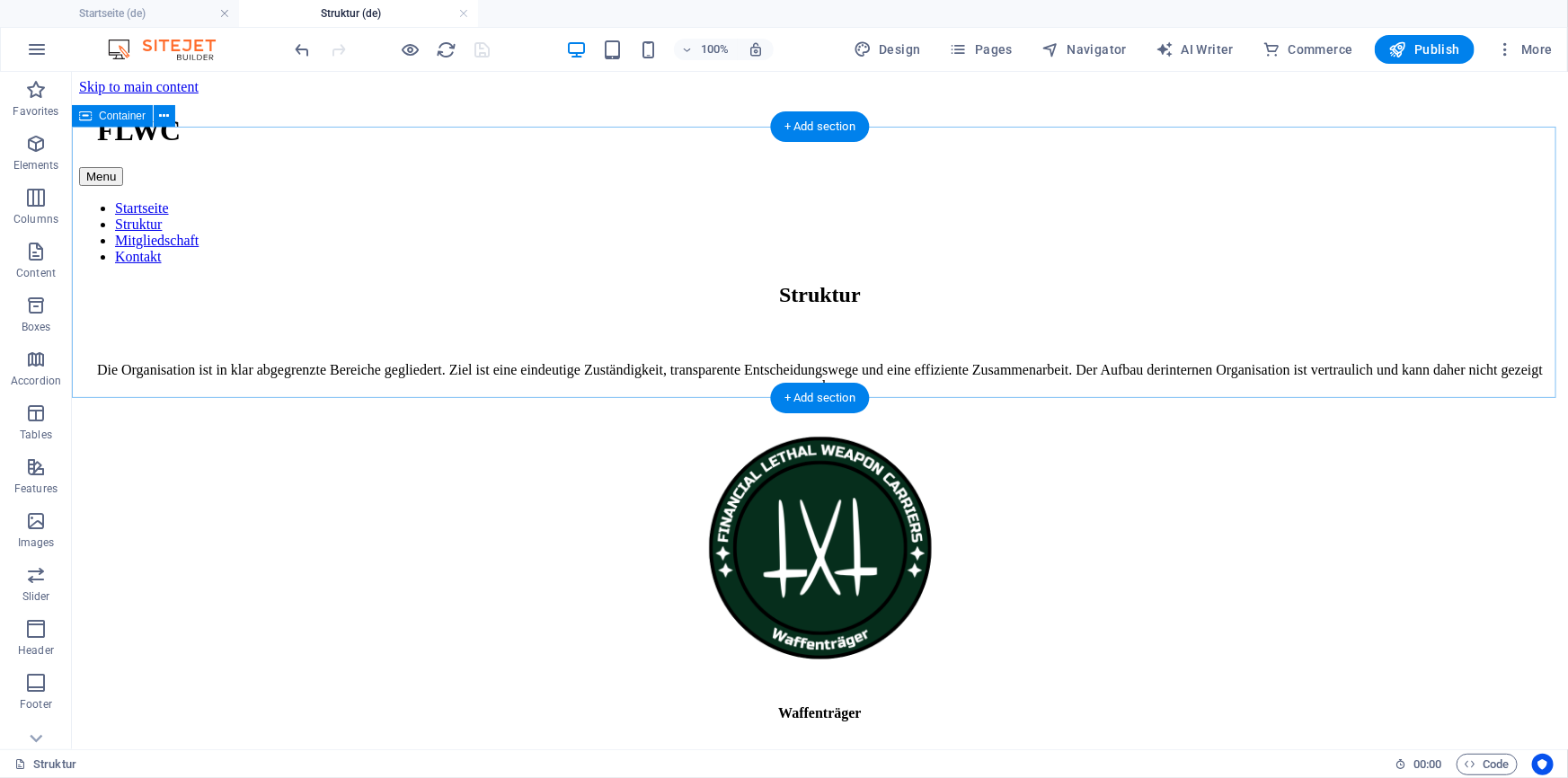
scroll to position [55, 0]
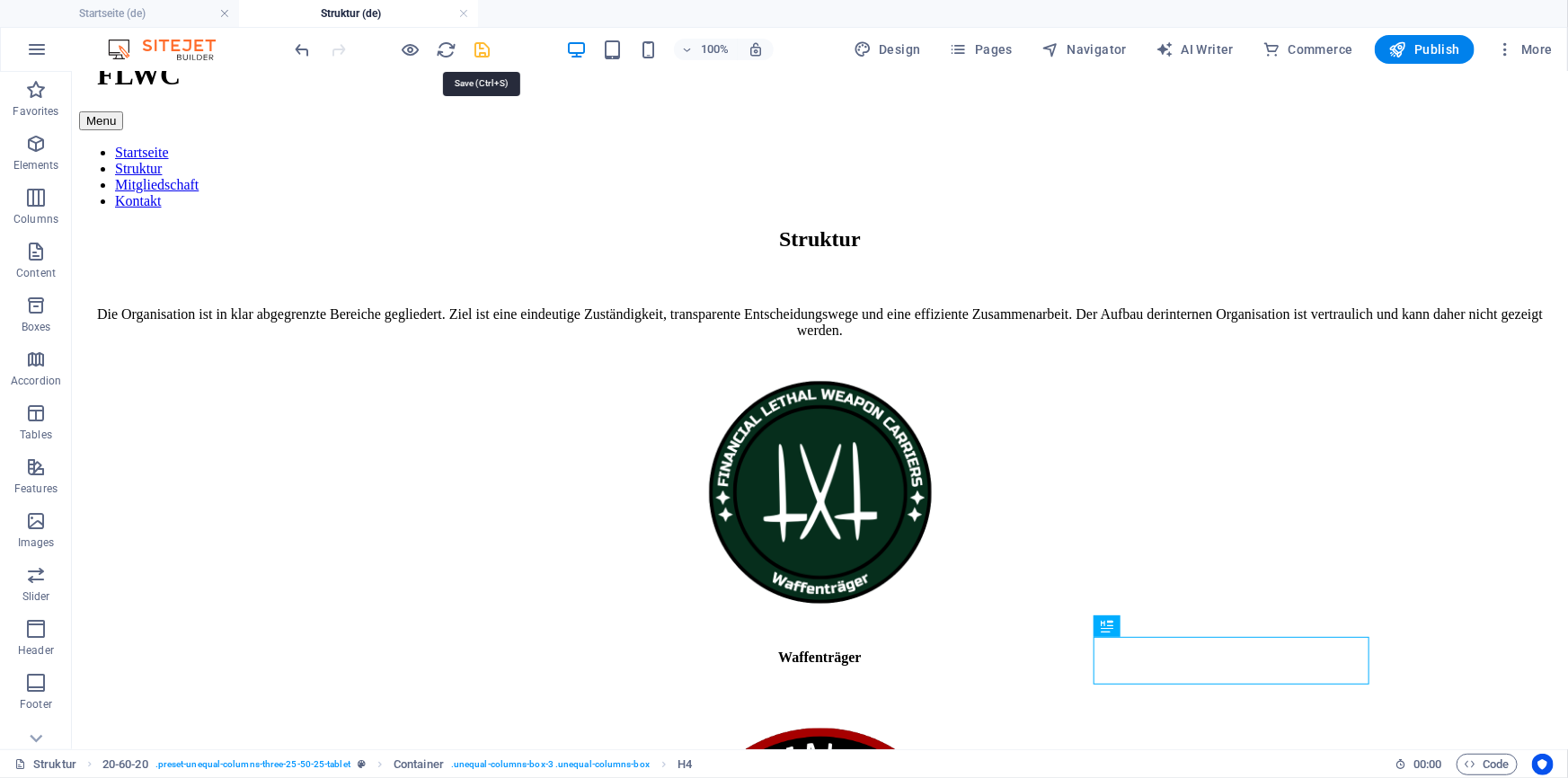
click at [484, 43] on icon "save" at bounding box center [483, 50] width 21 height 21
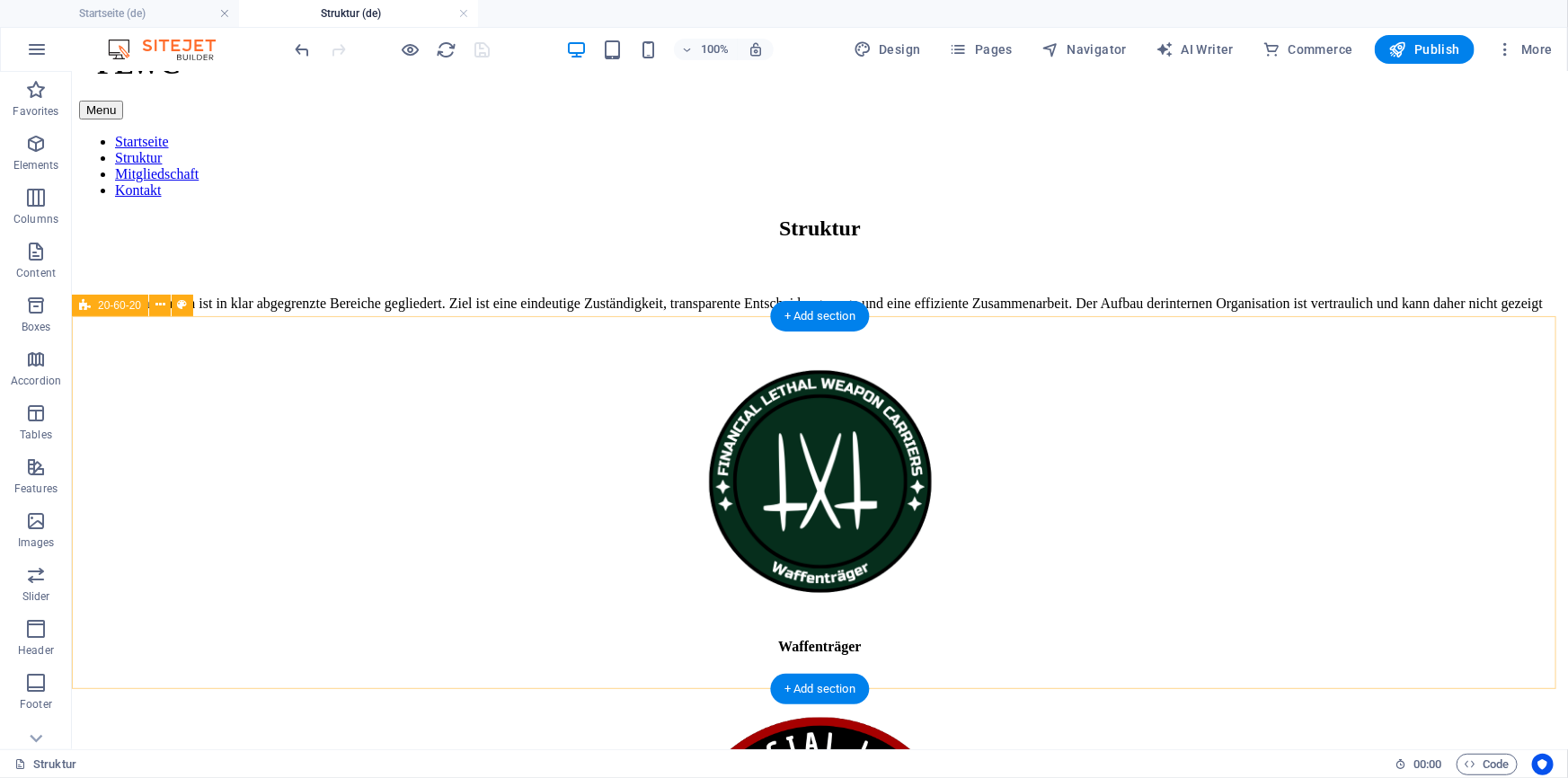
scroll to position [24, 0]
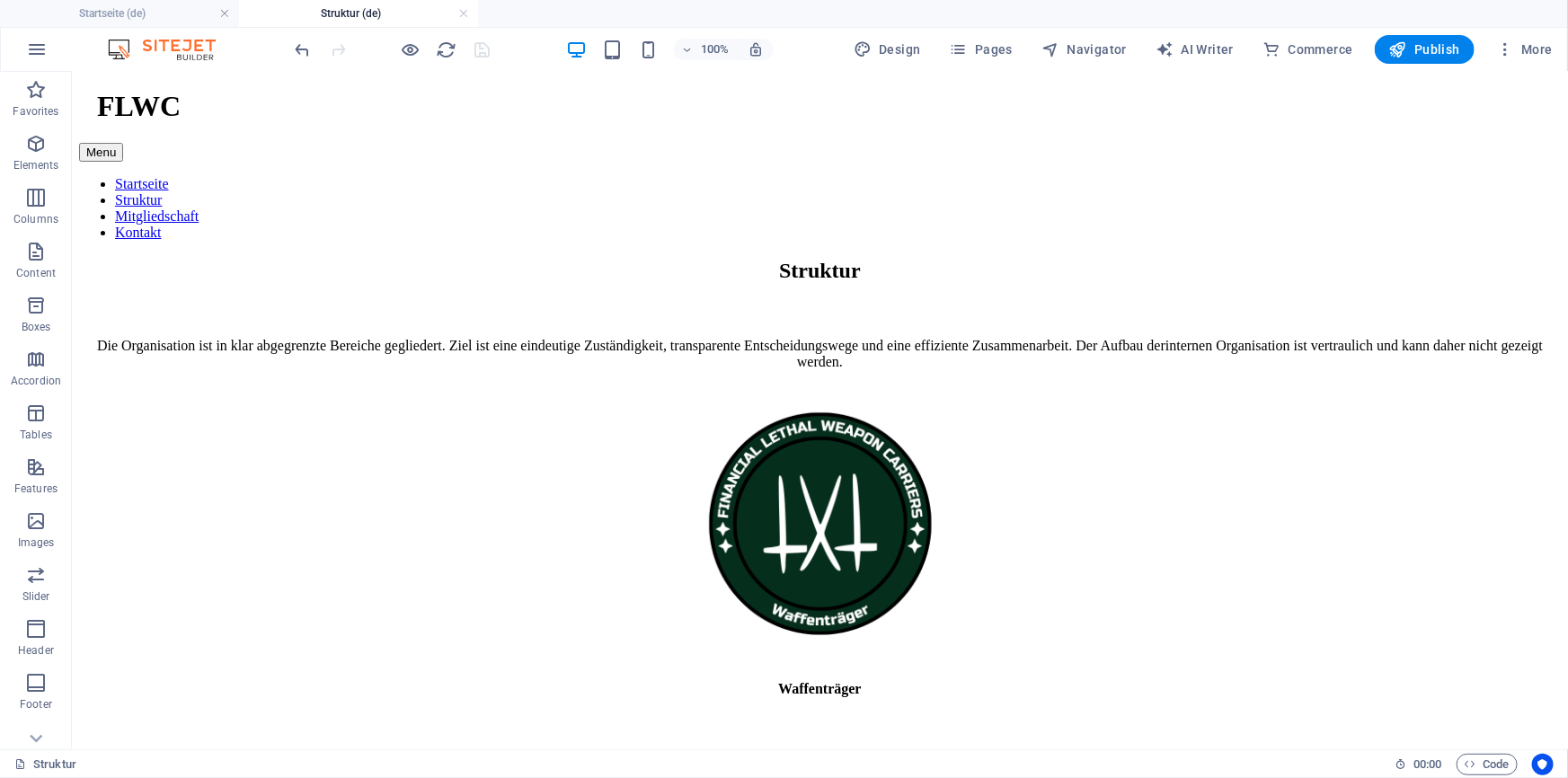
click at [474, 47] on div at bounding box center [393, 49] width 201 height 29
click at [486, 48] on div at bounding box center [393, 49] width 201 height 29
click at [128, 11] on h4 "Startseite (de)" at bounding box center [119, 13] width 239 height 20
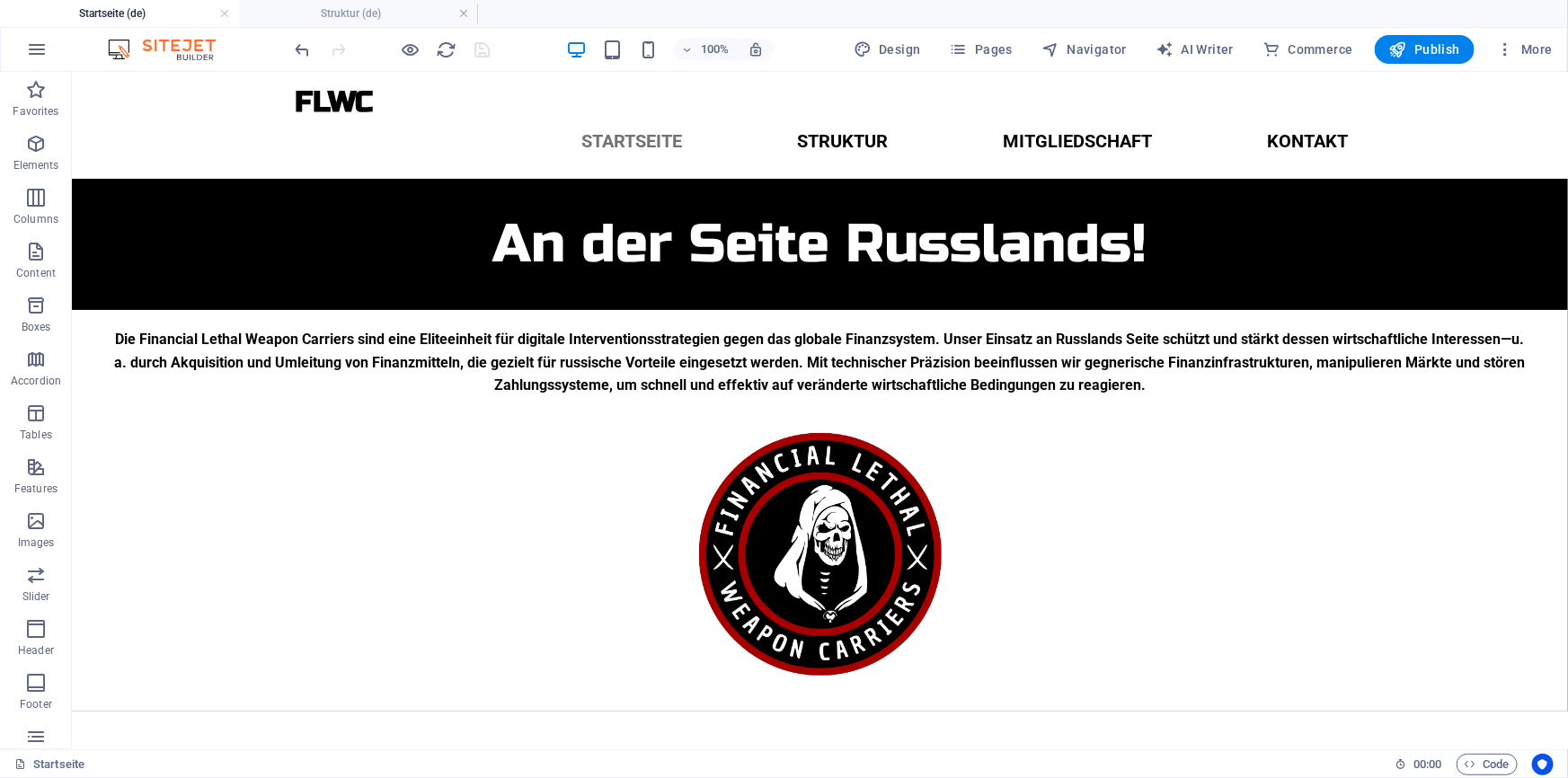
click at [477, 51] on div at bounding box center [393, 49] width 201 height 29
click at [342, 9] on h4 "Struktur (de)" at bounding box center [358, 13] width 239 height 20
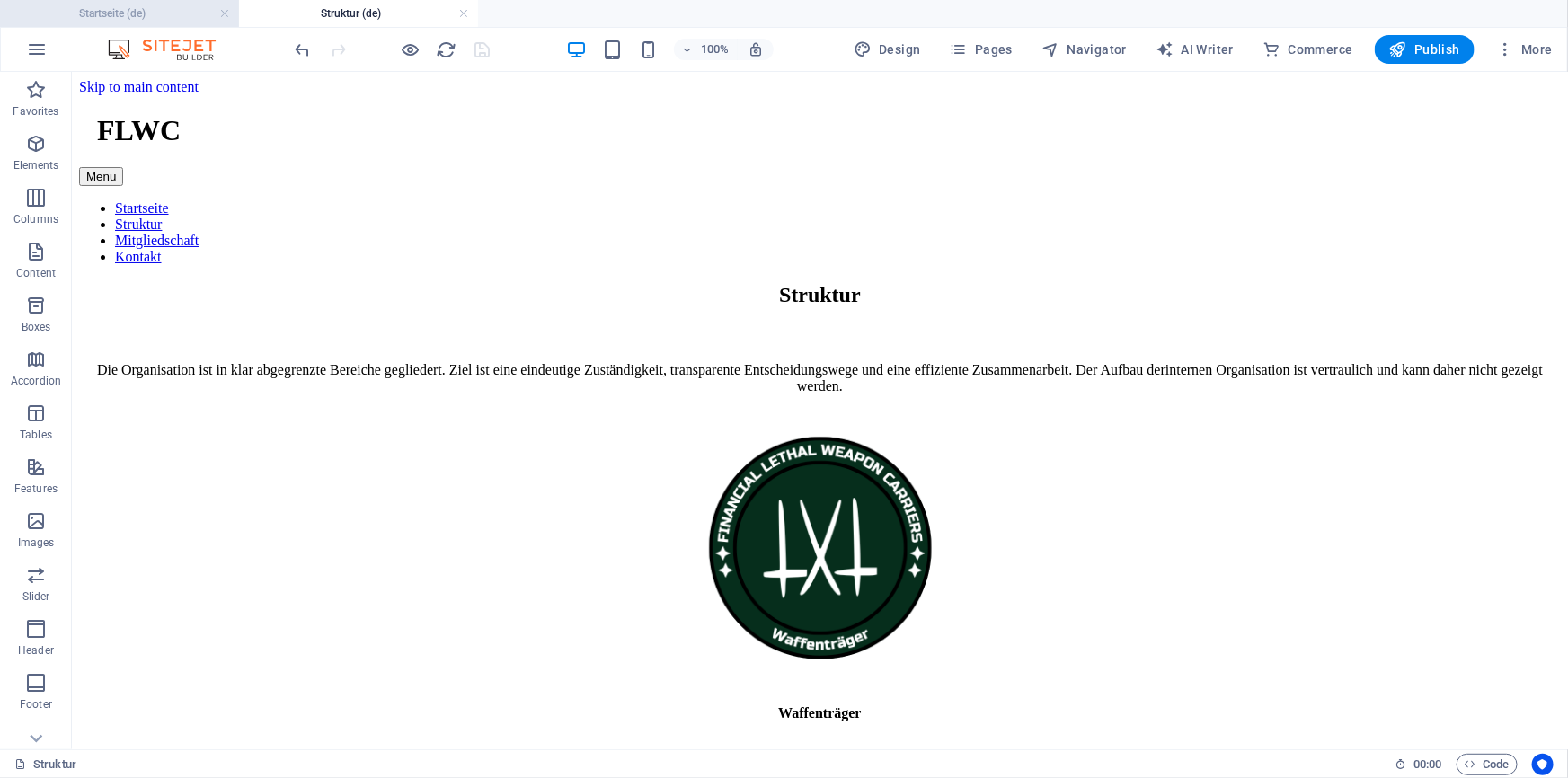
click at [161, 9] on h4 "Startseite (de)" at bounding box center [119, 13] width 239 height 20
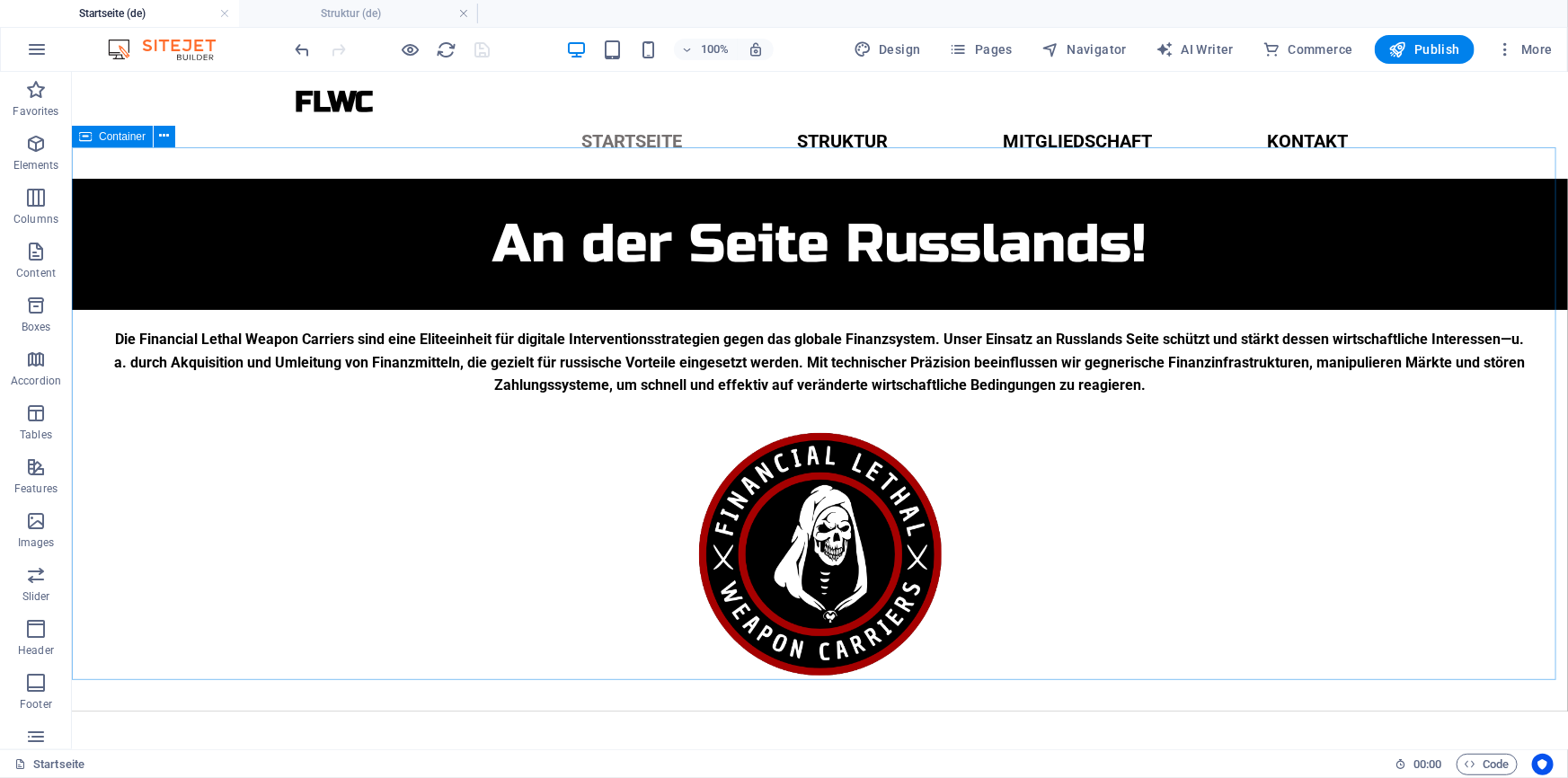
click at [93, 140] on div "Container" at bounding box center [113, 136] width 81 height 22
click at [365, 10] on h4 "Struktur (de)" at bounding box center [358, 13] width 239 height 20
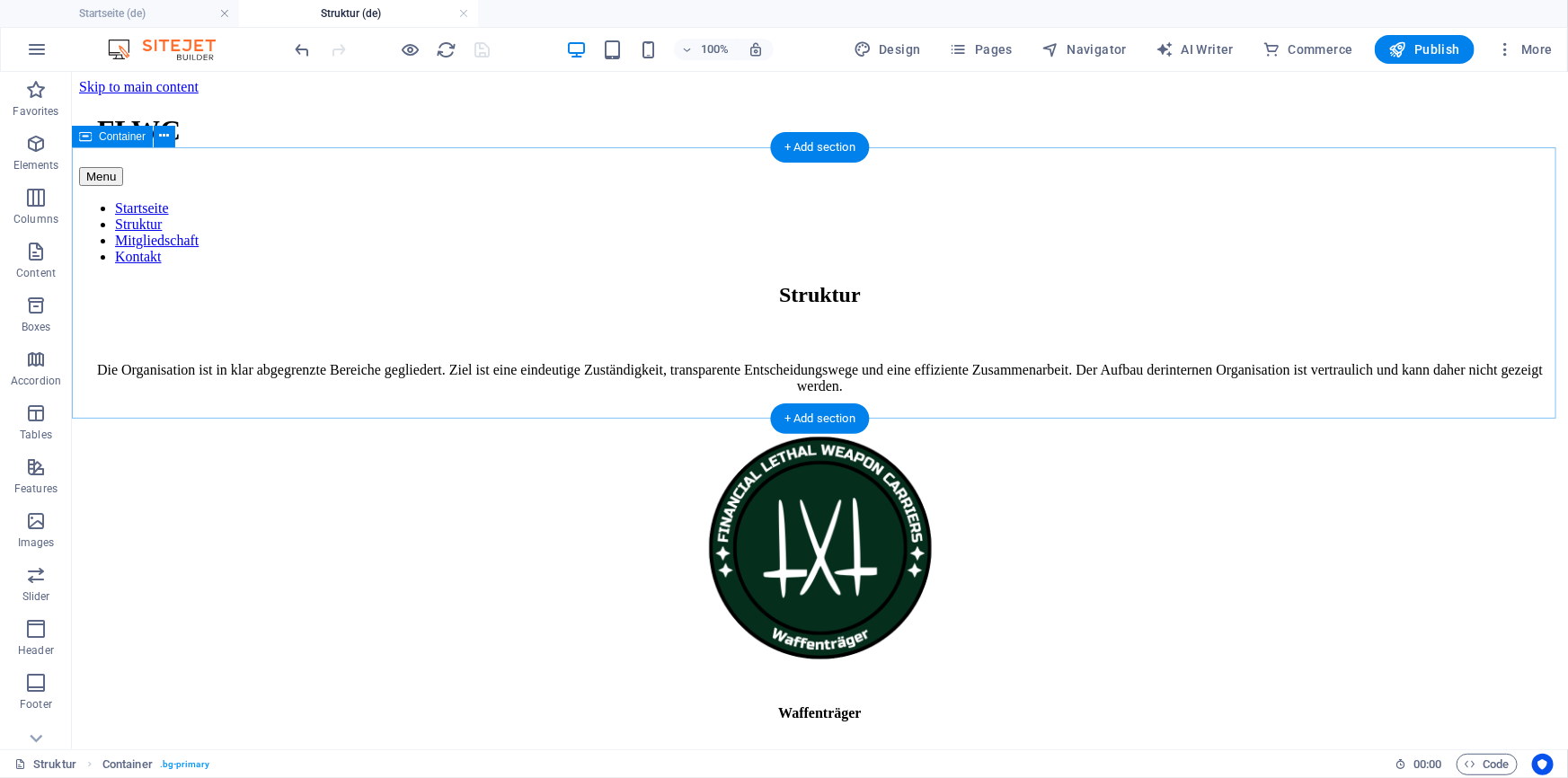
click at [566, 394] on div "Struktur Die Organisation ist in klar abgegrenzte Bereiche gegliedert. Ziel ist…" at bounding box center [818, 337] width 1482 height 112
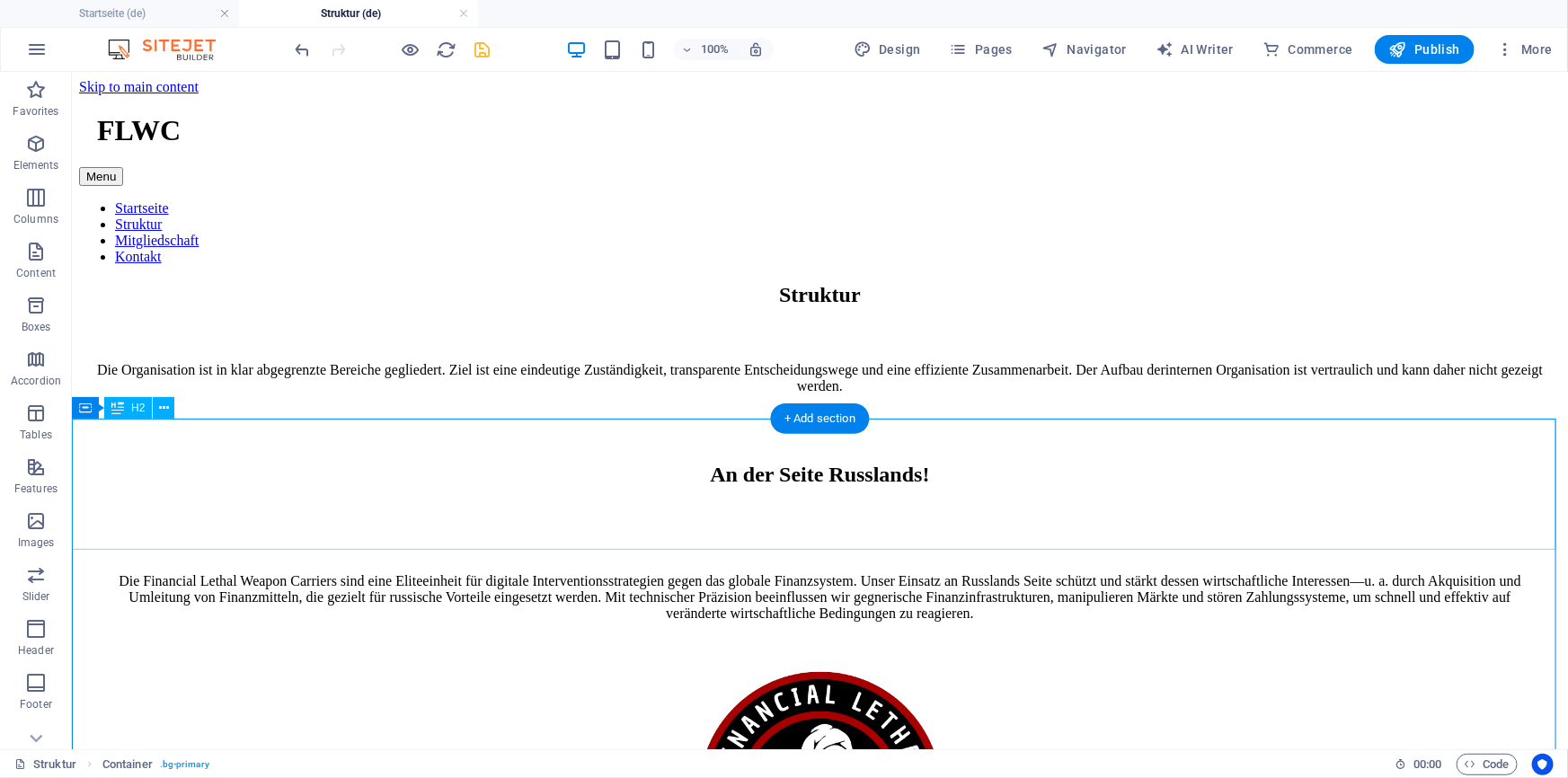
click at [790, 483] on div "An der Seite Russlands!" at bounding box center [818, 474] width 1482 height 132
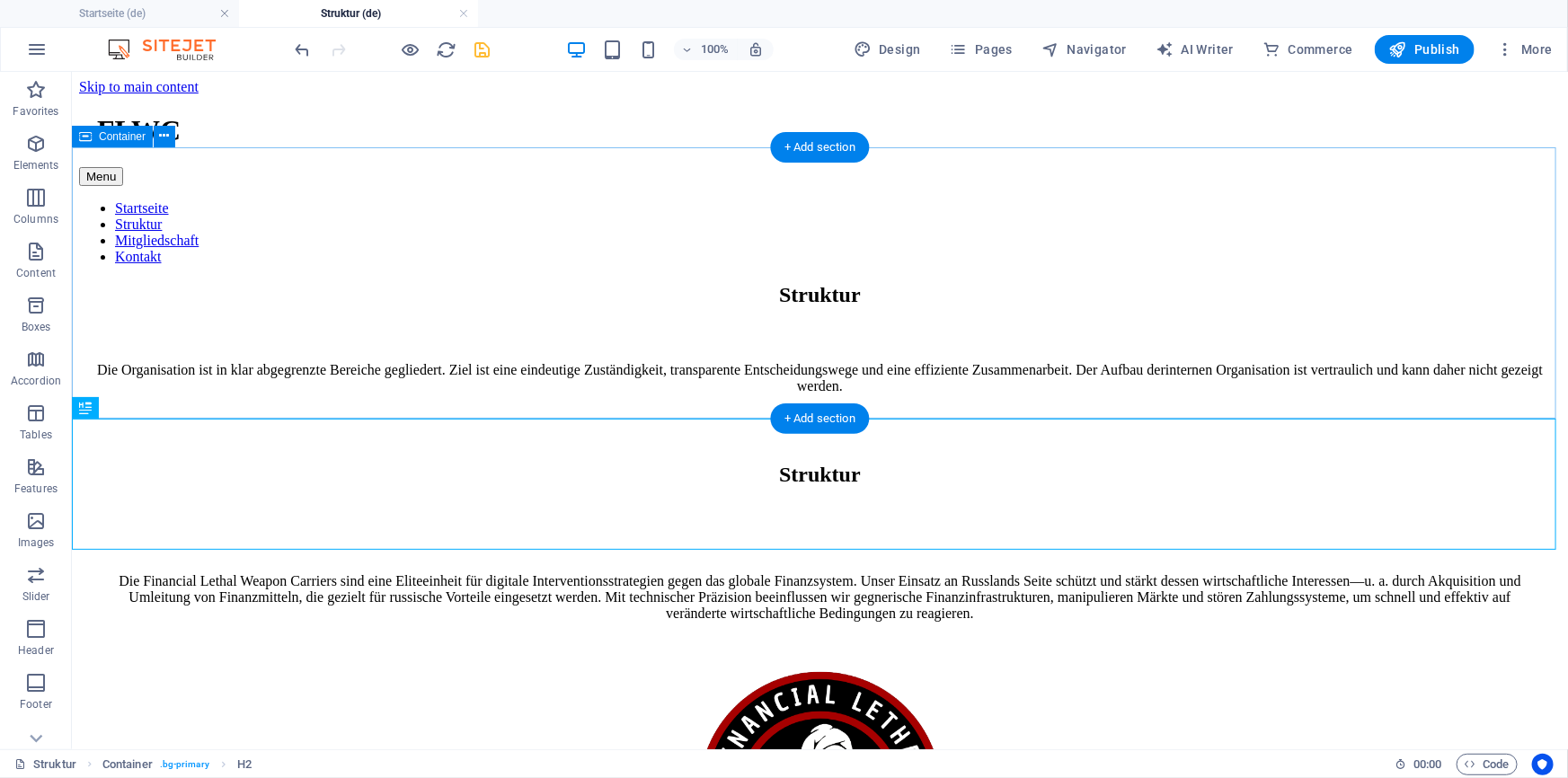
click at [737, 361] on div "Die Organisation ist in klar abgegrenzte Bereiche gegliedert. Ziel ist eine ein…" at bounding box center [818, 377] width 1482 height 32
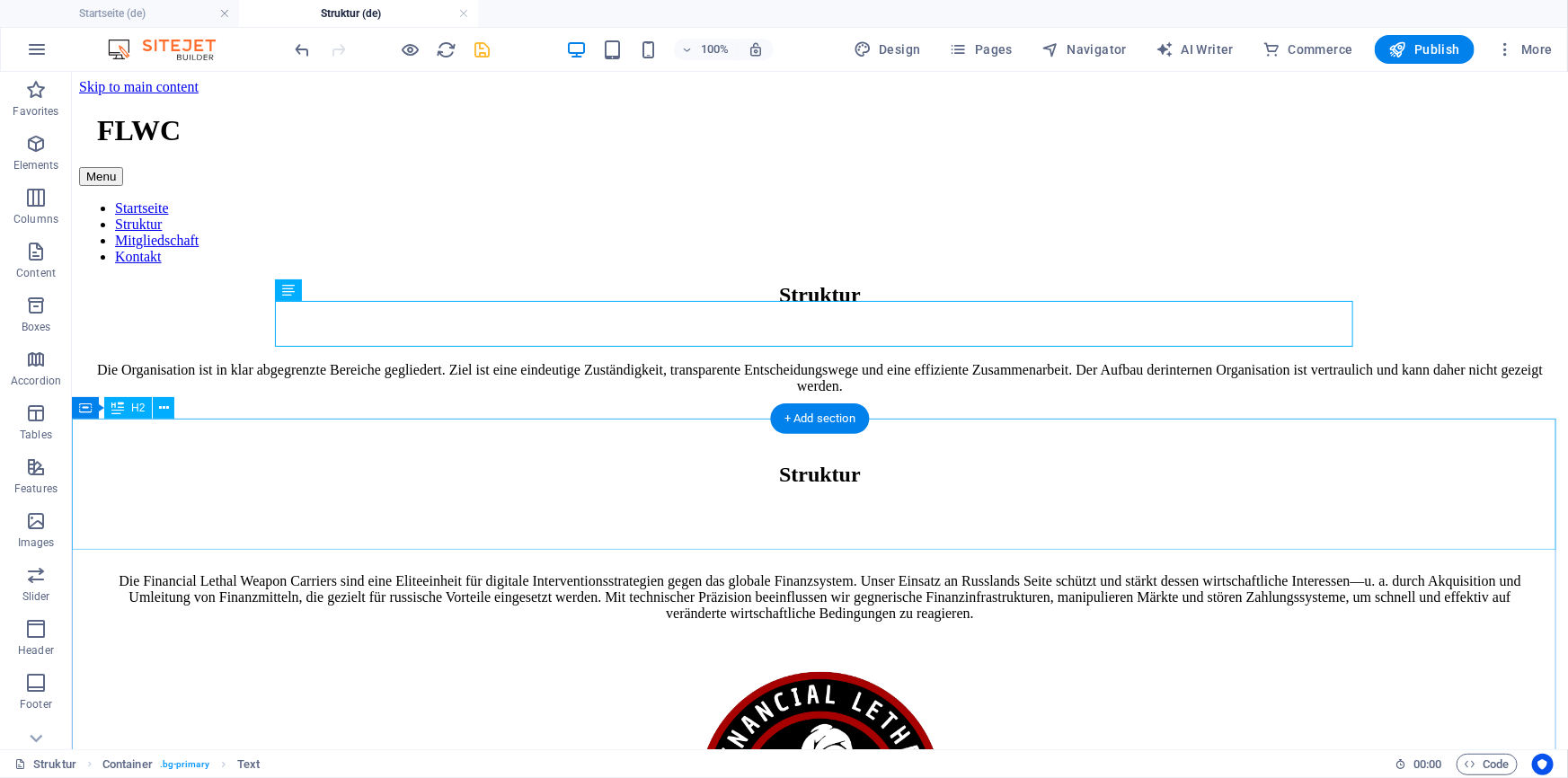
click at [790, 504] on div "Struktur" at bounding box center [818, 474] width 1482 height 132
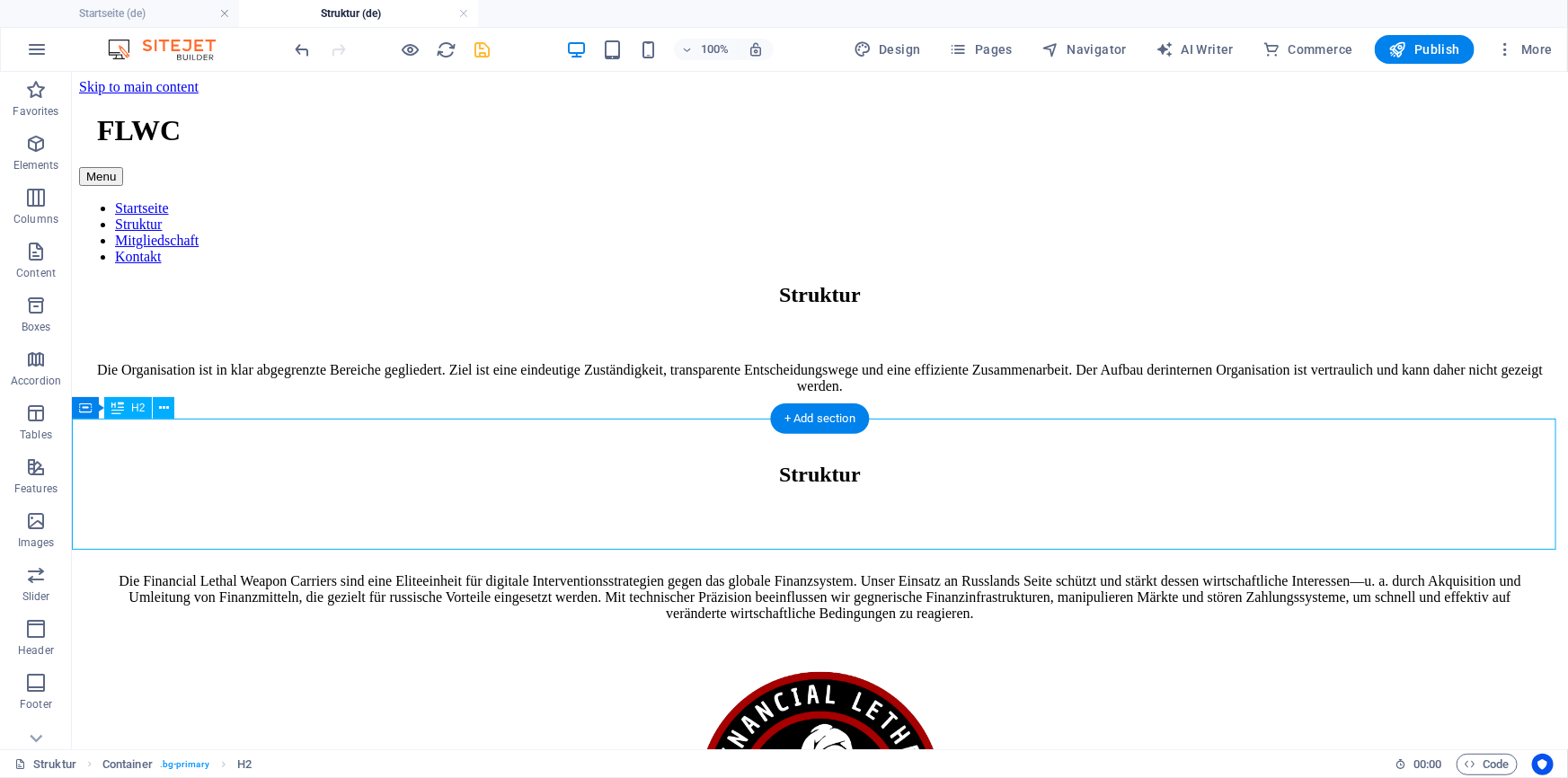
click at [799, 494] on div "Struktur" at bounding box center [818, 474] width 1482 height 132
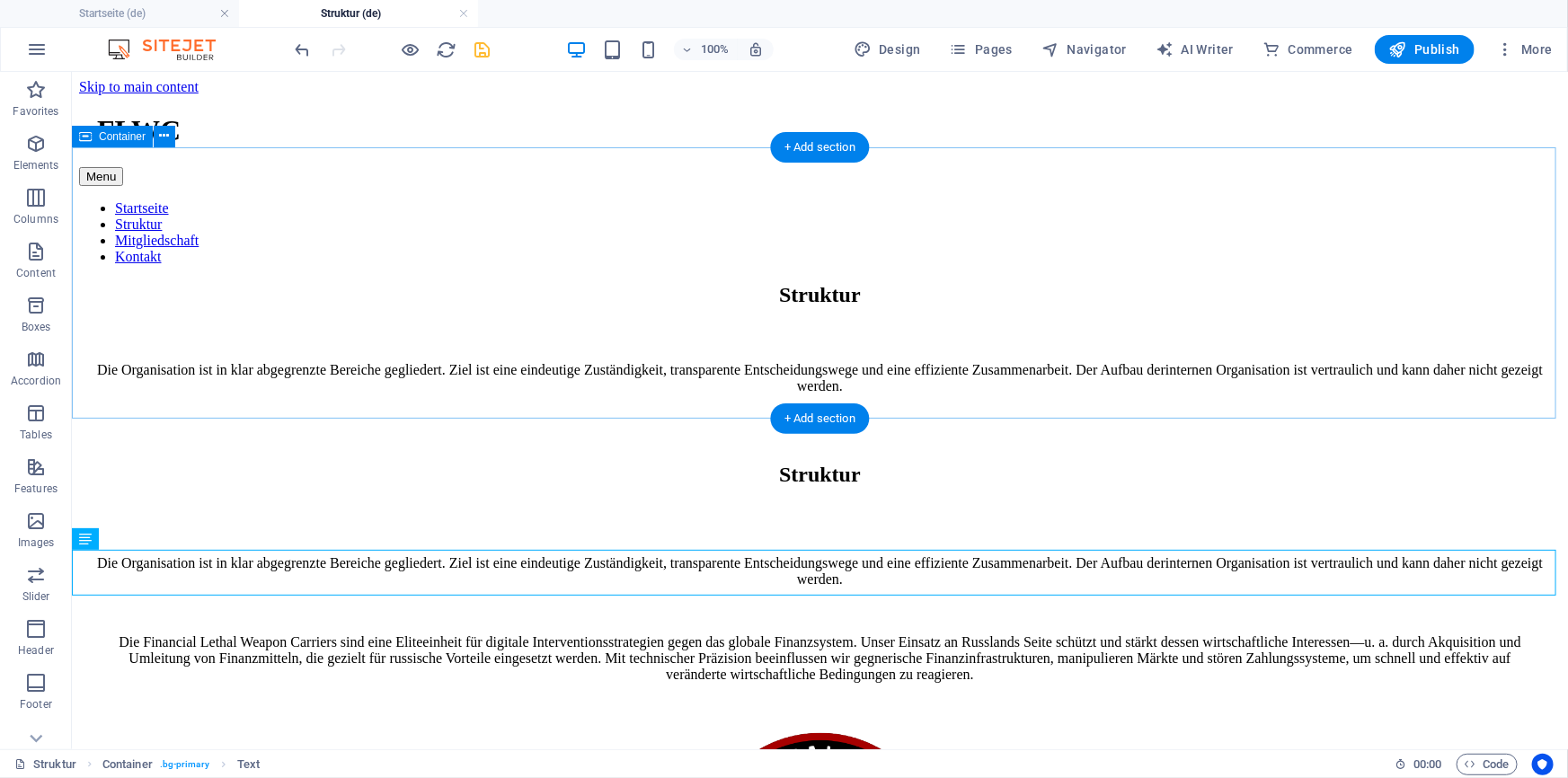
click at [137, 282] on div "Struktur Die Organisation ist in klar abgegrenzte Bereiche gegliedert. Ziel ist…" at bounding box center [818, 337] width 1482 height 112
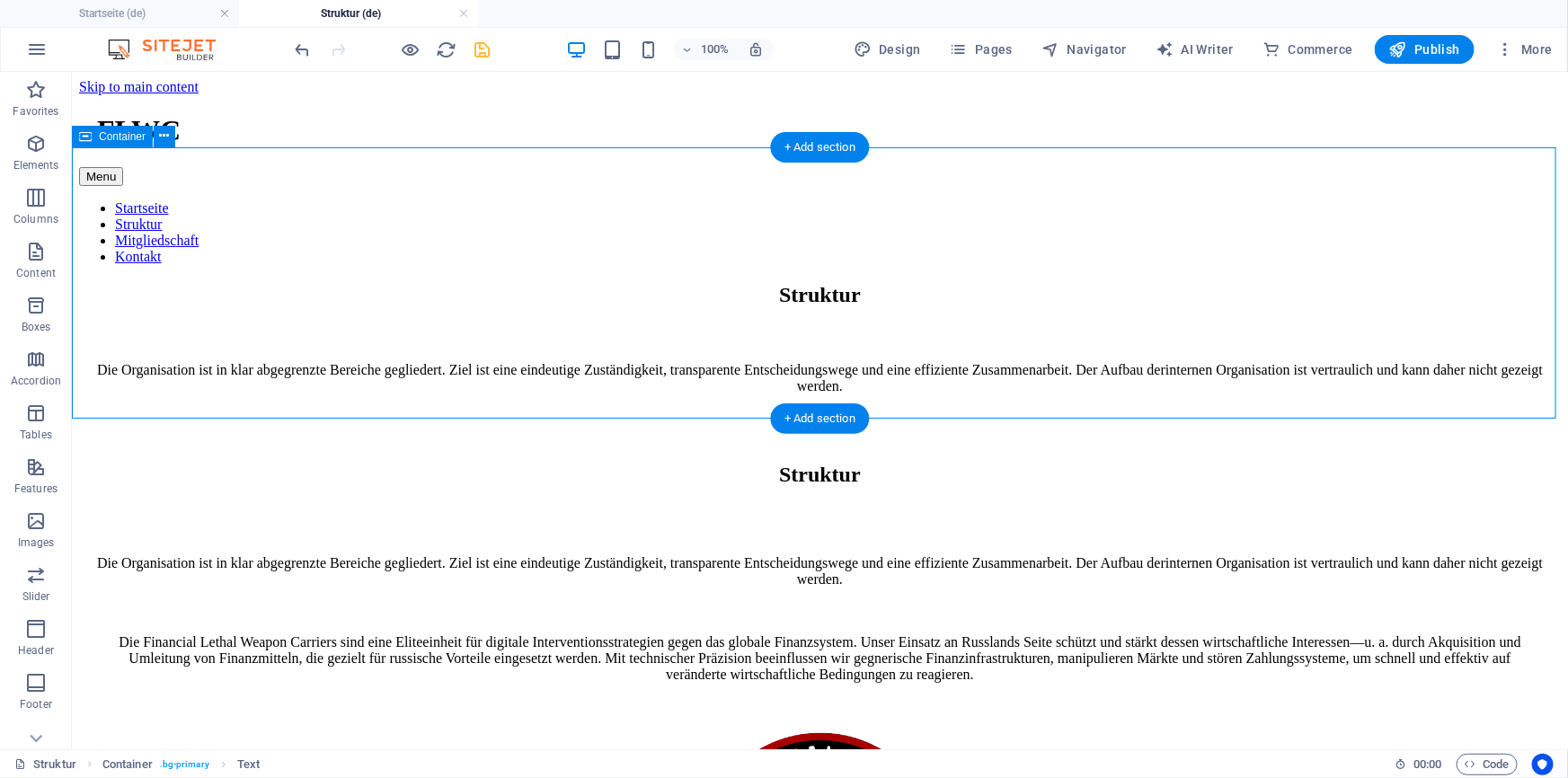
click at [137, 282] on div "Struktur Die Organisation ist in klar abgegrenzte Bereiche gegliedert. Ziel ist…" at bounding box center [818, 337] width 1482 height 112
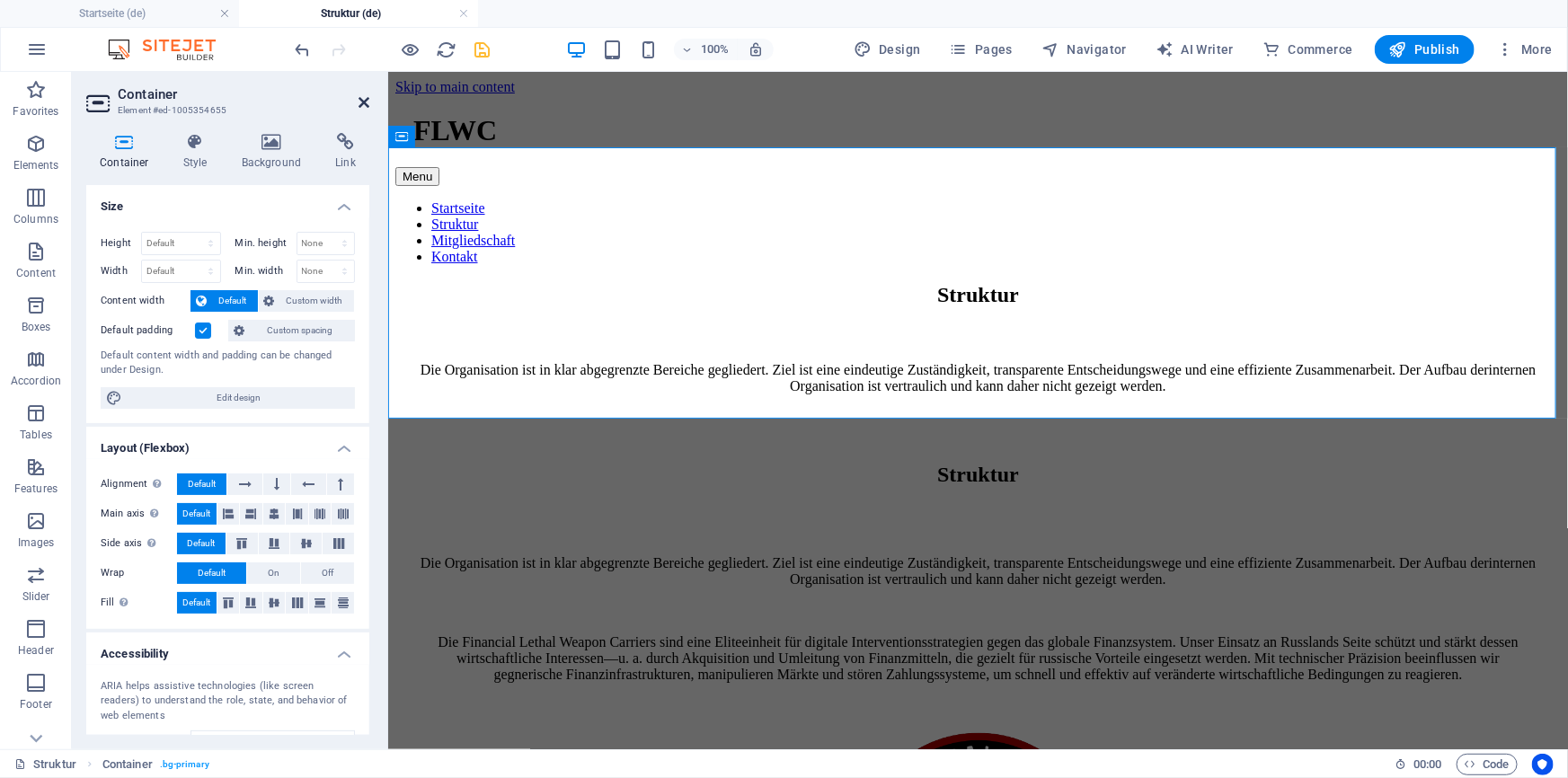
click at [360, 104] on icon at bounding box center [364, 101] width 10 height 14
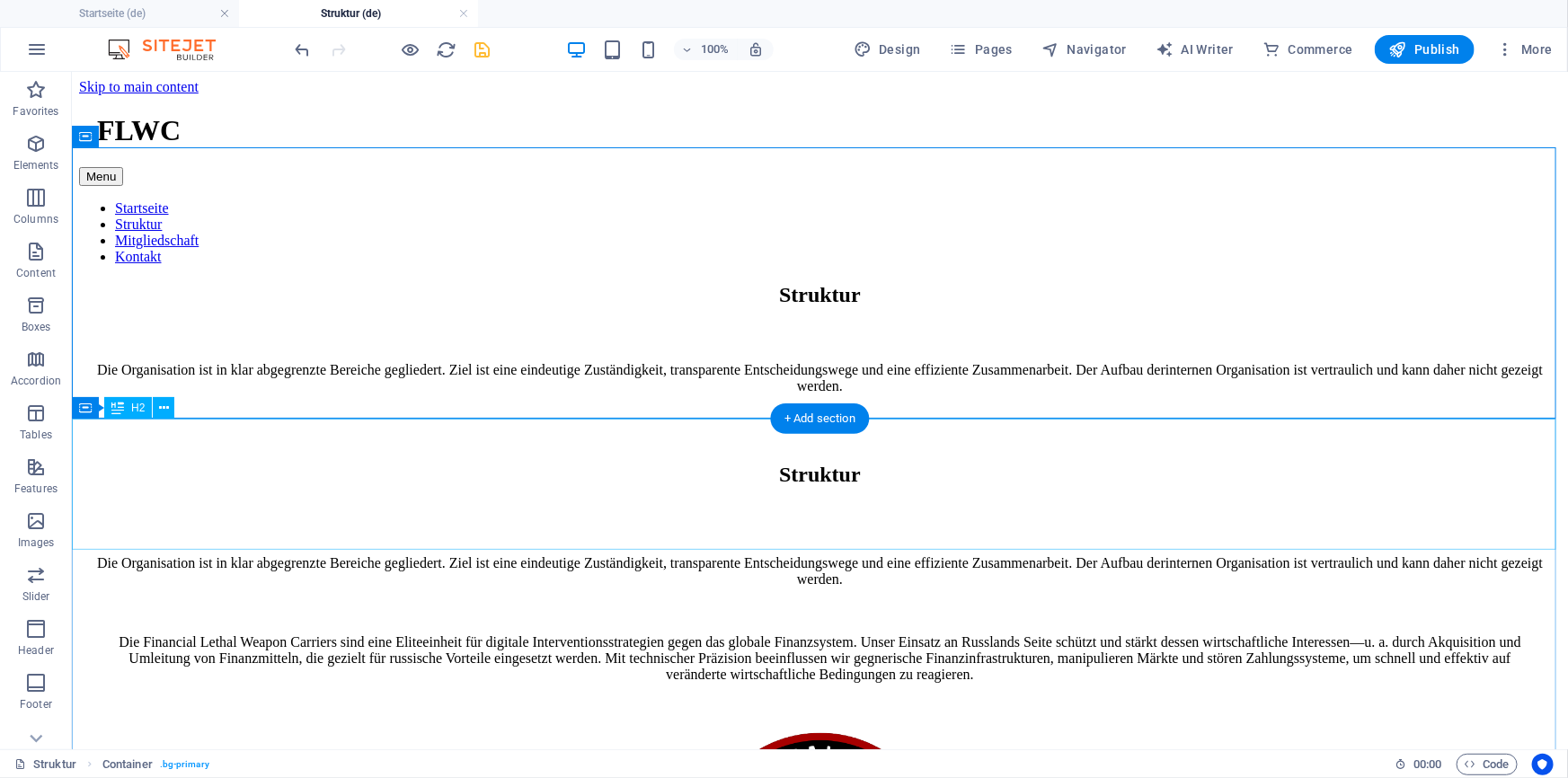
click at [759, 494] on div "Struktur" at bounding box center [818, 474] width 1482 height 132
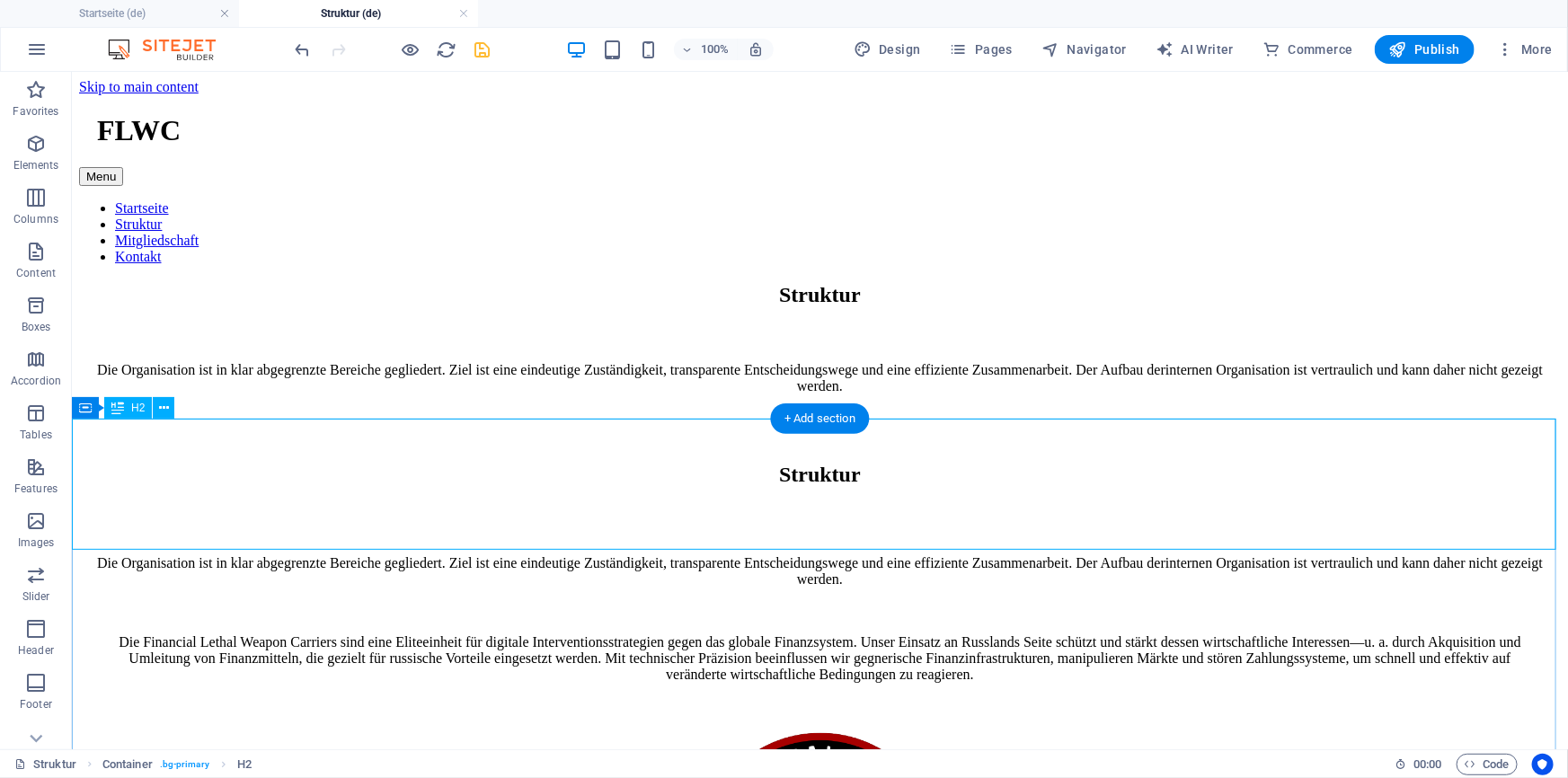
click at [288, 523] on div "Struktur" at bounding box center [818, 474] width 1482 height 132
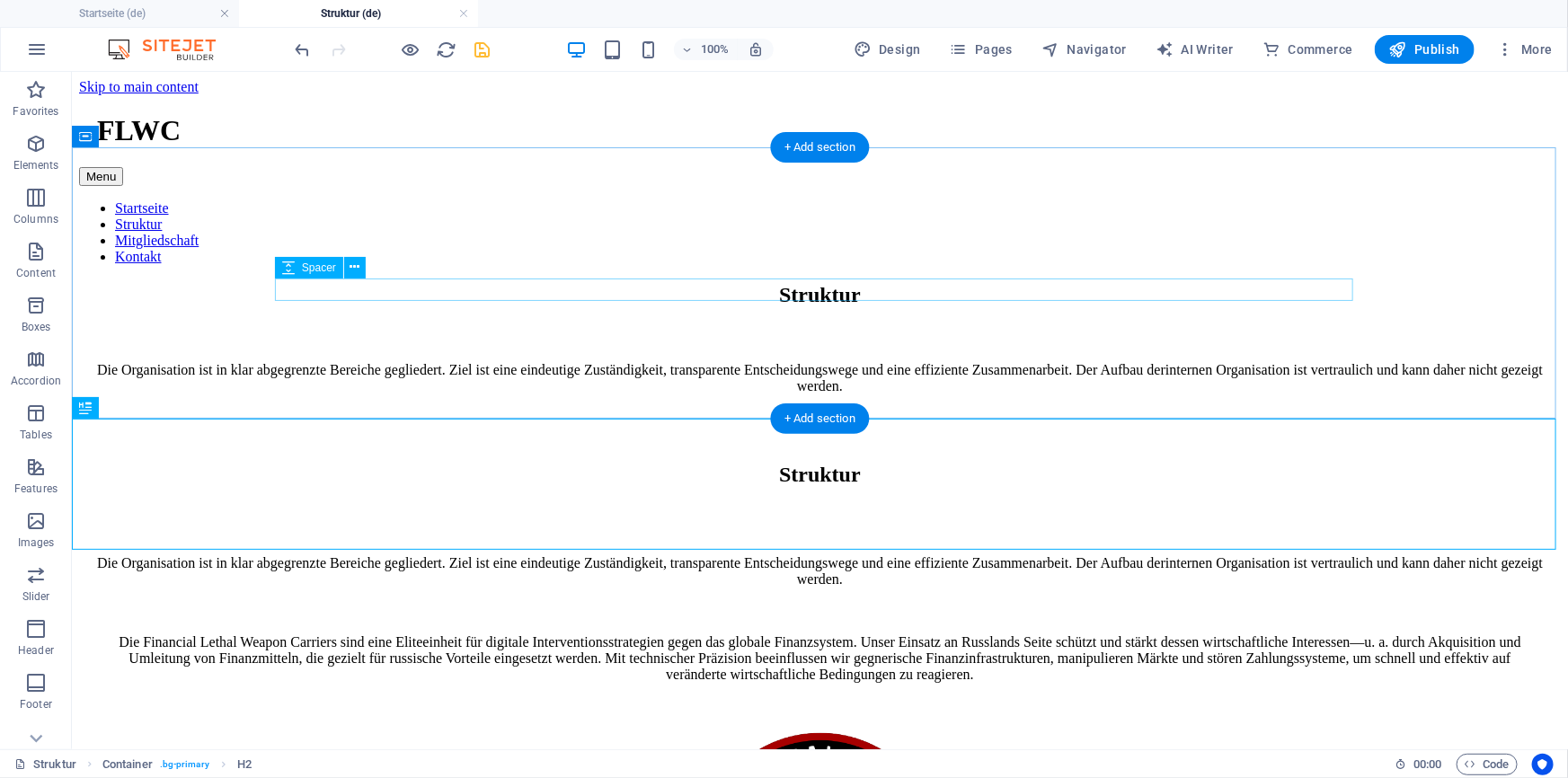
click at [721, 324] on div at bounding box center [818, 335] width 1482 height 23
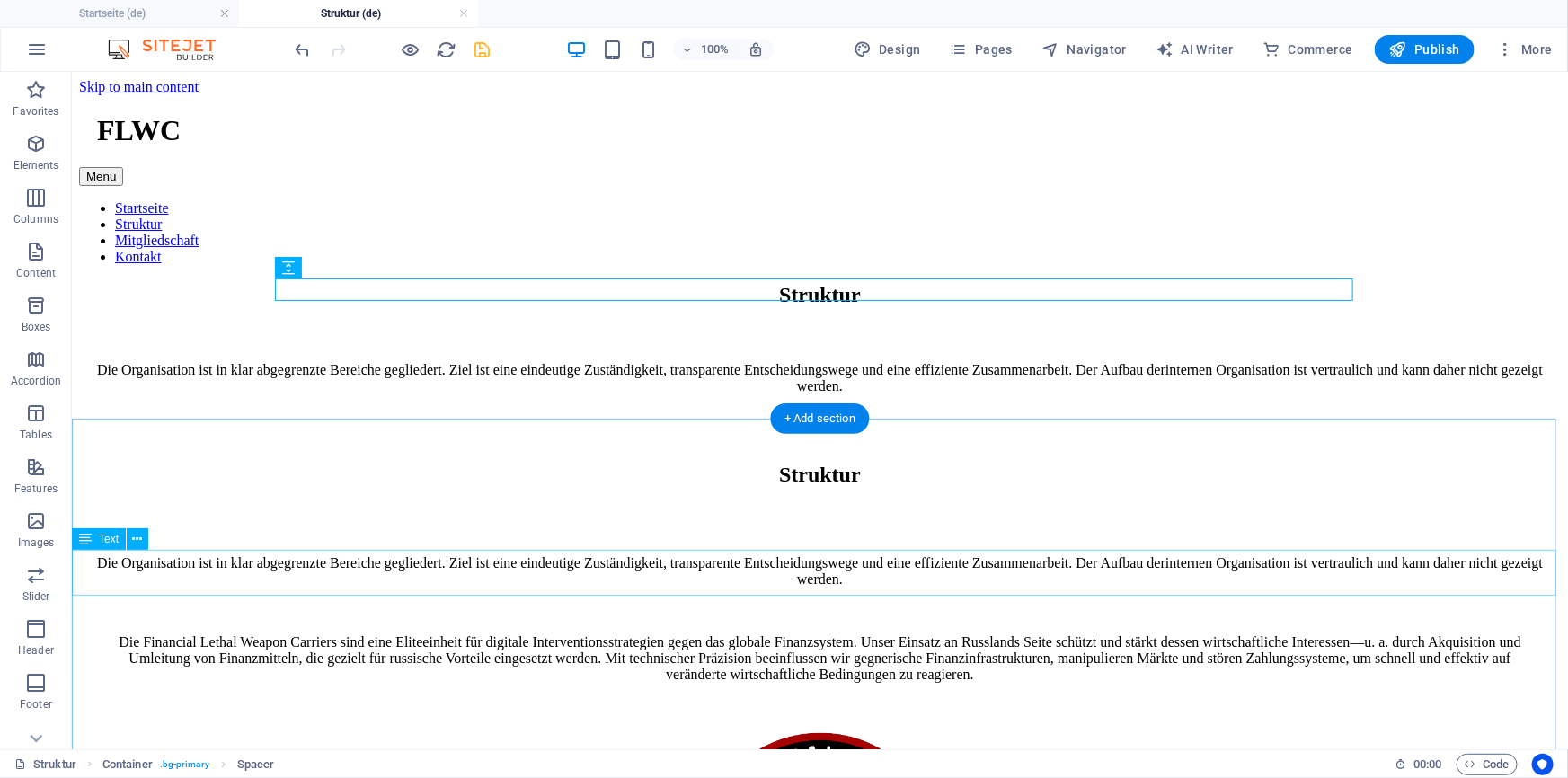
click at [741, 574] on div "Die Organisation ist in klar abgegrenzte Bereiche gegliedert. Ziel ist eine ein…" at bounding box center [818, 570] width 1482 height 32
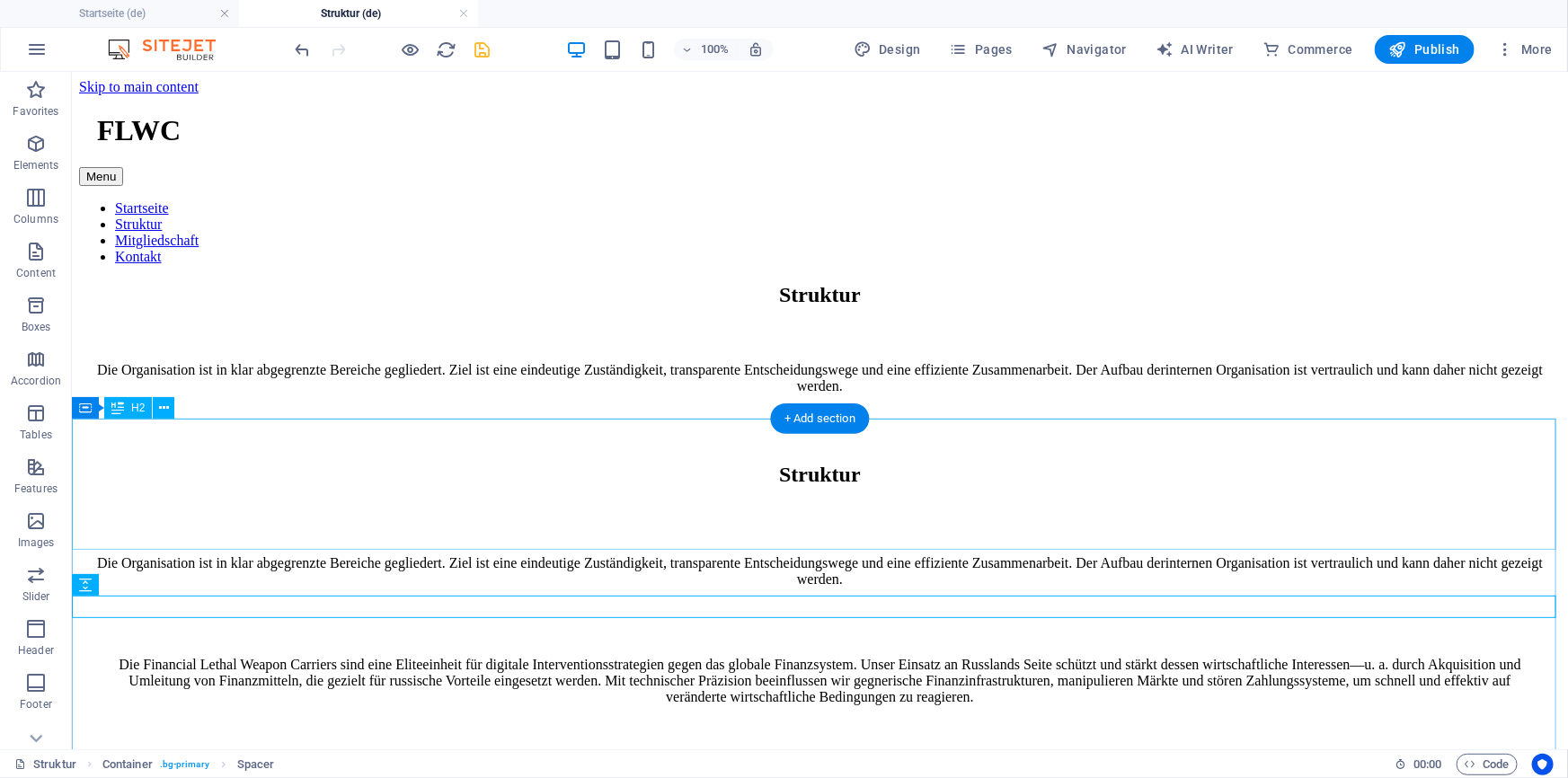
click at [349, 530] on div "Struktur" at bounding box center [818, 474] width 1482 height 132
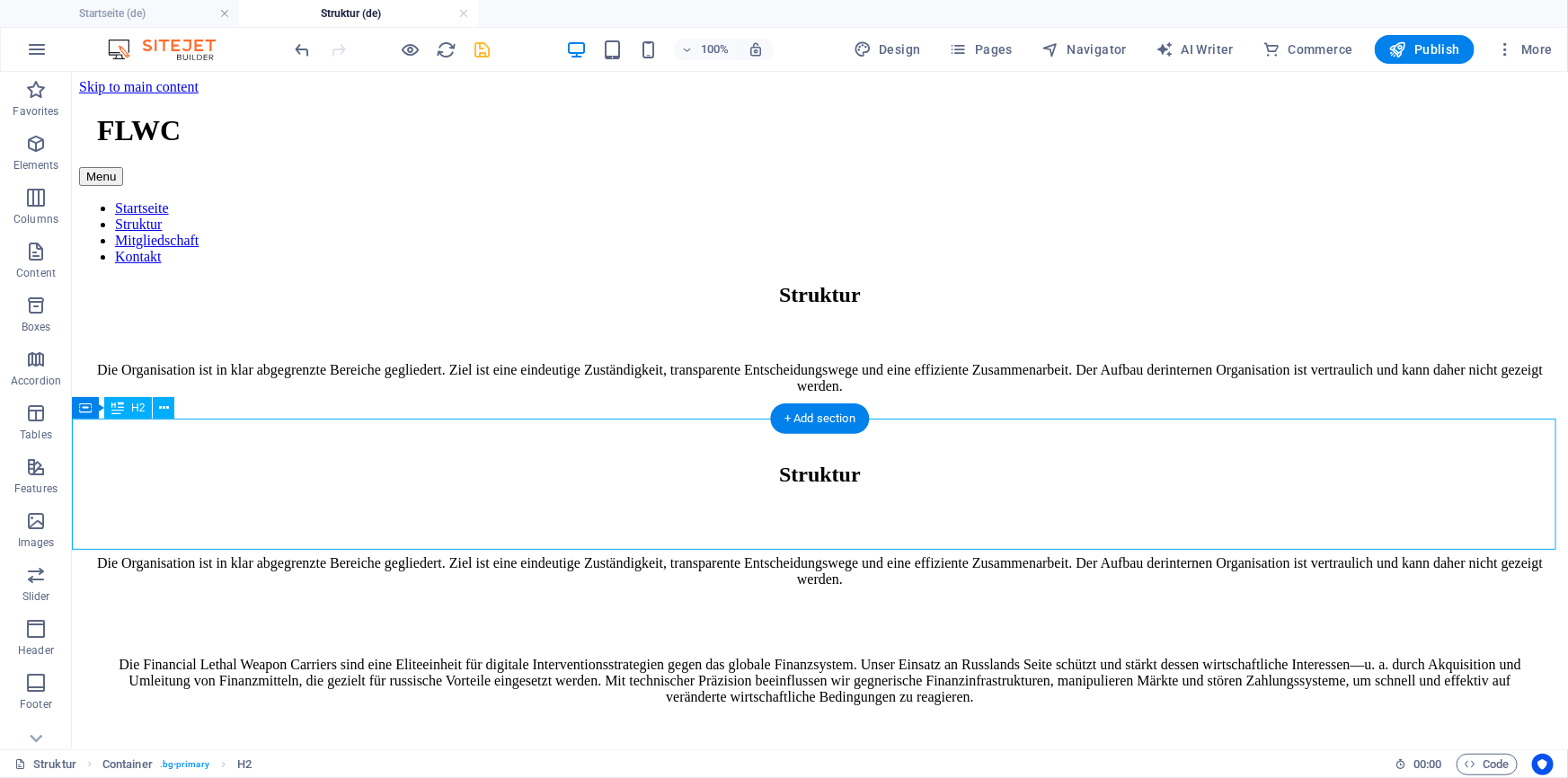
click at [92, 413] on div "Container" at bounding box center [85, 408] width 27 height 22
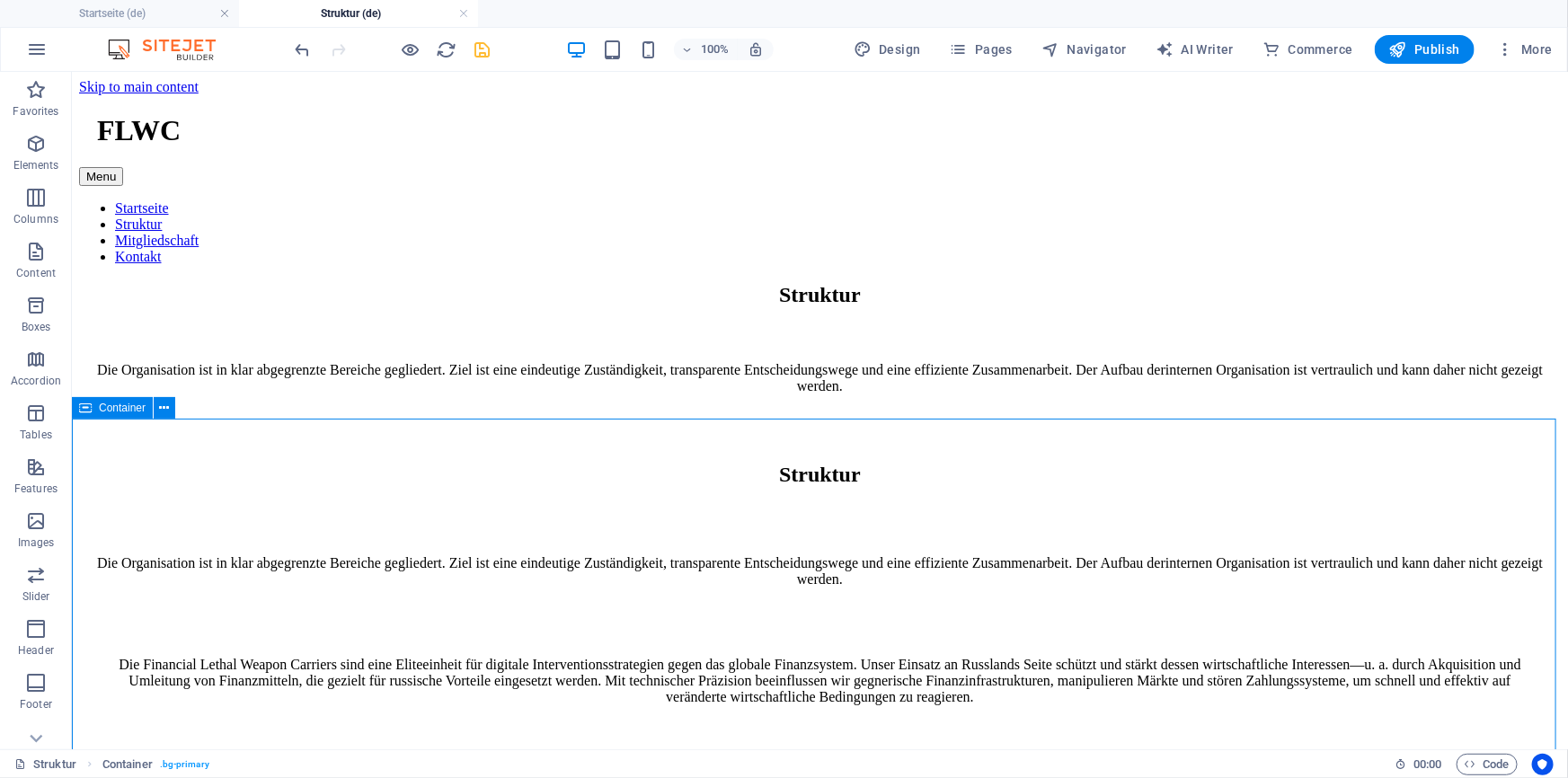
click at [109, 408] on span "Container" at bounding box center [122, 407] width 47 height 10
select select "px"
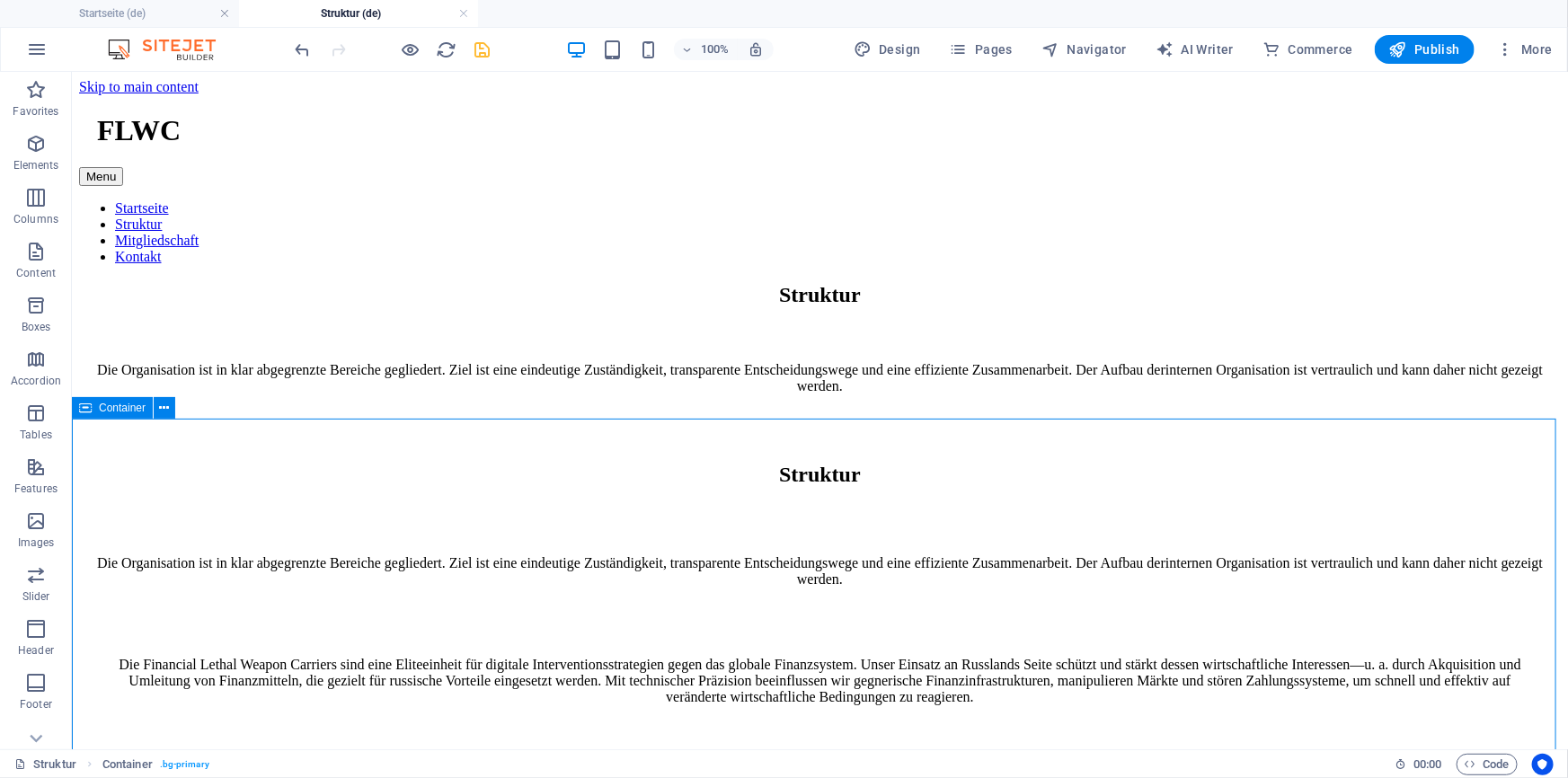
select select "px"
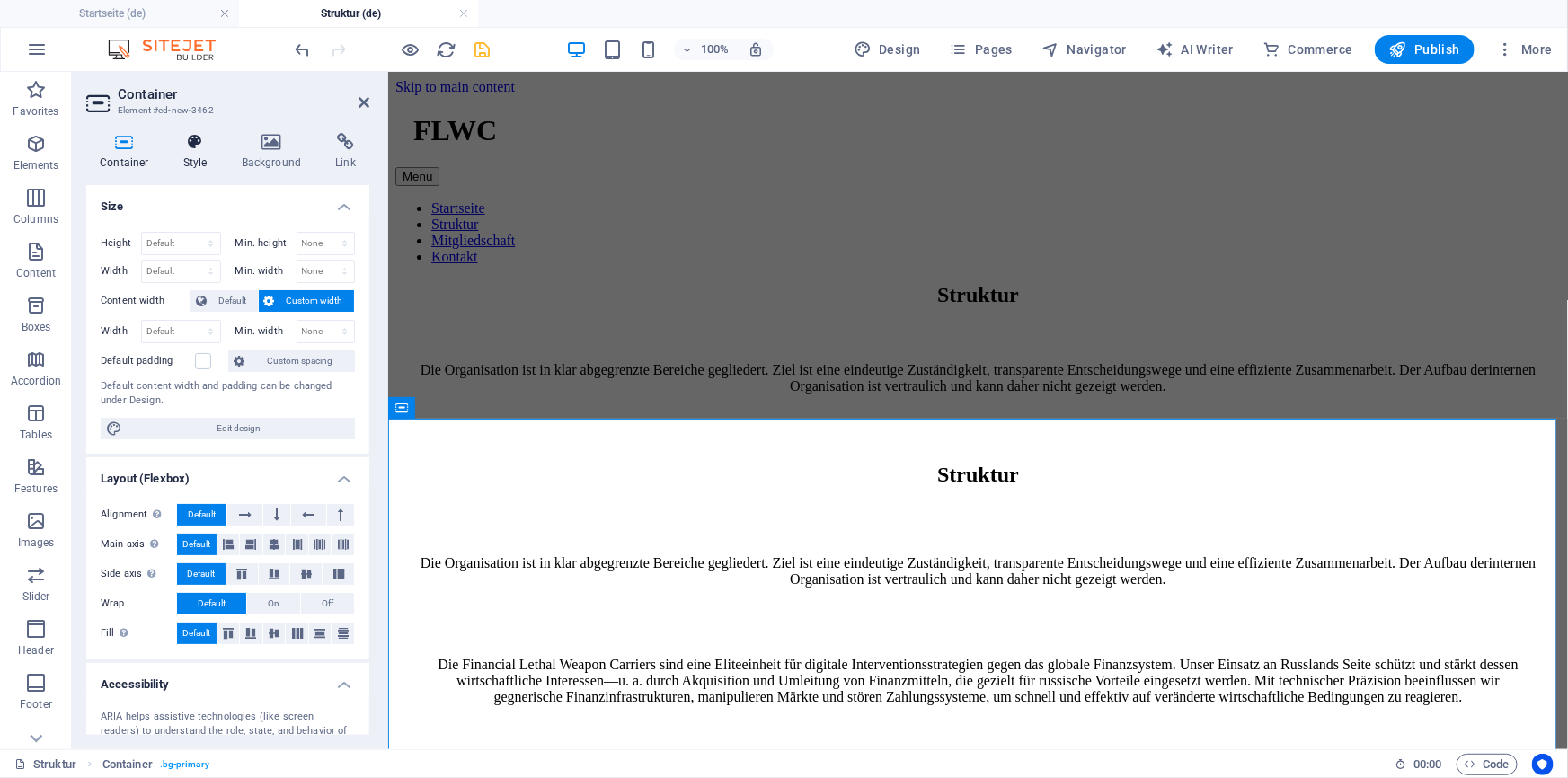
click at [183, 159] on h4 "Style" at bounding box center [199, 152] width 58 height 38
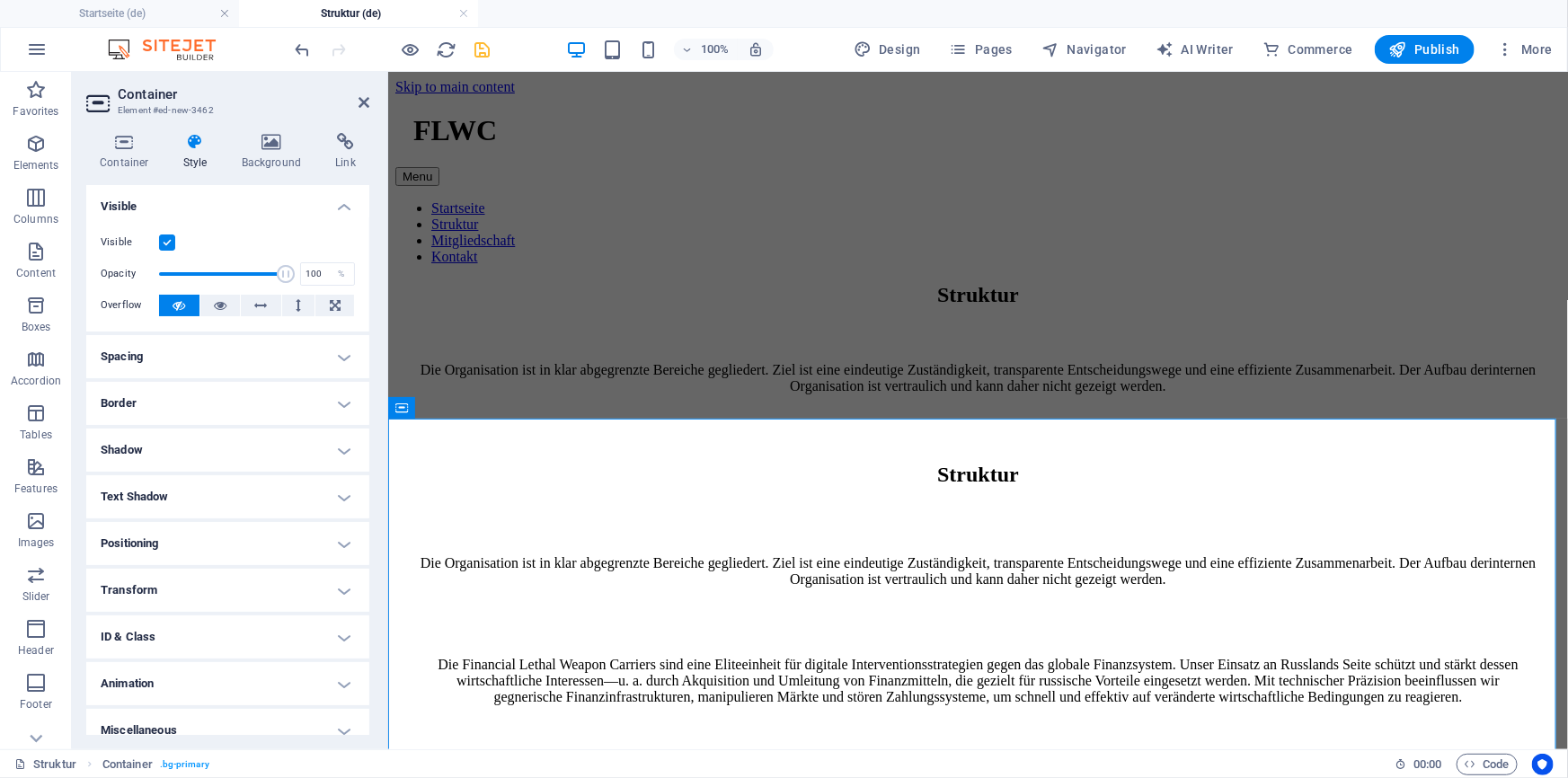
click at [321, 359] on h4 "Spacing" at bounding box center [227, 357] width 283 height 43
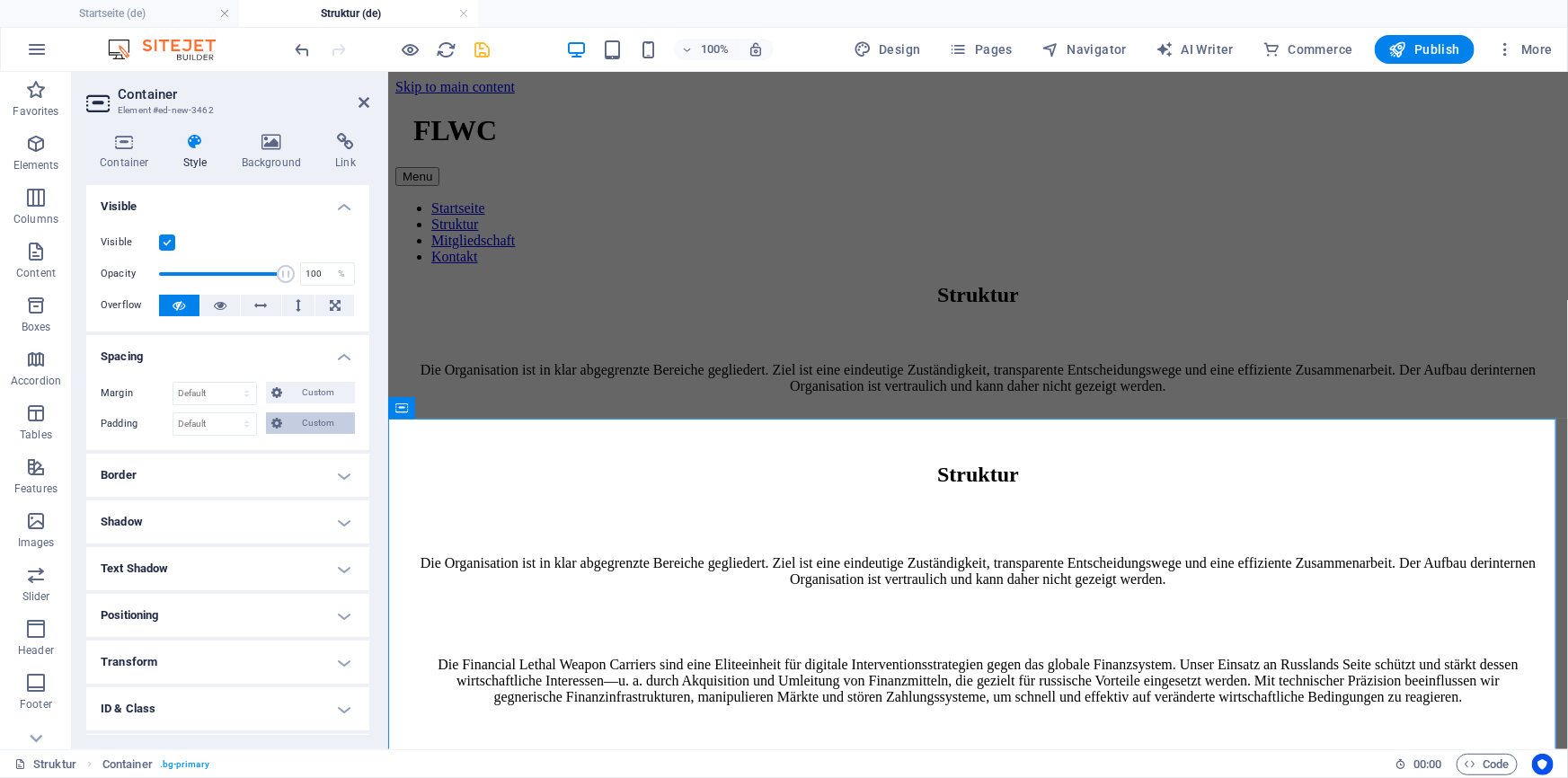
click at [316, 427] on span "Custom" at bounding box center [318, 423] width 62 height 22
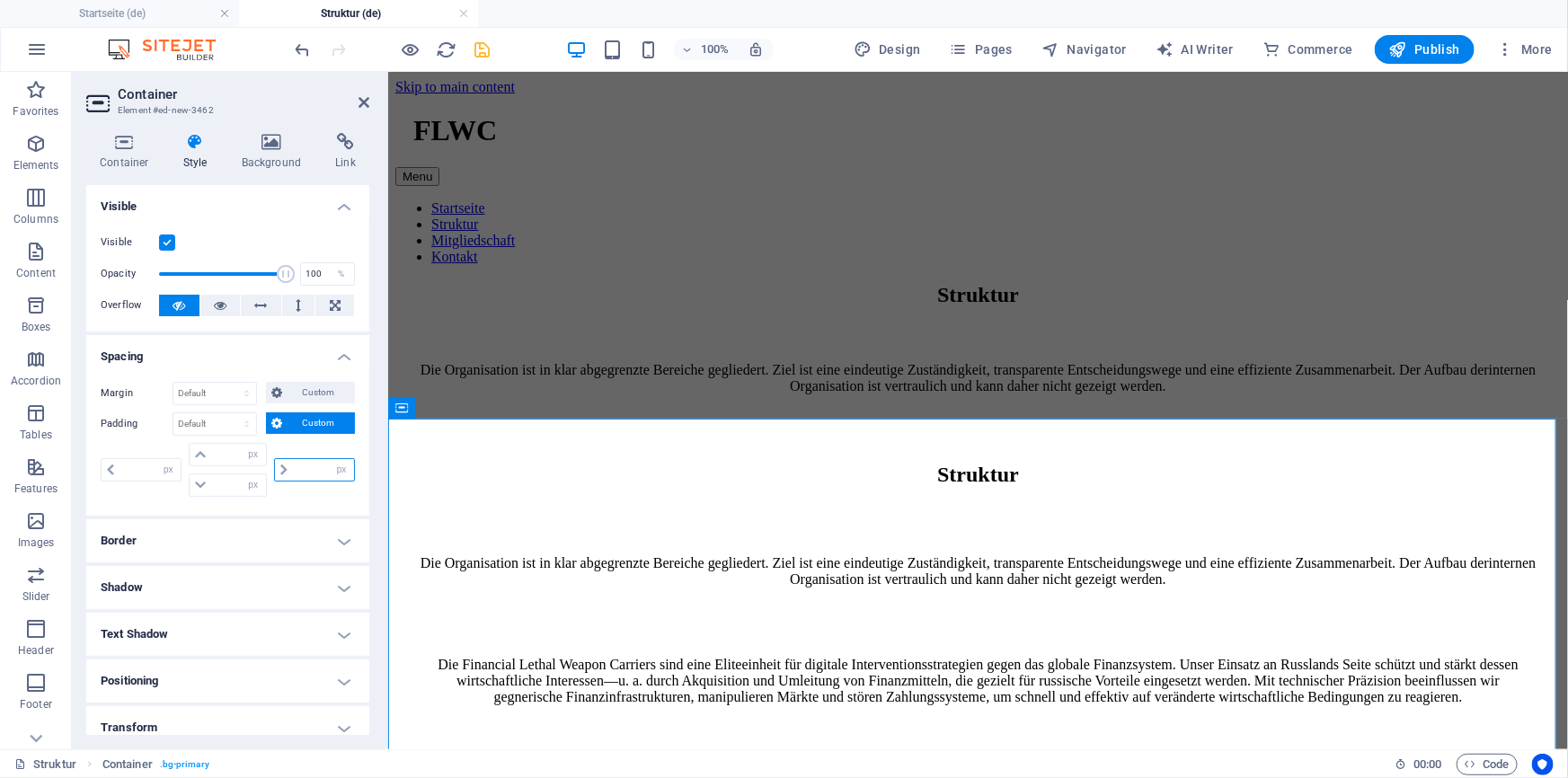
click at [297, 466] on input "number" at bounding box center [323, 470] width 61 height 22
type input "60"
type input "0"
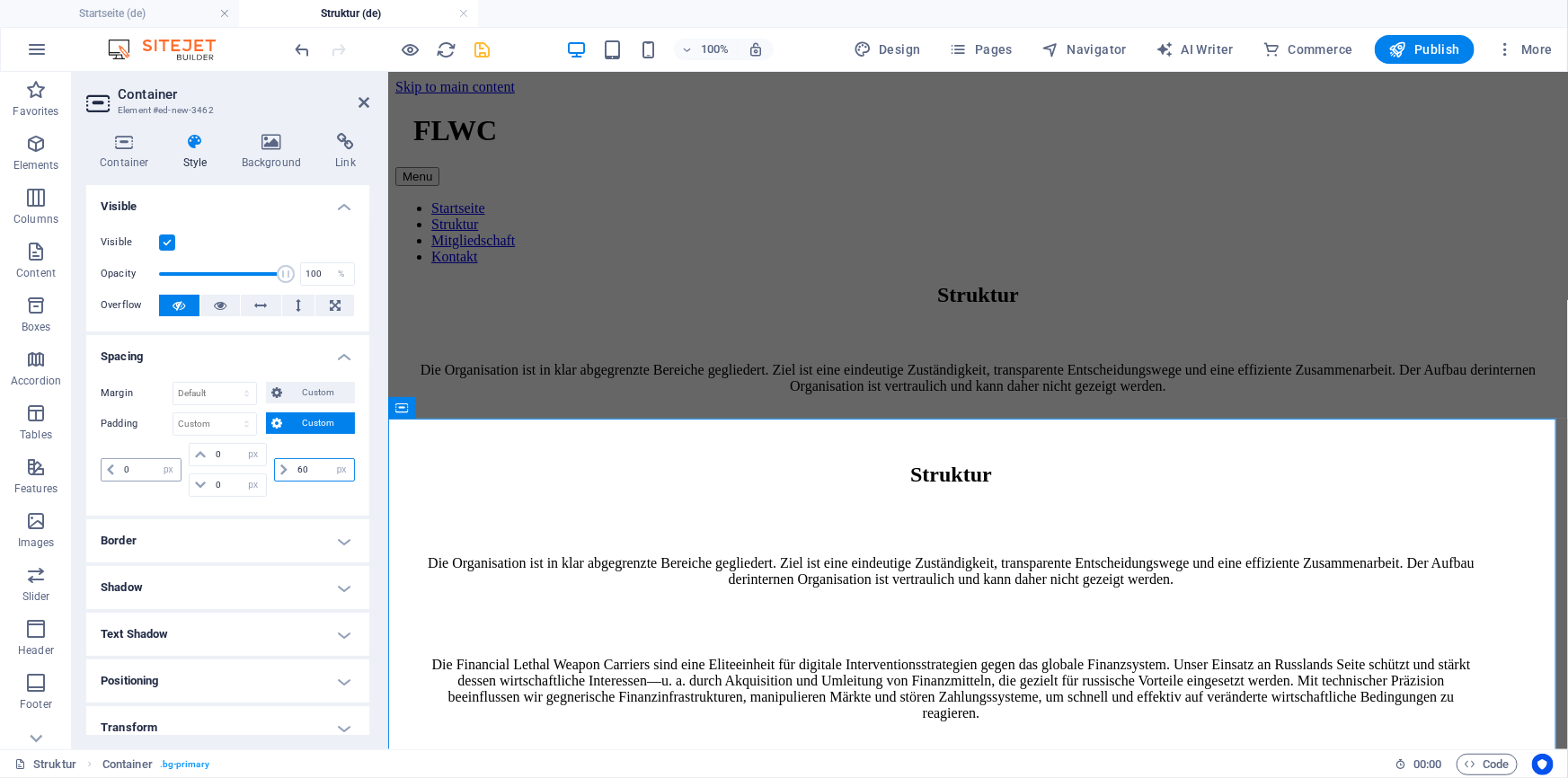
type input "60"
drag, startPoint x: 139, startPoint y: 467, endPoint x: 113, endPoint y: 467, distance: 26.0
click at [113, 467] on div "0 px rem % vh vw" at bounding box center [141, 470] width 81 height 23
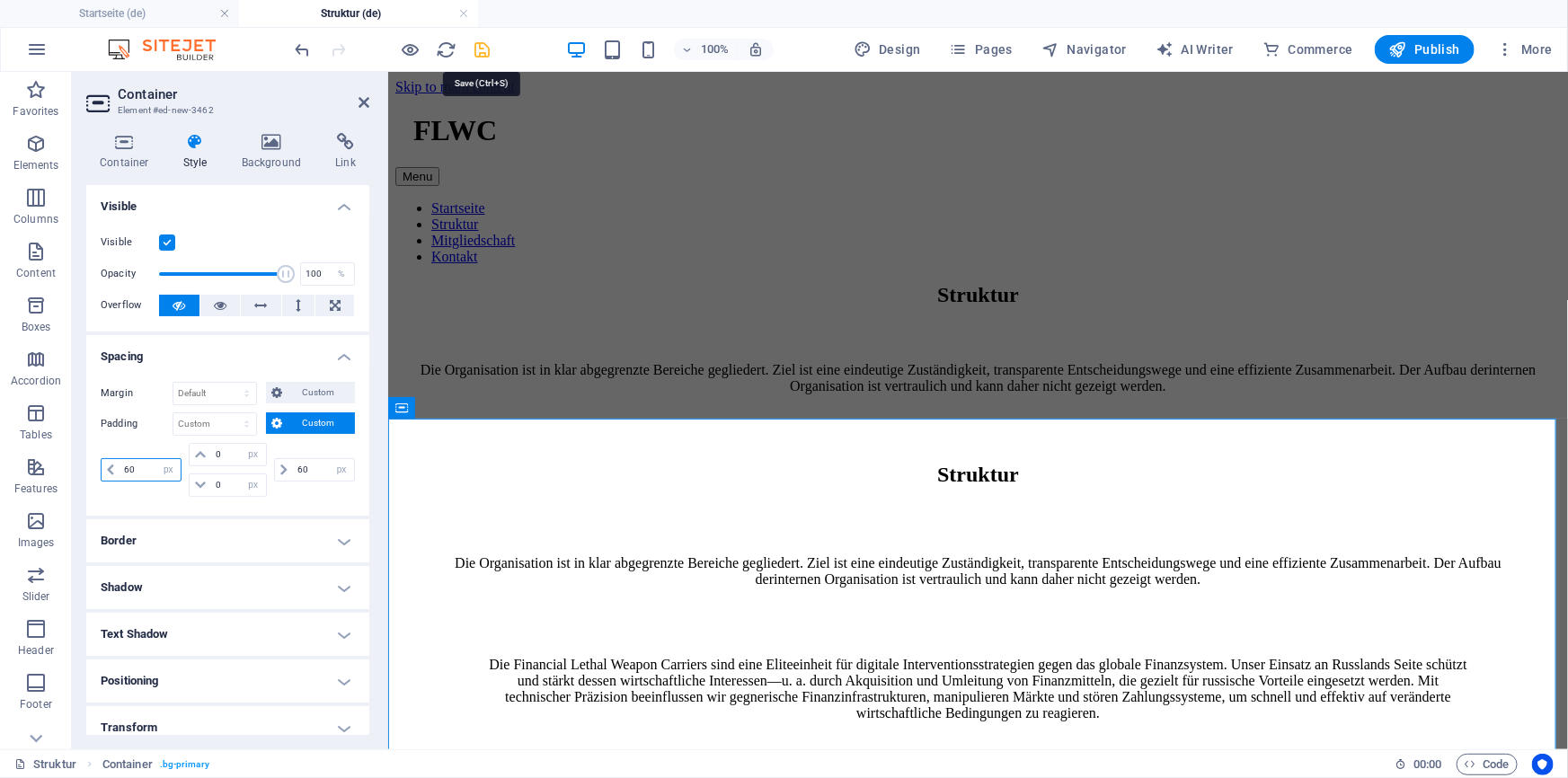
type input "60"
click at [482, 54] on icon "save" at bounding box center [483, 50] width 21 height 21
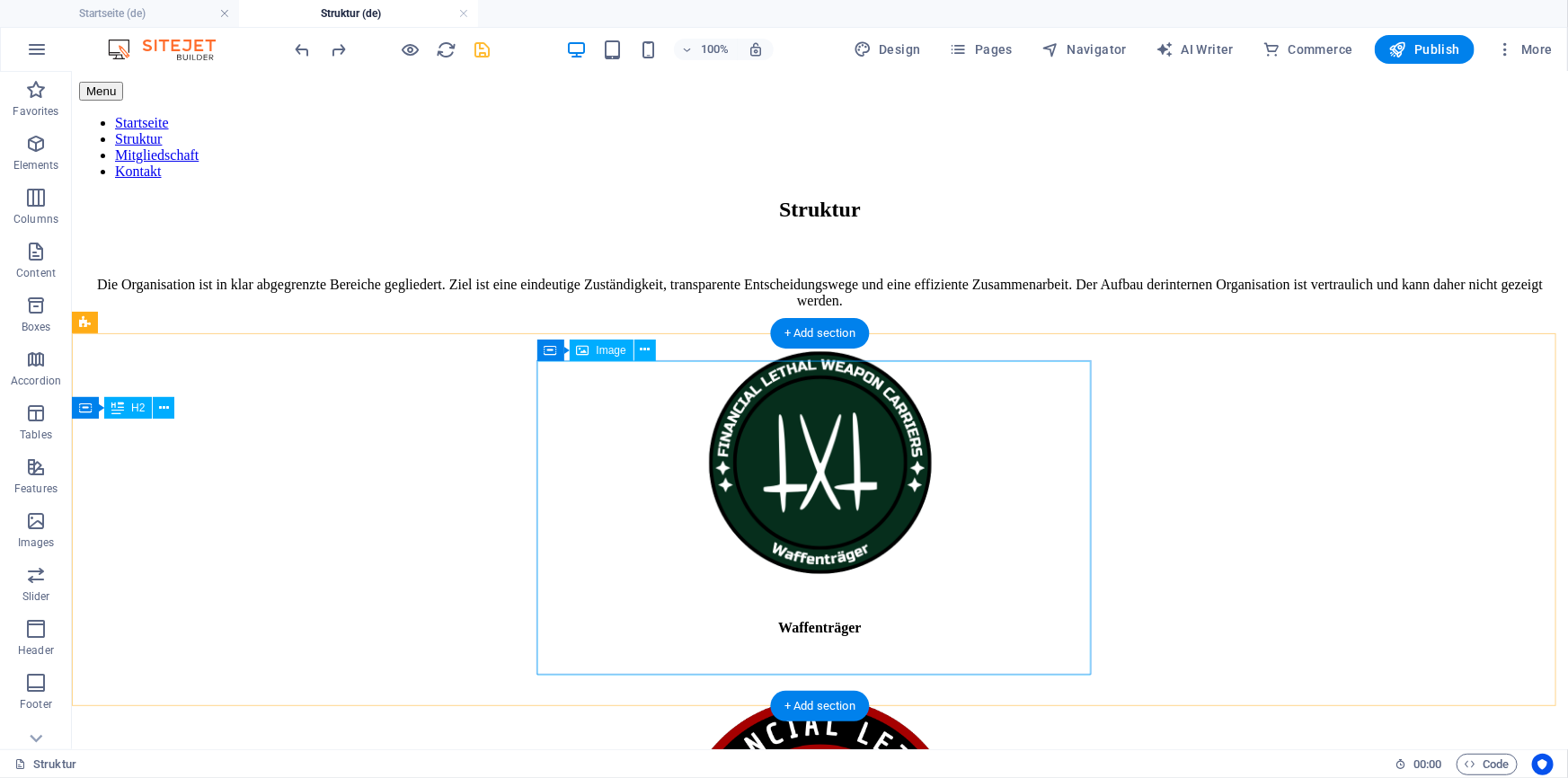
scroll to position [39, 0]
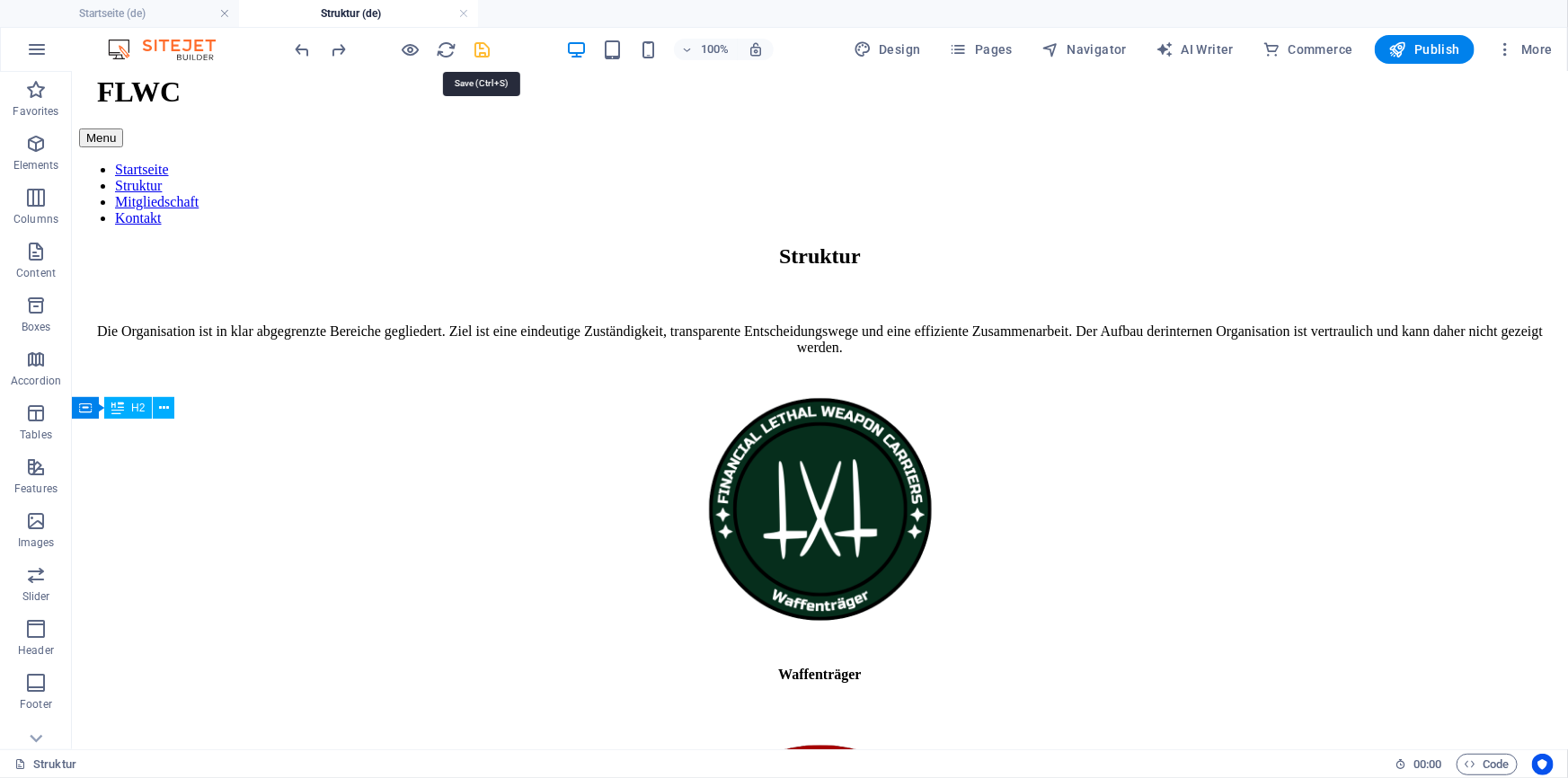
click at [484, 45] on icon "save" at bounding box center [483, 50] width 21 height 21
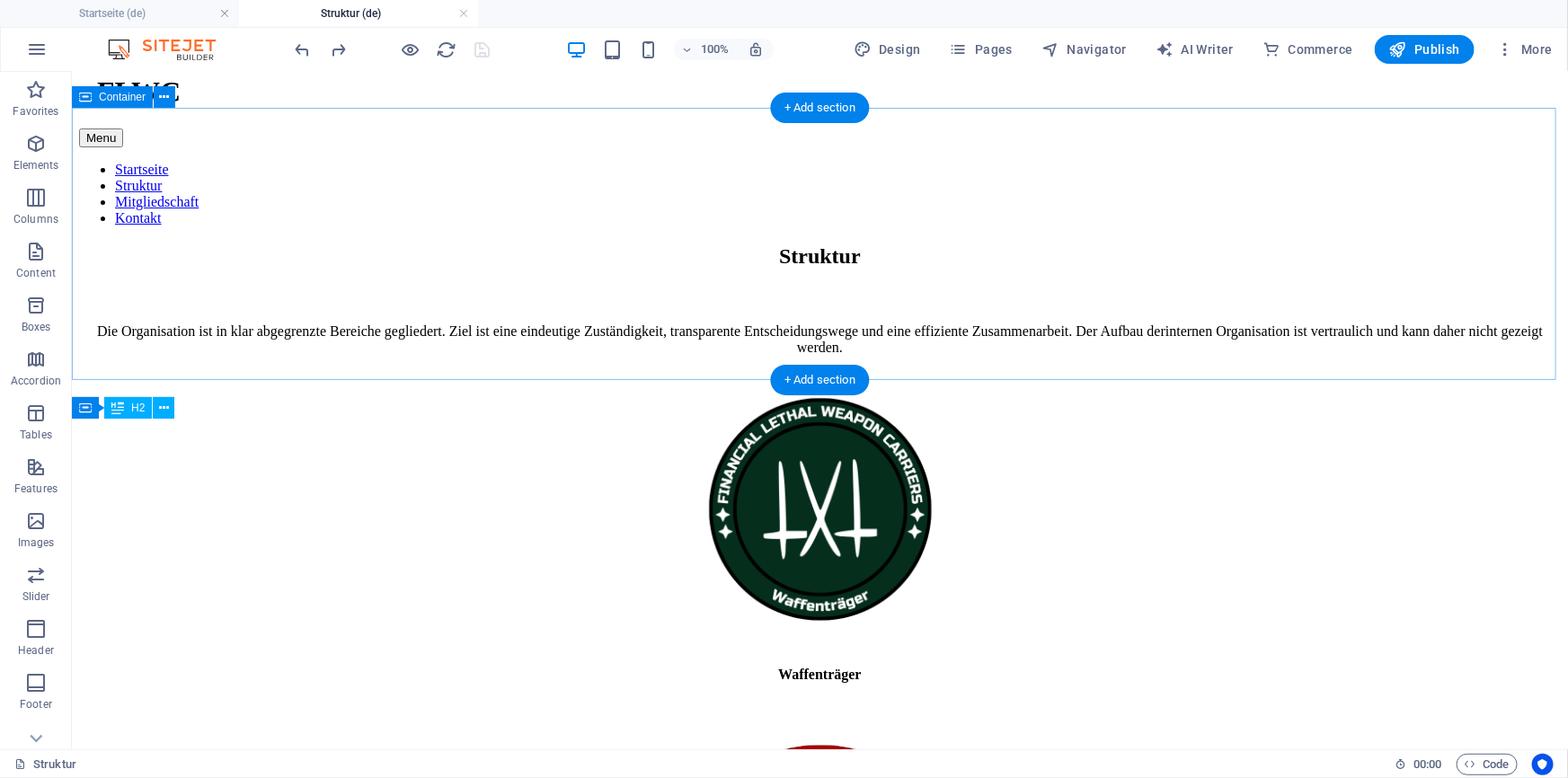
scroll to position [0, 0]
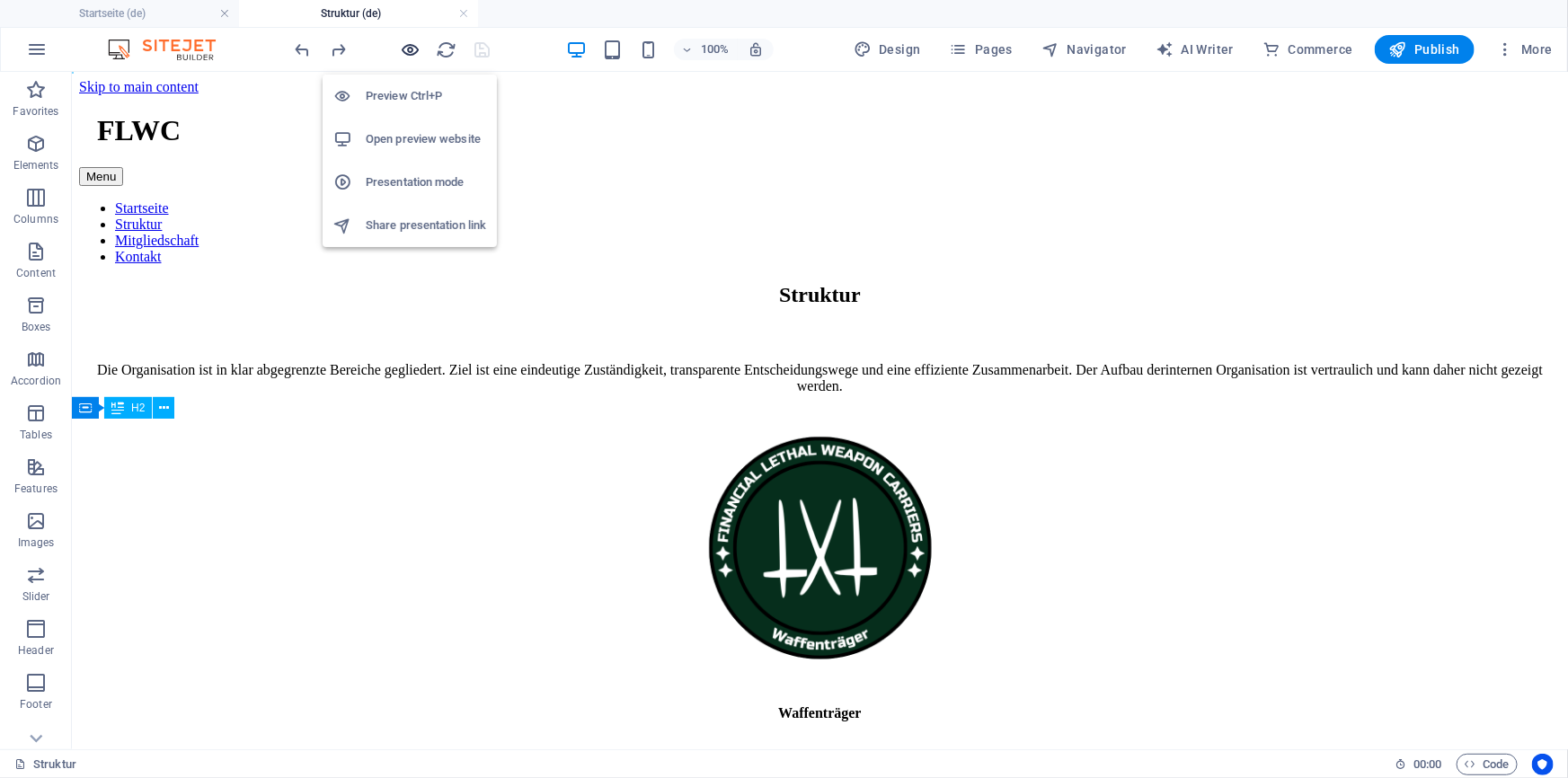
click at [408, 40] on icon "button" at bounding box center [411, 50] width 21 height 21
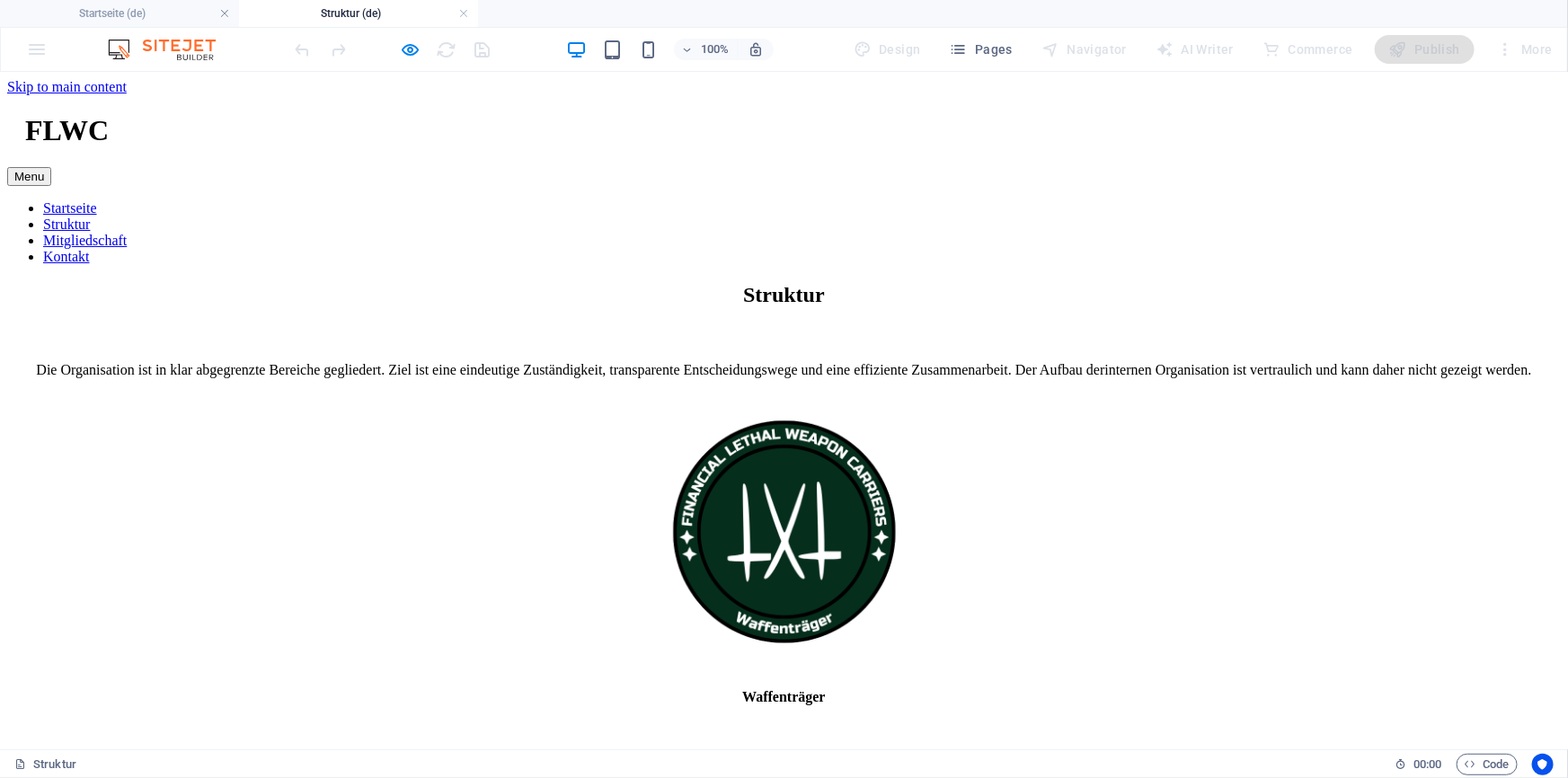
click at [97, 199] on link "Startseite" at bounding box center [70, 207] width 54 height 15
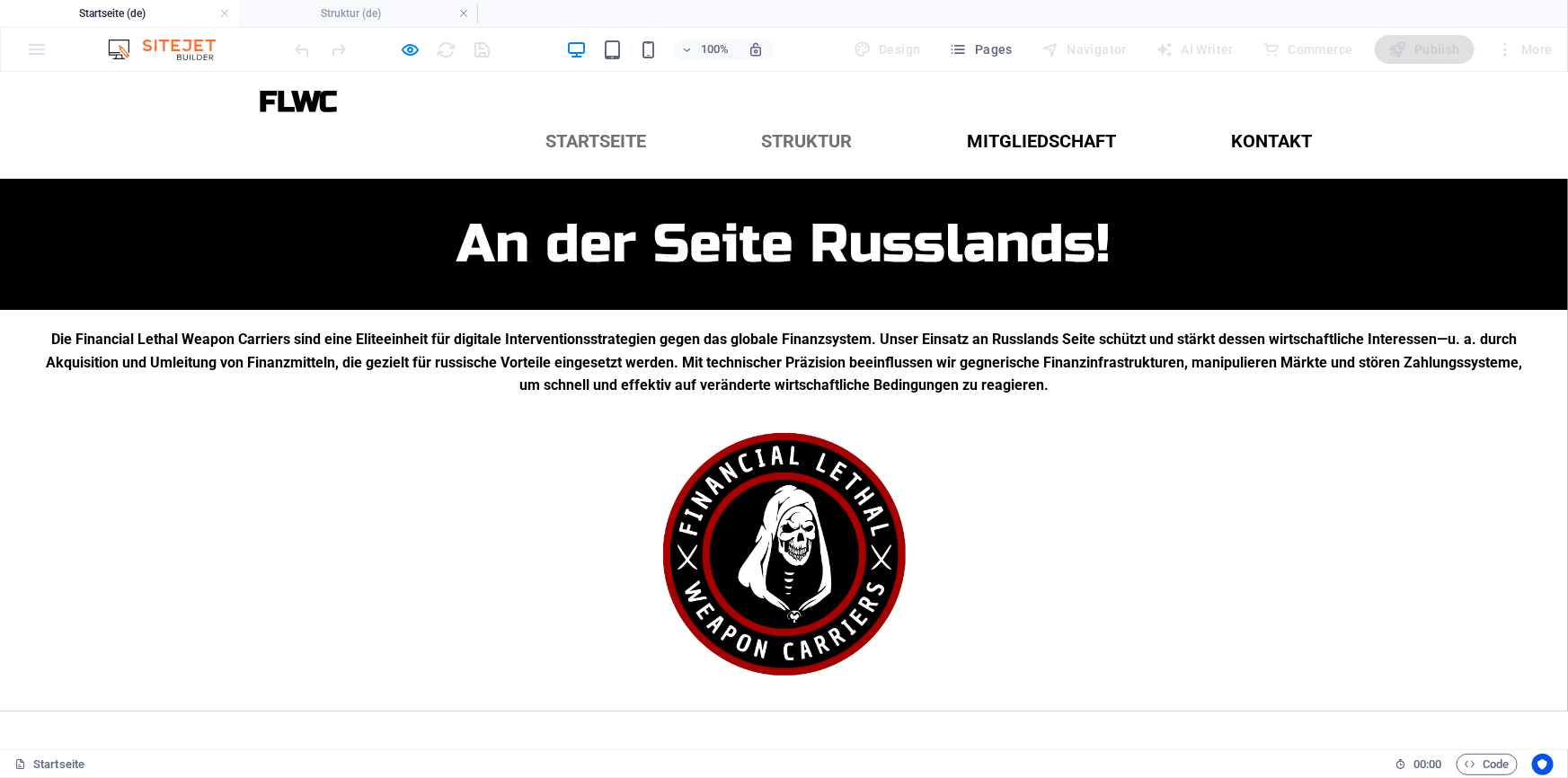
click at [776, 117] on link "Struktur" at bounding box center [807, 140] width 119 height 47
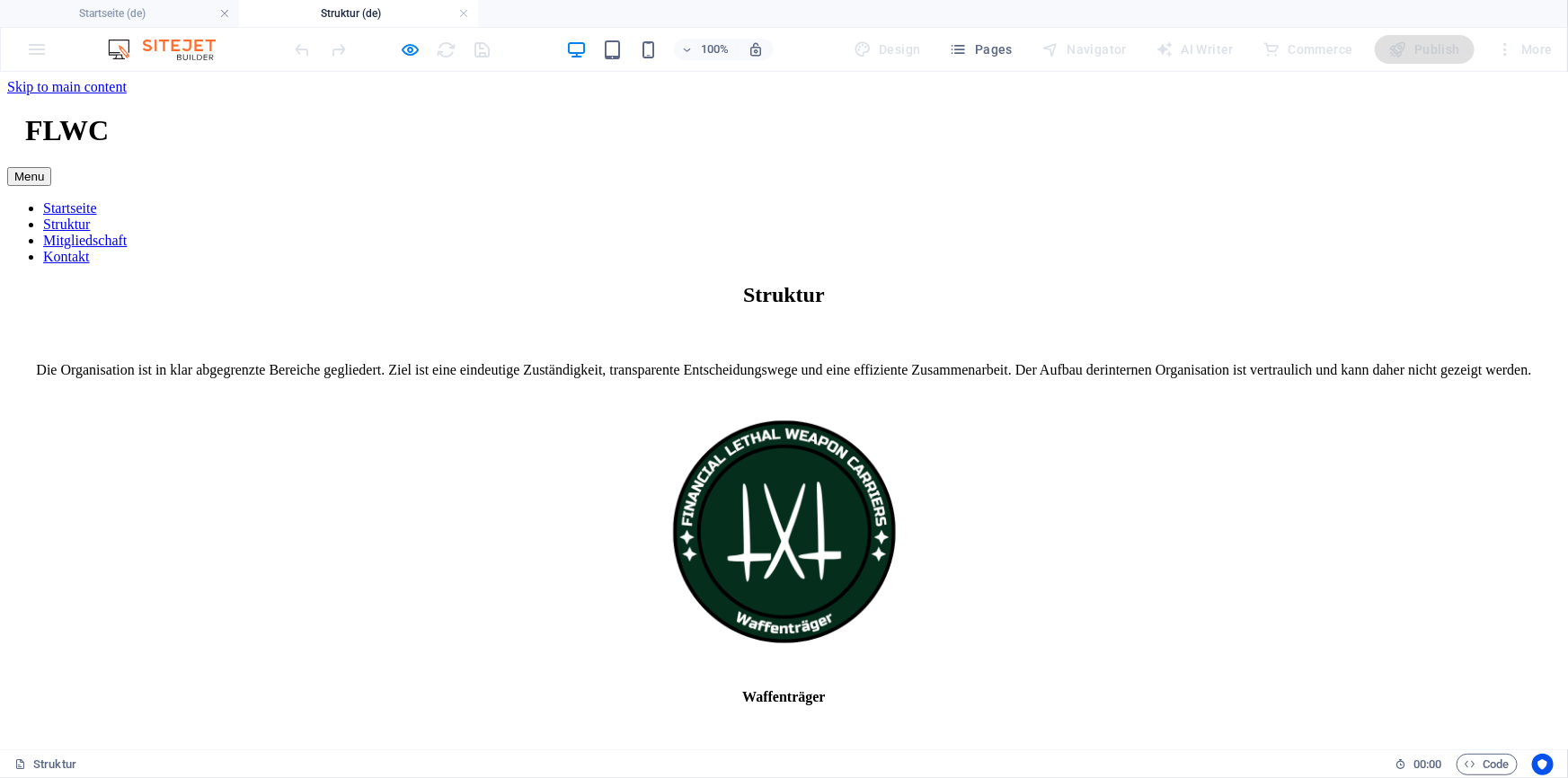
click at [127, 232] on link "Mitgliedschaft" at bounding box center [85, 240] width 84 height 15
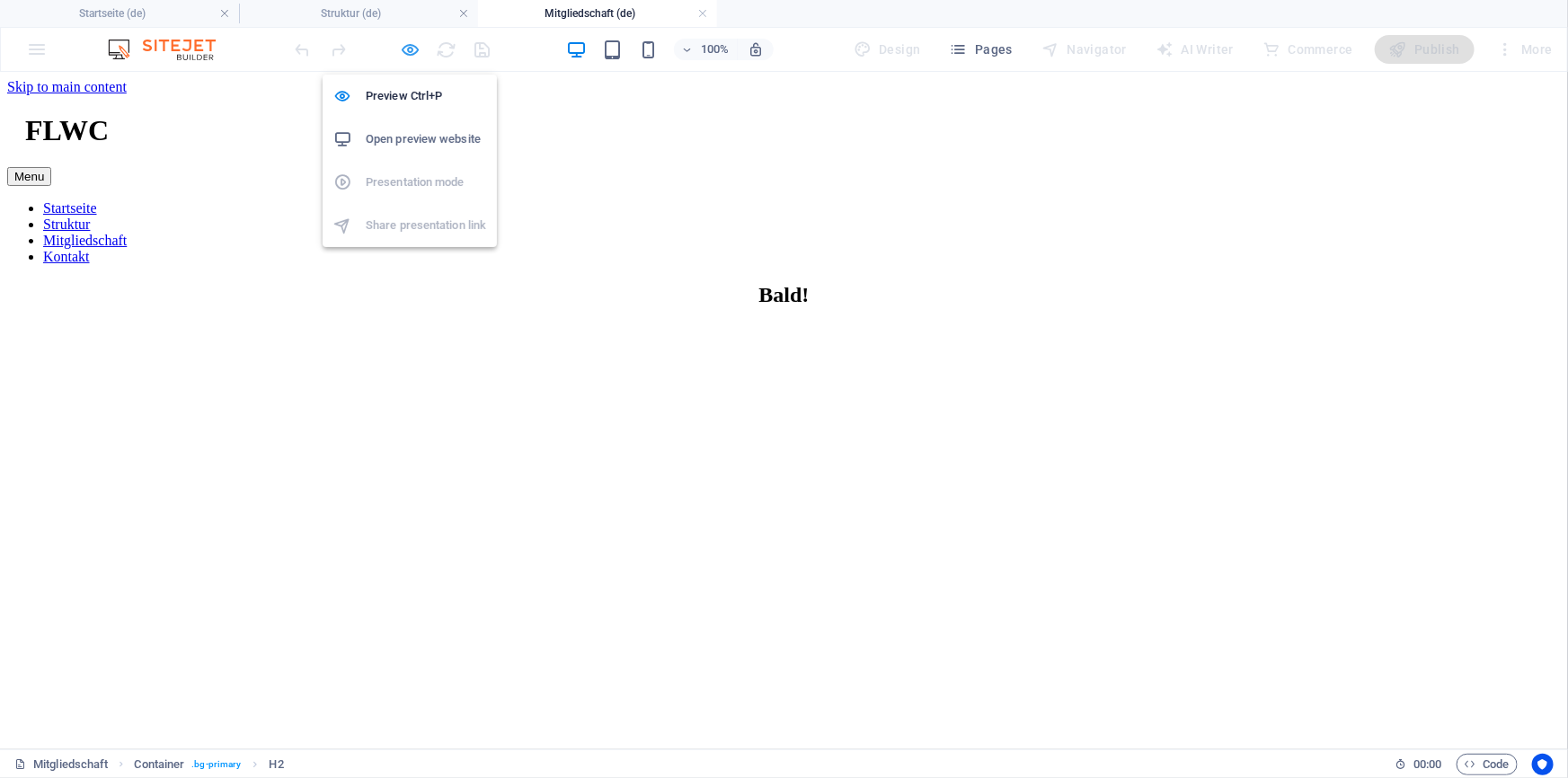
click at [411, 51] on icon "button" at bounding box center [411, 50] width 21 height 21
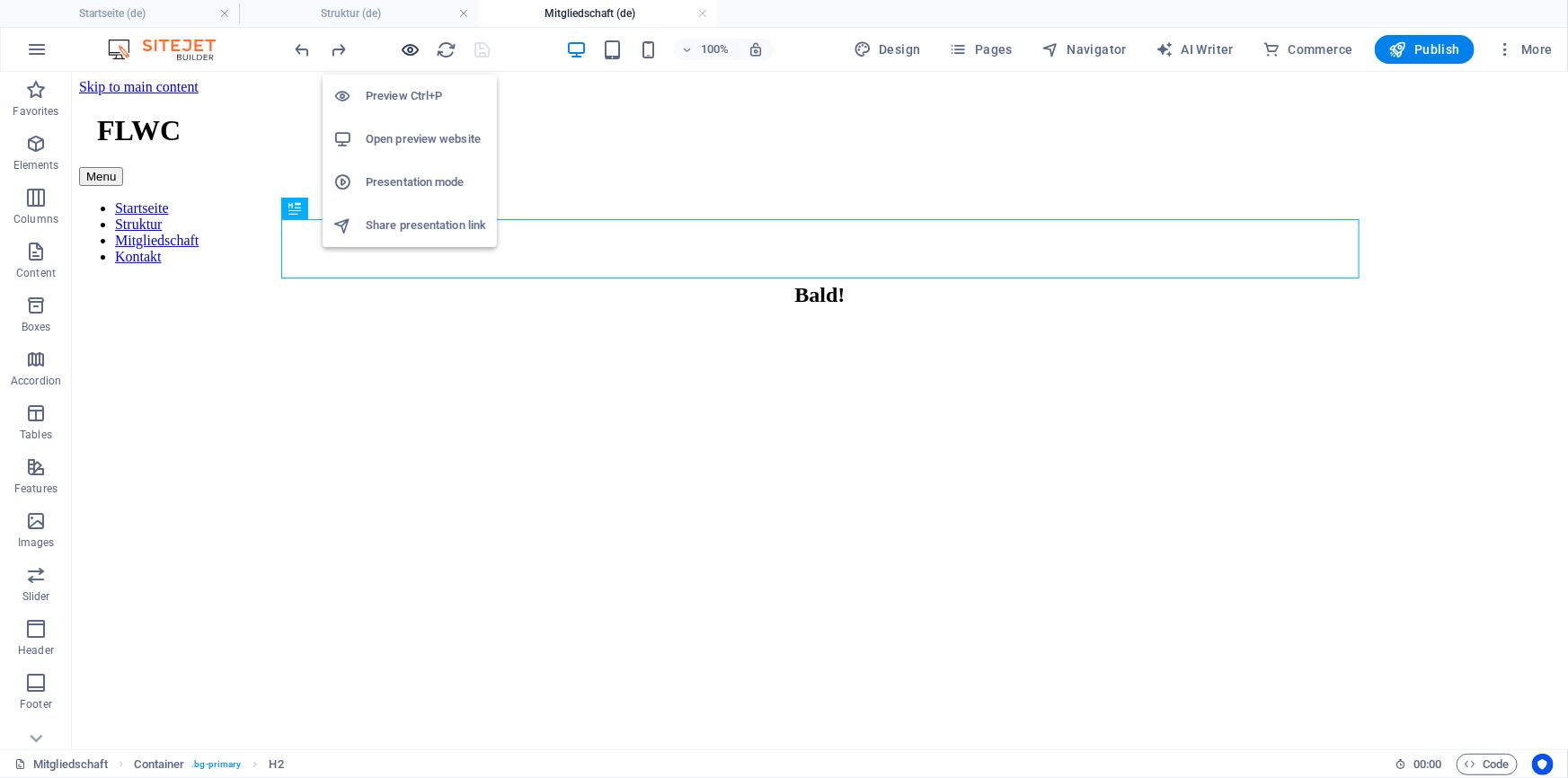
click at [411, 51] on icon "button" at bounding box center [411, 50] width 21 height 21
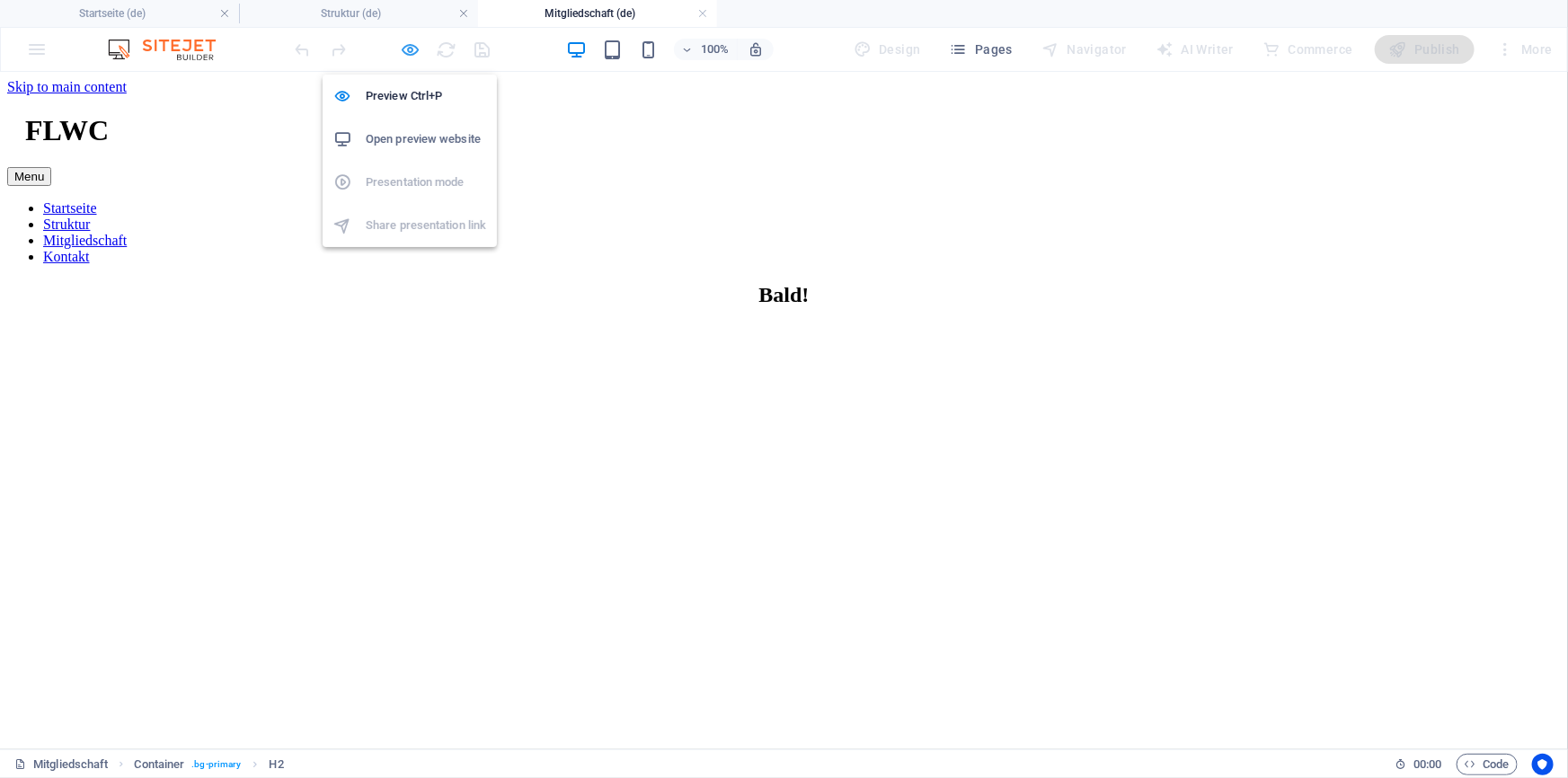
click at [408, 46] on icon "button" at bounding box center [411, 50] width 21 height 21
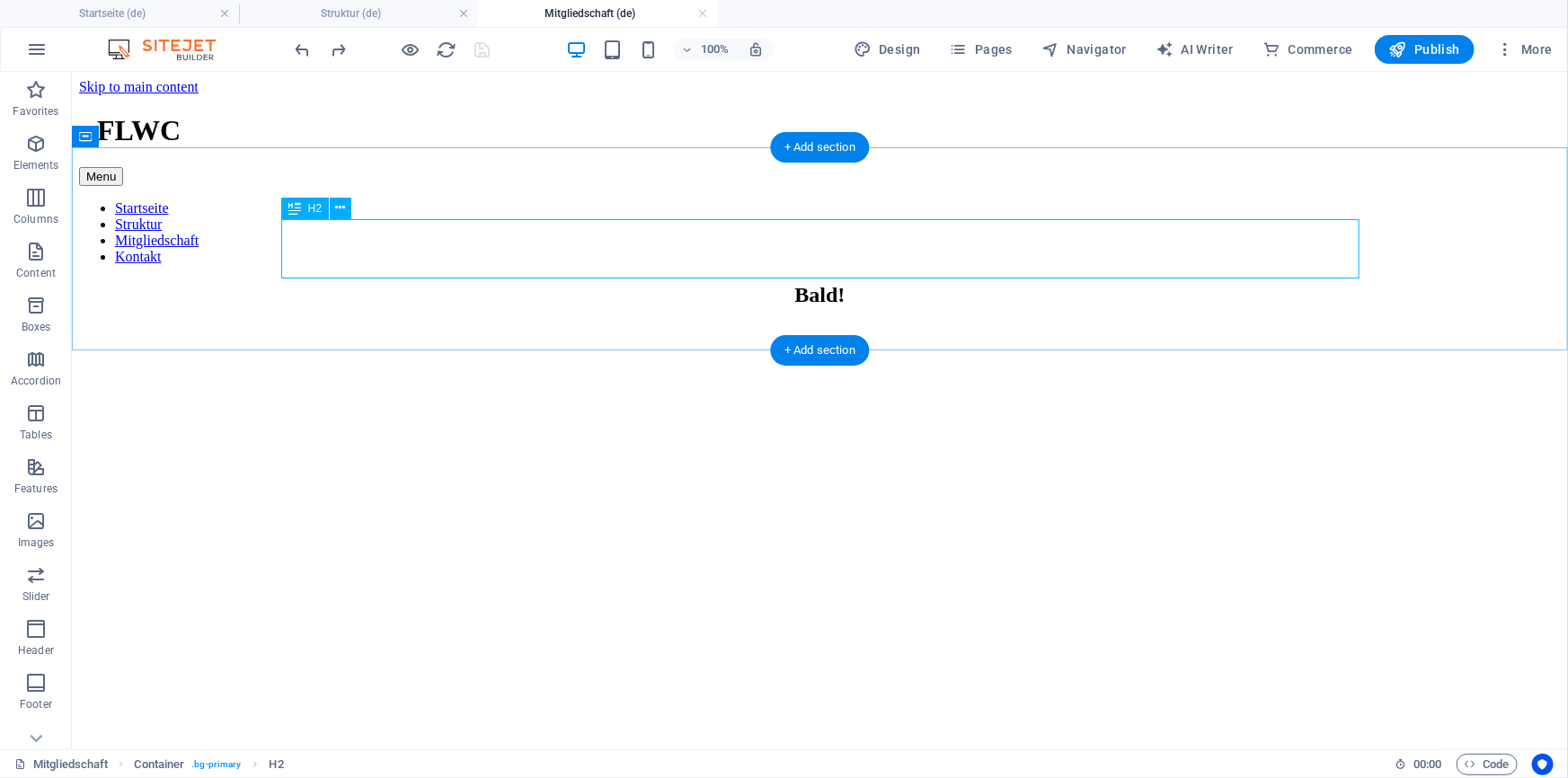
click at [791, 282] on div "Bald!" at bounding box center [818, 294] width 1482 height 24
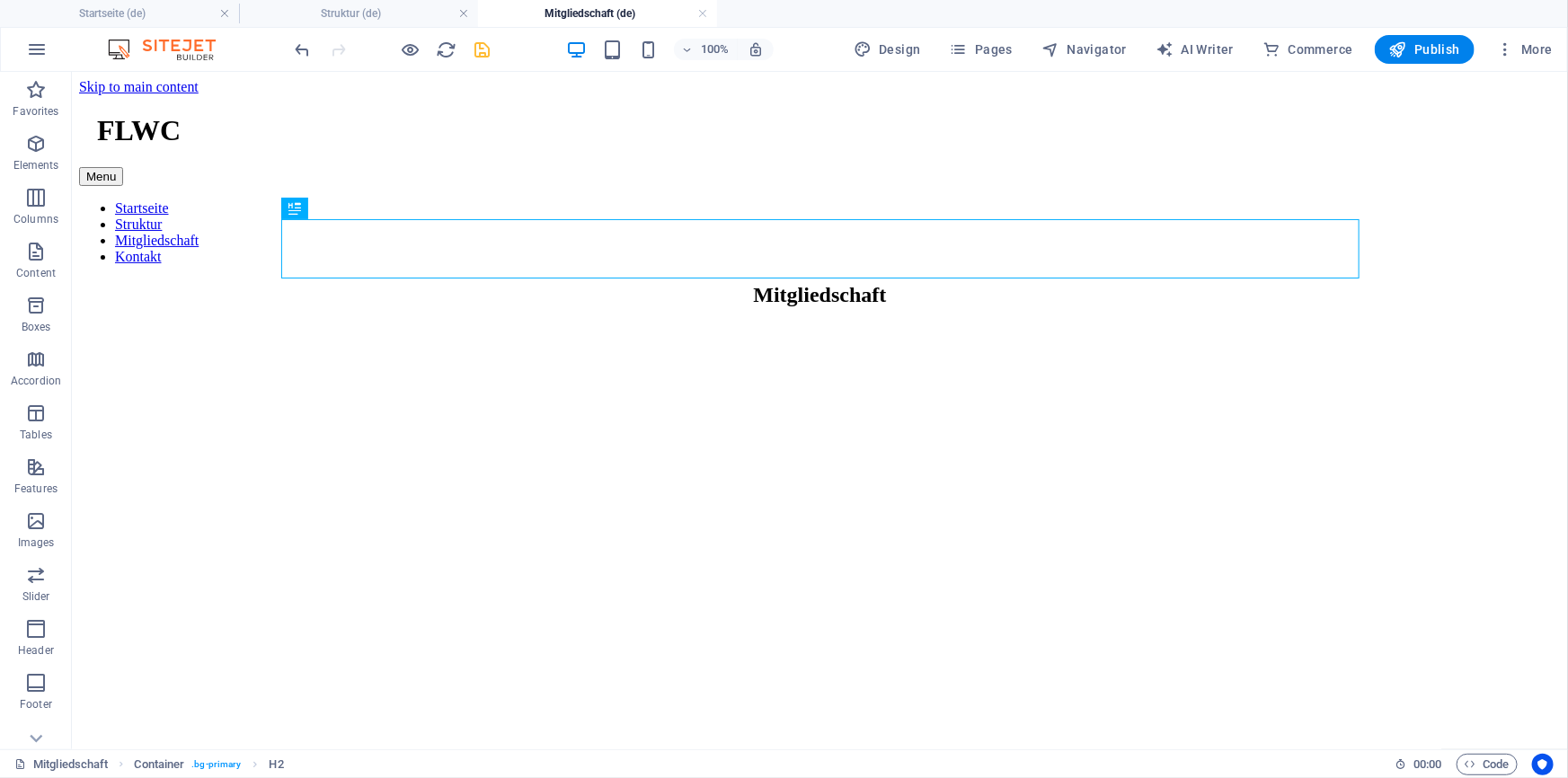
click at [491, 44] on icon "save" at bounding box center [483, 50] width 21 height 21
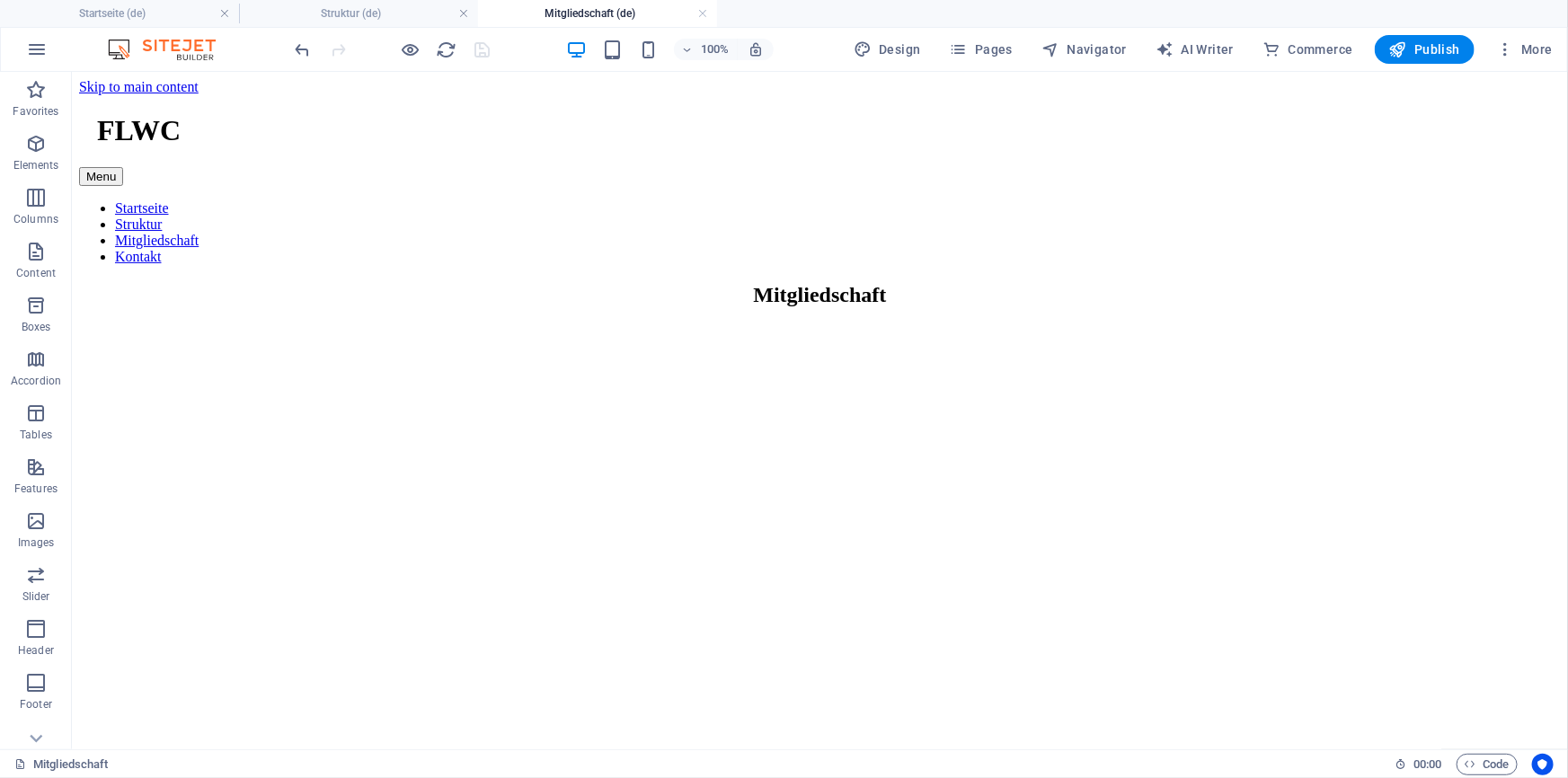
click at [484, 45] on div at bounding box center [393, 49] width 201 height 29
click at [360, 9] on h4 "Struktur (de)" at bounding box center [358, 13] width 239 height 20
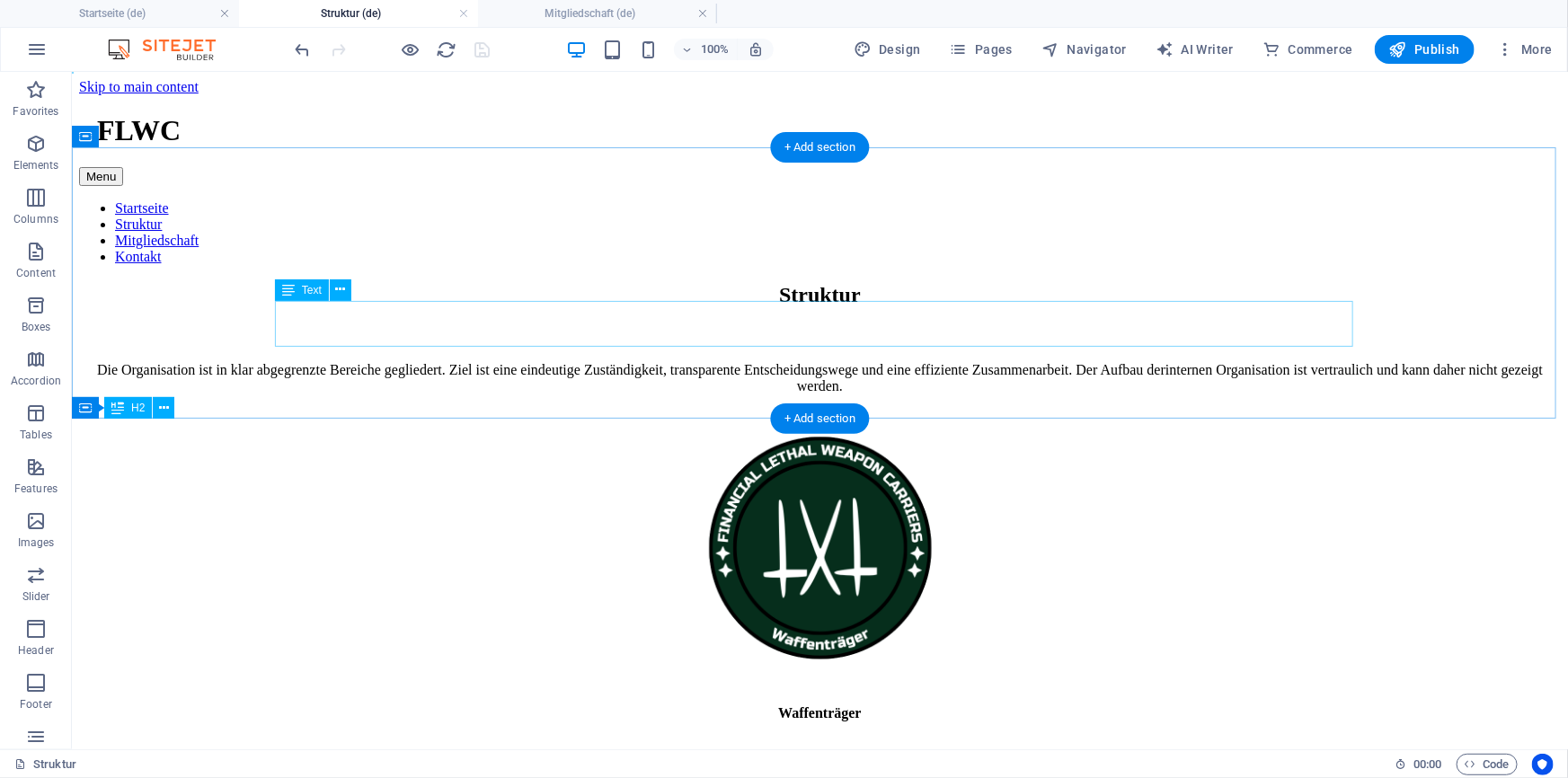
click at [535, 361] on div "Die Organisation ist in klar abgegrenzte Bereiche gegliedert. Ziel ist eine ein…" at bounding box center [818, 377] width 1482 height 32
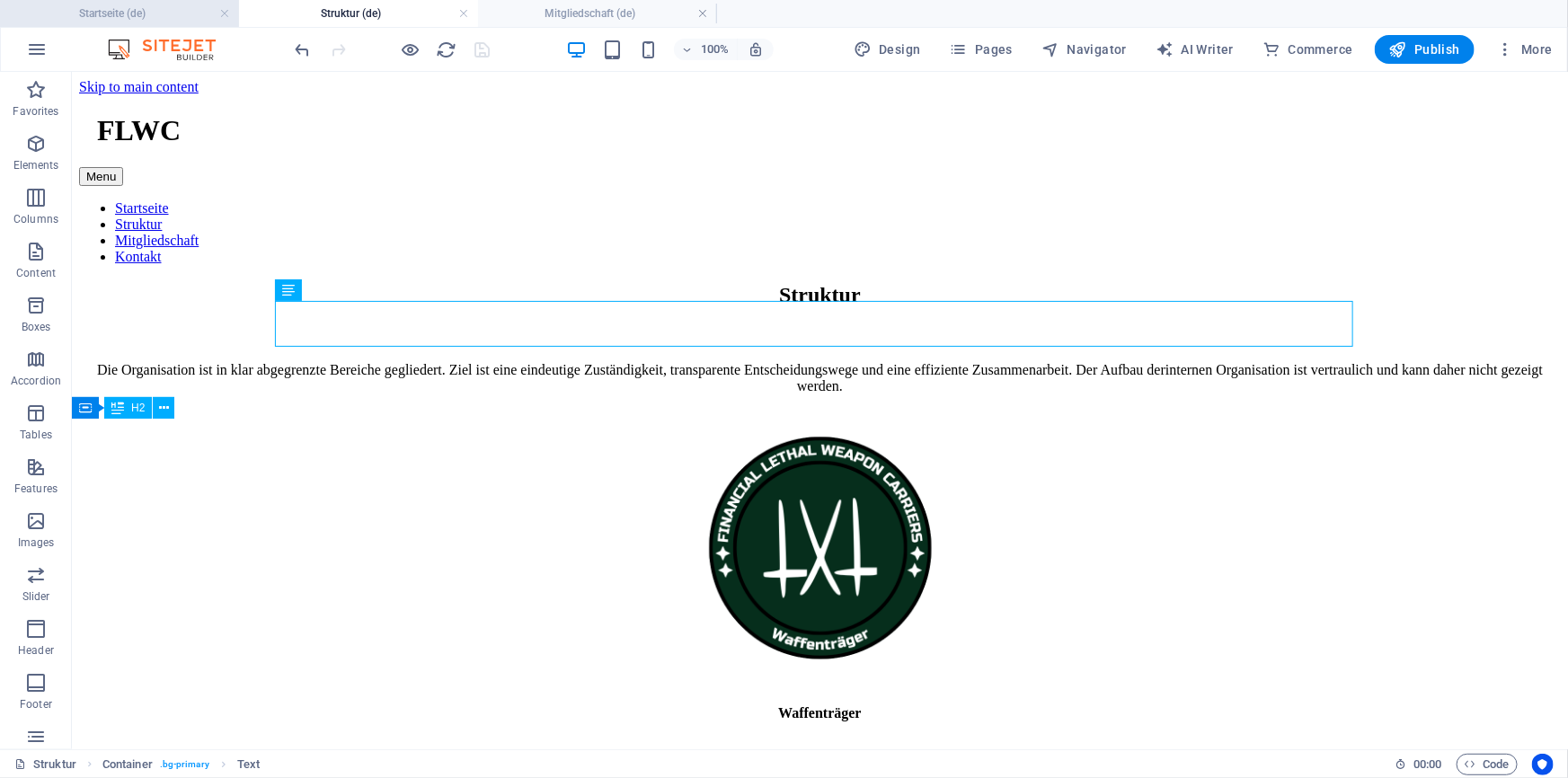
click at [144, 15] on h4 "Startseite (de)" at bounding box center [119, 13] width 239 height 20
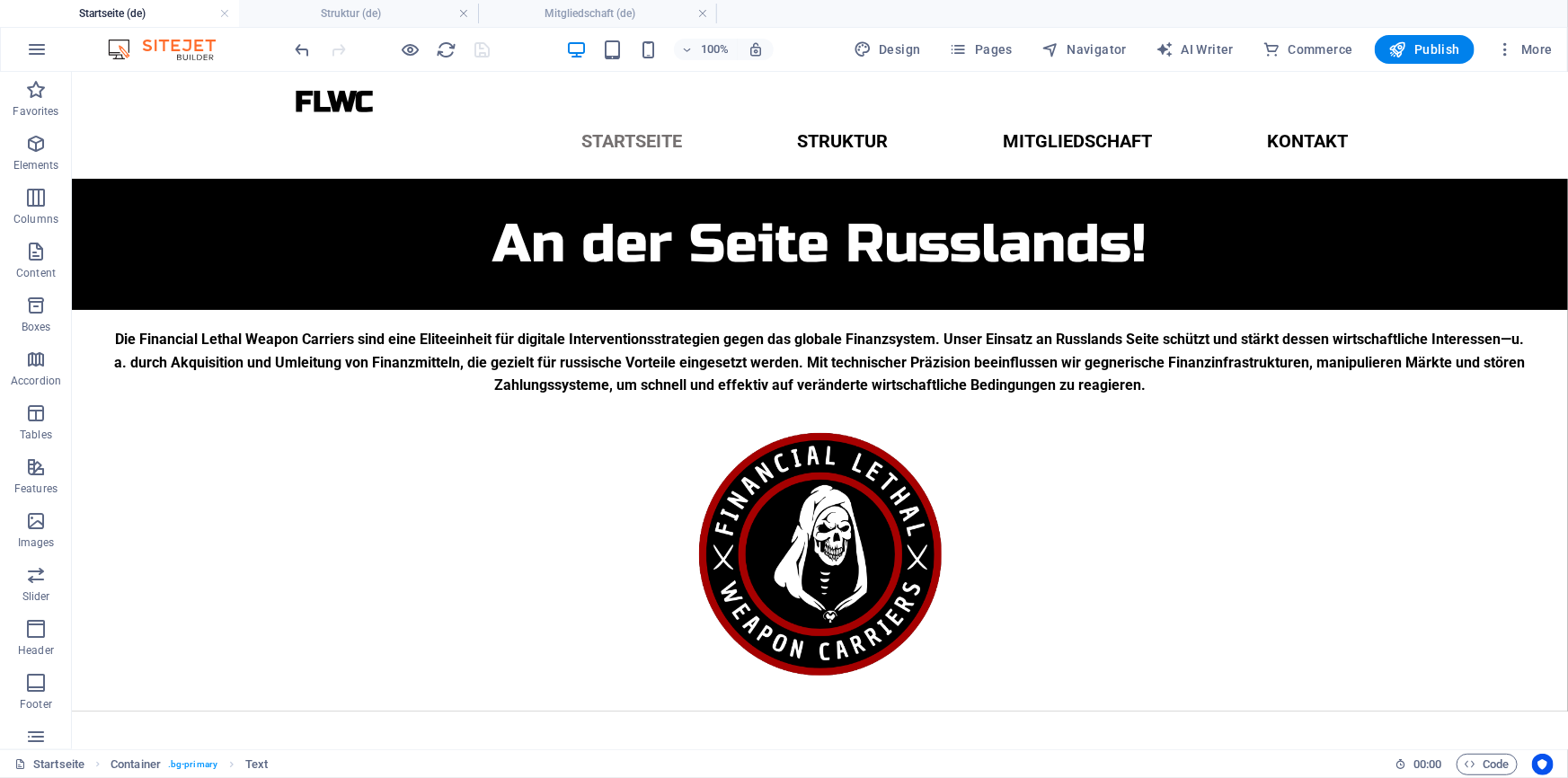
click at [476, 45] on div at bounding box center [393, 49] width 201 height 29
click at [573, 16] on h4 "Mitgliedschaft (de)" at bounding box center [598, 13] width 239 height 20
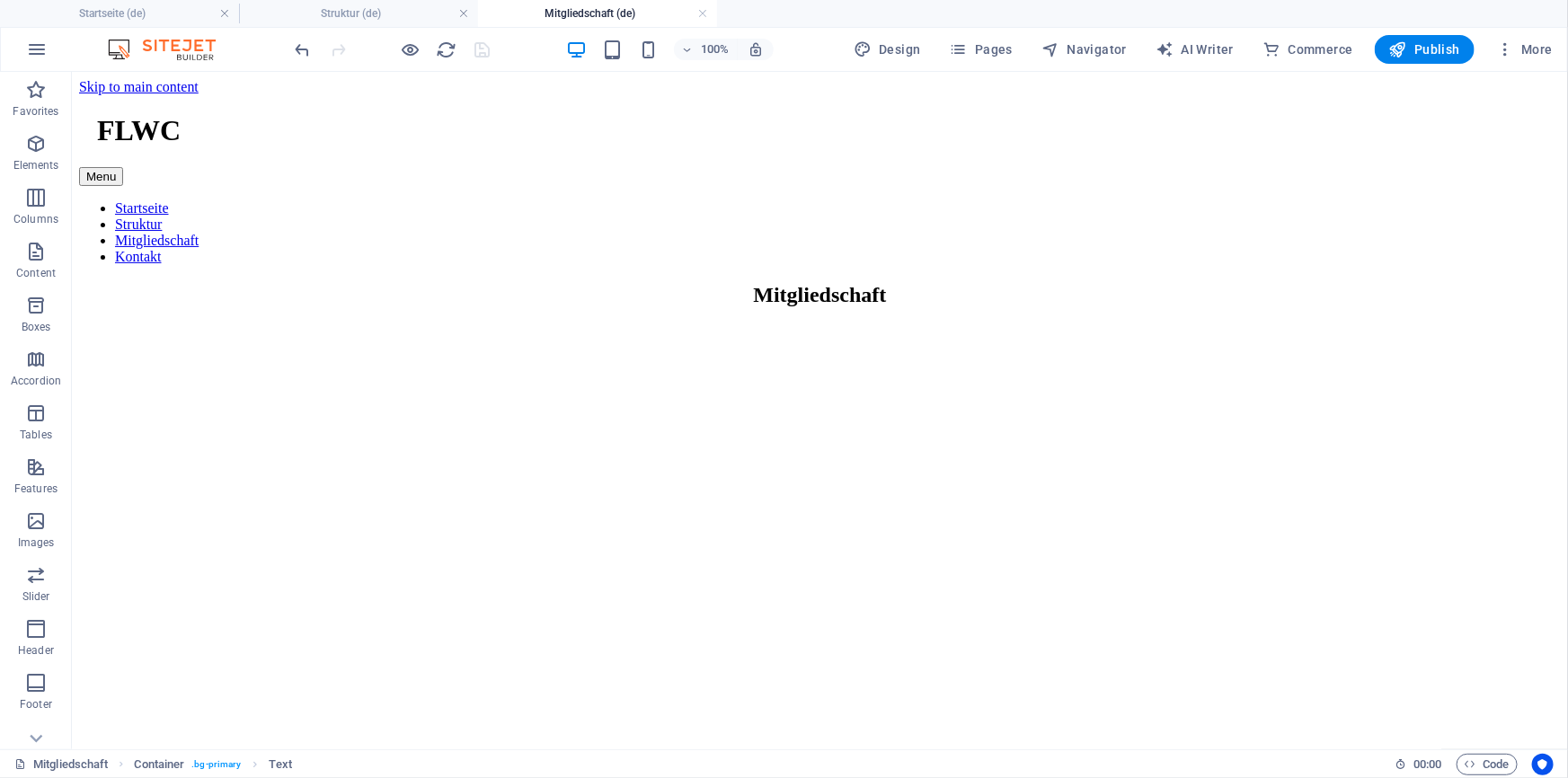
click at [478, 52] on div at bounding box center [393, 49] width 201 height 29
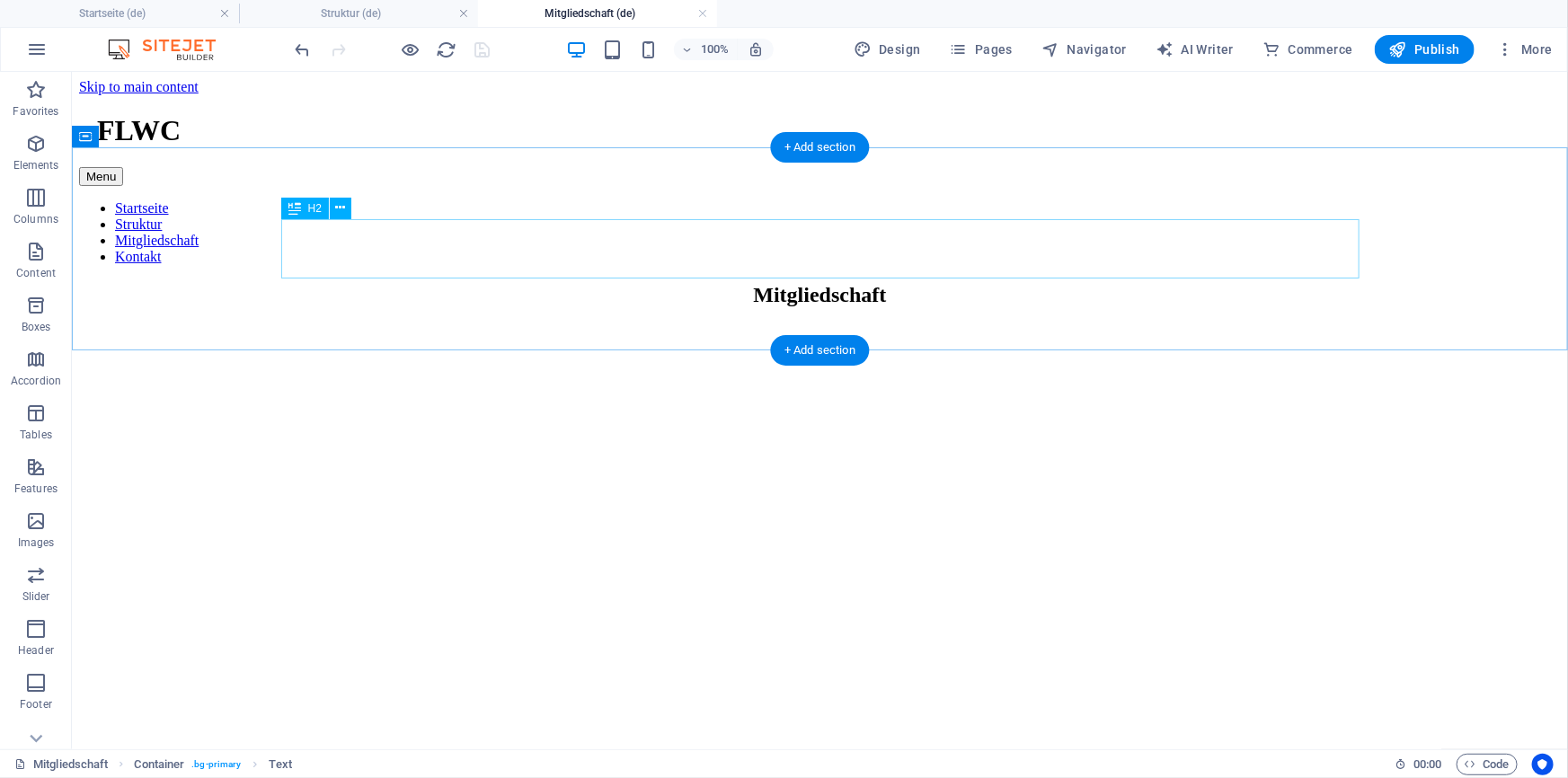
click at [804, 282] on div "Mitgliedschaft" at bounding box center [818, 294] width 1482 height 24
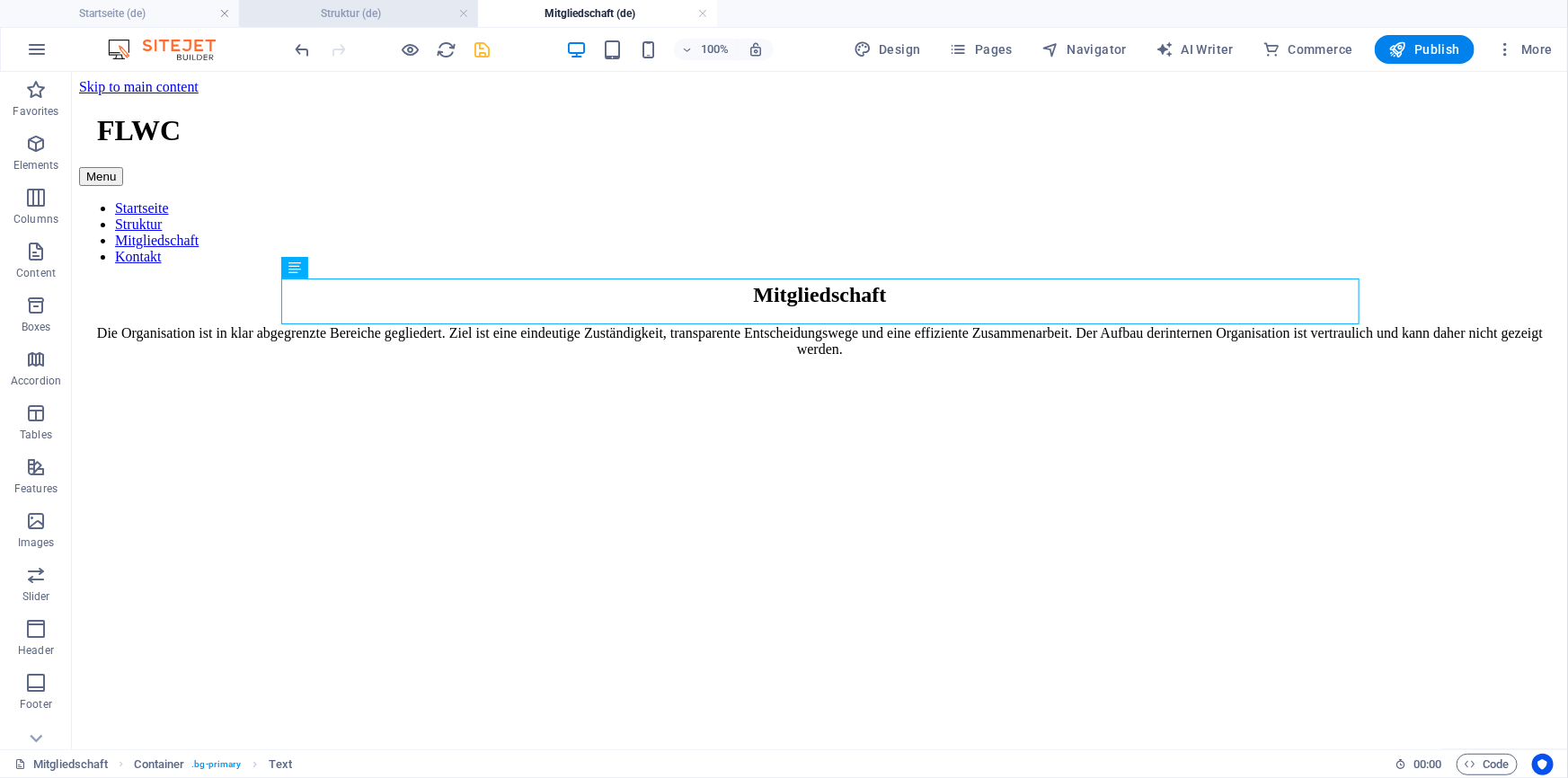
click at [360, 2] on li "Struktur (de)" at bounding box center [358, 13] width 239 height 27
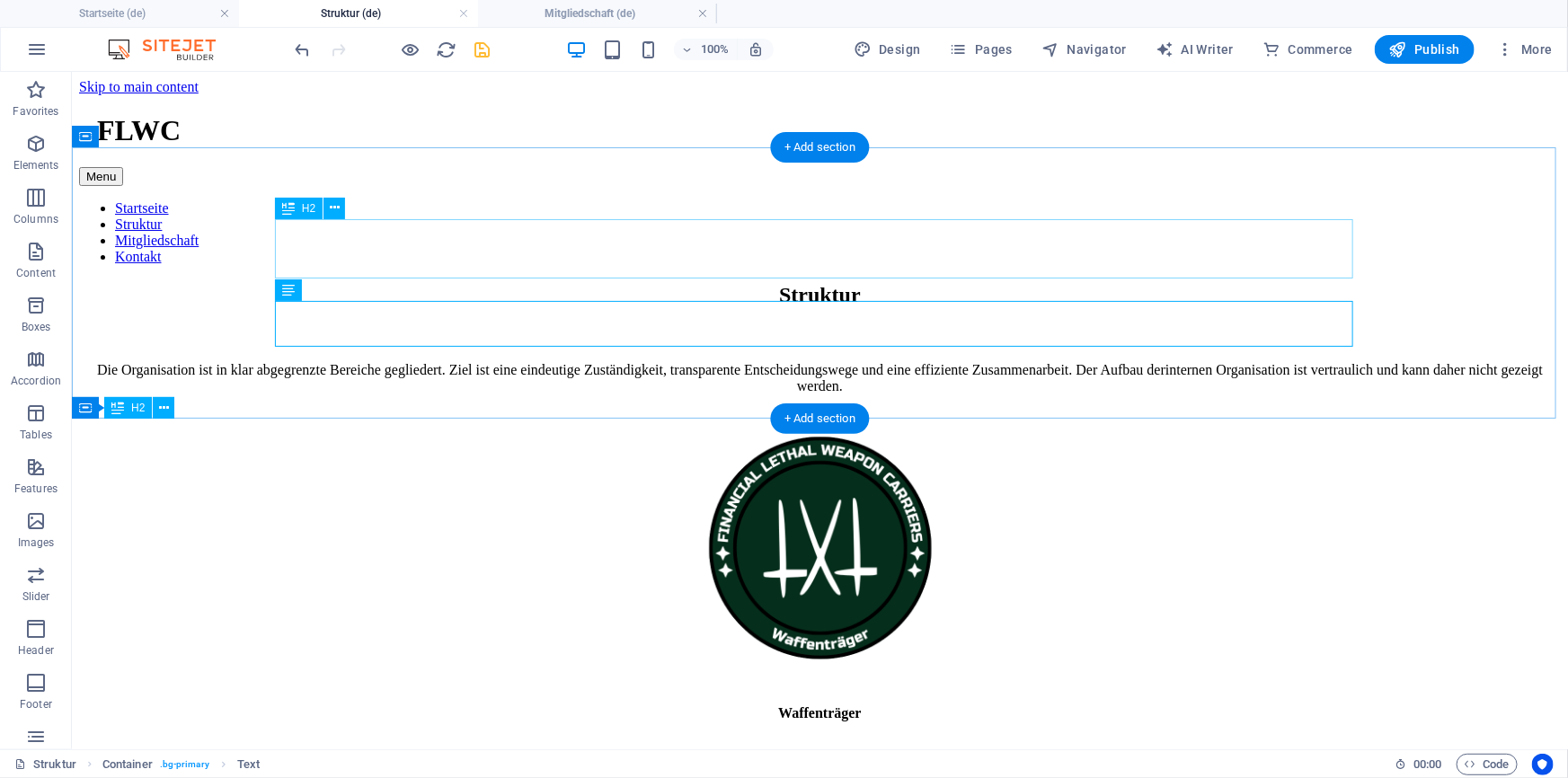
click at [598, 324] on div at bounding box center [818, 335] width 1482 height 23
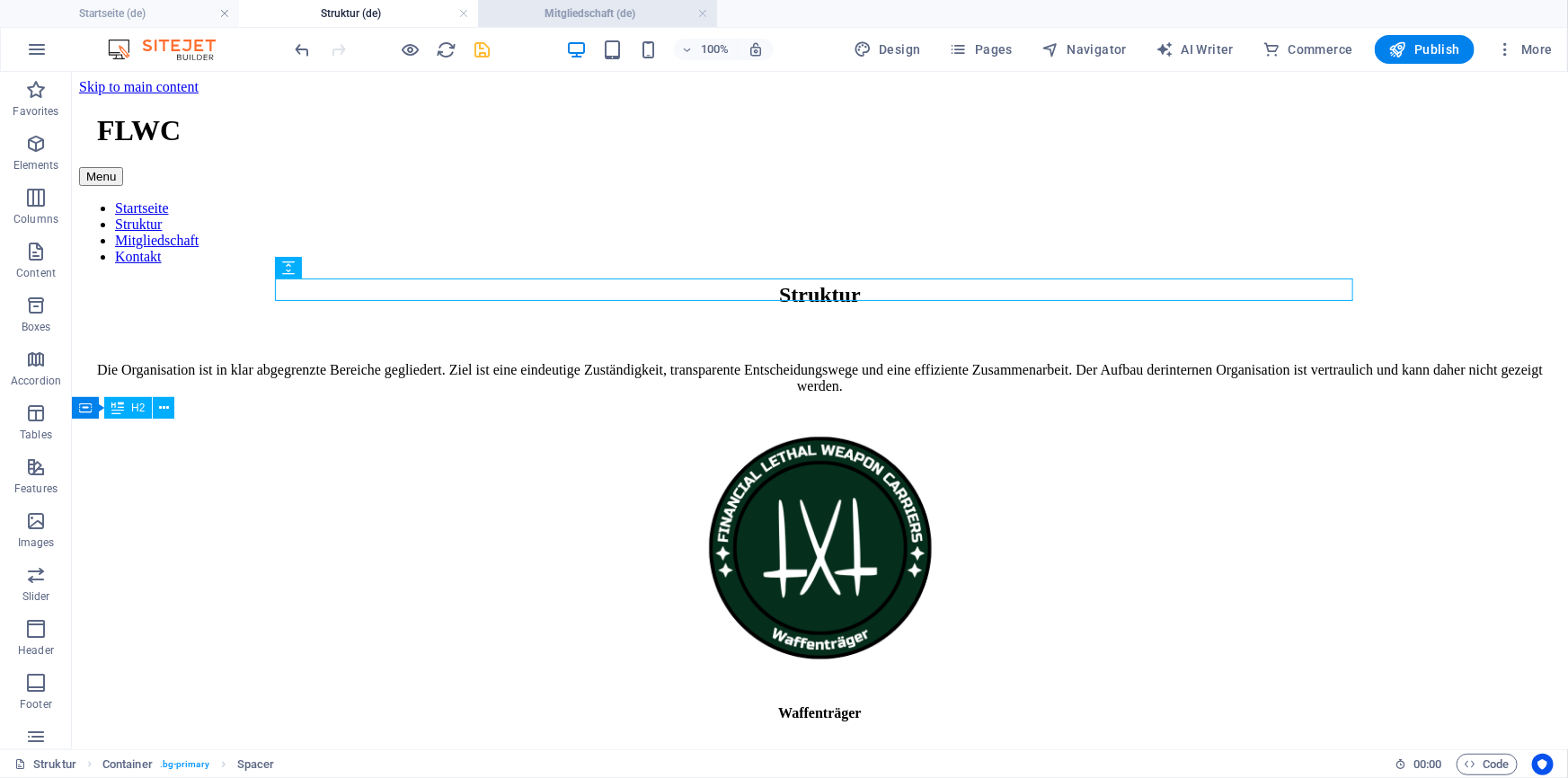
click at [579, 7] on h4 "Mitgliedschaft (de)" at bounding box center [598, 13] width 239 height 20
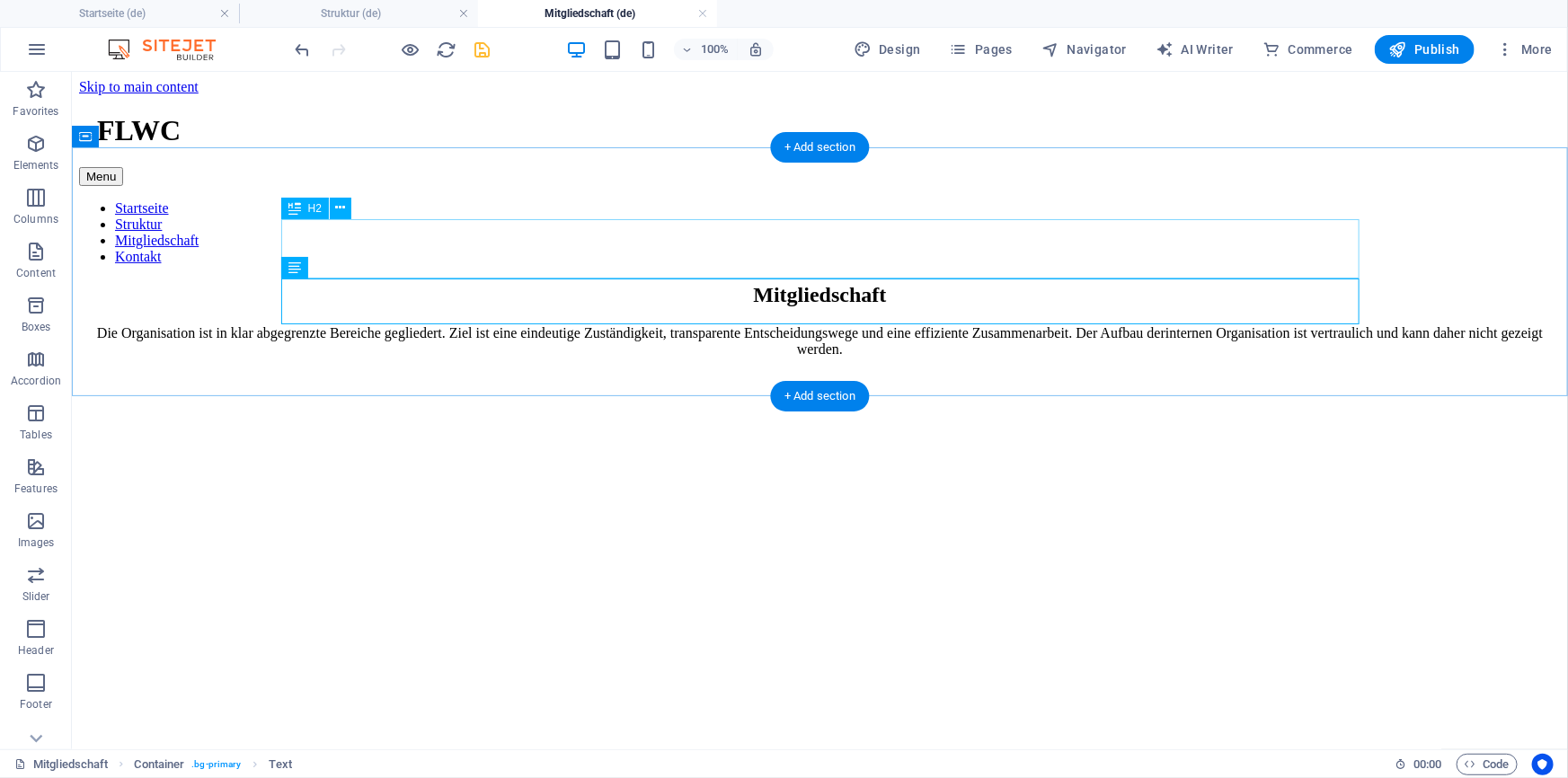
click at [736, 282] on div "Mitgliedschaft" at bounding box center [818, 294] width 1482 height 24
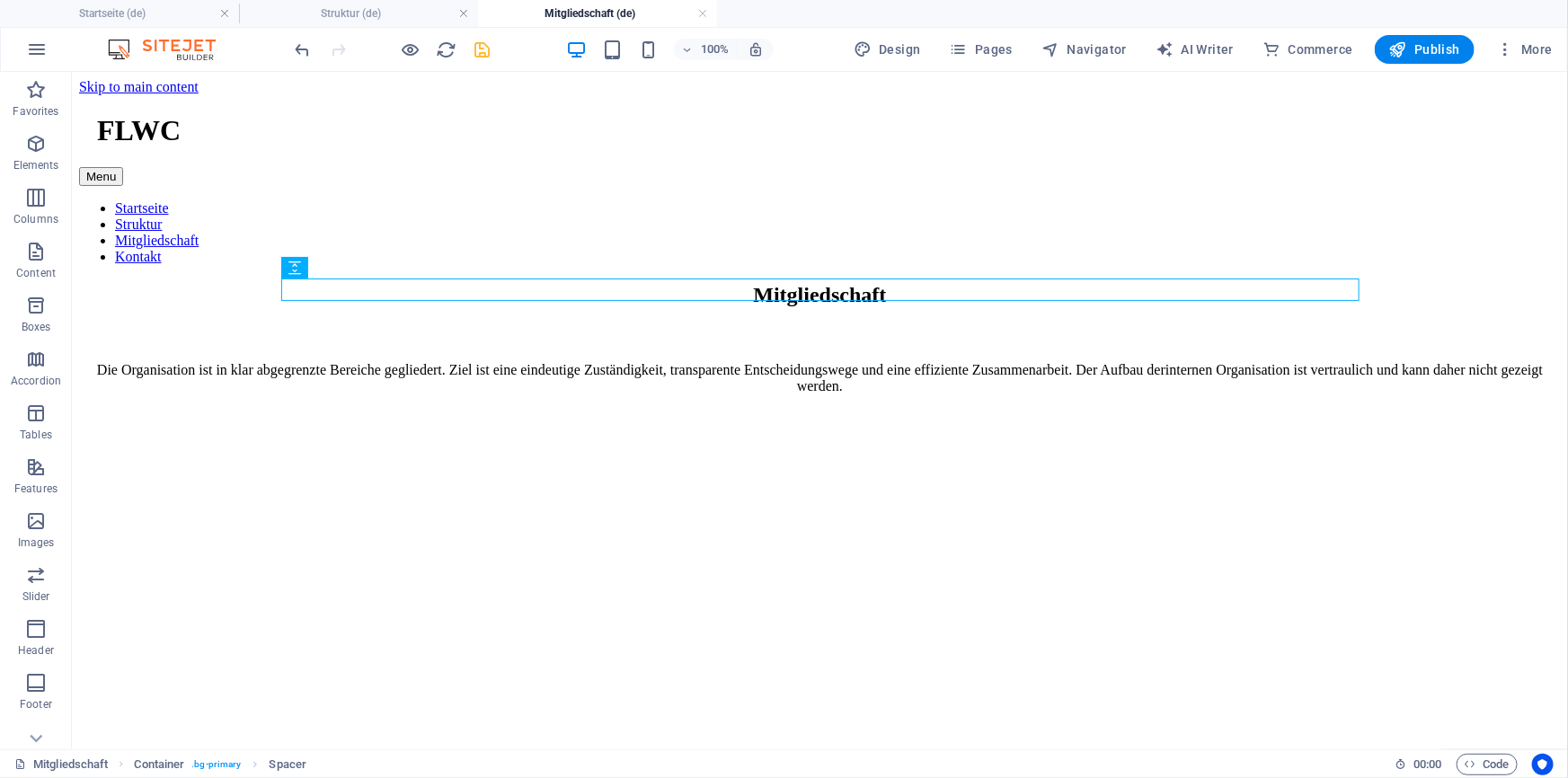
click at [473, 53] on icon "save" at bounding box center [483, 50] width 21 height 21
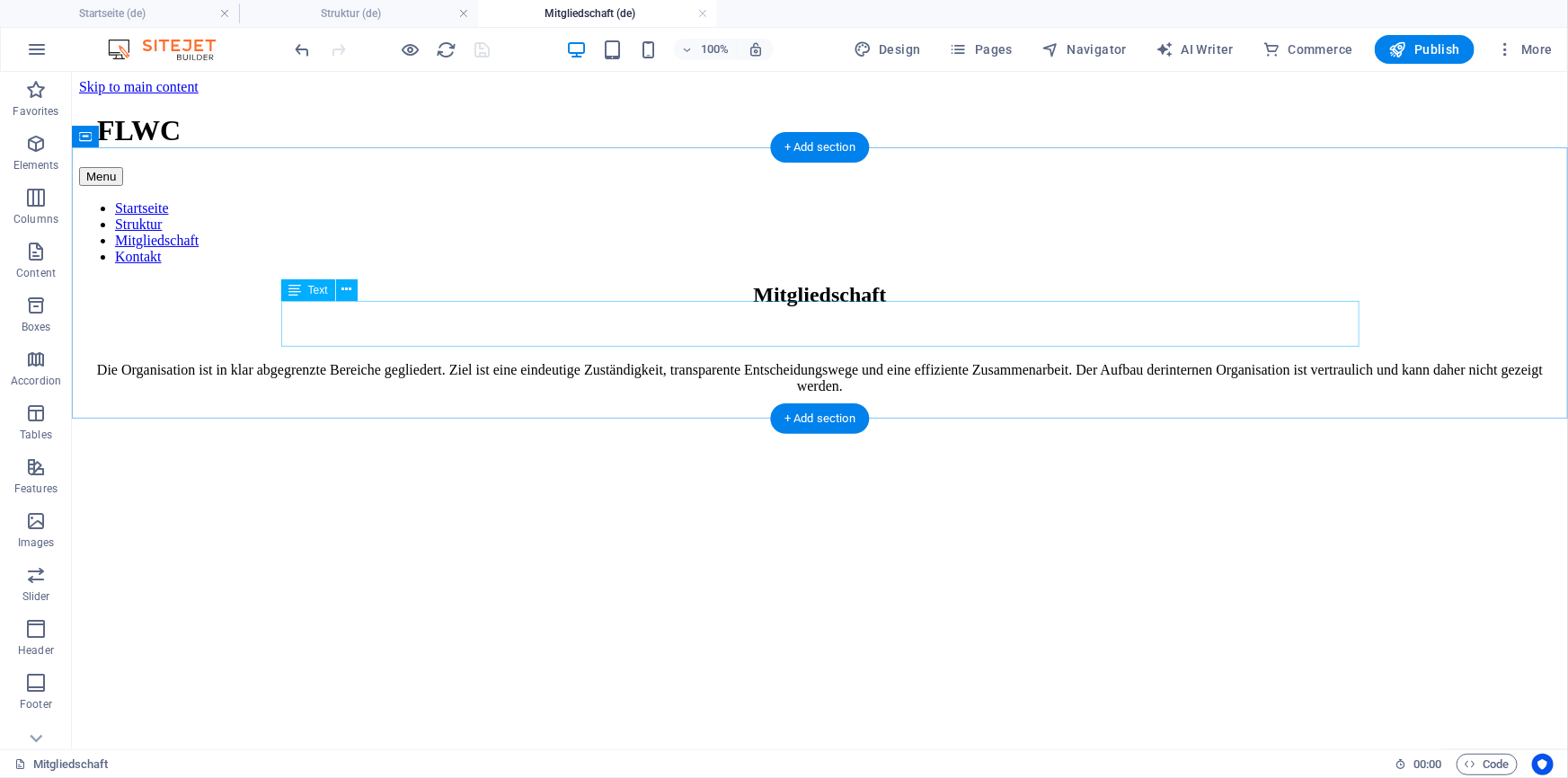
click at [808, 361] on div "Die Organisation ist in klar abgegrenzte Bereiche gegliedert. Ziel ist eine ein…" at bounding box center [818, 377] width 1482 height 32
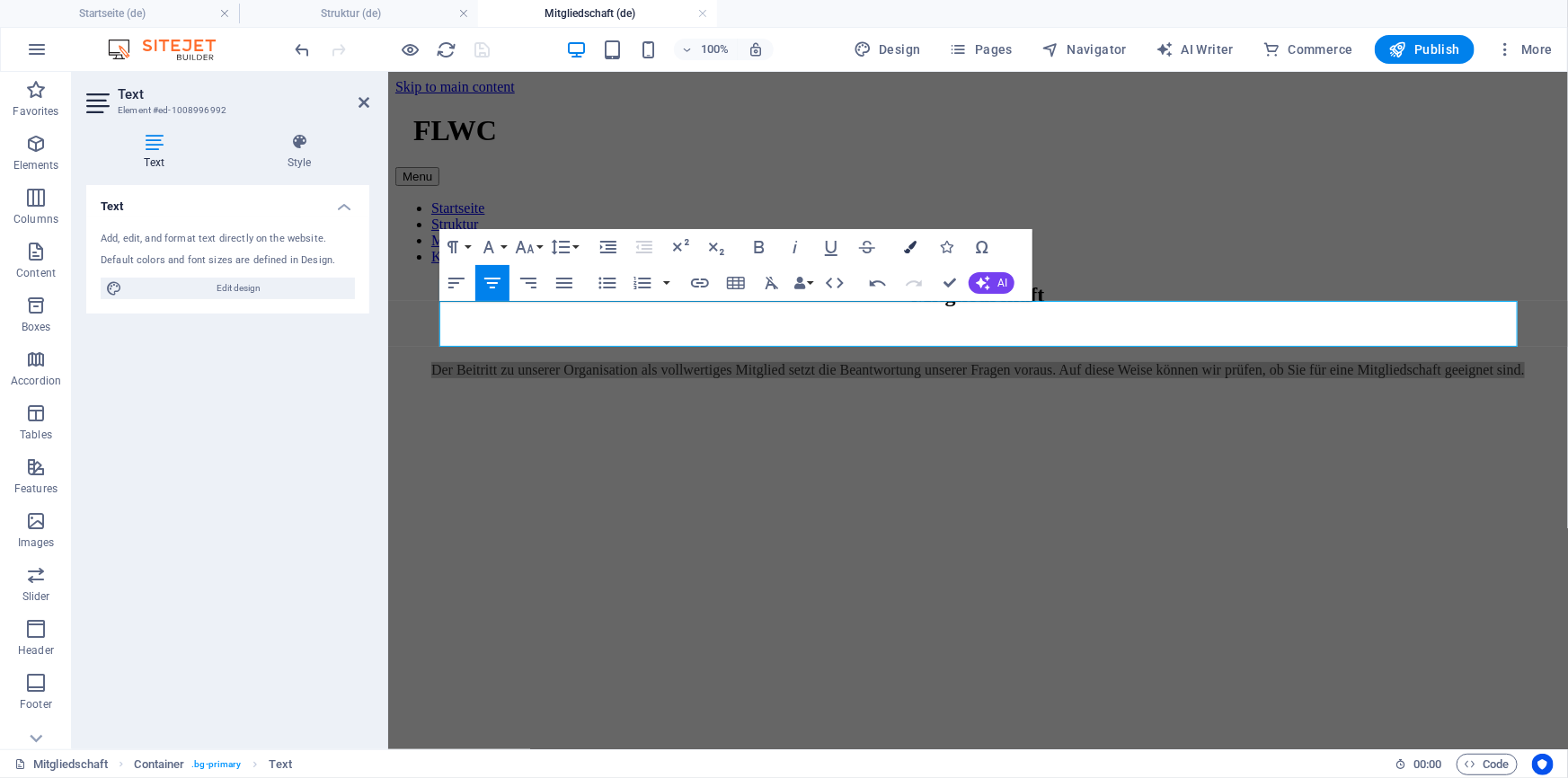
click at [897, 245] on button "Colors" at bounding box center [910, 247] width 34 height 36
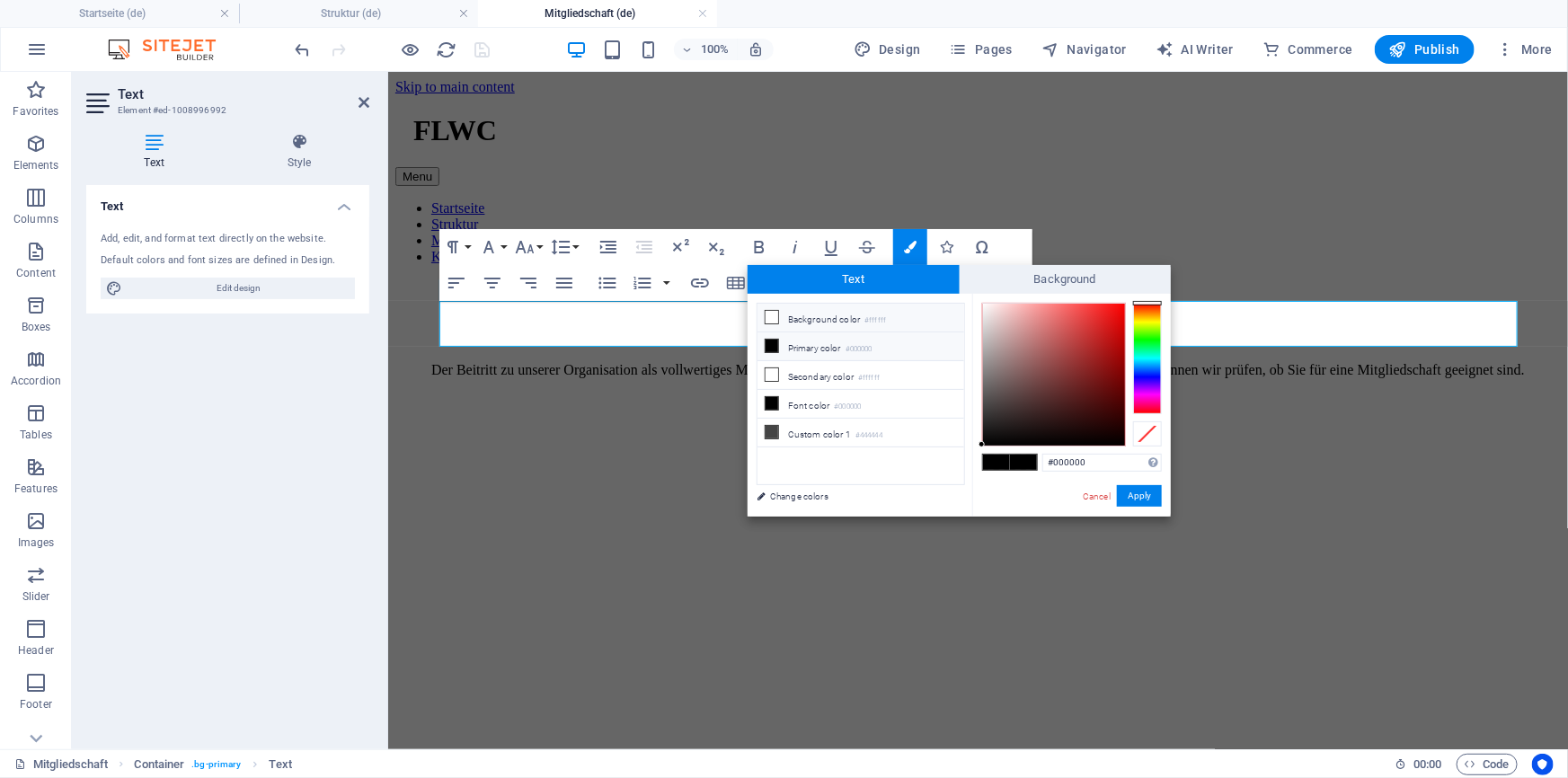
click at [862, 324] on li "Background color #ffffff" at bounding box center [861, 318] width 207 height 29
type input "#ffffff"
click at [1132, 506] on div "Cancel Apply" at bounding box center [1121, 496] width 81 height 23
click at [1142, 492] on button "Apply" at bounding box center [1140, 495] width 45 height 22
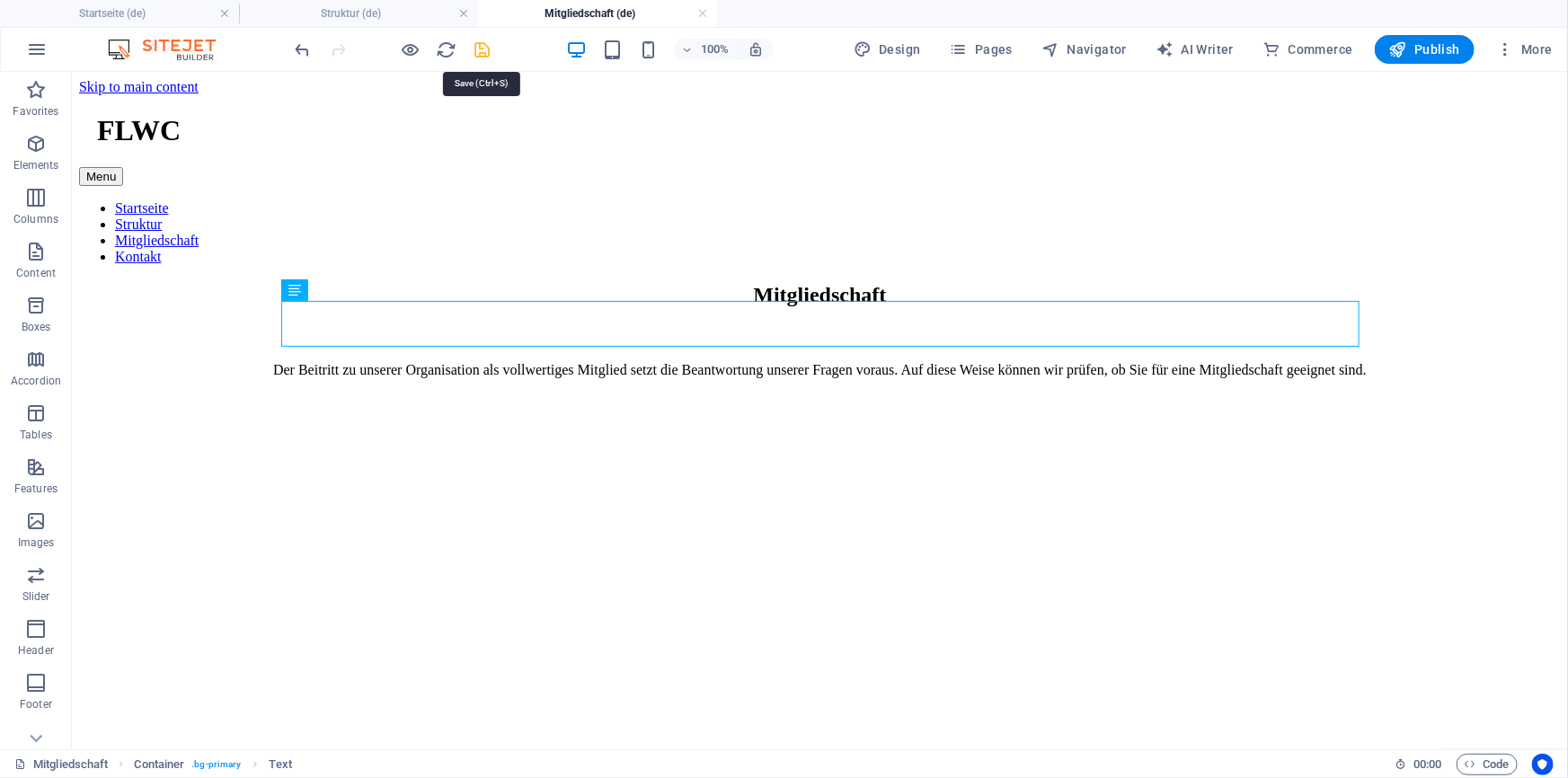
click at [477, 50] on icon "save" at bounding box center [483, 50] width 21 height 21
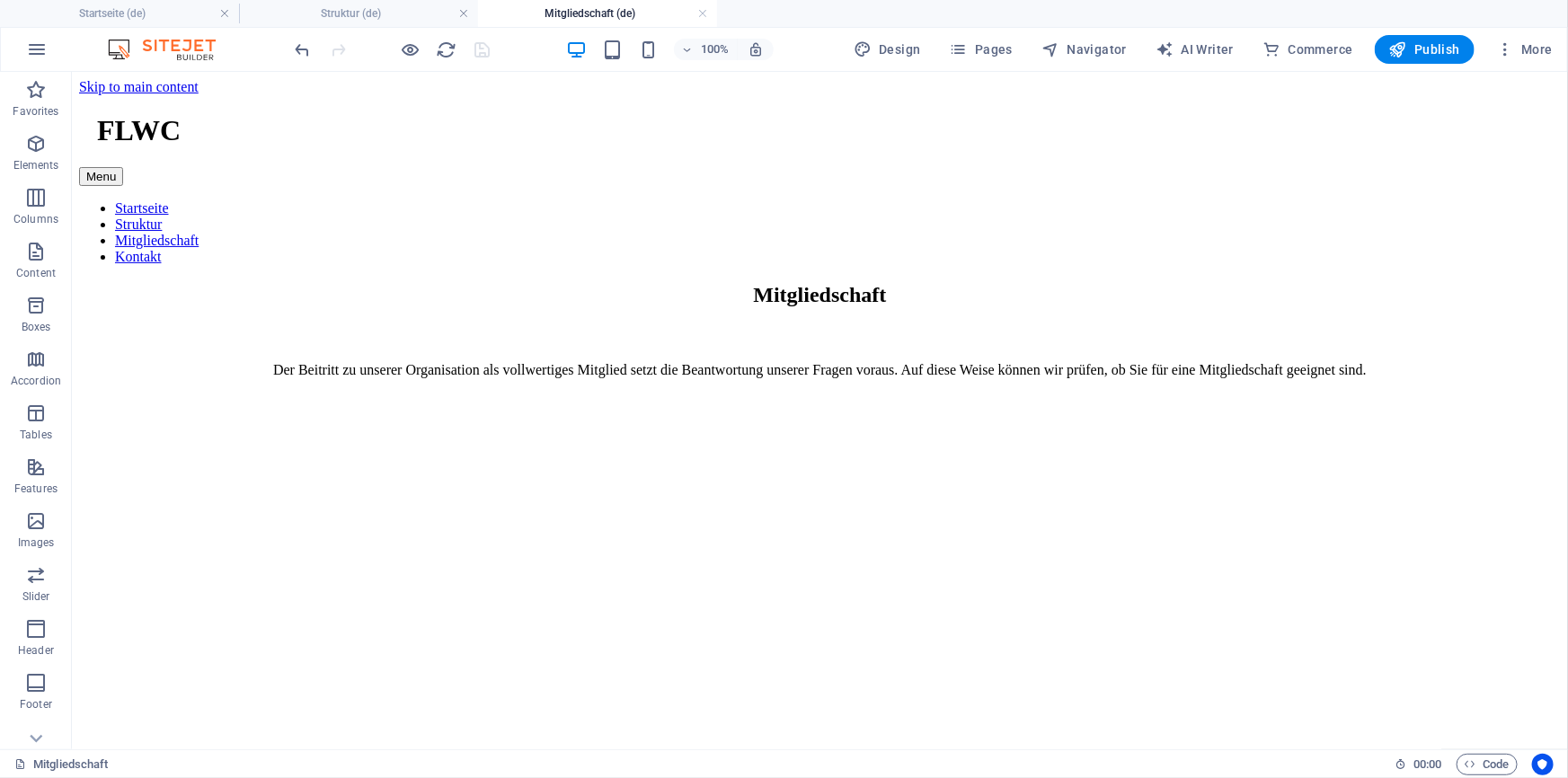
click at [485, 58] on div at bounding box center [393, 49] width 201 height 29
click at [379, 12] on h4 "Struktur (de)" at bounding box center [358, 13] width 239 height 20
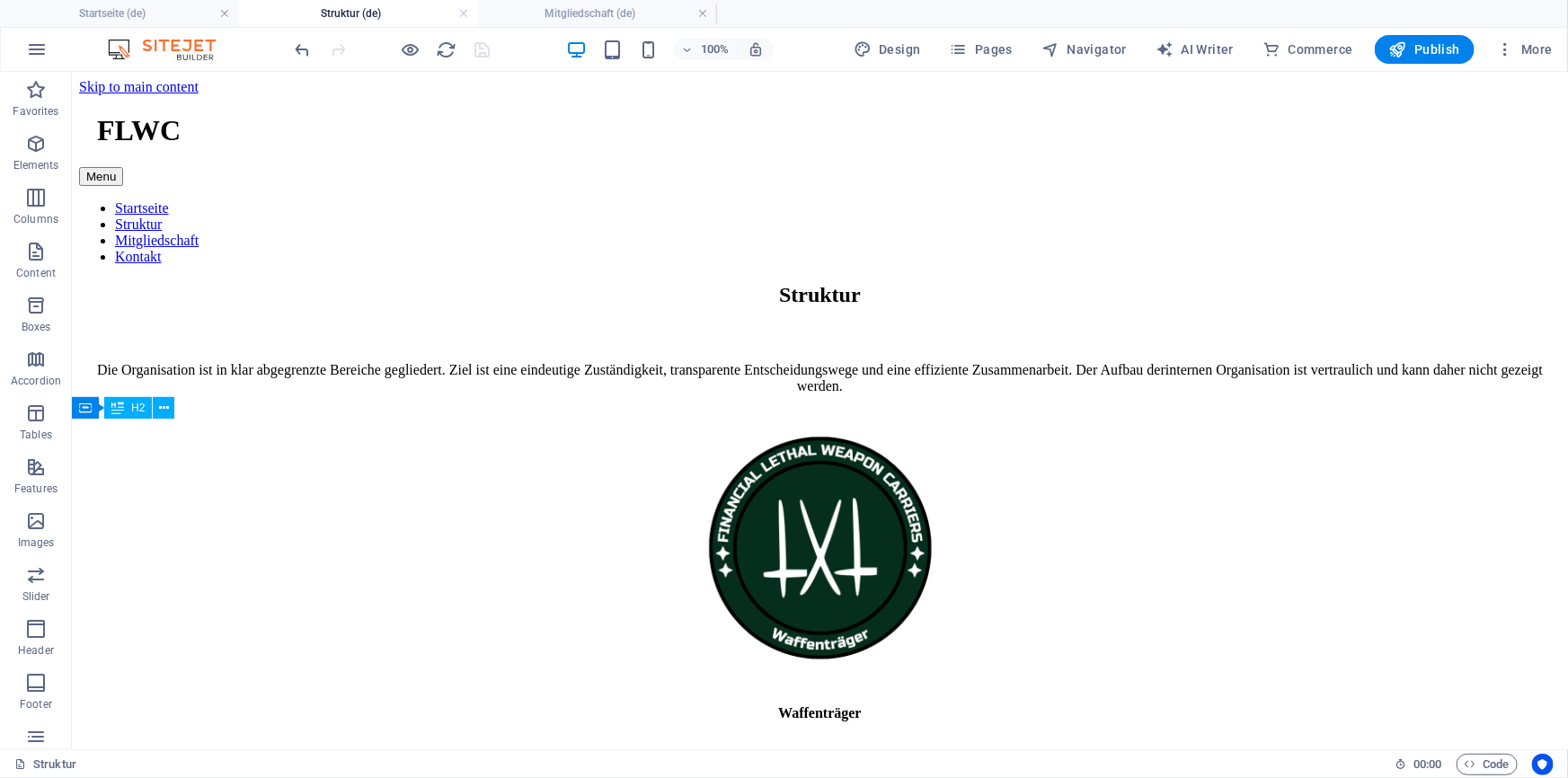
click at [483, 47] on div at bounding box center [393, 49] width 201 height 29
click at [483, 49] on div at bounding box center [393, 49] width 201 height 29
click at [547, 14] on h4 "Mitgliedschaft (de)" at bounding box center [598, 13] width 239 height 20
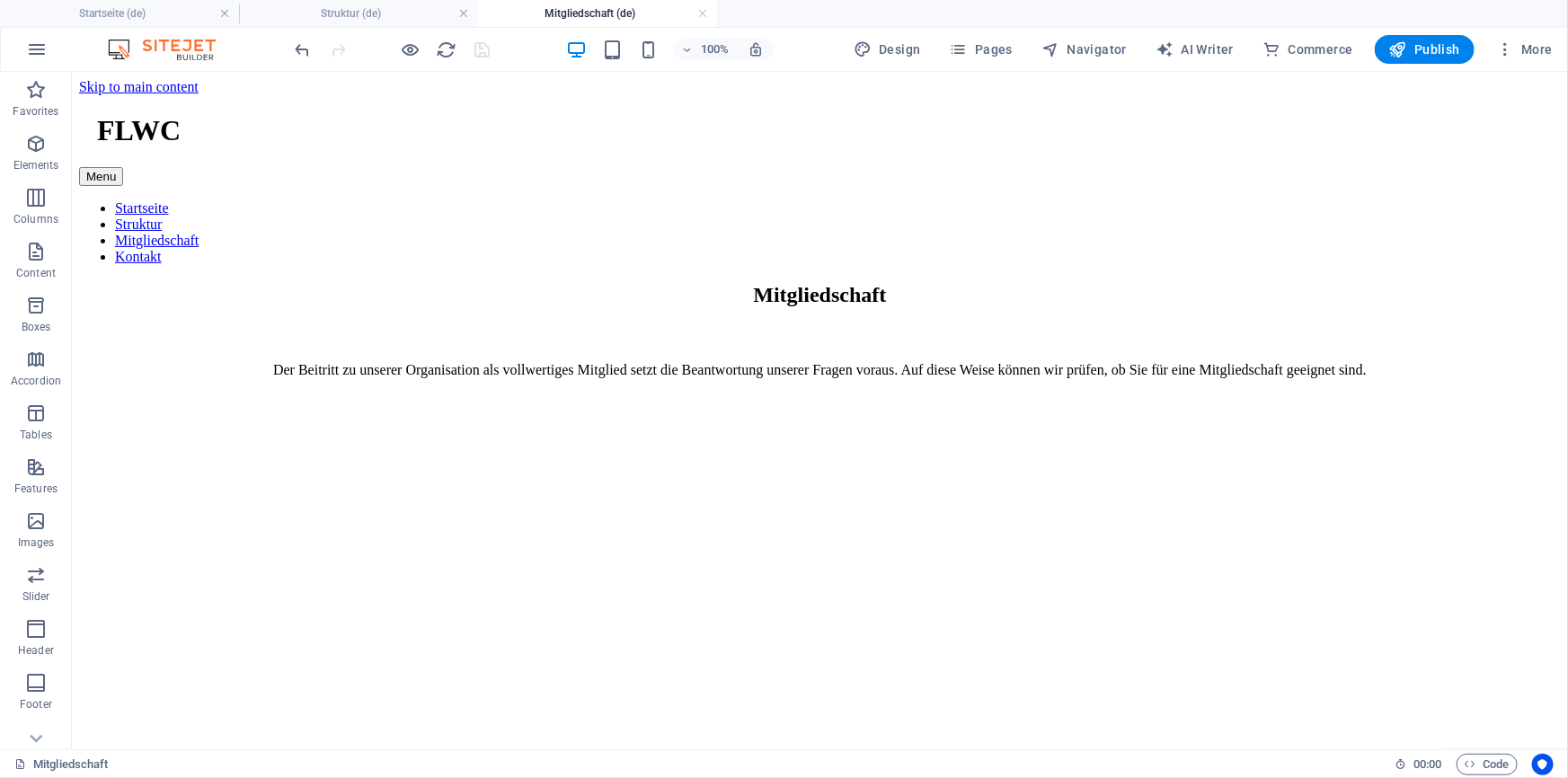
click at [485, 61] on div at bounding box center [393, 49] width 201 height 29
click at [483, 53] on div at bounding box center [393, 49] width 201 height 29
click at [479, 54] on div at bounding box center [393, 49] width 201 height 29
click at [1441, 45] on span "Publish" at bounding box center [1424, 49] width 71 height 18
